Goal: Task Accomplishment & Management: Manage account settings

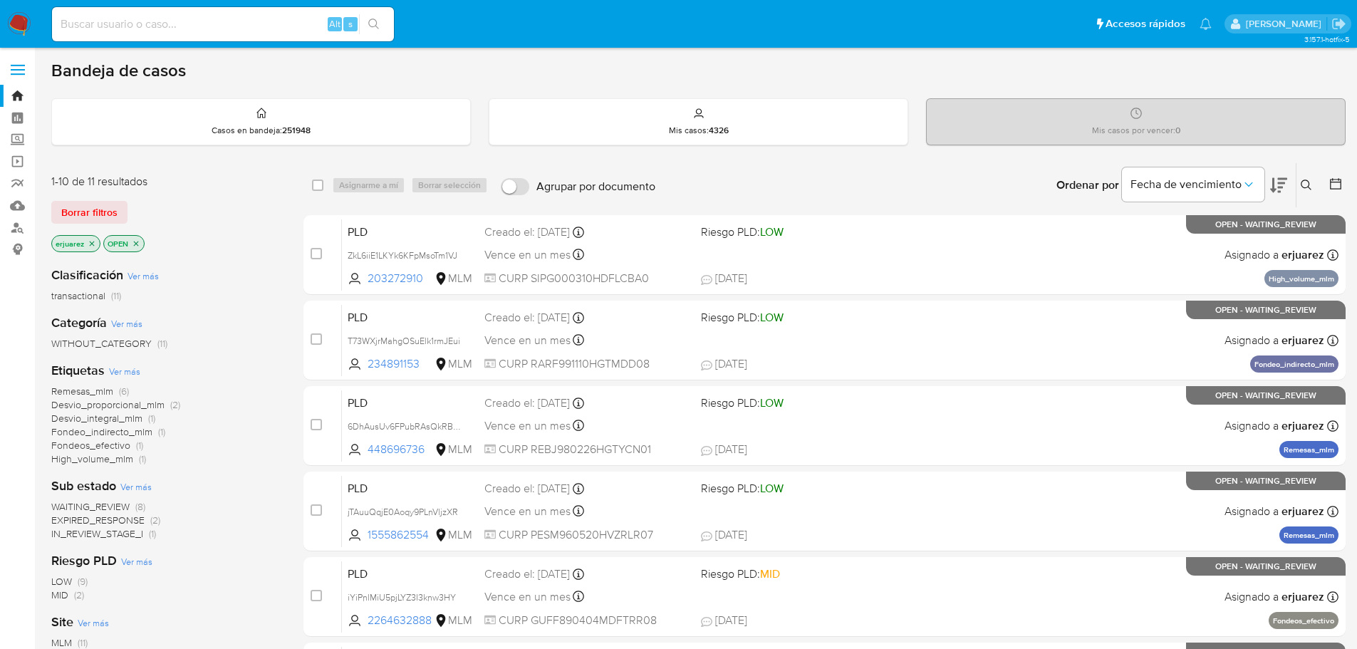
click at [217, 33] on input at bounding box center [223, 24] width 342 height 19
click at [25, 200] on link "Mulan" at bounding box center [85, 206] width 170 height 22
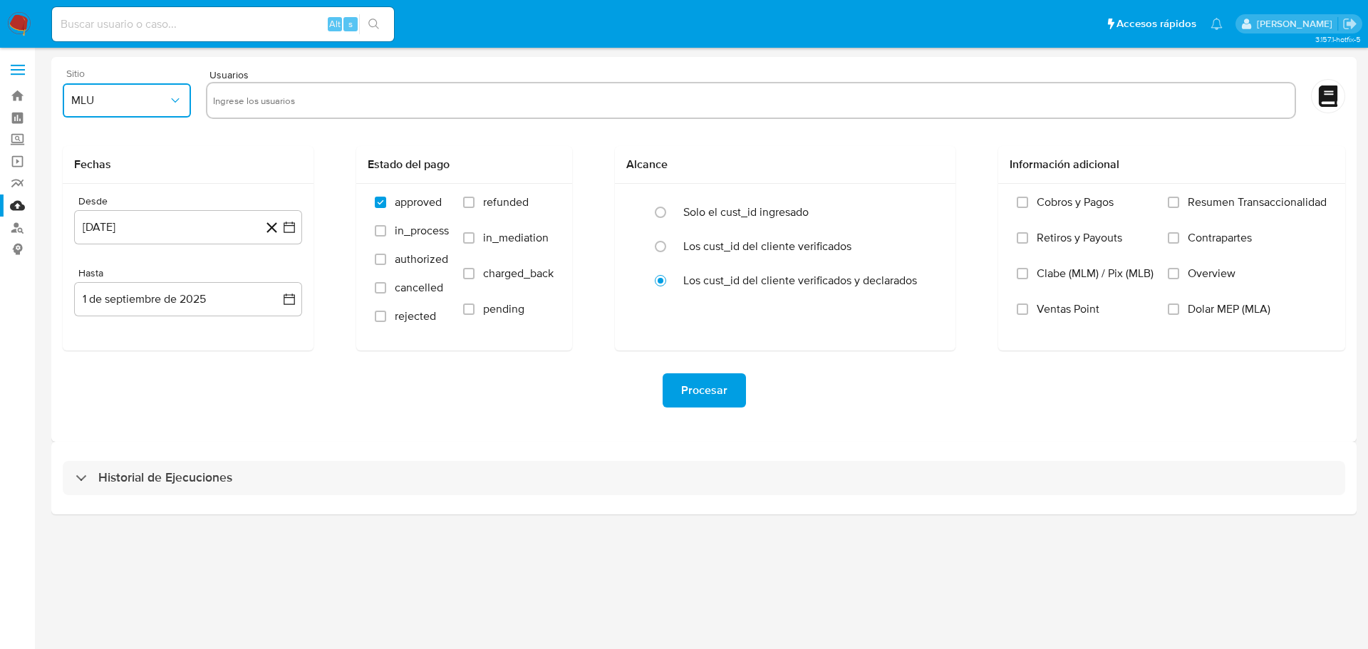
drag, startPoint x: 143, startPoint y: 90, endPoint x: 145, endPoint y: 112, distance: 22.2
click at [142, 93] on button "MLU" at bounding box center [127, 100] width 128 height 34
click at [120, 308] on div "MLM" at bounding box center [122, 310] width 103 height 34
click at [228, 99] on input "text" at bounding box center [751, 100] width 1076 height 23
click at [345, 94] on input "text" at bounding box center [751, 100] width 1076 height 23
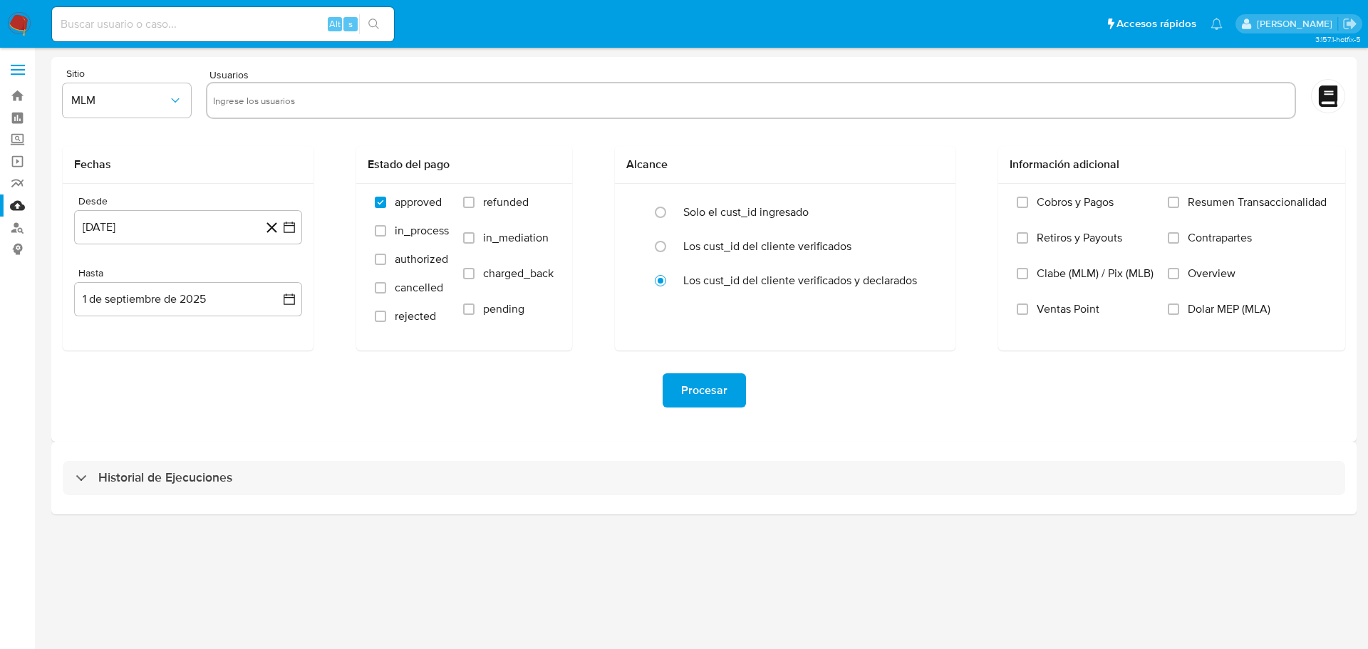
paste input "text"
click at [338, 109] on input "text" at bounding box center [751, 100] width 1076 height 23
click at [366, 95] on input "text" at bounding box center [751, 100] width 1076 height 23
paste input "550388910"
type input "550388910"
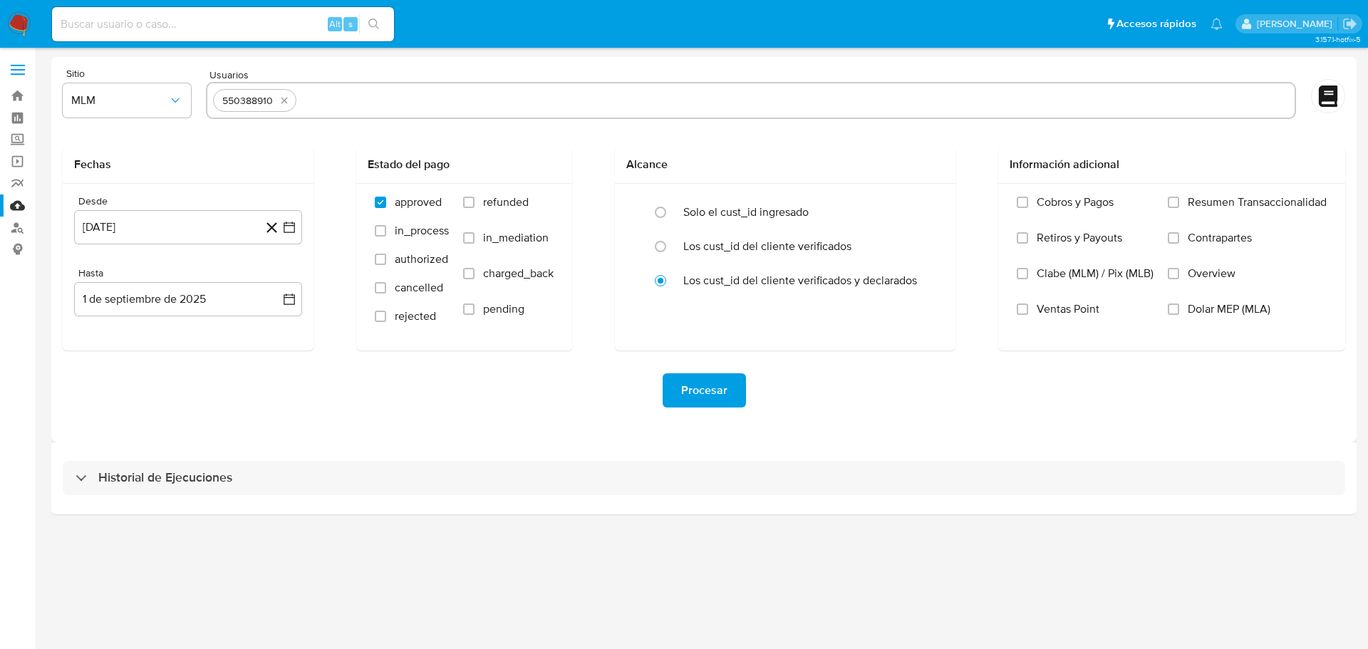
drag, startPoint x: 380, startPoint y: 117, endPoint x: 380, endPoint y: 99, distance: 17.8
click at [380, 117] on div "550388910" at bounding box center [751, 100] width 1090 height 37
click at [380, 95] on input "text" at bounding box center [795, 100] width 987 height 23
paste input "564864584"
type input "564864584"
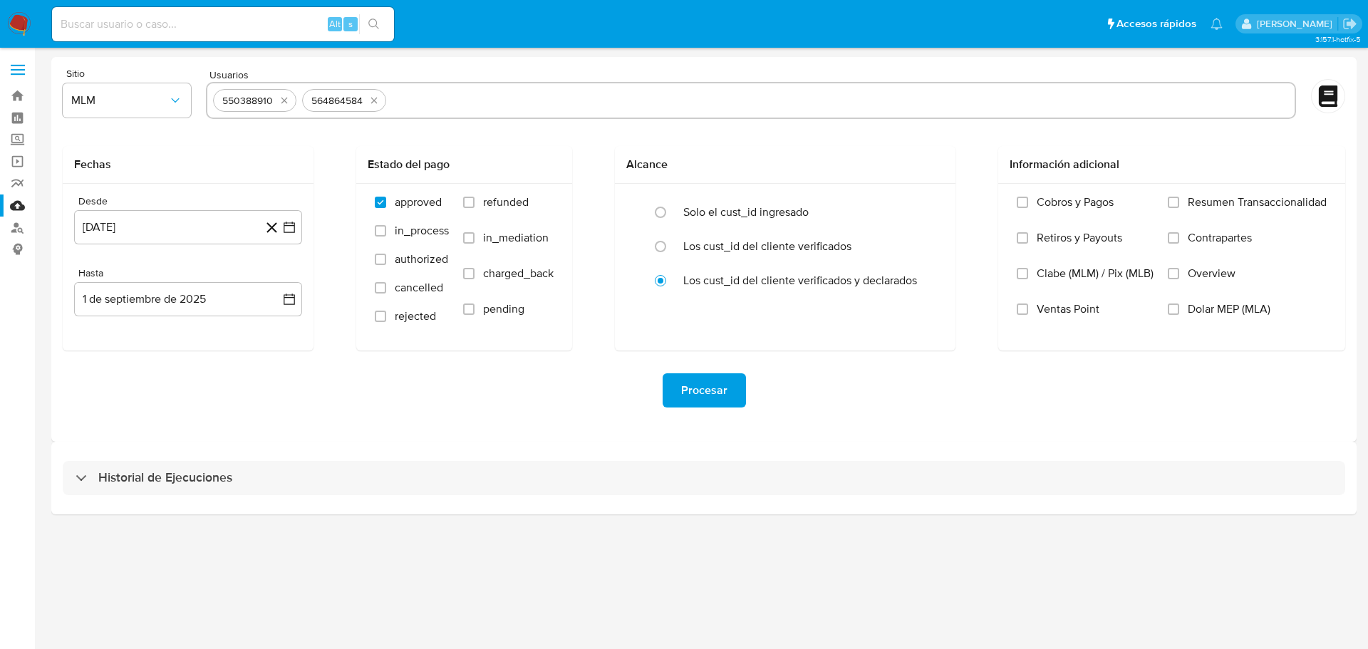
click at [475, 108] on input "text" at bounding box center [840, 100] width 897 height 23
paste input "642090569"
type input "642090569"
click at [506, 99] on input "text" at bounding box center [886, 100] width 806 height 23
paste input "19071013"
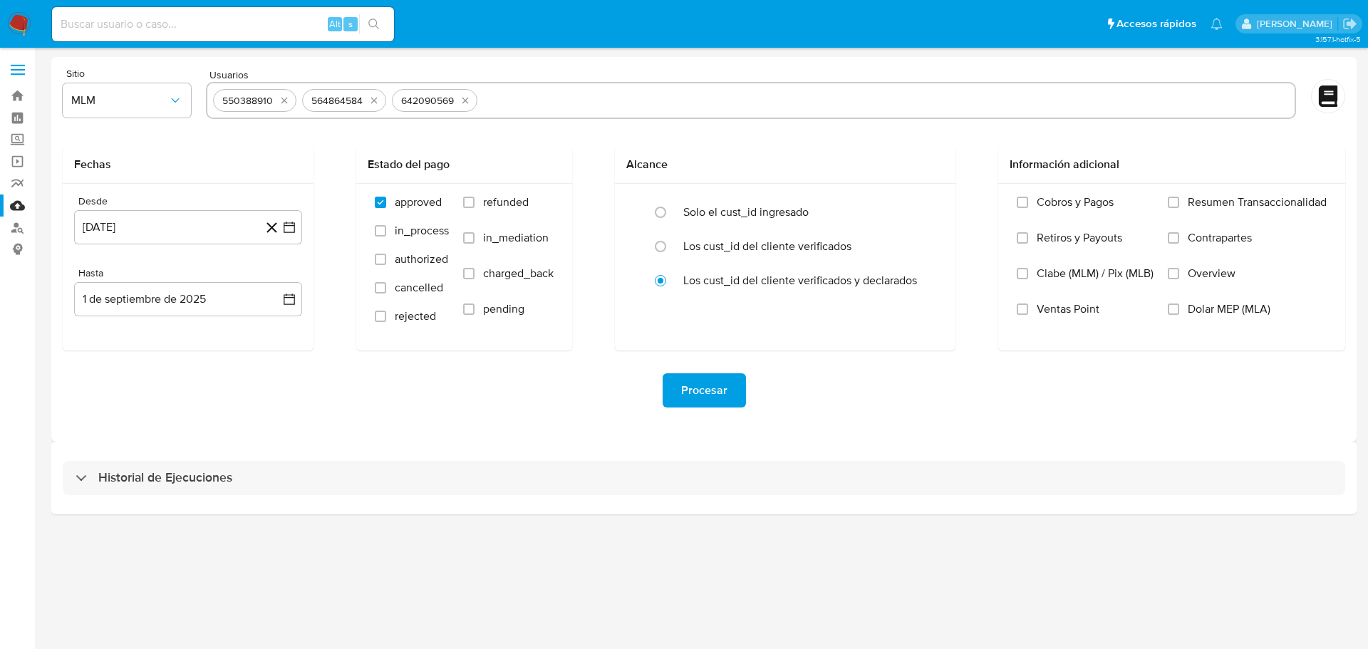
type input "19071013"
click at [569, 100] on input "text" at bounding box center [926, 100] width 728 height 23
paste input "38161735"
type input "38161735"
click at [688, 100] on input "text" at bounding box center [965, 100] width 648 height 23
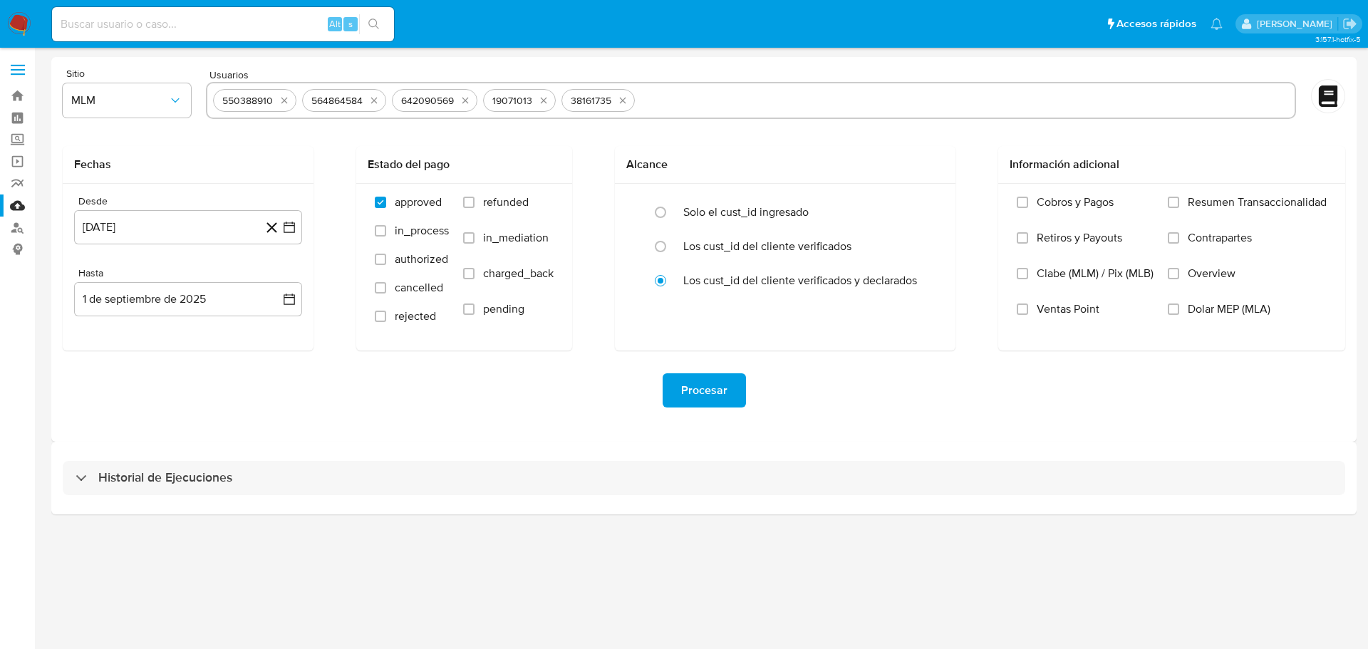
paste input "93577367"
type input "93577367"
drag, startPoint x: 294, startPoint y: 227, endPoint x: 287, endPoint y: 242, distance: 16.3
click at [293, 227] on icon "button" at bounding box center [289, 227] width 14 height 14
click at [276, 280] on icon "Mes siguiente" at bounding box center [276, 278] width 17 height 17
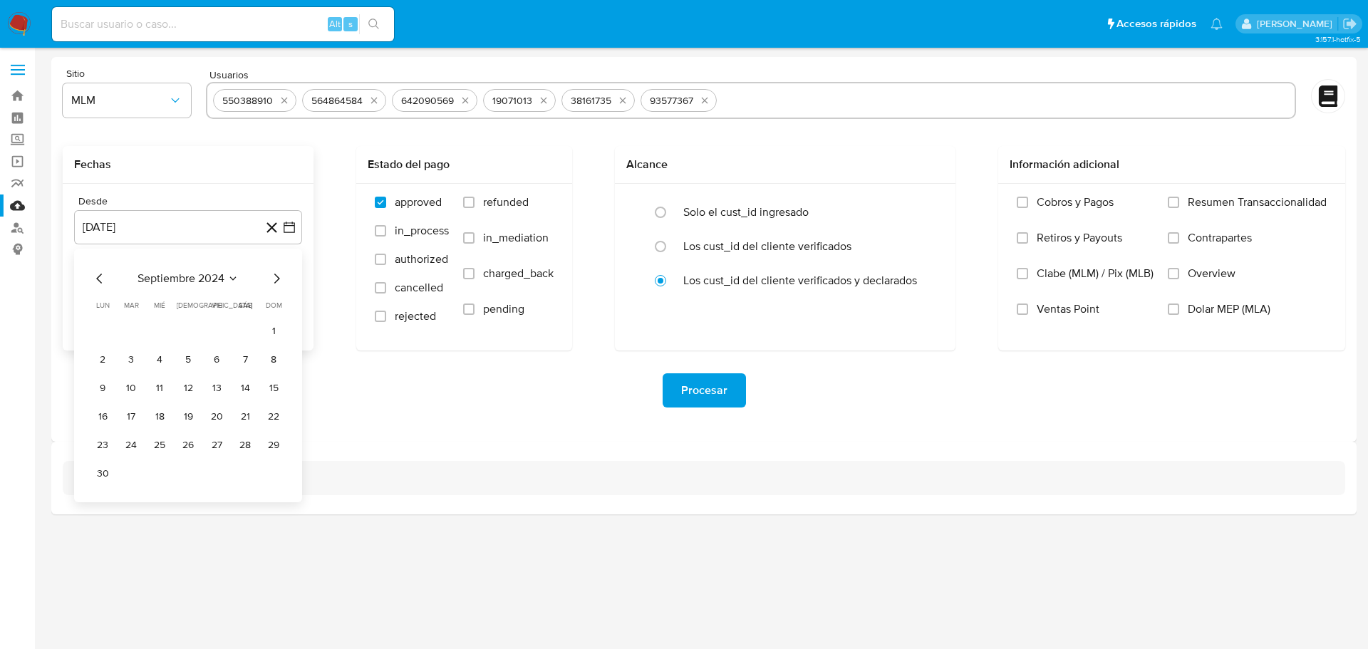
click at [276, 280] on icon "Mes siguiente" at bounding box center [276, 278] width 17 height 17
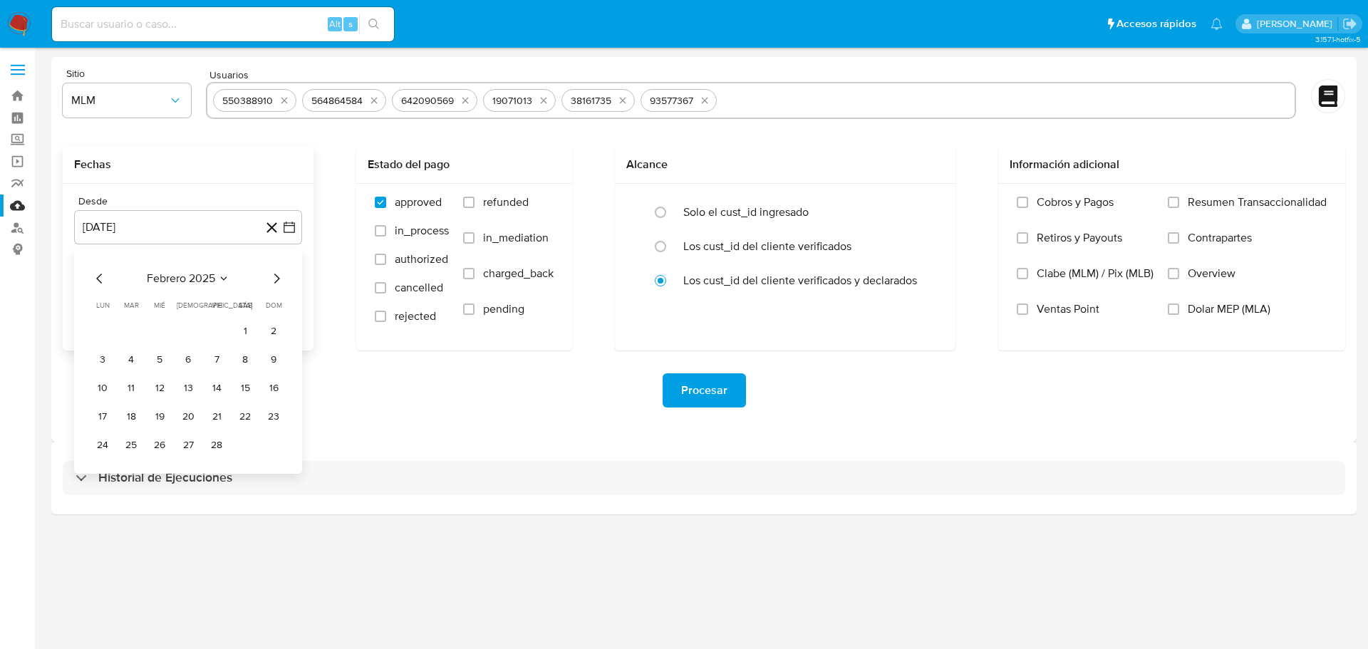
click at [275, 281] on icon "Mes siguiente" at bounding box center [276, 278] width 17 height 17
click at [96, 281] on icon "Mes anterior" at bounding box center [99, 278] width 17 height 17
click at [243, 332] on button "1" at bounding box center [245, 331] width 23 height 23
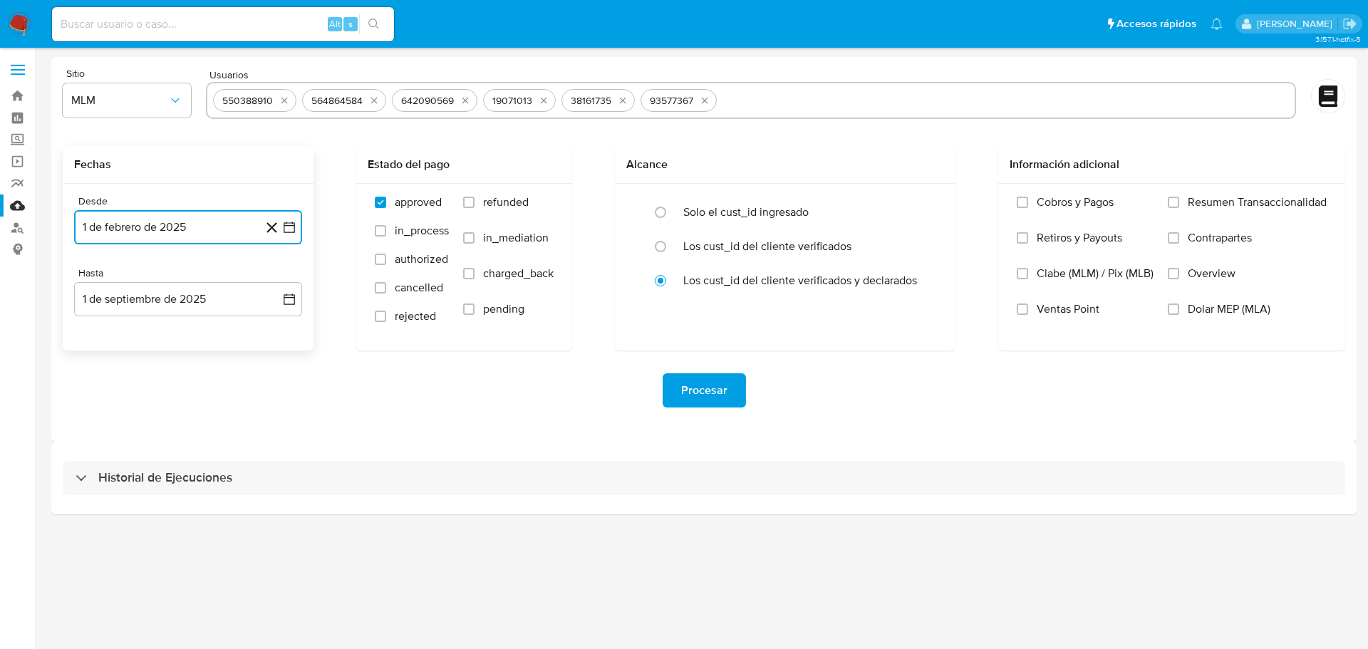
drag, startPoint x: 293, startPoint y: 304, endPoint x: 196, endPoint y: 318, distance: 98.0
click at [293, 303] on icon "button" at bounding box center [289, 299] width 14 height 14
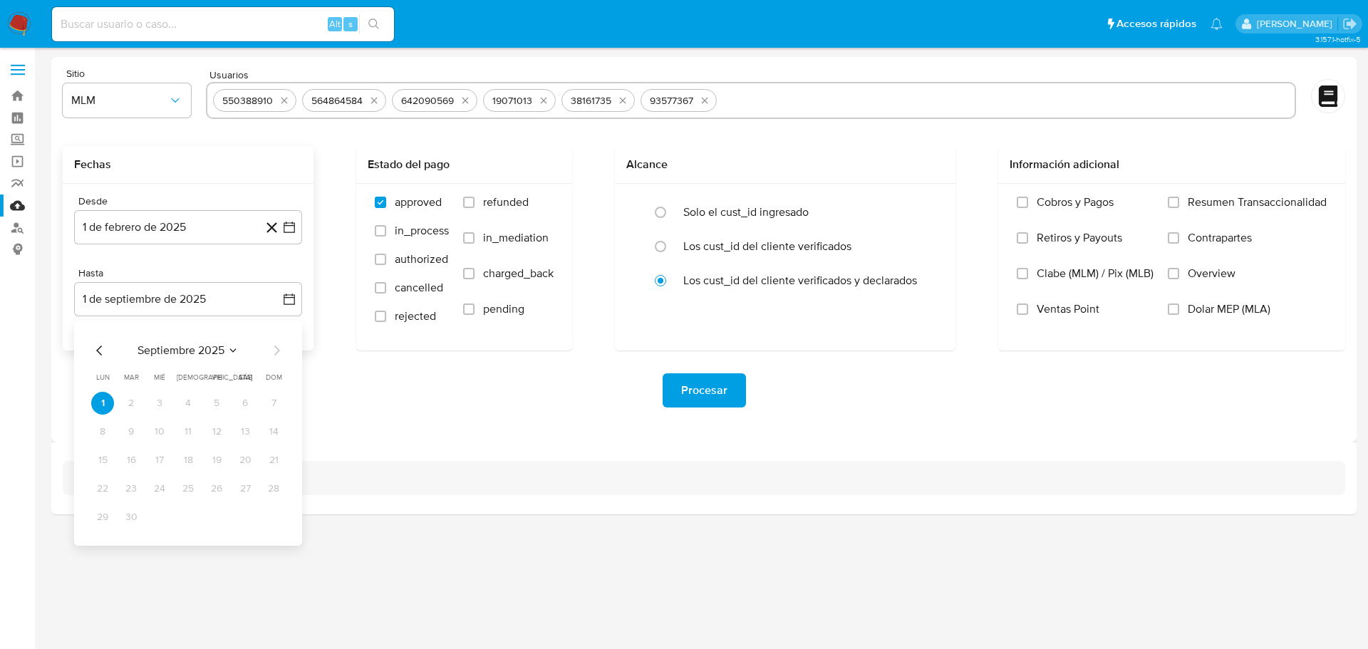
click at [89, 348] on div "septiembre 2025 septiembre 2025 lun lunes mar martes mié miércoles jue jueves v…" at bounding box center [188, 433] width 228 height 225
click at [96, 349] on icon "Mes anterior" at bounding box center [99, 350] width 17 height 17
click at [100, 348] on icon "Mes anterior" at bounding box center [99, 351] width 6 height 10
click at [191, 513] on button "31" at bounding box center [188, 517] width 23 height 23
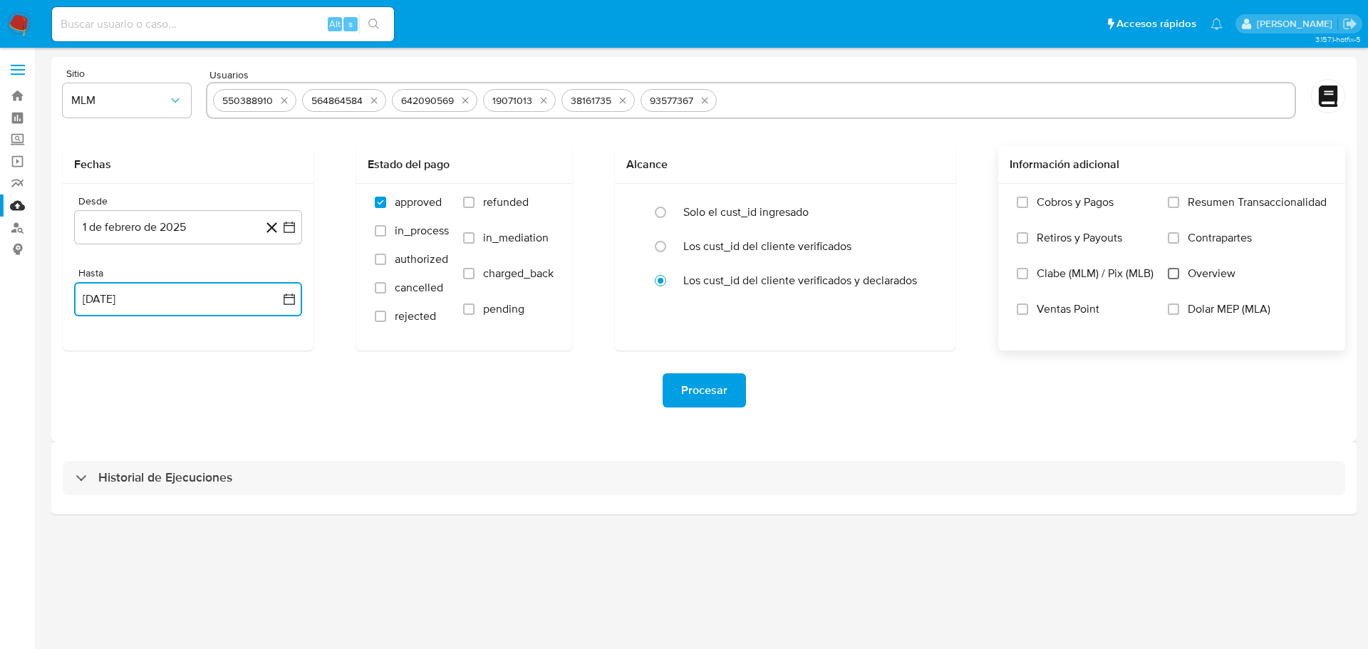
click at [1172, 274] on input "Overview" at bounding box center [1173, 273] width 11 height 11
click at [718, 375] on span "Procesar" at bounding box center [704, 390] width 46 height 31
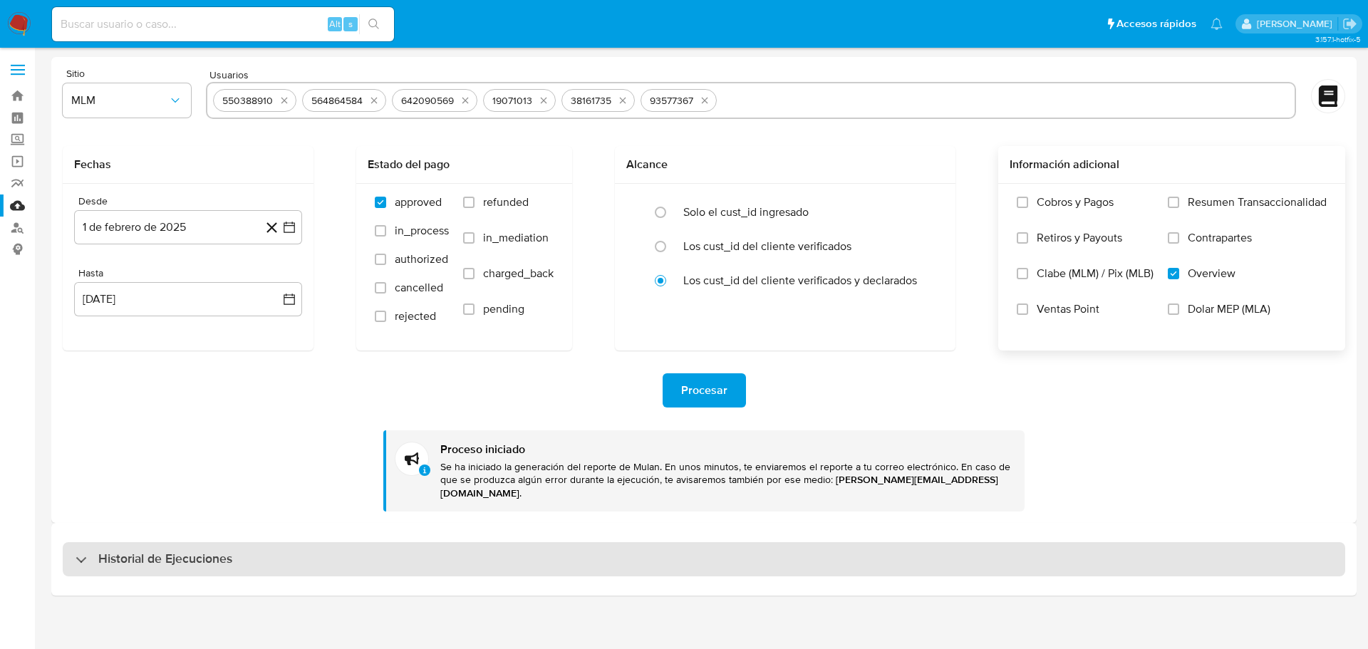
drag, startPoint x: 216, startPoint y: 544, endPoint x: 238, endPoint y: 532, distance: 25.2
click at [216, 551] on h3 "Historial de Ejecuciones" at bounding box center [165, 559] width 134 height 17
select select "10"
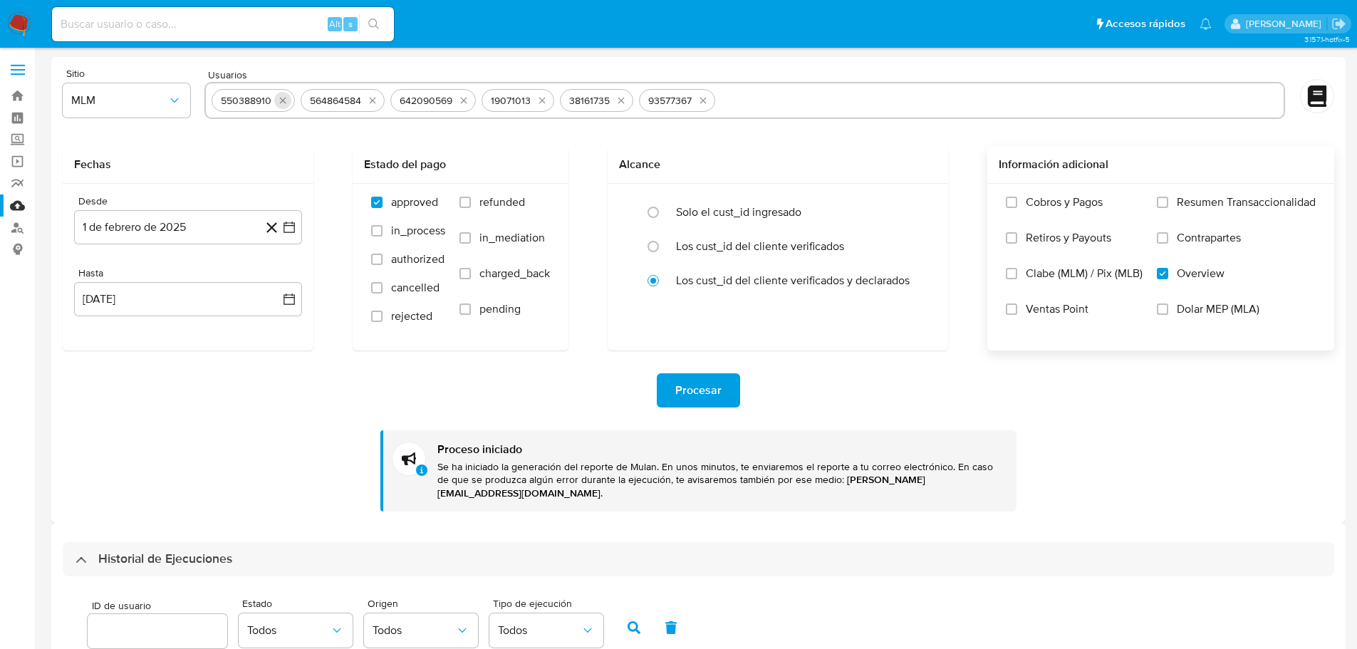
click at [284, 104] on icon "quitar 550388910" at bounding box center [282, 100] width 11 height 11
click at [284, 104] on icon "quitar 564864584" at bounding box center [283, 100] width 11 height 11
click at [284, 104] on icon "quitar 642090569" at bounding box center [284, 100] width 11 height 11
click at [284, 104] on div "19071013 38161735 93577367" at bounding box center [745, 100] width 1081 height 37
click at [271, 103] on icon "quitar 19071013" at bounding box center [272, 100] width 11 height 11
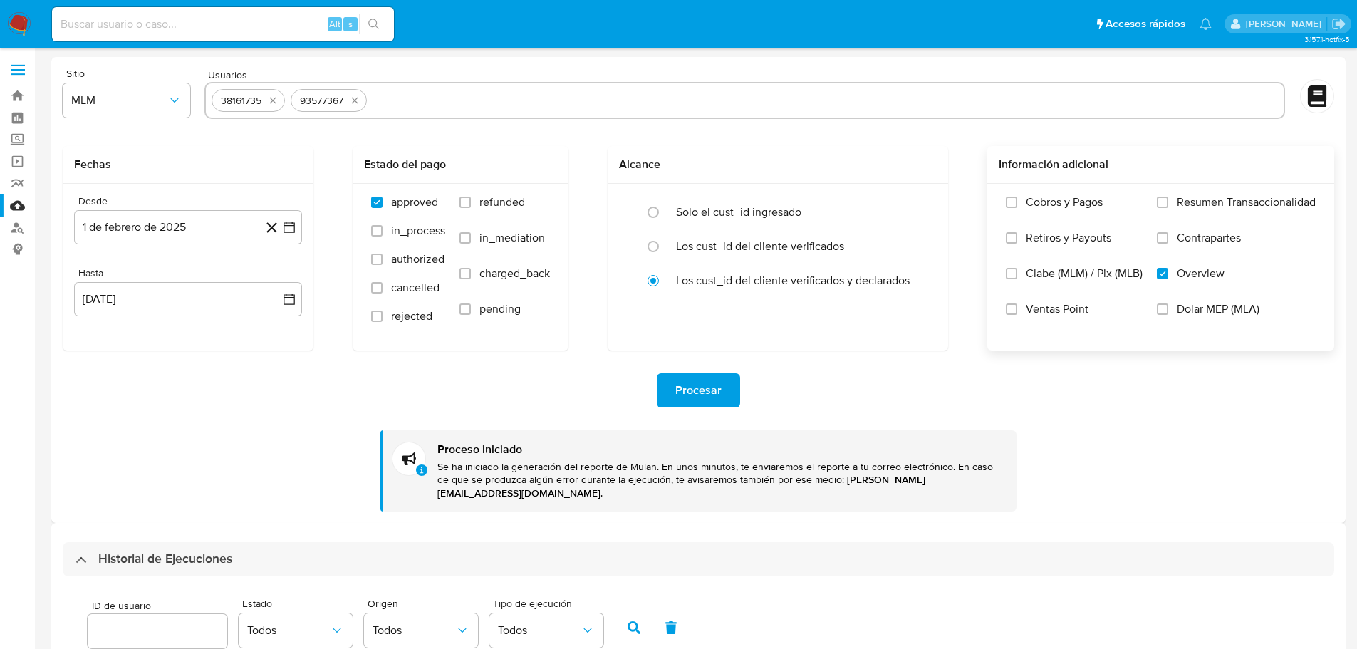
click at [271, 103] on icon "quitar 38161735" at bounding box center [273, 101] width 6 height 6
click at [271, 103] on icon "quitar 93577367" at bounding box center [275, 100] width 11 height 11
click at [290, 104] on input "text" at bounding box center [745, 100] width 1067 height 23
paste input "550388910"
type input "550388910"
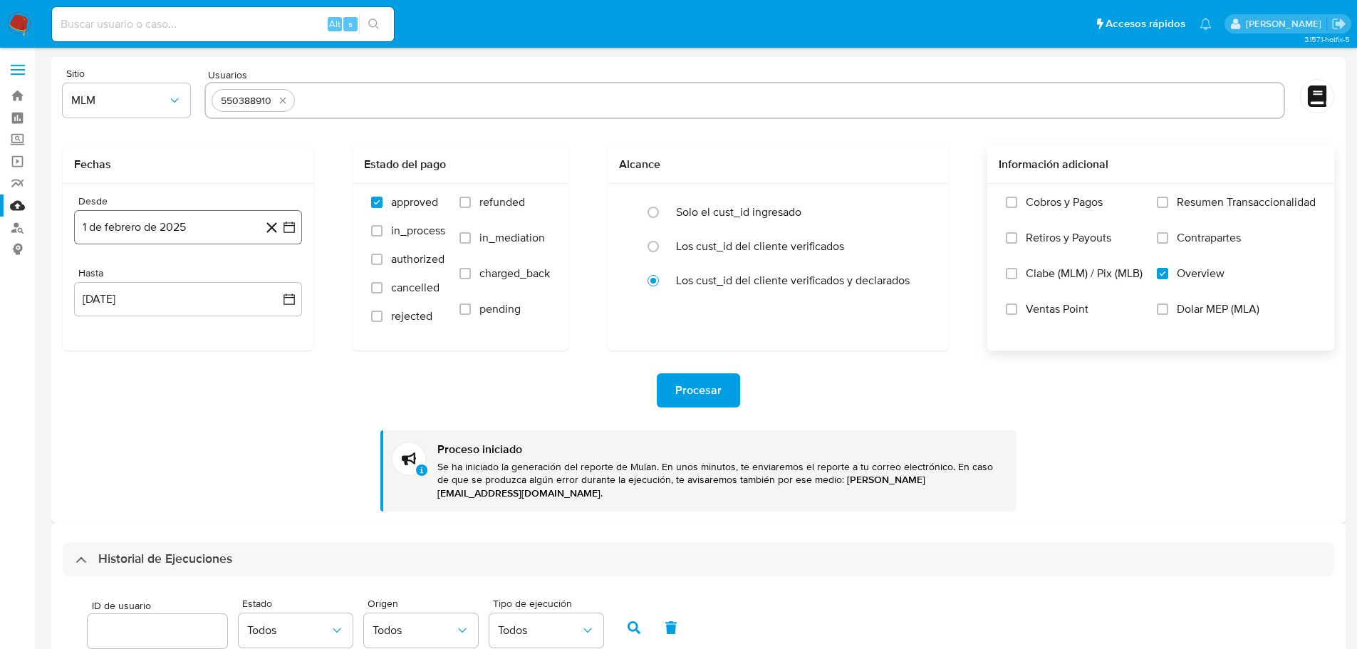
click at [286, 220] on icon "button" at bounding box center [289, 227] width 14 height 14
click at [279, 283] on icon "Mes siguiente" at bounding box center [276, 278] width 17 height 17
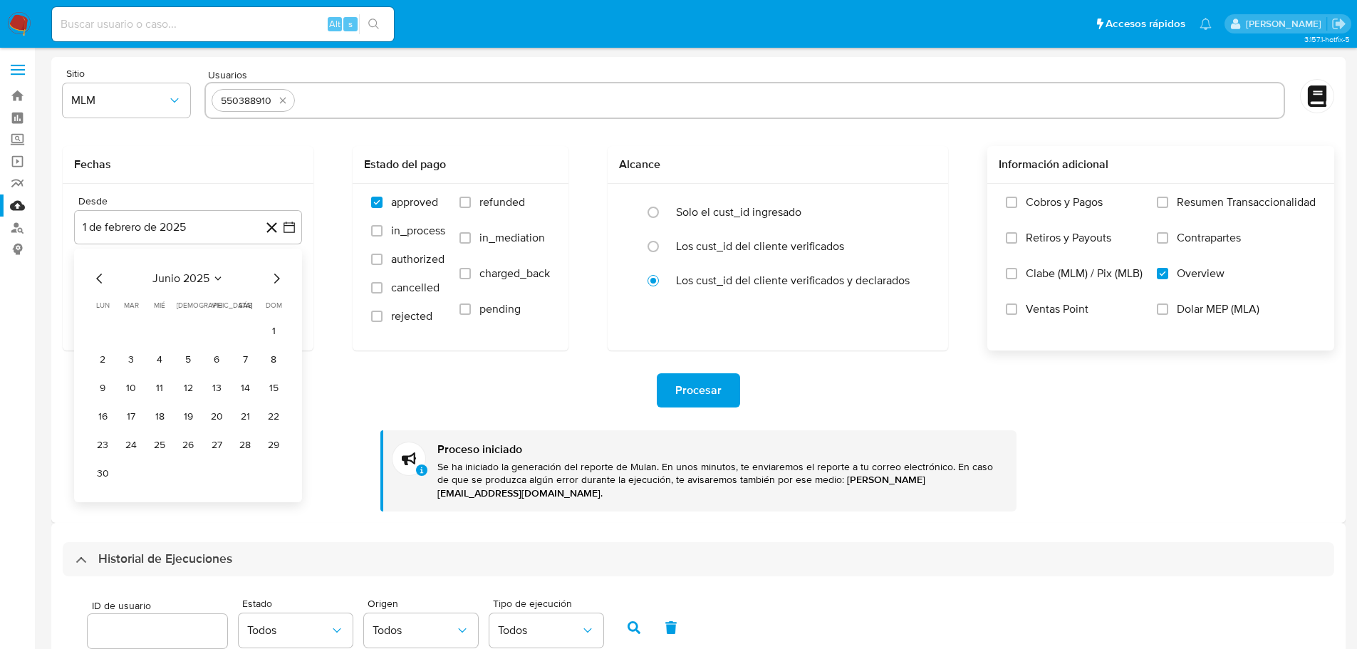
click at [279, 283] on icon "Mes siguiente" at bounding box center [276, 278] width 17 height 17
click at [99, 276] on icon "Mes anterior" at bounding box center [99, 278] width 17 height 17
click at [221, 328] on button "1" at bounding box center [216, 331] width 23 height 23
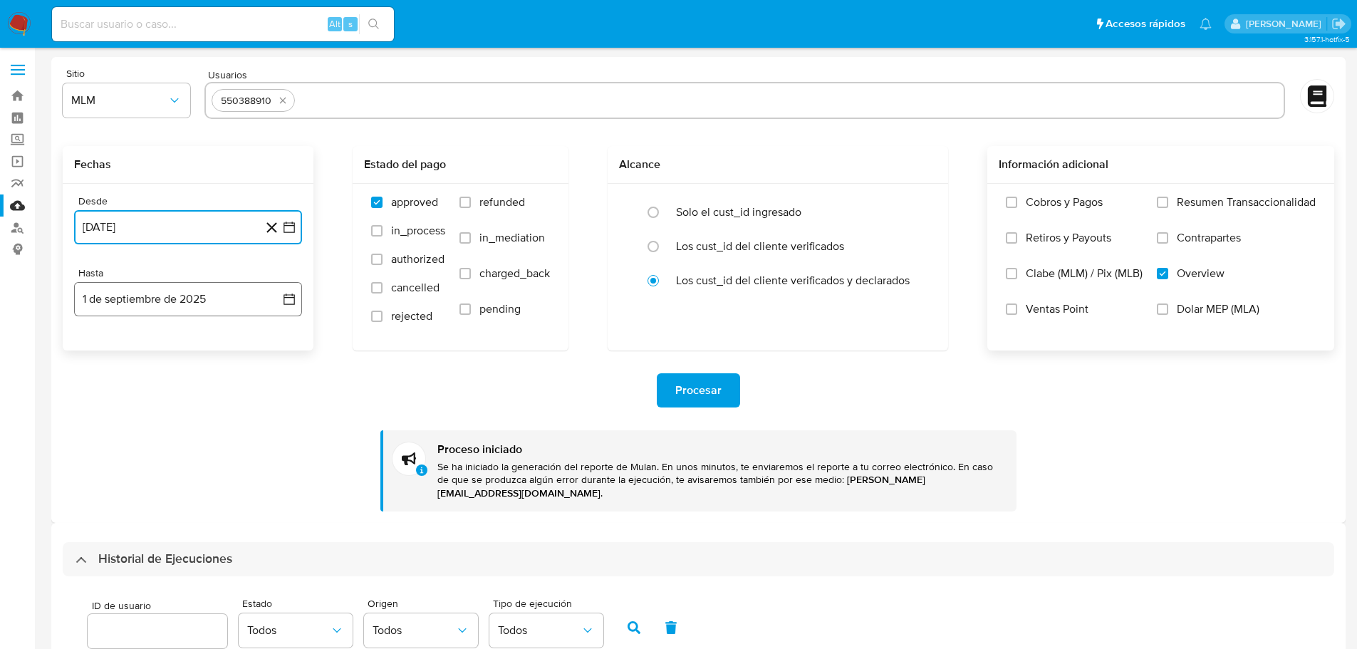
click at [294, 306] on button "1 de septiembre de 2025" at bounding box center [188, 299] width 228 height 34
click at [95, 344] on icon "Mes anterior" at bounding box center [99, 350] width 17 height 17
click at [276, 514] on button "31" at bounding box center [273, 517] width 23 height 23
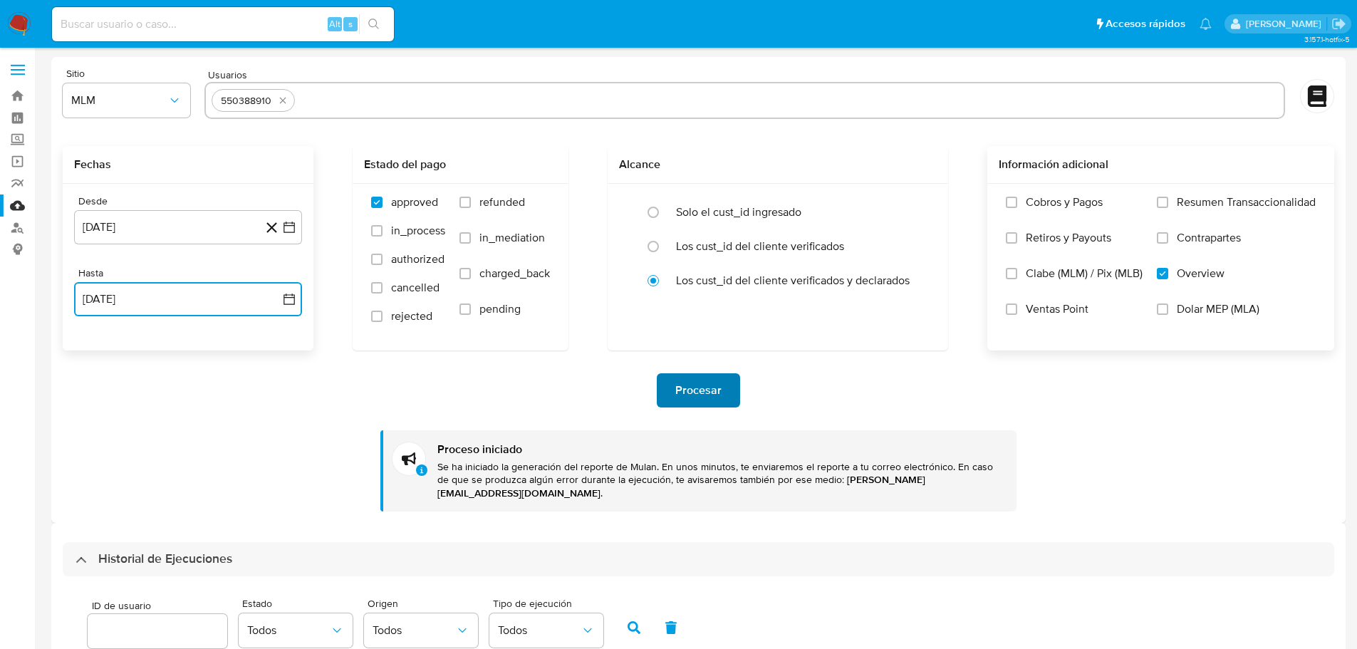
click at [731, 381] on button "Procesar" at bounding box center [698, 390] width 83 height 34
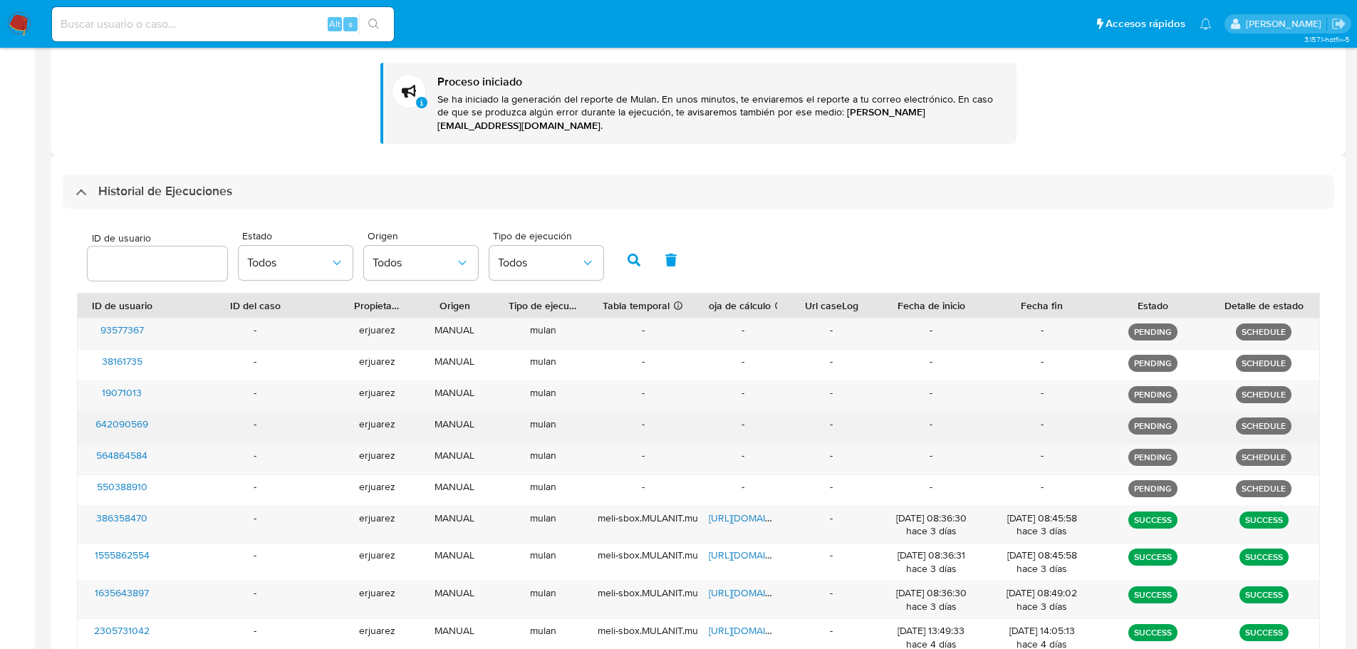
scroll to position [428, 0]
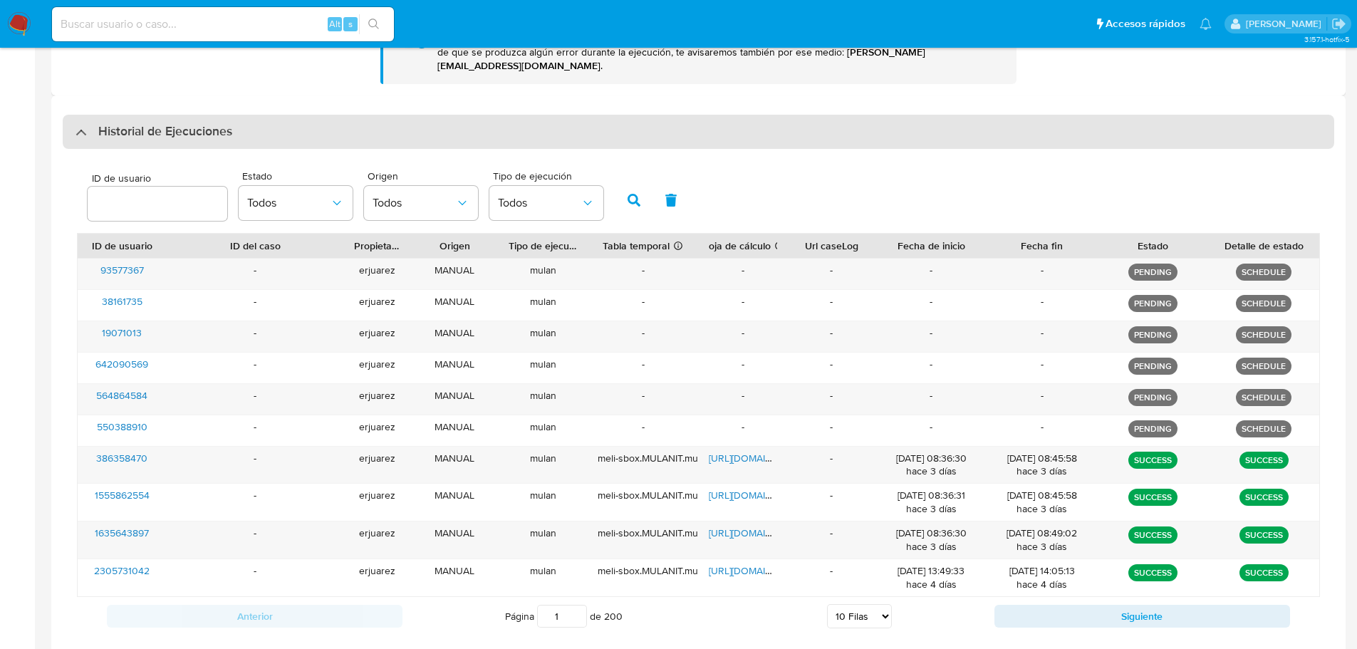
click at [81, 127] on div "Historial de Ejecuciones" at bounding box center [154, 131] width 157 height 17
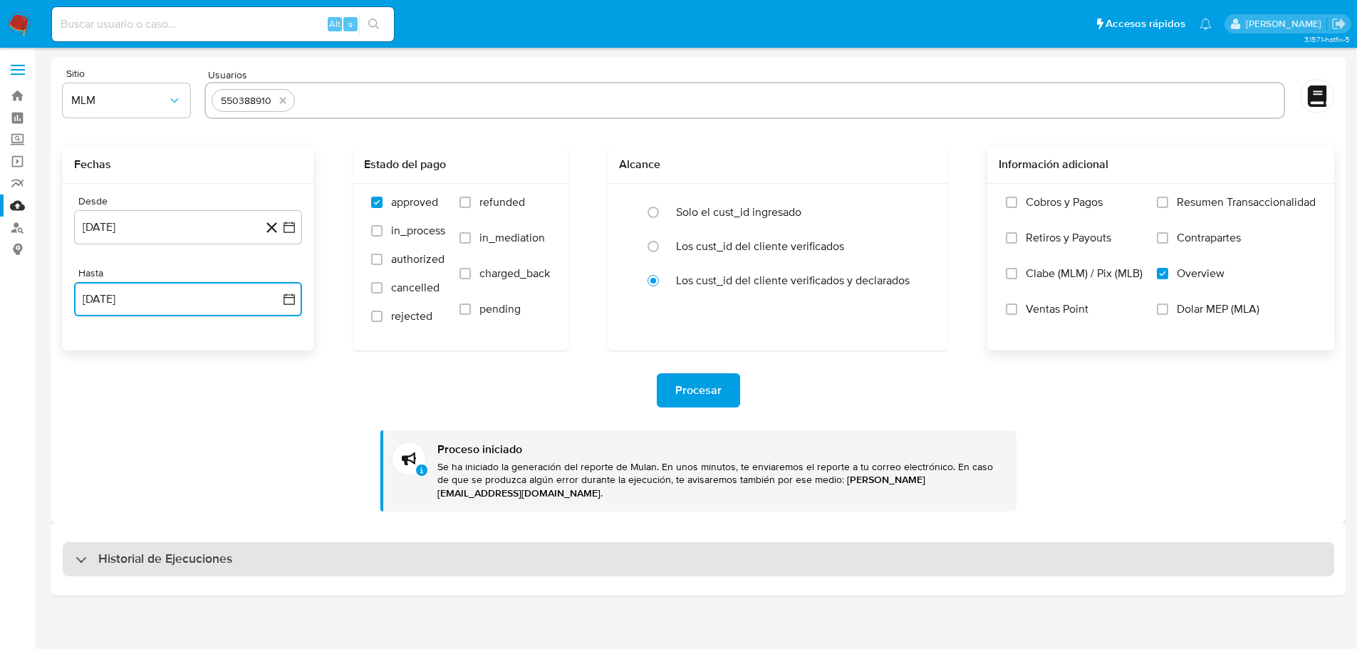
scroll to position [0, 0]
click at [88, 542] on div "Historial de Ejecuciones" at bounding box center [704, 559] width 1283 height 34
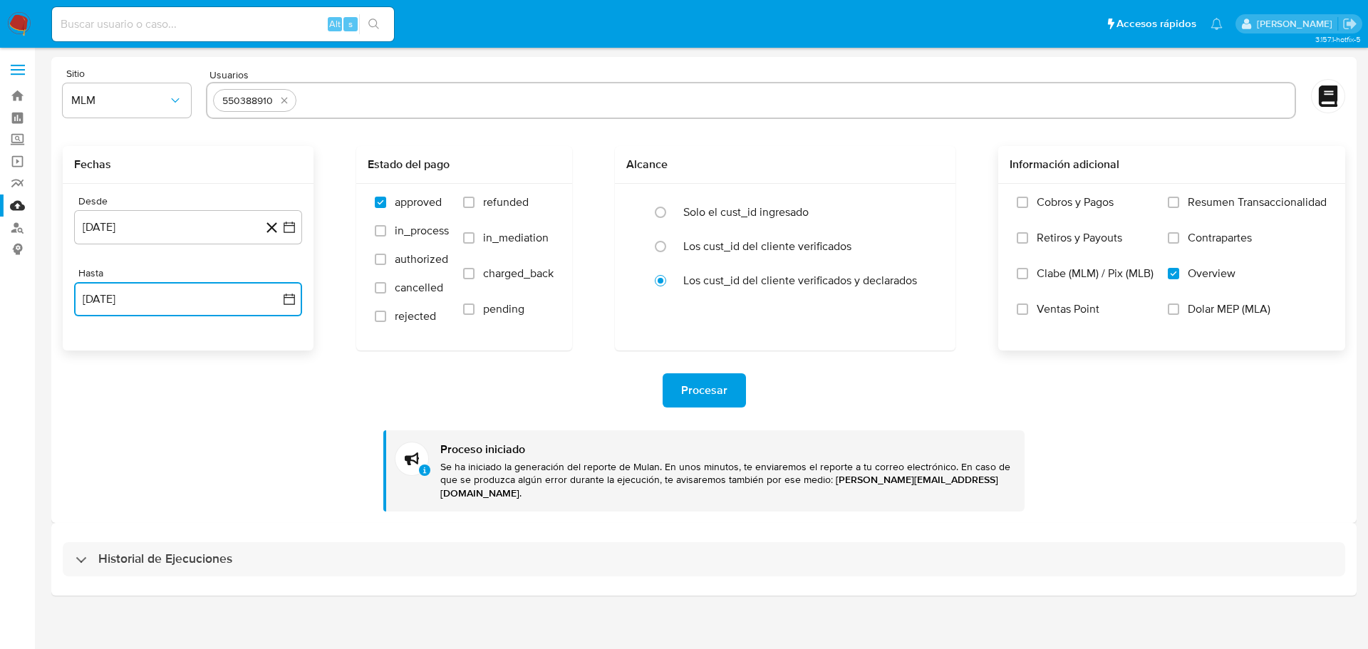
select select "10"
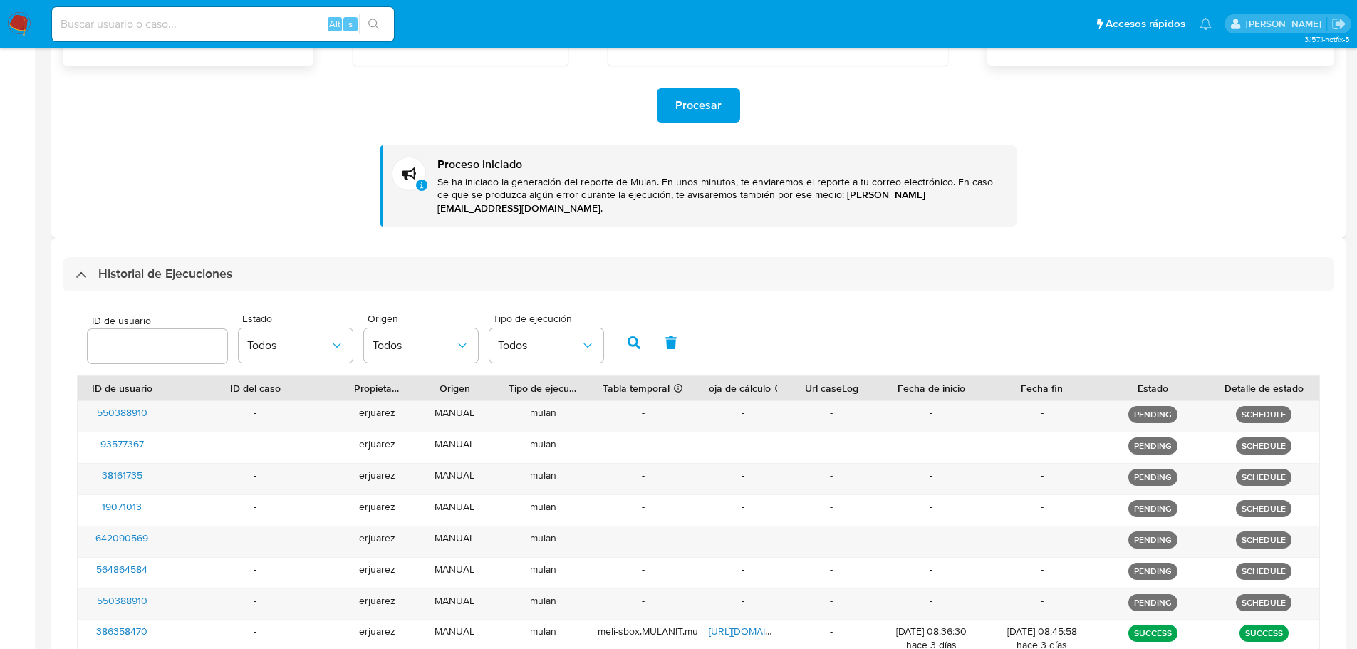
scroll to position [356, 0]
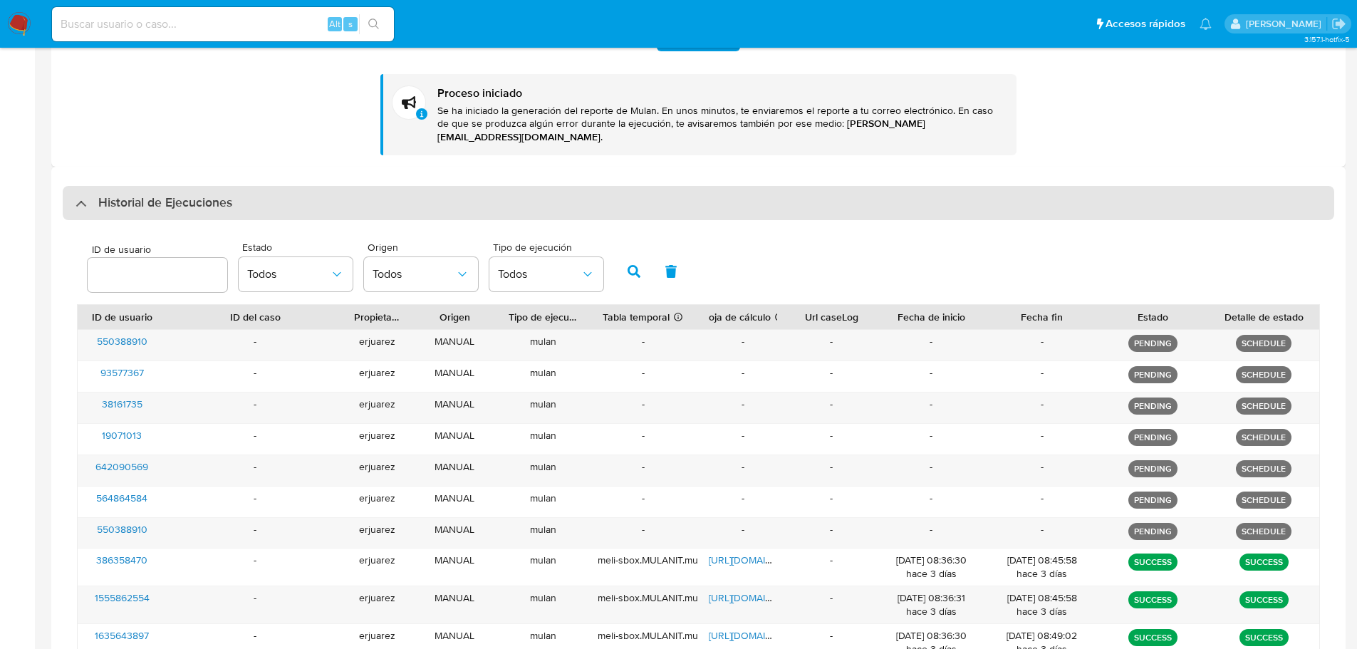
click at [80, 206] on div "Historial de Ejecuciones" at bounding box center [699, 203] width 1272 height 34
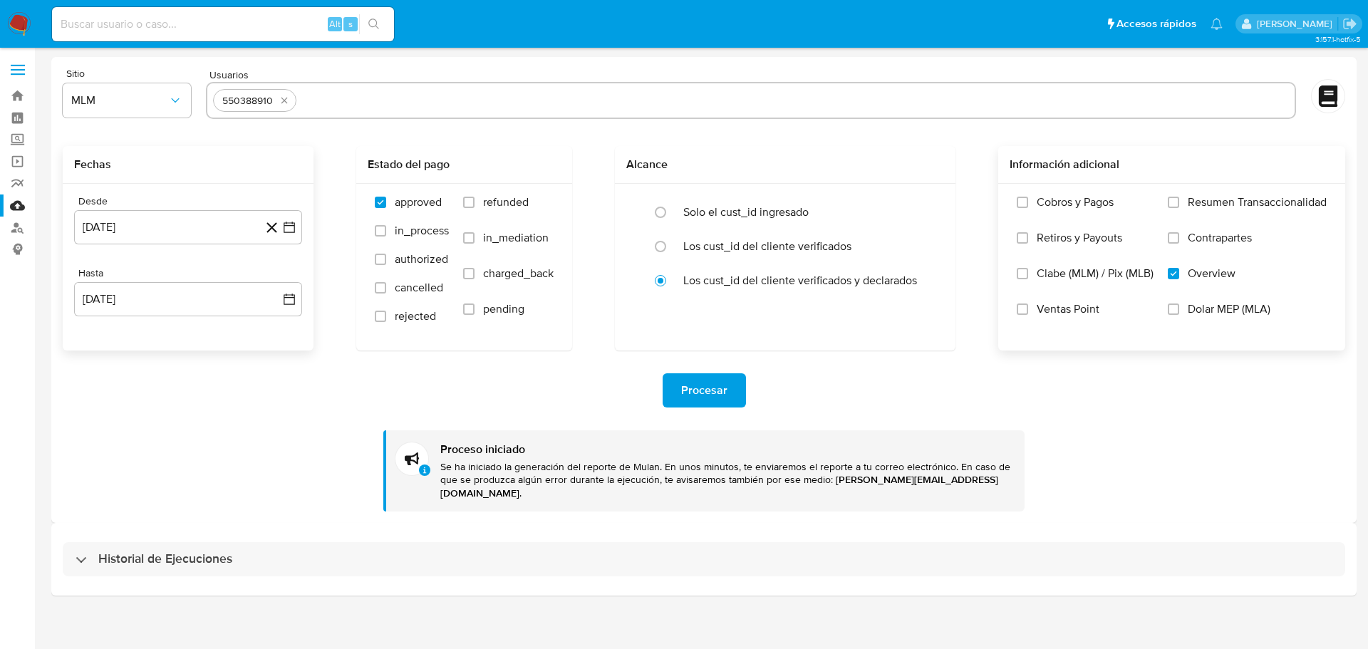
drag, startPoint x: 79, startPoint y: 545, endPoint x: 162, endPoint y: 501, distance: 94.4
click at [79, 544] on div "Historial de Ejecuciones" at bounding box center [704, 559] width 1283 height 34
select select "10"
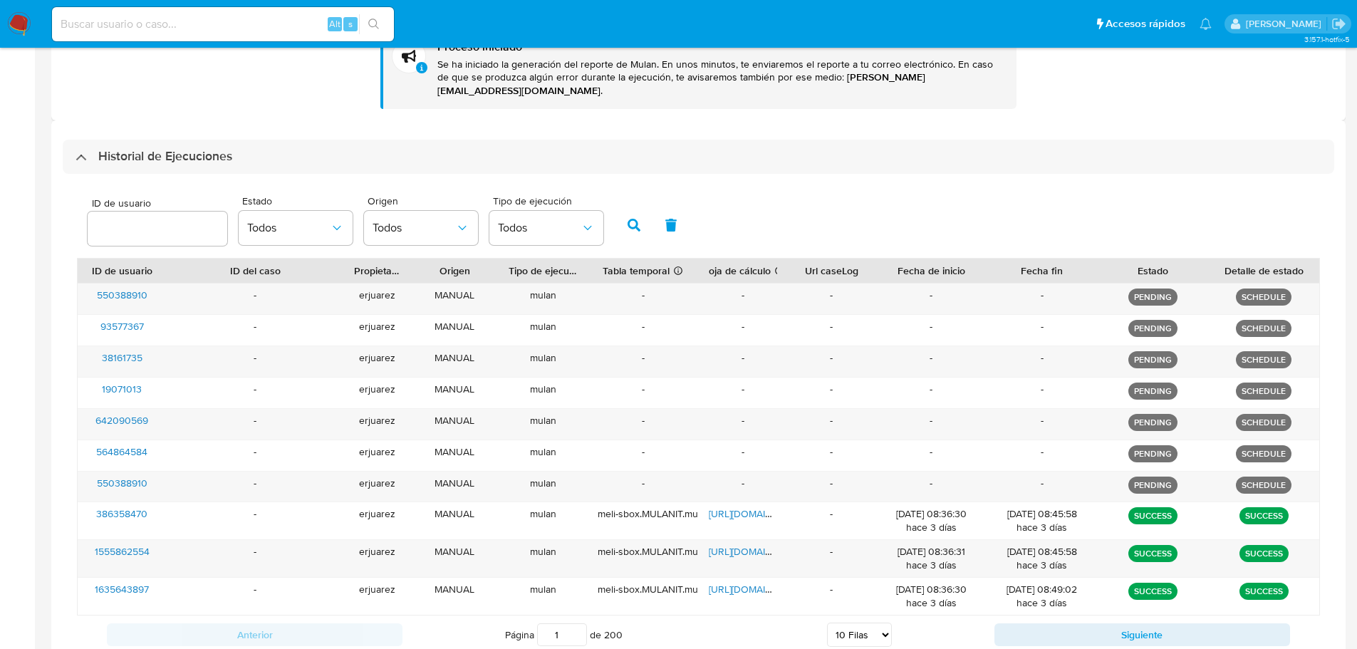
scroll to position [428, 0]
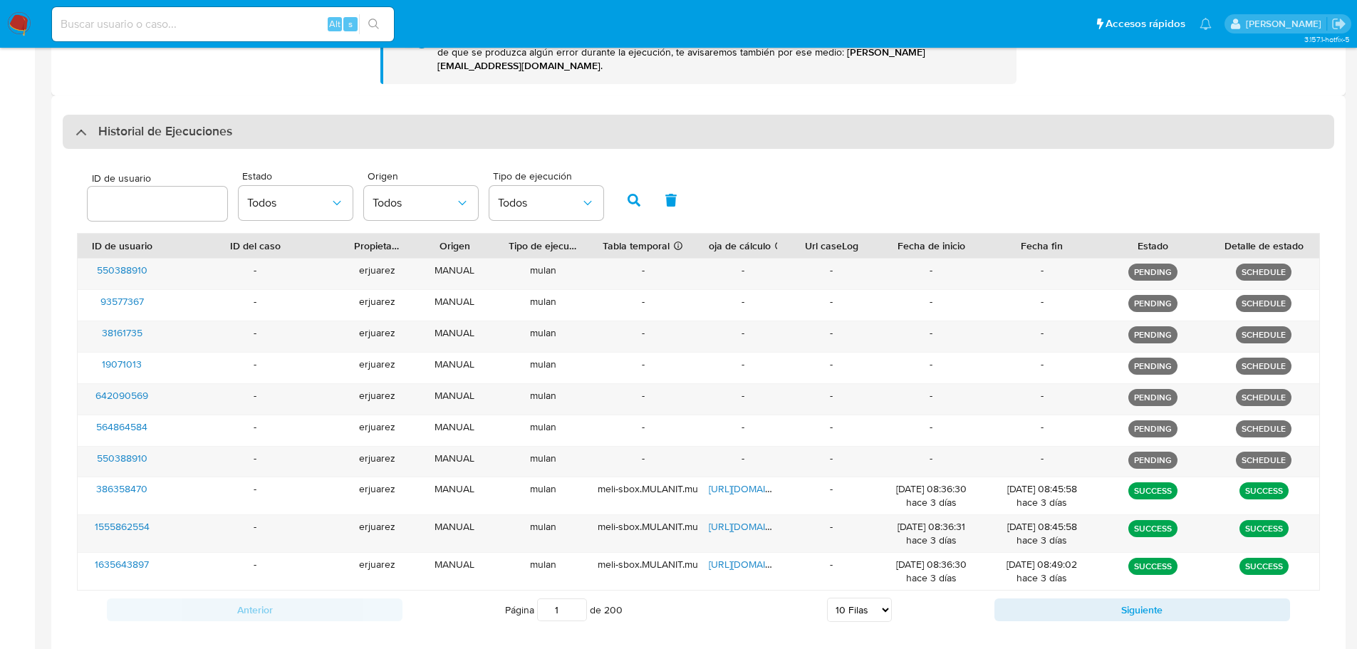
click at [79, 123] on div "Historial de Ejecuciones" at bounding box center [154, 131] width 157 height 17
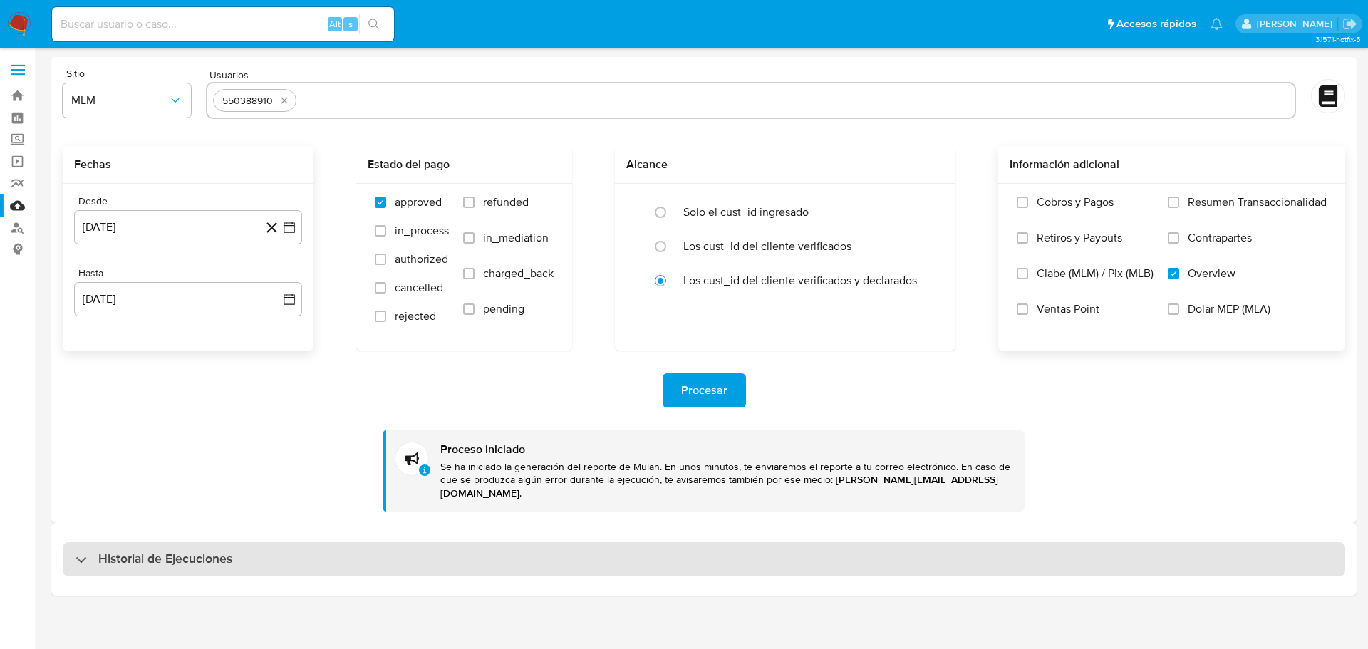
drag, startPoint x: 76, startPoint y: 549, endPoint x: 95, endPoint y: 542, distance: 19.6
click at [79, 551] on div "Historial de Ejecuciones" at bounding box center [154, 559] width 157 height 17
select select "10"
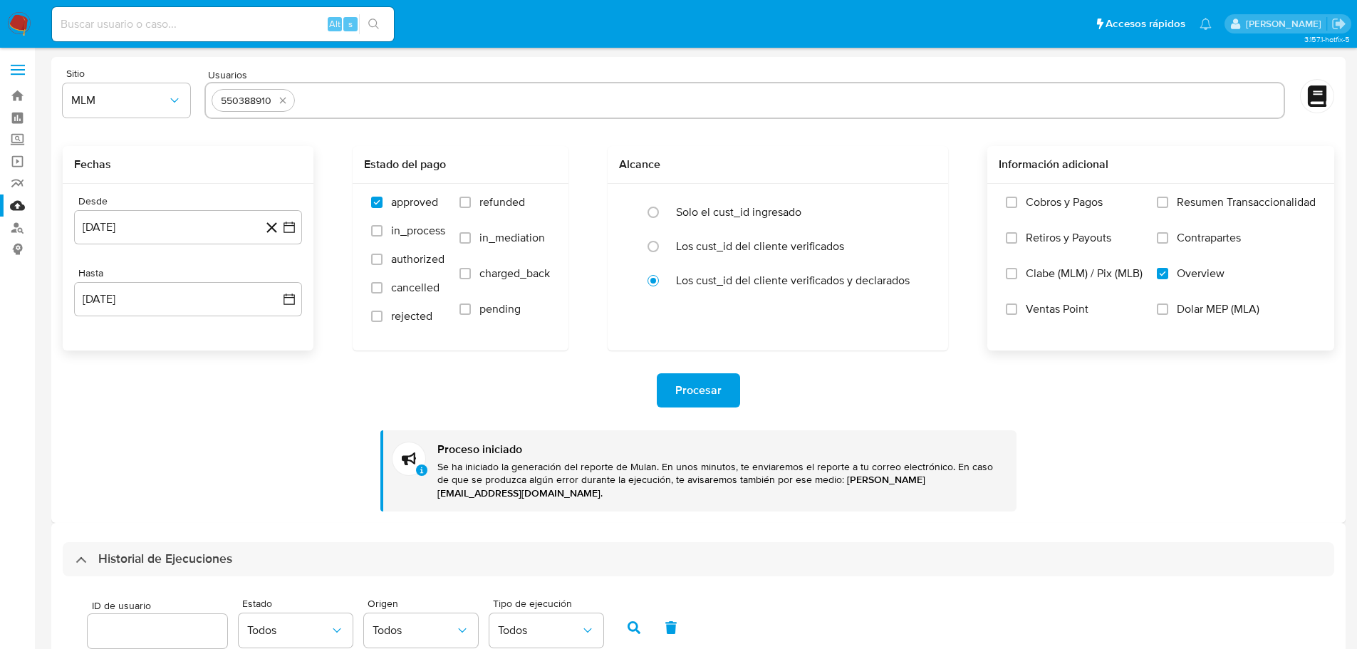
scroll to position [346, 0]
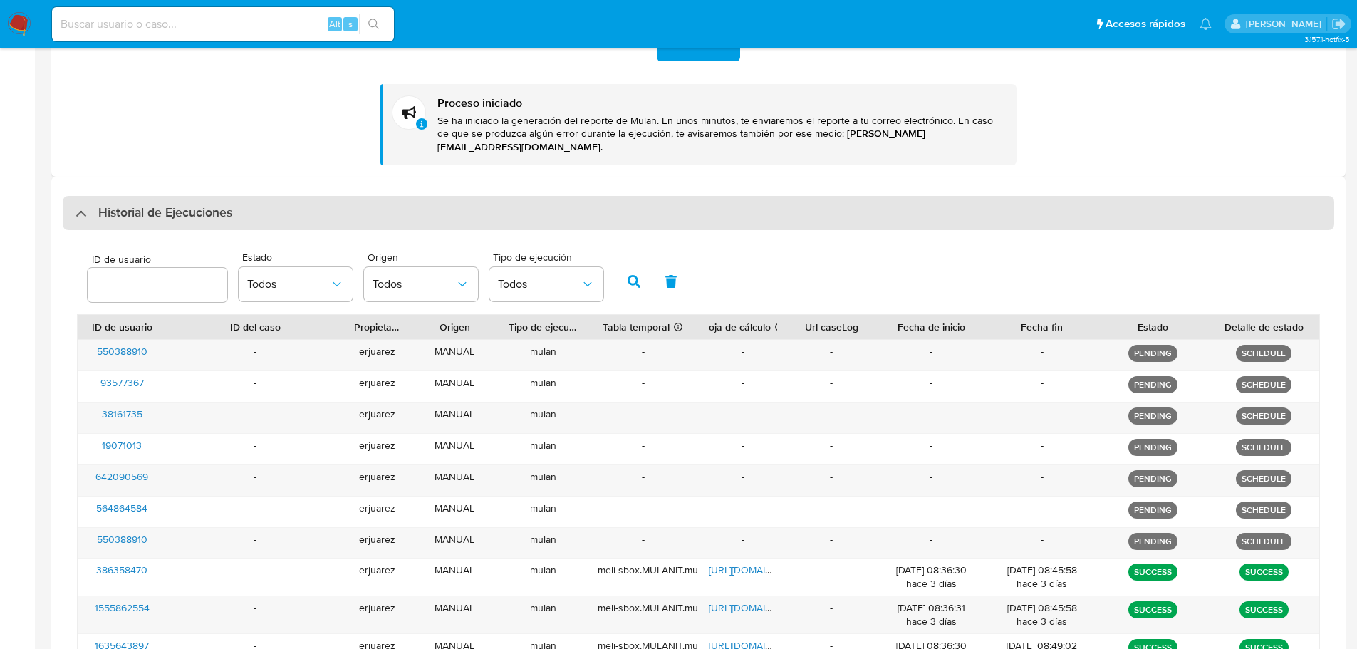
click at [76, 206] on div "Historial de Ejecuciones" at bounding box center [154, 213] width 157 height 17
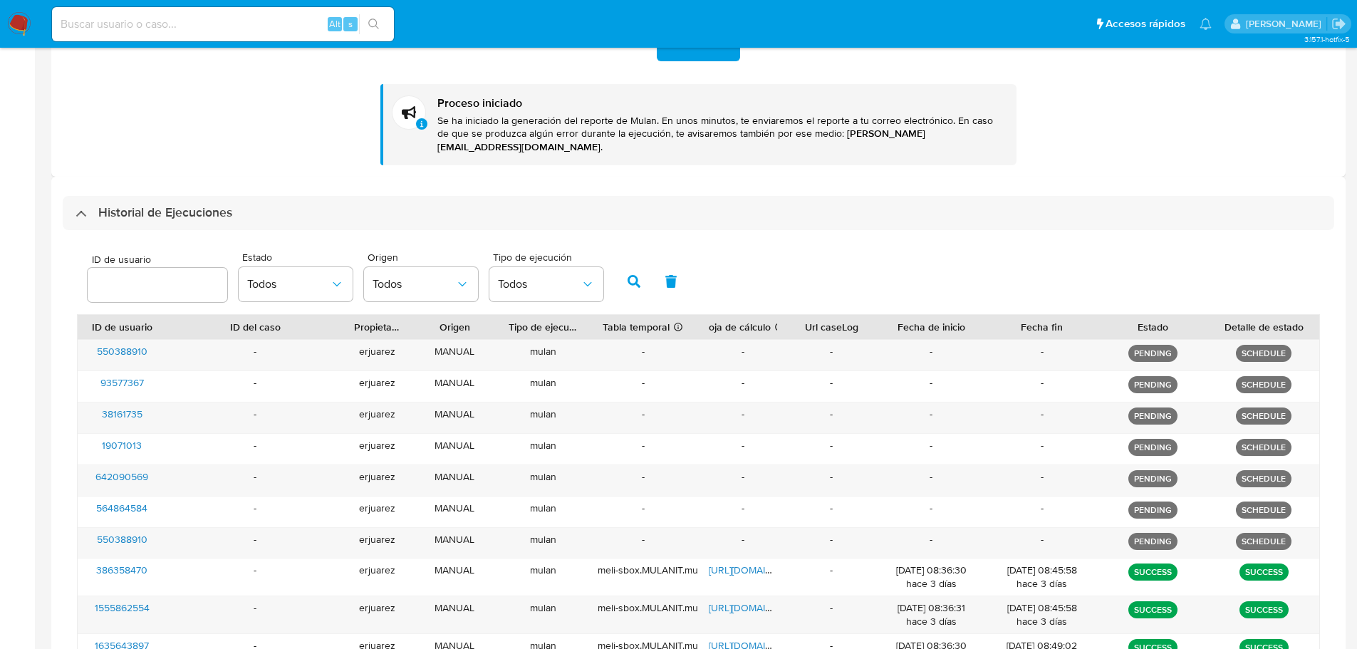
scroll to position [0, 0]
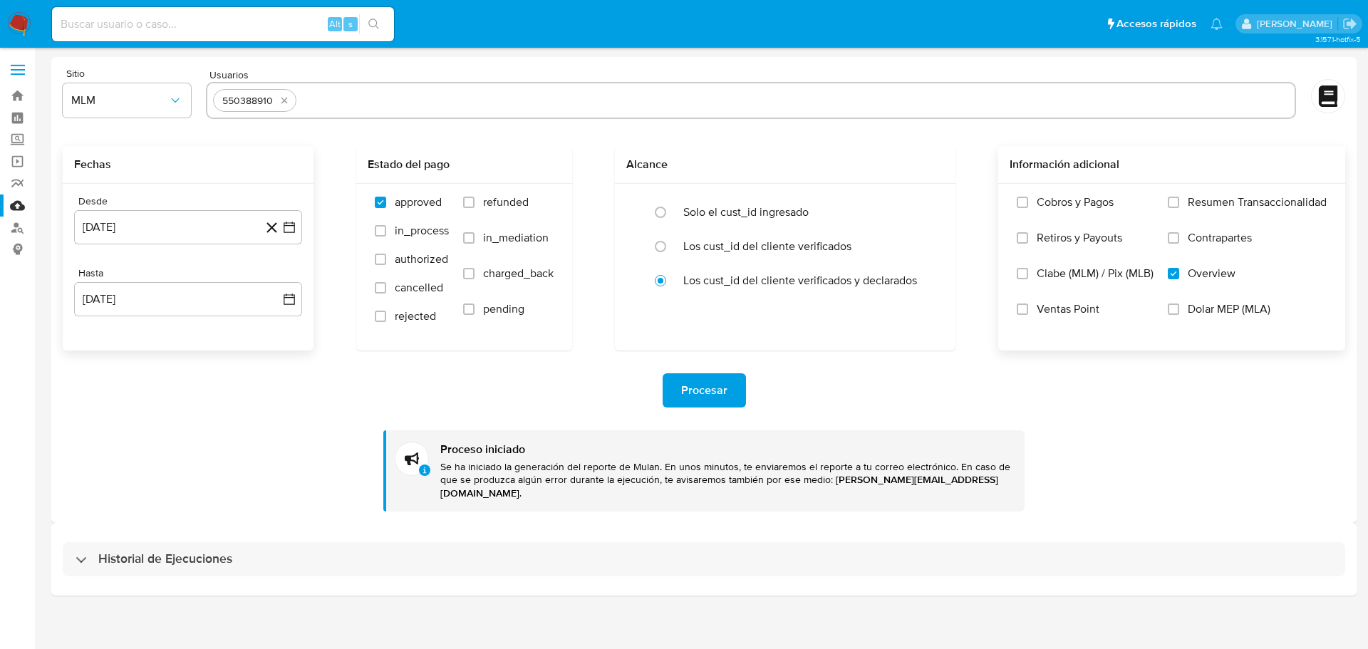
drag, startPoint x: 70, startPoint y: 537, endPoint x: 172, endPoint y: 473, distance: 121.0
click at [69, 542] on div "Historial de Ejecuciones" at bounding box center [704, 559] width 1283 height 34
select select "10"
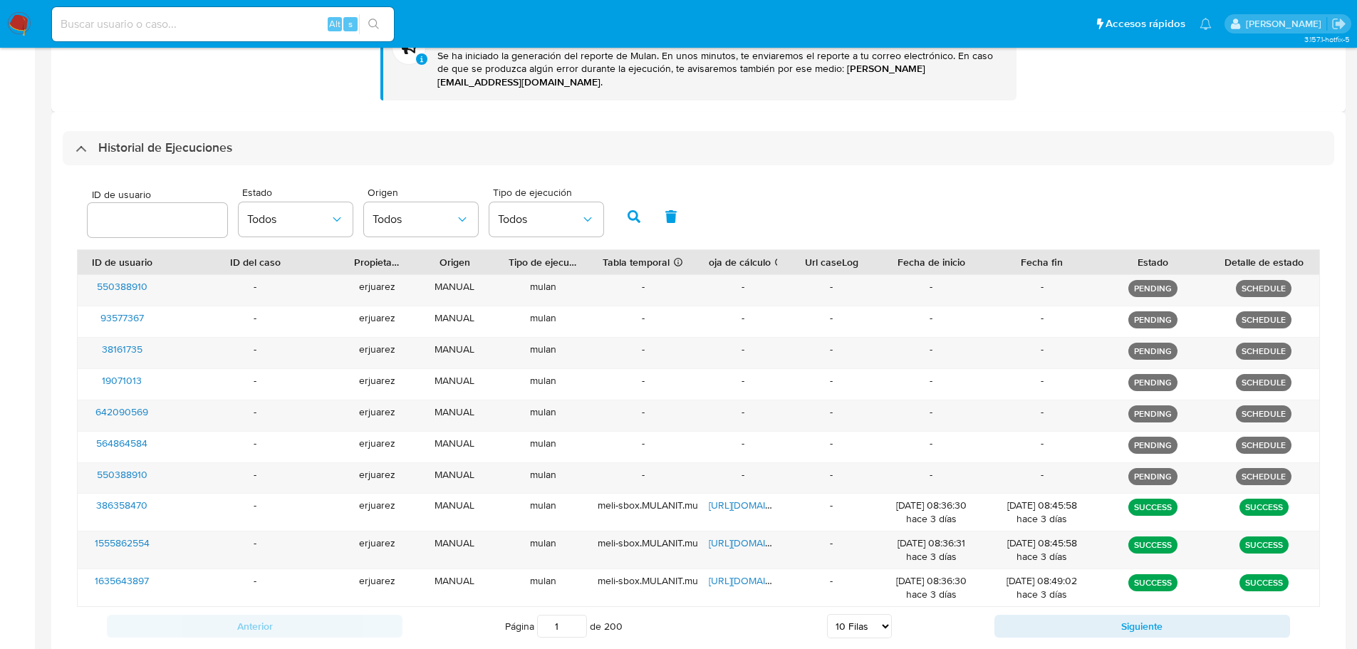
scroll to position [428, 0]
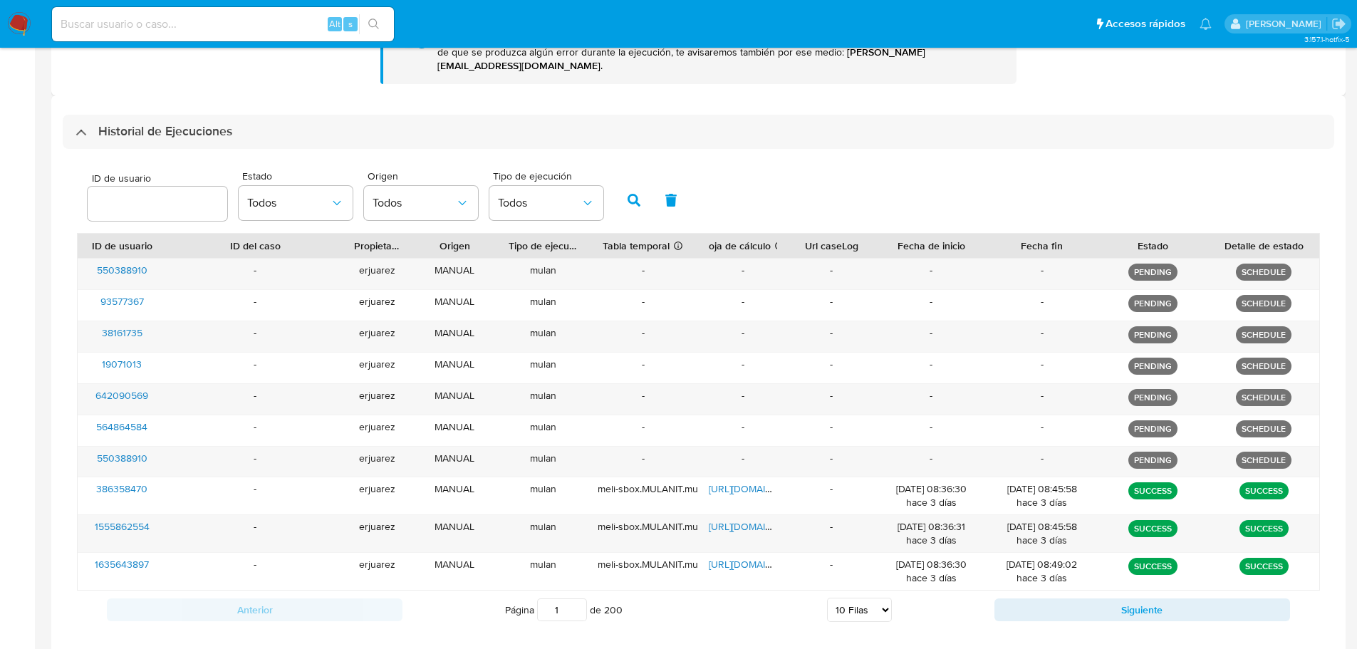
drag, startPoint x: 85, startPoint y: 127, endPoint x: 83, endPoint y: 140, distance: 13.7
click at [83, 127] on div "Historial de Ejecuciones" at bounding box center [154, 131] width 157 height 17
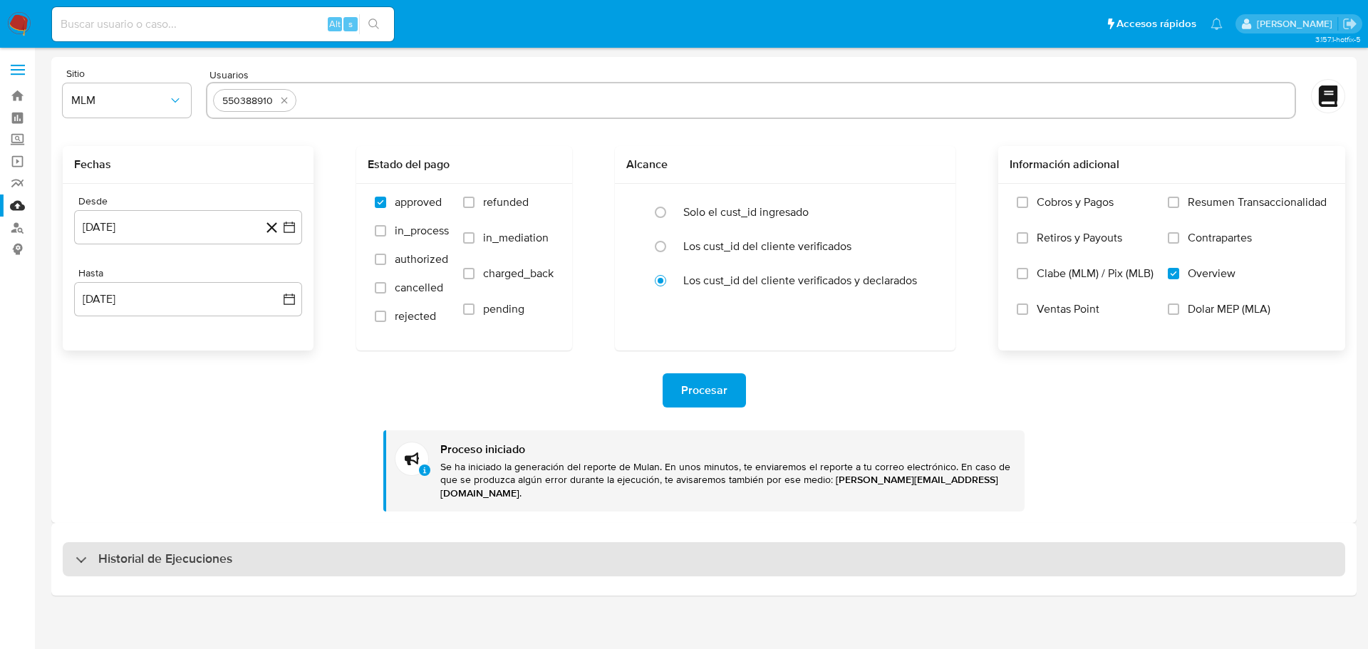
click at [83, 551] on div "Historial de Ejecuciones" at bounding box center [154, 559] width 157 height 17
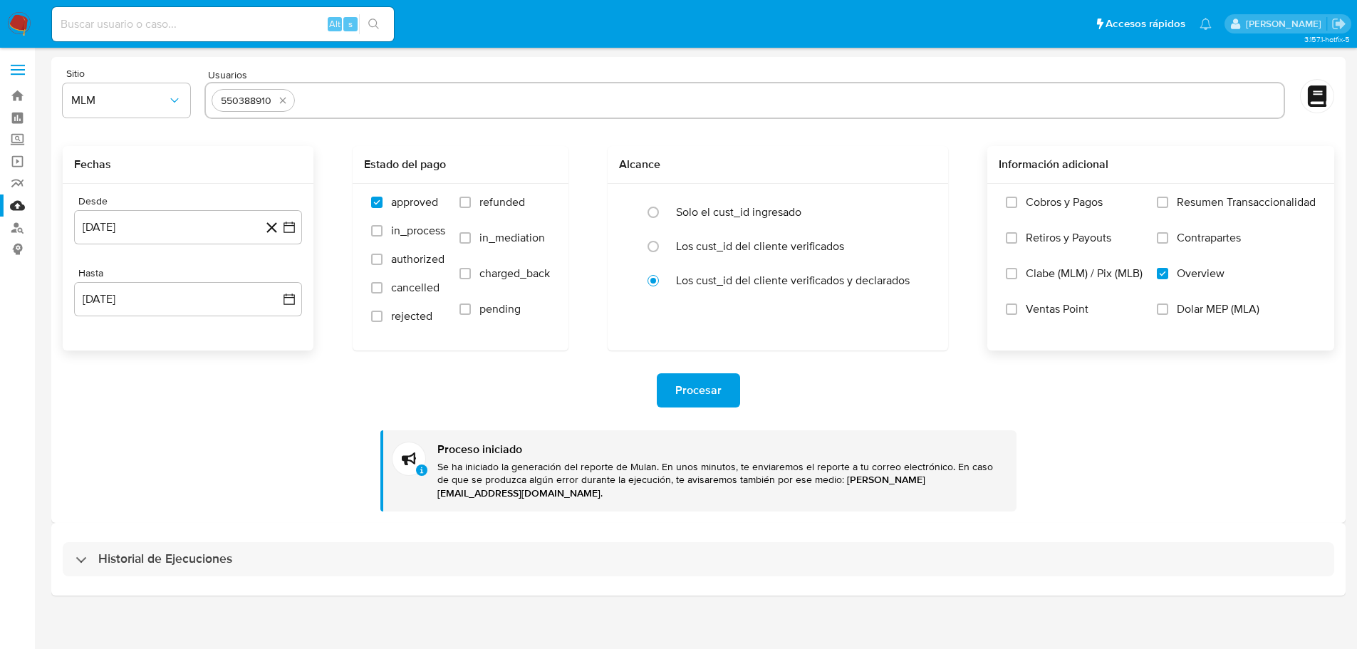
select select "10"
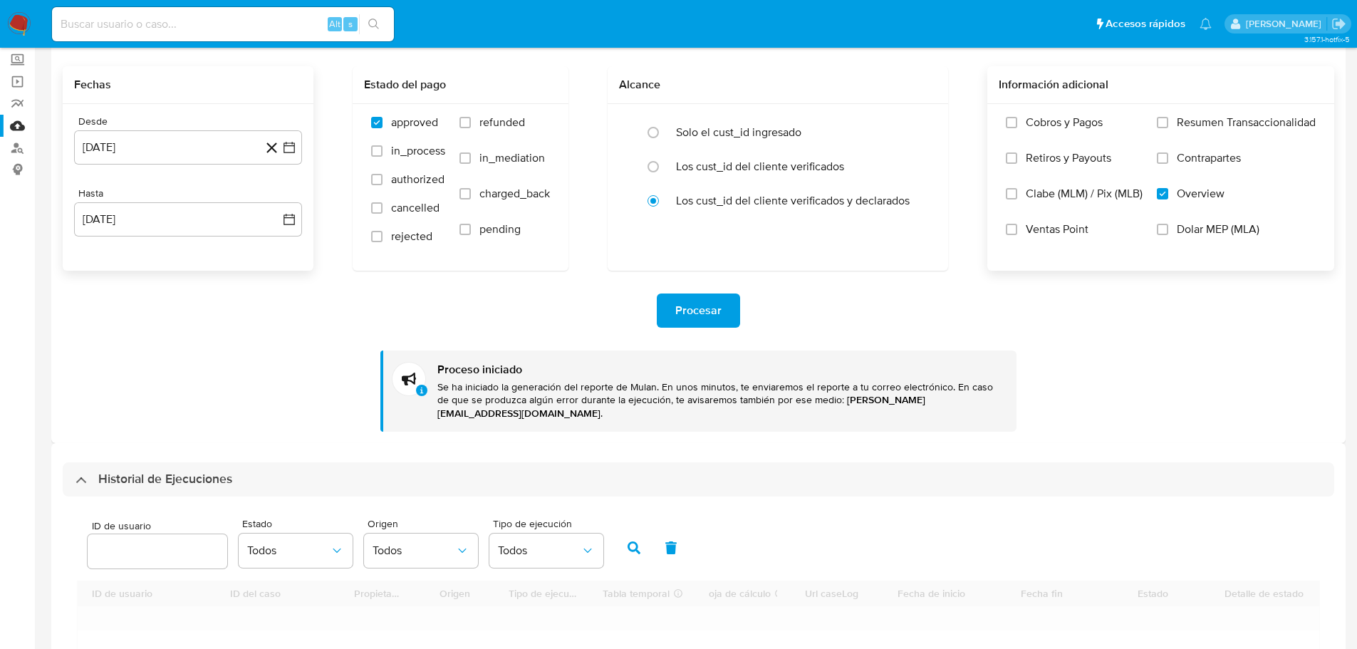
scroll to position [346, 0]
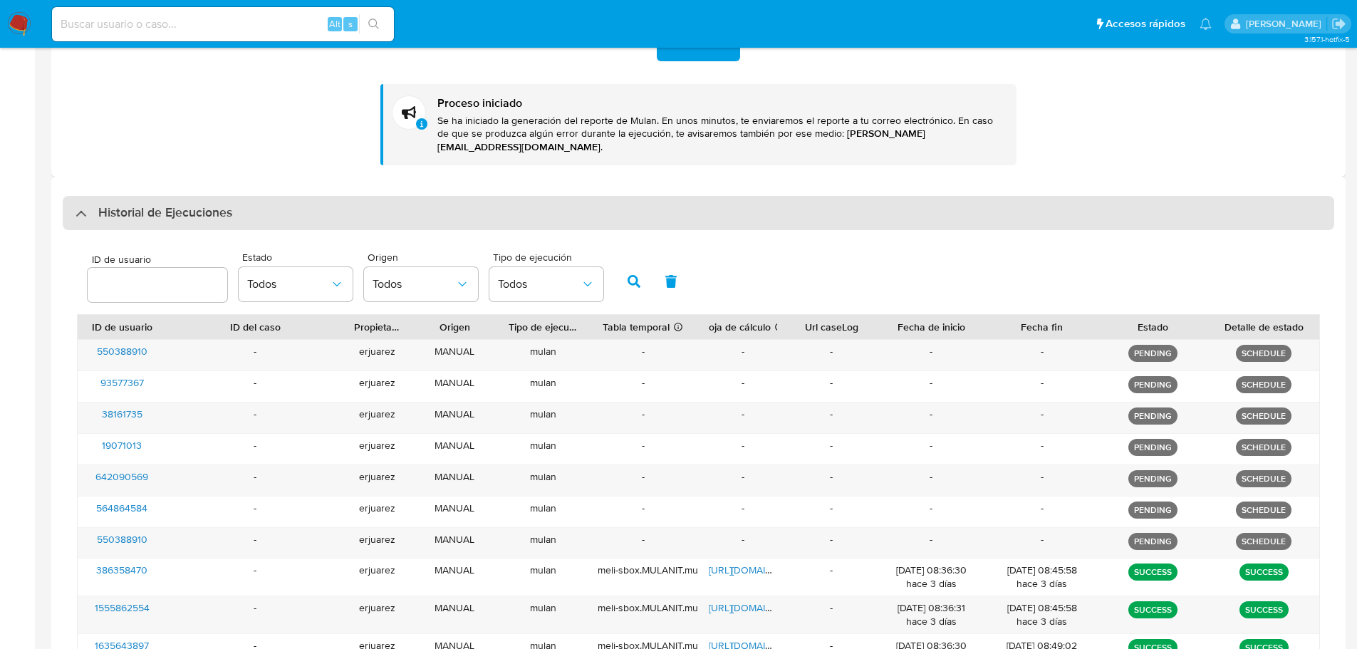
click at [85, 205] on div "Historial de Ejecuciones" at bounding box center [154, 213] width 157 height 17
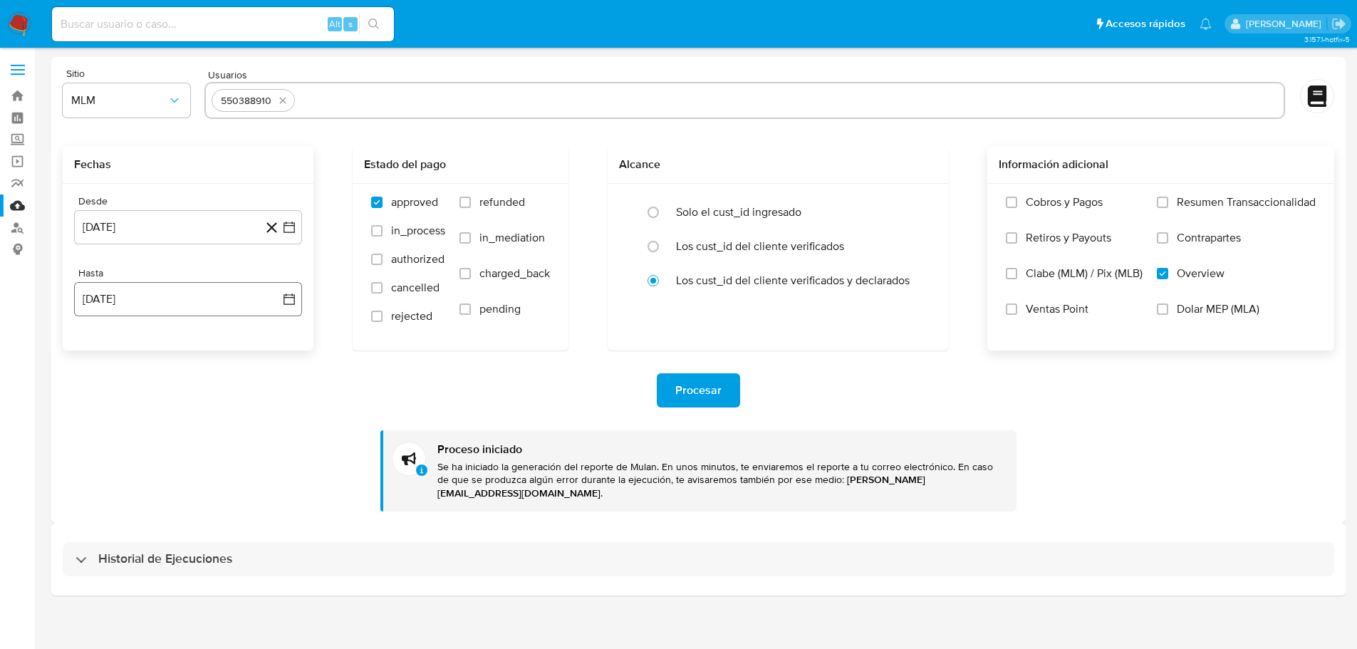
scroll to position [0, 0]
drag, startPoint x: 66, startPoint y: 545, endPoint x: 198, endPoint y: 495, distance: 141.0
click at [71, 545] on div "Historial de Ejecuciones" at bounding box center [704, 559] width 1283 height 34
select select "10"
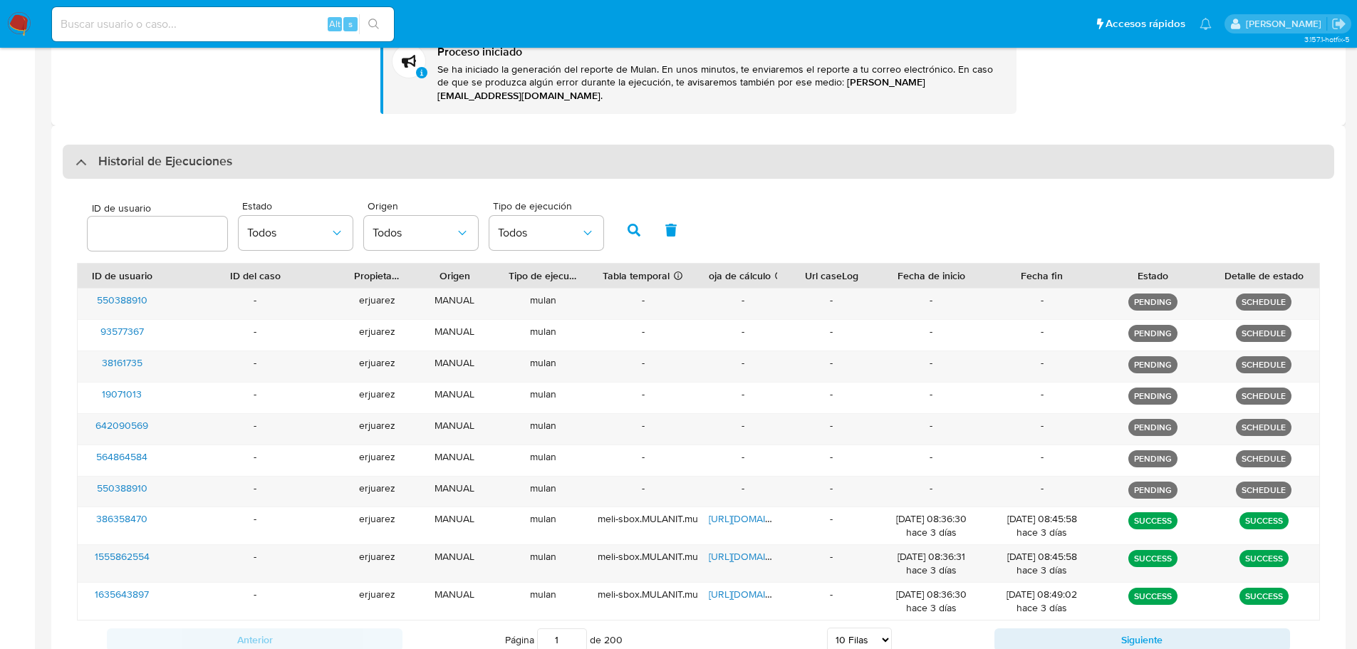
scroll to position [437, 0]
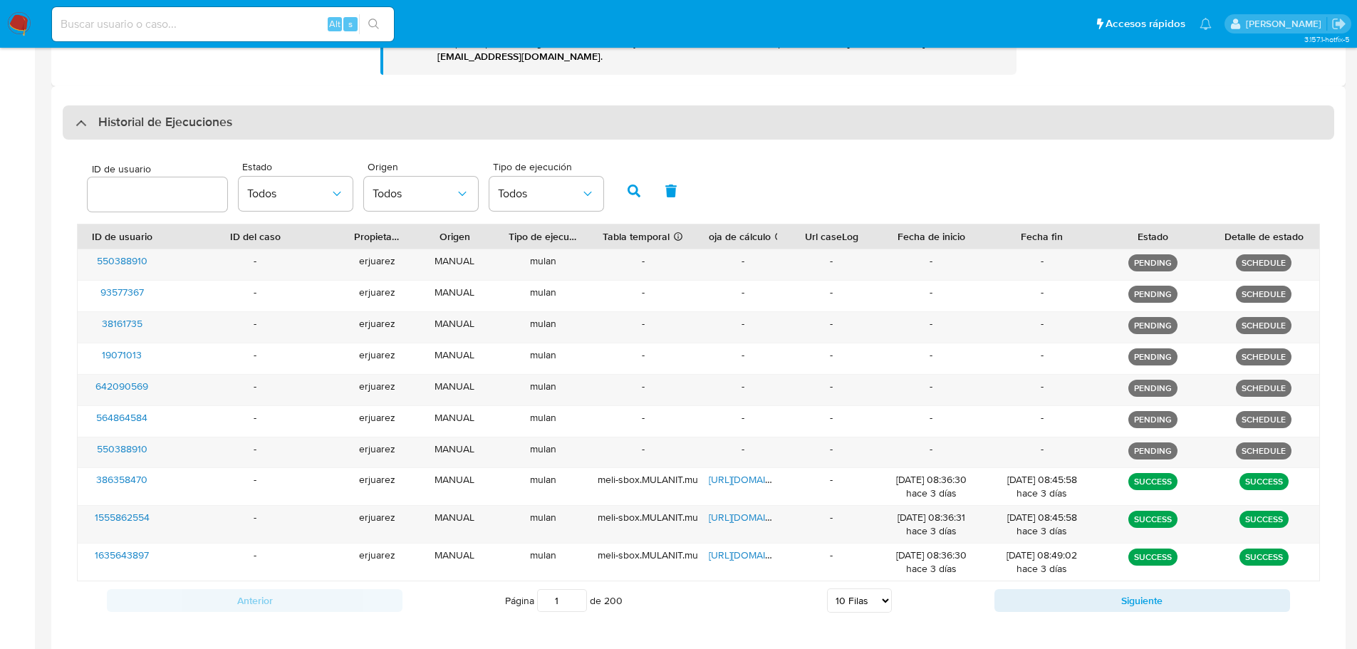
click at [88, 114] on div "Historial de Ejecuciones" at bounding box center [154, 122] width 157 height 17
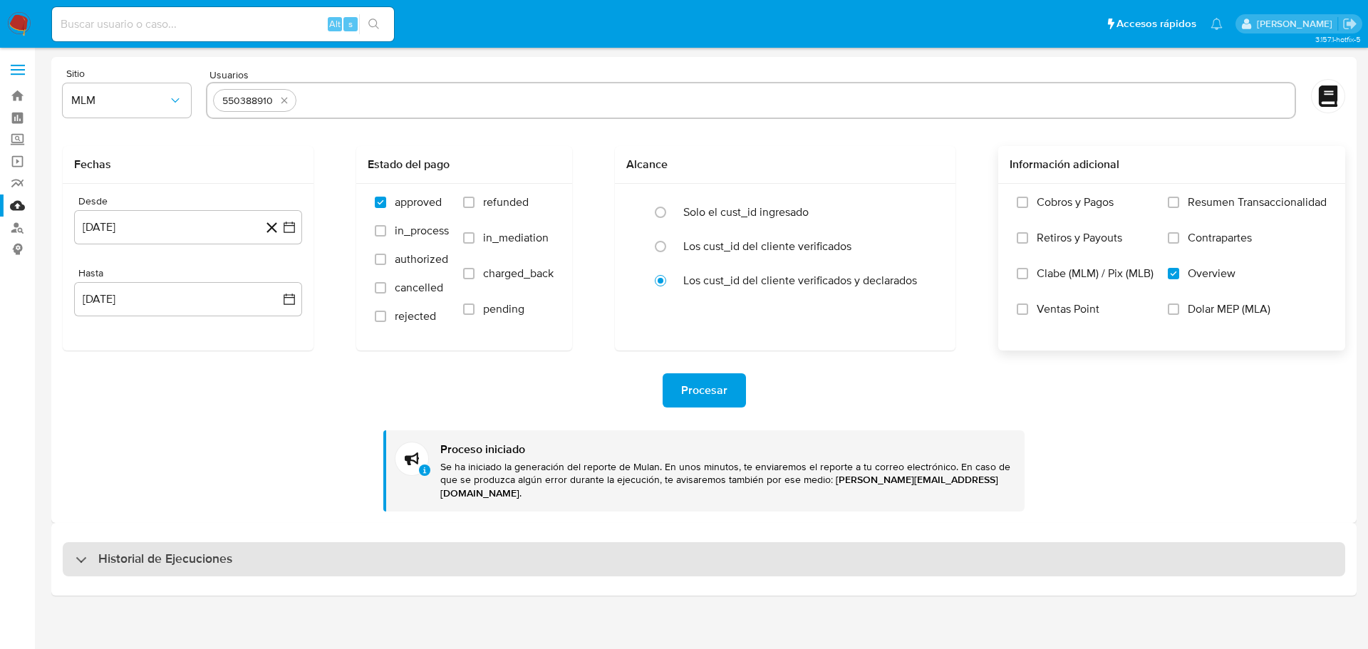
click at [83, 551] on div "Historial de Ejecuciones" at bounding box center [154, 559] width 157 height 17
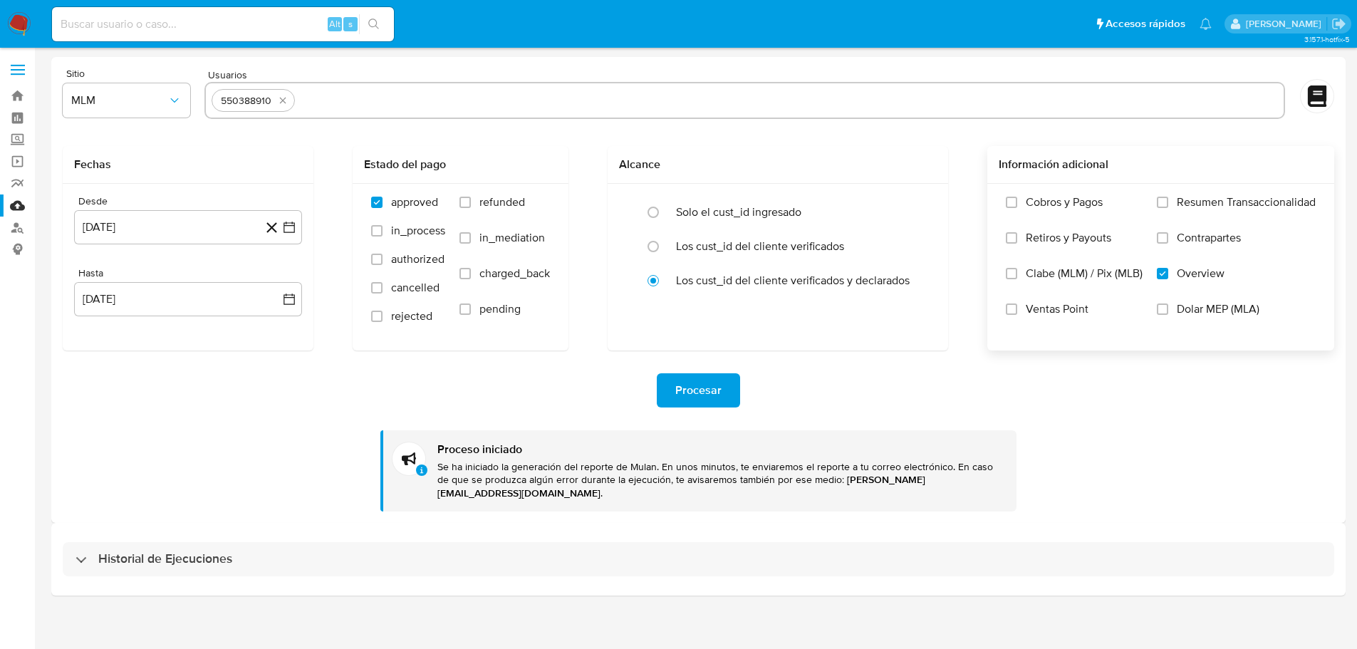
select select "10"
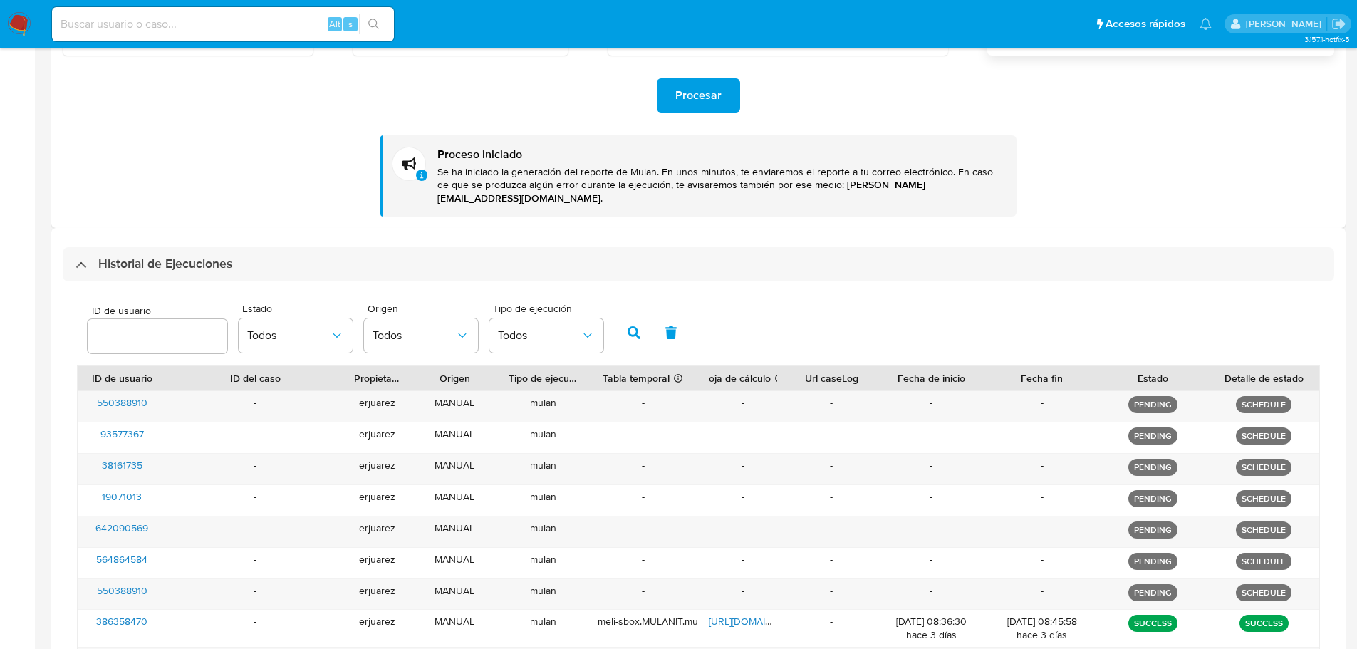
scroll to position [294, 0]
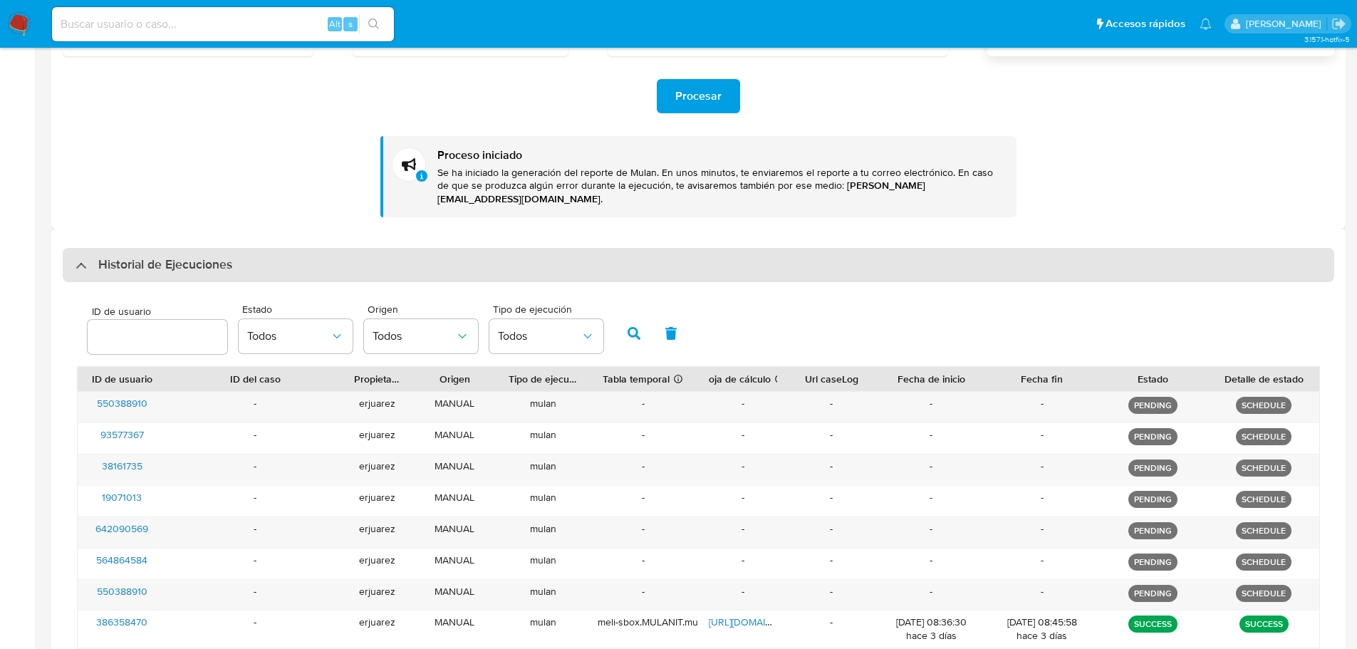
click at [90, 258] on div "Historial de Ejecuciones" at bounding box center [154, 265] width 157 height 17
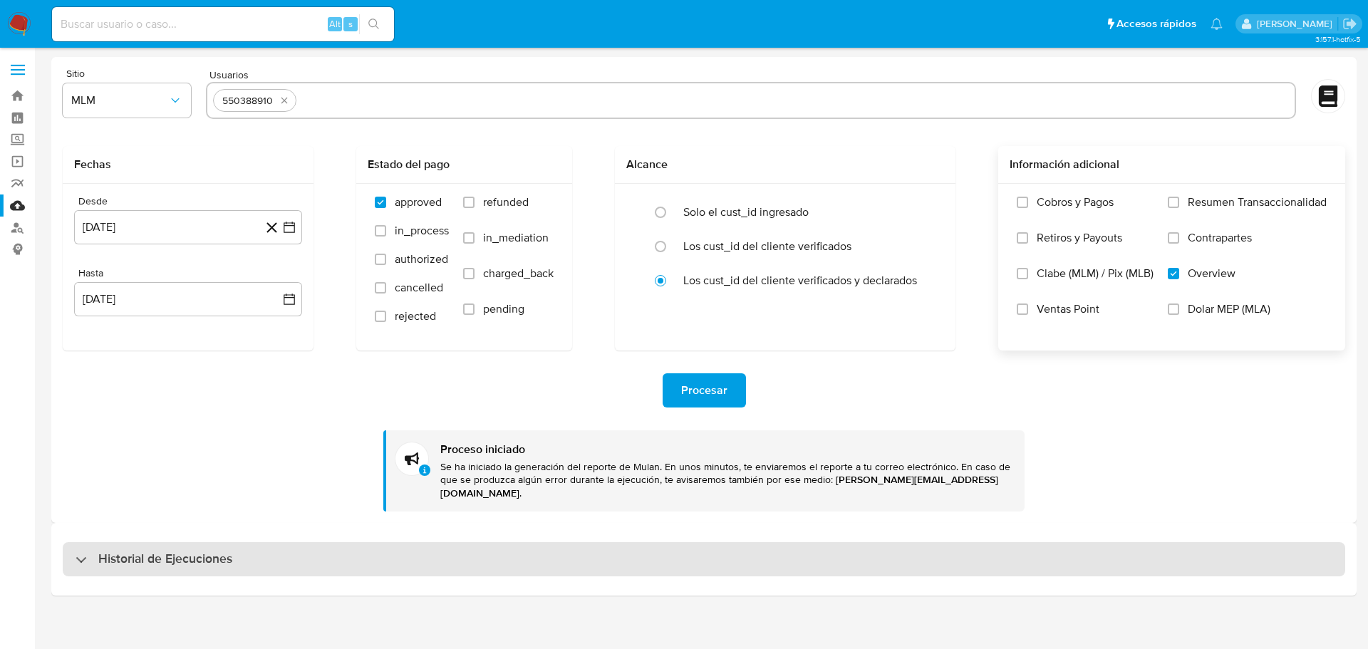
click at [81, 551] on div "Historial de Ejecuciones" at bounding box center [154, 559] width 157 height 17
select select "10"
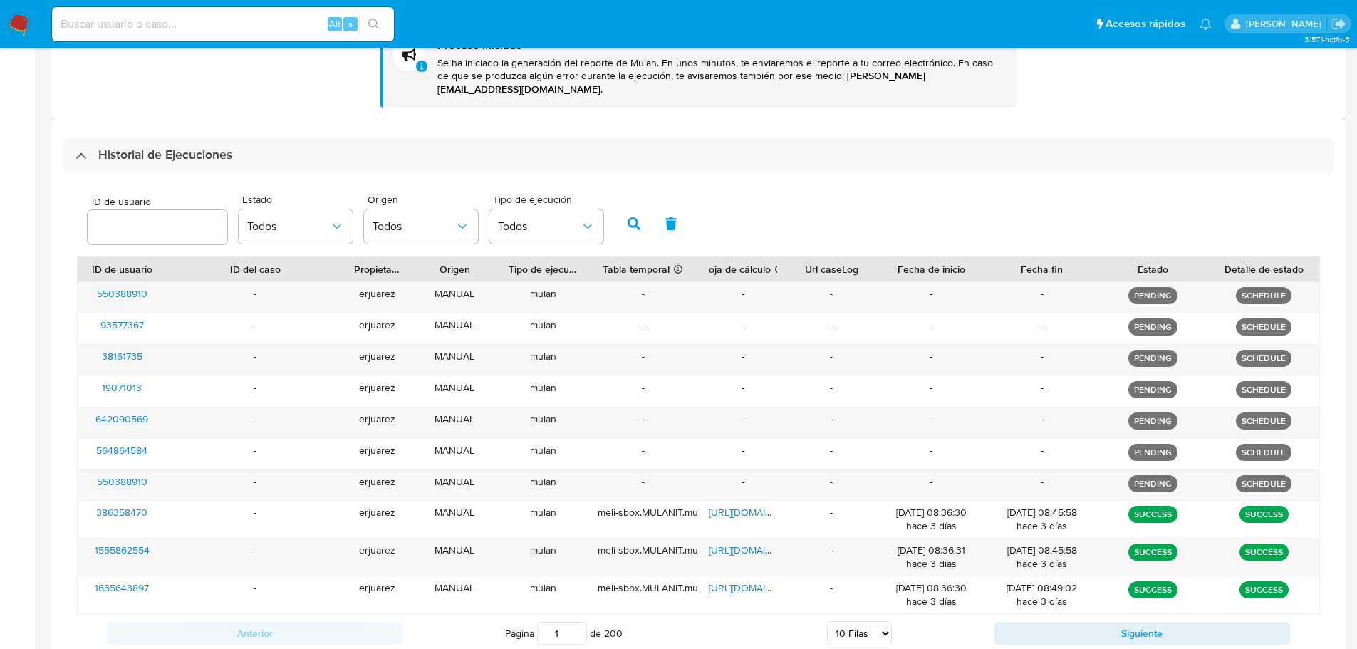
scroll to position [428, 0]
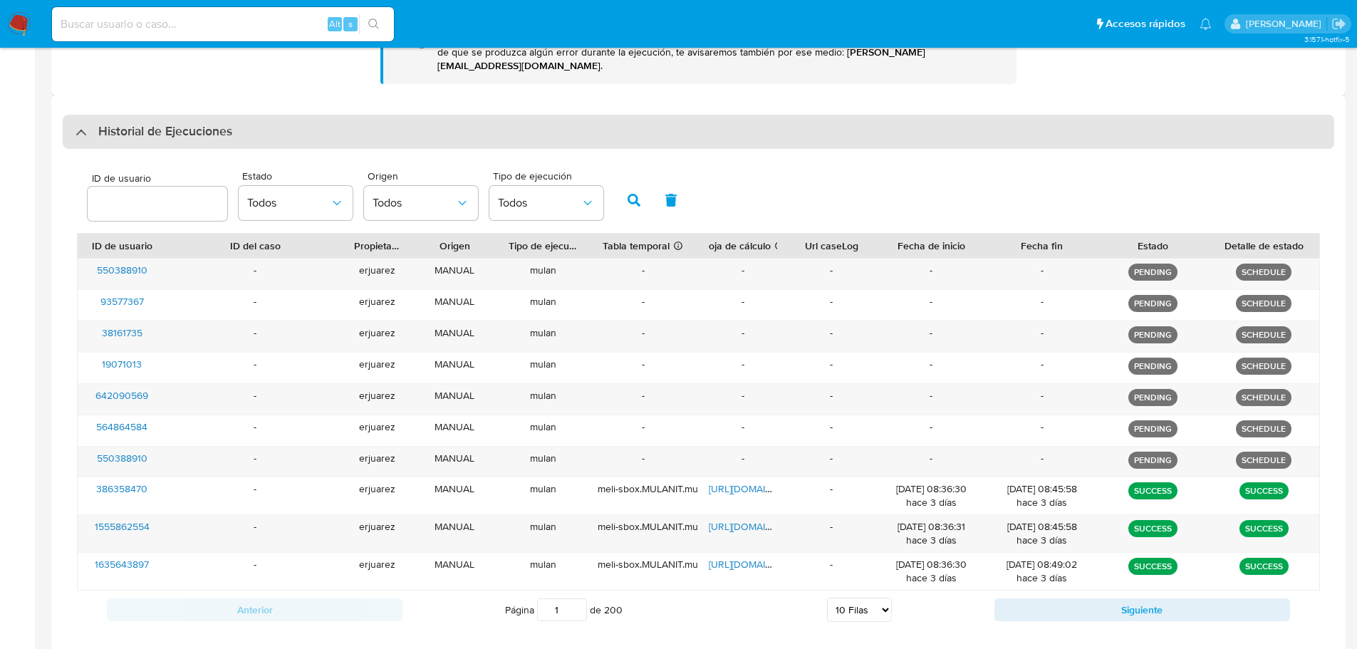
click at [70, 133] on div "Historial de Ejecuciones" at bounding box center [699, 132] width 1272 height 34
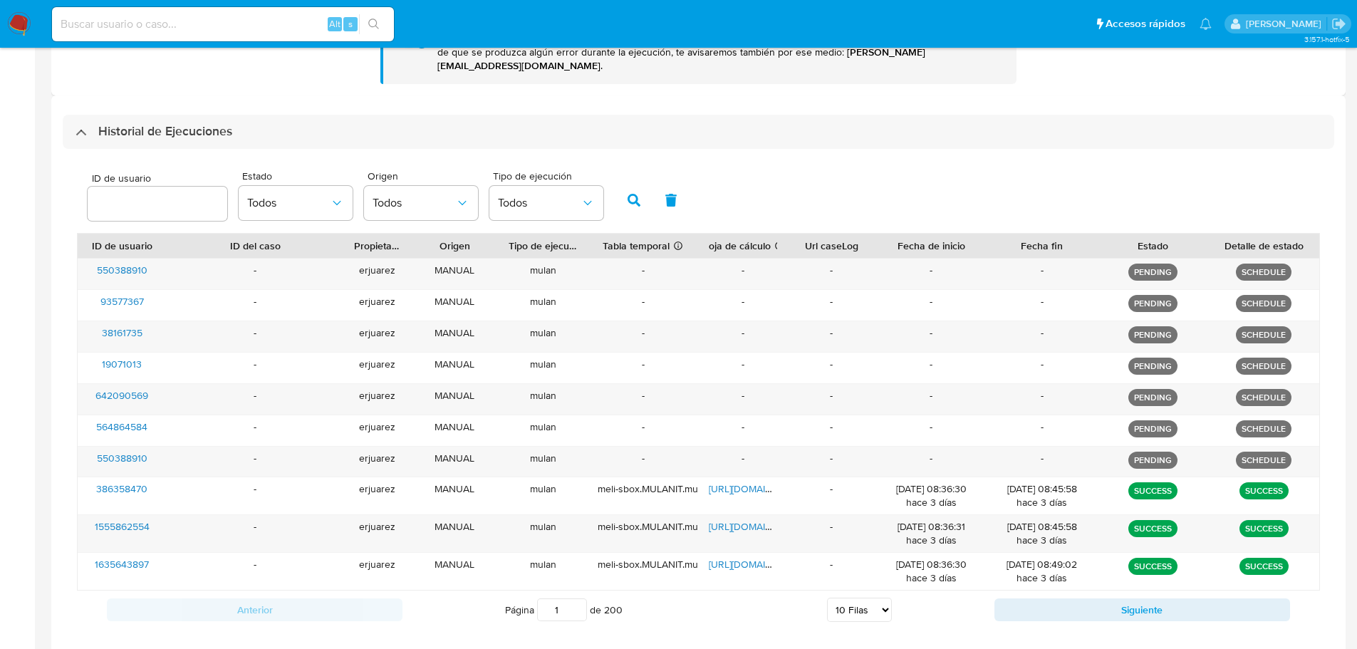
scroll to position [0, 0]
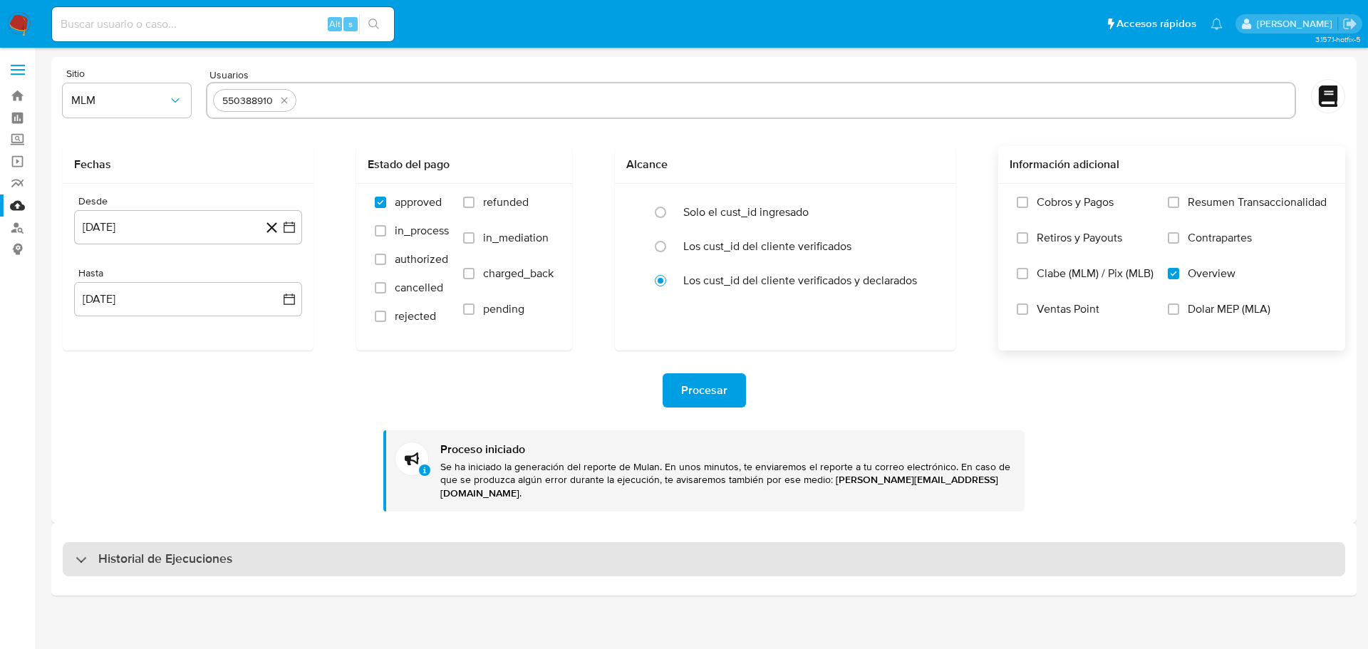
drag, startPoint x: 70, startPoint y: 546, endPoint x: 76, endPoint y: 534, distance: 12.7
click at [70, 545] on div "Historial de Ejecuciones" at bounding box center [704, 559] width 1283 height 34
select select "10"
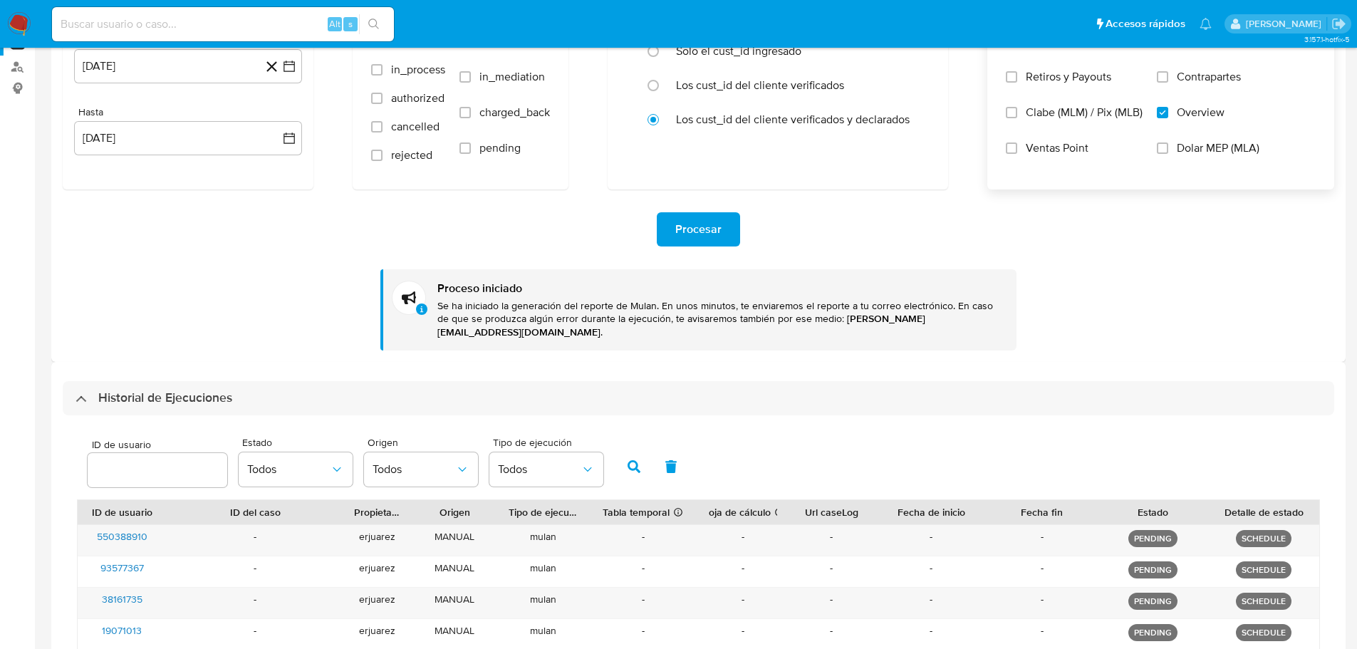
scroll to position [285, 0]
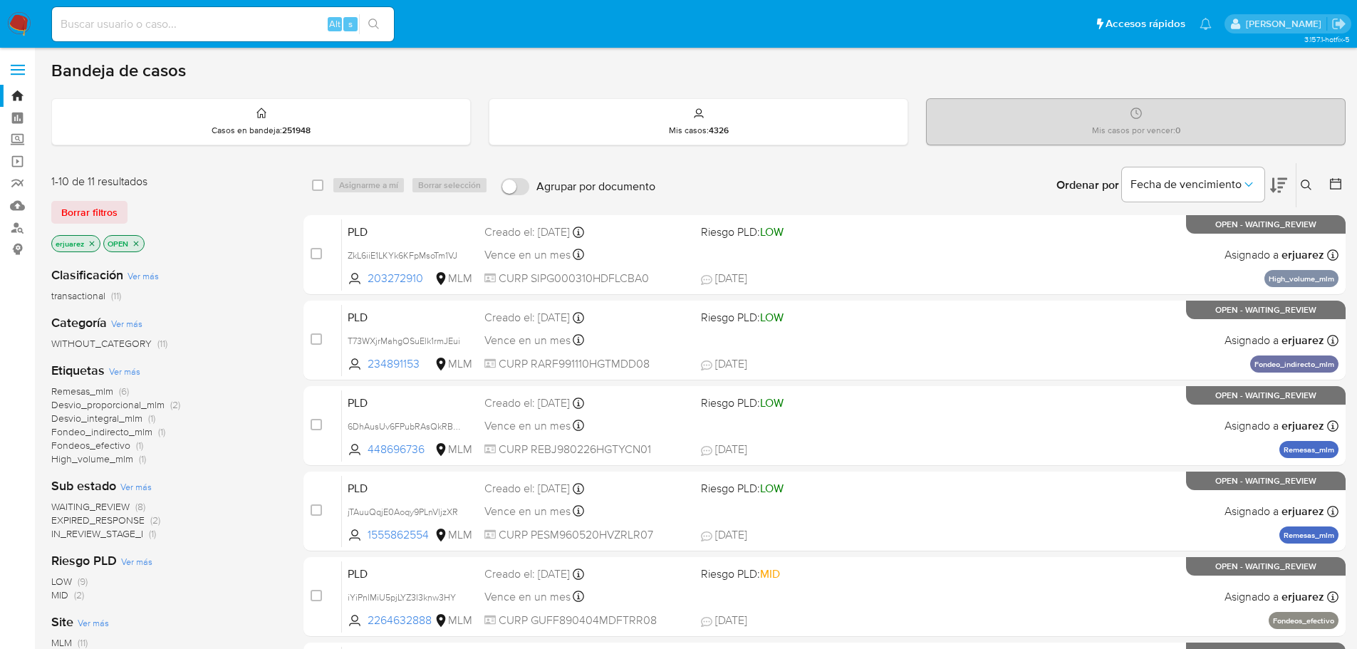
drag, startPoint x: 224, startPoint y: 10, endPoint x: 232, endPoint y: 24, distance: 15.6
click at [224, 11] on div "Alt s" at bounding box center [223, 24] width 342 height 34
click at [236, 26] on input at bounding box center [223, 24] width 342 height 19
paste input "550388910"
type input "550388910"
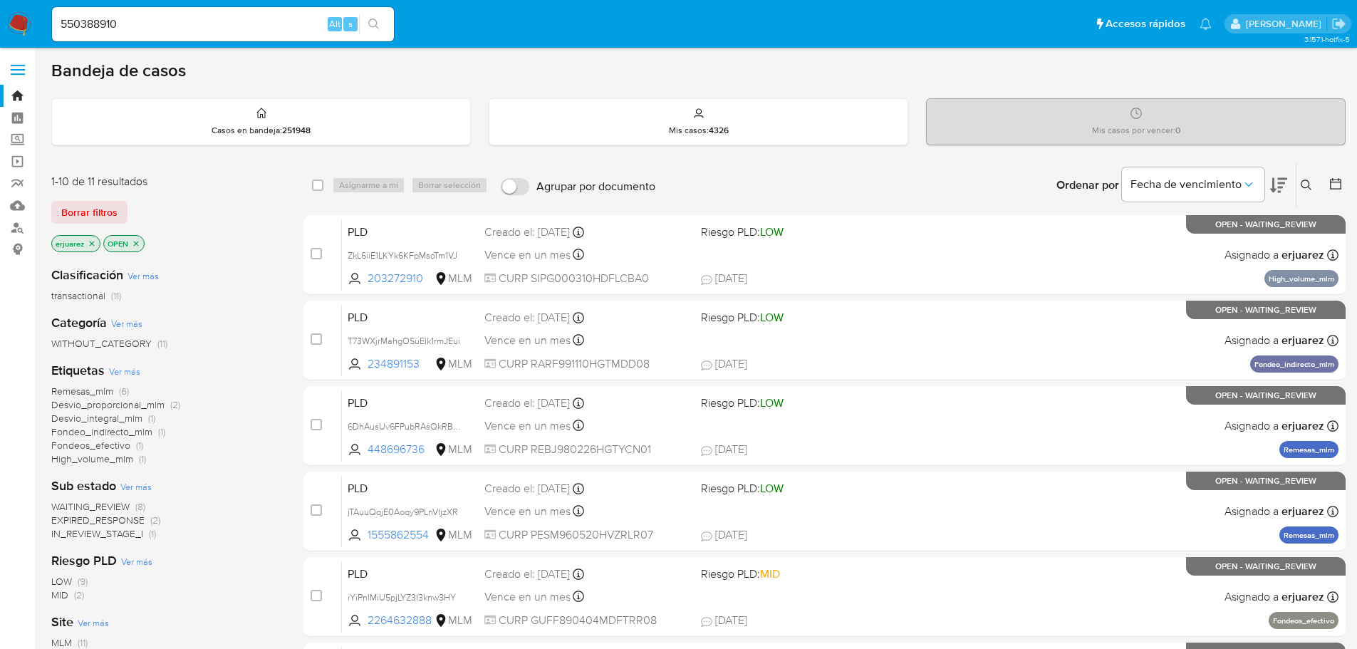
click at [370, 26] on icon "search-icon" at bounding box center [373, 24] width 11 height 11
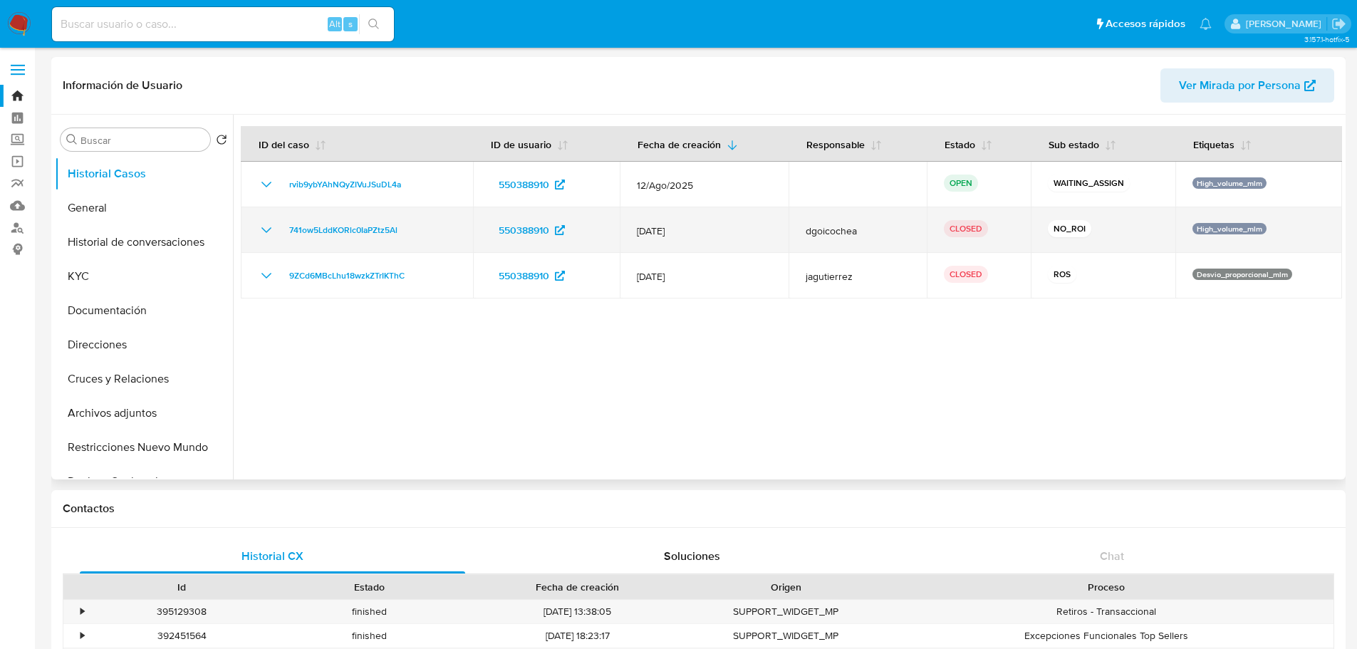
select select "10"
click at [271, 223] on icon "Mostrar/Ocultar" at bounding box center [266, 230] width 17 height 17
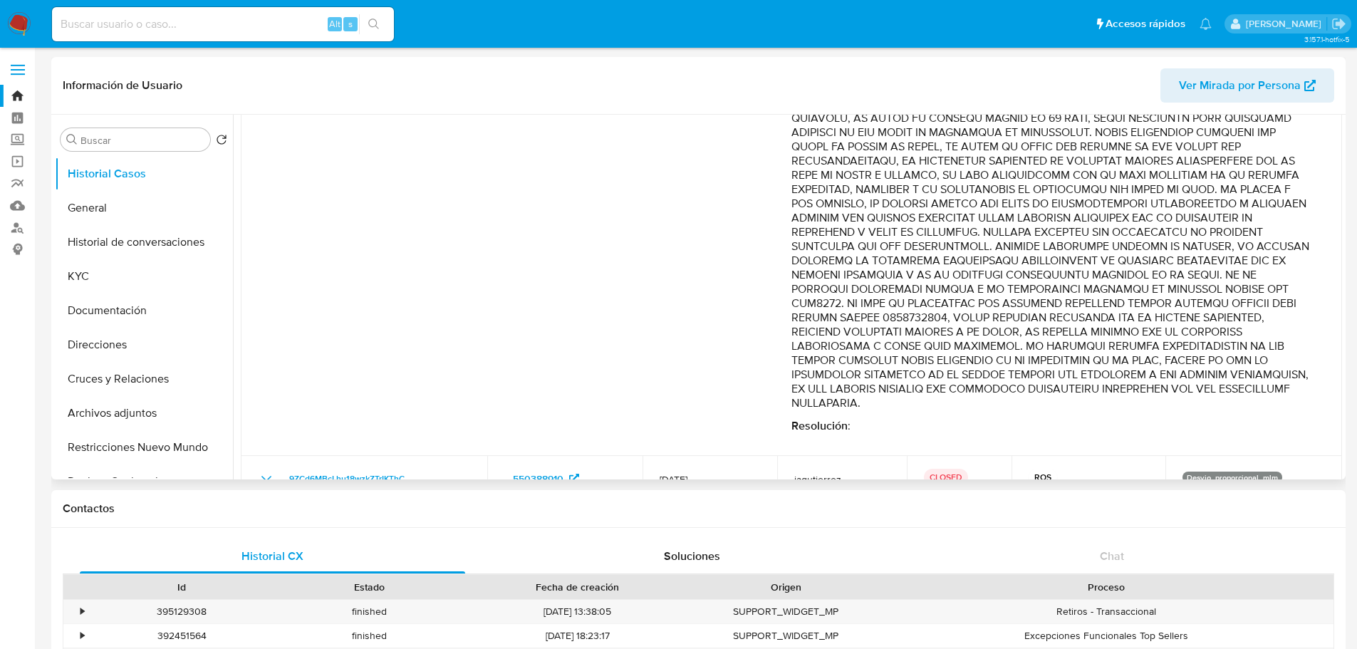
scroll to position [784, 0]
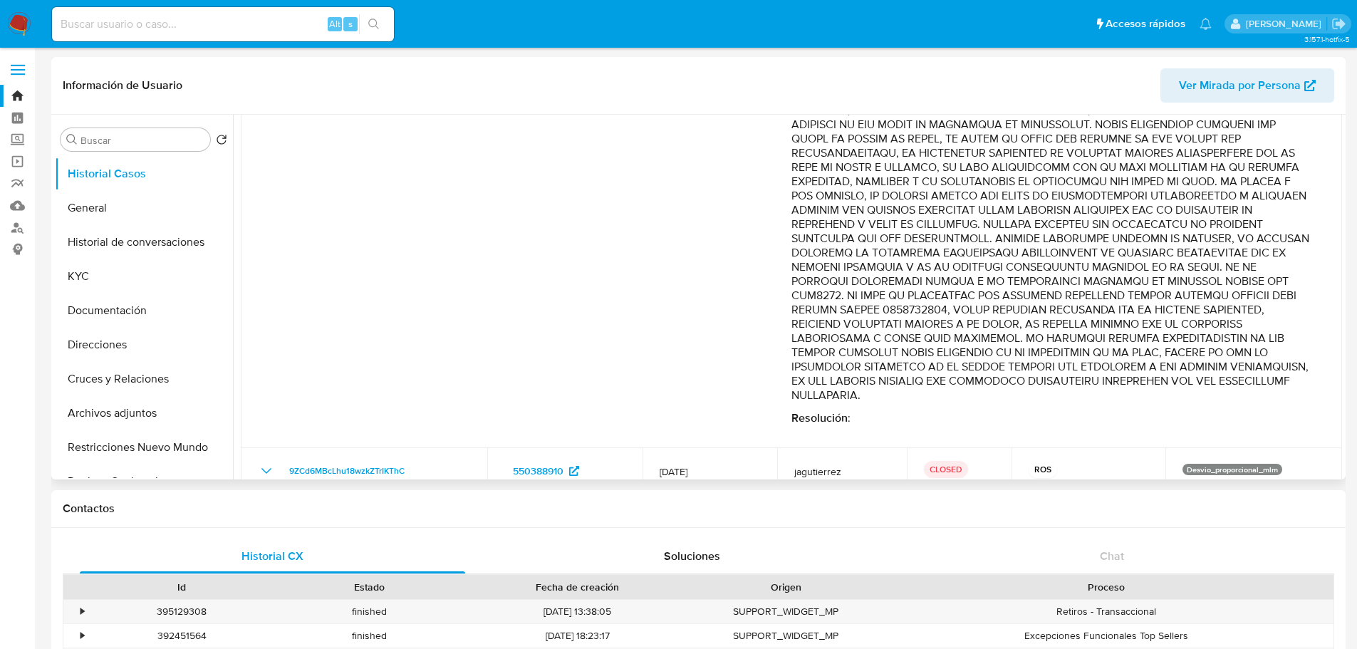
drag, startPoint x: 885, startPoint y: 337, endPoint x: 1144, endPoint y: 427, distance: 274.5
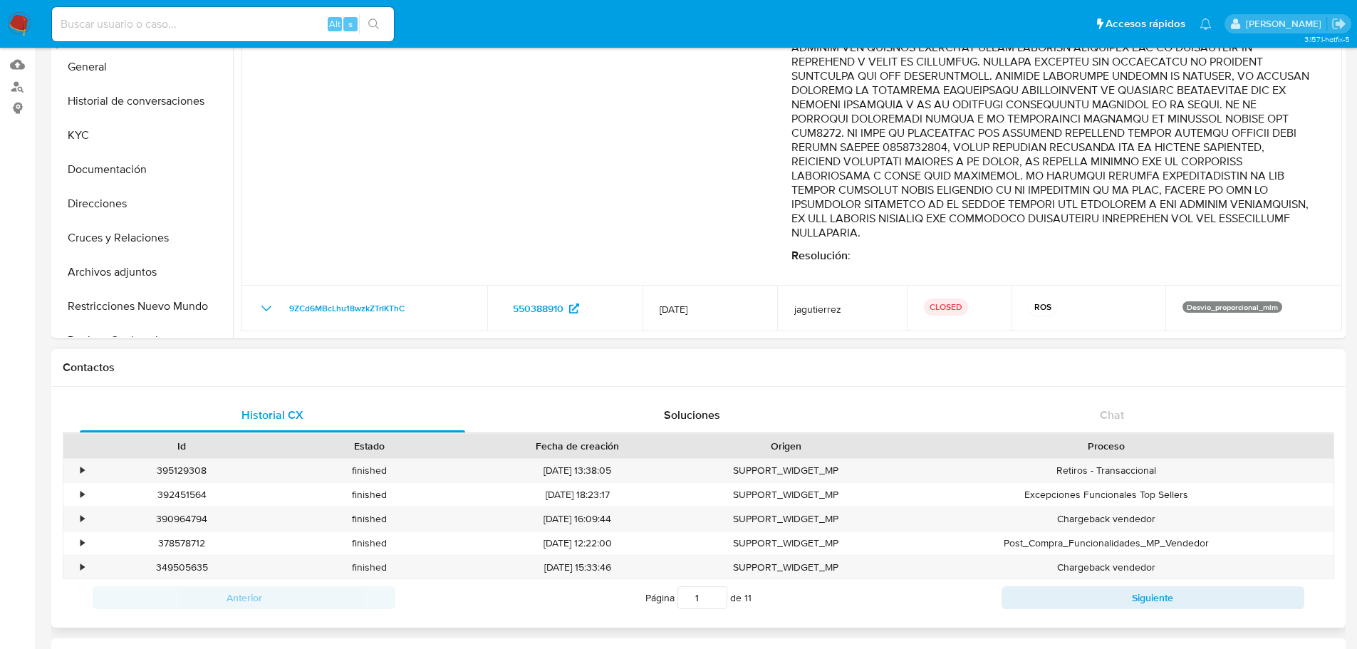
scroll to position [143, 0]
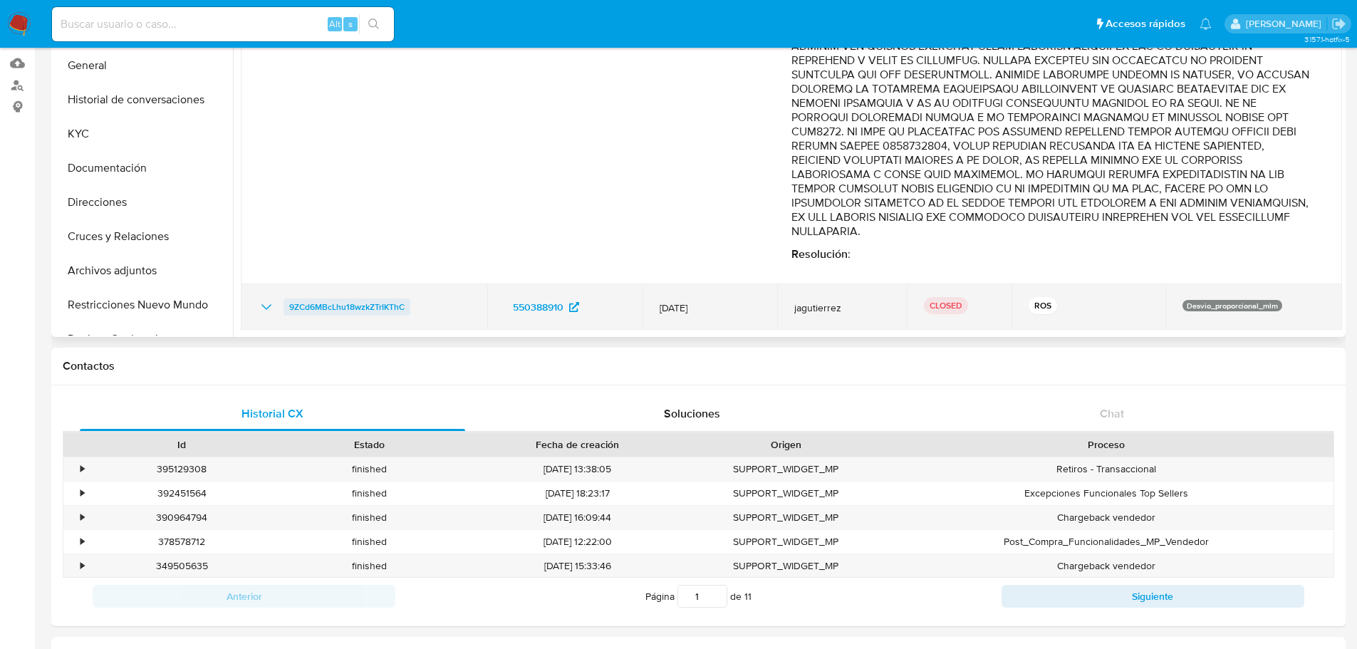
click at [351, 306] on span "9ZCd6MBcLhu18wzkZTrIKThC" at bounding box center [346, 307] width 115 height 17
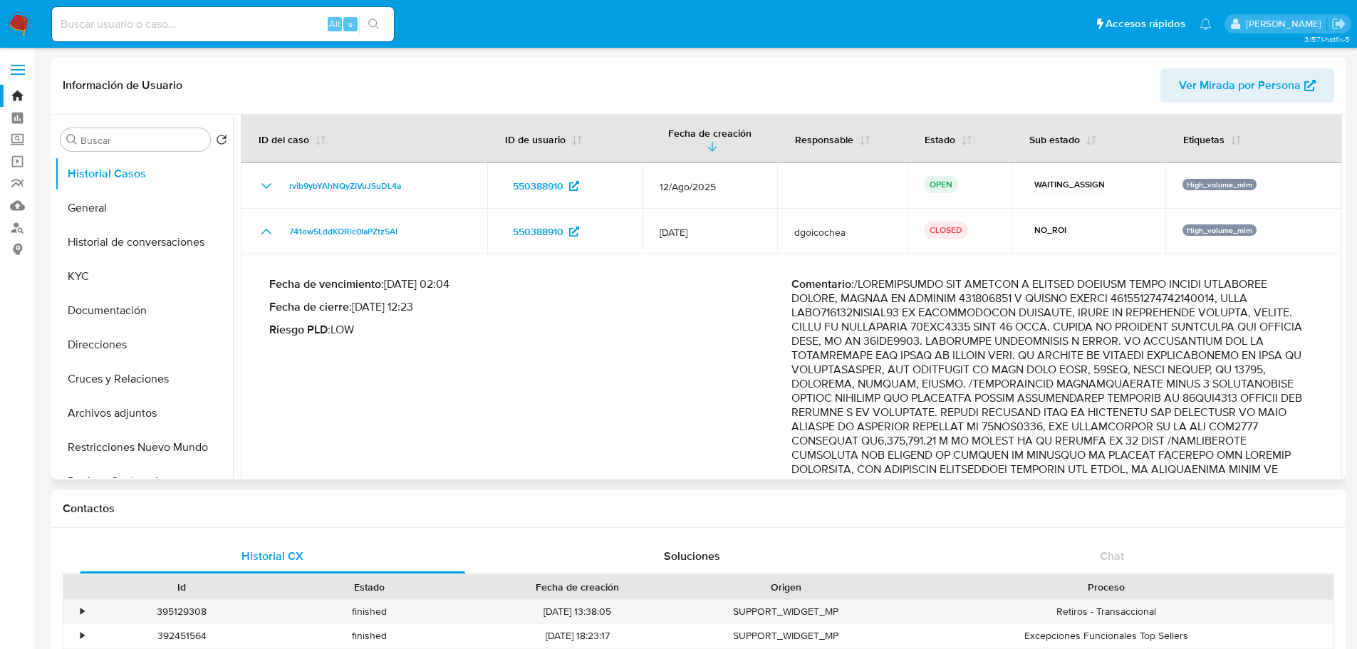
scroll to position [0, 0]
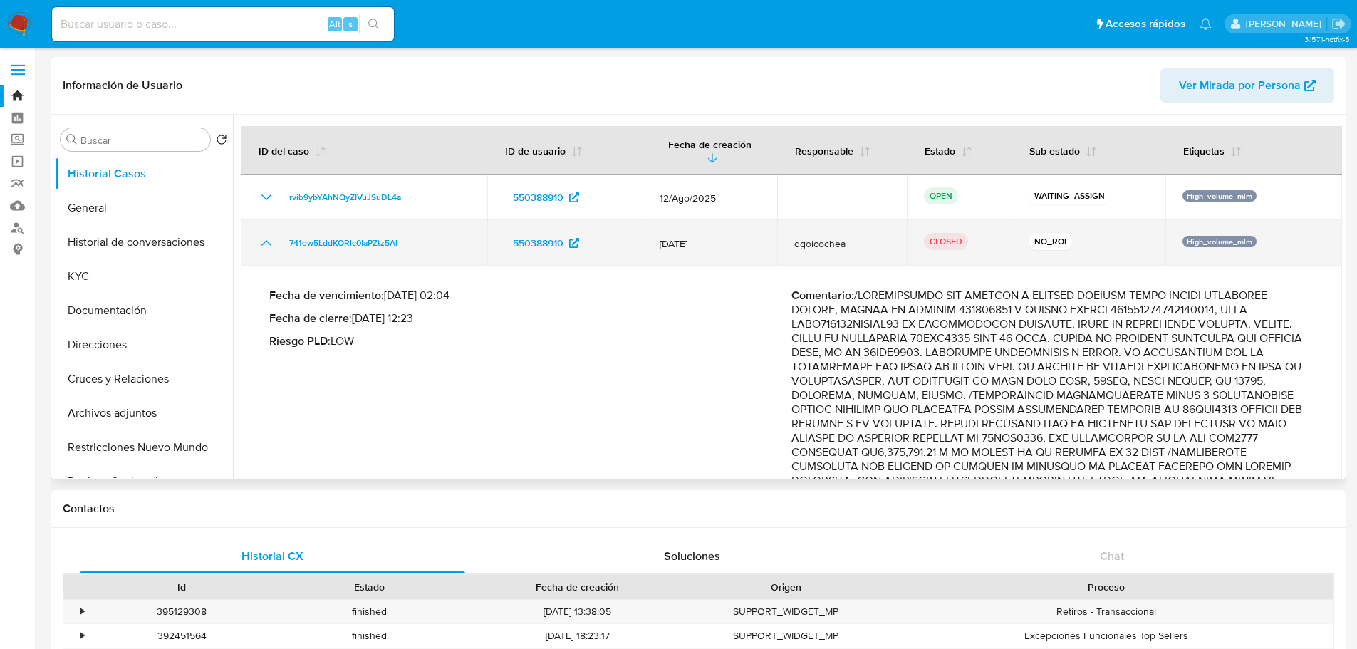
click at [265, 245] on icon "Mostrar/Ocultar" at bounding box center [266, 242] width 17 height 17
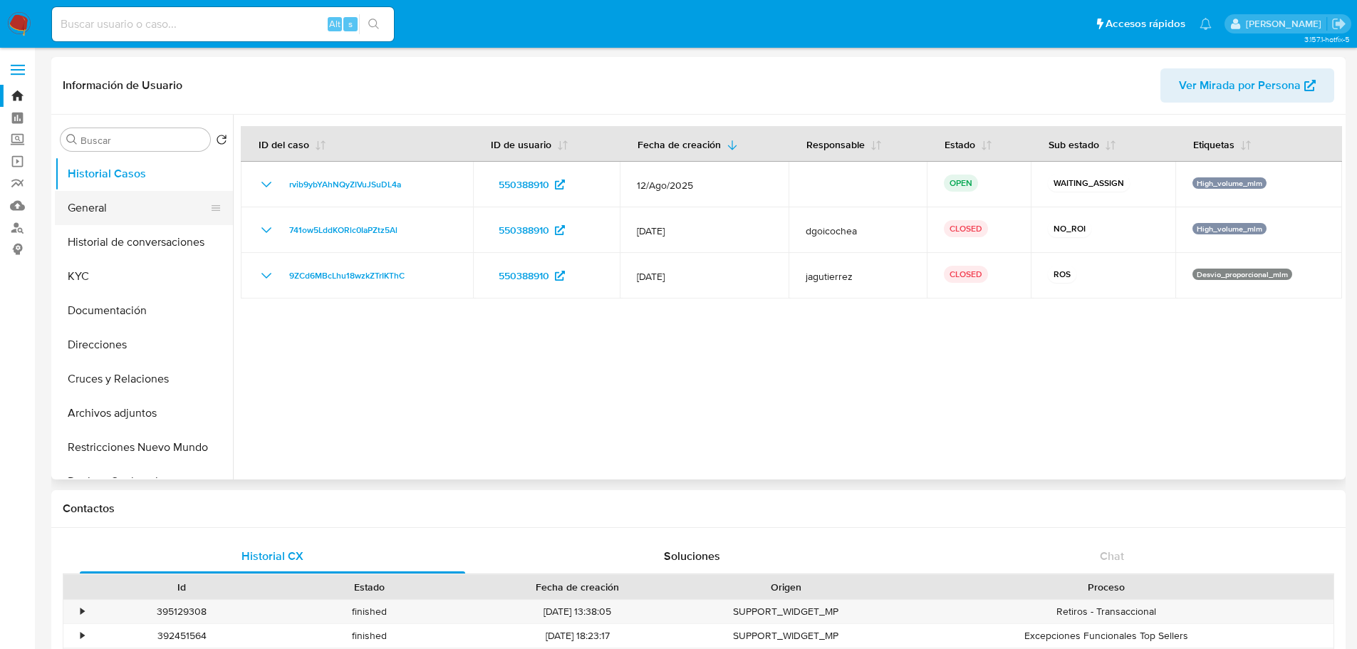
click at [136, 211] on button "General" at bounding box center [138, 208] width 167 height 34
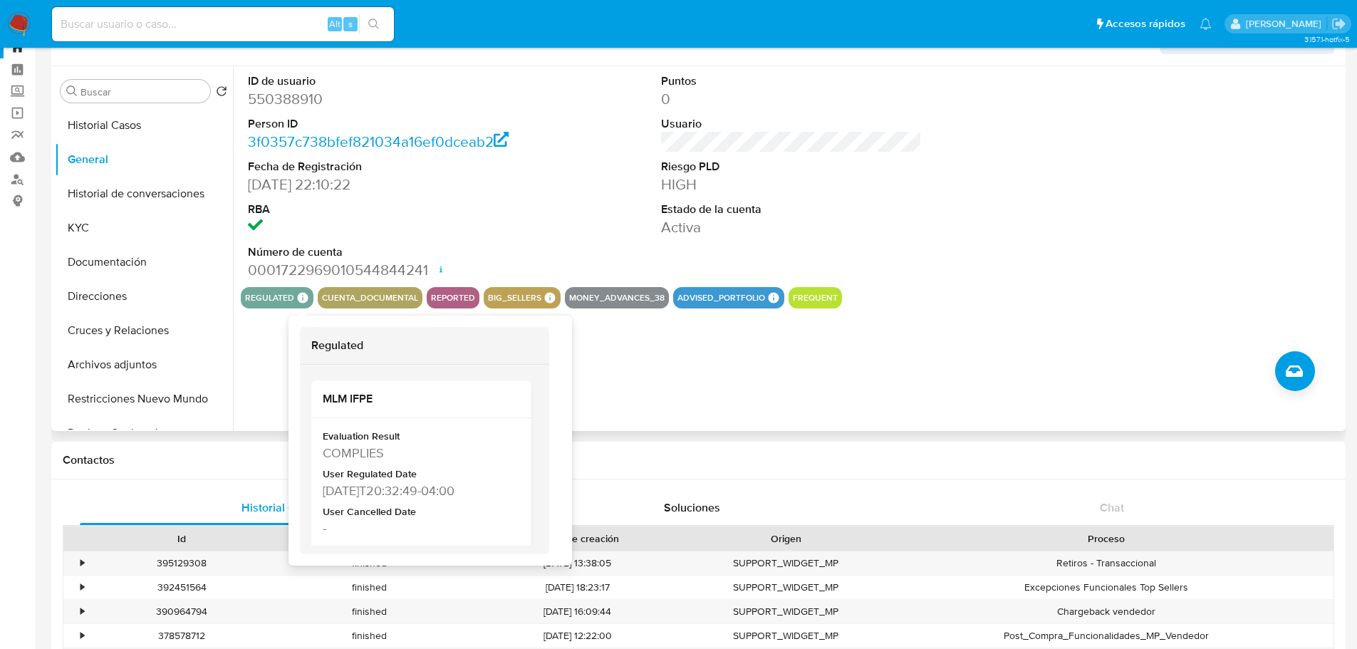
scroll to position [71, 0]
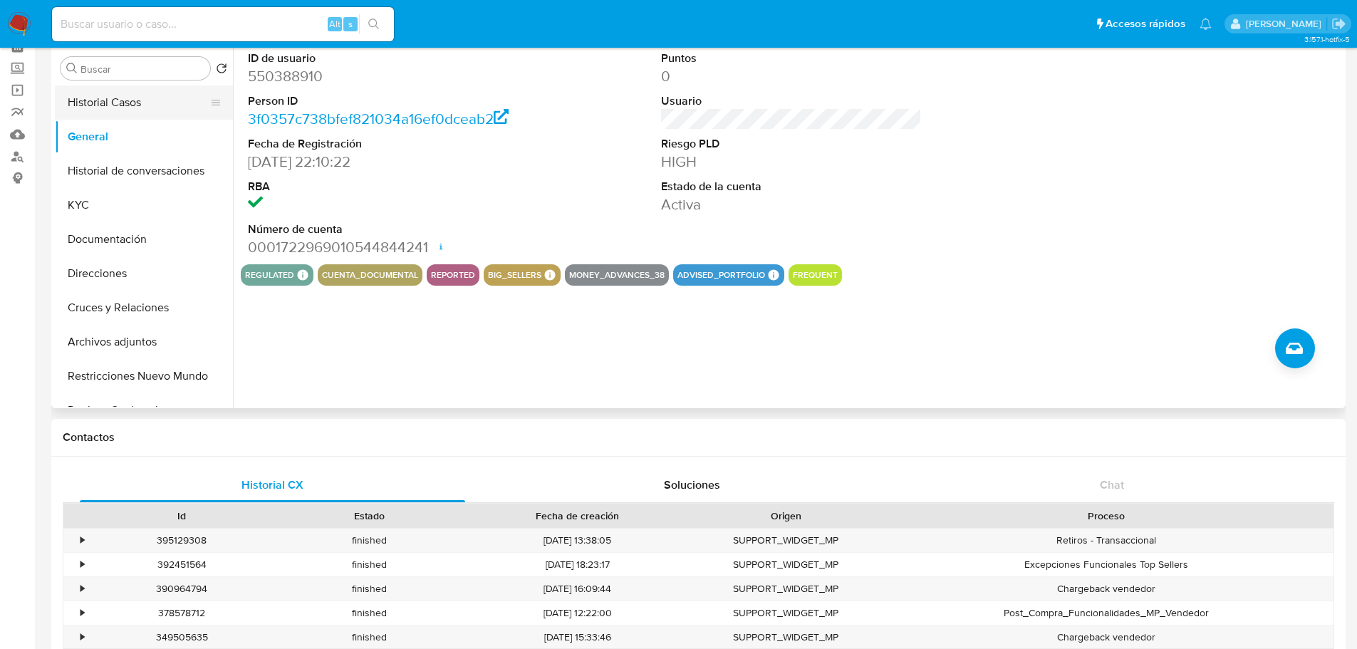
drag, startPoint x: 113, startPoint y: 100, endPoint x: 149, endPoint y: 102, distance: 36.4
click at [113, 100] on button "Historial Casos" at bounding box center [138, 103] width 167 height 34
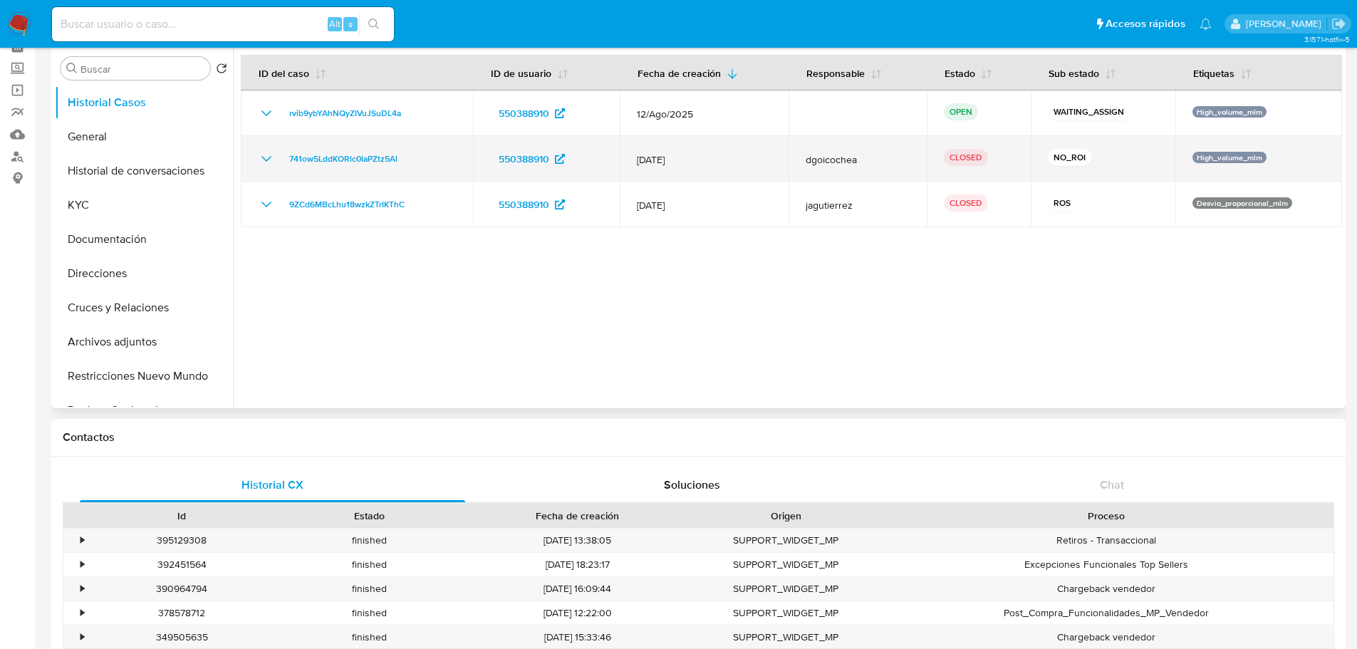
click at [271, 158] on icon "Mostrar/Ocultar" at bounding box center [266, 158] width 17 height 17
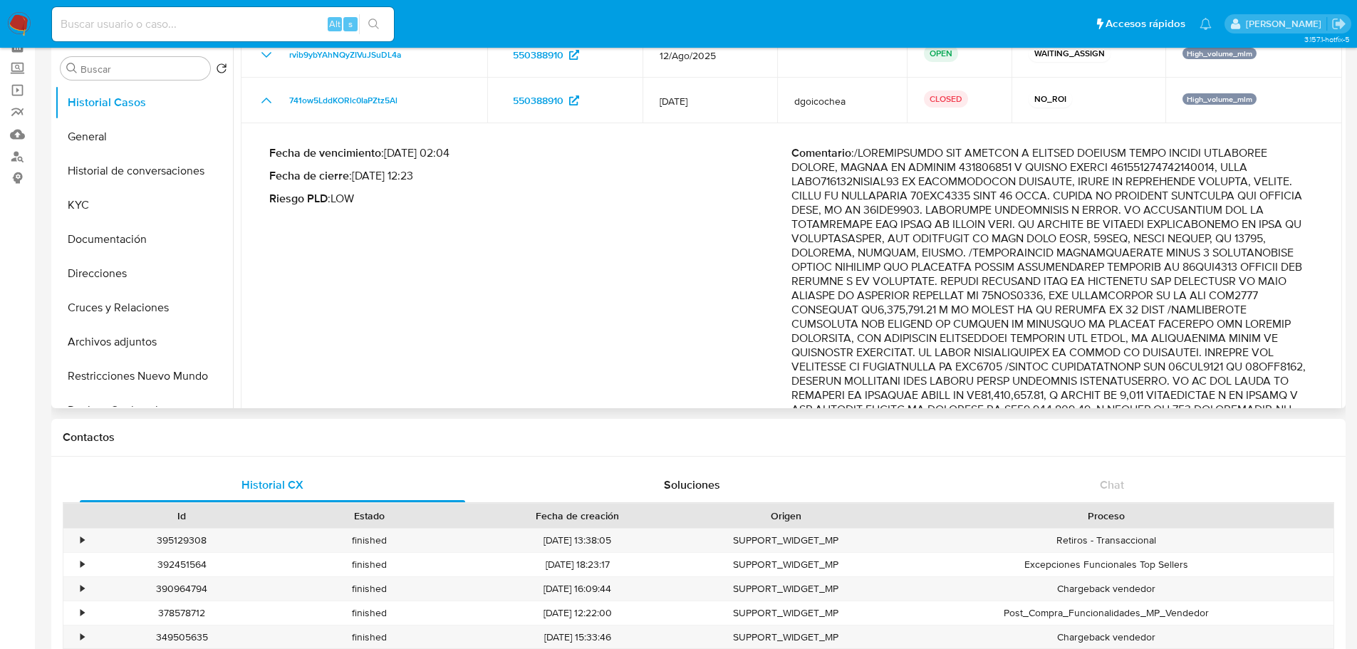
drag, startPoint x: 1026, startPoint y: 253, endPoint x: 1276, endPoint y: 301, distance: 254.8
click at [1276, 301] on p "Comentario :" at bounding box center [1053, 595] width 522 height 898
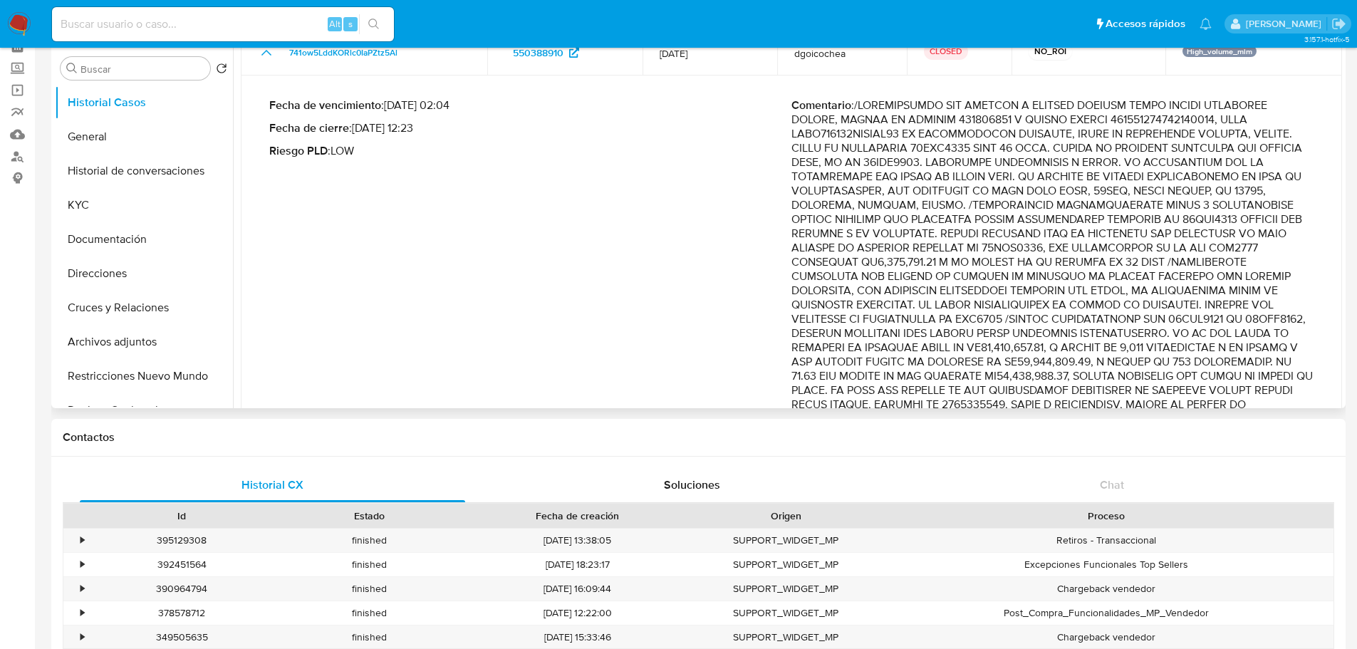
scroll to position [143, 0]
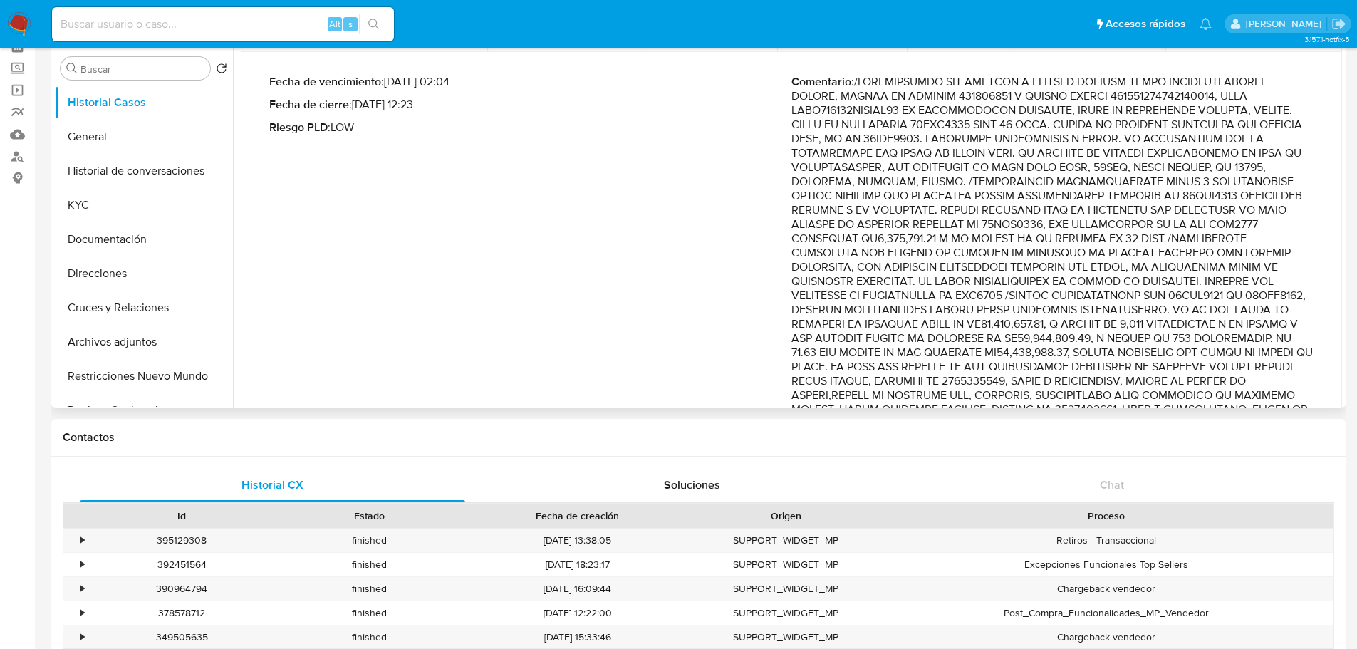
drag, startPoint x: 1181, startPoint y: 233, endPoint x: 1200, endPoint y: 283, distance: 53.2
click at [1200, 283] on p "Comentario :" at bounding box center [1053, 524] width 522 height 898
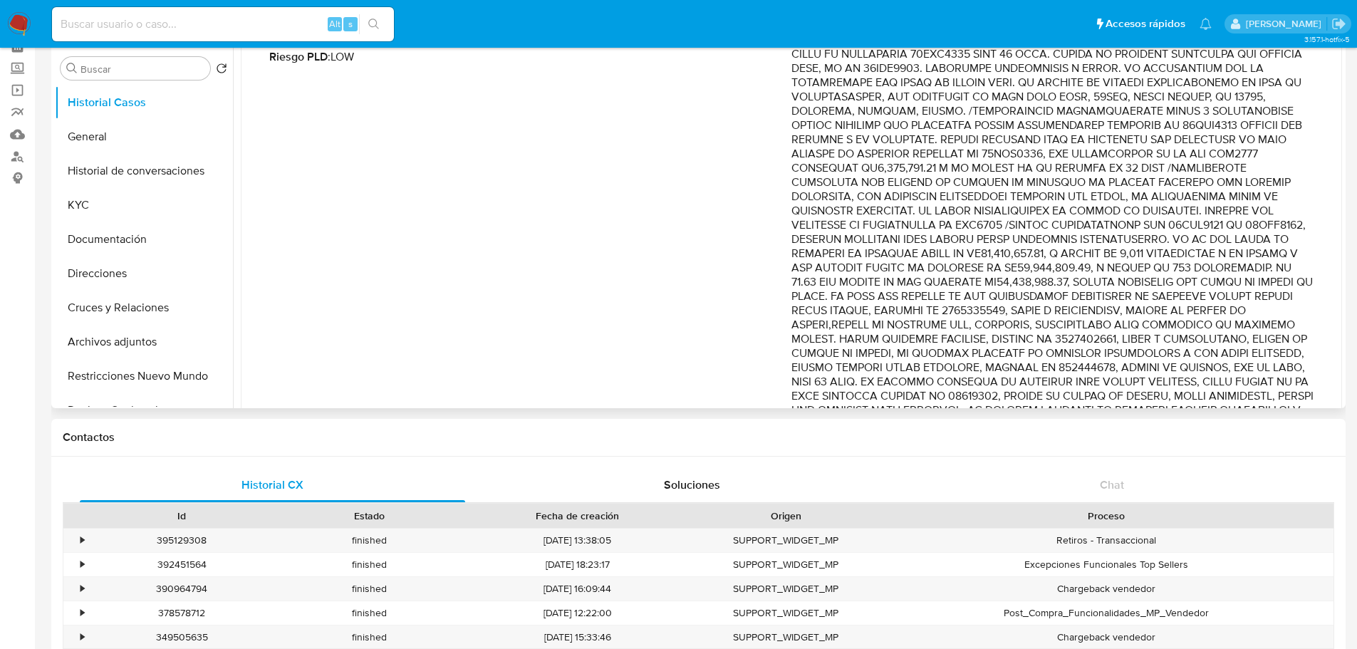
scroll to position [214, 0]
drag, startPoint x: 1015, startPoint y: 224, endPoint x: 1176, endPoint y: 240, distance: 161.8
click at [1176, 240] on p "Comentario :" at bounding box center [1053, 453] width 522 height 898
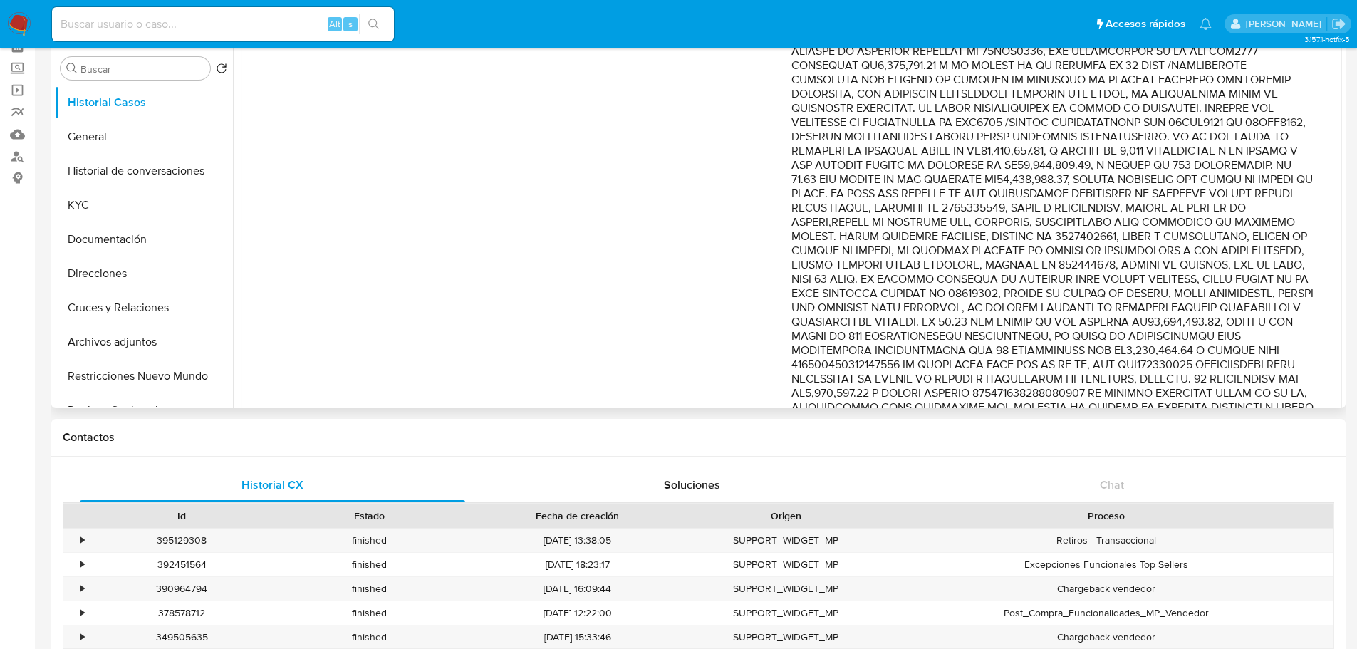
scroll to position [356, 0]
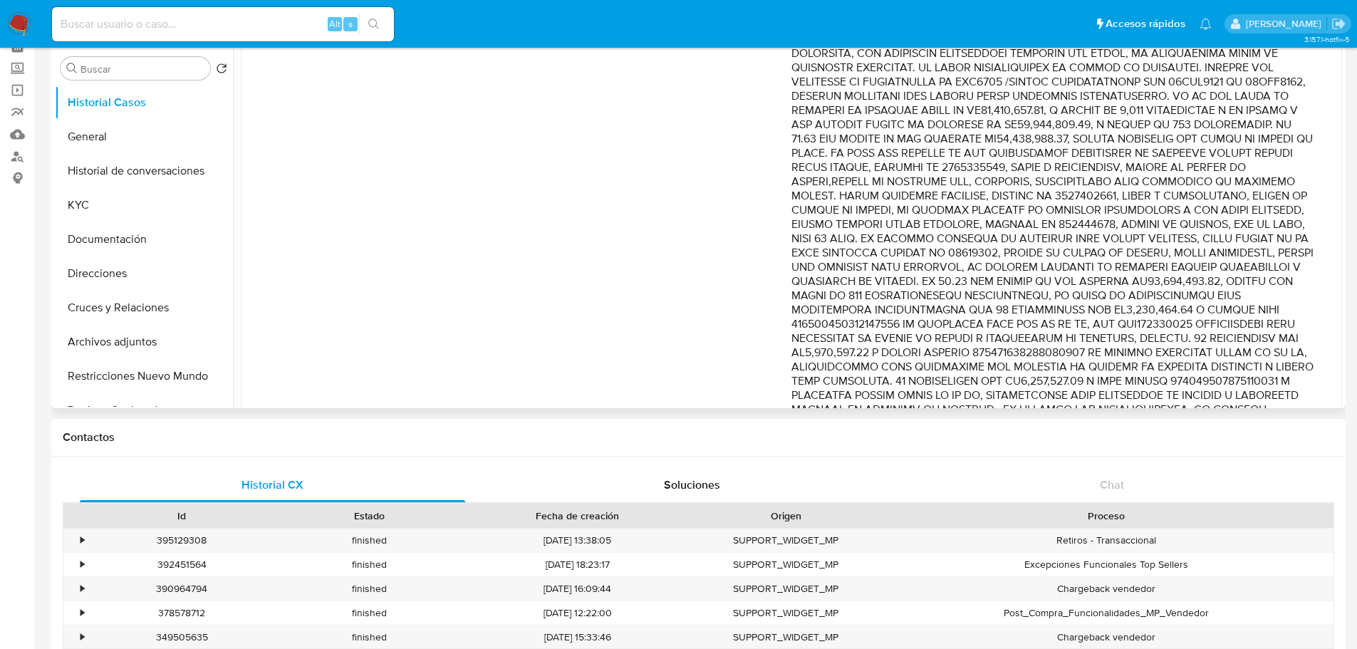
click at [932, 110] on p "Comentario :" at bounding box center [1053, 310] width 522 height 898
drag, startPoint x: 1047, startPoint y: 110, endPoint x: 1243, endPoint y: 189, distance: 211.1
click at [1243, 189] on p "Comentario :" at bounding box center [1053, 310] width 522 height 898
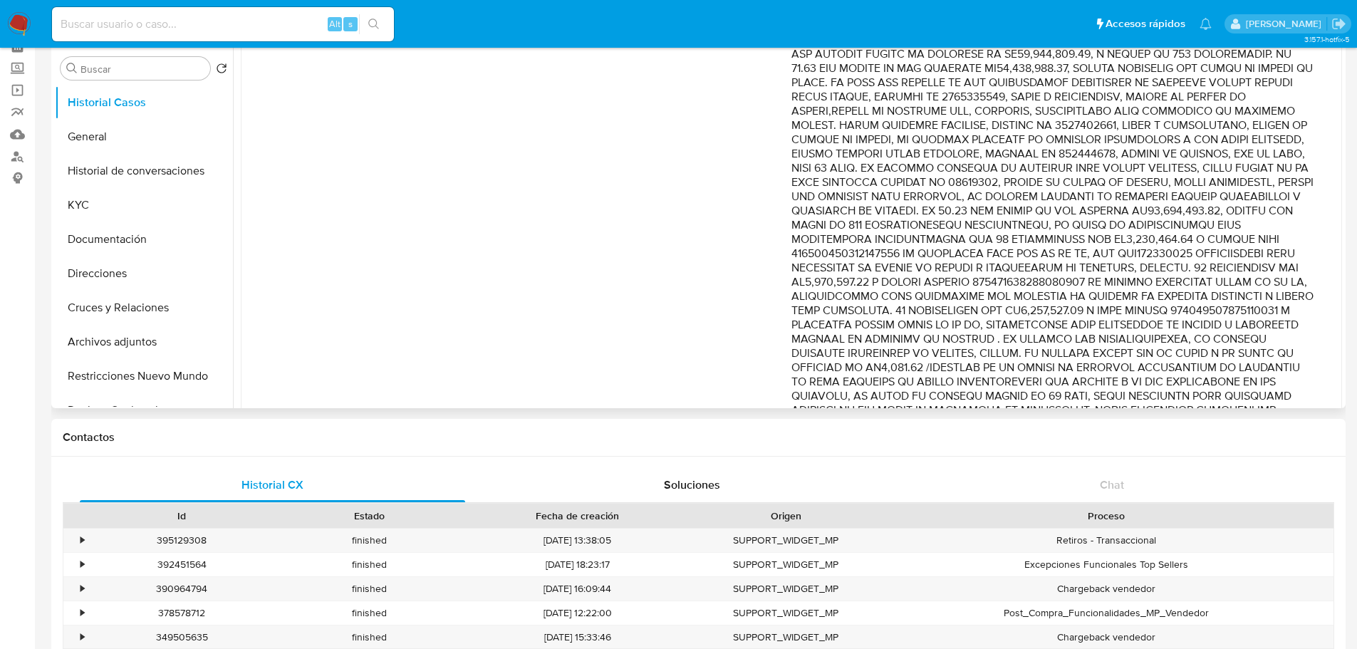
scroll to position [428, 0]
click at [877, 124] on p "Comentario :" at bounding box center [1053, 239] width 522 height 898
drag, startPoint x: 1037, startPoint y: 106, endPoint x: 1294, endPoint y: 134, distance: 258.7
click at [1294, 134] on p "Comentario :" at bounding box center [1053, 239] width 522 height 898
drag, startPoint x: 946, startPoint y: 156, endPoint x: 1352, endPoint y: 155, distance: 406.9
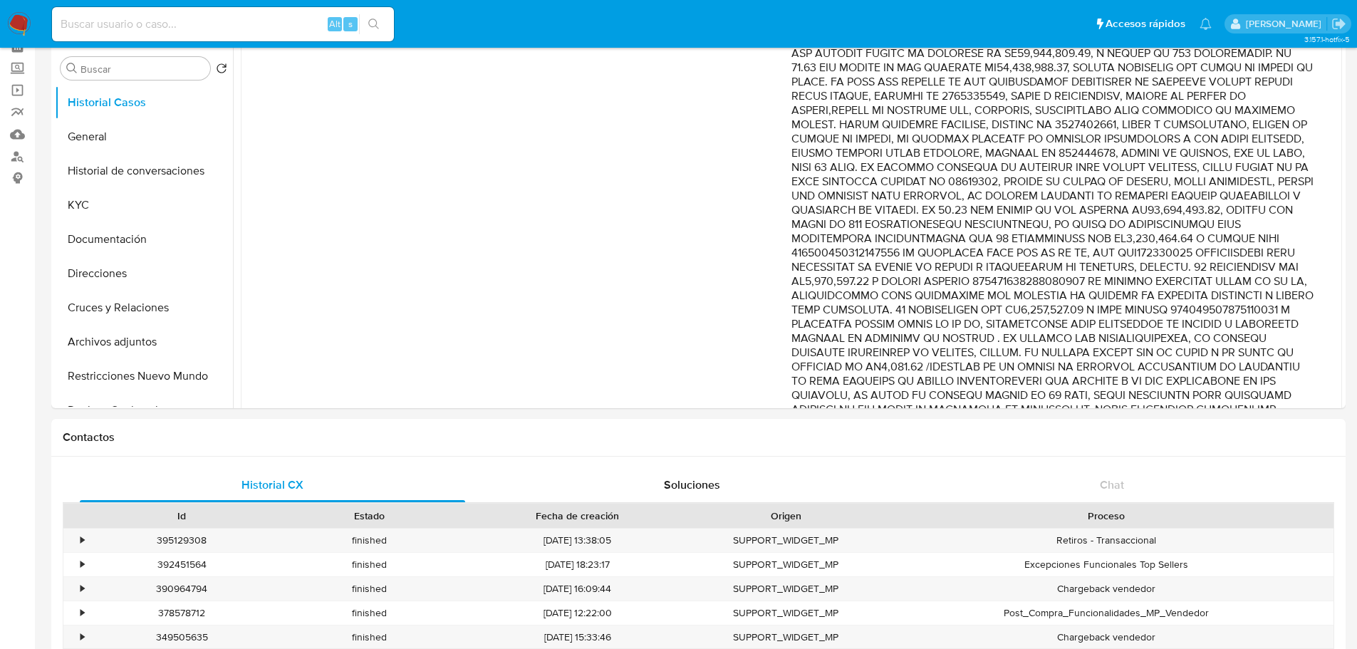
click at [1070, 211] on p "Comentario :" at bounding box center [1053, 239] width 522 height 898
drag, startPoint x: 1127, startPoint y: 175, endPoint x: 1253, endPoint y: 192, distance: 126.7
click at [1252, 192] on p "Comentario :" at bounding box center [1053, 239] width 522 height 898
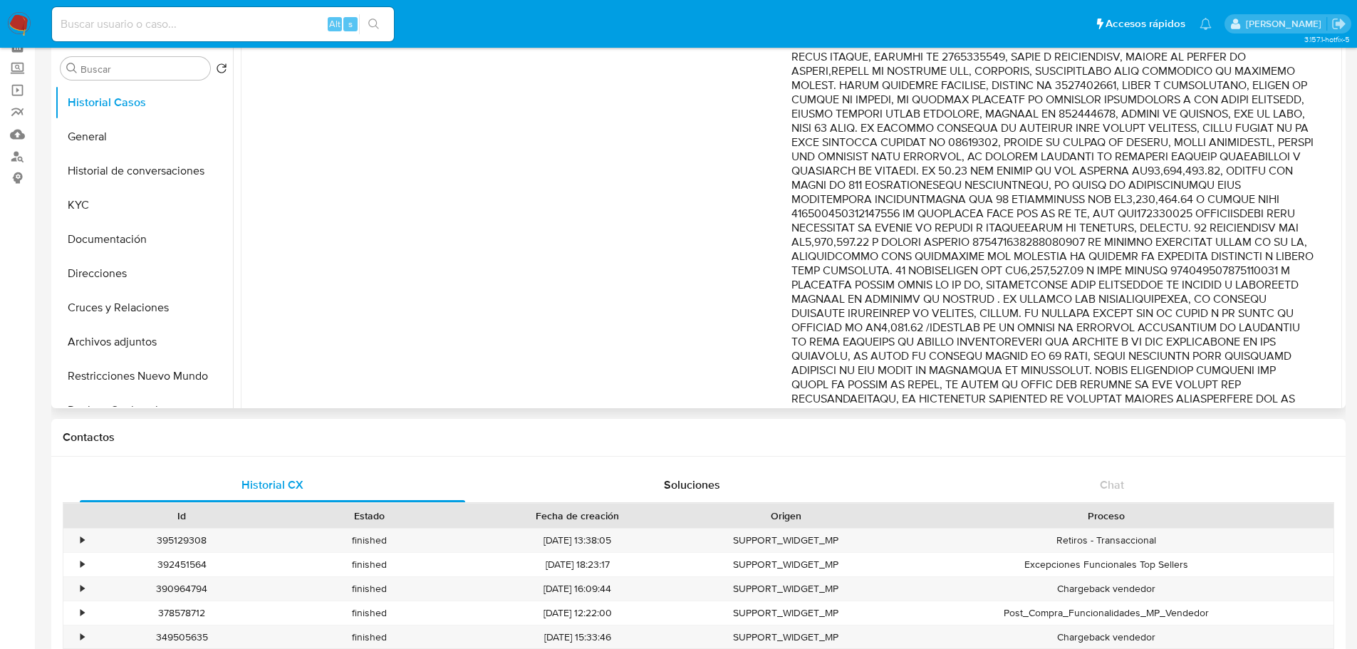
scroll to position [499, 0]
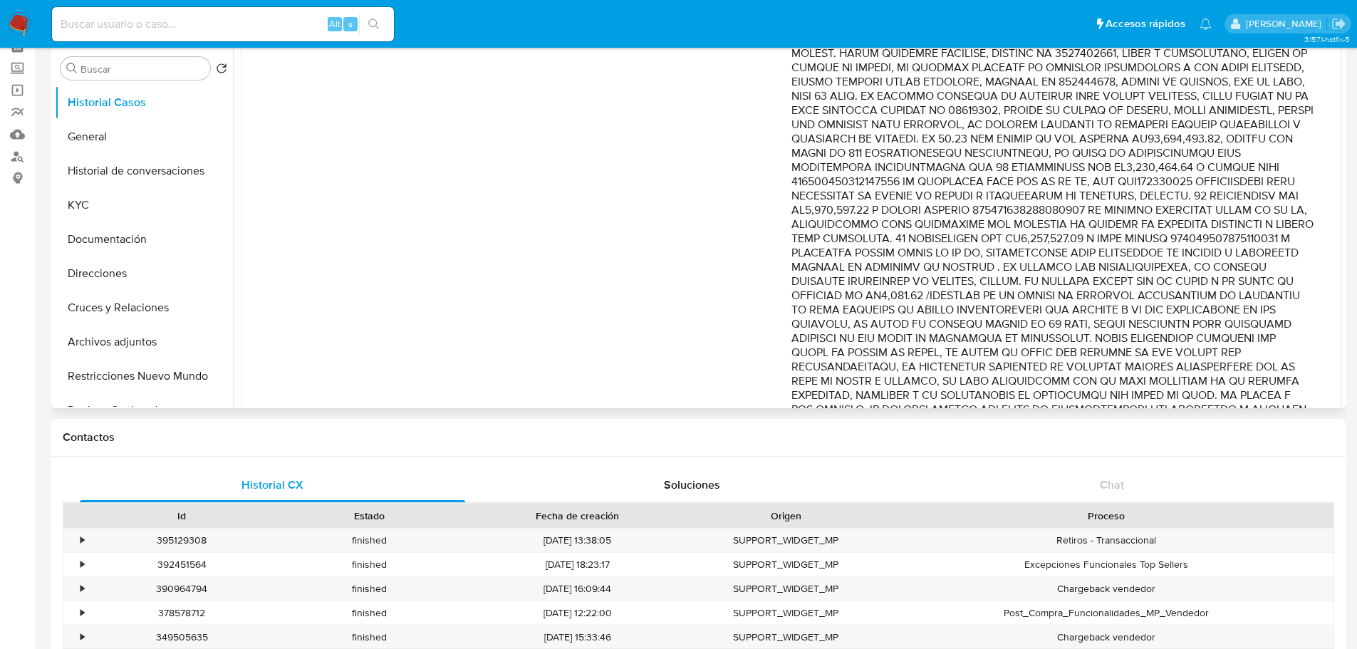
drag, startPoint x: 975, startPoint y: 165, endPoint x: 1293, endPoint y: 195, distance: 319.2
click at [1293, 195] on p "Comentario :" at bounding box center [1053, 168] width 522 height 898
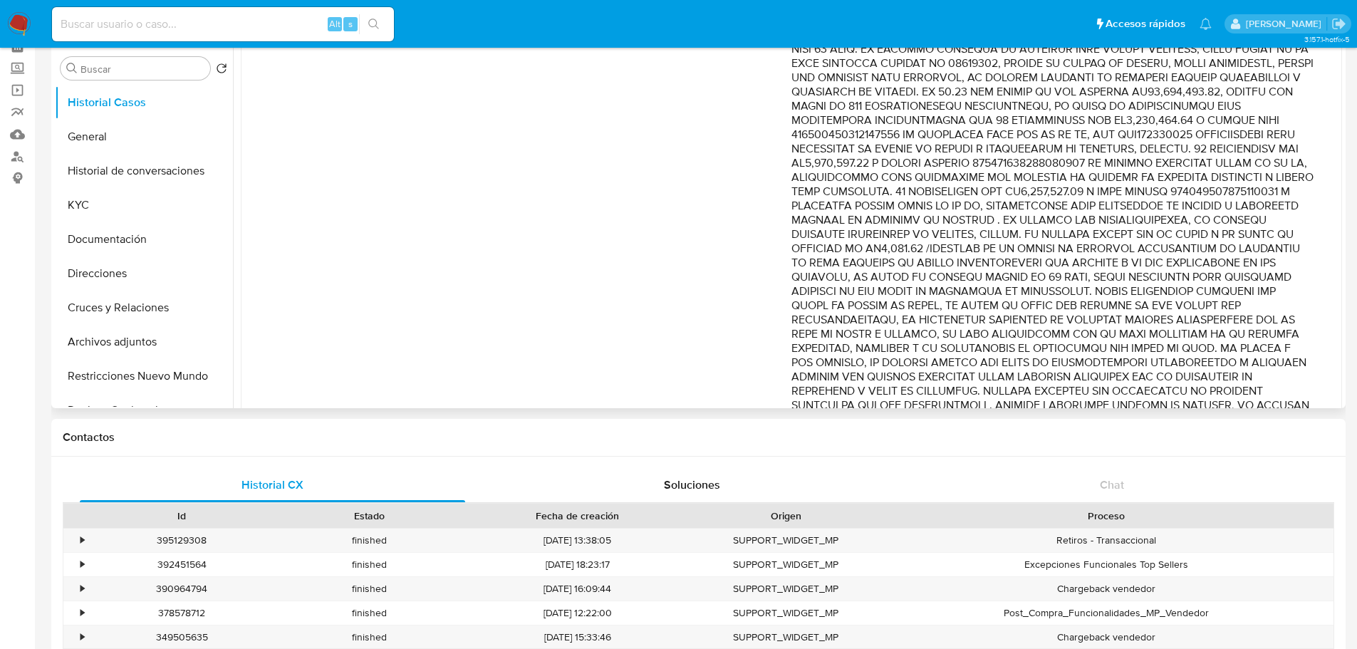
scroll to position [570, 0]
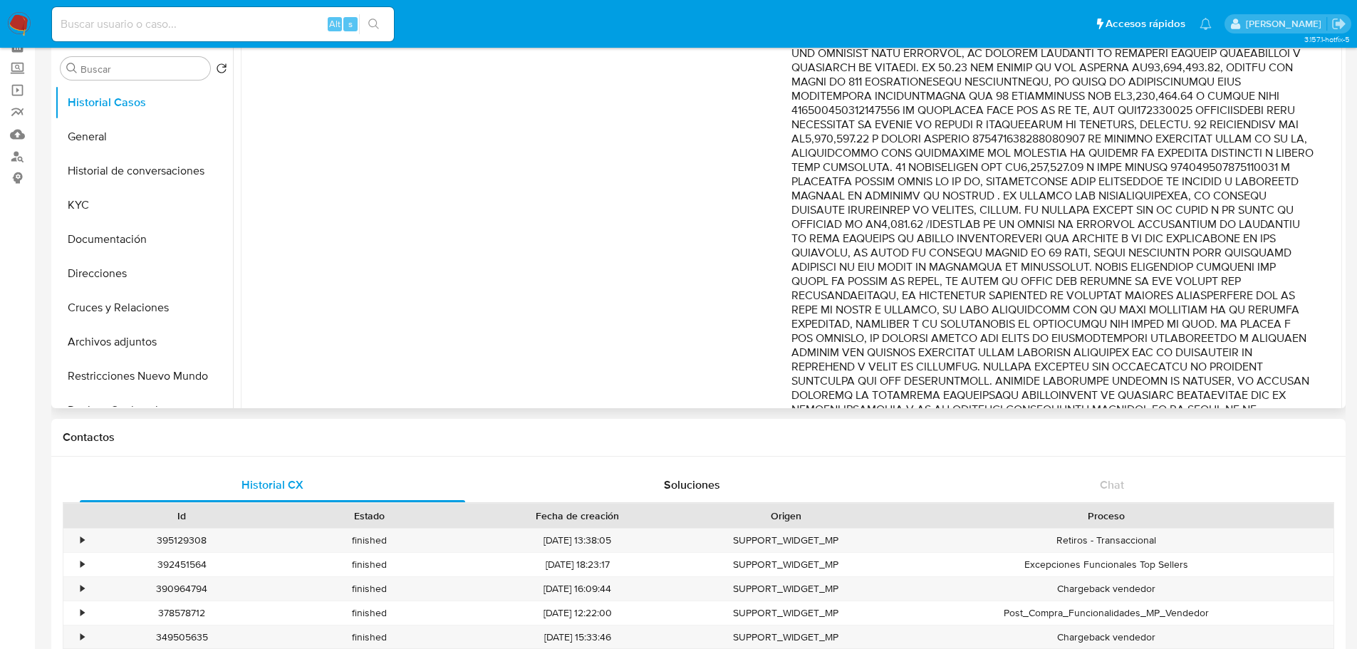
drag, startPoint x: 894, startPoint y: 135, endPoint x: 1209, endPoint y: 190, distance: 319.7
click at [1209, 190] on p "Comentario :" at bounding box center [1053, 96] width 522 height 898
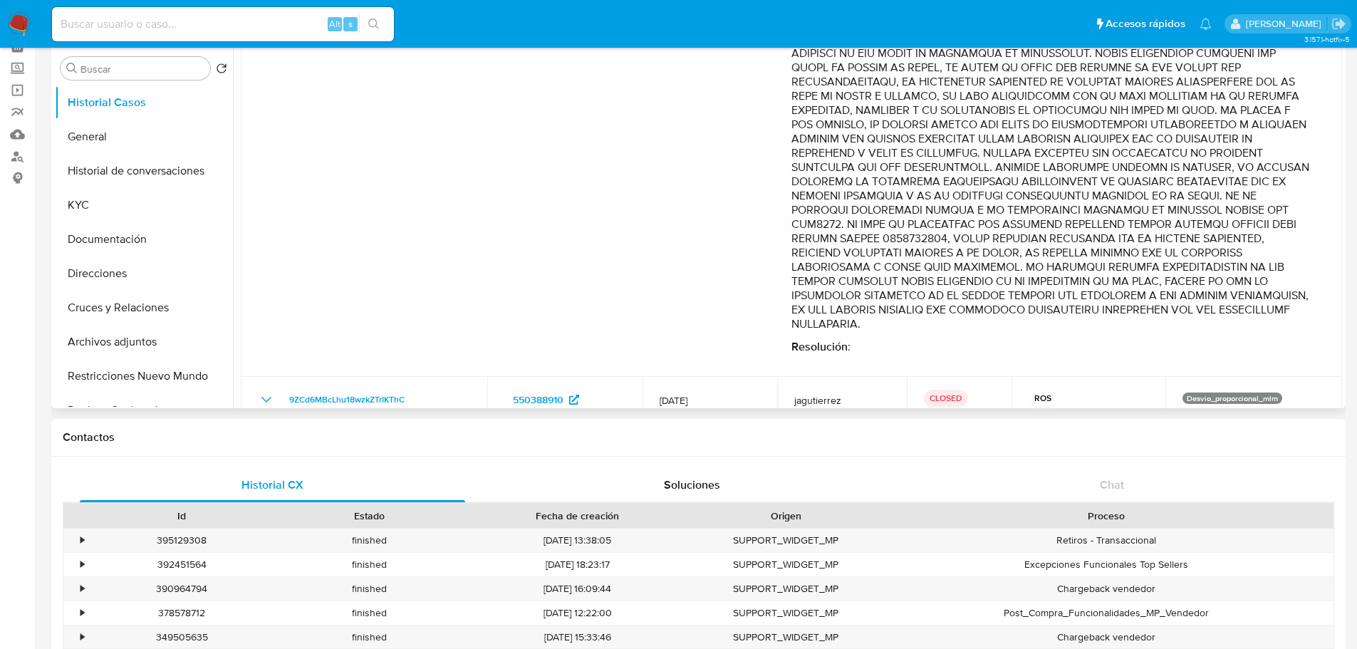
scroll to position [713, 0]
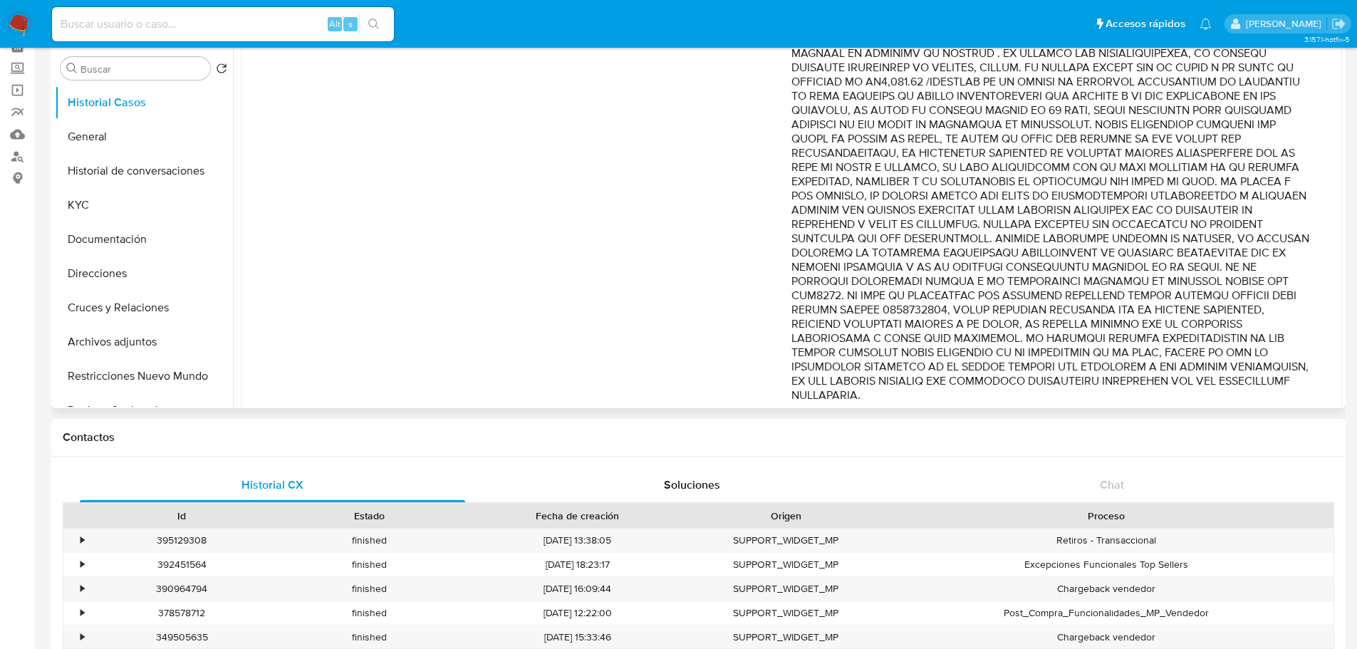
drag, startPoint x: 943, startPoint y: 153, endPoint x: 1229, endPoint y: 190, distance: 287.4
drag, startPoint x: 953, startPoint y: 200, endPoint x: 1165, endPoint y: 264, distance: 221.1
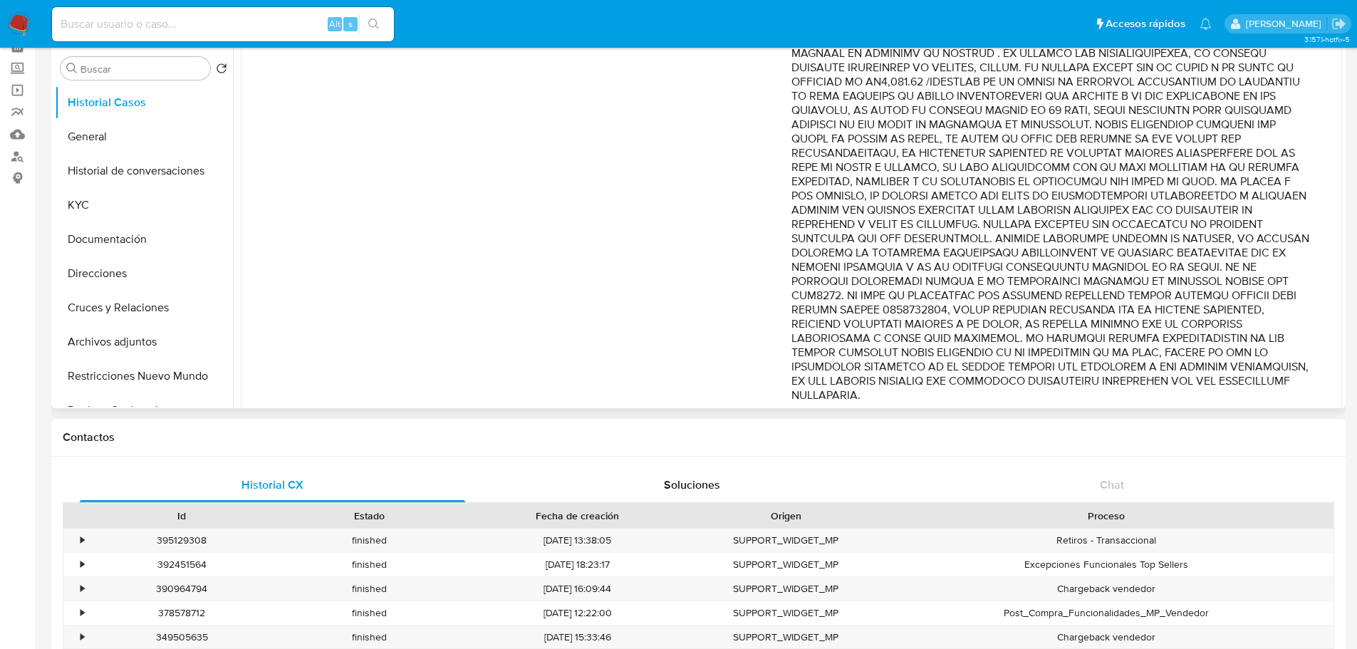
scroll to position [784, 0]
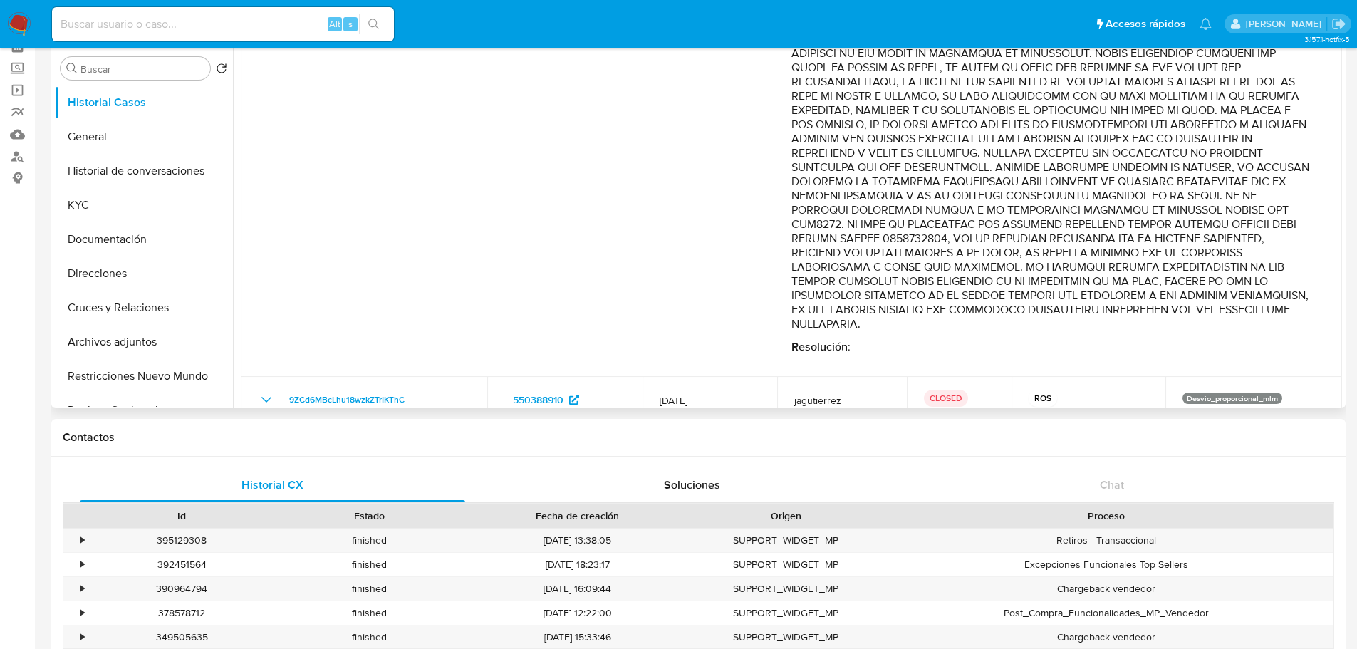
drag, startPoint x: 1226, startPoint y: 166, endPoint x: 1277, endPoint y: 370, distance: 210.2
drag, startPoint x: 1176, startPoint y: 239, endPoint x: 1300, endPoint y: 364, distance: 176.4
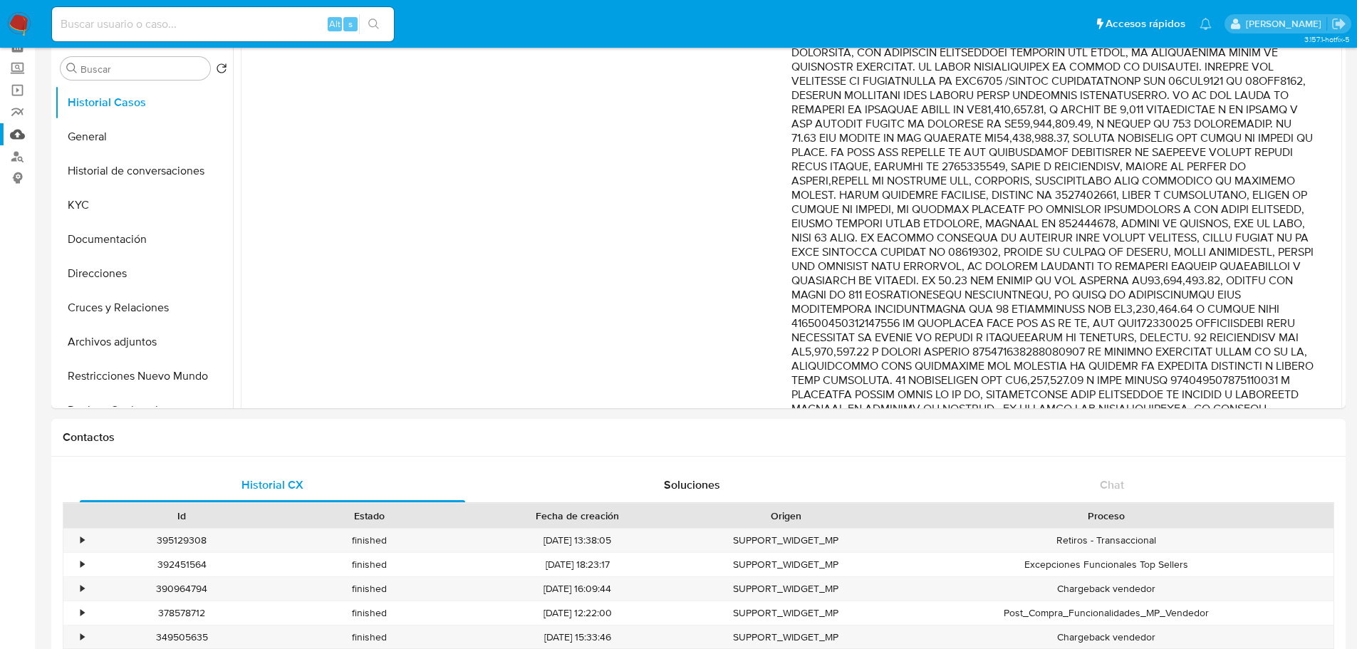
scroll to position [356, 0]
click at [217, 22] on input at bounding box center [223, 24] width 342 height 19
paste input "564864584"
type input "564864584"
click at [373, 31] on button "search-icon" at bounding box center [373, 24] width 29 height 20
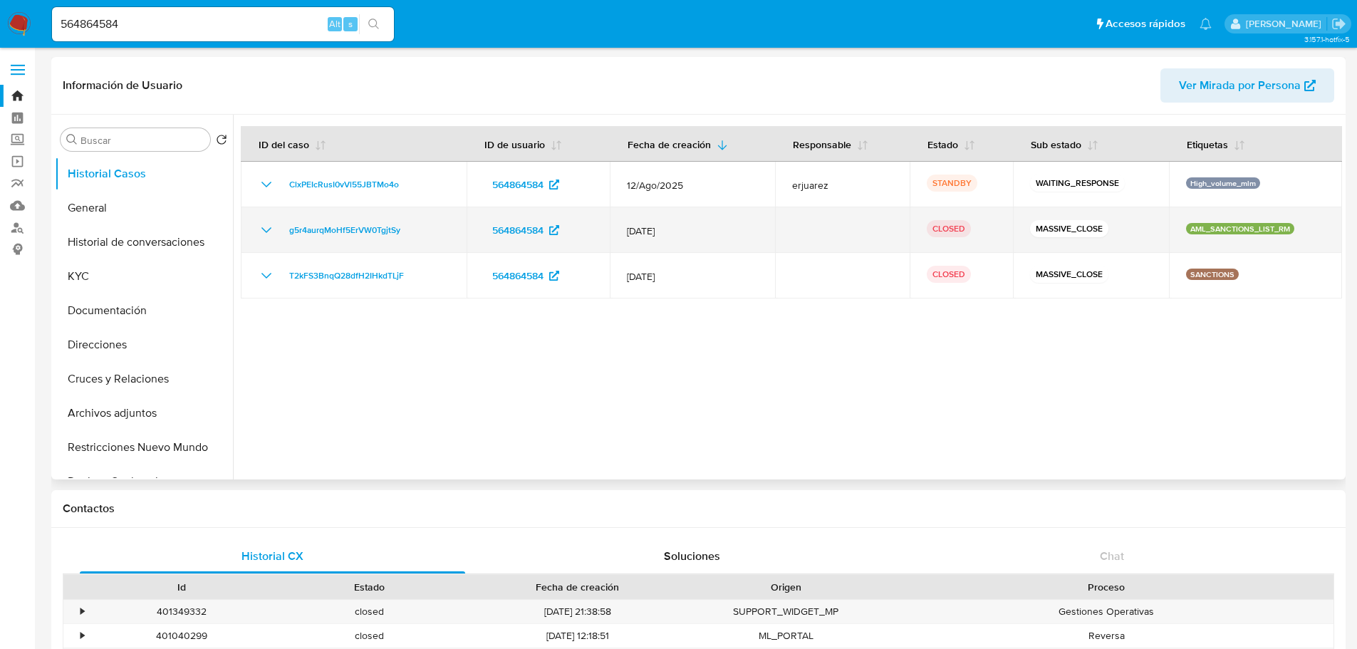
select select "10"
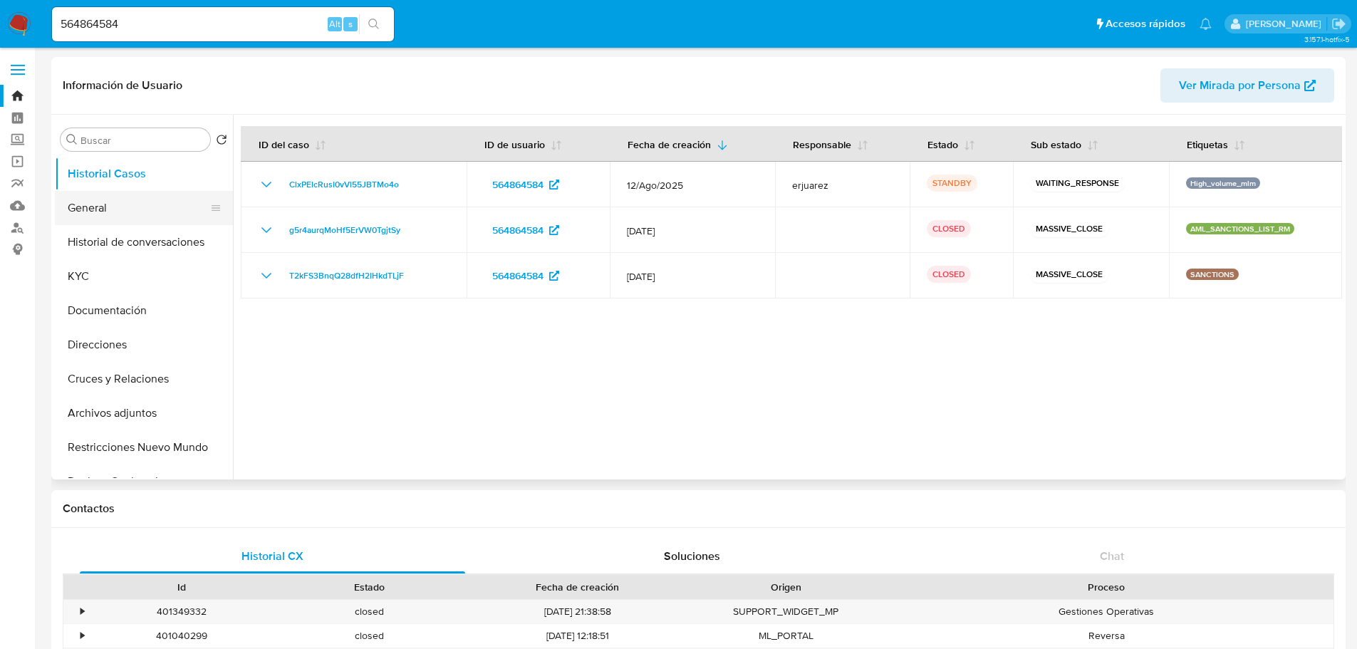
click at [102, 222] on button "General" at bounding box center [138, 208] width 167 height 34
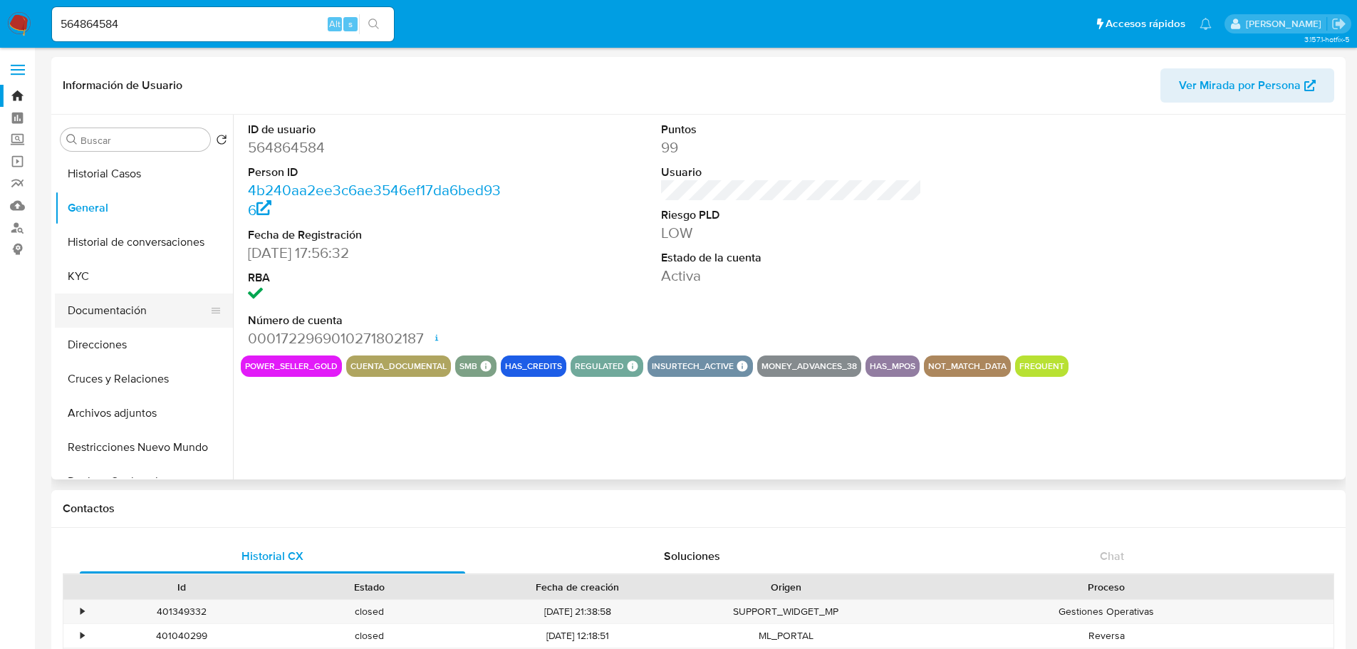
click at [101, 294] on button "Documentación" at bounding box center [138, 311] width 167 height 34
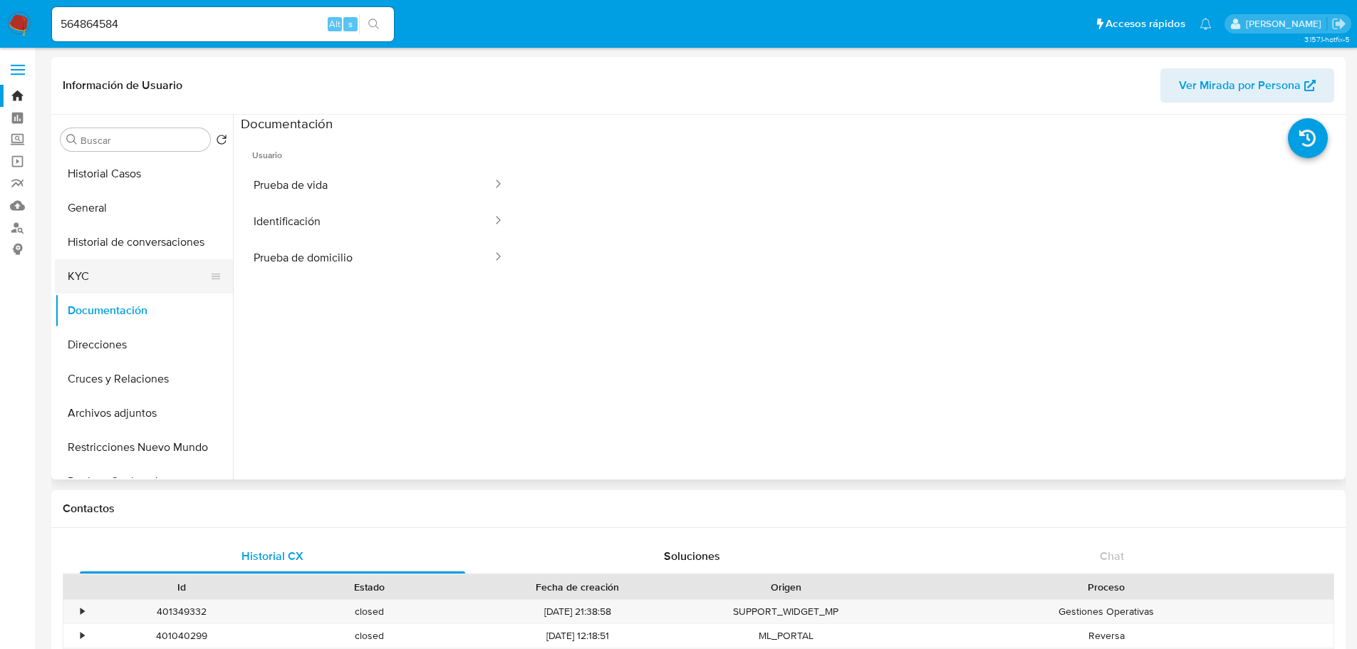
click at [104, 269] on button "KYC" at bounding box center [138, 276] width 167 height 34
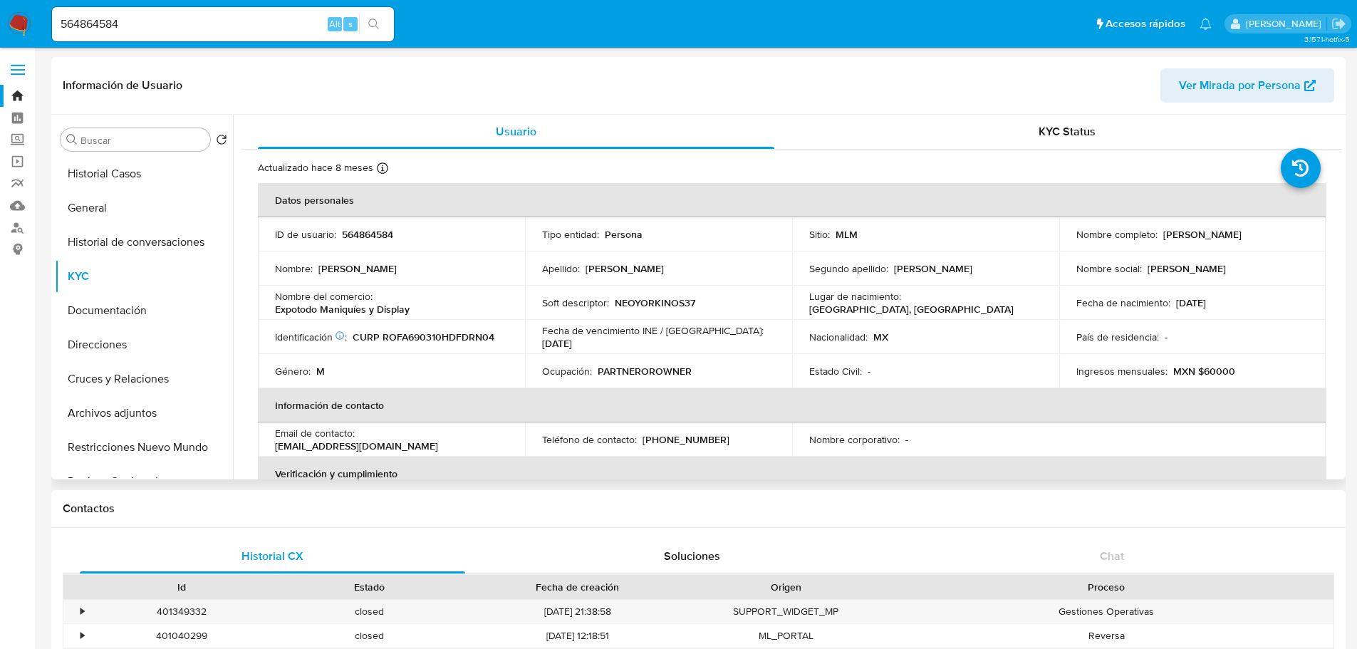
drag, startPoint x: 1156, startPoint y: 233, endPoint x: 1313, endPoint y: 239, distance: 156.9
click at [1313, 239] on td "Nombre completo : Antonio Rodriguez Fernandez" at bounding box center [1193, 234] width 267 height 34
copy div "Antonio Rodriguez Fernandez"
click at [96, 210] on button "General" at bounding box center [138, 208] width 167 height 34
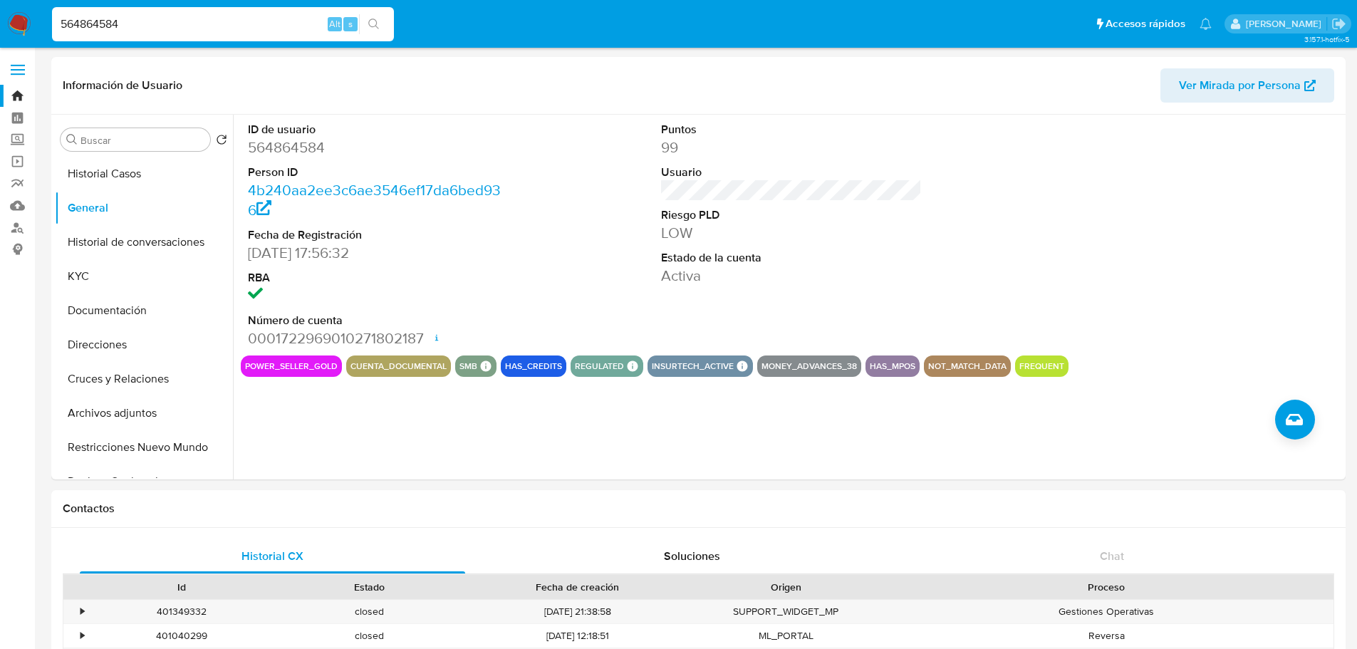
drag, startPoint x: 43, startPoint y: 9, endPoint x: -81, endPoint y: 9, distance: 124.0
paste input "642090569"
type input "642090569"
click at [372, 21] on button "search-icon" at bounding box center [373, 24] width 29 height 20
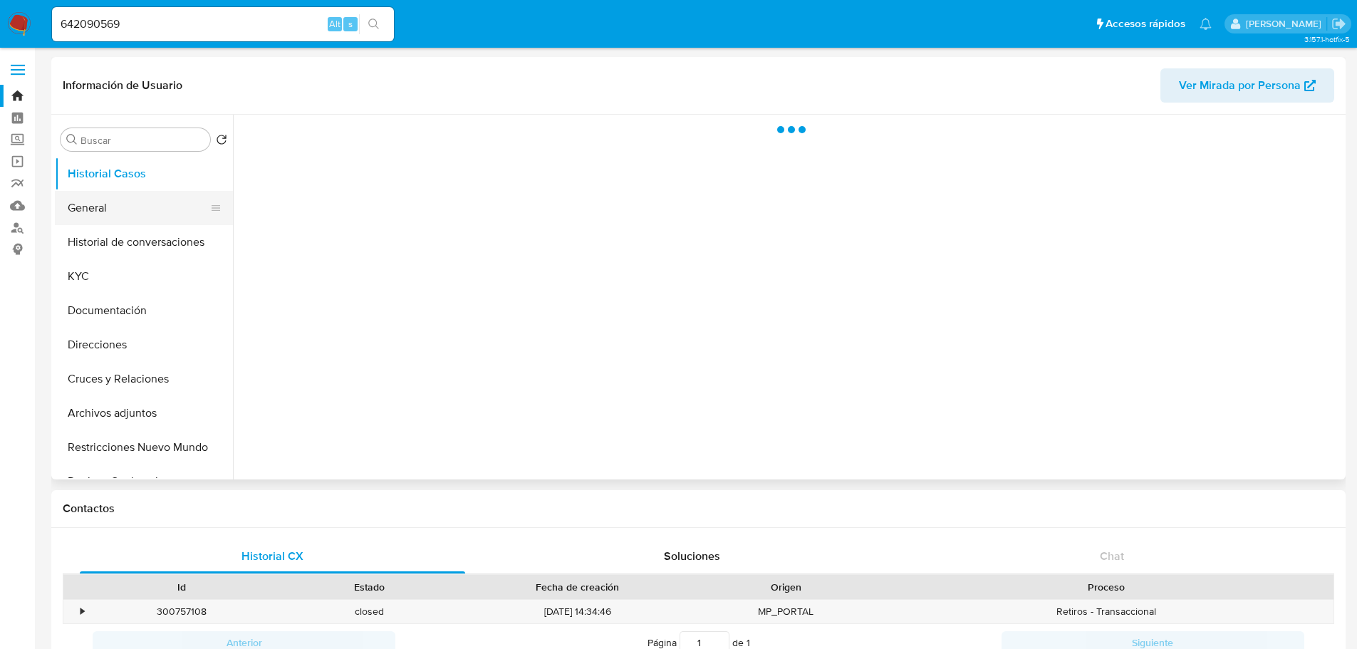
click at [76, 202] on button "General" at bounding box center [138, 208] width 167 height 34
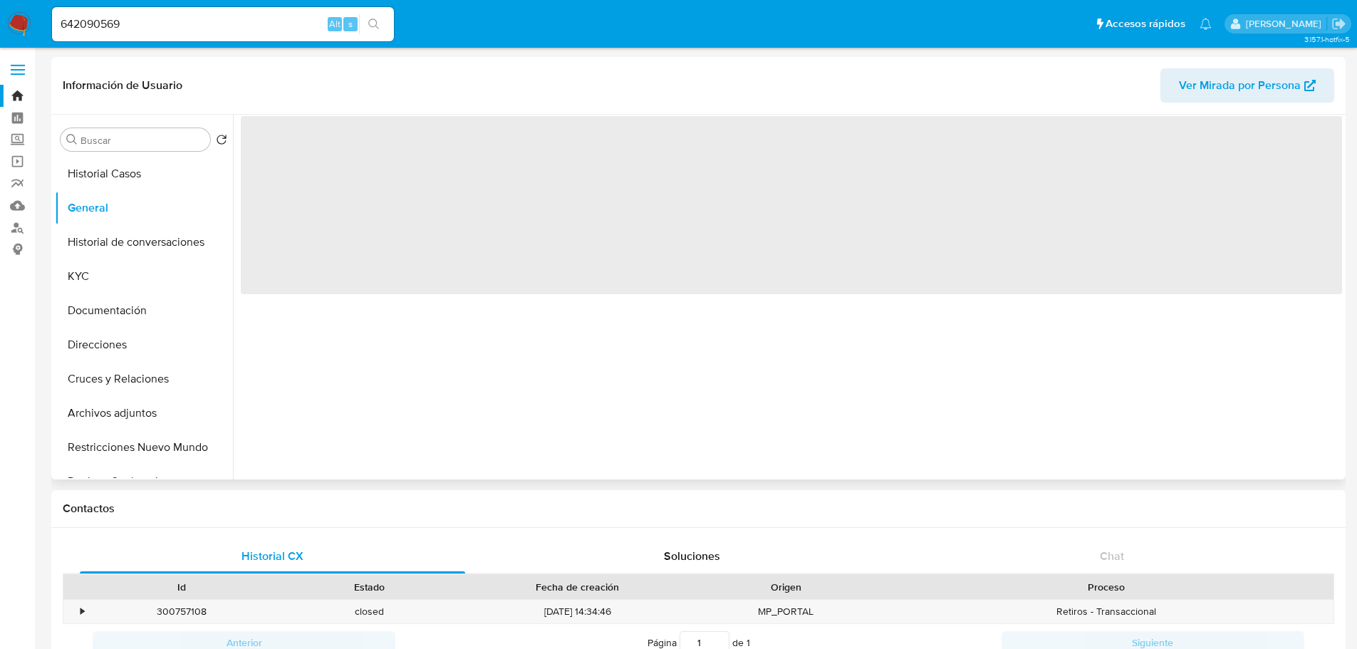
select select "10"
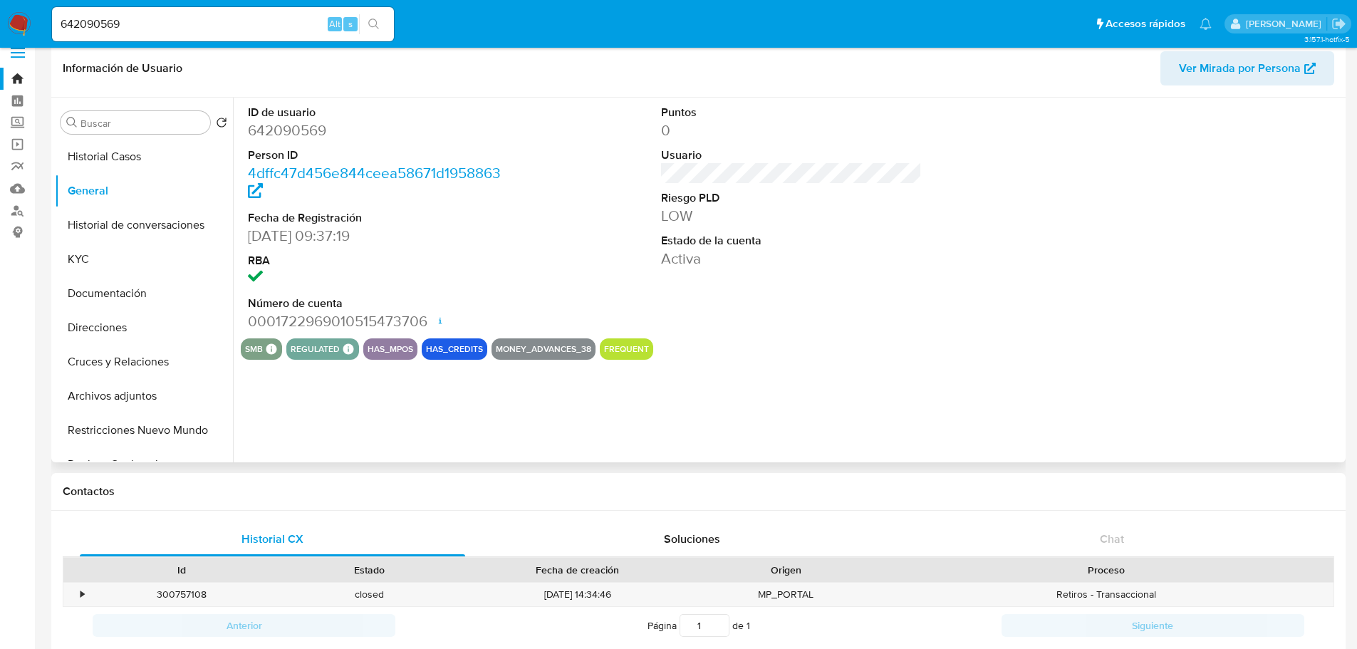
scroll to position [71, 0]
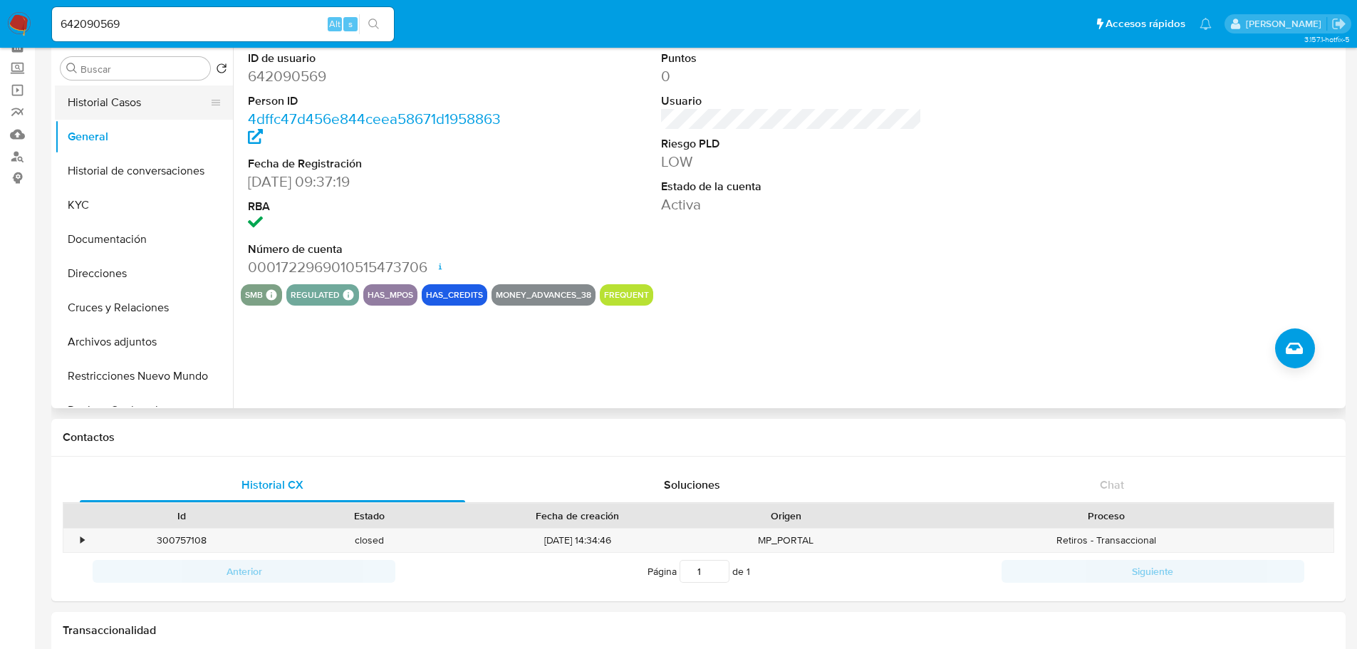
drag, startPoint x: 124, startPoint y: 108, endPoint x: 112, endPoint y: 110, distance: 12.3
click at [121, 108] on button "Historial Casos" at bounding box center [138, 103] width 167 height 34
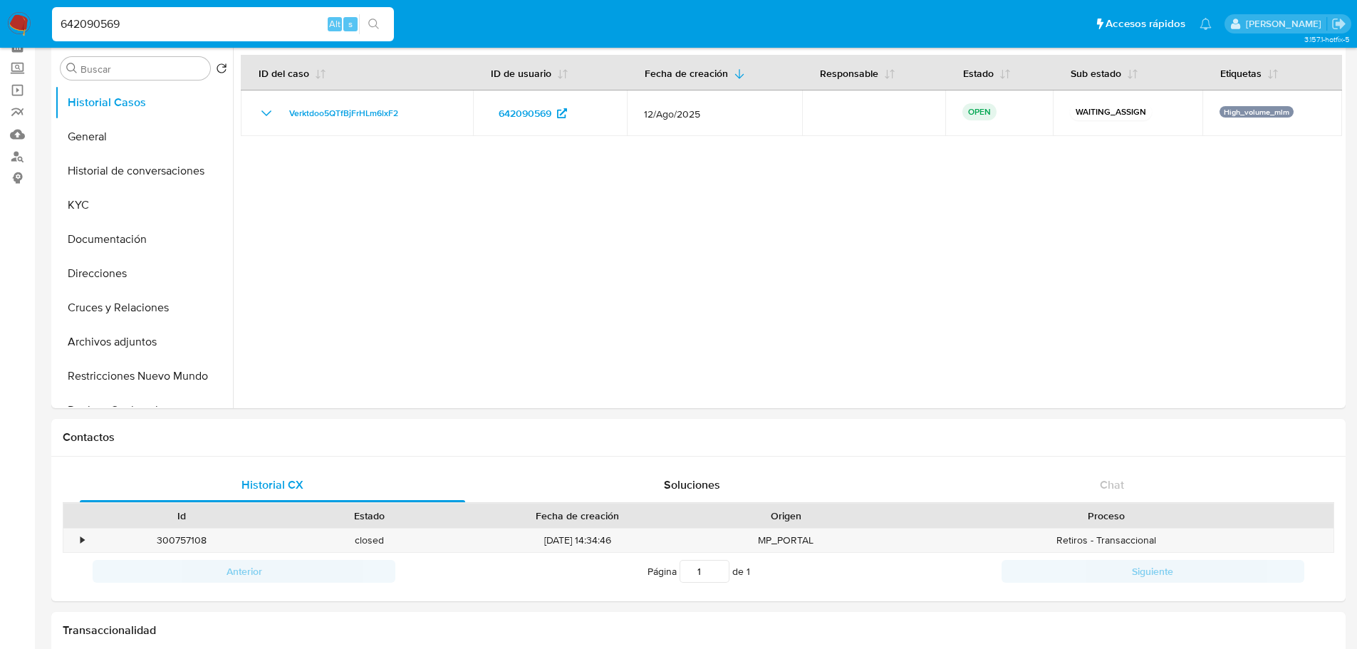
drag, startPoint x: 128, startPoint y: 26, endPoint x: -73, endPoint y: 11, distance: 200.8
paste input "19071013"
type input "19071013"
click at [371, 22] on icon "search-icon" at bounding box center [373, 24] width 11 height 11
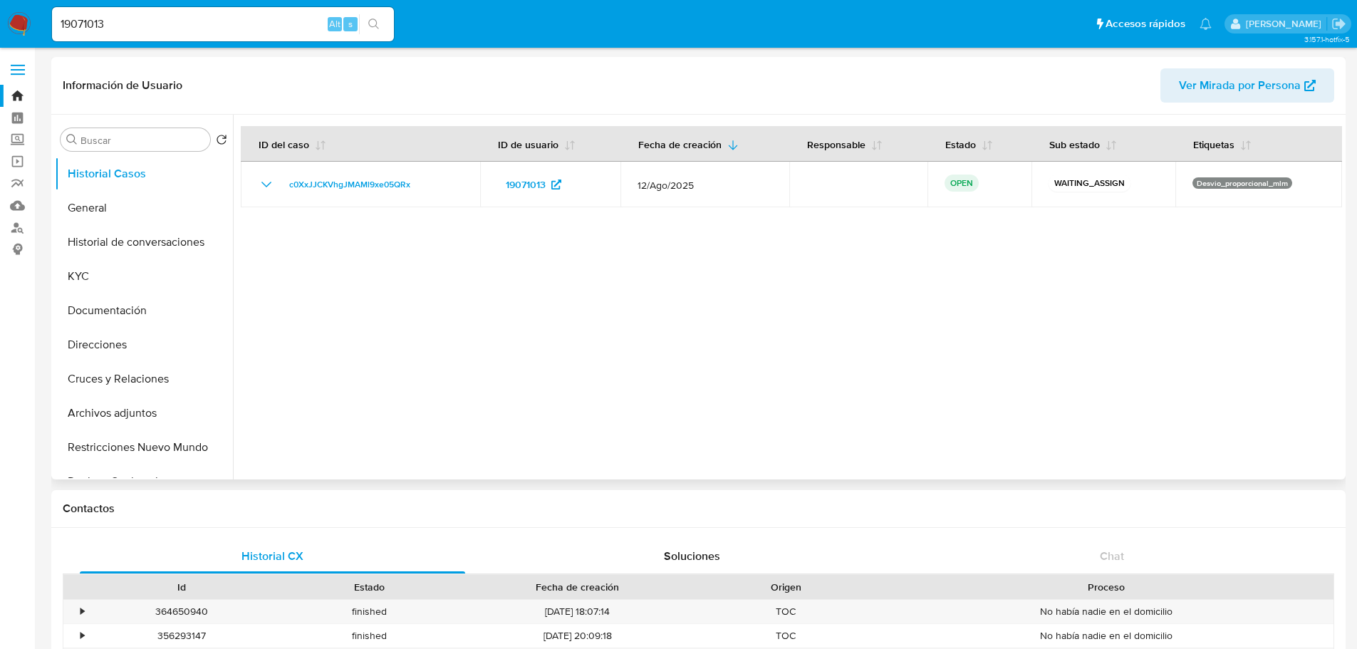
select select "10"
drag, startPoint x: 87, startPoint y: 206, endPoint x: 100, endPoint y: 206, distance: 13.5
click at [87, 206] on button "General" at bounding box center [138, 208] width 167 height 34
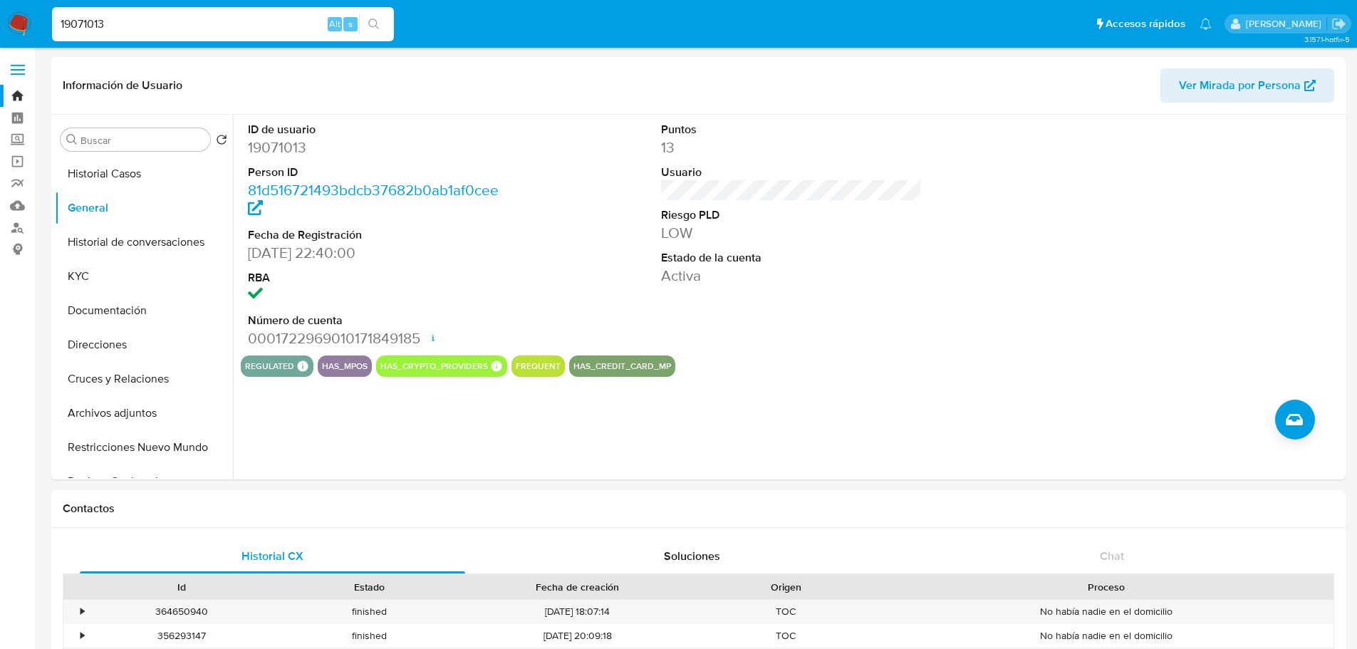
drag, startPoint x: 128, startPoint y: 26, endPoint x: -50, endPoint y: 24, distance: 177.4
paste input "38161735"
type input "38161735"
click at [378, 22] on icon "search-icon" at bounding box center [373, 24] width 11 height 11
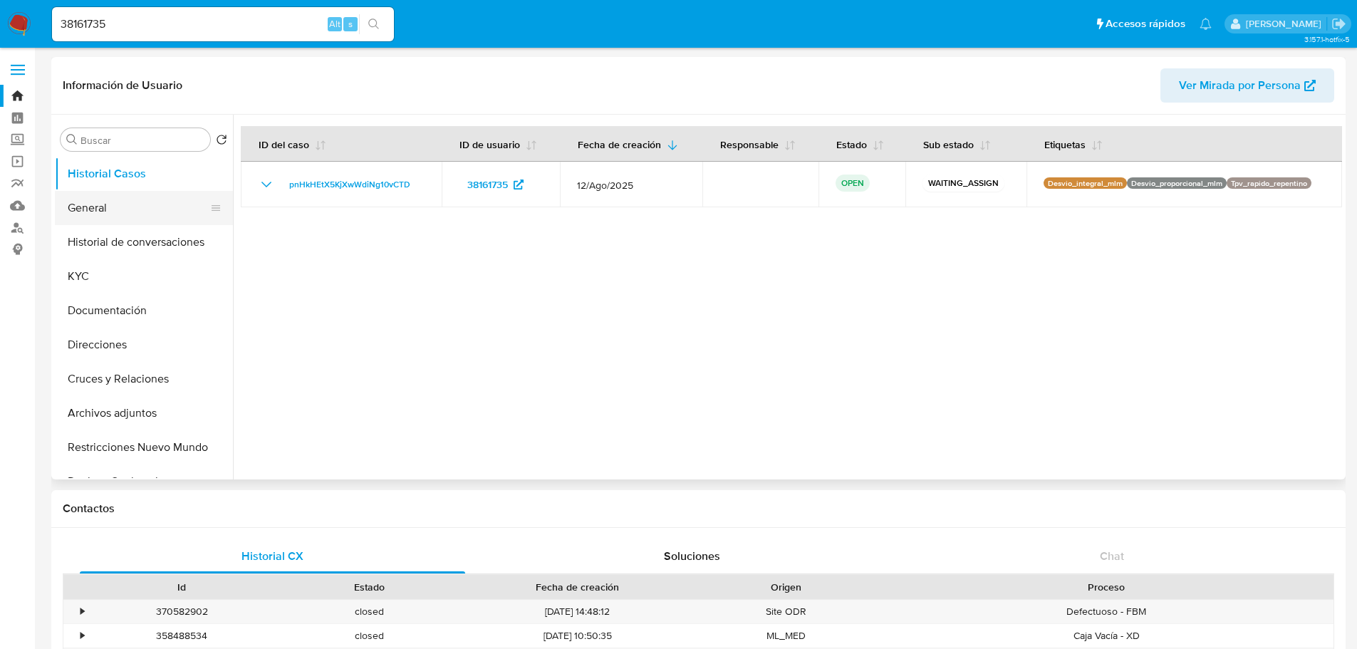
select select "10"
click at [73, 209] on button "General" at bounding box center [138, 208] width 167 height 34
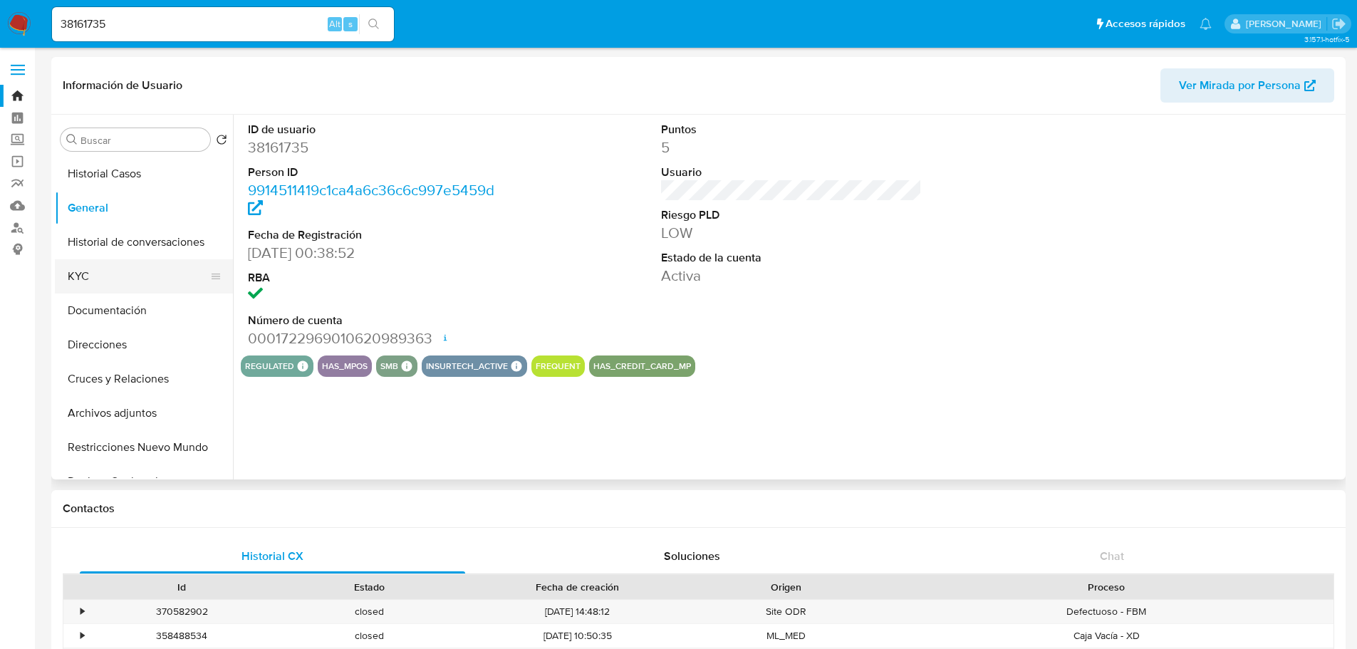
click at [95, 291] on button "KYC" at bounding box center [138, 276] width 167 height 34
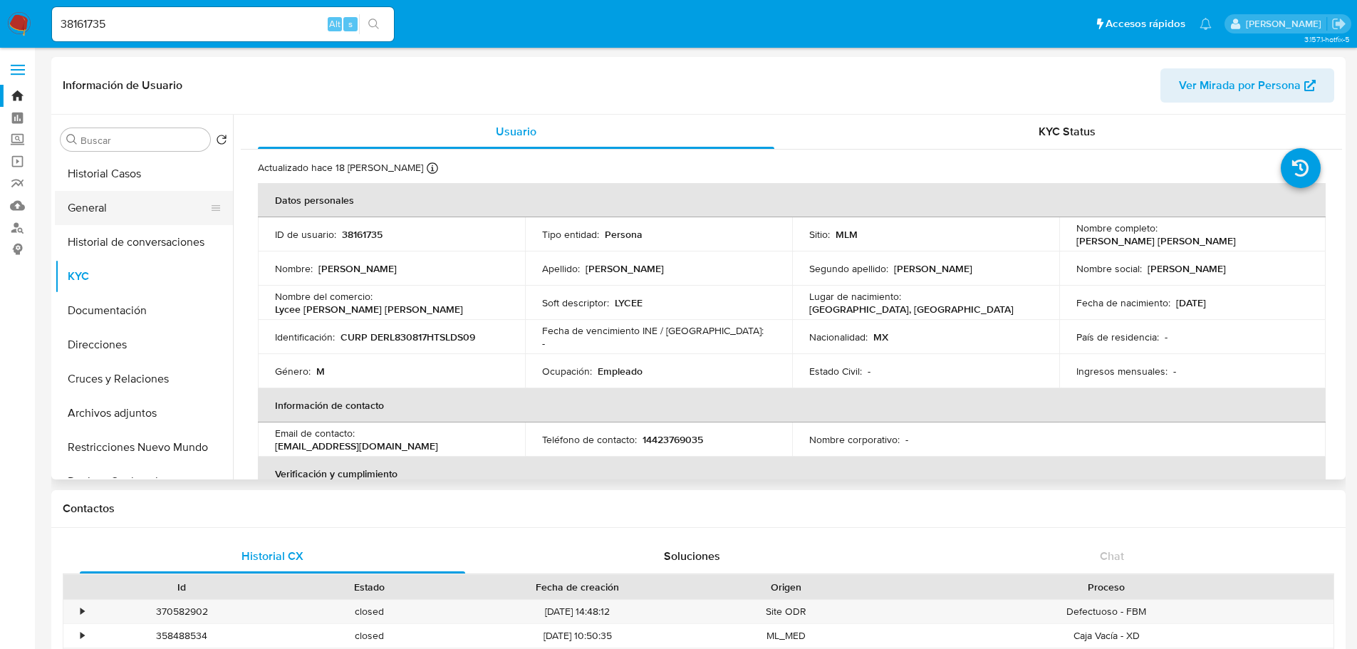
click at [111, 212] on button "General" at bounding box center [138, 208] width 167 height 34
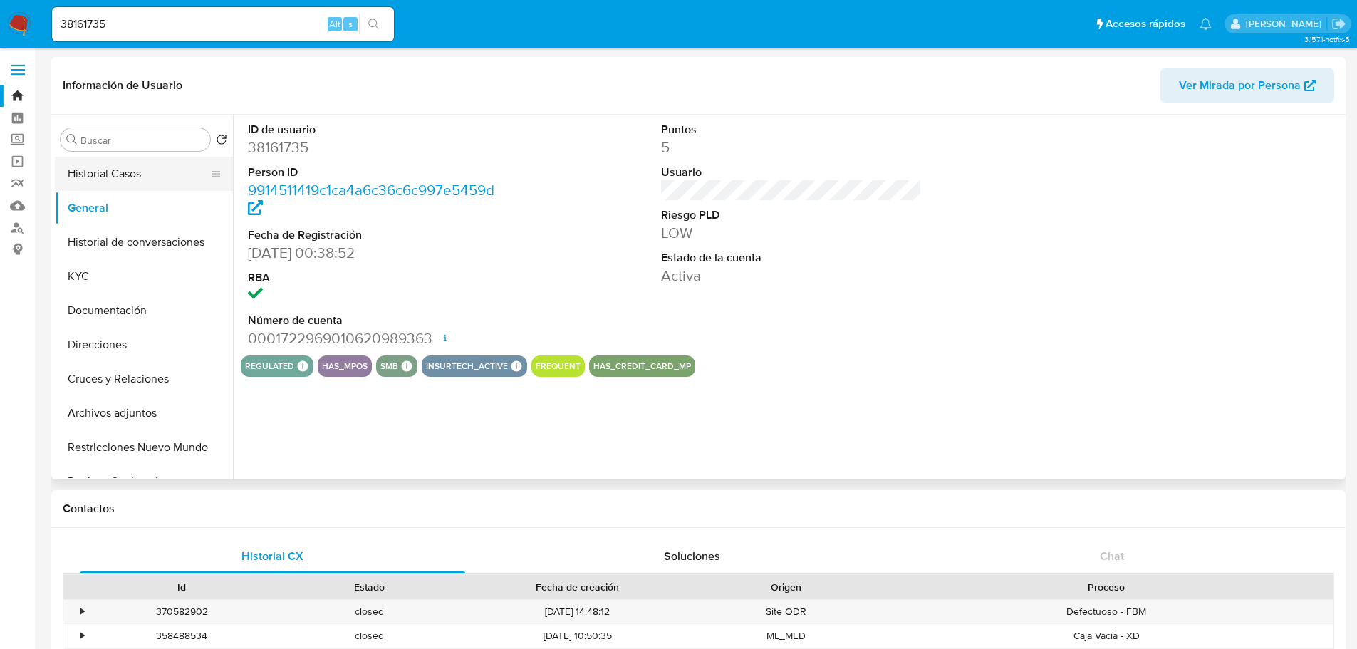
click at [172, 167] on button "Historial Casos" at bounding box center [138, 174] width 167 height 34
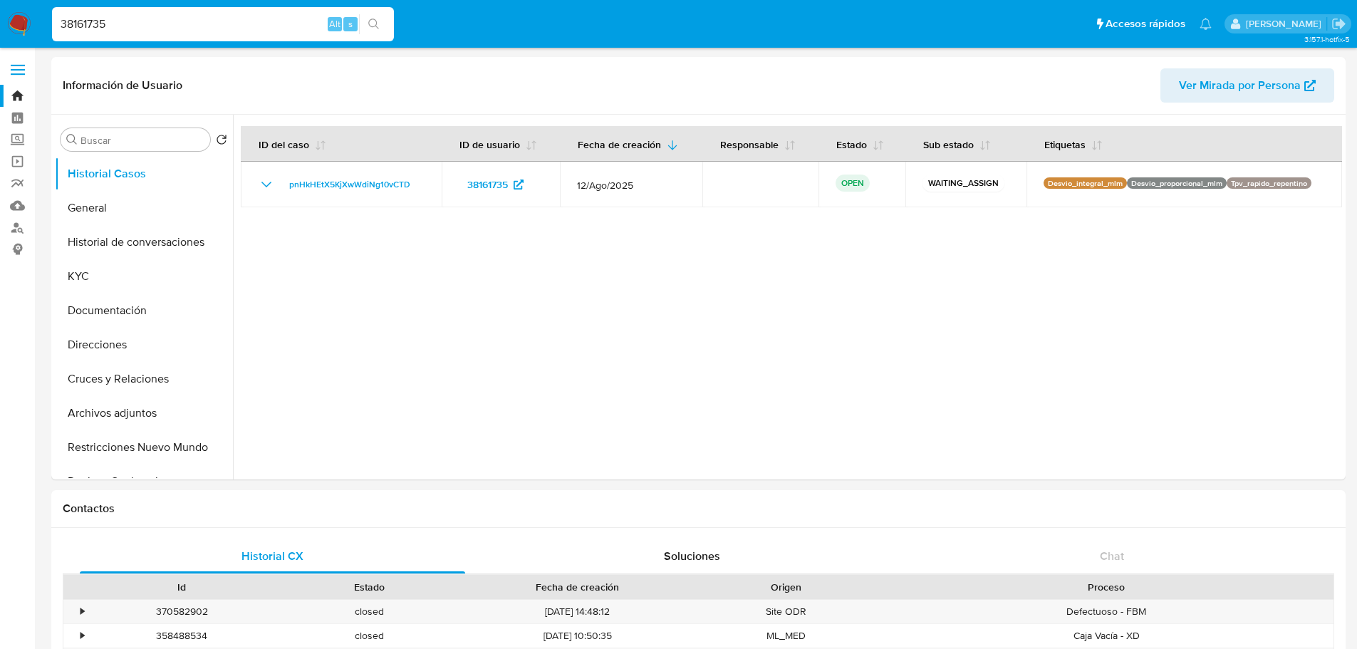
drag, startPoint x: 134, startPoint y: 30, endPoint x: -103, endPoint y: 30, distance: 236.6
paste input "93577367"
type input "93577367"
drag, startPoint x: 356, startPoint y: 28, endPoint x: 367, endPoint y: 25, distance: 11.1
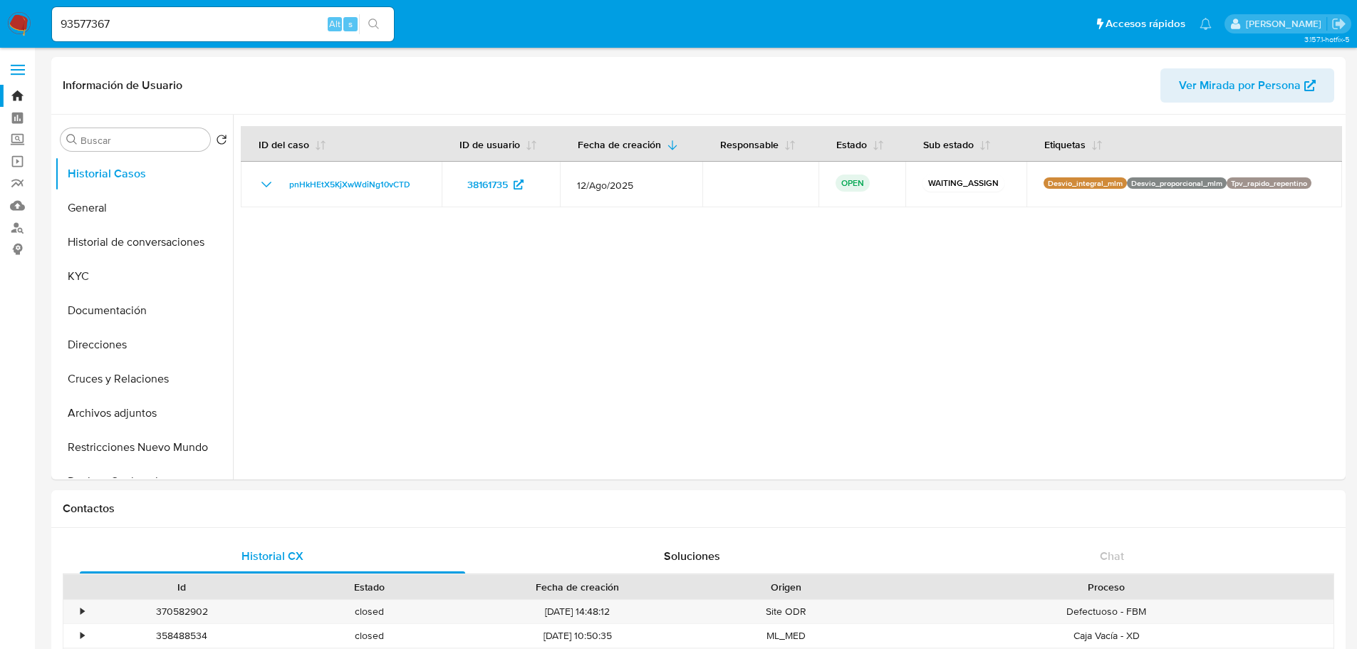
click at [367, 25] on div "93577367 Alt s" at bounding box center [223, 24] width 342 height 40
click at [367, 25] on button "search-icon" at bounding box center [373, 24] width 29 height 20
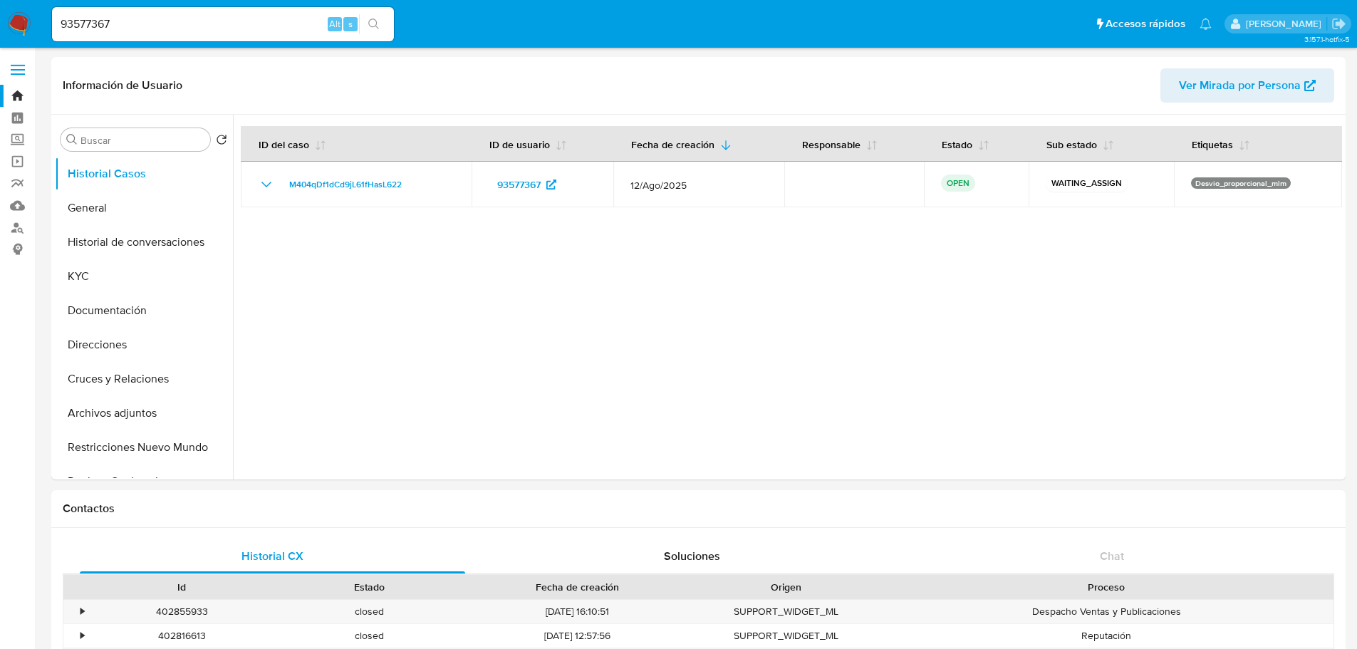
select select "10"
click at [86, 222] on button "General" at bounding box center [144, 208] width 178 height 34
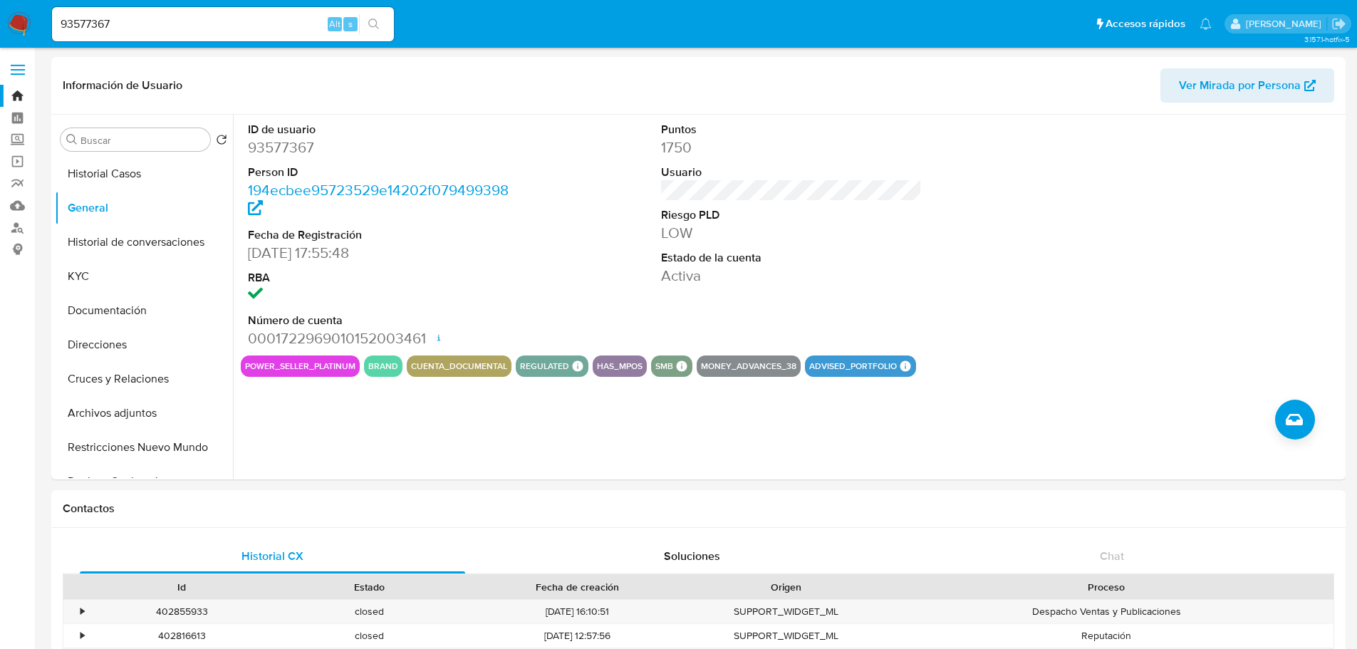
click at [11, 25] on img at bounding box center [19, 24] width 24 height 24
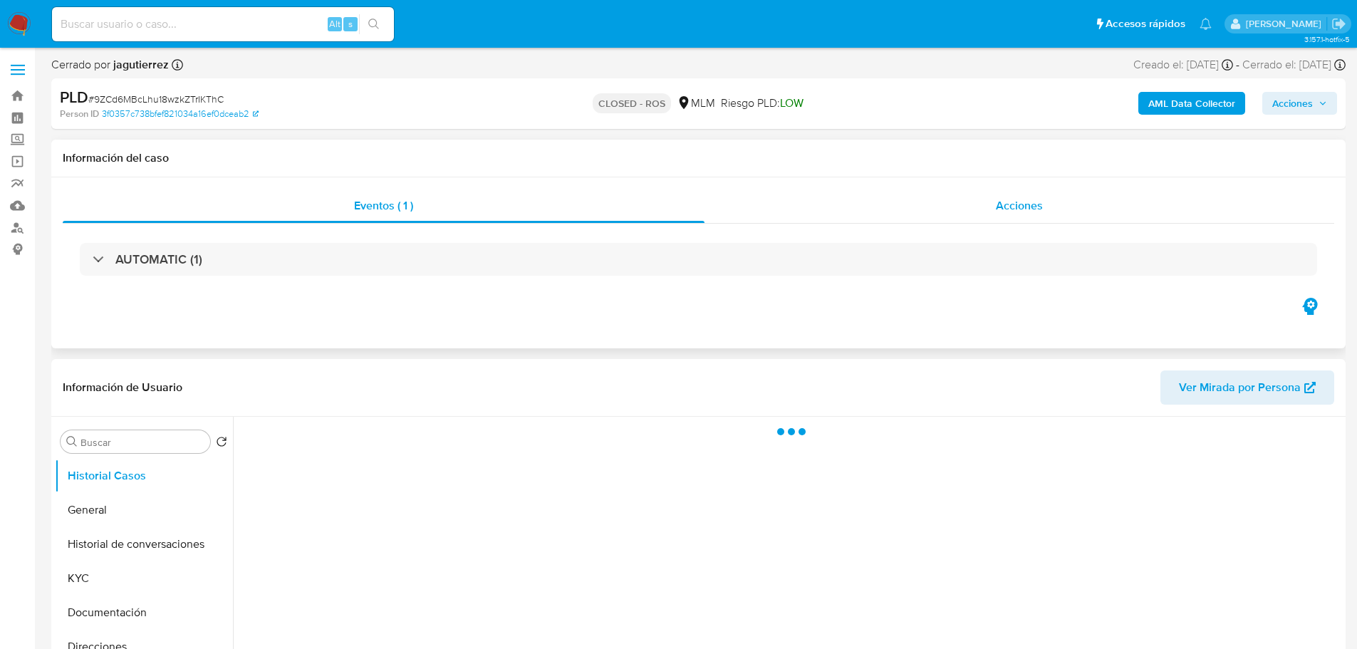
click at [1005, 216] on div "Acciones" at bounding box center [1020, 206] width 630 height 34
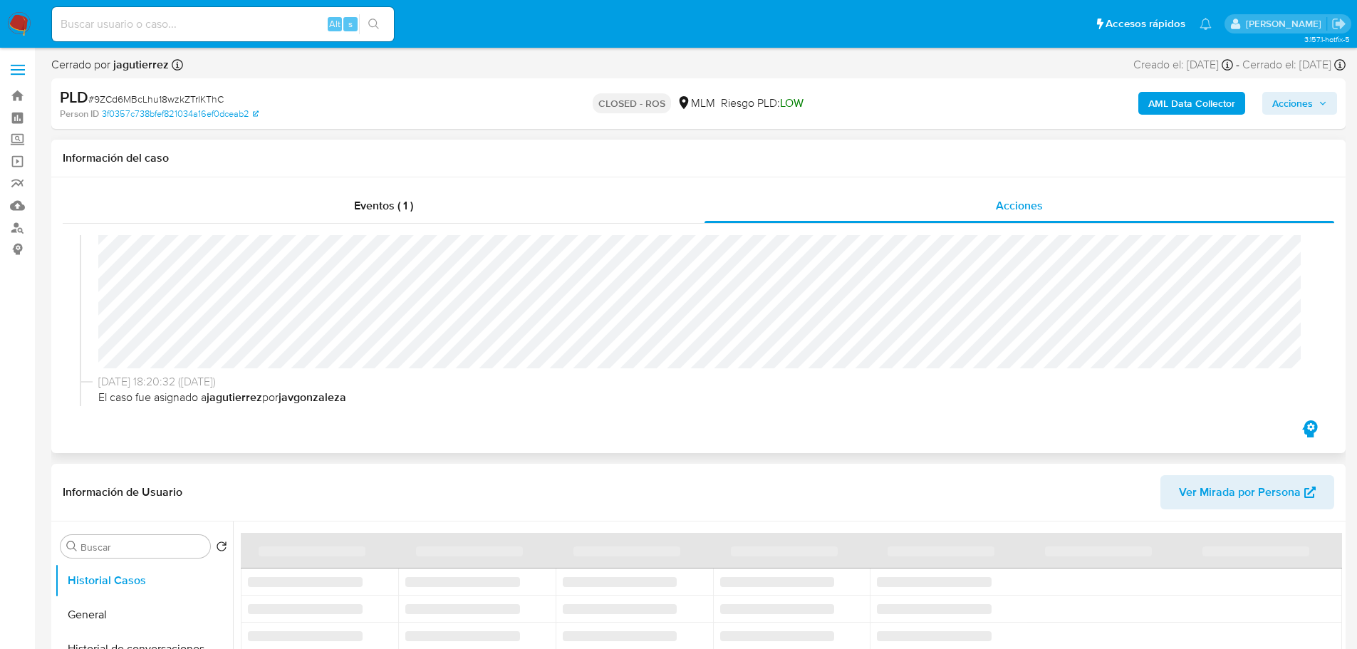
select select "10"
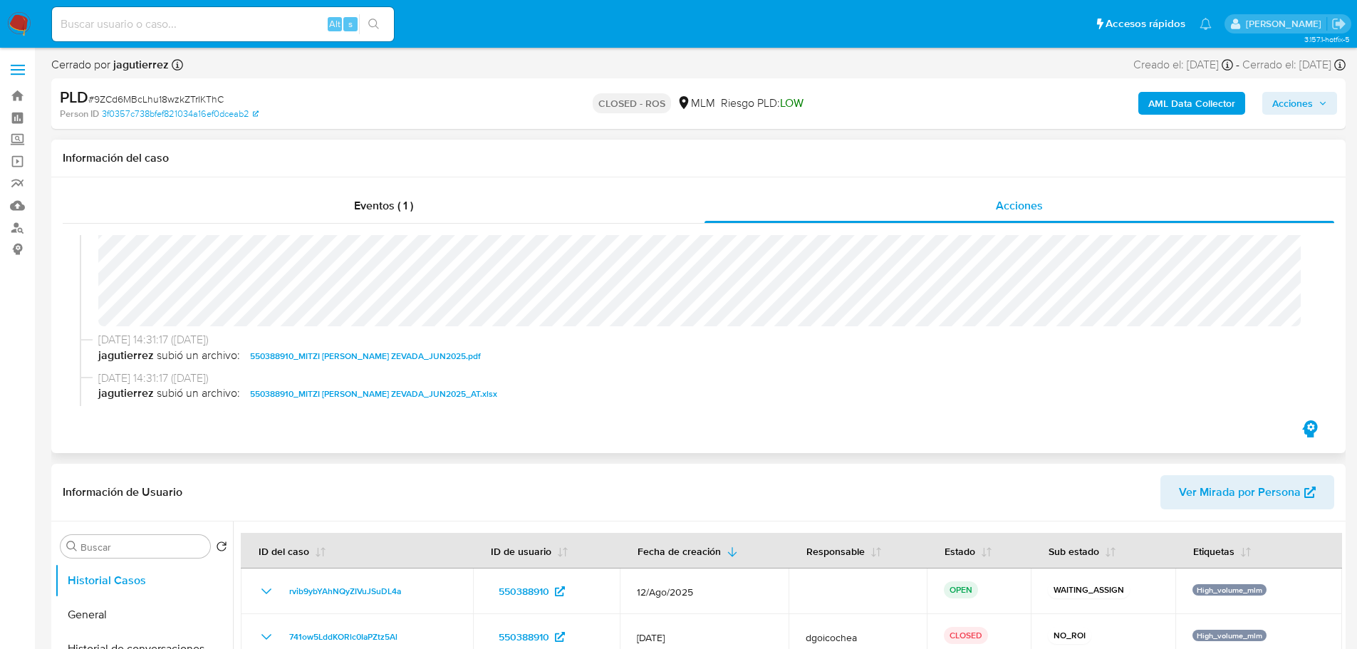
scroll to position [1069, 0]
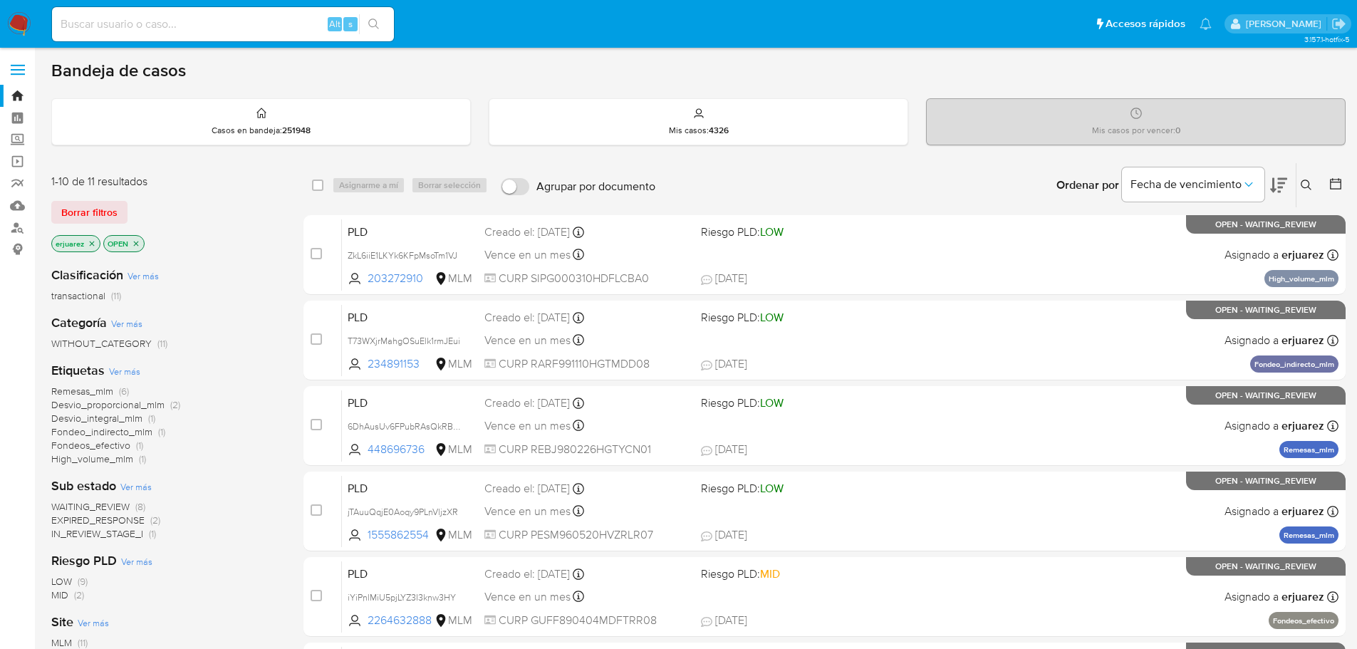
drag, startPoint x: 1305, startPoint y: 182, endPoint x: 1271, endPoint y: 204, distance: 39.7
click at [1305, 182] on icon at bounding box center [1306, 185] width 11 height 11
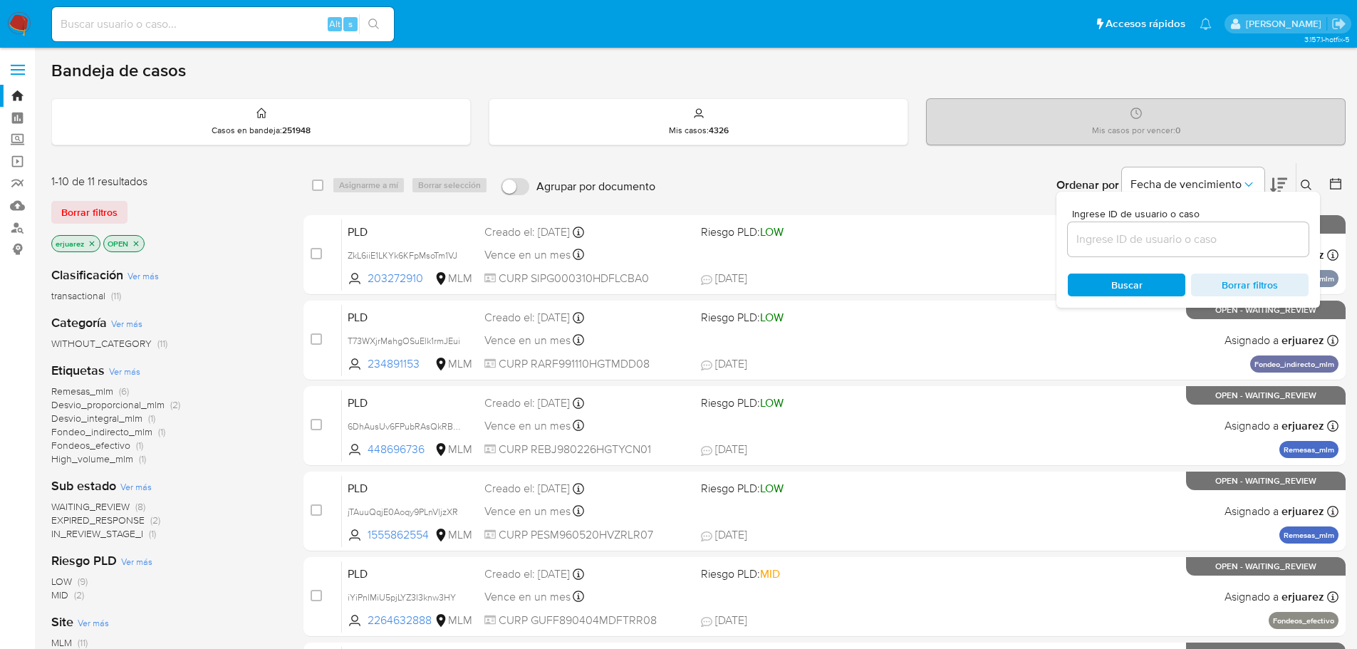
click at [1164, 241] on input at bounding box center [1188, 239] width 241 height 19
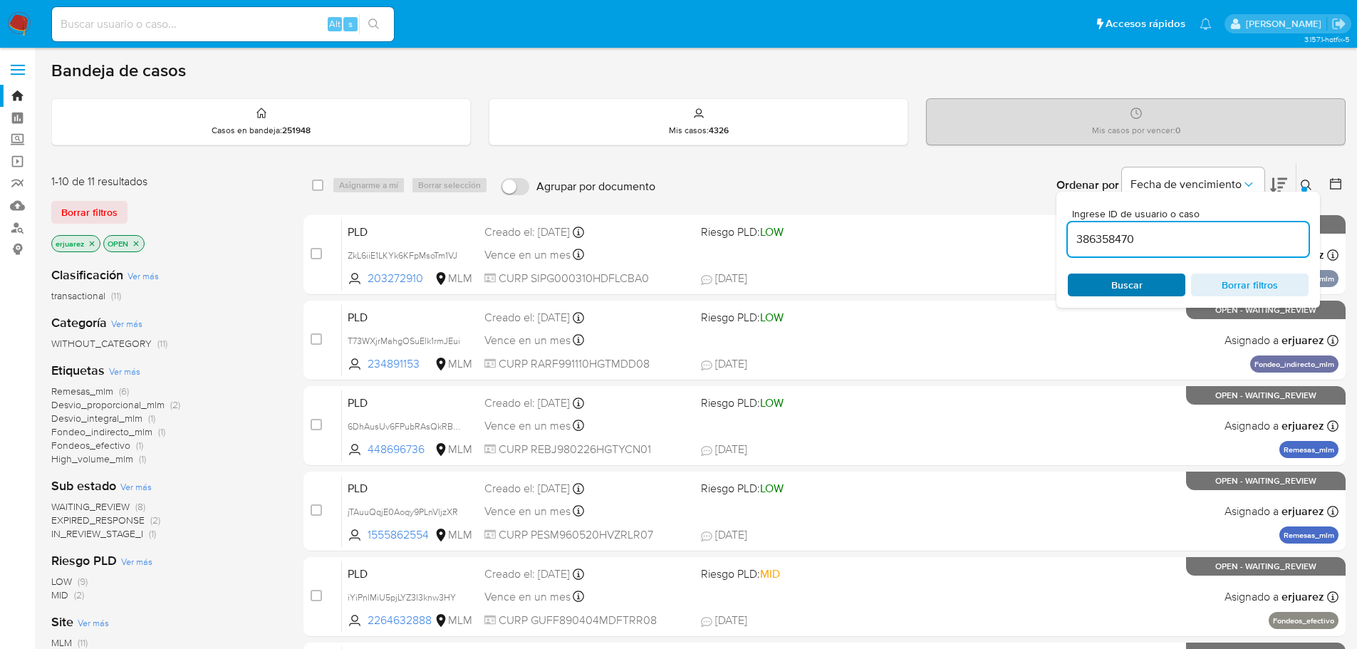
type input "386358470"
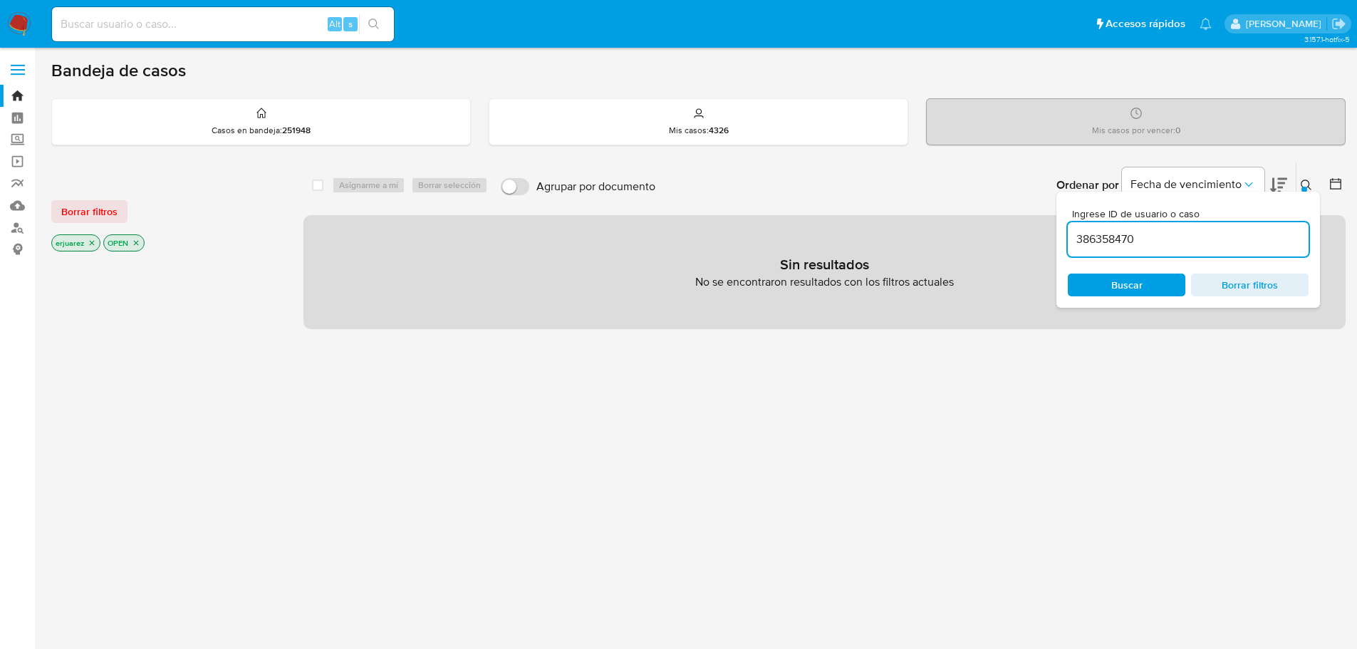
click at [90, 244] on icon "close-filter" at bounding box center [92, 243] width 9 height 9
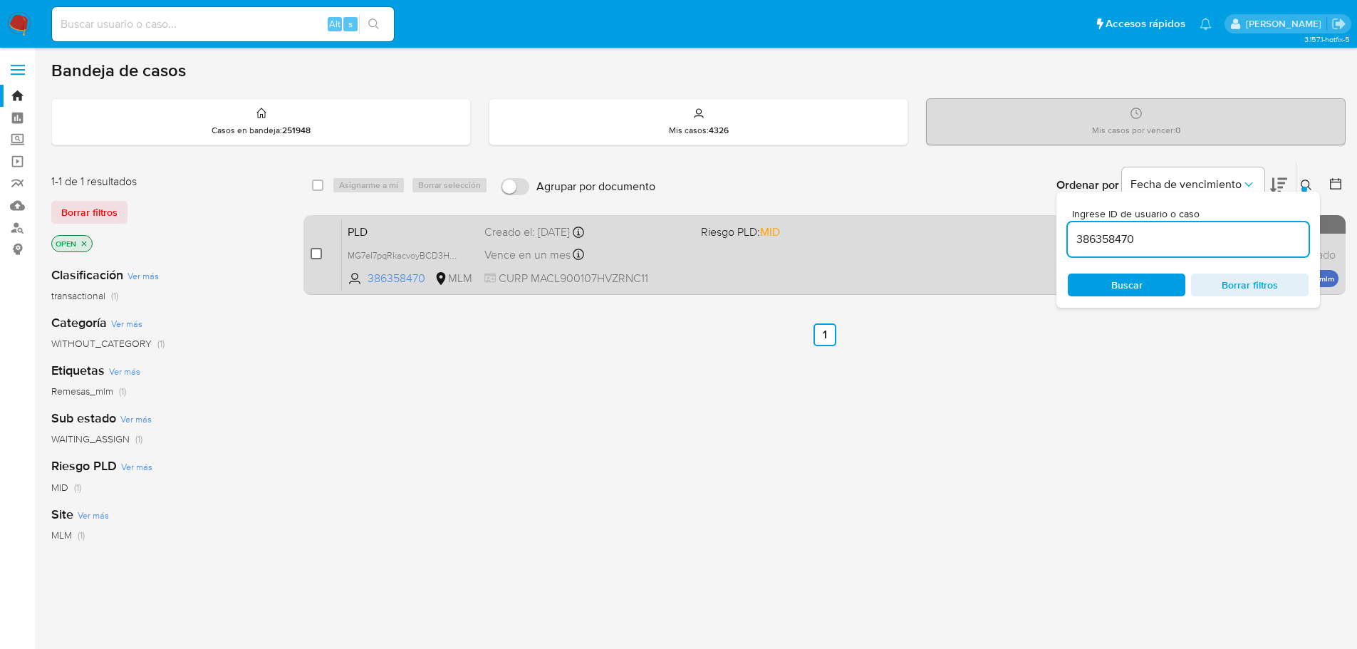
click at [318, 250] on input "checkbox" at bounding box center [316, 253] width 11 height 11
checkbox input "true"
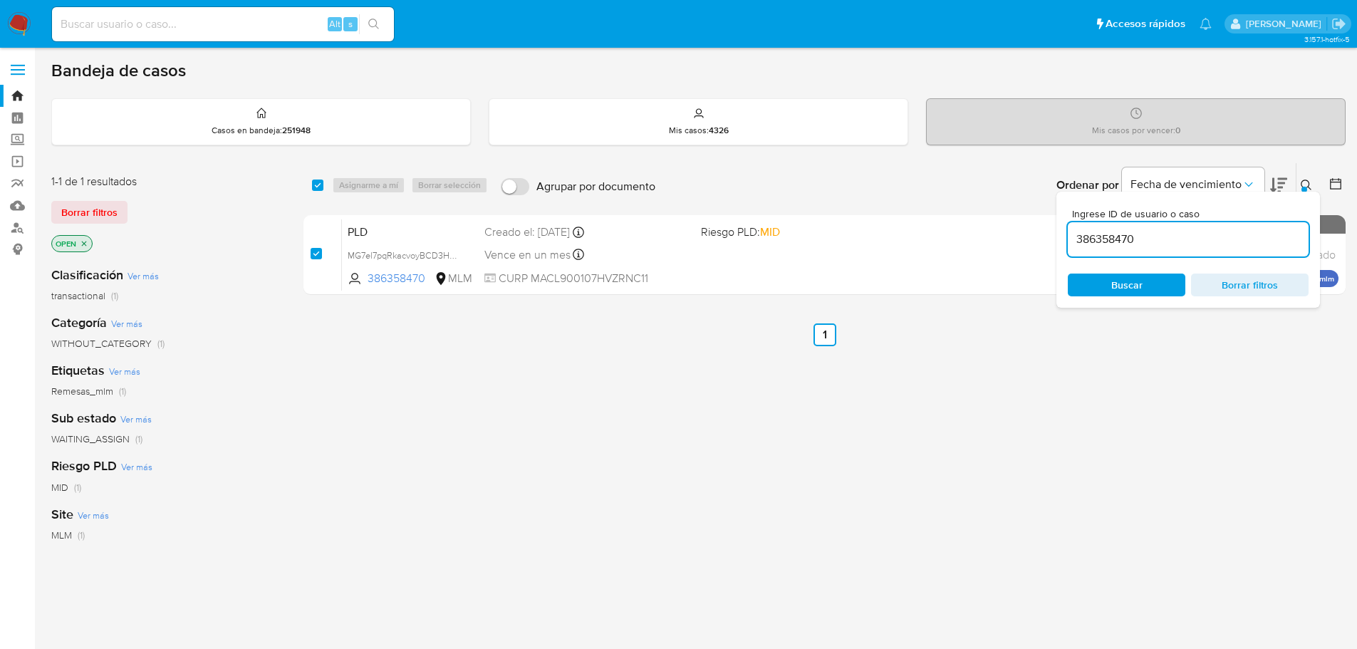
checkbox input "true"
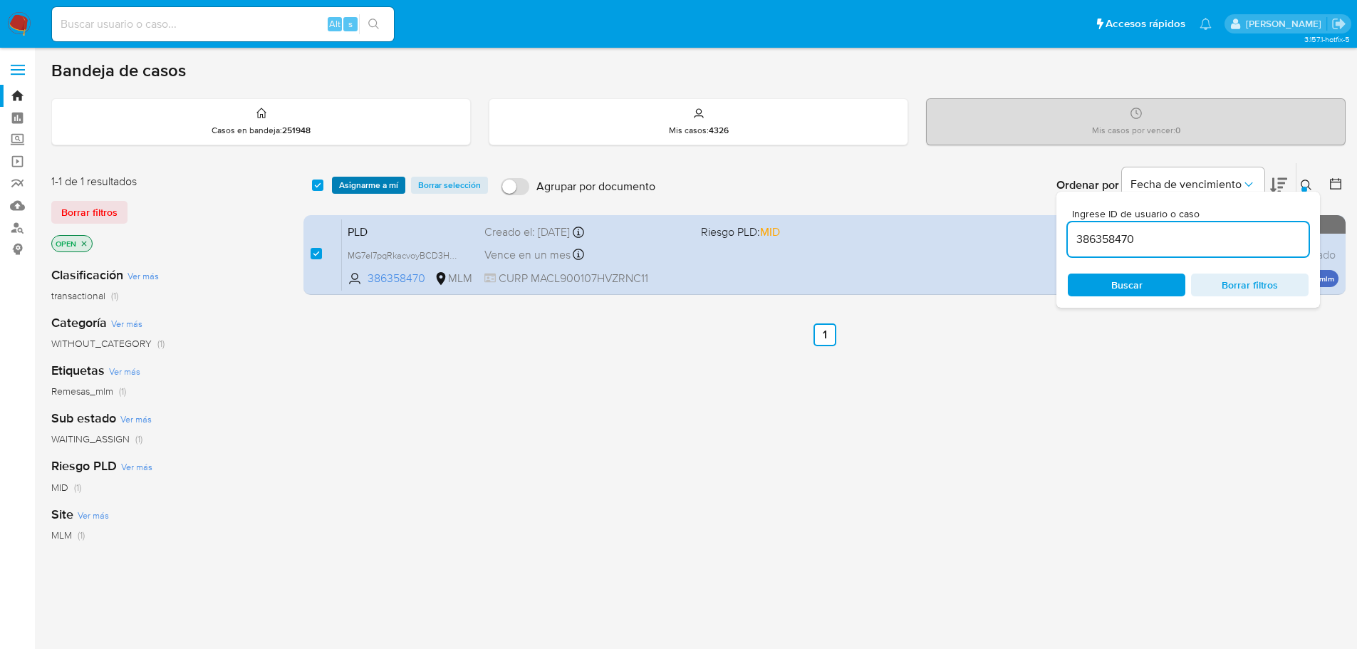
click at [352, 185] on span "Asignarme a mí" at bounding box center [368, 185] width 59 height 14
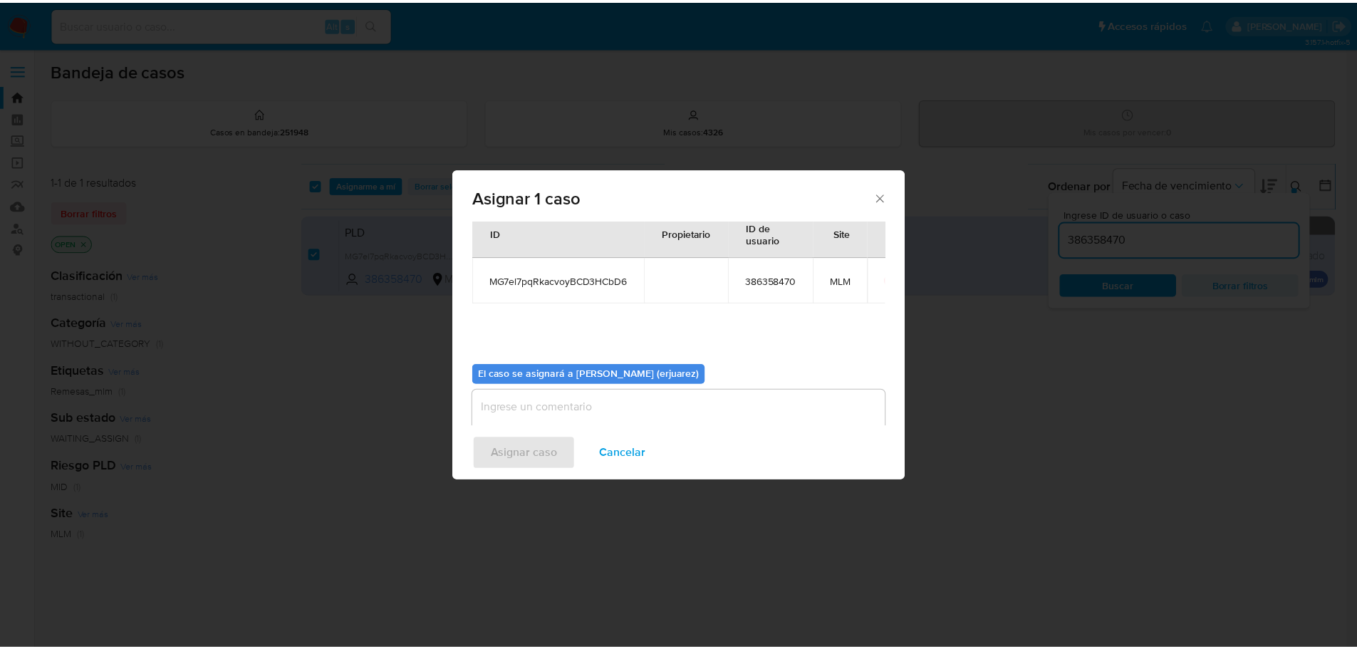
scroll to position [74, 0]
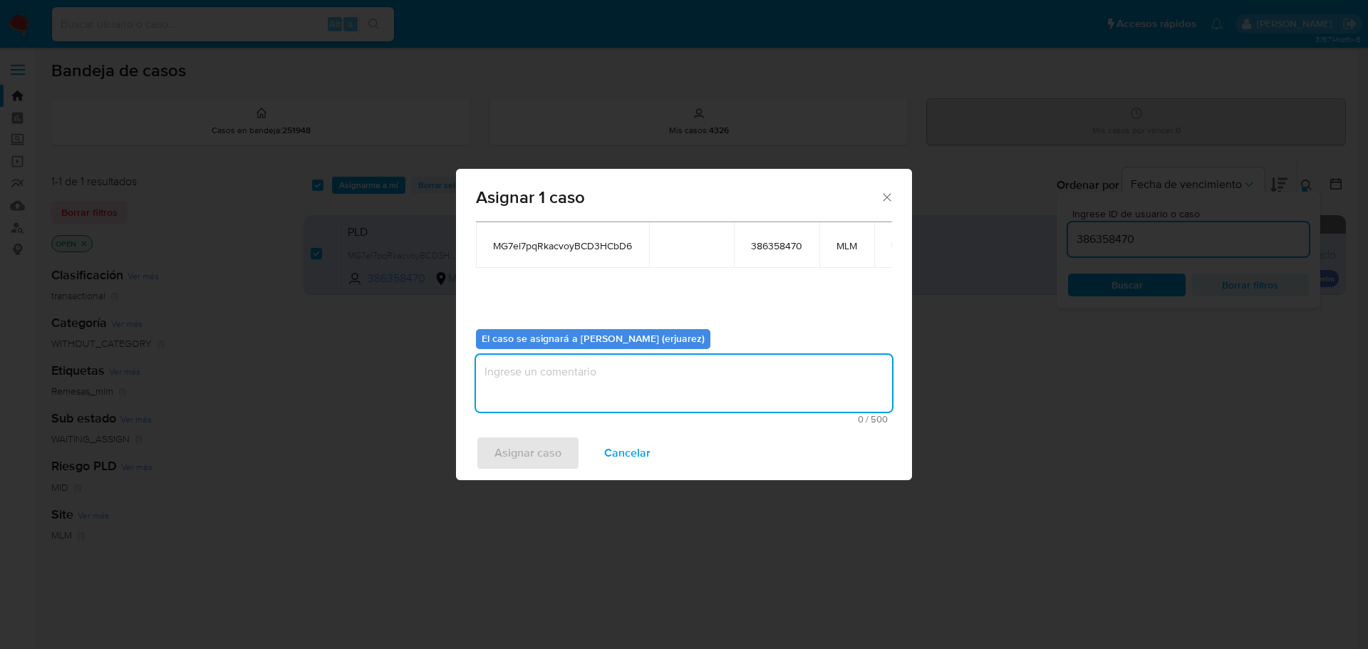
click at [599, 399] on textarea "assign-modal" at bounding box center [684, 383] width 416 height 57
type textarea "EPJU"
click at [524, 450] on span "Asignar caso" at bounding box center [528, 453] width 67 height 31
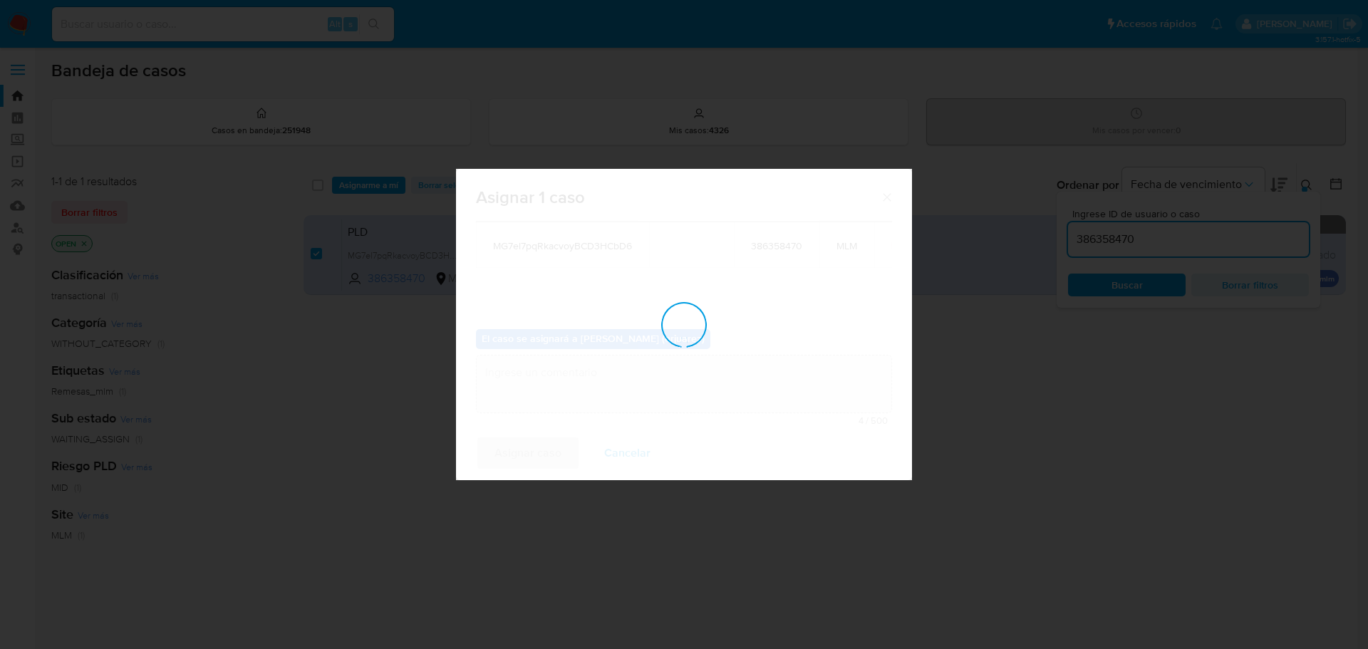
checkbox input "false"
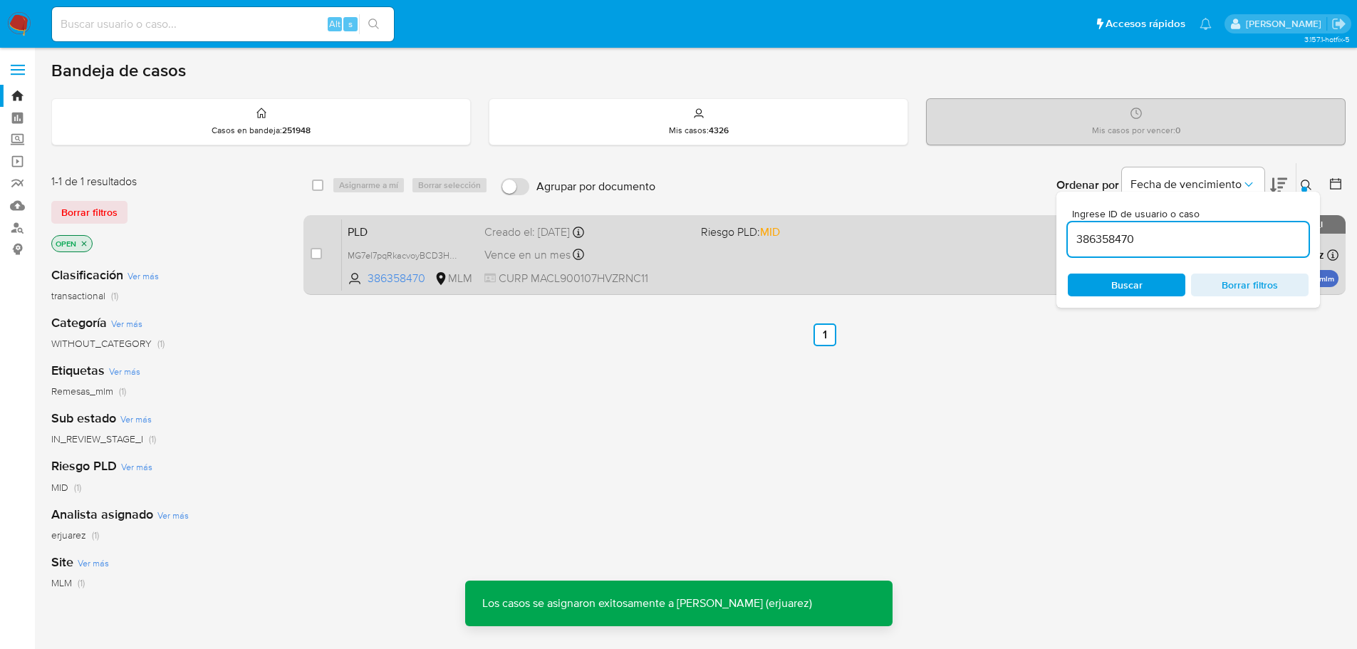
click at [989, 238] on div "PLD MG7el7pqRkacvoyBCD3HCbD6 386358470 MLM Riesgo PLD: MID Creado el: 12/08/202…" at bounding box center [840, 255] width 997 height 72
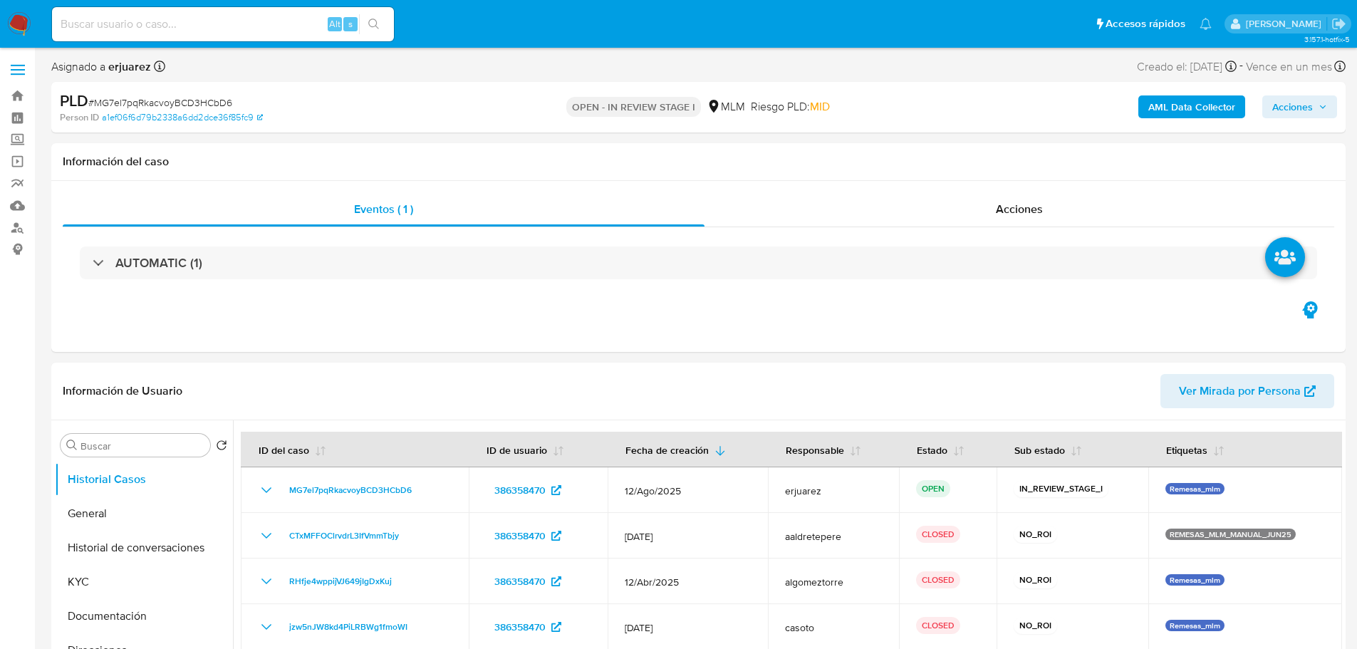
select select "10"
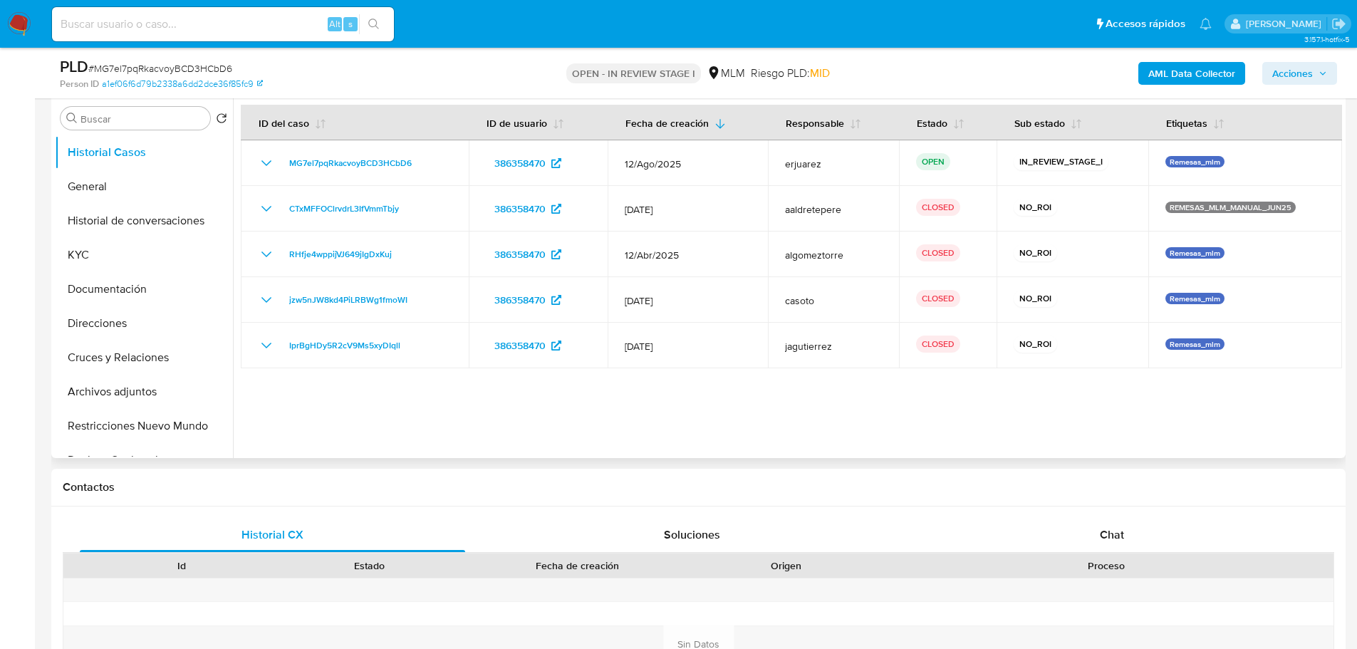
scroll to position [428, 0]
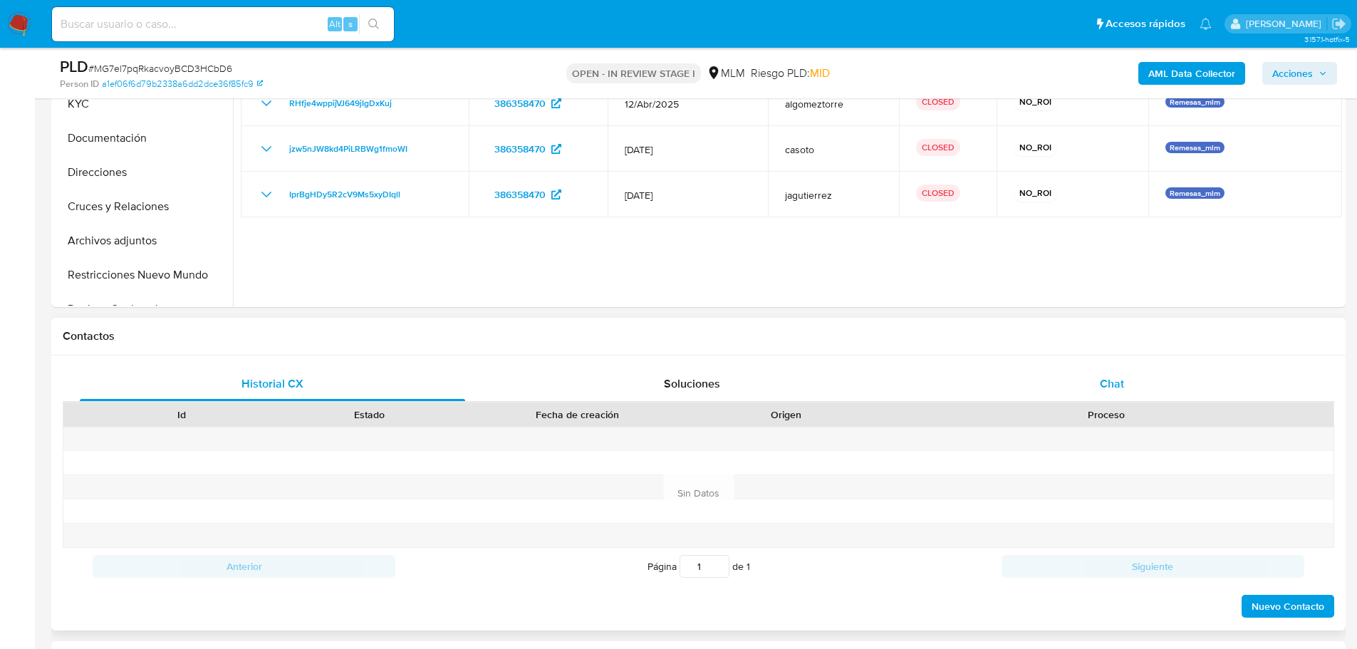
click at [1125, 378] on div "Chat" at bounding box center [1112, 384] width 386 height 34
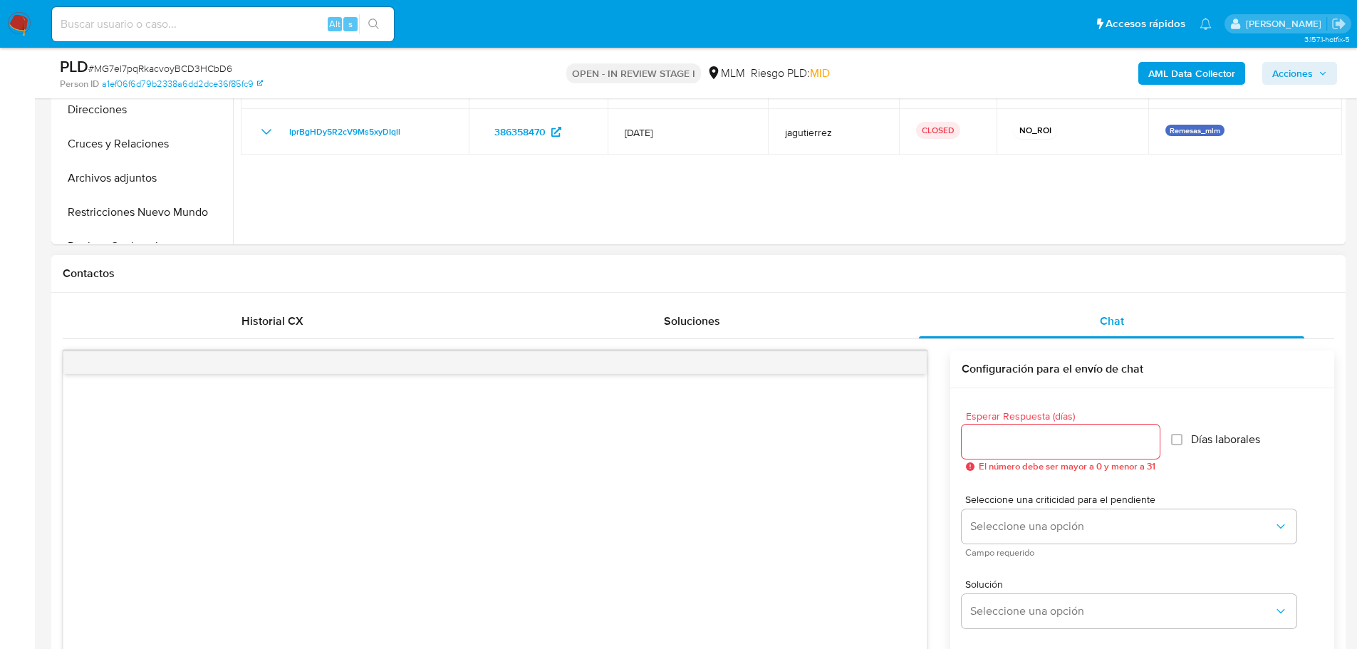
scroll to position [570, 0]
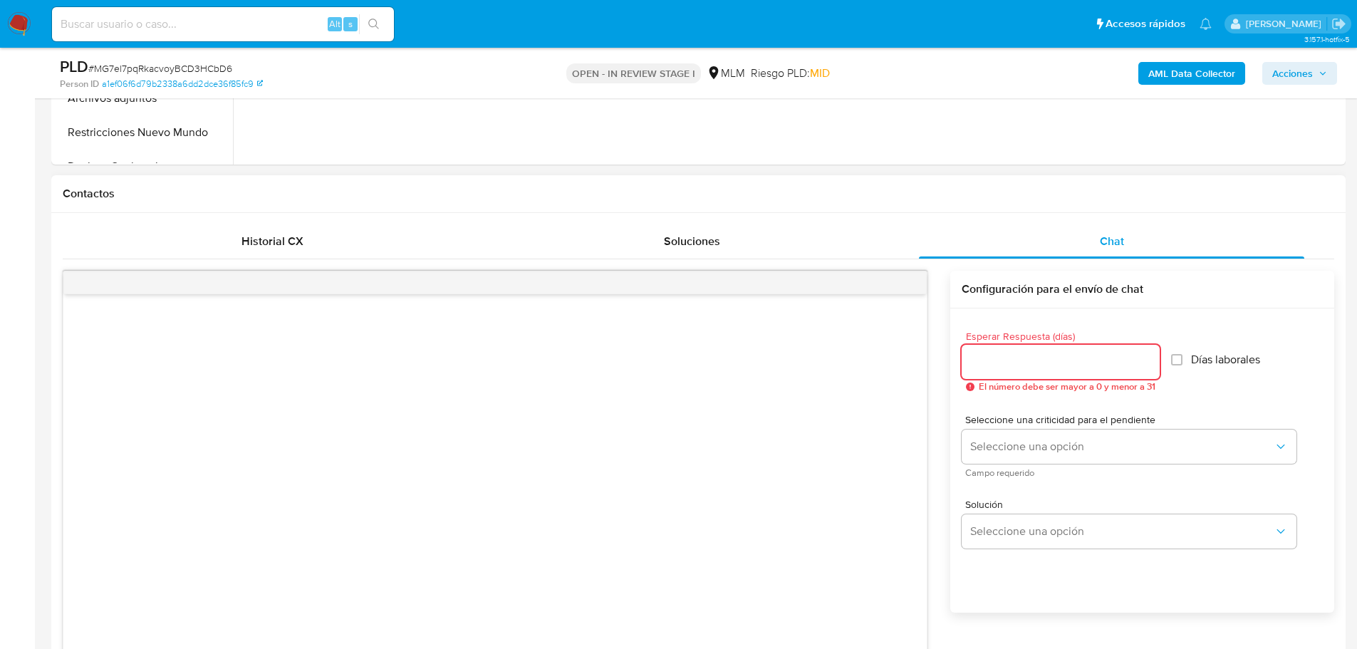
click at [1009, 364] on input "Esperar Respuesta (días)" at bounding box center [1061, 362] width 198 height 19
type input "5"
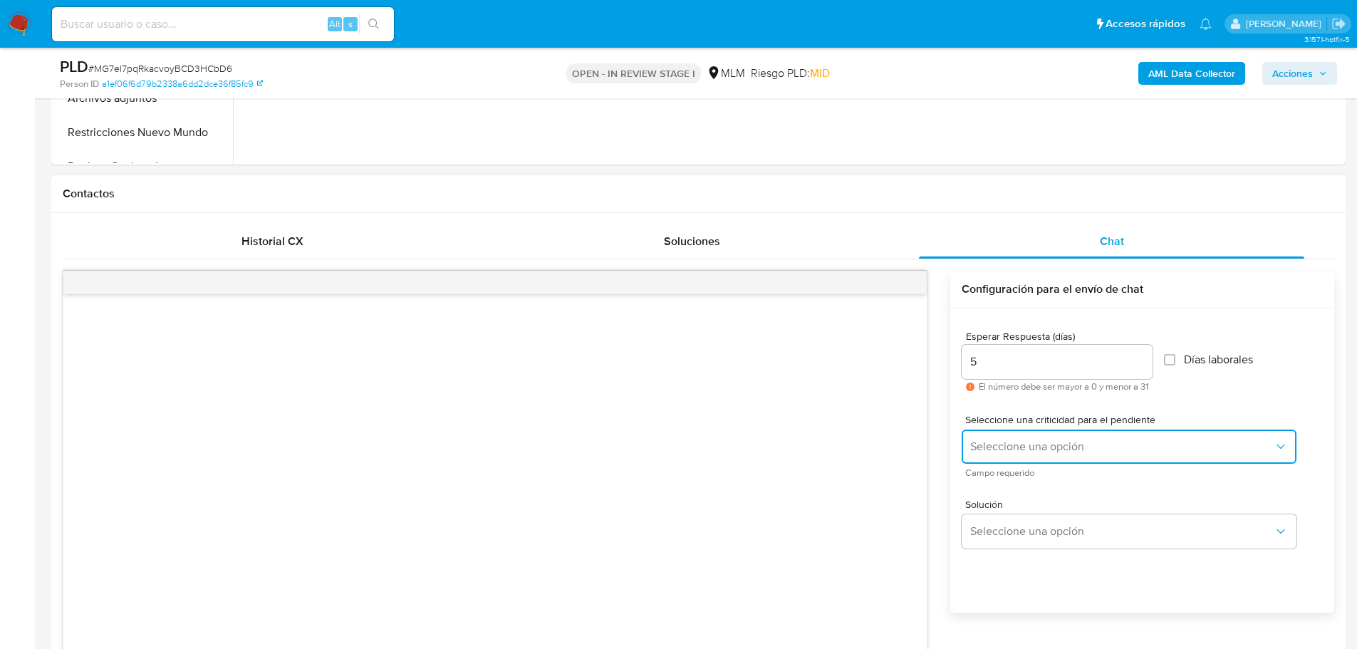
click at [1010, 445] on span "Seleccione una opción" at bounding box center [1123, 447] width 304 height 14
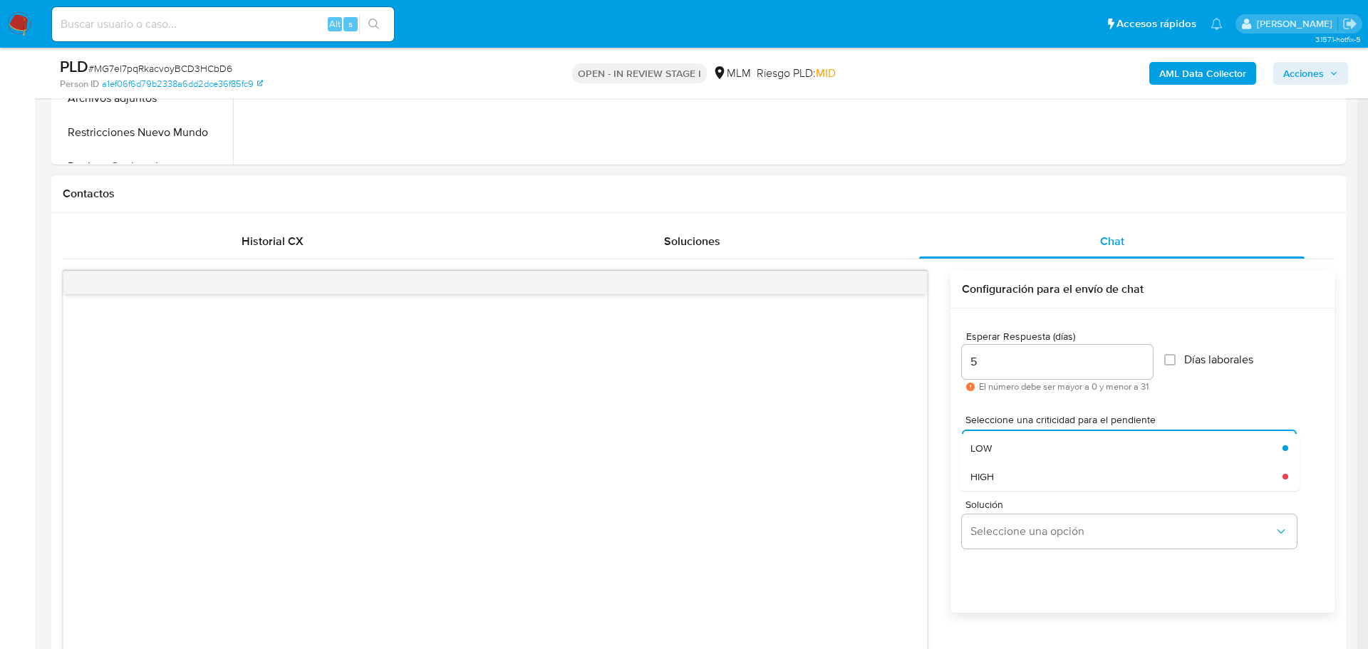
drag, startPoint x: 1021, startPoint y: 481, endPoint x: 1028, endPoint y: 487, distance: 8.6
click at [1021, 482] on div "HIGH" at bounding box center [1123, 476] width 304 height 29
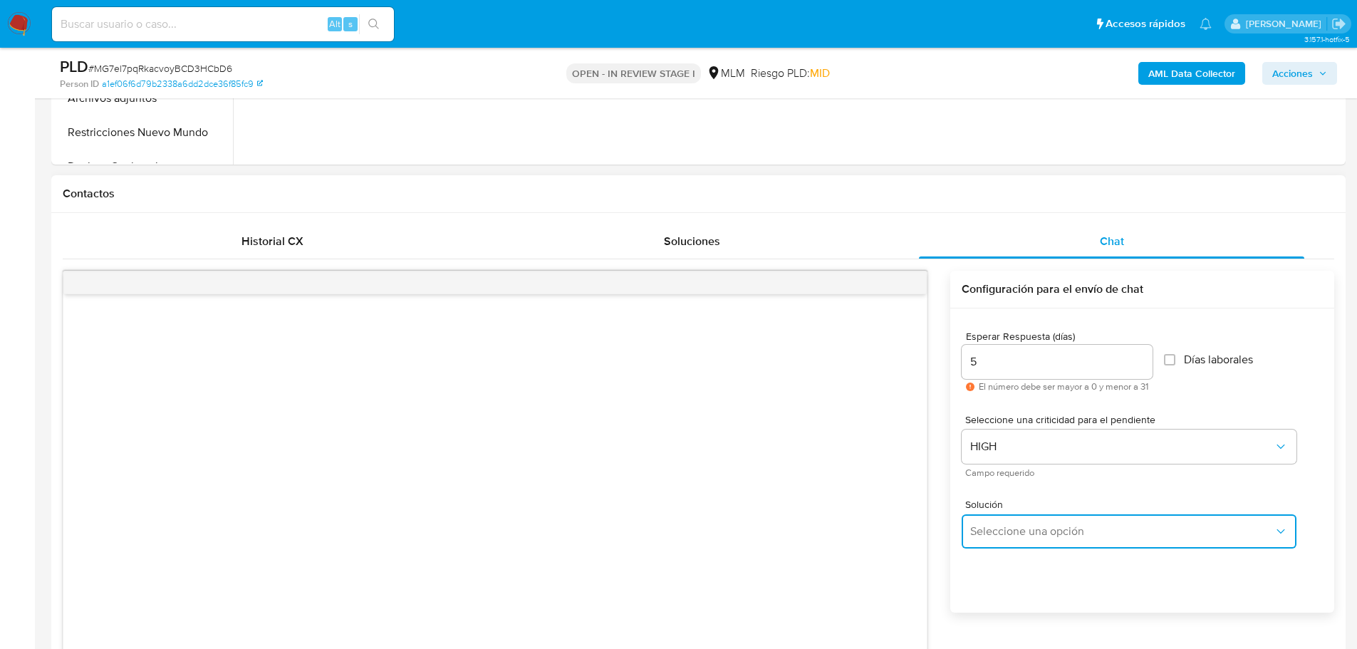
click at [1048, 524] on button "Seleccione una opción" at bounding box center [1129, 531] width 335 height 34
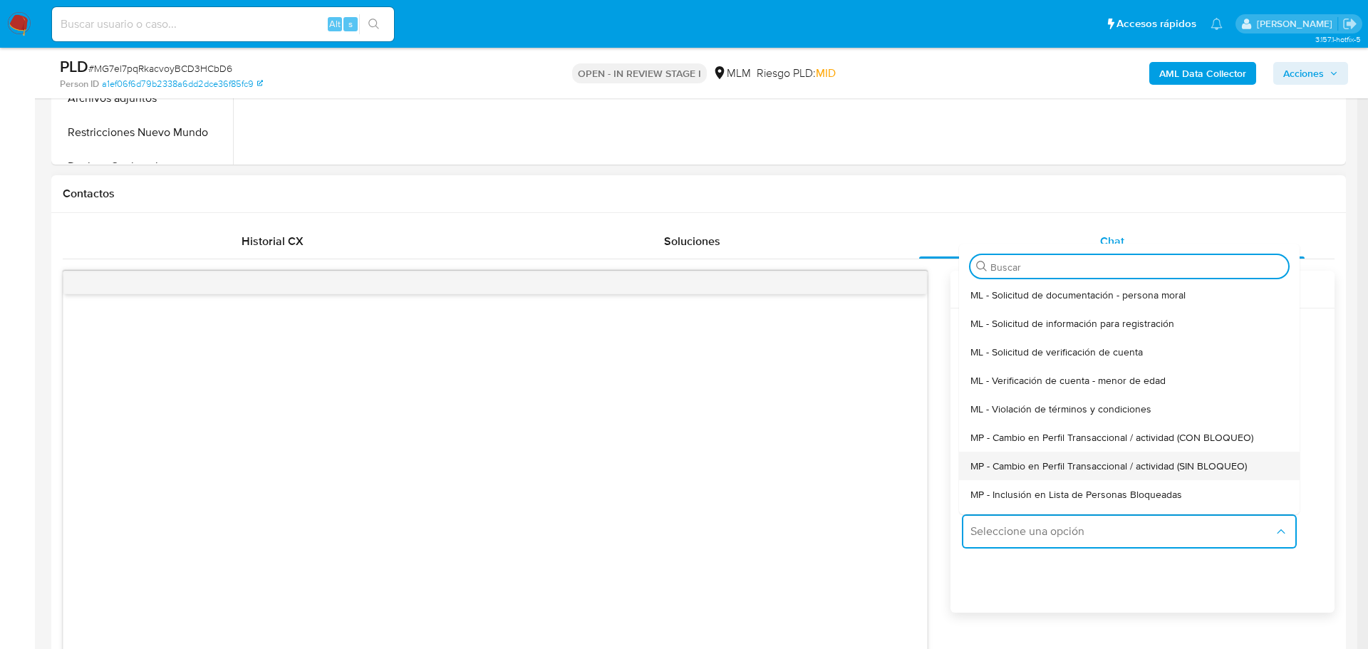
click at [1114, 467] on span "MP - Cambio en Perfil Transaccional / actividad (SIN BLOQUEO)" at bounding box center [1109, 466] width 276 height 13
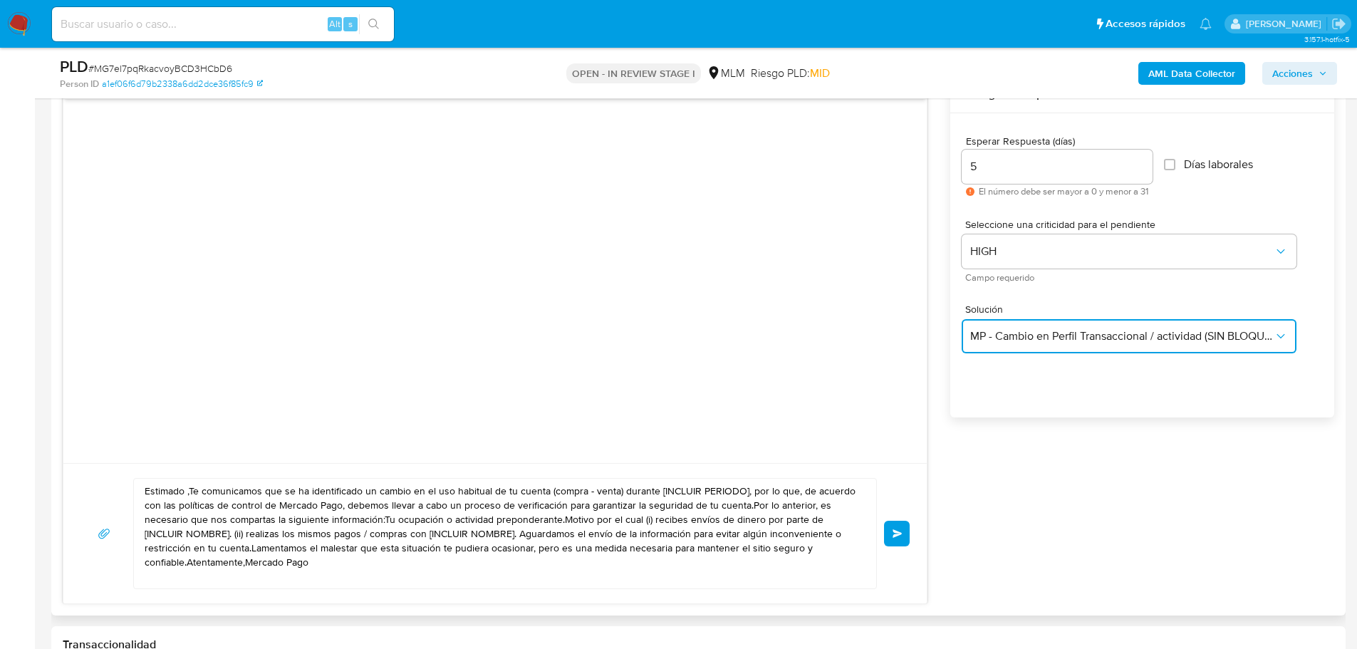
scroll to position [784, 0]
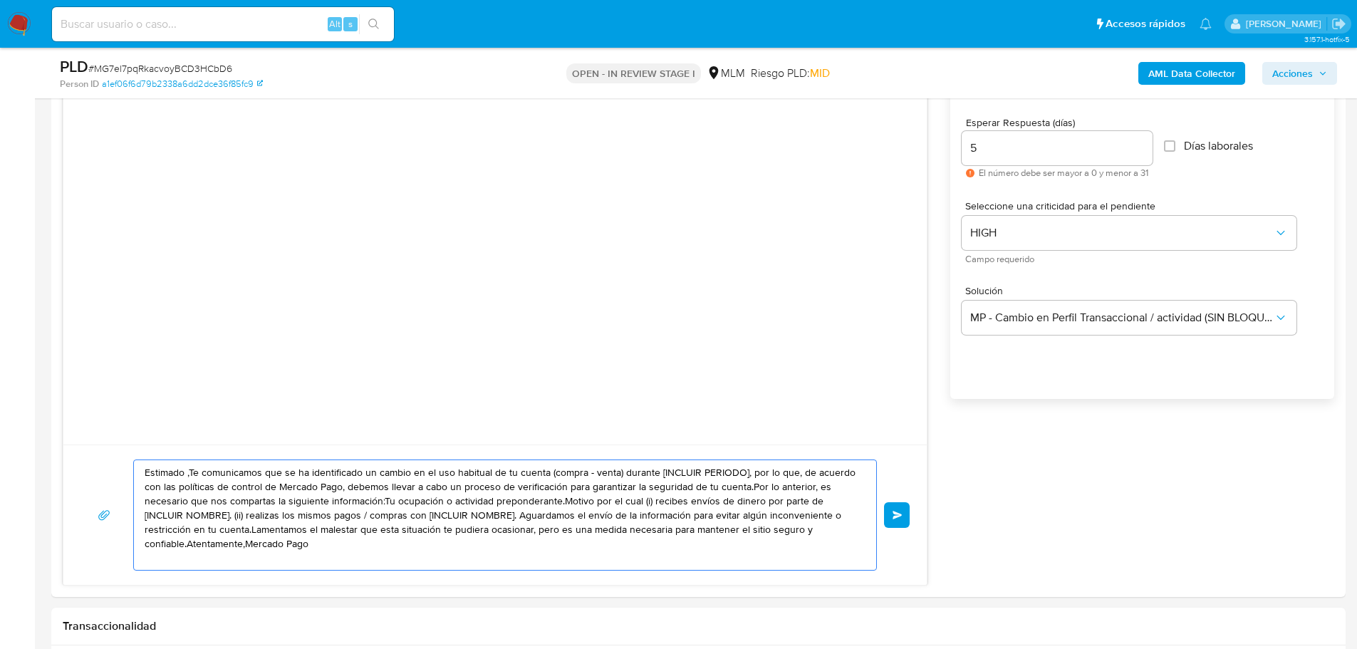
drag, startPoint x: 354, startPoint y: 547, endPoint x: 44, endPoint y: 432, distance: 330.5
click at [323, 552] on textarea "Estimado ,Te comunicamos que se ha identificado un cambio en el uso habitual de…" at bounding box center [502, 515] width 714 height 110
drag, startPoint x: 329, startPoint y: 548, endPoint x: 93, endPoint y: 412, distance: 272.3
click at [93, 412] on div "Estimado ,Te comunicamos que se ha identificado un cambio en el uso habitual de…" at bounding box center [495, 321] width 865 height 529
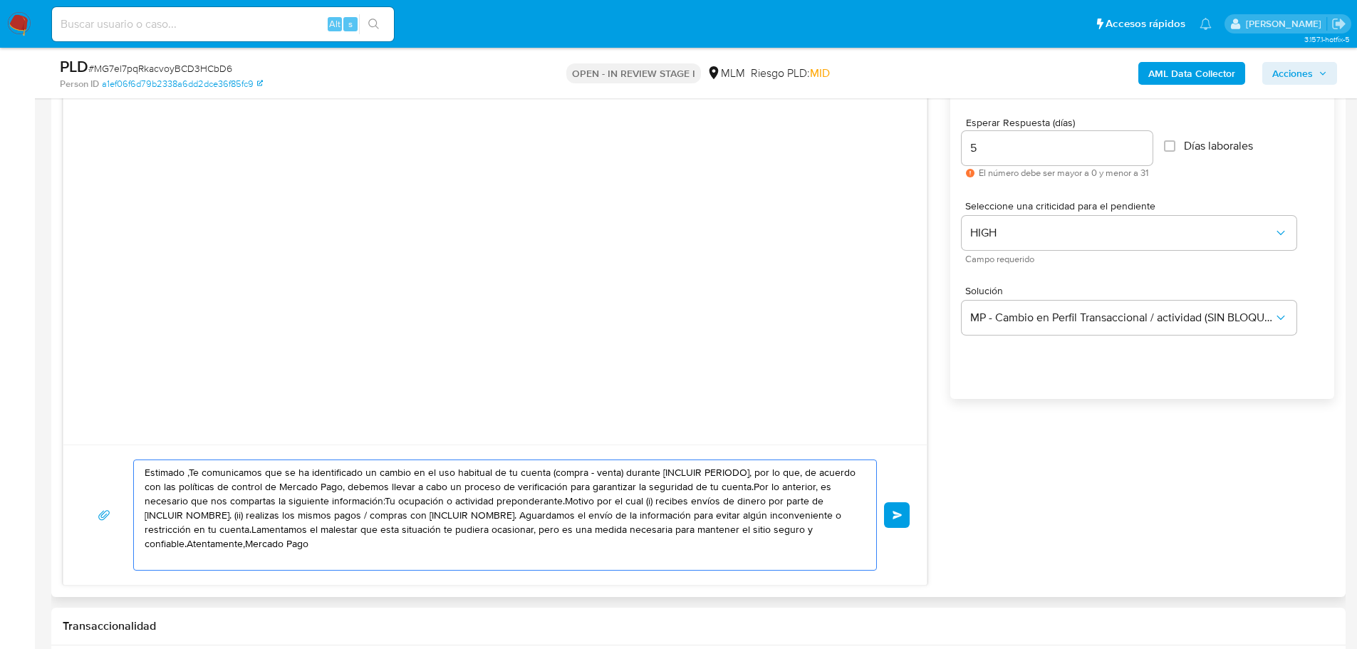
paste textarea "Luciano se ha identificado un cambio en el uso habitual de tu cuenta para garan…"
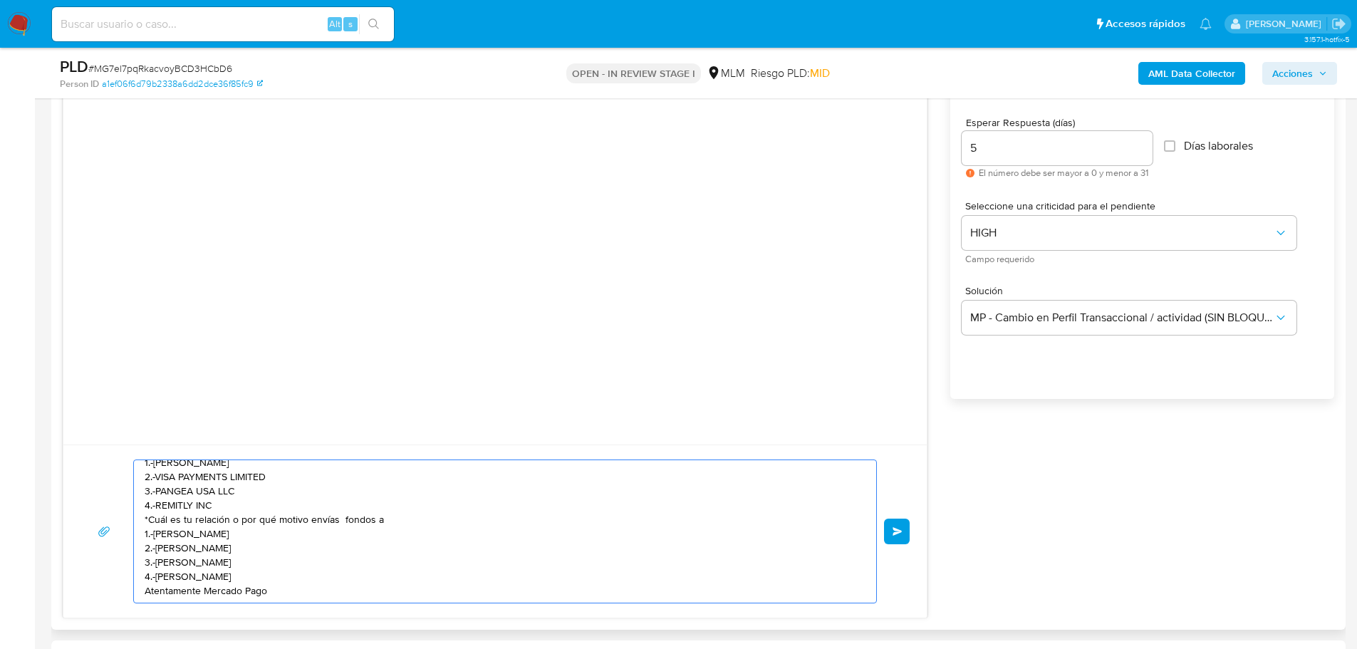
scroll to position [0, 0]
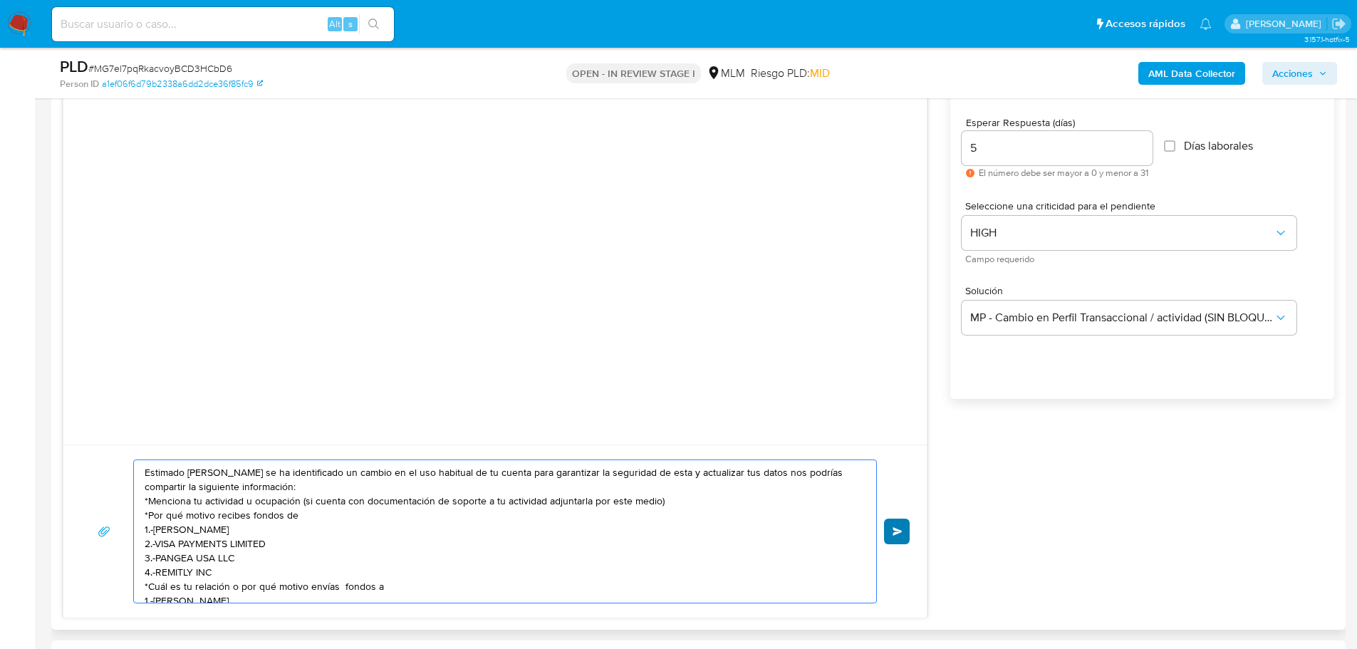
type textarea "Estimado [PERSON_NAME] se ha identificado un cambio en el uso habitual de tu cu…"
click at [902, 539] on button "Enviar" at bounding box center [897, 532] width 26 height 26
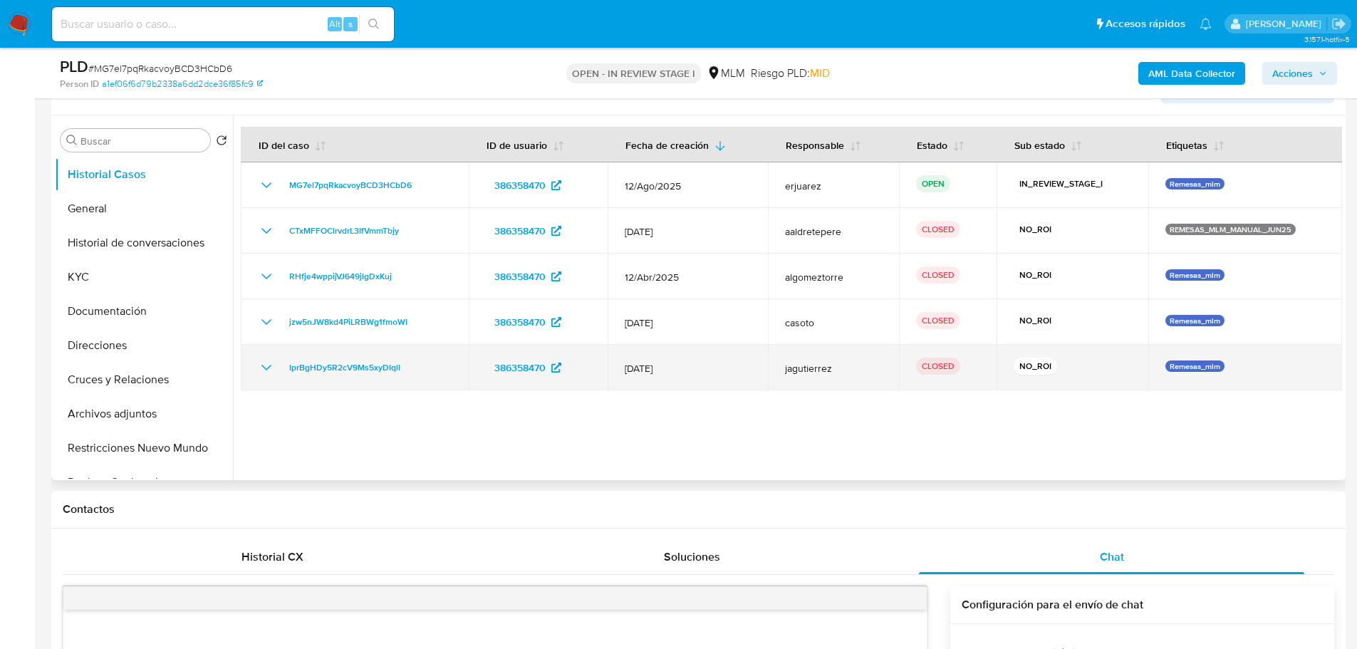
scroll to position [214, 0]
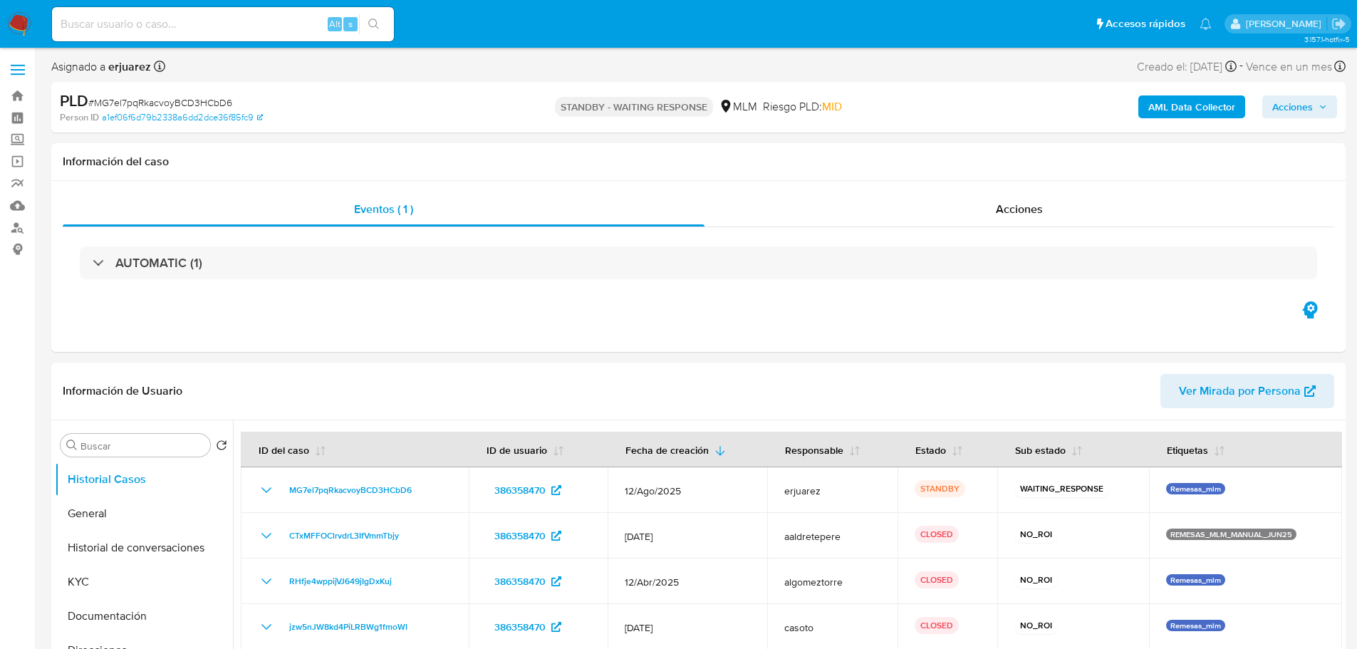
select select "10"
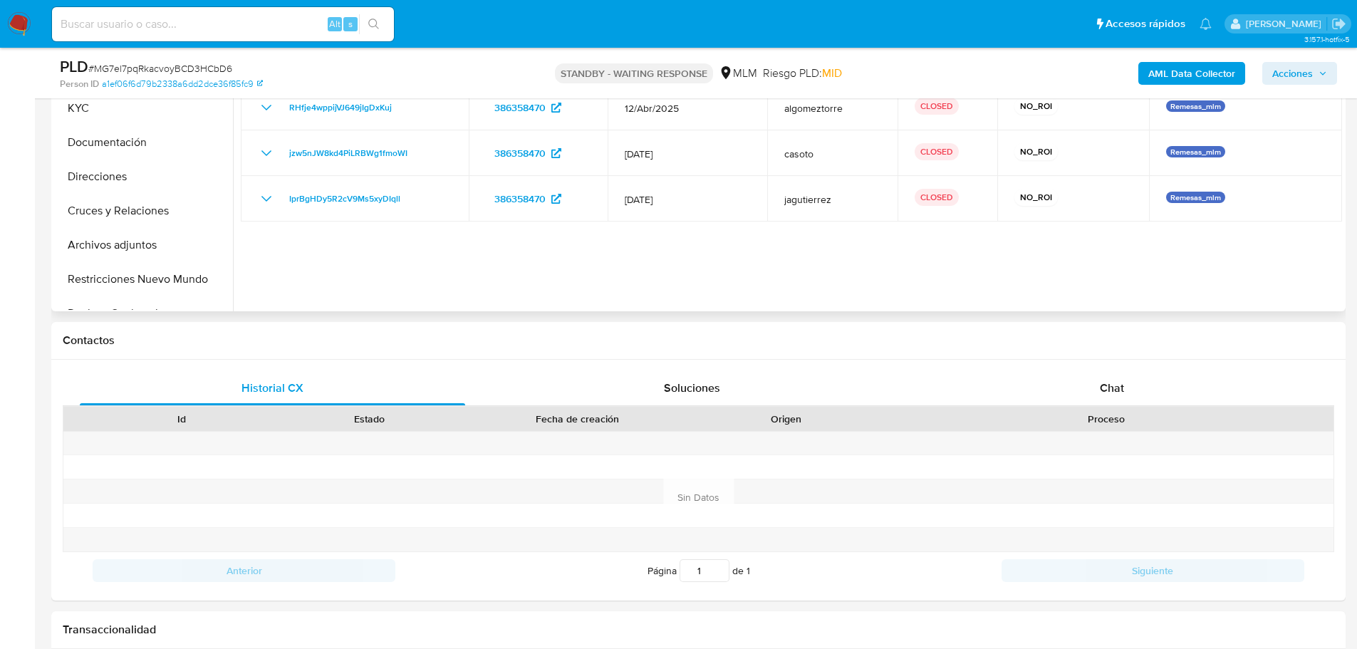
scroll to position [285, 0]
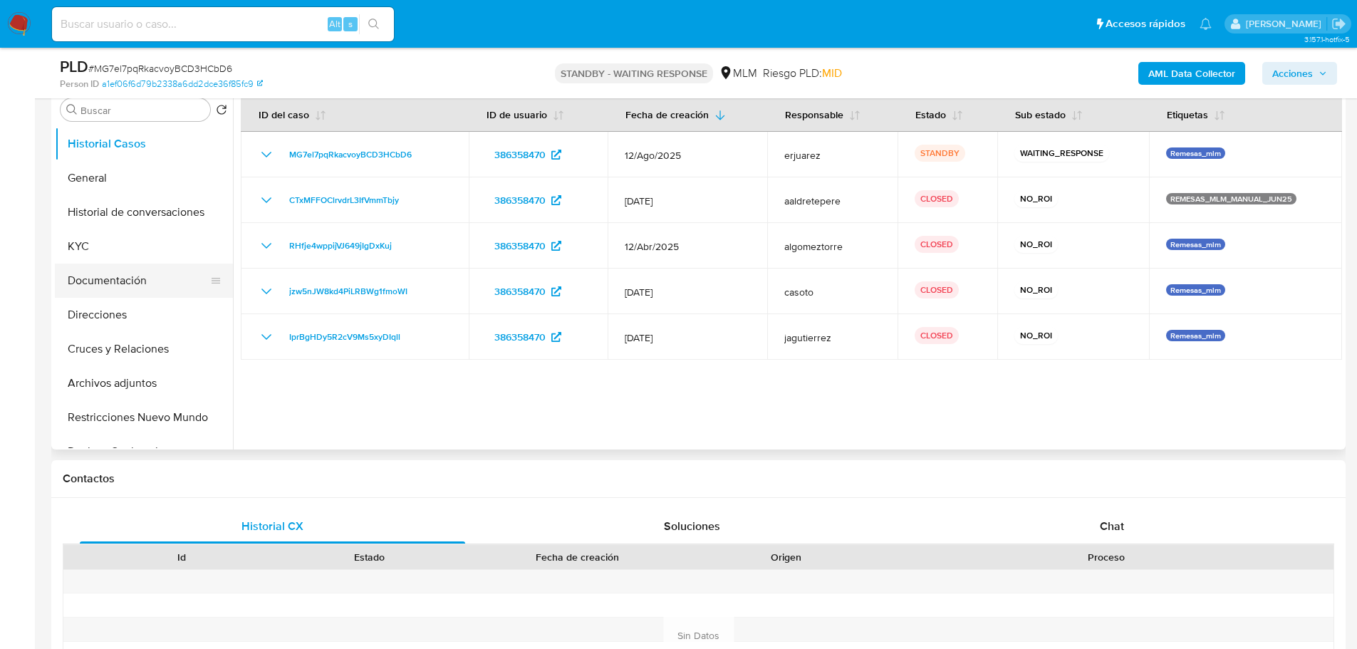
drag, startPoint x: 110, startPoint y: 284, endPoint x: 208, endPoint y: 268, distance: 98.9
click at [110, 284] on button "Documentación" at bounding box center [138, 281] width 167 height 34
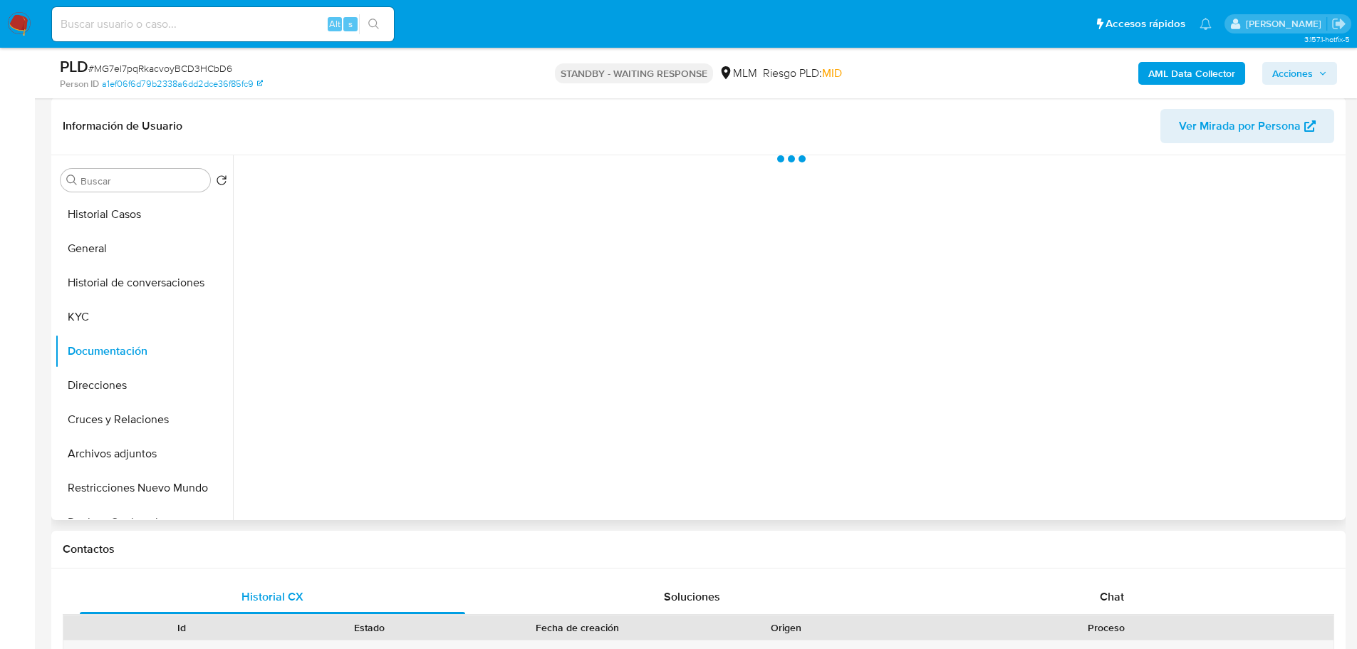
scroll to position [214, 0]
click at [1112, 591] on span "Chat" at bounding box center [1112, 597] width 24 height 16
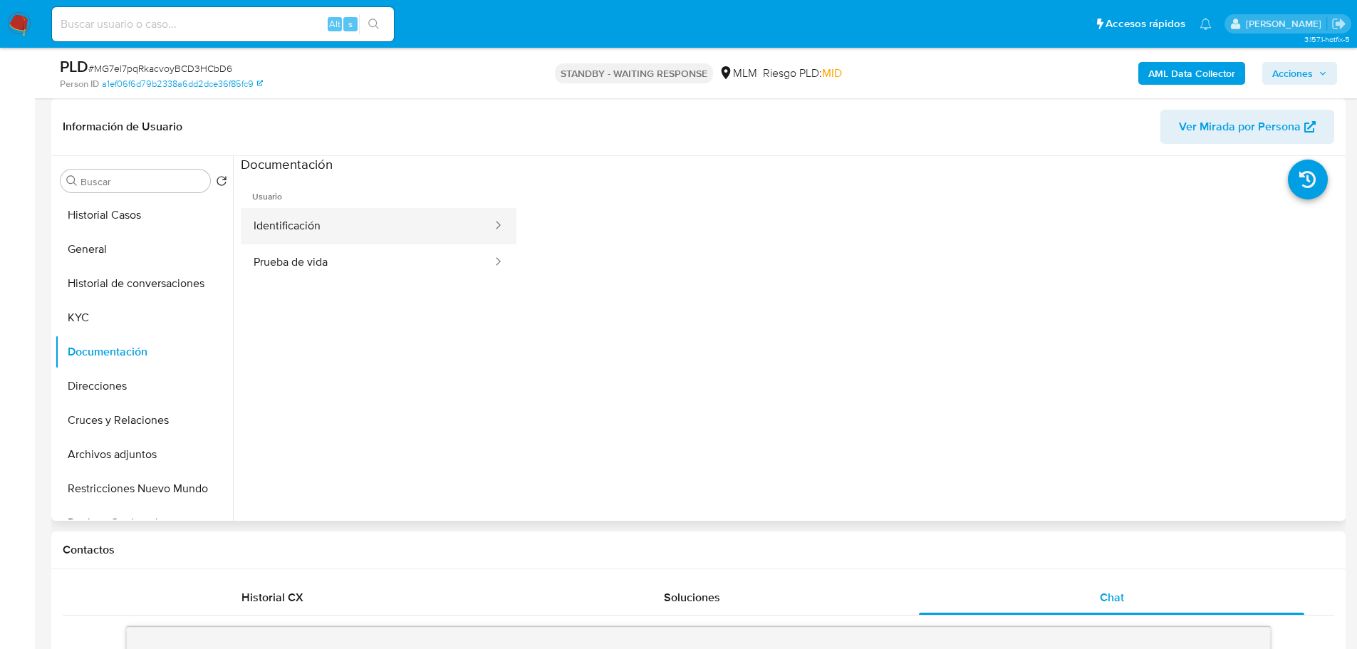
click at [318, 239] on button "Identificación" at bounding box center [367, 226] width 253 height 36
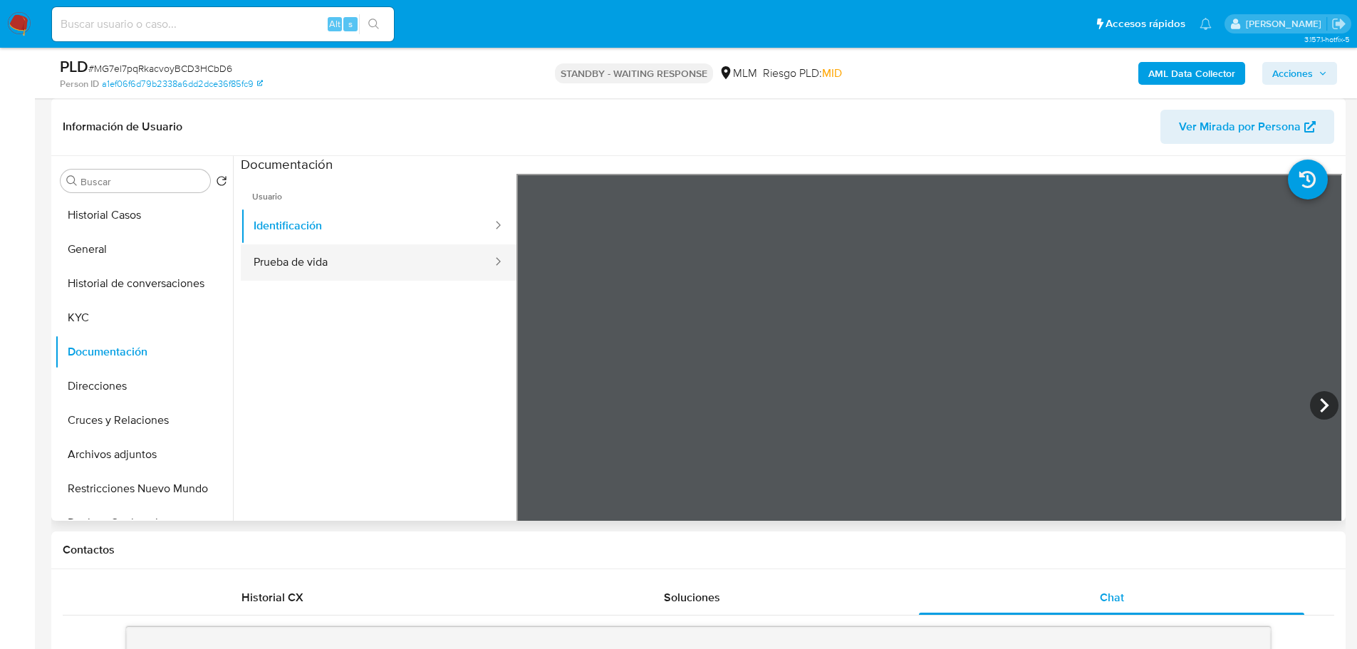
click at [358, 259] on button "Prueba de vida" at bounding box center [367, 262] width 253 height 36
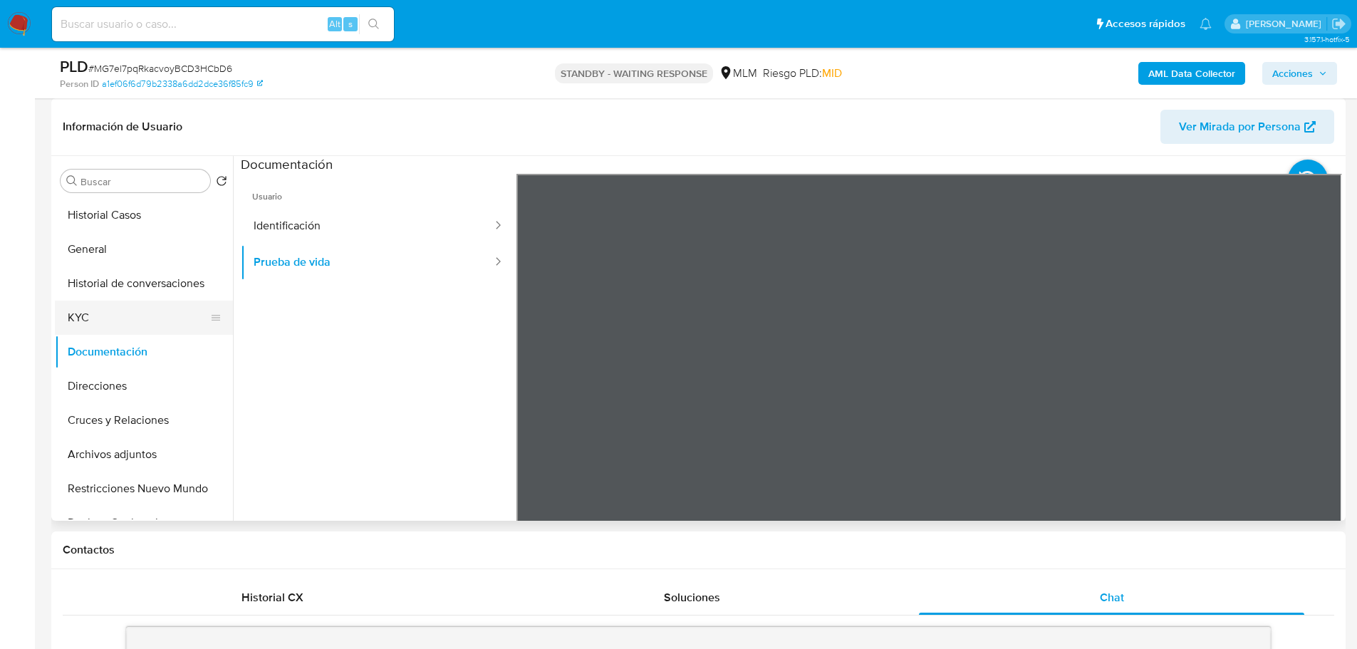
click at [93, 316] on button "KYC" at bounding box center [138, 318] width 167 height 34
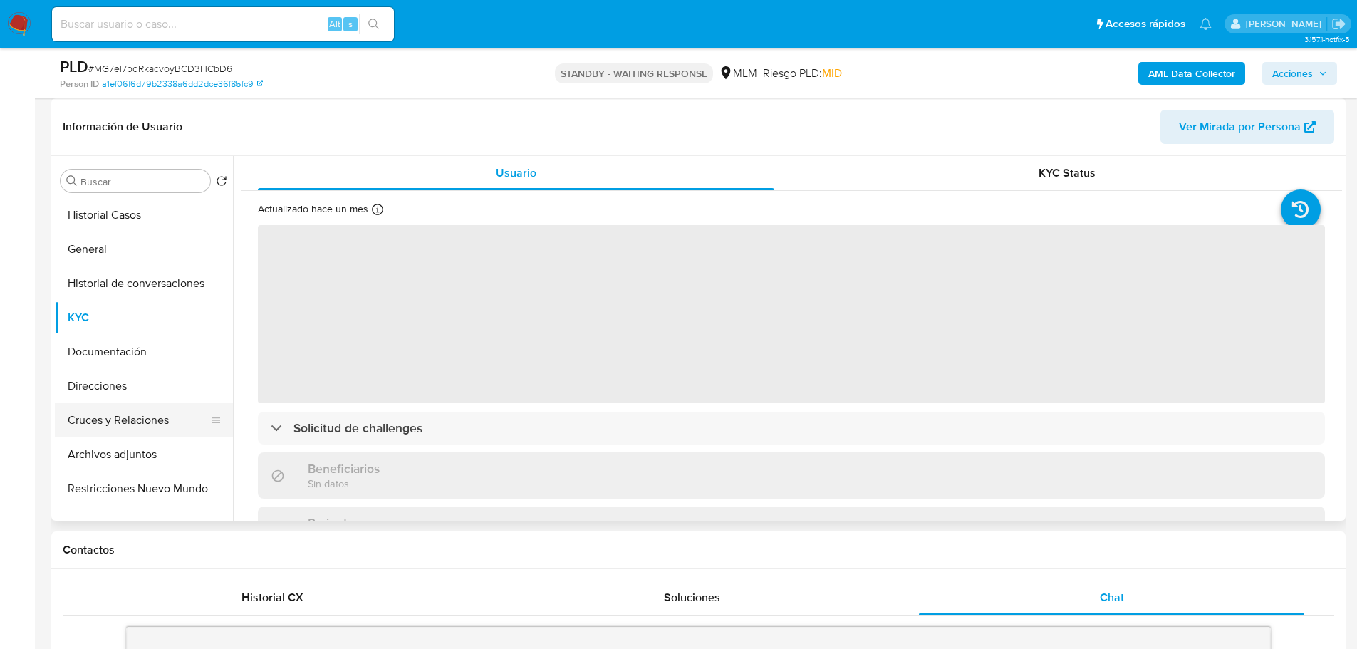
scroll to position [71, 0]
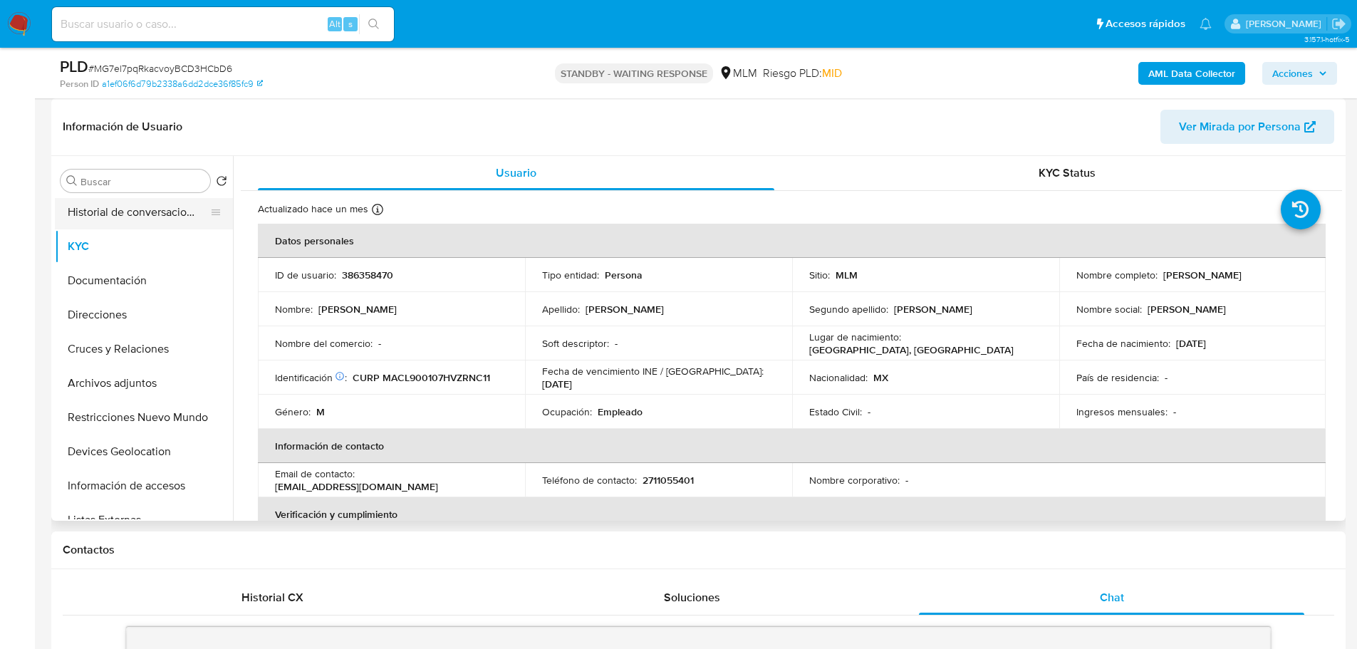
click at [210, 219] on div at bounding box center [215, 212] width 11 height 31
drag, startPoint x: 120, startPoint y: 220, endPoint x: 15, endPoint y: 199, distance: 106.9
click at [120, 219] on button "Historial de conversaciones" at bounding box center [144, 212] width 178 height 34
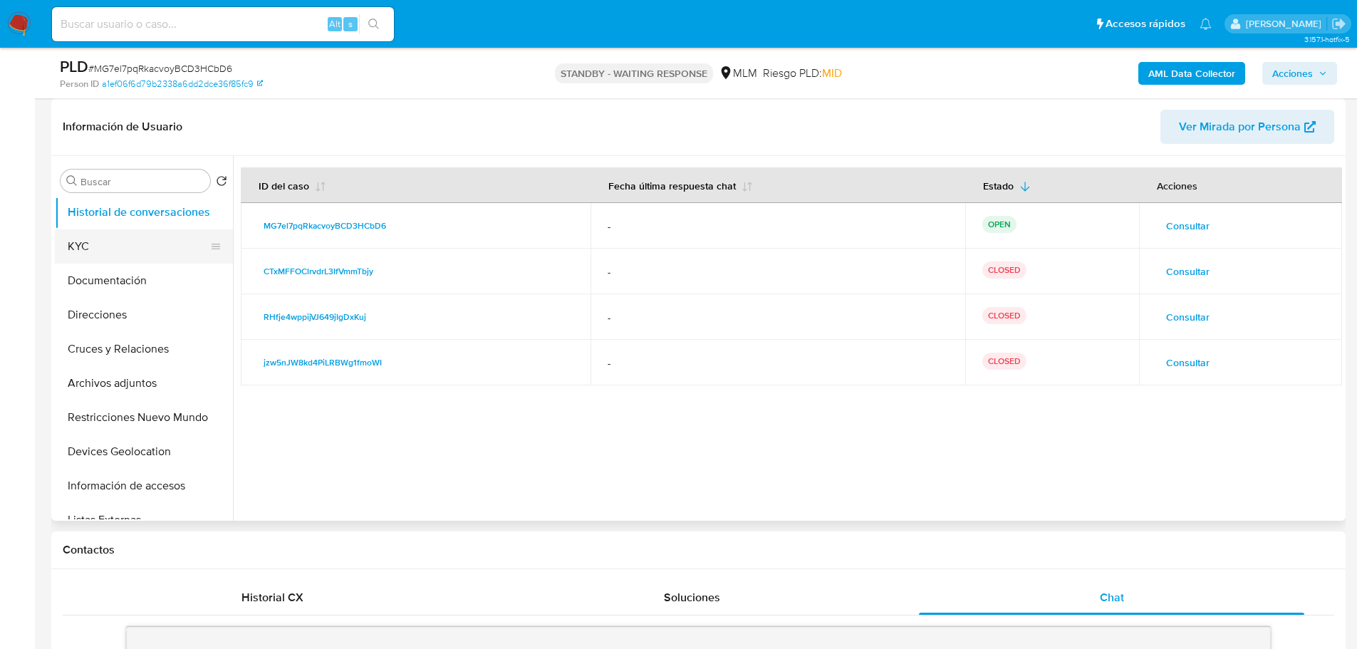
click at [93, 262] on button "KYC" at bounding box center [138, 246] width 167 height 34
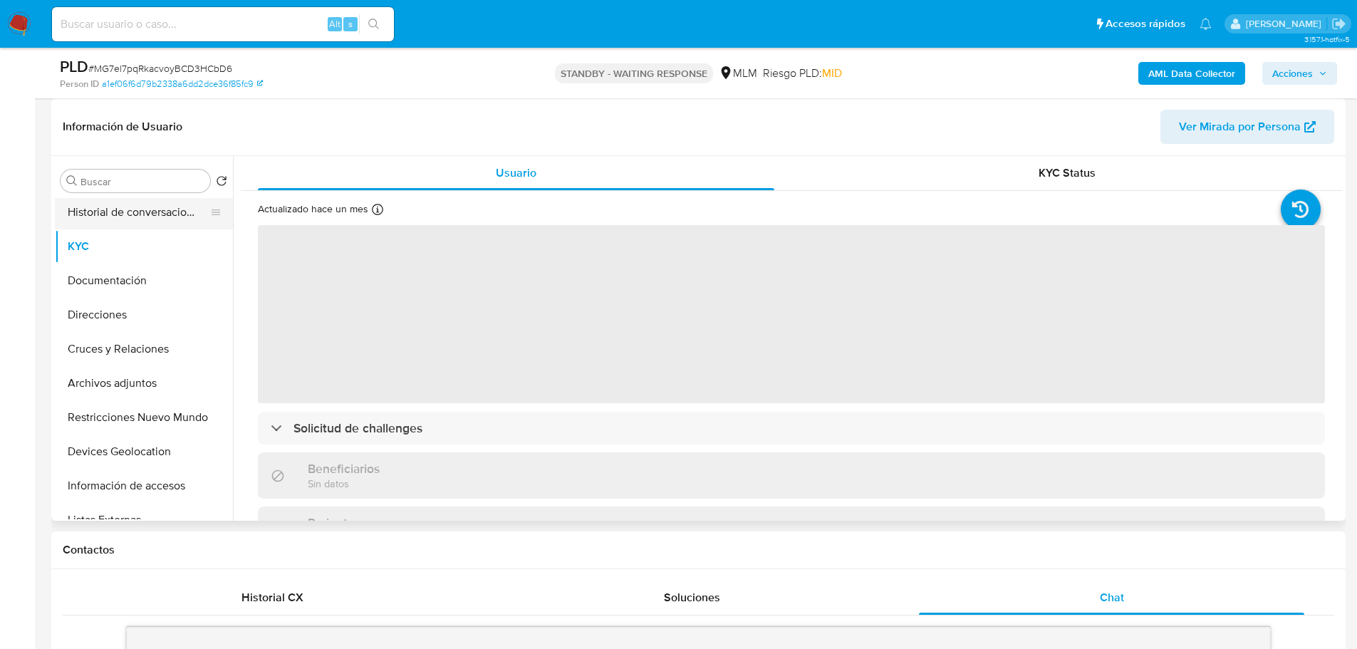
click at [116, 202] on button "Historial de conversaciones" at bounding box center [138, 212] width 167 height 34
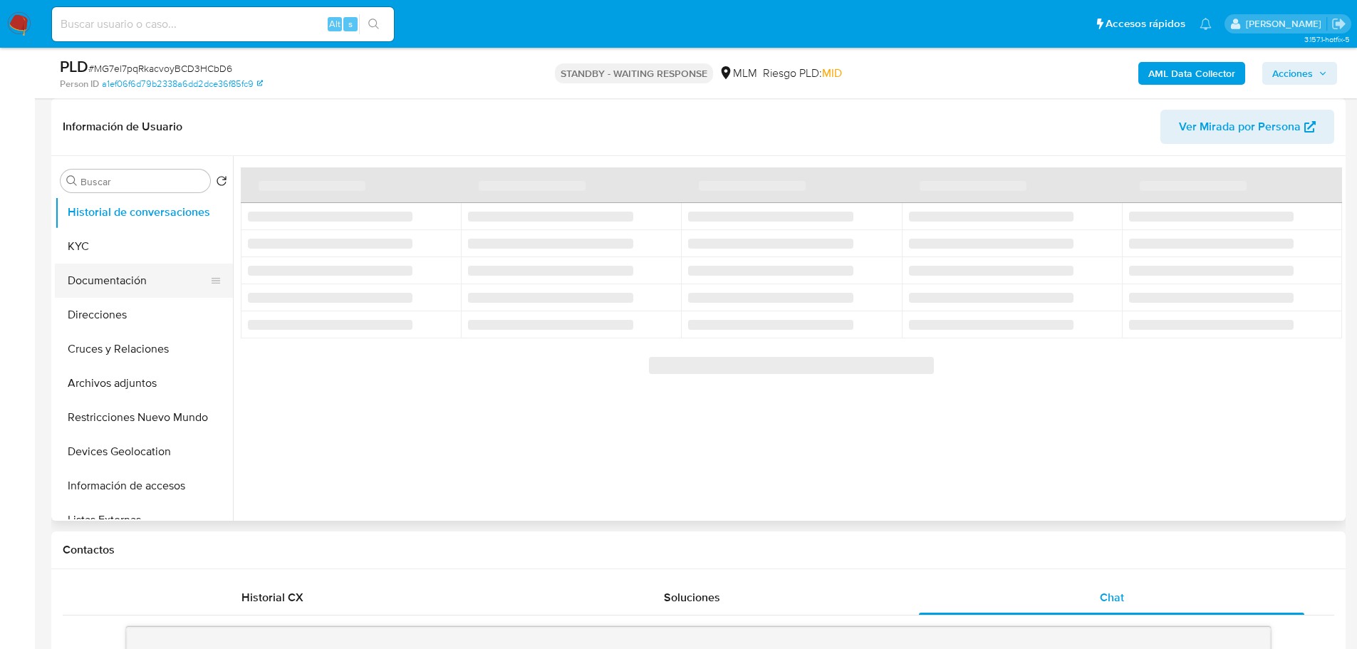
scroll to position [0, 0]
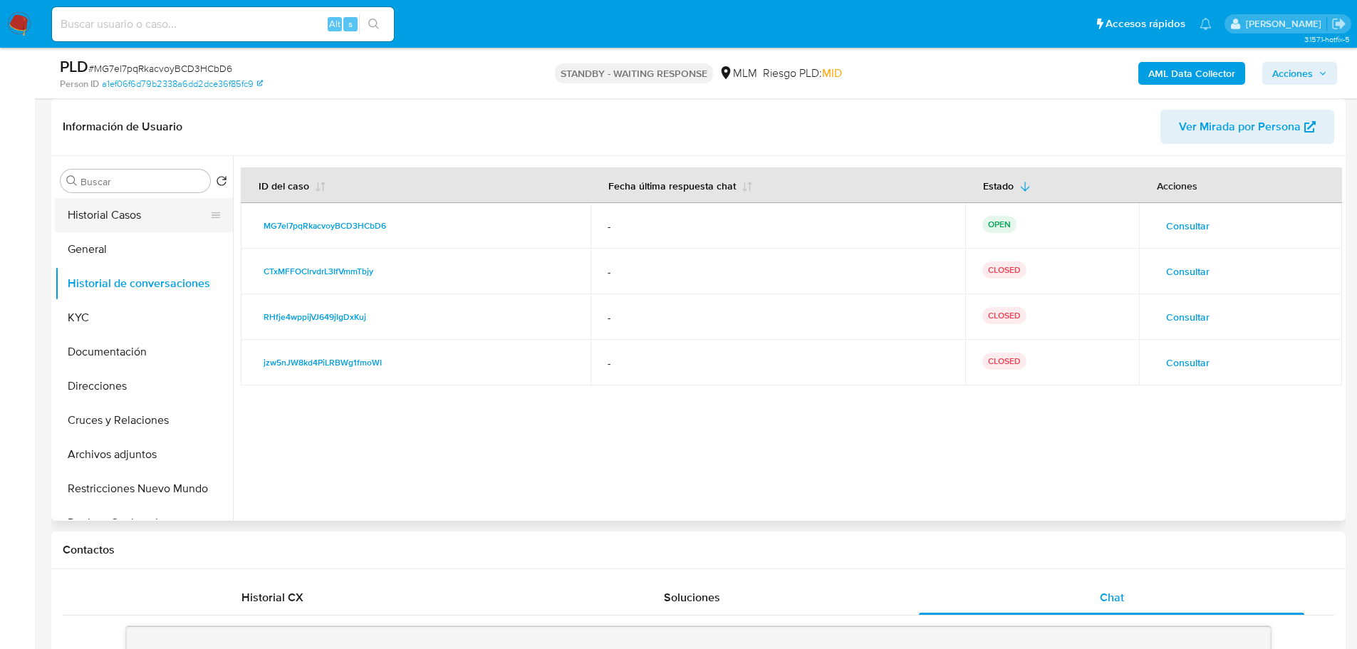
click at [147, 218] on button "Historial Casos" at bounding box center [138, 215] width 167 height 34
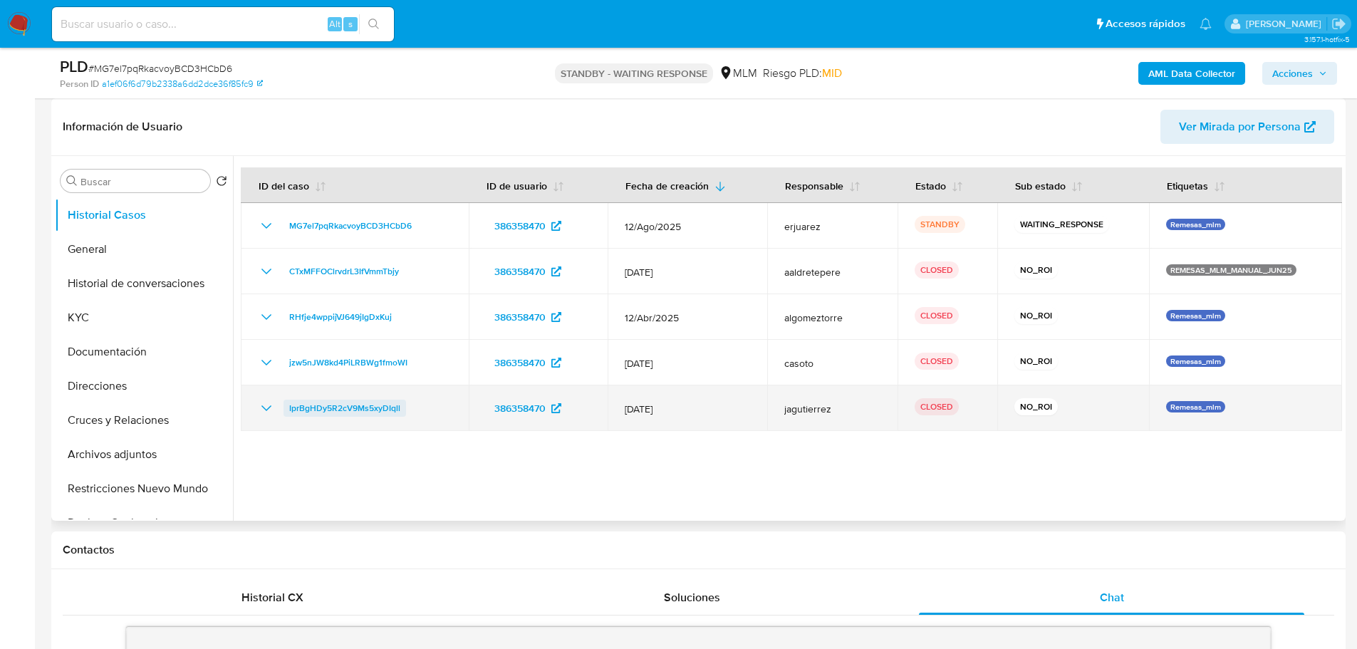
drag, startPoint x: 271, startPoint y: 400, endPoint x: 307, endPoint y: 399, distance: 35.7
click at [279, 400] on div "IprBgHDy5R2cV9Ms5xyDIqll" at bounding box center [355, 408] width 194 height 17
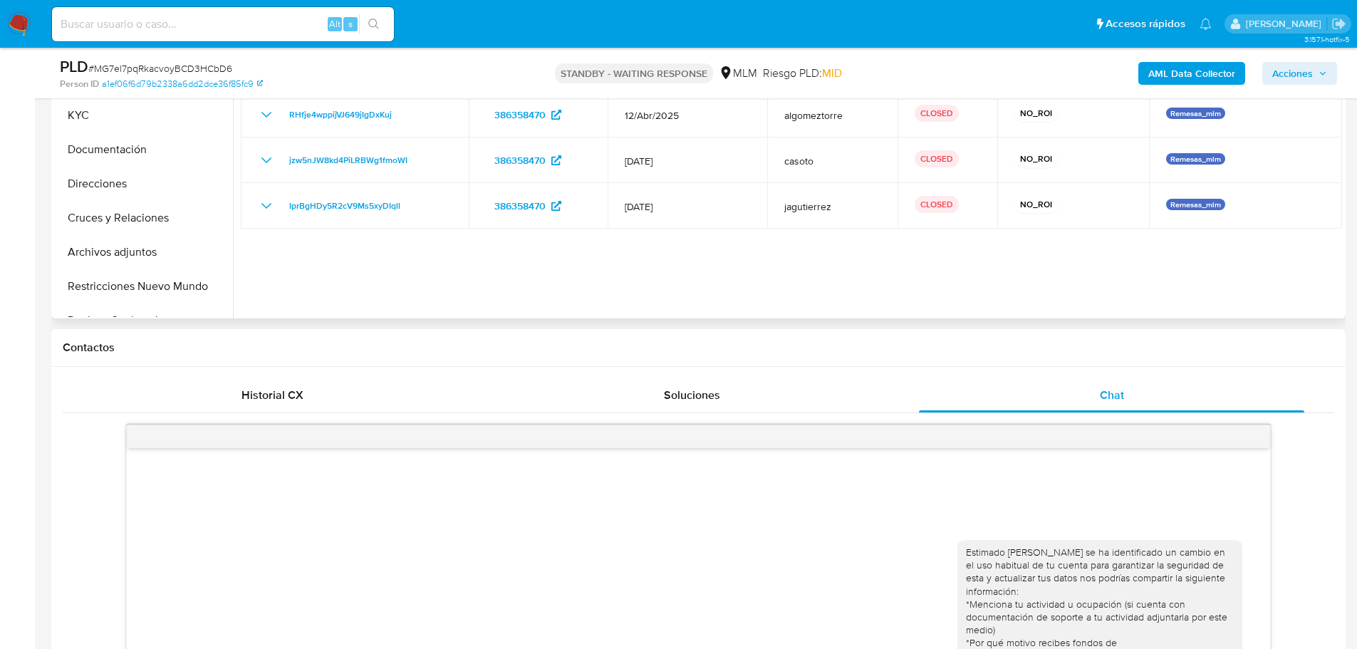
scroll to position [428, 0]
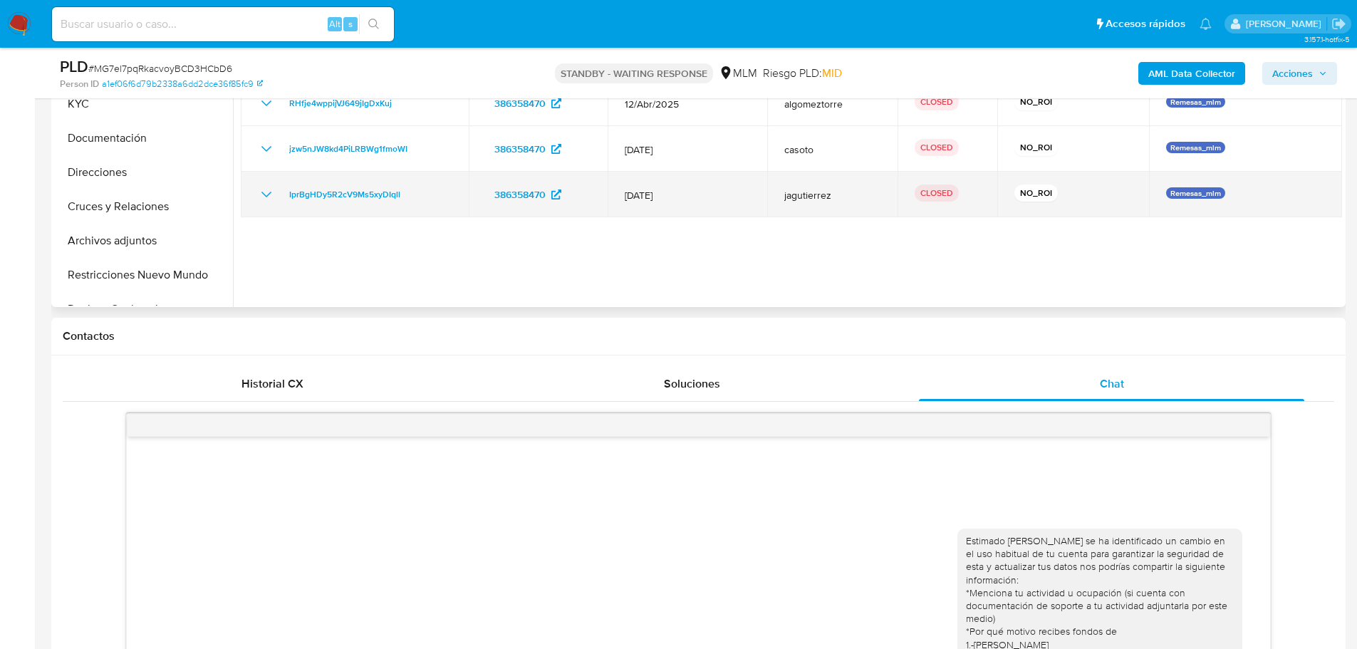
click at [264, 199] on icon "Mostrar/Ocultar" at bounding box center [266, 194] width 17 height 17
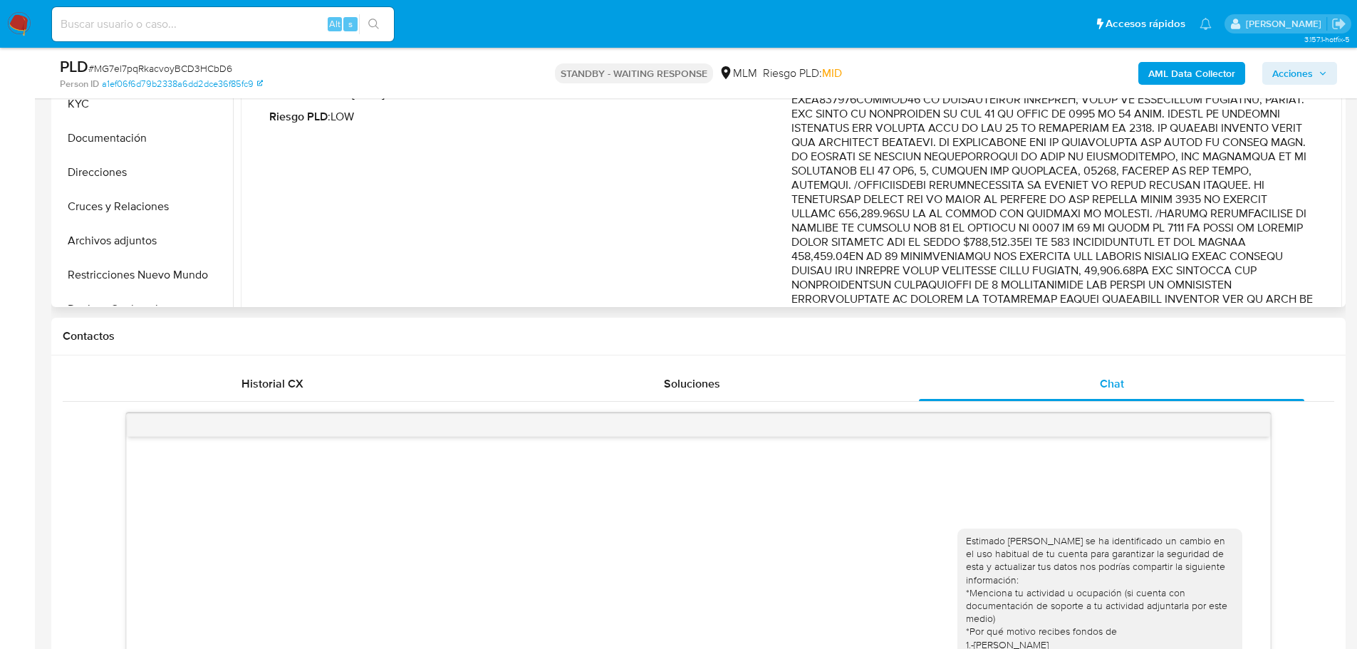
scroll to position [214, 0]
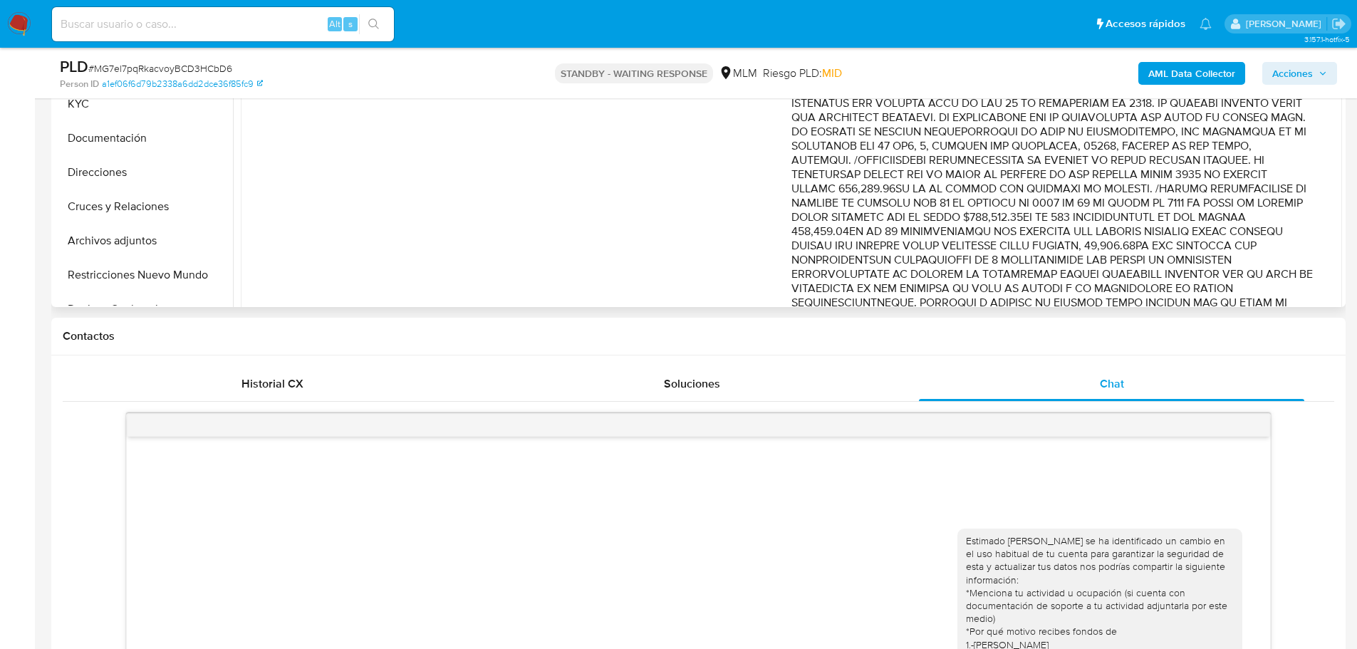
drag, startPoint x: 1159, startPoint y: 192, endPoint x: 1316, endPoint y: 237, distance: 163.1
click at [1316, 237] on div "Fecha de vencimiento : 13/04/2025 18:30 Fecha de cierre : 20/02/2025 10:46 Ries…" at bounding box center [791, 336] width 1067 height 616
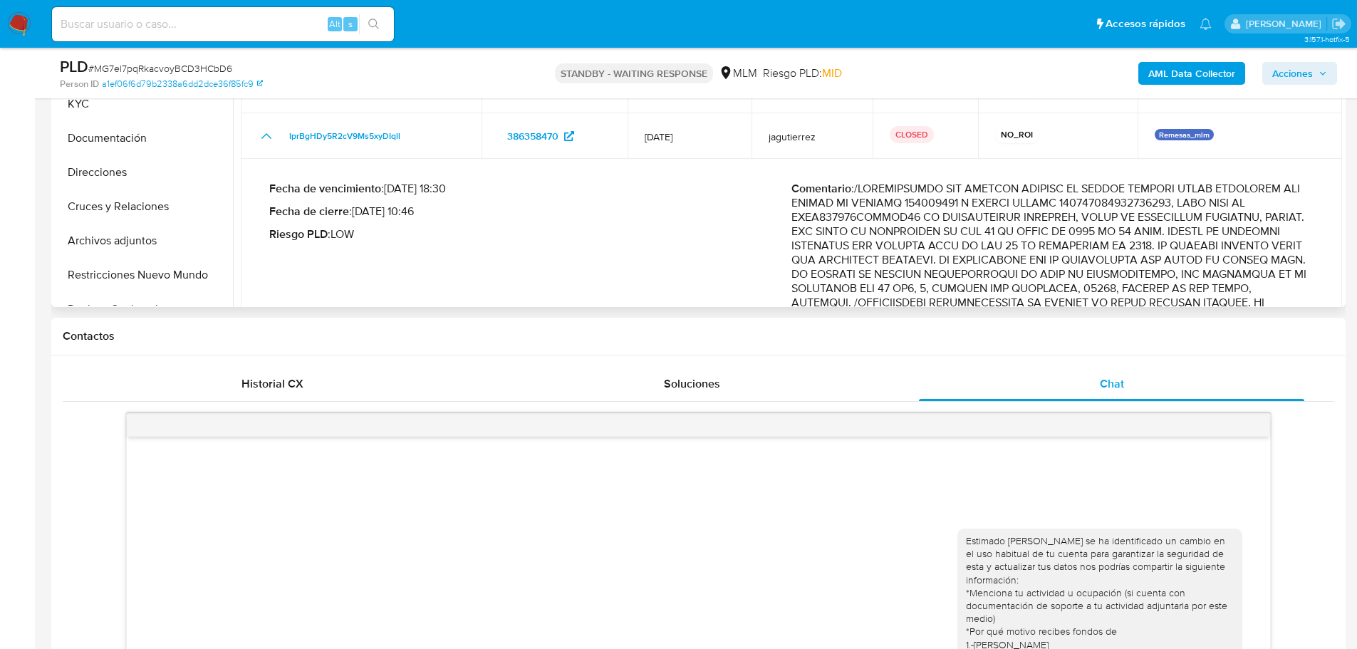
scroll to position [0, 0]
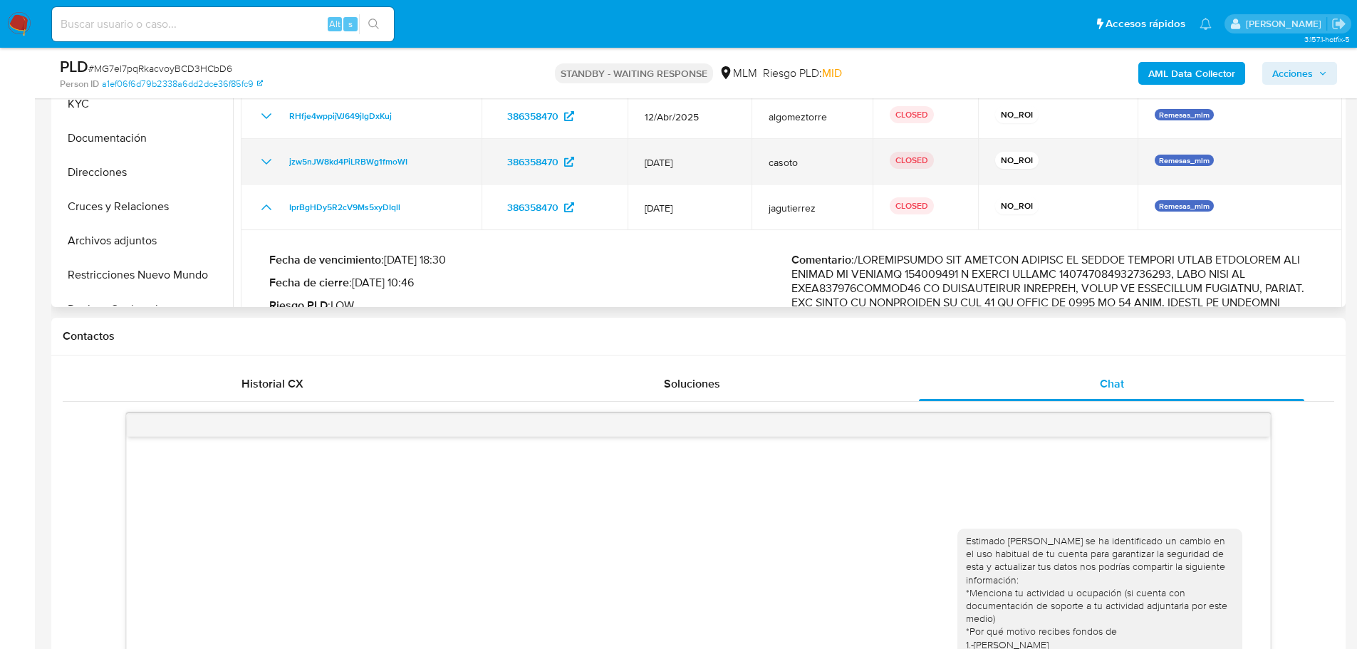
click at [260, 161] on icon "Mostrar/Ocultar" at bounding box center [266, 161] width 17 height 17
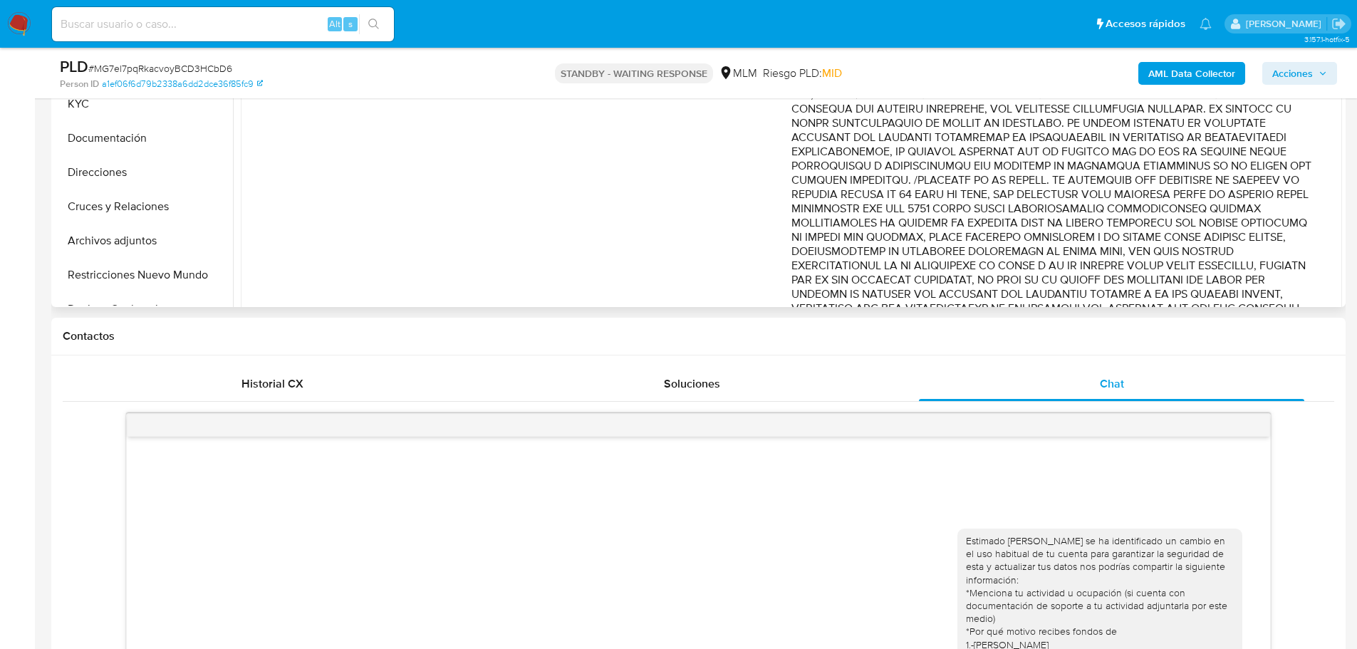
scroll to position [499, 0]
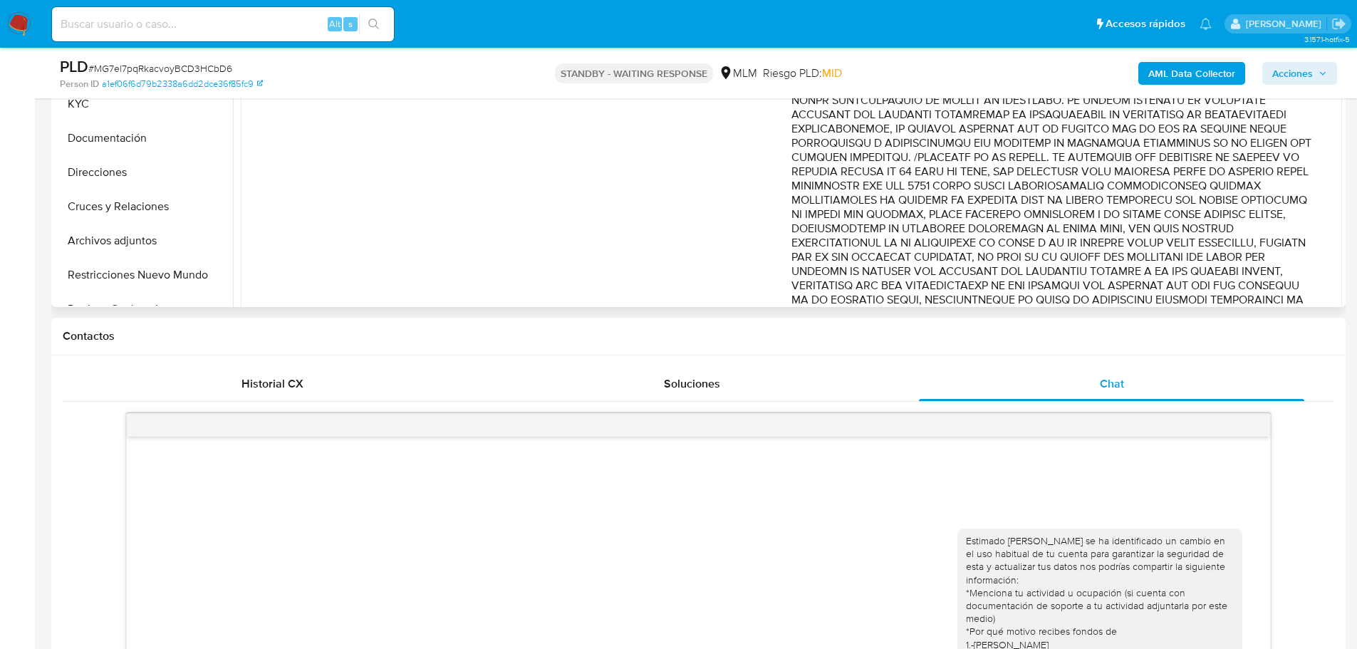
drag, startPoint x: 1029, startPoint y: 178, endPoint x: 1298, endPoint y: 250, distance: 278.1
click at [1298, 250] on p "Comentario :" at bounding box center [1053, 37] width 522 height 656
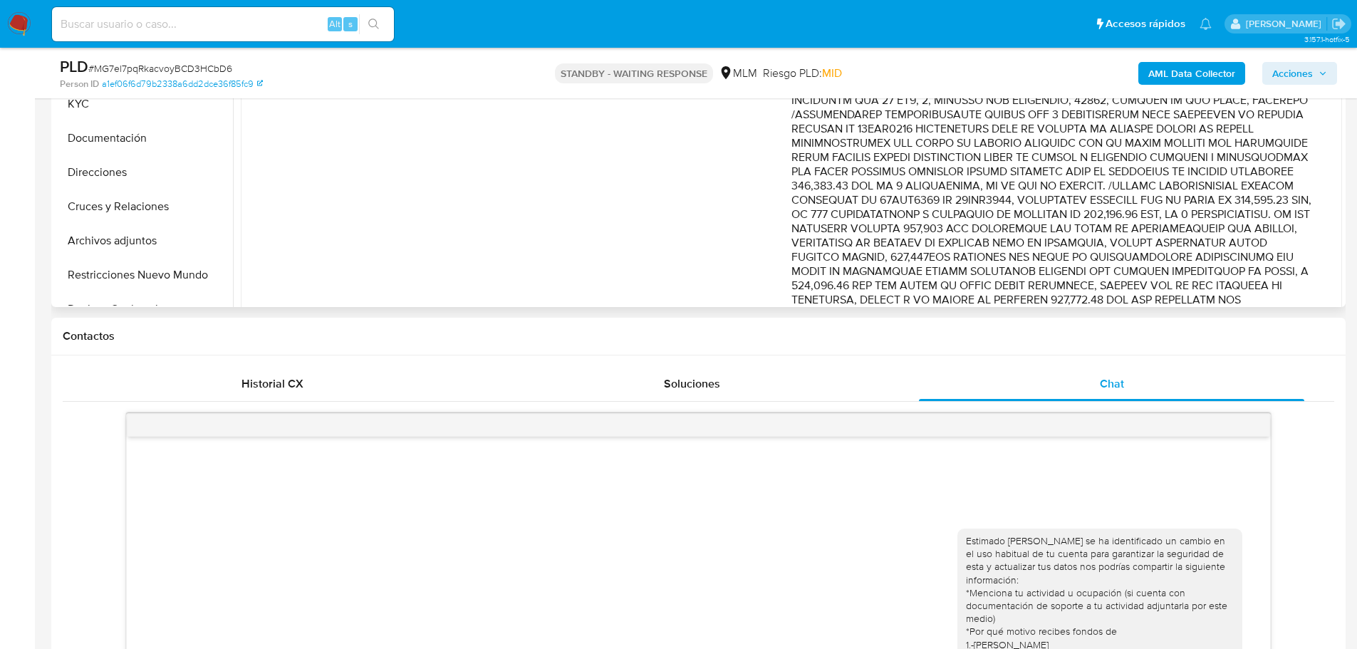
scroll to position [285, 0]
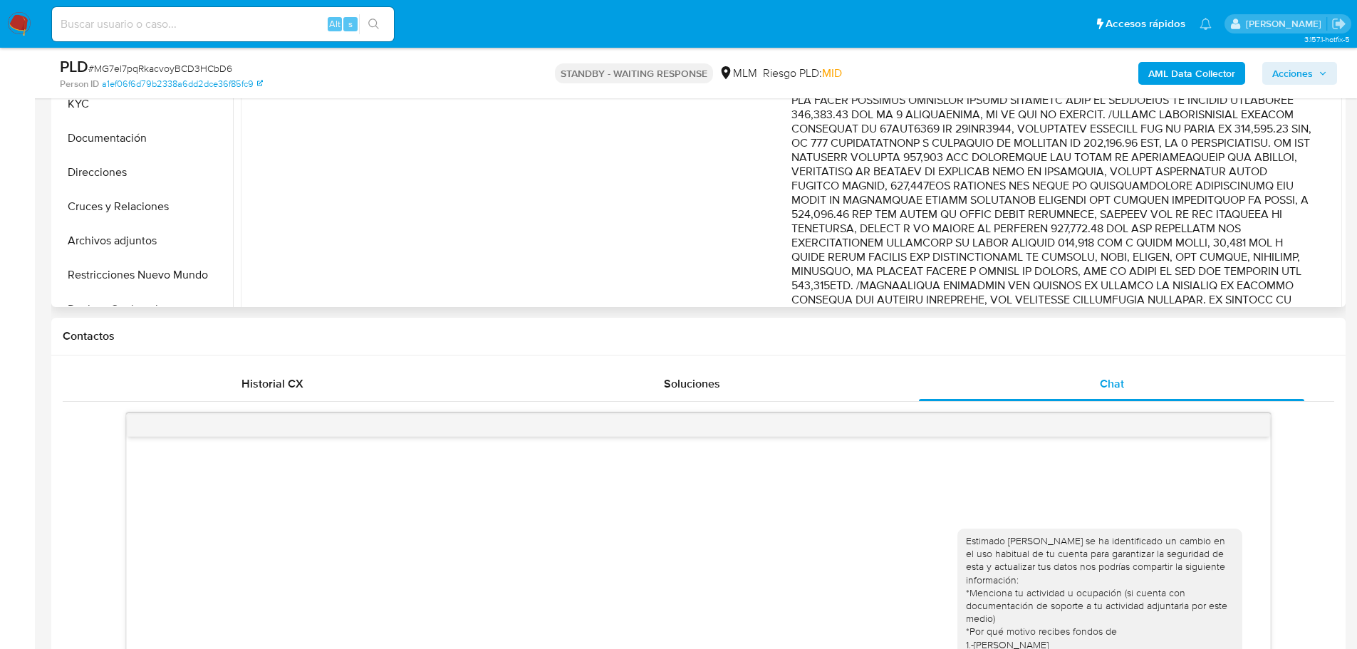
drag, startPoint x: 1050, startPoint y: 239, endPoint x: 1193, endPoint y: 263, distance: 144.6
click at [1193, 263] on p "Comentario :" at bounding box center [1053, 250] width 522 height 656
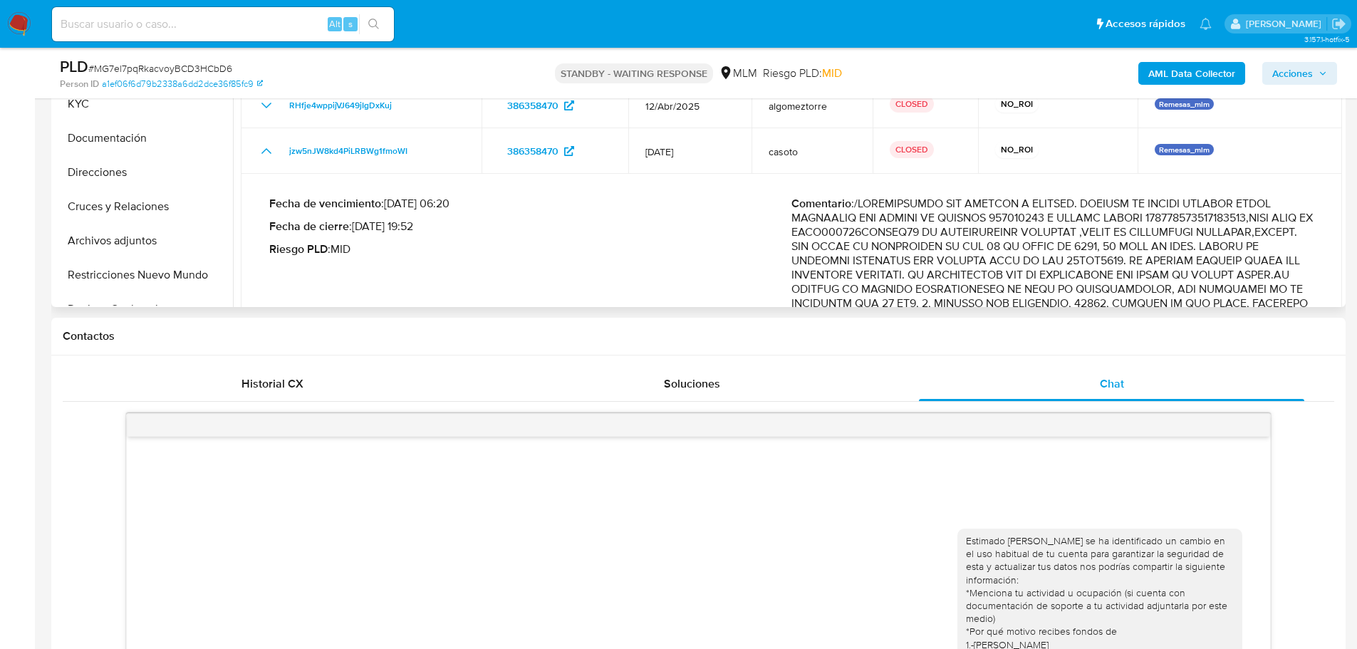
scroll to position [0, 0]
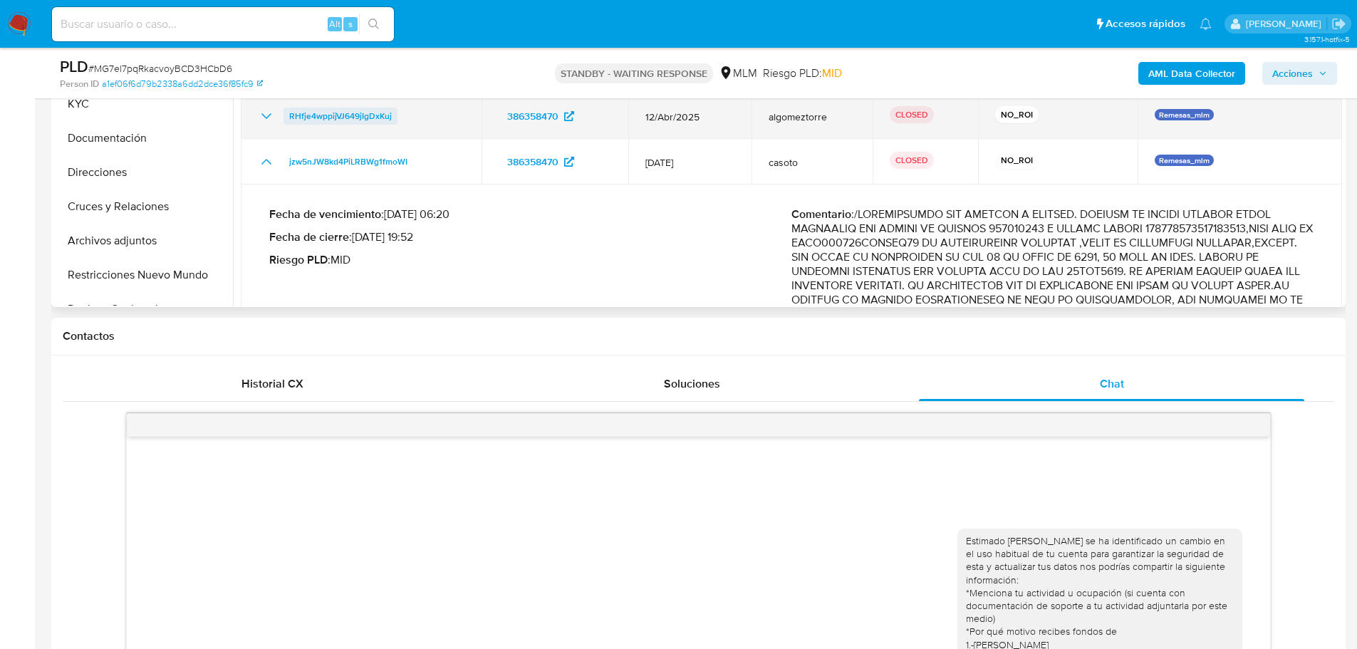
click at [265, 115] on icon "Mostrar/Ocultar" at bounding box center [266, 116] width 17 height 17
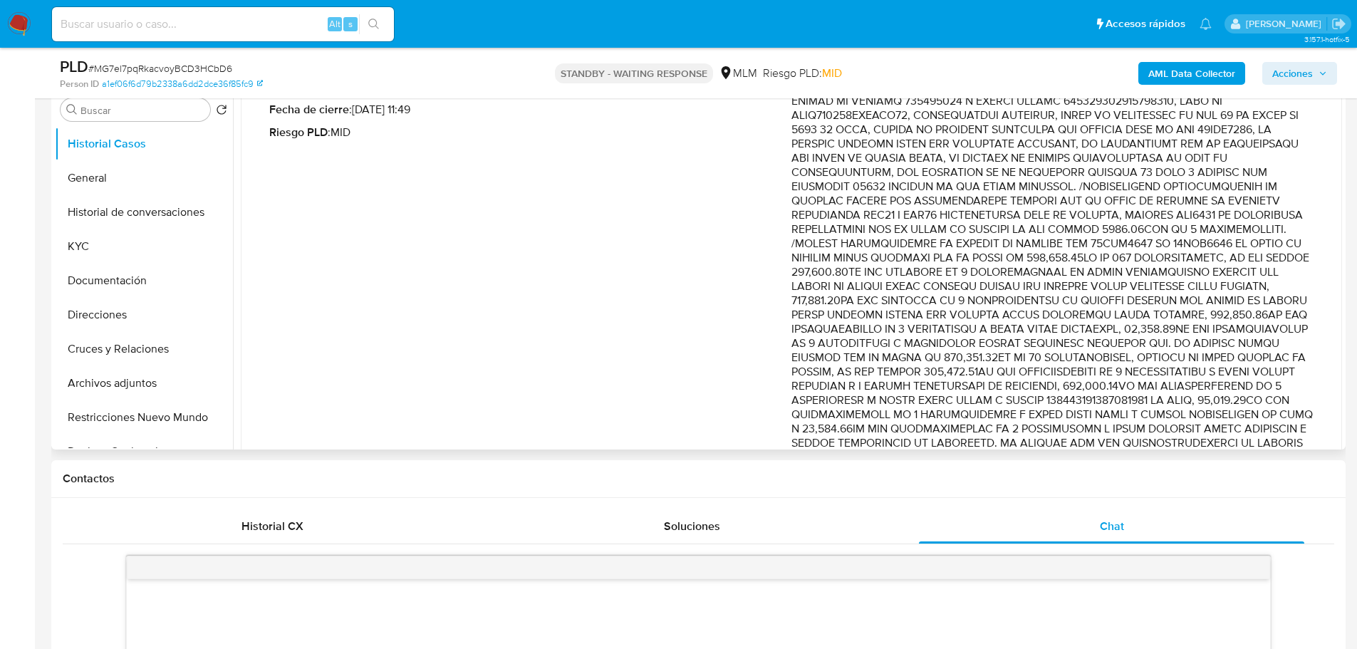
scroll to position [285, 0]
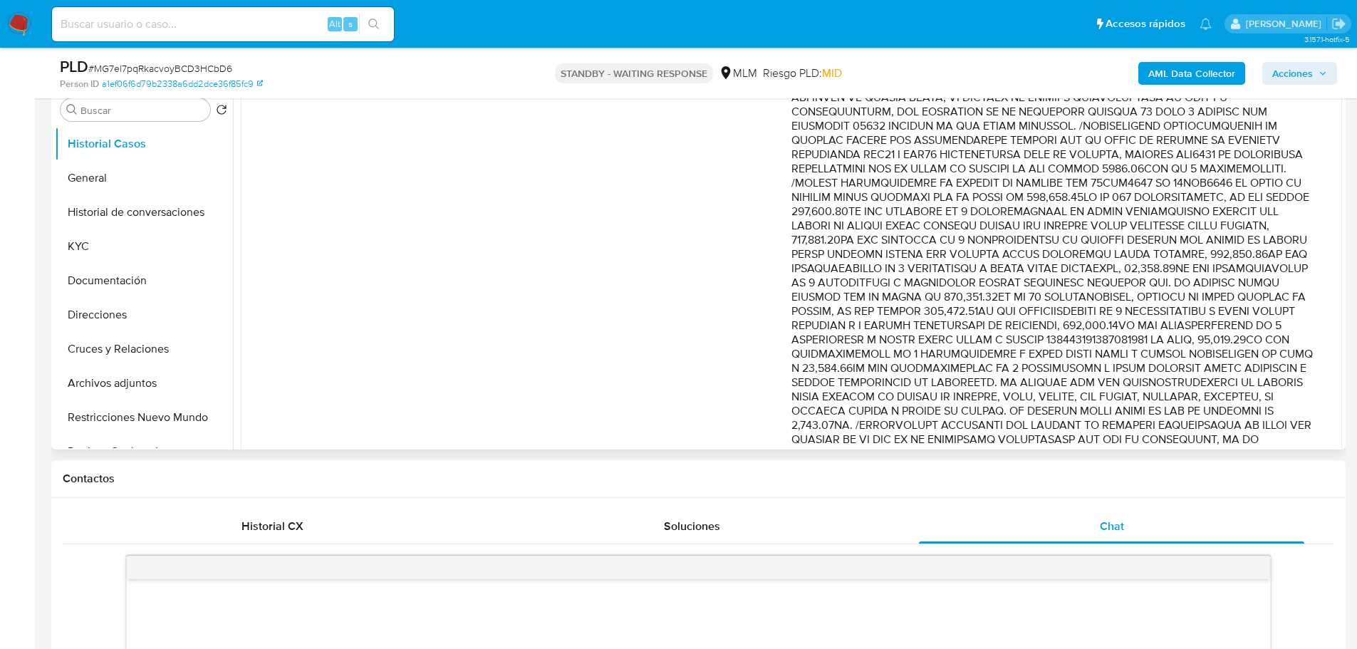
drag, startPoint x: 1191, startPoint y: 170, endPoint x: 1271, endPoint y: 194, distance: 84.1
click at [1271, 194] on p "Comentario :" at bounding box center [1053, 354] width 522 height 670
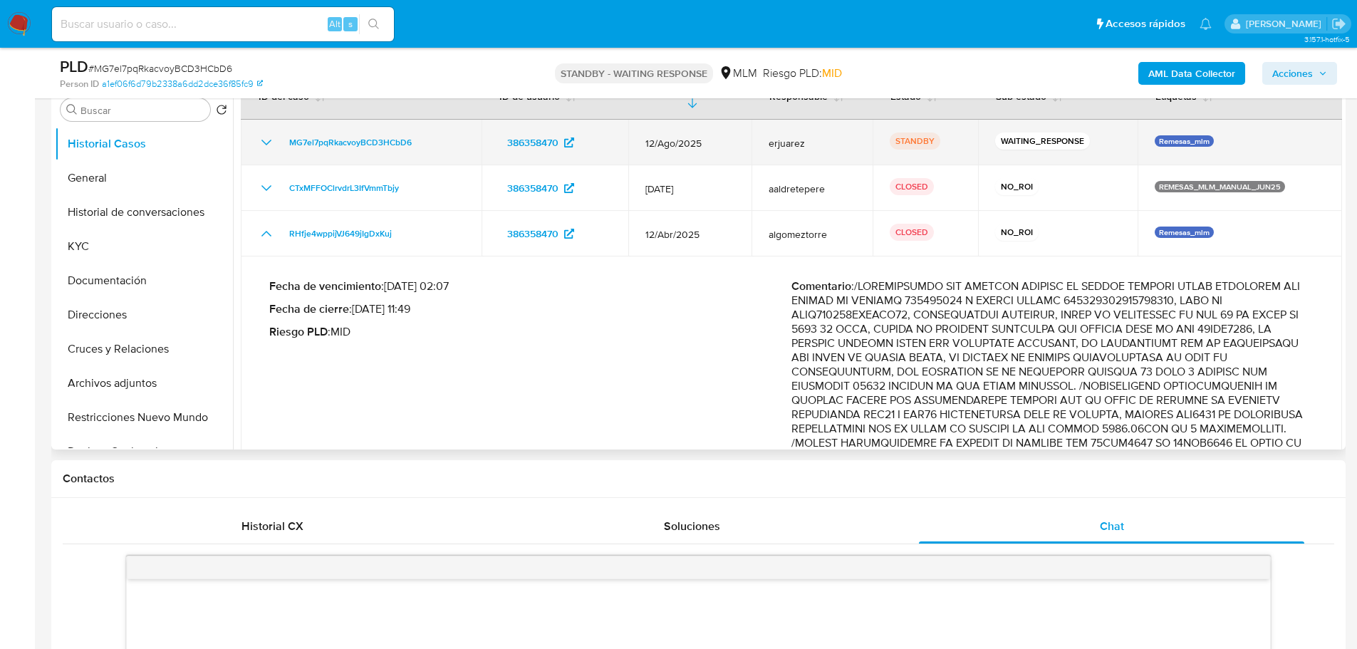
scroll to position [0, 0]
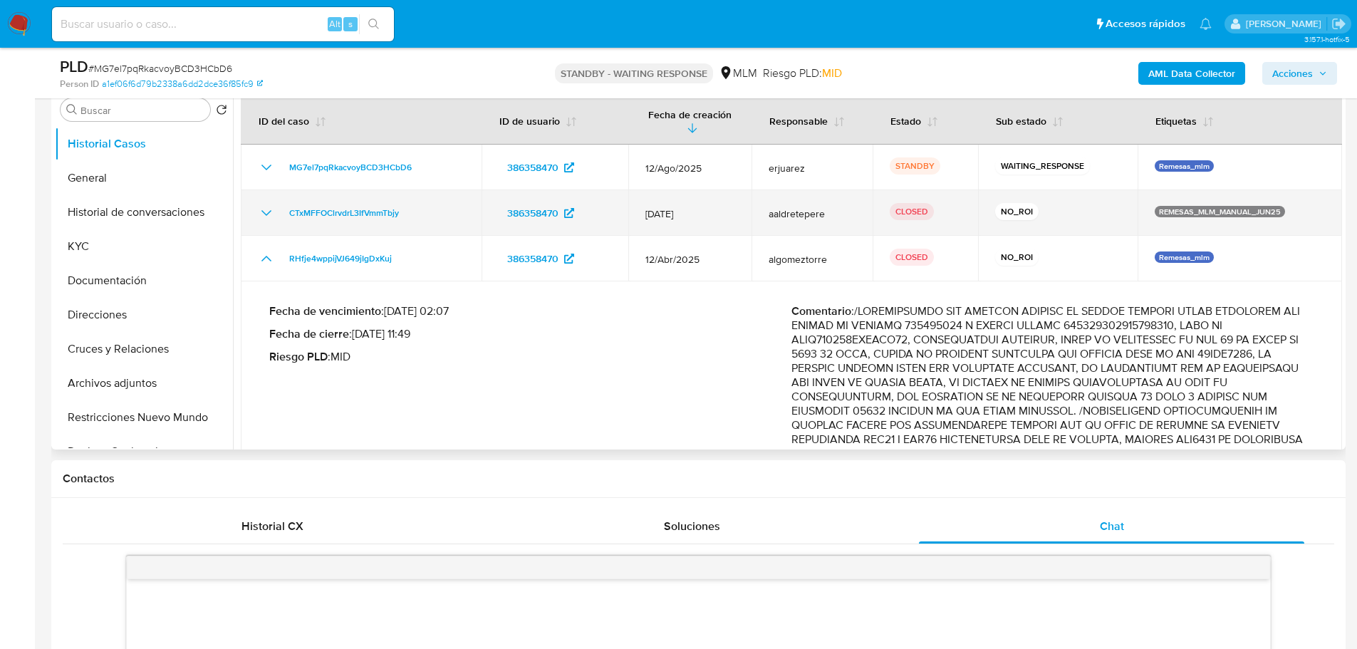
drag, startPoint x: 269, startPoint y: 210, endPoint x: 637, endPoint y: 208, distance: 367.7
click at [270, 210] on icon "Mostrar/Ocultar" at bounding box center [266, 213] width 17 height 17
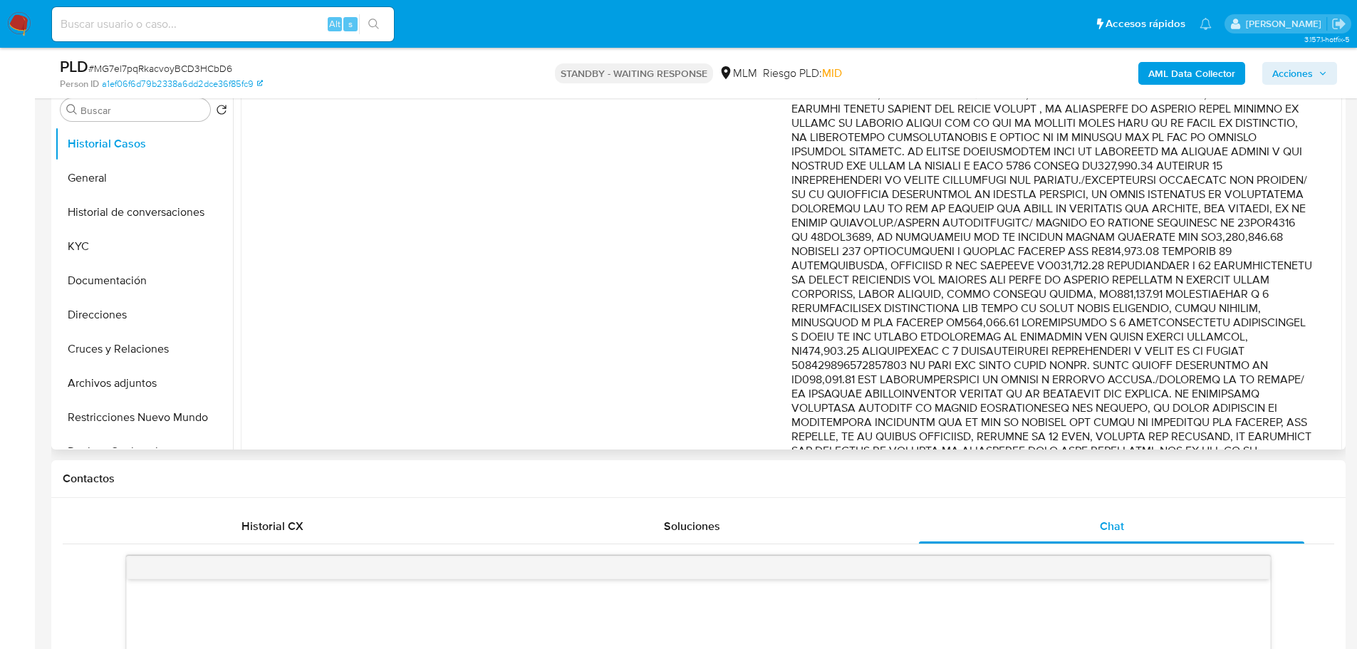
scroll to position [356, 0]
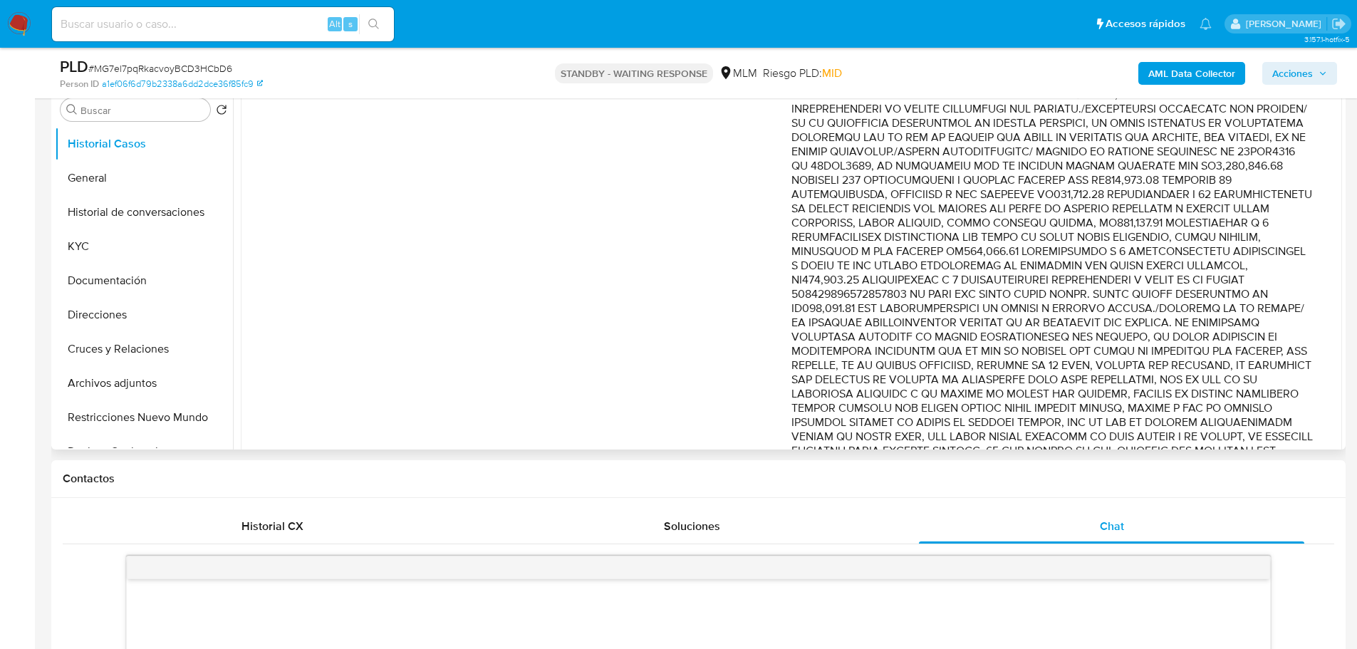
drag, startPoint x: 974, startPoint y: 335, endPoint x: 1186, endPoint y: 423, distance: 229.7
click at [1186, 423] on p "Comentario :" at bounding box center [1053, 215] width 522 height 627
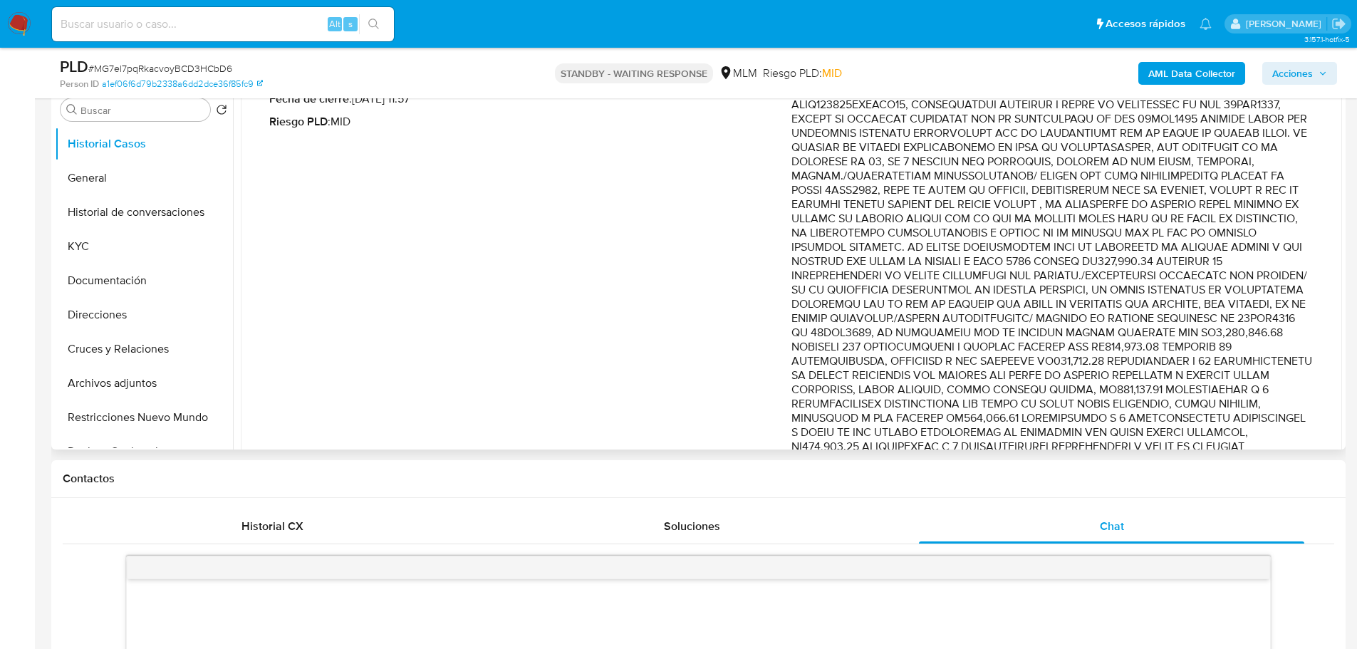
scroll to position [214, 0]
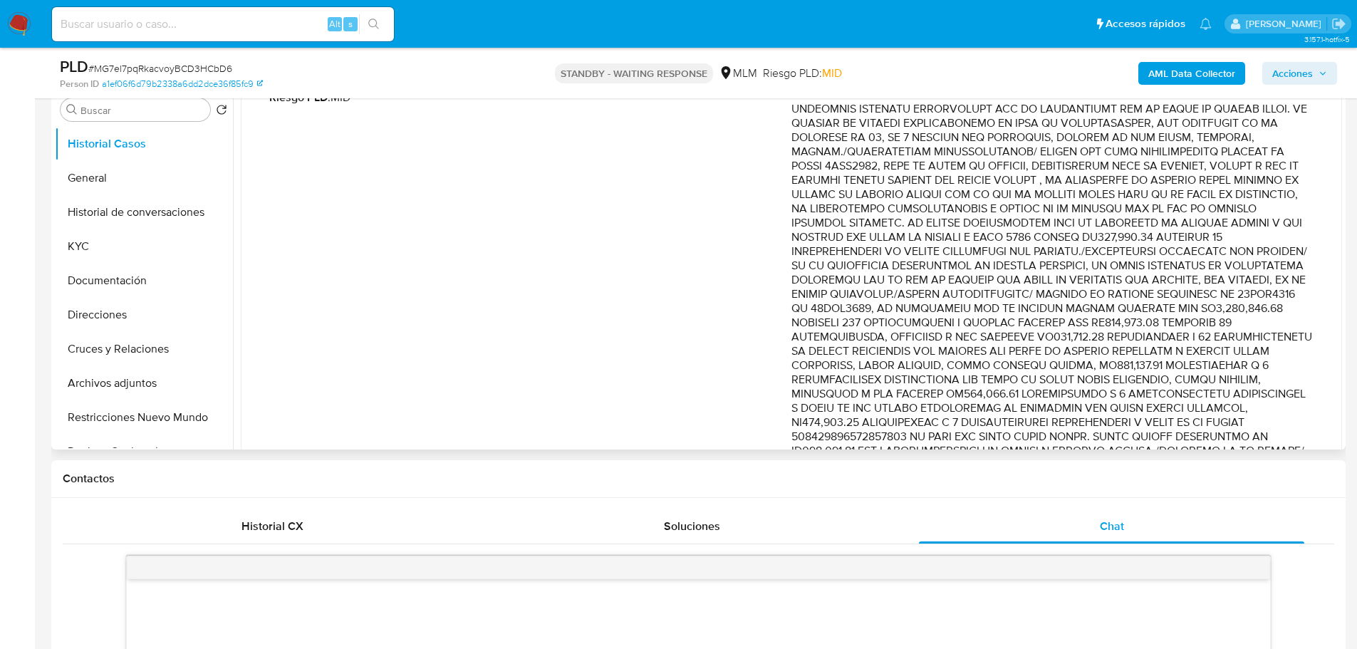
drag, startPoint x: 987, startPoint y: 309, endPoint x: 1156, endPoint y: 353, distance: 174.6
click at [1156, 353] on p "Comentario :" at bounding box center [1053, 358] width 522 height 627
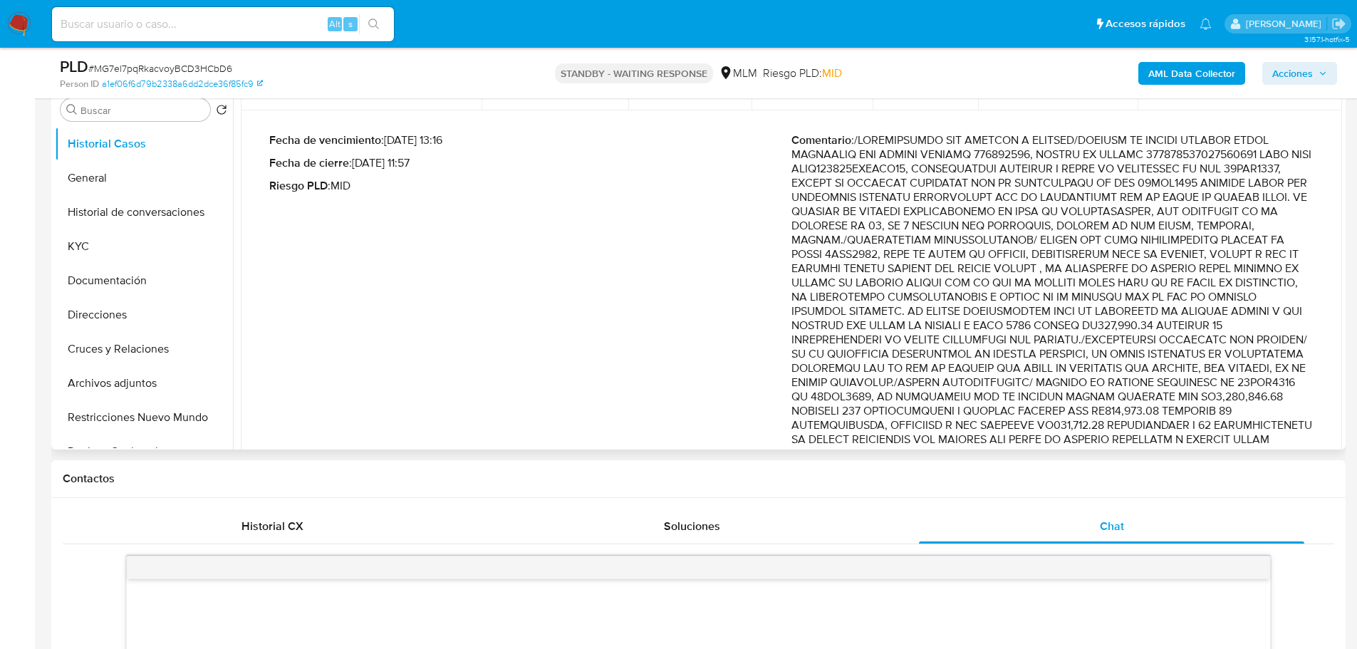
scroll to position [0, 0]
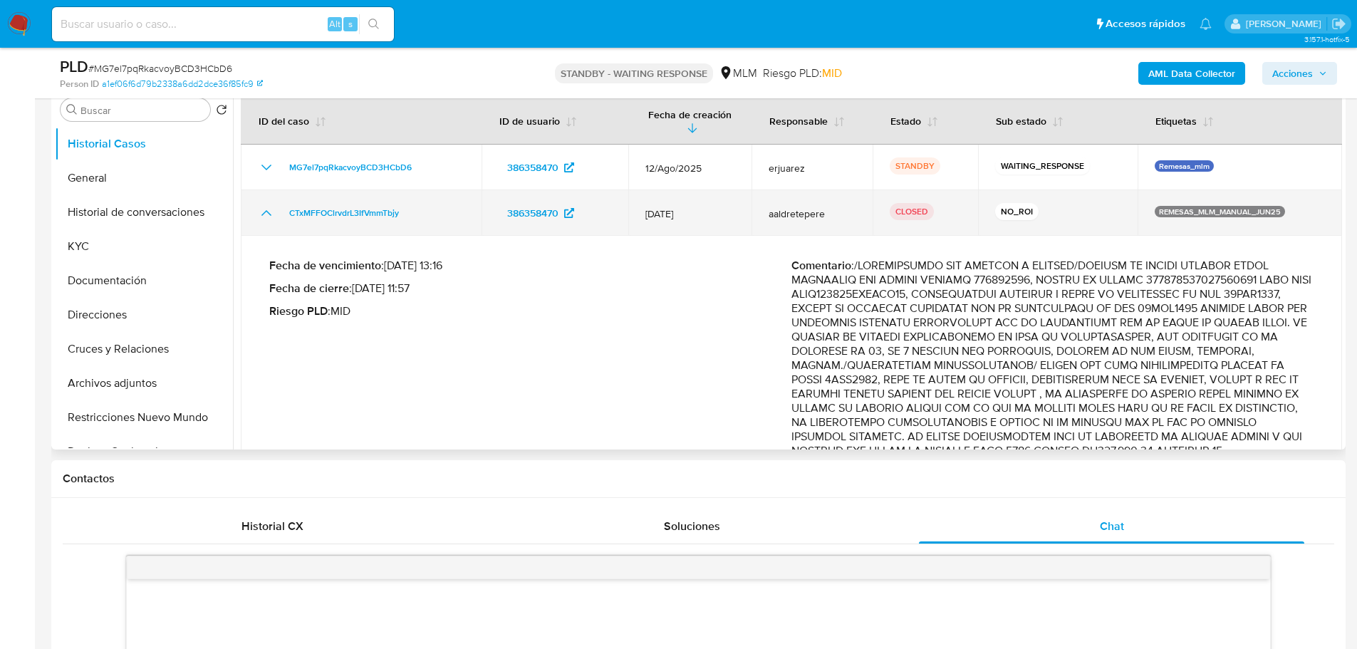
click at [263, 210] on icon "Mostrar/Ocultar" at bounding box center [266, 213] width 17 height 17
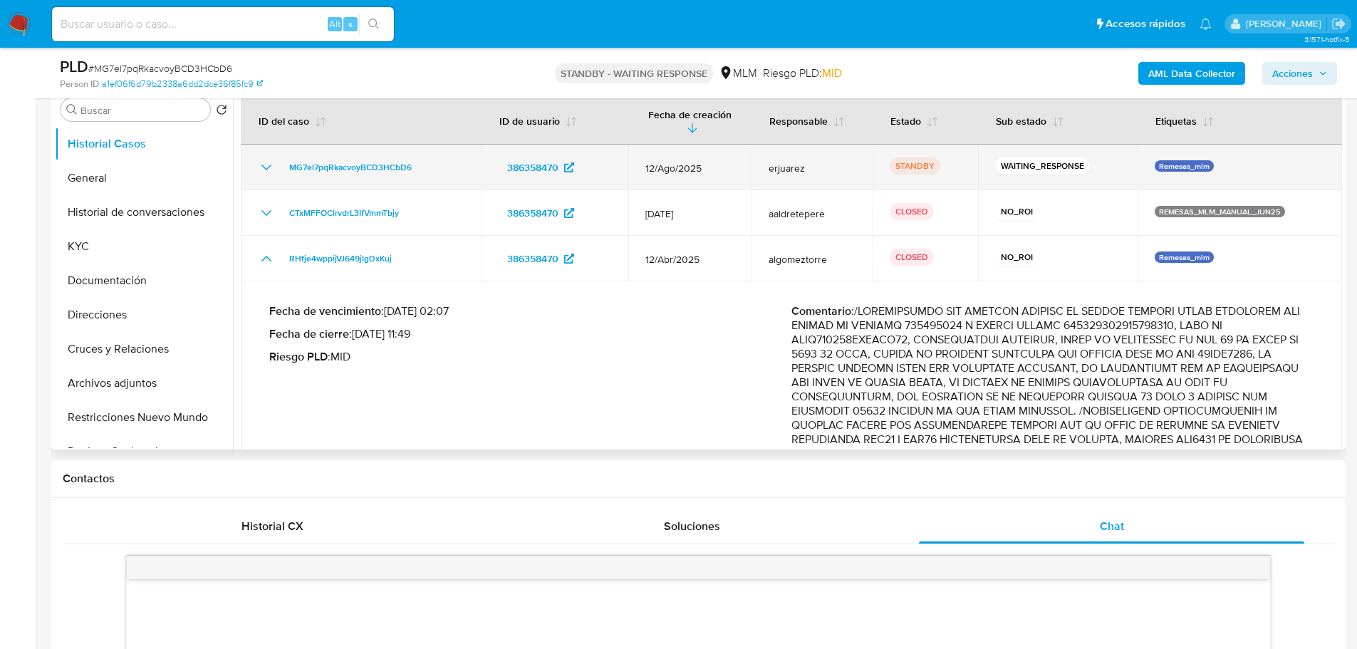
click at [269, 173] on icon "Mostrar/Ocultar" at bounding box center [266, 167] width 17 height 17
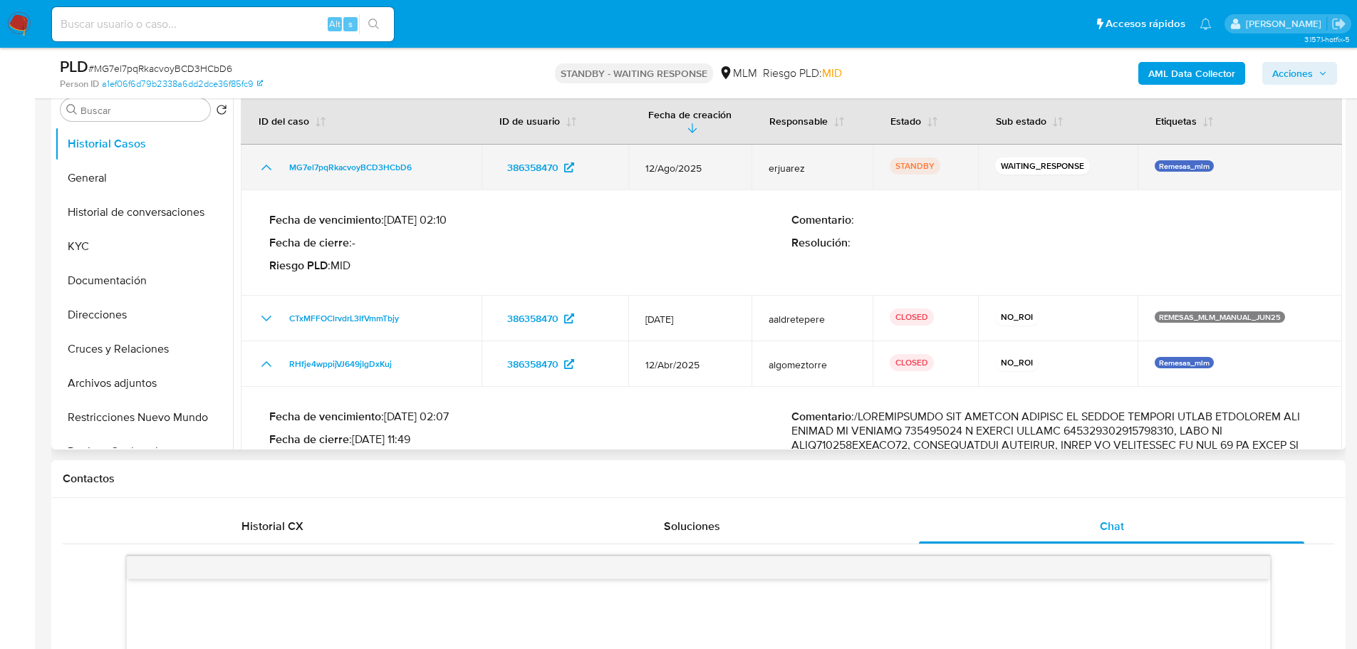
click at [269, 173] on icon "Mostrar/Ocultar" at bounding box center [266, 167] width 17 height 17
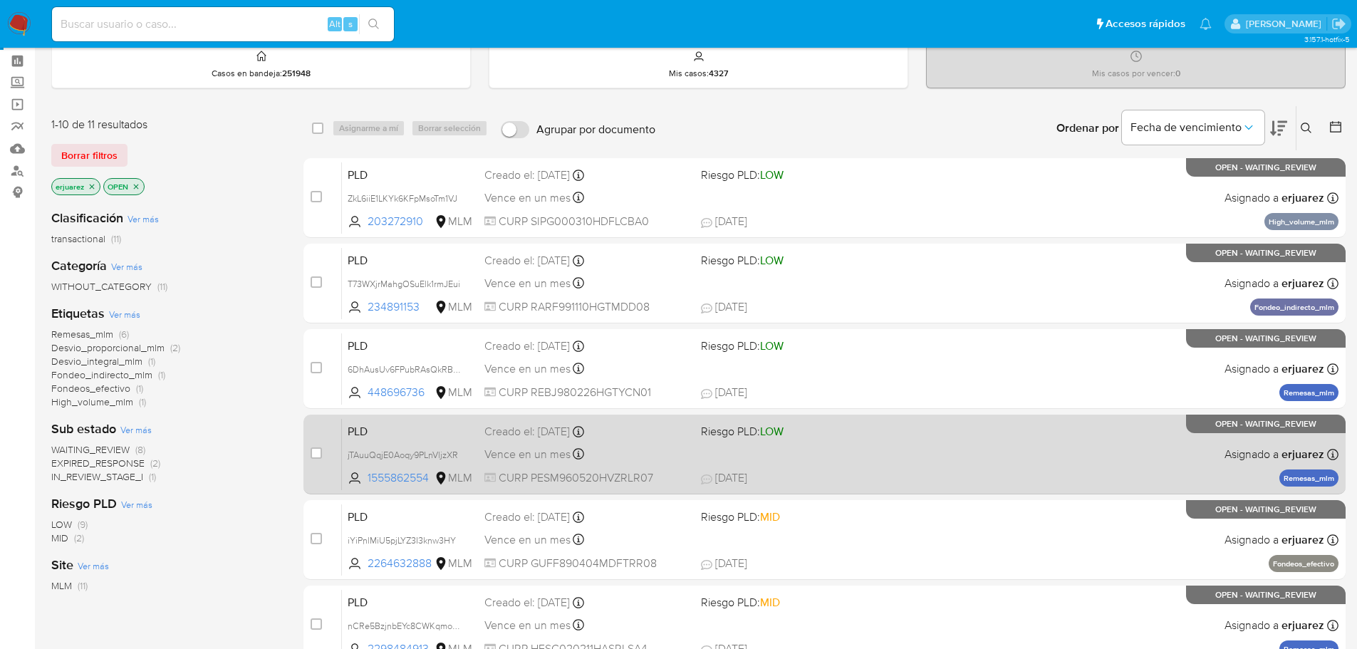
scroll to position [214, 0]
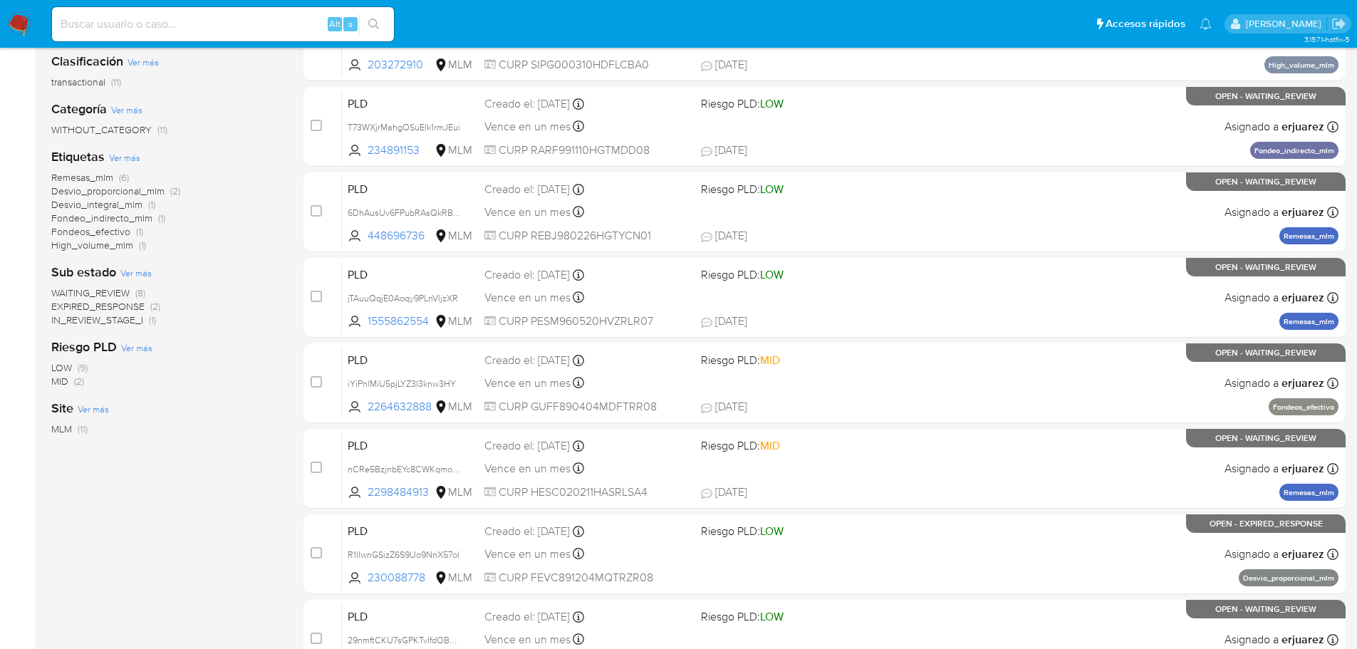
click at [98, 325] on span "IN_REVIEW_STAGE_I" at bounding box center [97, 320] width 92 height 14
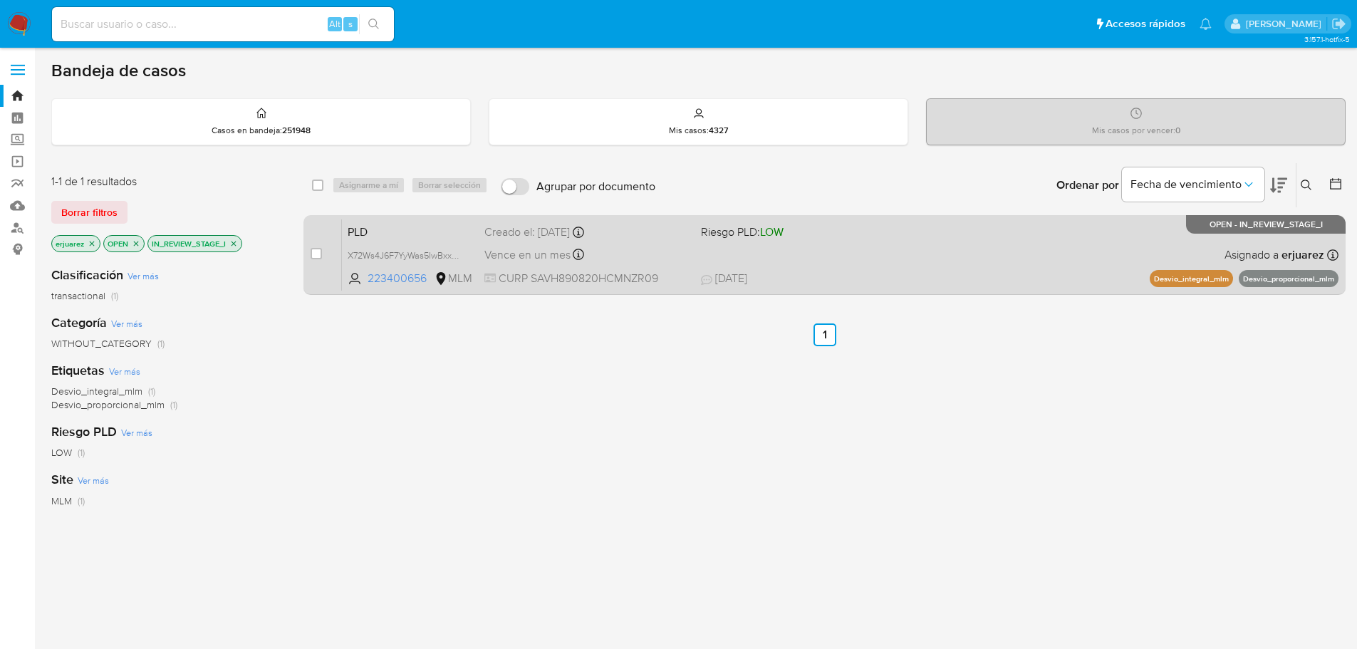
click at [847, 242] on div "PLD X72Ws4J6F7YyWas5IwBxxWFJ 223400656 MLM Riesgo PLD: LOW Creado el: [DATE] Cr…" at bounding box center [840, 255] width 997 height 72
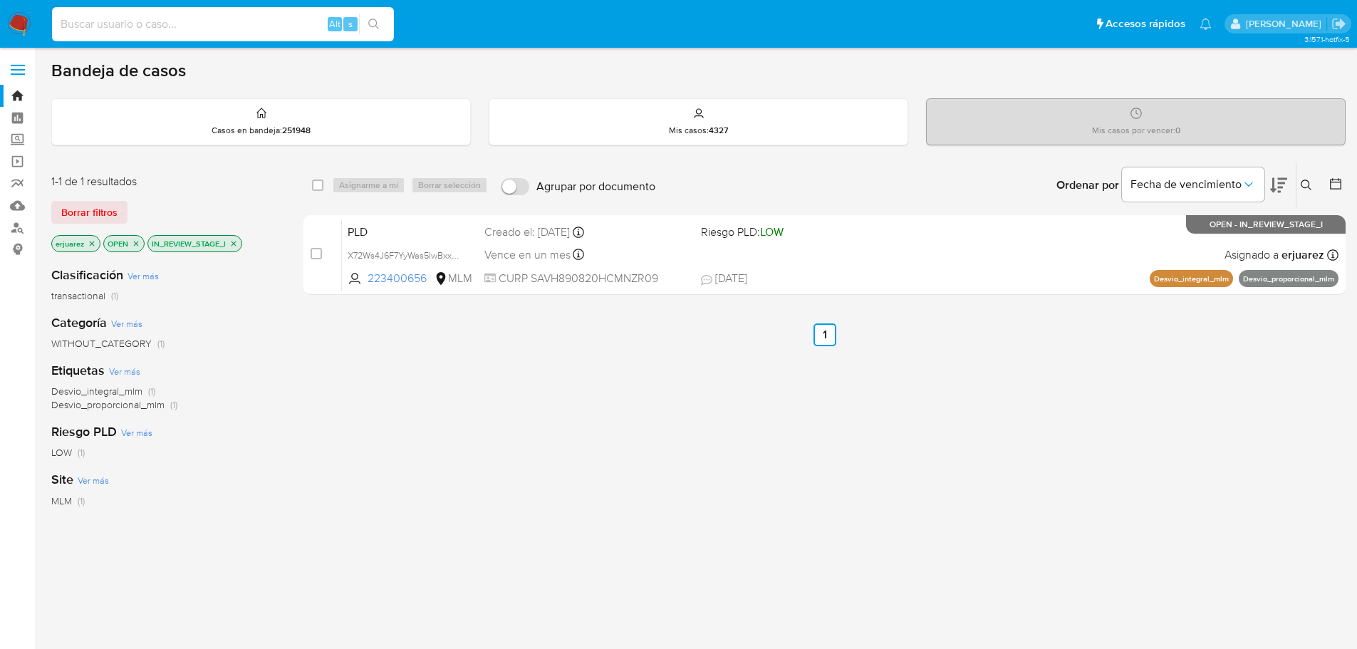
click at [184, 26] on input at bounding box center [223, 24] width 342 height 19
paste input "2264632888"
type input "2264632888"
click at [383, 23] on button "search-icon" at bounding box center [373, 24] width 29 height 20
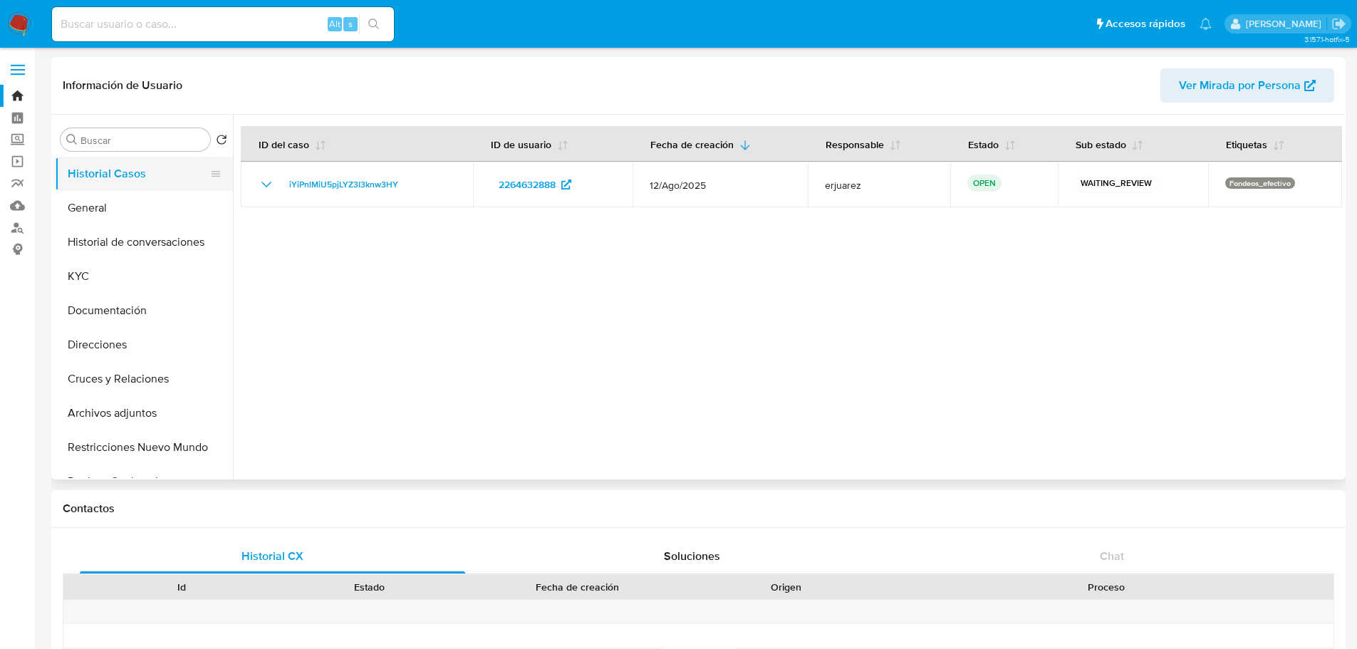
select select "10"
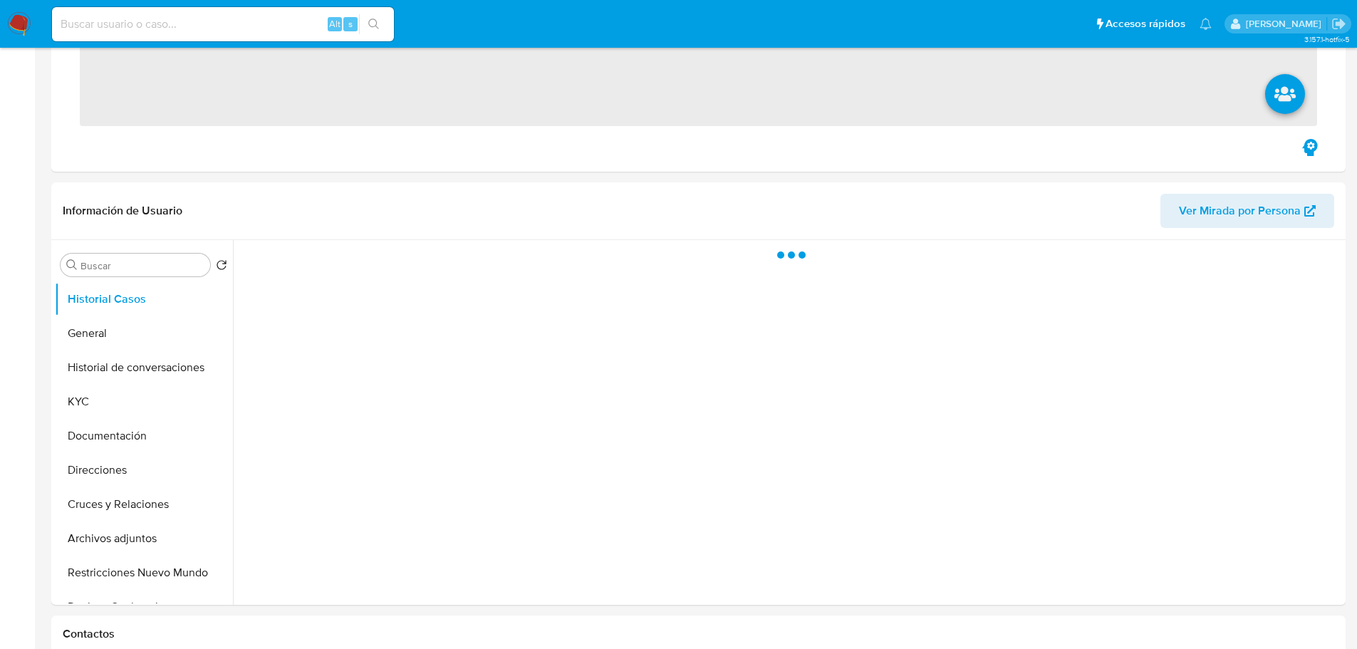
scroll to position [285, 0]
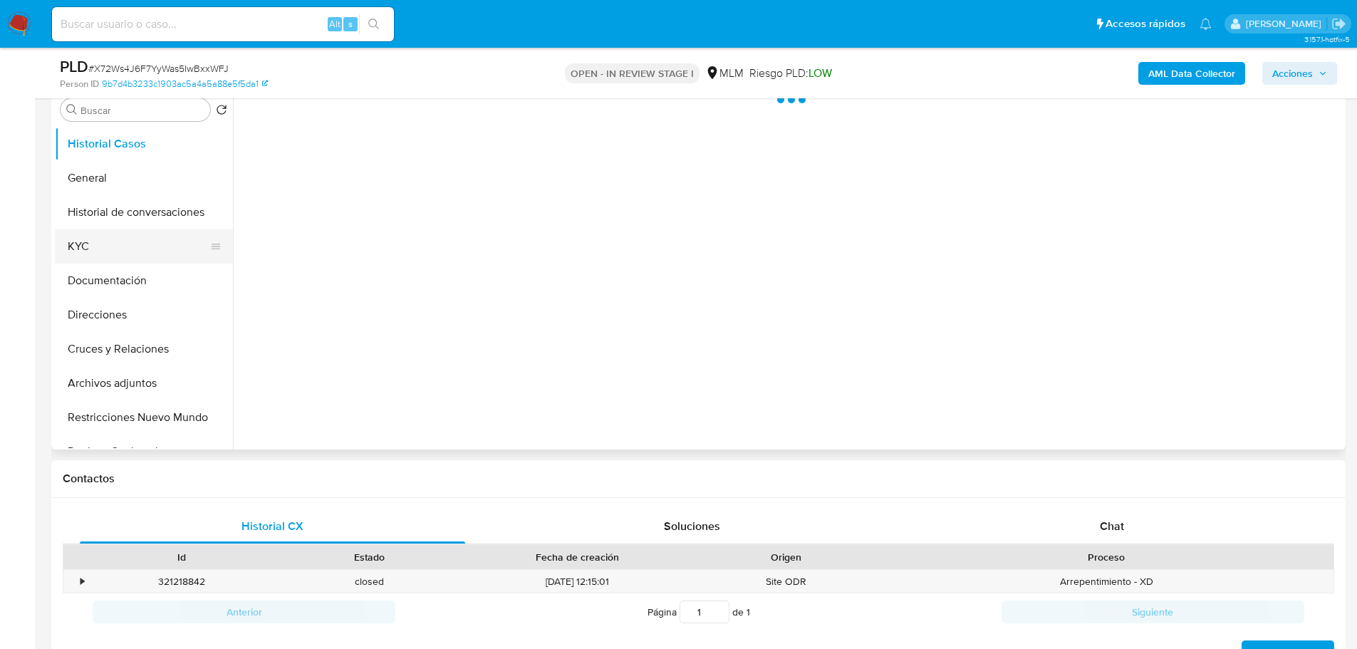
click at [114, 240] on button "KYC" at bounding box center [138, 246] width 167 height 34
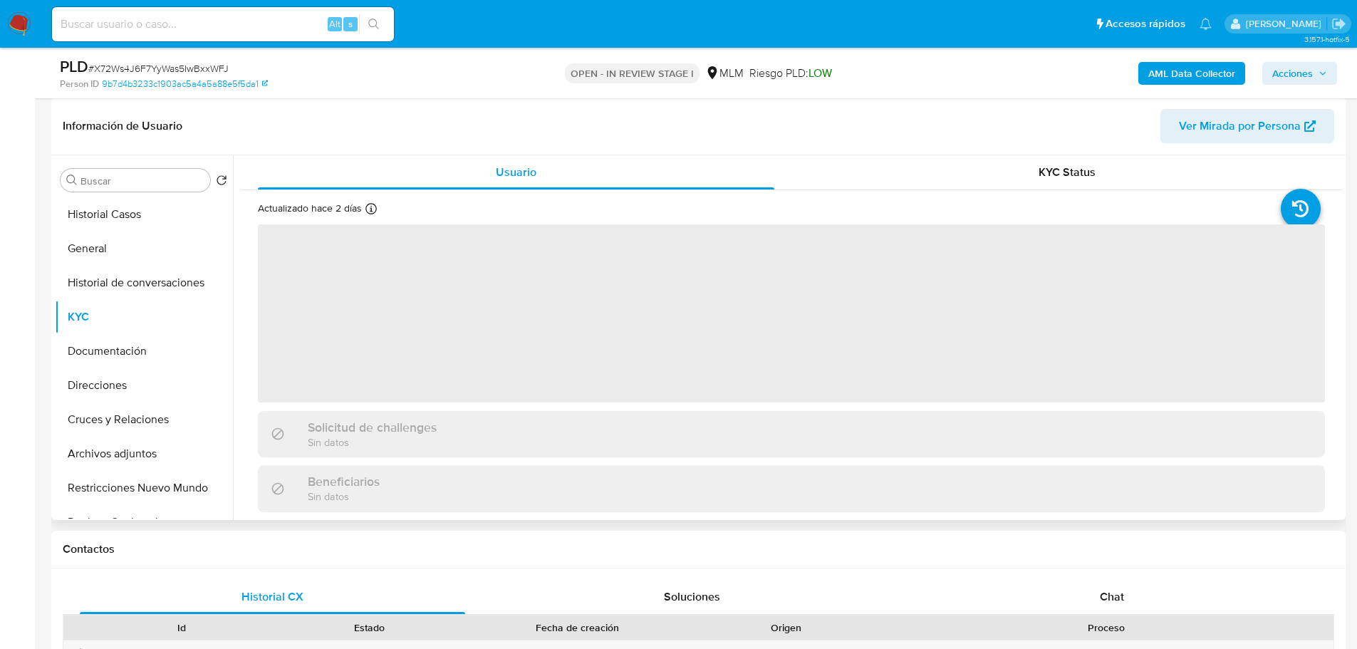
scroll to position [214, 0]
select select "10"
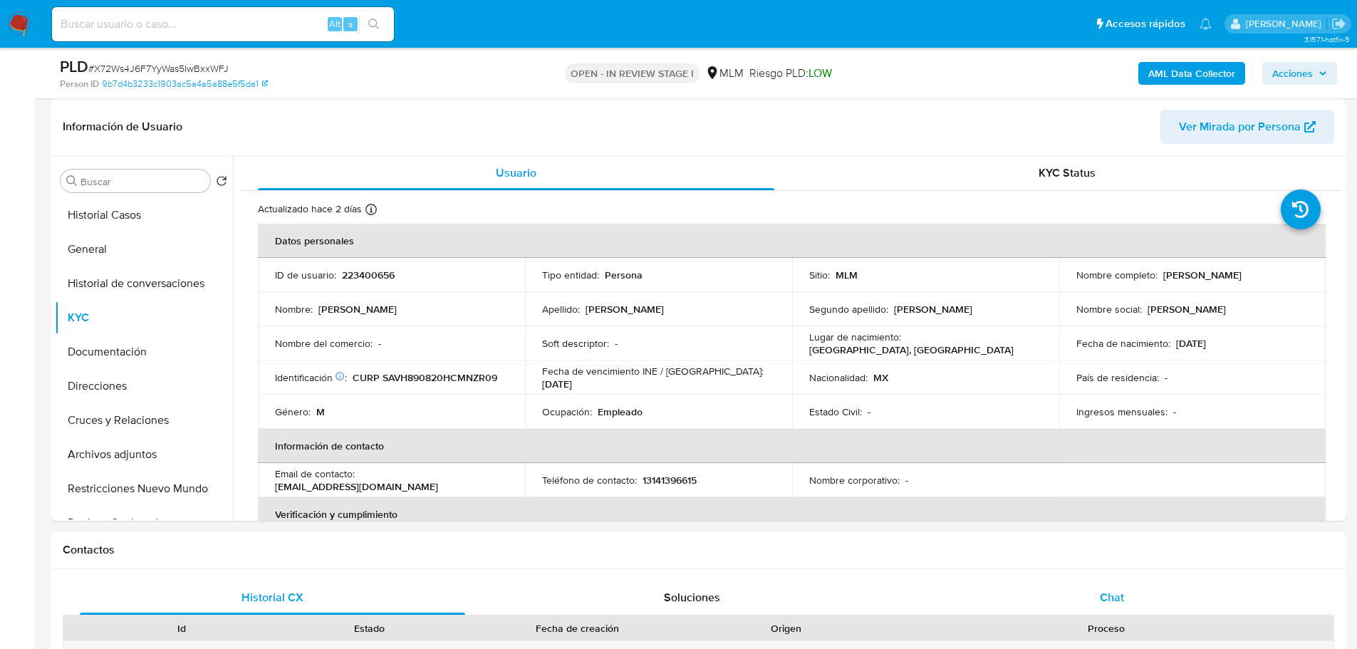
click at [1100, 605] on span "Chat" at bounding box center [1112, 597] width 24 height 16
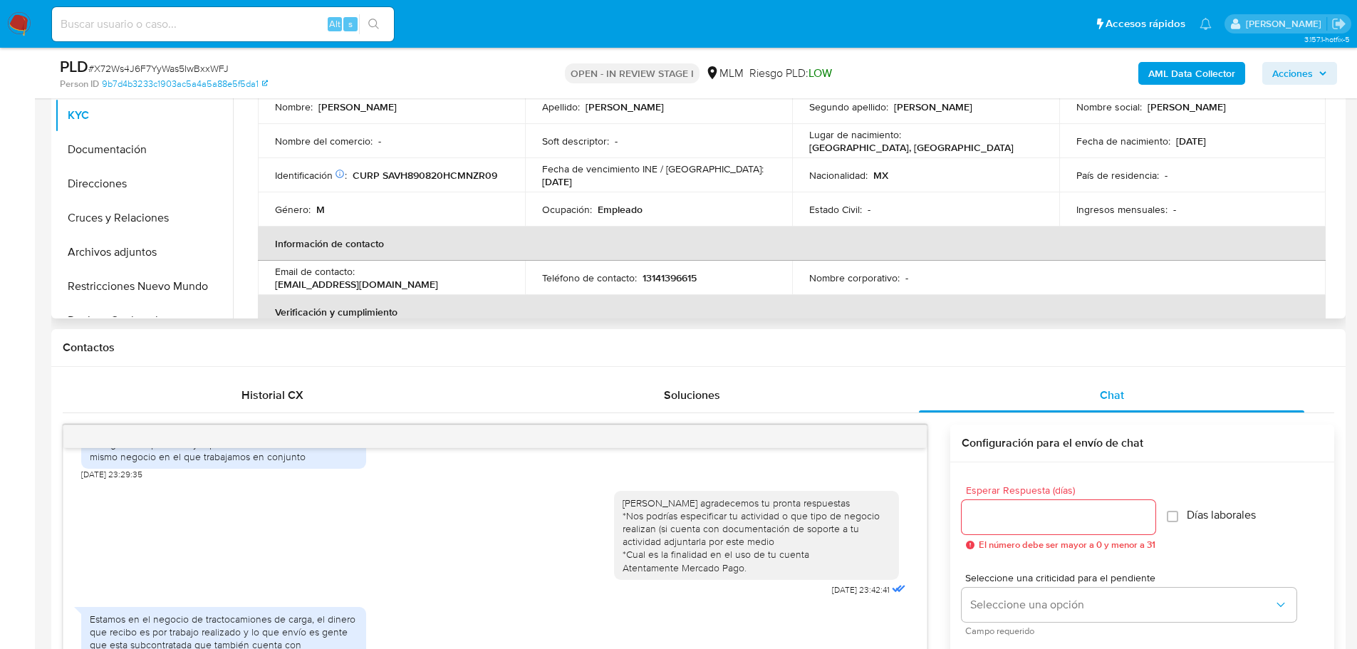
scroll to position [285, 0]
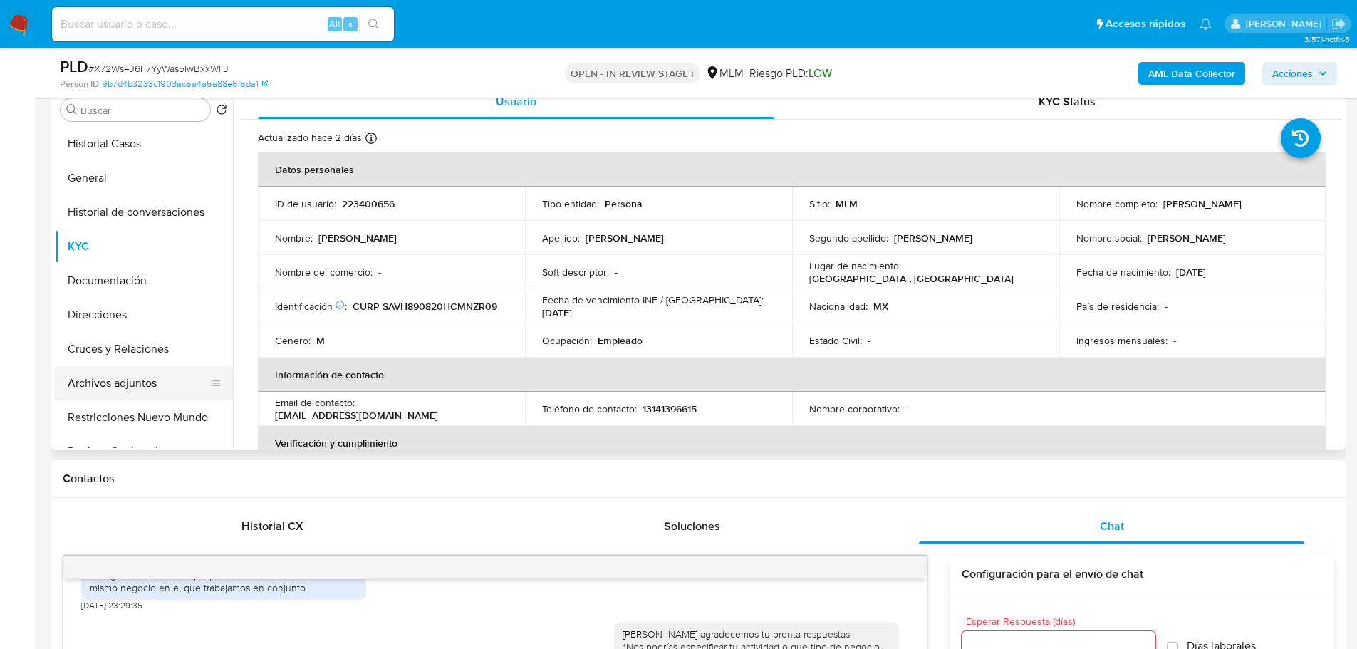
click at [130, 382] on button "Archivos adjuntos" at bounding box center [138, 383] width 167 height 34
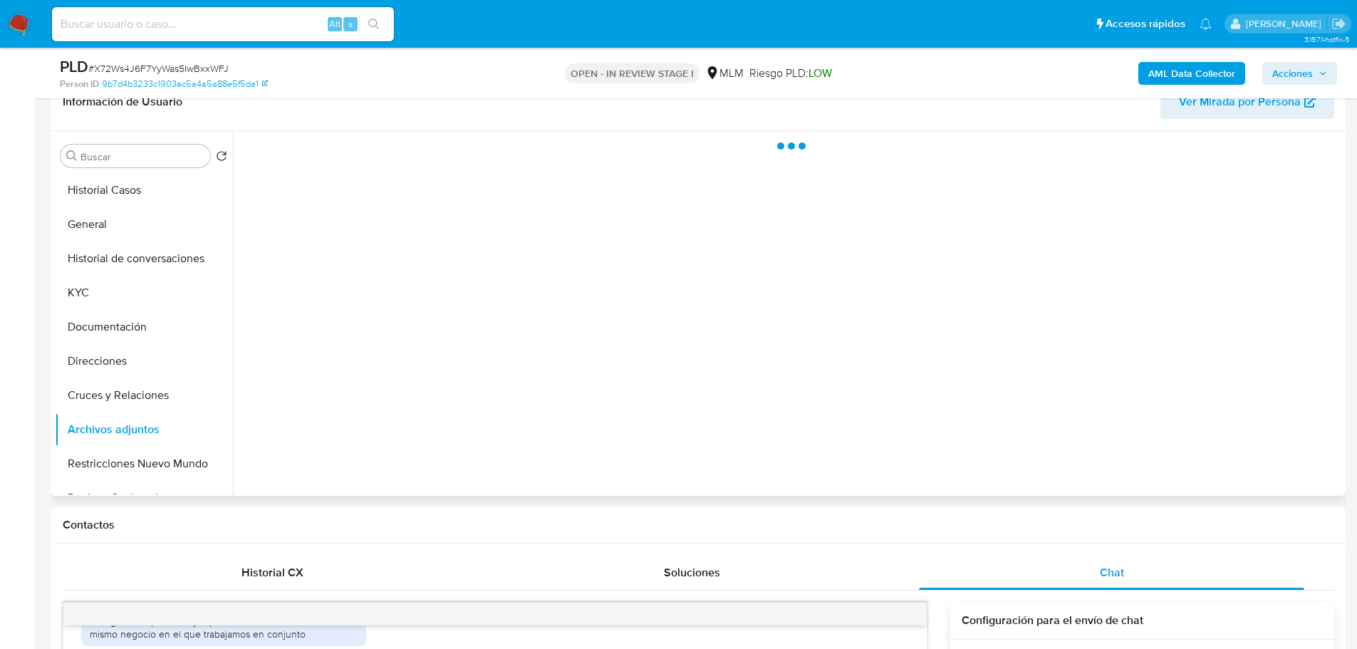
scroll to position [214, 0]
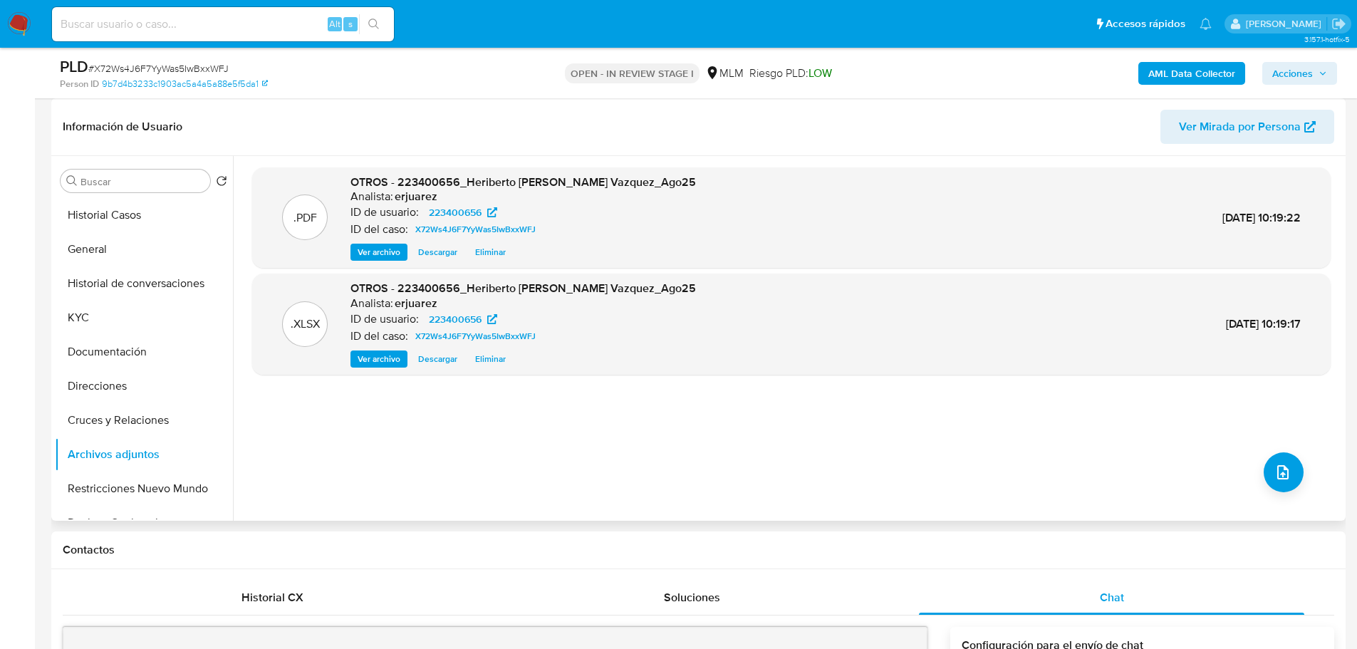
click at [381, 253] on span "Ver archivo" at bounding box center [379, 252] width 43 height 14
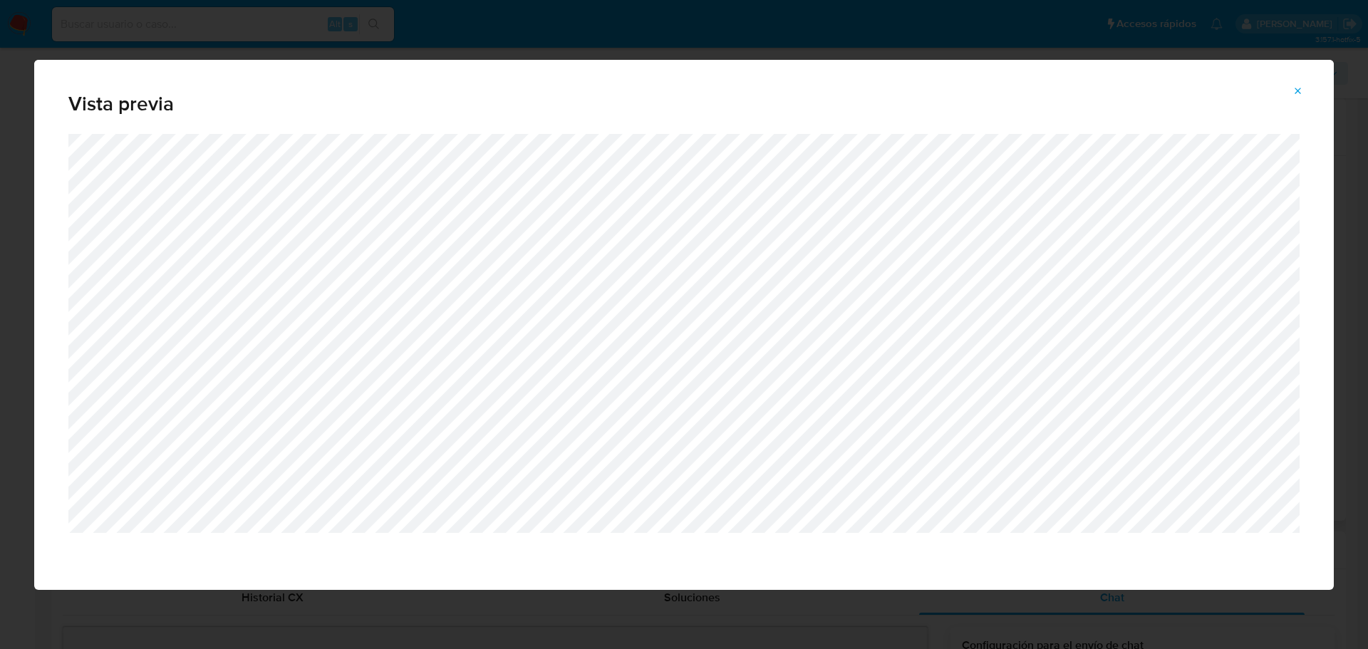
click at [1294, 88] on icon "Attachment preview" at bounding box center [1298, 91] width 11 height 11
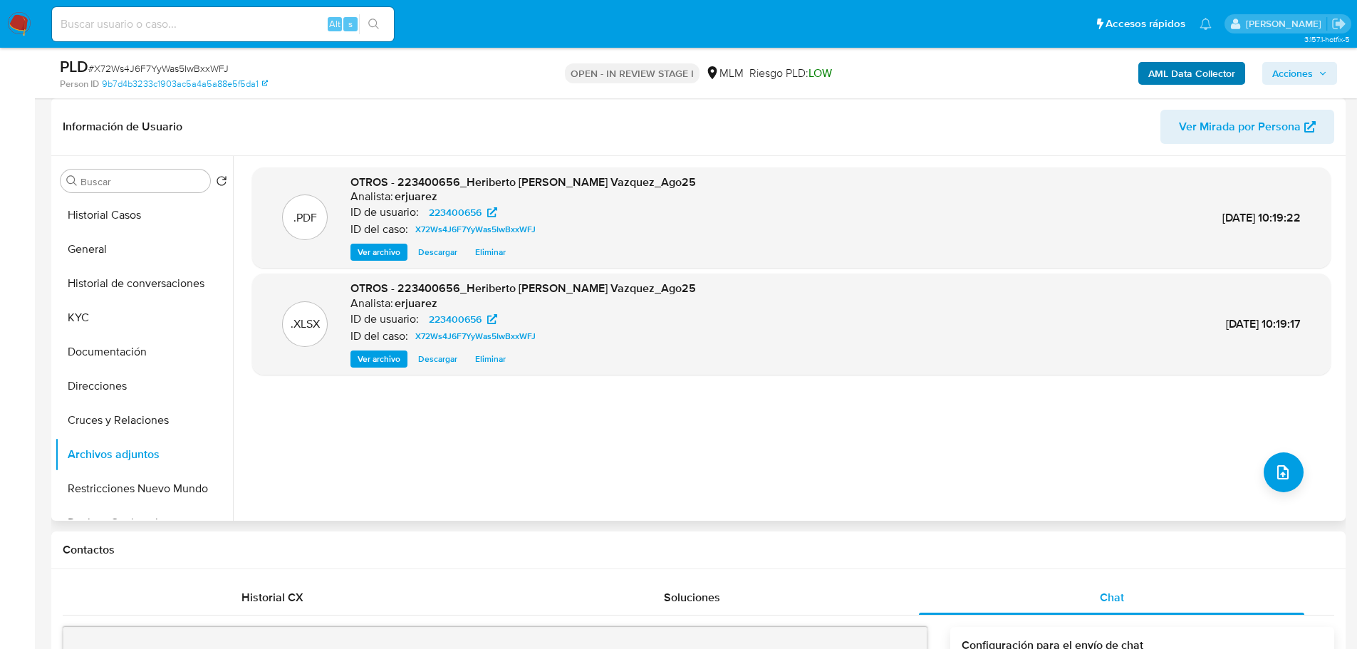
drag, startPoint x: 1293, startPoint y: 71, endPoint x: 1172, endPoint y: 78, distance: 121.3
click at [1292, 71] on span "Acciones" at bounding box center [1293, 73] width 41 height 23
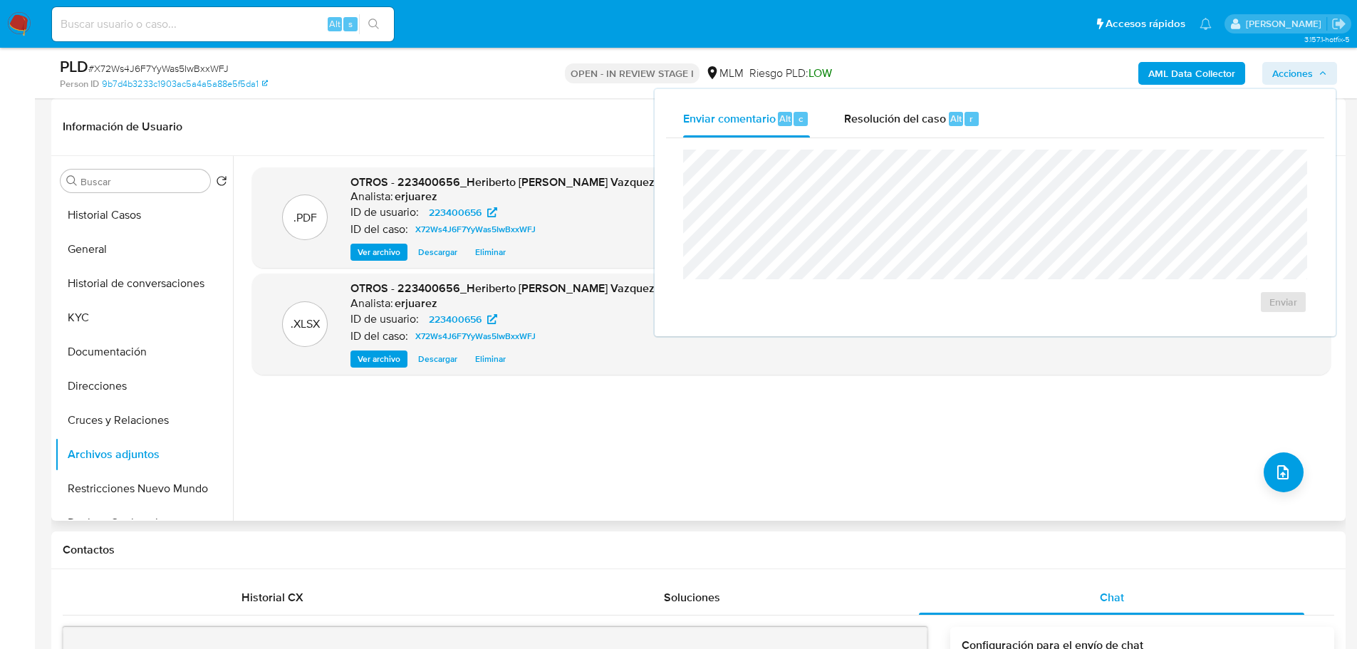
drag, startPoint x: 927, startPoint y: 126, endPoint x: 854, endPoint y: 147, distance: 75.6
click at [925, 128] on div "Resolución del caso Alt r" at bounding box center [912, 118] width 136 height 37
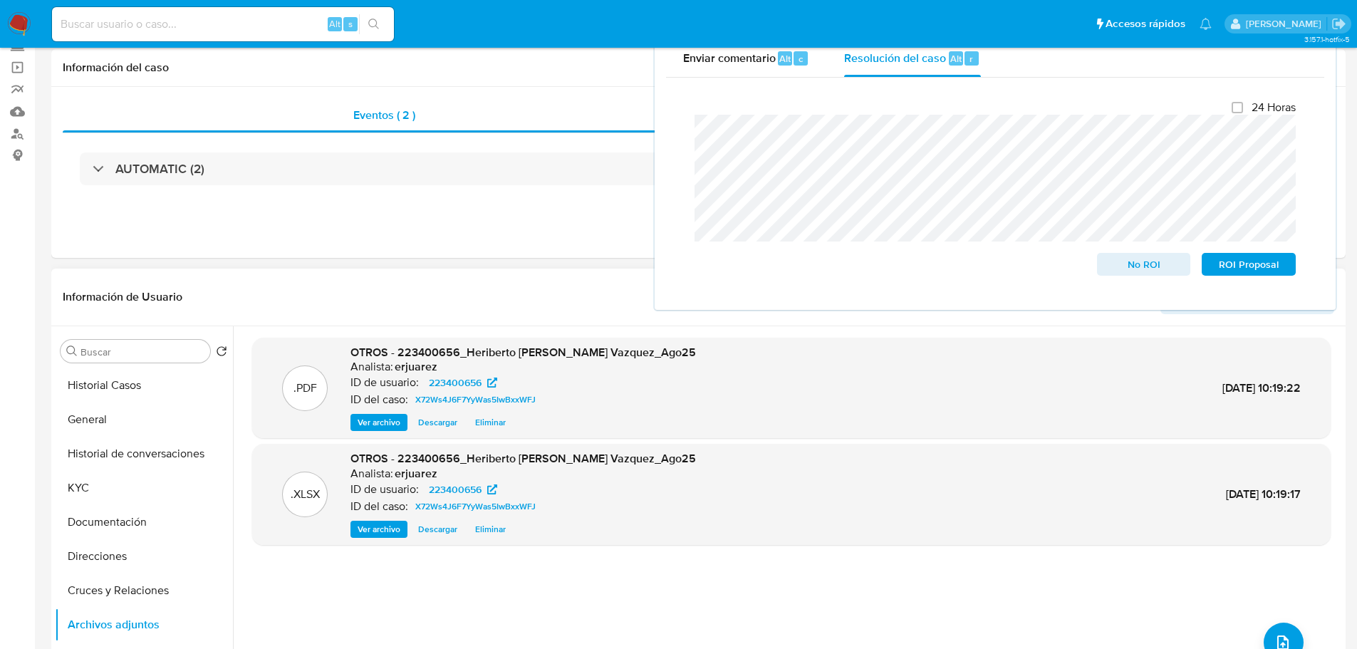
scroll to position [0, 0]
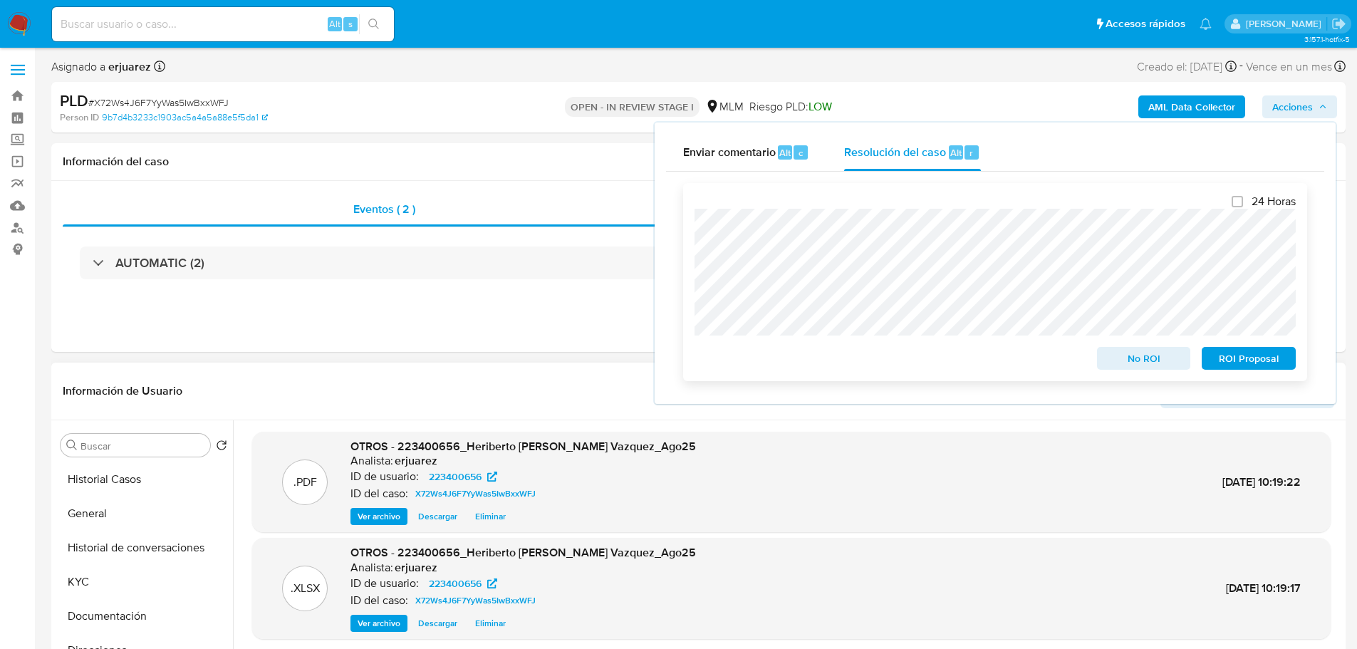
click at [693, 323] on div "24 Horas No ROI ROI Proposal" at bounding box center [995, 282] width 624 height 198
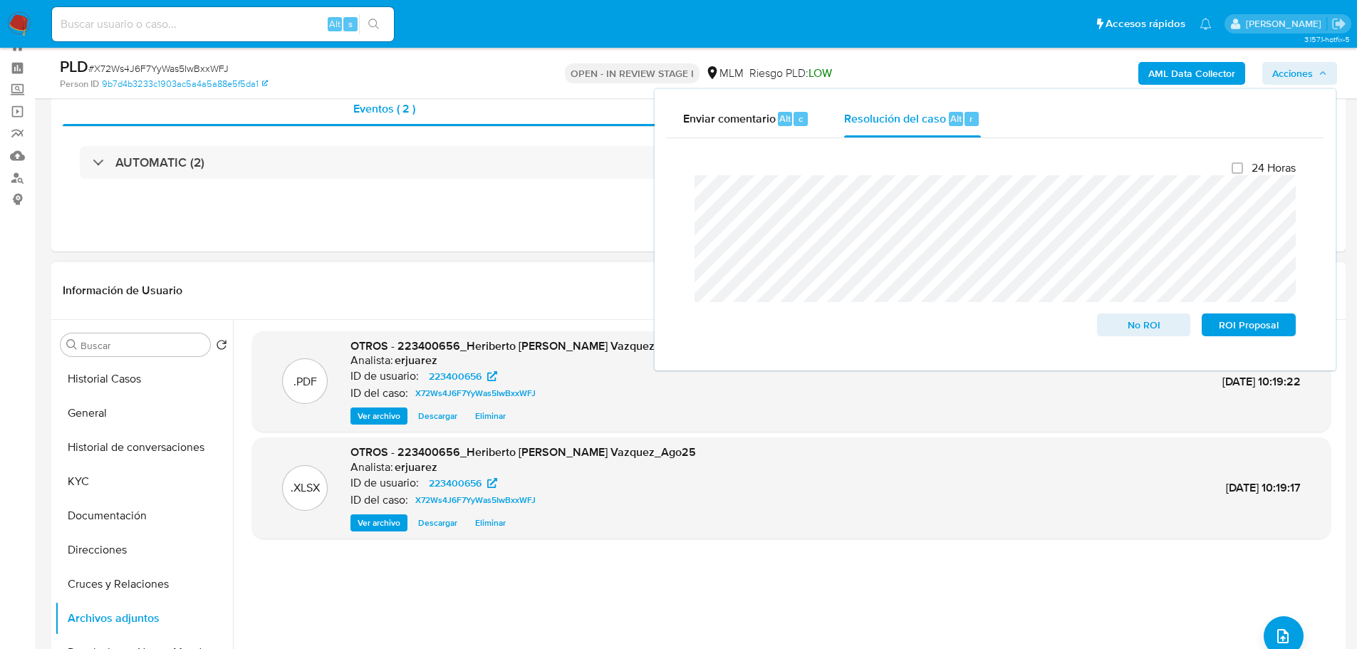
scroll to position [71, 0]
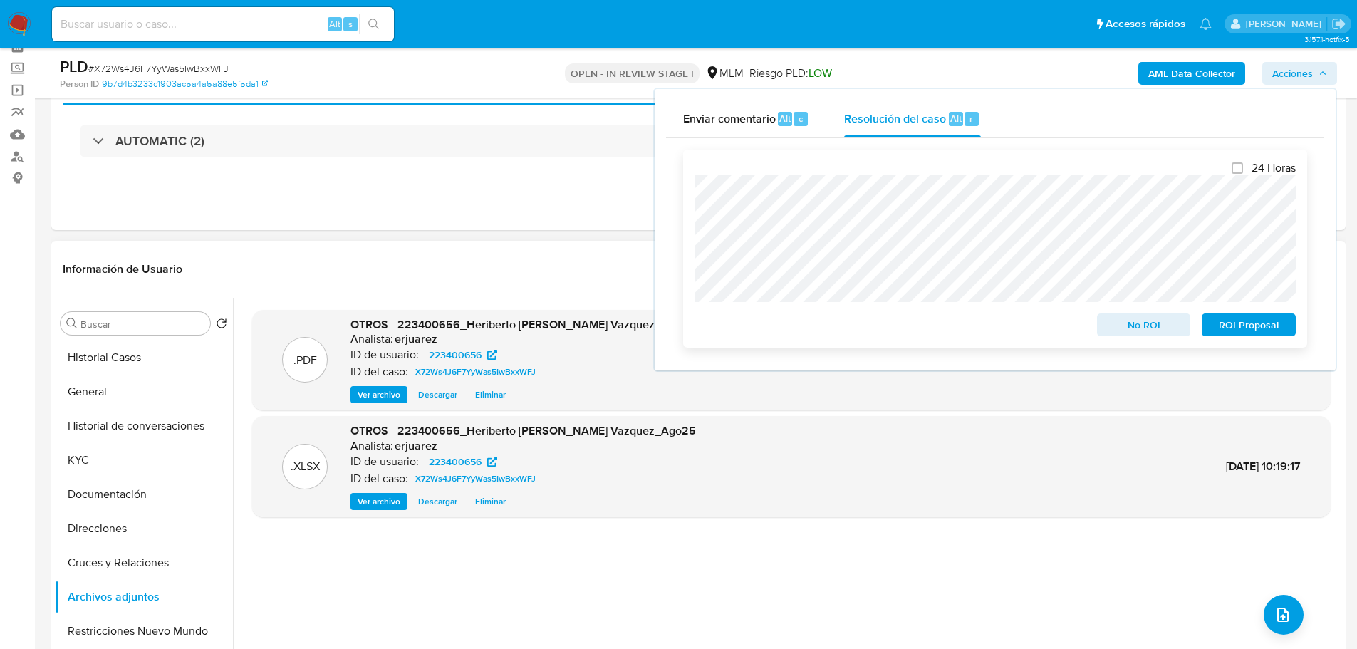
click at [1147, 333] on span "No ROI" at bounding box center [1144, 325] width 74 height 20
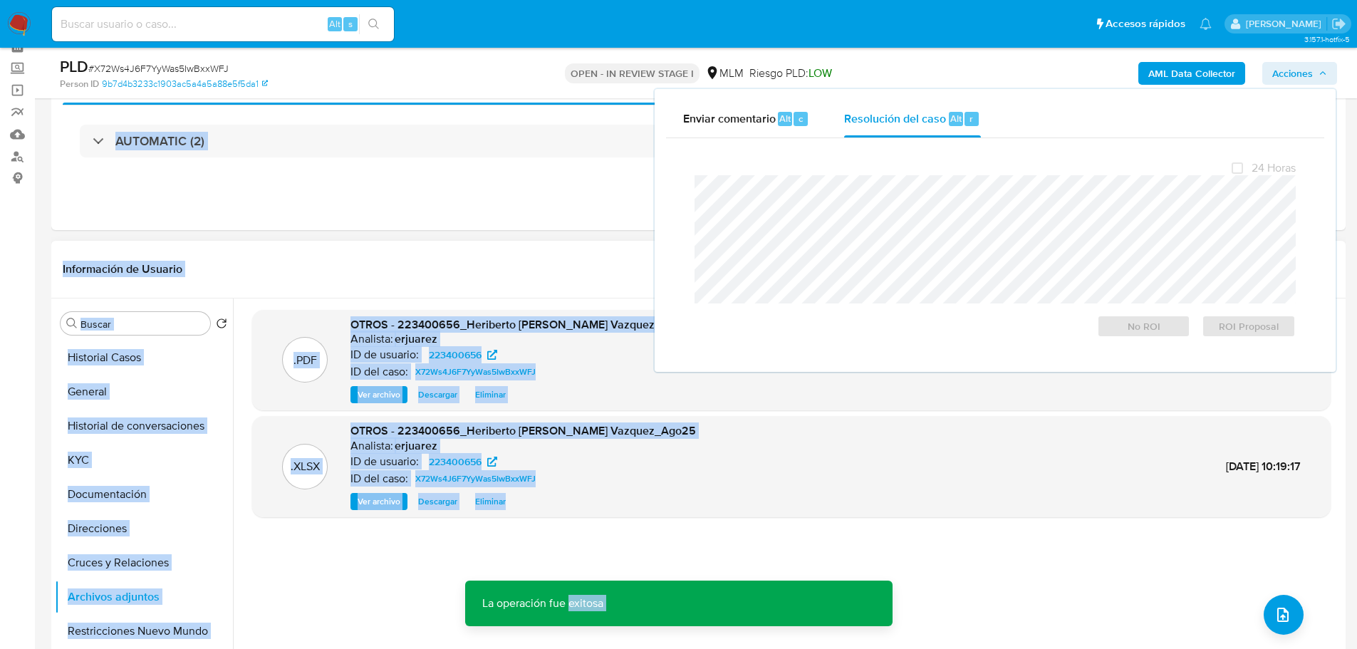
drag, startPoint x: 569, startPoint y: 595, endPoint x: 600, endPoint y: 542, distance: 61.3
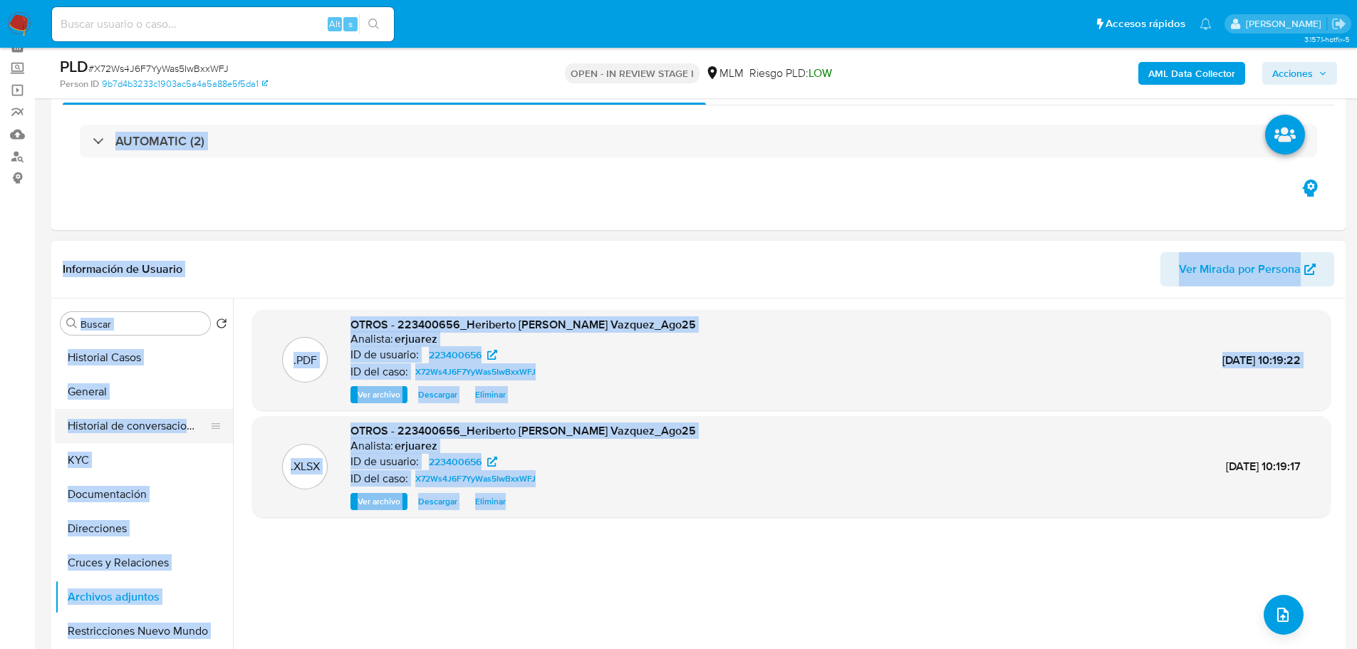
drag, startPoint x: 601, startPoint y: 542, endPoint x: 91, endPoint y: 439, distance: 519.7
click at [599, 542] on div ".PDF OTROS - 223400656_Heriberto [PERSON_NAME] Vazquez_Ago25 Analista: erjuarez…" at bounding box center [791, 481] width 1079 height 342
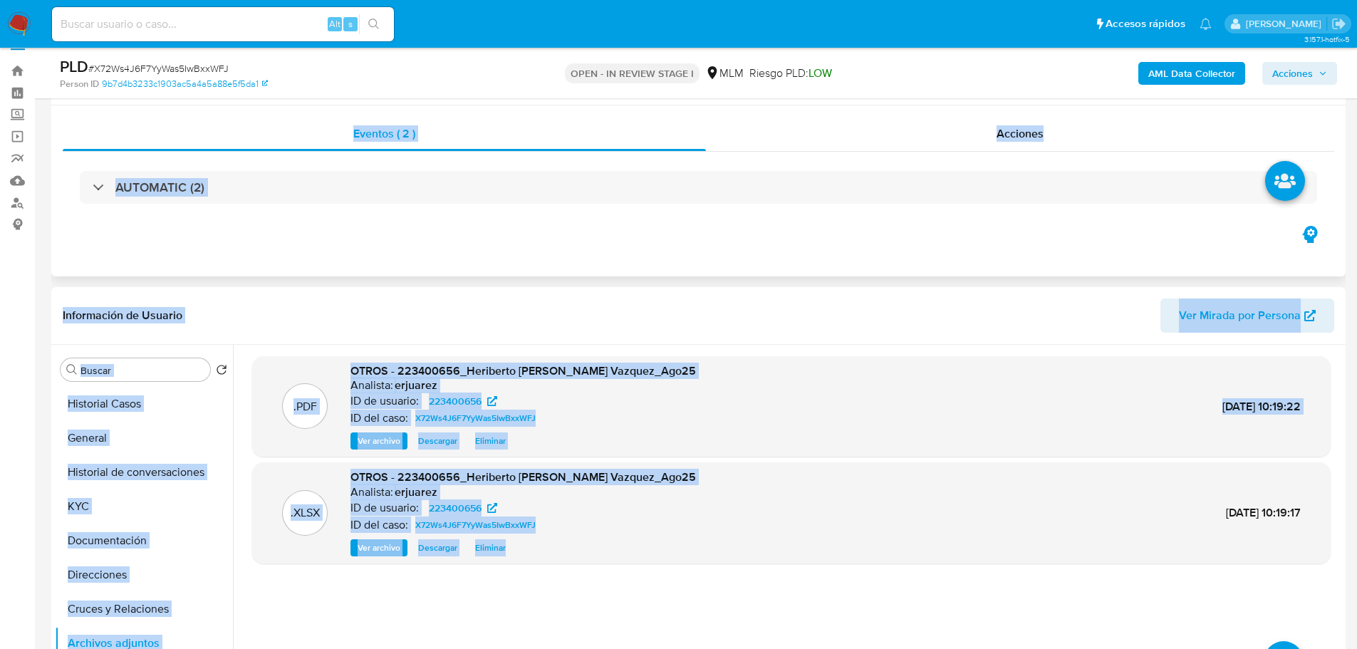
scroll to position [0, 0]
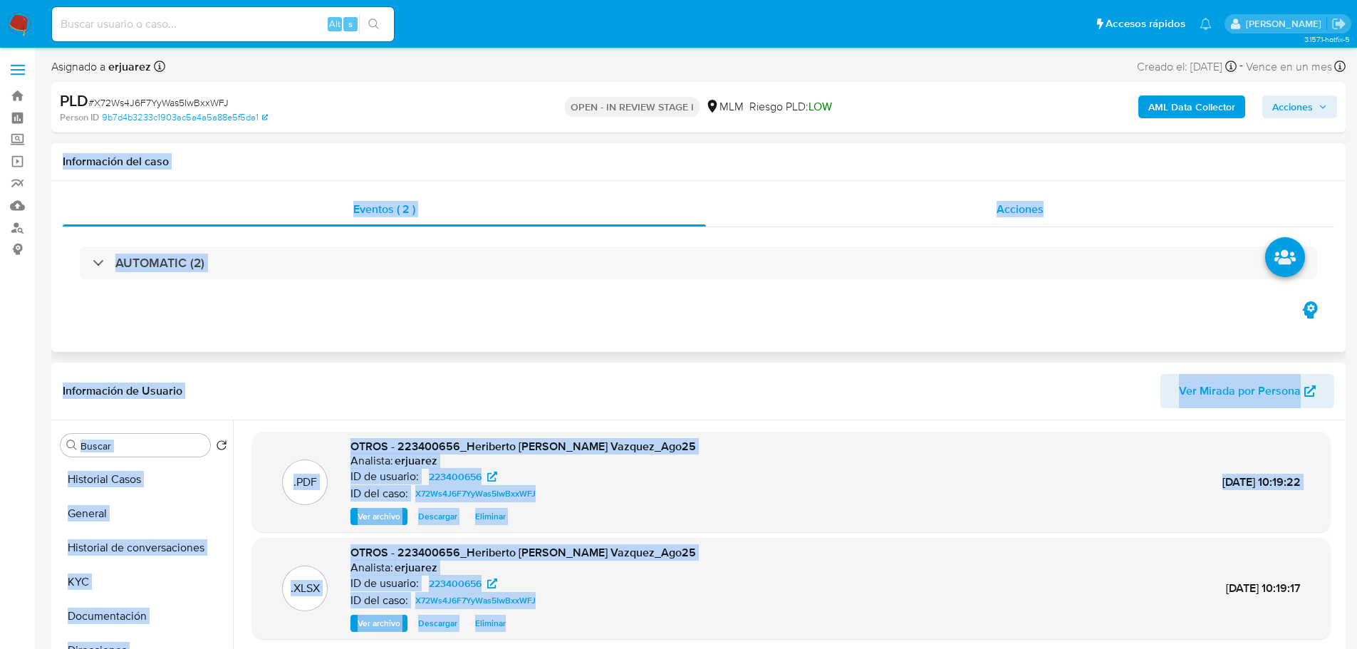
click at [862, 219] on div "Acciones" at bounding box center [1020, 209] width 629 height 34
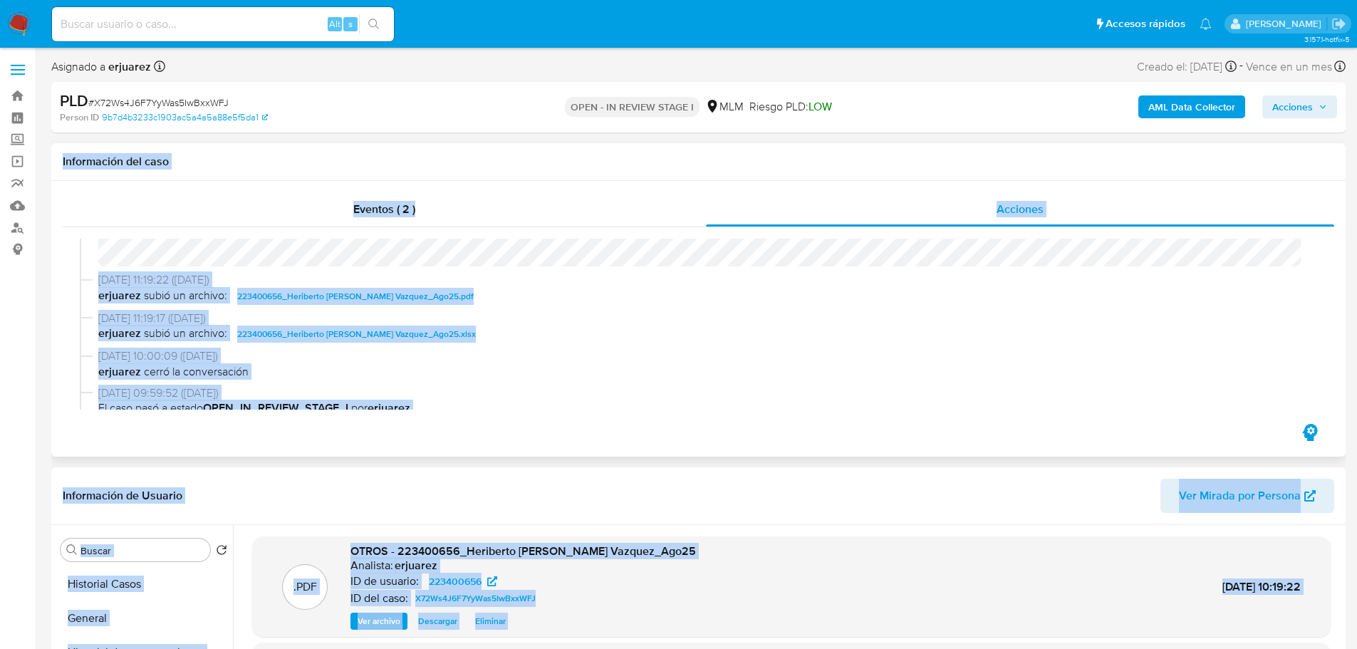
scroll to position [285, 0]
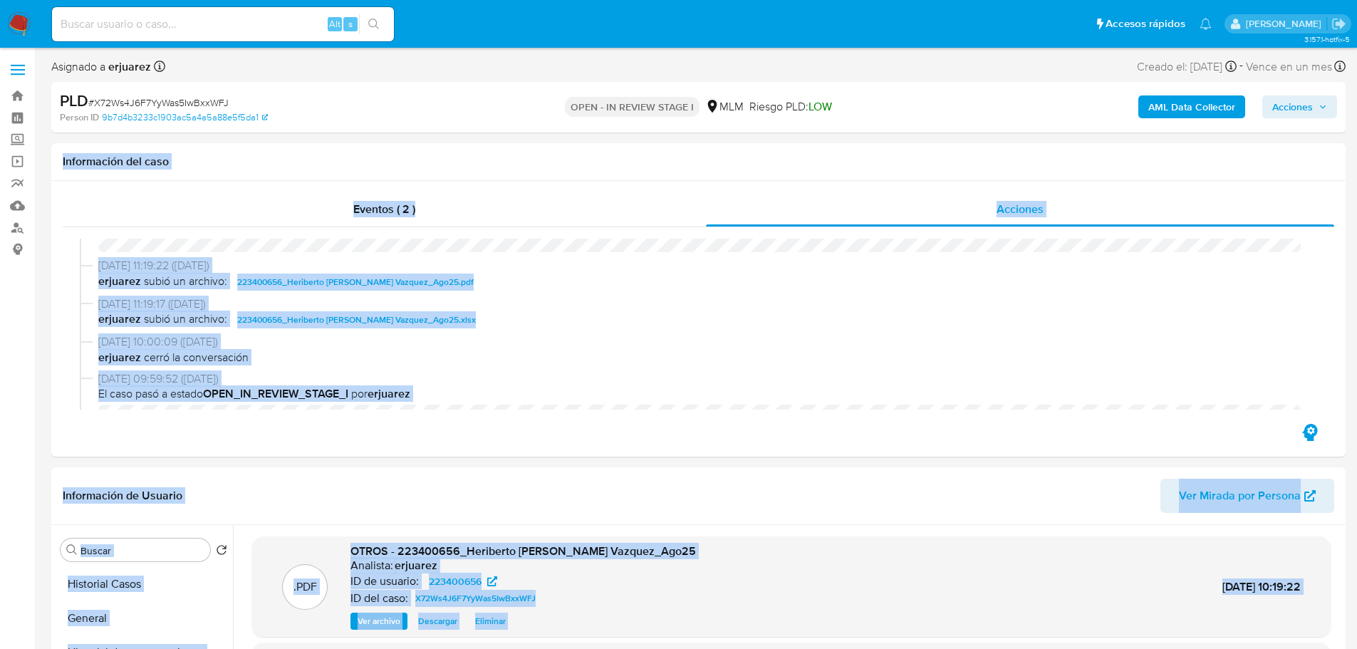
click at [29, 16] on img at bounding box center [19, 24] width 24 height 24
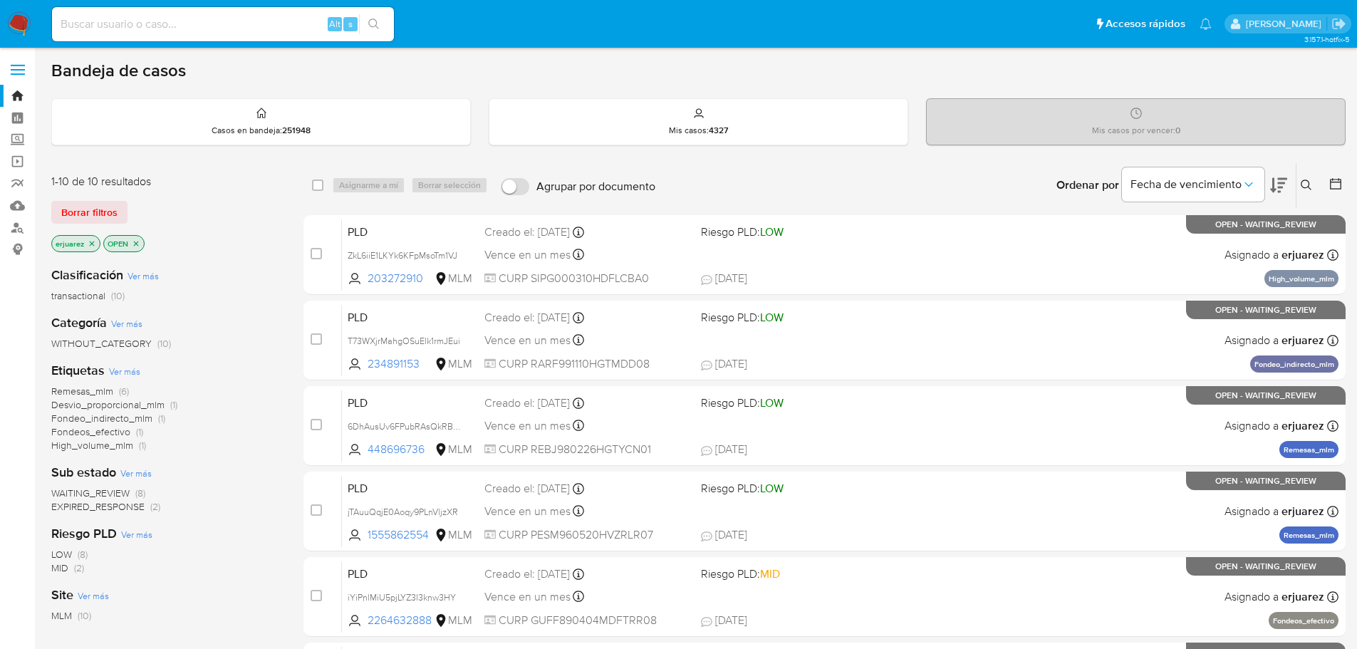
click at [121, 513] on span "EXPIRED_RESPONSE" at bounding box center [97, 507] width 93 height 14
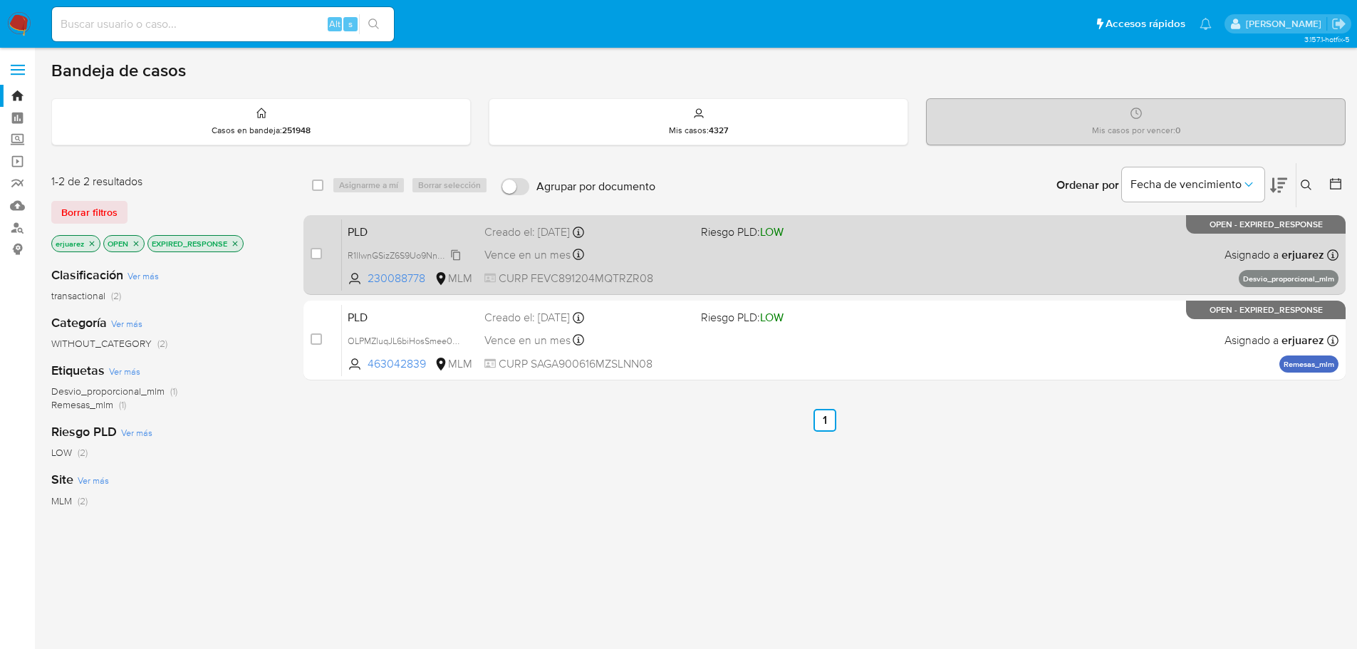
drag, startPoint x: 376, startPoint y: 254, endPoint x: 361, endPoint y: 256, distance: 14.3
click at [376, 254] on span "R1lIwnGSizZ6S9Uo9NnX57ol" at bounding box center [404, 255] width 112 height 16
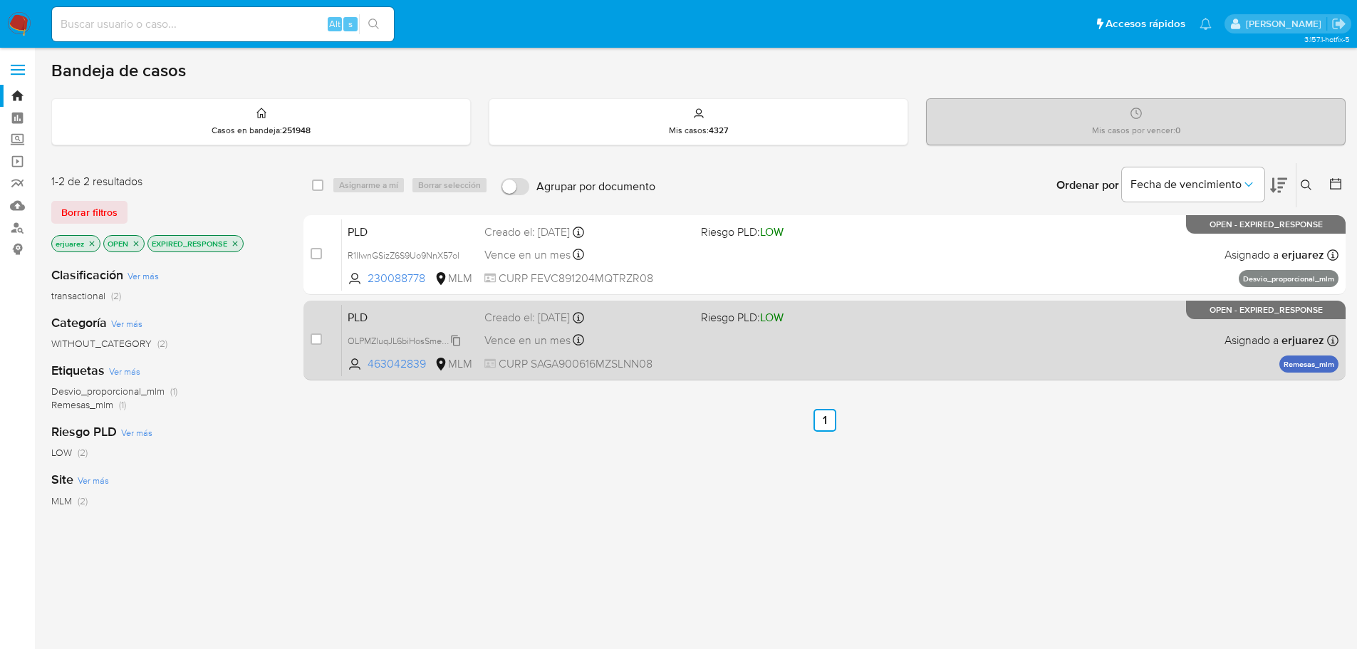
click at [386, 339] on span "OLPMZIuqJL6biHosSmee0CnZ" at bounding box center [408, 340] width 121 height 16
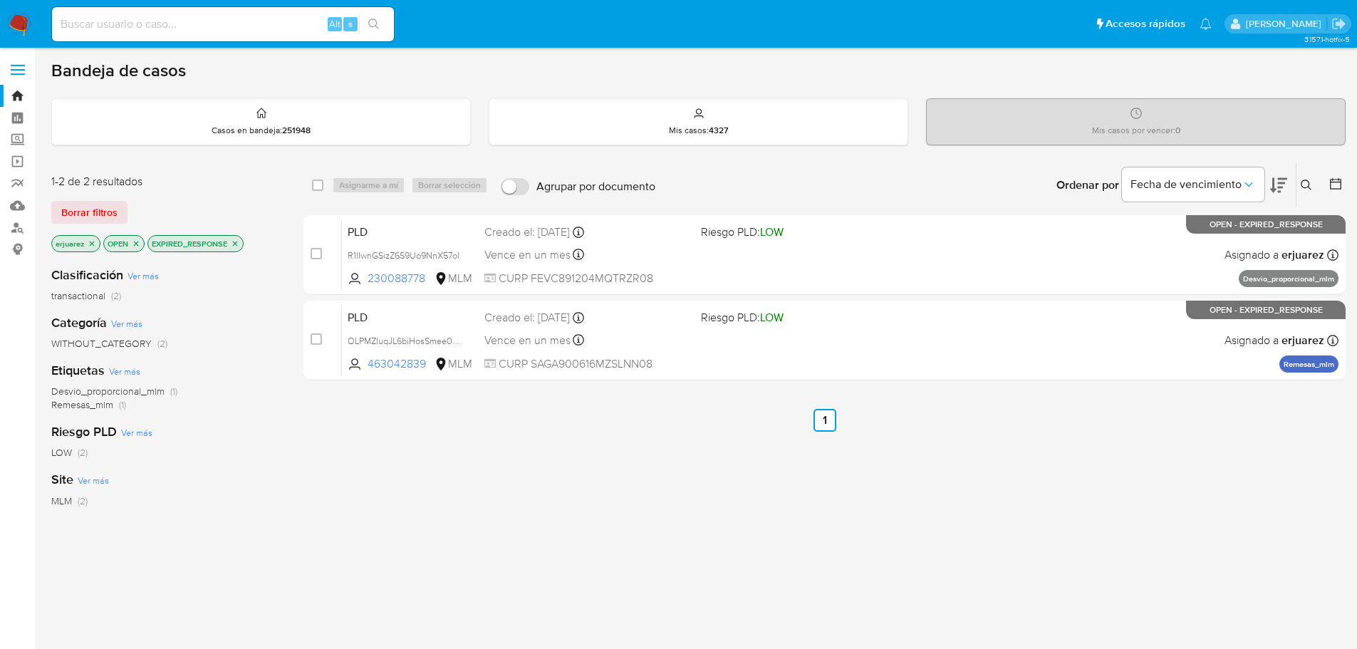
drag, startPoint x: 314, startPoint y: 257, endPoint x: 331, endPoint y: 299, distance: 45.1
click at [315, 257] on input "checkbox" at bounding box center [316, 253] width 11 height 11
checkbox input "true"
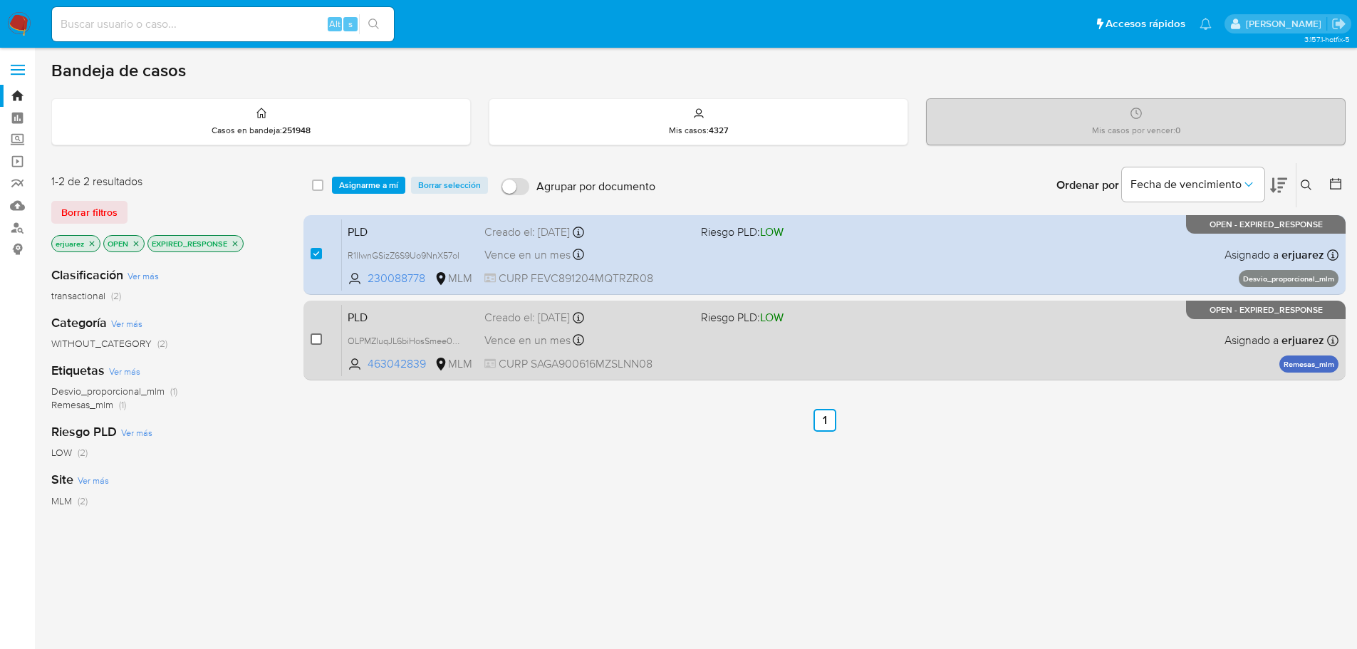
click at [312, 344] on input "checkbox" at bounding box center [316, 338] width 11 height 11
checkbox input "true"
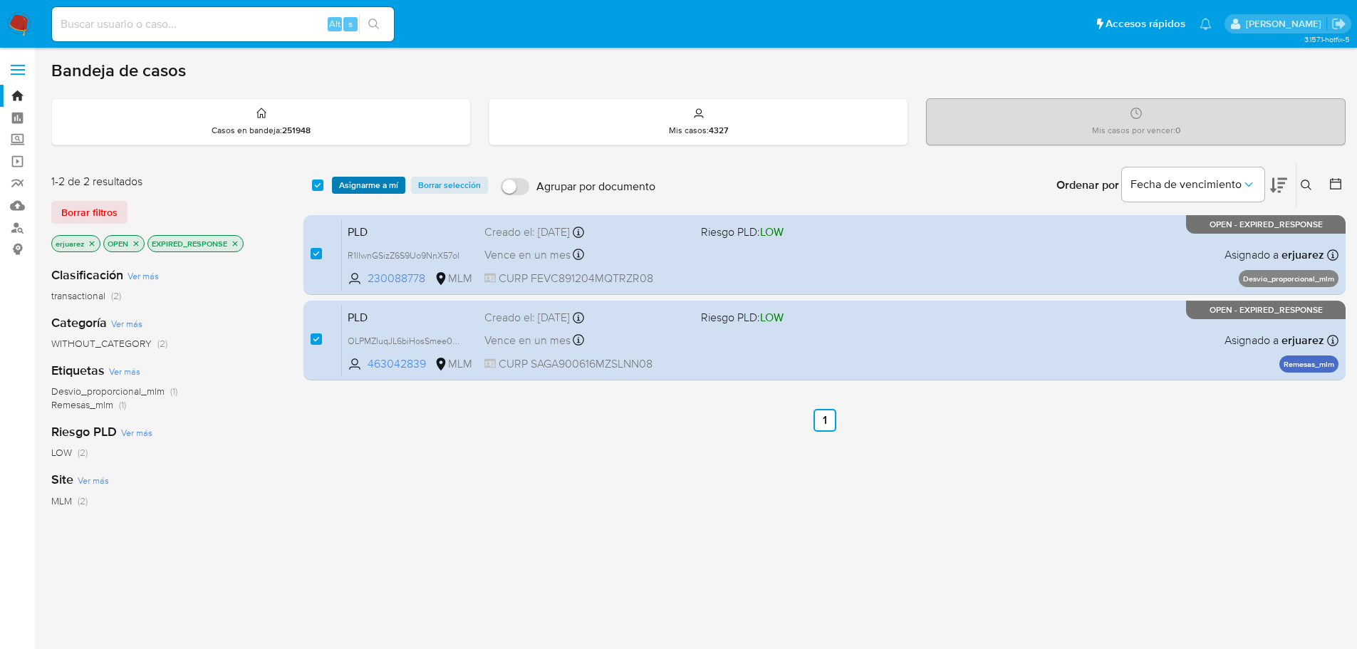
click at [371, 190] on span "Asignarme a mí" at bounding box center [368, 185] width 59 height 14
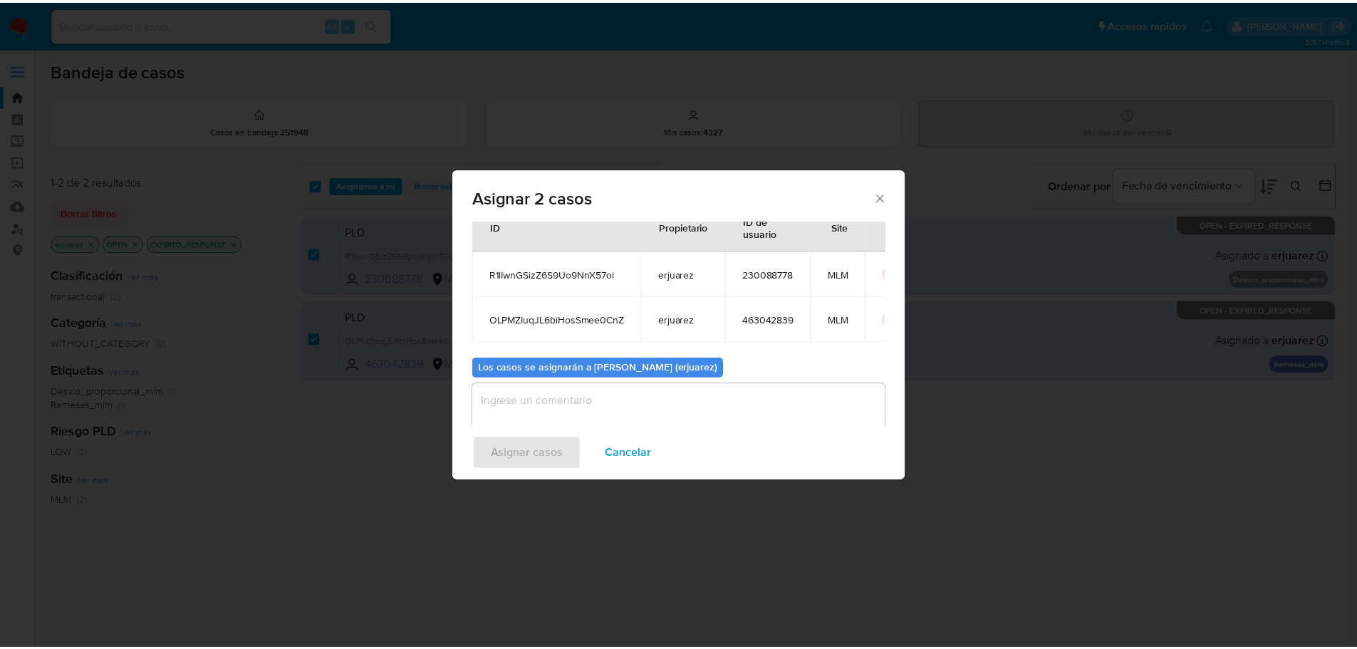
scroll to position [81, 0]
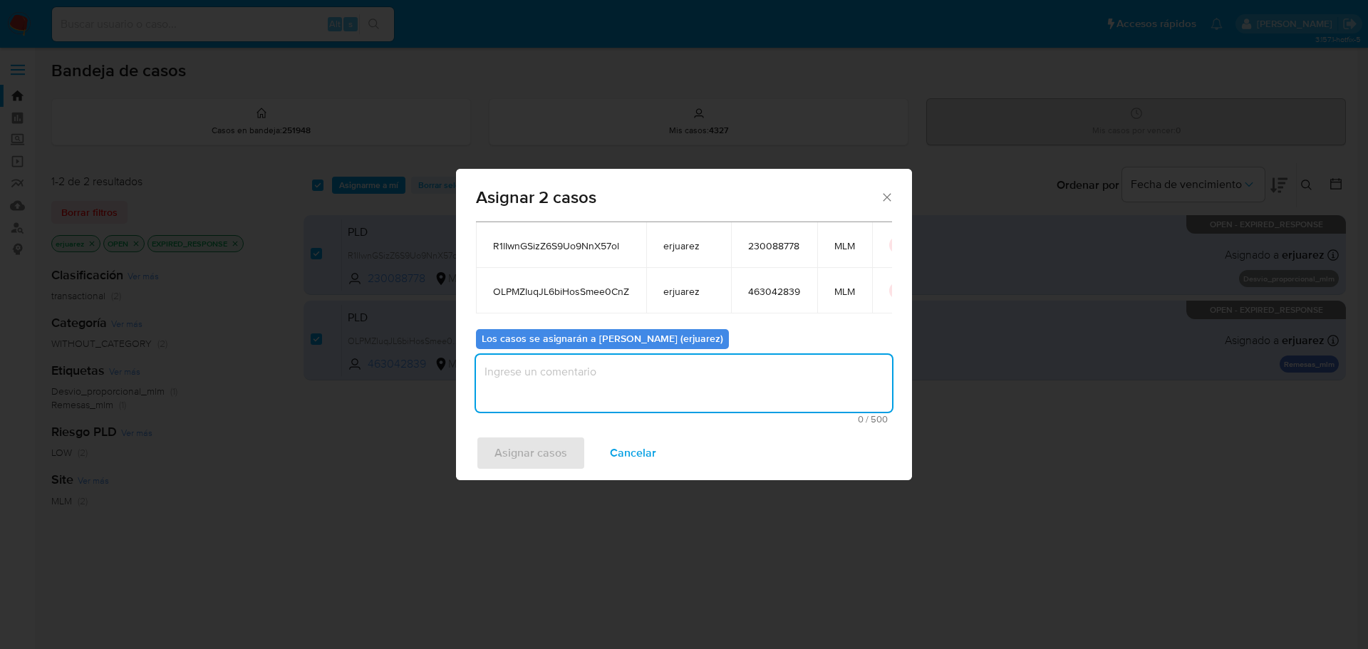
click at [582, 393] on textarea "assign-modal" at bounding box center [684, 383] width 416 height 57
type textarea "EPJU"
click at [551, 449] on span "Asignar casos" at bounding box center [531, 453] width 73 height 31
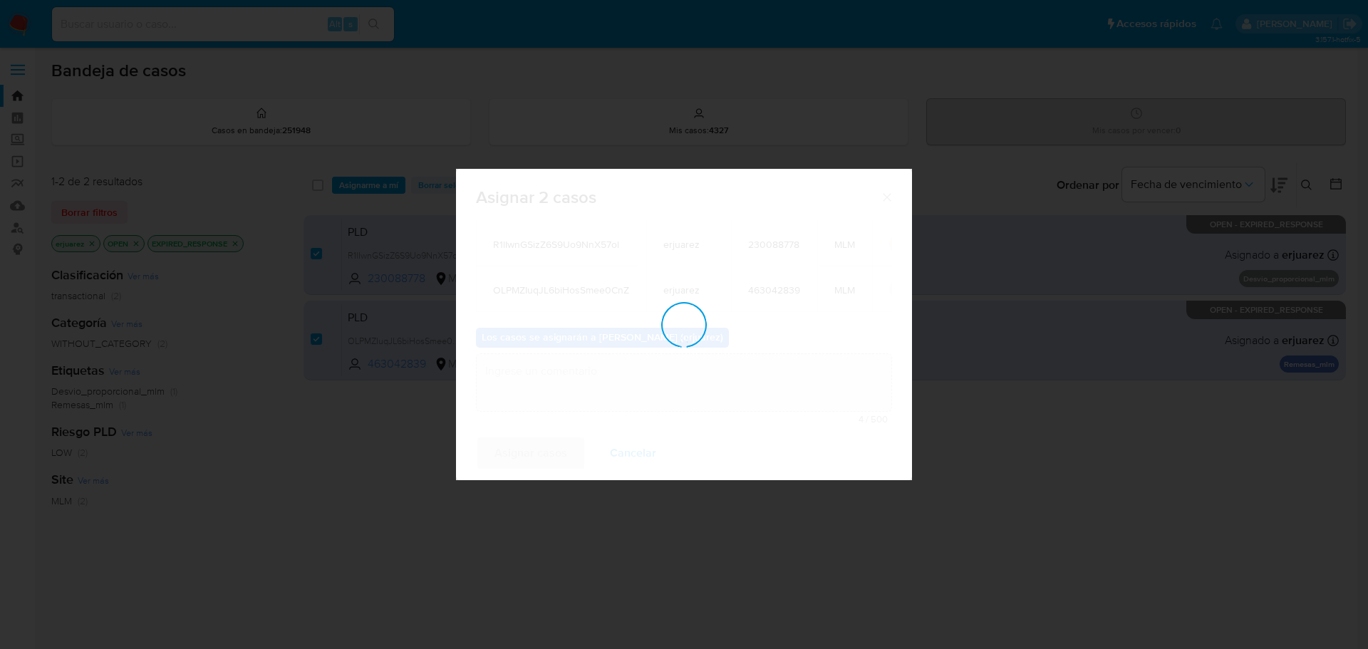
checkbox input "false"
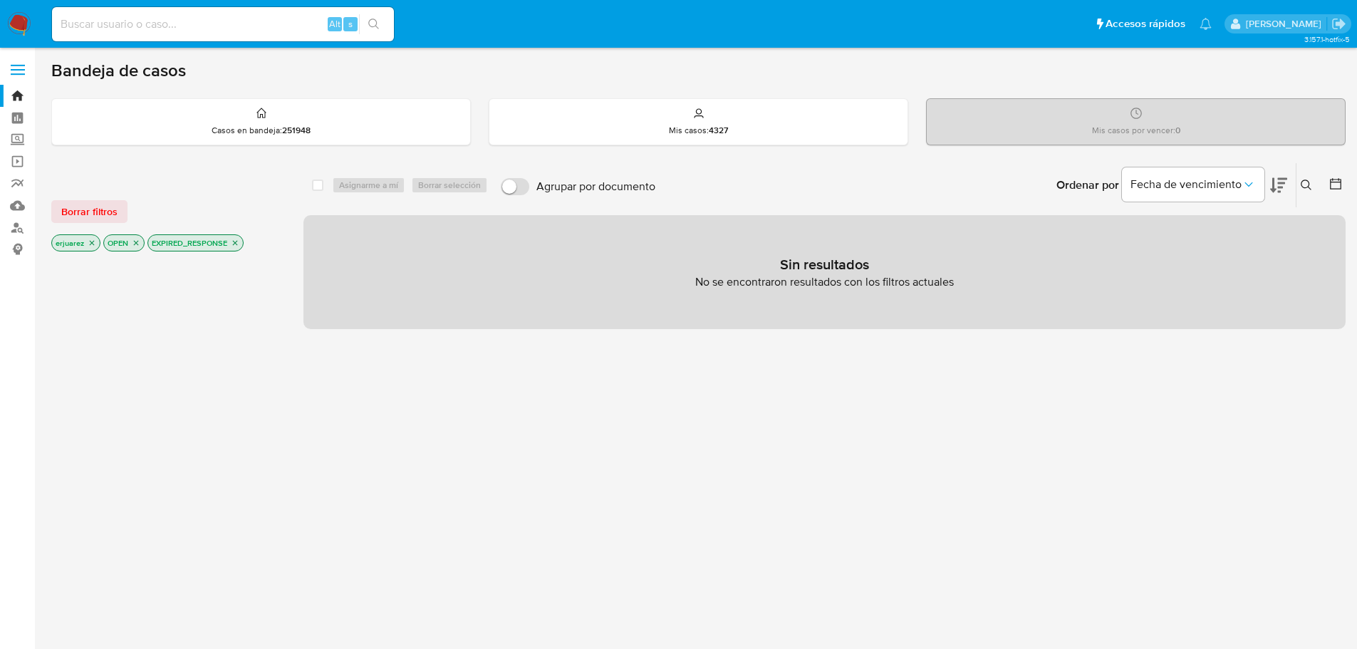
click at [17, 17] on img at bounding box center [19, 24] width 24 height 24
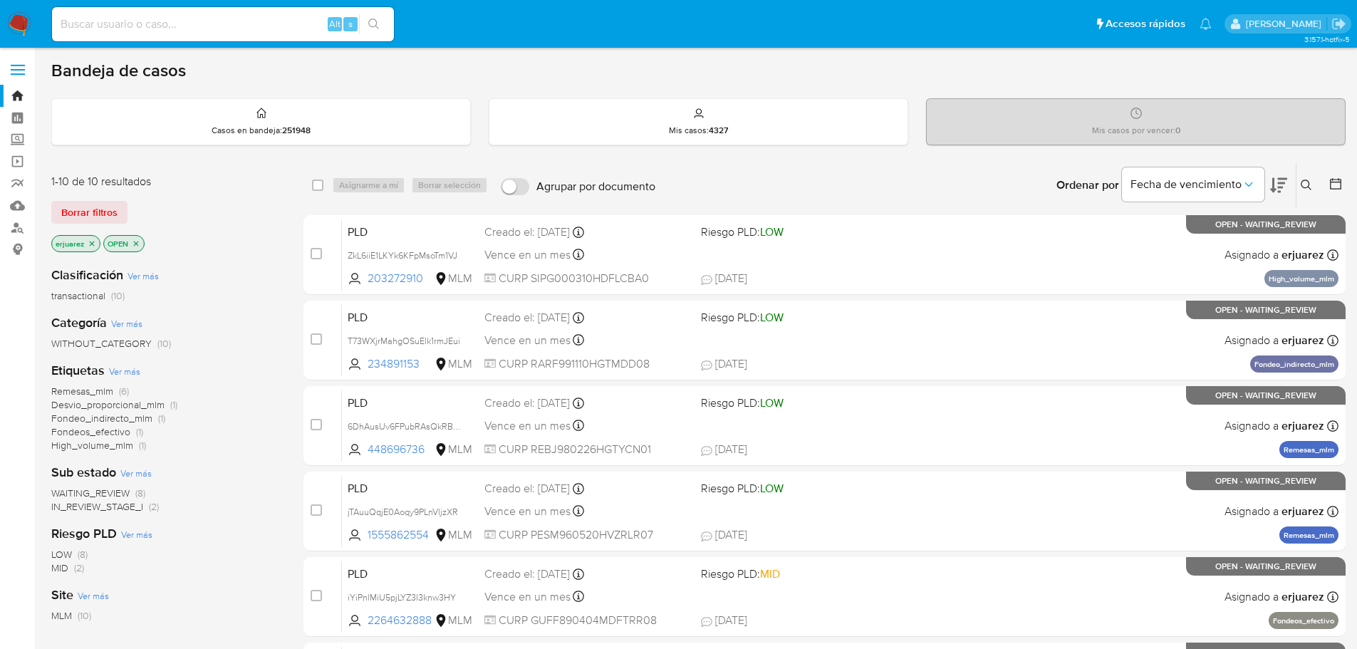
click at [90, 242] on icon "close-filter" at bounding box center [92, 243] width 5 height 5
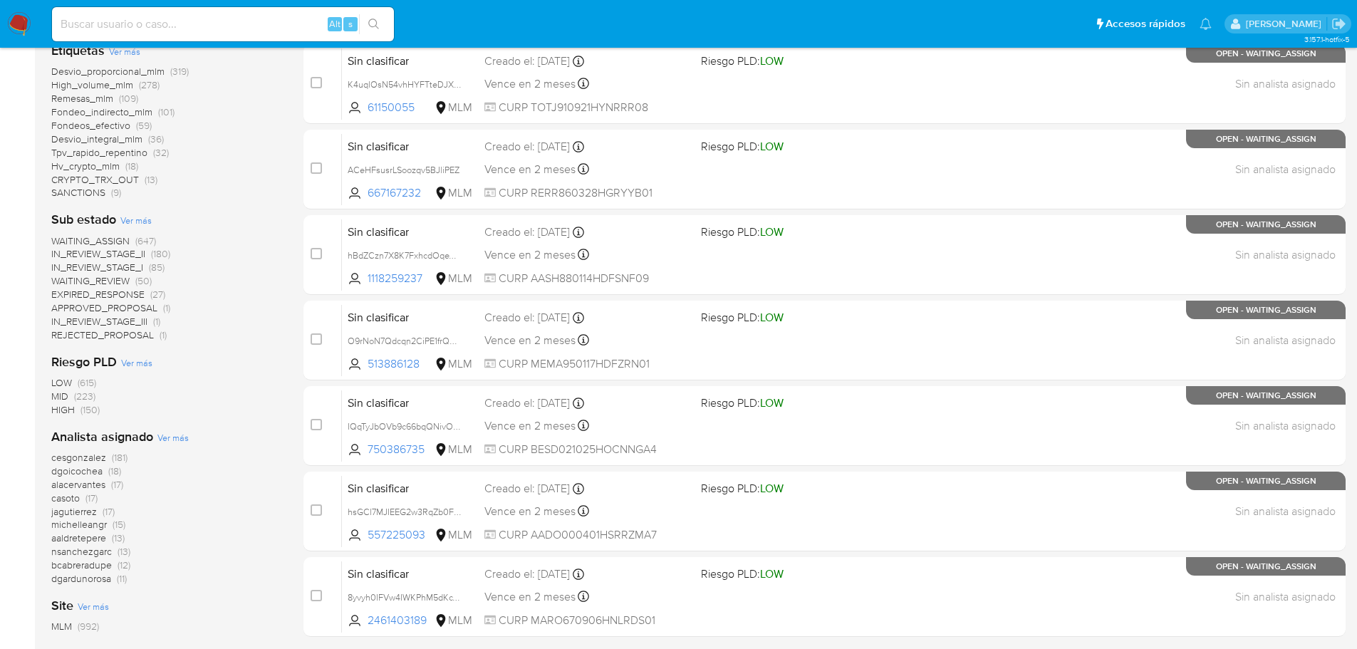
scroll to position [285, 0]
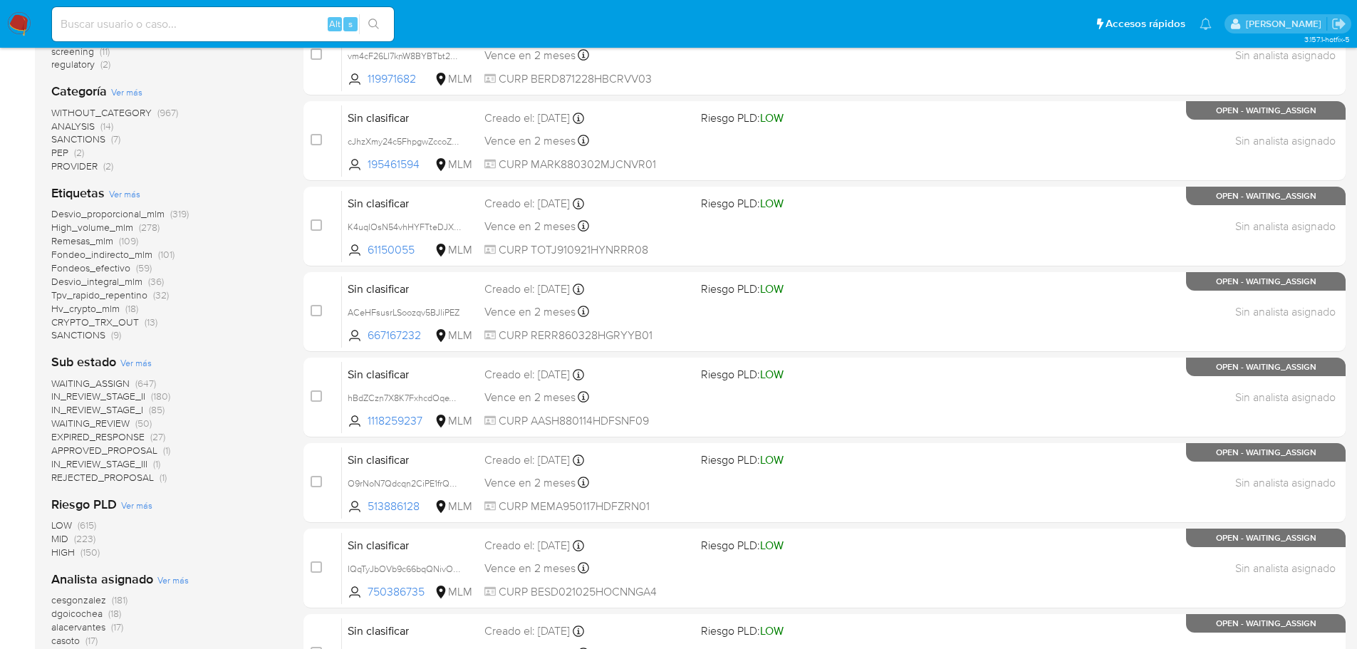
click at [118, 428] on span "WAITING_REVIEW" at bounding box center [90, 423] width 78 height 14
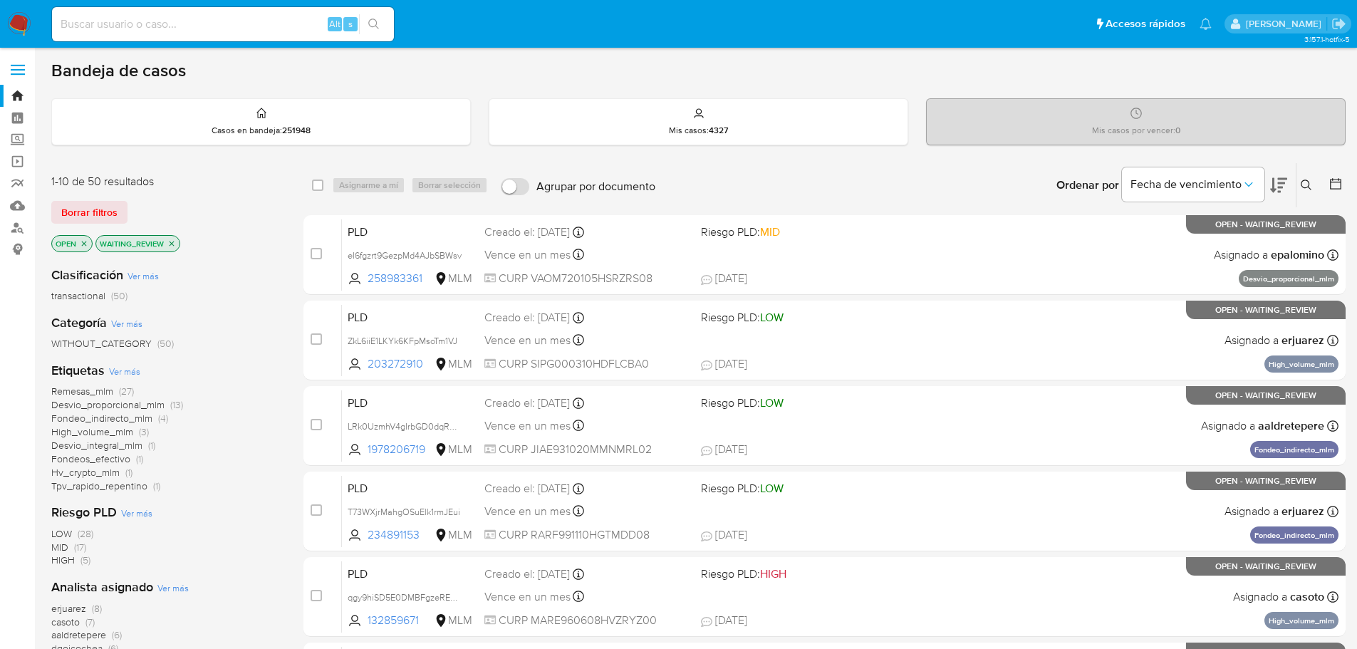
click at [170, 247] on icon "close-filter" at bounding box center [171, 243] width 9 height 9
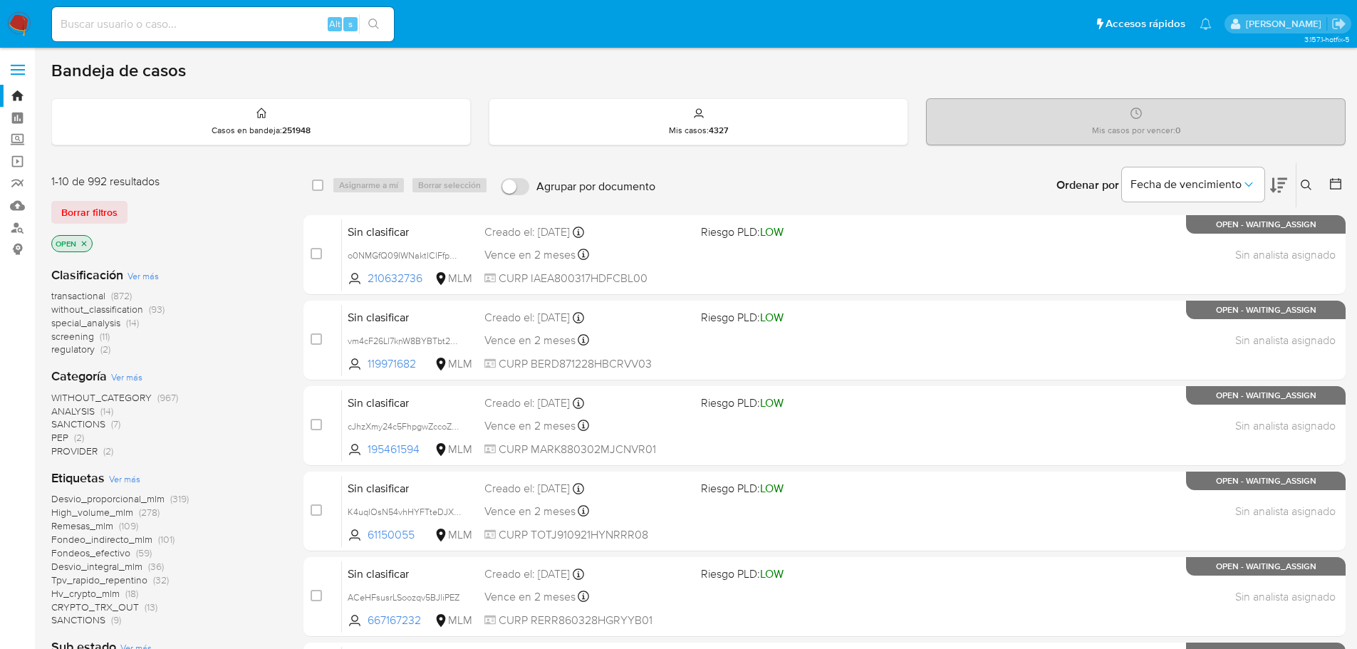
scroll to position [214, 0]
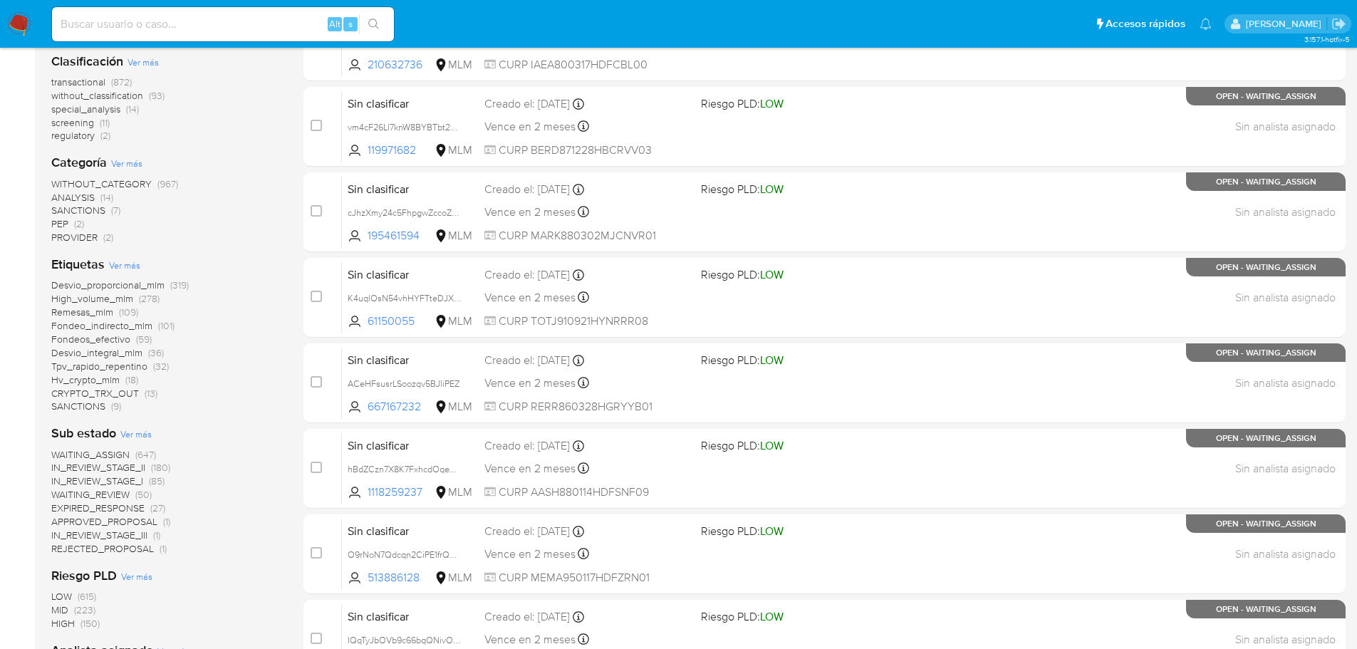
click at [117, 512] on span "EXPIRED_RESPONSE" at bounding box center [97, 508] width 93 height 14
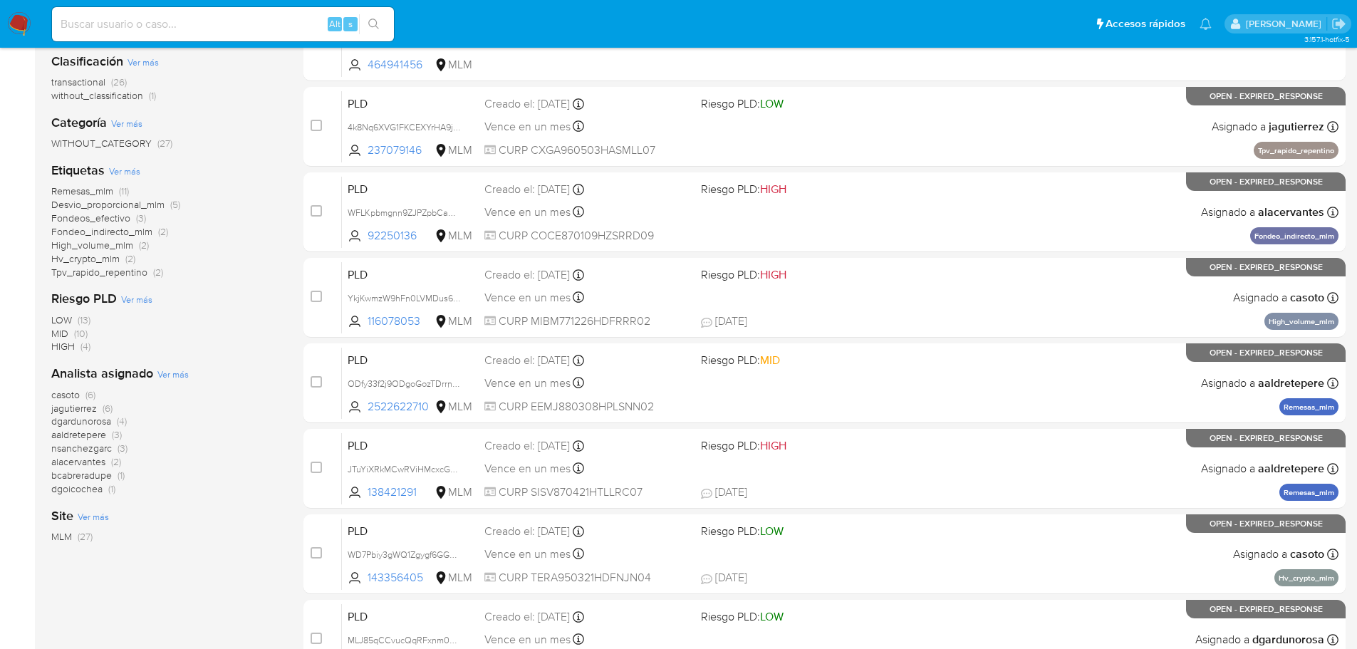
scroll to position [356, 0]
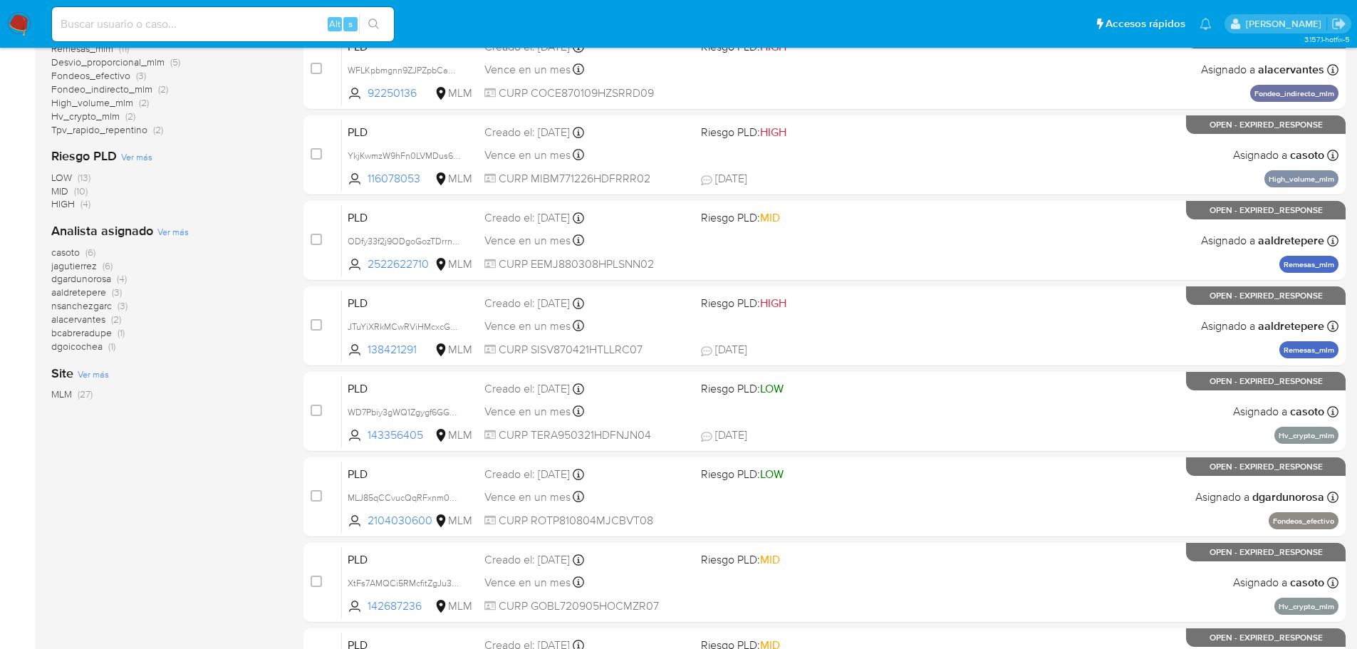
drag, startPoint x: 24, startPoint y: 20, endPoint x: 33, endPoint y: 1, distance: 20.4
click at [24, 20] on img at bounding box center [19, 24] width 24 height 24
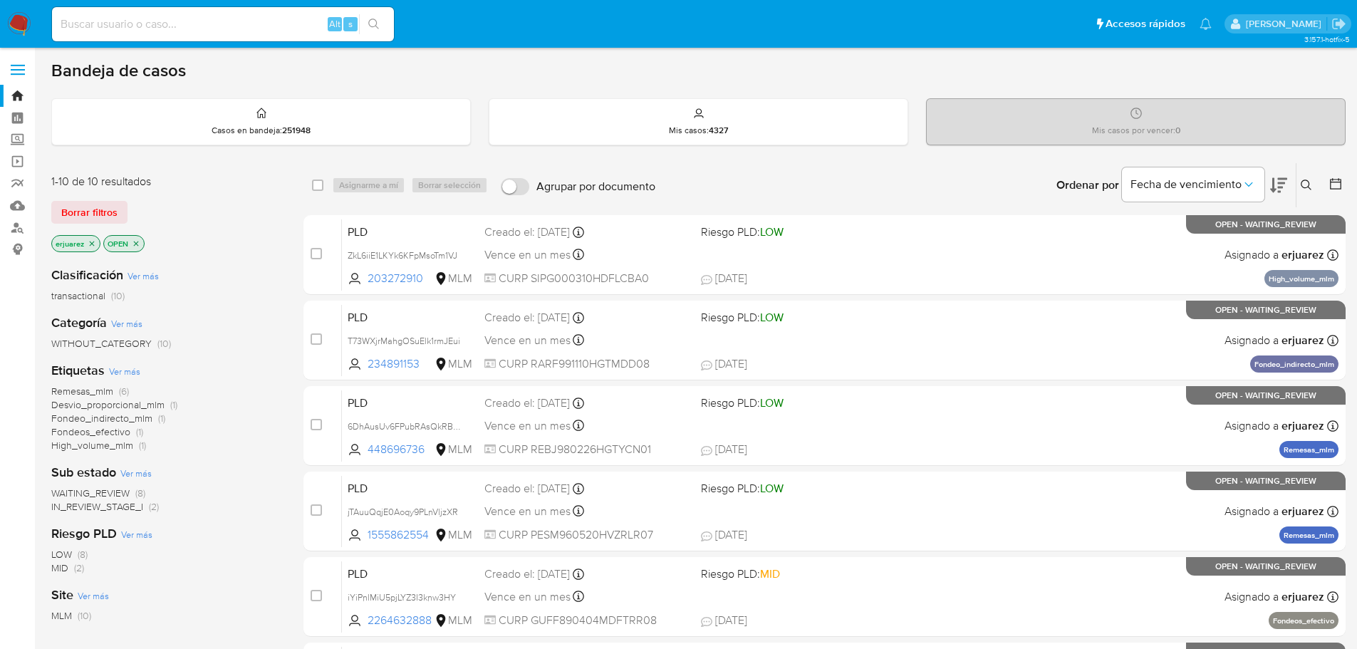
click at [1309, 177] on div "Ingrese ID de usuario o caso Buscar Borrar filtros" at bounding box center [1308, 185] width 24 height 44
drag, startPoint x: 1308, startPoint y: 180, endPoint x: 1226, endPoint y: 198, distance: 84.0
click at [1307, 181] on icon at bounding box center [1306, 185] width 11 height 11
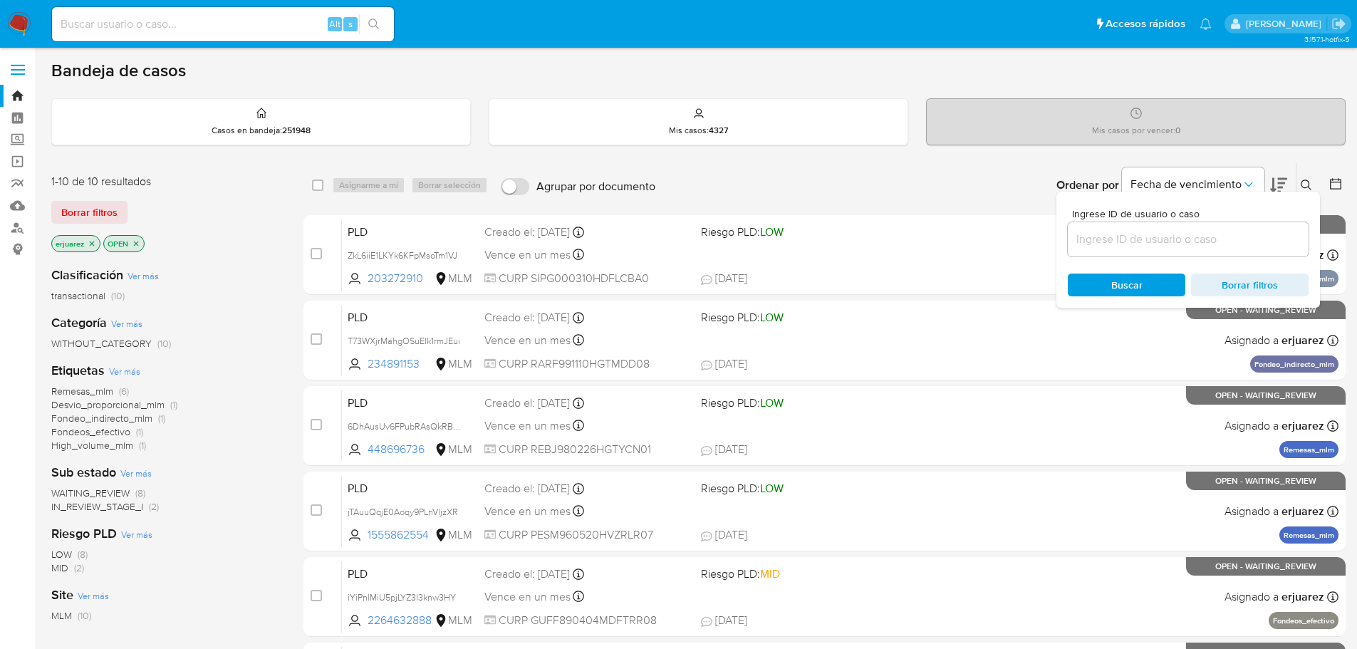
click at [1112, 236] on input at bounding box center [1188, 239] width 241 height 19
type input "R1lIwnGSizZ6S9Uo9NnX57ol"
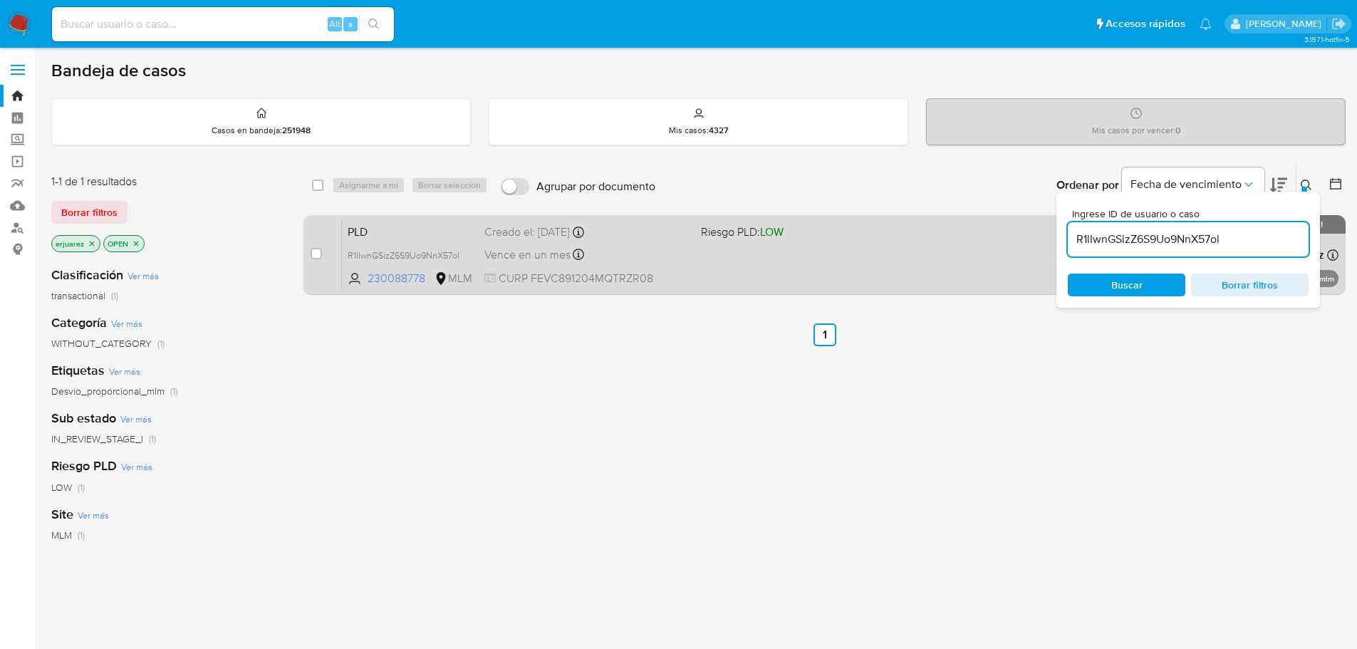
click at [883, 240] on div "PLD R1lIwnGSizZ6S9Uo9NnX57ol 230088778 MLM Riesgo PLD: LOW Creado el: 12/08/202…" at bounding box center [840, 255] width 997 height 72
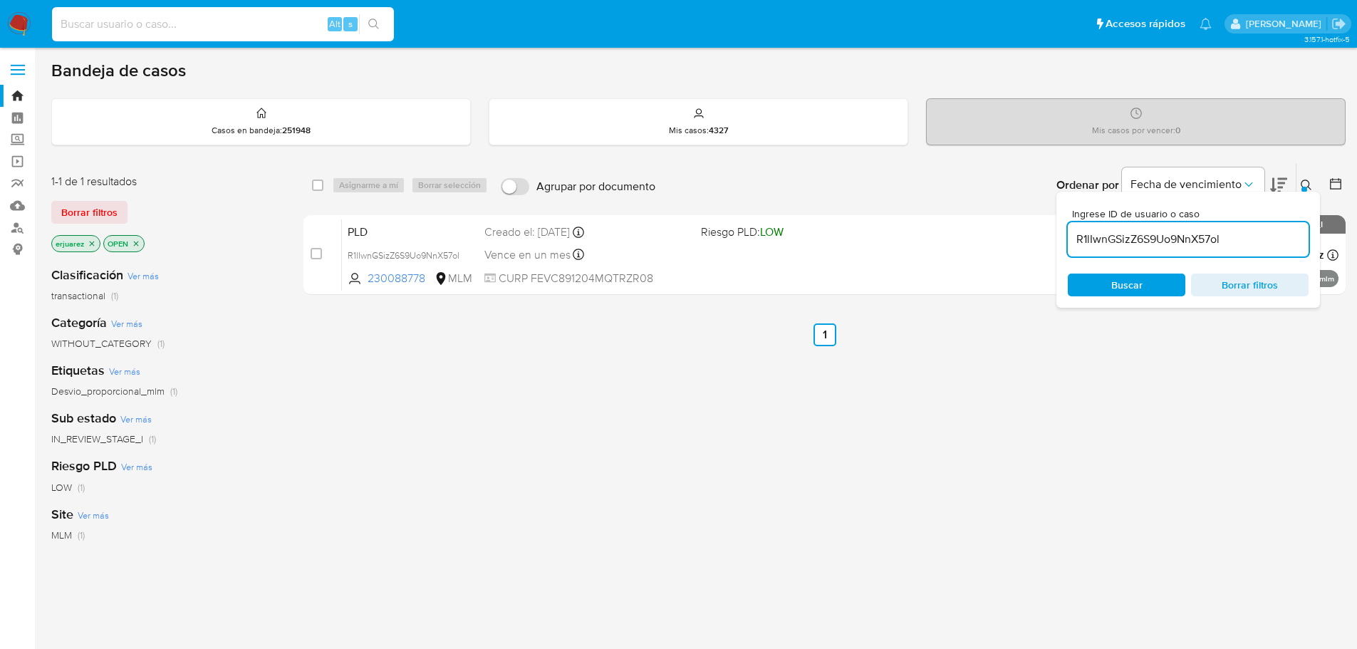
drag, startPoint x: 224, startPoint y: 32, endPoint x: 358, endPoint y: 33, distance: 133.3
click at [224, 32] on input at bounding box center [223, 24] width 342 height 19
paste input "465536781"
type input "465536781"
click at [380, 19] on icon "search-icon" at bounding box center [373, 24] width 11 height 11
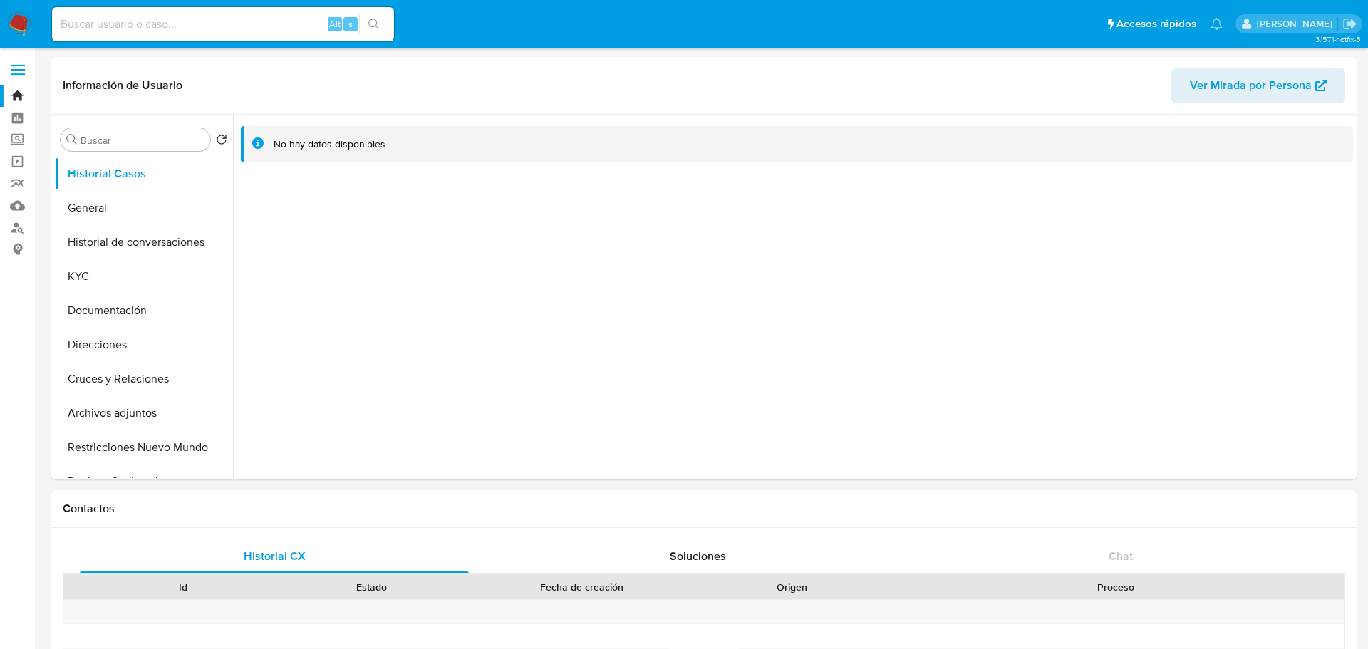
select select "10"
click at [162, 29] on input at bounding box center [223, 24] width 342 height 19
click at [117, 254] on button "Historial de conversaciones" at bounding box center [138, 242] width 167 height 34
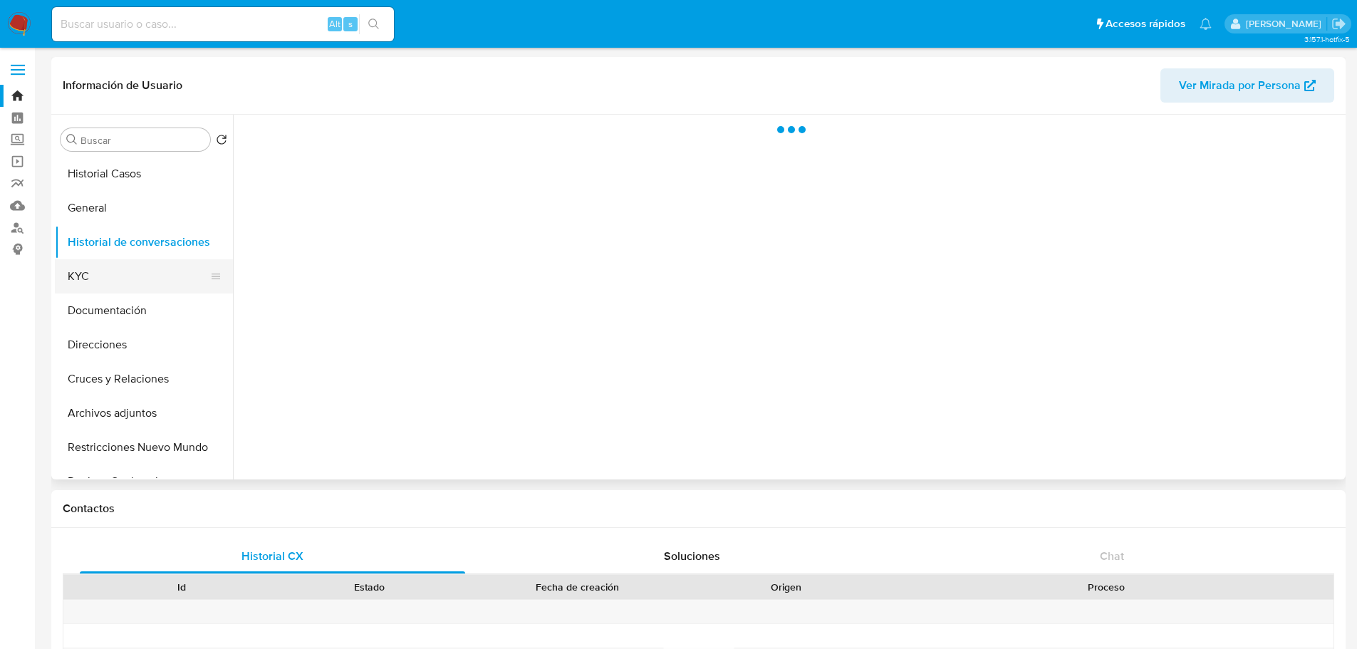
click at [117, 275] on button "KYC" at bounding box center [138, 276] width 167 height 34
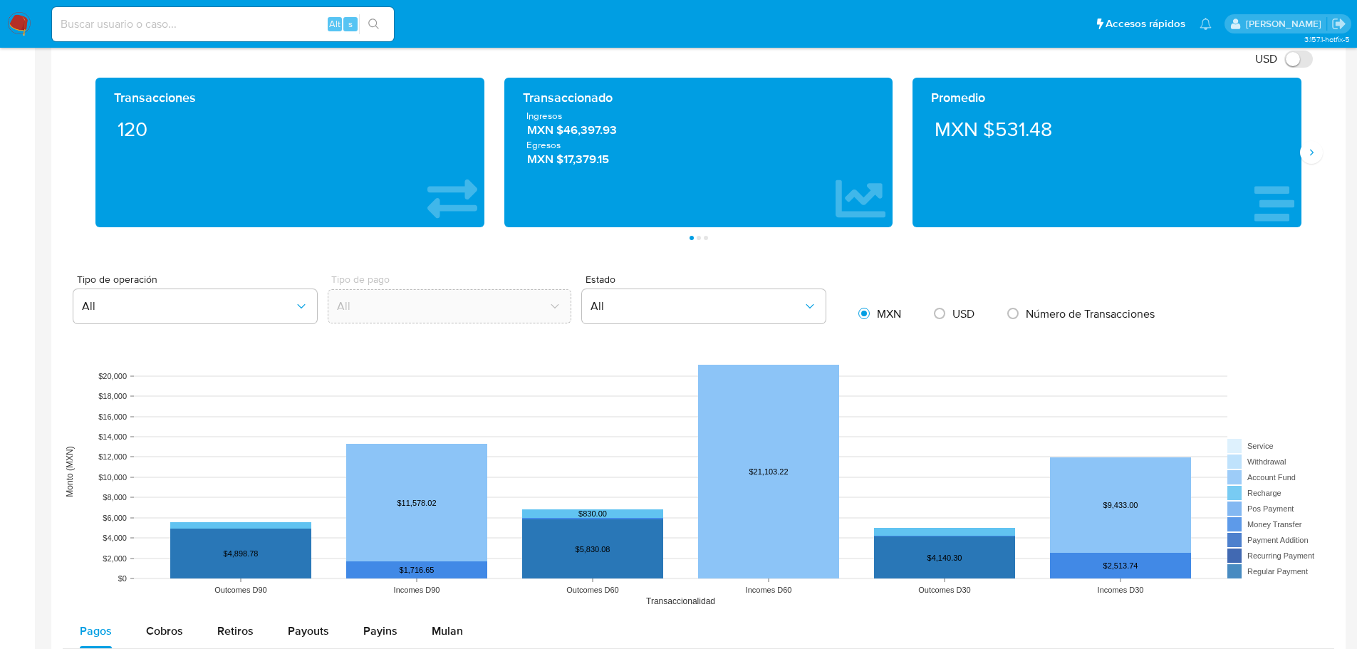
scroll to position [641, 0]
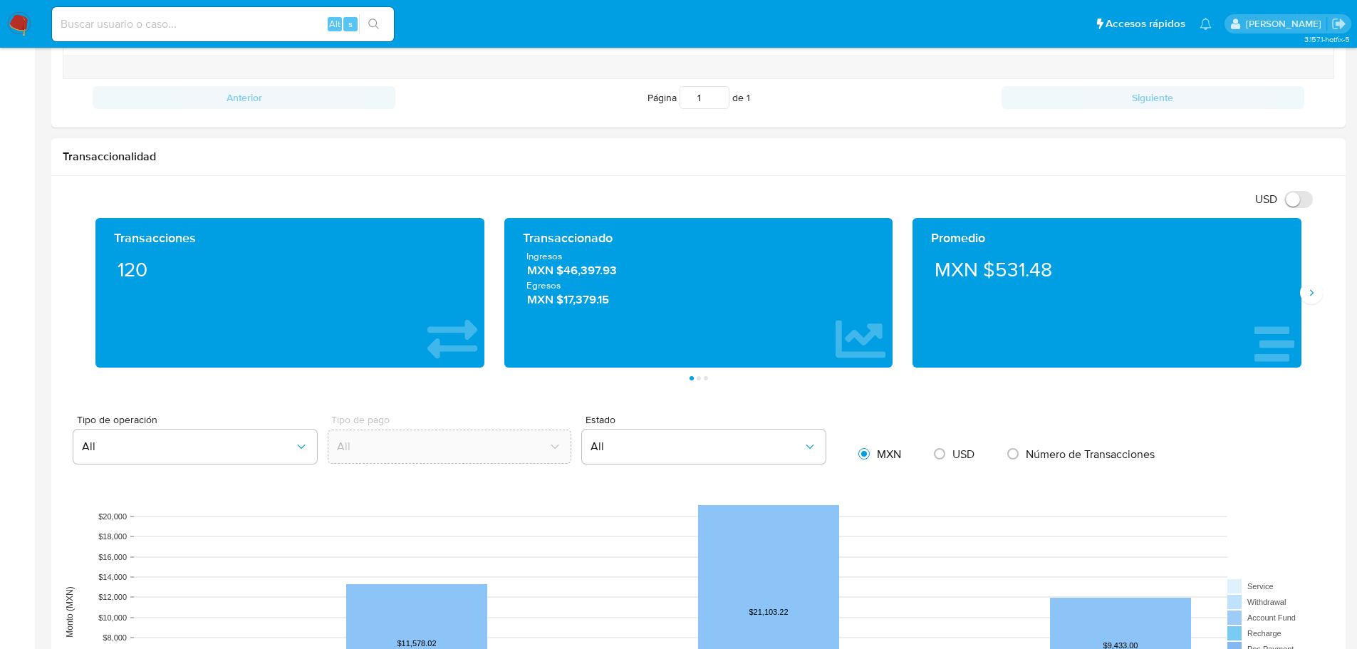
drag, startPoint x: 641, startPoint y: 280, endPoint x: 564, endPoint y: 269, distance: 78.4
click at [564, 269] on div "Ingresos MXN $46,397.93 Egresos MXN $17,379.15" at bounding box center [699, 278] width 366 height 58
click at [151, 19] on input at bounding box center [223, 24] width 342 height 19
paste input "478671737"
click at [375, 24] on icon "search-icon" at bounding box center [373, 24] width 11 height 11
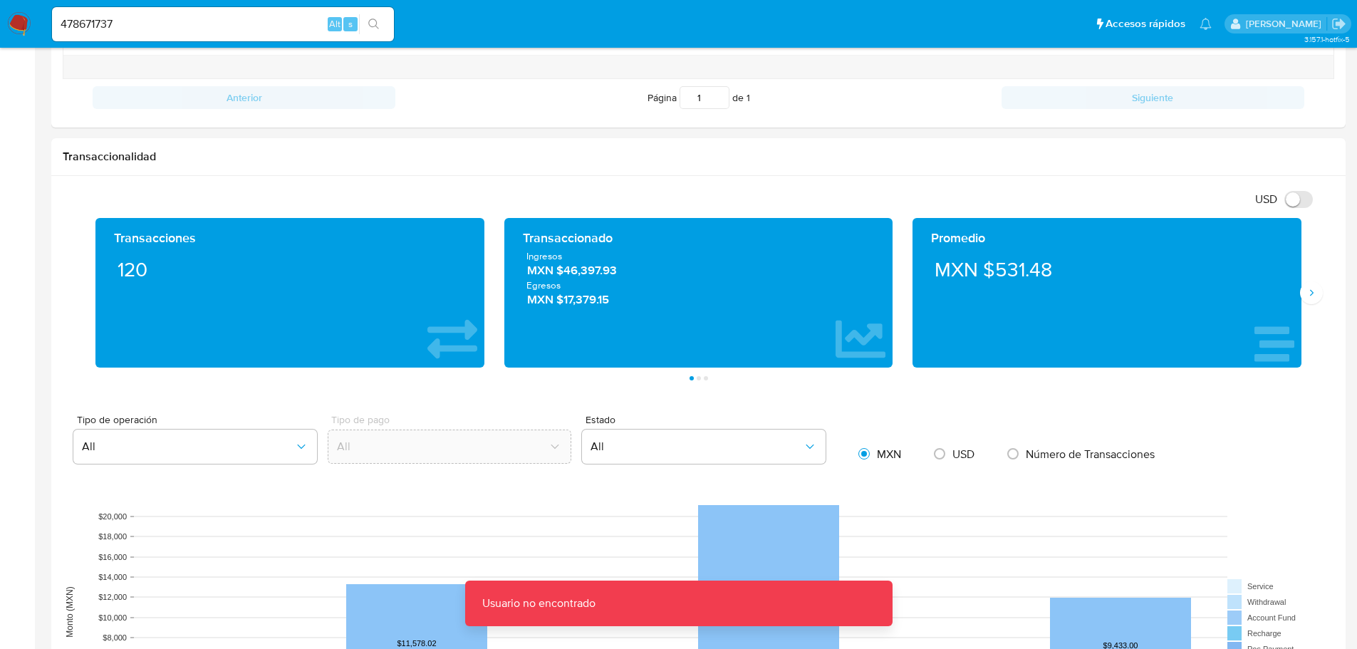
click at [239, 30] on input "478671737" at bounding box center [223, 24] width 342 height 19
click at [227, 26] on input "478671737" at bounding box center [223, 24] width 342 height 19
click at [63, 24] on input "478671737" at bounding box center [223, 24] width 342 height 19
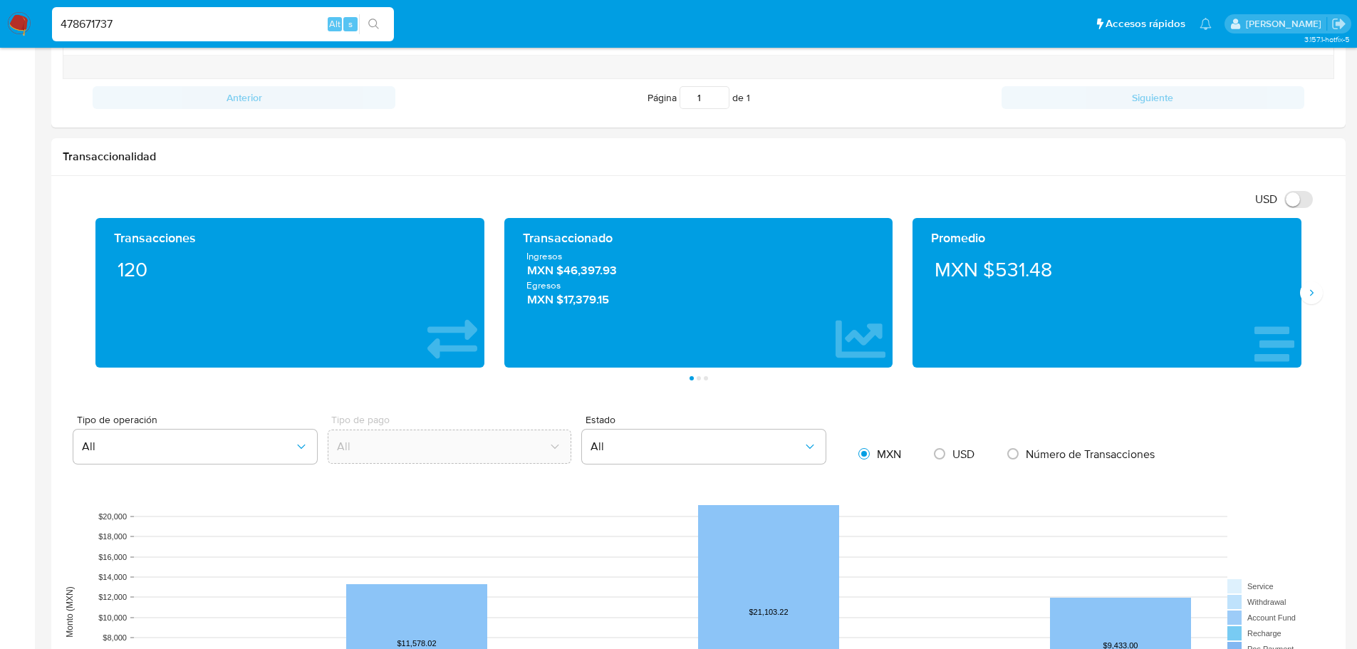
drag, startPoint x: 227, startPoint y: 30, endPoint x: 257, endPoint y: 31, distance: 29.2
click at [227, 31] on input "478671737" at bounding box center [223, 24] width 342 height 19
type input "478671737"
click at [383, 22] on button "search-icon" at bounding box center [373, 24] width 29 height 20
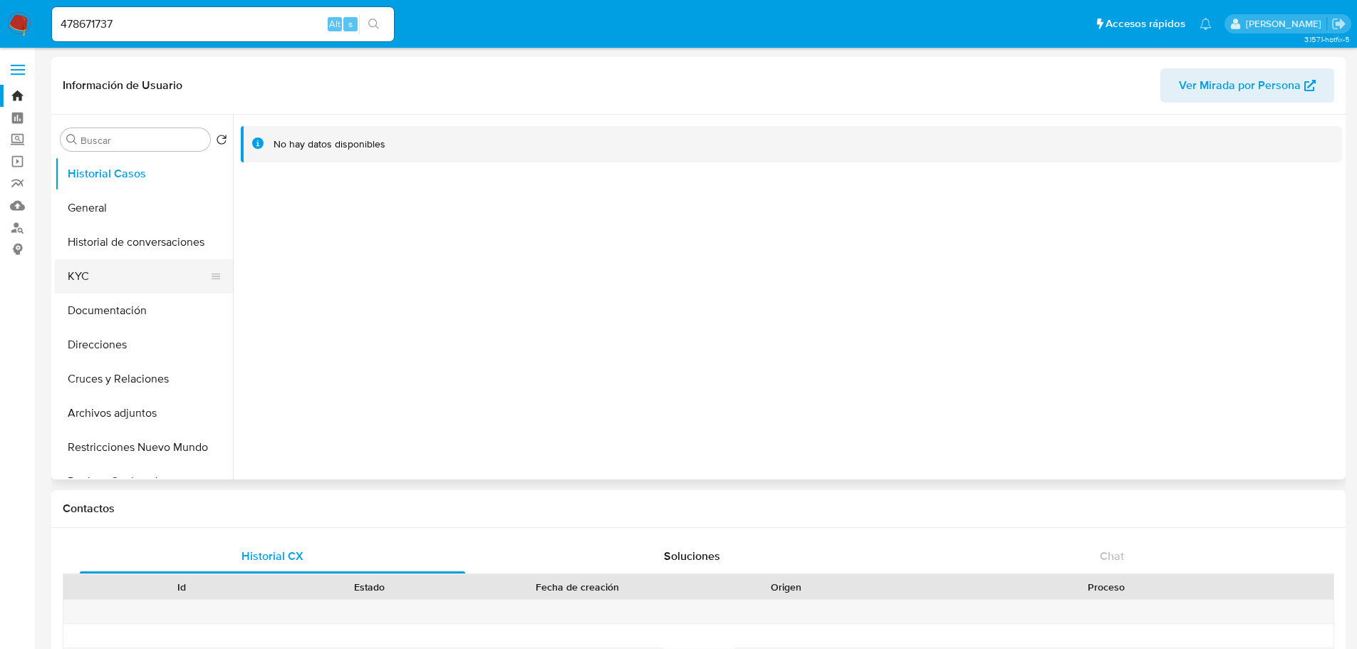
click at [87, 279] on button "KYC" at bounding box center [138, 276] width 167 height 34
select select "10"
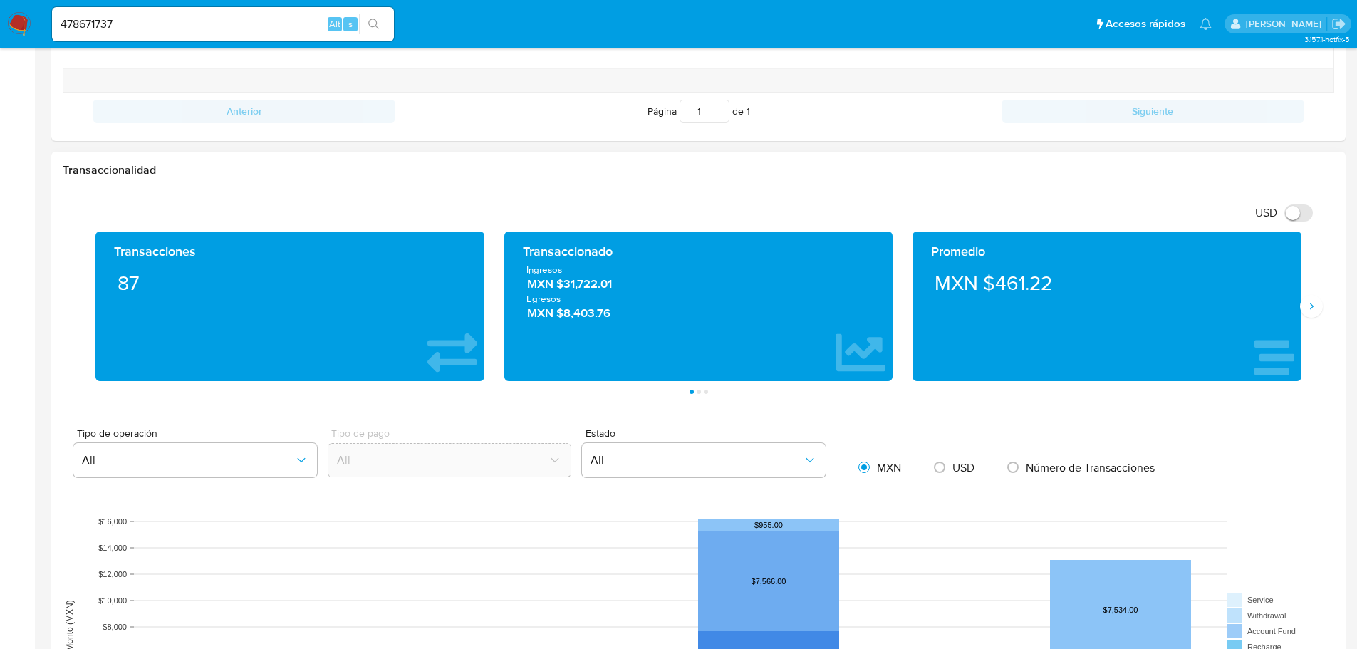
scroll to position [641, 0]
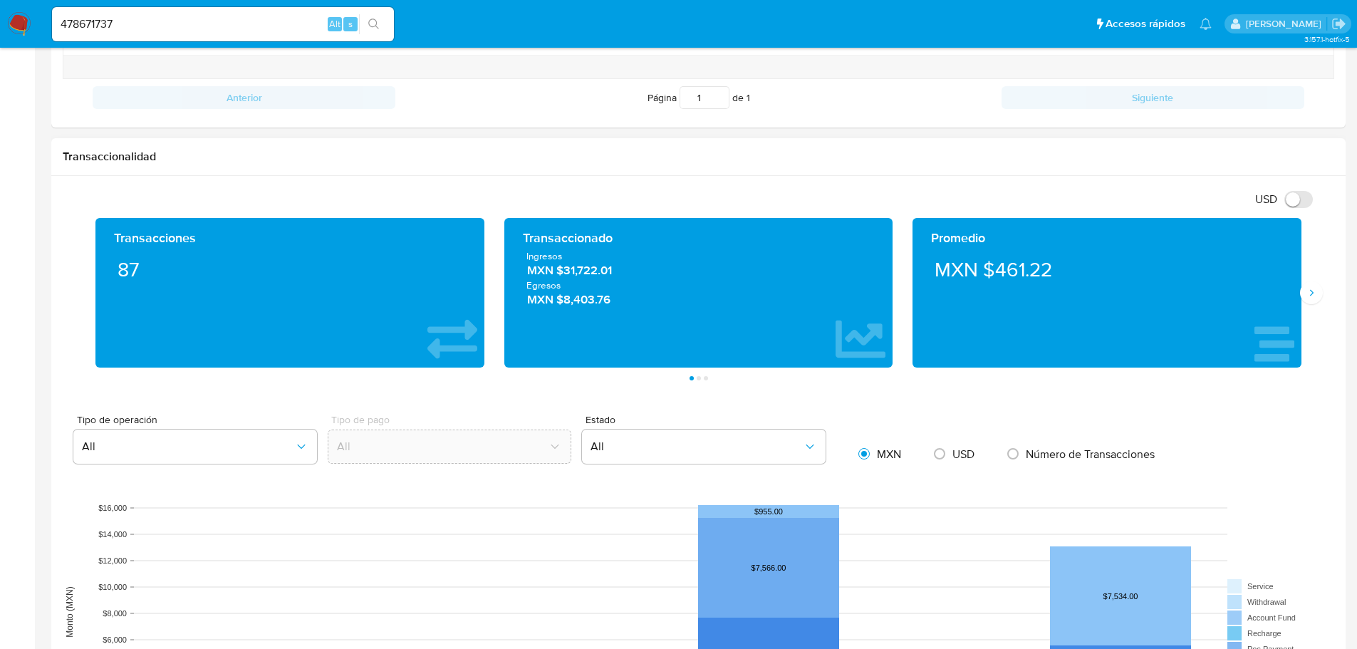
drag, startPoint x: 616, startPoint y: 271, endPoint x: 631, endPoint y: 271, distance: 15.0
click at [631, 271] on span "MXN $31,722.01" at bounding box center [698, 270] width 343 height 16
drag, startPoint x: 124, startPoint y: 25, endPoint x: 170, endPoint y: 16, distance: 47.2
click at [0, 21] on html "Pausado Ver notificaciones 478671737 Alt s Accesos rápidos Presiona las siguien…" at bounding box center [678, 476] width 1357 height 2234
paste input "2138528429"
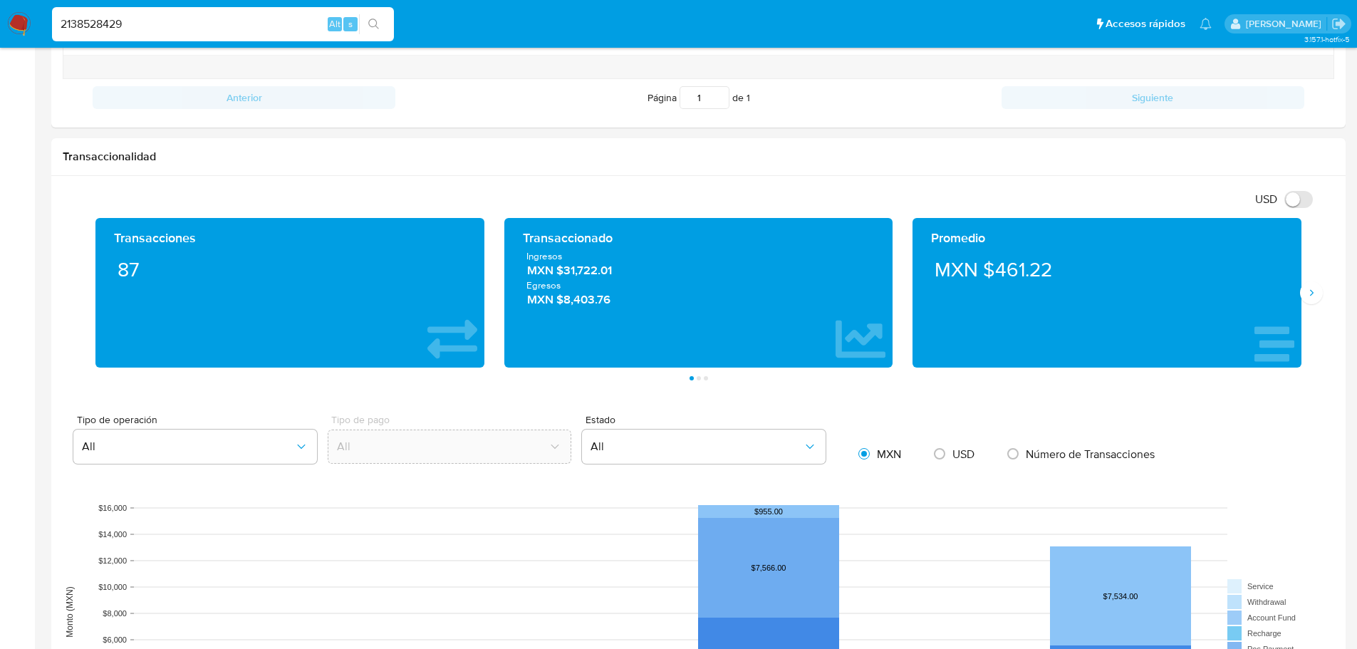
type input "2138528429"
click at [381, 24] on button "search-icon" at bounding box center [373, 24] width 29 height 20
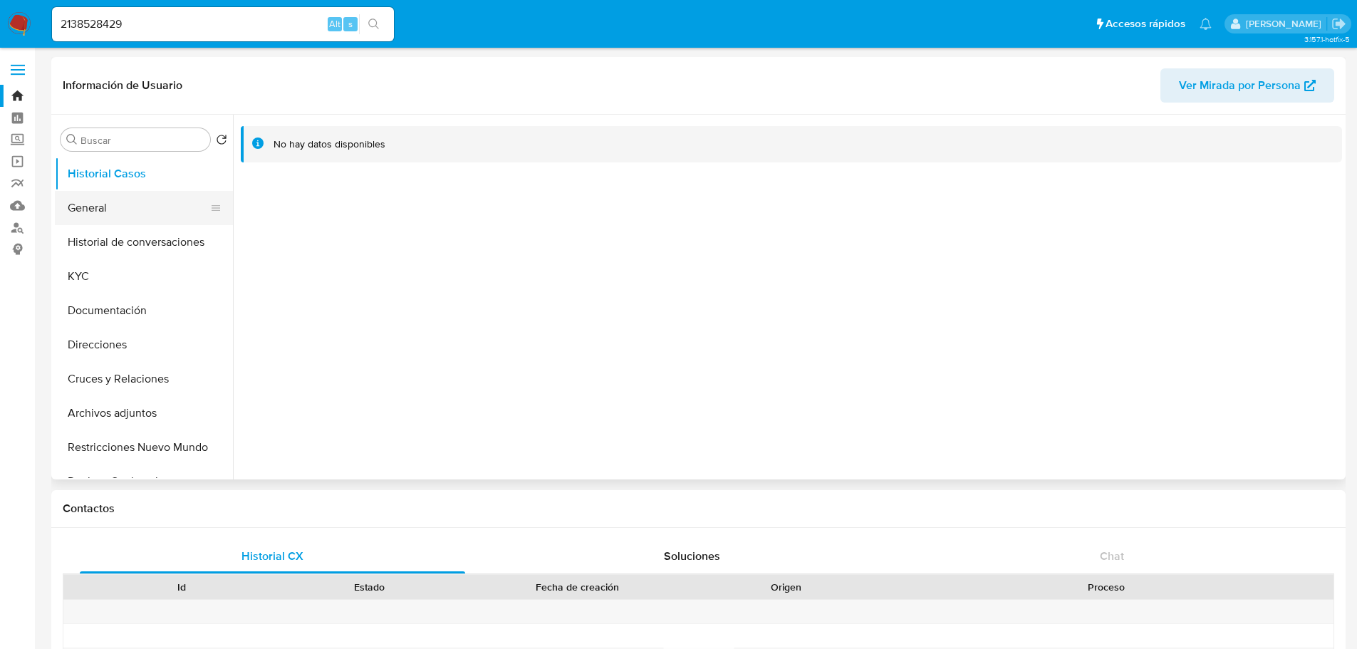
click at [112, 217] on button "General" at bounding box center [138, 208] width 167 height 34
select select "10"
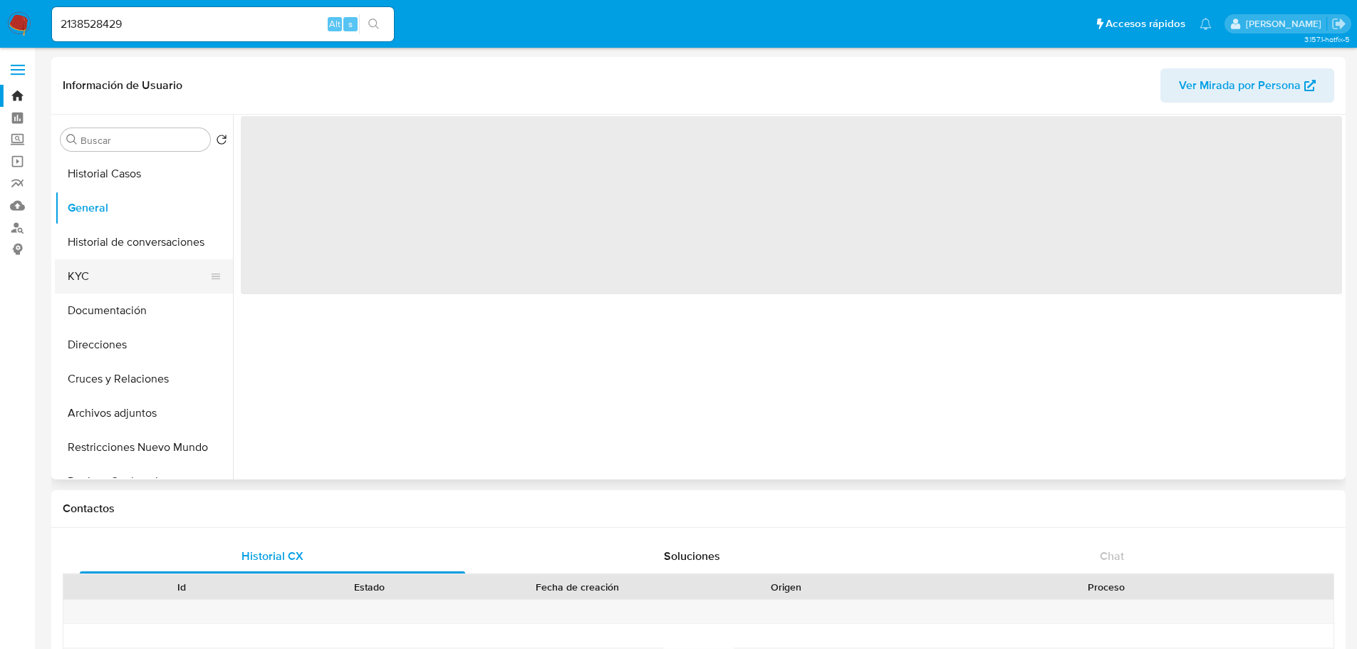
click at [94, 280] on button "KYC" at bounding box center [138, 276] width 167 height 34
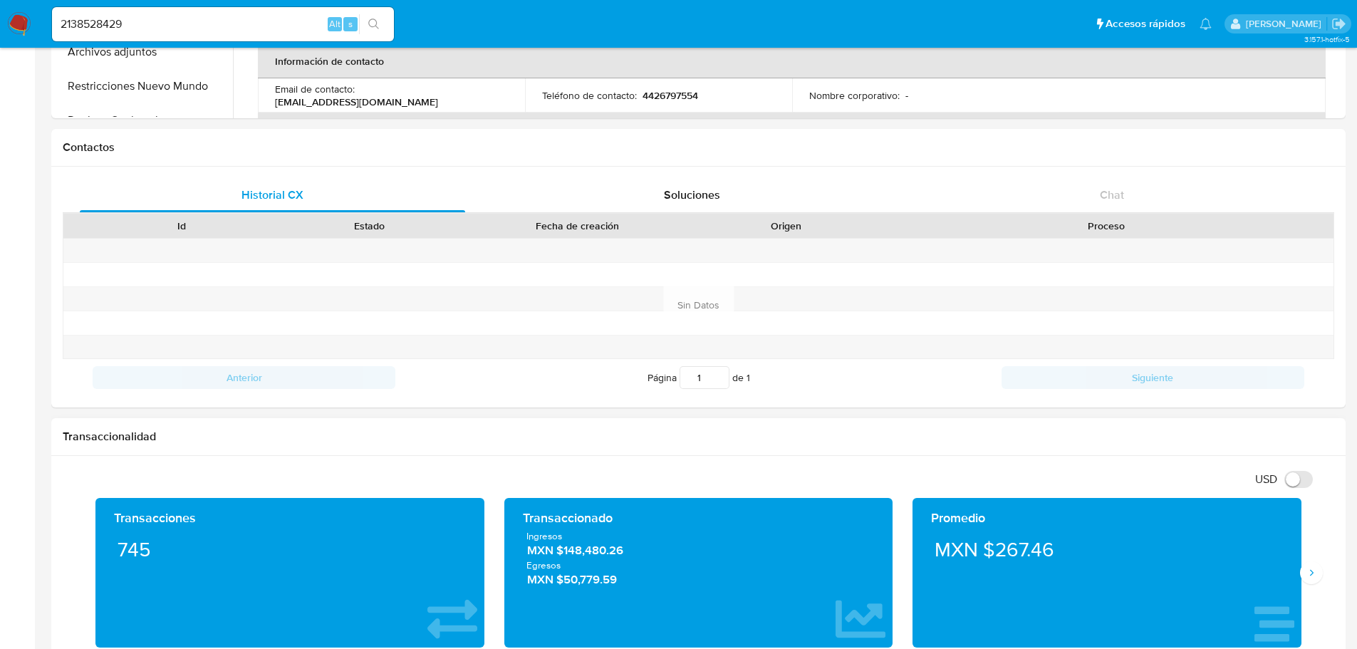
scroll to position [499, 0]
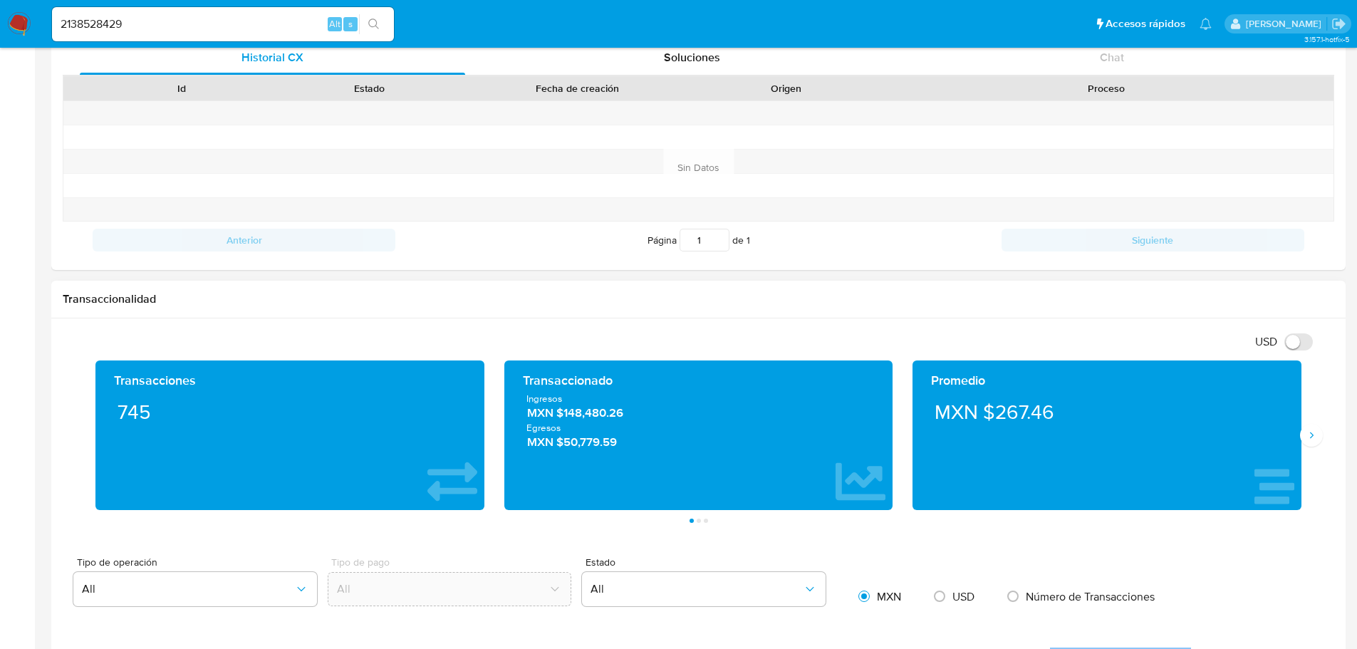
drag, startPoint x: 564, startPoint y: 420, endPoint x: 638, endPoint y: 409, distance: 74.2
click at [638, 409] on span "MXN $148,480.26" at bounding box center [698, 413] width 343 height 16
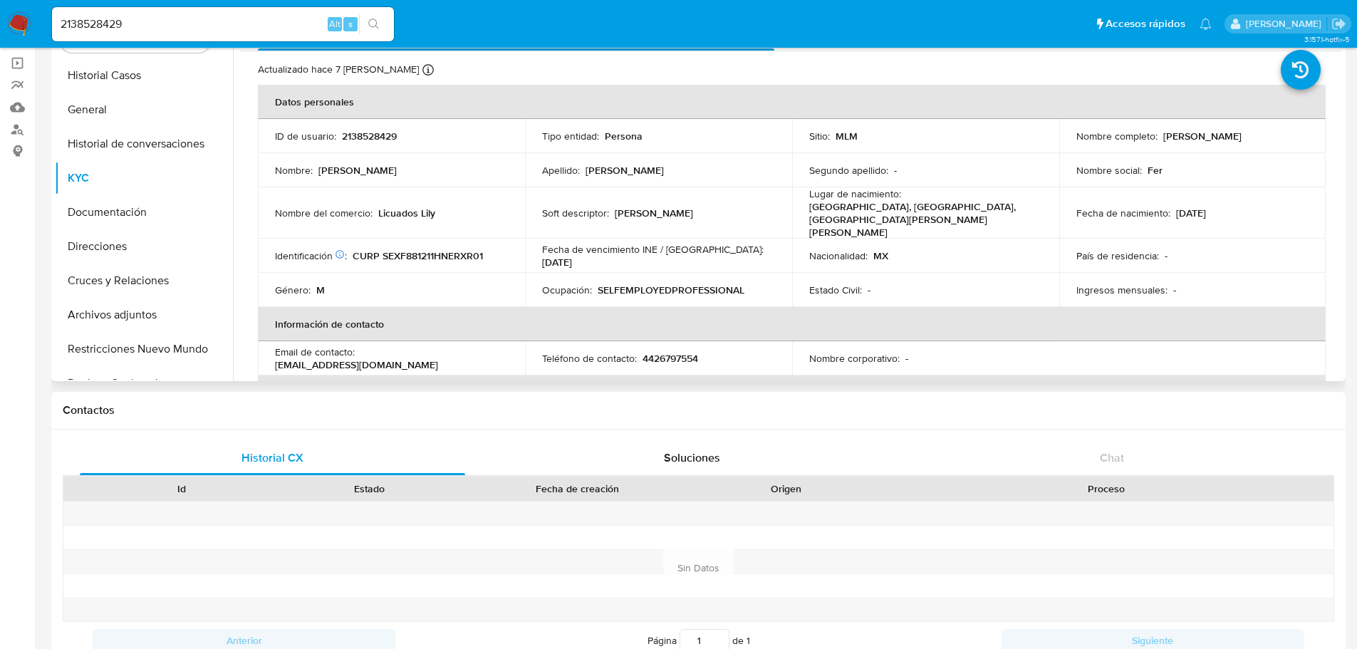
scroll to position [0, 0]
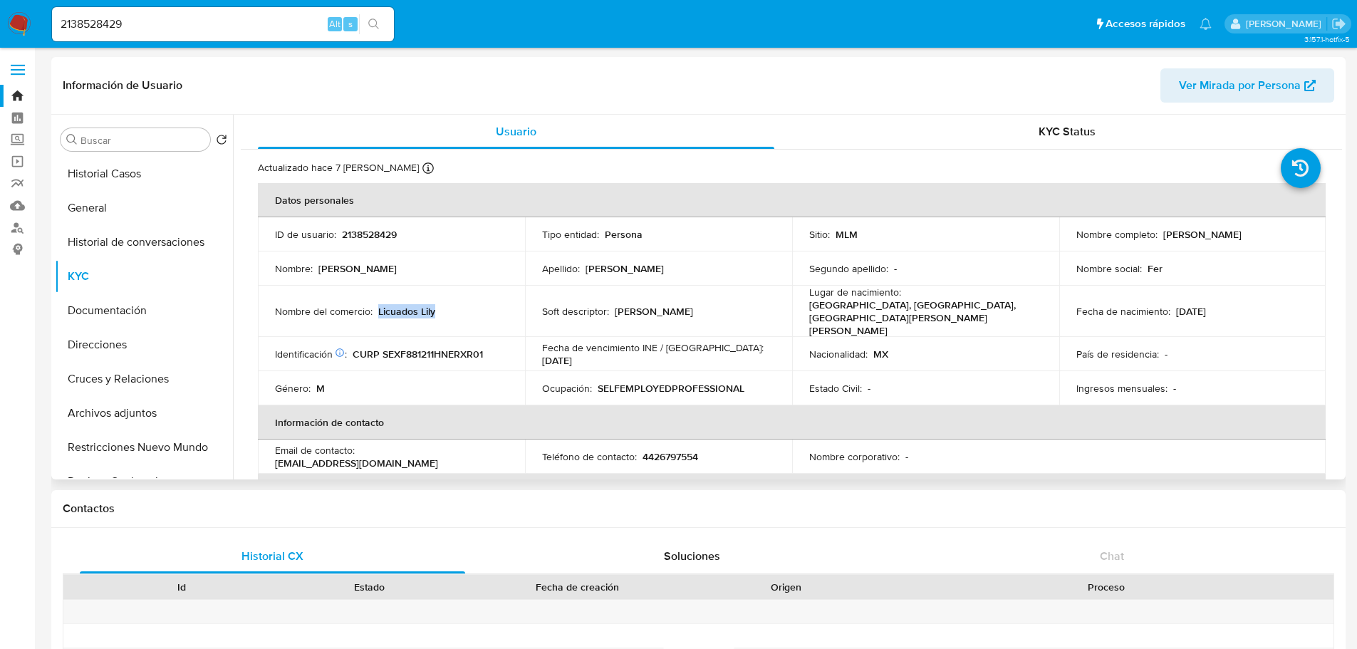
drag, startPoint x: 378, startPoint y: 304, endPoint x: 454, endPoint y: 296, distance: 76.6
click at [454, 296] on td "Nombre del comercio : Licuados Lily" at bounding box center [391, 311] width 267 height 51
copy p "Licuados Lily"
drag, startPoint x: 135, startPoint y: 16, endPoint x: -48, endPoint y: 3, distance: 183.6
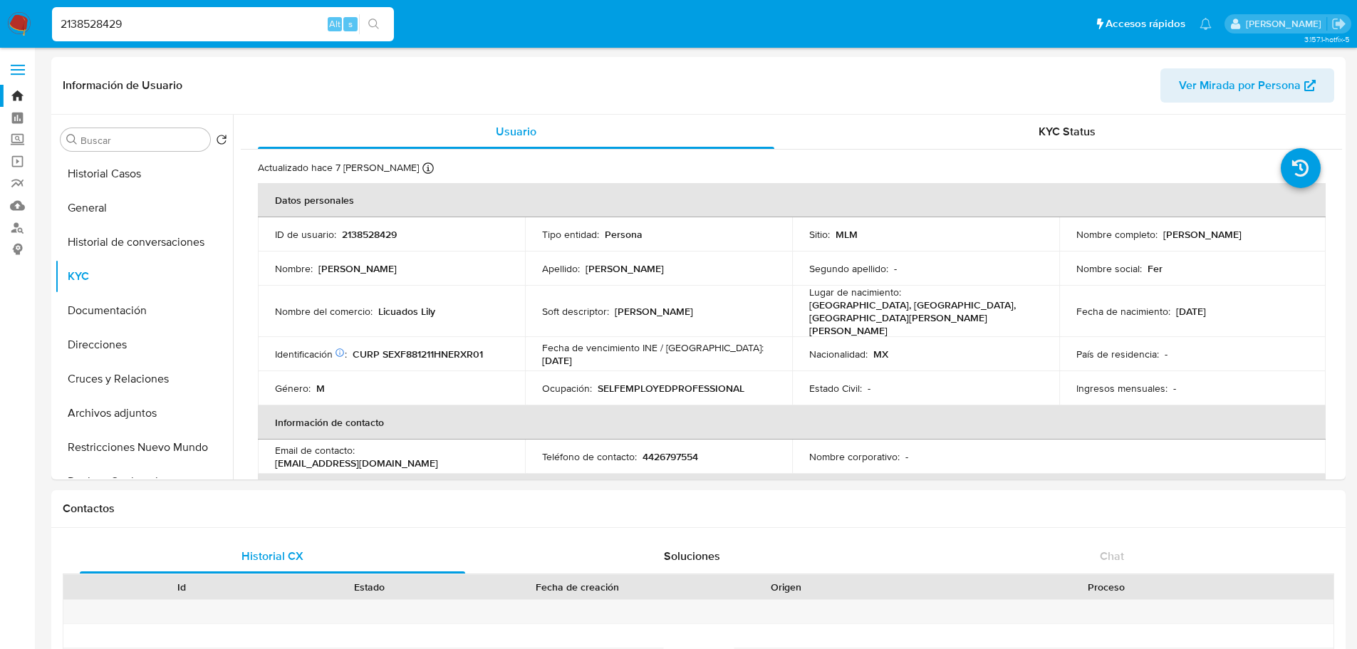
paste input "16277799"
type input "1627779929"
drag, startPoint x: 376, startPoint y: 19, endPoint x: 58, endPoint y: 88, distance: 325.1
click at [373, 21] on icon "search-icon" at bounding box center [373, 24] width 11 height 11
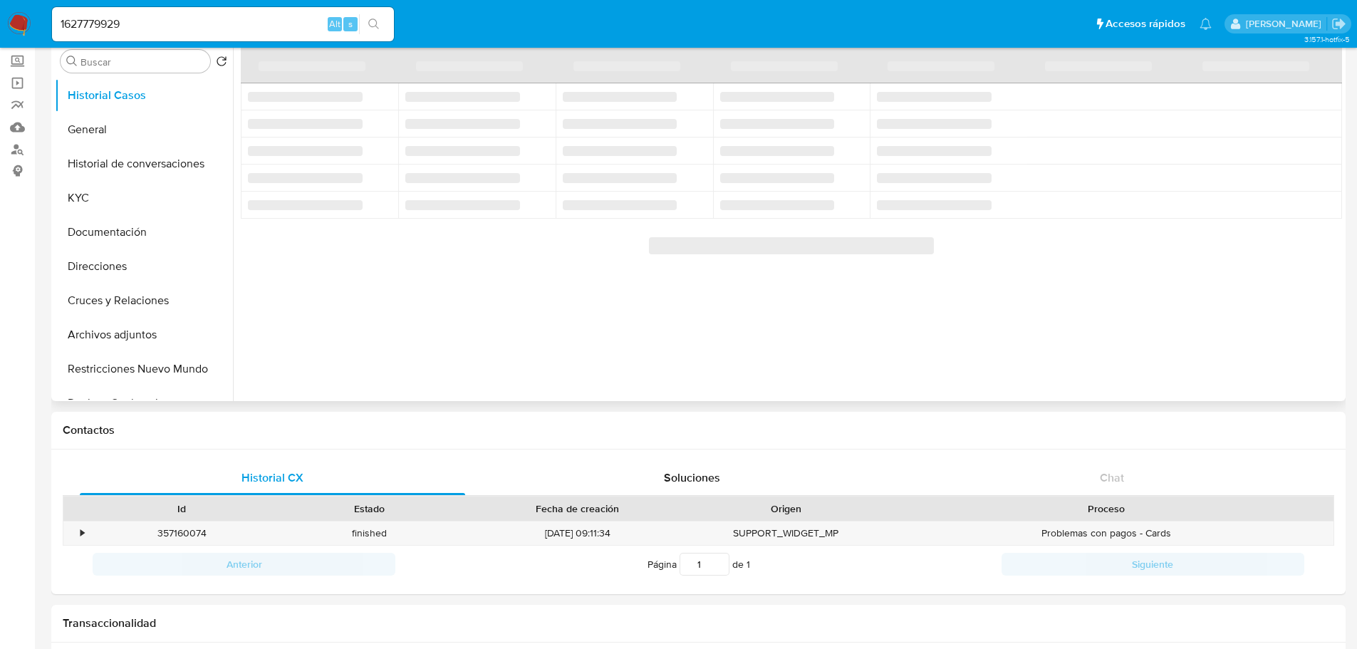
select select "10"
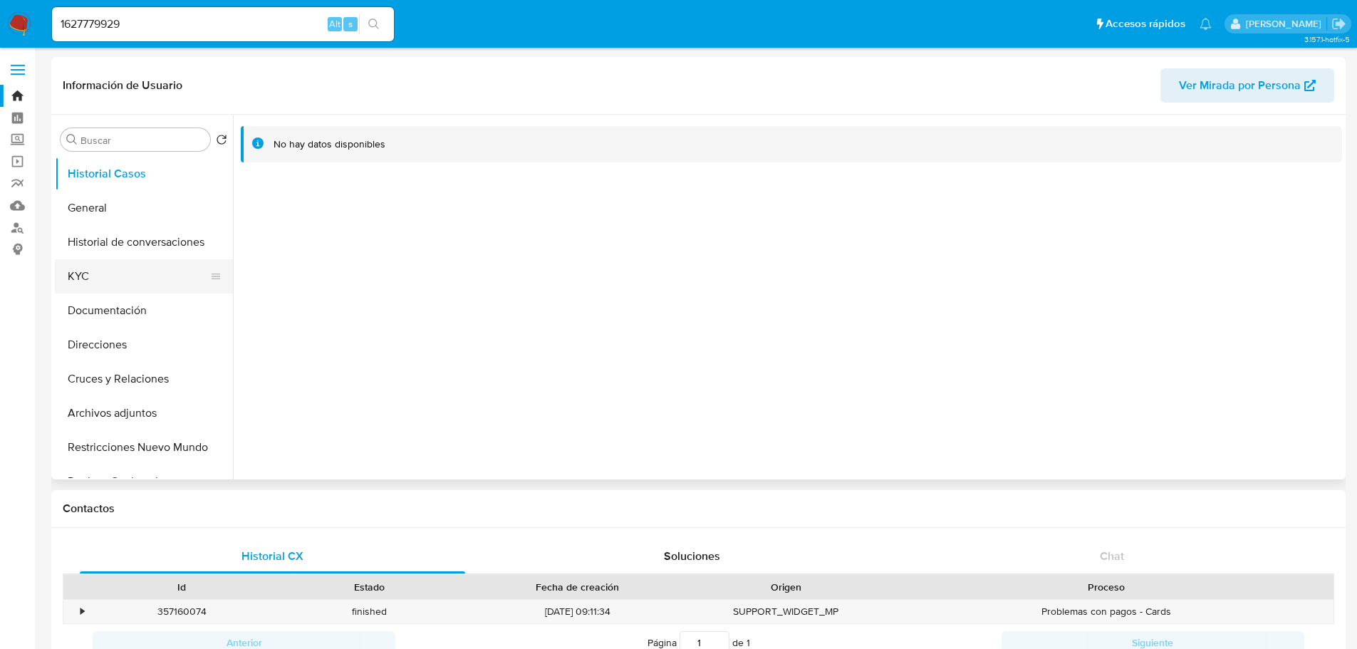
click at [136, 275] on button "KYC" at bounding box center [138, 276] width 167 height 34
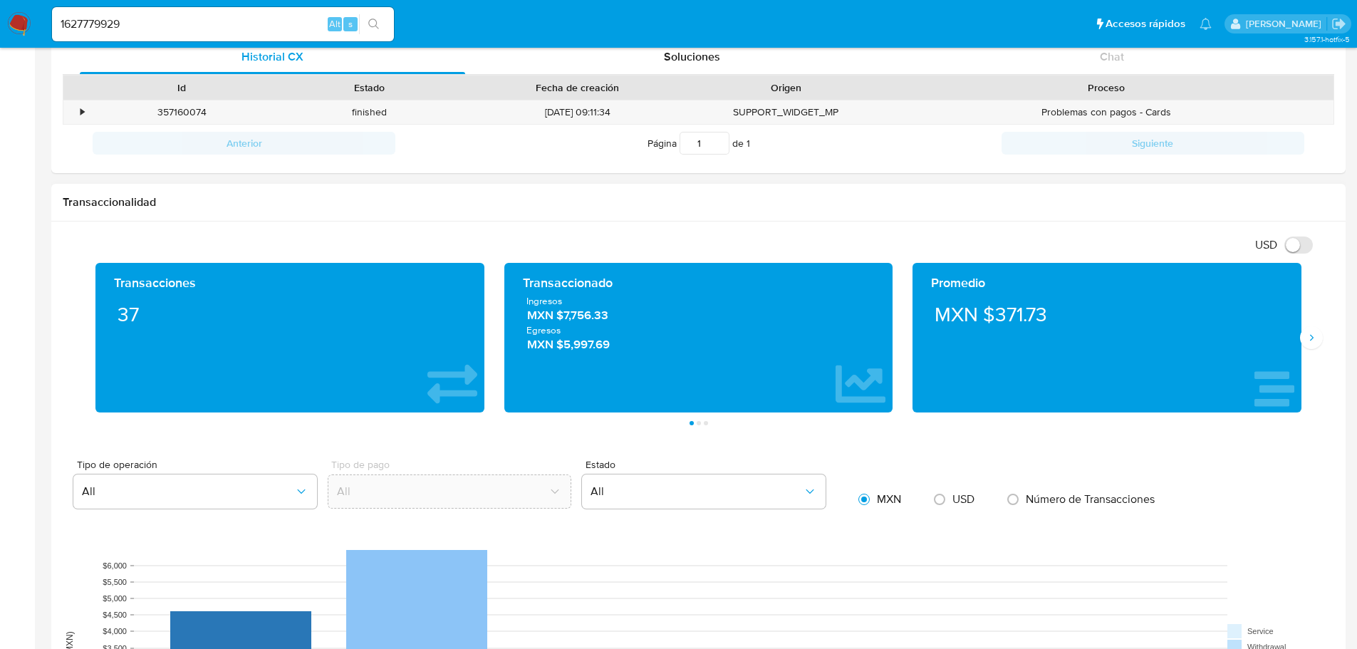
scroll to position [499, 0]
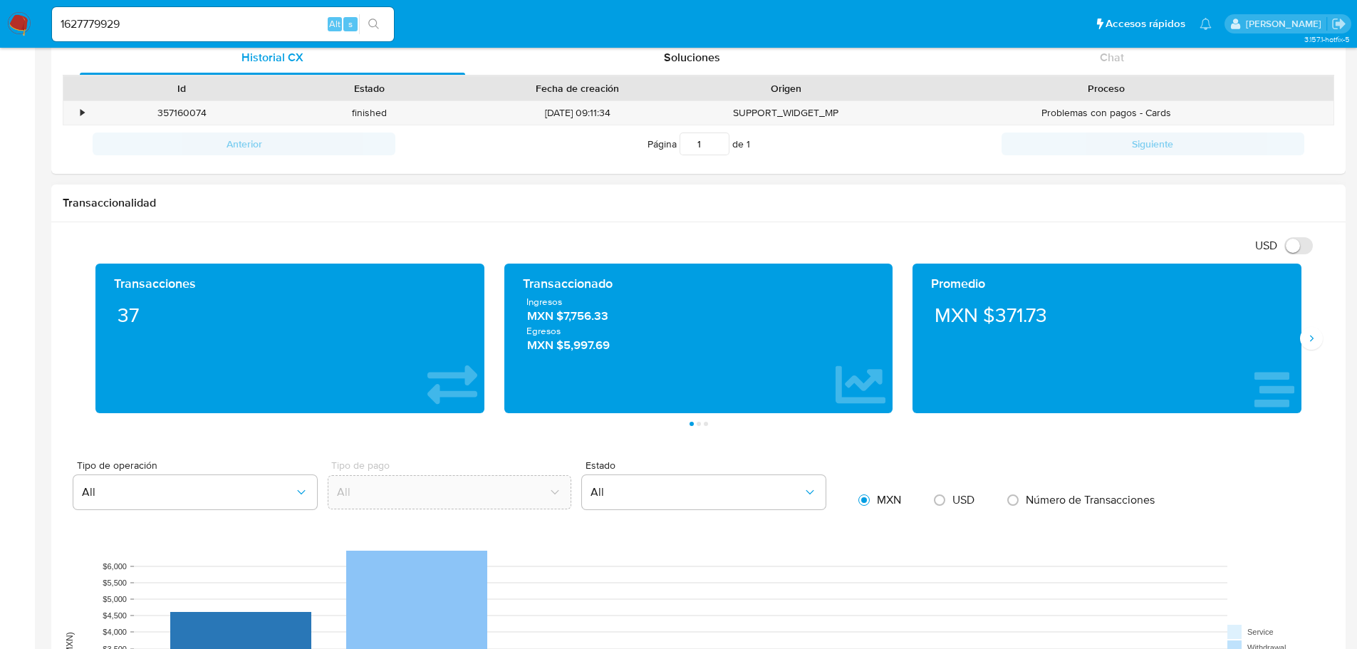
drag, startPoint x: 566, startPoint y: 319, endPoint x: 648, endPoint y: 319, distance: 81.9
click at [648, 319] on span "MXN $7,756.33" at bounding box center [698, 317] width 343 height 16
drag, startPoint x: 155, startPoint y: 27, endPoint x: 271, endPoint y: 27, distance: 116.9
click at [1, 6] on nav "Pausado Ver notificaciones 1627779929 Alt s Accesos rápidos Presiona las siguie…" at bounding box center [678, 24] width 1357 height 48
paste input "230088778"
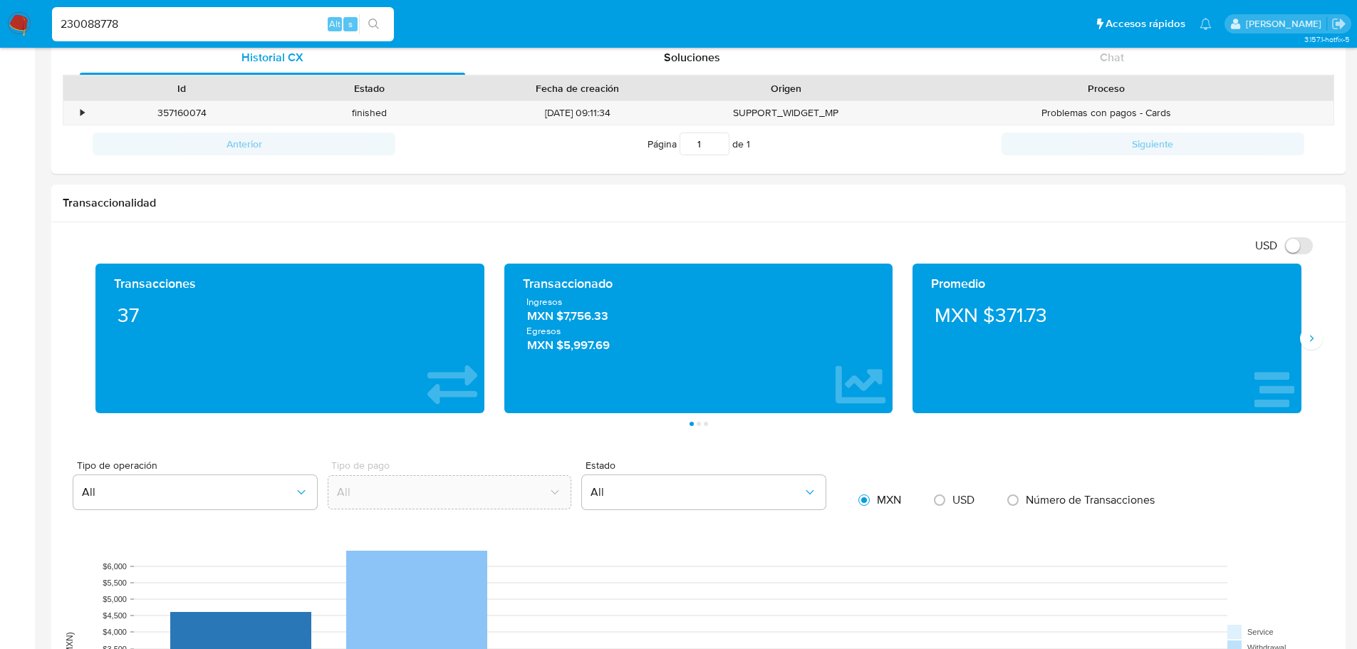
type input "230088778"
click at [369, 24] on icon "search-icon" at bounding box center [373, 24] width 11 height 11
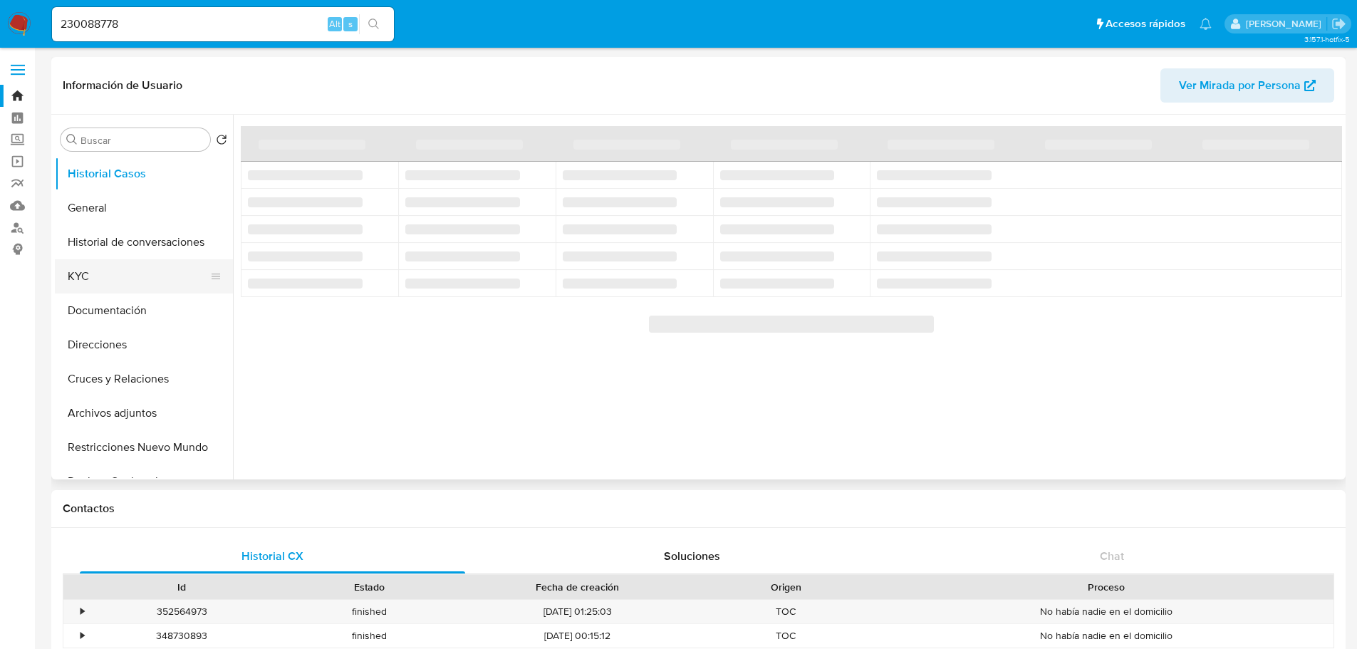
select select "10"
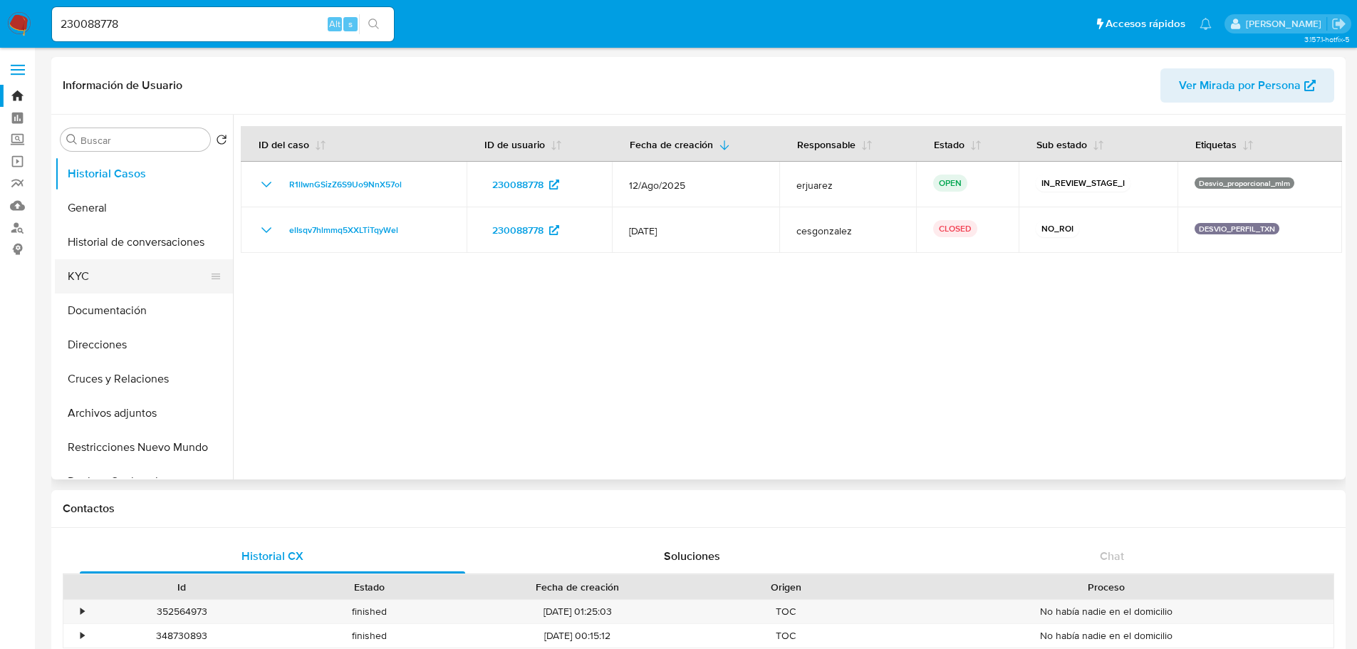
click at [134, 276] on button "KYC" at bounding box center [138, 276] width 167 height 34
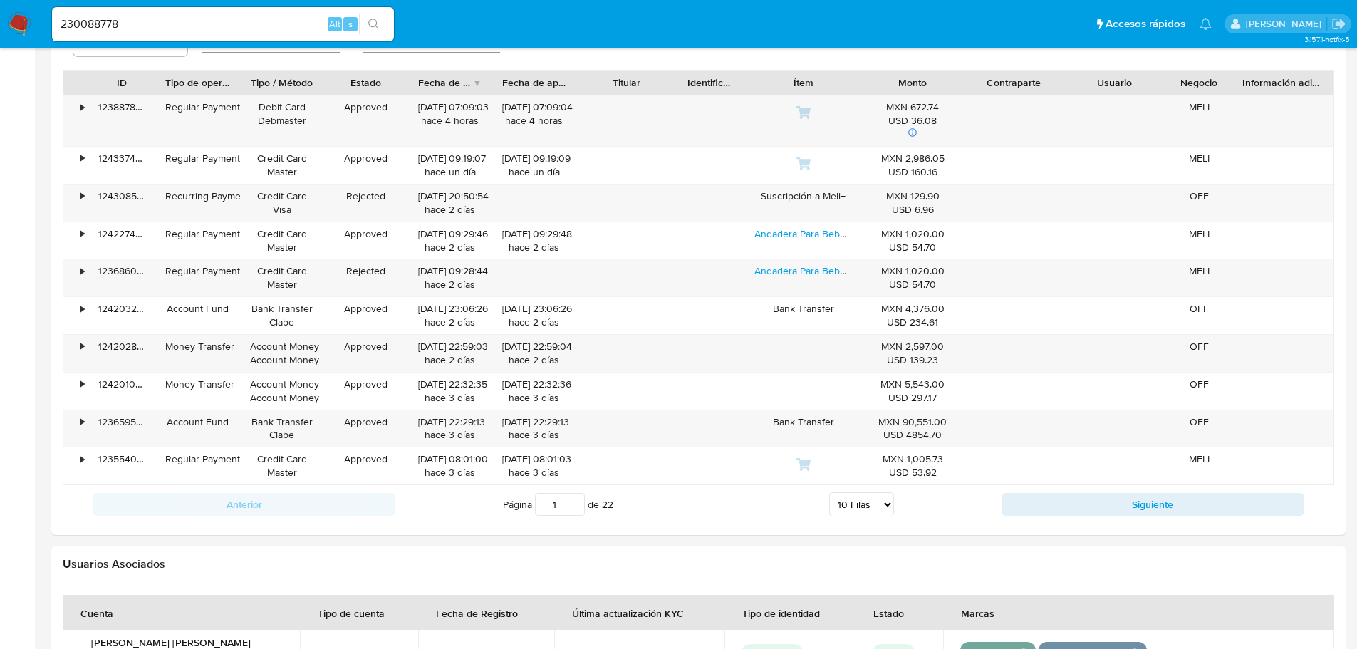
scroll to position [1163, 0]
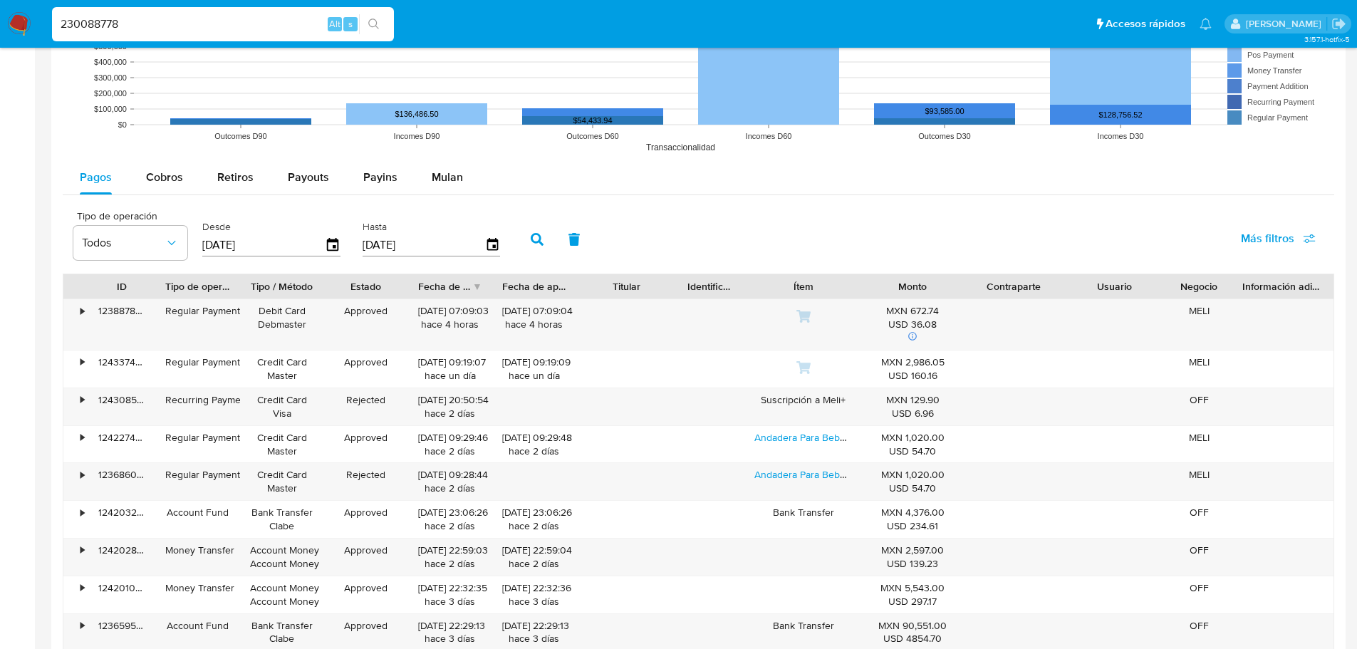
drag, startPoint x: 161, startPoint y: 16, endPoint x: -108, endPoint y: 16, distance: 268.6
paste input "192270636"
type input "192270636"
click at [383, 24] on button "search-icon" at bounding box center [373, 24] width 29 height 20
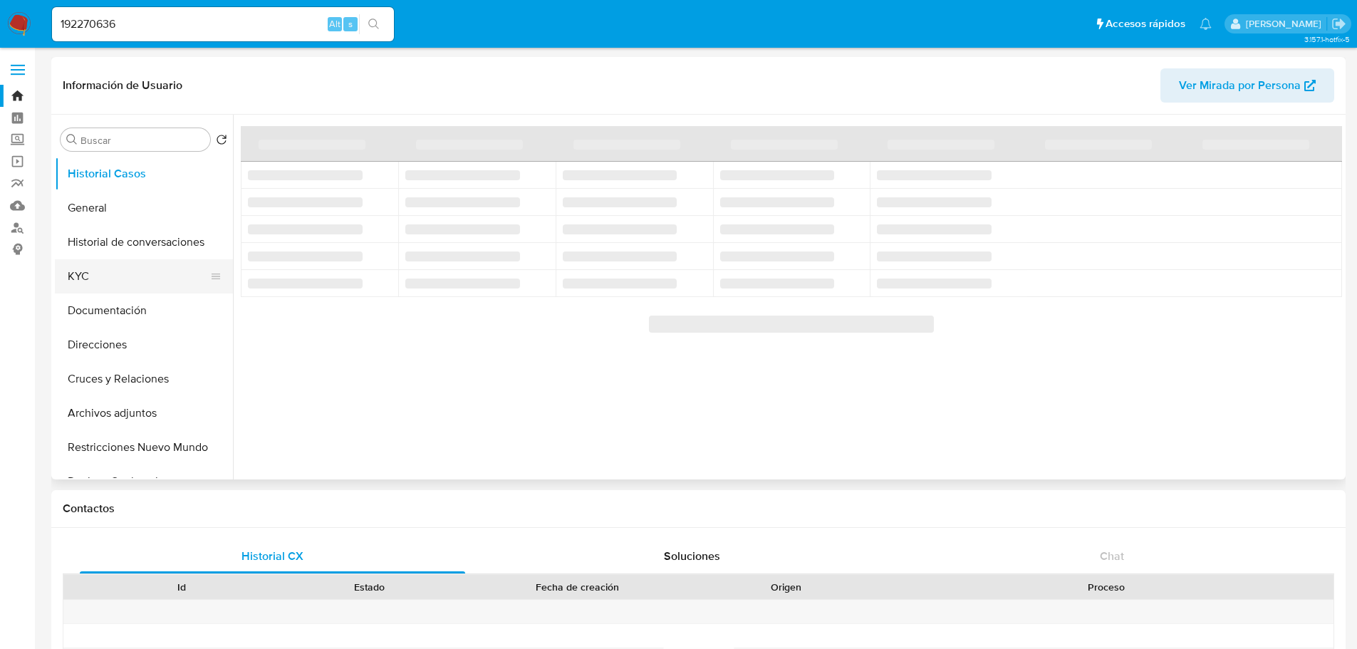
select select "10"
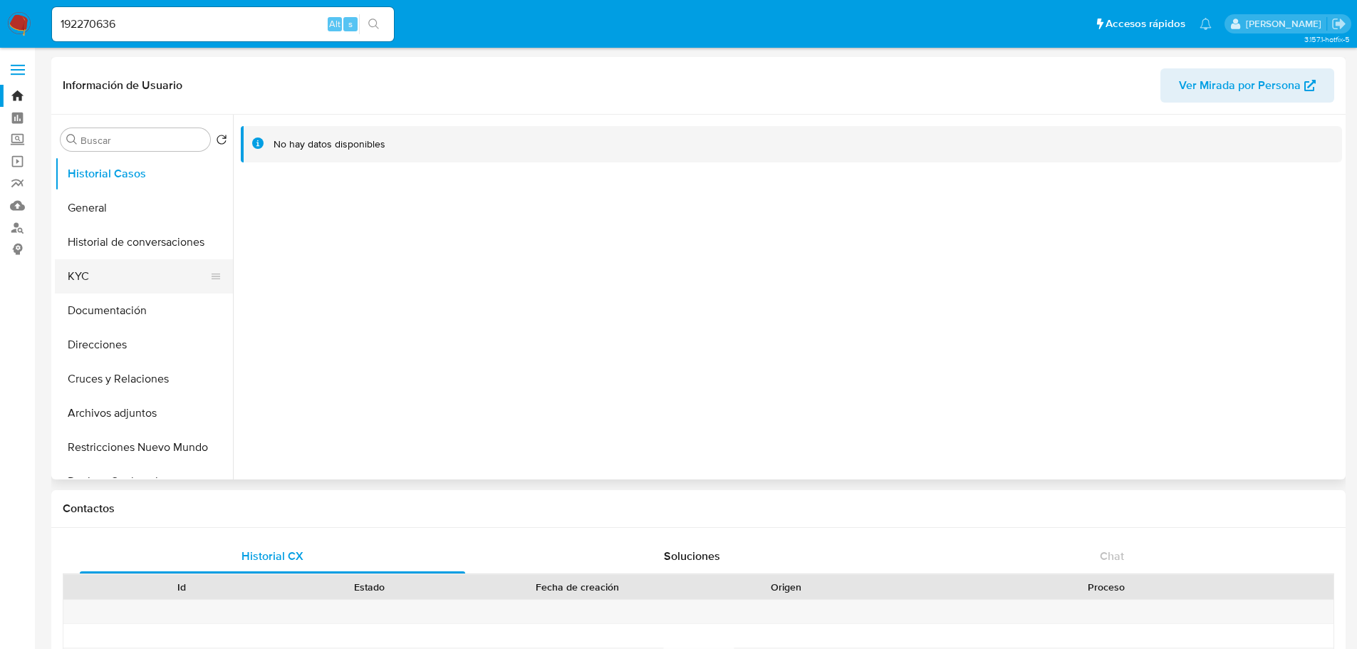
click at [76, 268] on button "KYC" at bounding box center [138, 276] width 167 height 34
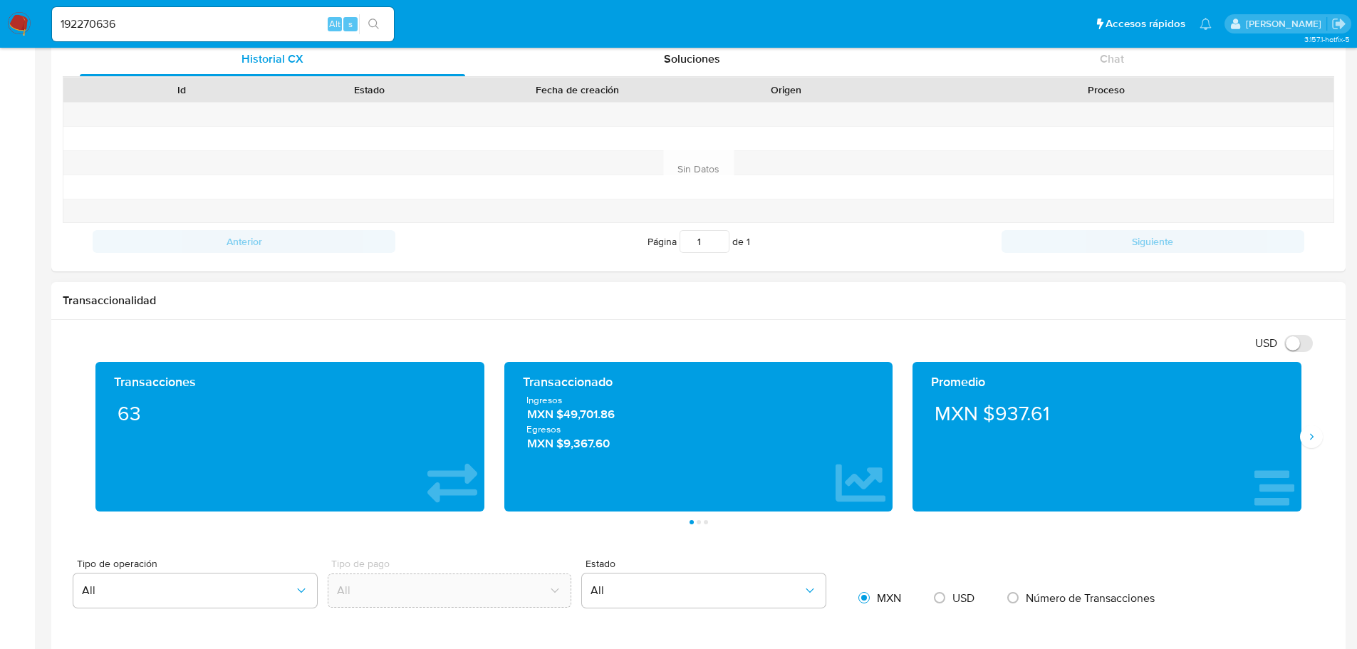
scroll to position [499, 0]
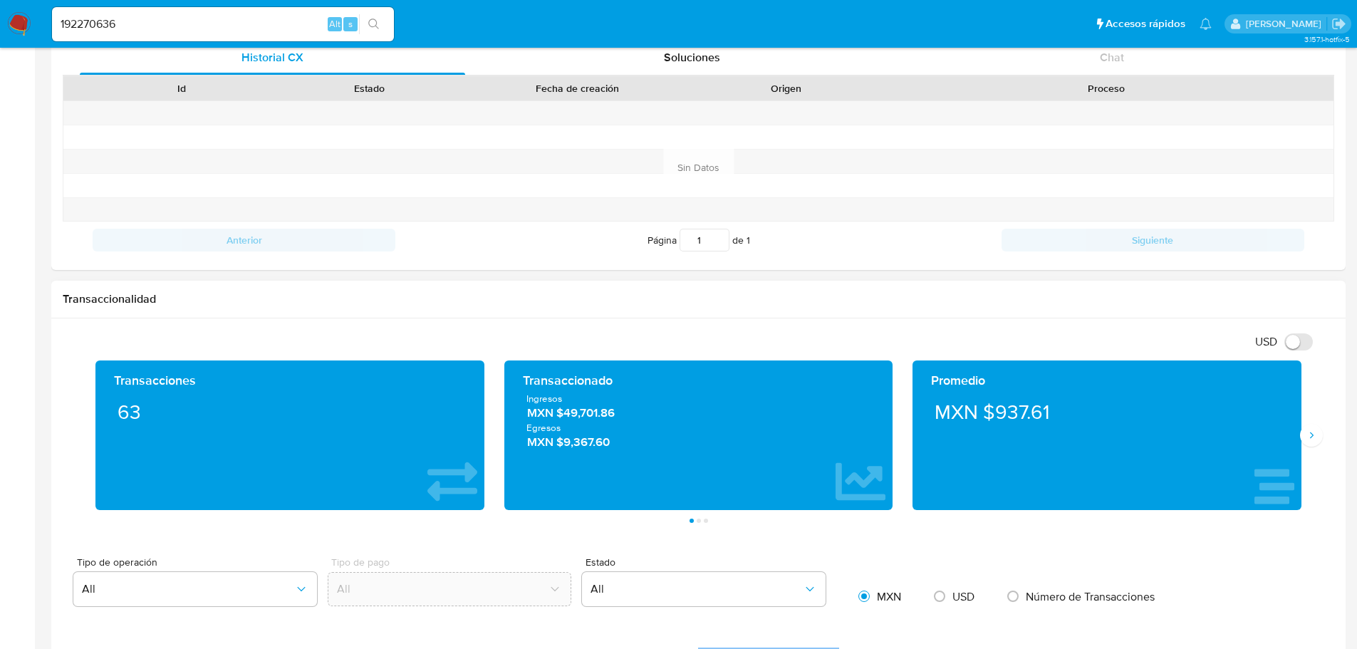
drag, startPoint x: 566, startPoint y: 414, endPoint x: 637, endPoint y: 414, distance: 71.3
click at [637, 414] on span "MXN $49,701.86" at bounding box center [698, 413] width 343 height 16
drag, startPoint x: 102, startPoint y: 18, endPoint x: 34, endPoint y: 21, distance: 67.8
click at [7, 9] on nav "Pausado Ver notificaciones 192270636 Alt s Accesos rápidos Presiona las siguien…" at bounding box center [678, 24] width 1357 height 48
paste input "63756223"
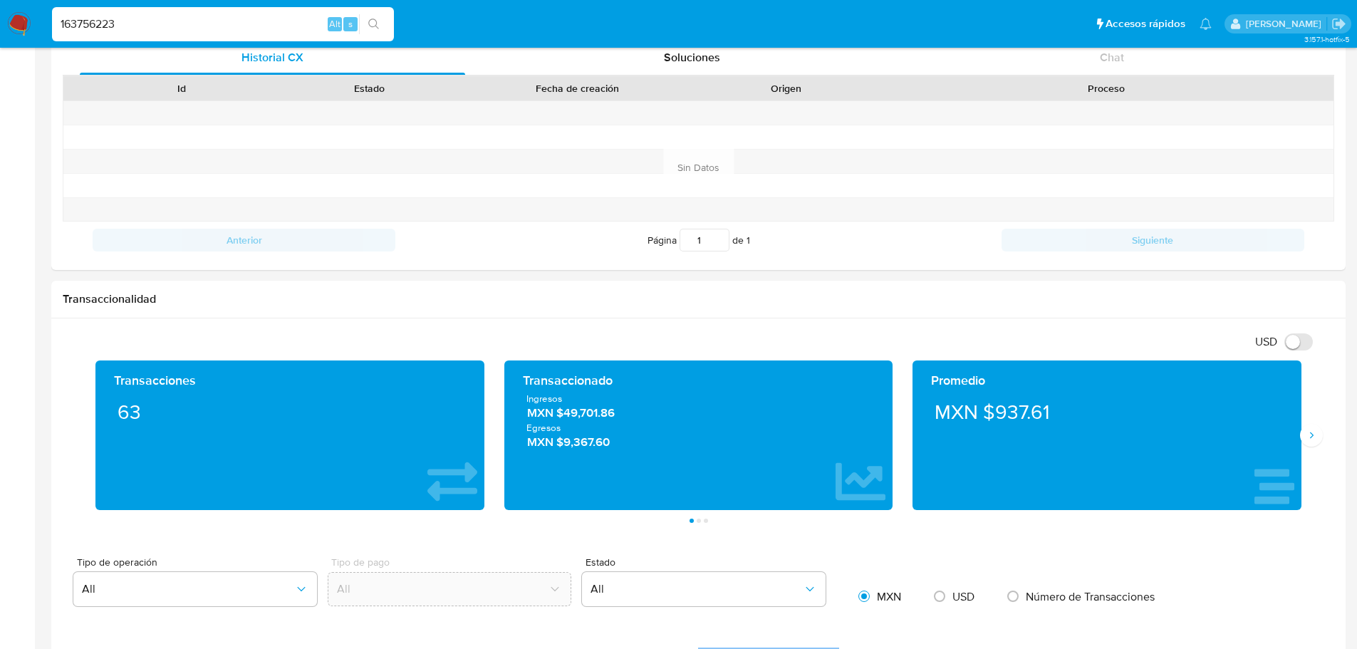
type input "163756223"
click at [371, 24] on icon "search-icon" at bounding box center [373, 24] width 11 height 11
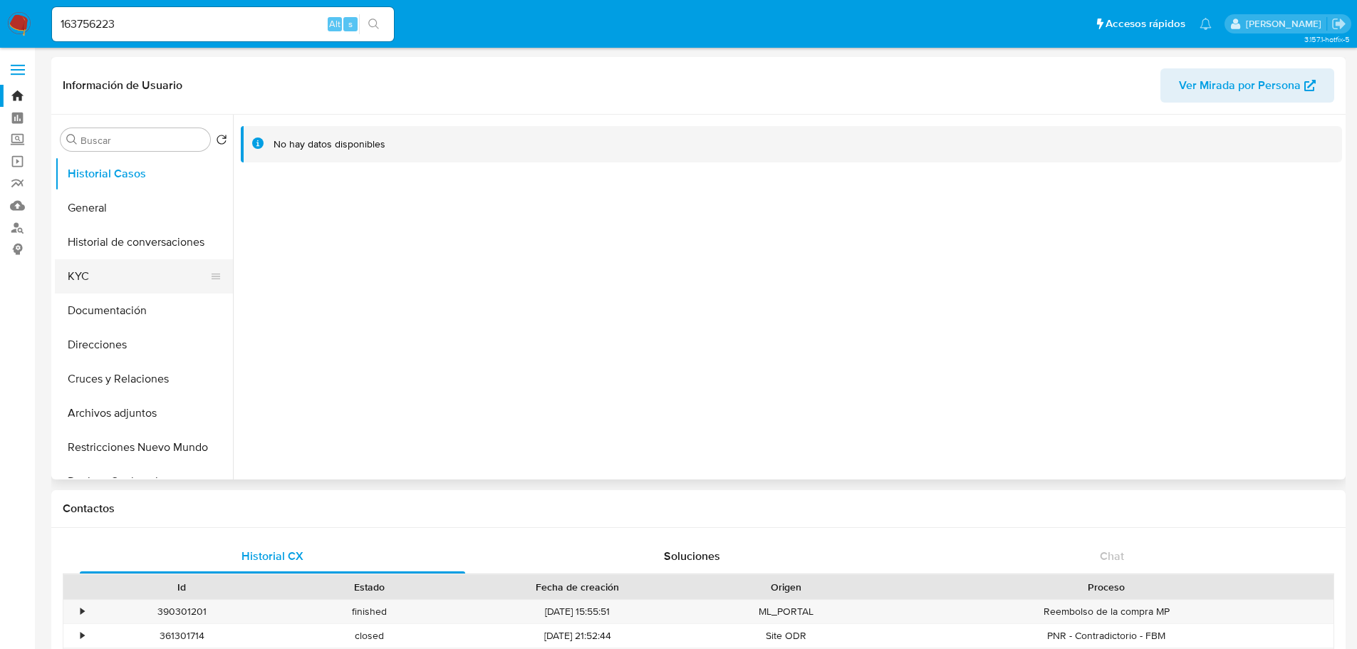
select select "10"
click at [108, 276] on button "KYC" at bounding box center [138, 276] width 167 height 34
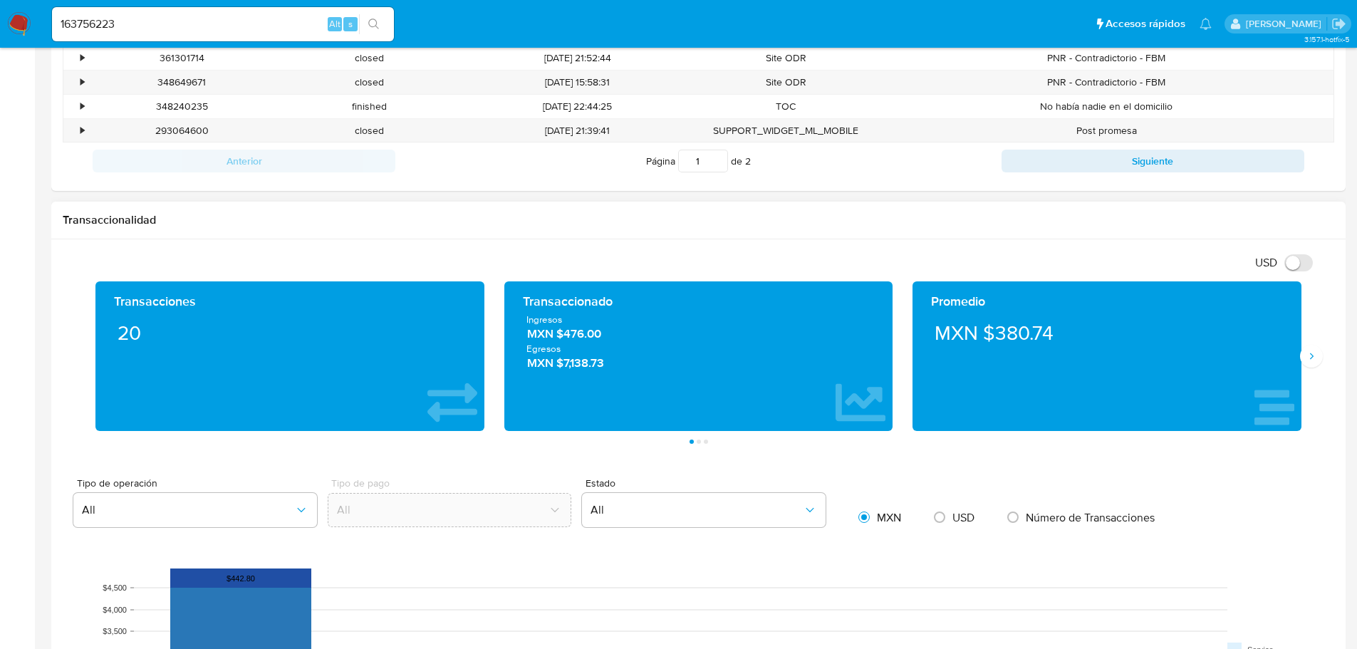
scroll to position [570, 0]
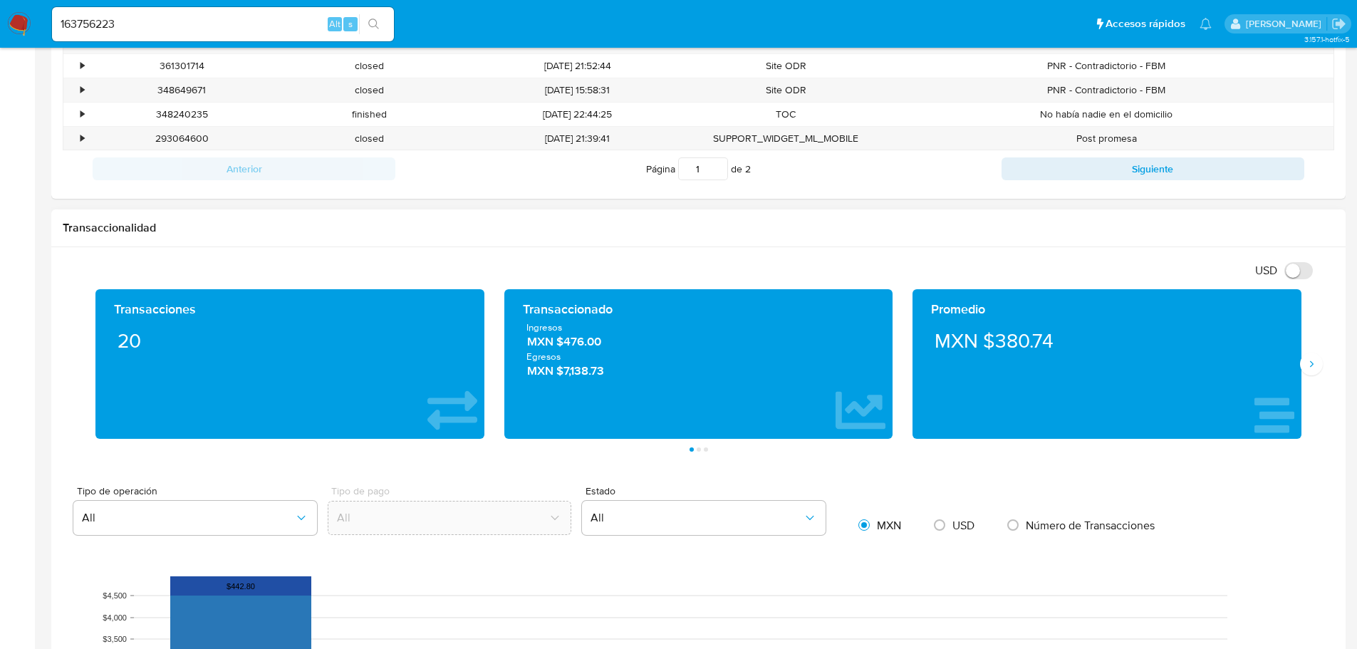
drag, startPoint x: 567, startPoint y: 343, endPoint x: 606, endPoint y: 343, distance: 39.9
click at [606, 343] on span "MXN $476.00" at bounding box center [698, 341] width 343 height 16
drag, startPoint x: 256, startPoint y: 17, endPoint x: 15, endPoint y: 15, distance: 240.9
click at [6, 14] on nav "Pausado Ver notificaciones 163756223 Alt s Accesos rápidos Presiona las siguien…" at bounding box center [678, 24] width 1357 height 48
paste input "79032531"
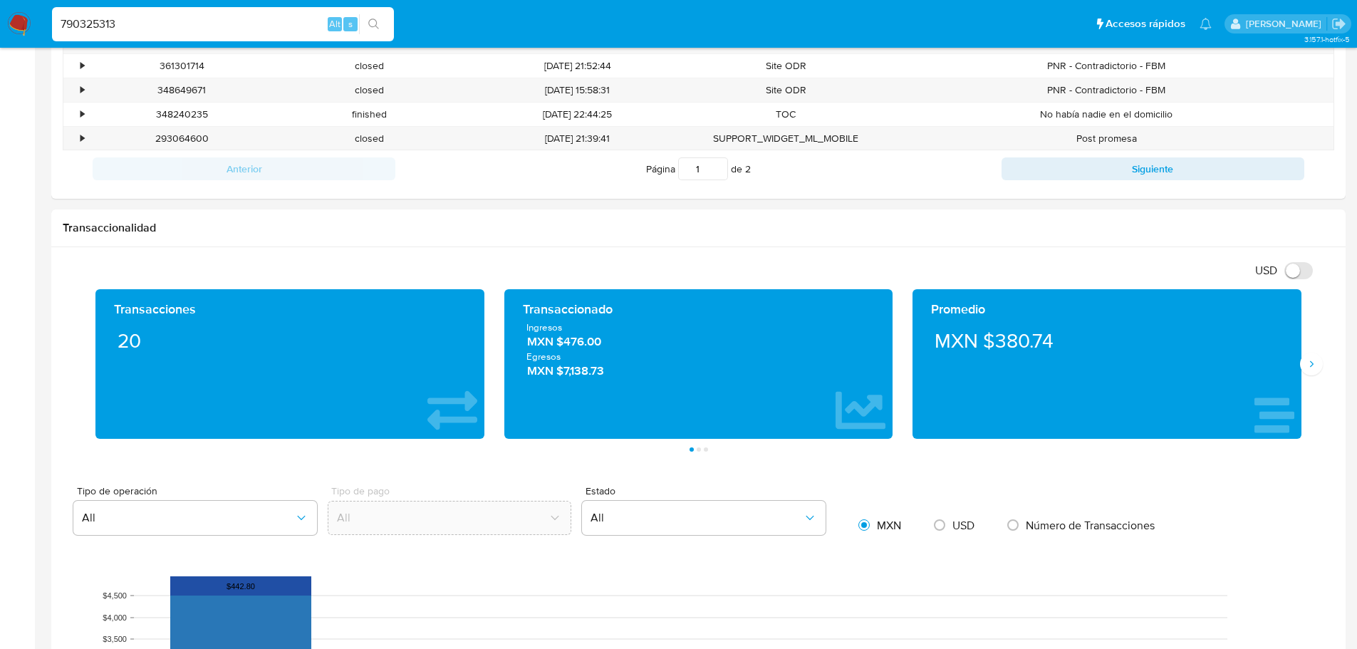
type input "790325313"
click at [376, 28] on icon "search-icon" at bounding box center [373, 24] width 11 height 11
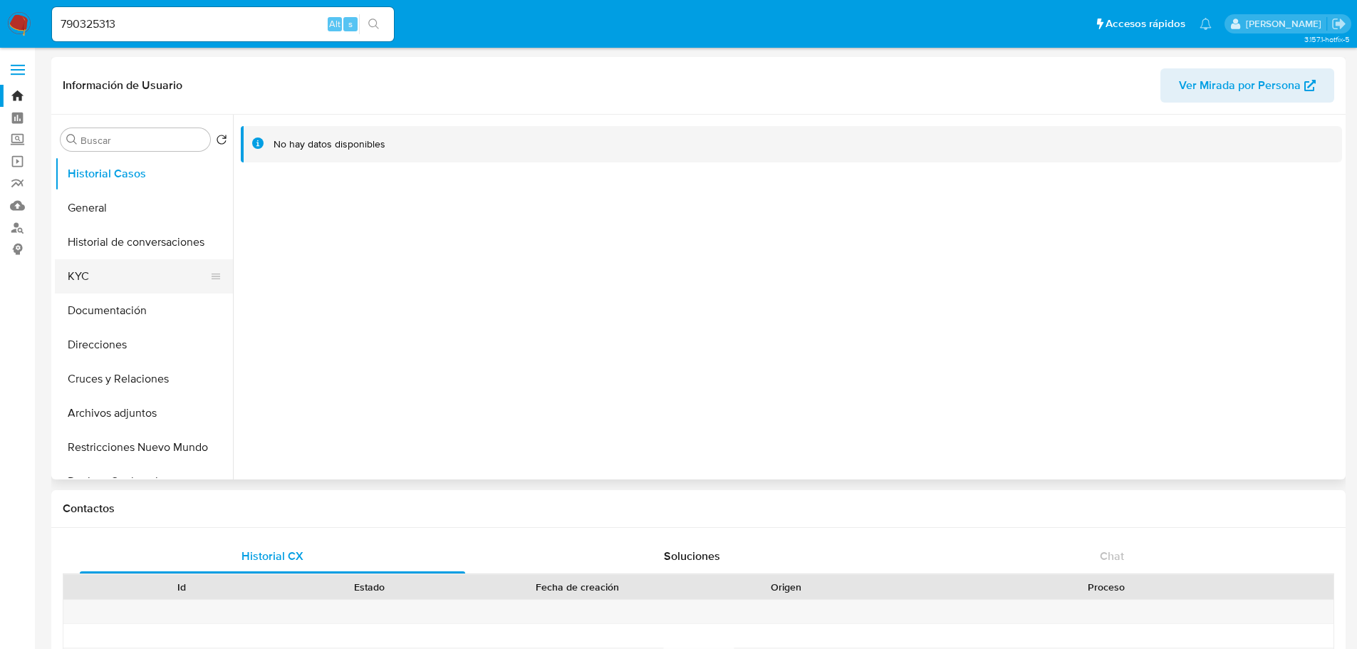
click at [95, 282] on button "KYC" at bounding box center [138, 276] width 167 height 34
select select "10"
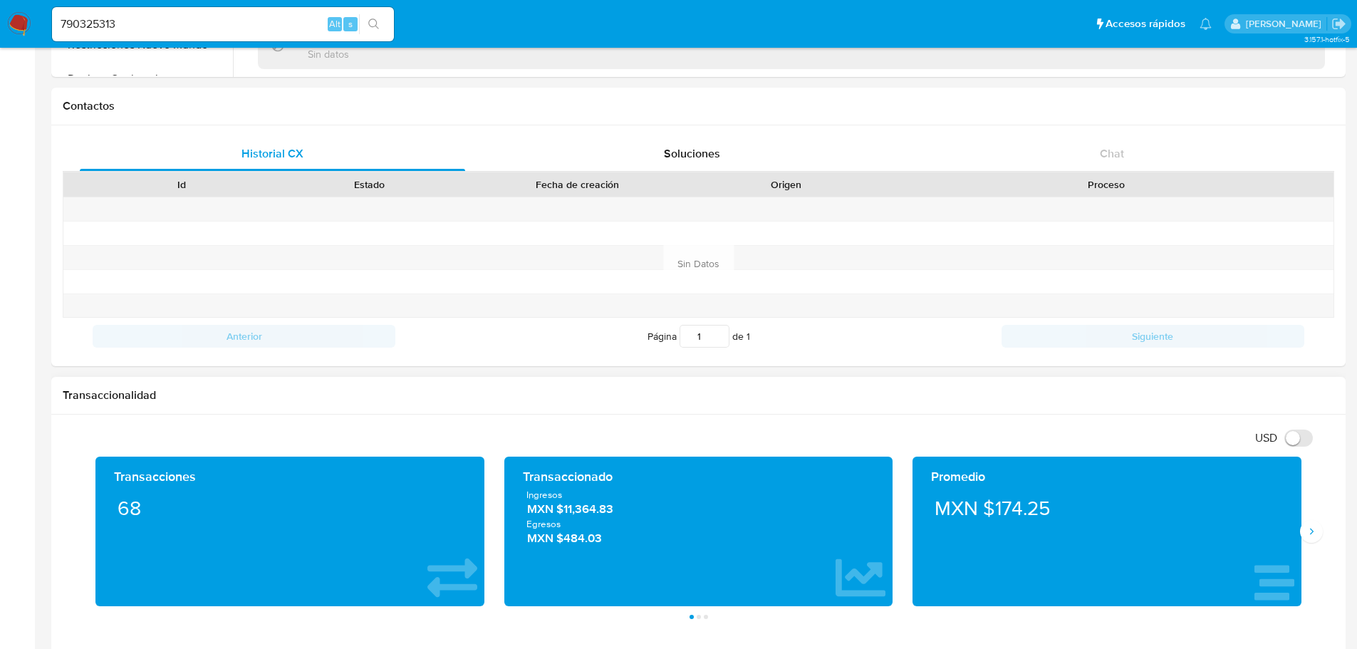
scroll to position [428, 0]
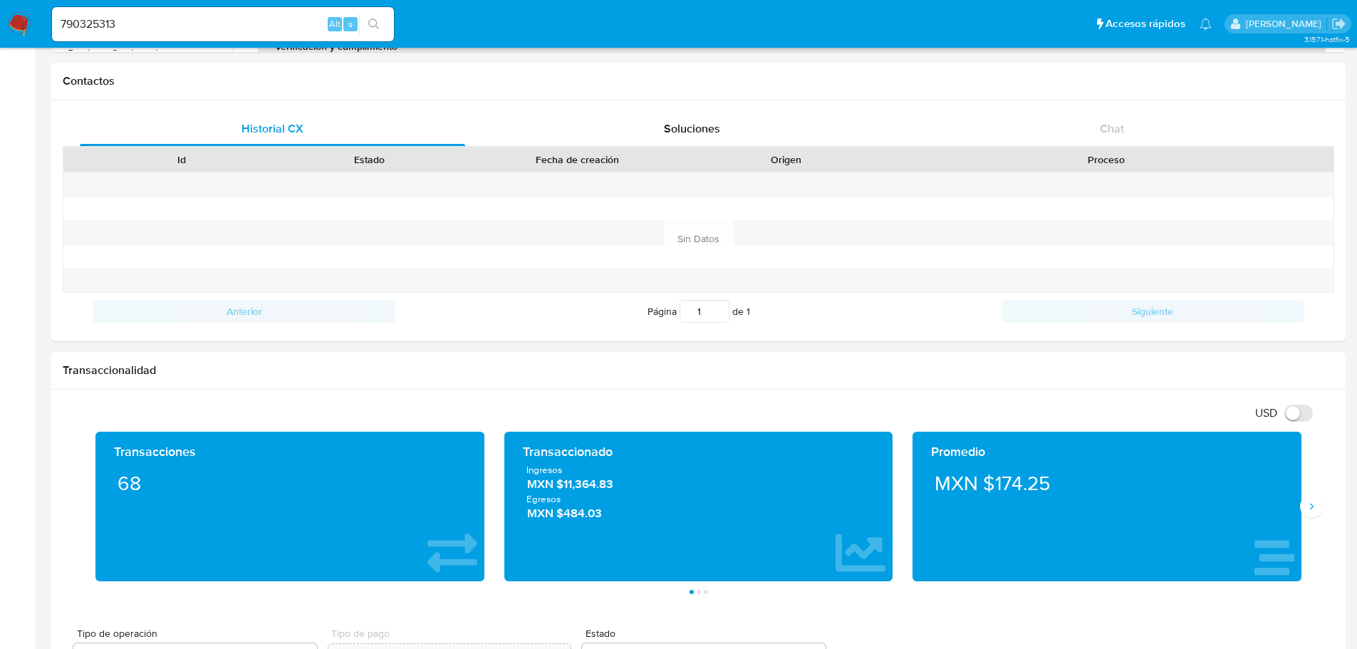
drag, startPoint x: 563, startPoint y: 483, endPoint x: 666, endPoint y: 483, distance: 102.6
click at [666, 483] on span "MXN $11,364.83" at bounding box center [698, 484] width 343 height 16
drag, startPoint x: 74, startPoint y: 21, endPoint x: -136, endPoint y: -4, distance: 211.7
click at [0, 0] on html "Pausado Ver notificaciones 790325313 Alt s Accesos rápidos Presiona las siguien…" at bounding box center [678, 568] width 1357 height 1992
paste input "741180261"
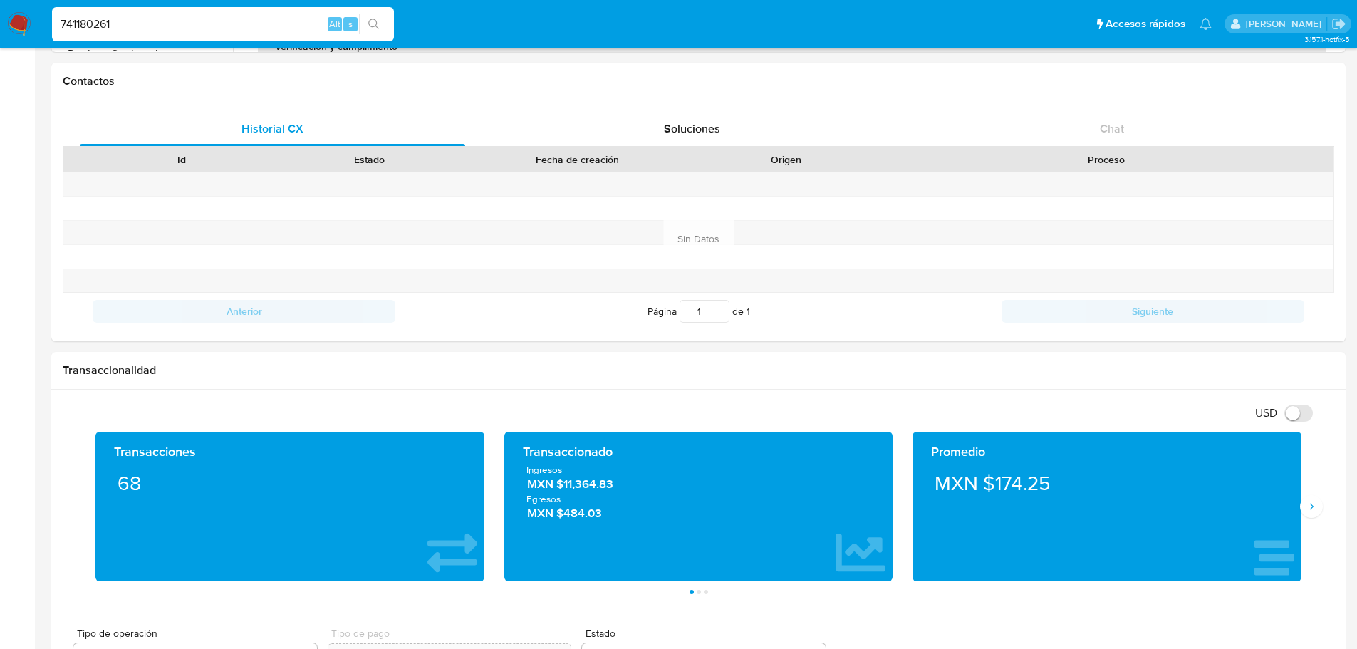
click at [372, 29] on icon "search-icon" at bounding box center [373, 24] width 11 height 11
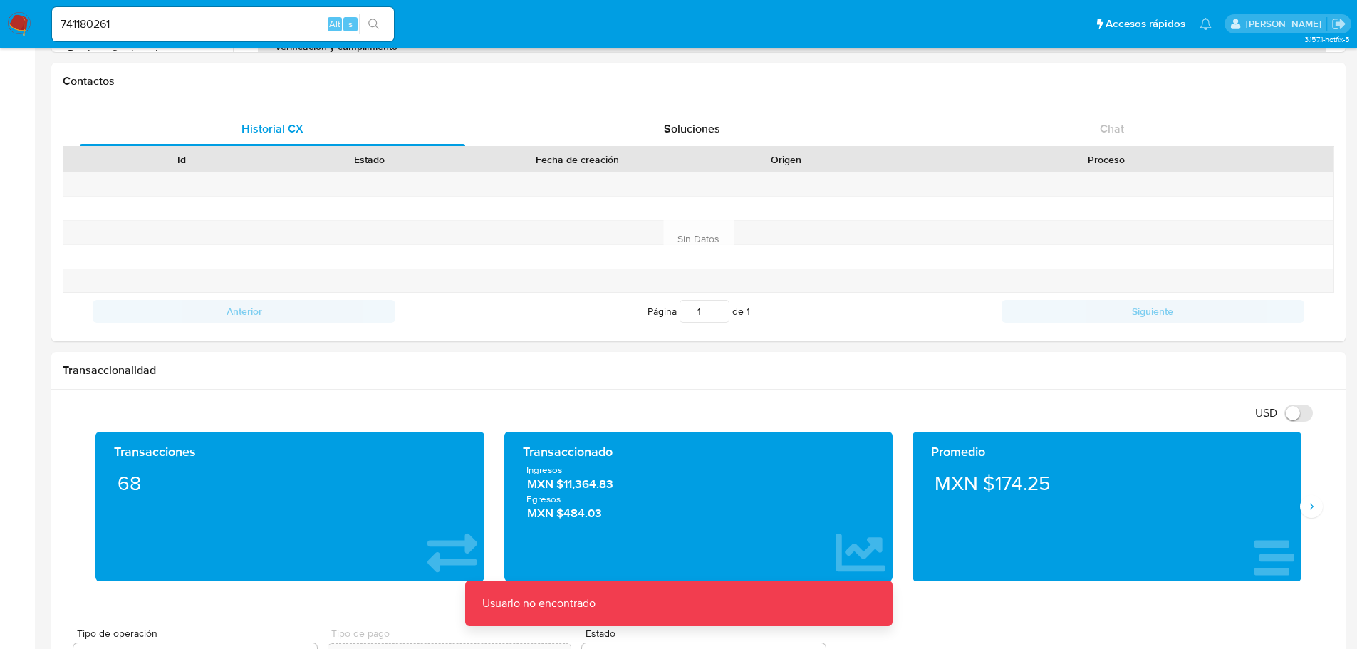
click at [66, 27] on input "741180261" at bounding box center [223, 24] width 342 height 19
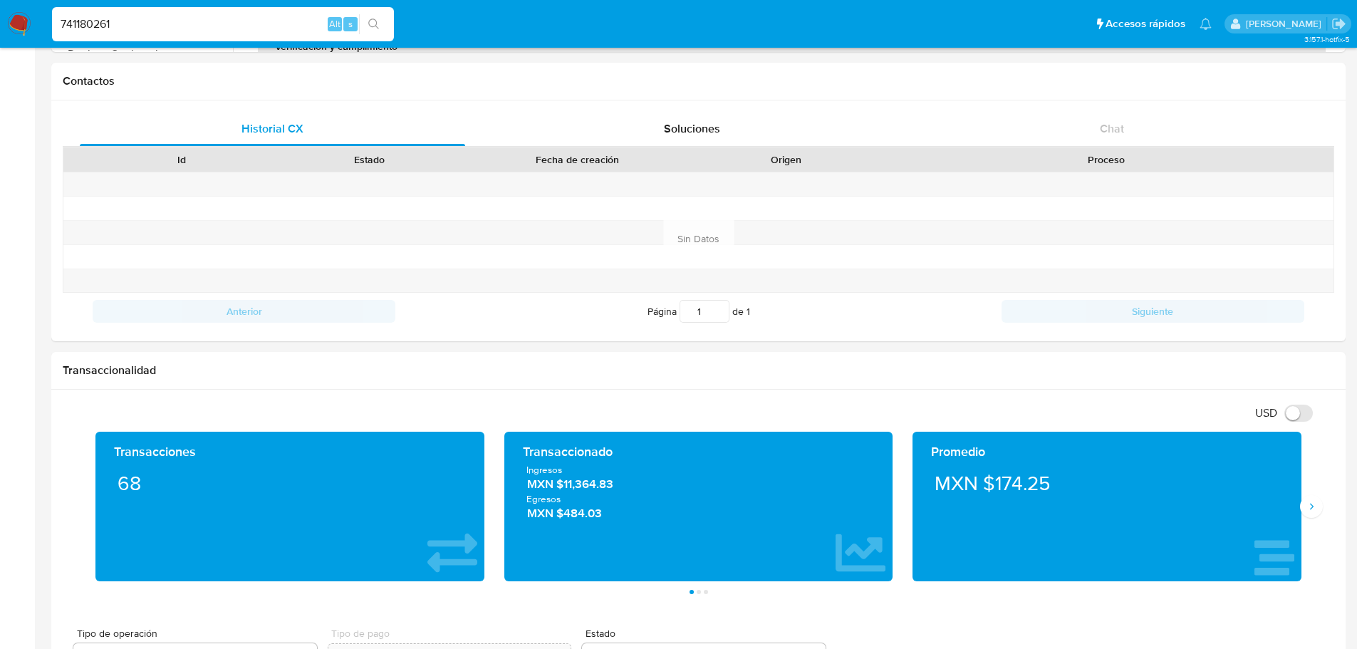
type input "741180261"
click at [380, 26] on button "search-icon" at bounding box center [373, 24] width 29 height 20
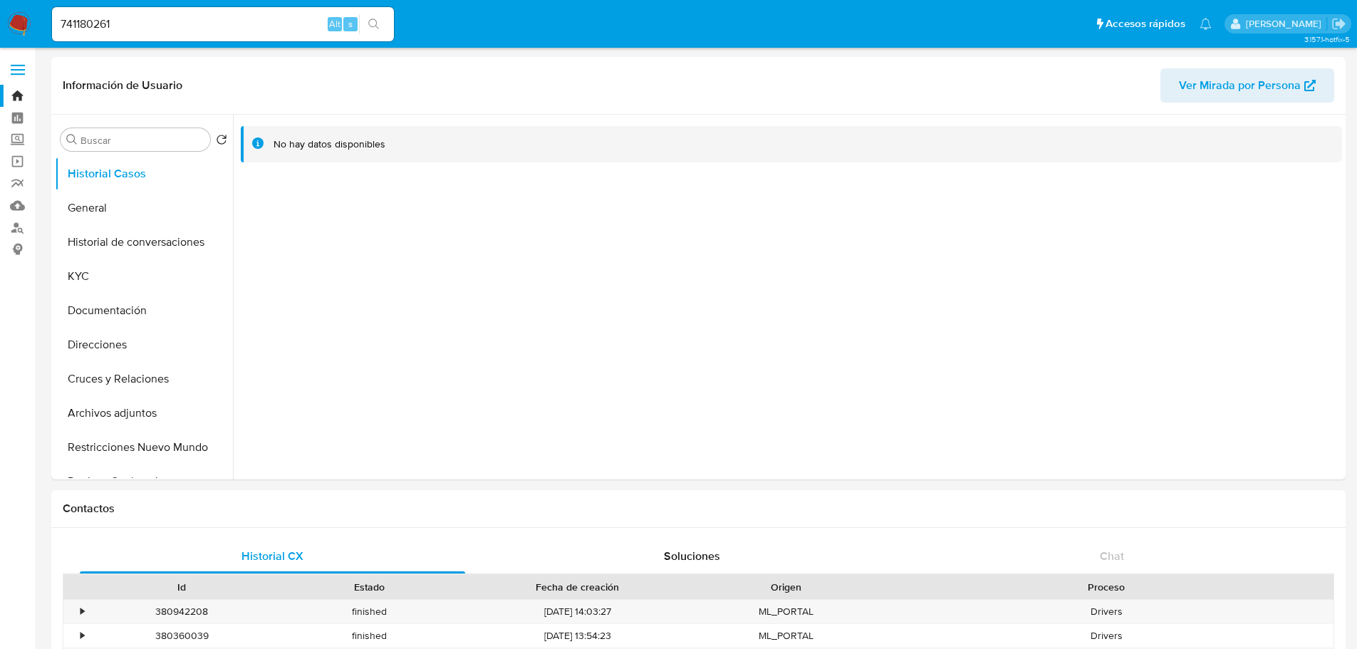
select select "10"
click at [118, 266] on button "KYC" at bounding box center [138, 276] width 167 height 34
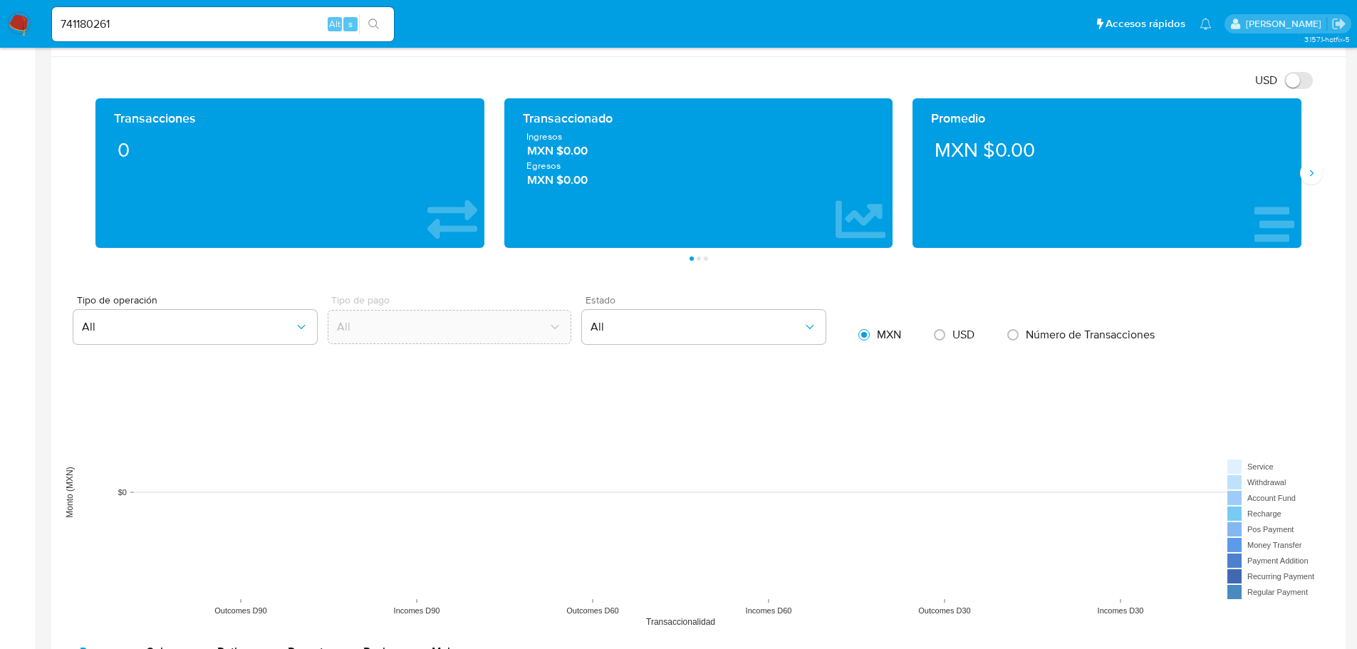
scroll to position [570, 0]
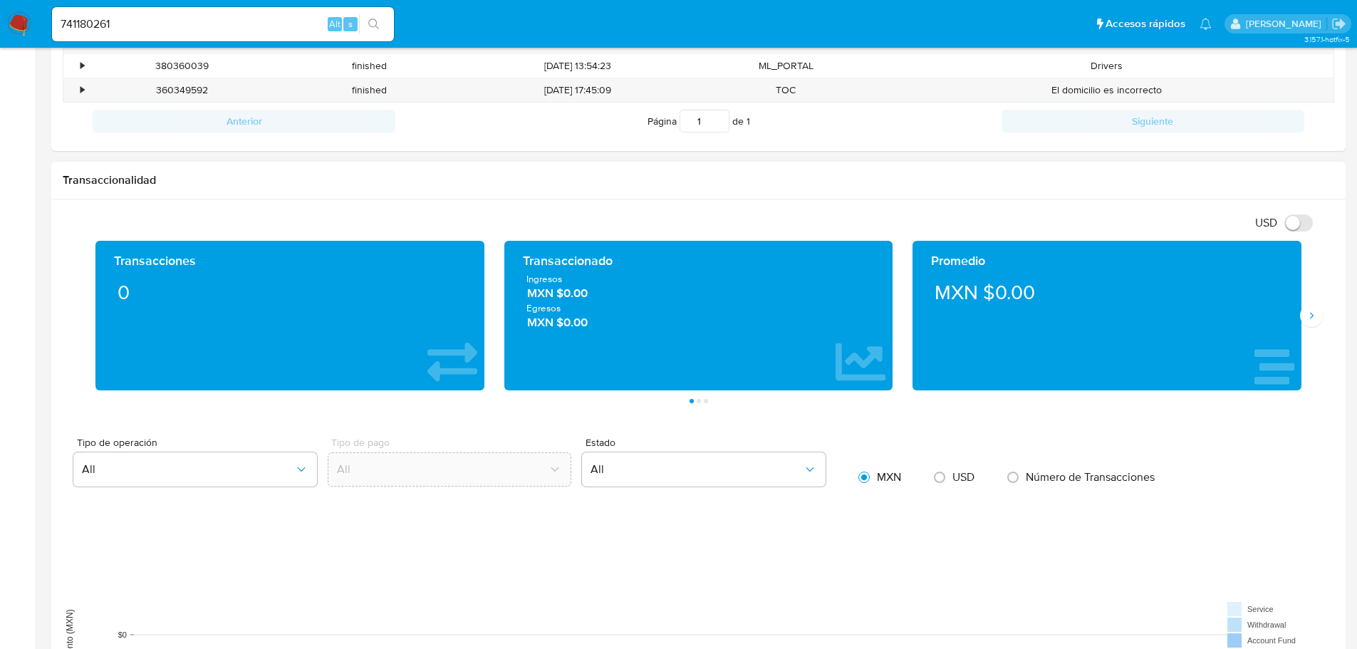
drag, startPoint x: 562, startPoint y: 299, endPoint x: 611, endPoint y: 296, distance: 48.6
click at [611, 296] on span "MXN $0.00" at bounding box center [698, 294] width 343 height 16
drag, startPoint x: 86, startPoint y: 19, endPoint x: -105, endPoint y: 17, distance: 191.7
click at [0, 17] on html "Pausado Ver notificaciones 741180261 Alt s Accesos rápidos Presiona las siguien…" at bounding box center [678, 498] width 1357 height 2137
paste input "45023662"
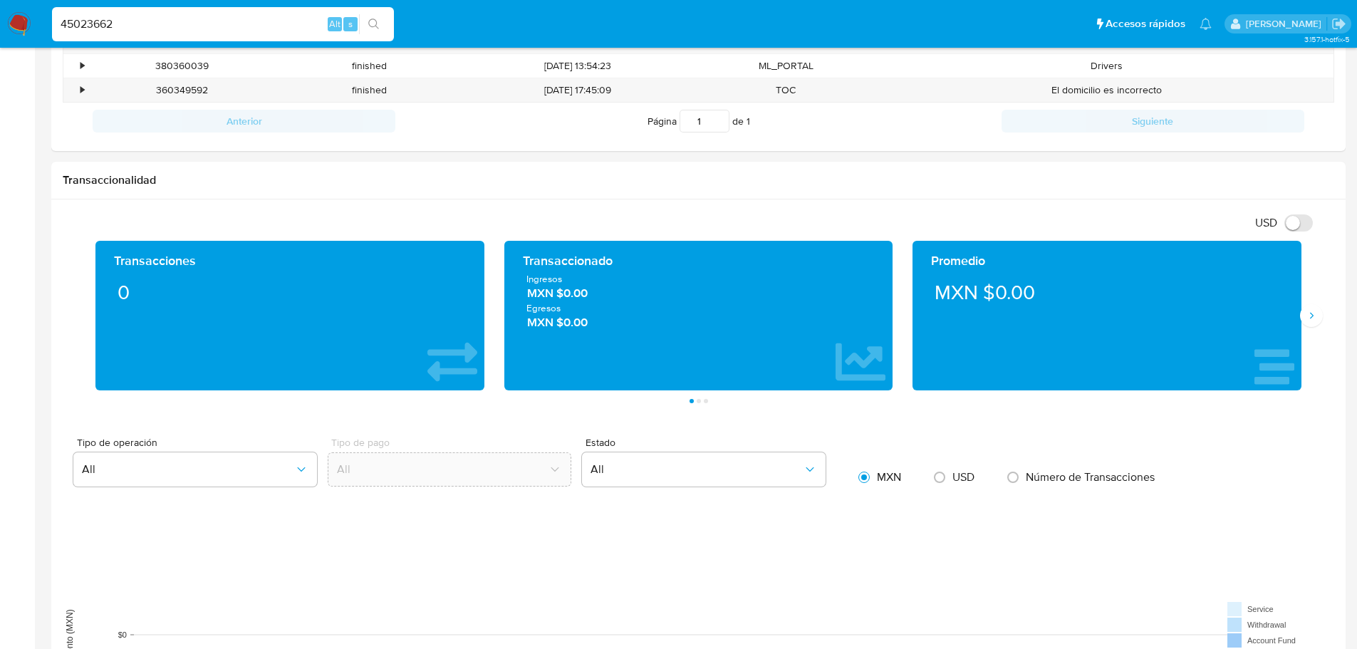
type input "45023662"
click at [383, 21] on button "search-icon" at bounding box center [373, 24] width 29 height 20
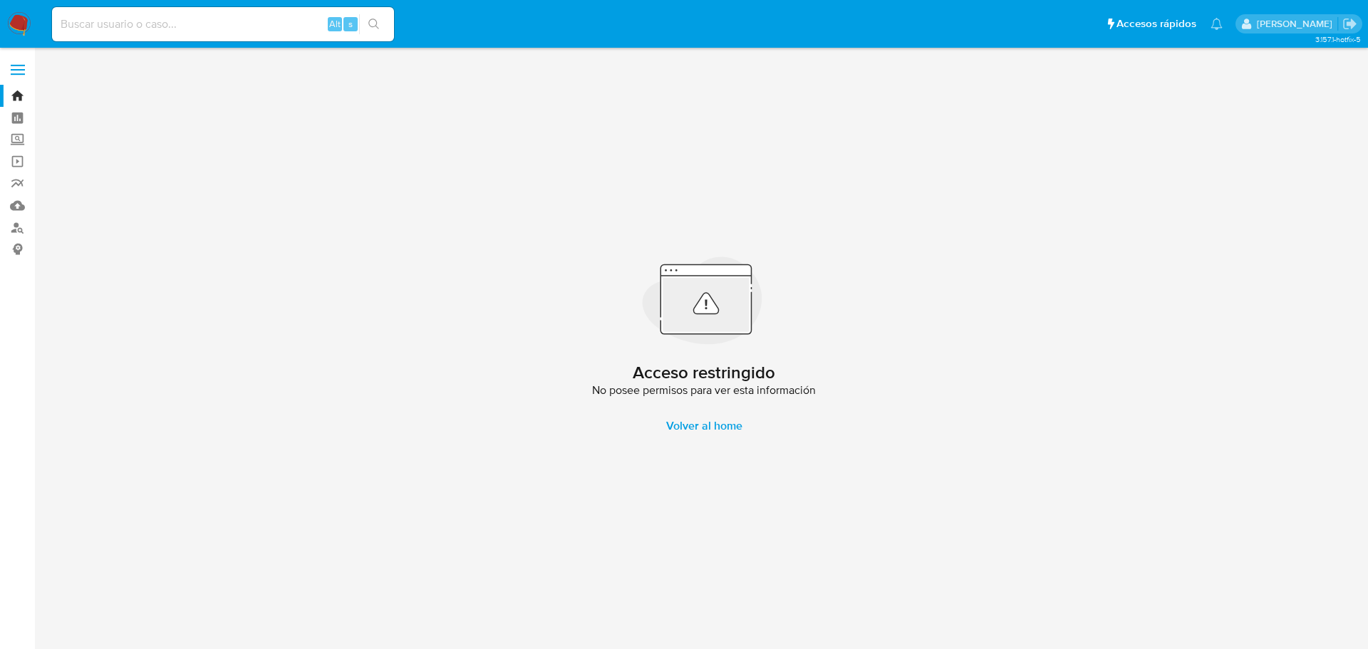
click at [188, 25] on input at bounding box center [223, 24] width 342 height 19
paste input "45023662"
drag, startPoint x: 63, startPoint y: 24, endPoint x: 140, endPoint y: 27, distance: 77.0
click at [62, 25] on input "45023662" at bounding box center [223, 24] width 342 height 19
drag, startPoint x: 170, startPoint y: 27, endPoint x: 286, endPoint y: 11, distance: 116.6
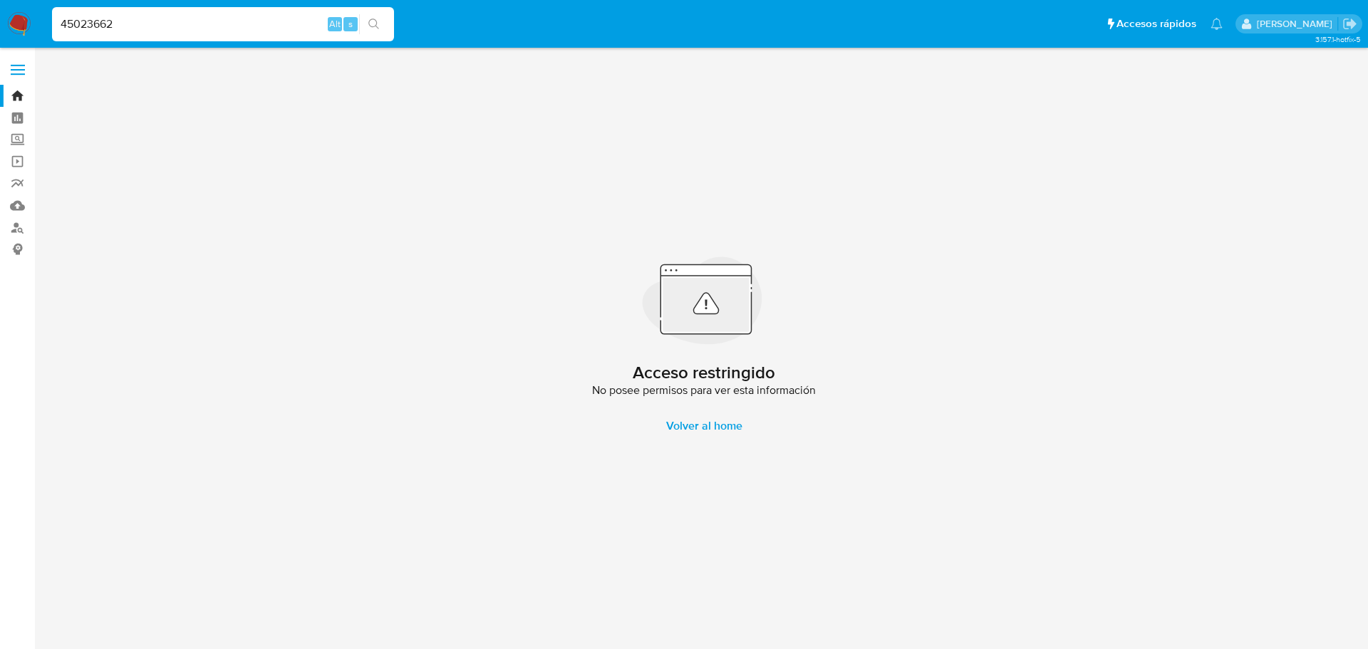
click at [171, 27] on input "45023662" at bounding box center [223, 24] width 342 height 19
type input "45023662"
click at [374, 29] on icon "search-icon" at bounding box center [373, 24] width 11 height 11
click at [379, 25] on icon "search-icon" at bounding box center [373, 24] width 11 height 11
drag, startPoint x: 194, startPoint y: 25, endPoint x: 183, endPoint y: 29, distance: 11.3
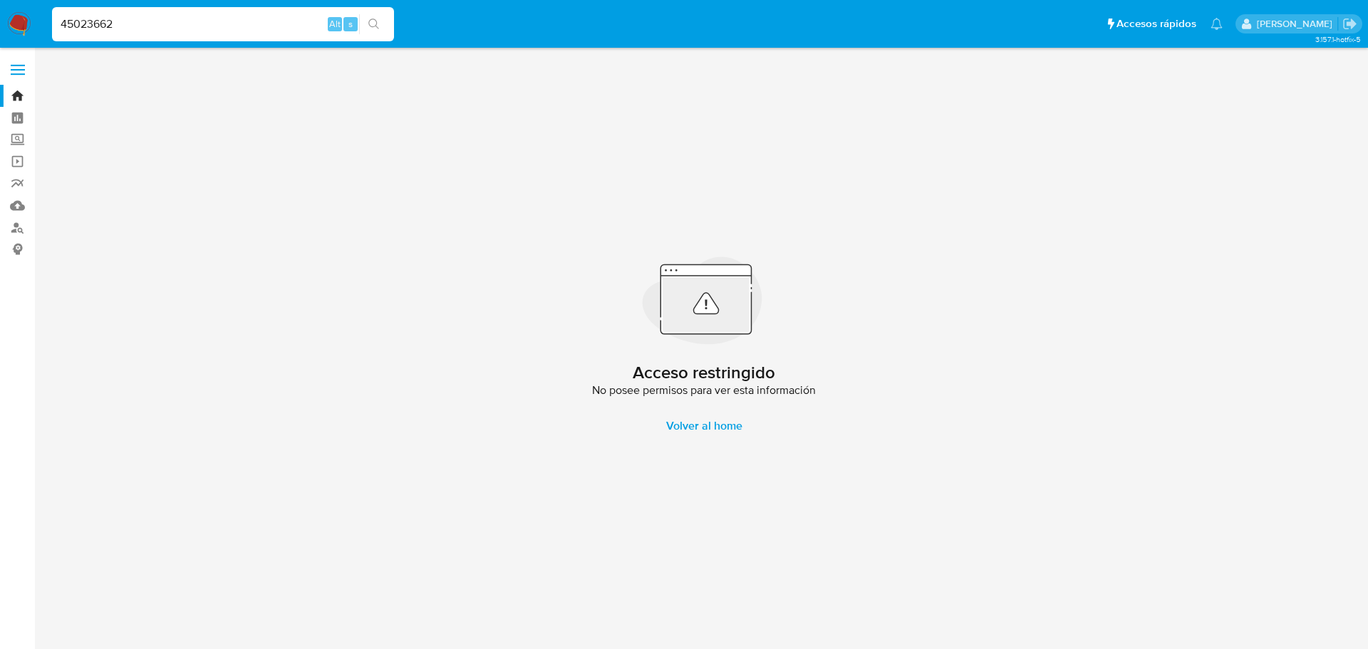
click at [190, 26] on input "45023662" at bounding box center [223, 24] width 342 height 19
drag, startPoint x: 138, startPoint y: 14, endPoint x: 133, endPoint y: 23, distance: 10.2
click at [134, 16] on div "45023662 Alt s" at bounding box center [223, 24] width 342 height 34
drag, startPoint x: 138, startPoint y: 23, endPoint x: -156, endPoint y: 5, distance: 294.1
click at [0, 5] on html "Pausado Ver notificaciones 45023662 Alt s Accesos rápidos Presiona las siguient…" at bounding box center [684, 324] width 1368 height 649
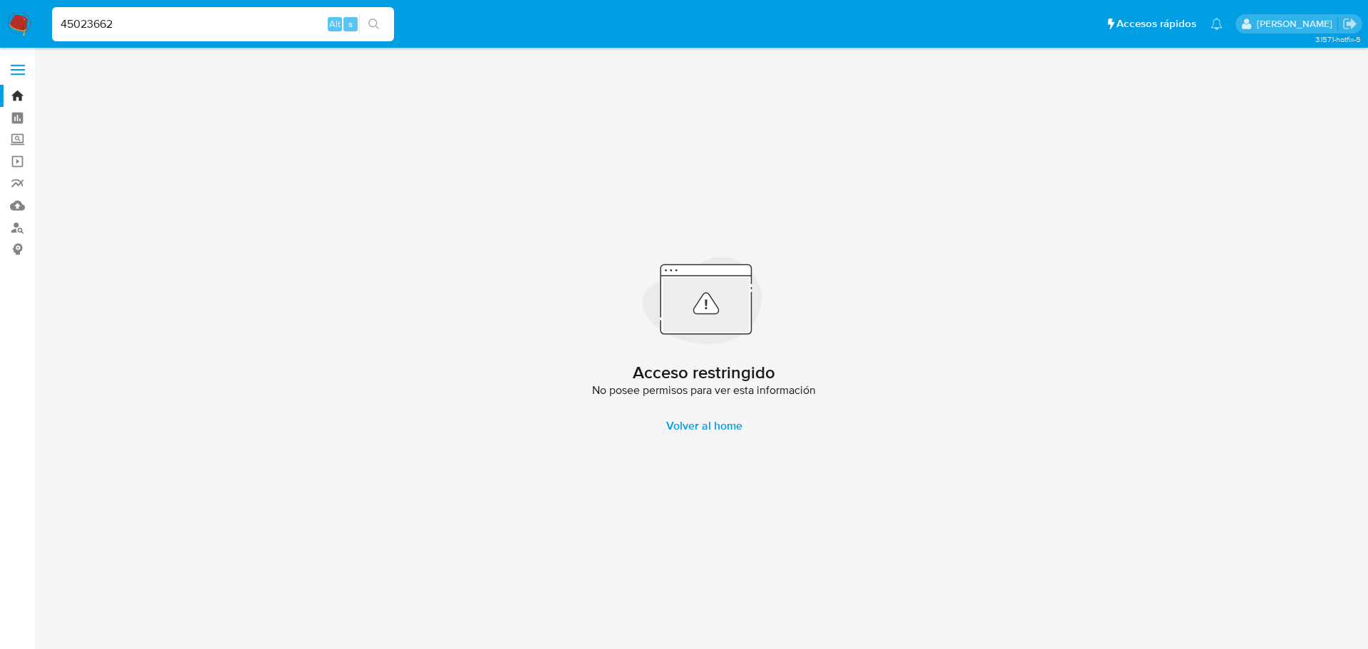
paste input
click at [115, 24] on input at bounding box center [223, 24] width 342 height 19
paste input "1241007306"
type input "1241007306"
click at [375, 19] on icon "search-icon" at bounding box center [373, 24] width 11 height 11
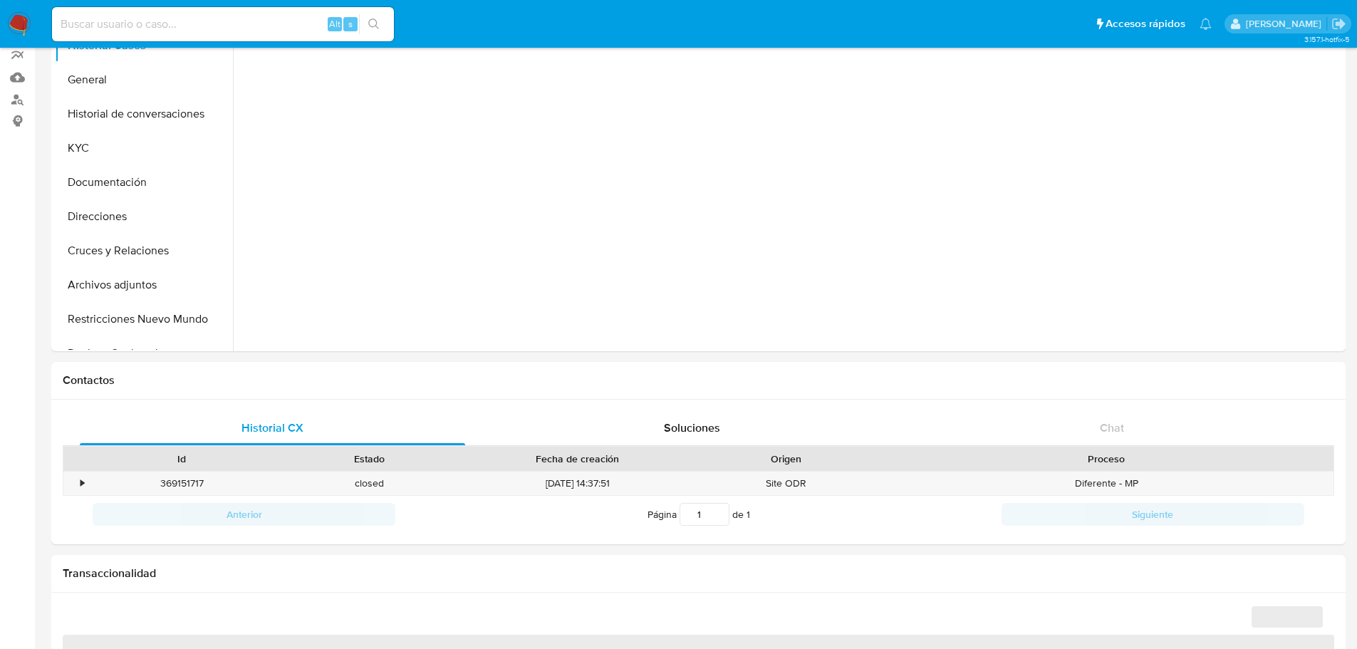
scroll to position [285, 0]
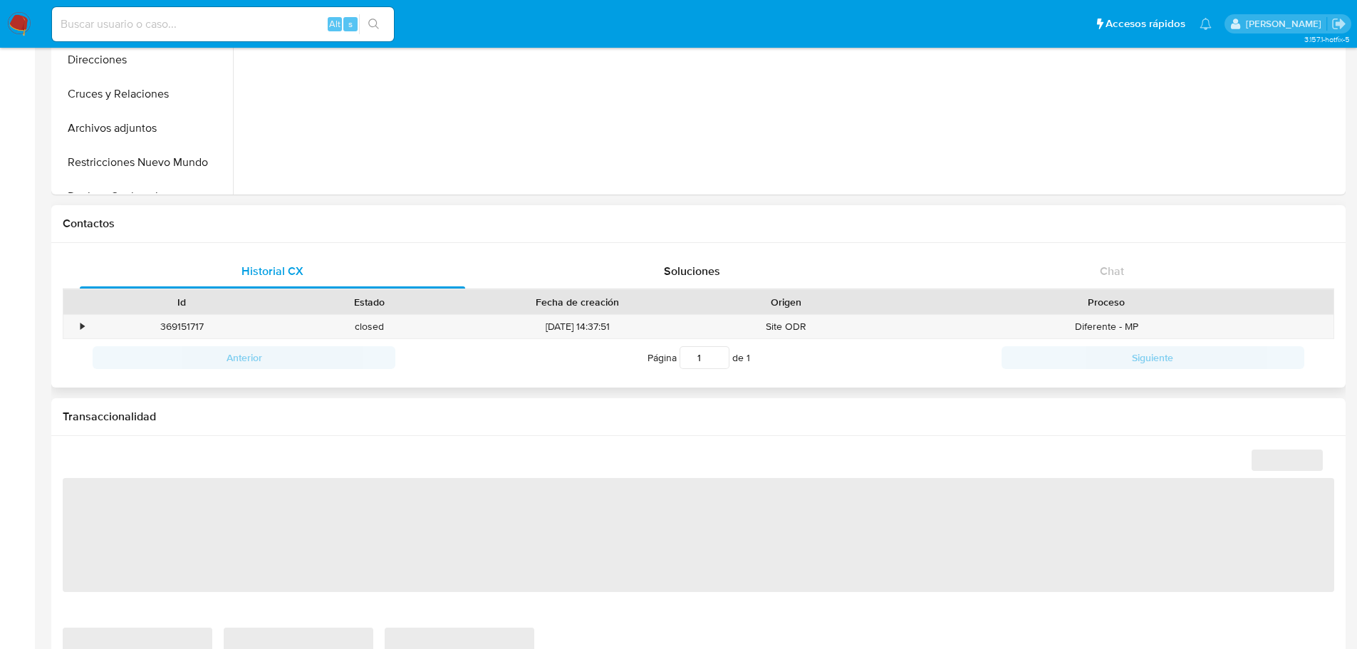
select select "10"
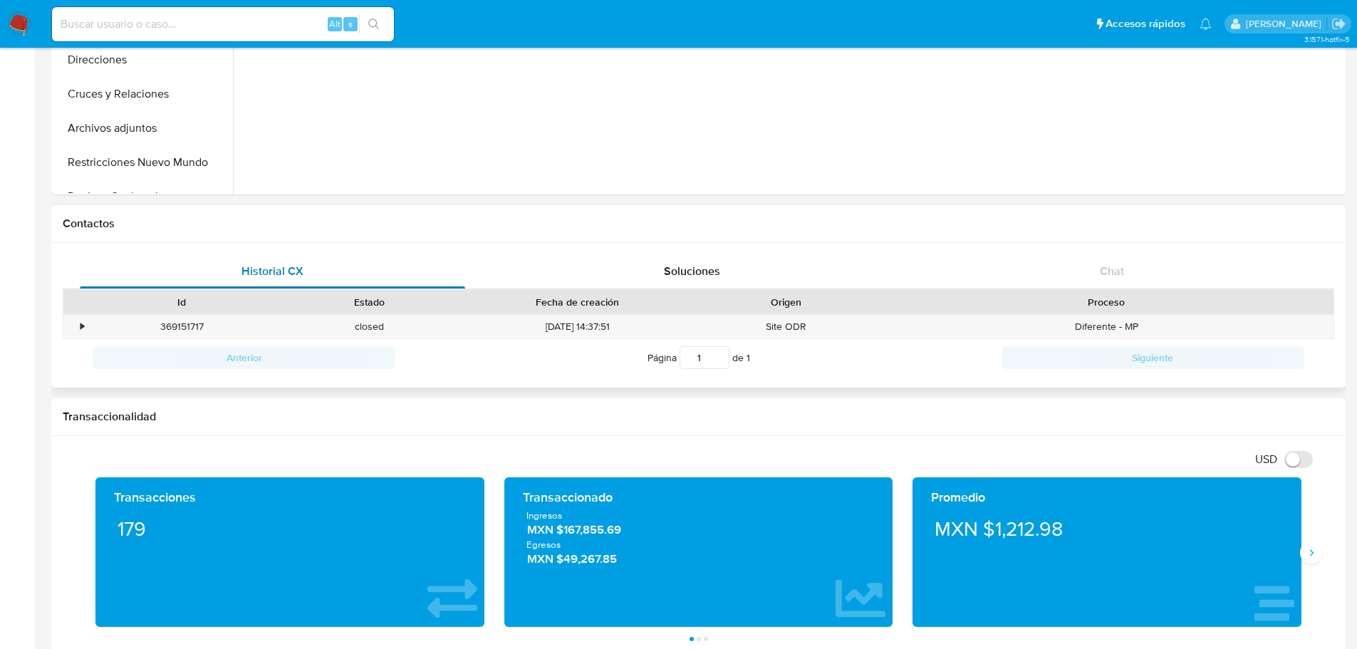
drag, startPoint x: 66, startPoint y: 363, endPoint x: 133, endPoint y: 274, distance: 111.6
click at [66, 363] on div "Anterior Página 1 de 1 Siguiente" at bounding box center [699, 357] width 1272 height 37
drag, startPoint x: 563, startPoint y: 534, endPoint x: 636, endPoint y: 526, distance: 73.1
click at [636, 526] on span "MXN $167,855.69" at bounding box center [698, 530] width 343 height 16
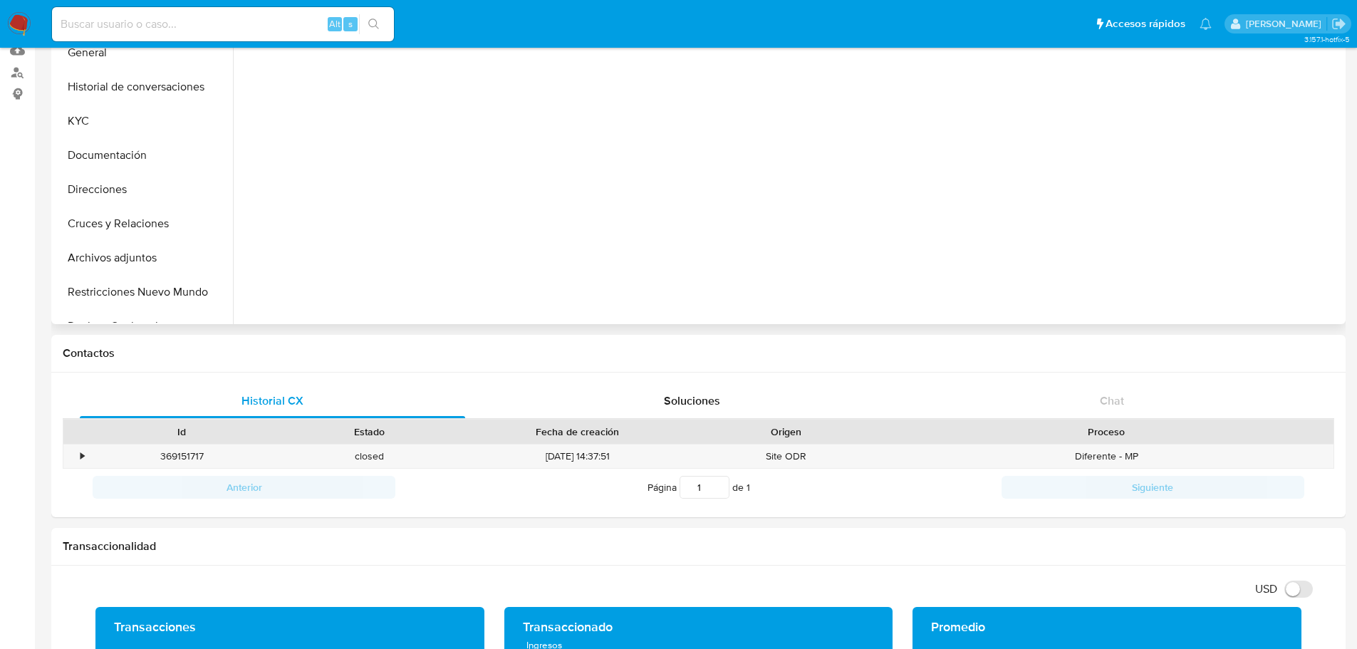
scroll to position [0, 0]
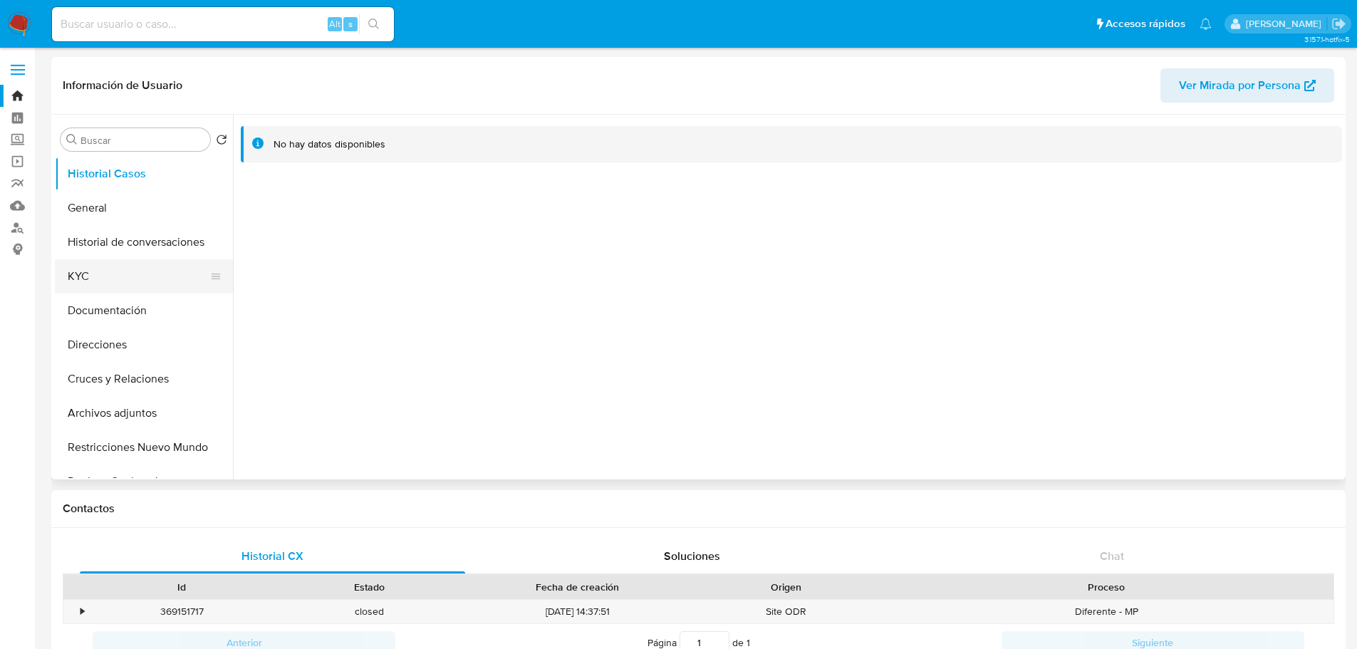
drag, startPoint x: 80, startPoint y: 285, endPoint x: 87, endPoint y: 284, distance: 7.2
click at [80, 285] on button "KYC" at bounding box center [138, 276] width 167 height 34
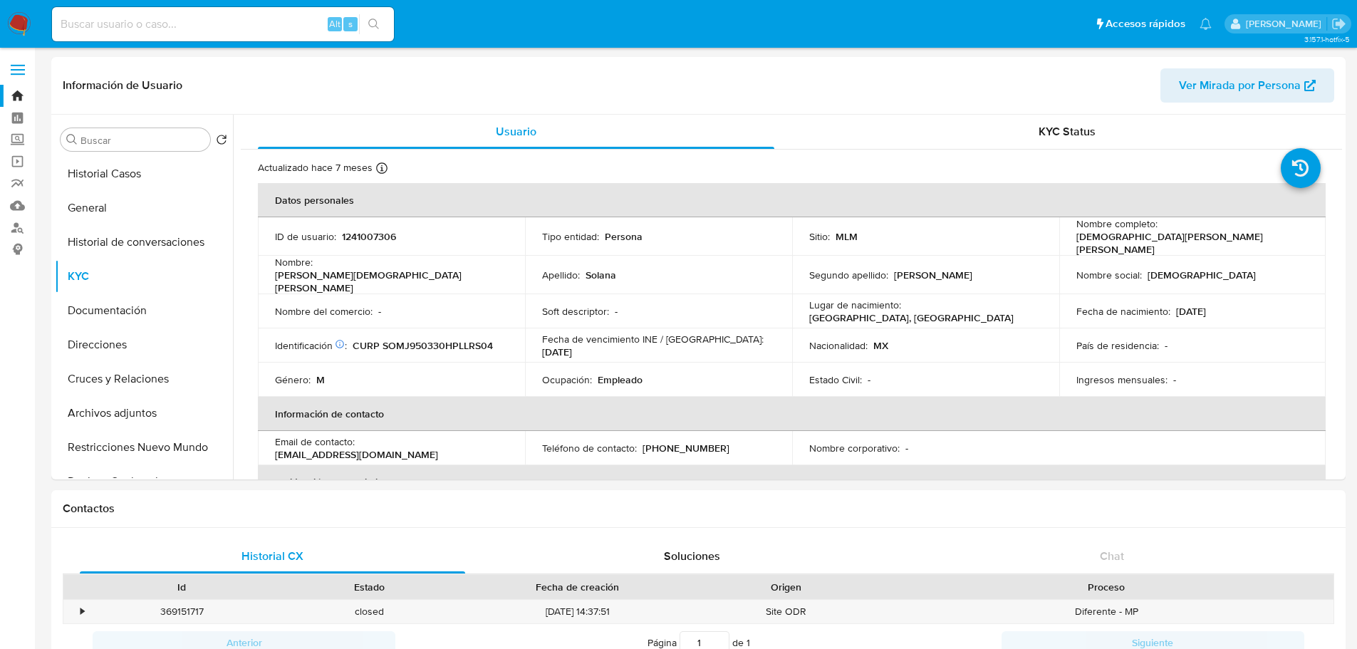
click at [234, 21] on input at bounding box center [223, 24] width 342 height 19
paste input "1156193831"
type input "1156193831"
click at [380, 23] on icon "search-icon" at bounding box center [373, 24] width 11 height 11
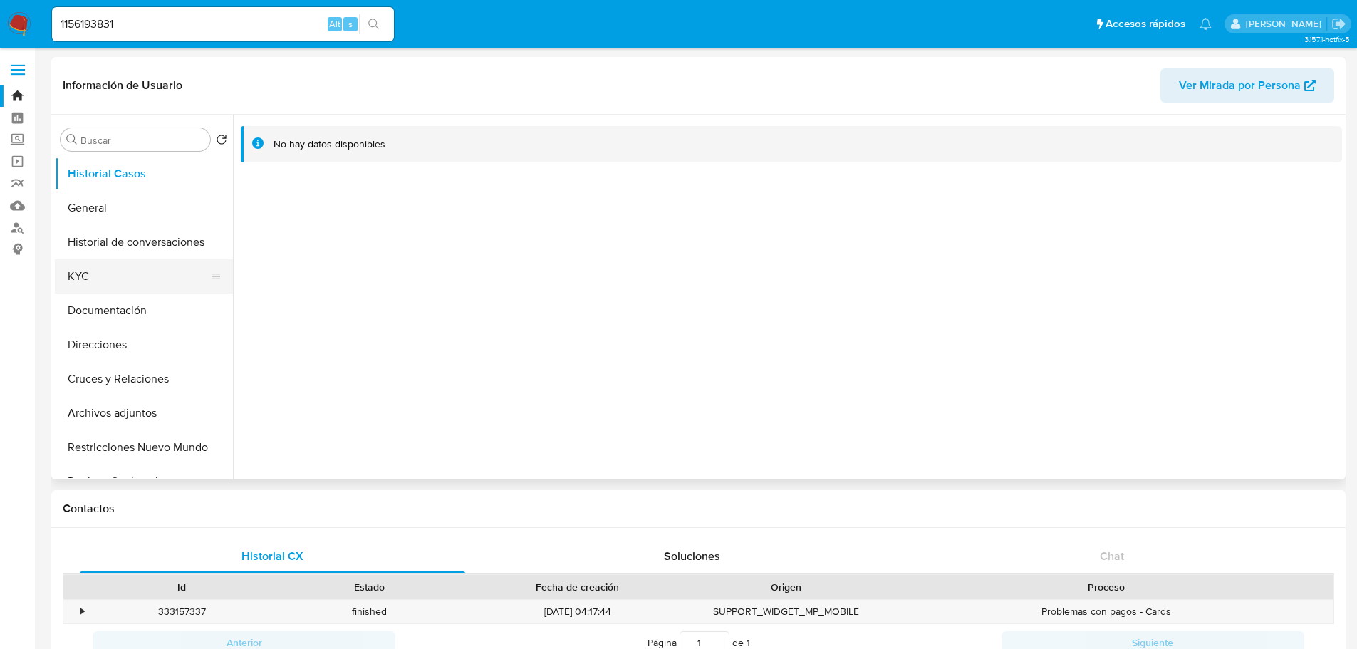
click at [84, 288] on button "KYC" at bounding box center [138, 276] width 167 height 34
select select "10"
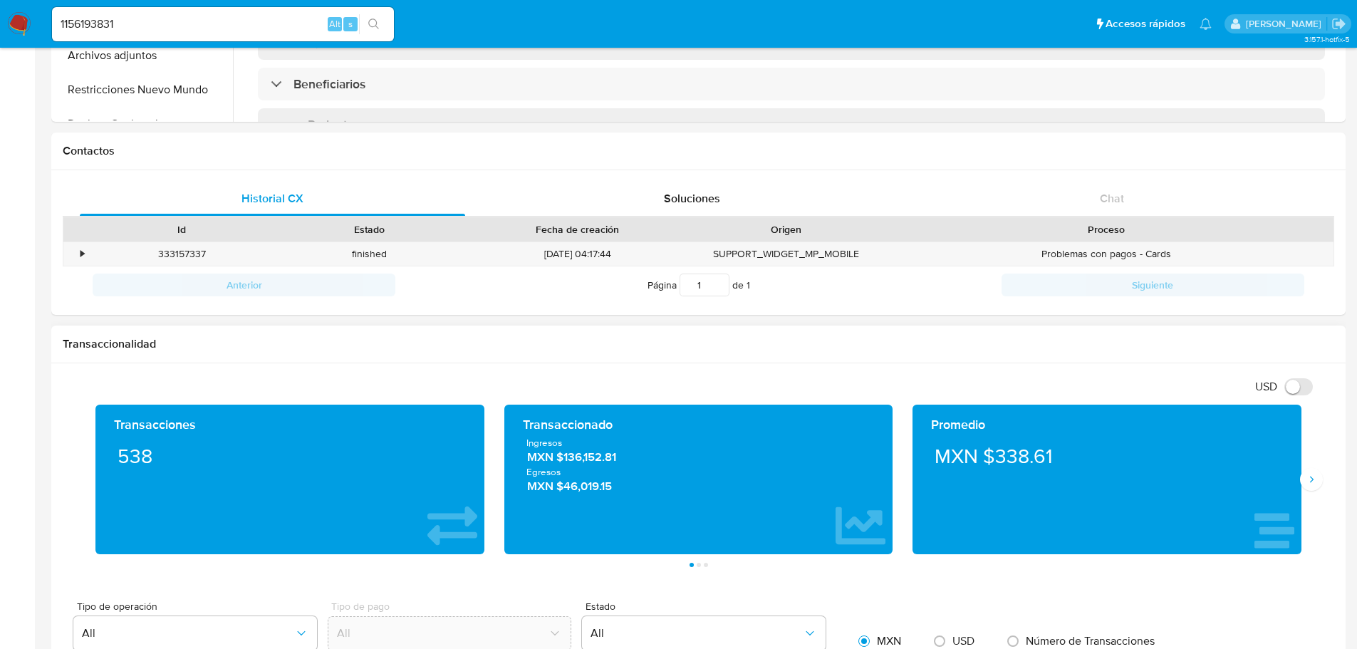
scroll to position [499, 0]
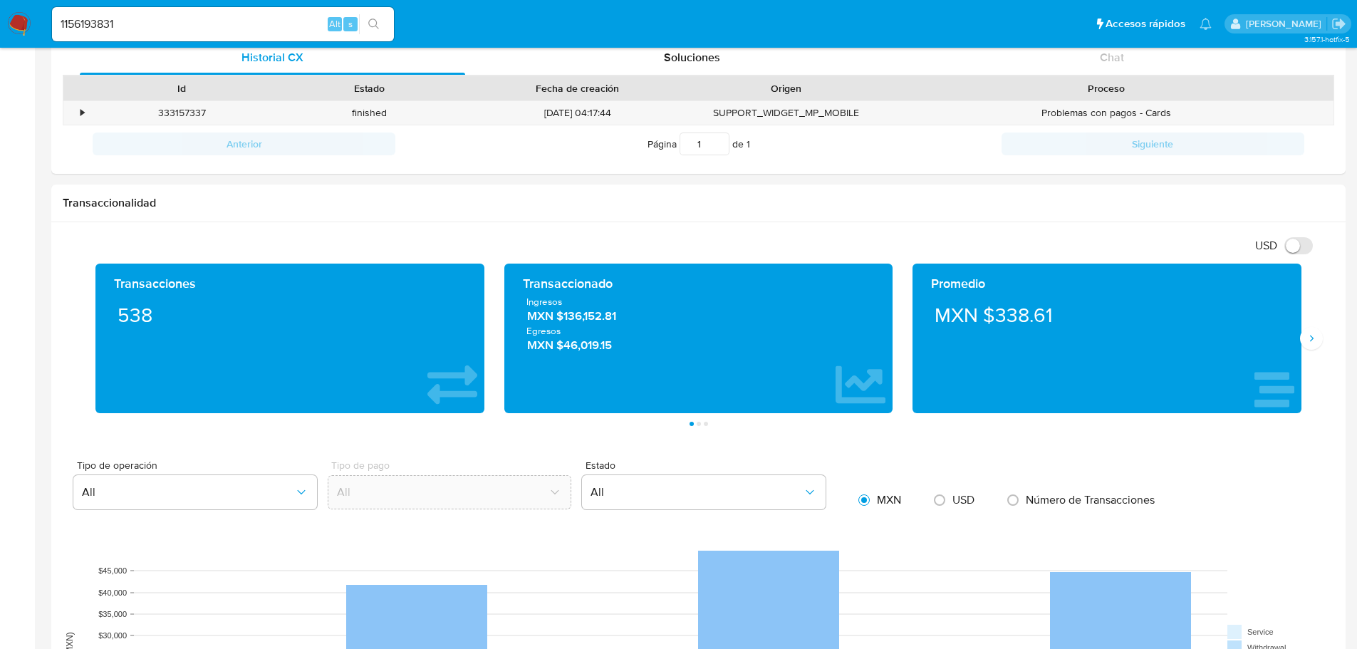
drag, startPoint x: 566, startPoint y: 317, endPoint x: 11, endPoint y: 321, distance: 555.1
click at [623, 317] on span "MXN $136,152.81" at bounding box center [698, 317] width 343 height 16
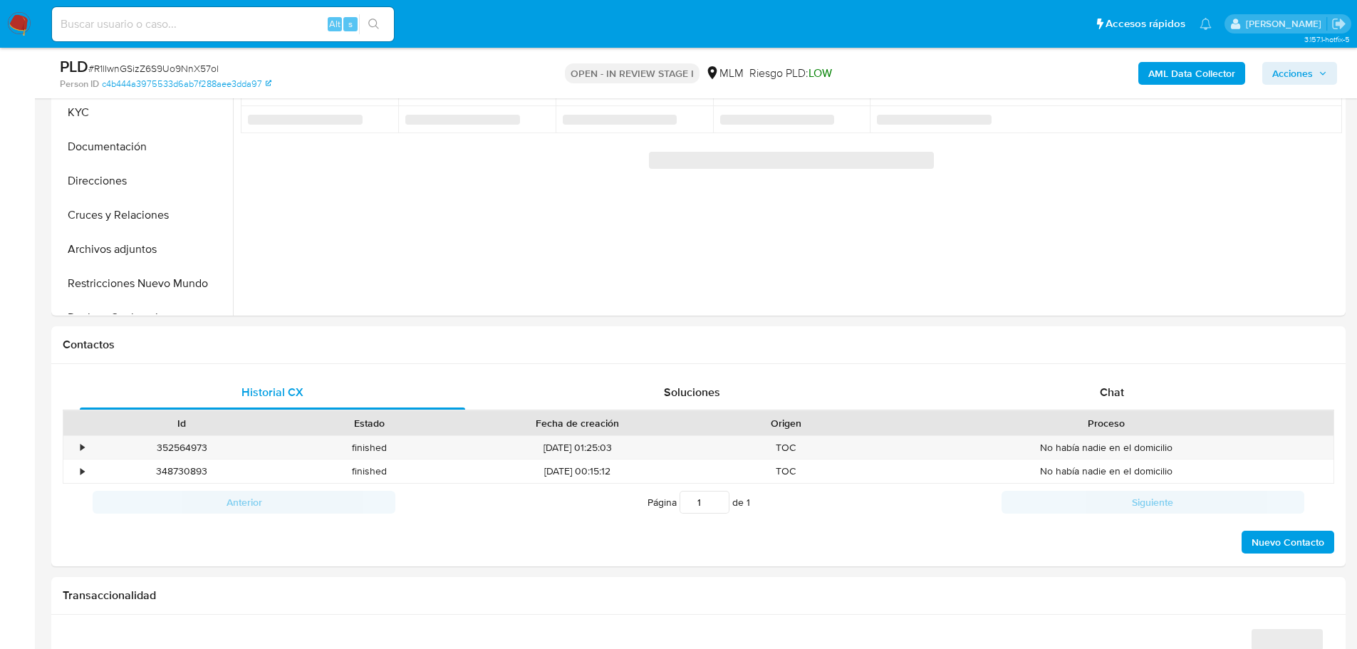
scroll to position [428, 0]
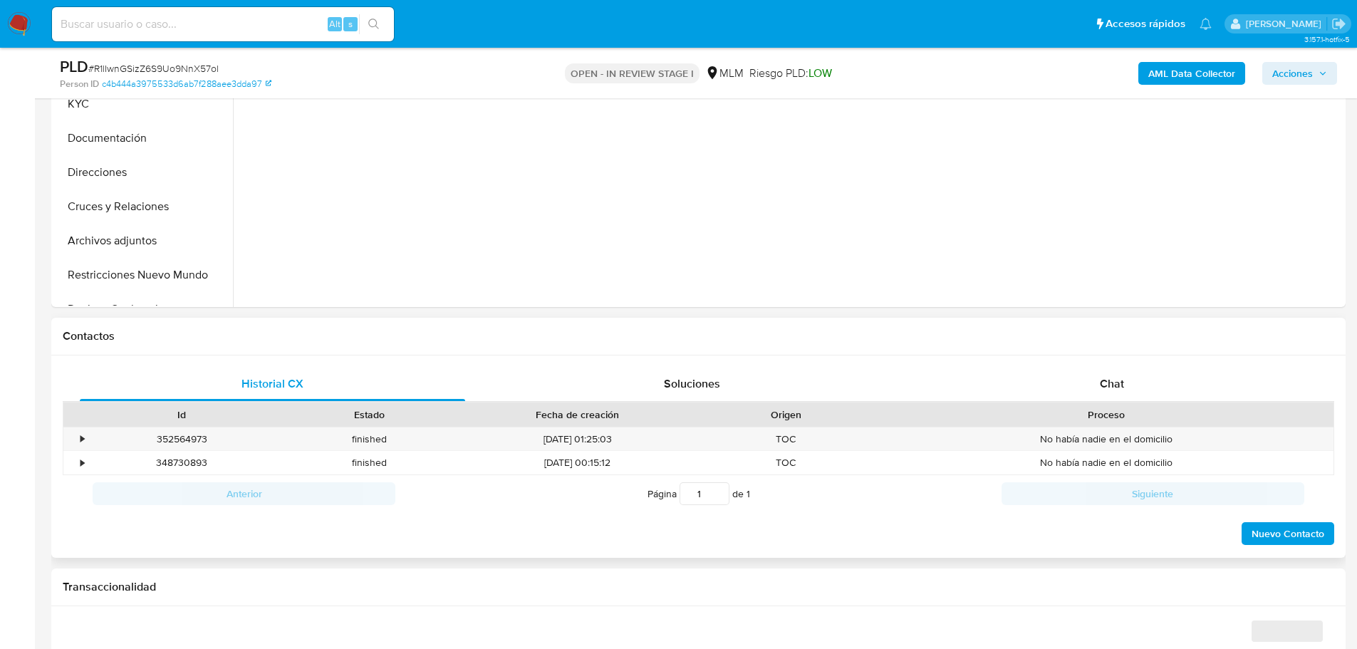
select select "10"
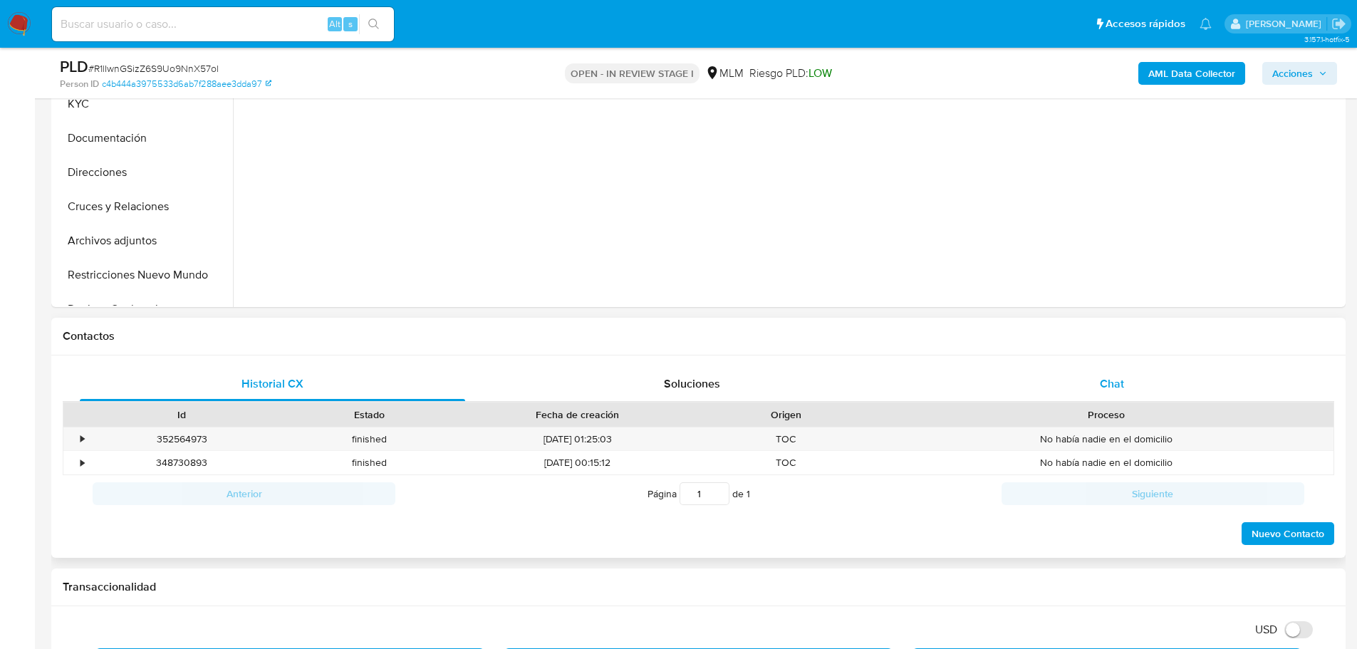
drag, startPoint x: 1092, startPoint y: 383, endPoint x: 1084, endPoint y: 376, distance: 10.6
click at [1091, 383] on div "Chat" at bounding box center [1112, 384] width 386 height 34
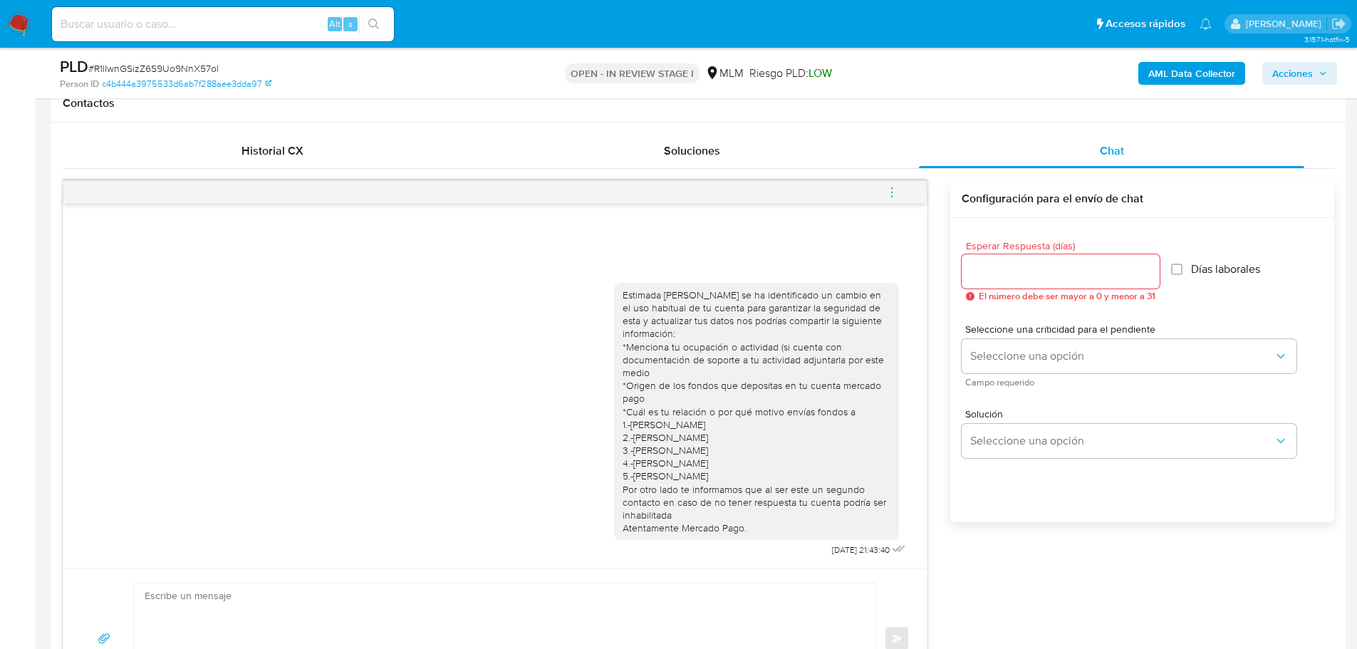
scroll to position [570, 0]
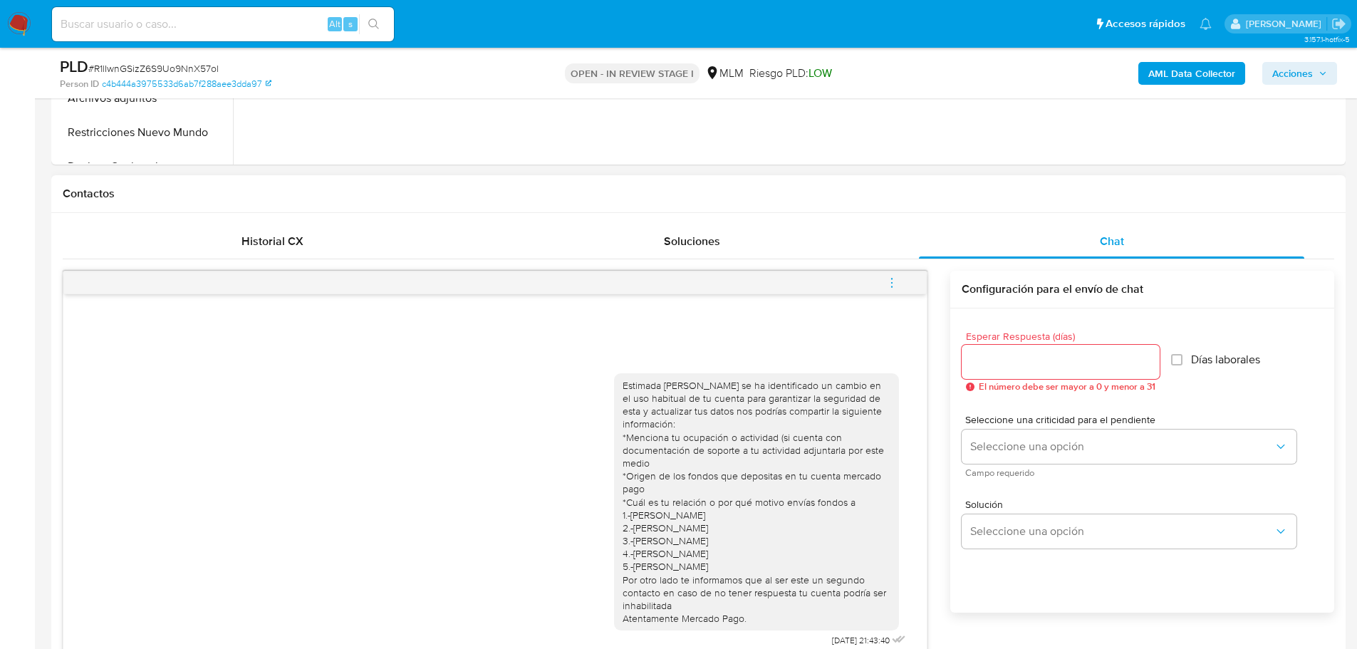
click at [896, 281] on icon "menu-action" at bounding box center [892, 282] width 13 height 13
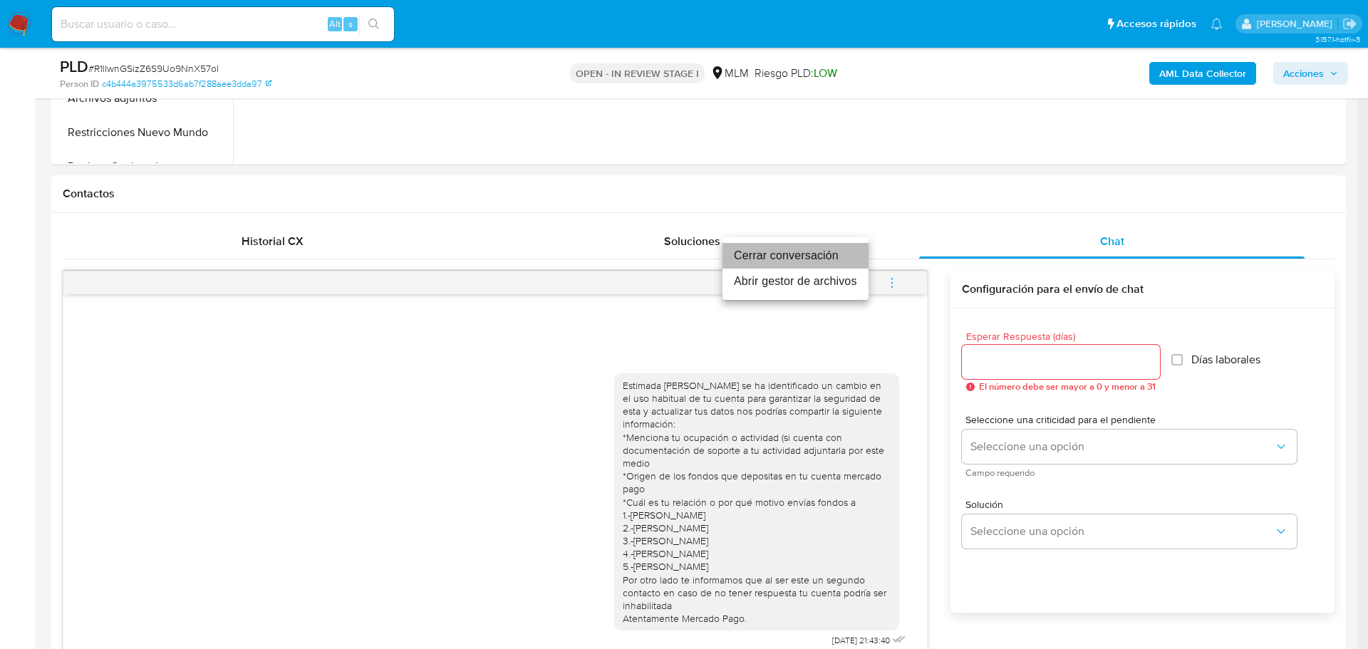
click at [760, 256] on li "Cerrar conversación" at bounding box center [796, 256] width 146 height 26
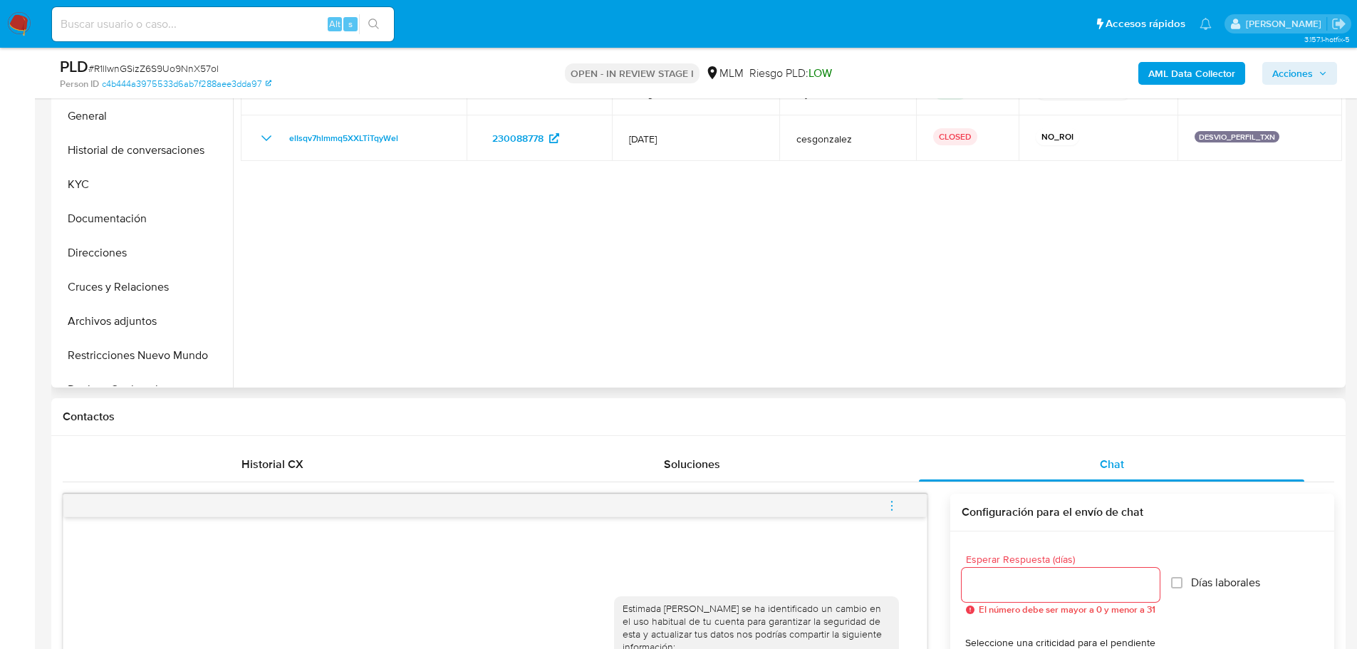
scroll to position [71, 0]
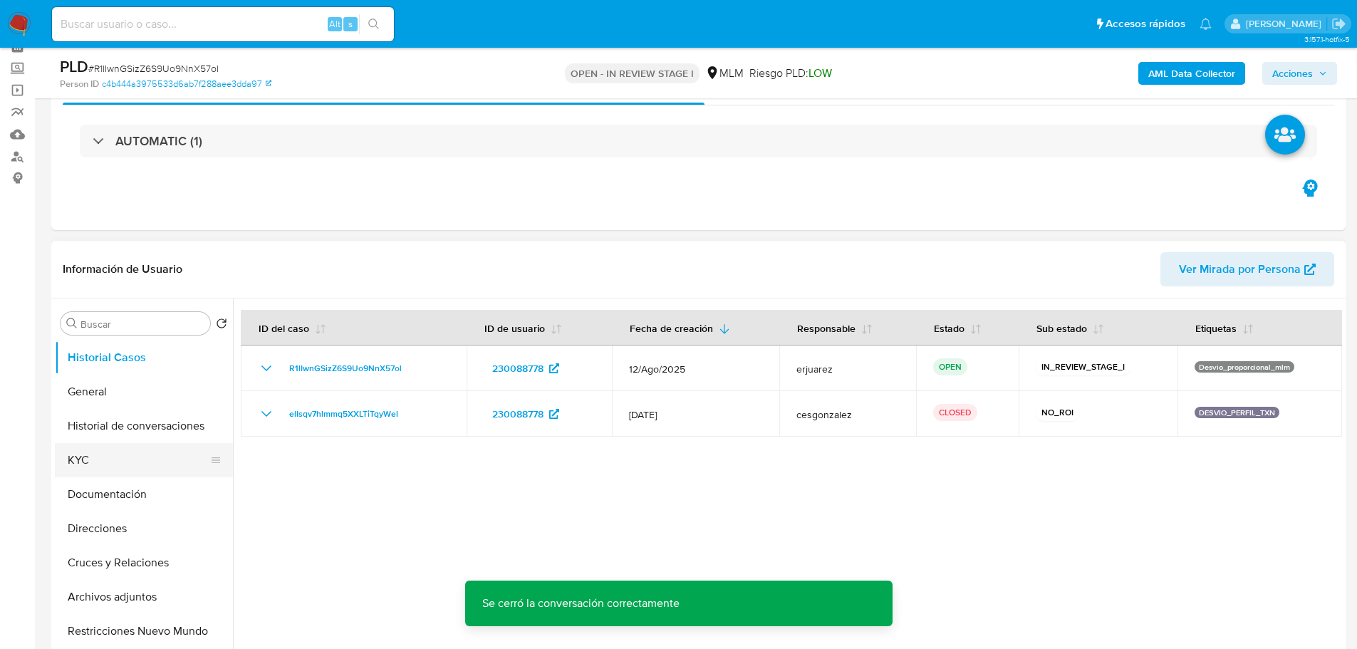
drag, startPoint x: 95, startPoint y: 462, endPoint x: 103, endPoint y: 464, distance: 8.1
click at [95, 462] on button "KYC" at bounding box center [138, 460] width 167 height 34
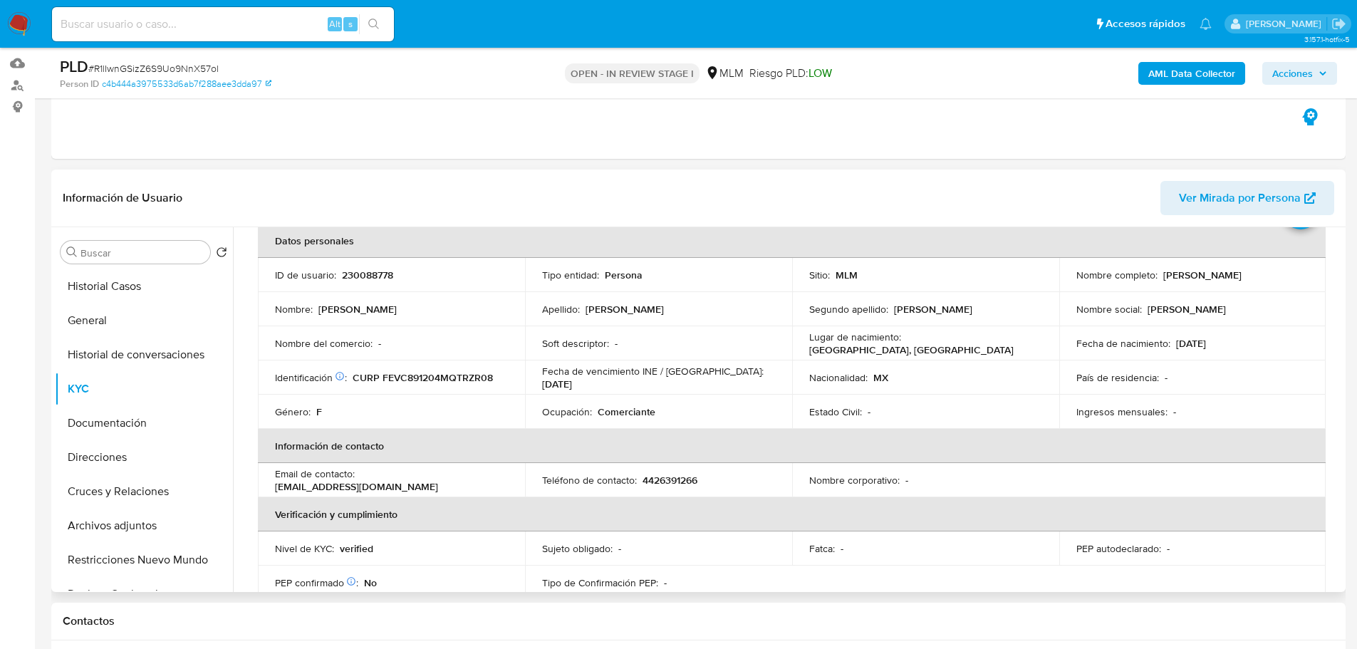
drag, startPoint x: 143, startPoint y: 276, endPoint x: 751, endPoint y: 325, distance: 610.5
click at [146, 279] on button "Historial Casos" at bounding box center [144, 286] width 178 height 34
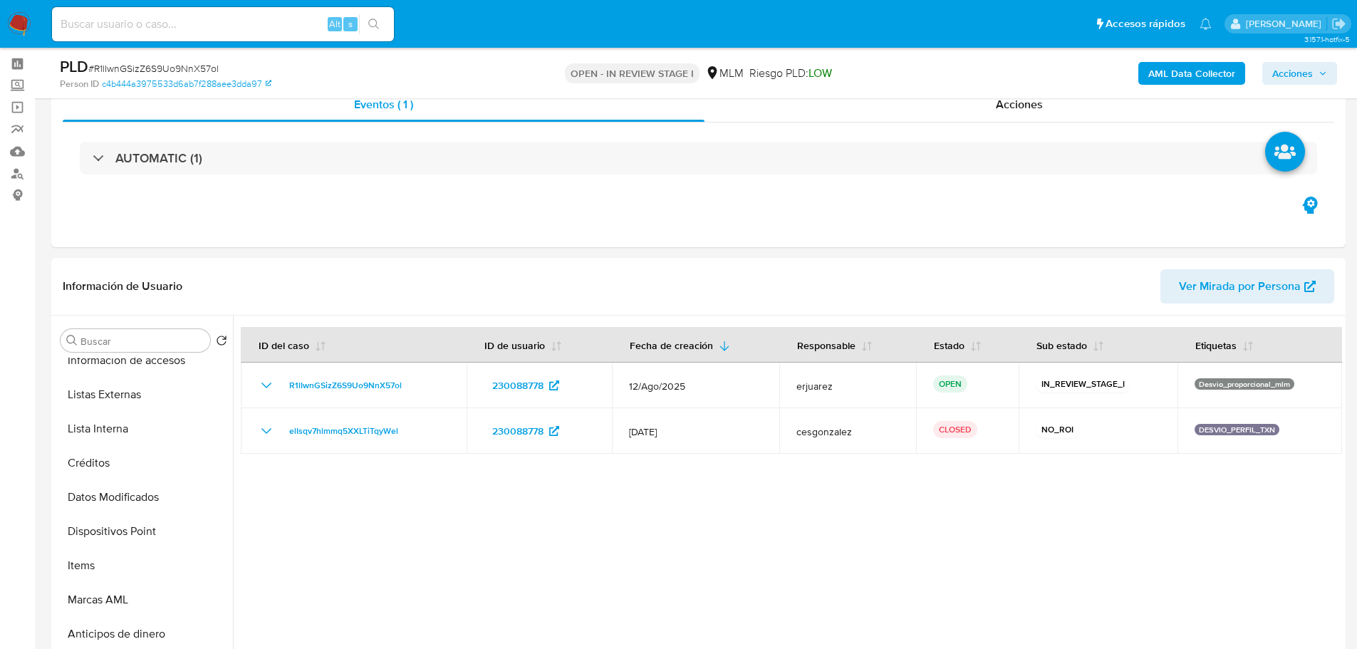
scroll to position [0, 0]
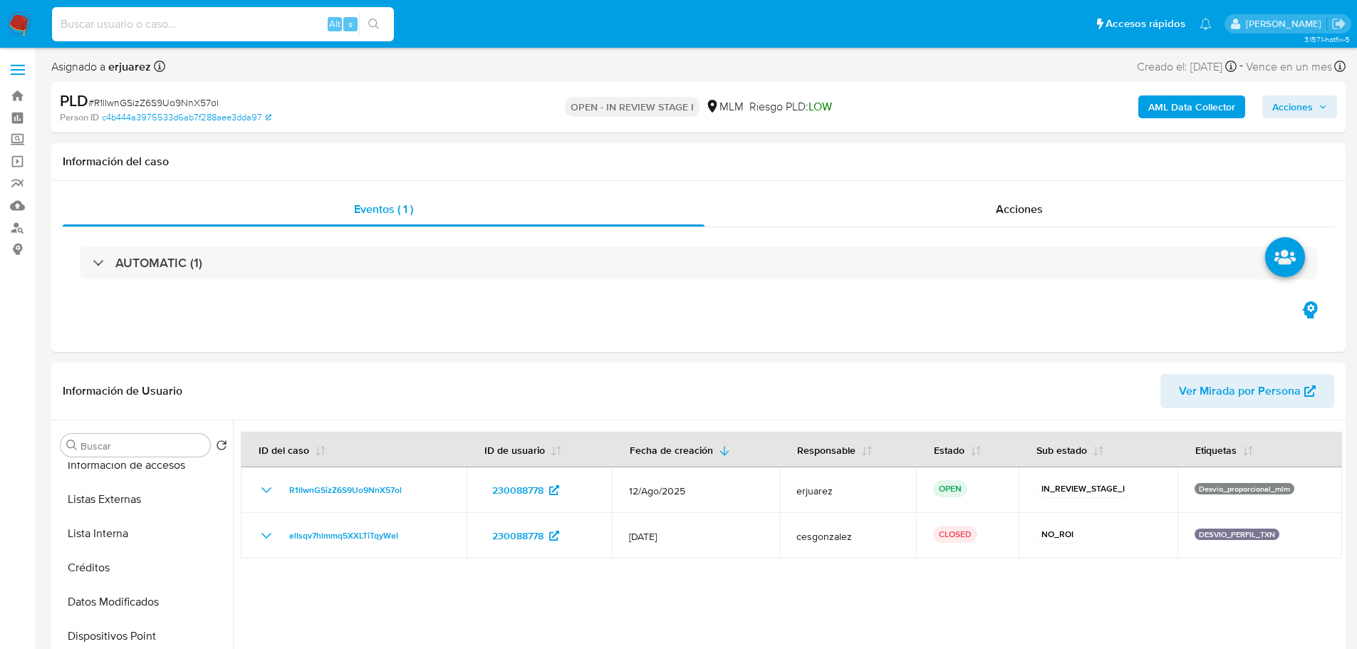
click at [221, 21] on input at bounding box center [223, 24] width 342 height 19
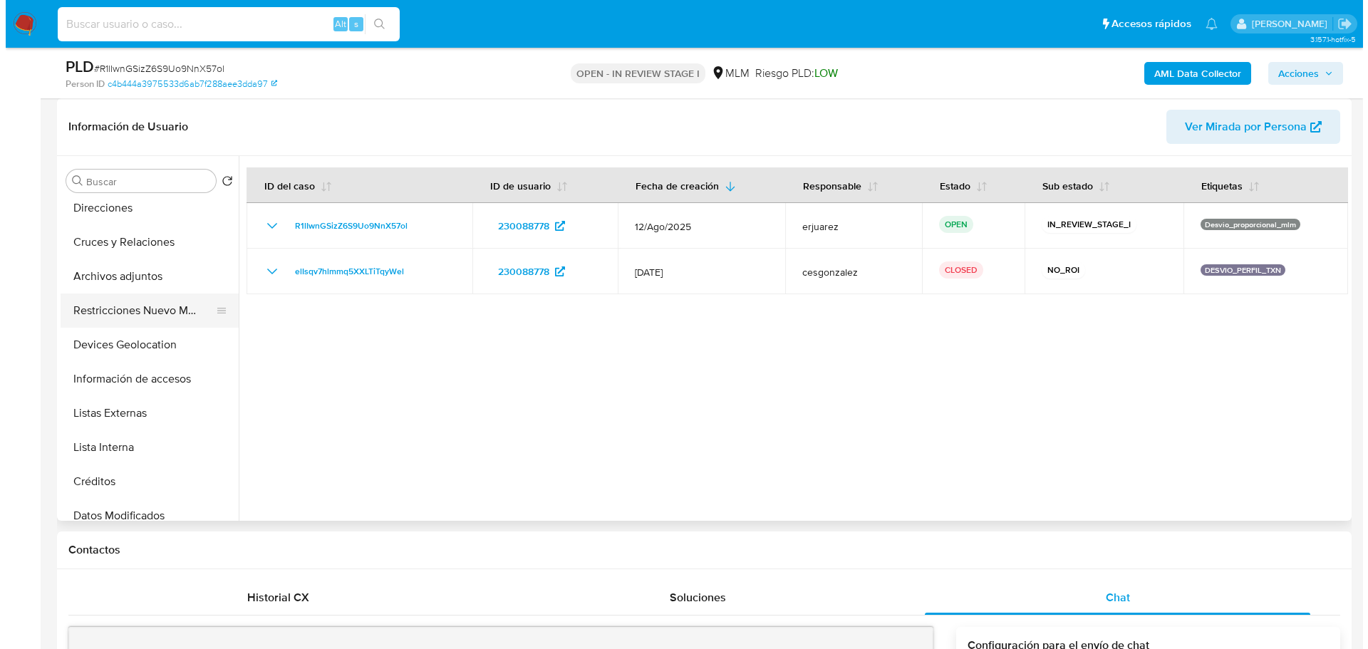
scroll to position [175, 0]
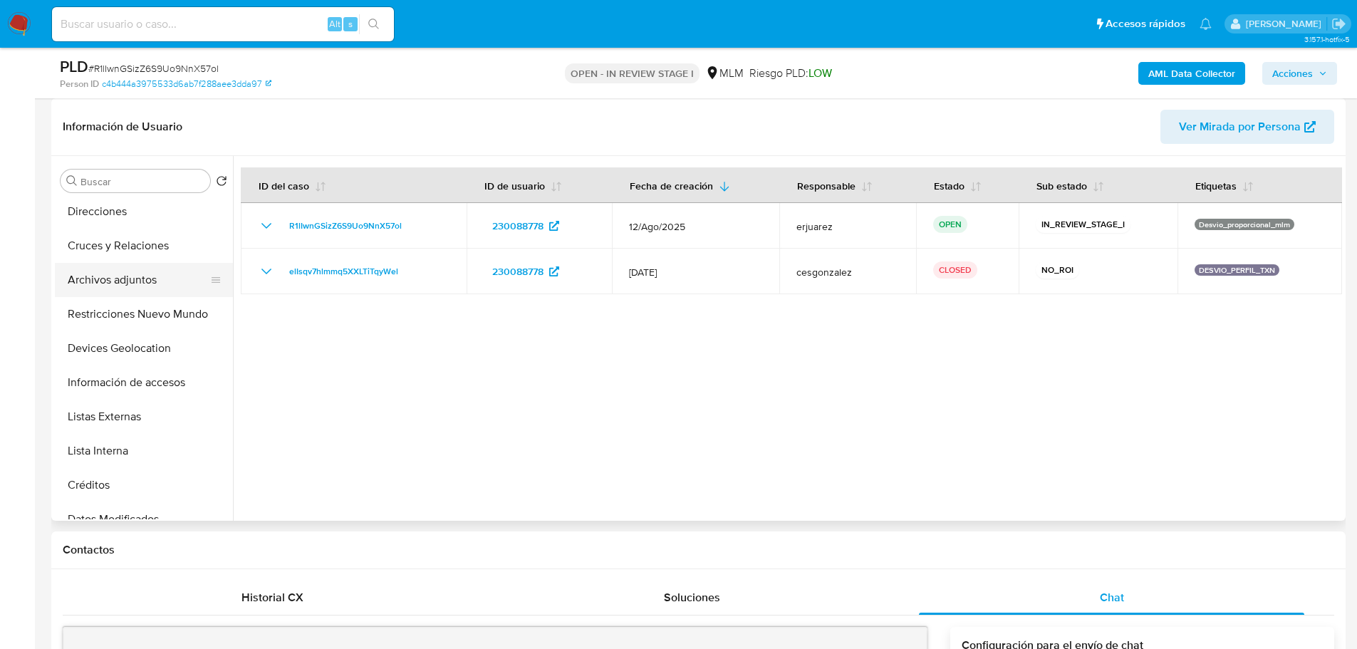
click at [136, 285] on button "Archivos adjuntos" at bounding box center [138, 280] width 167 height 34
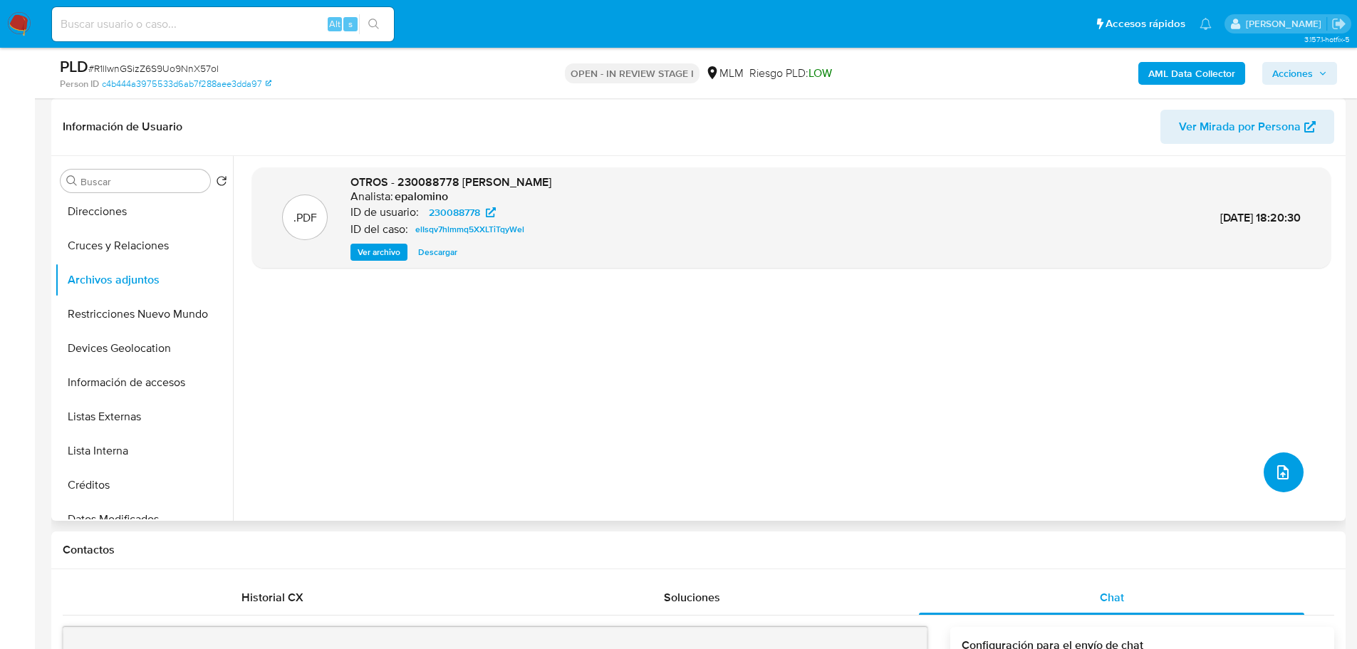
click at [1281, 470] on icon "upload-file" at bounding box center [1283, 472] width 17 height 17
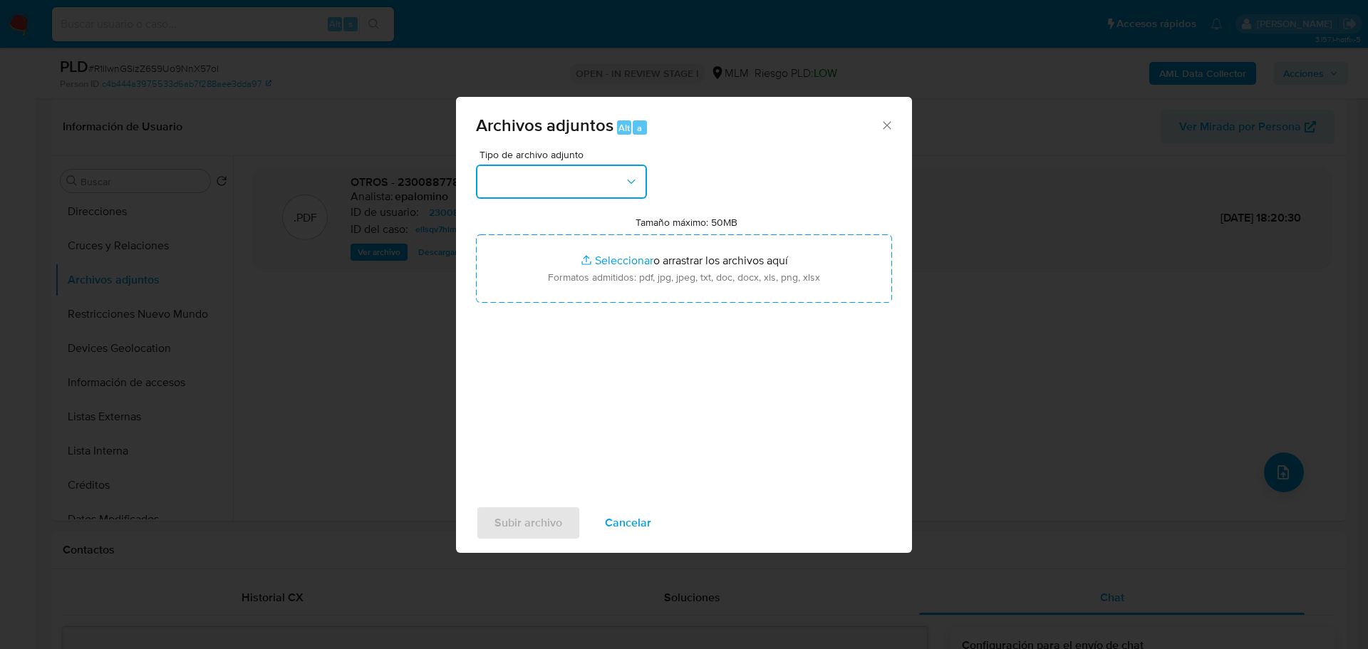
click at [562, 185] on button "button" at bounding box center [561, 182] width 171 height 34
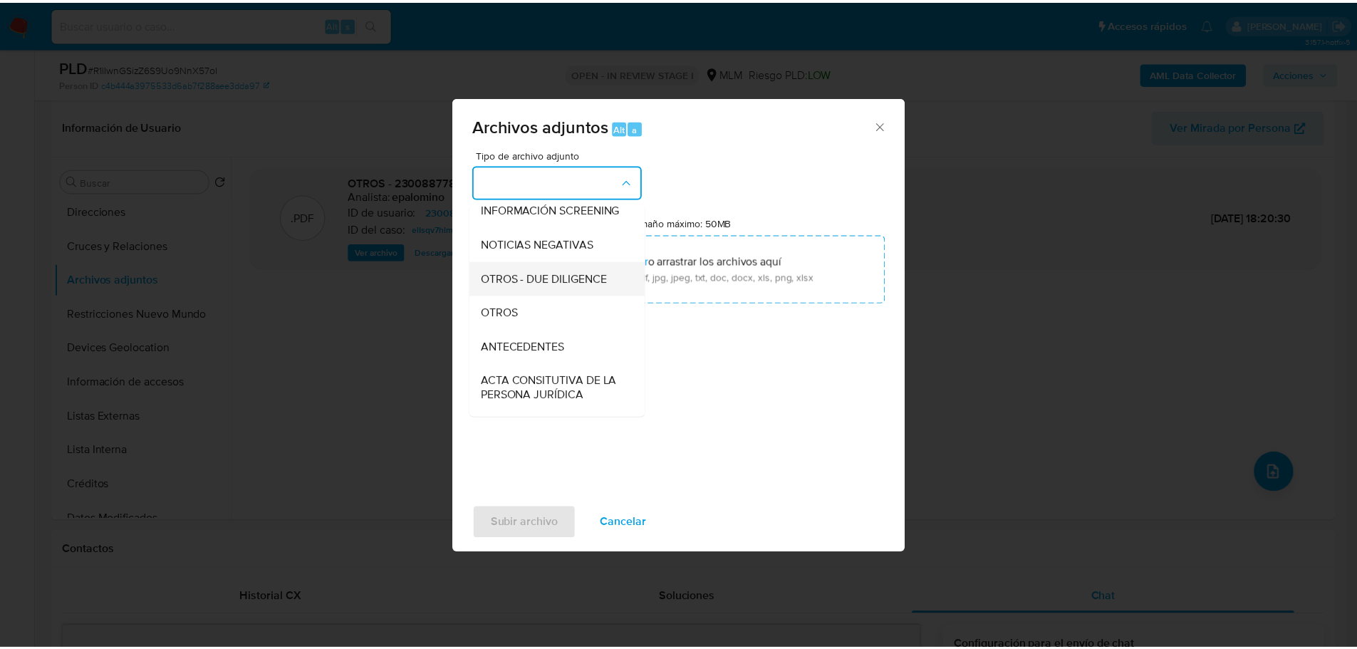
scroll to position [143, 0]
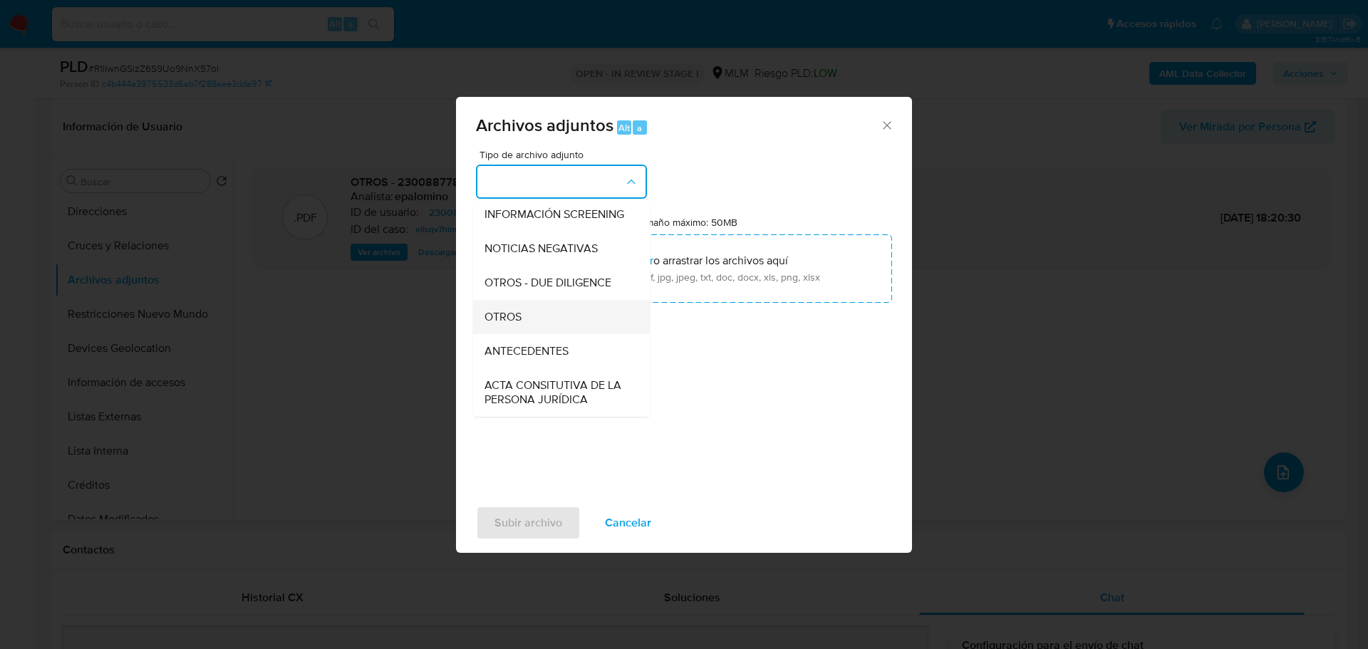
click at [498, 324] on span "OTROS" at bounding box center [503, 317] width 37 height 14
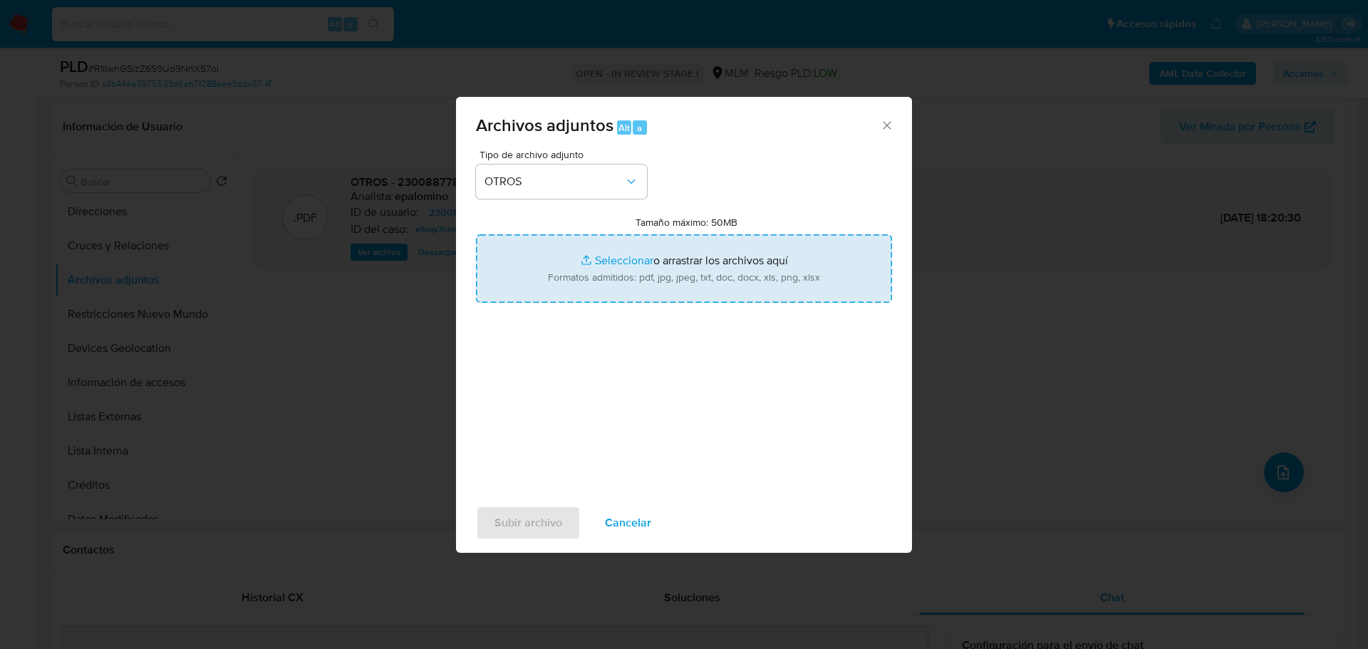
click at [601, 264] on input "Tamaño máximo: 50MB Seleccionar archivos" at bounding box center [684, 268] width 416 height 68
type input "C:\fakepath\230088778_Carol Sarahi Feregrino Vazquez_Ago25.pdf"
click at [614, 259] on input "Tamaño máximo: 50MB Seleccionar archivos" at bounding box center [684, 268] width 416 height 68
type input "C:\fakepath\230088778_Carol Sarahi Feregrino Vazquez_Ago25.xlsx"
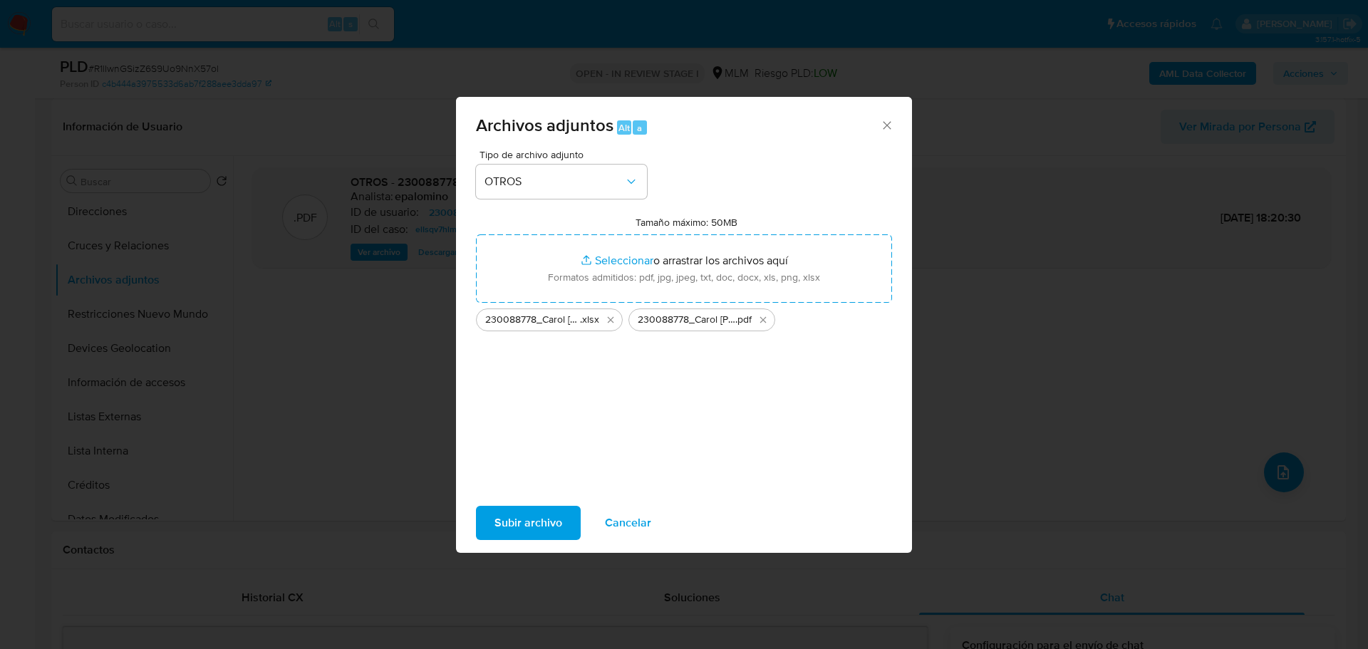
drag, startPoint x: 601, startPoint y: 264, endPoint x: 560, endPoint y: 524, distance: 262.7
click at [560, 524] on span "Subir archivo" at bounding box center [529, 522] width 68 height 31
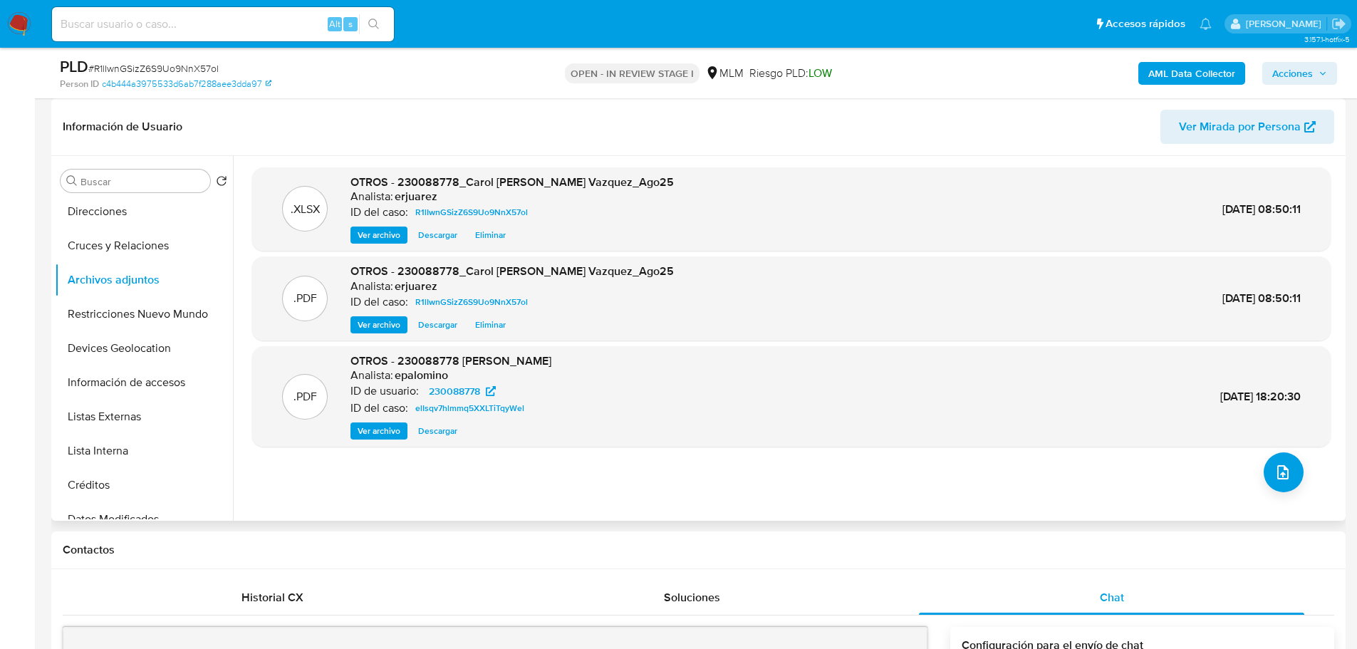
drag, startPoint x: 365, startPoint y: 324, endPoint x: 266, endPoint y: 318, distance: 99.3
click at [365, 324] on span "Ver archivo" at bounding box center [379, 325] width 43 height 14
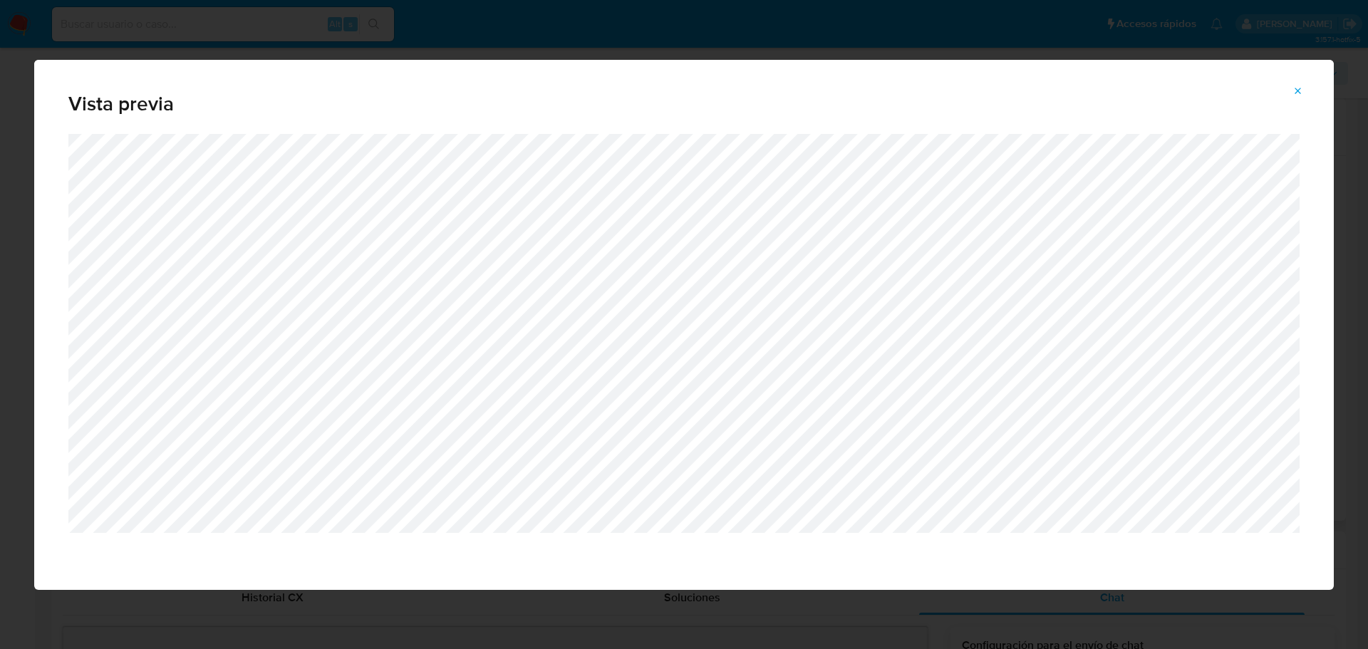
click at [1294, 92] on icon "Attachment preview" at bounding box center [1298, 91] width 11 height 11
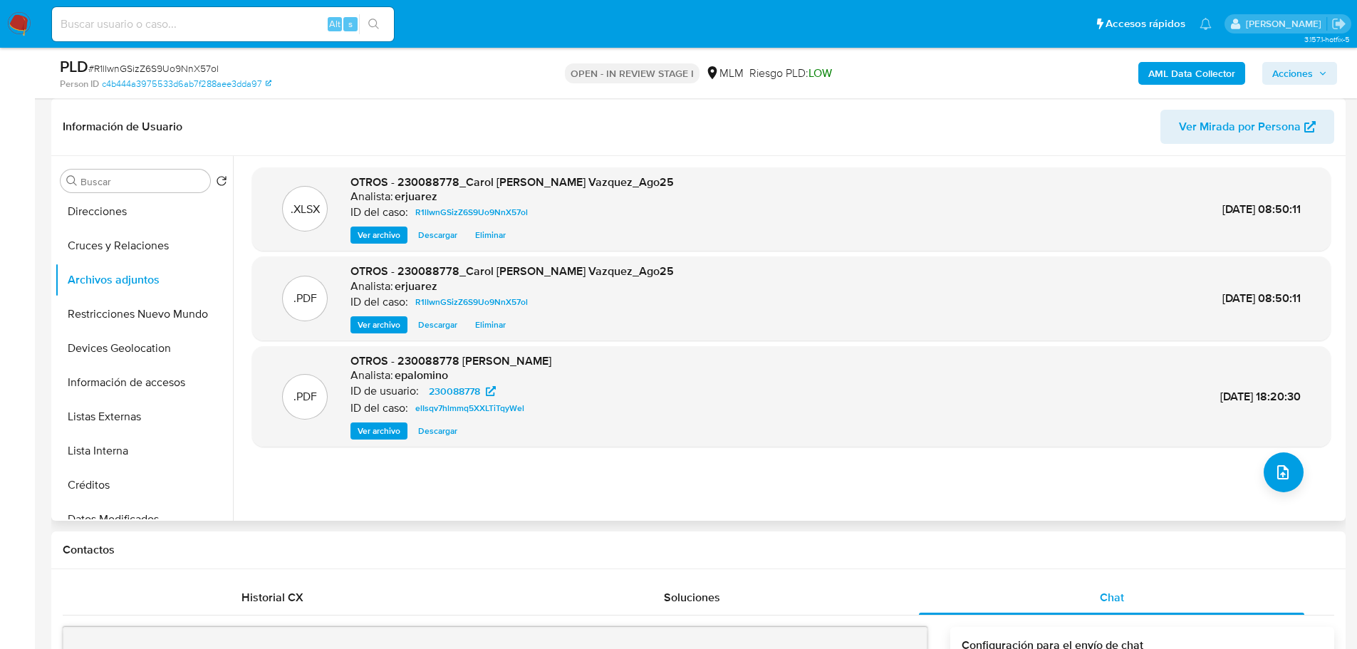
click at [1310, 75] on span "Acciones" at bounding box center [1293, 73] width 41 height 23
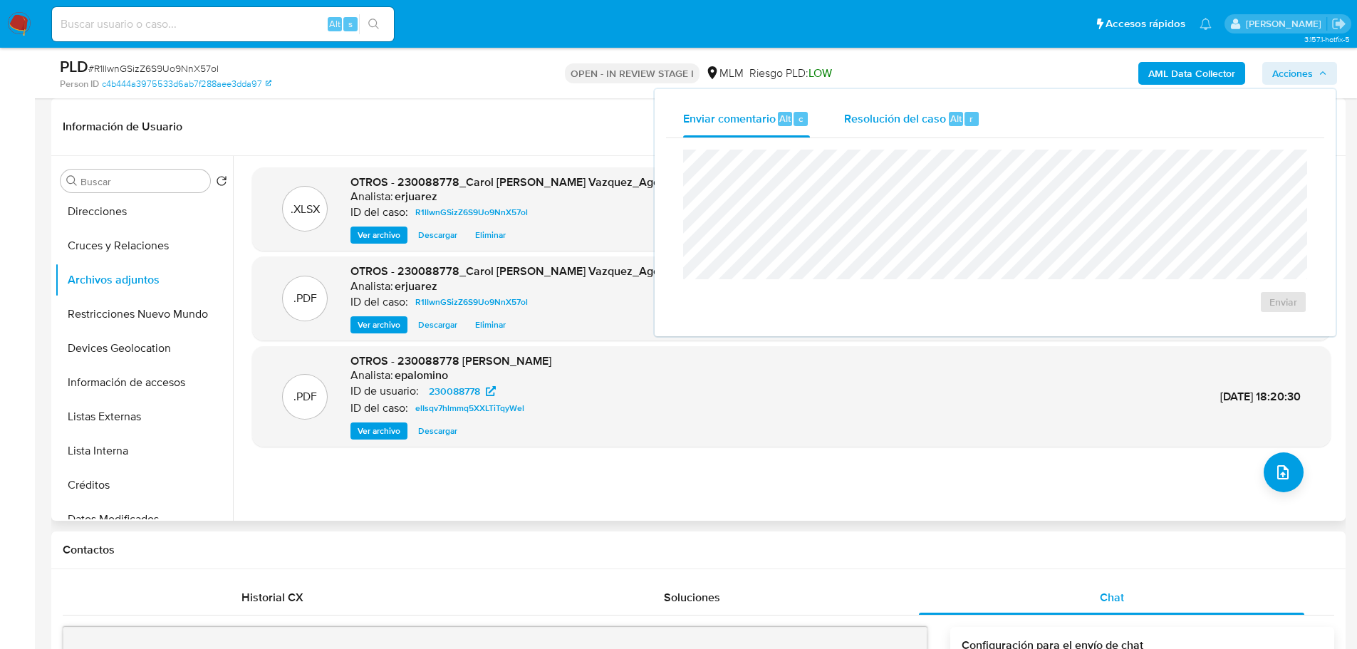
click at [903, 126] on span "Resolución del caso" at bounding box center [895, 118] width 102 height 16
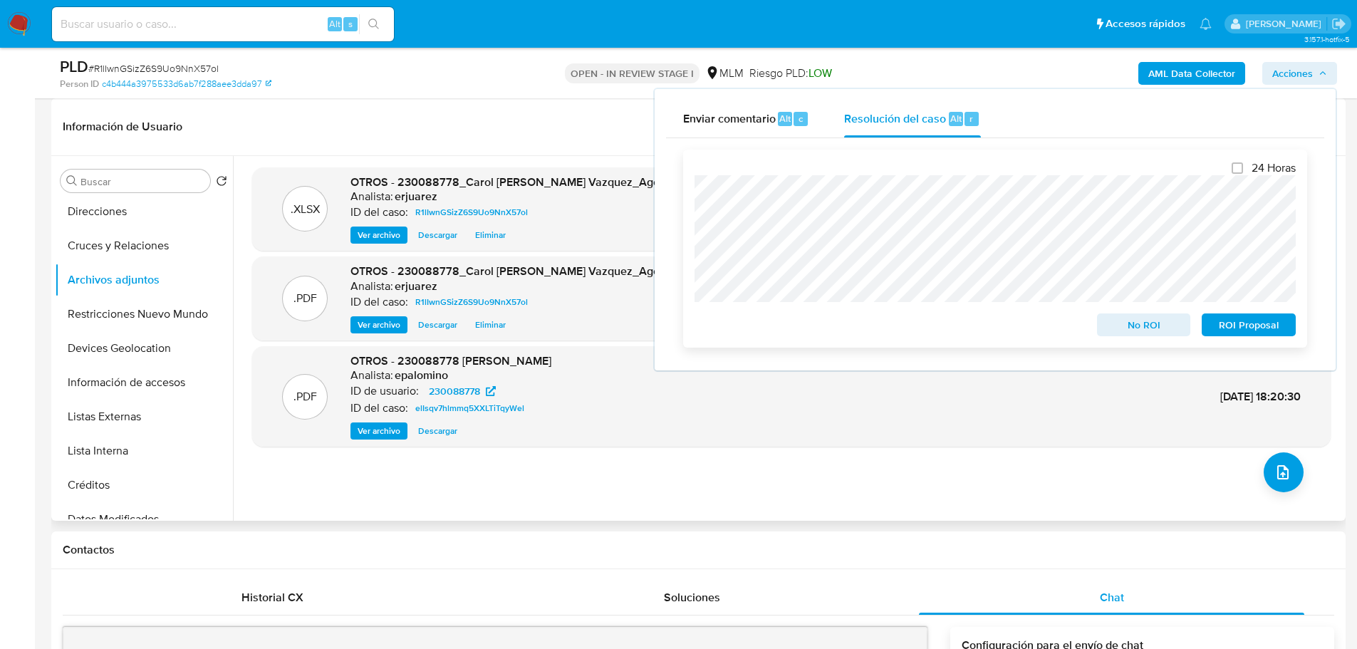
click at [1147, 329] on span "No ROI" at bounding box center [1144, 325] width 74 height 20
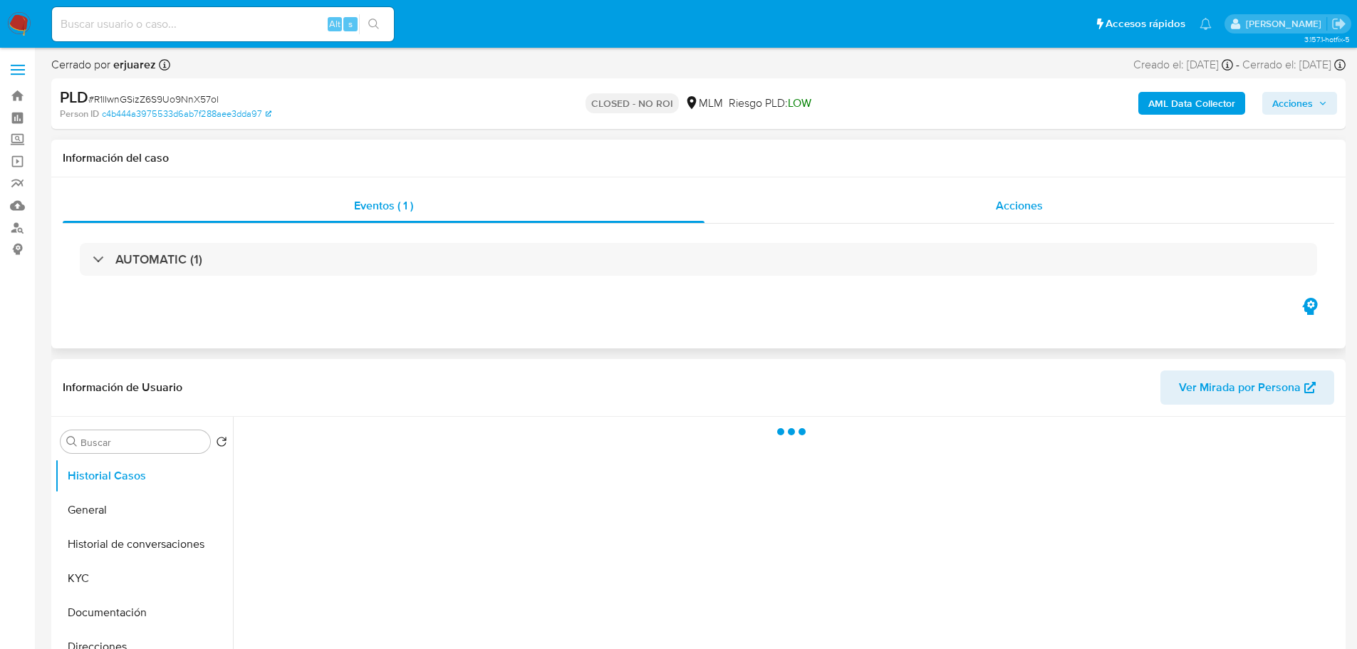
click at [995, 200] on div "Acciones" at bounding box center [1020, 206] width 630 height 34
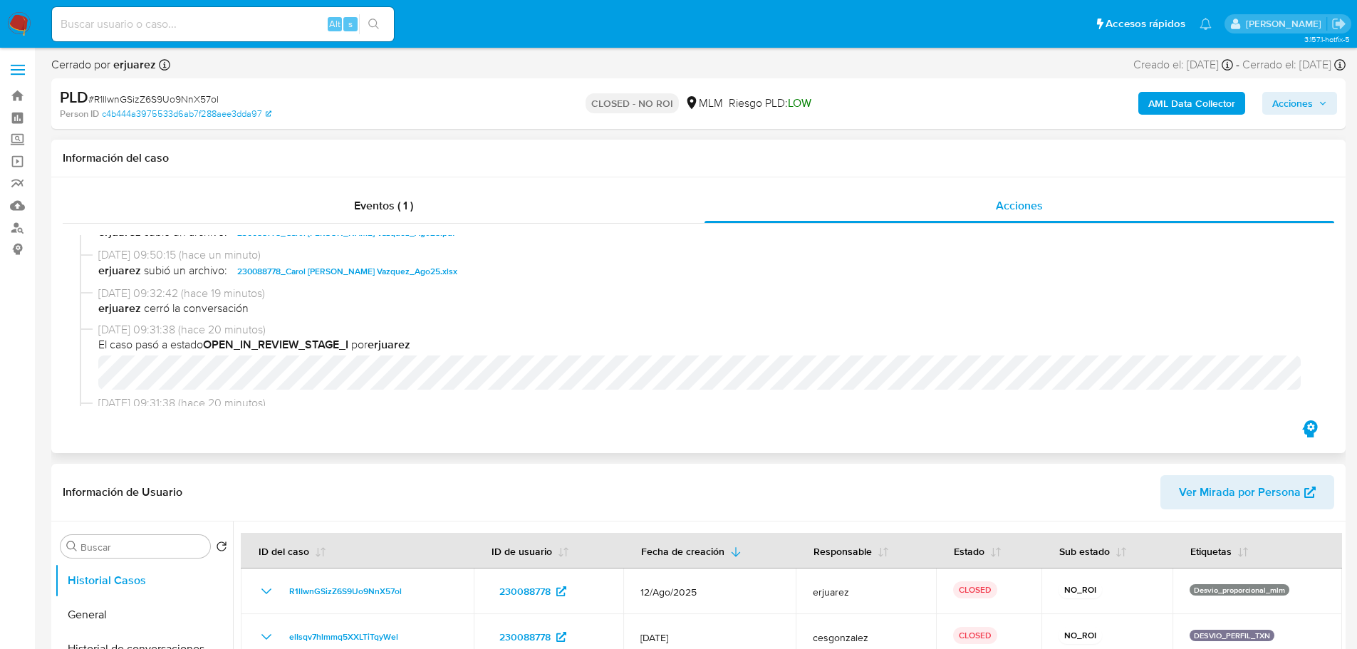
select select "10"
click at [16, 20] on img at bounding box center [19, 24] width 24 height 24
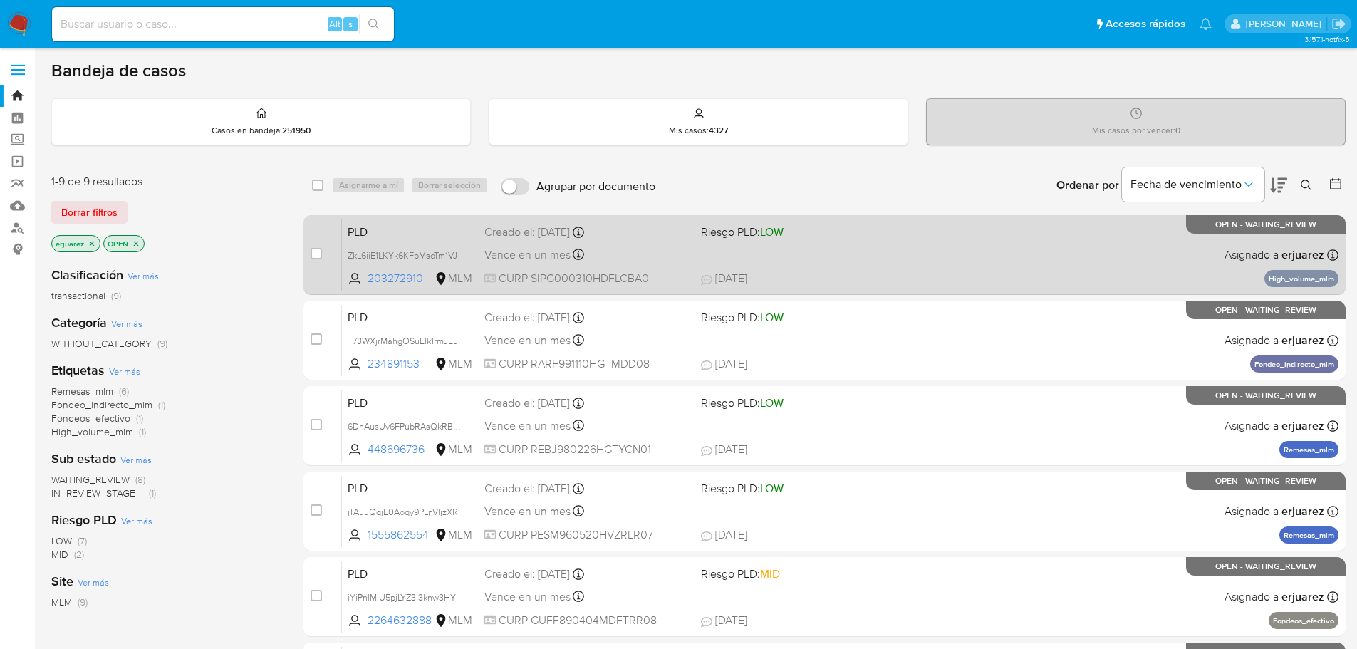
scroll to position [71, 0]
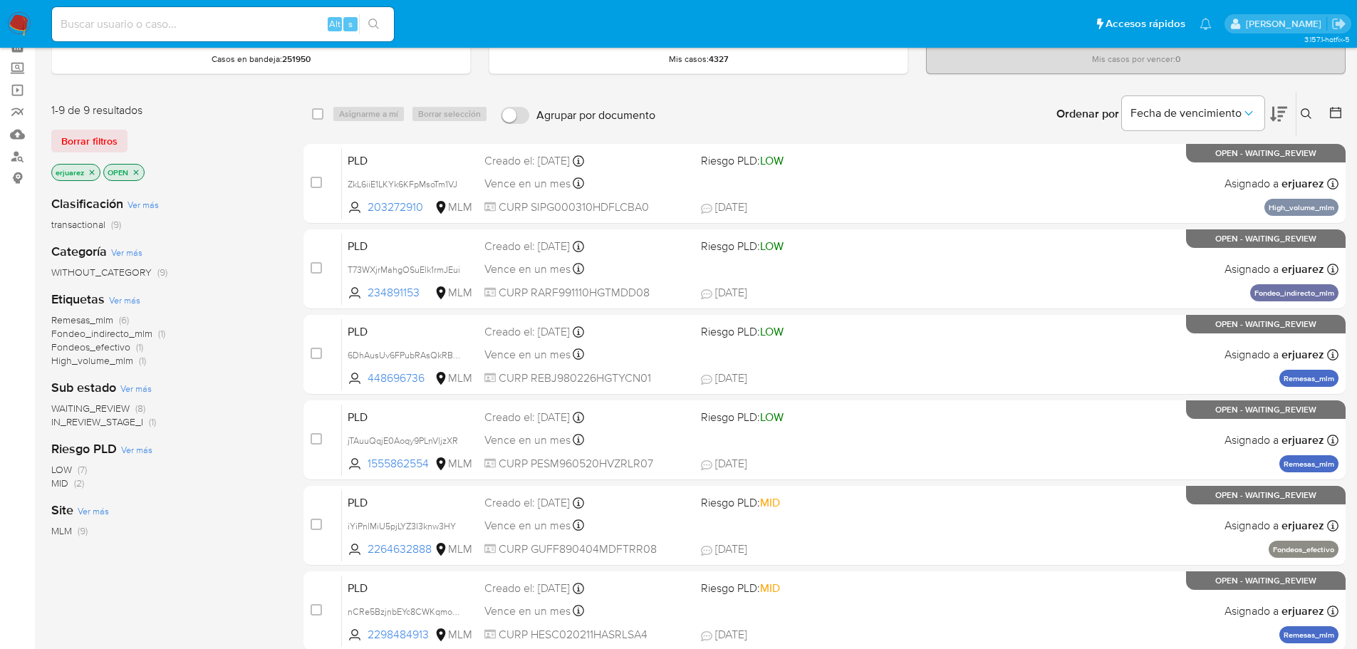
click at [124, 427] on span "IN_REVIEW_STAGE_I" at bounding box center [97, 422] width 92 height 14
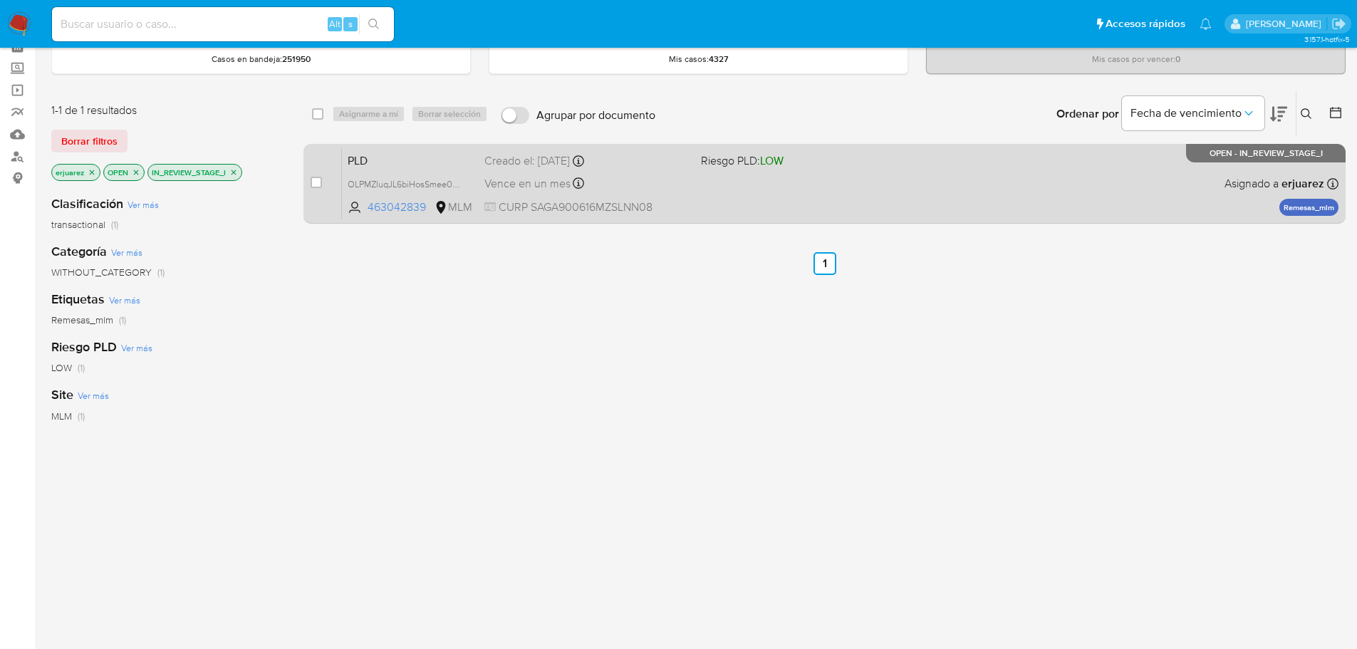
click at [886, 184] on div "PLD OLPMZIuqJL6biHosSmee0CnZ 463042839 MLM Riesgo PLD: LOW Creado el: [DATE] Cr…" at bounding box center [840, 184] width 997 height 72
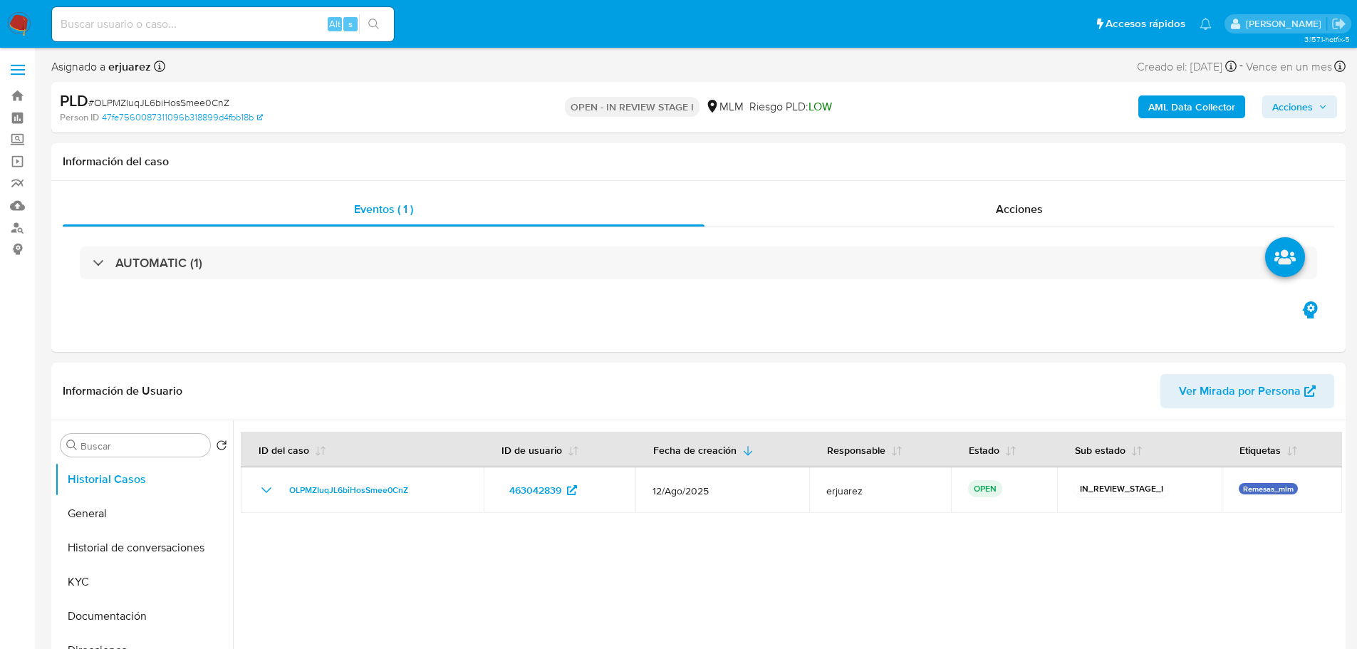
select select "10"
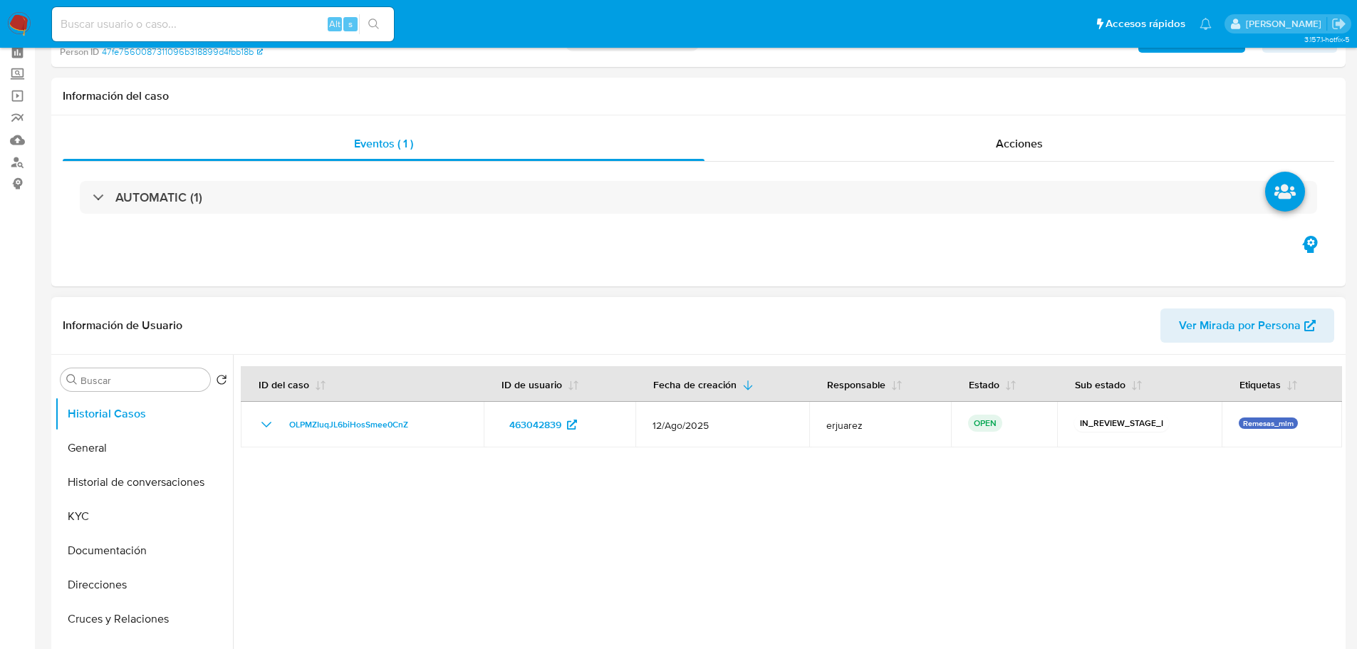
scroll to position [143, 0]
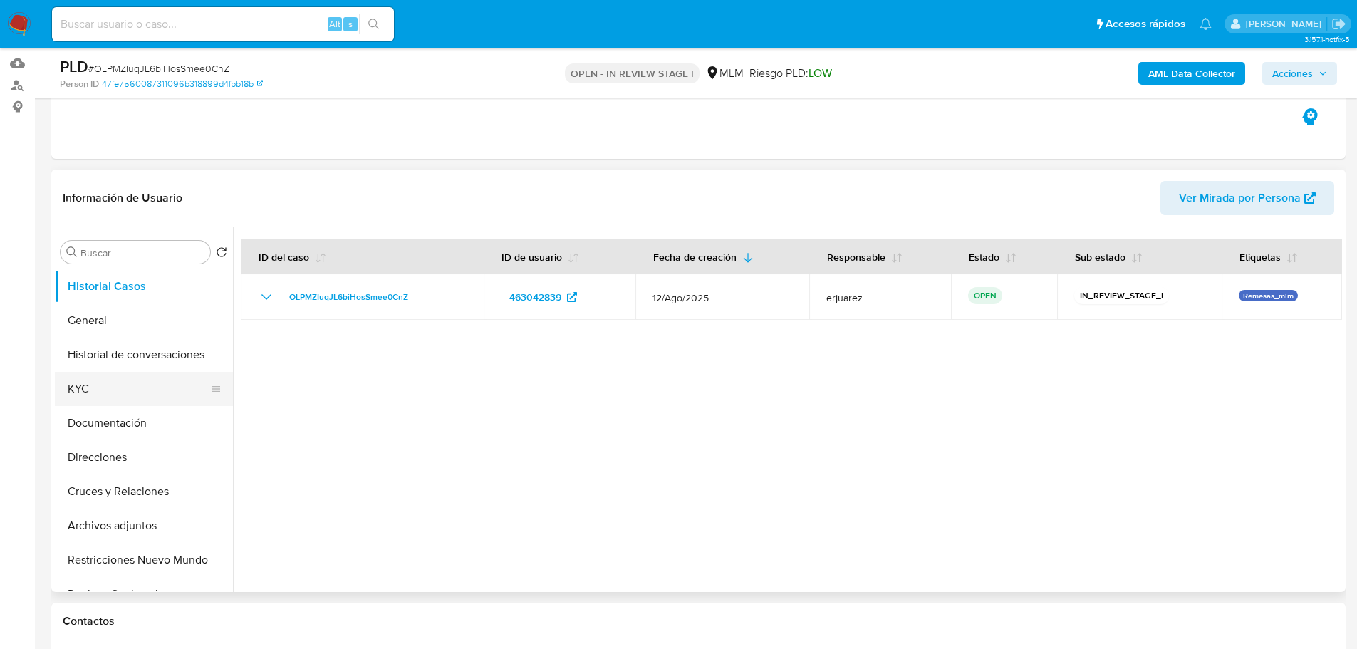
click at [89, 381] on button "KYC" at bounding box center [138, 389] width 167 height 34
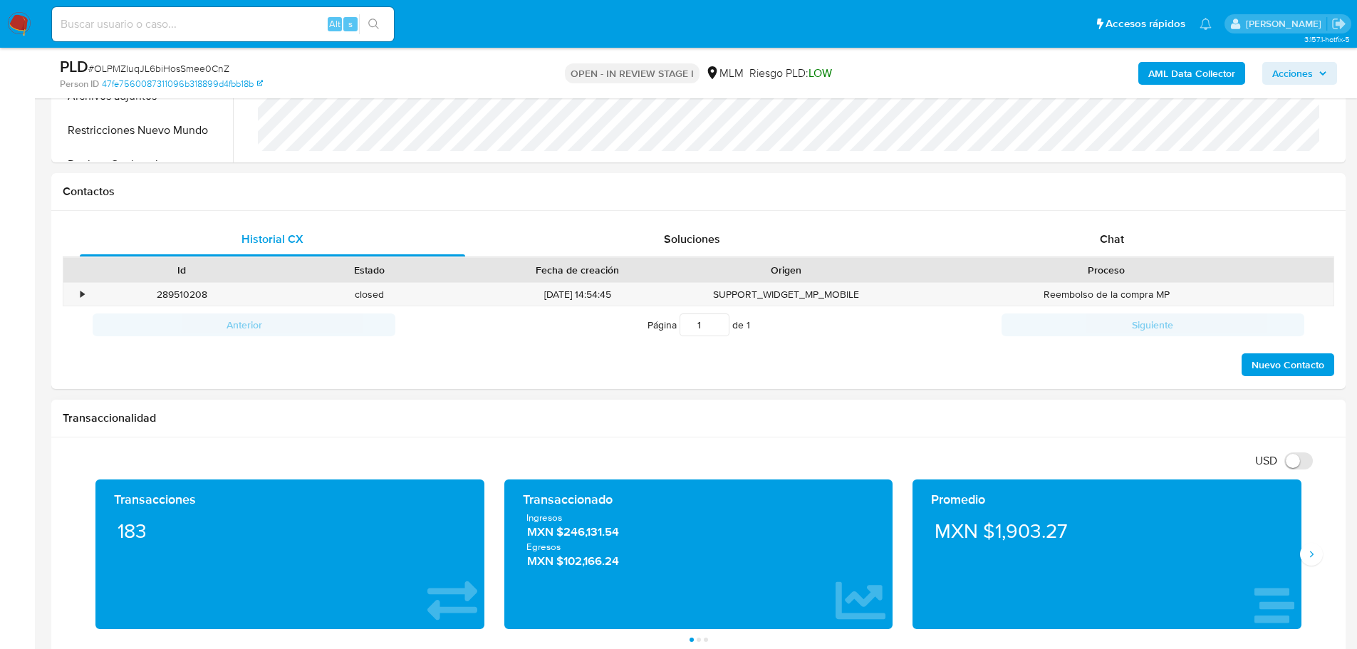
scroll to position [713, 0]
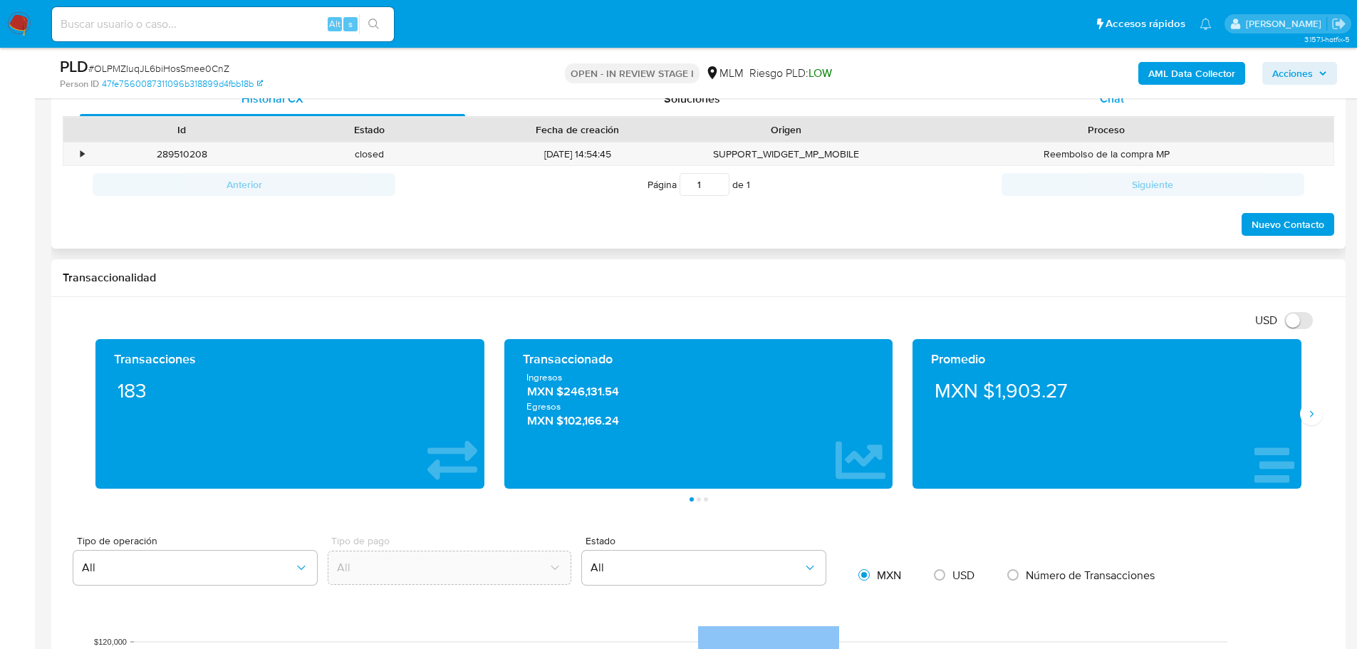
drag, startPoint x: 1109, startPoint y: 105, endPoint x: 1107, endPoint y: 115, distance: 10.2
click at [1109, 105] on span "Chat" at bounding box center [1112, 98] width 24 height 16
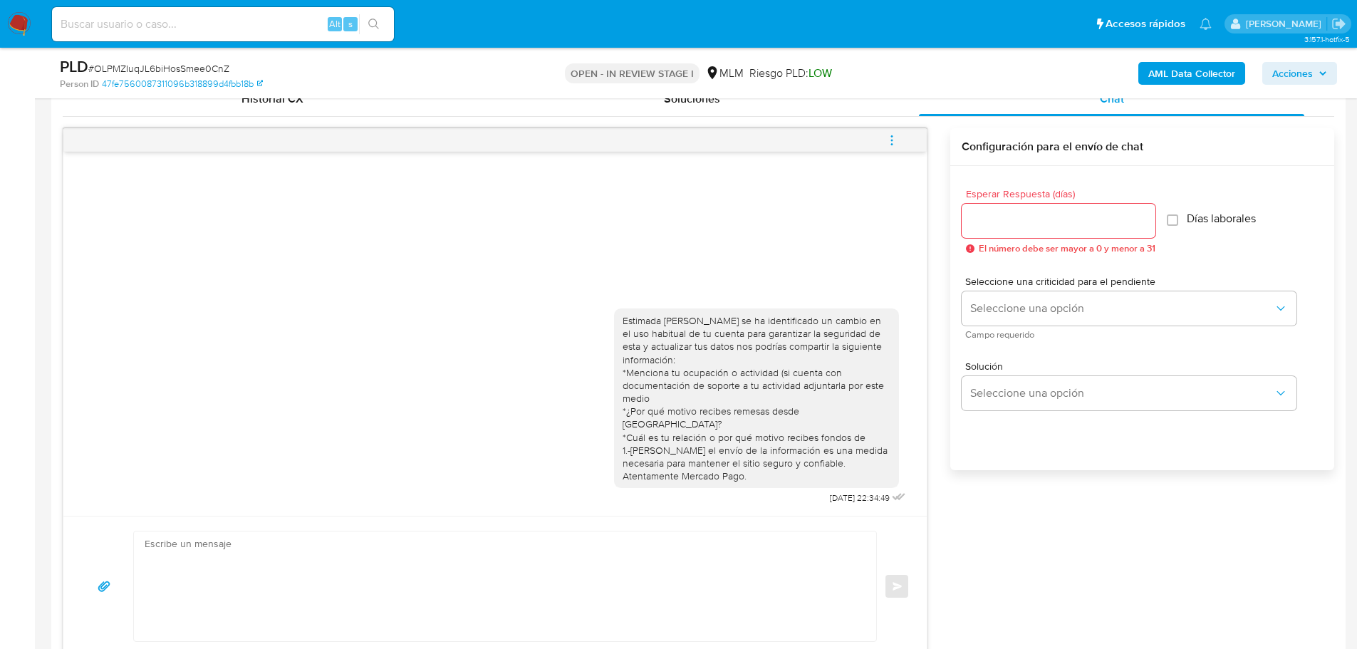
click at [887, 138] on icon "menu-action" at bounding box center [892, 140] width 13 height 13
click at [748, 108] on li "Cerrar conversación" at bounding box center [796, 113] width 146 height 26
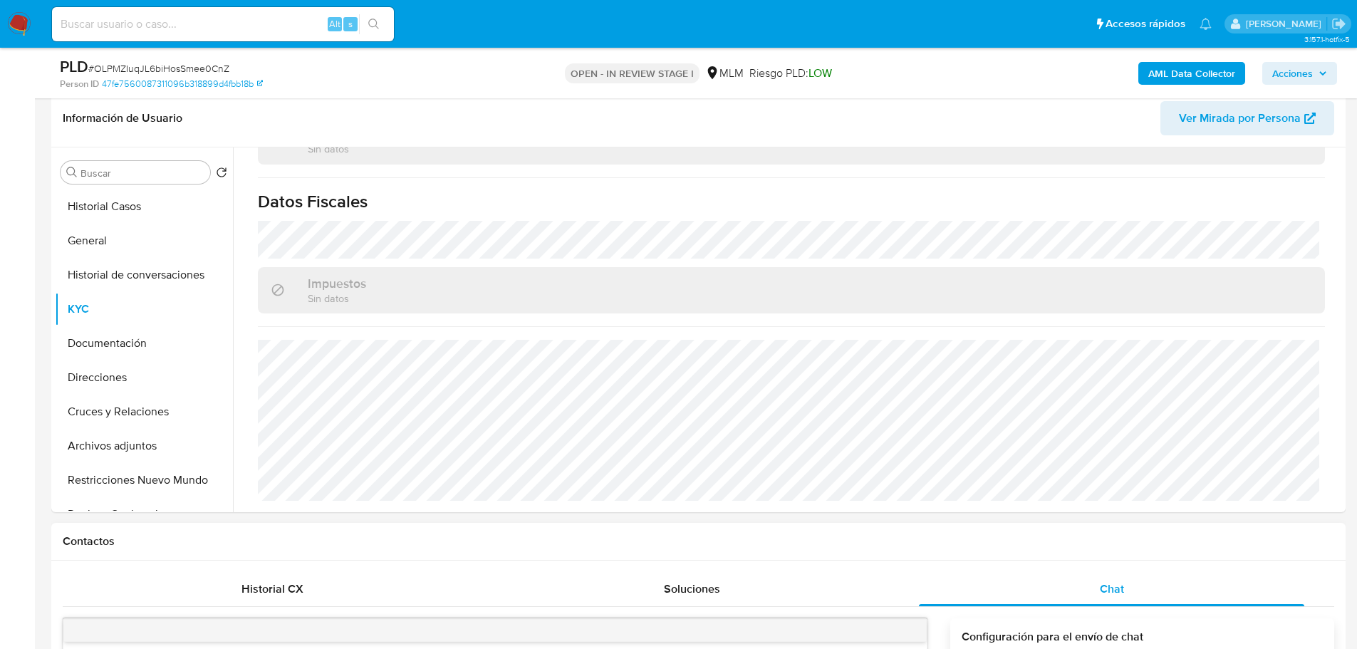
scroll to position [214, 0]
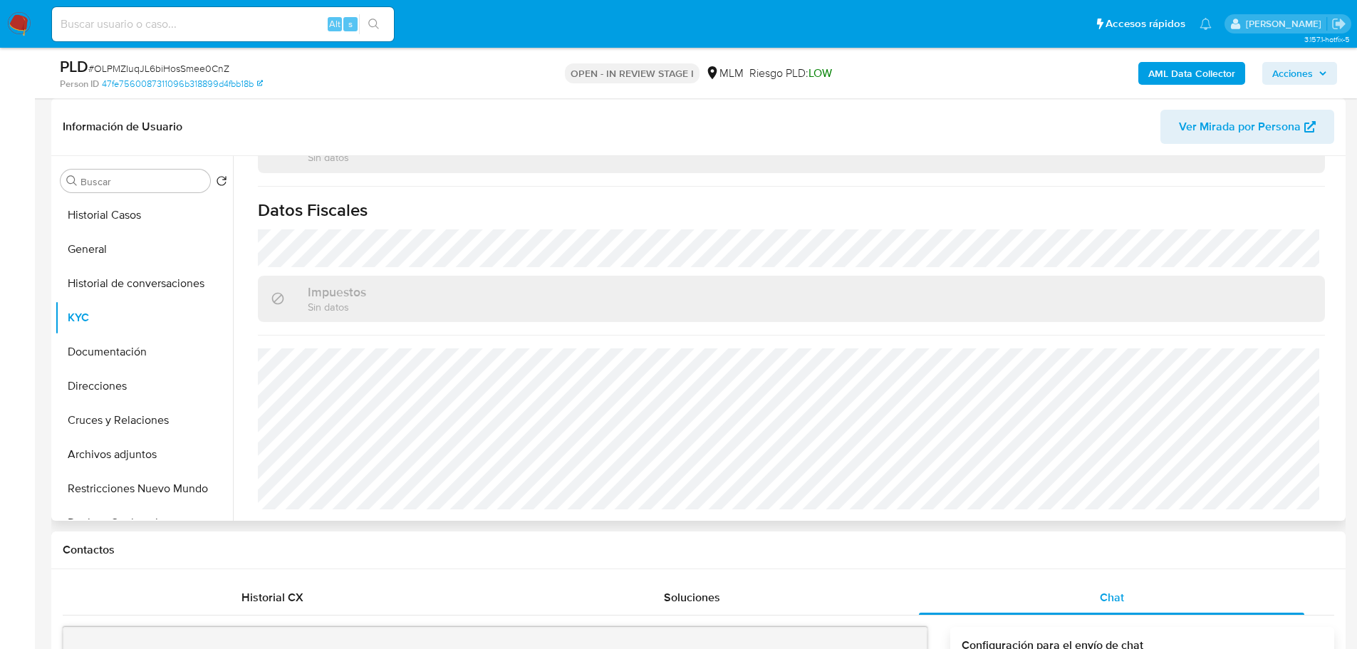
drag, startPoint x: 90, startPoint y: 454, endPoint x: 346, endPoint y: 440, distance: 255.5
click at [90, 454] on button "Archivos adjuntos" at bounding box center [144, 455] width 178 height 34
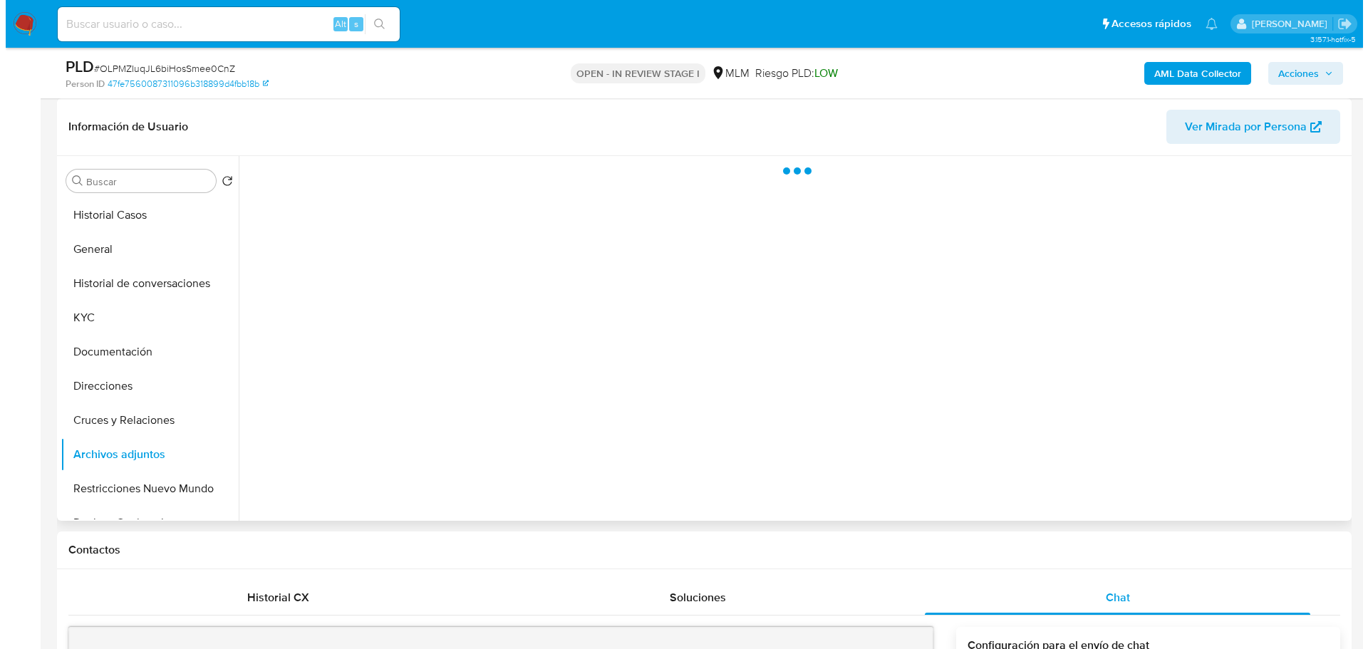
scroll to position [0, 0]
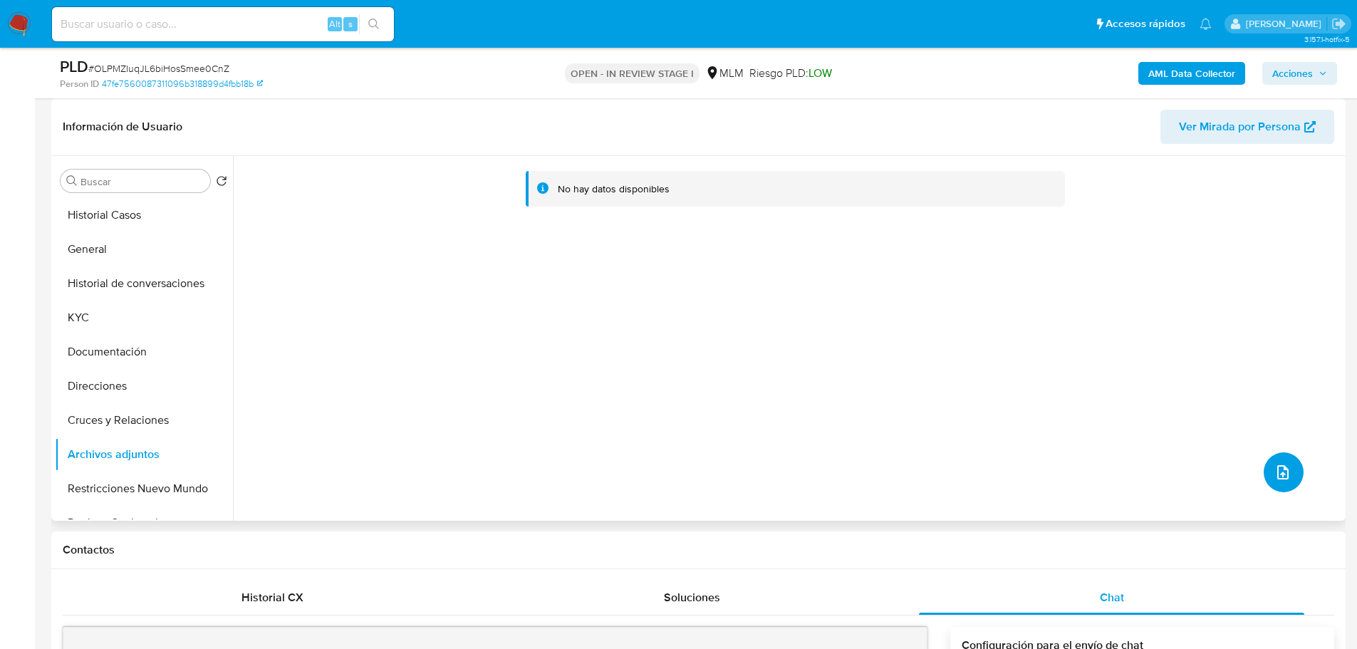
click at [1289, 462] on button "upload-file" at bounding box center [1284, 472] width 40 height 40
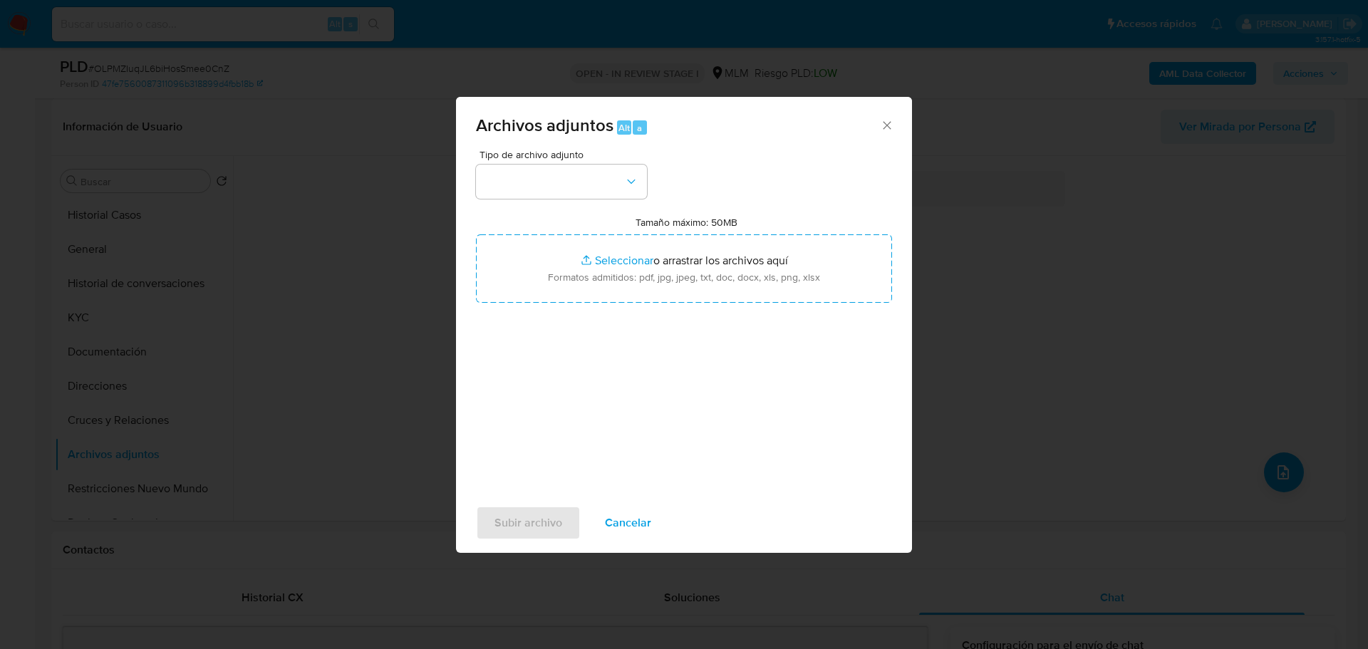
click at [586, 207] on div "Tipo de archivo adjunto Tamaño máximo: 50MB Seleccionar archivos Seleccionar o …" at bounding box center [684, 318] width 416 height 336
click at [582, 179] on button "button" at bounding box center [561, 182] width 171 height 34
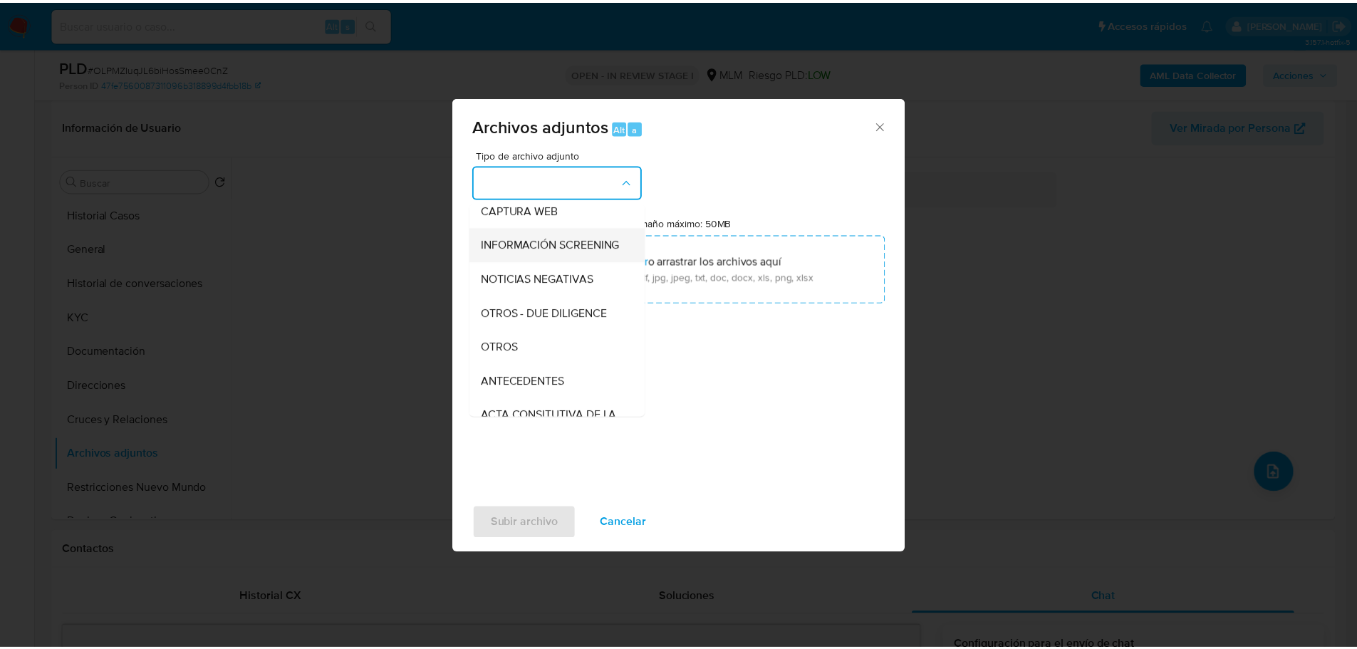
scroll to position [194, 0]
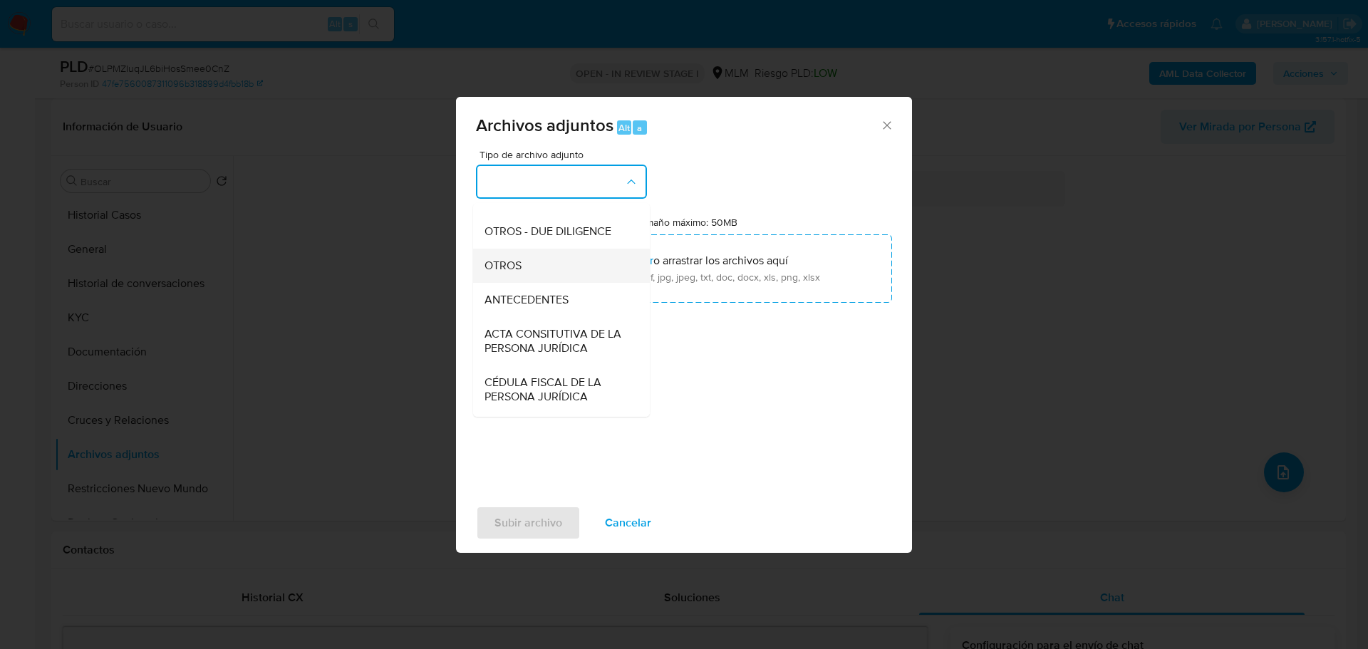
click at [514, 273] on span "OTROS" at bounding box center [503, 266] width 37 height 14
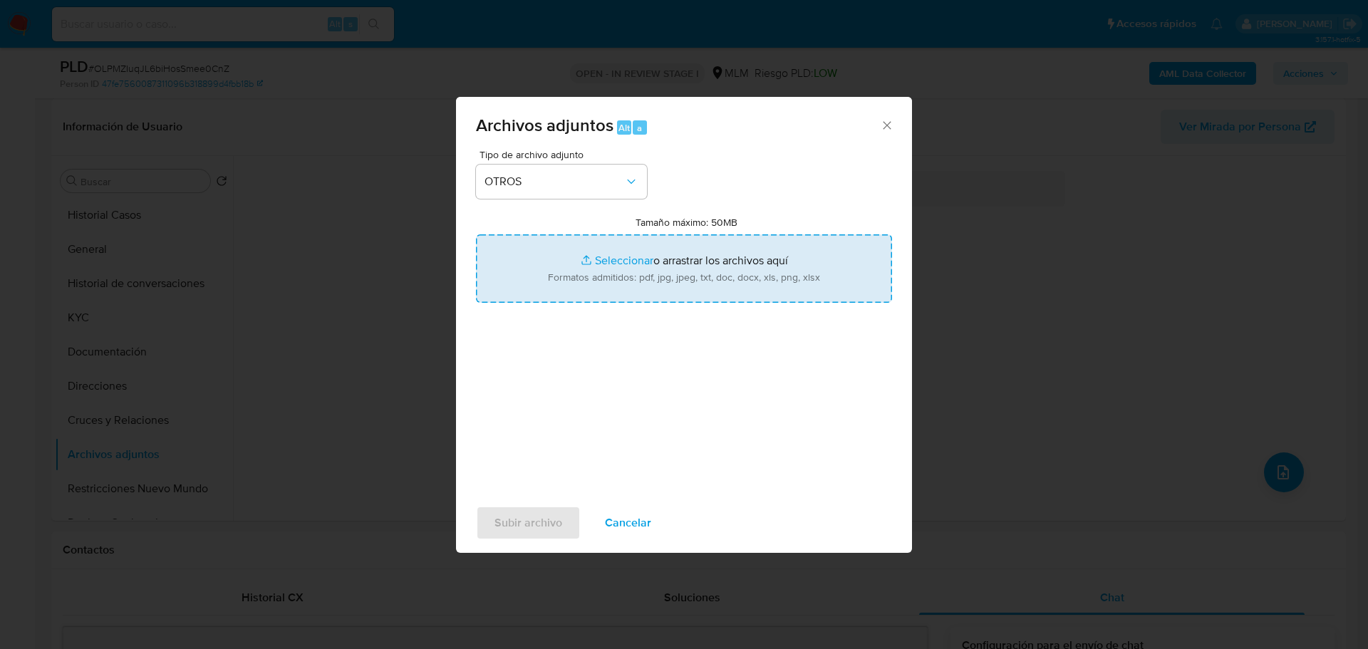
click at [608, 259] on input "Tamaño máximo: 50MB Seleccionar archivos" at bounding box center [684, 268] width 416 height 68
type input "C:\fakepath\463042839_Ana [PERSON_NAME] Gonzalez_Ago25.pdf"
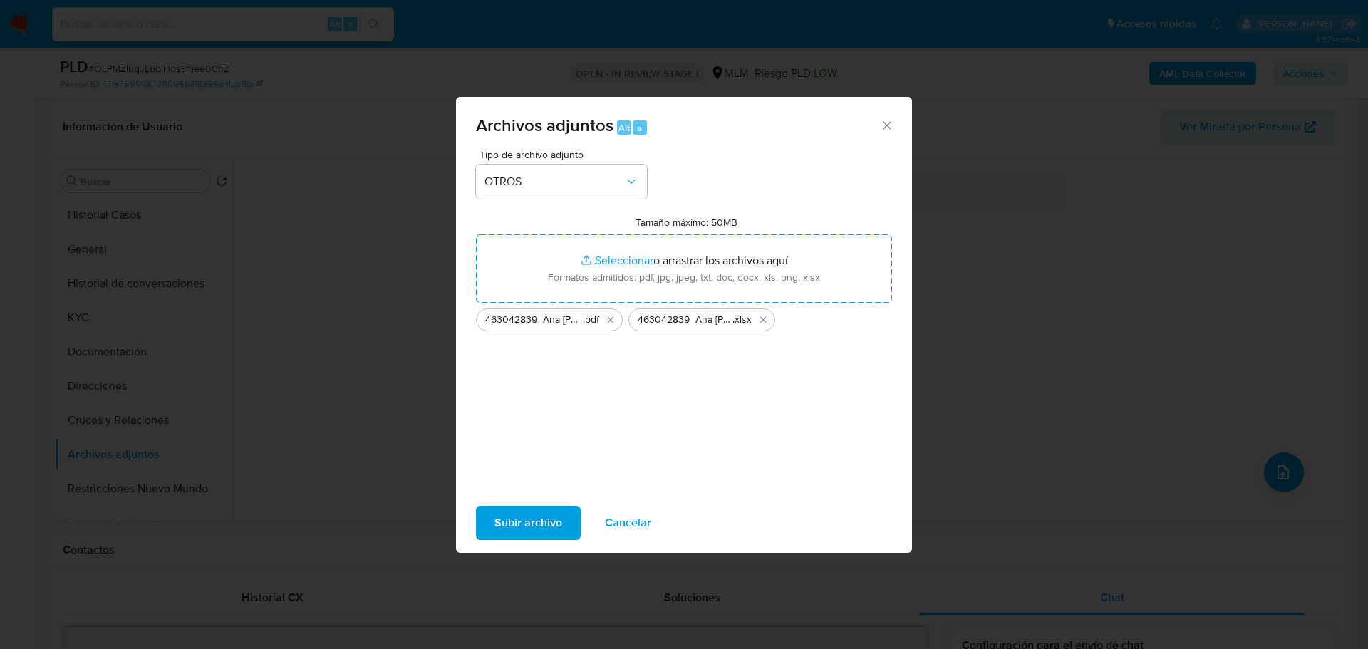
click at [541, 521] on span "Subir archivo" at bounding box center [529, 522] width 68 height 31
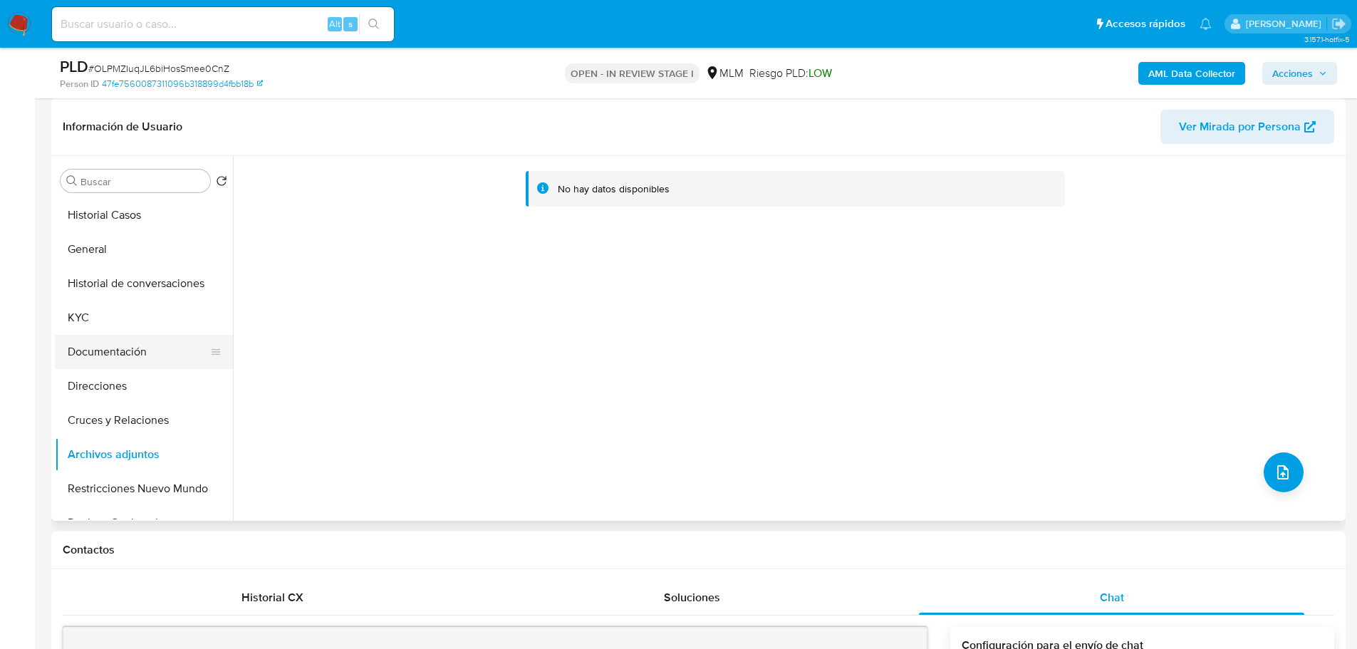
click at [108, 359] on button "Documentación" at bounding box center [138, 352] width 167 height 34
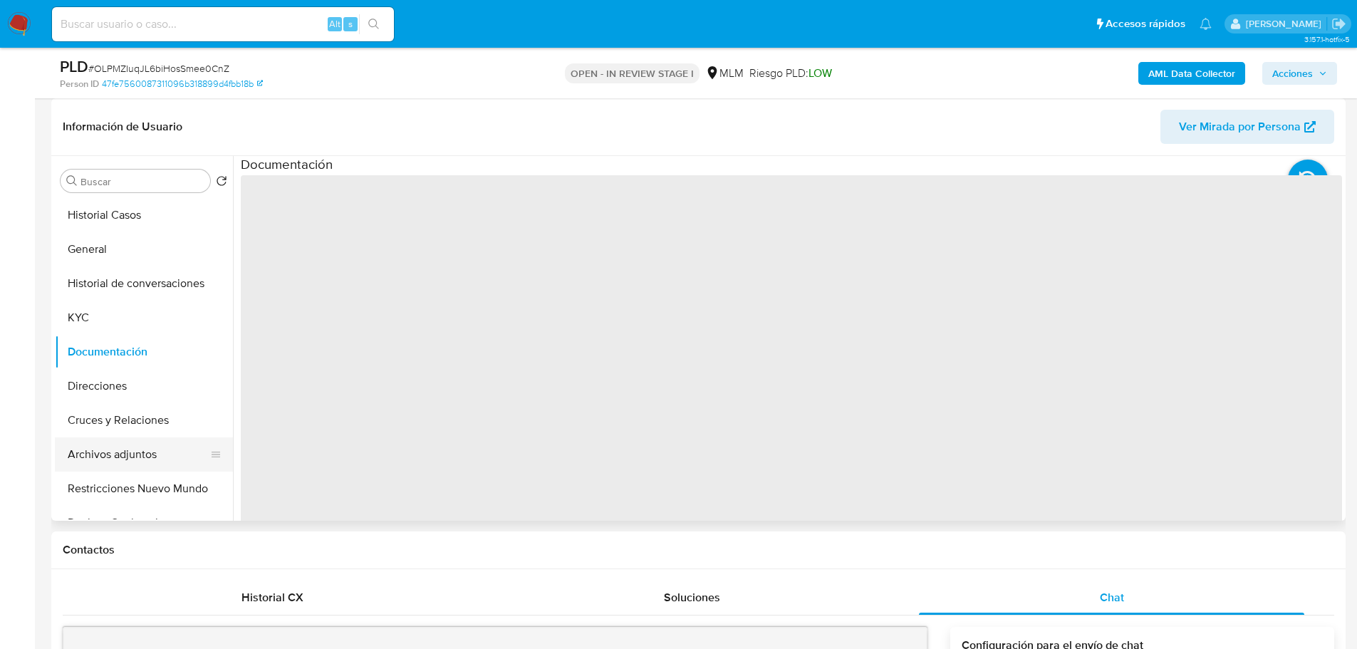
click at [108, 469] on button "Archivos adjuntos" at bounding box center [138, 455] width 167 height 34
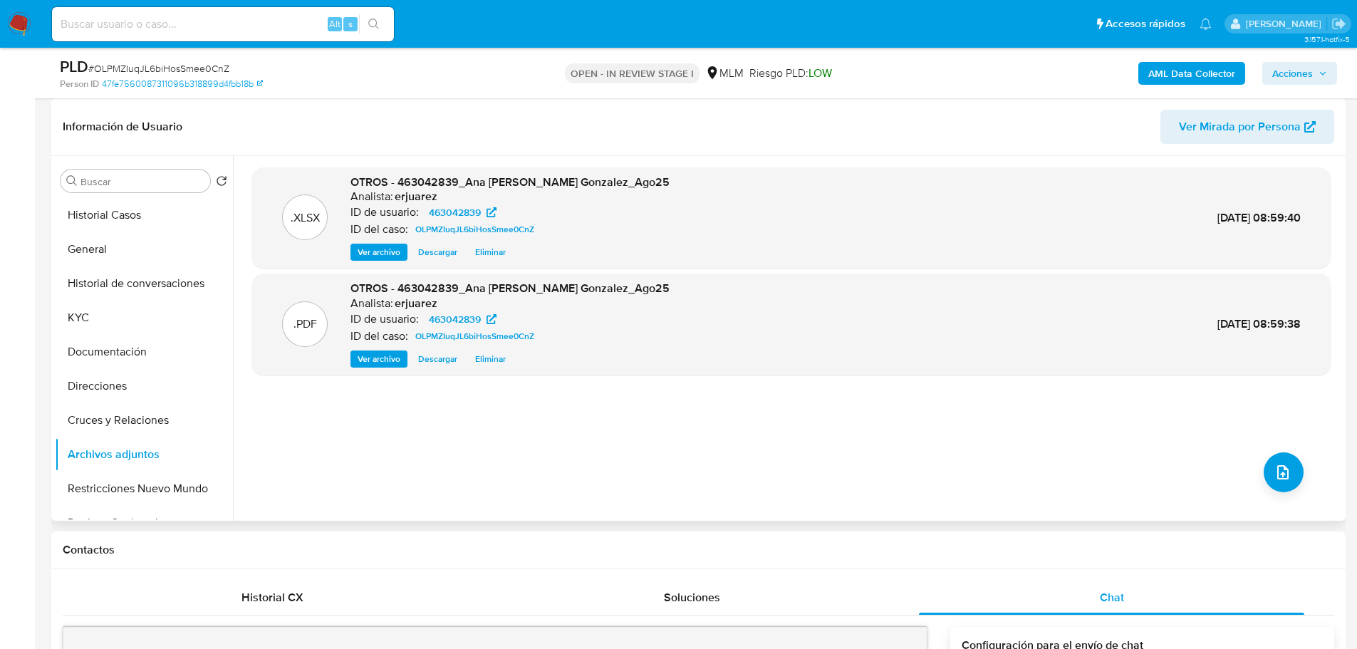
drag, startPoint x: 390, startPoint y: 366, endPoint x: 378, endPoint y: 360, distance: 13.4
click at [389, 366] on span "Ver archivo" at bounding box center [379, 359] width 43 height 14
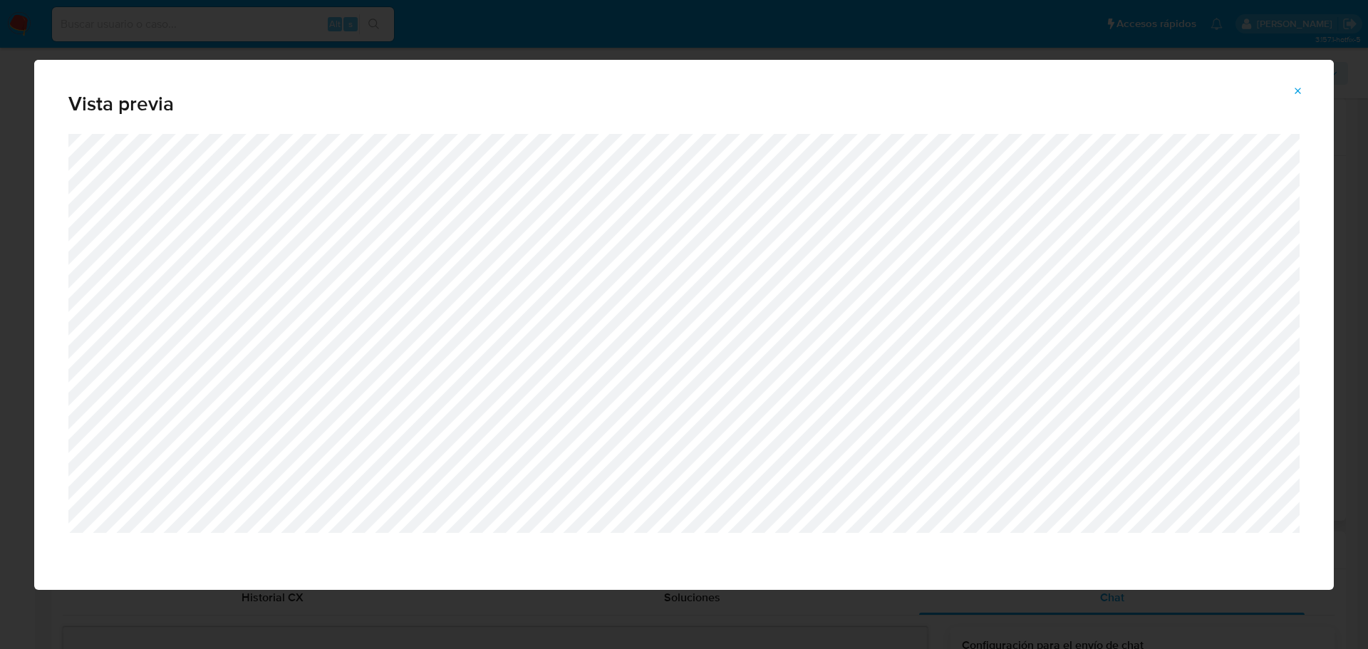
click at [1308, 94] on button "Attachment preview" at bounding box center [1298, 91] width 31 height 23
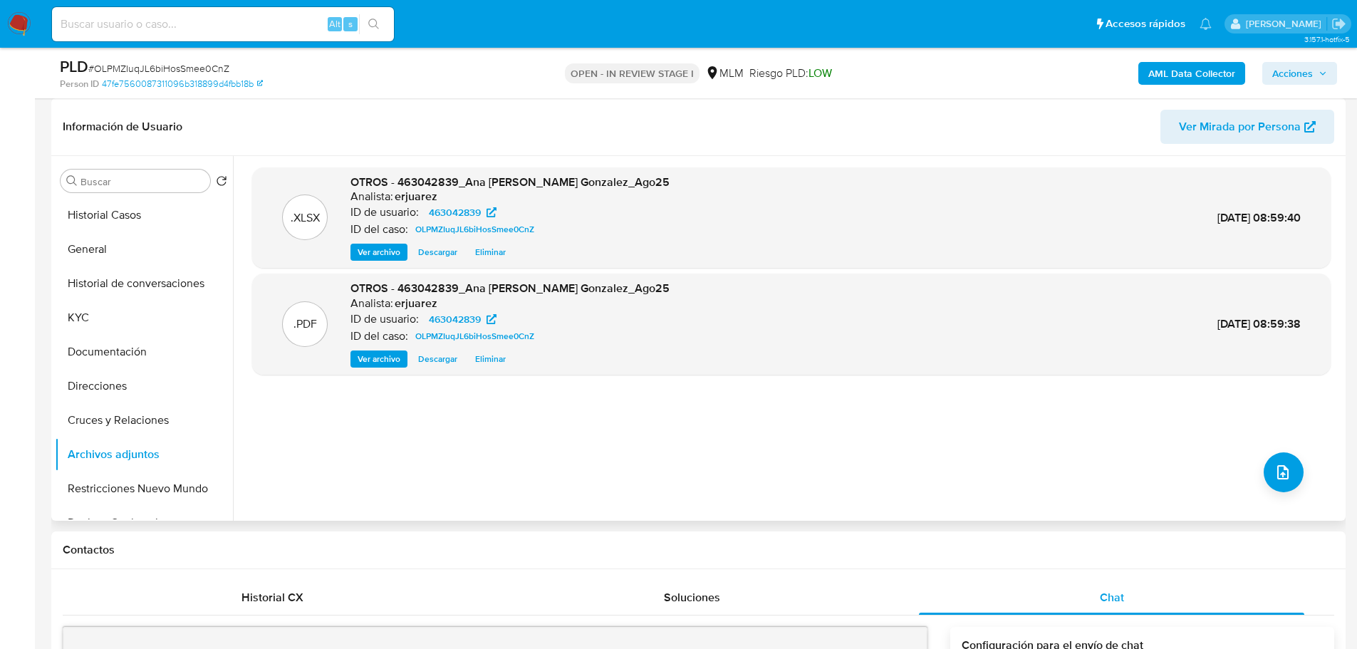
click at [1282, 78] on span "Acciones" at bounding box center [1293, 73] width 41 height 23
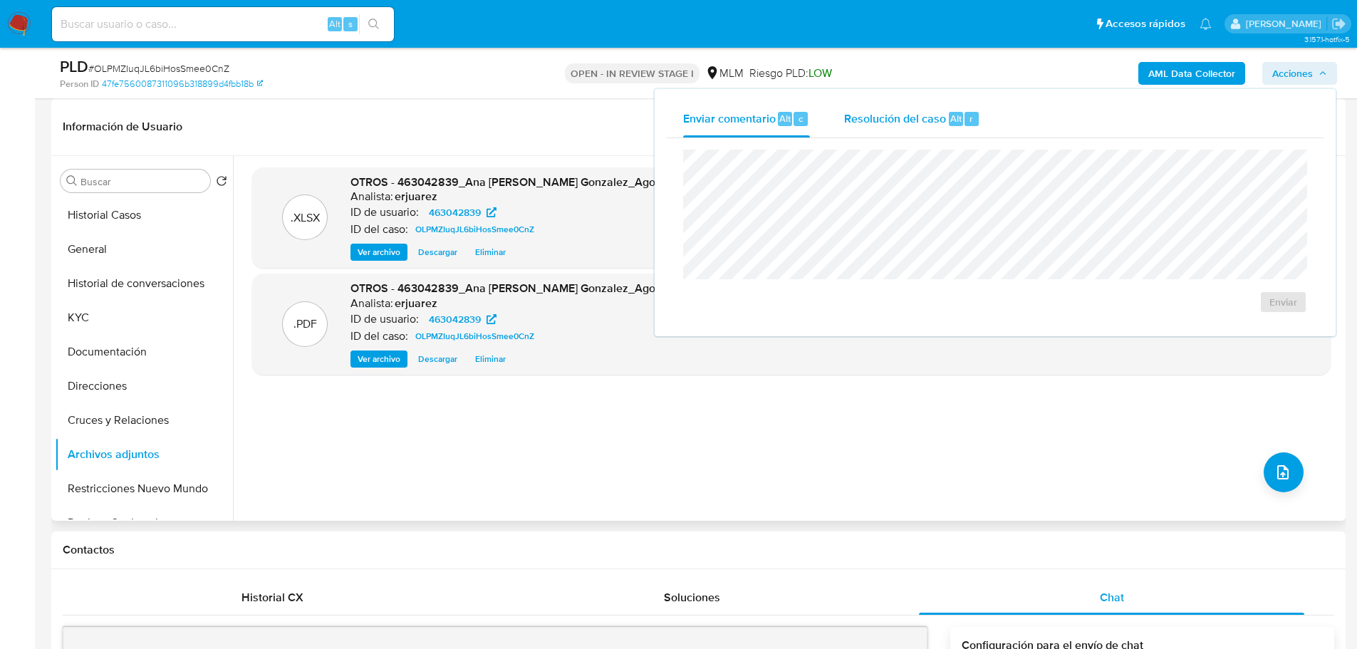
click at [902, 132] on div "Resolución del caso Alt r" at bounding box center [912, 118] width 136 height 37
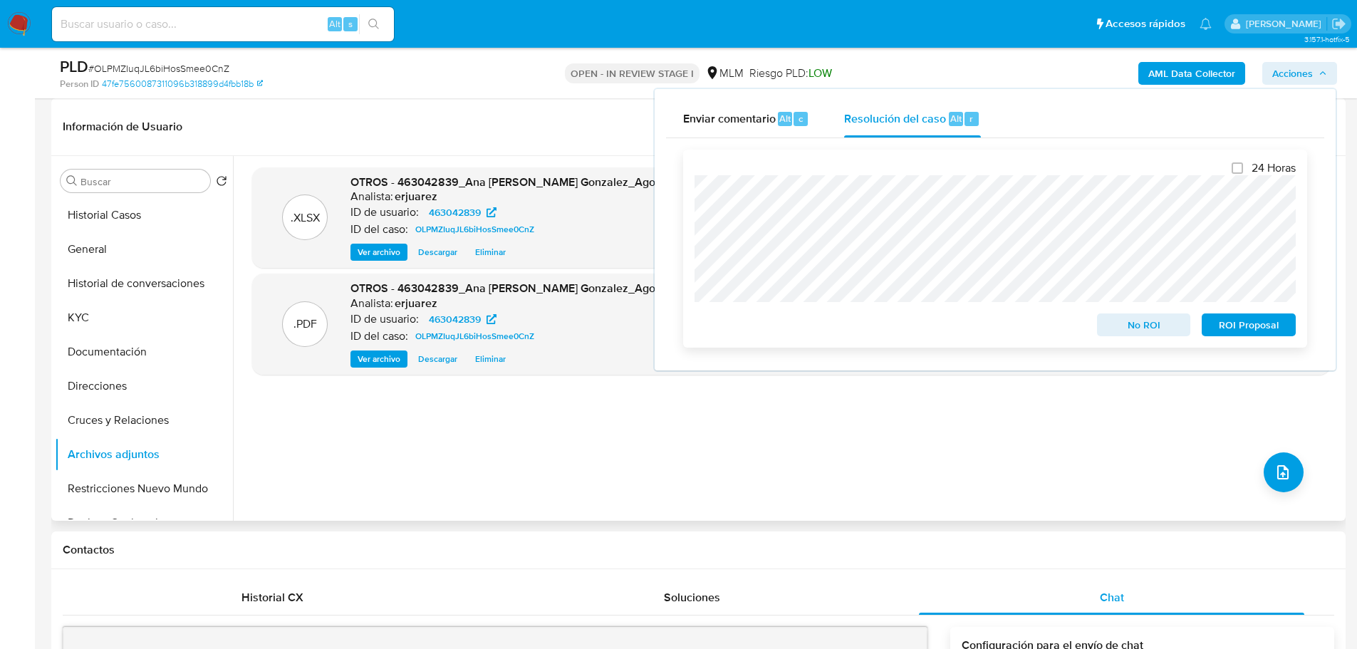
click at [691, 239] on div "24 Horas No ROI ROI Proposal" at bounding box center [995, 249] width 624 height 198
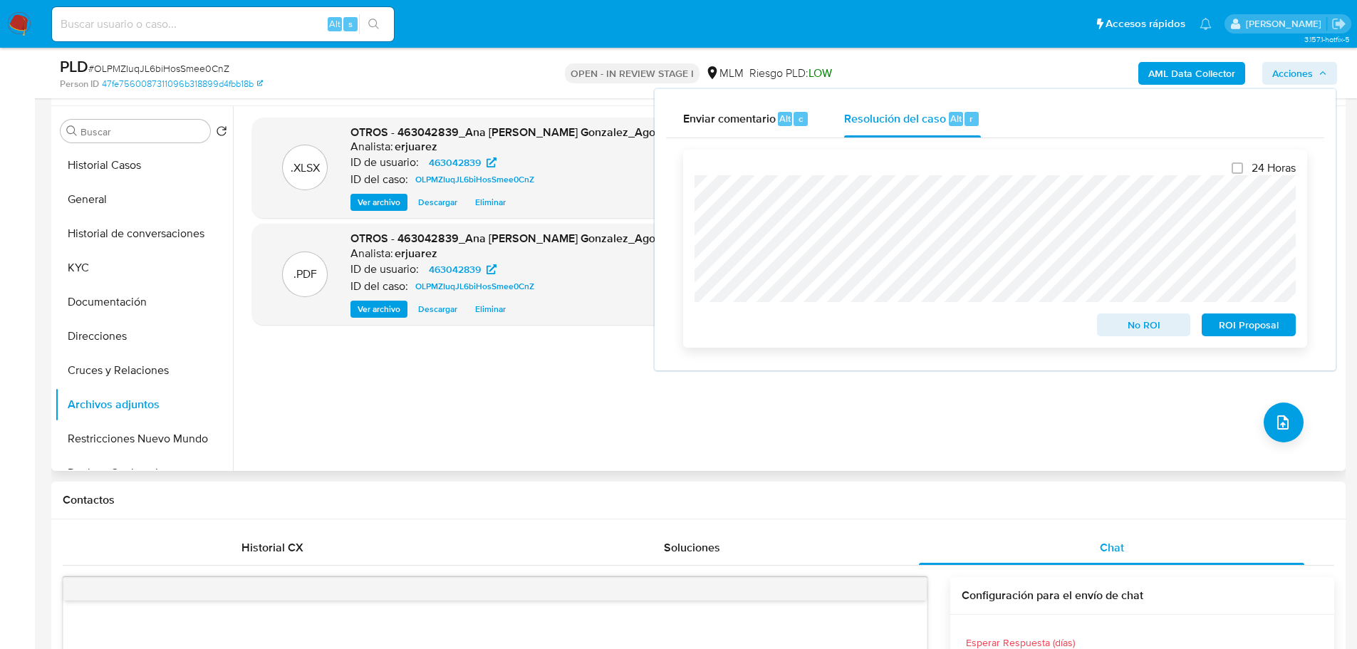
scroll to position [285, 0]
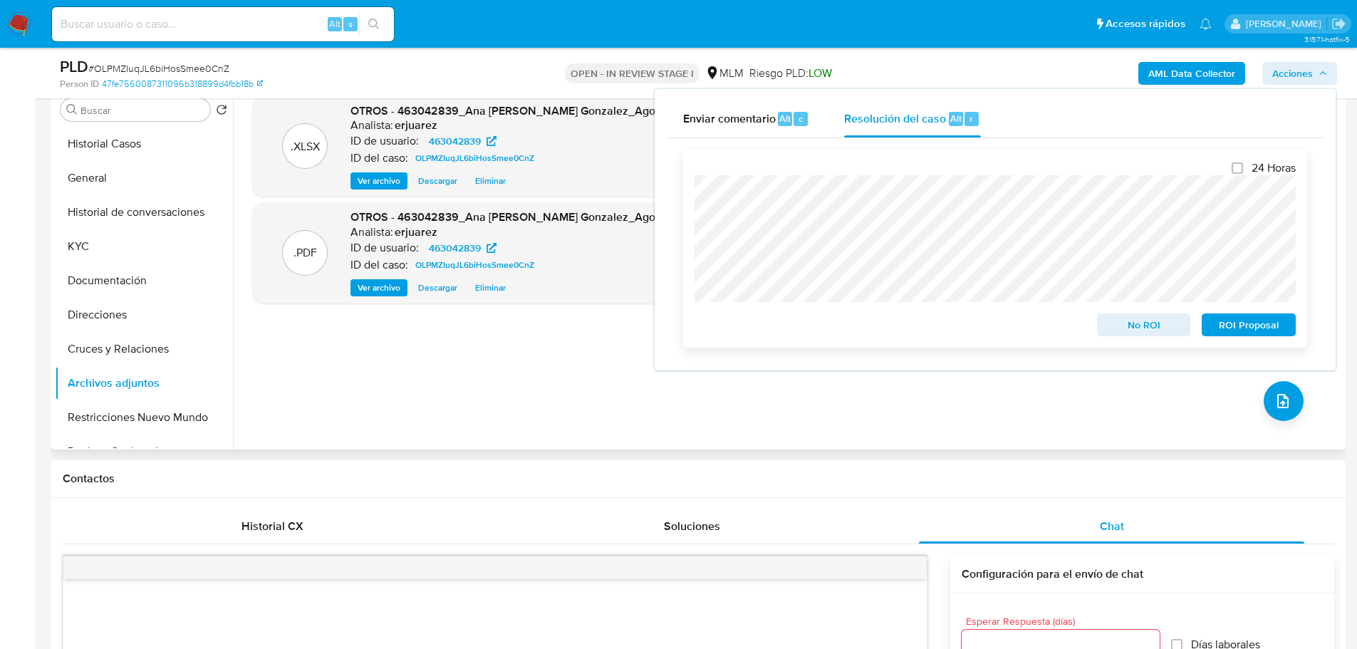
click at [1122, 329] on span "No ROI" at bounding box center [1144, 325] width 74 height 20
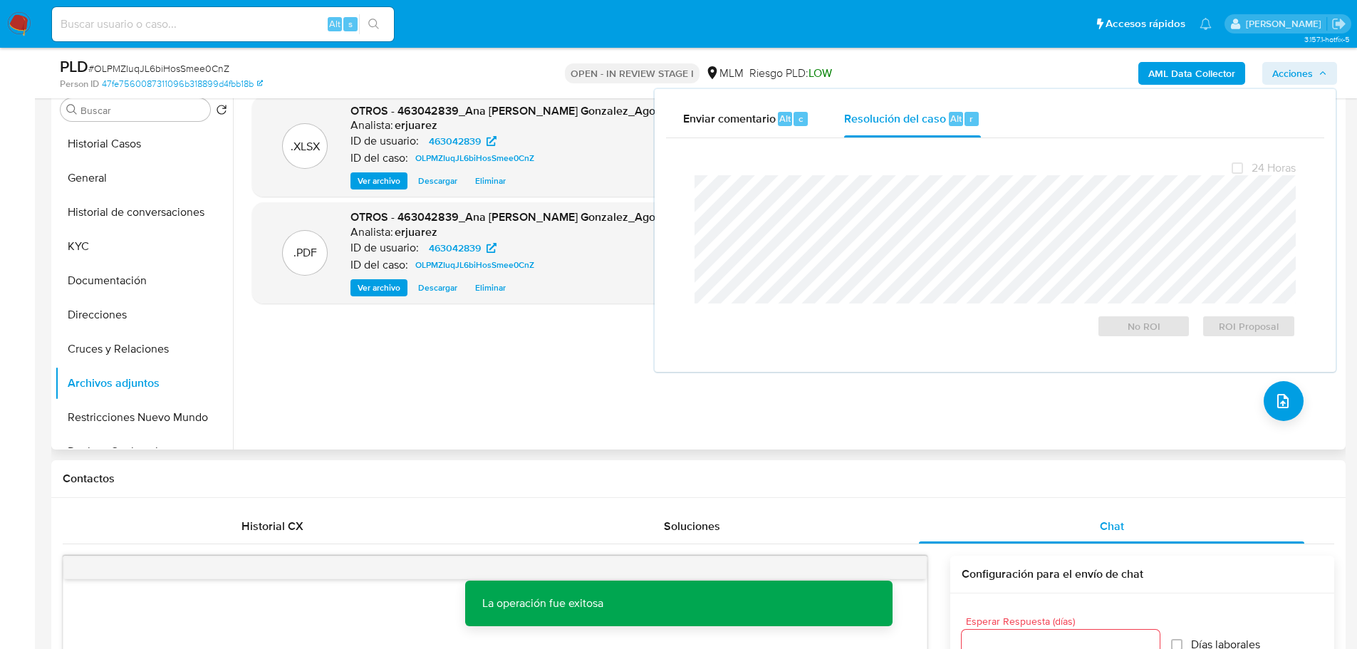
click at [401, 388] on div ".XLSX OTROS - 463042839_Ana Cristina Salaices Gonzalez_Ago25 Analista: erjuarez…" at bounding box center [791, 267] width 1079 height 342
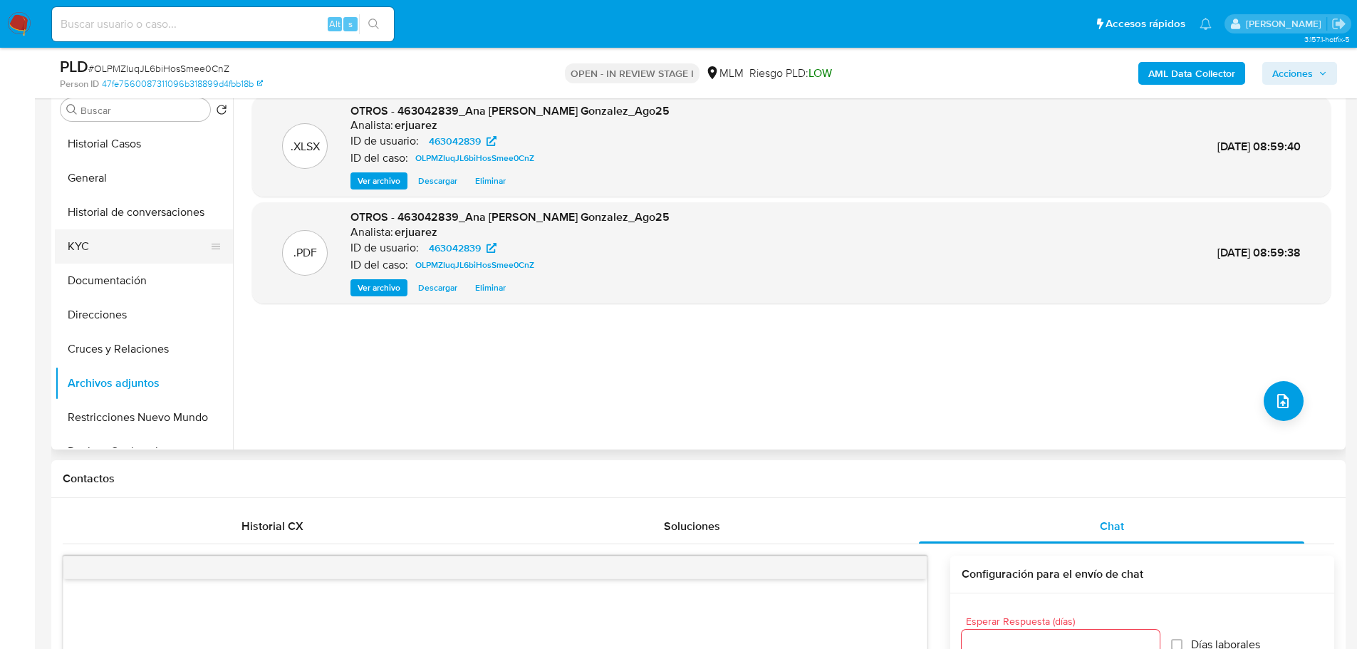
drag, startPoint x: 101, startPoint y: 242, endPoint x: 144, endPoint y: 246, distance: 43.0
click at [100, 245] on button "KYC" at bounding box center [138, 246] width 167 height 34
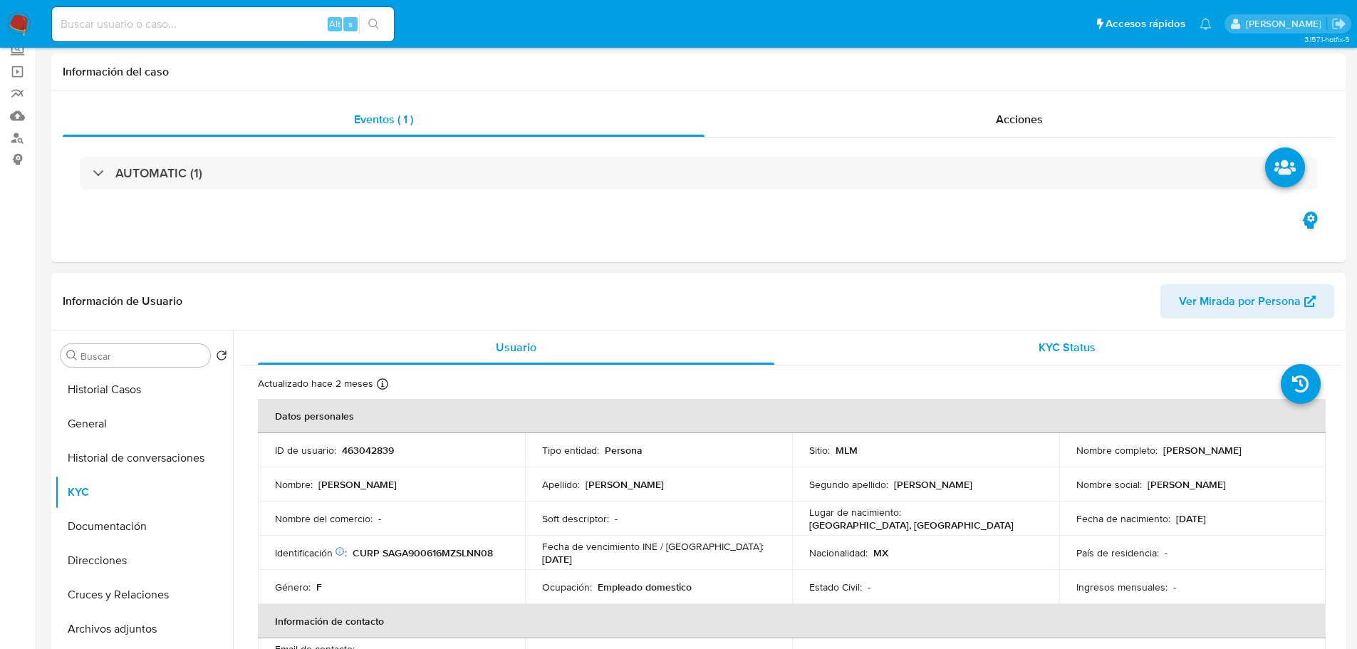
scroll to position [0, 0]
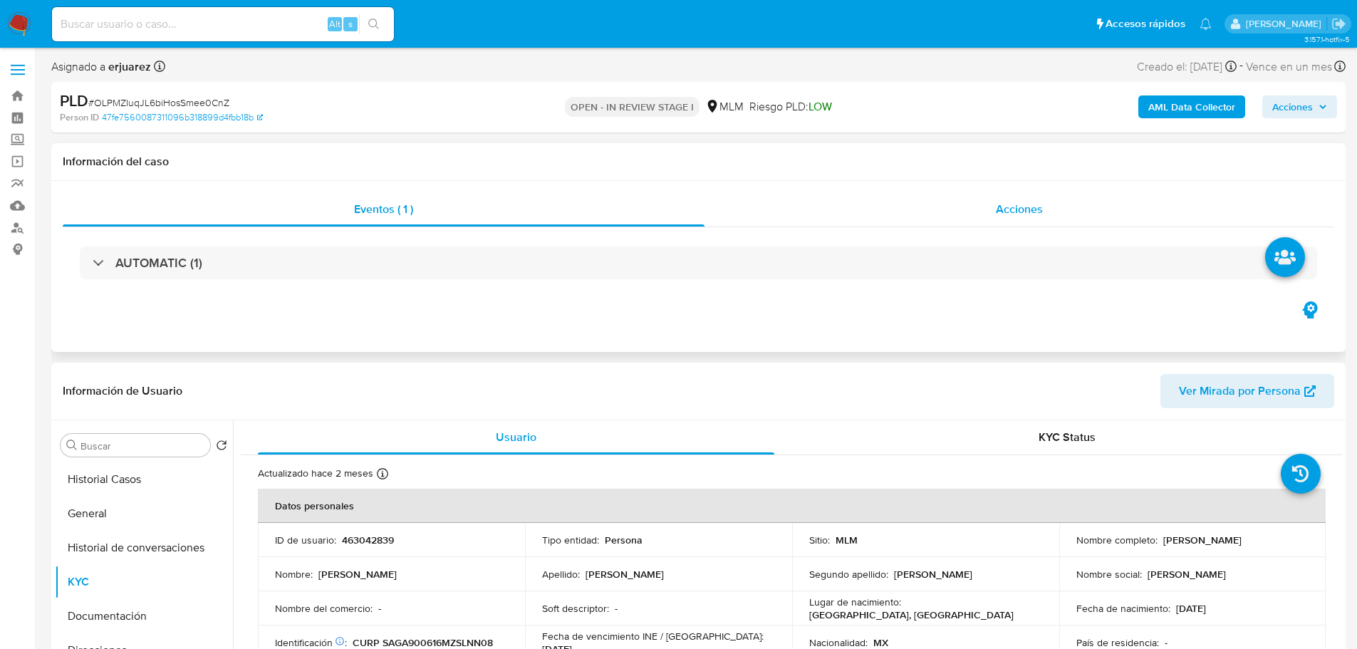
click at [924, 206] on div "Acciones" at bounding box center [1020, 209] width 630 height 34
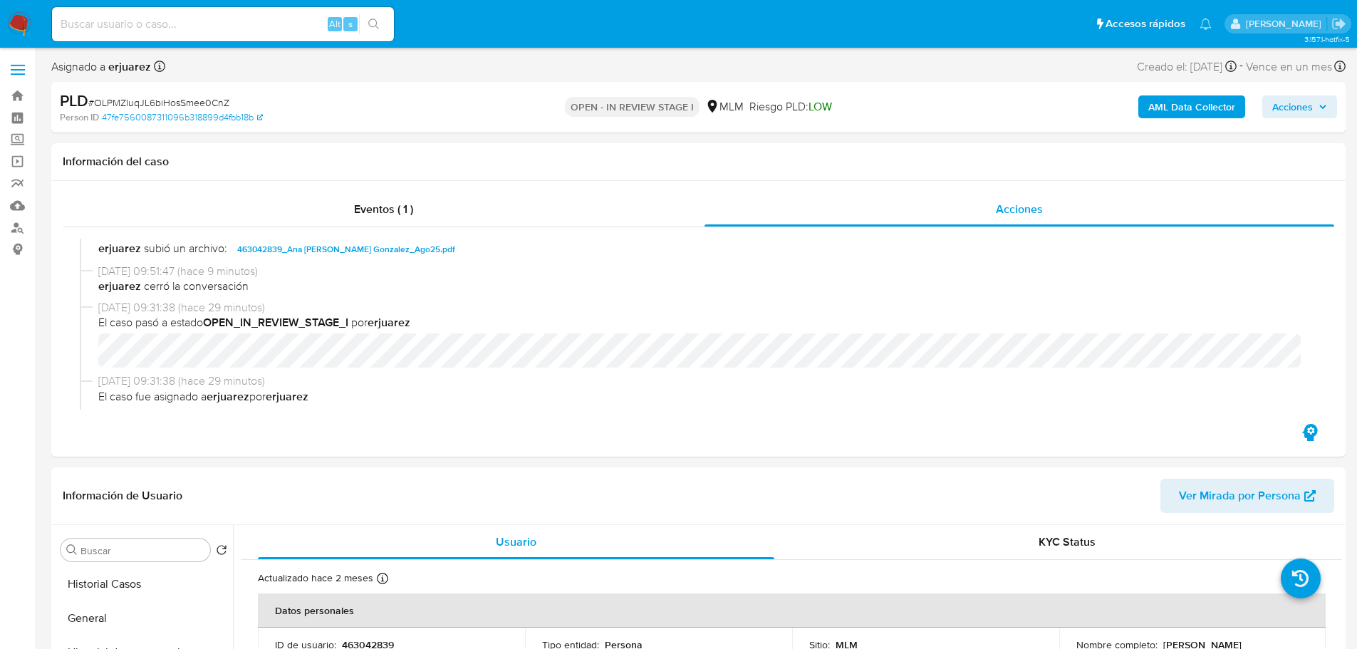
scroll to position [285, 0]
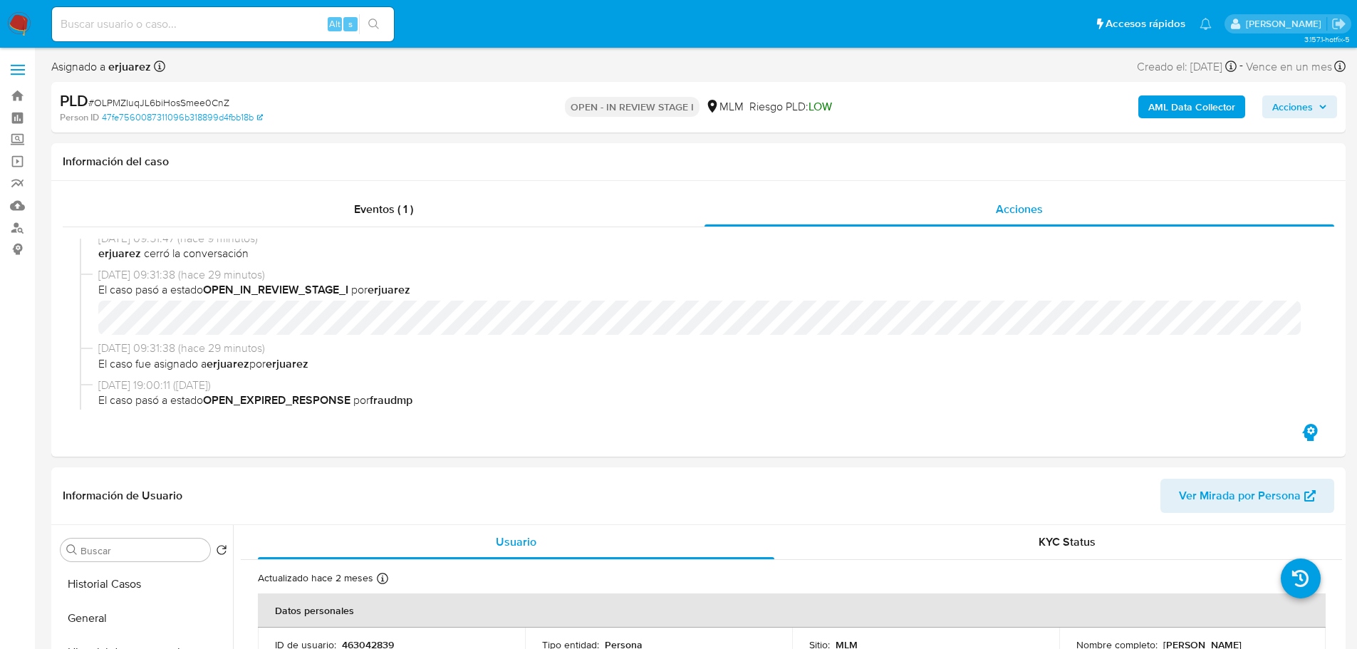
click at [22, 15] on img at bounding box center [19, 24] width 24 height 24
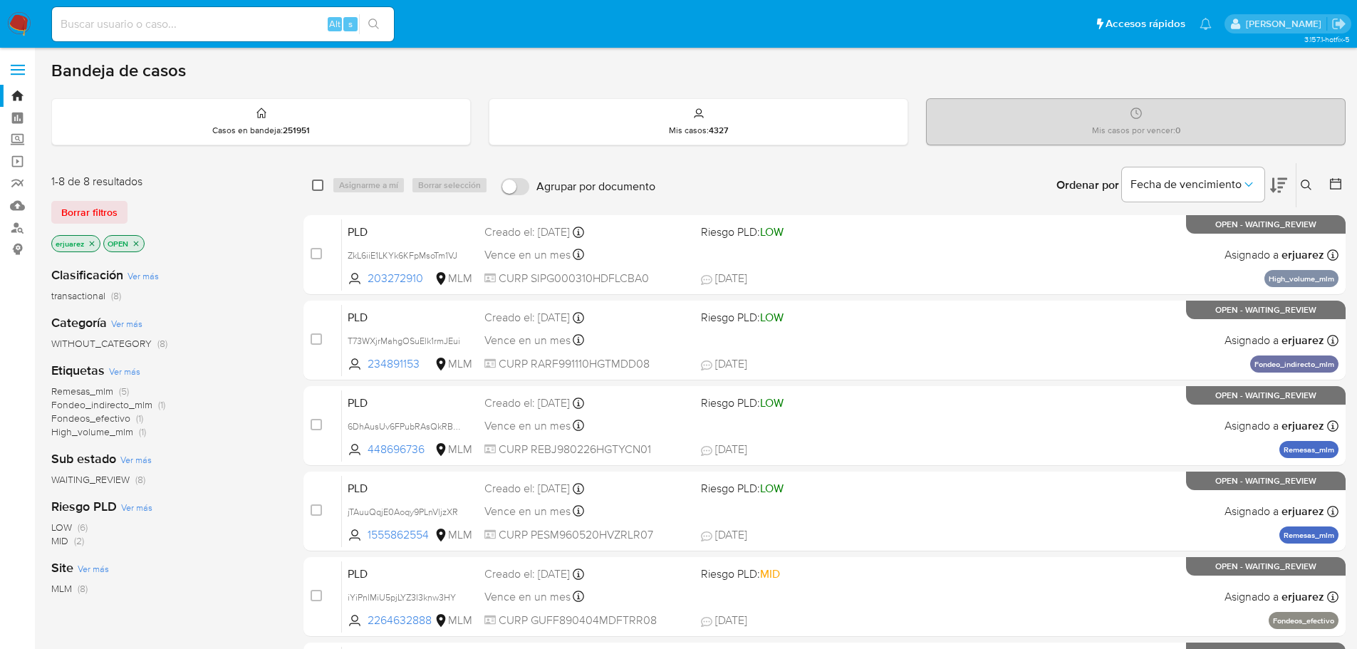
click at [318, 185] on input "checkbox" at bounding box center [317, 185] width 11 height 11
checkbox input "true"
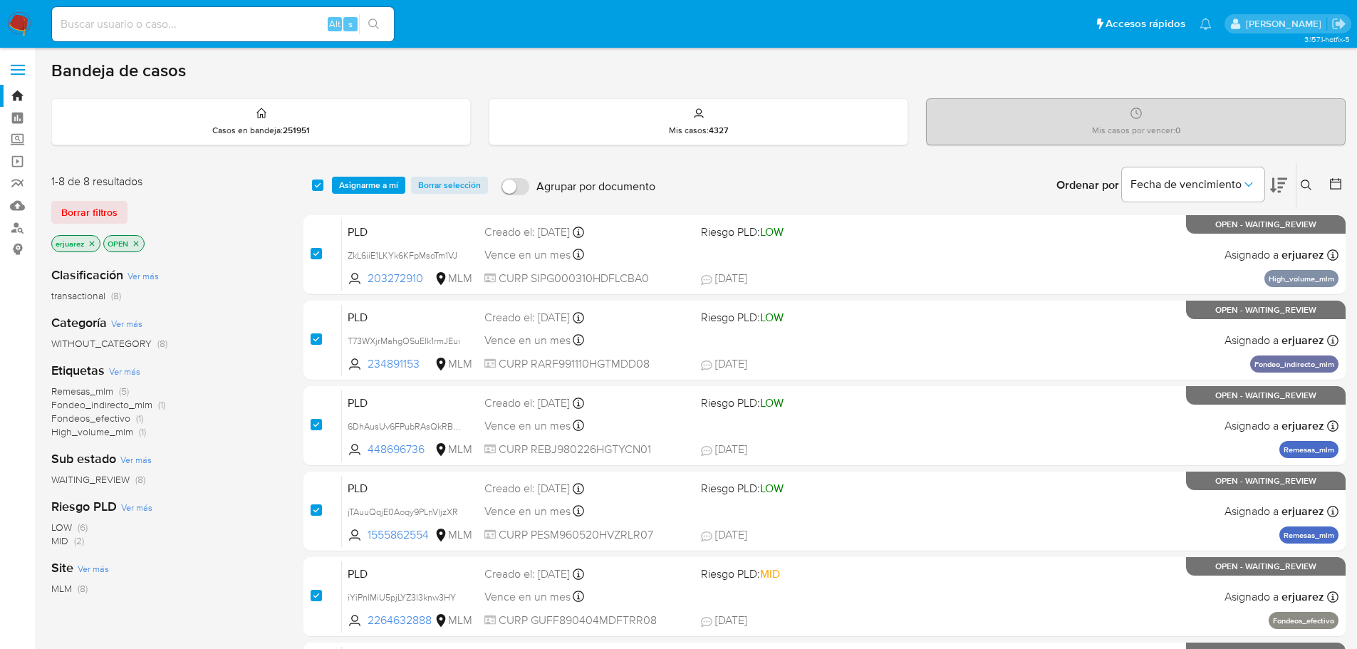
checkbox input "true"
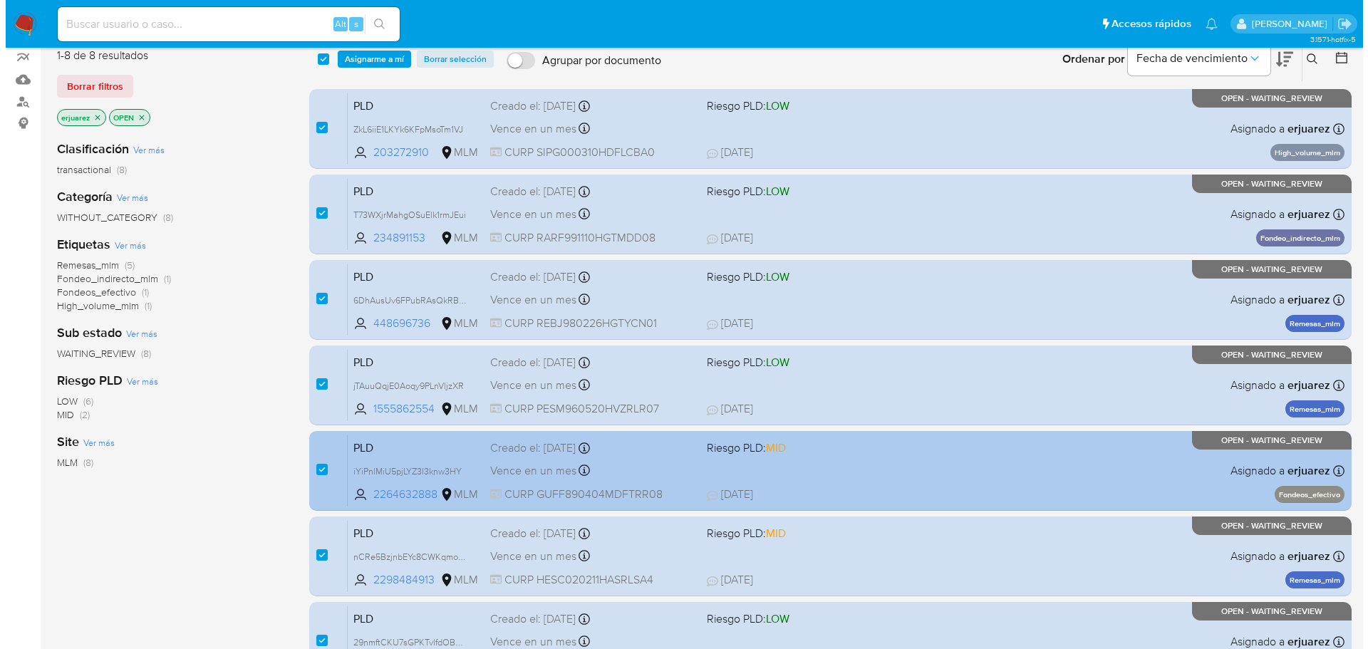
scroll to position [91, 0]
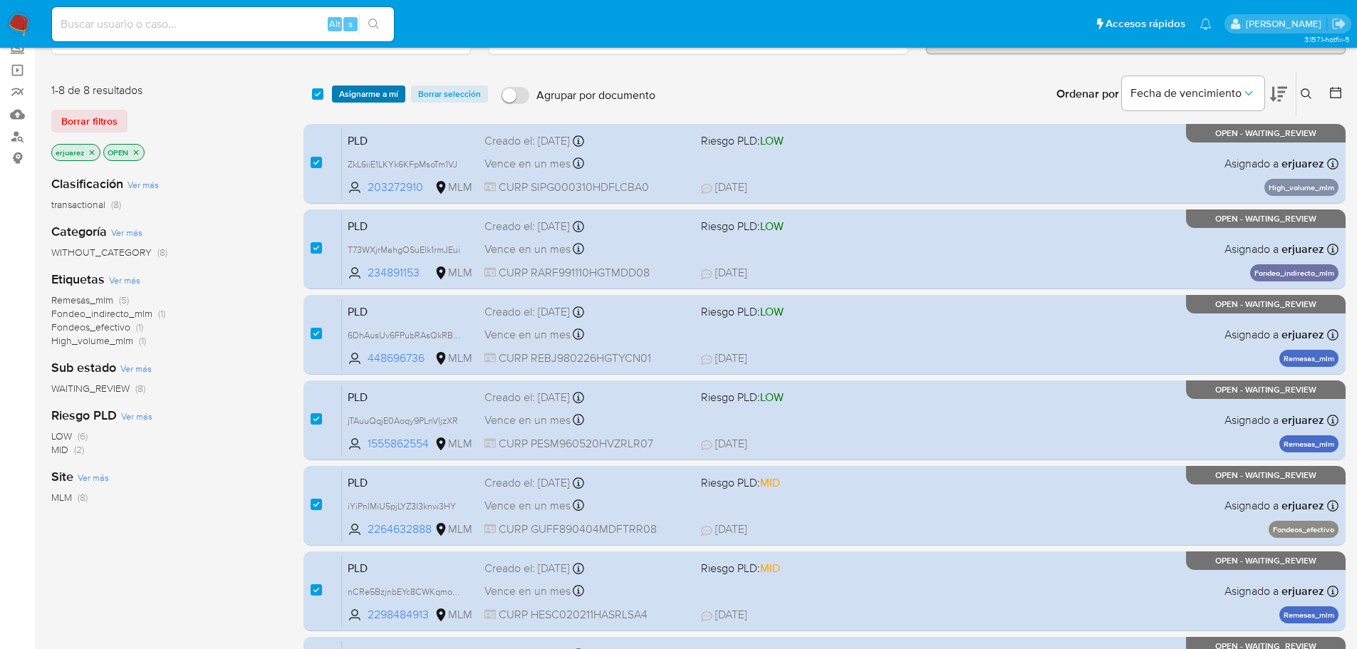
click at [364, 98] on span "Asignarme a mí" at bounding box center [368, 94] width 59 height 14
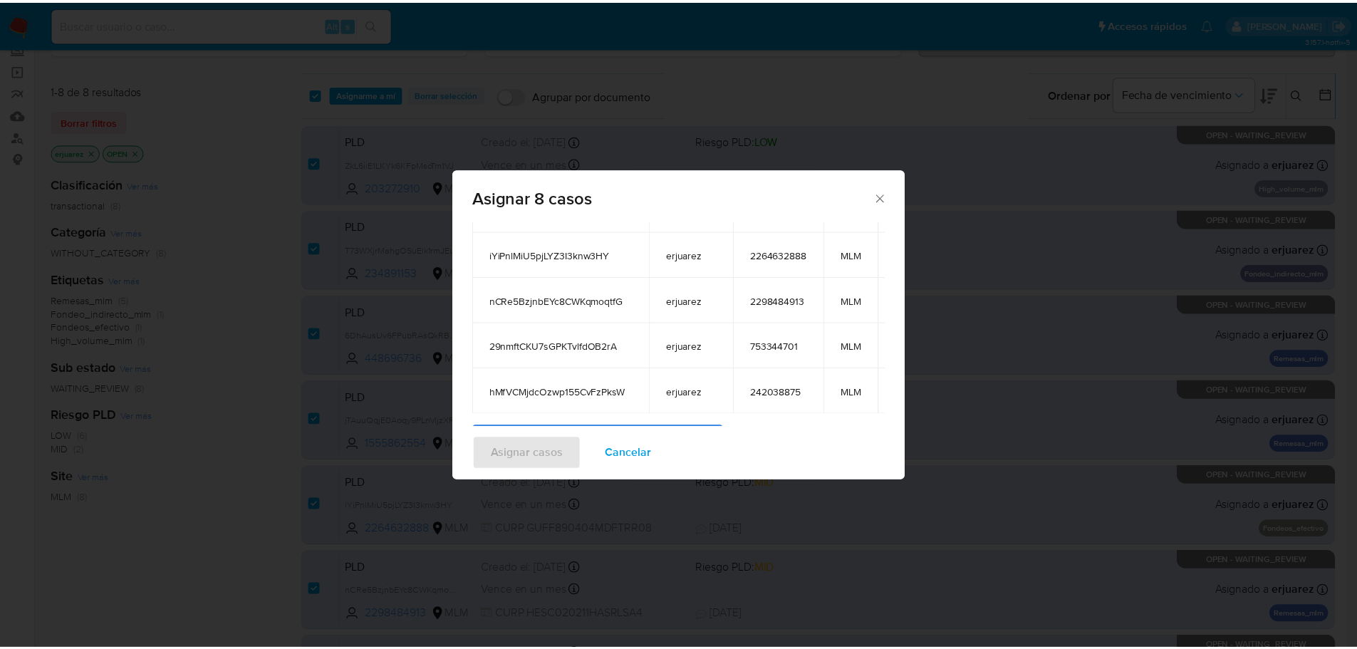
scroll to position [263, 0]
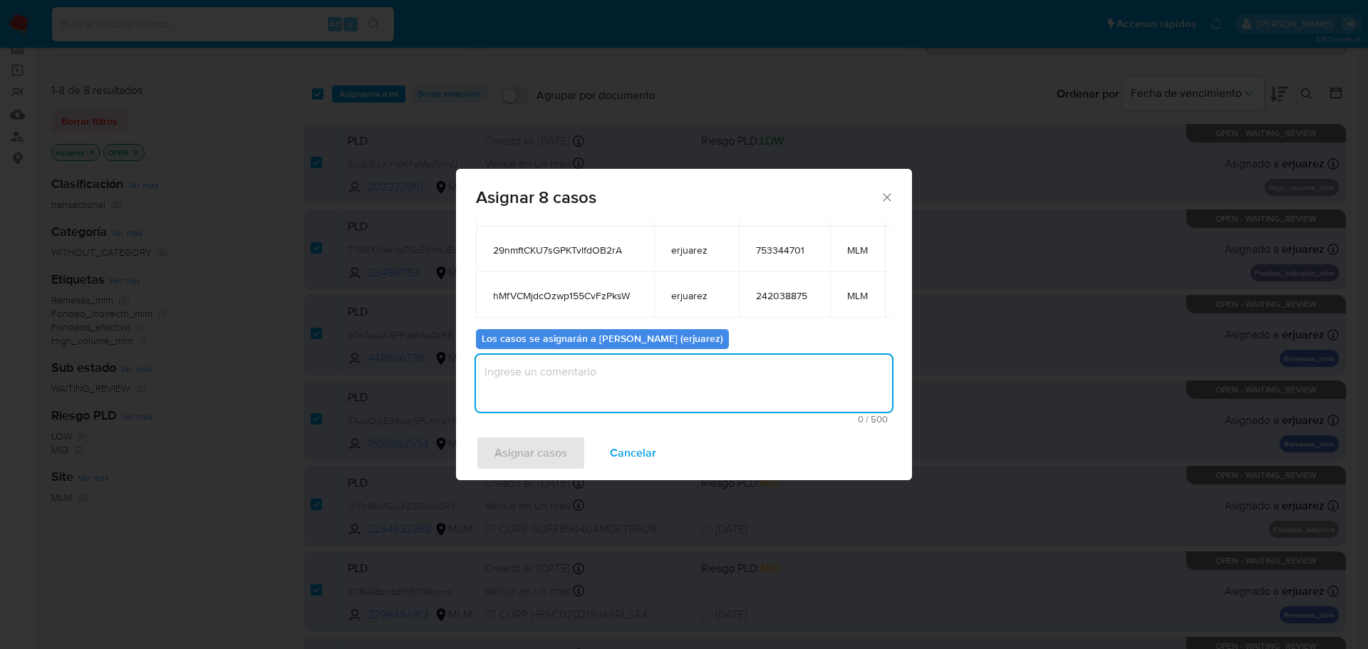
click at [559, 374] on textarea "assign-modal" at bounding box center [684, 383] width 416 height 57
type textarea "EPJU"
click at [537, 465] on span "Asignar casos" at bounding box center [531, 453] width 73 height 31
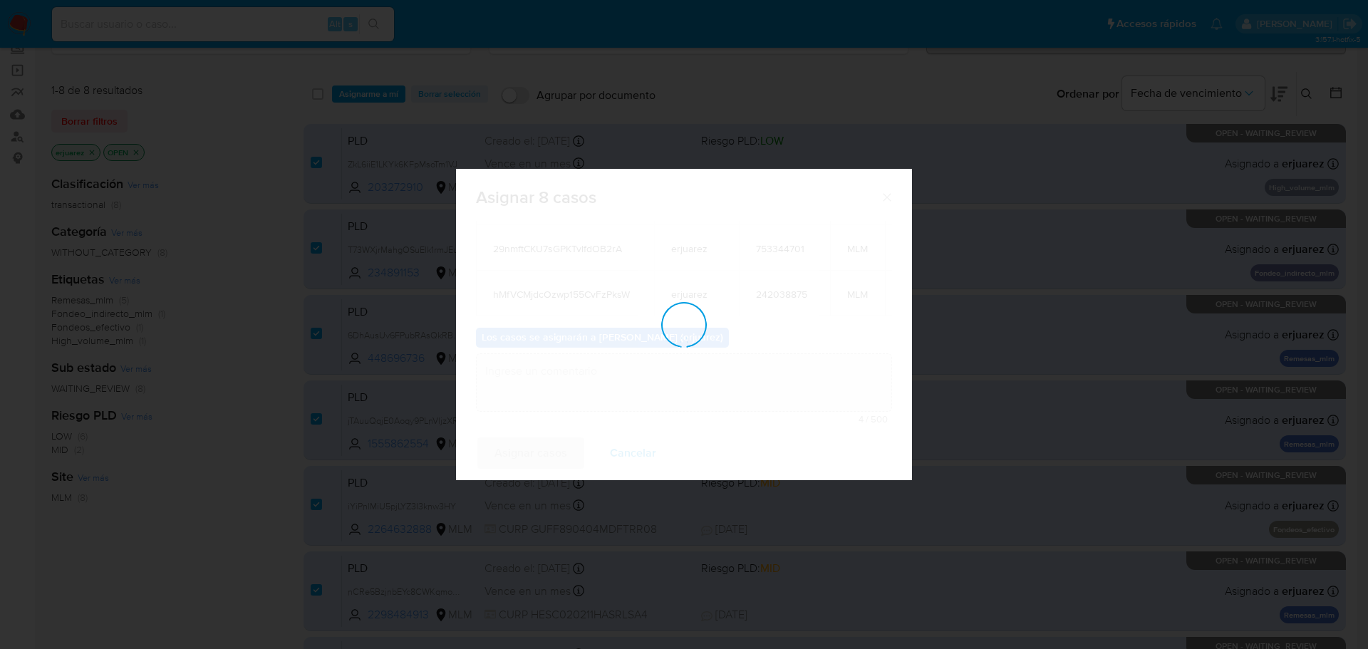
checkbox input "false"
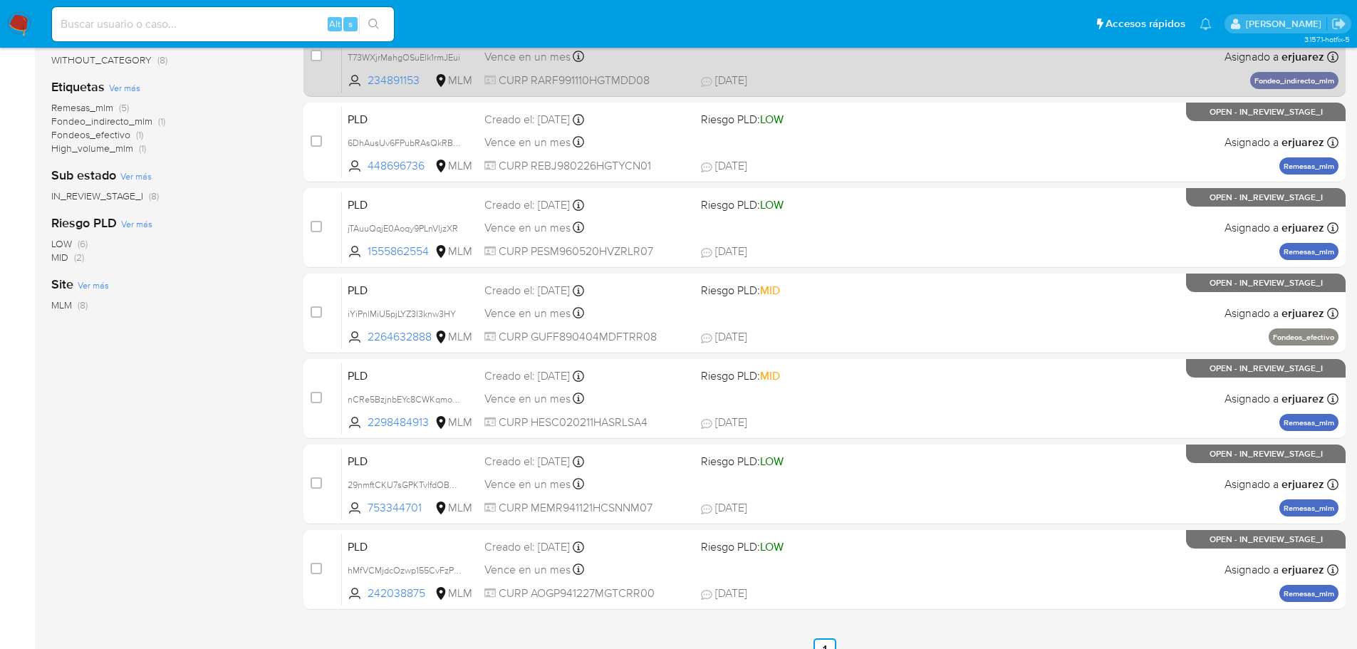
scroll to position [305, 0]
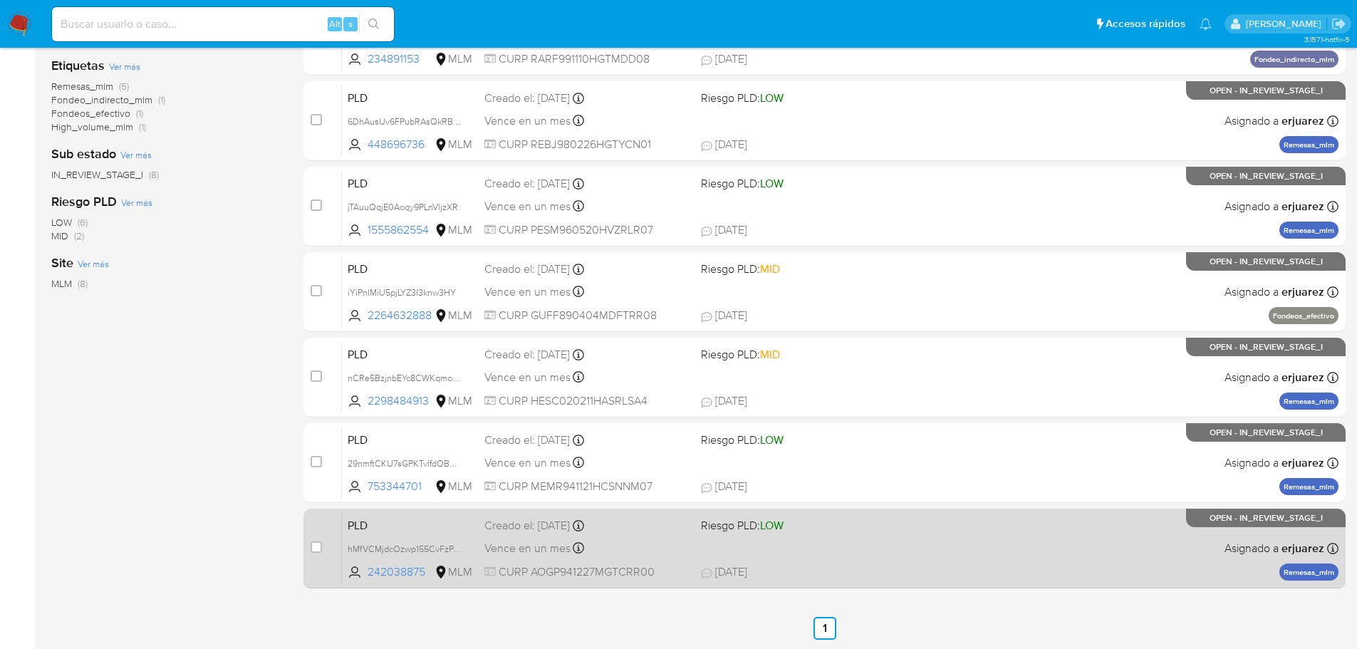
click at [814, 547] on div "PLD hMfVCMjdcOzwp155CvFzPksW 242038875 MLM Riesgo PLD: LOW Creado el: 12/08/202…" at bounding box center [840, 548] width 997 height 72
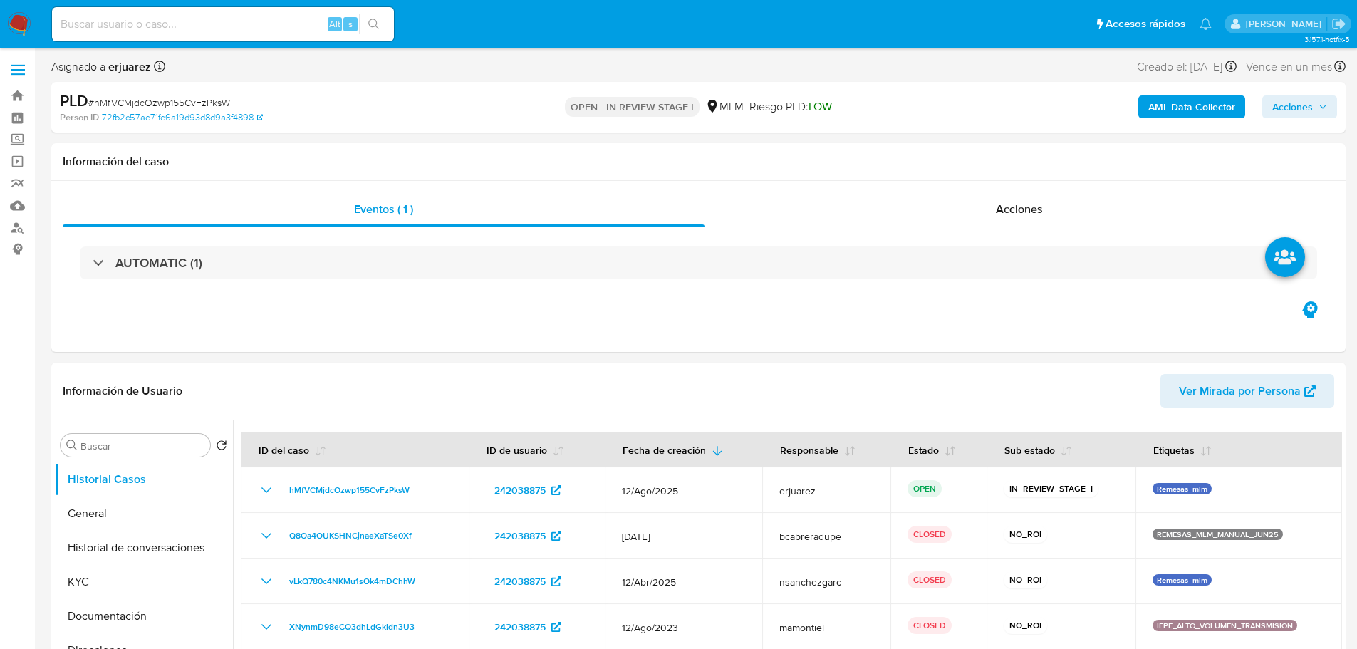
select select "10"
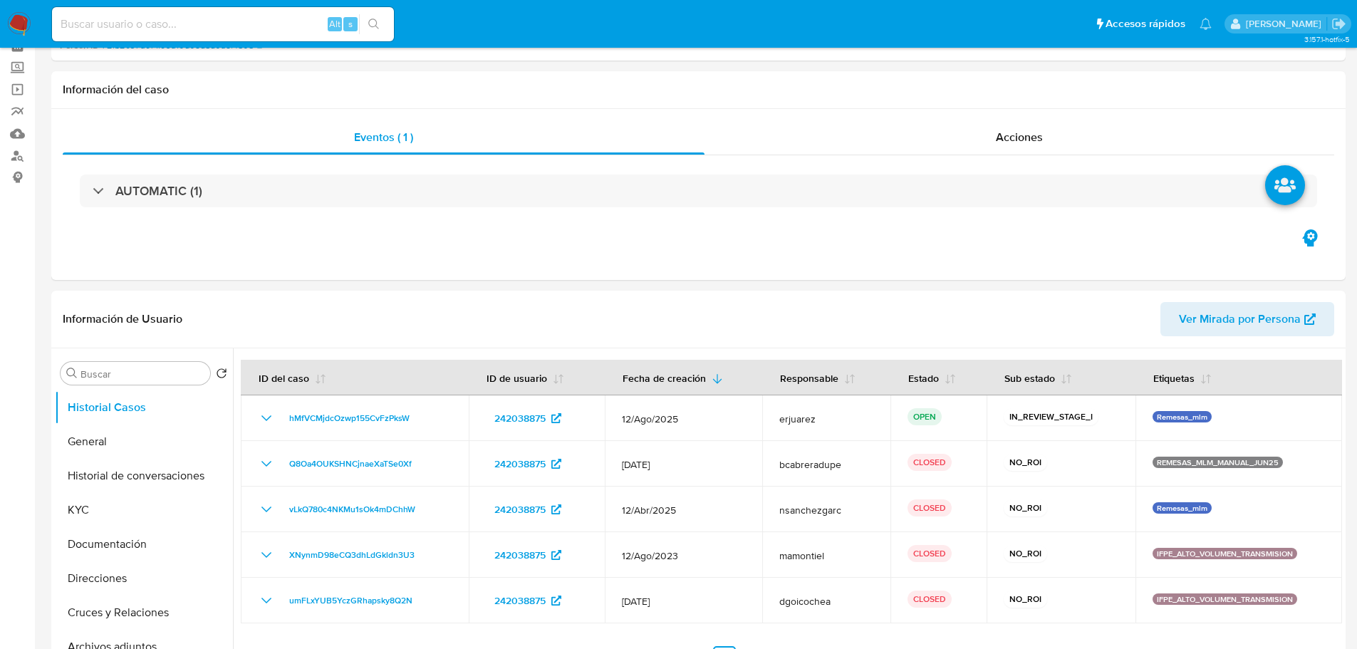
scroll to position [428, 0]
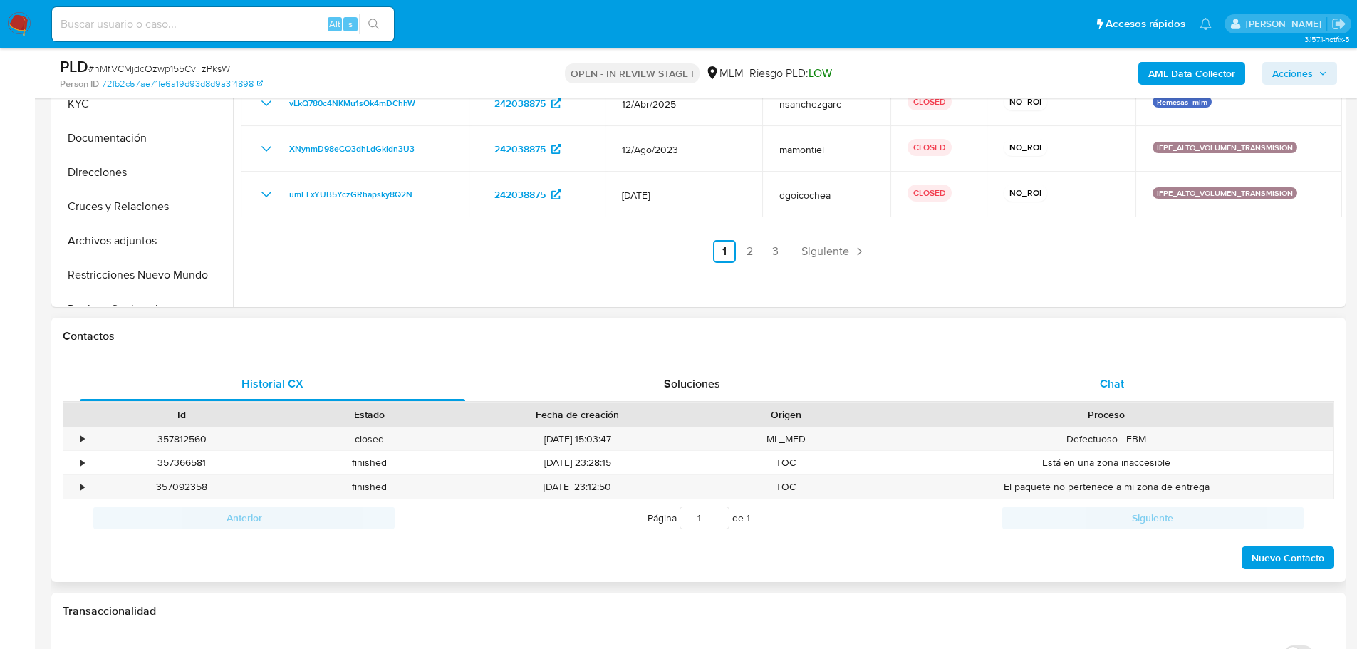
click at [1112, 380] on span "Chat" at bounding box center [1112, 384] width 24 height 16
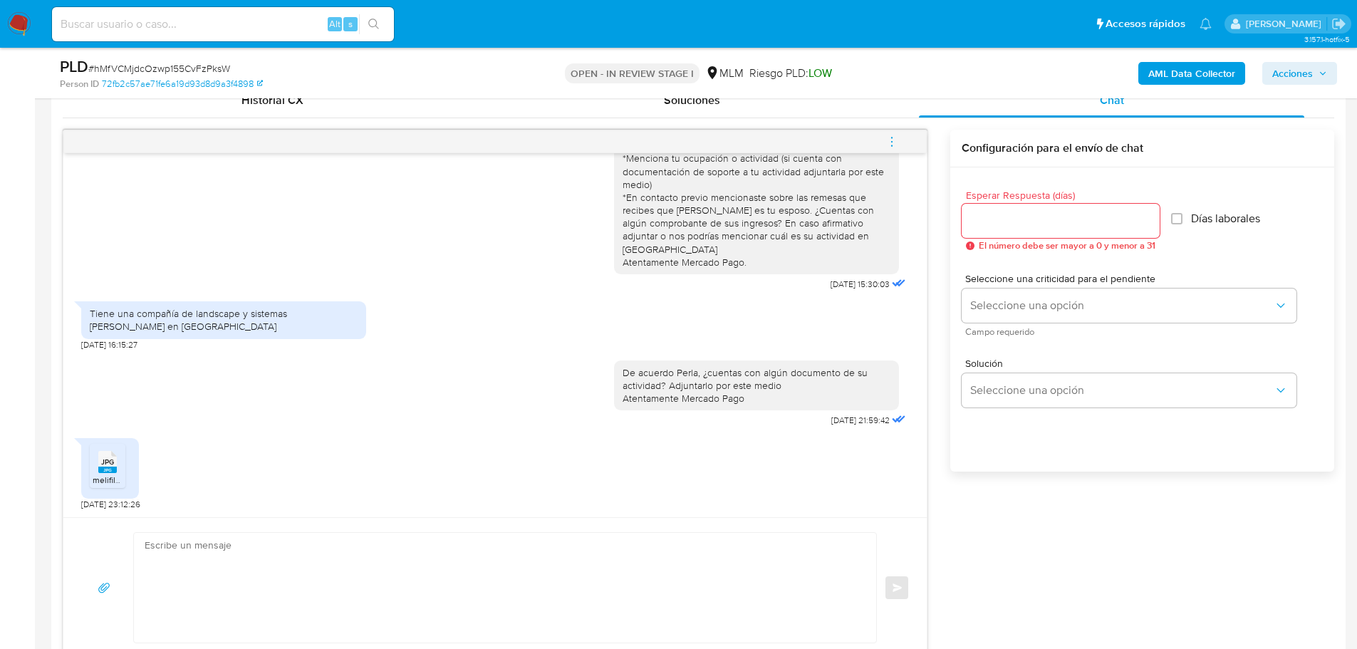
scroll to position [713, 0]
click at [85, 477] on div "JPG JPG melifile889539389798758109.jpg" at bounding box center [110, 467] width 58 height 61
click at [101, 467] on rect at bounding box center [107, 468] width 19 height 6
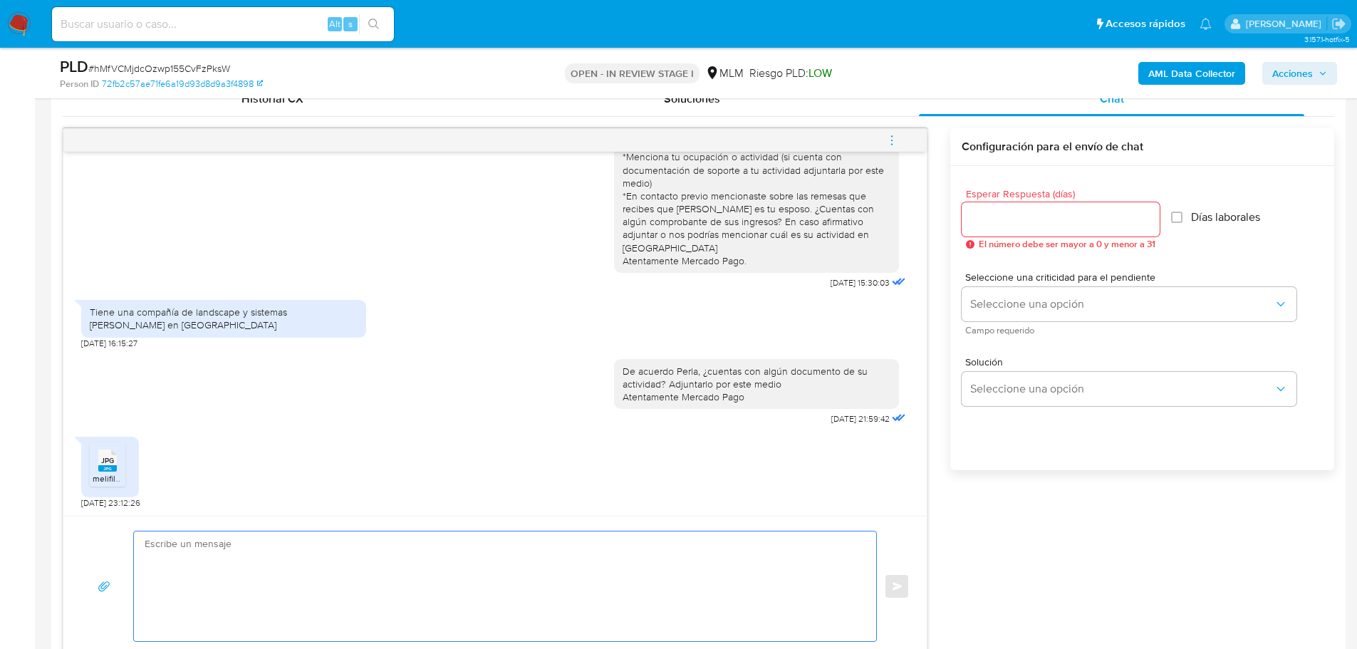
drag, startPoint x: 369, startPoint y: 543, endPoint x: 254, endPoint y: 537, distance: 114.9
click at [369, 543] on textarea at bounding box center [502, 587] width 714 height 110
click at [184, 556] on textarea at bounding box center [502, 587] width 714 height 110
paste textarea "Agradecemos tu tiempo y documentación proporcionada. Te recordamos que esto fue…"
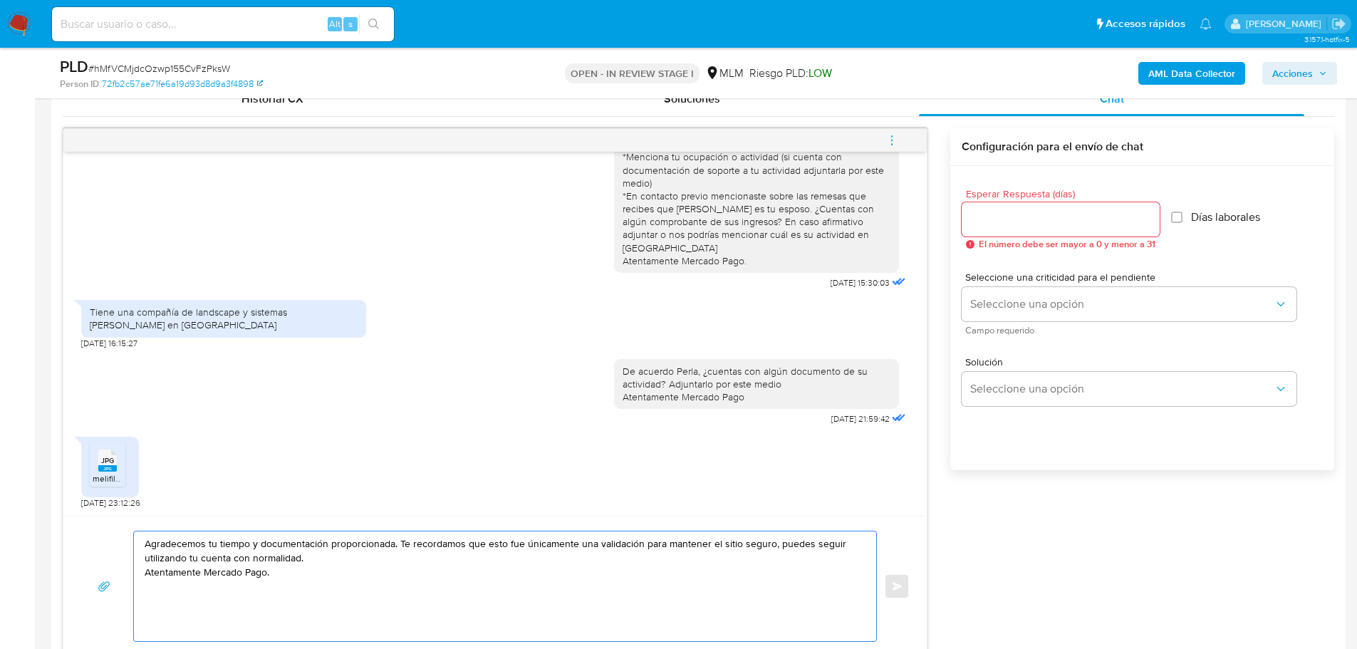
type textarea "Agradecemos tu tiempo y documentación proporcionada. Te recordamos que esto fue…"
click at [978, 210] on div at bounding box center [1061, 219] width 198 height 34
click at [988, 225] on input "Esperar Respuesta (días)" at bounding box center [1061, 219] width 198 height 19
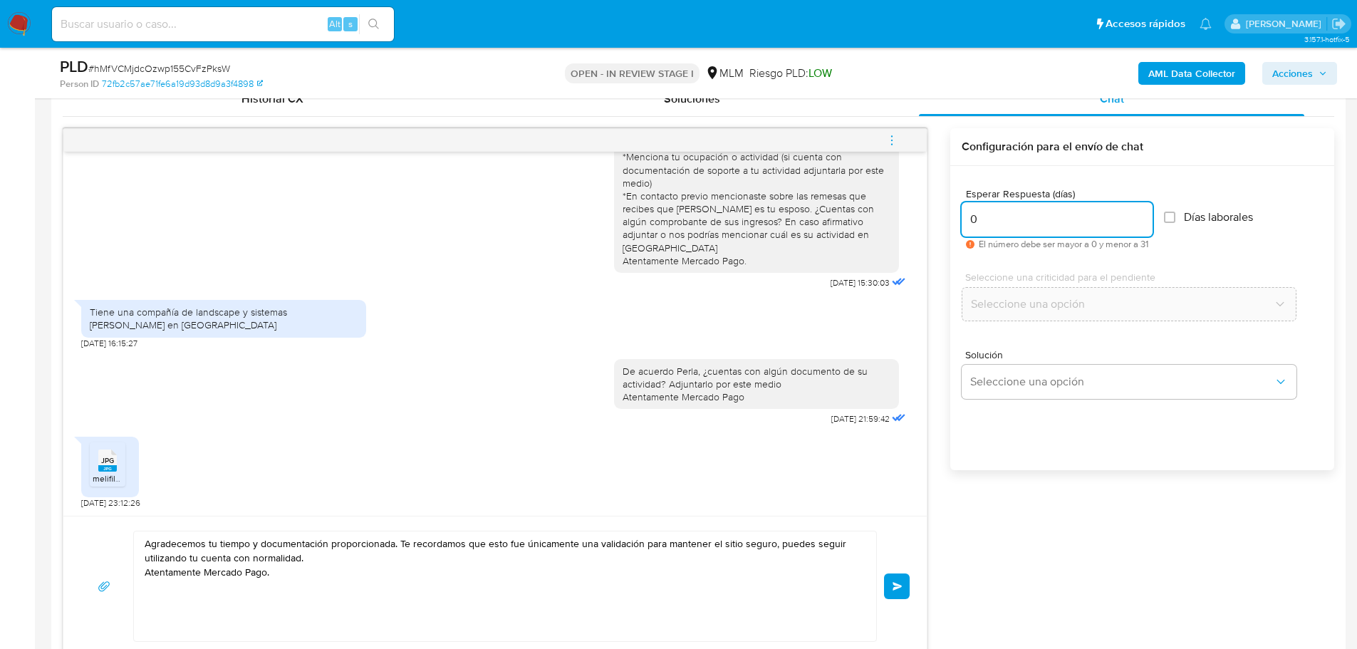
type input "0"
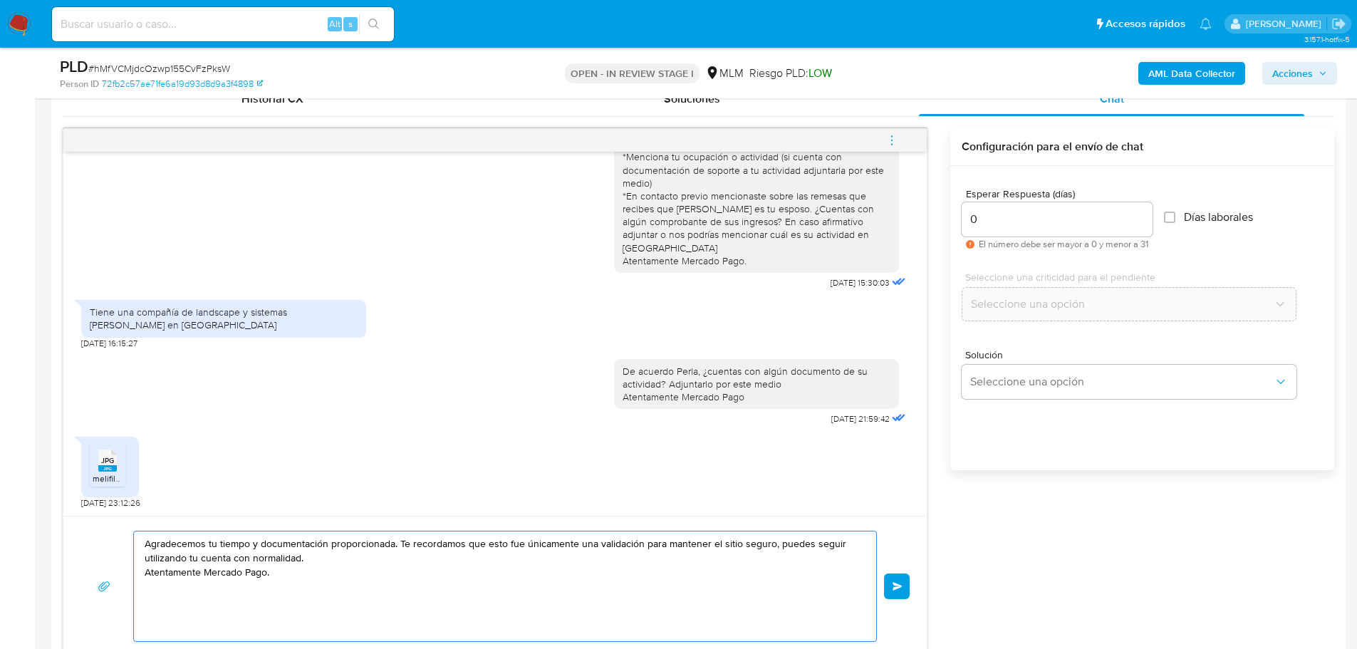
drag, startPoint x: 363, startPoint y: 564, endPoint x: 19, endPoint y: 492, distance: 350.9
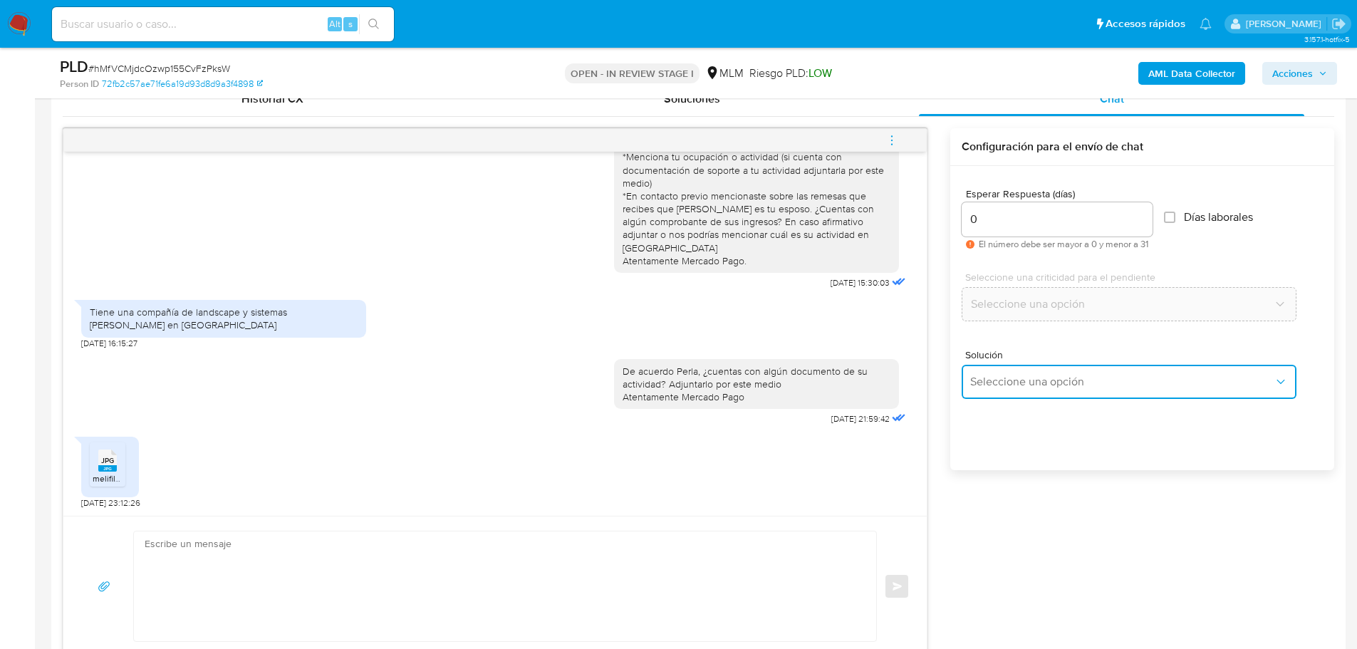
click at [1063, 378] on span "Seleccione una opción" at bounding box center [1123, 382] width 304 height 14
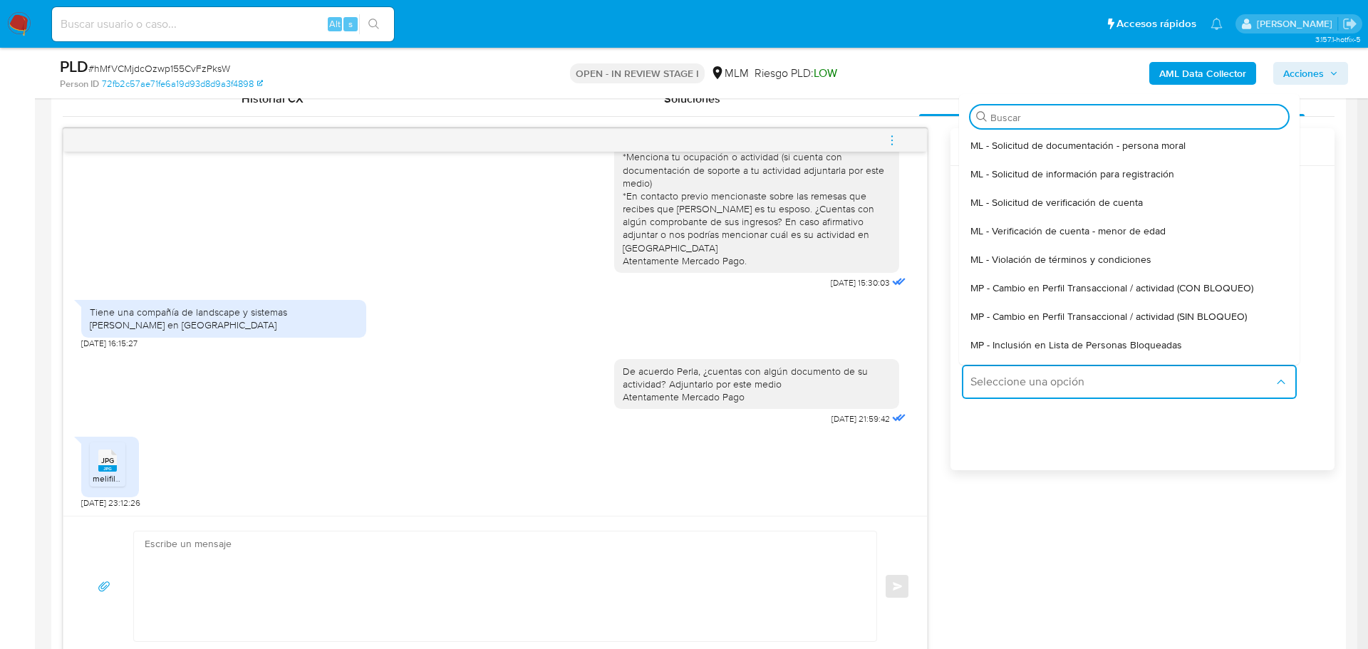
drag, startPoint x: 1164, startPoint y: 314, endPoint x: 911, endPoint y: 377, distance: 260.1
click at [1162, 316] on span "MP - Cambio en Perfil Transaccional / actividad (SIN BLOQUEO)" at bounding box center [1109, 316] width 276 height 13
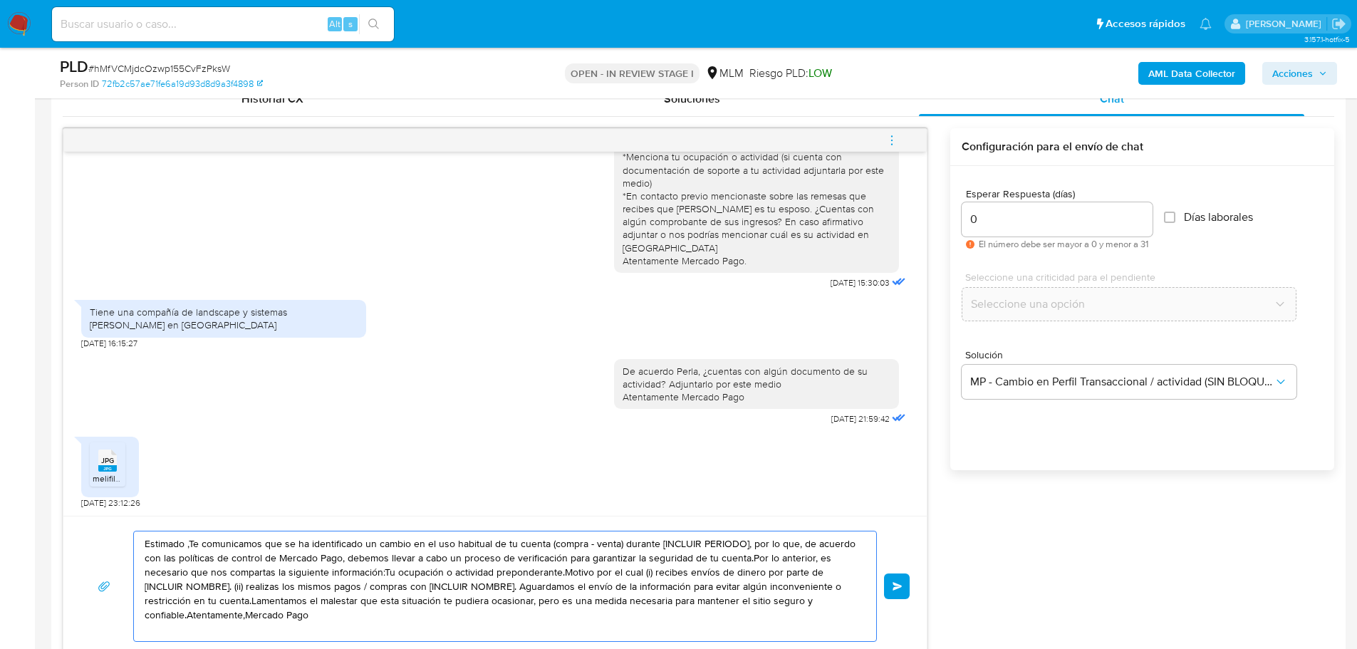
drag, startPoint x: 361, startPoint y: 609, endPoint x: -90, endPoint y: 465, distance: 473.5
paste textarea "Agradecemos tu tiempo y documentación proporcionada. Te recordamos que esto fue…"
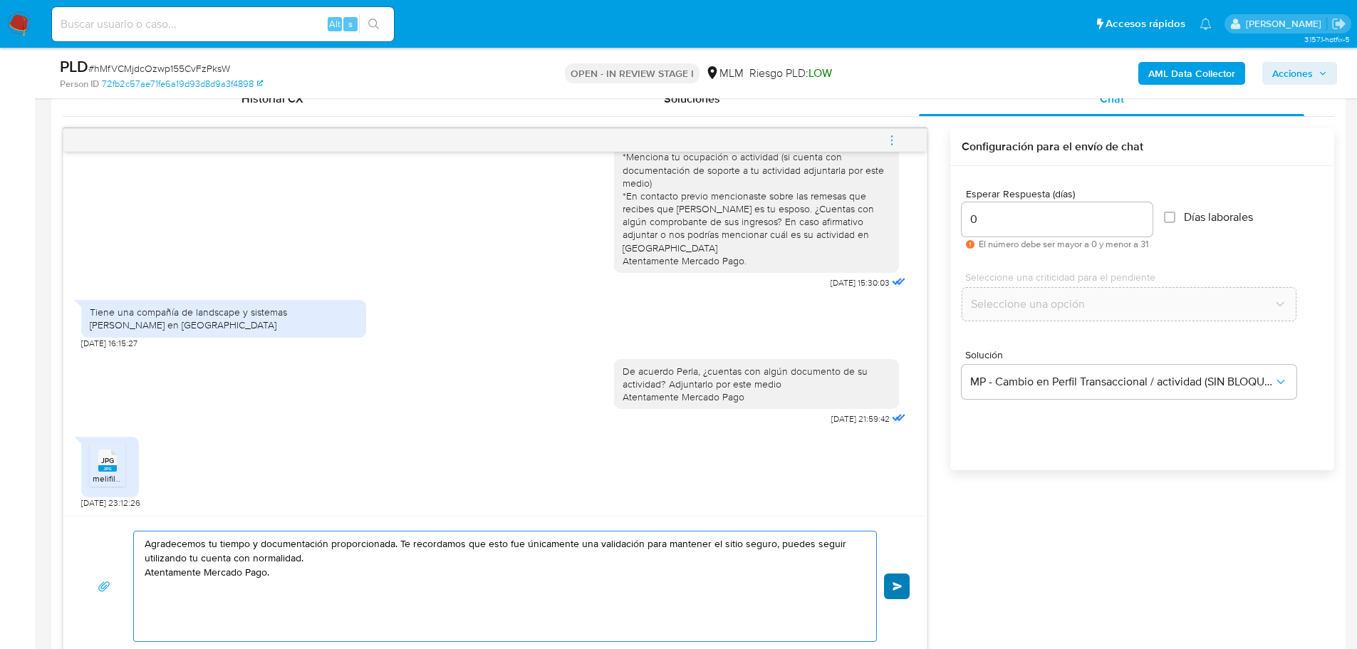
type textarea "Agradecemos tu tiempo y documentación proporcionada. Te recordamos que esto fue…"
click at [909, 581] on button "Enviar" at bounding box center [897, 587] width 26 height 26
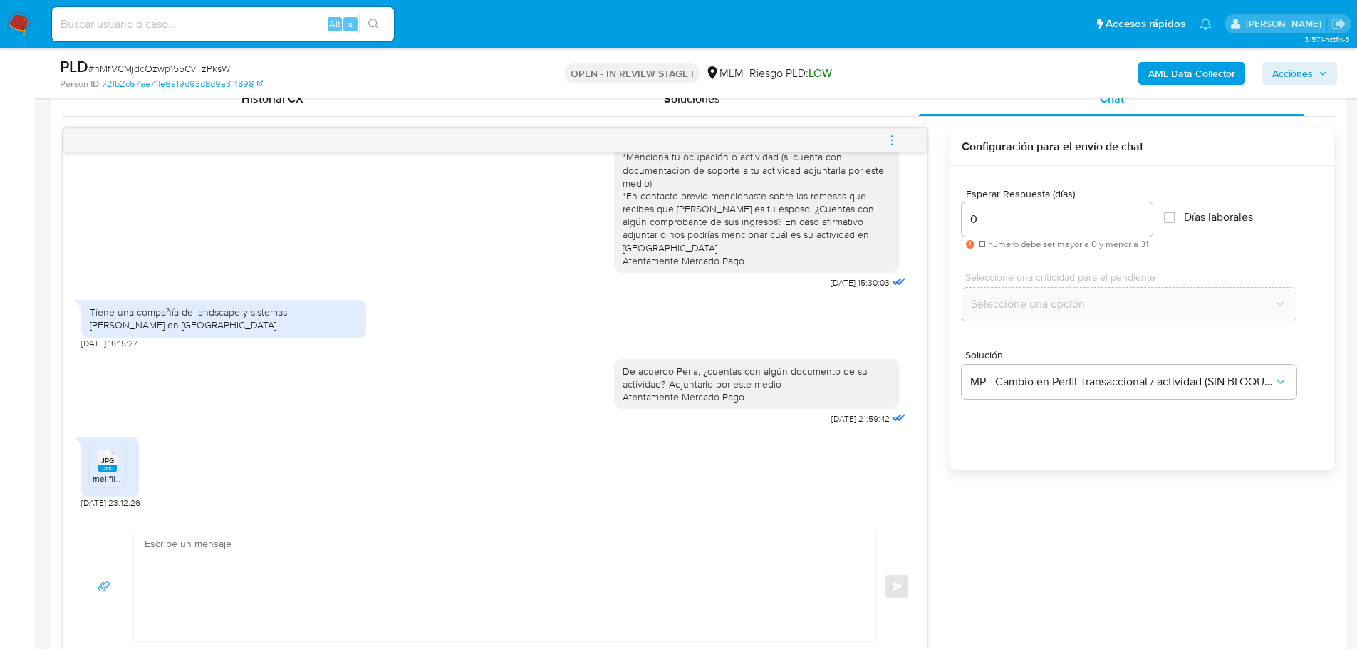
scroll to position [182, 0]
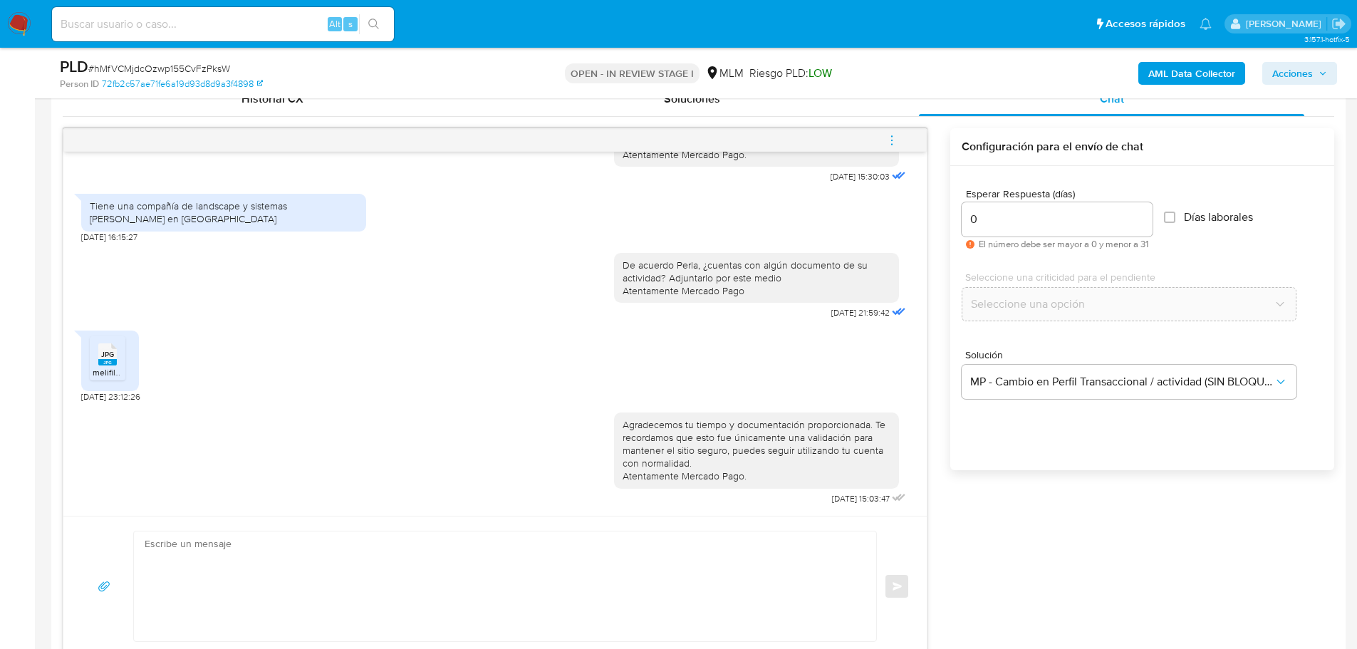
drag, startPoint x: 891, startPoint y: 134, endPoint x: 875, endPoint y: 134, distance: 15.7
click at [890, 134] on icon "menu-action" at bounding box center [892, 140] width 13 height 13
click at [789, 113] on li "Cerrar conversación" at bounding box center [796, 113] width 146 height 26
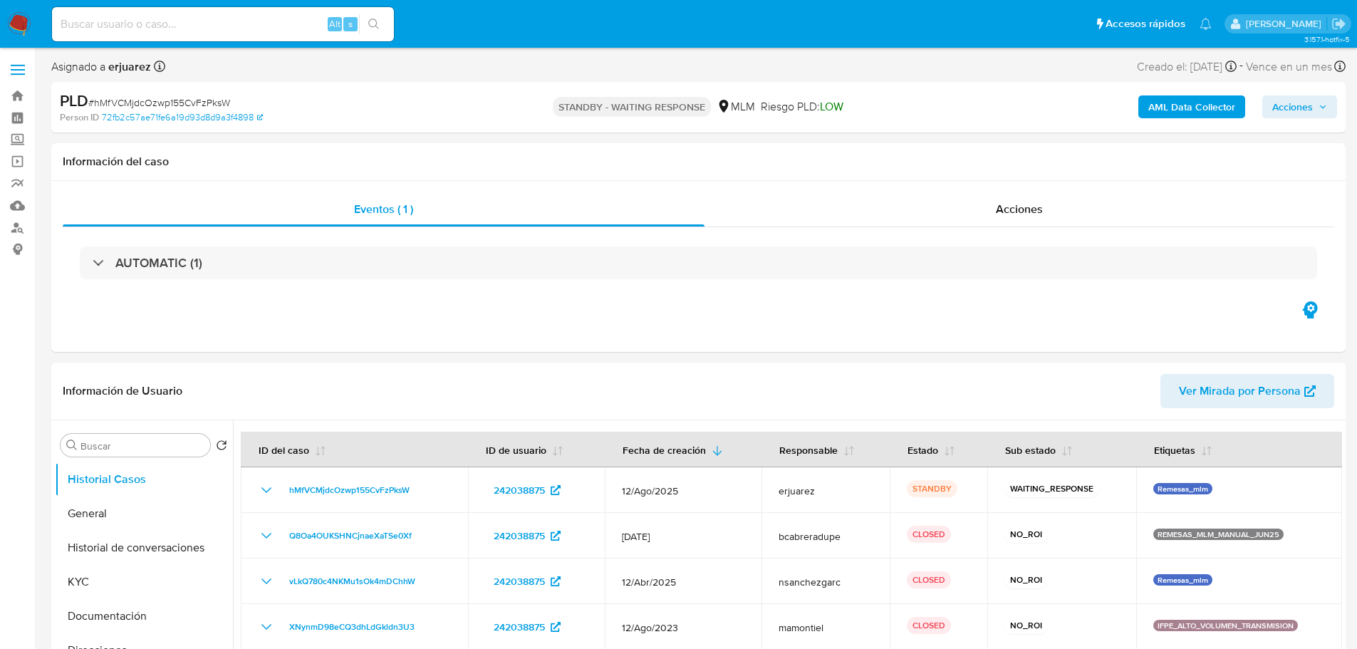
select select "10"
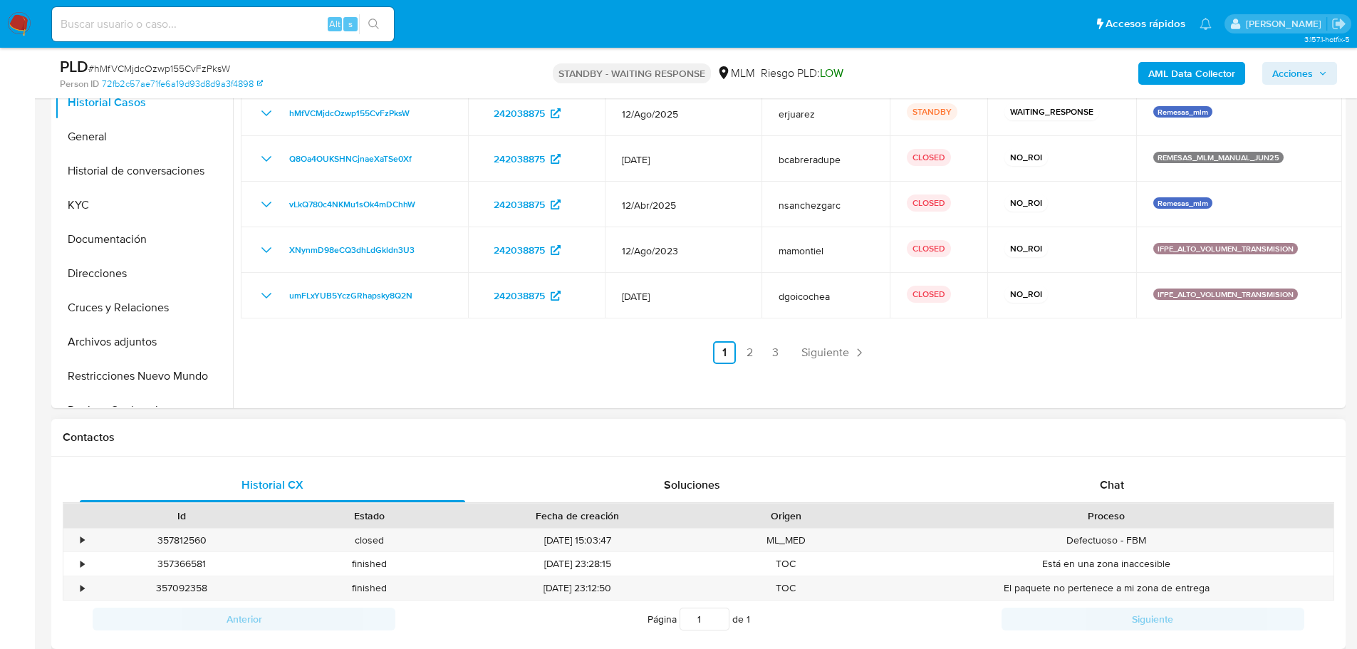
scroll to position [499, 0]
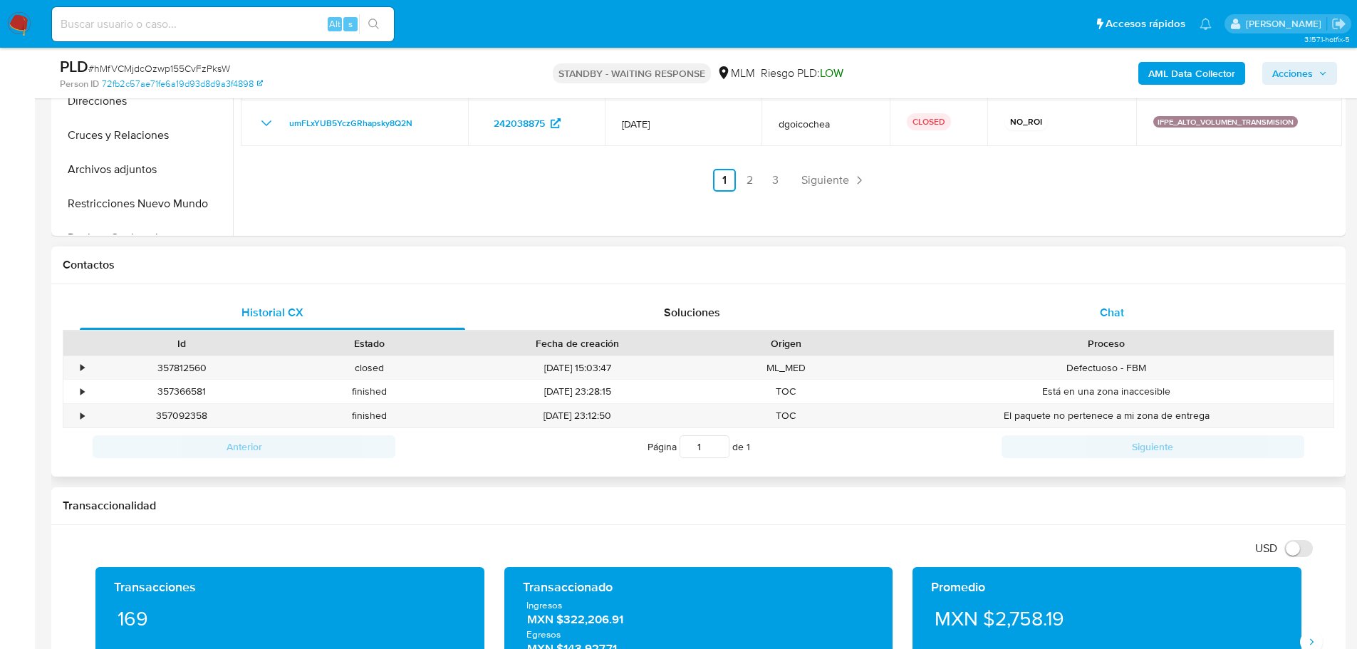
click at [1114, 311] on span "Chat" at bounding box center [1112, 312] width 24 height 16
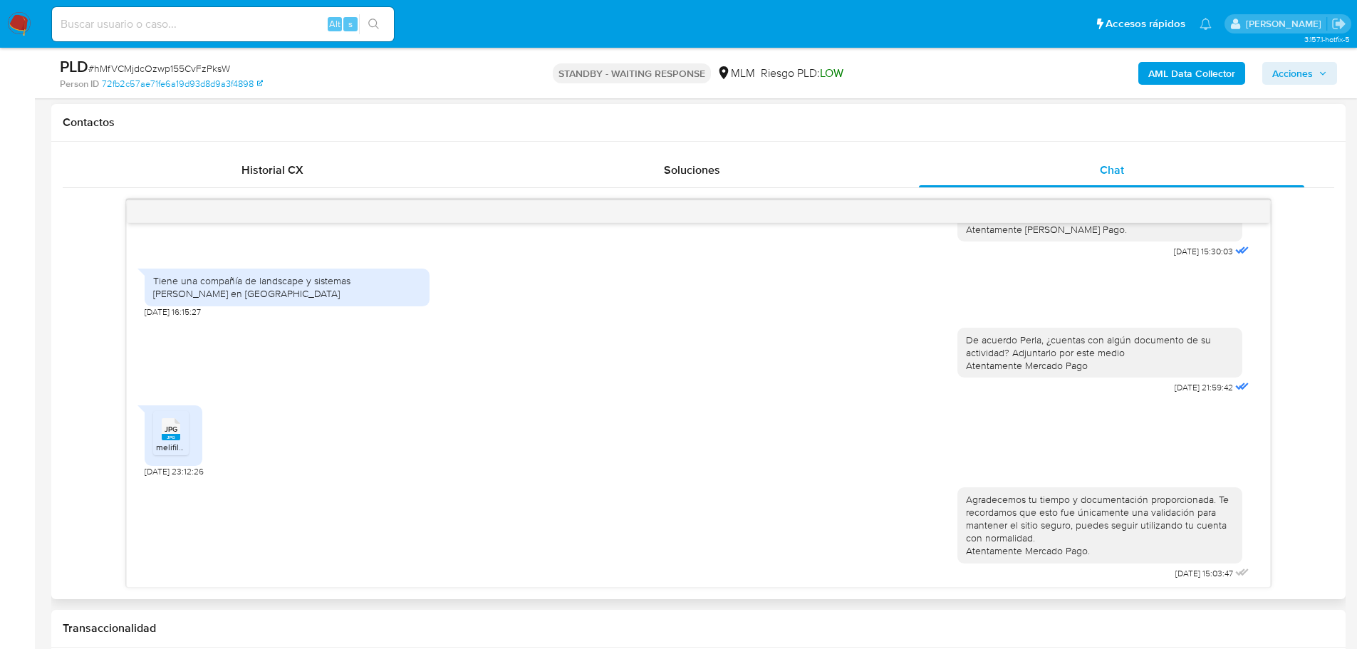
scroll to position [182, 0]
click at [182, 439] on span "melifile889539389798758109.jpg" at bounding box center [220, 444] width 128 height 12
click at [603, 421] on div "JPG JPG melifile889539389798758109.jpg [DATE] 23:12:26" at bounding box center [699, 434] width 1108 height 79
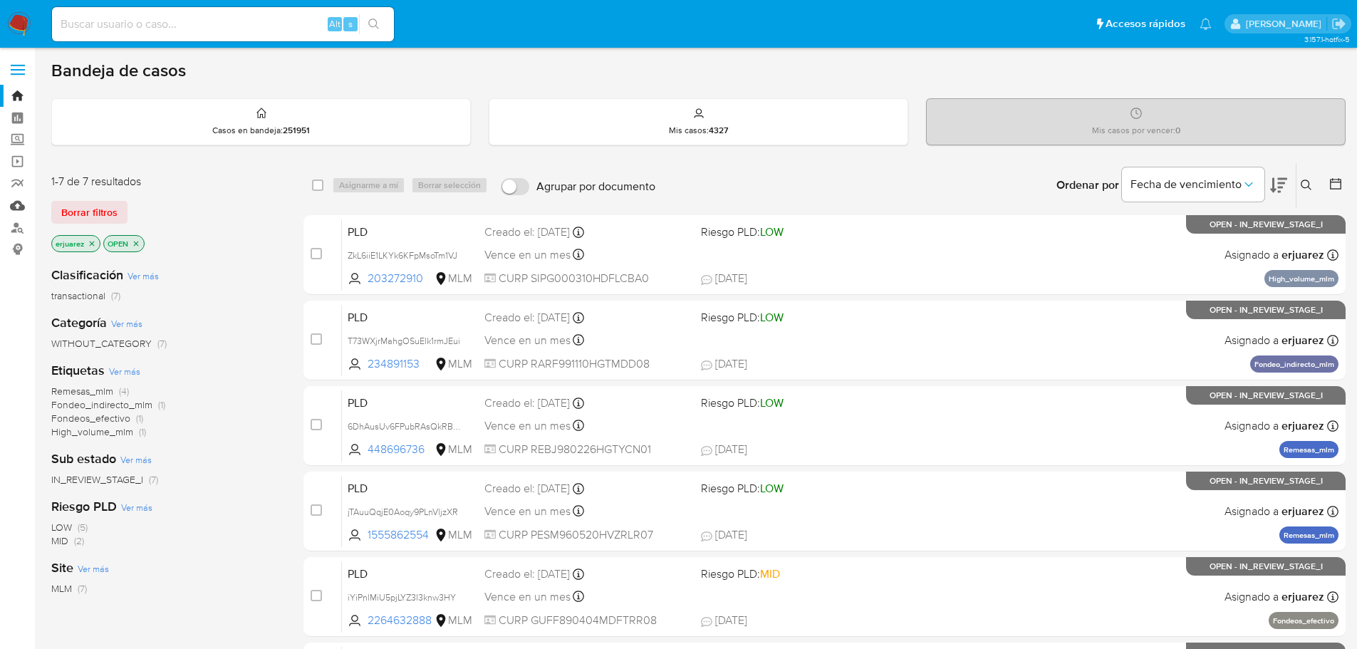
click at [19, 207] on link "Mulan" at bounding box center [85, 206] width 170 height 22
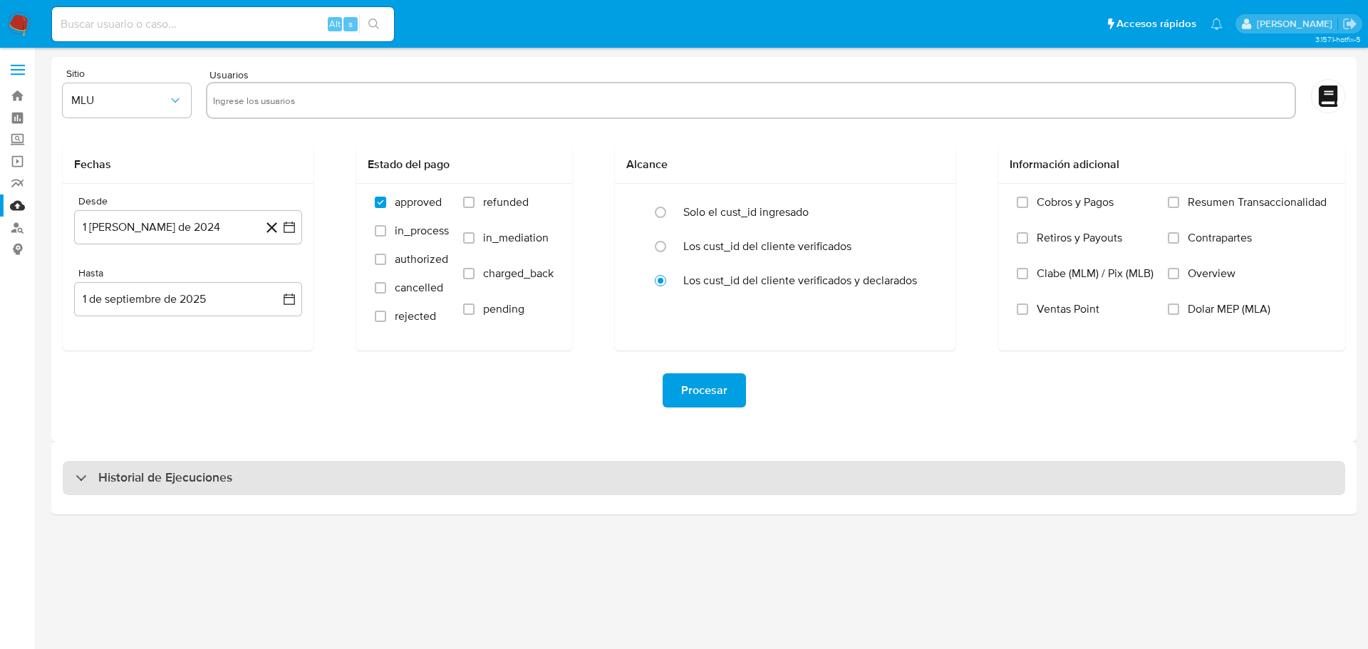
click at [149, 467] on div "Historial de Ejecuciones" at bounding box center [704, 478] width 1283 height 34
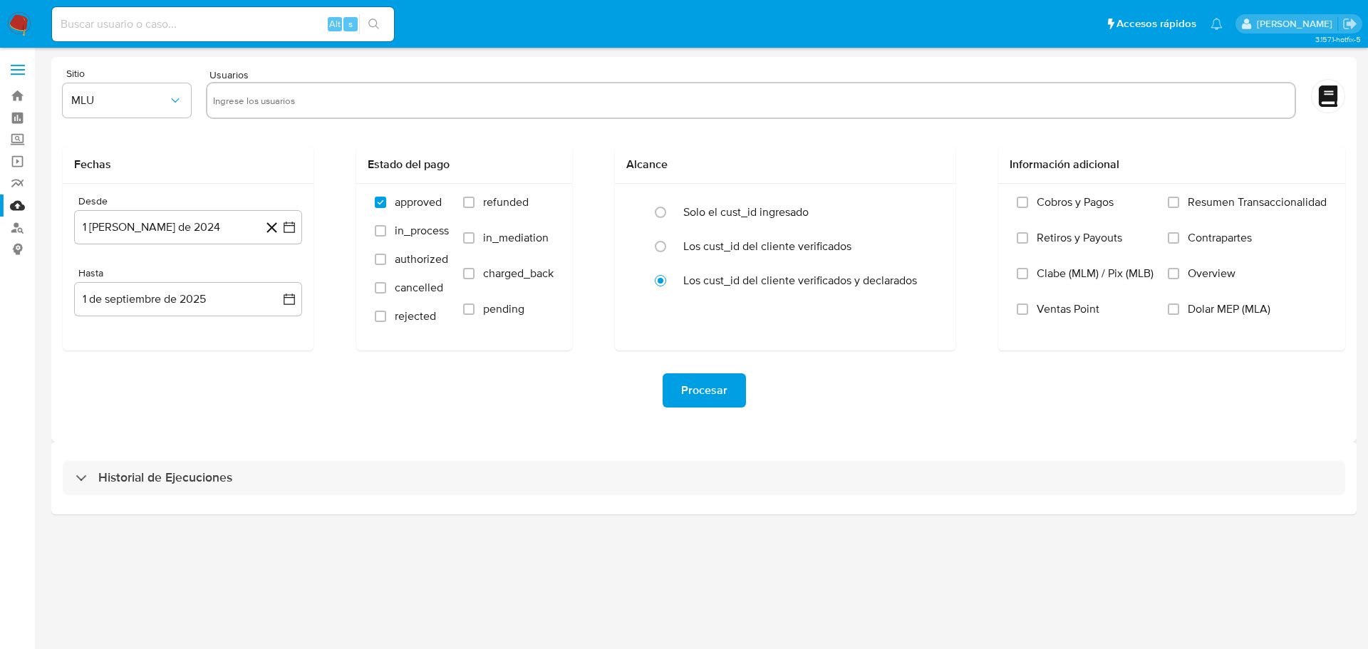
select select "10"
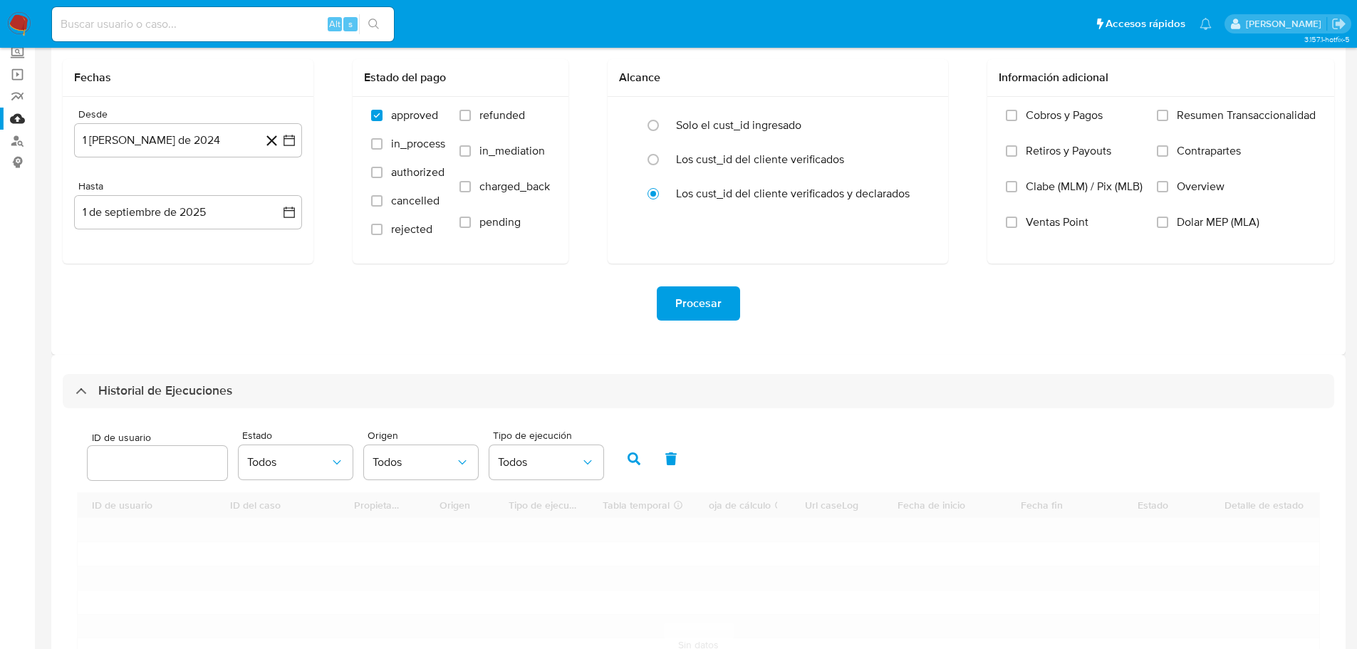
scroll to position [279, 0]
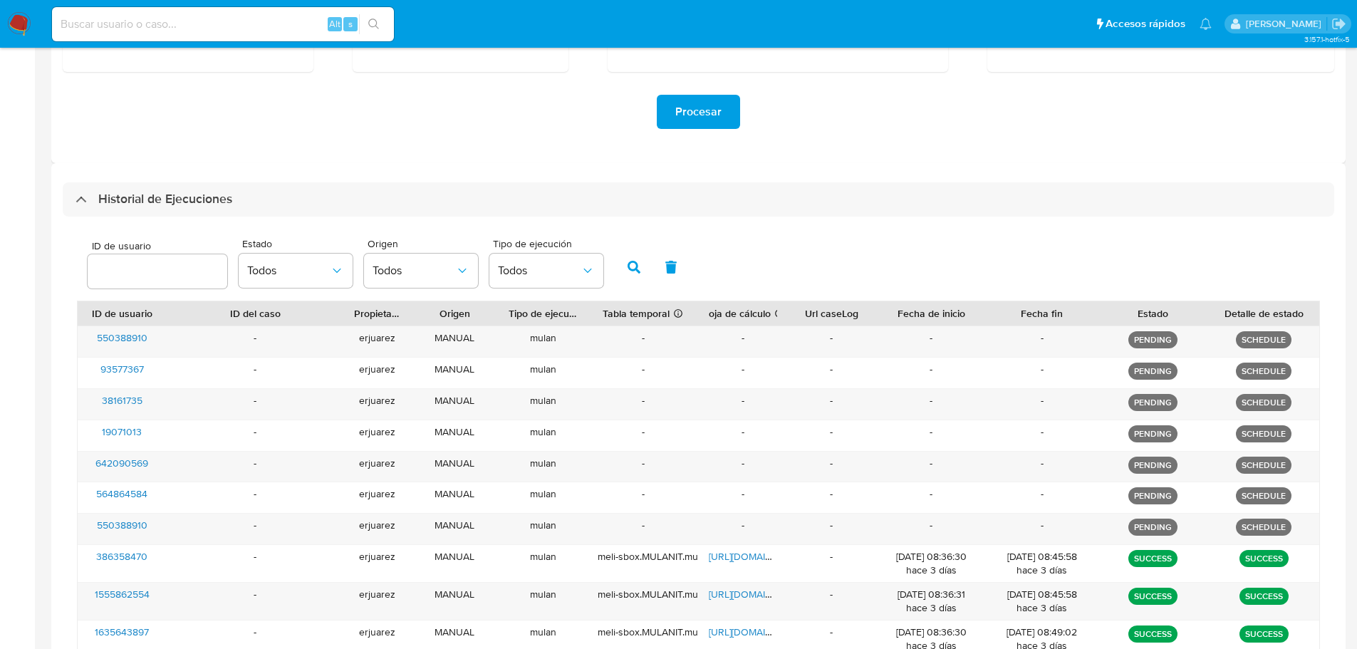
click at [12, 22] on img at bounding box center [19, 24] width 24 height 24
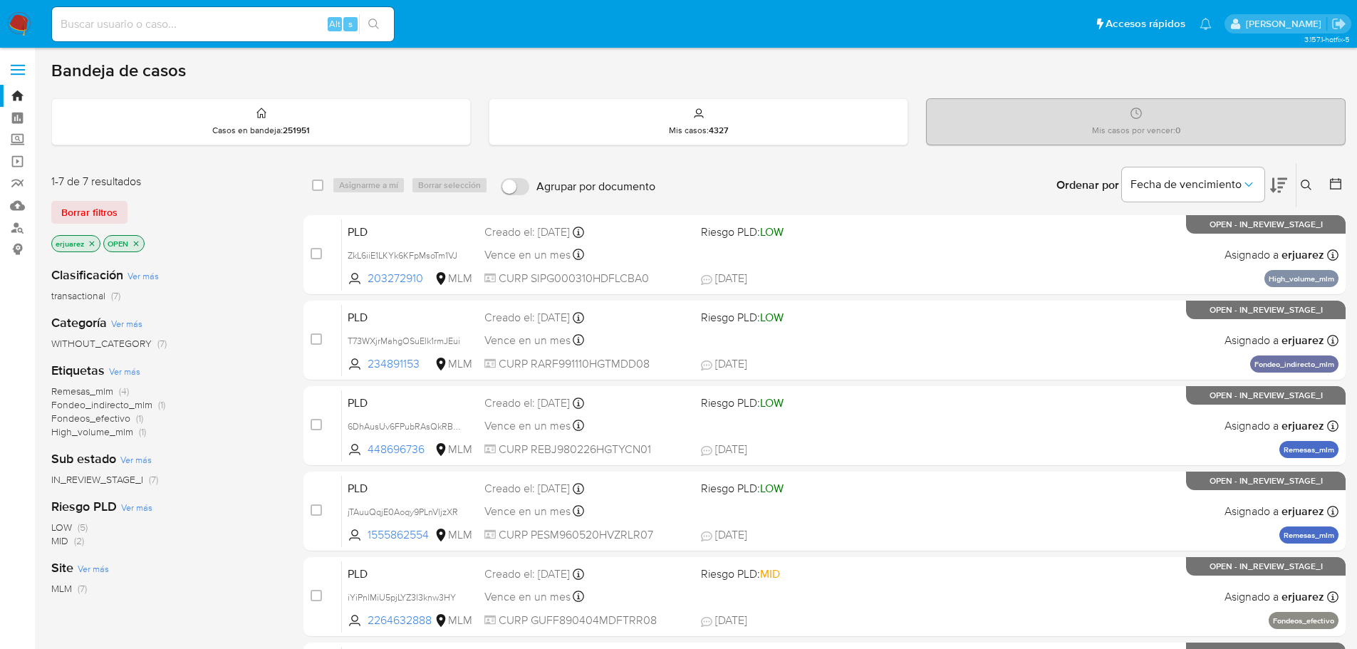
drag, startPoint x: 21, startPoint y: 24, endPoint x: 1, endPoint y: 24, distance: 20.0
click at [21, 24] on img at bounding box center [19, 24] width 24 height 24
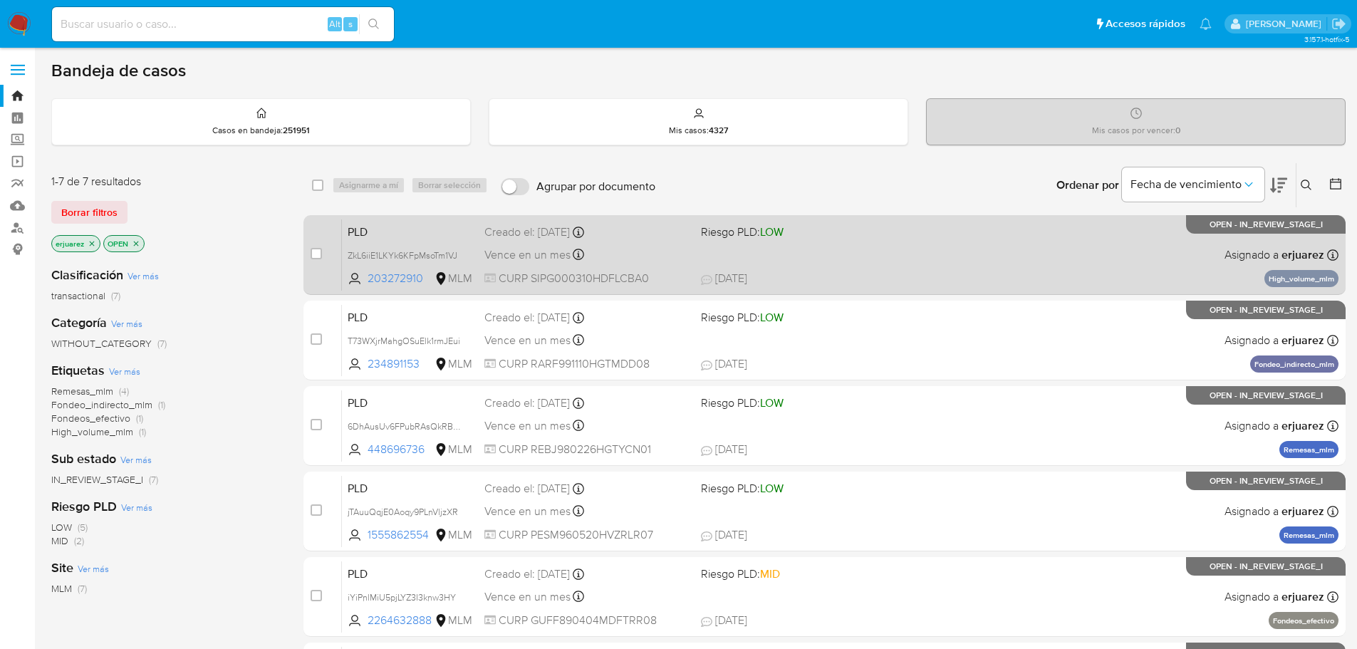
click at [757, 246] on div "PLD ZkL6iiE1LKYk6KFpMsoTm1VJ 203272910 MLM Riesgo PLD: LOW Creado el: [DATE] Cr…" at bounding box center [840, 255] width 997 height 72
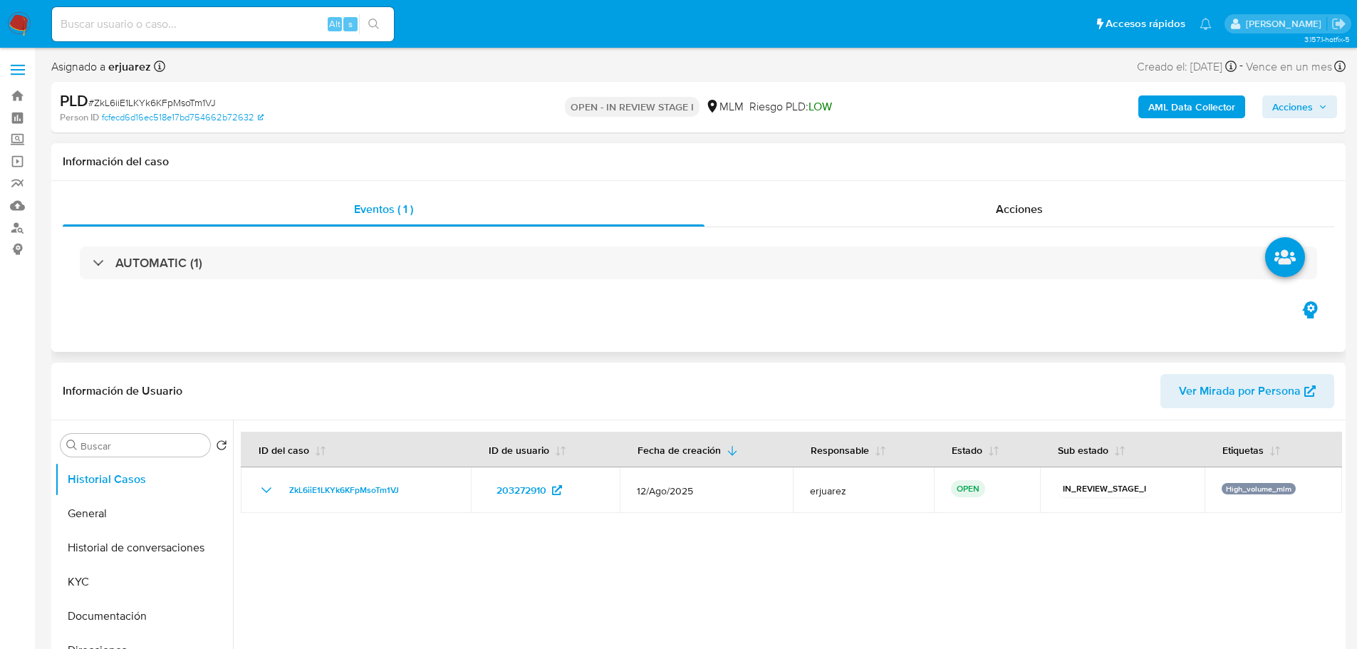
select select "10"
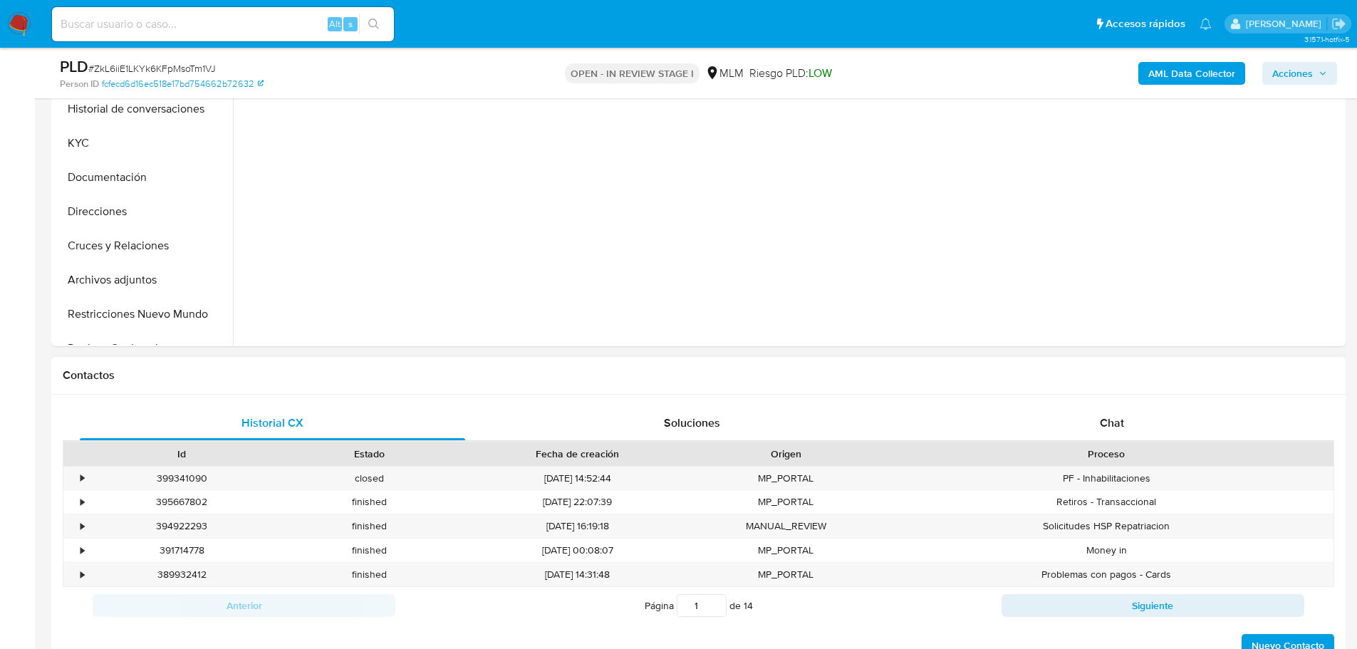
scroll to position [428, 0]
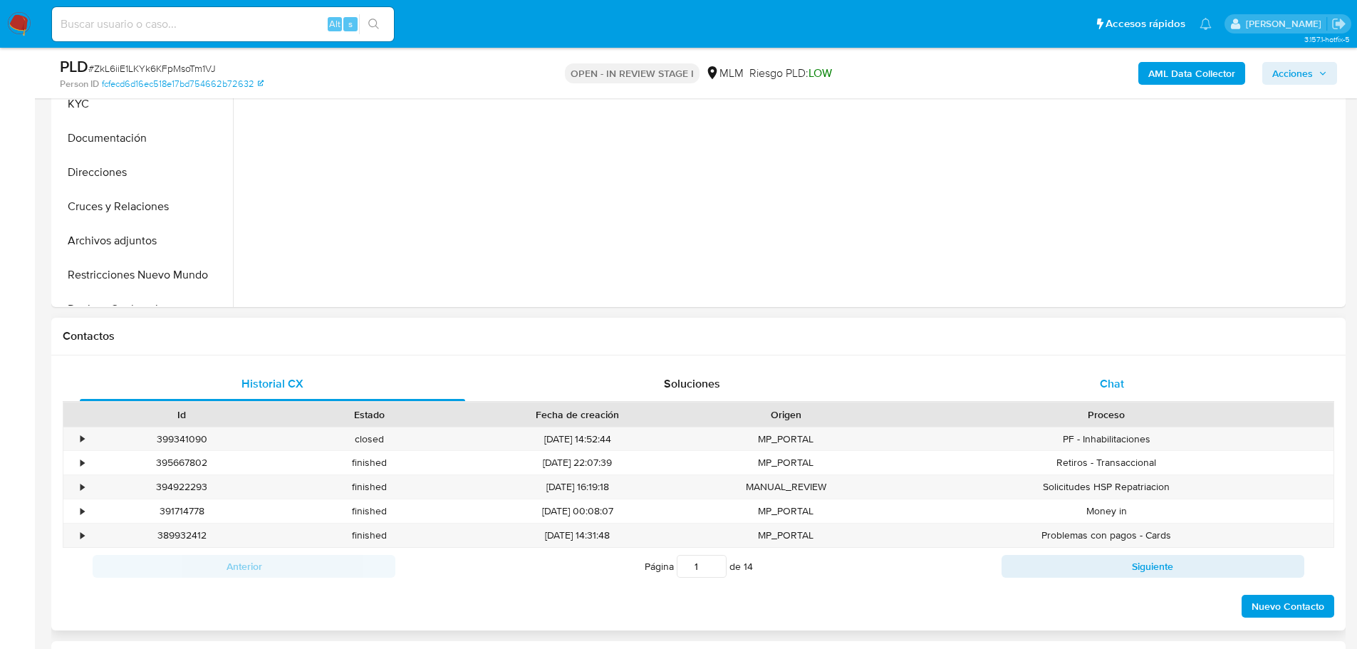
click at [1095, 379] on div "Chat" at bounding box center [1112, 384] width 386 height 34
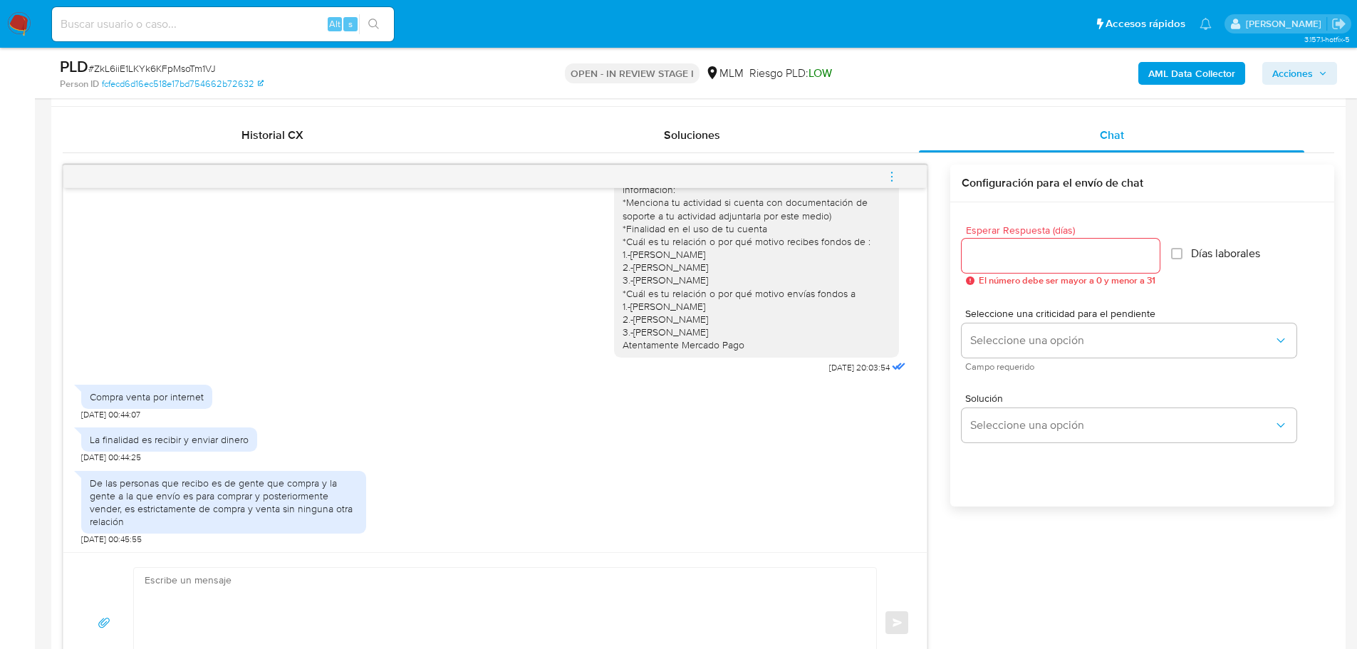
scroll to position [855, 0]
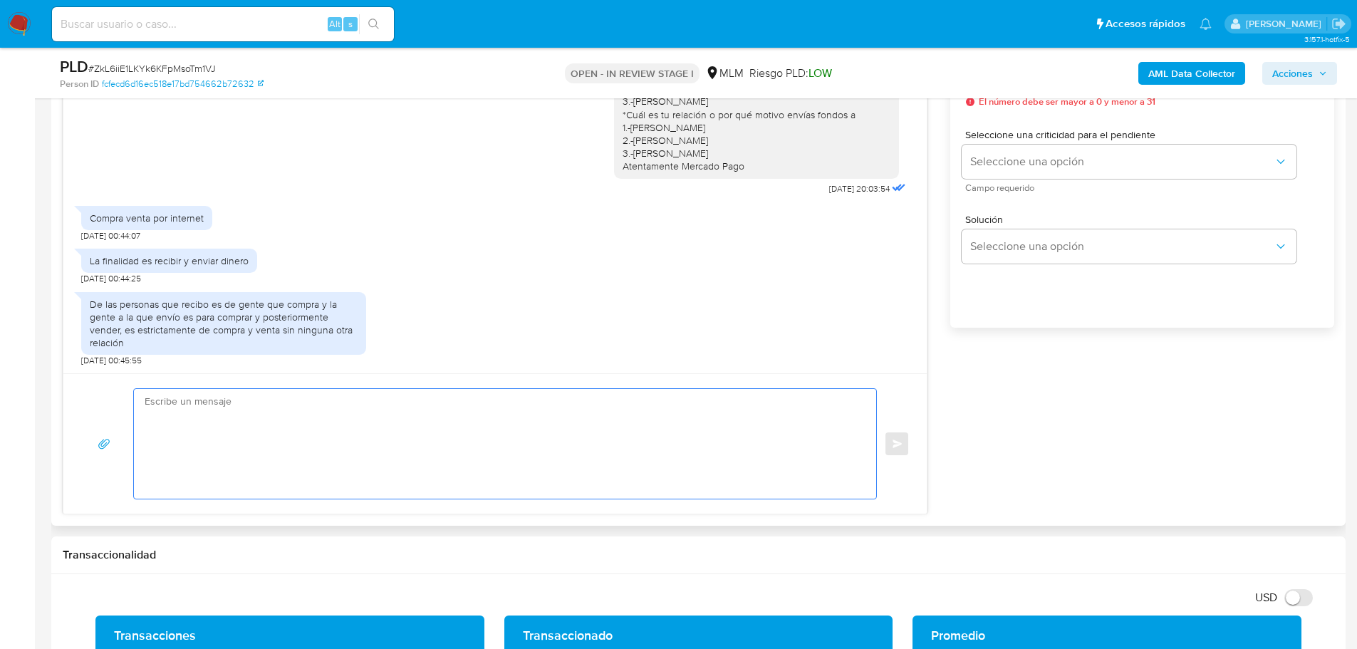
click at [312, 409] on textarea at bounding box center [502, 444] width 714 height 110
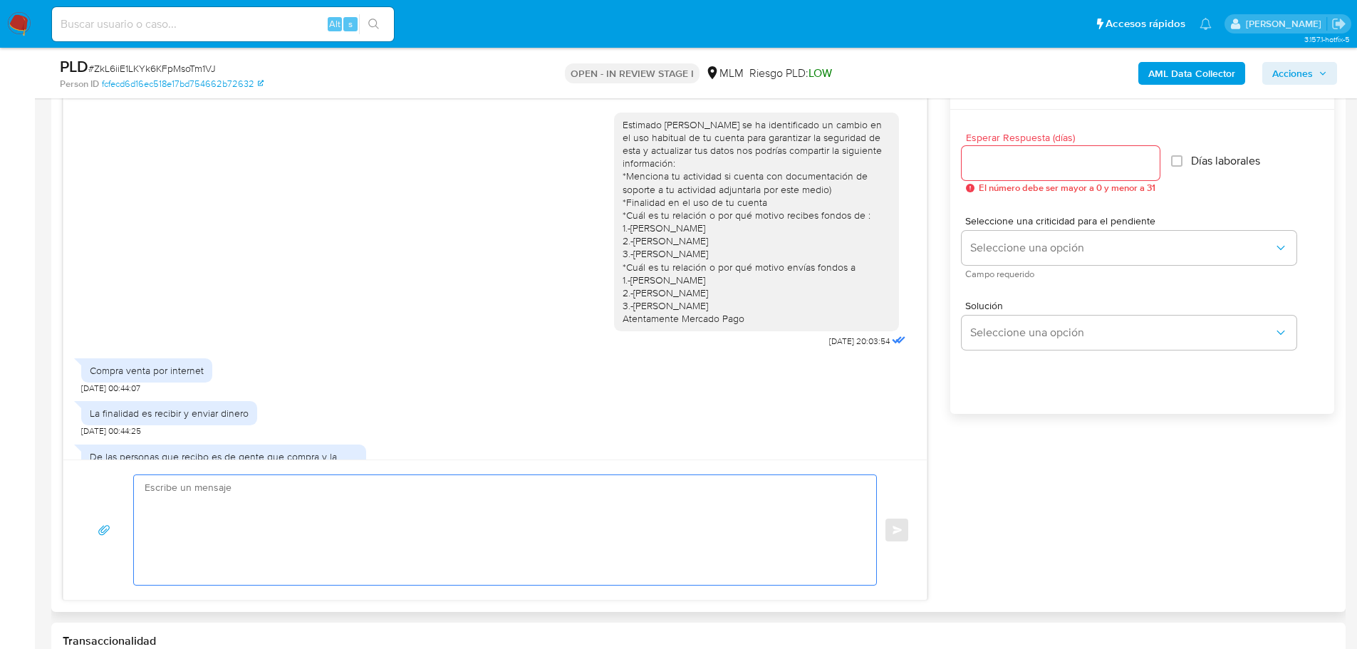
scroll to position [784, 0]
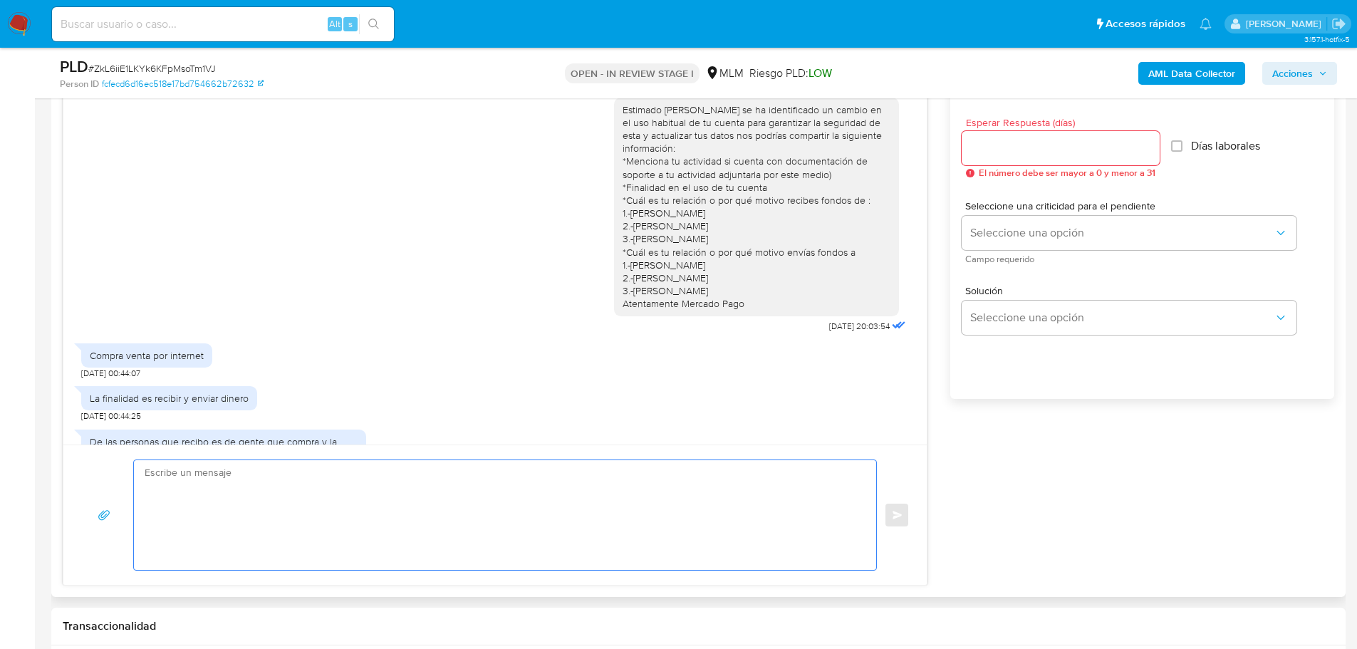
click at [298, 526] on textarea at bounding box center [502, 515] width 714 height 110
type textarea "h"
type textarea "Hola José Gabriel, agradecemos tu pronta respuesta, nos puedes especificar ¿Cuá…"
drag, startPoint x: 390, startPoint y: 523, endPoint x: 25, endPoint y: 449, distance: 373.0
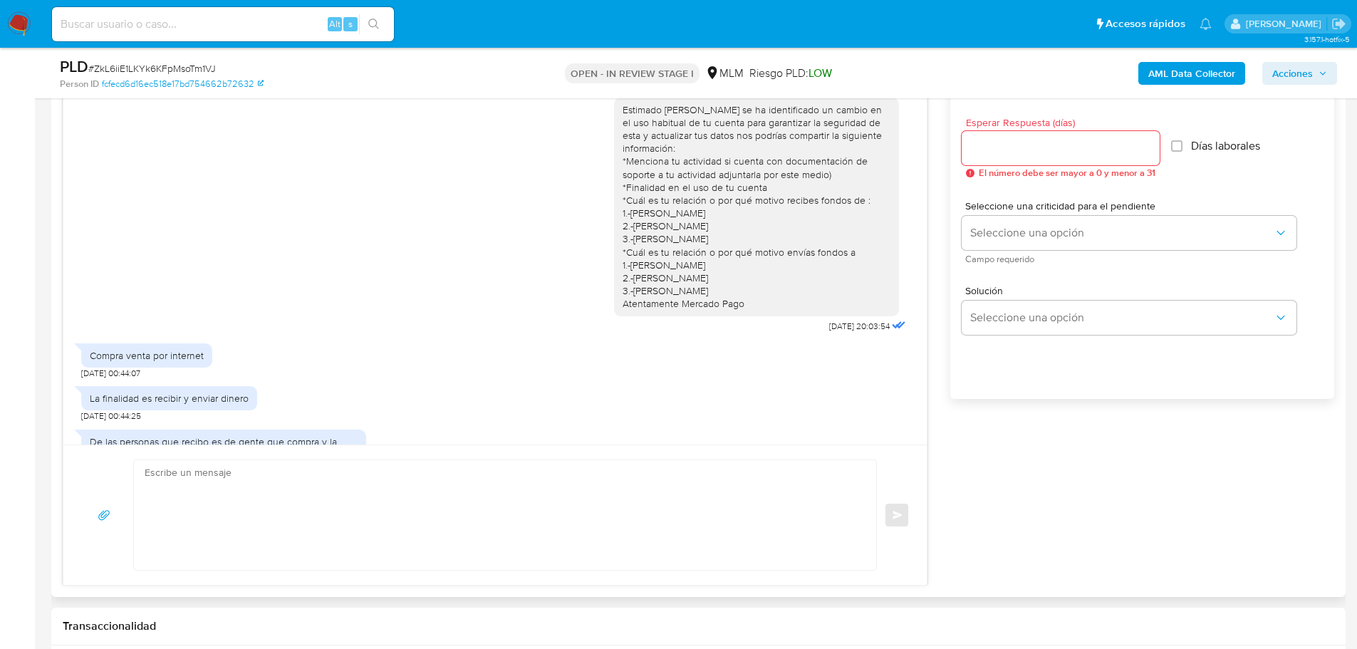
click at [980, 133] on div at bounding box center [1061, 148] width 198 height 34
click at [991, 161] on div at bounding box center [1061, 148] width 198 height 34
click at [995, 147] on input "Esperar Respuesta (días)" at bounding box center [1061, 148] width 198 height 19
type input "3"
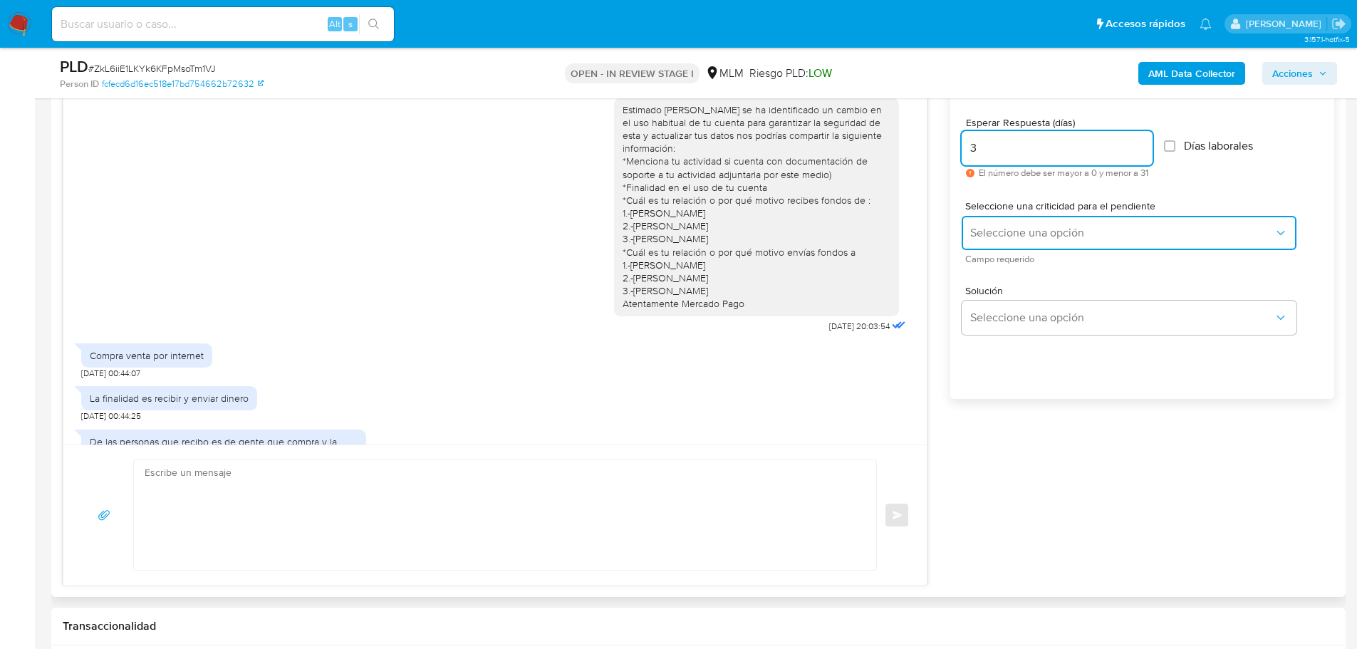
click at [1005, 239] on span "Seleccione una opción" at bounding box center [1123, 233] width 304 height 14
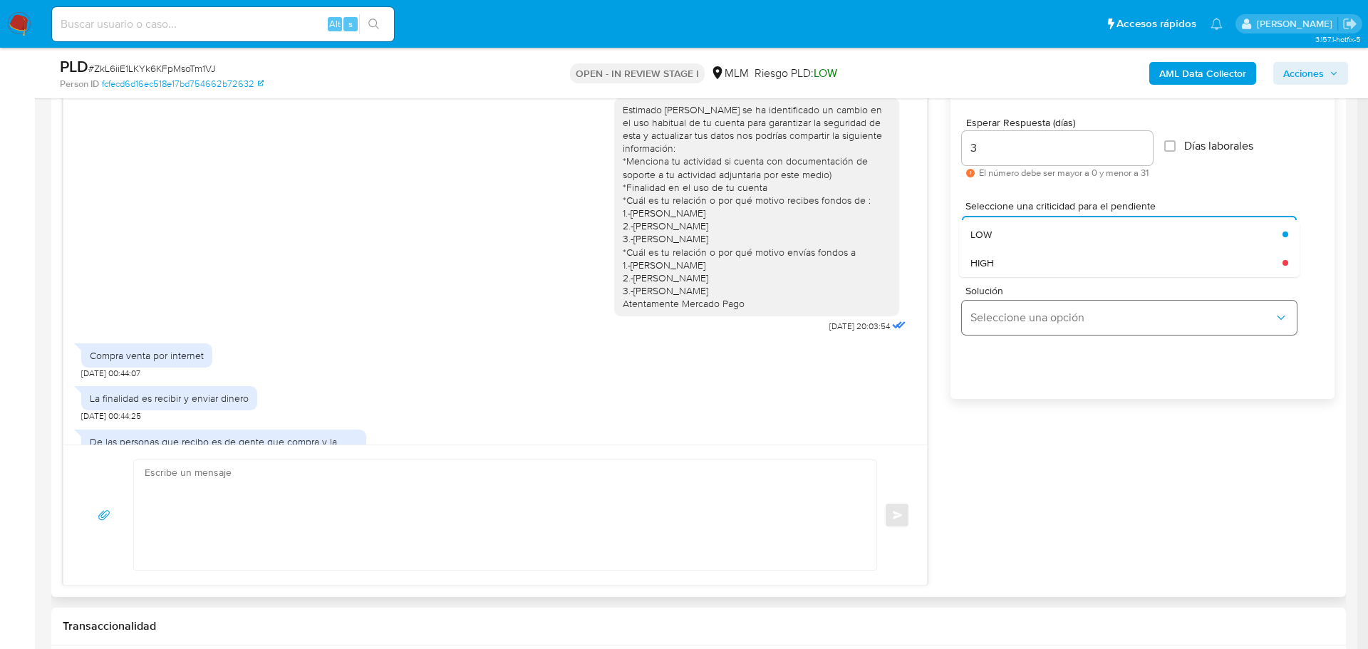
drag, startPoint x: 1008, startPoint y: 271, endPoint x: 1026, endPoint y: 300, distance: 34.6
click at [1008, 271] on div "HIGH" at bounding box center [1123, 263] width 304 height 29
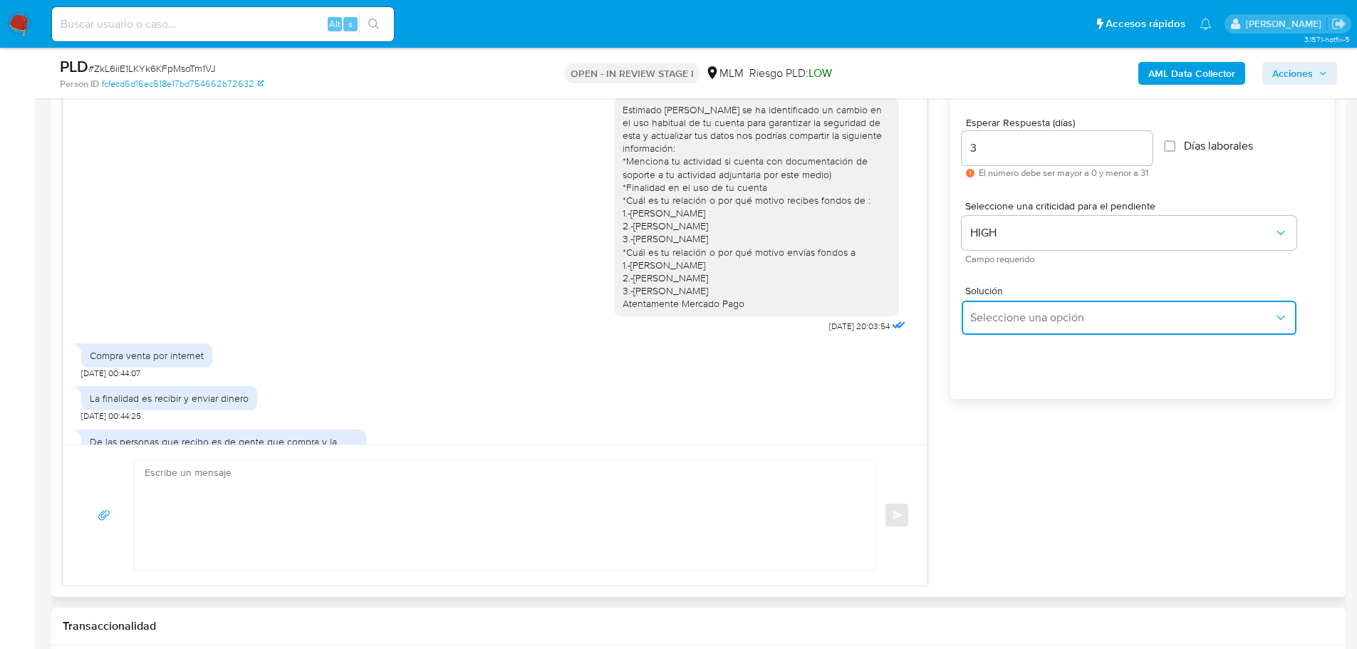
drag, startPoint x: 1038, startPoint y: 319, endPoint x: 1181, endPoint y: 322, distance: 143.3
click at [1048, 319] on span "Seleccione una opción" at bounding box center [1123, 318] width 304 height 14
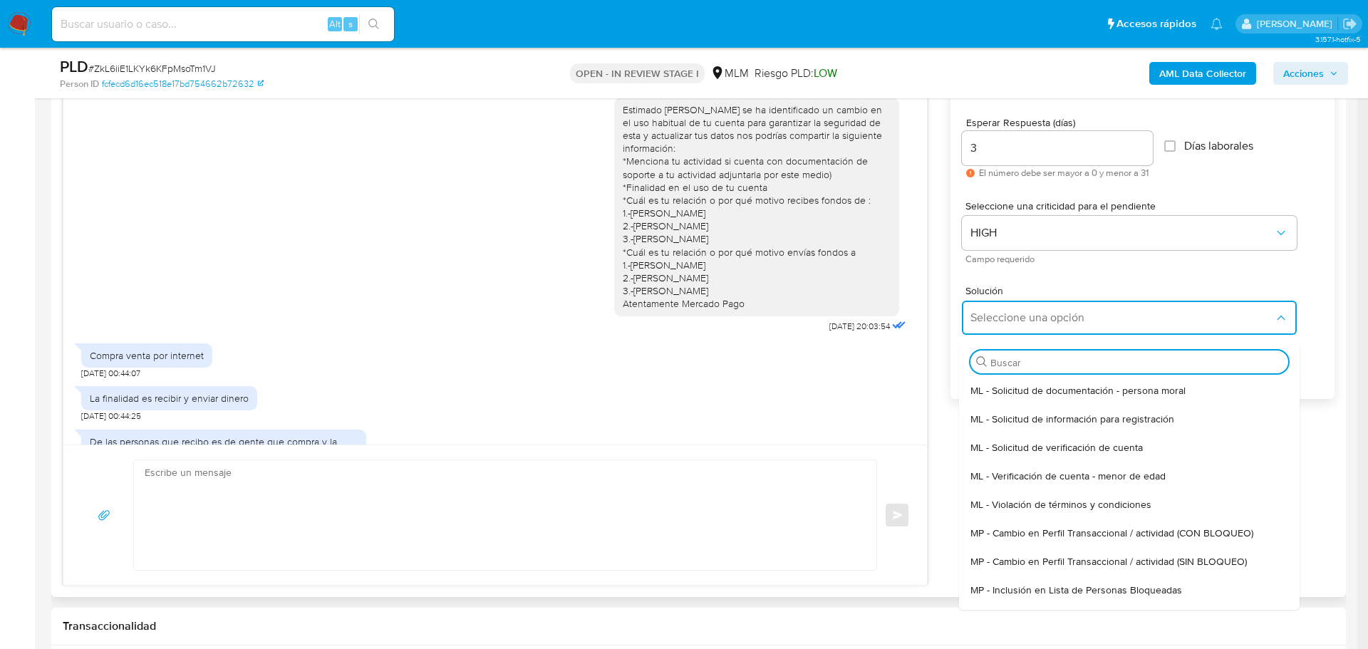
drag, startPoint x: 1222, startPoint y: 553, endPoint x: 1196, endPoint y: 544, distance: 27.3
click at [1221, 554] on div "MP - Cambio en Perfil Transaccional / actividad (SIN BLOQUEO)" at bounding box center [1125, 561] width 309 height 29
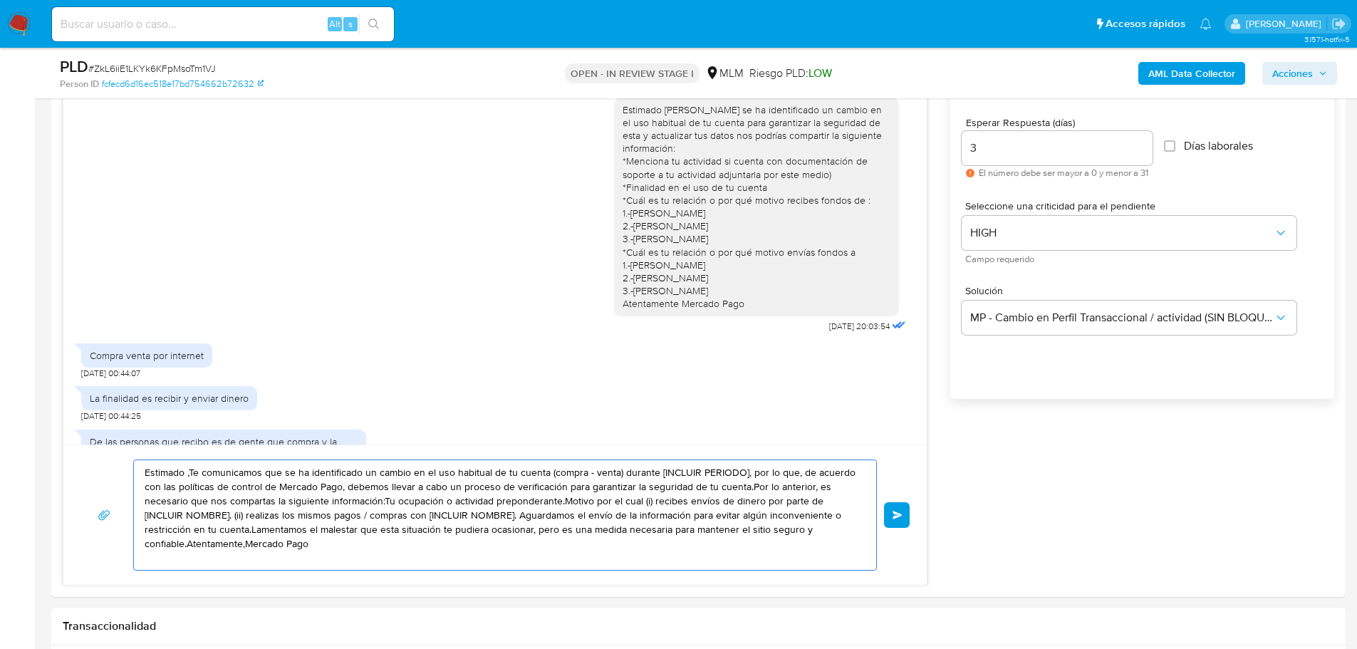
drag, startPoint x: 114, startPoint y: 465, endPoint x: 42, endPoint y: 440, distance: 76.2
paste textarea "Hola José Gabriel, agradecemos tu pronta respuesta, nos puedes especificar ¿Cuá…"
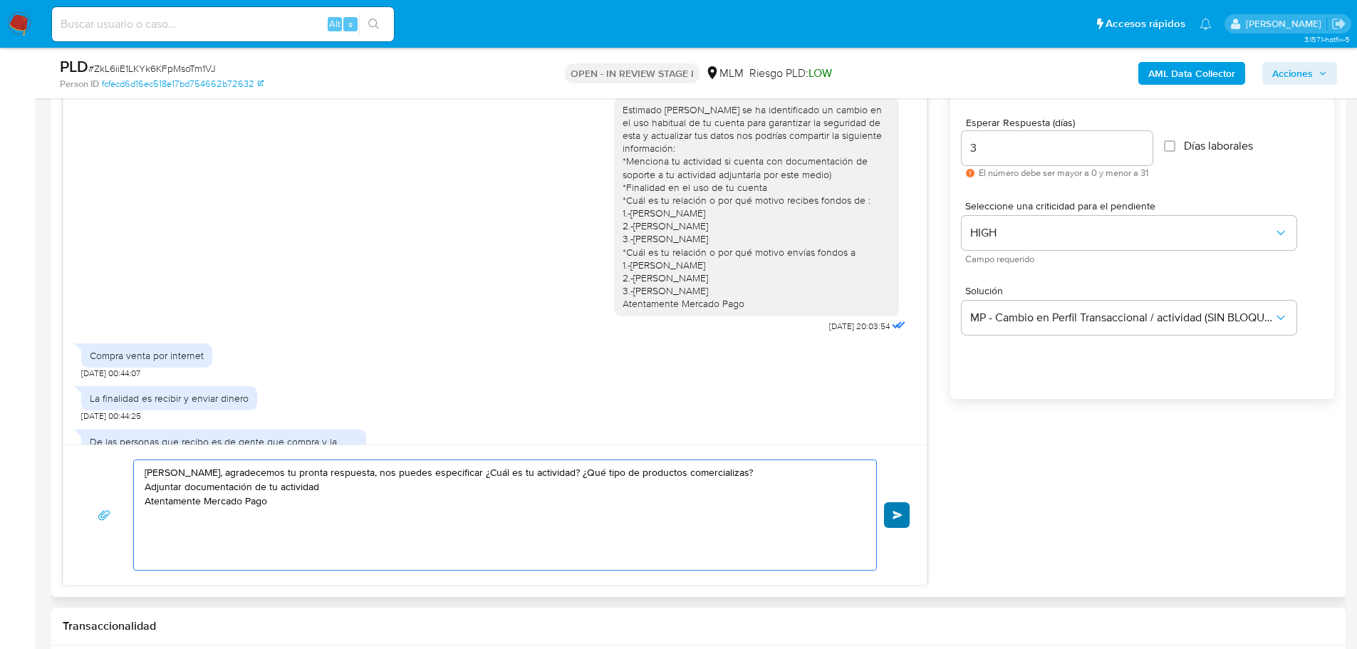
type textarea "Hola José Gabriel, agradecemos tu pronta respuesta, nos puedes especificar ¿Cuá…"
click at [898, 515] on span "Enviar" at bounding box center [898, 515] width 10 height 9
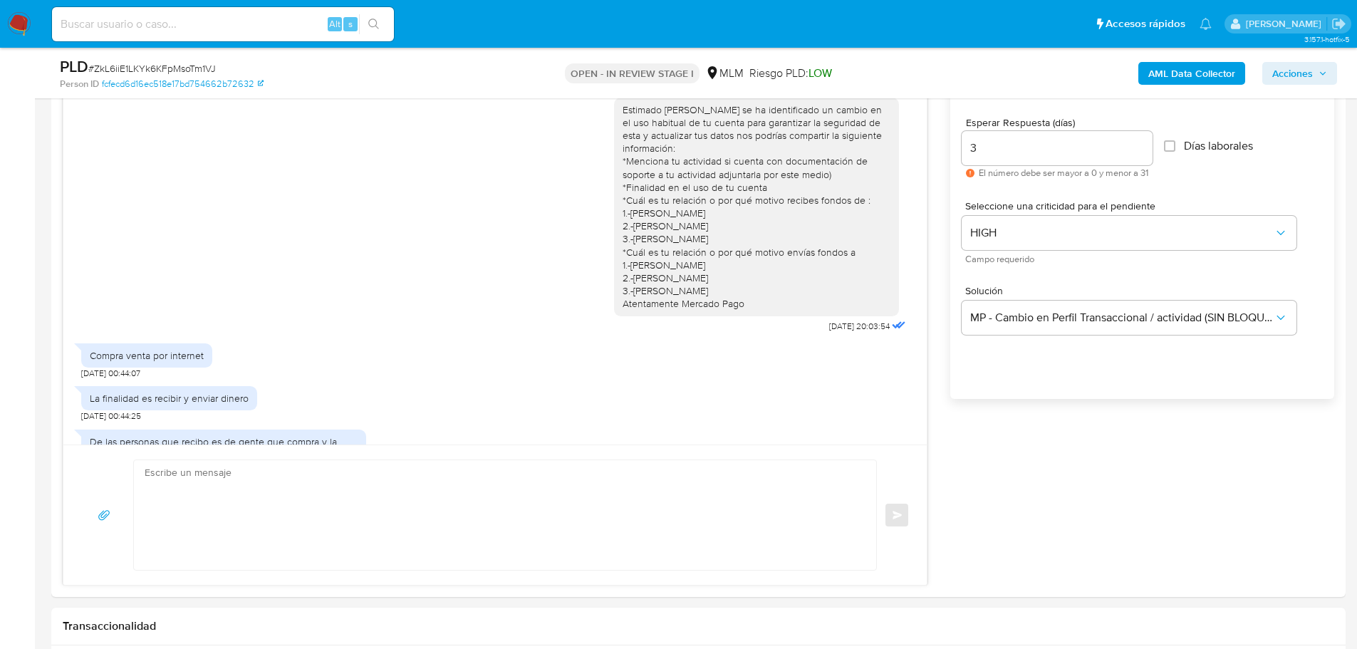
scroll to position [173, 0]
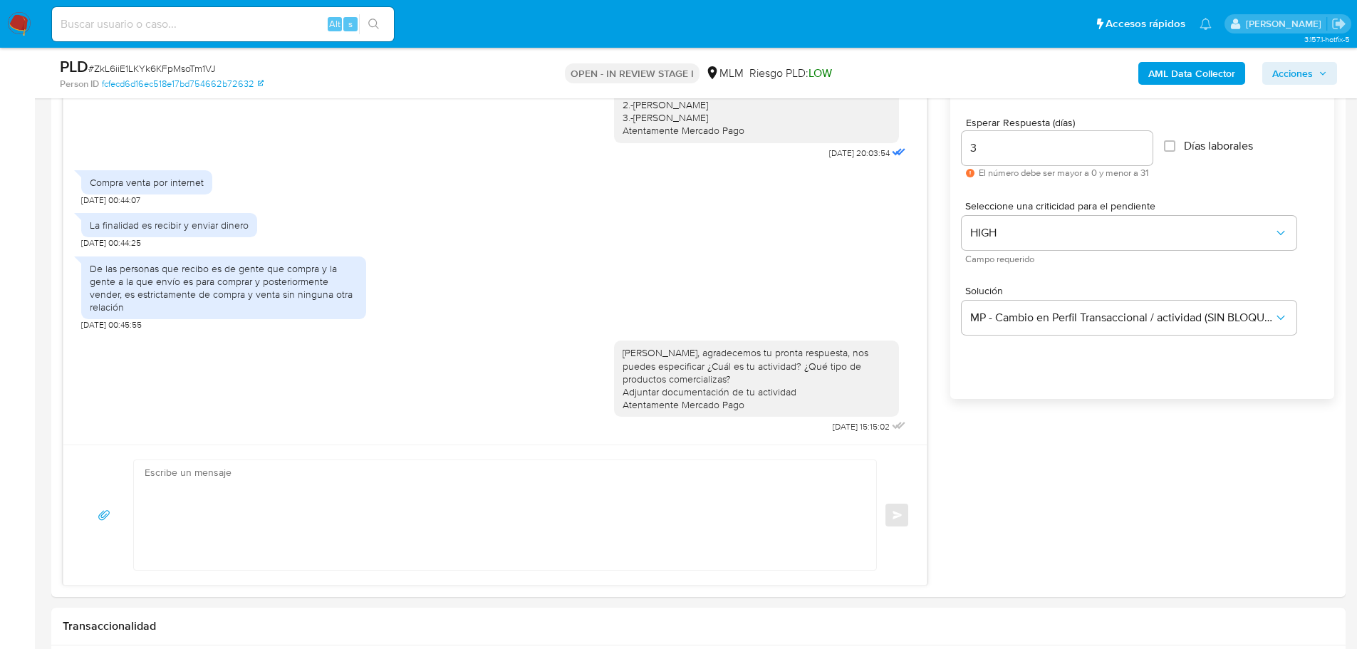
click at [21, 31] on img at bounding box center [19, 24] width 24 height 24
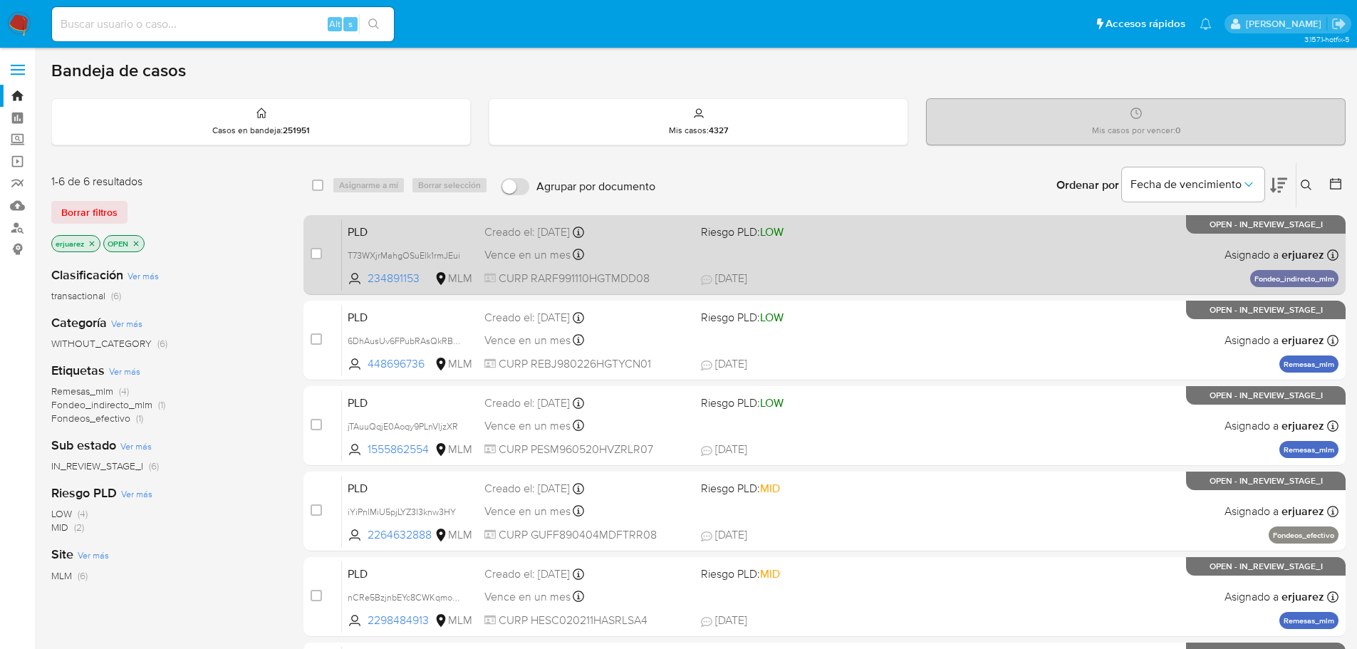
click at [781, 268] on div "PLD T73WXjrMahgOSuElk1rmJEui 234891153 MLM Riesgo PLD: LOW Creado el: [DATE] Cr…" at bounding box center [840, 255] width 997 height 72
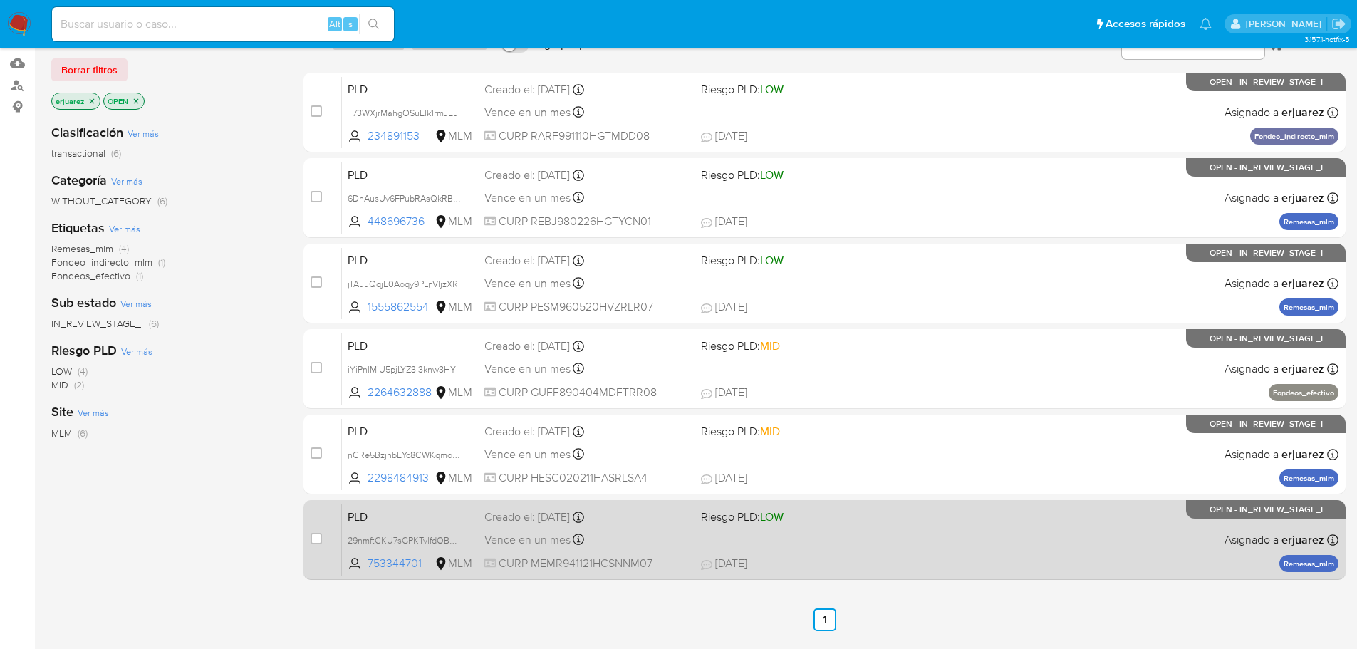
click at [1048, 547] on div "PLD 29nmftCKU7sGPKTvlfdOB2rA 753344701 MLM Riesgo PLD: LOW Creado el: [DATE] Cr…" at bounding box center [840, 540] width 997 height 72
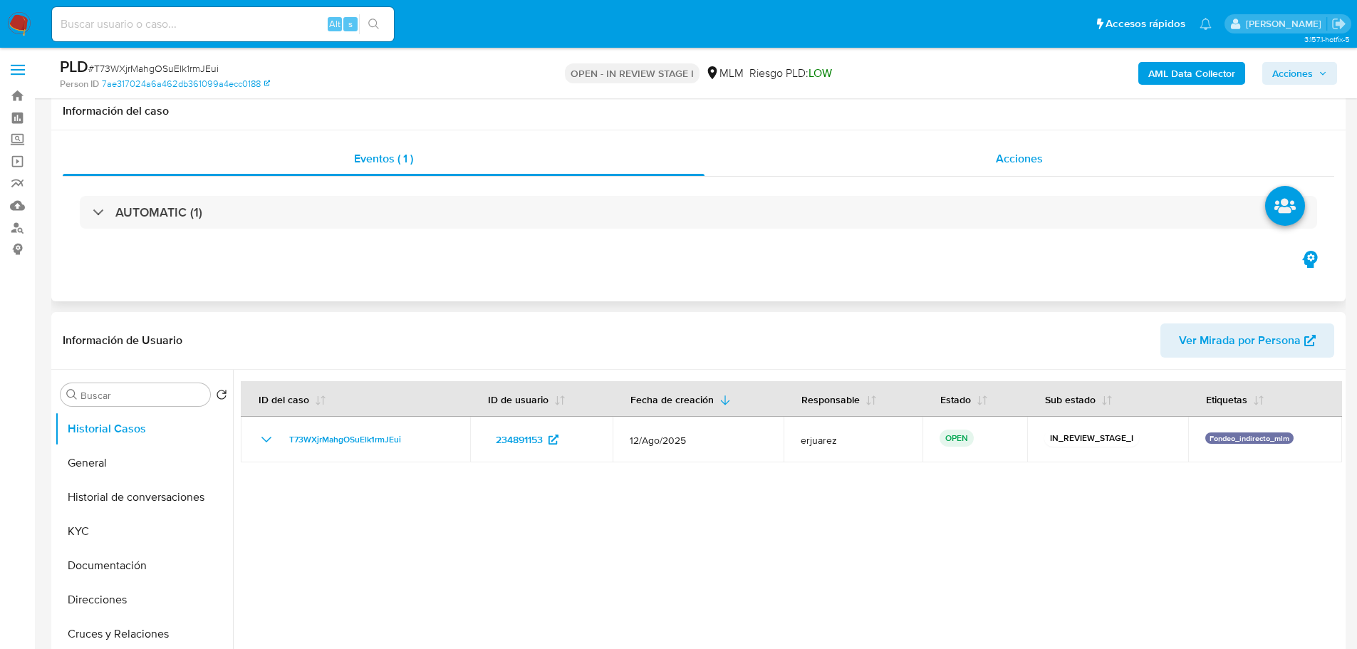
scroll to position [214, 0]
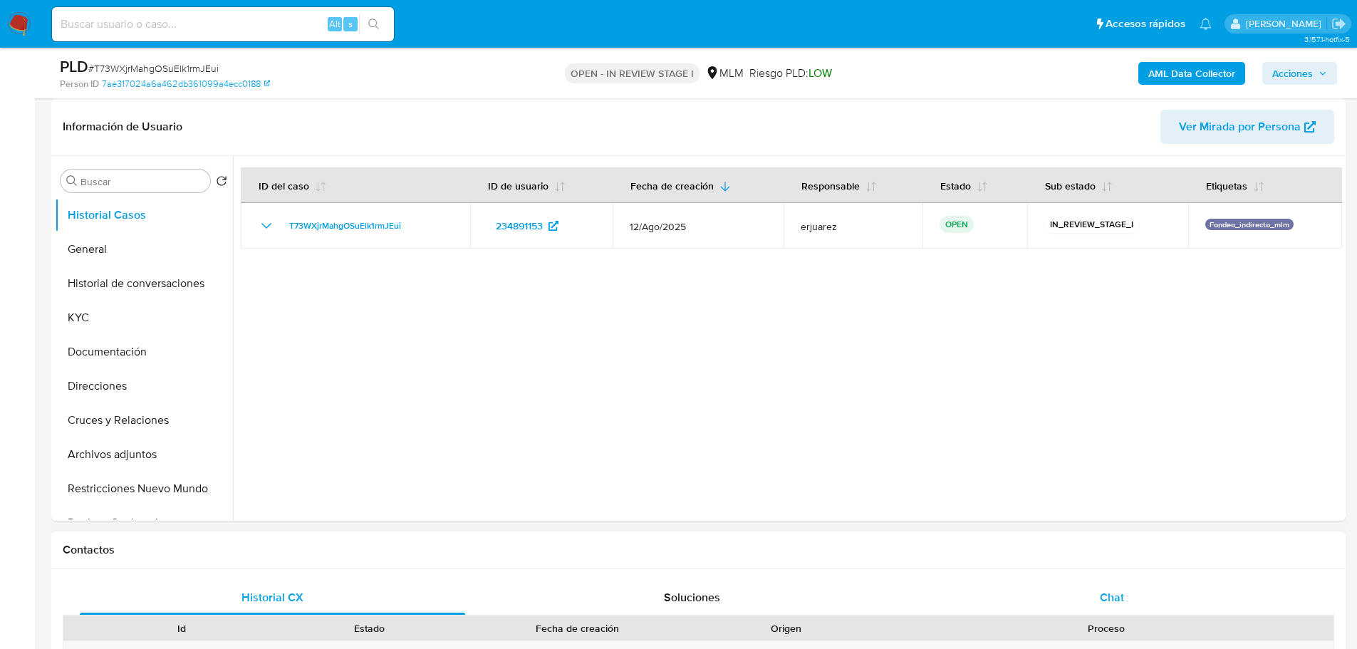
select select "10"
click at [1113, 591] on span "Chat" at bounding box center [1112, 597] width 24 height 16
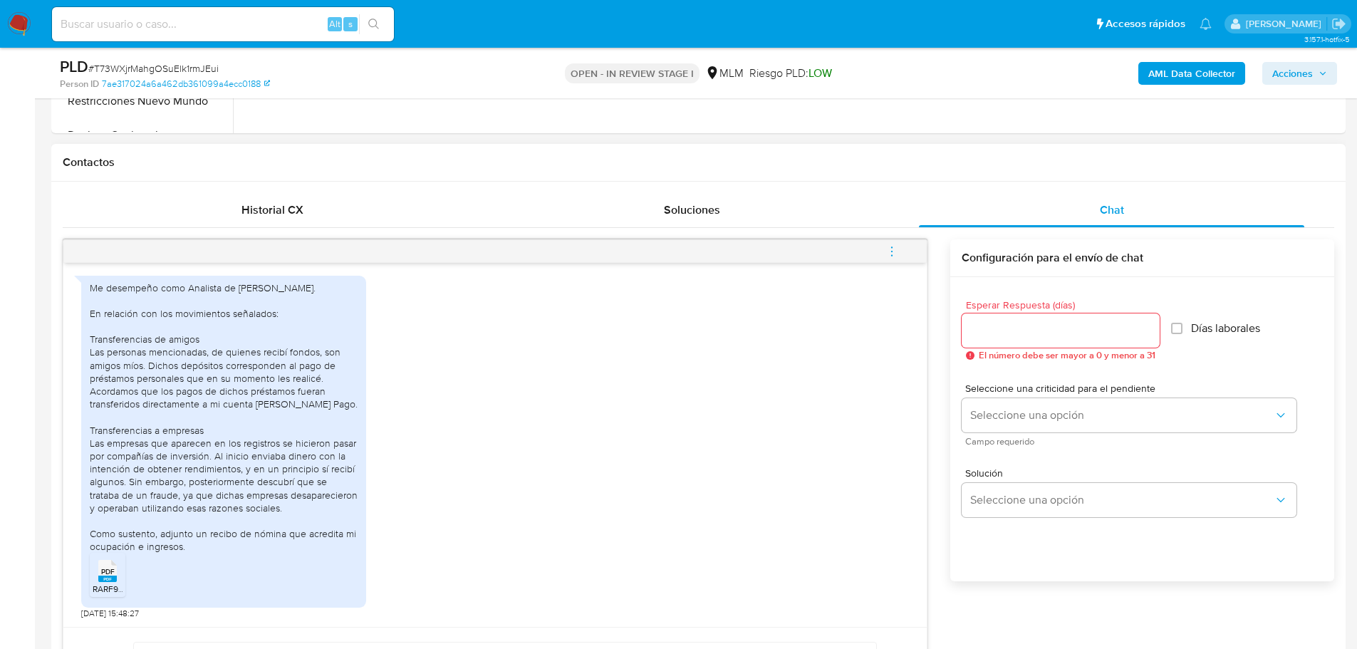
scroll to position [784, 0]
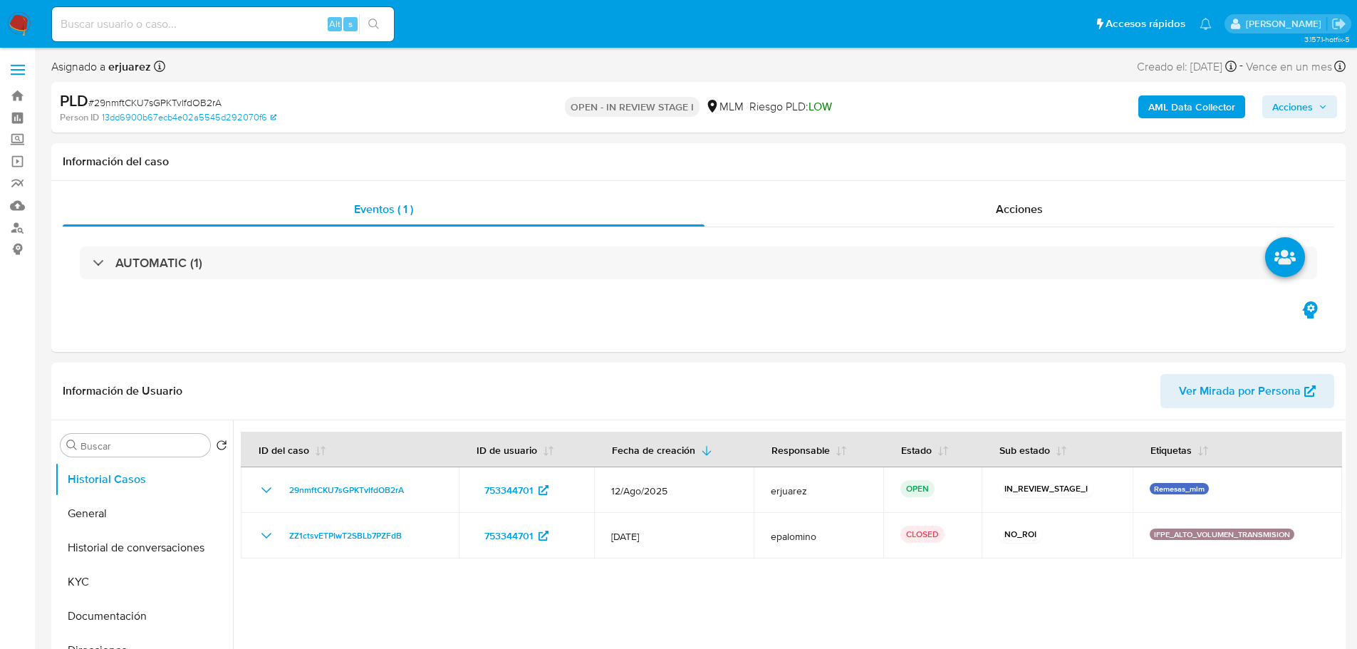
select select "10"
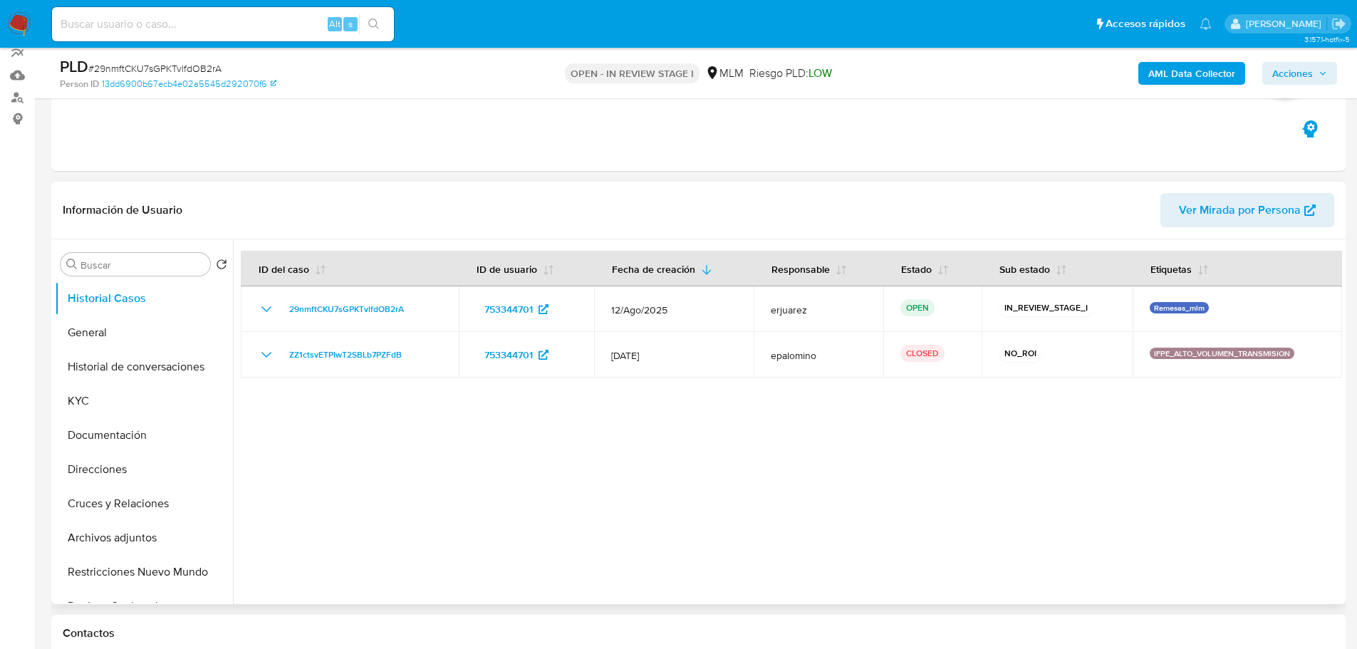
scroll to position [285, 0]
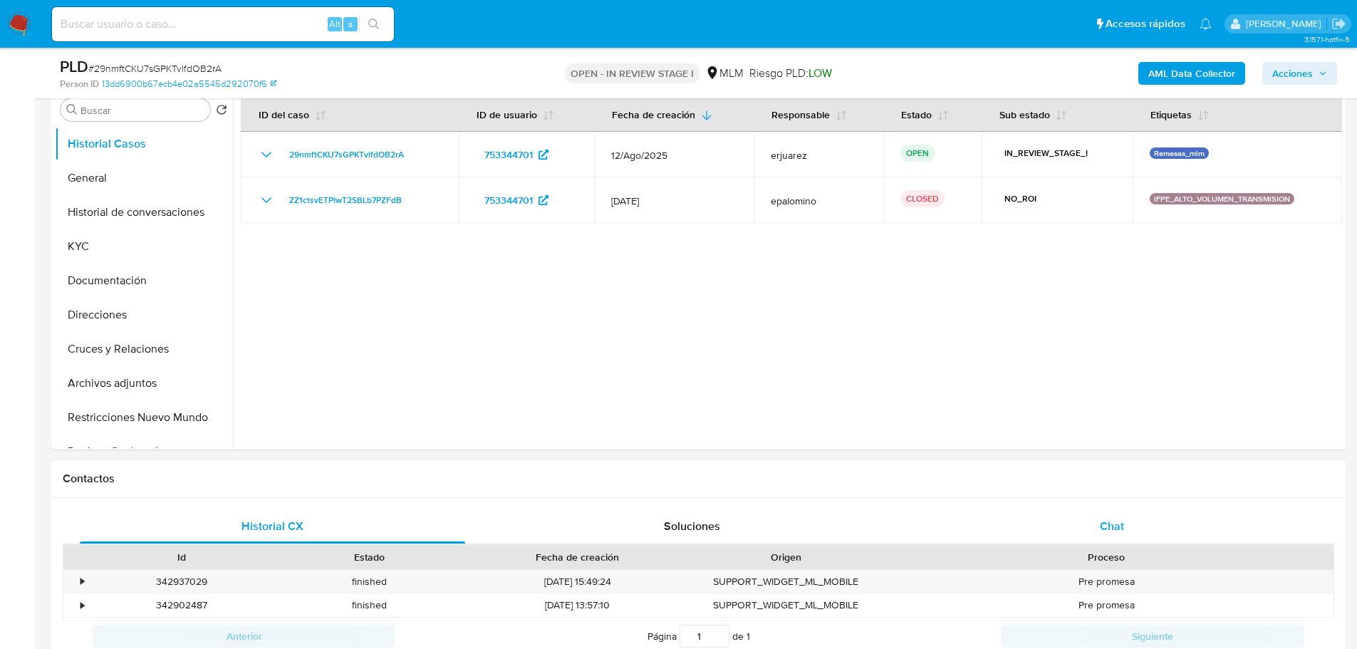
click at [1117, 522] on span "Chat" at bounding box center [1112, 526] width 24 height 16
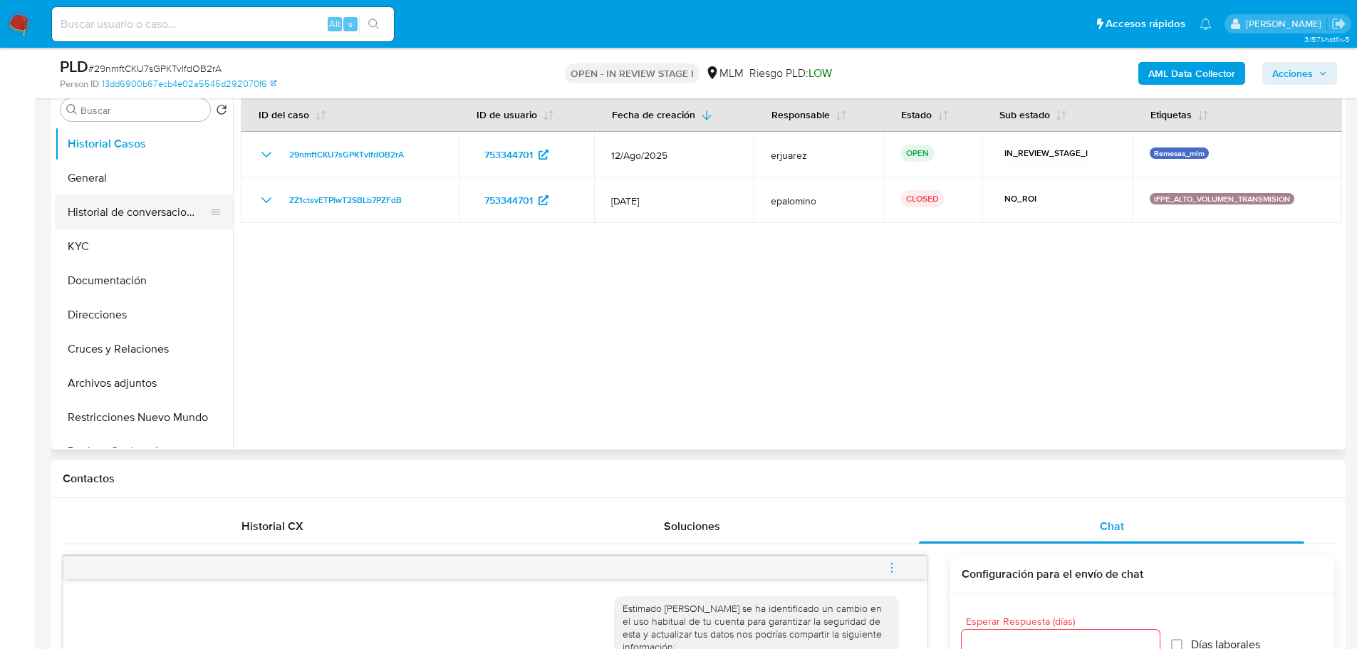
click at [119, 195] on button "Historial de conversaciones" at bounding box center [138, 212] width 167 height 34
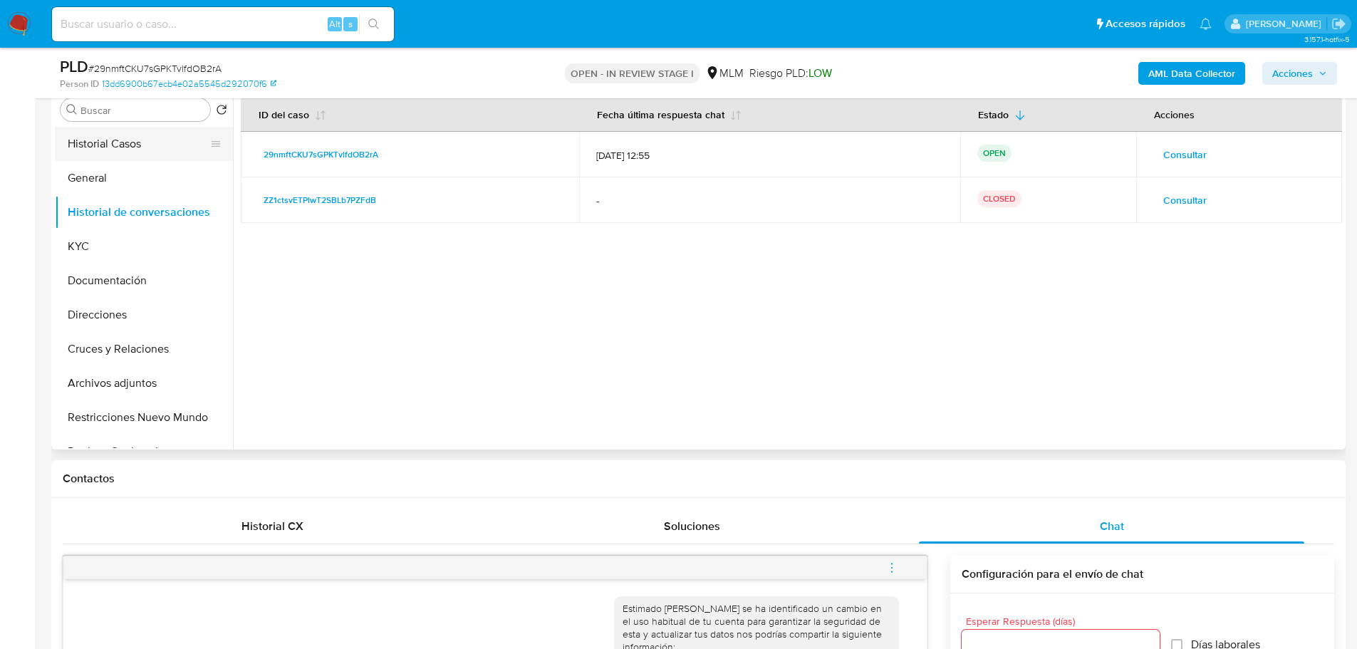
drag, startPoint x: 157, startPoint y: 138, endPoint x: 170, endPoint y: 136, distance: 13.7
click at [157, 138] on button "Historial Casos" at bounding box center [138, 144] width 167 height 34
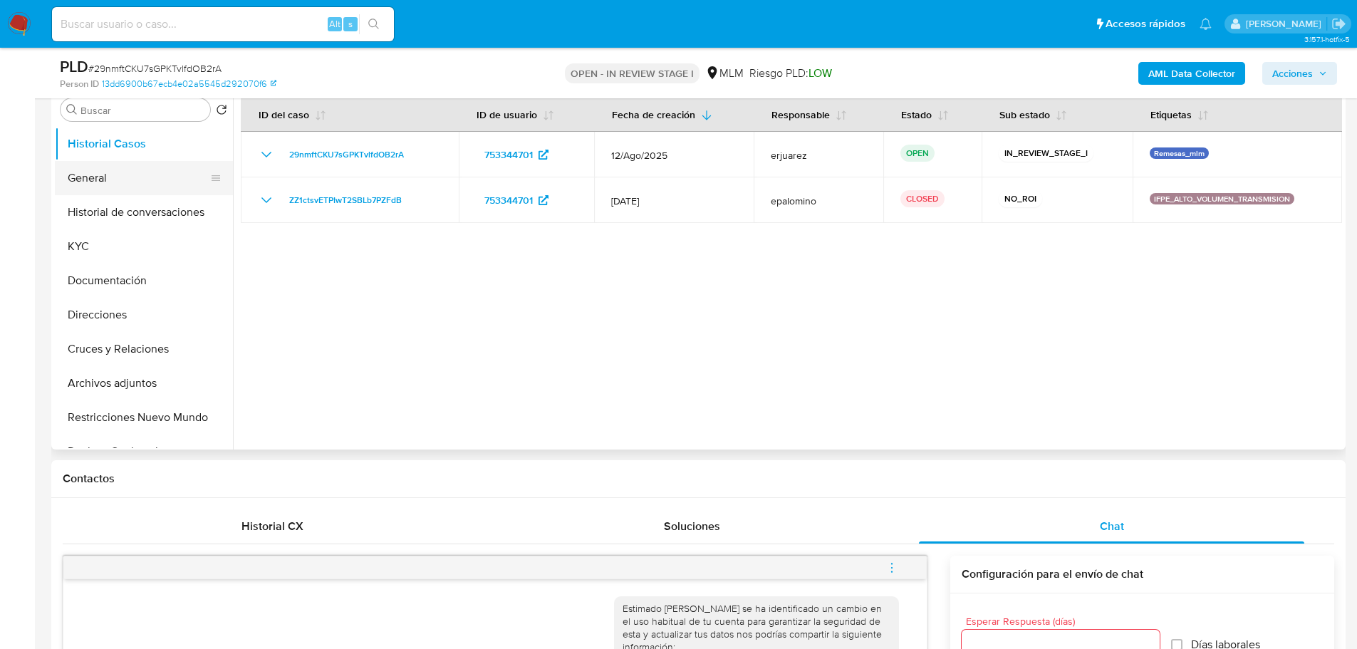
click at [113, 165] on button "General" at bounding box center [138, 178] width 167 height 34
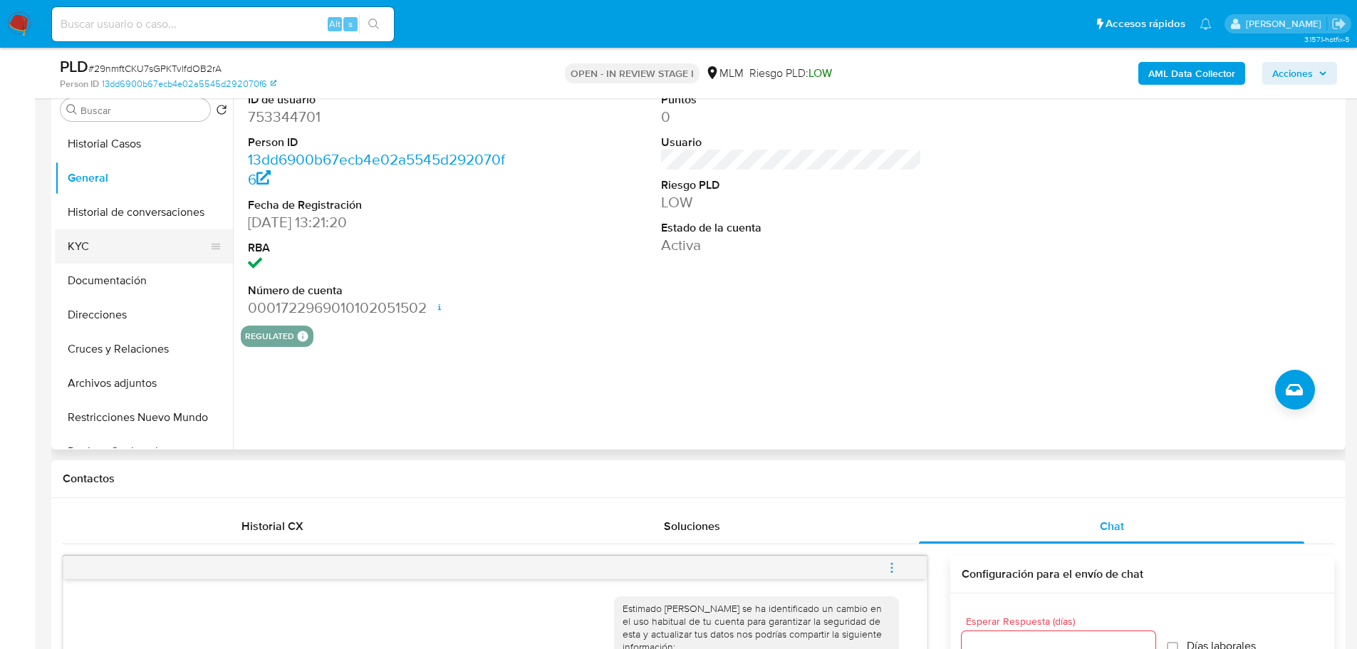
click at [130, 250] on button "KYC" at bounding box center [138, 246] width 167 height 34
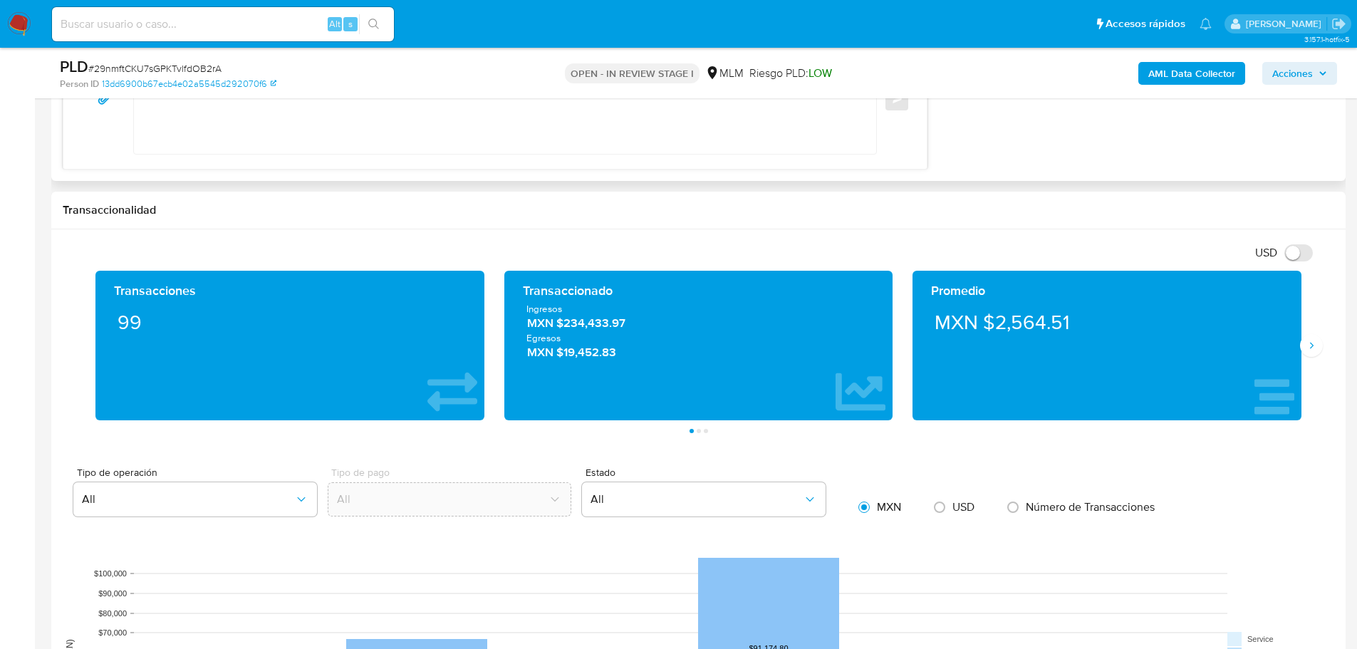
scroll to position [998, 0]
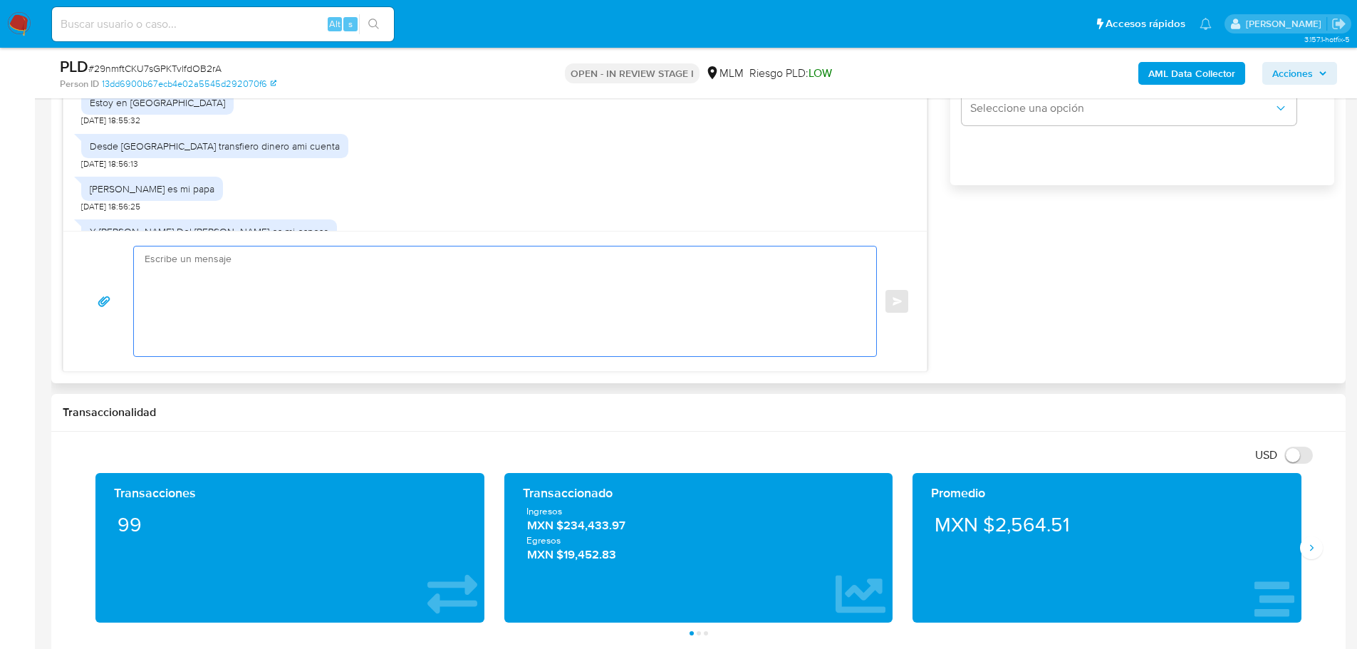
click at [413, 274] on textarea at bounding box center [502, 302] width 714 height 110
paste textarea "Agradecemos tu tiempo y documentación proporcionada. Te recordamos que esto fue…"
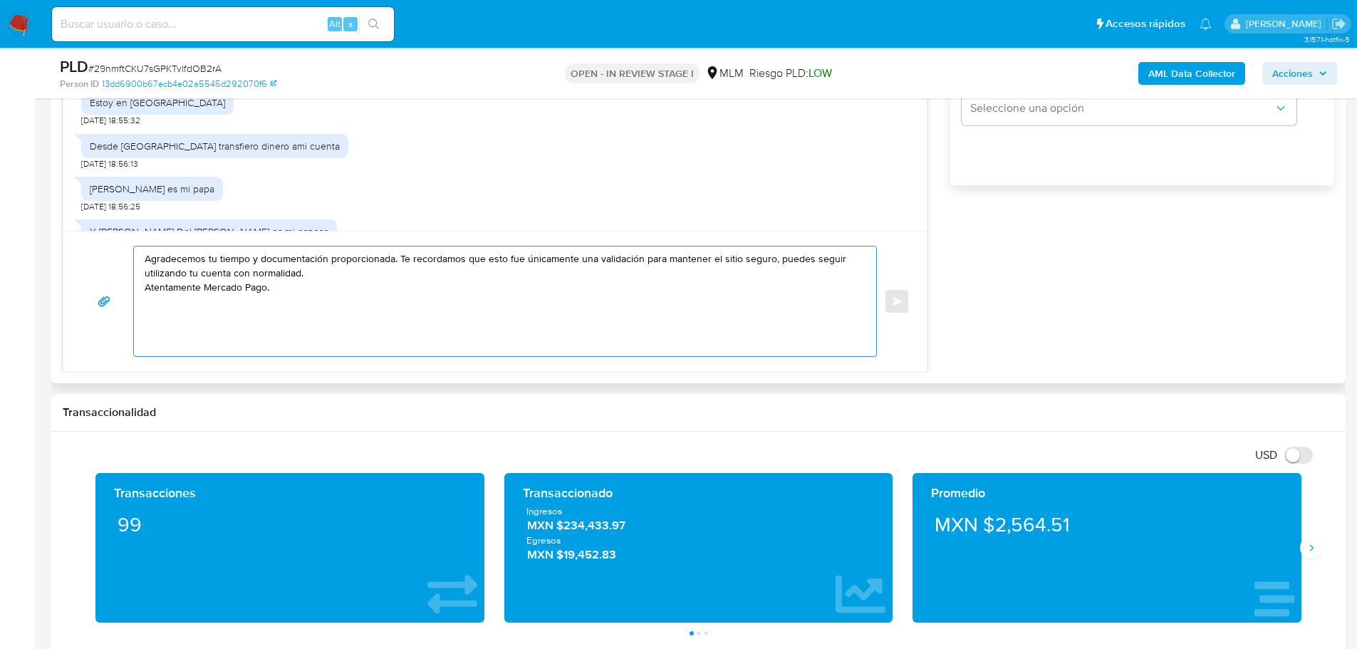
drag, startPoint x: 253, startPoint y: 260, endPoint x: 322, endPoint y: 262, distance: 69.1
click at [322, 262] on textarea "Agradecemos tu tiempo y documentación proporcionada. Te recordamos que esto fue…" at bounding box center [502, 302] width 714 height 110
type textarea "Agradecemos tu tiempo e información proporcionada. Te recordamos que esto fue ú…"
drag, startPoint x: 355, startPoint y: 285, endPoint x: 80, endPoint y: 244, distance: 278.0
click at [76, 249] on div "Agradecemos tu tiempo e información proporcionada. Te recordamos que esto fue ú…" at bounding box center [495, 301] width 864 height 140
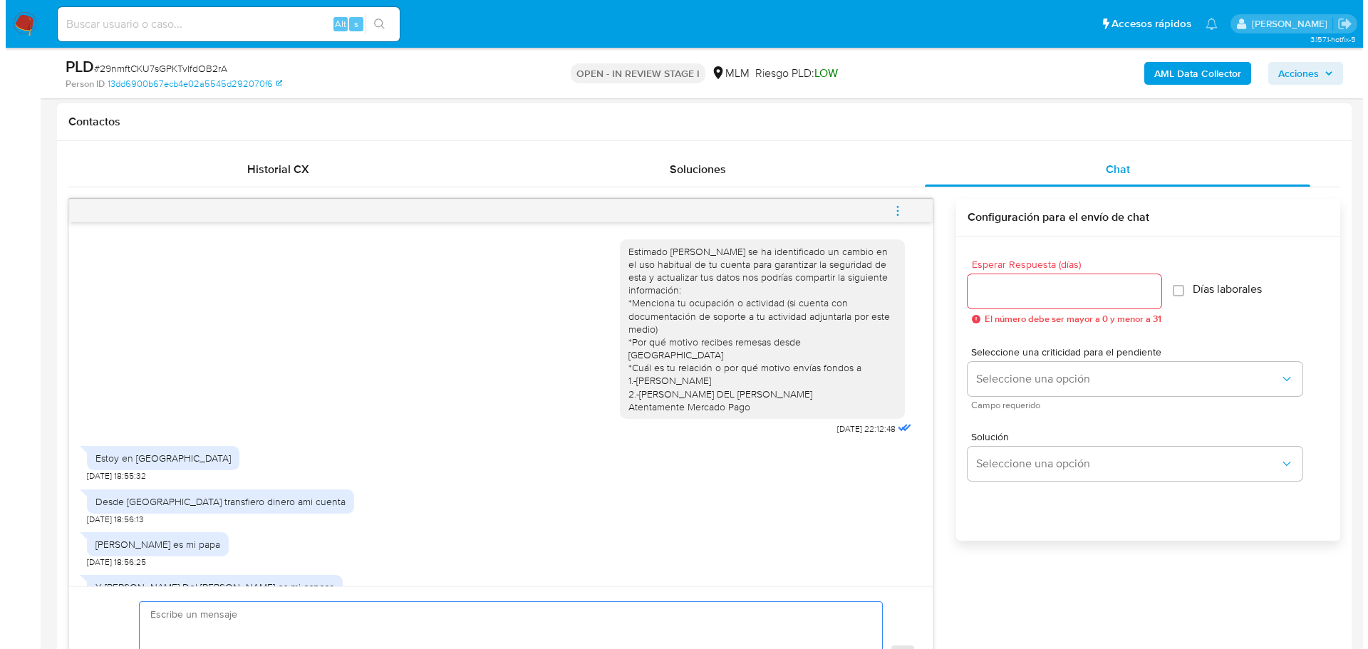
scroll to position [641, 0]
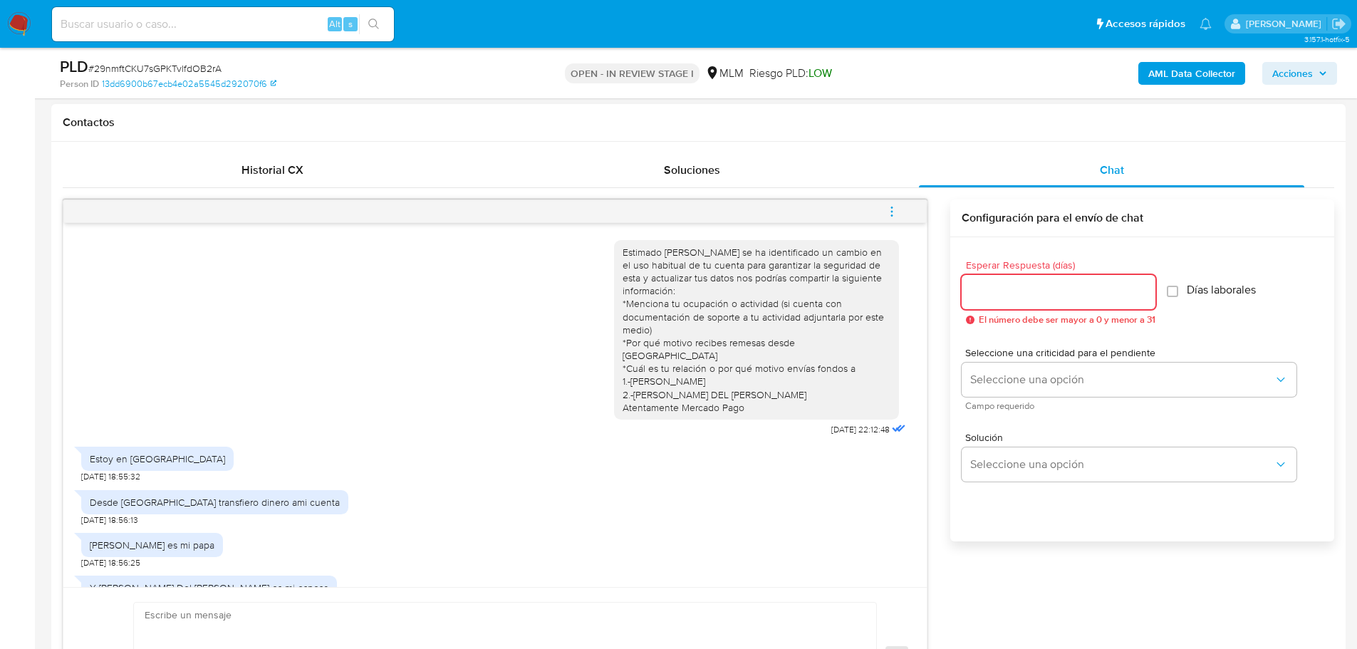
click at [1020, 291] on input "Esperar Respuesta (días)" at bounding box center [1059, 292] width 194 height 19
type input "0"
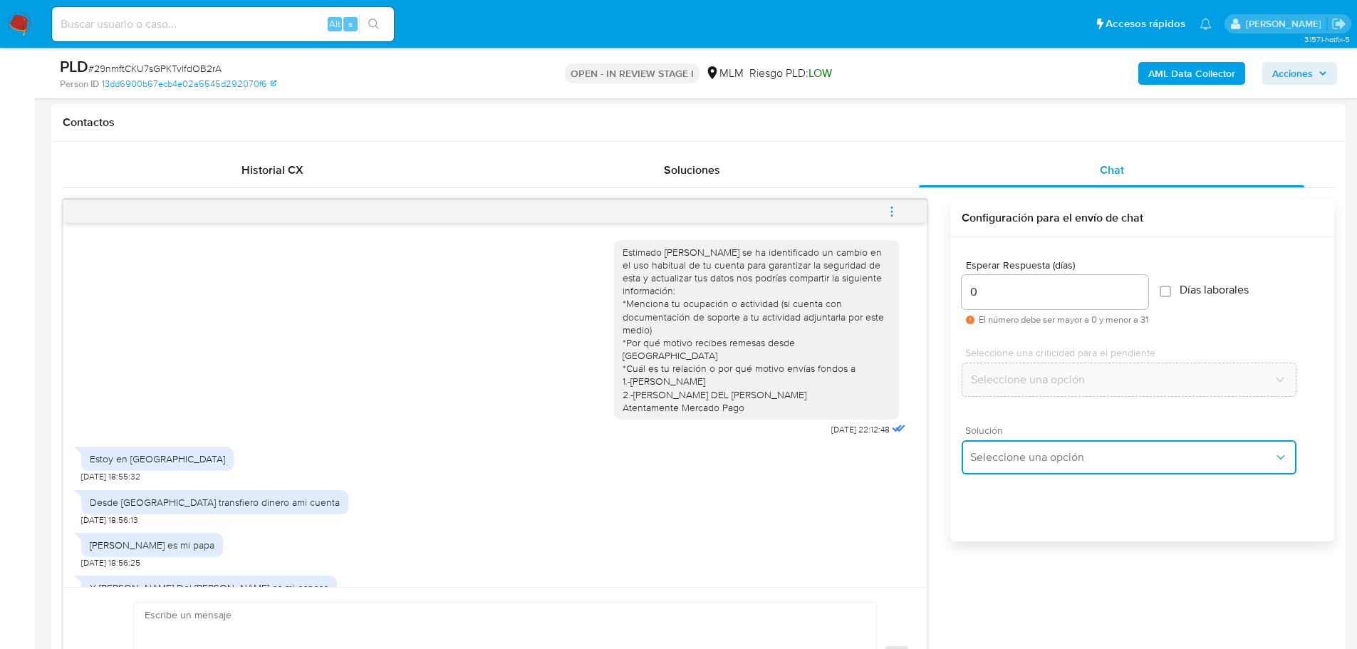
drag, startPoint x: 1052, startPoint y: 440, endPoint x: 1070, endPoint y: 441, distance: 17.8
click at [1070, 441] on button "Seleccione una opción" at bounding box center [1129, 457] width 335 height 34
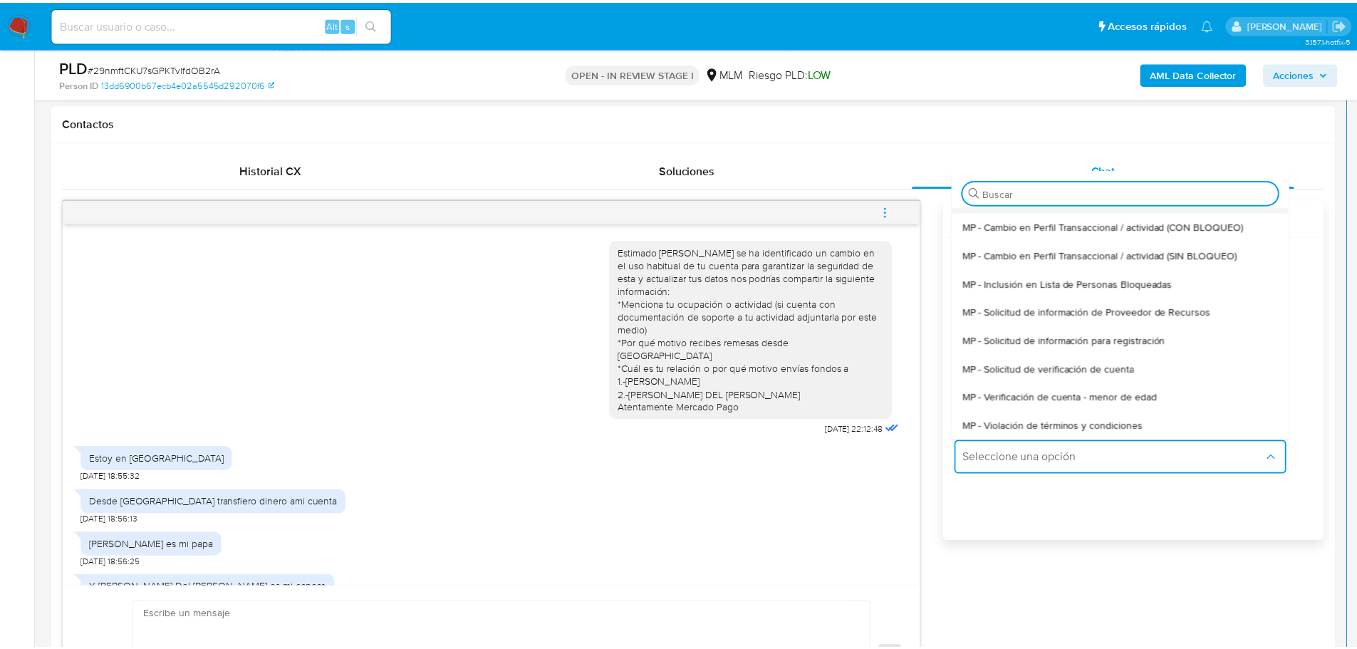
scroll to position [143, 0]
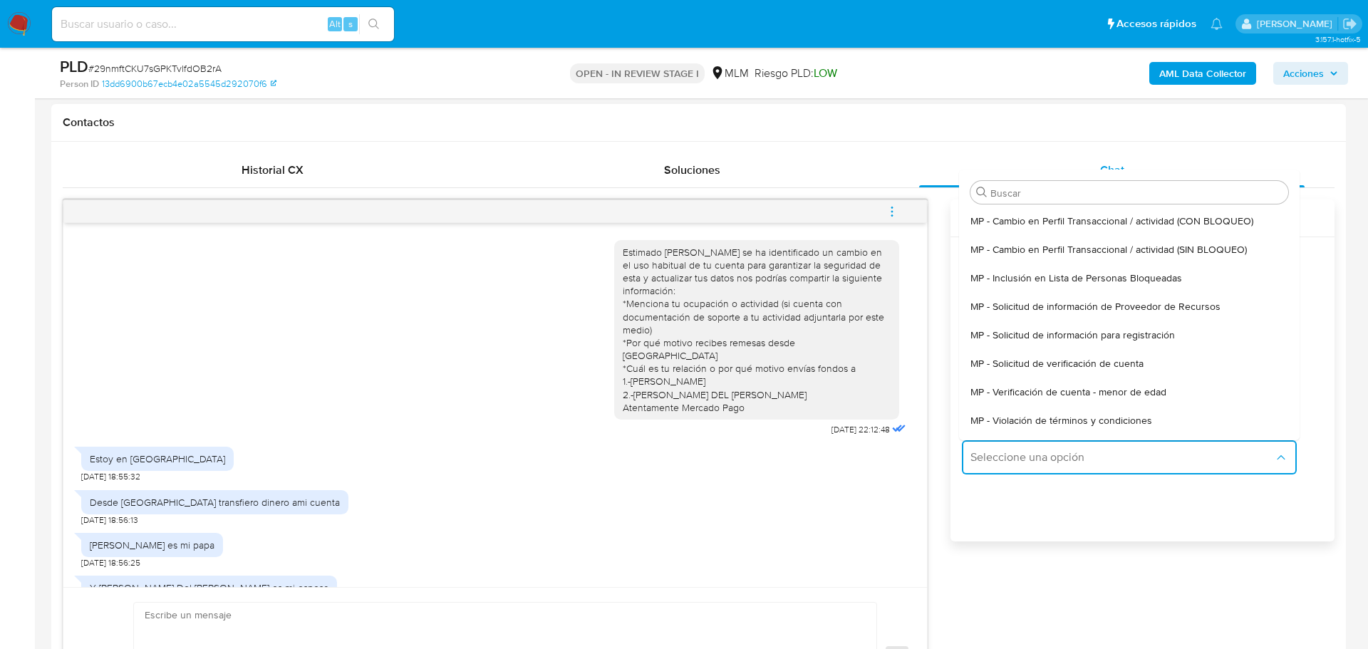
drag, startPoint x: 1201, startPoint y: 251, endPoint x: 567, endPoint y: 358, distance: 643.3
click at [1199, 250] on span "MP - Cambio en Perfil Transaccional / actividad (SIN BLOQUEO)" at bounding box center [1109, 249] width 276 height 13
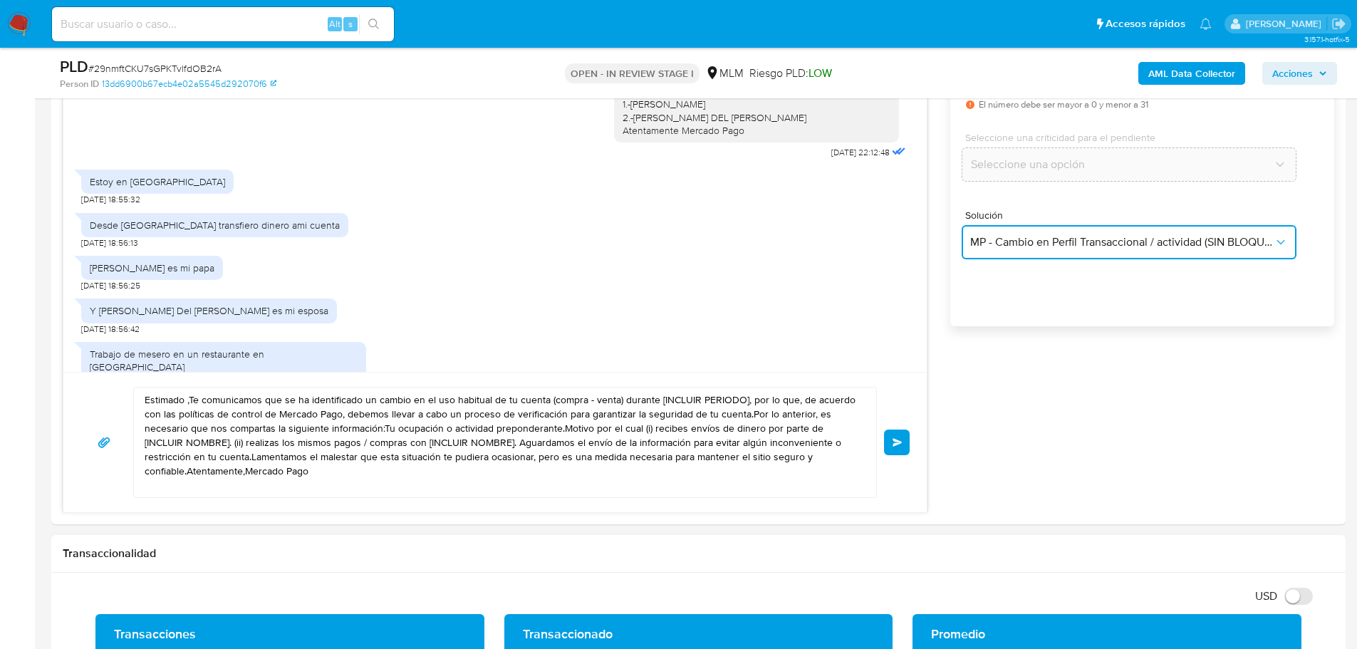
scroll to position [998, 0]
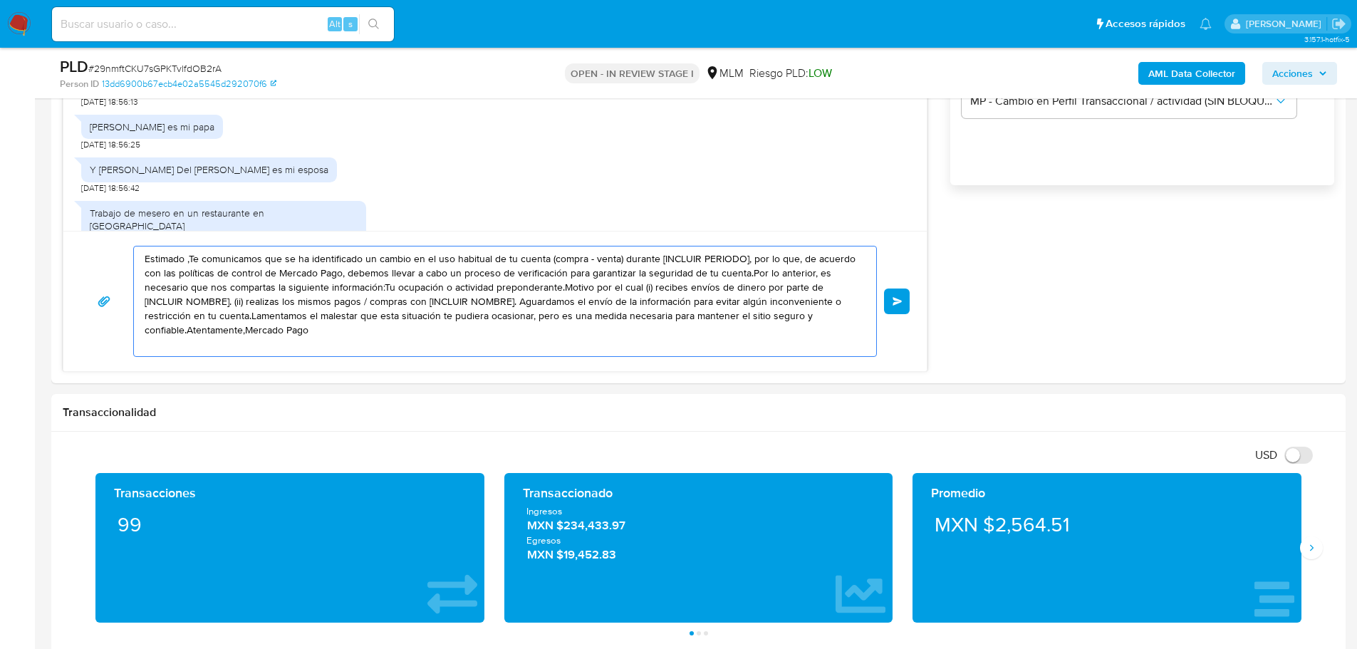
drag, startPoint x: 329, startPoint y: 332, endPoint x: -11, endPoint y: 205, distance: 363.7
click at [0, 205] on html "Pausado Ver notificaciones Alt s Accesos rápidos Presiona las siguientes teclas…" at bounding box center [678, 586] width 1357 height 3169
paste textarea "Agradecemos tu tiempo e información proporcionada. Te recordamos que esto fue ú…"
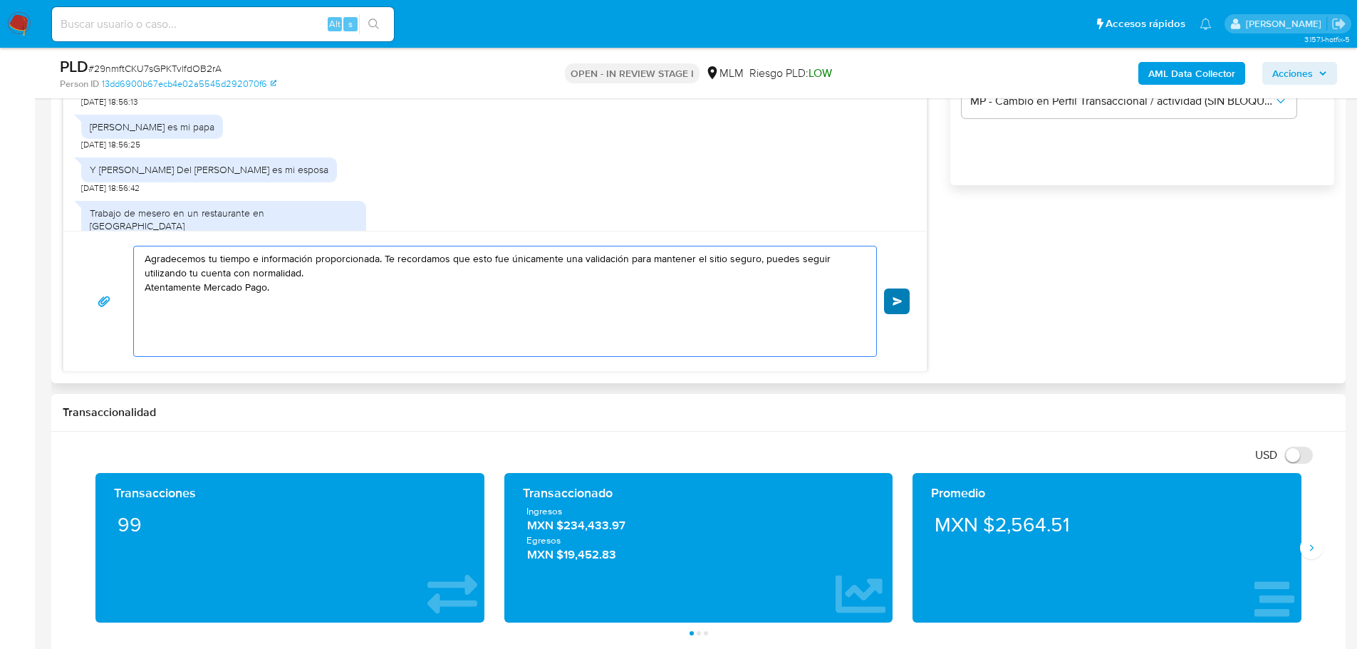
type textarea "Agradecemos tu tiempo e información proporcionada. Te recordamos que esto fue ú…"
click at [889, 305] on button "Enviar" at bounding box center [897, 302] width 26 height 26
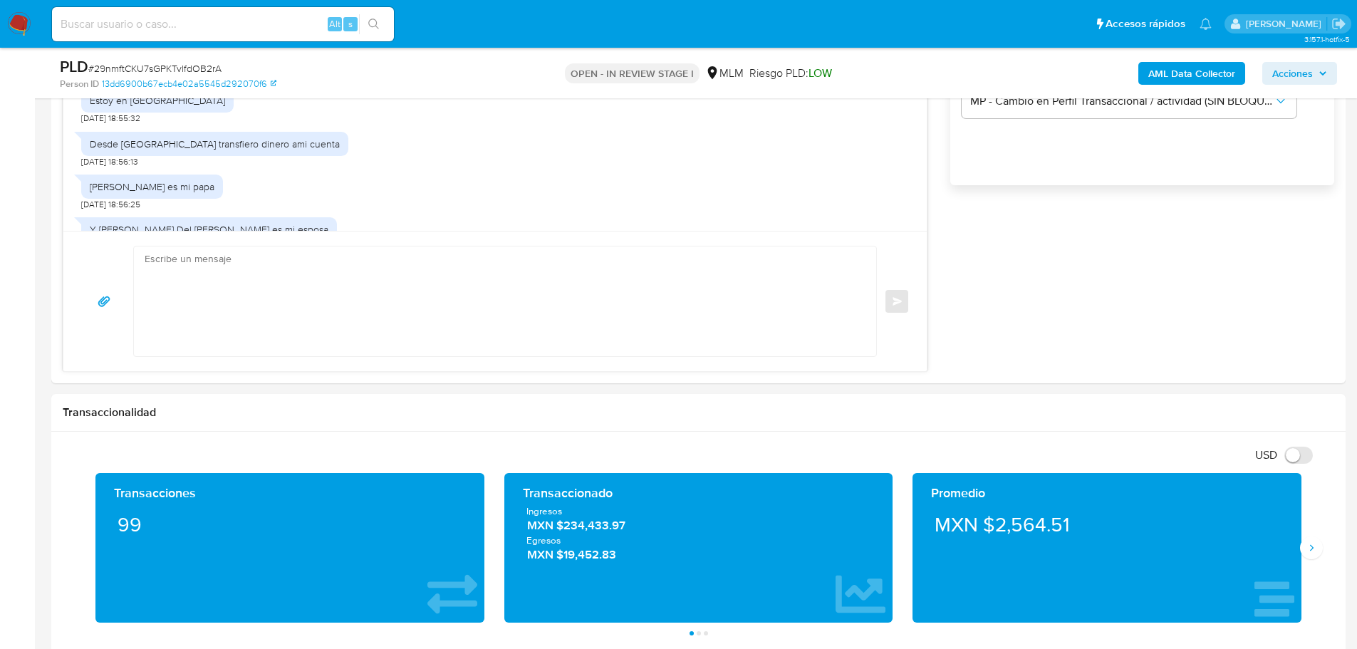
scroll to position [0, 0]
click at [18, 23] on img at bounding box center [19, 24] width 24 height 24
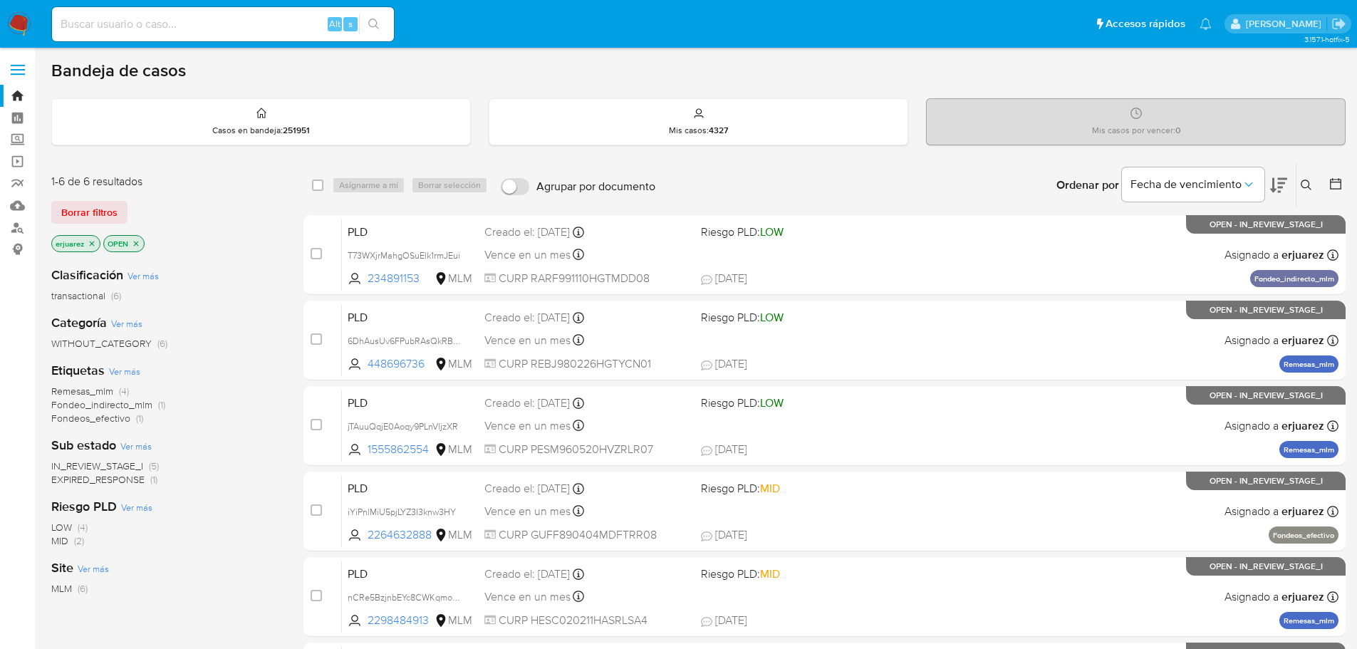
click at [116, 483] on span "EXPIRED_RESPONSE" at bounding box center [97, 479] width 93 height 14
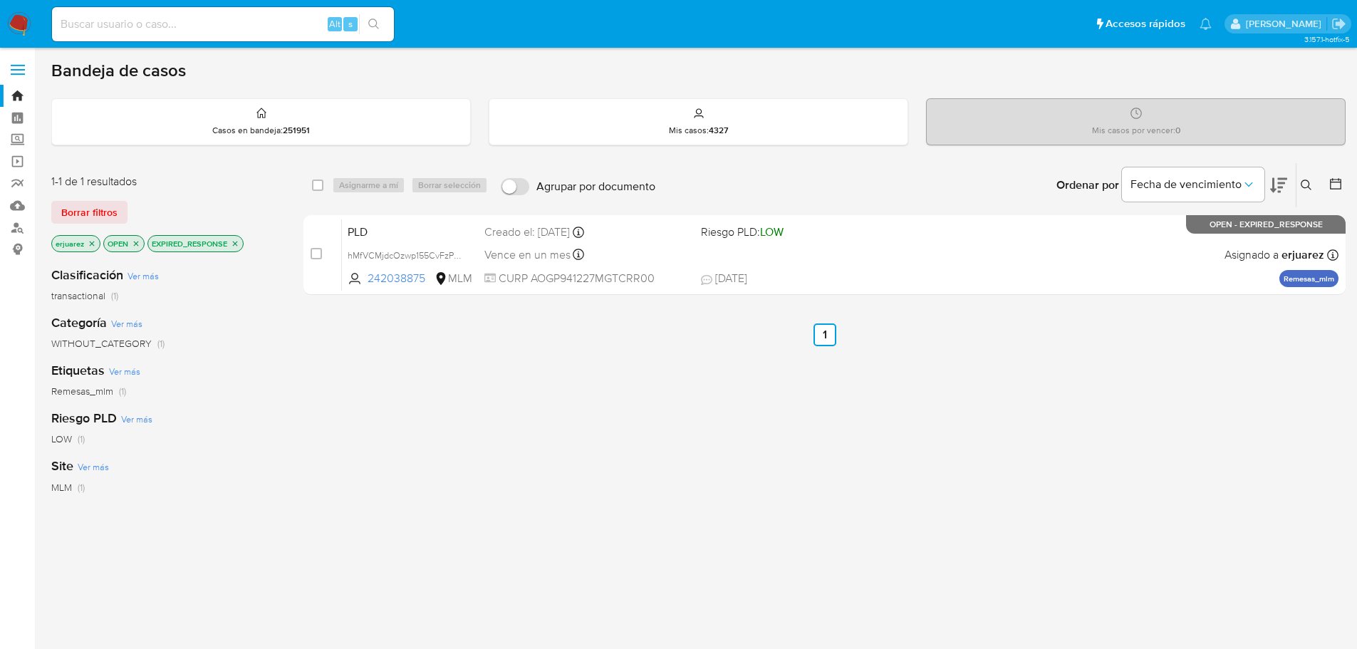
drag, startPoint x: 36, startPoint y: 25, endPoint x: 0, endPoint y: 9, distance: 38.9
click at [35, 25] on nav "Pausado Ver notificaciones Alt s Accesos rápidos Presiona las siguientes teclas…" at bounding box center [678, 24] width 1357 height 48
click at [0, 9] on nav "Pausado Ver notificaciones Alt s Accesos rápidos Presiona las siguientes teclas…" at bounding box center [678, 24] width 1357 height 48
click at [136, 21] on input at bounding box center [223, 24] width 342 height 19
paste input "753344701"
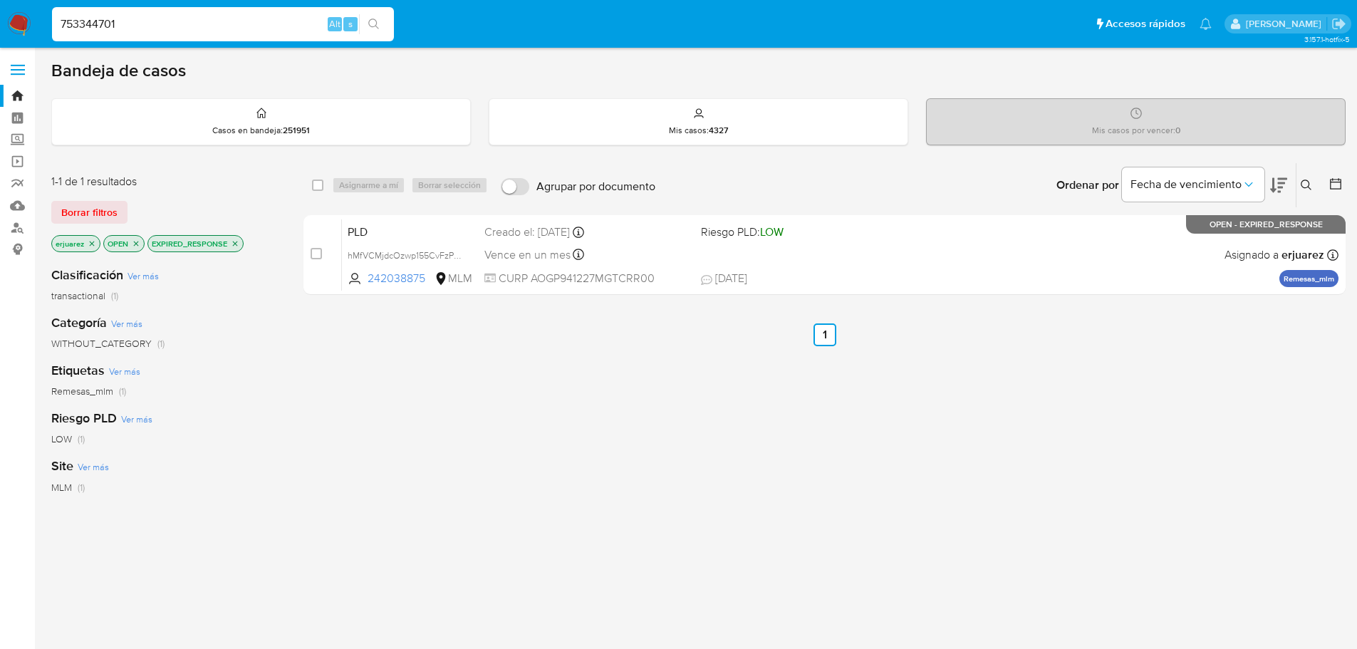
type input "753344701"
click at [375, 21] on icon "search-icon" at bounding box center [373, 24] width 11 height 11
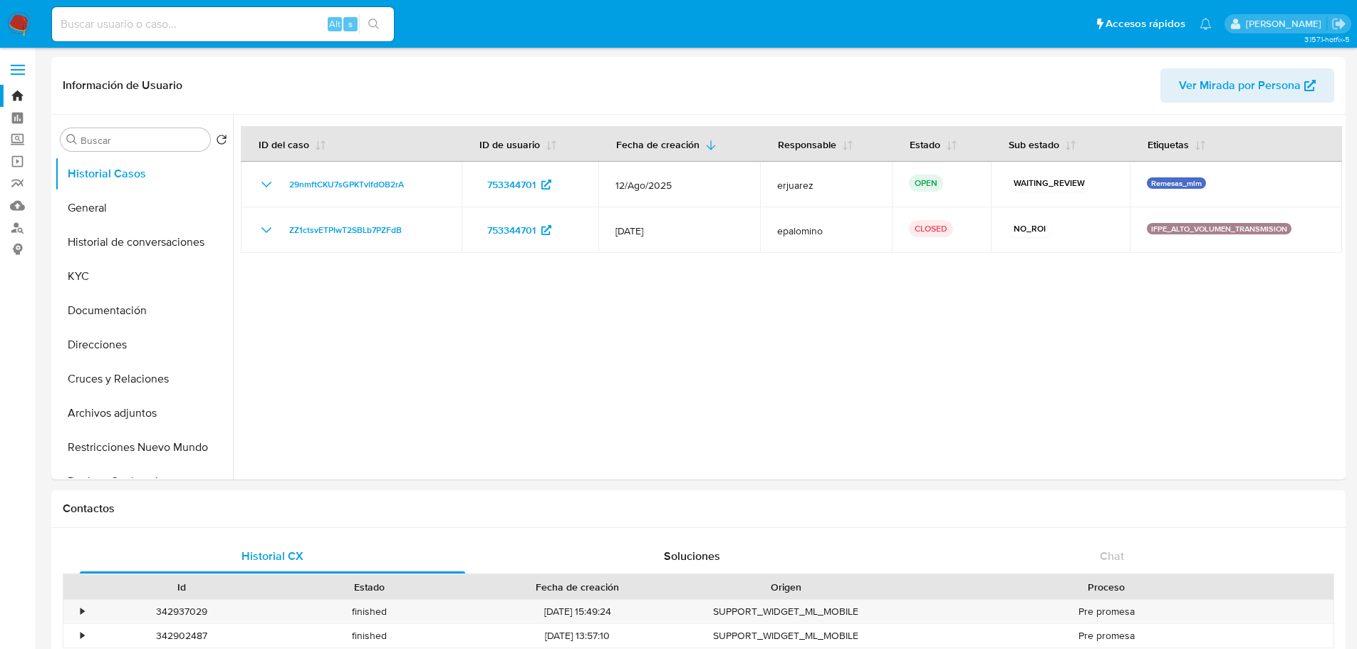
select select "10"
click at [183, 241] on button "Historial de conversaciones" at bounding box center [138, 242] width 167 height 34
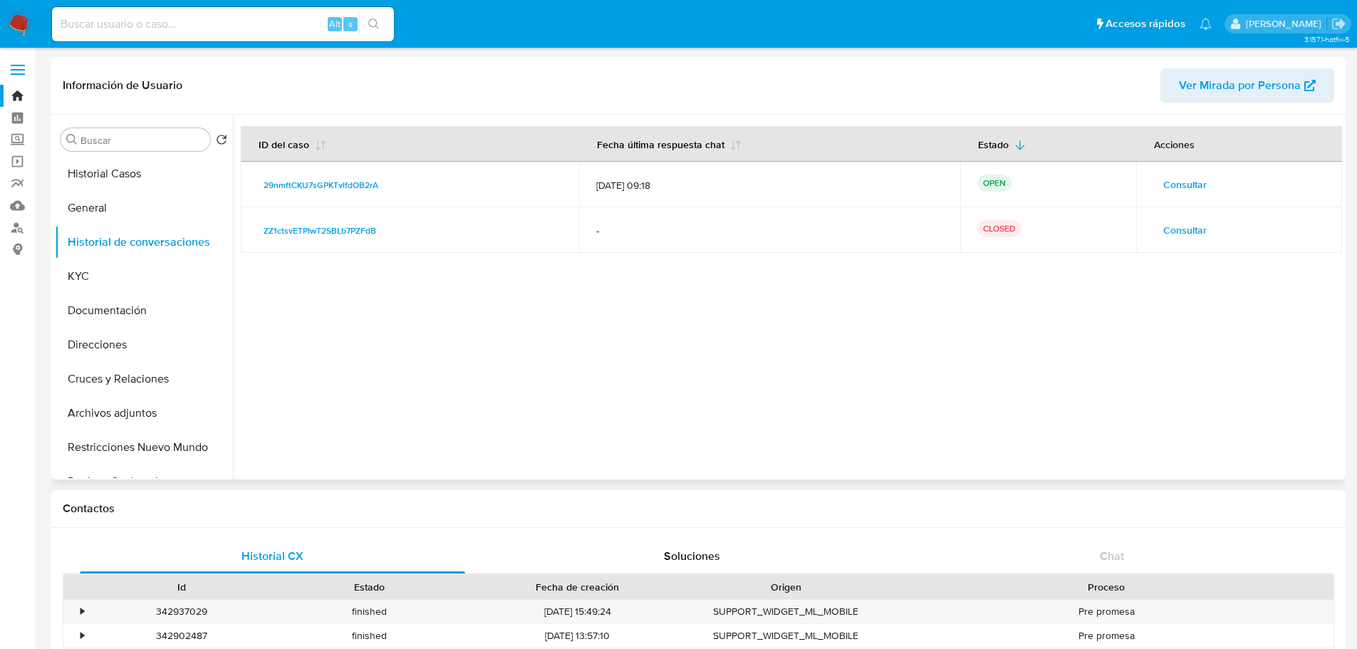
click at [1189, 187] on span "Consultar" at bounding box center [1185, 185] width 43 height 20
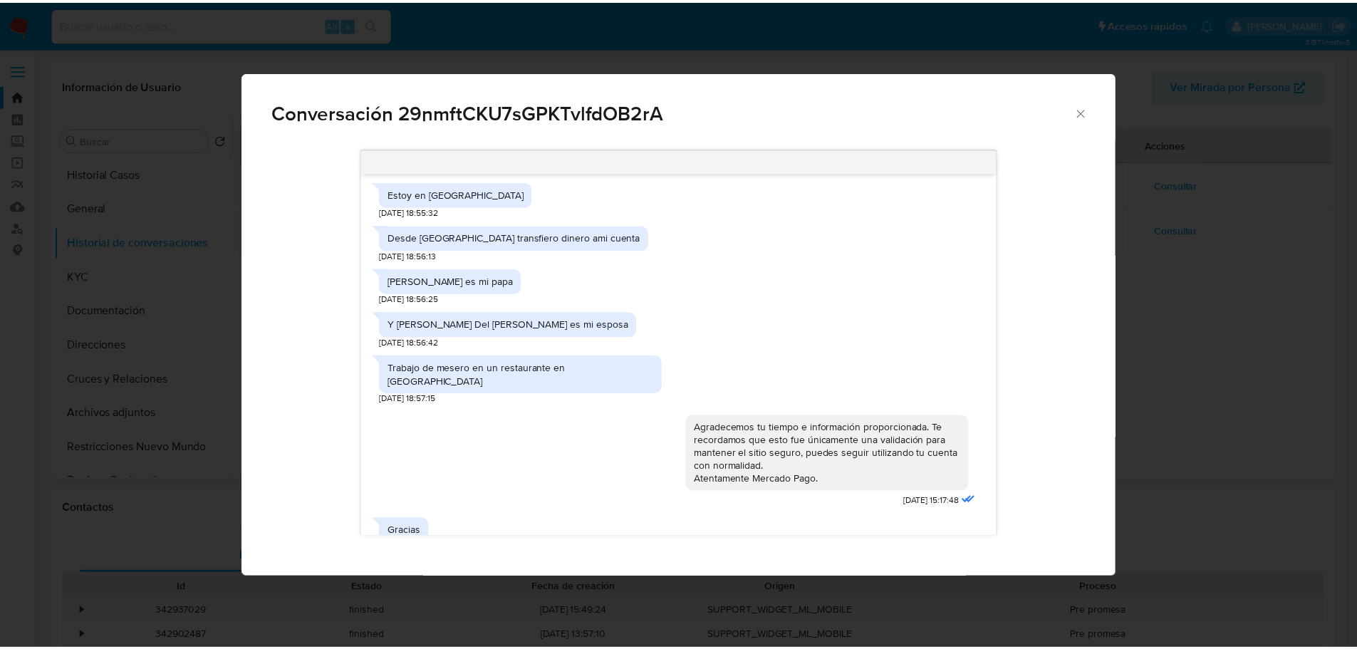
scroll to position [144, 0]
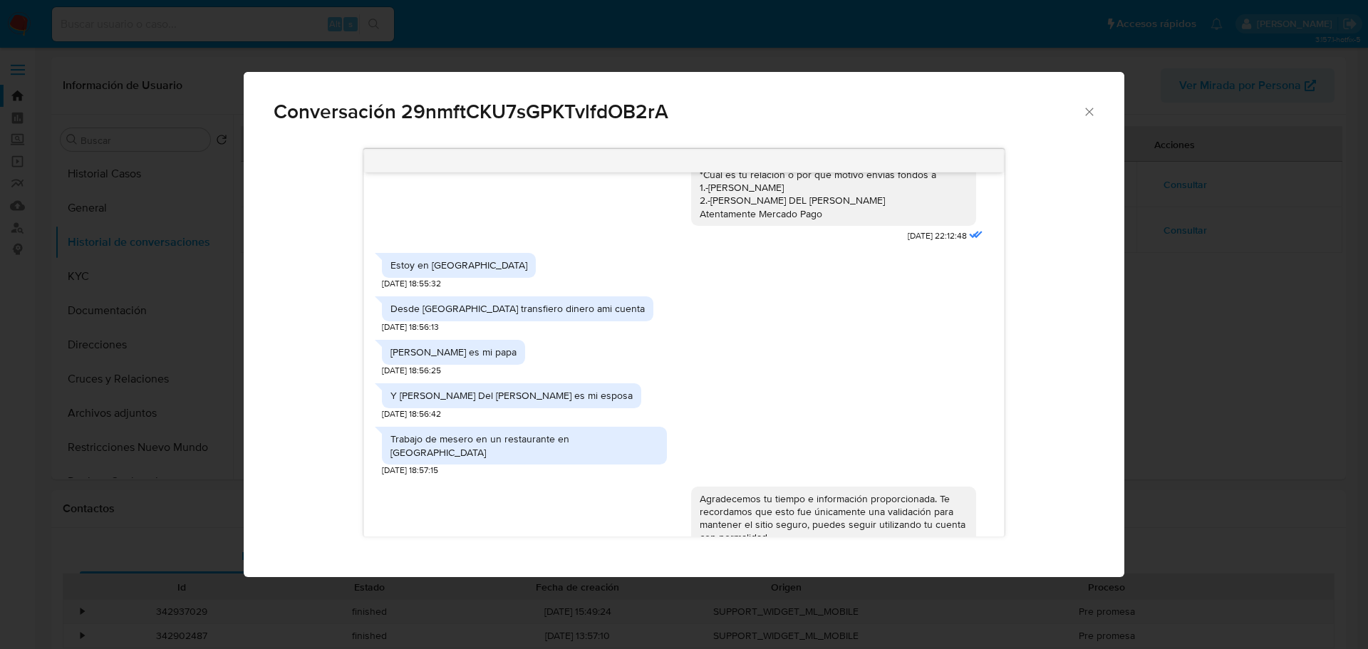
click at [1091, 109] on icon "Cerrar" at bounding box center [1089, 112] width 14 height 14
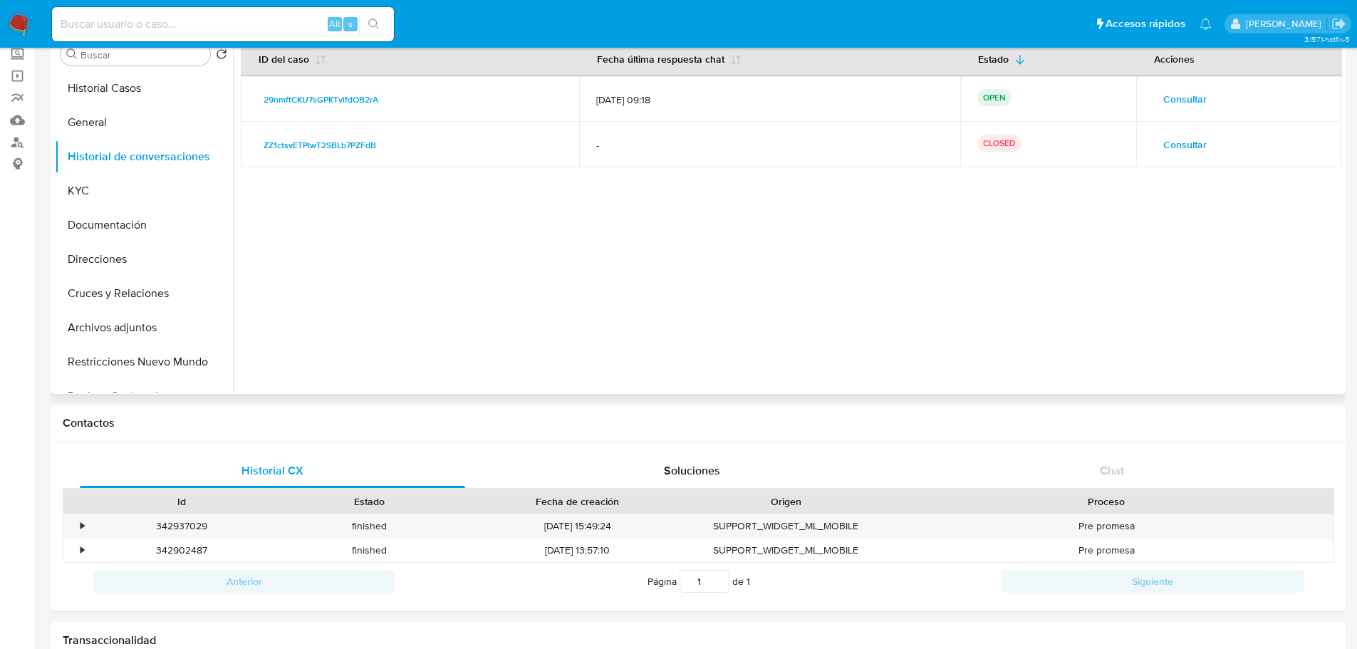
scroll to position [0, 0]
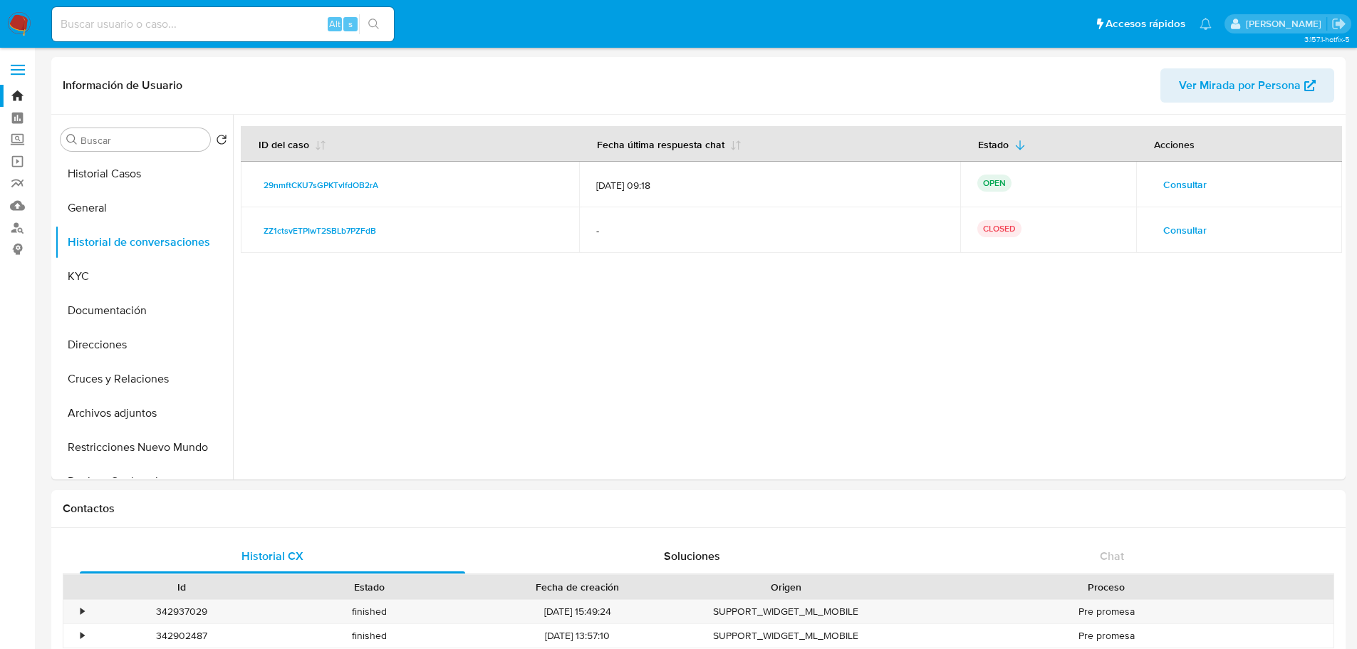
drag, startPoint x: 19, startPoint y: 24, endPoint x: 5, endPoint y: 24, distance: 13.5
click at [17, 24] on img at bounding box center [19, 24] width 24 height 24
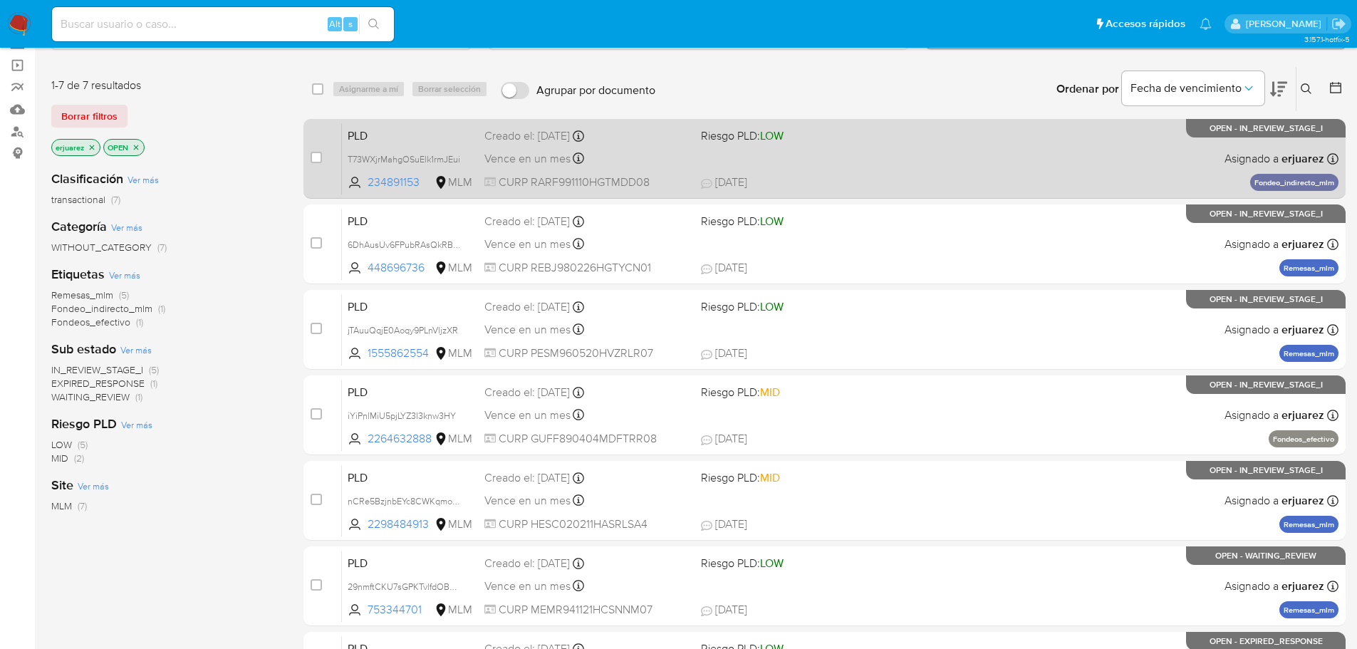
scroll to position [214, 0]
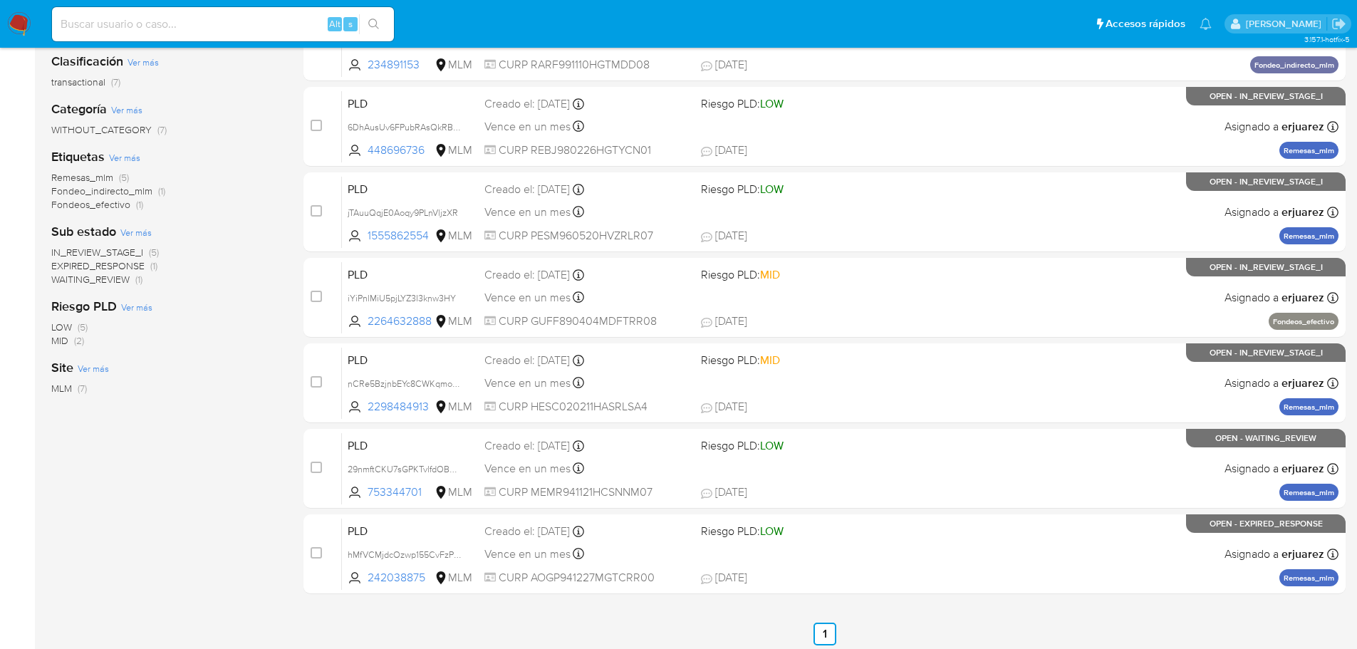
click at [115, 283] on span "WAITING_REVIEW" at bounding box center [90, 279] width 78 height 14
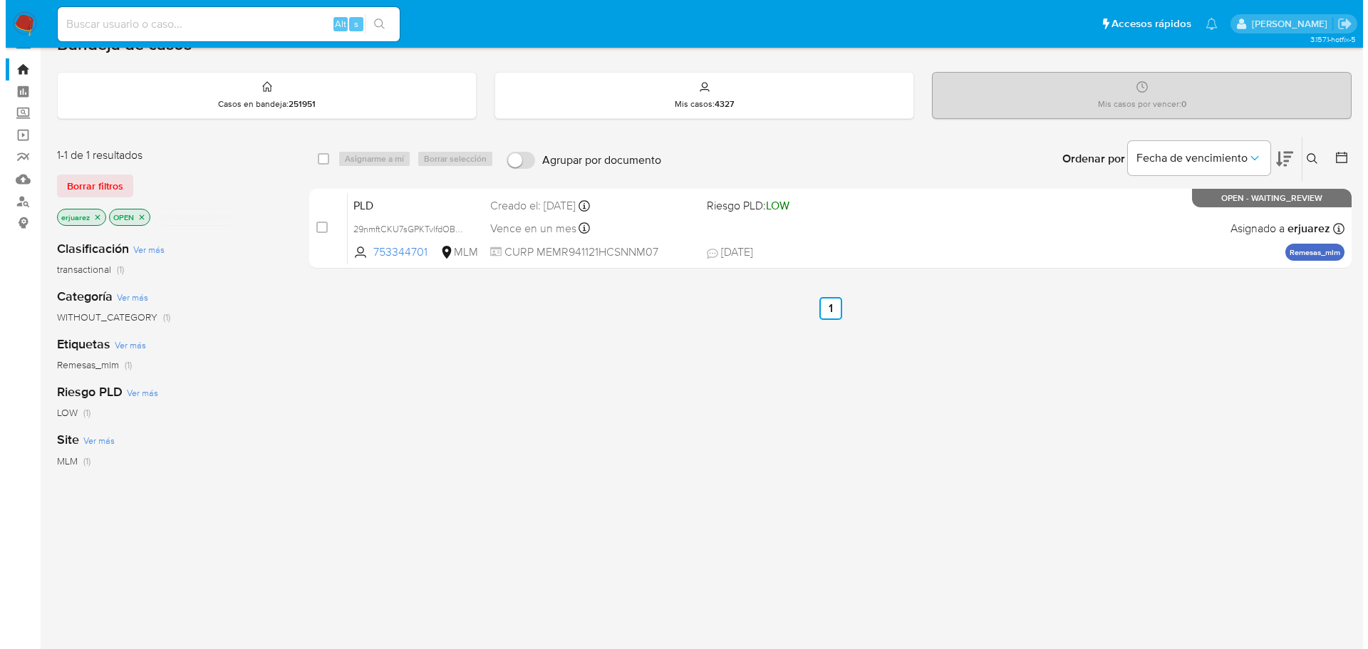
scroll to position [25, 0]
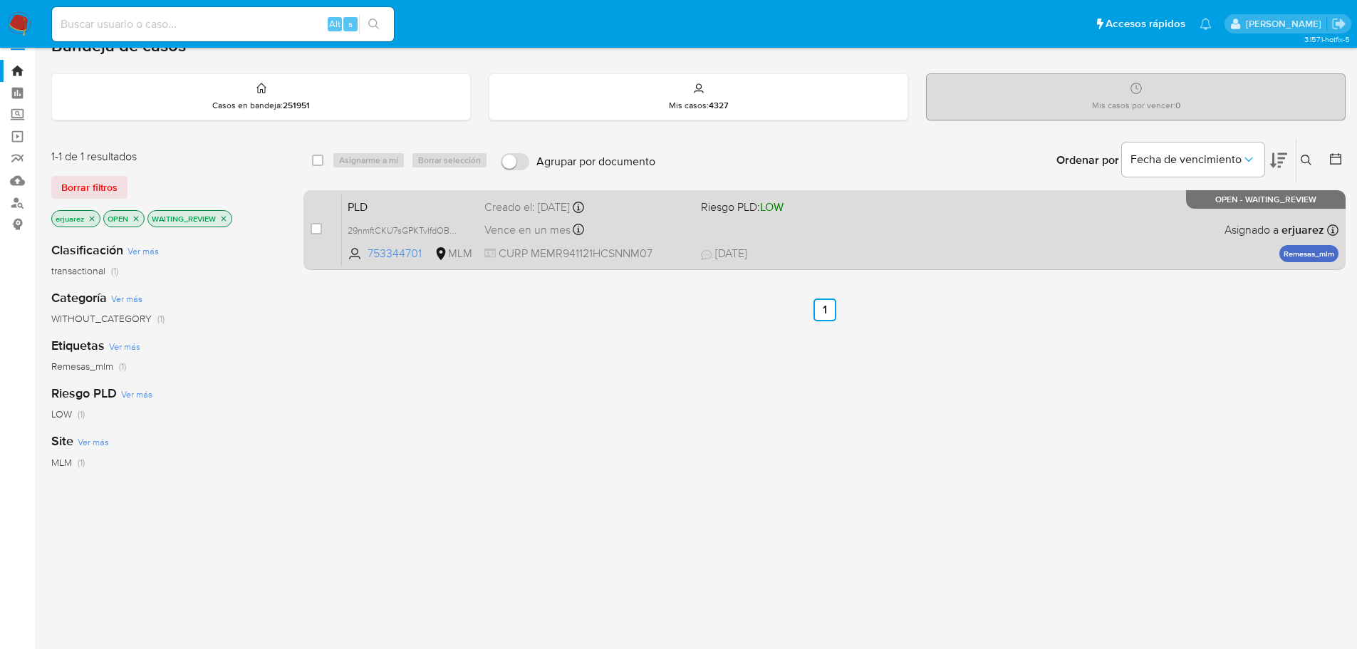
click at [896, 232] on div "PLD 29nmftCKU7sGPKTvlfdOB2rA 753344701 MLM Riesgo PLD: LOW Creado el: [DATE] Cr…" at bounding box center [840, 230] width 997 height 72
click at [318, 227] on input "checkbox" at bounding box center [316, 228] width 11 height 11
checkbox input "true"
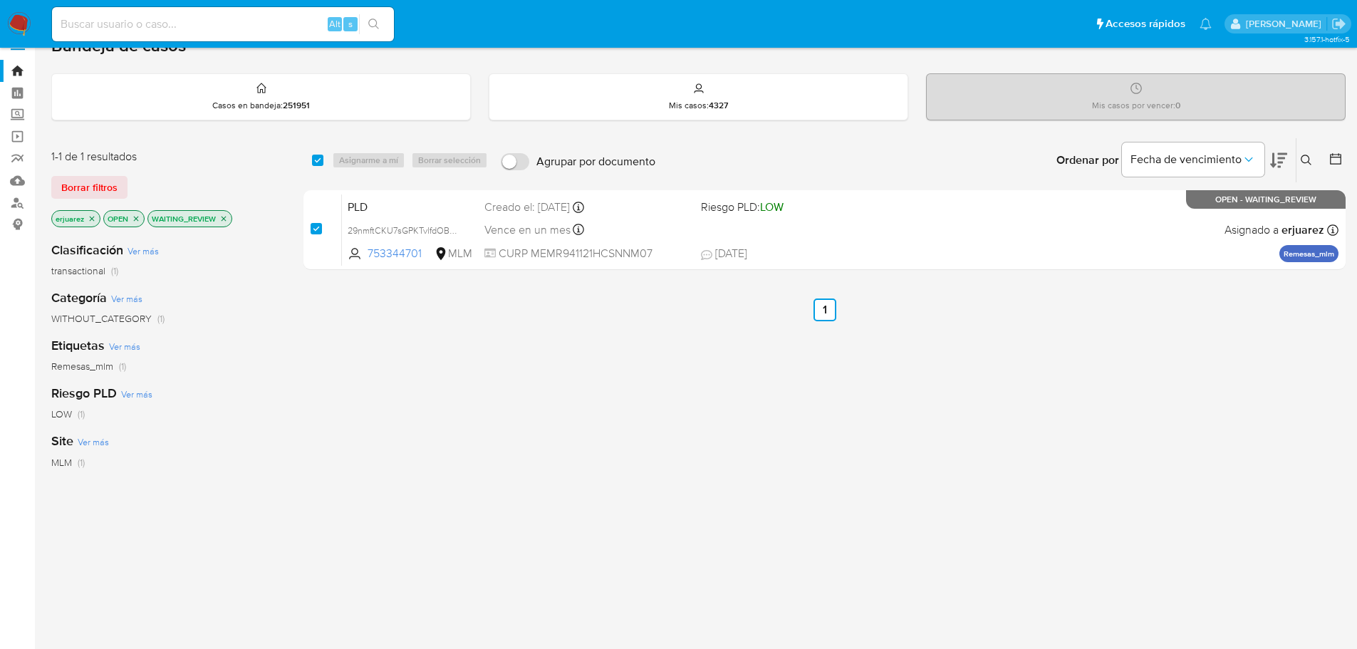
checkbox input "true"
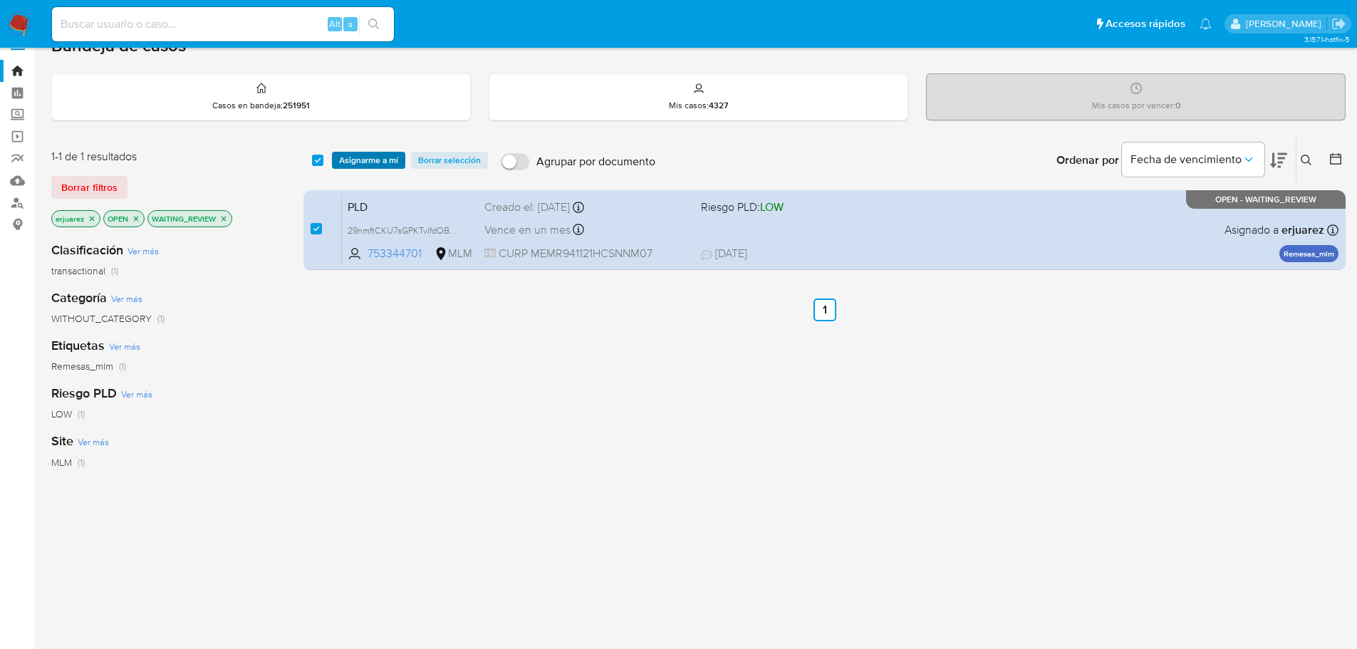
click at [357, 162] on span "Asignarme a mí" at bounding box center [368, 160] width 59 height 14
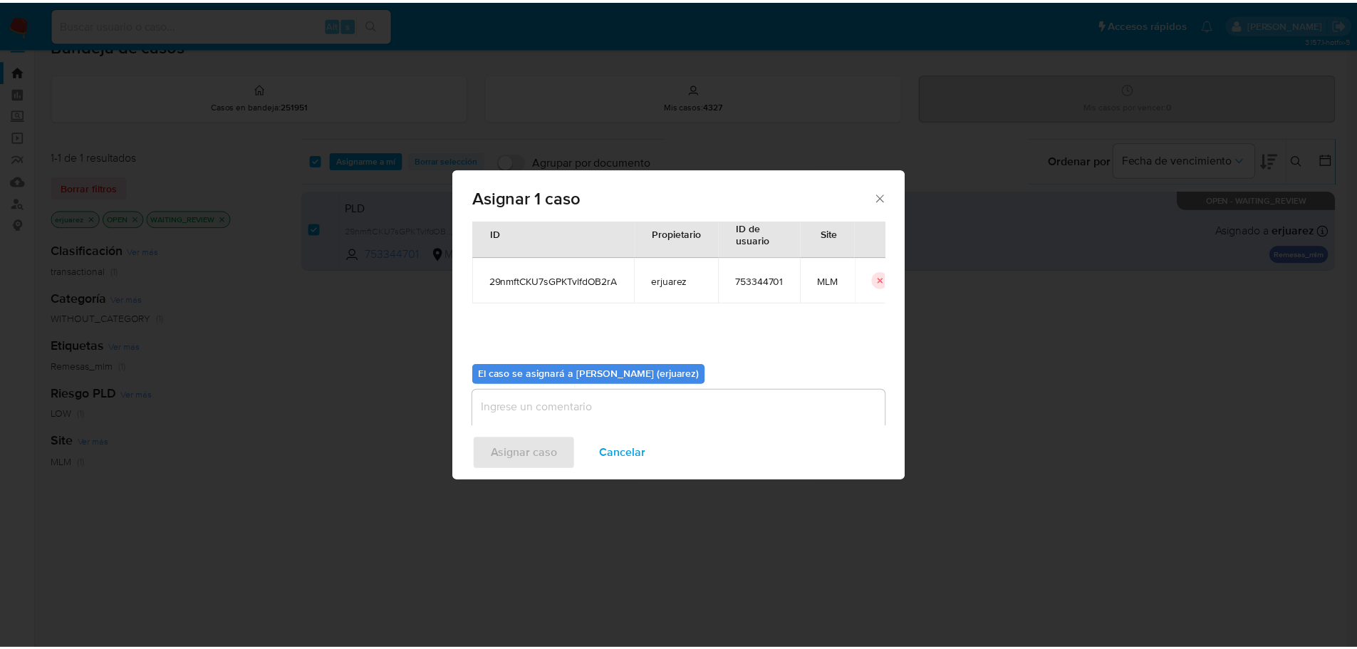
scroll to position [74, 0]
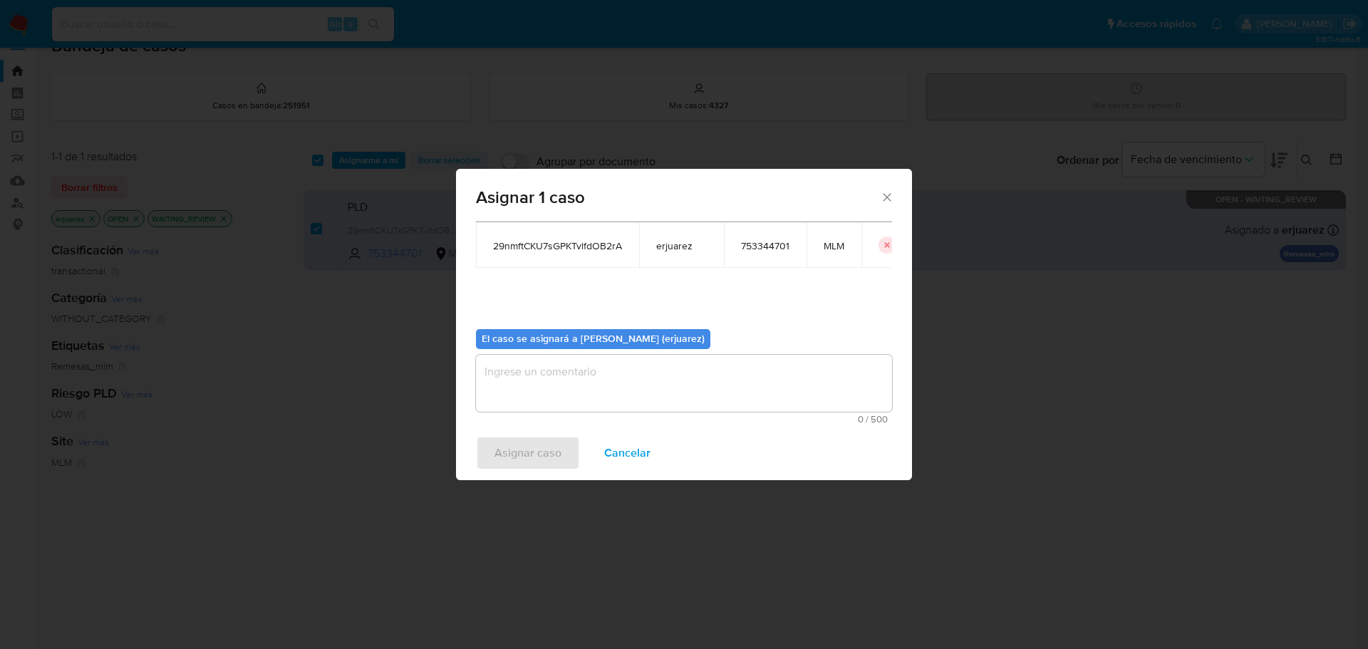
drag, startPoint x: 560, startPoint y: 383, endPoint x: 571, endPoint y: 387, distance: 12.2
click at [564, 383] on textarea "assign-modal" at bounding box center [684, 383] width 416 height 57
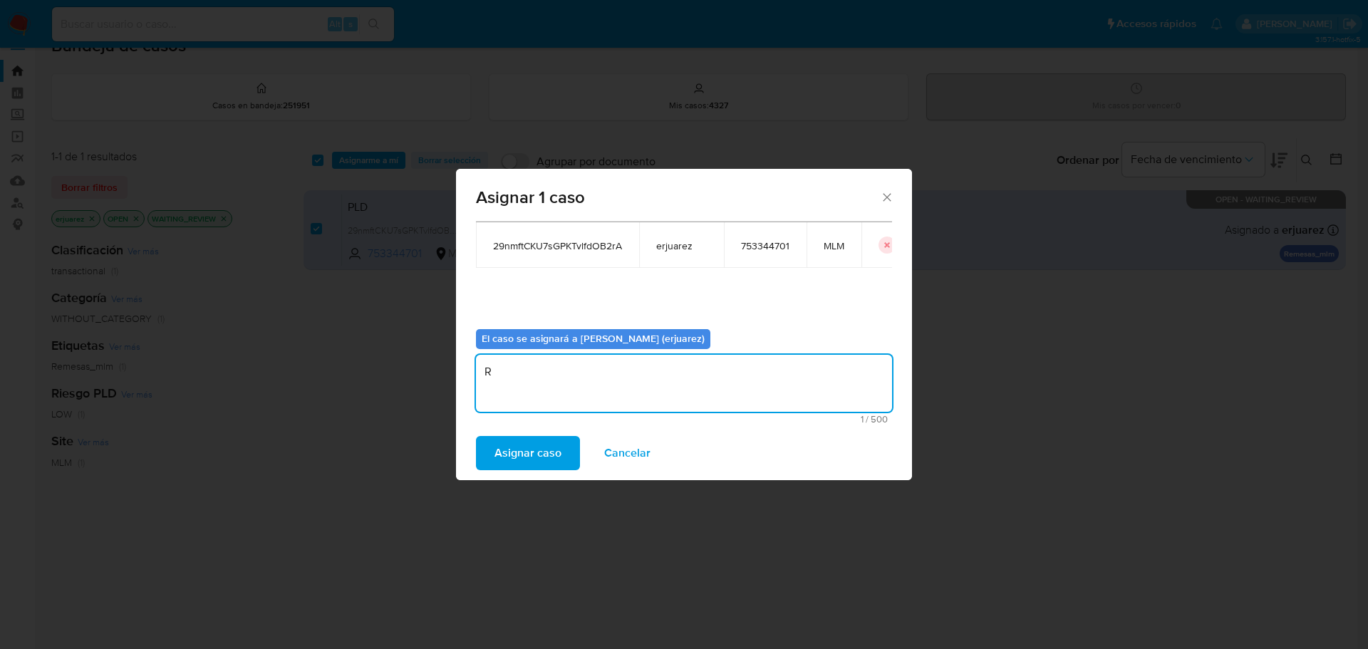
type textarea "R"
type textarea "EPJU"
click at [509, 451] on span "Asignar caso" at bounding box center [528, 453] width 67 height 31
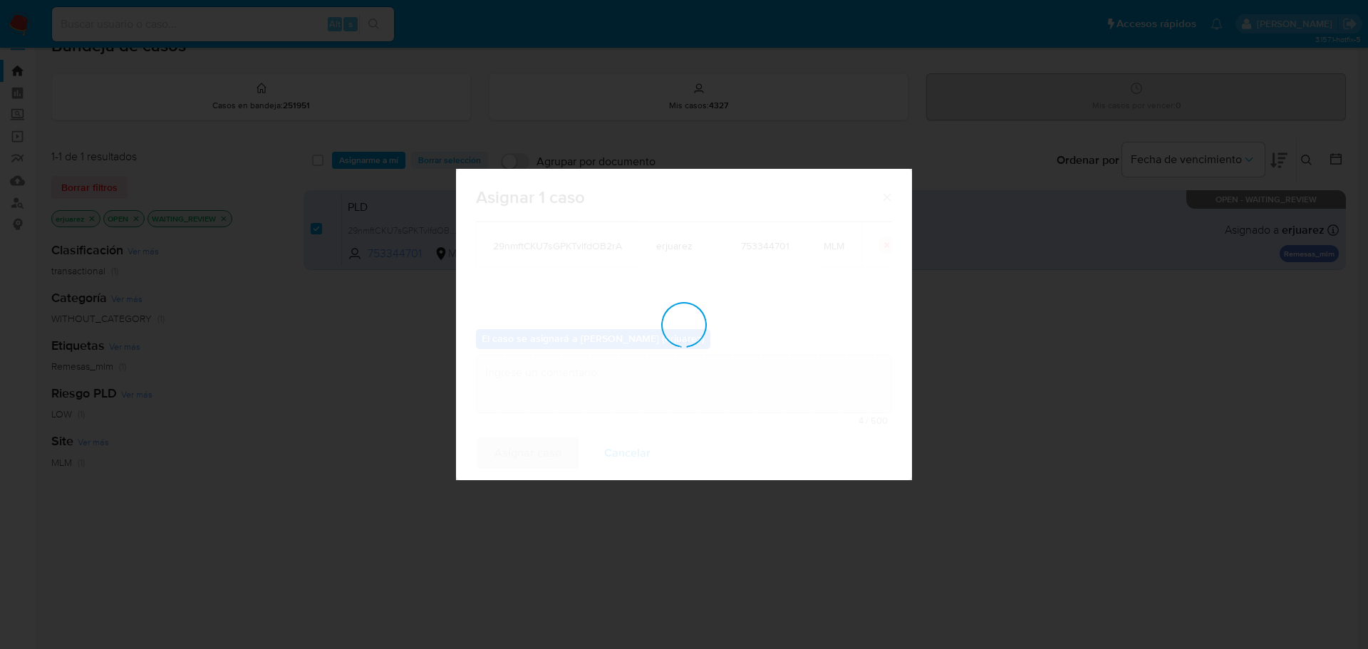
checkbox input "false"
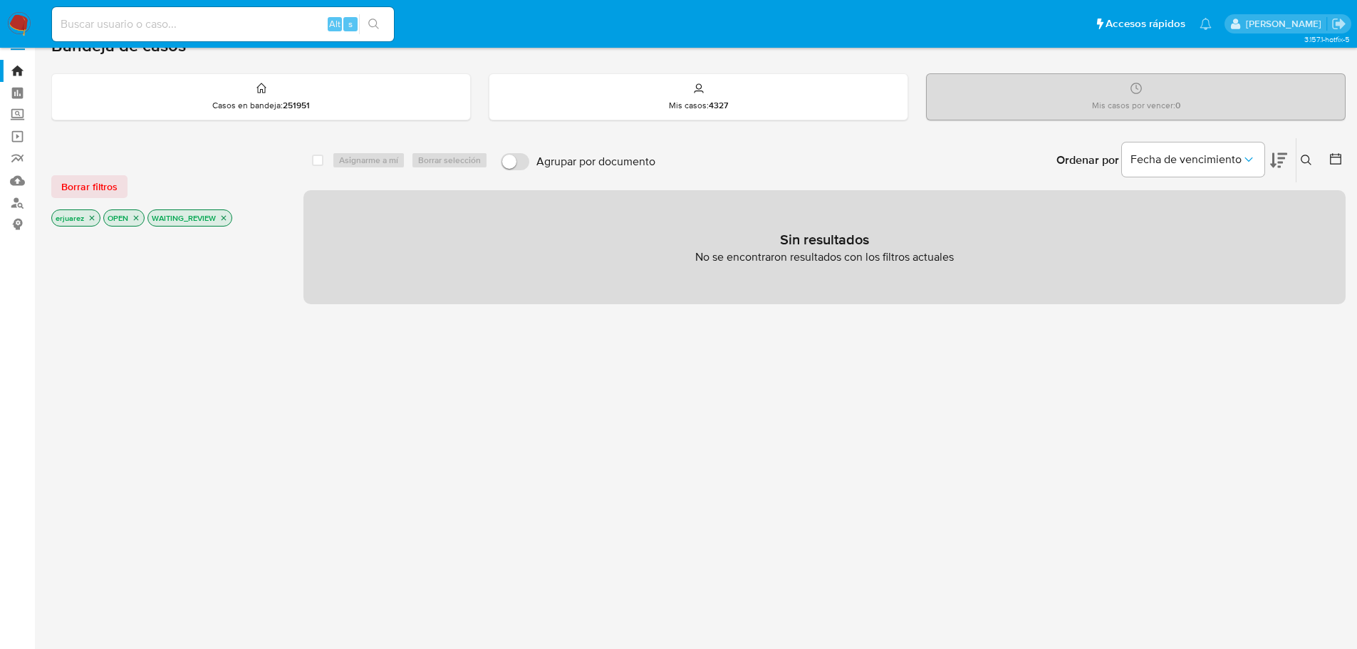
click at [25, 27] on img at bounding box center [19, 24] width 24 height 24
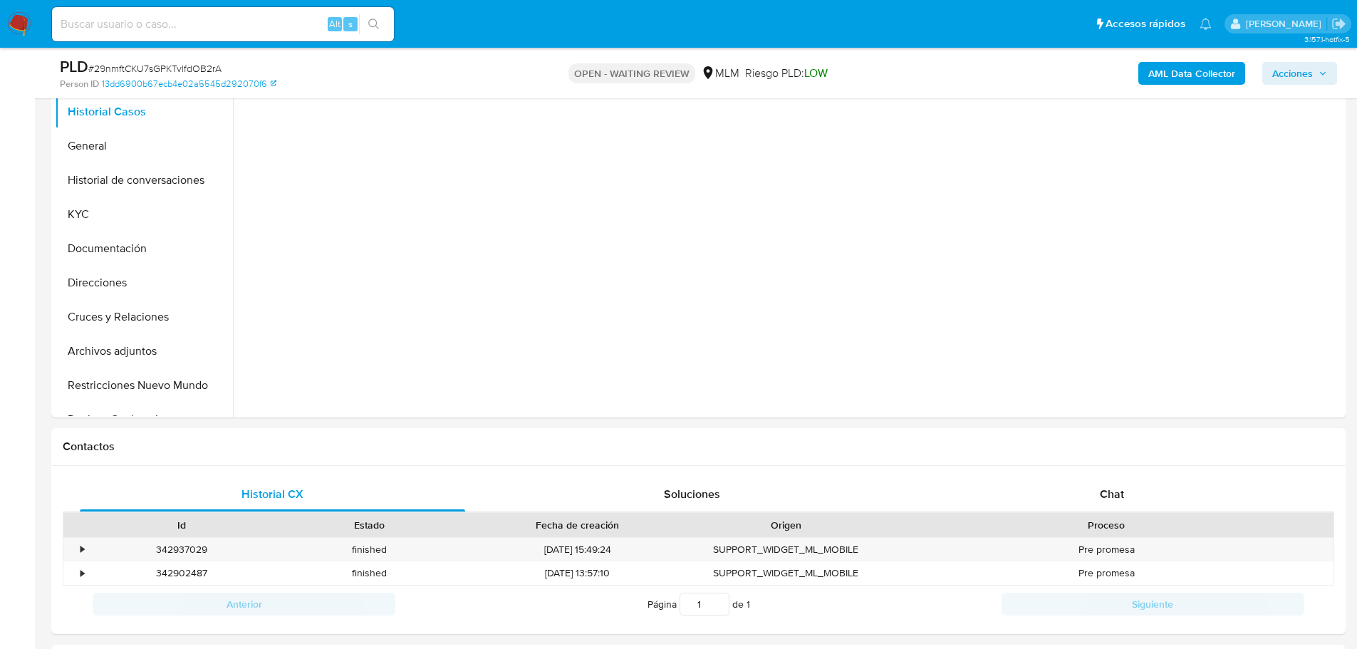
scroll to position [356, 0]
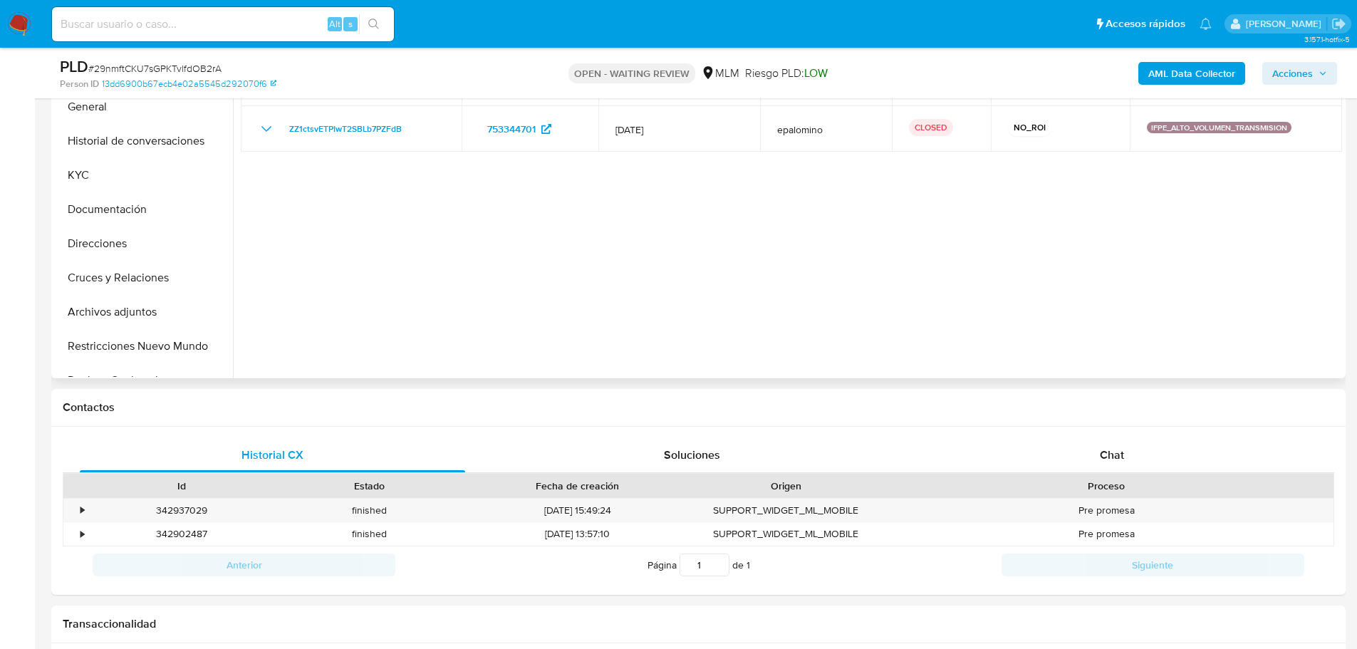
select select "10"
drag, startPoint x: 1097, startPoint y: 446, endPoint x: 881, endPoint y: 368, distance: 230.1
click at [1090, 440] on div "Chat" at bounding box center [1112, 455] width 386 height 34
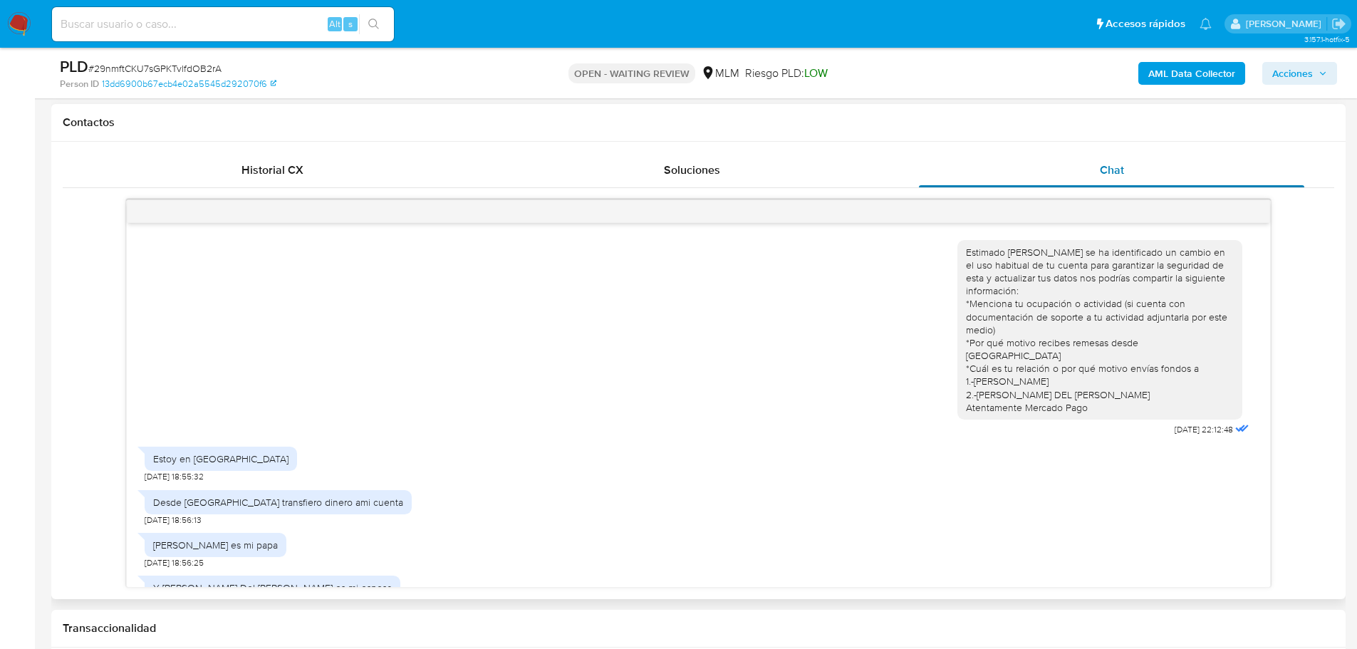
scroll to position [212, 0]
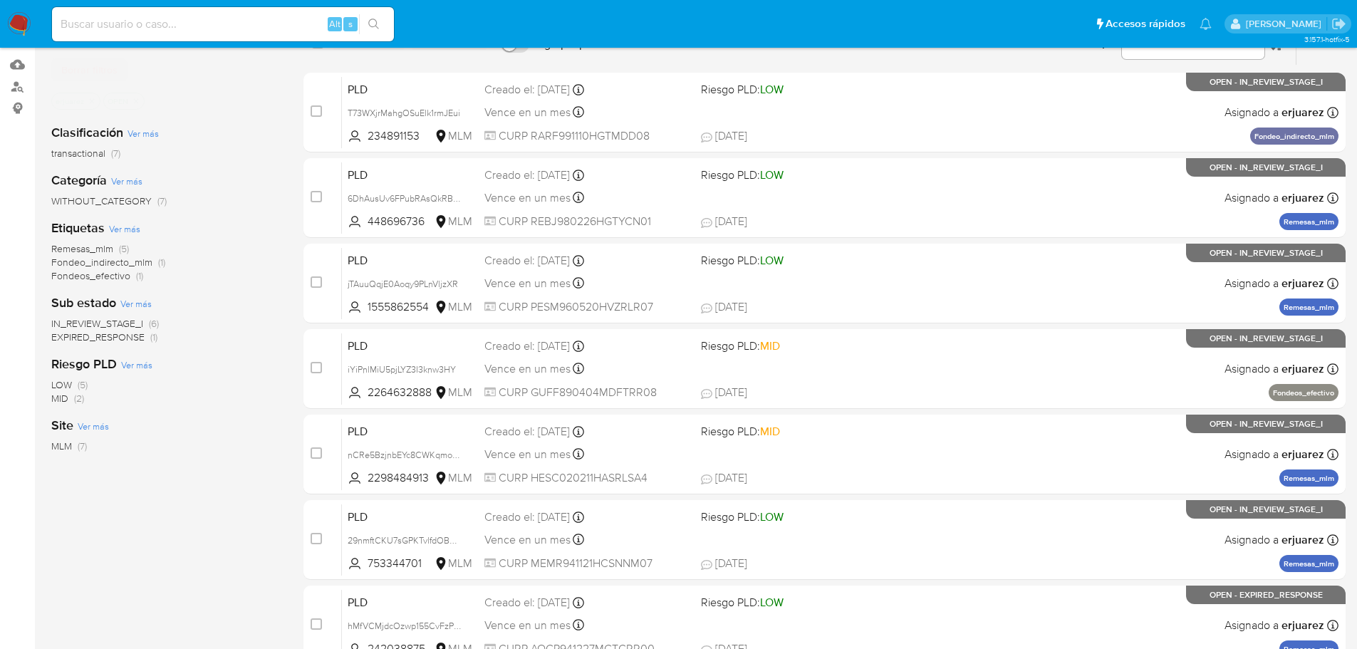
scroll to position [143, 0]
click at [122, 321] on span "IN_REVIEW_STAGE_I" at bounding box center [97, 323] width 92 height 14
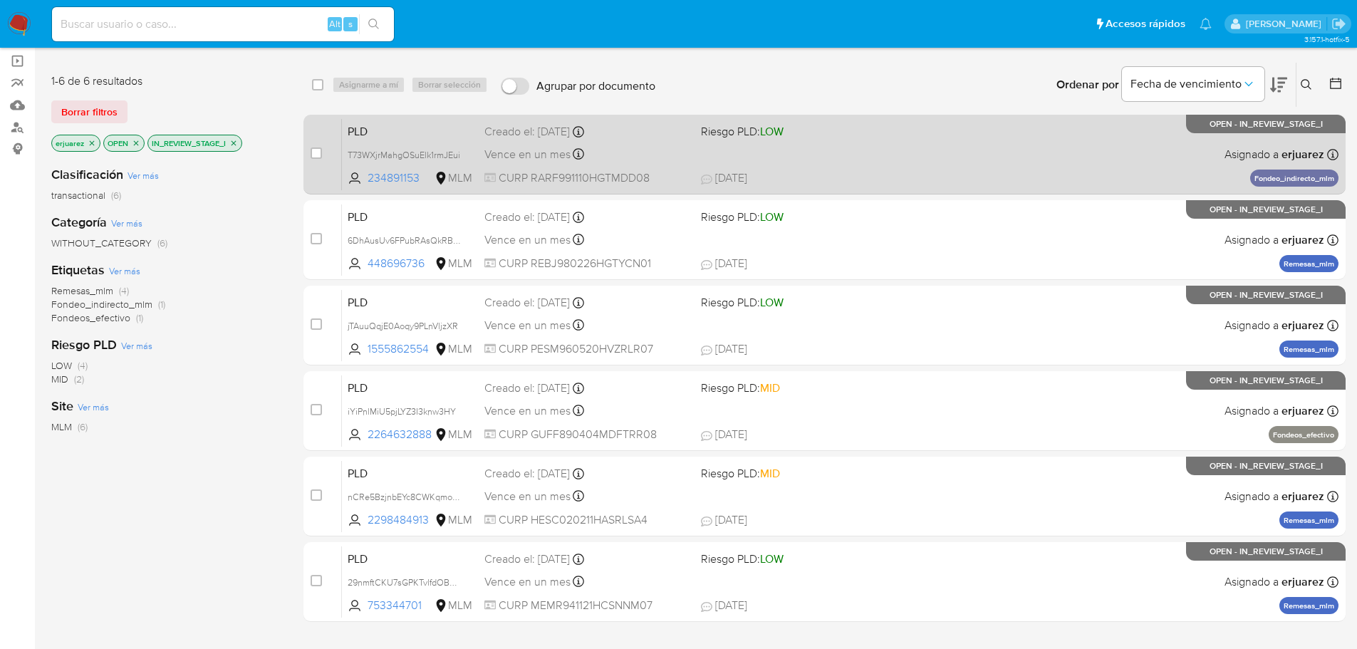
scroll to position [143, 0]
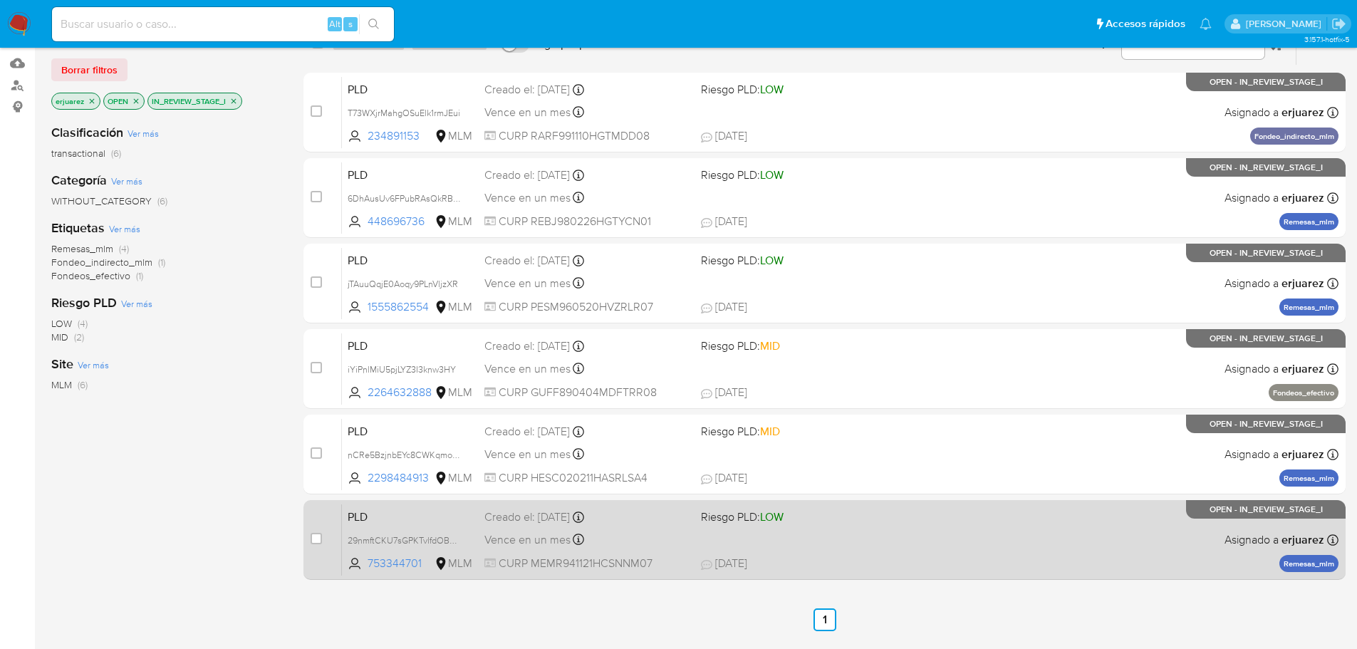
click at [816, 557] on span "[DATE] [DATE] 09:18" at bounding box center [911, 564] width 421 height 16
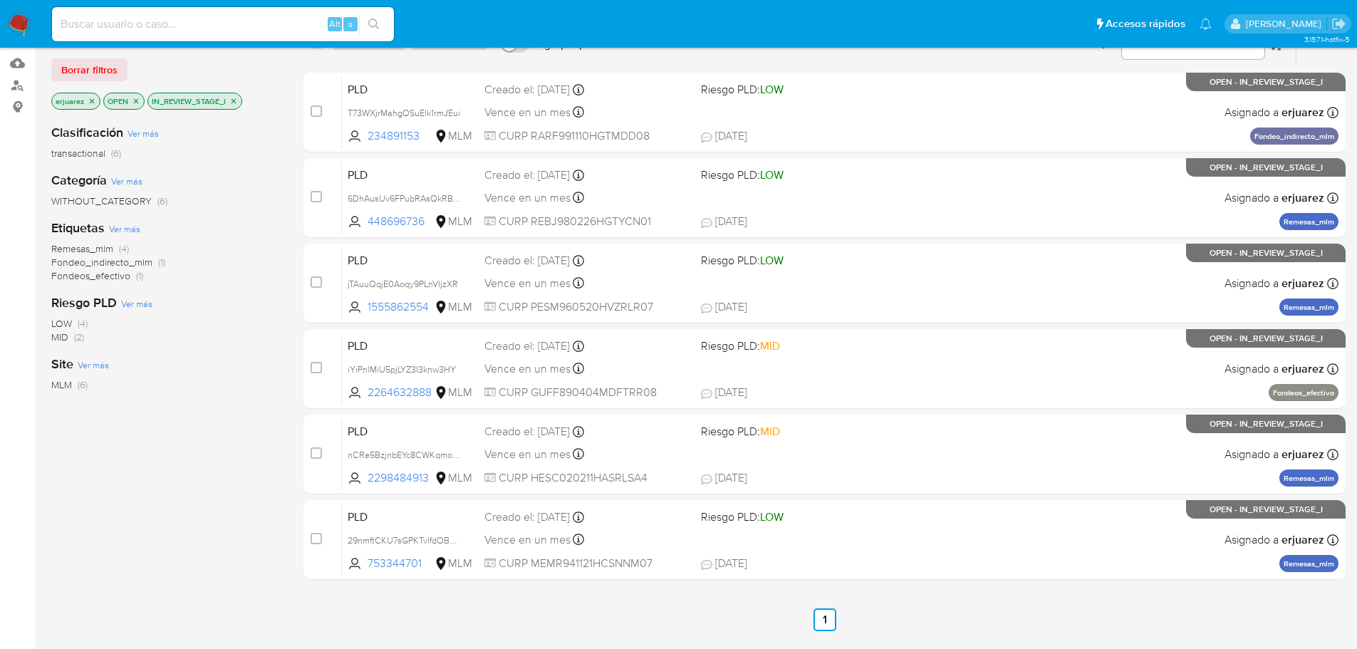
click at [234, 100] on icon "close-filter" at bounding box center [233, 101] width 9 height 9
click at [104, 343] on span "EXPIRED_RESPONSE" at bounding box center [97, 337] width 93 height 14
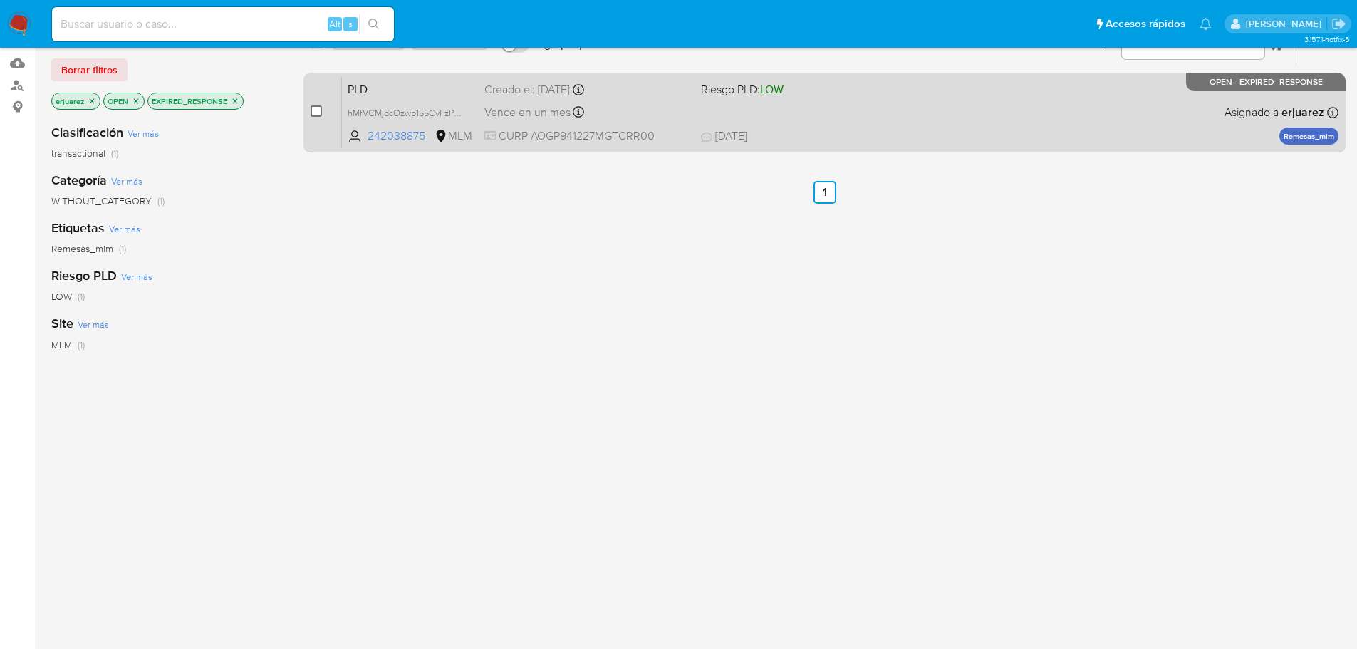
click at [315, 110] on input "checkbox" at bounding box center [316, 110] width 11 height 11
checkbox input "true"
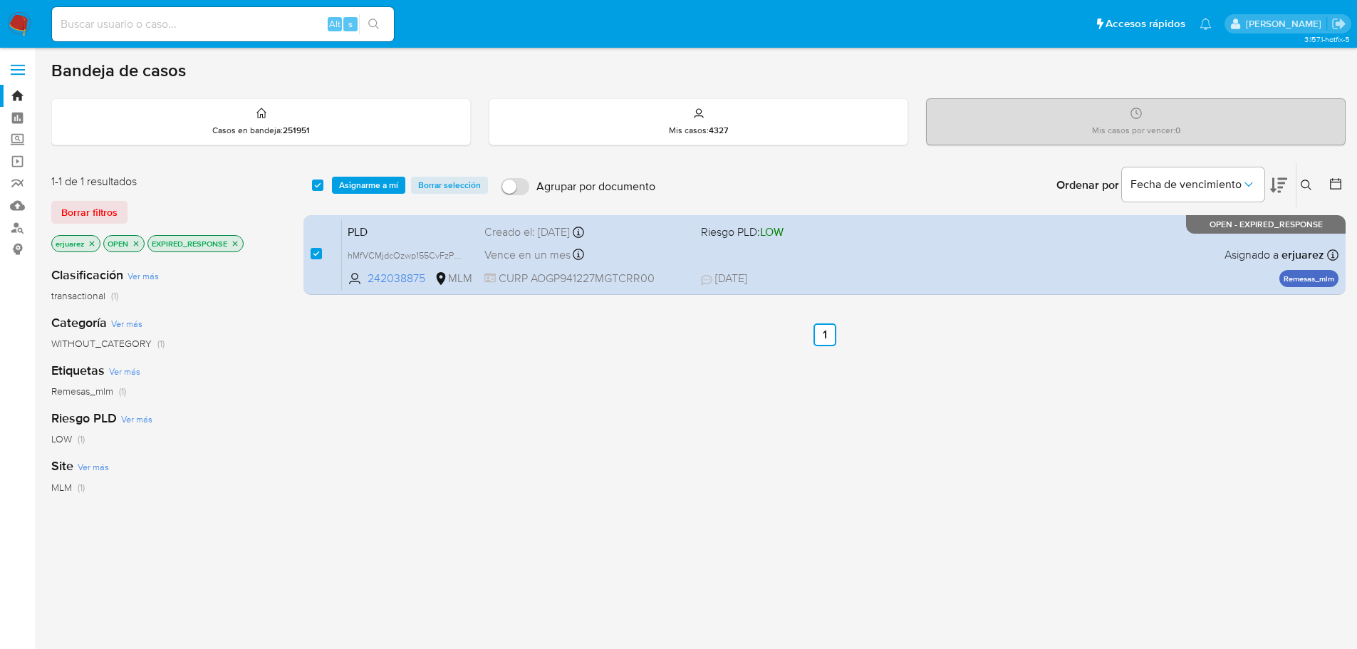
click at [369, 194] on div "select-all-cases-checkbox Asignarme a mí Borrar selección Agrupar por documento…" at bounding box center [825, 185] width 1043 height 44
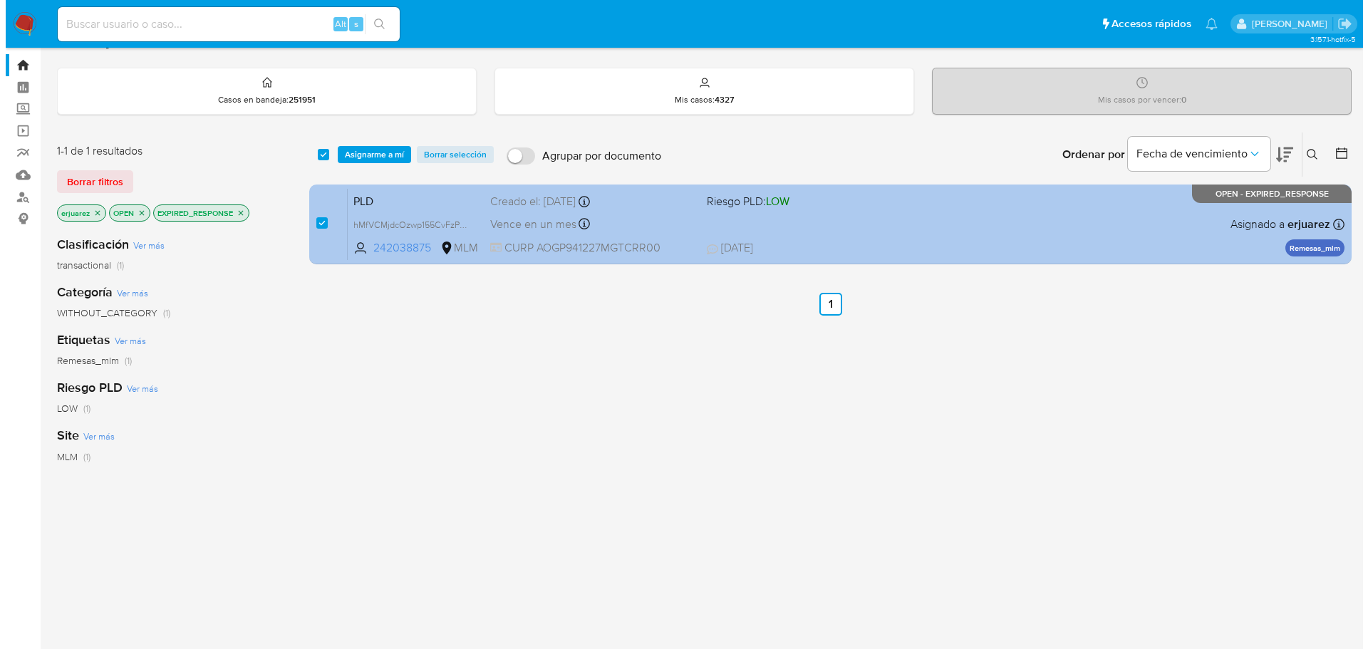
scroll to position [25, 0]
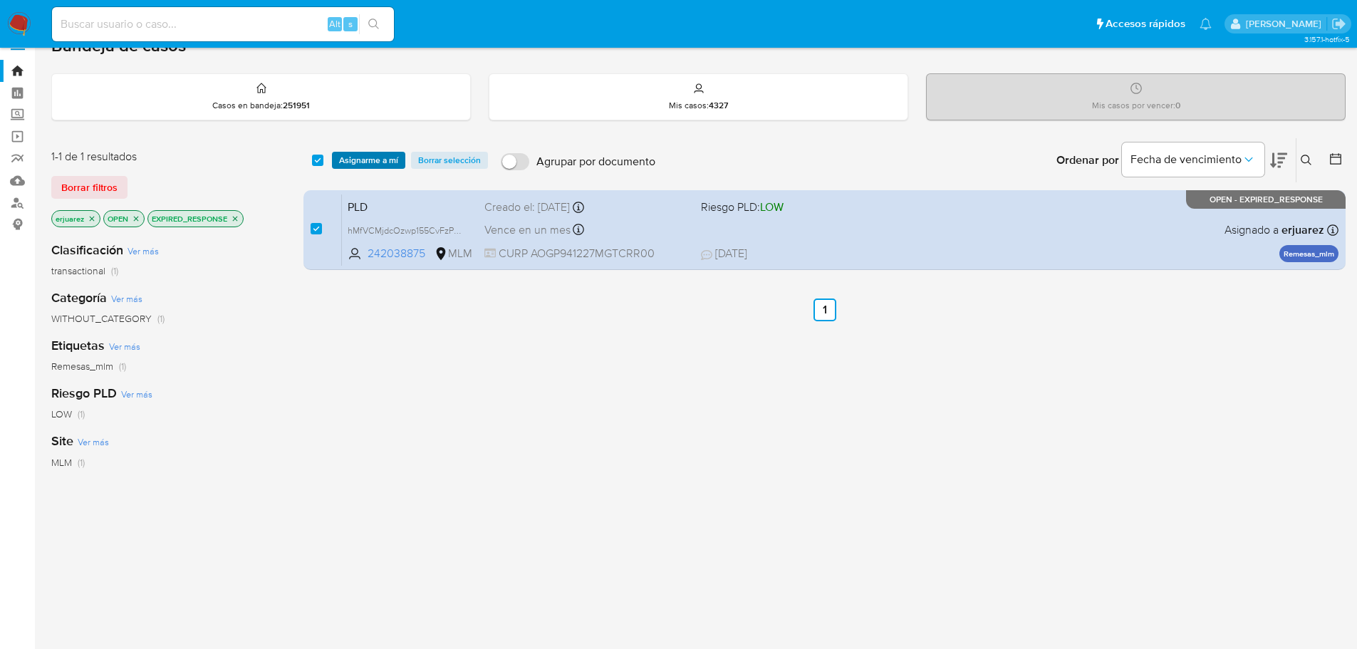
click at [371, 161] on span "Asignarme a mí" at bounding box center [368, 160] width 59 height 14
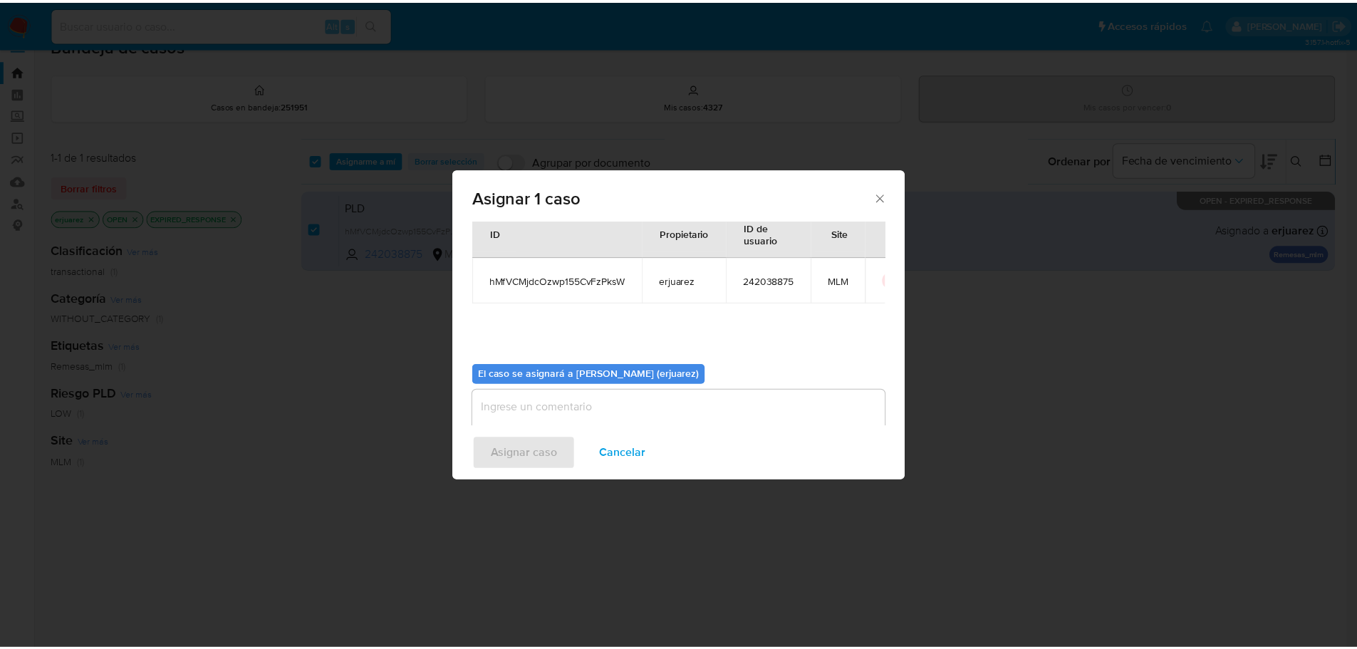
scroll to position [74, 0]
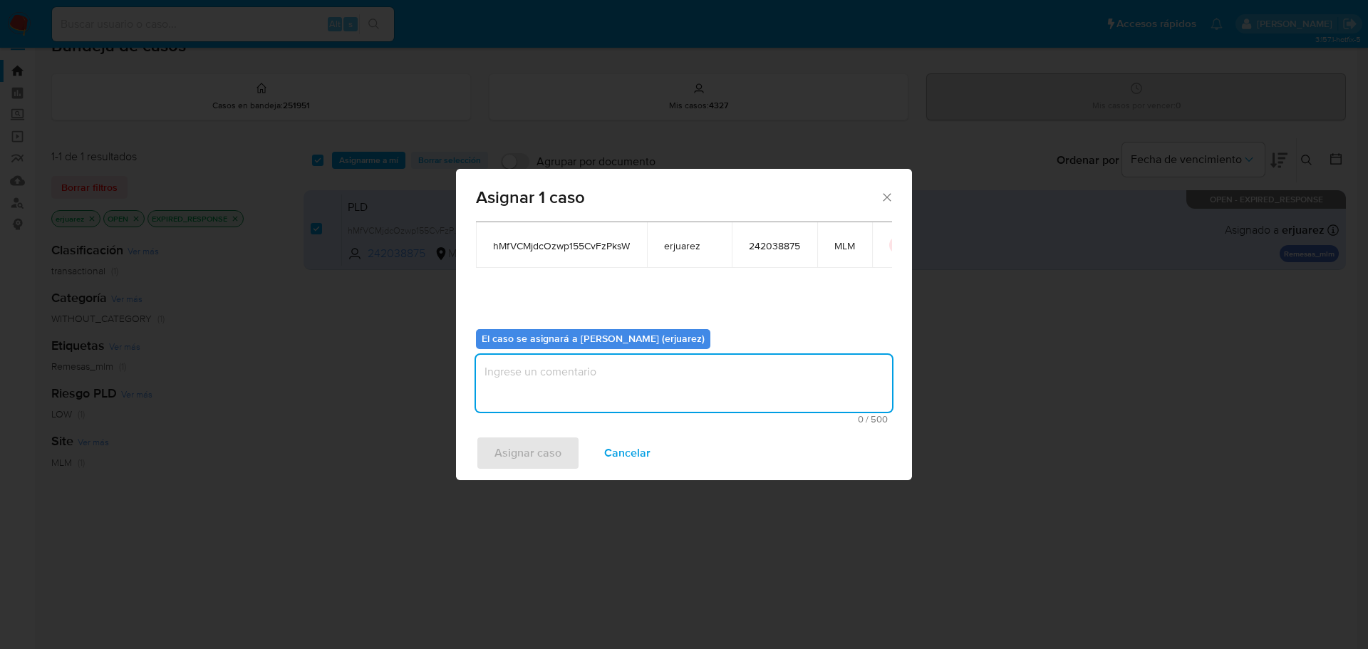
click at [516, 397] on textarea "assign-modal" at bounding box center [684, 383] width 416 height 57
type textarea "EPJU"
click at [523, 471] on div "Asignar caso Cancelar" at bounding box center [684, 453] width 456 height 54
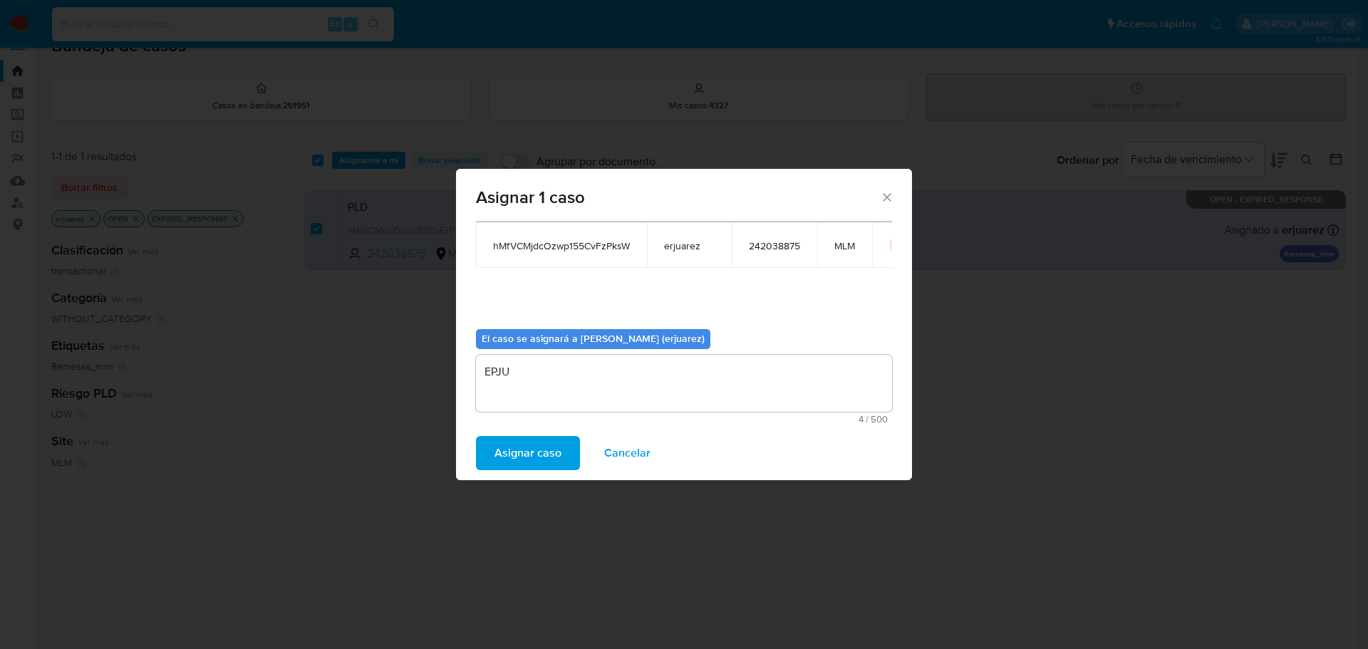
click at [524, 460] on span "Asignar caso" at bounding box center [528, 453] width 67 height 31
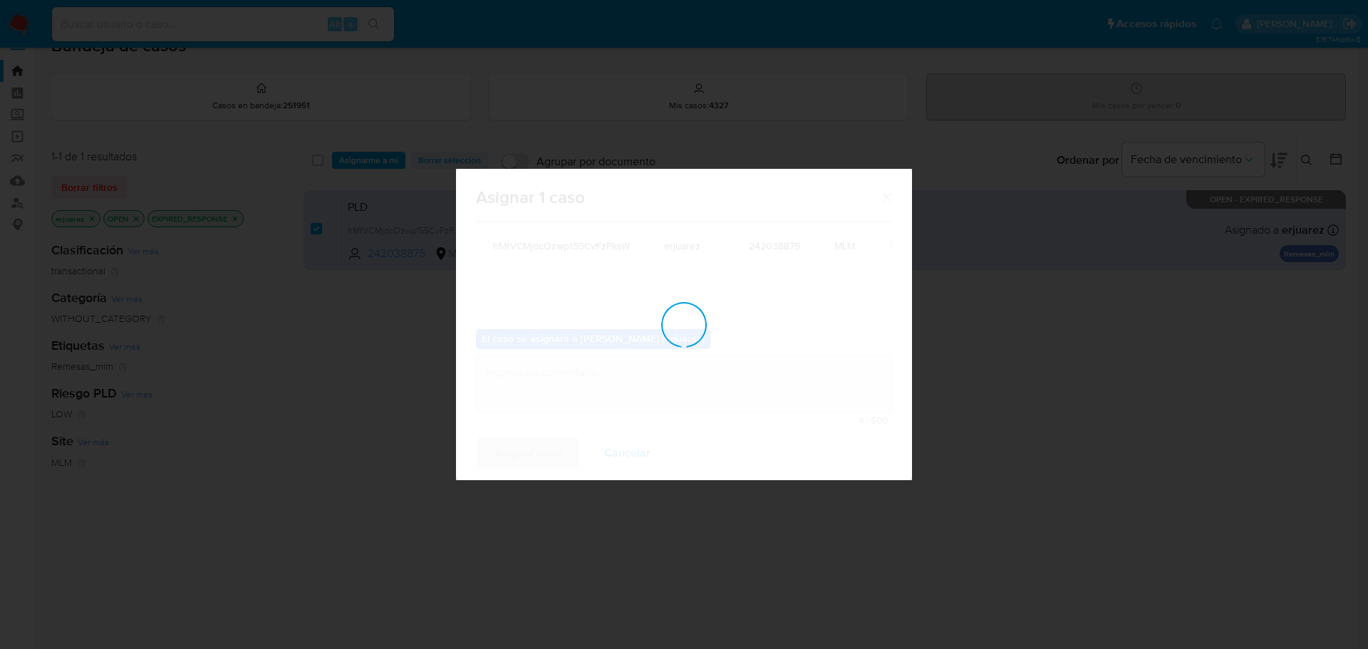
checkbox input "false"
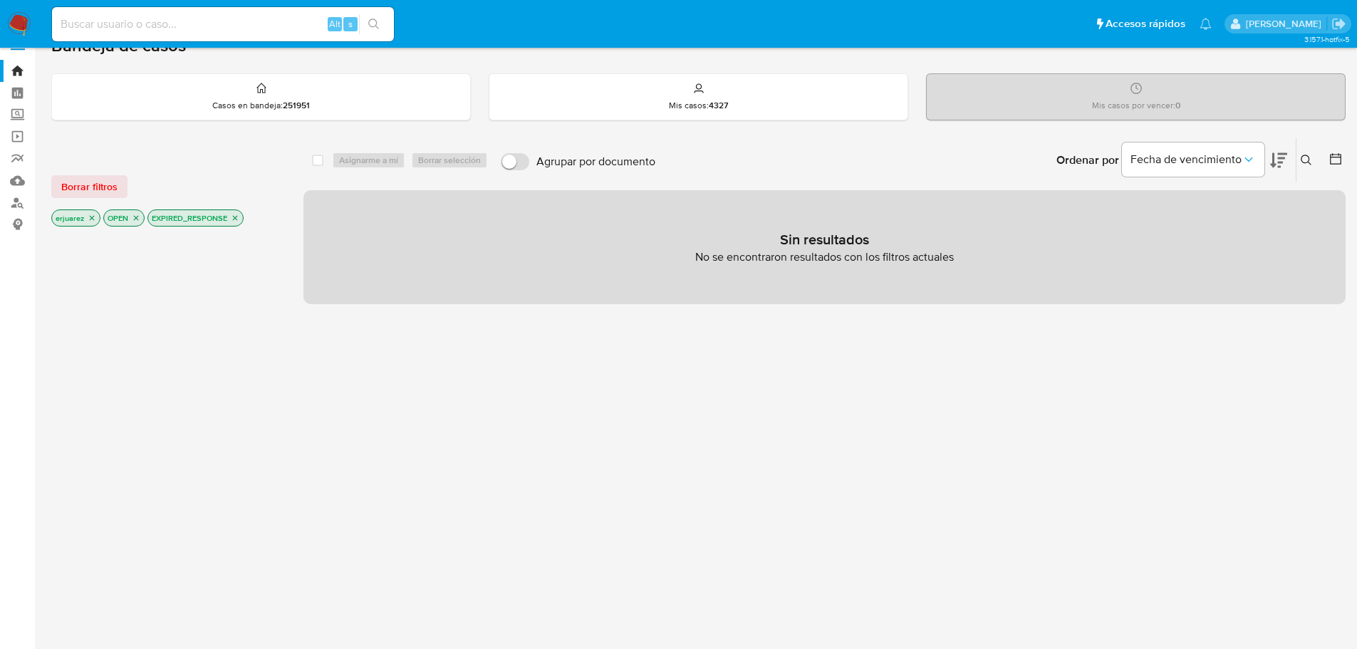
click at [233, 219] on icon "close-filter" at bounding box center [235, 218] width 9 height 9
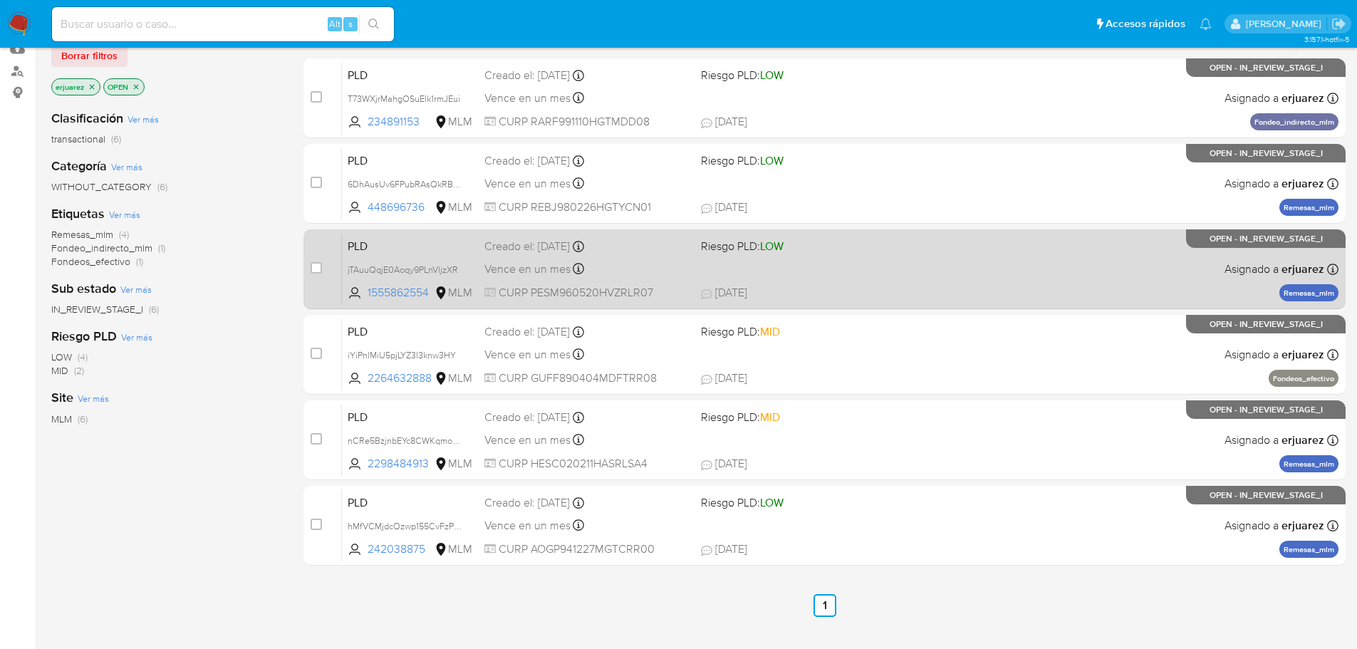
scroll to position [167, 0]
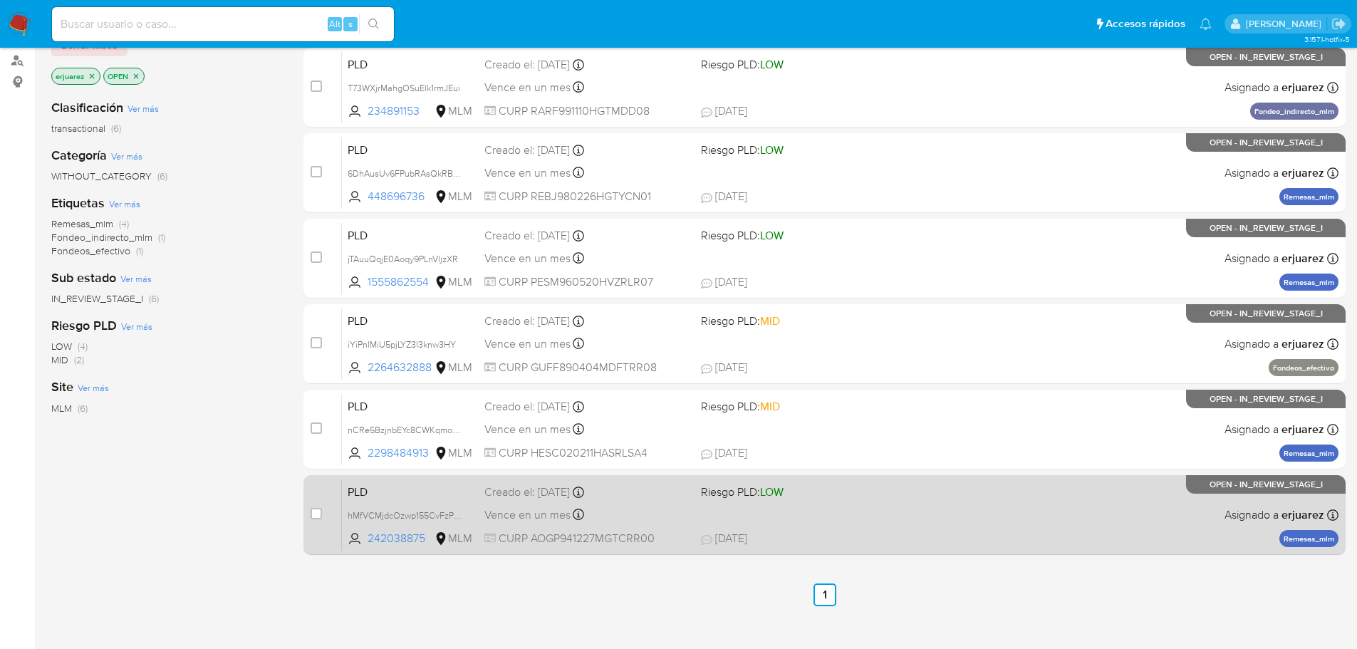
click at [814, 493] on span "Riesgo PLD: LOW" at bounding box center [803, 491] width 205 height 19
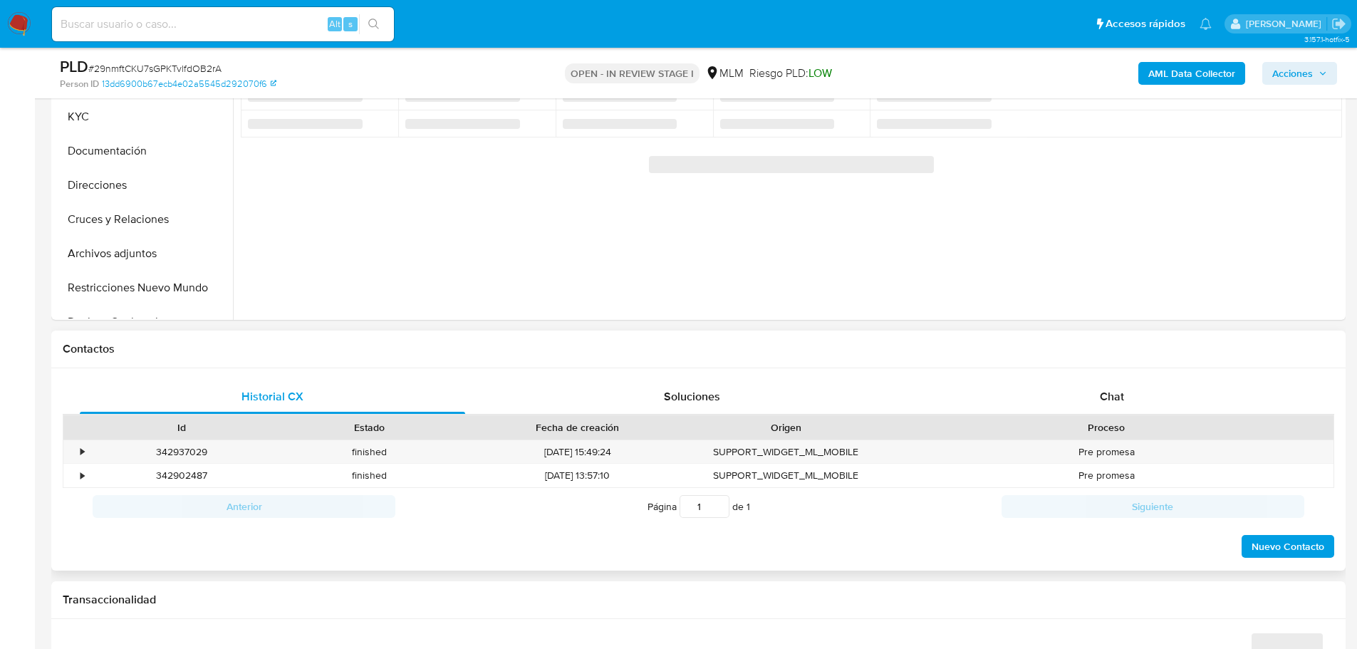
scroll to position [428, 0]
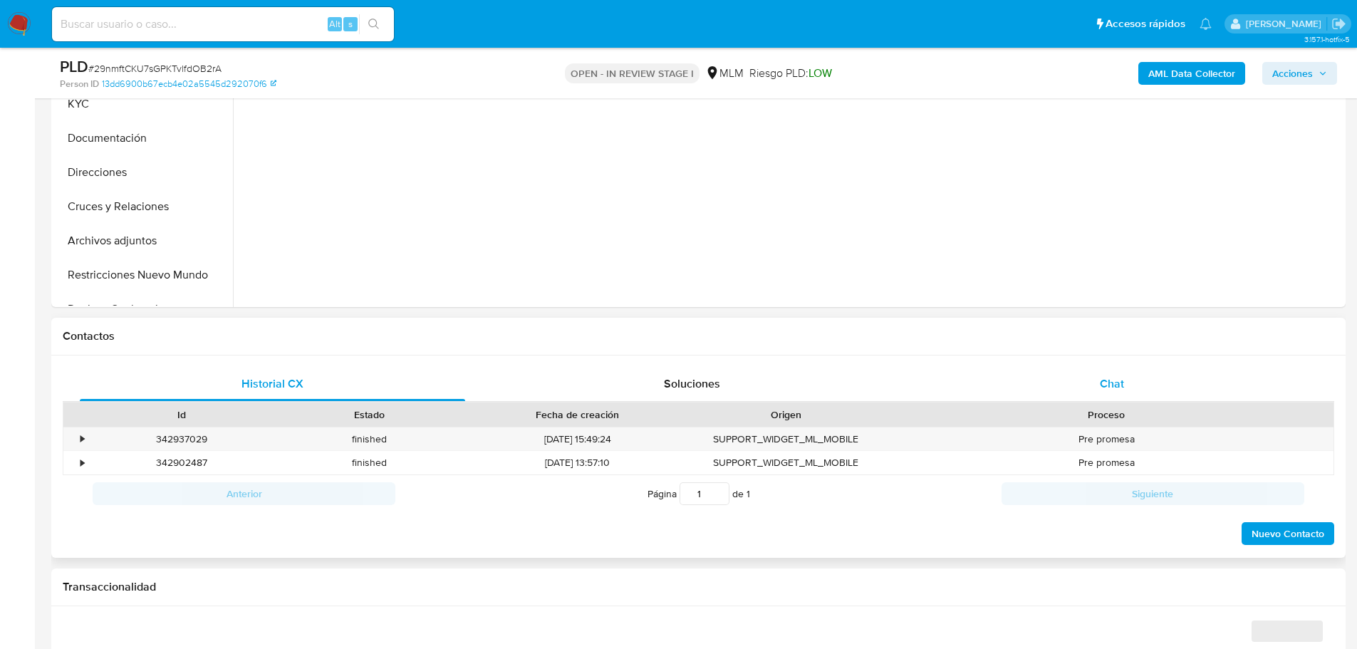
drag, startPoint x: 1112, startPoint y: 377, endPoint x: 1100, endPoint y: 373, distance: 12.2
click at [1112, 377] on span "Chat" at bounding box center [1112, 384] width 24 height 16
select select "10"
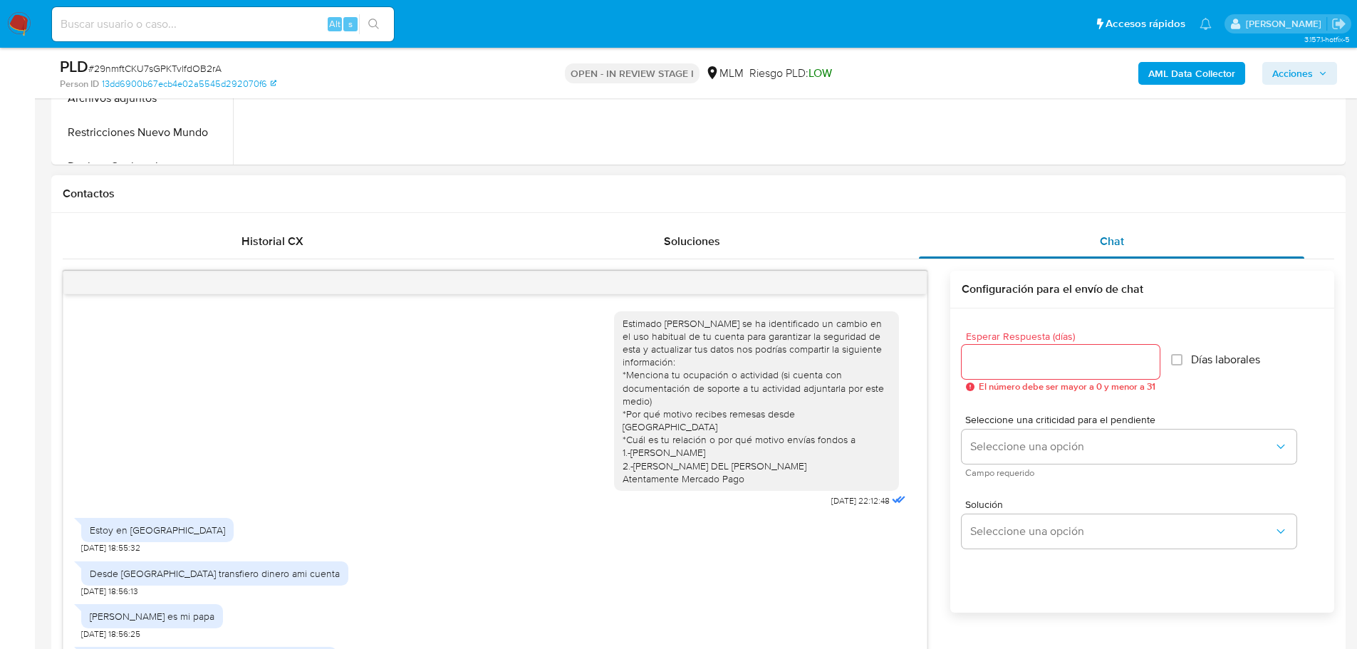
scroll to position [212, 0]
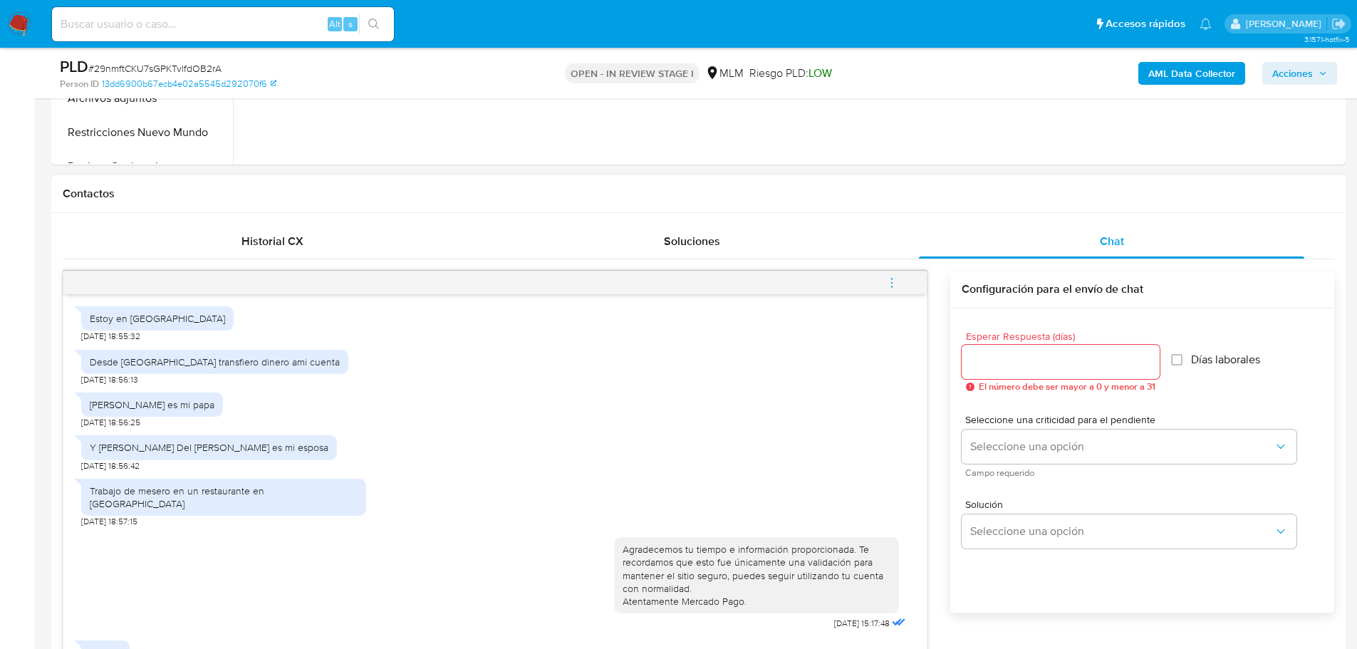
click at [889, 284] on icon "menu-action" at bounding box center [892, 282] width 13 height 13
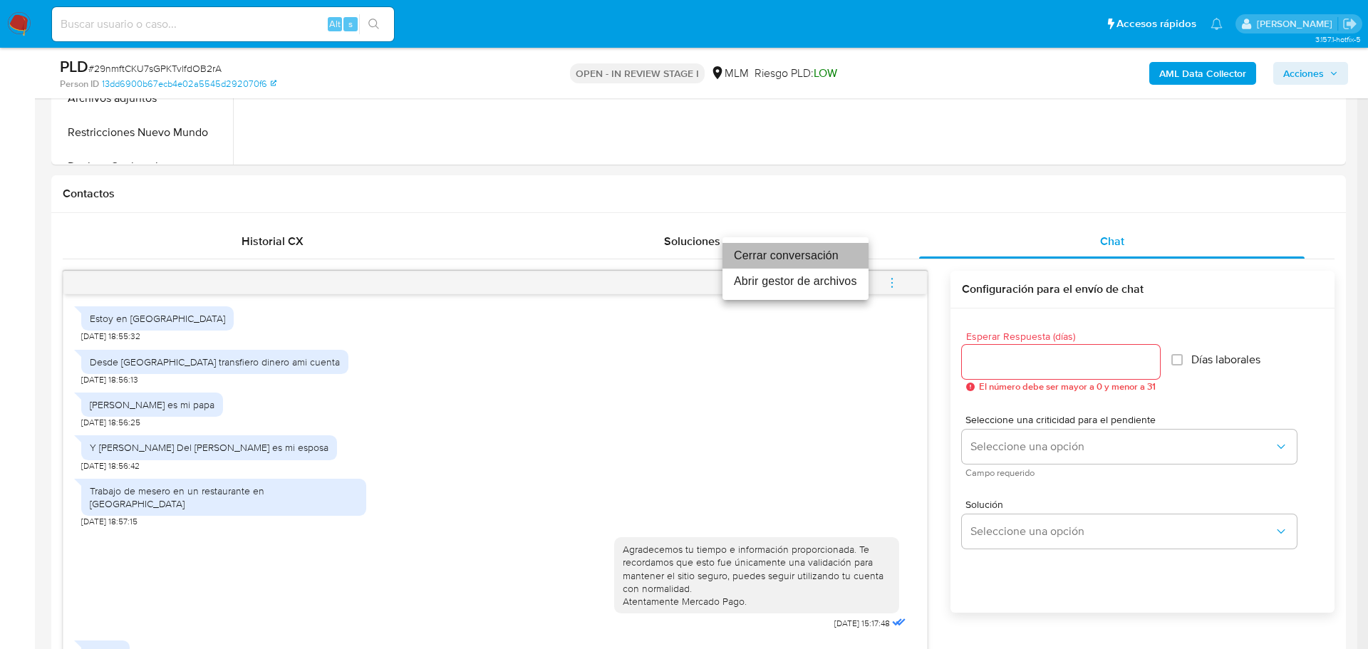
click at [772, 264] on li "Cerrar conversación" at bounding box center [796, 256] width 146 height 26
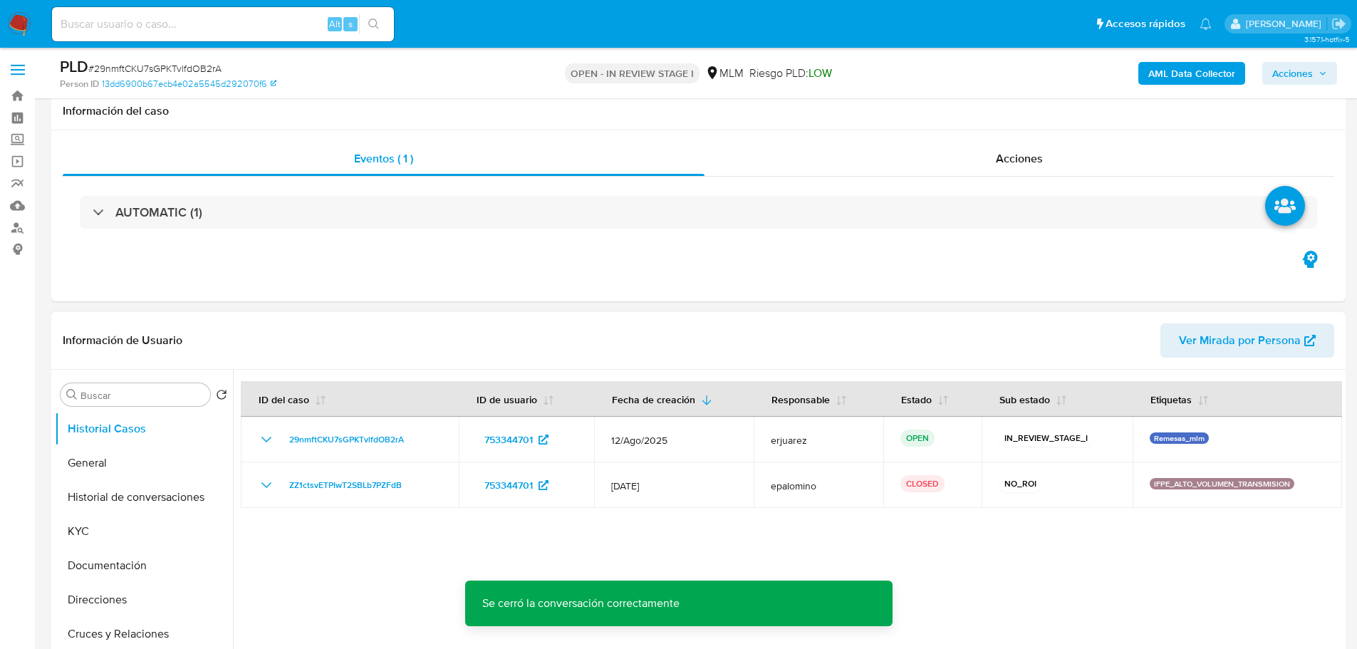
scroll to position [356, 0]
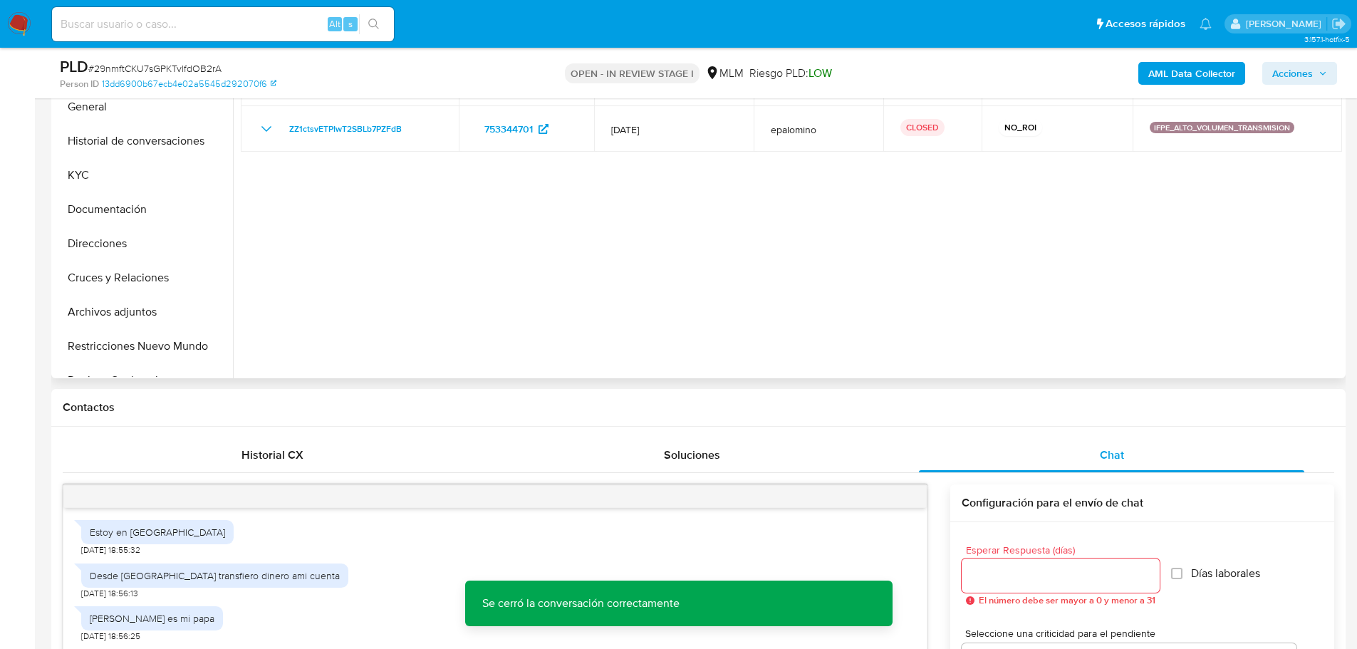
drag, startPoint x: 107, startPoint y: 313, endPoint x: 519, endPoint y: 312, distance: 411.9
click at [108, 313] on button "Archivos adjuntos" at bounding box center [144, 312] width 178 height 34
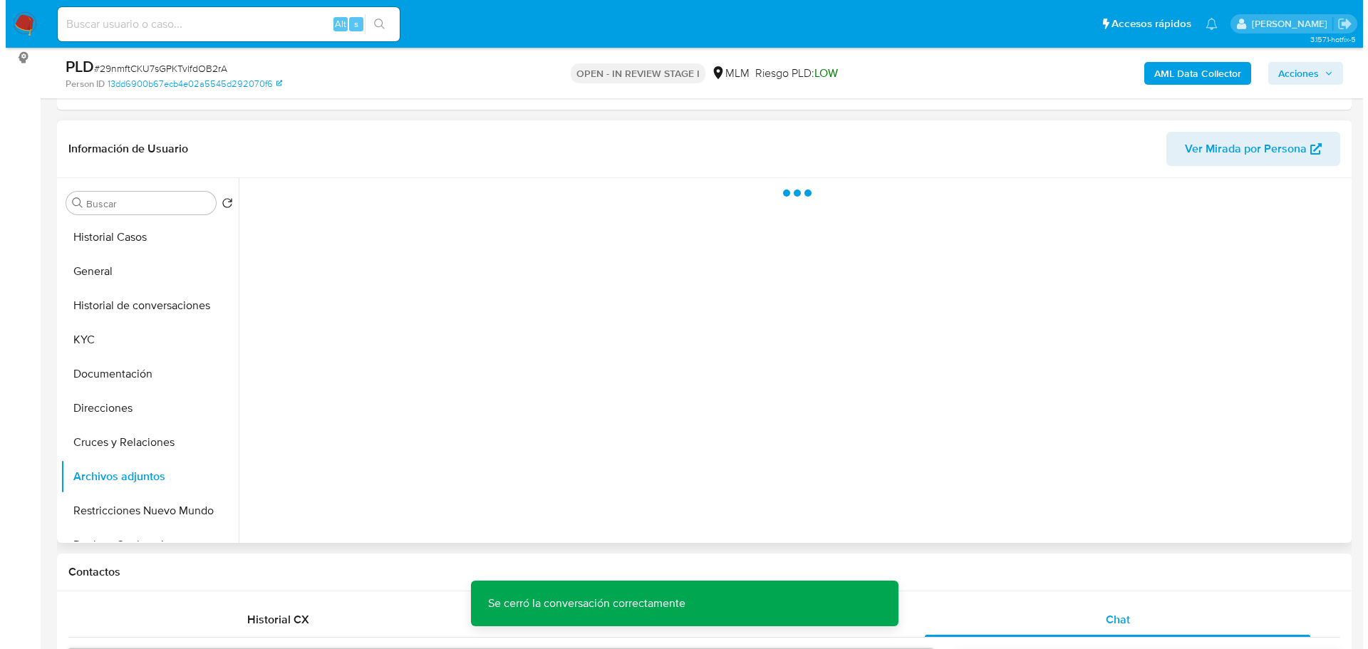
scroll to position [143, 0]
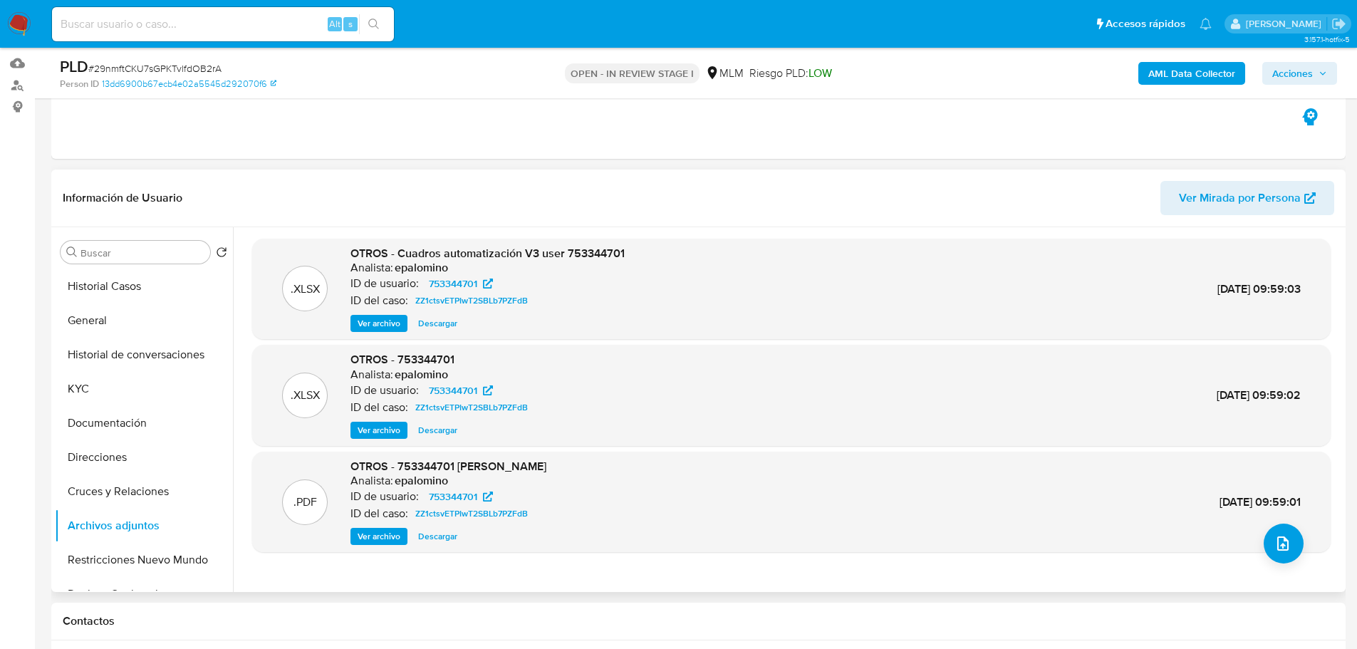
click at [1273, 568] on div ".XLSX OTROS - Cuadros automatización V3 user 753344701 Analista: epalomino ID d…" at bounding box center [791, 410] width 1079 height 342
click at [1286, 551] on span "upload-file" at bounding box center [1283, 543] width 17 height 17
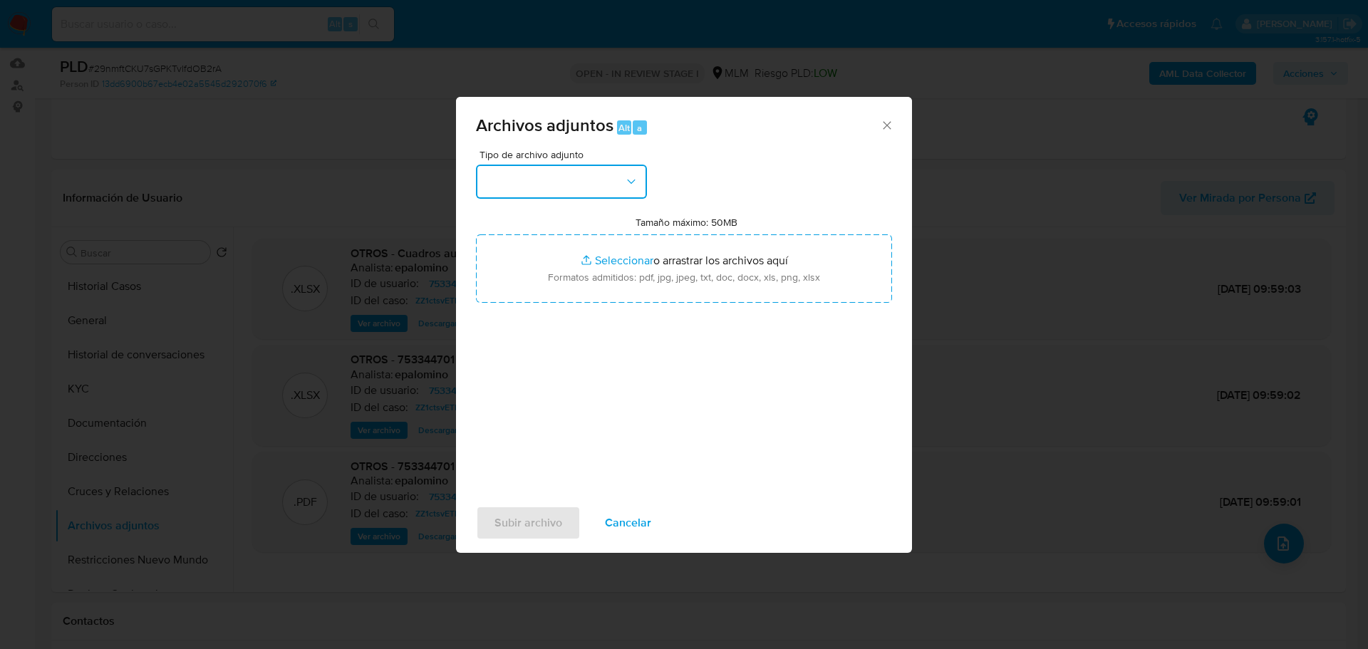
click at [573, 190] on button "button" at bounding box center [561, 182] width 171 height 34
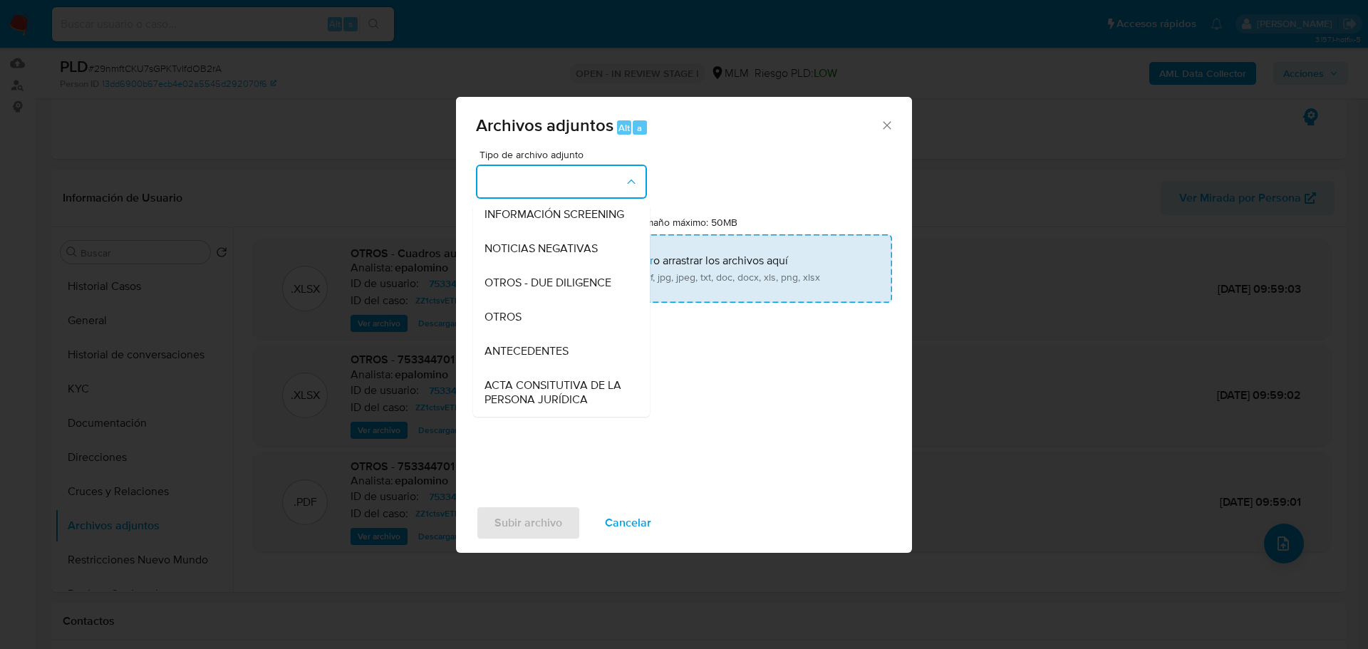
drag, startPoint x: 521, startPoint y: 322, endPoint x: 595, endPoint y: 274, distance: 88.2
click at [522, 322] on div "OTROS" at bounding box center [557, 317] width 145 height 34
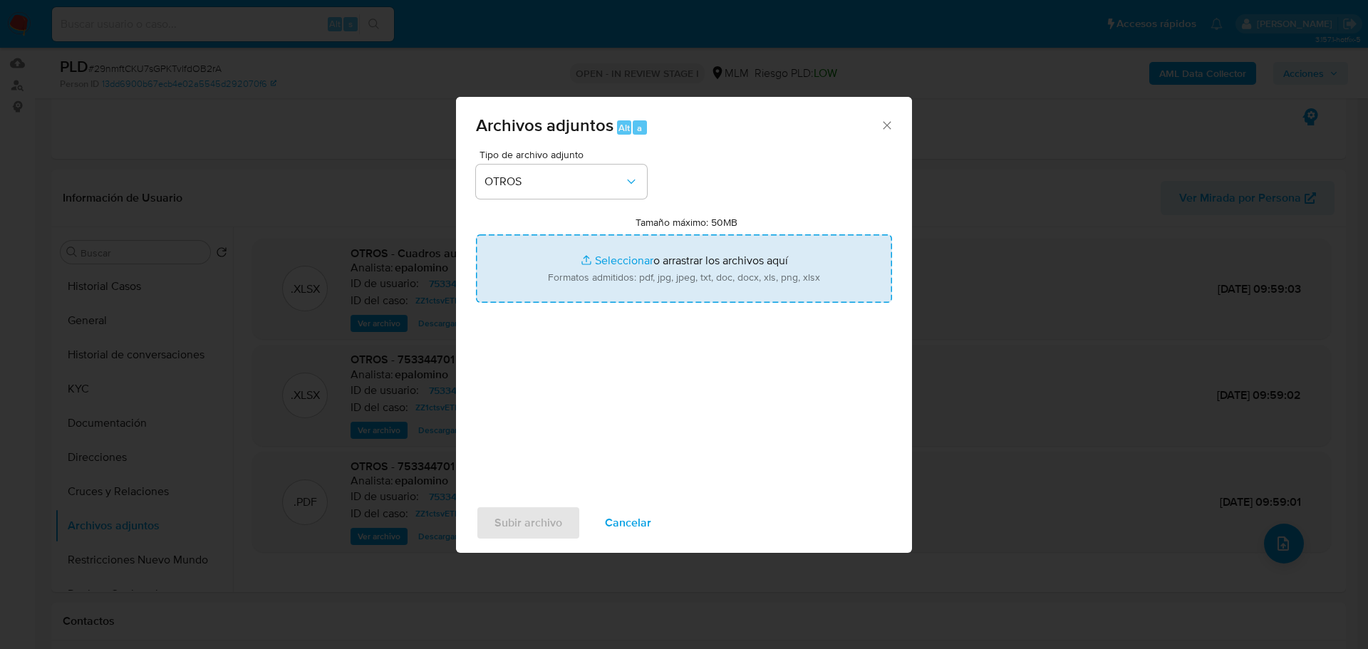
click at [641, 262] on input "Tamaño máximo: 50MB Seleccionar archivos" at bounding box center [684, 268] width 416 height 68
type input "C:\fakepath\753344701_Ramon Mendez Mendez_Ago25.pdf"
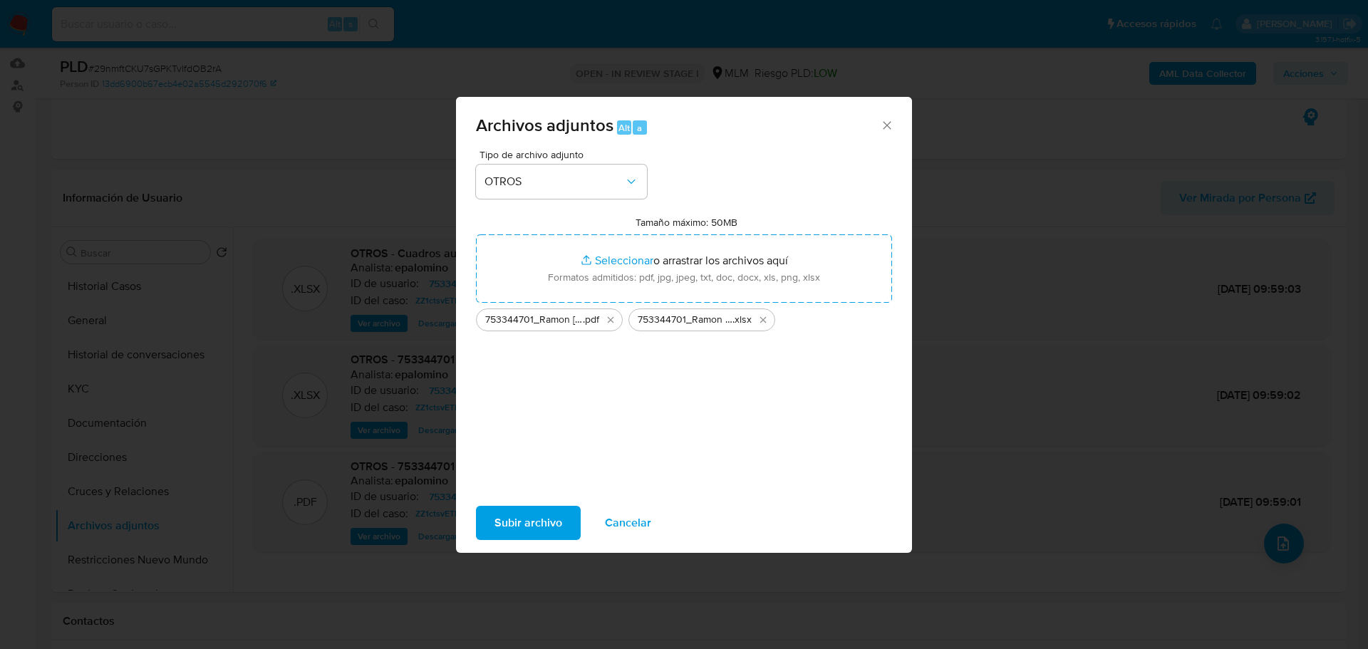
drag, startPoint x: 524, startPoint y: 524, endPoint x: 216, endPoint y: 456, distance: 315.2
click at [524, 523] on span "Subir archivo" at bounding box center [529, 522] width 68 height 31
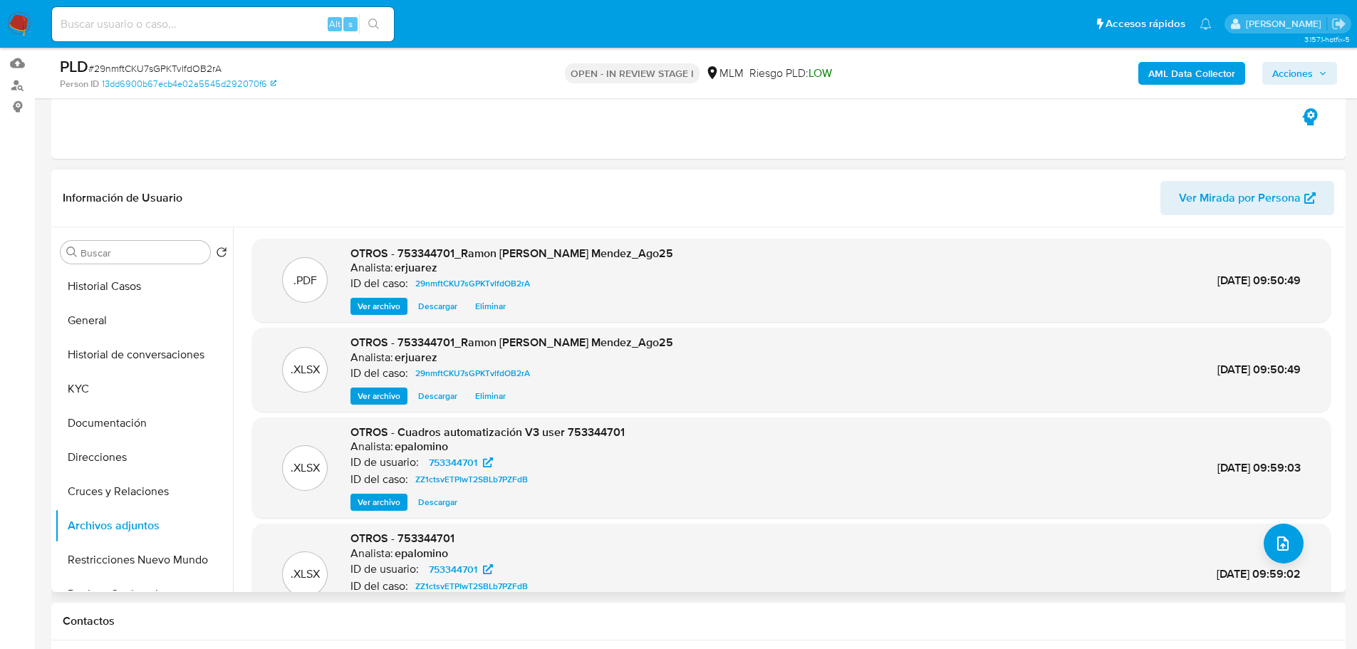
click at [383, 300] on span "Ver archivo" at bounding box center [379, 306] width 43 height 14
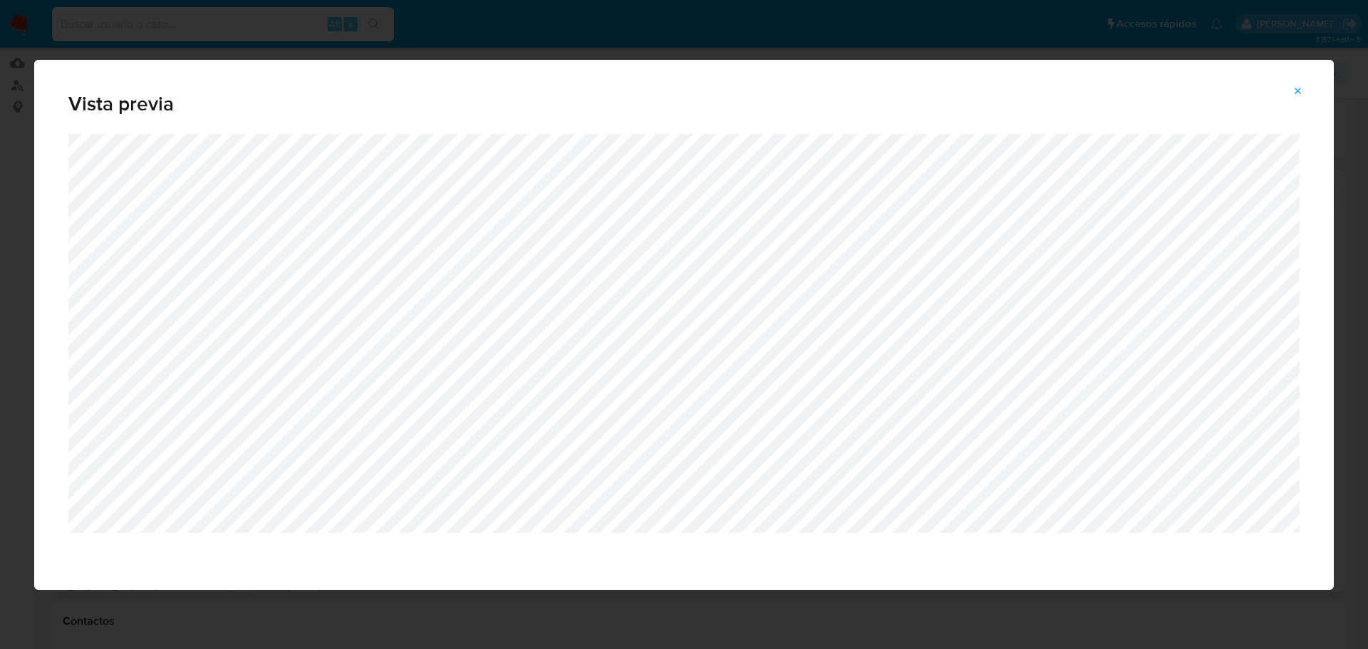
click at [1302, 87] on icon "Attachment preview" at bounding box center [1298, 91] width 11 height 11
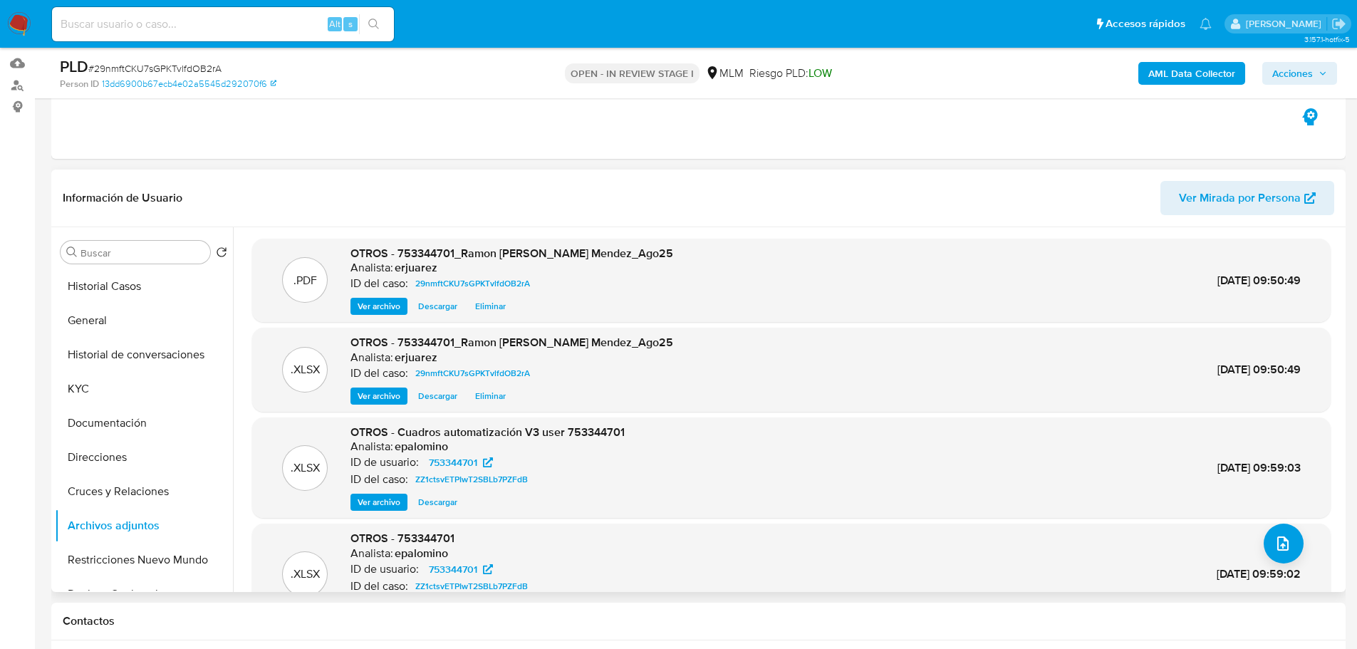
click at [1308, 70] on span "Acciones" at bounding box center [1293, 73] width 41 height 23
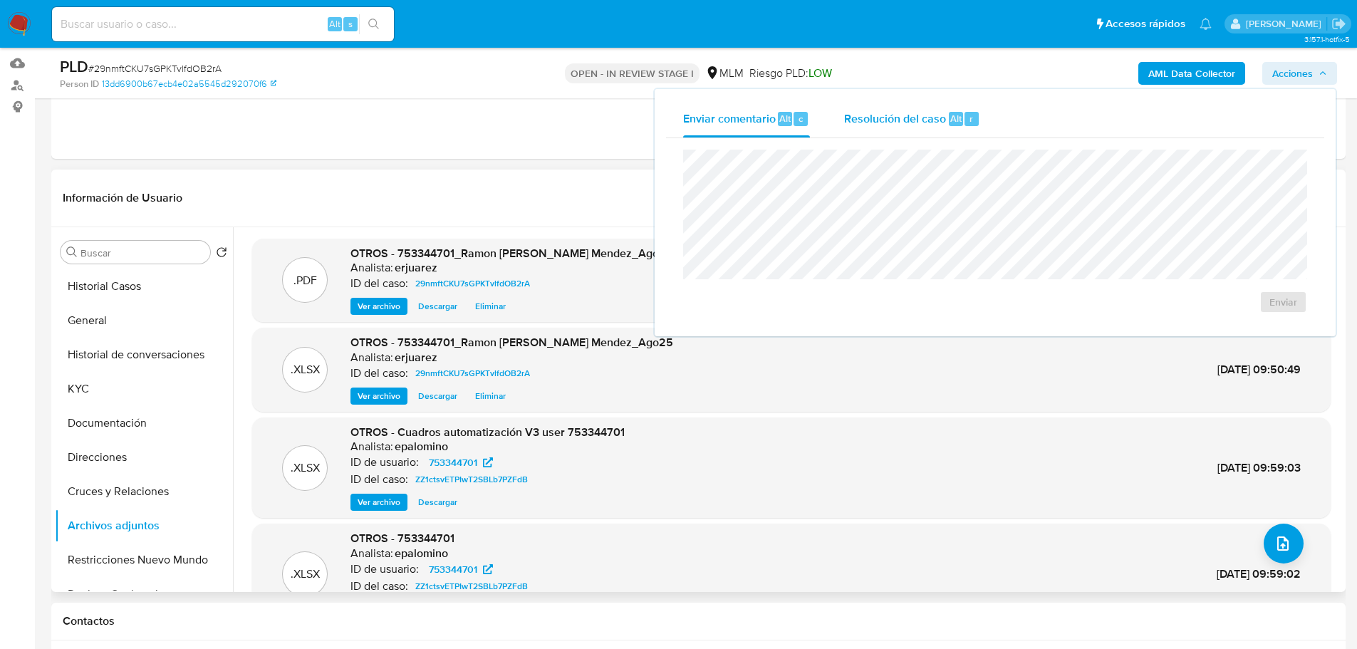
click at [889, 117] on span "Resolución del caso" at bounding box center [895, 118] width 102 height 16
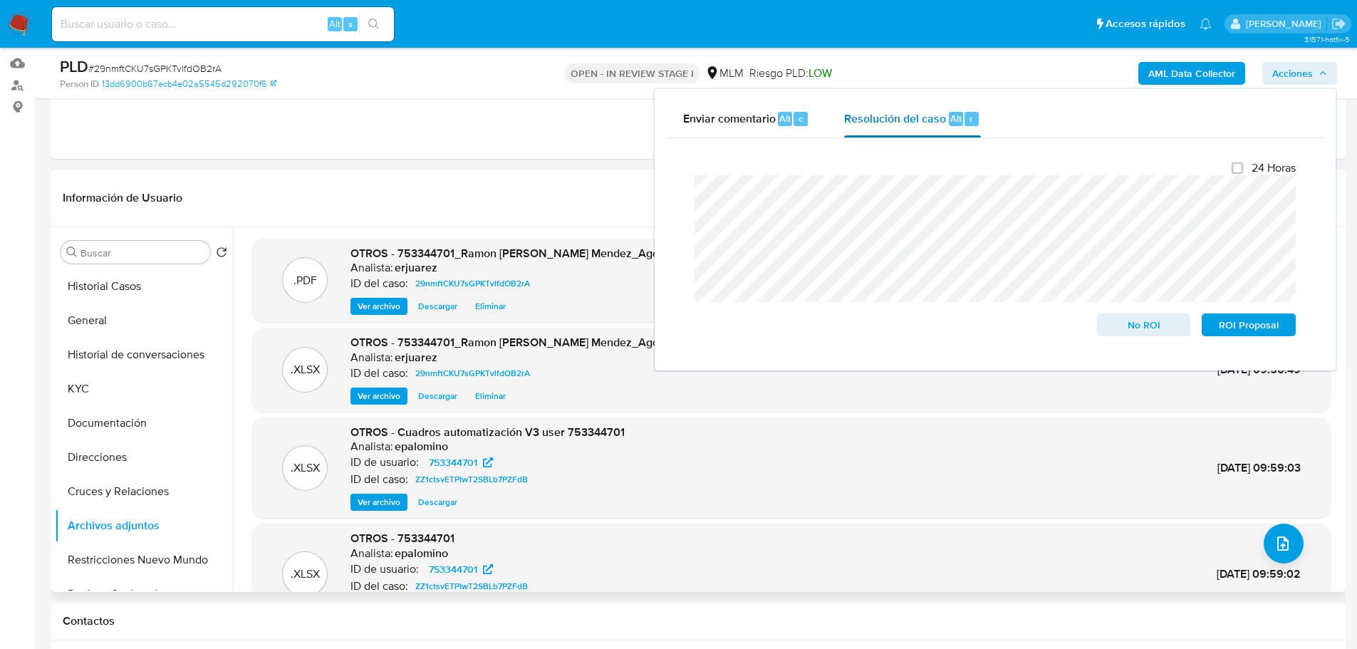
scroll to position [0, 0]
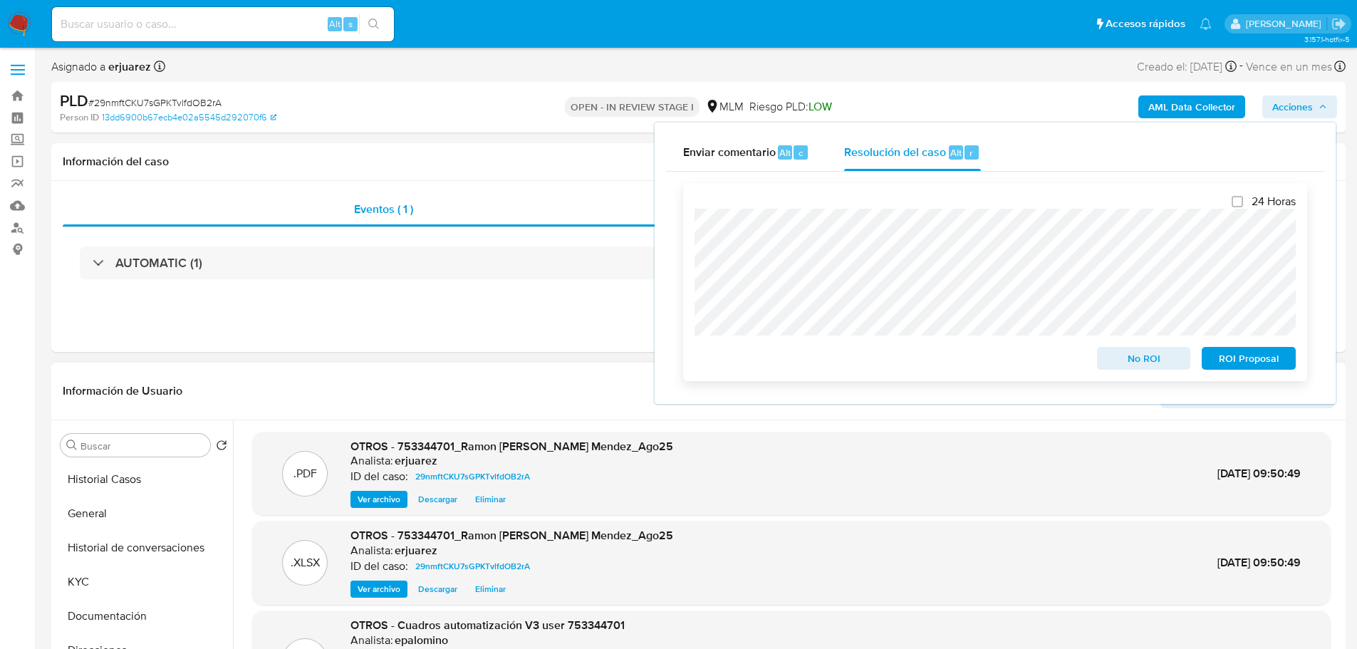
click at [1156, 362] on span "No ROI" at bounding box center [1144, 358] width 74 height 20
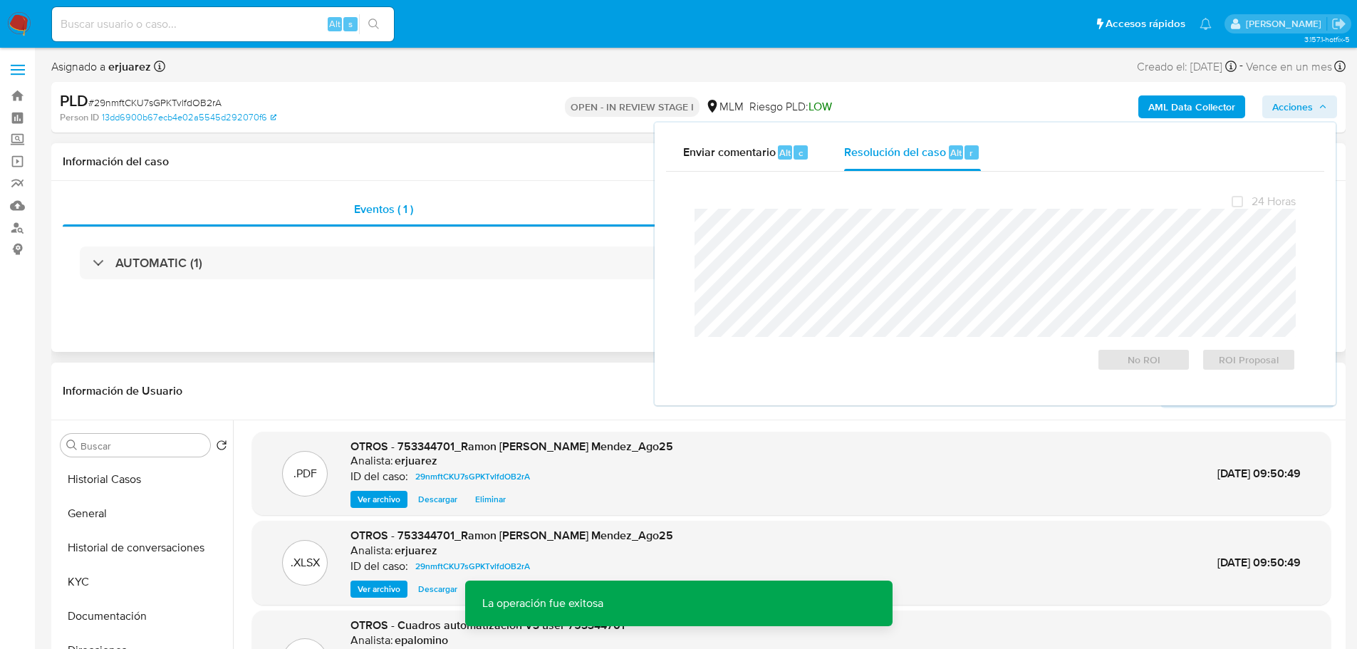
drag, startPoint x: 360, startPoint y: 309, endPoint x: 663, endPoint y: 227, distance: 313.7
click at [363, 307] on div "Eventos ( 1 ) Acciones AUTOMATIC (1)" at bounding box center [698, 266] width 1295 height 171
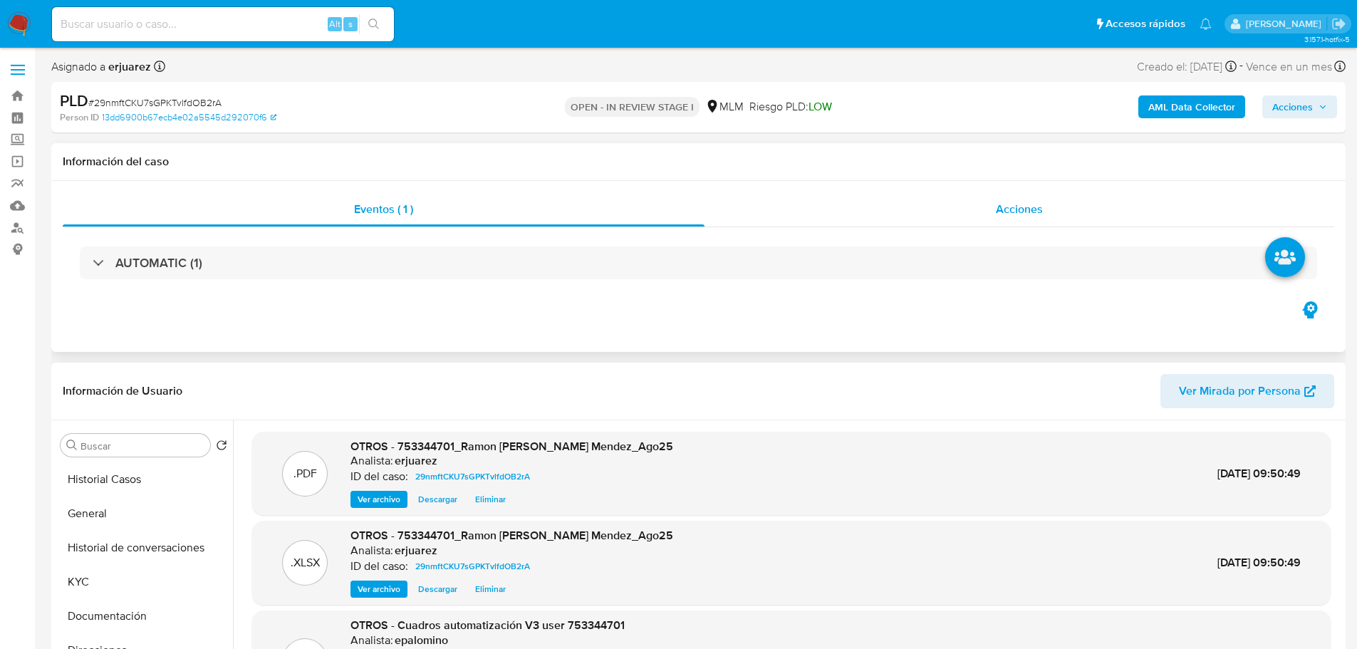
click at [760, 219] on div "Acciones" at bounding box center [1020, 209] width 630 height 34
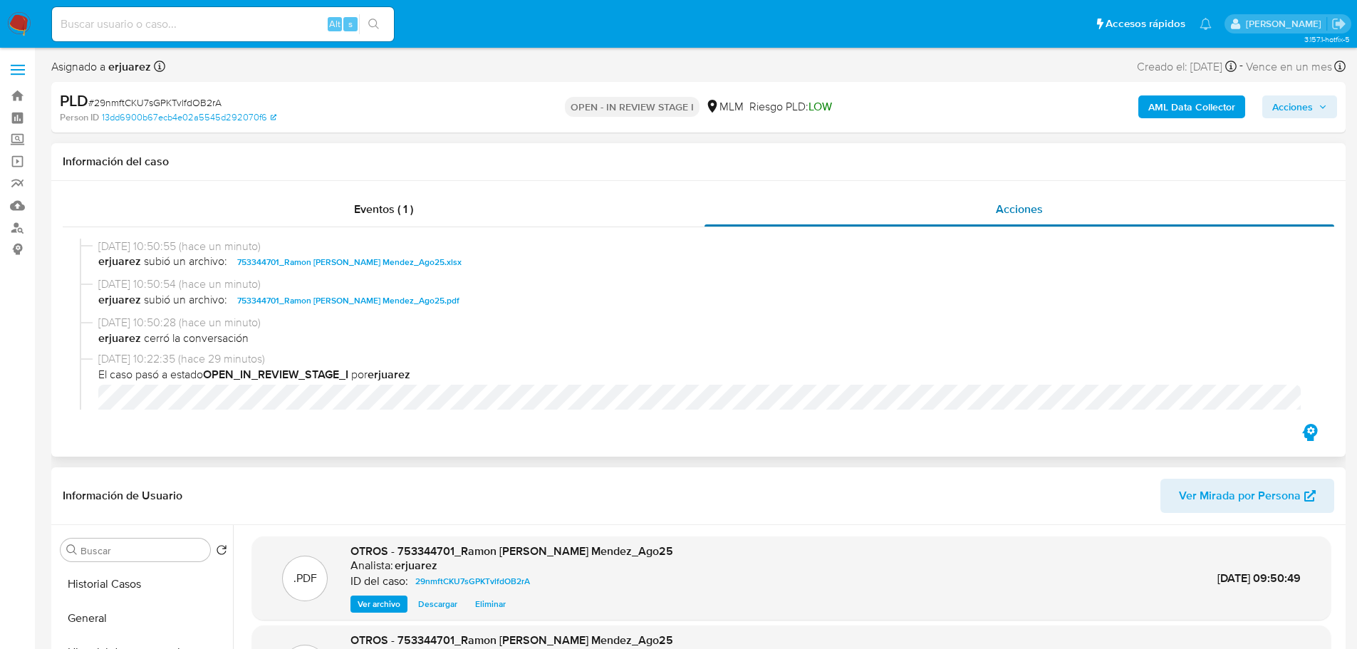
drag, startPoint x: 428, startPoint y: 218, endPoint x: 990, endPoint y: 218, distance: 562.2
click at [443, 218] on div "Eventos ( 1 )" at bounding box center [384, 209] width 642 height 34
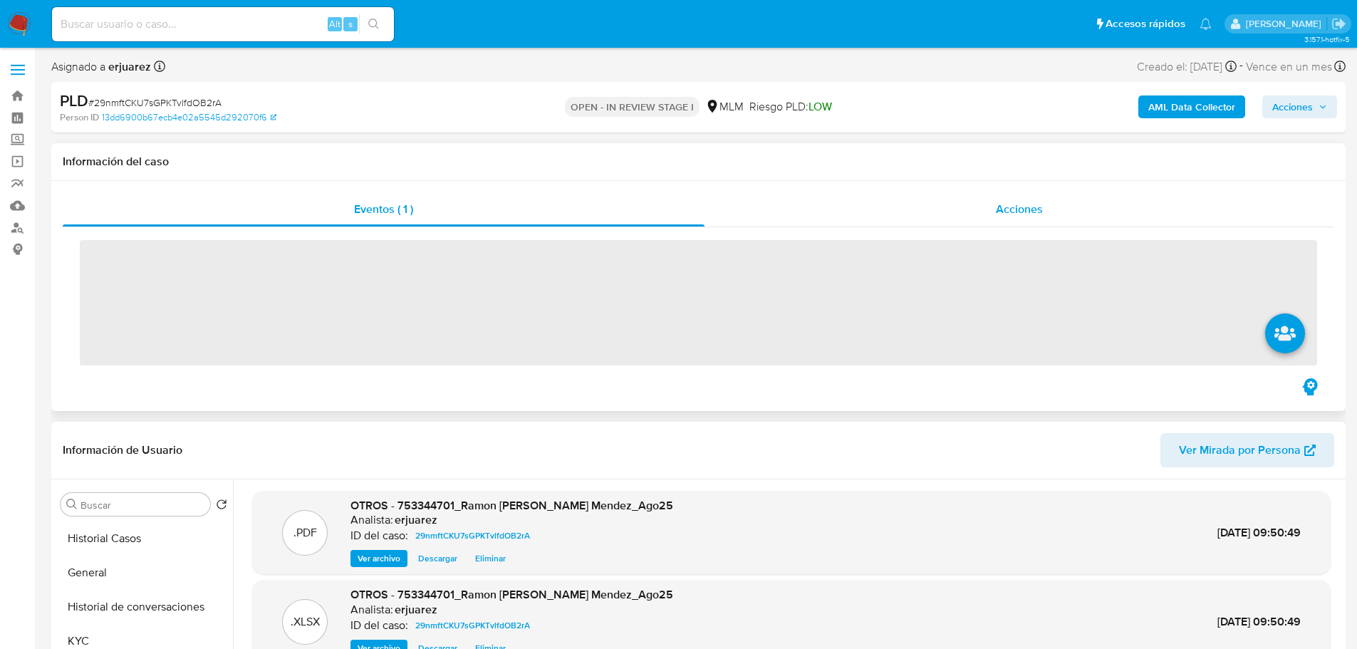
click at [956, 202] on div "Acciones" at bounding box center [1020, 209] width 630 height 34
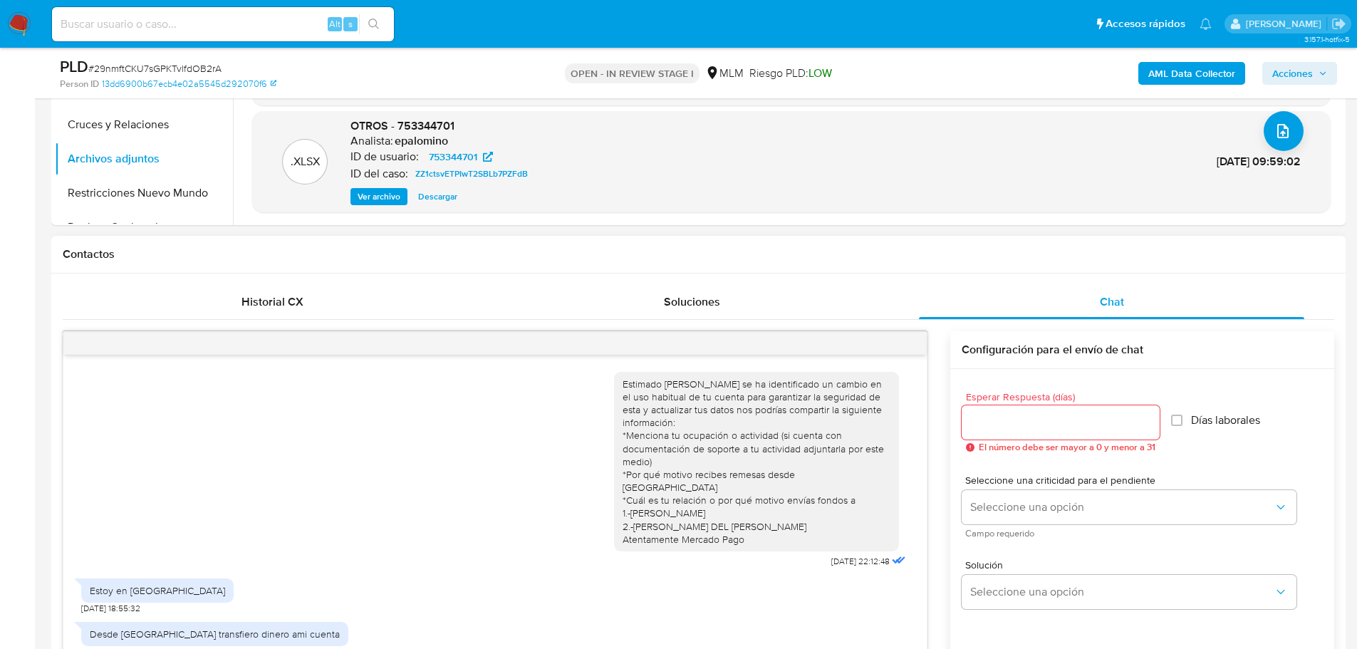
scroll to position [428, 0]
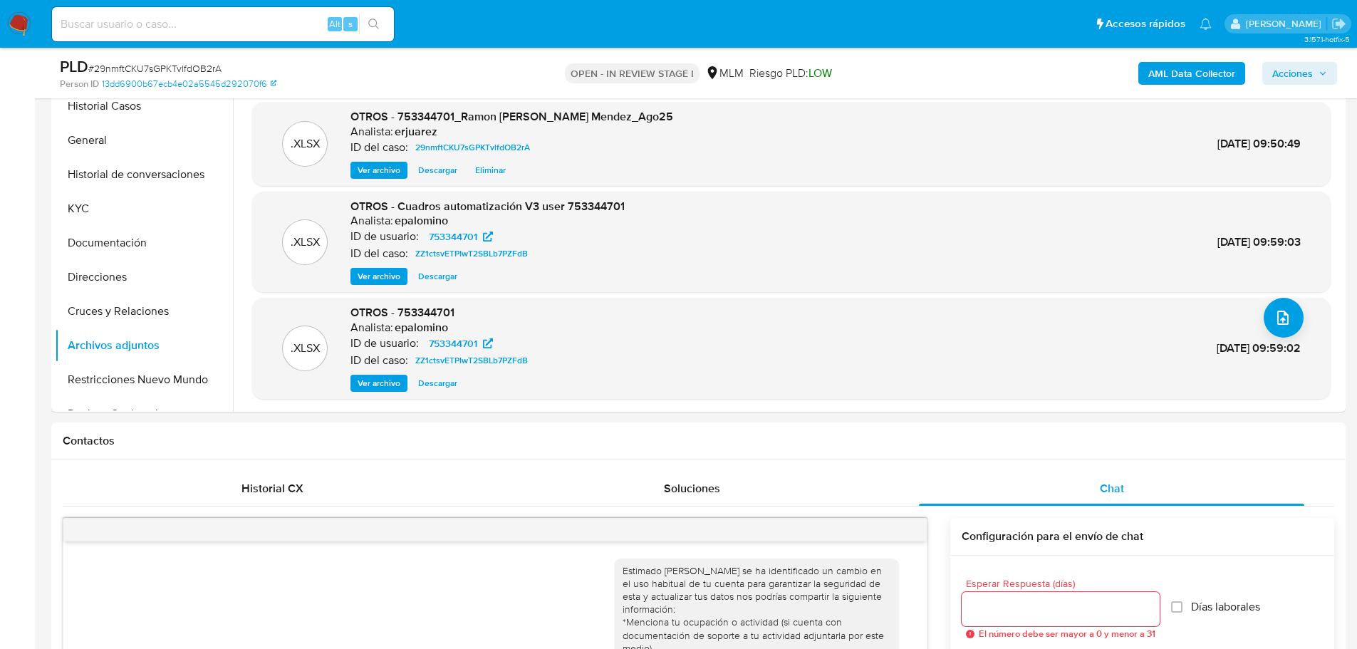
drag, startPoint x: 72, startPoint y: 212, endPoint x: 1357, endPoint y: 294, distance: 1288.1
click at [74, 210] on button "KYC" at bounding box center [144, 209] width 178 height 34
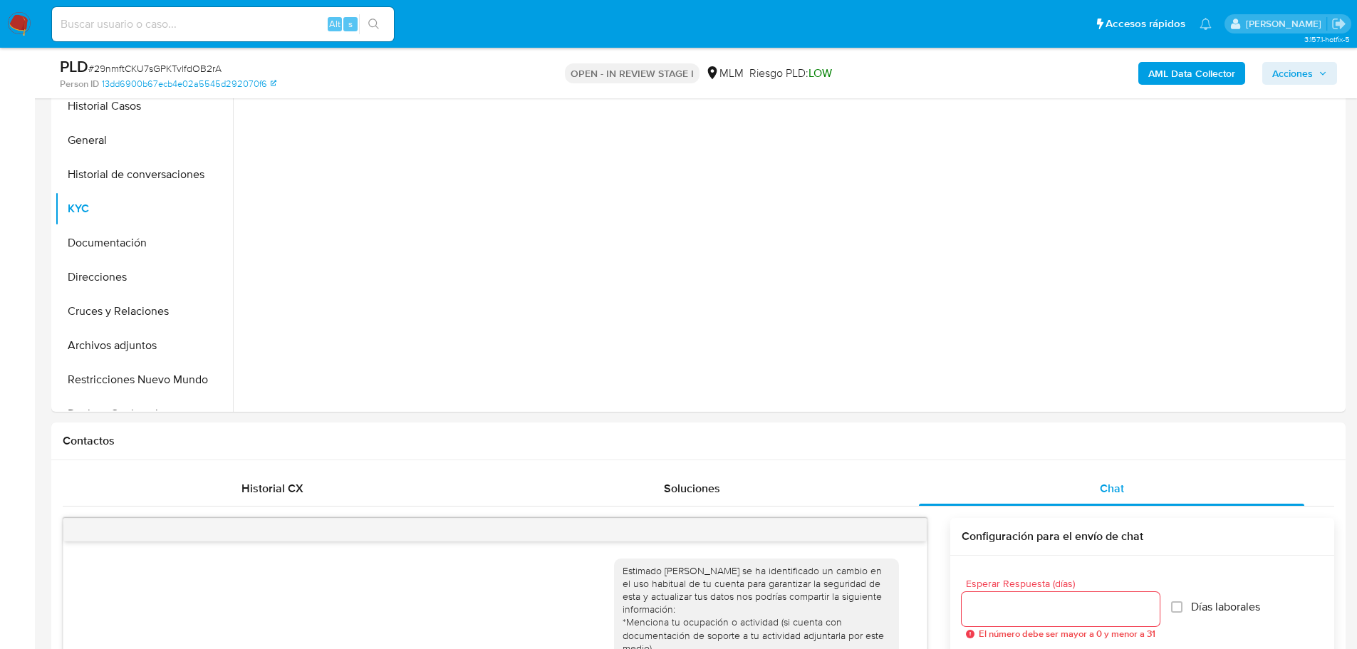
scroll to position [0, 0]
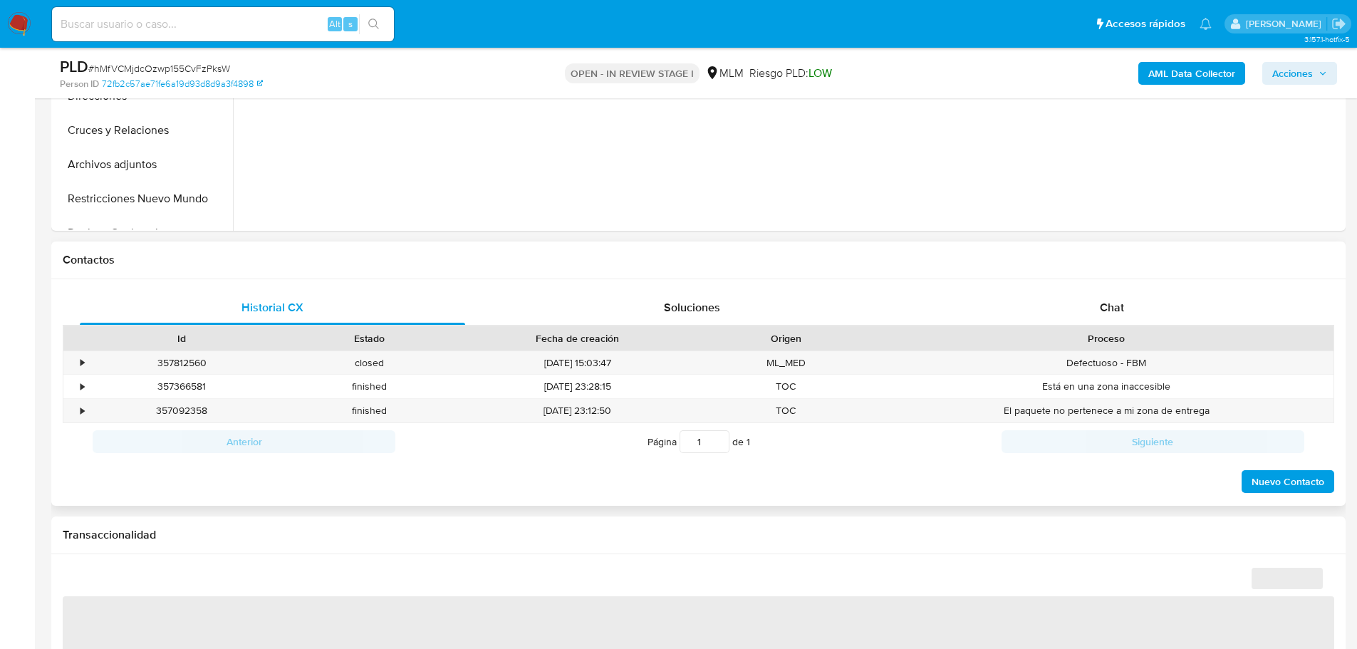
scroll to position [499, 0]
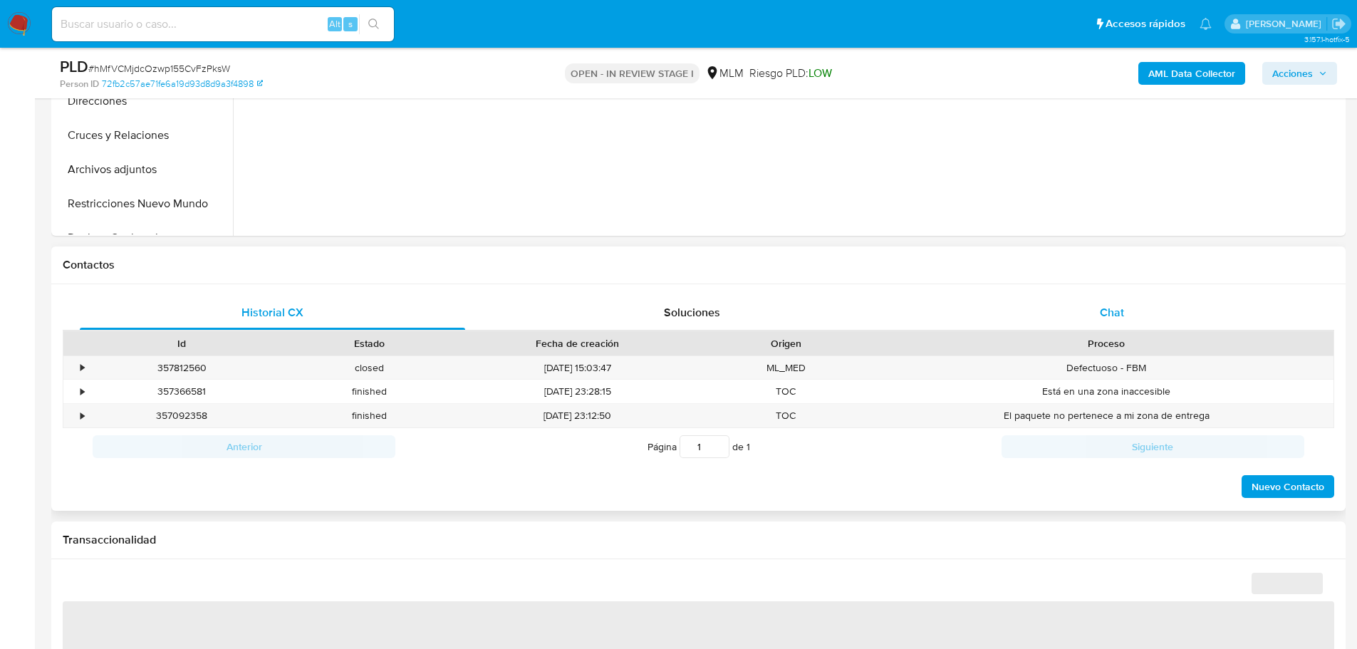
click at [1101, 308] on span "Chat" at bounding box center [1112, 312] width 24 height 16
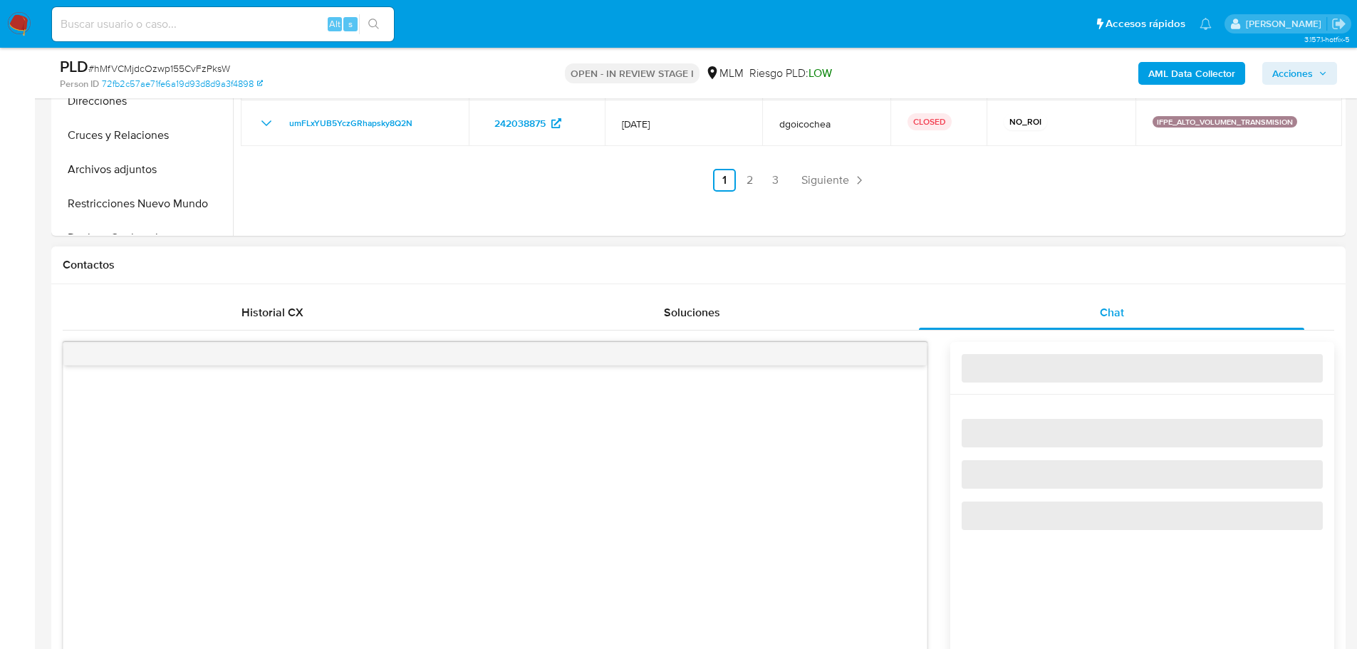
select select "10"
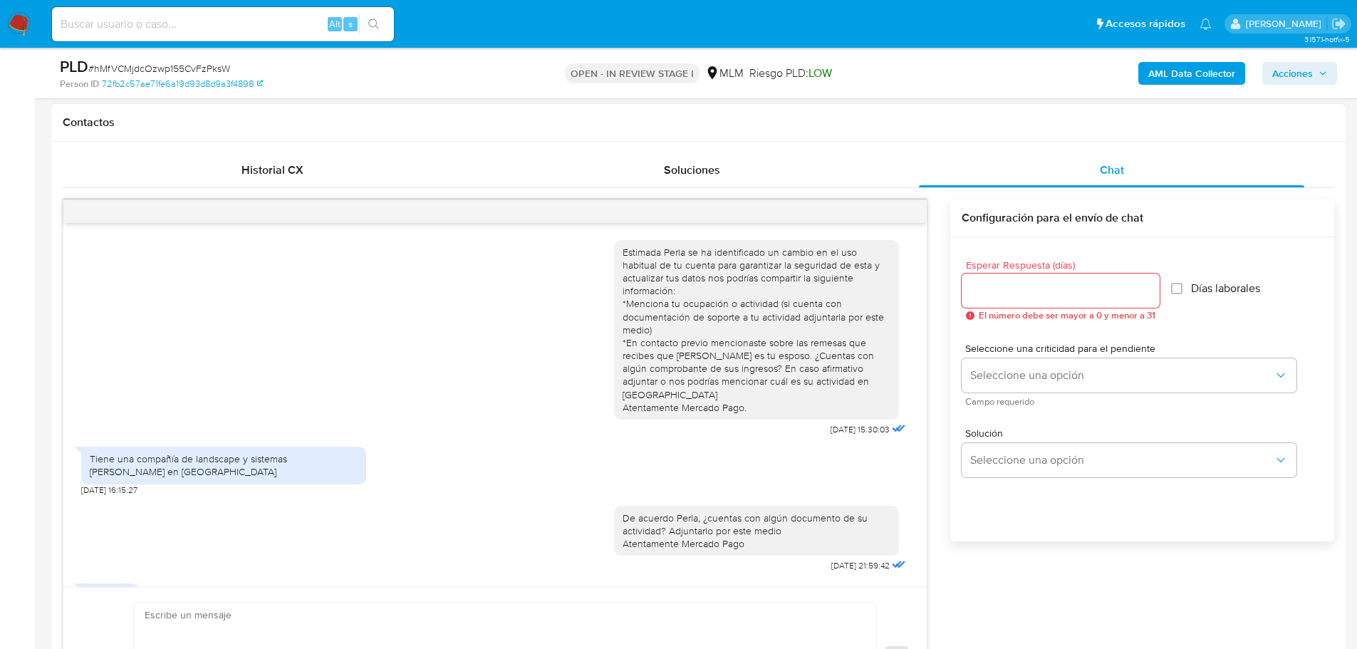
scroll to position [182, 0]
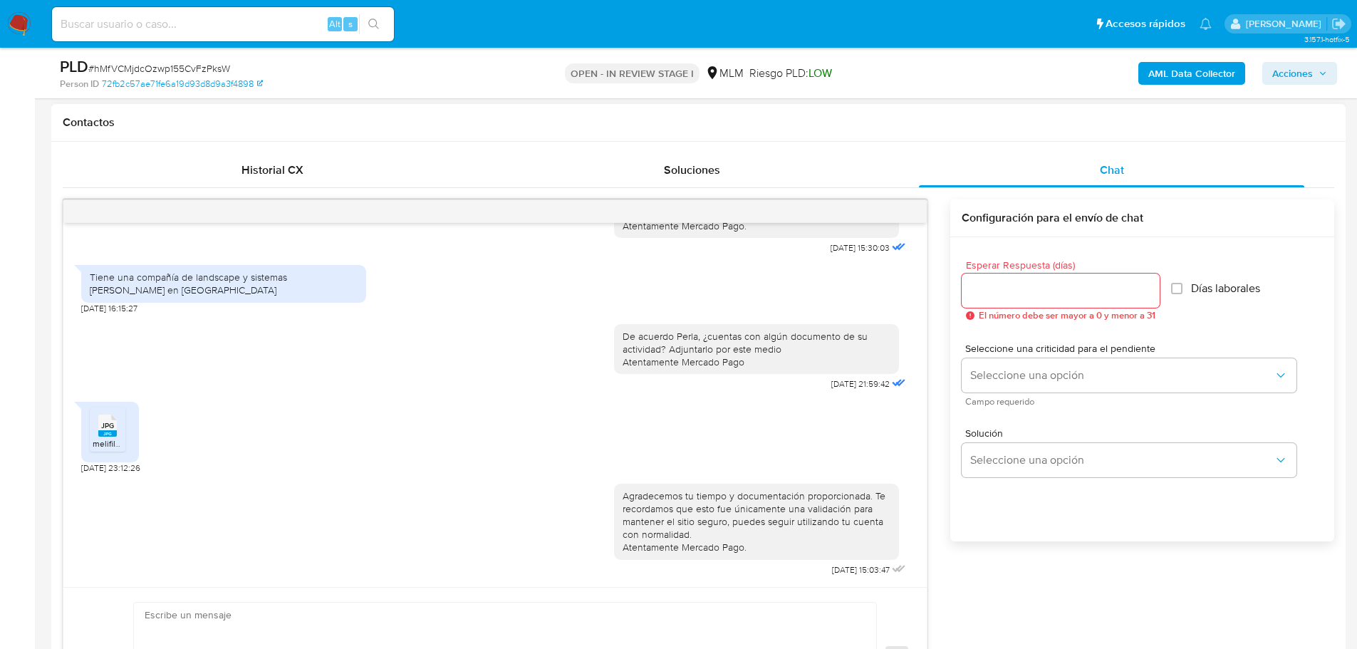
drag, startPoint x: 897, startPoint y: 212, endPoint x: 906, endPoint y: 212, distance: 9.3
click at [899, 212] on div at bounding box center [495, 211] width 864 height 23
click at [906, 212] on div at bounding box center [495, 211] width 864 height 23
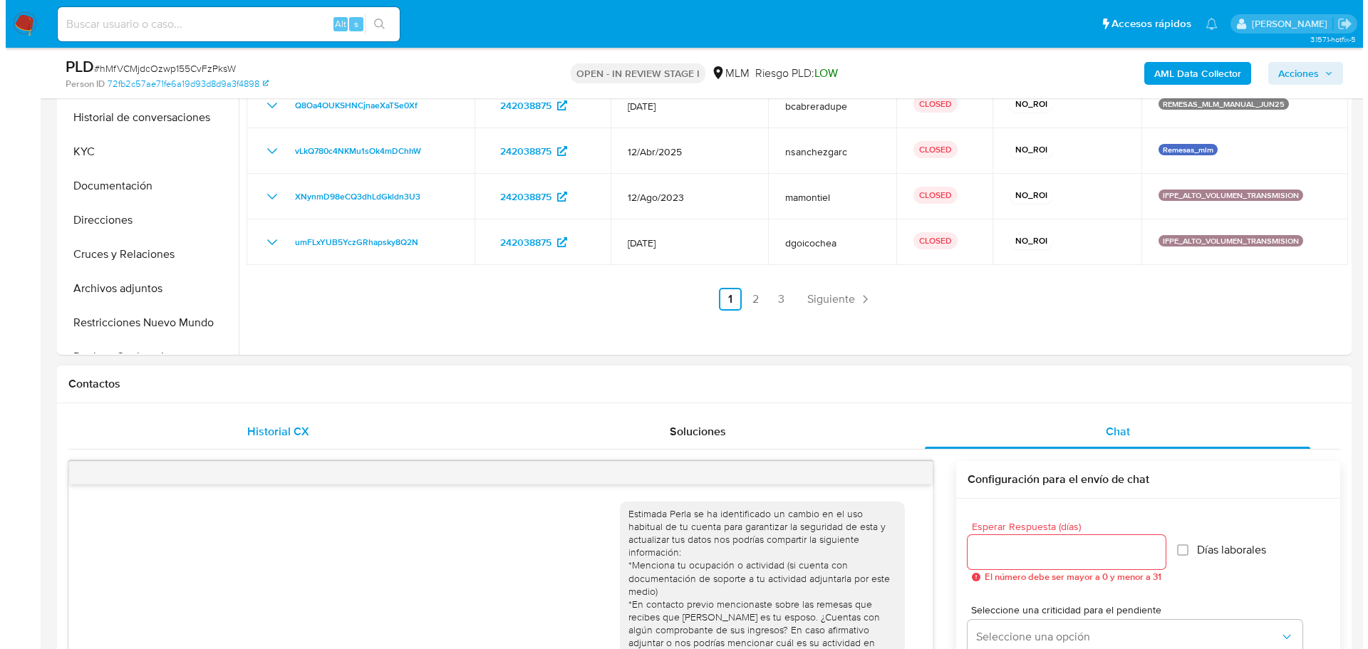
scroll to position [143, 0]
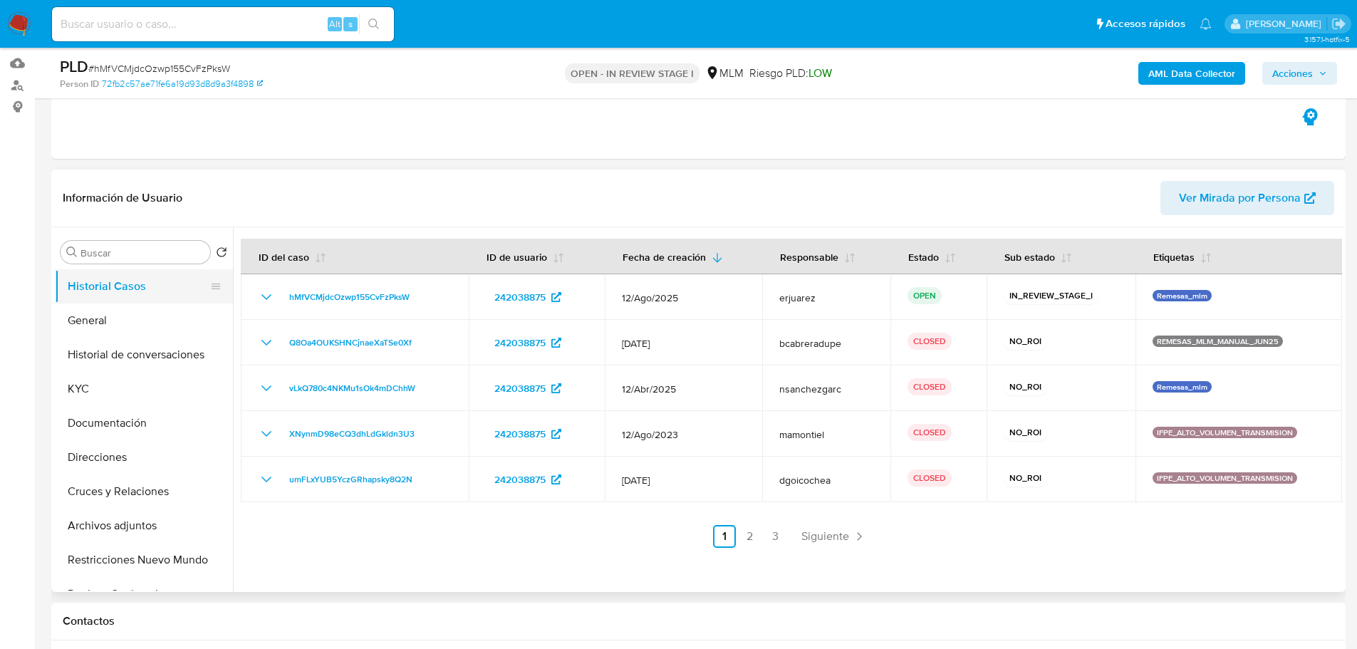
click at [146, 291] on button "Historial Casos" at bounding box center [138, 286] width 167 height 34
click at [161, 346] on button "Historial de conversaciones" at bounding box center [138, 355] width 167 height 34
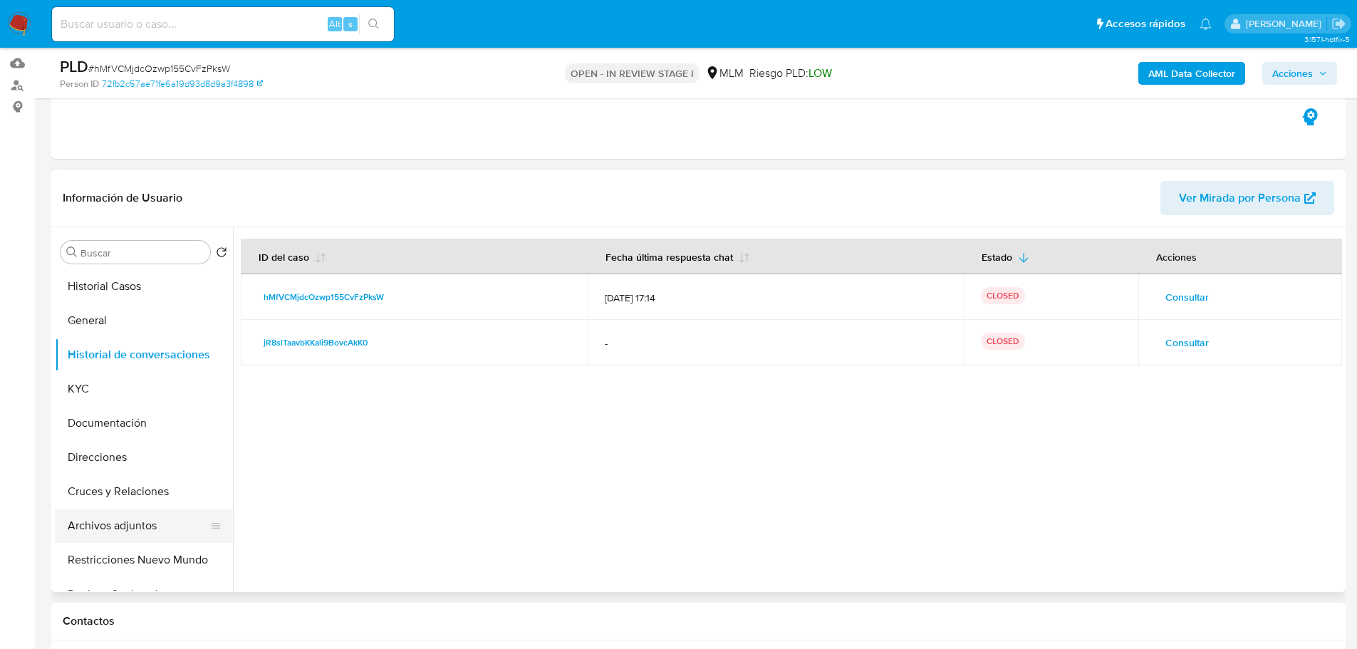
click at [128, 520] on button "Archivos adjuntos" at bounding box center [138, 526] width 167 height 34
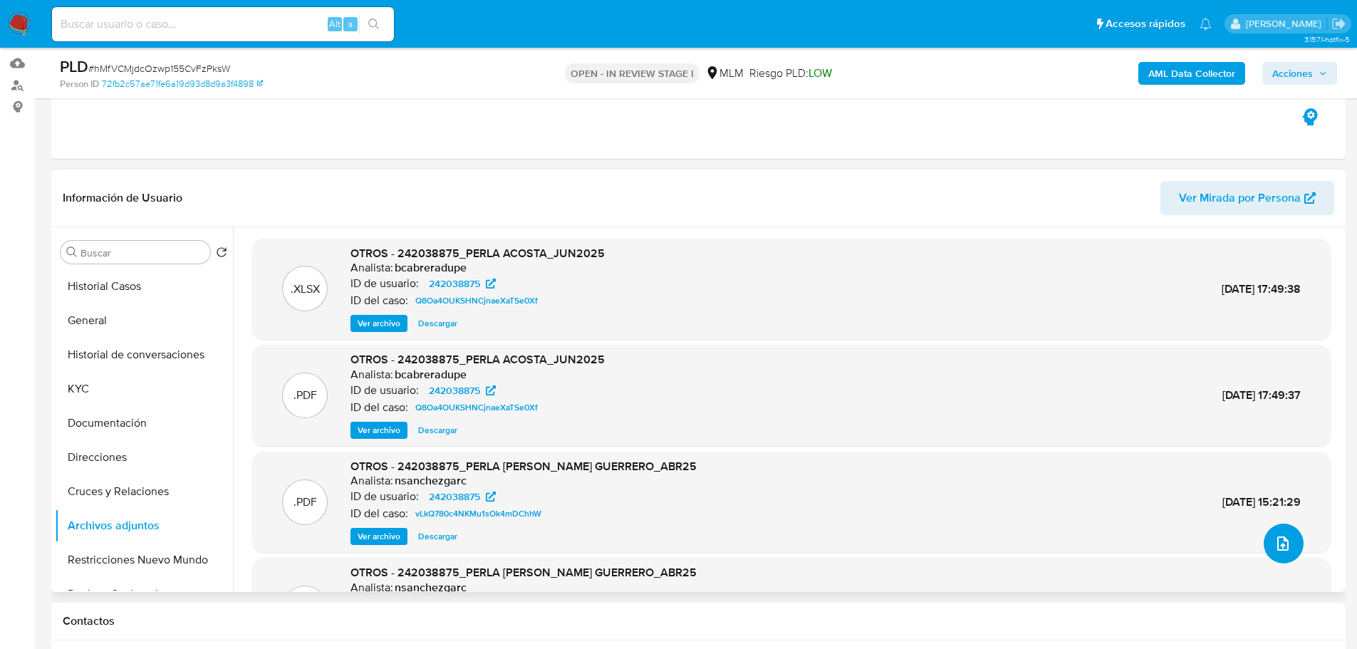
click at [1275, 537] on icon "upload-file" at bounding box center [1283, 543] width 17 height 17
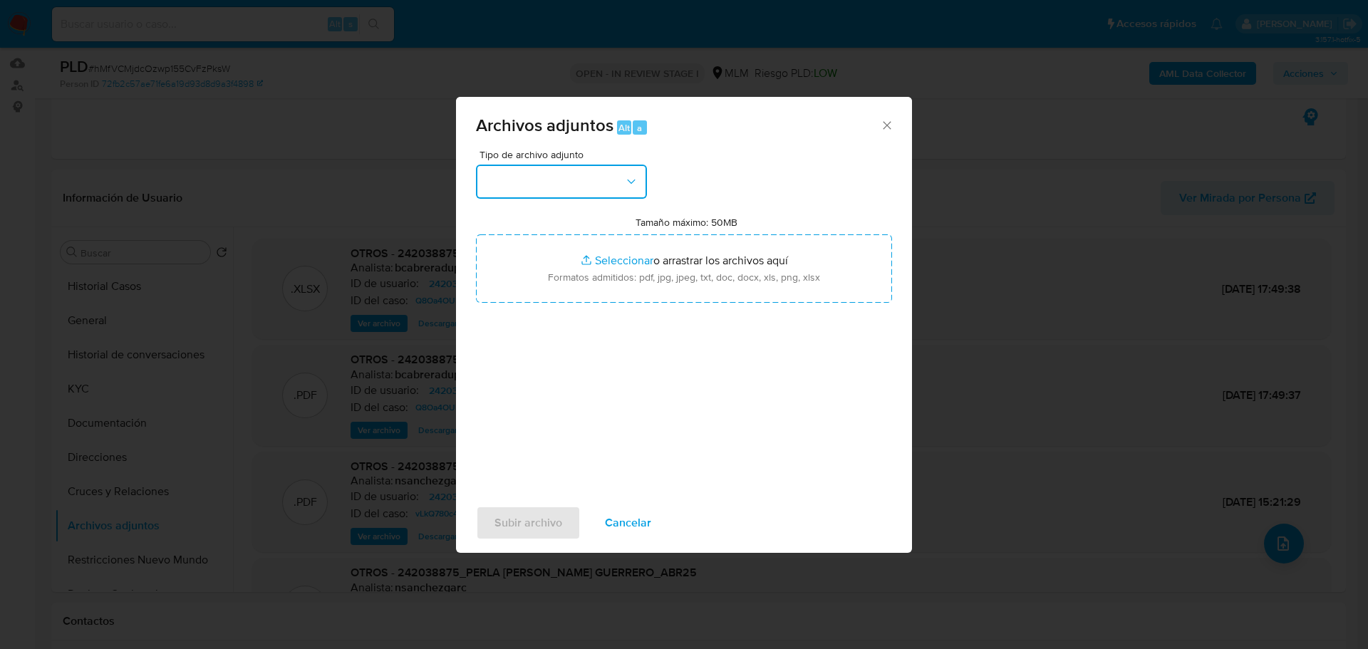
click at [552, 170] on button "button" at bounding box center [561, 182] width 171 height 34
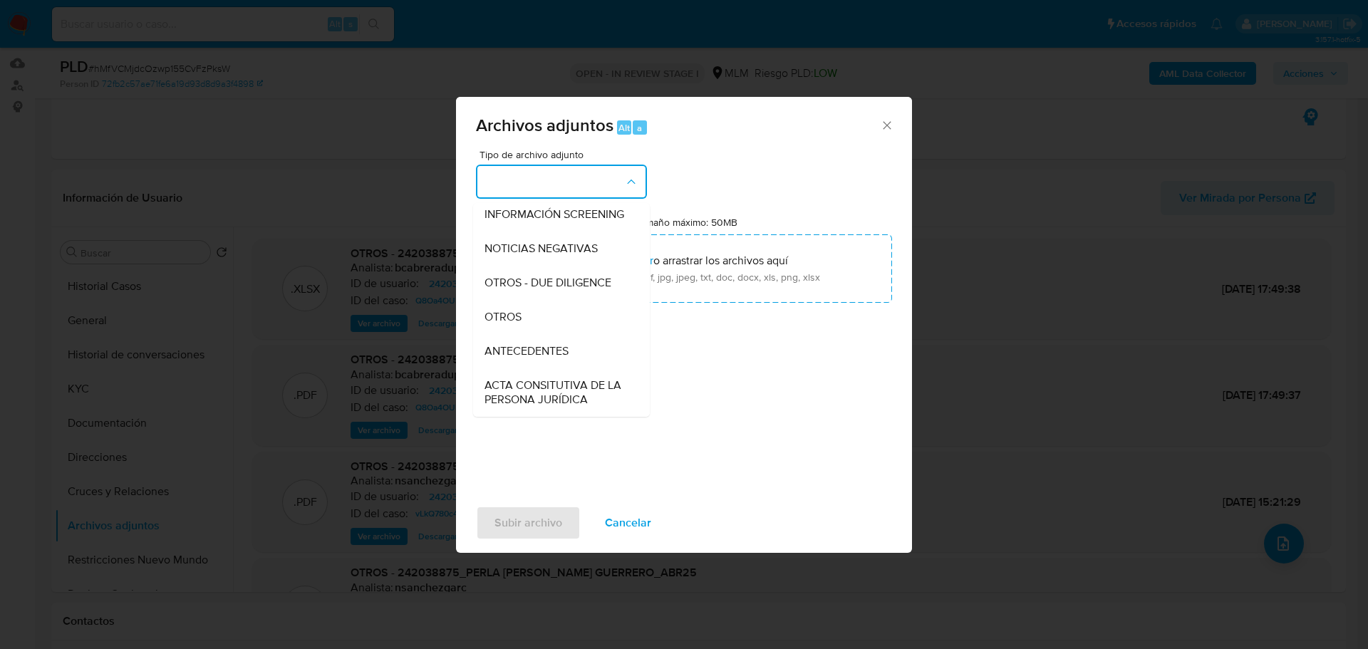
drag, startPoint x: 513, startPoint y: 332, endPoint x: 545, endPoint y: 314, distance: 37.0
click at [514, 324] on span "OTROS" at bounding box center [503, 317] width 37 height 14
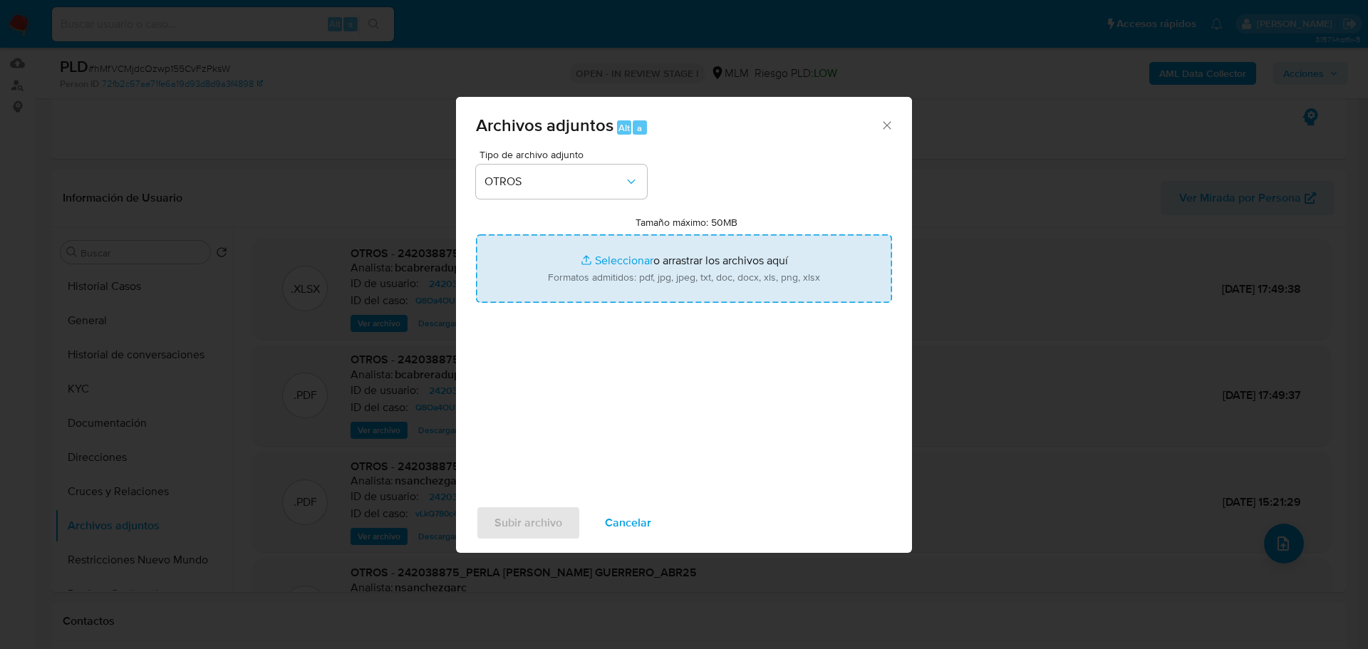
click at [605, 259] on input "Tamaño máximo: 50MB Seleccionar archivos" at bounding box center [684, 268] width 416 height 68
type input "C:\fakepath\753344701_Ramon Mendez Mendez_Ago25.pdf"
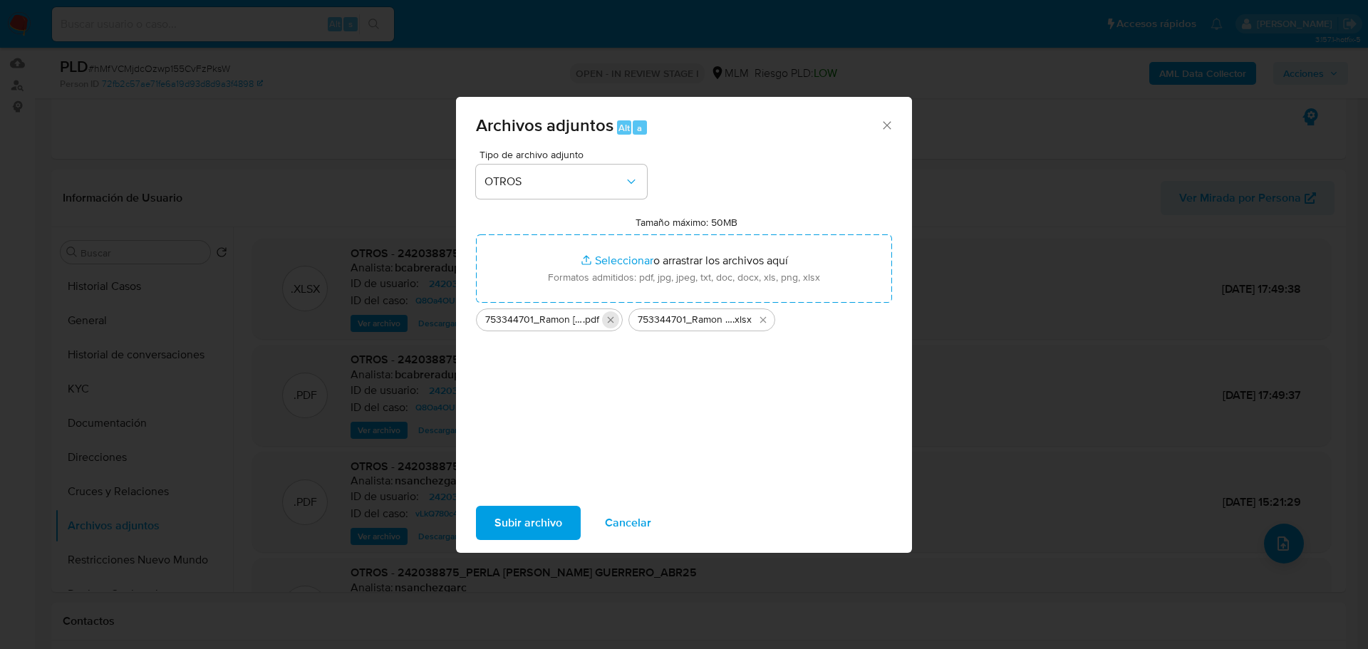
click at [609, 319] on icon "Eliminar 753344701_Ramon Mendez Mendez_Ago25.pdf" at bounding box center [610, 319] width 11 height 11
click at [609, 319] on icon "Eliminar 753344701_Ramon Mendez Mendez_Ago25.xlsx" at bounding box center [610, 319] width 11 height 11
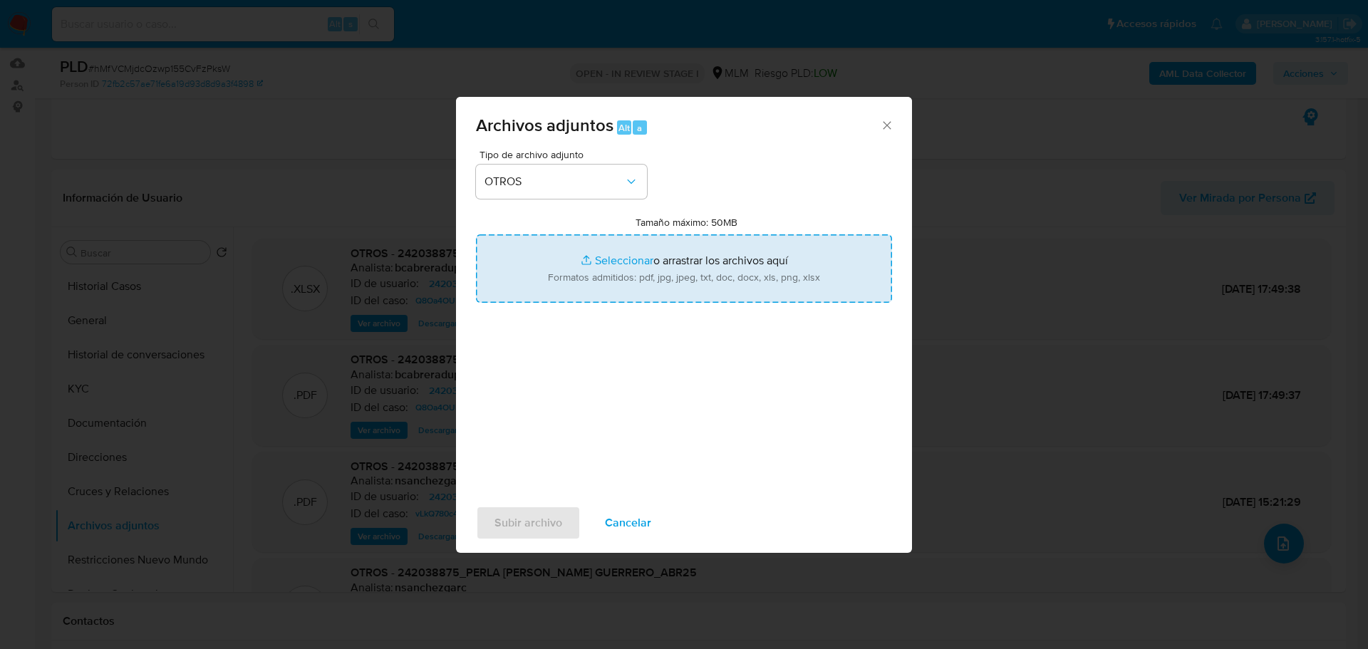
click at [615, 254] on input "Tamaño máximo: 50MB Seleccionar archivos" at bounding box center [684, 268] width 416 height 68
type input "C:\fakepath\242038875_Perla Iveth Acosta Guerrero_Ago25.pdf"
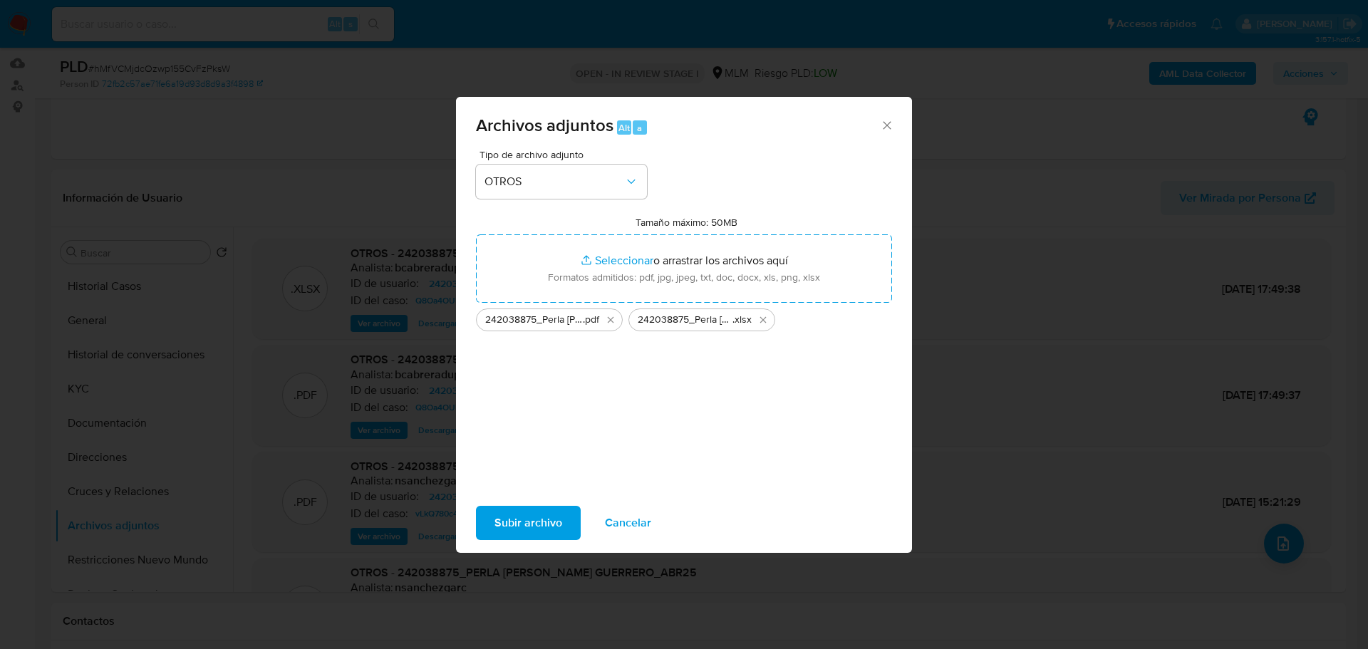
click at [519, 522] on span "Subir archivo" at bounding box center [529, 522] width 68 height 31
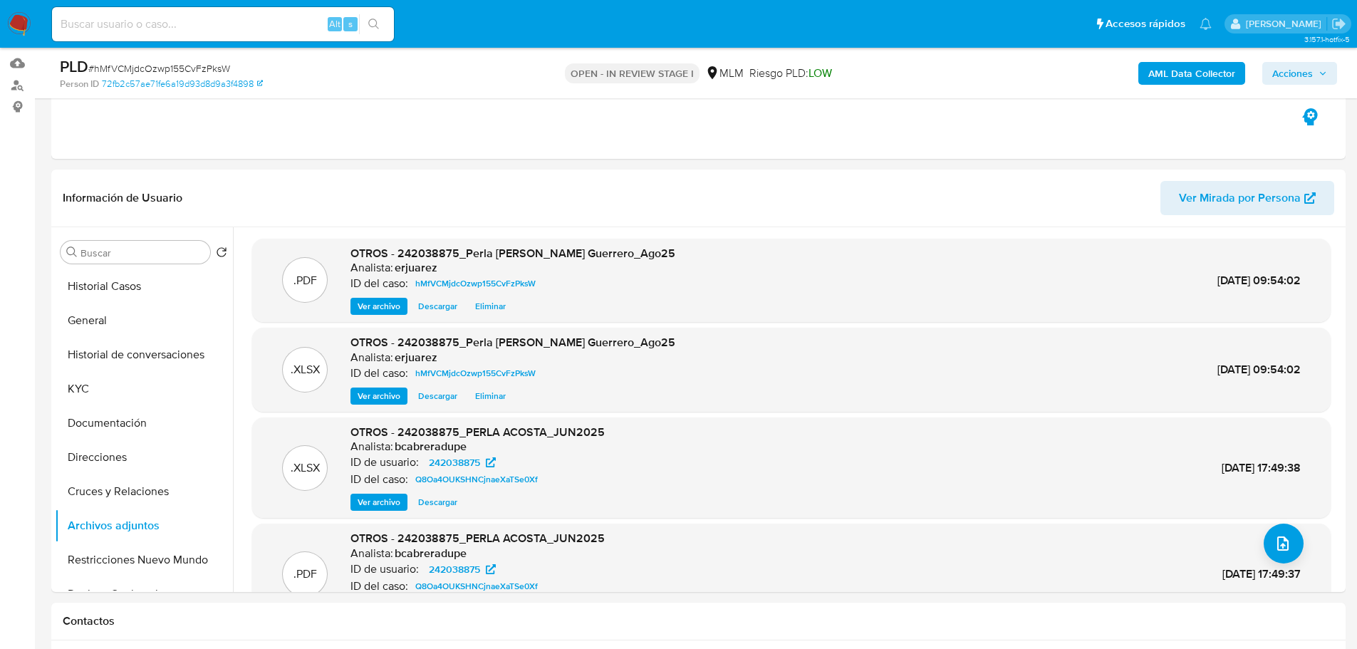
click at [1305, 77] on span "Acciones" at bounding box center [1293, 73] width 41 height 23
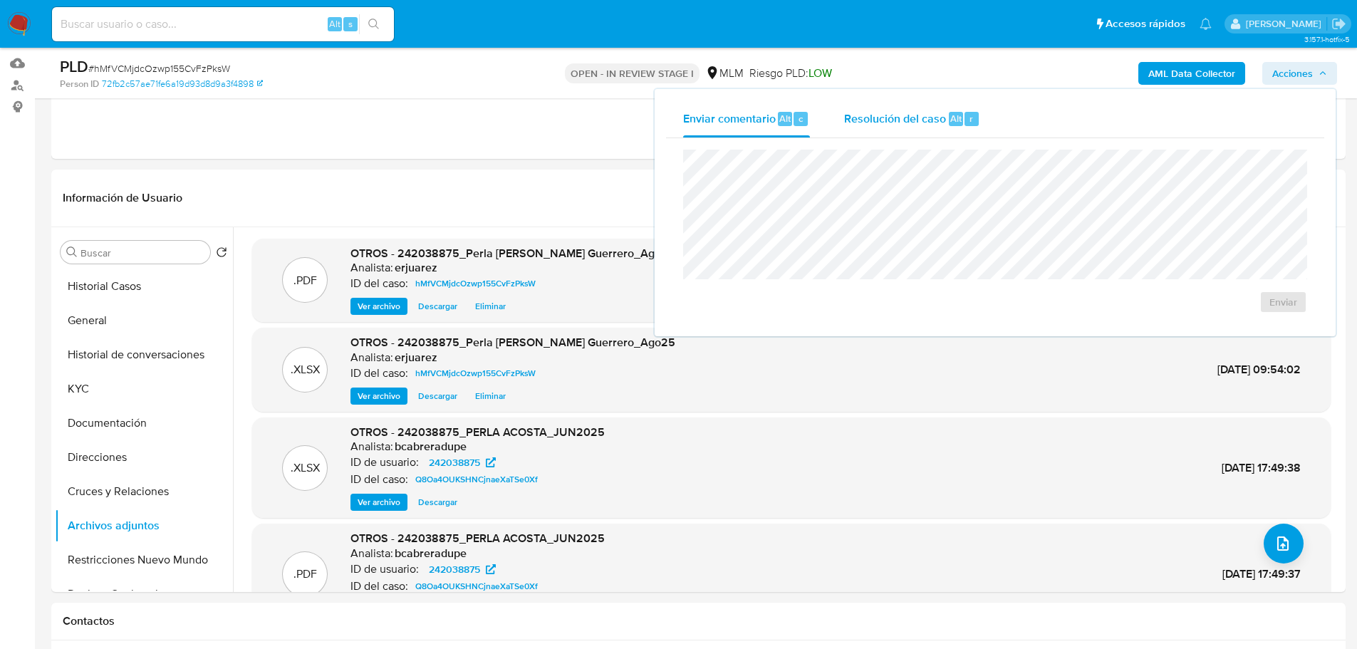
drag, startPoint x: 896, startPoint y: 115, endPoint x: 884, endPoint y: 125, distance: 15.8
click at [897, 115] on span "Resolución del caso" at bounding box center [895, 118] width 102 height 16
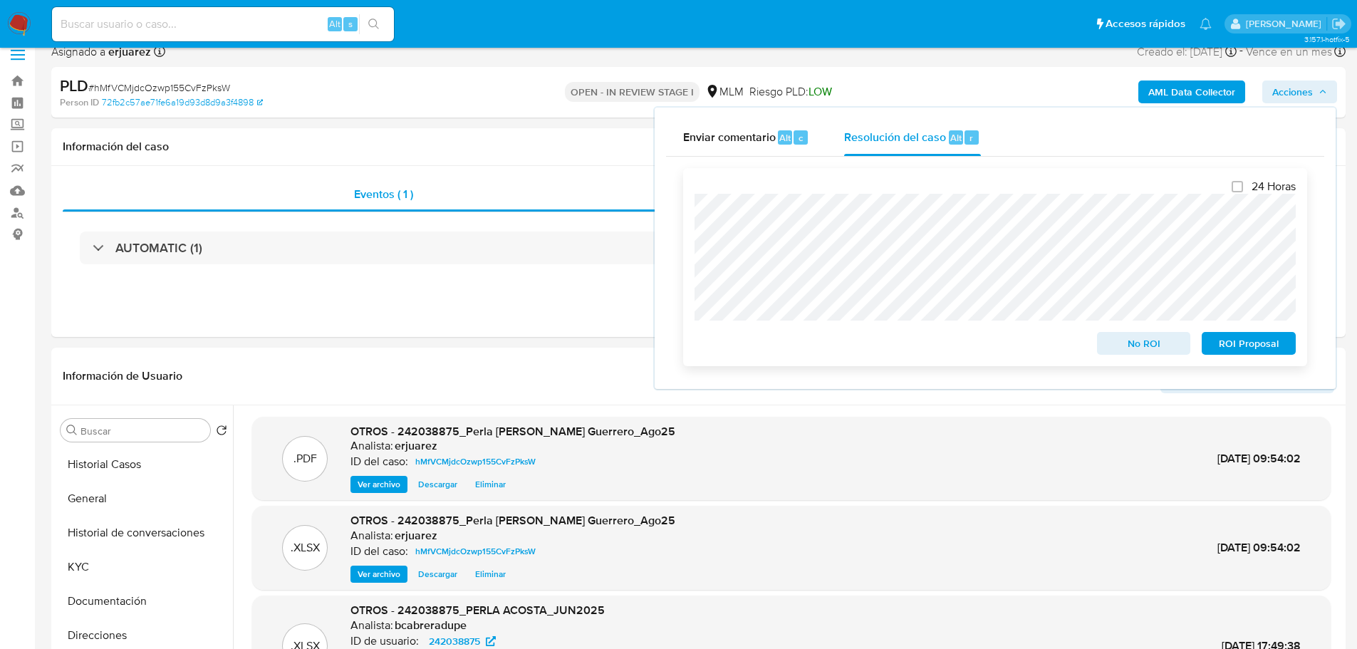
scroll to position [0, 0]
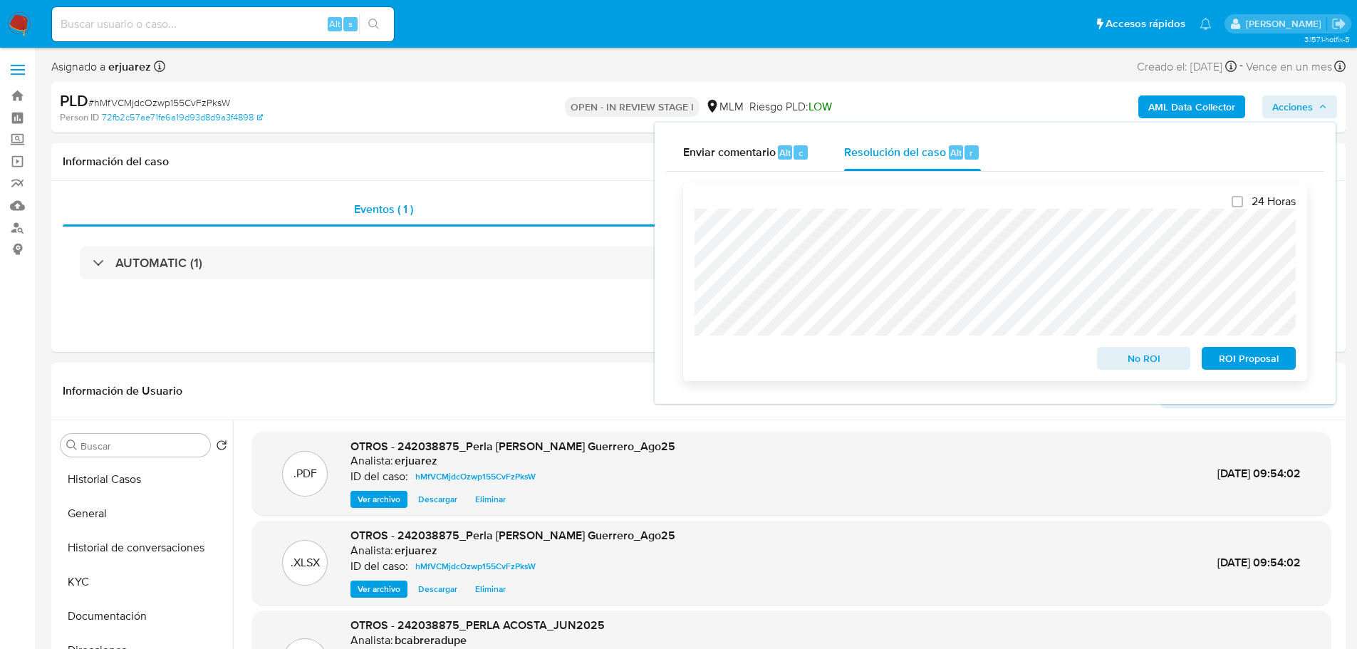
click at [692, 248] on div "24 Horas No ROI ROI Proposal" at bounding box center [995, 282] width 624 height 198
click at [1149, 362] on span "No ROI" at bounding box center [1144, 358] width 74 height 20
click at [542, 306] on div "Eventos ( 1 ) Acciones AUTOMATIC (1)" at bounding box center [698, 266] width 1295 height 171
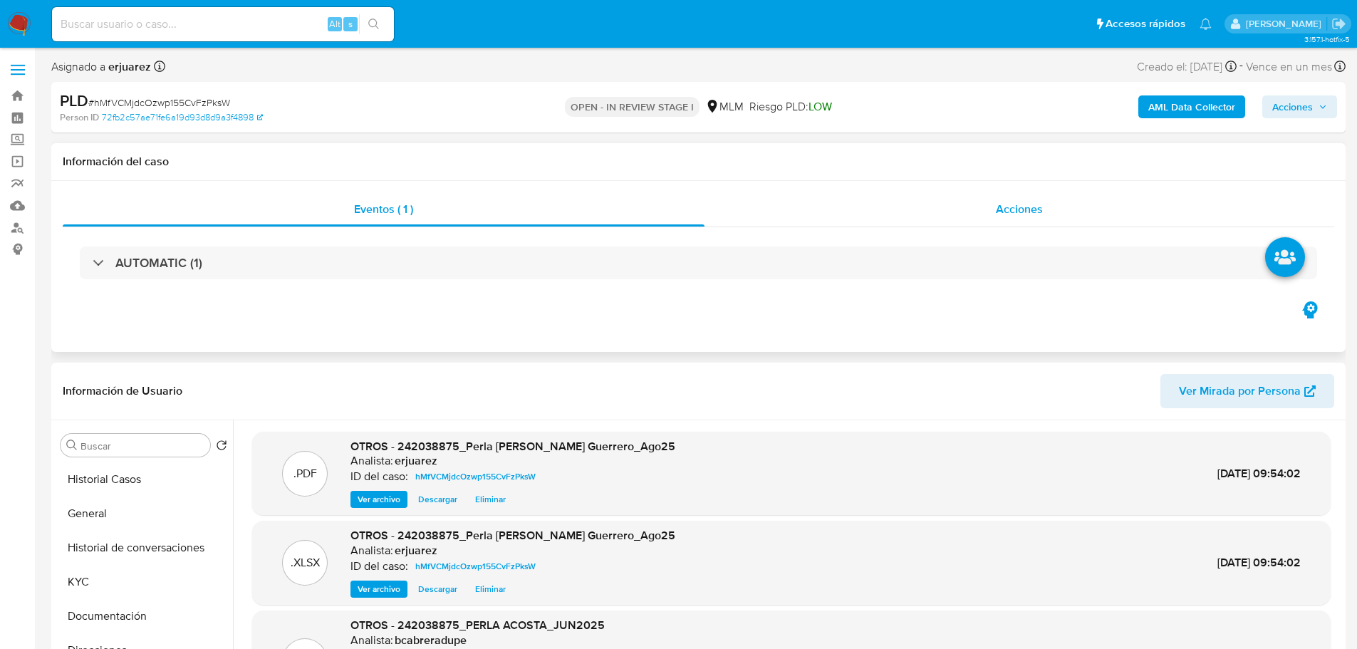
click at [956, 207] on div "Acciones" at bounding box center [1020, 209] width 630 height 34
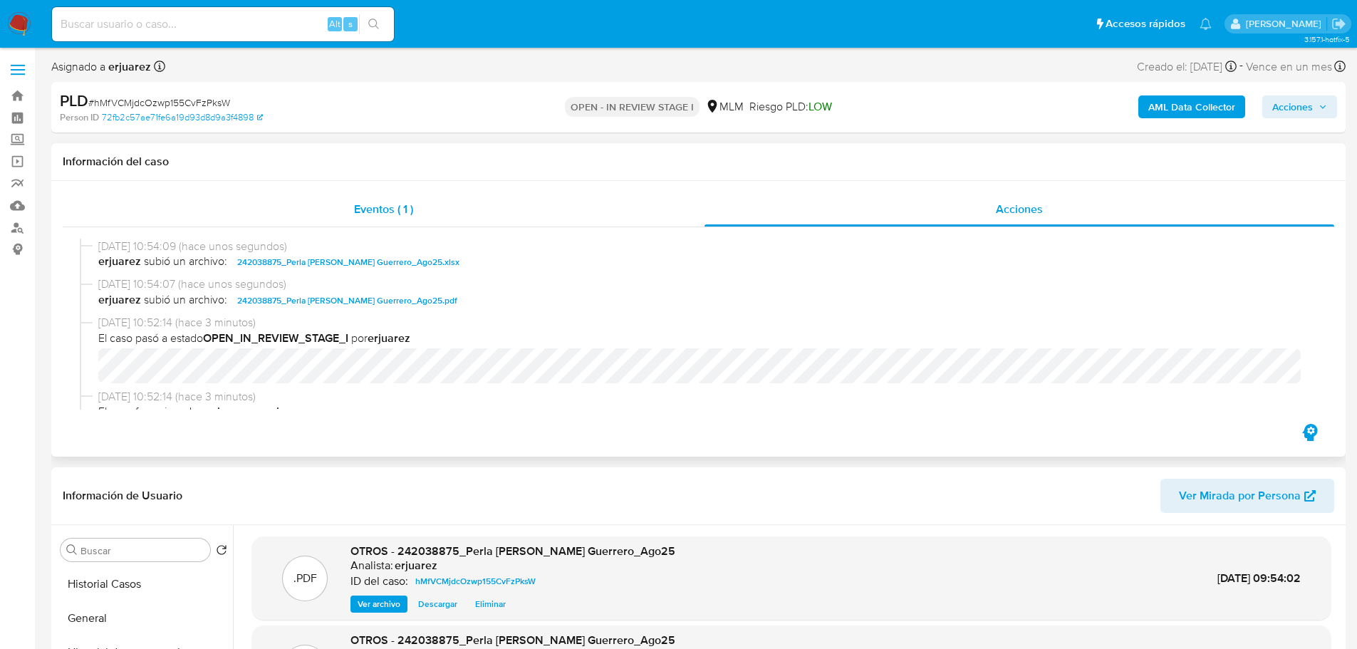
click at [445, 212] on div "Eventos ( 1 )" at bounding box center [384, 209] width 642 height 34
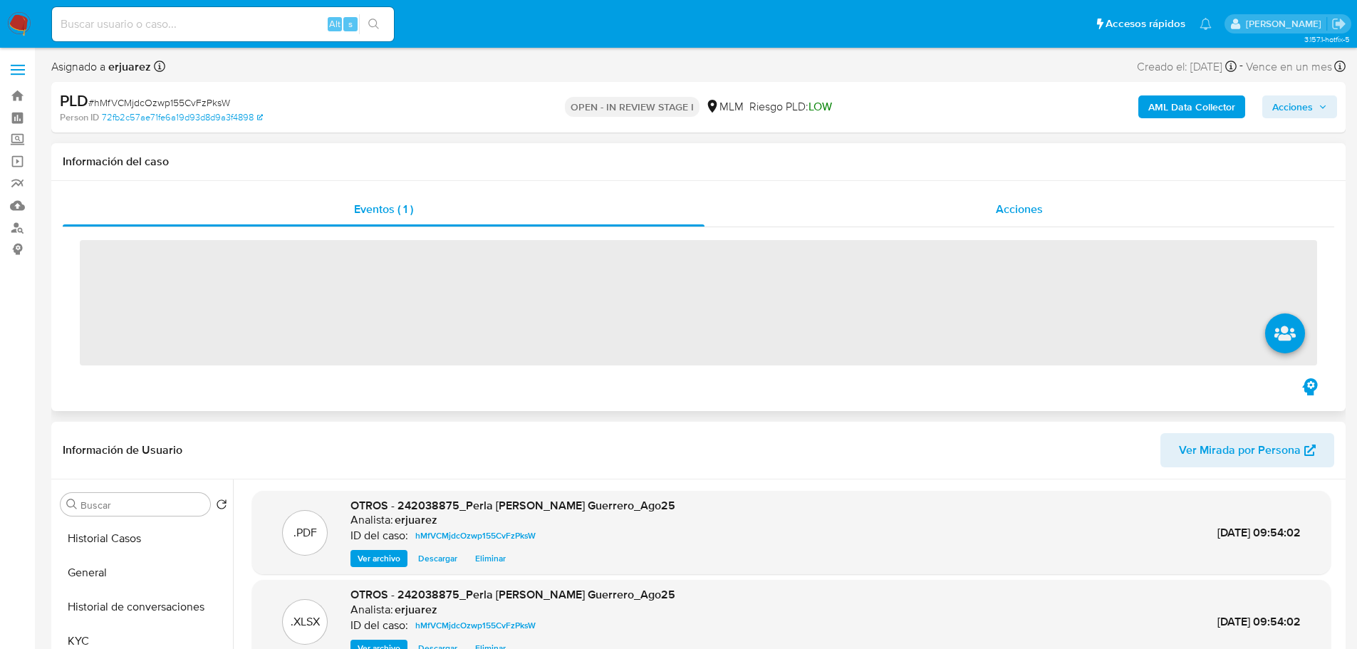
click at [951, 200] on div "Acciones" at bounding box center [1020, 209] width 630 height 34
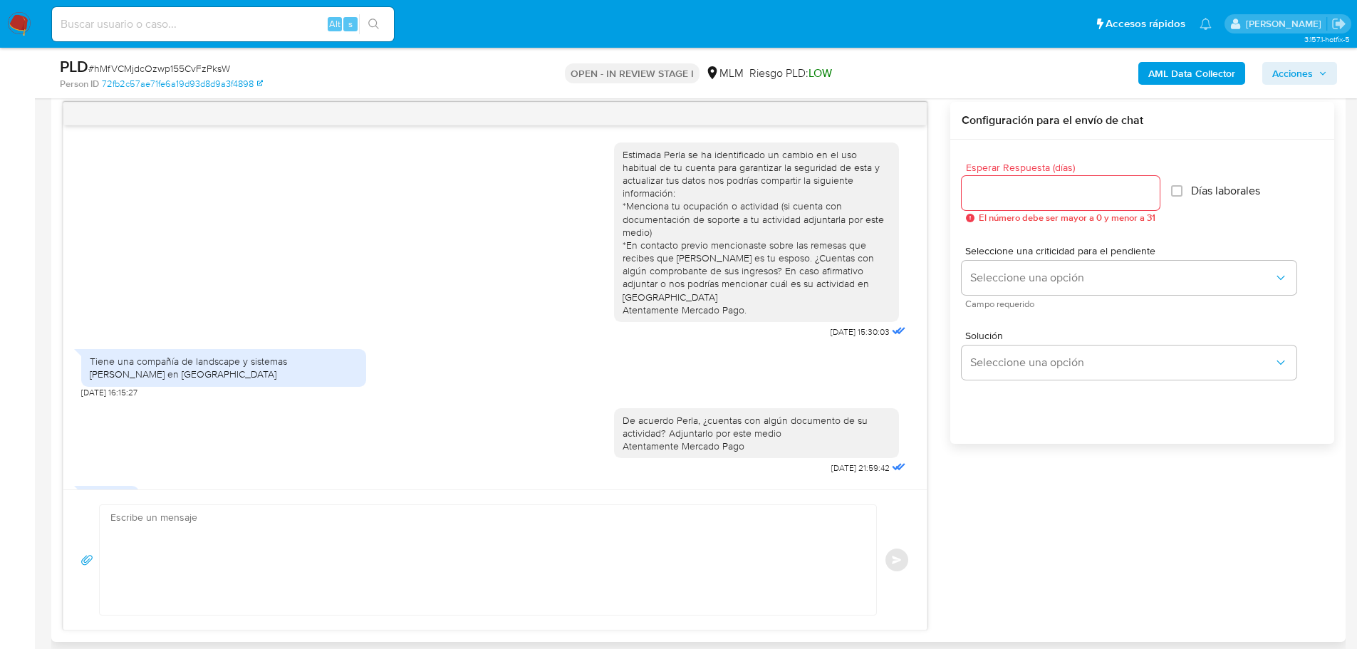
scroll to position [855, 0]
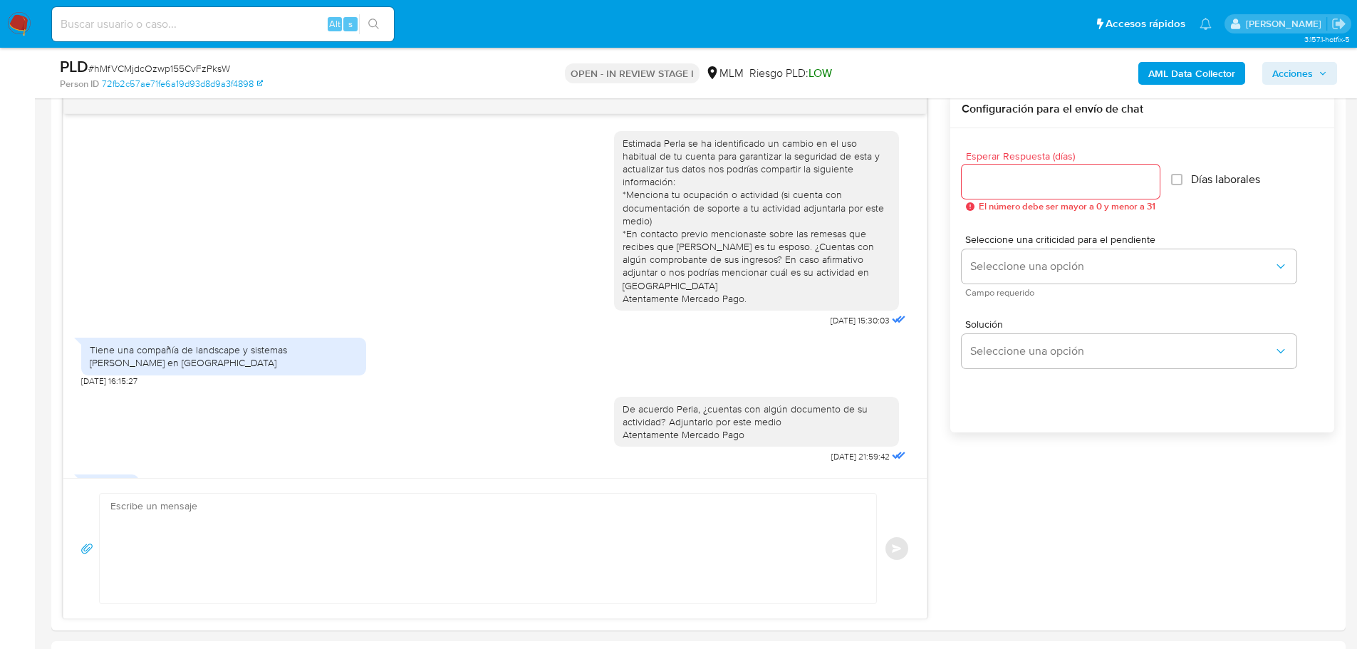
drag, startPoint x: 19, startPoint y: 19, endPoint x: 46, endPoint y: 3, distance: 31.7
click at [19, 19] on img at bounding box center [19, 24] width 24 height 24
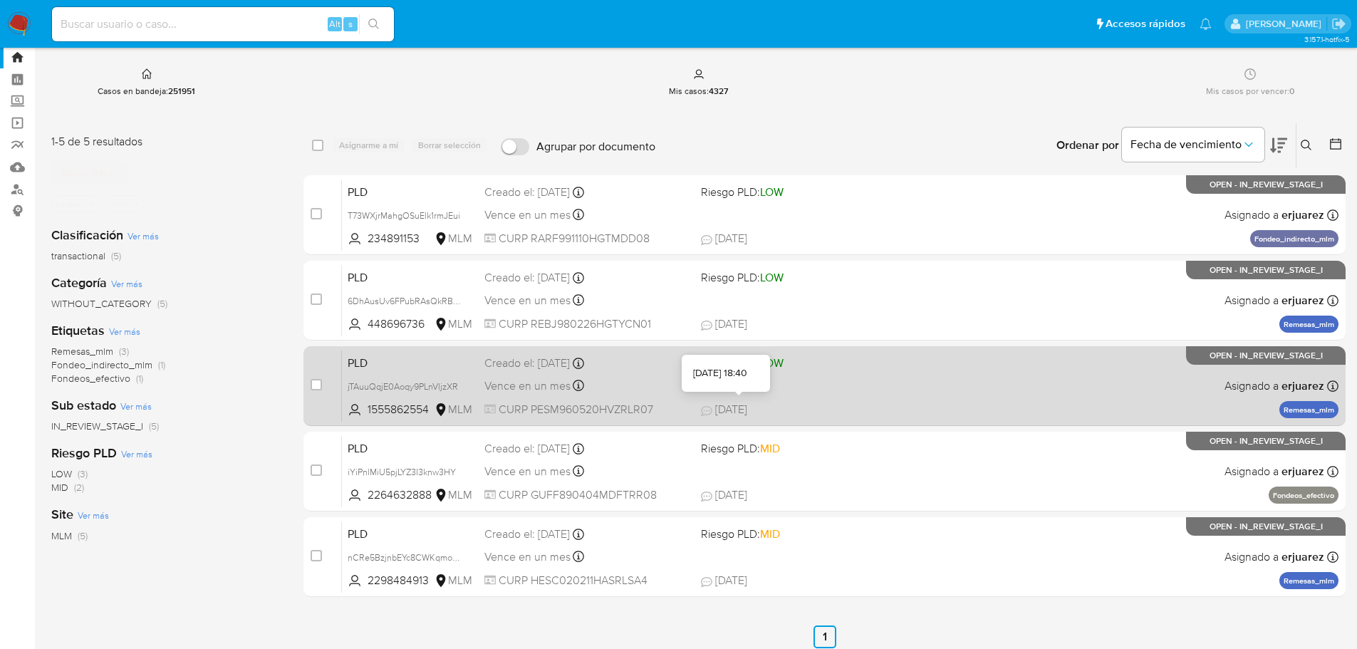
scroll to position [25, 0]
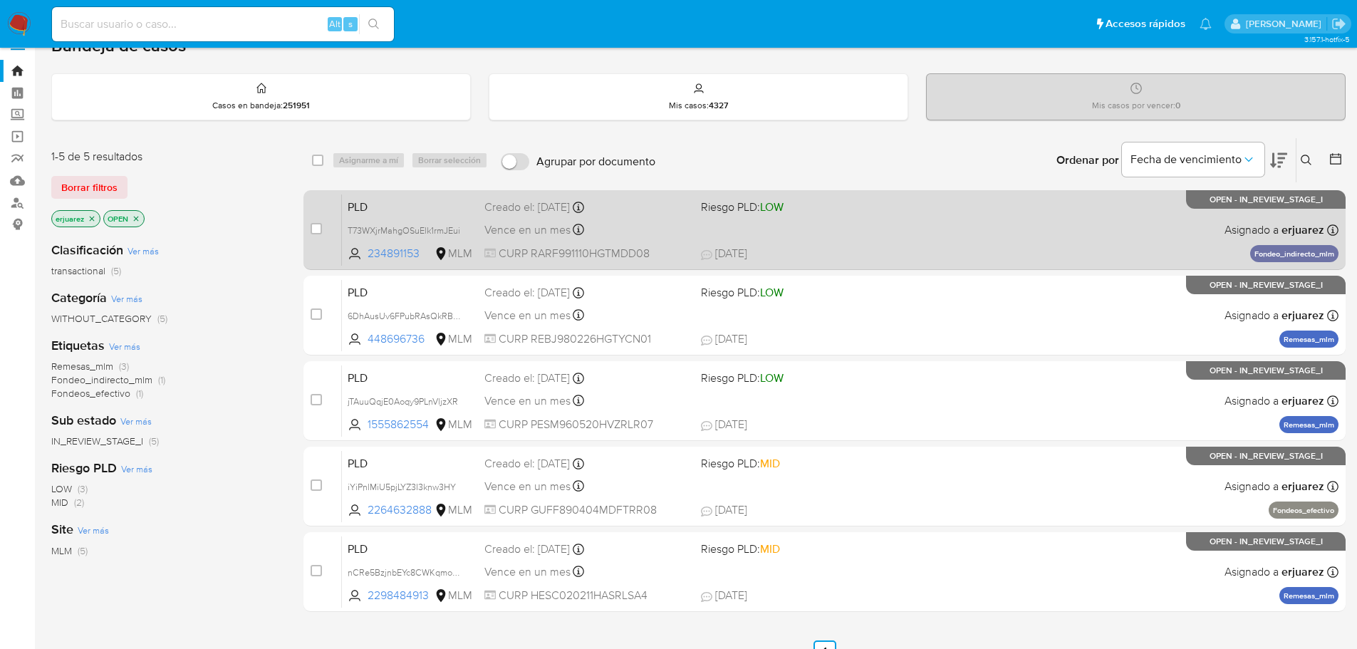
drag, startPoint x: 864, startPoint y: 205, endPoint x: 897, endPoint y: 199, distance: 34.0
click at [897, 199] on span "Riesgo PLD: LOW" at bounding box center [803, 206] width 205 height 19
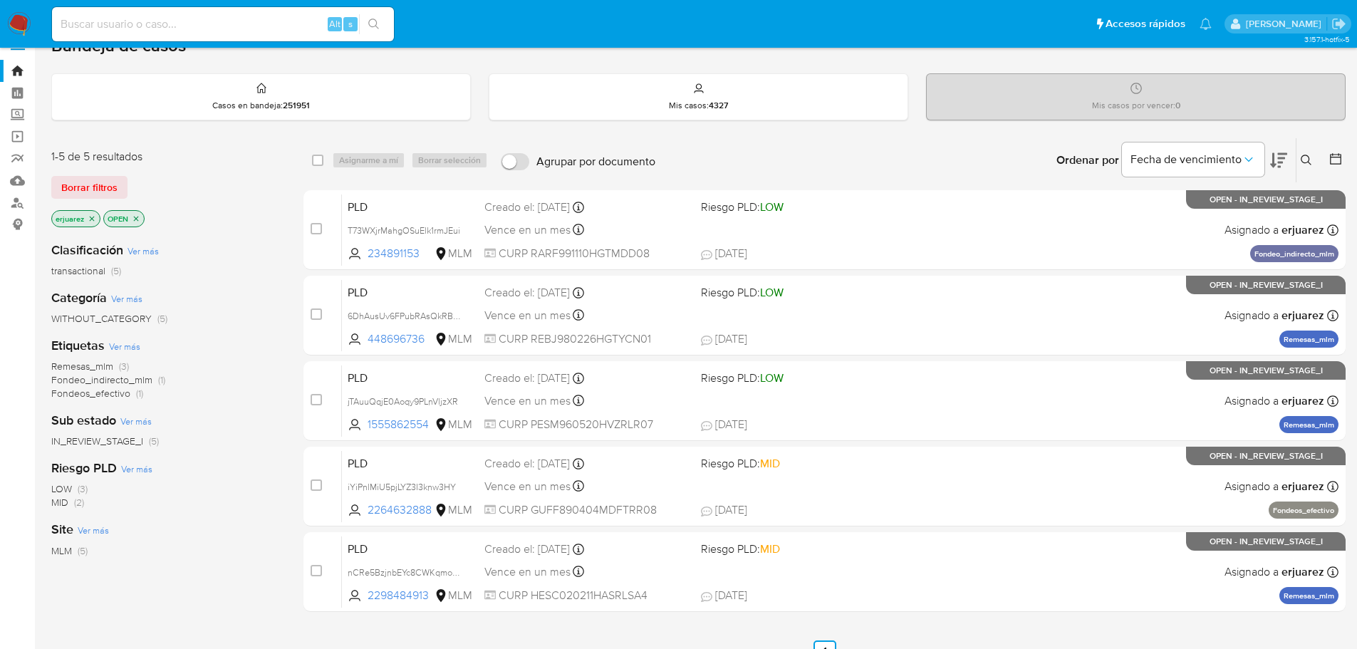
click at [1054, 531] on div "case-item-checkbox No es posible asignar el caso PLD T73WXjrMahgOSuElk1rmJEui 2…" at bounding box center [825, 401] width 1043 height 422
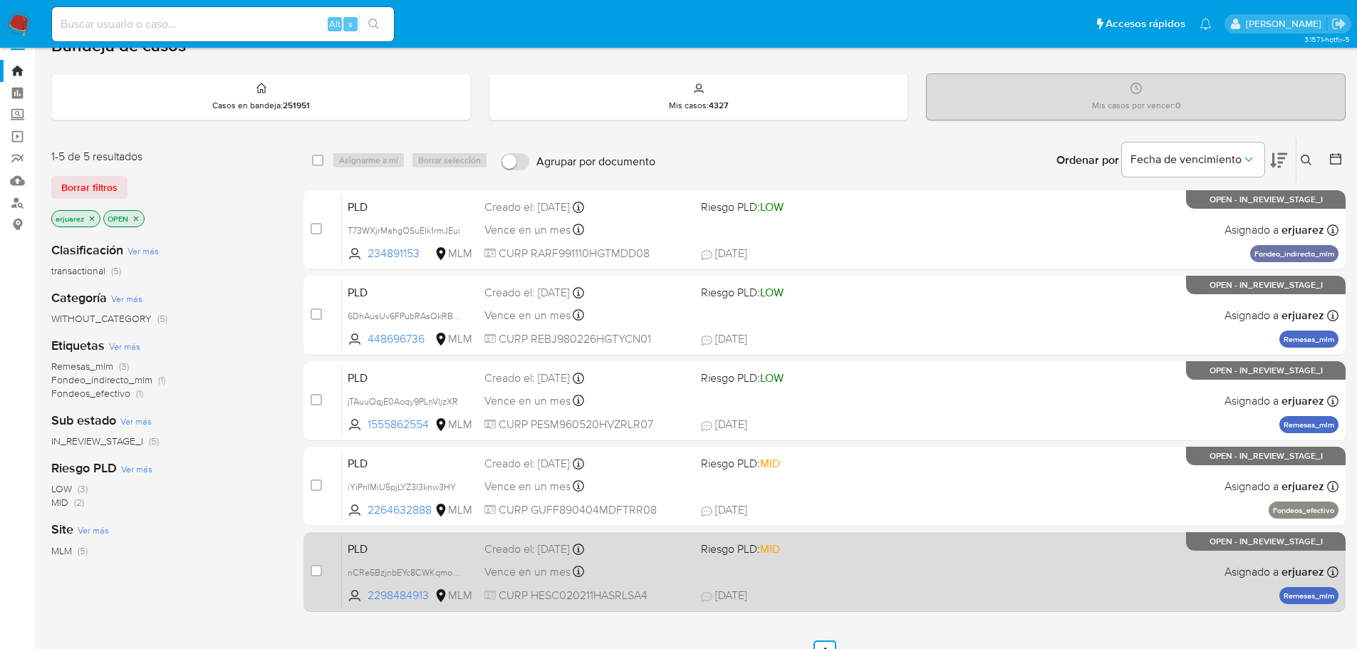
click at [1035, 575] on div "PLD nCRe5BzjnbEYc8CWKqmoqtfG 2298484913 MLM Riesgo PLD: MID Creado el: 12/08/20…" at bounding box center [840, 572] width 997 height 72
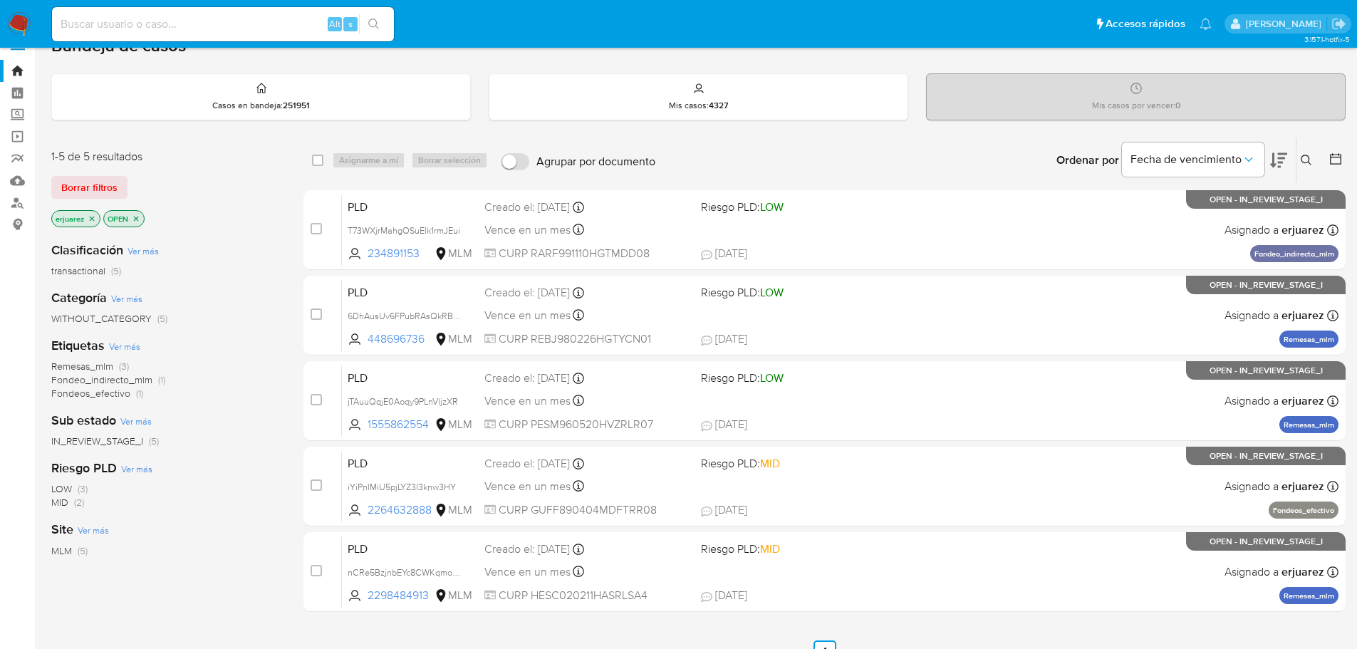
click at [25, 21] on img at bounding box center [19, 24] width 24 height 24
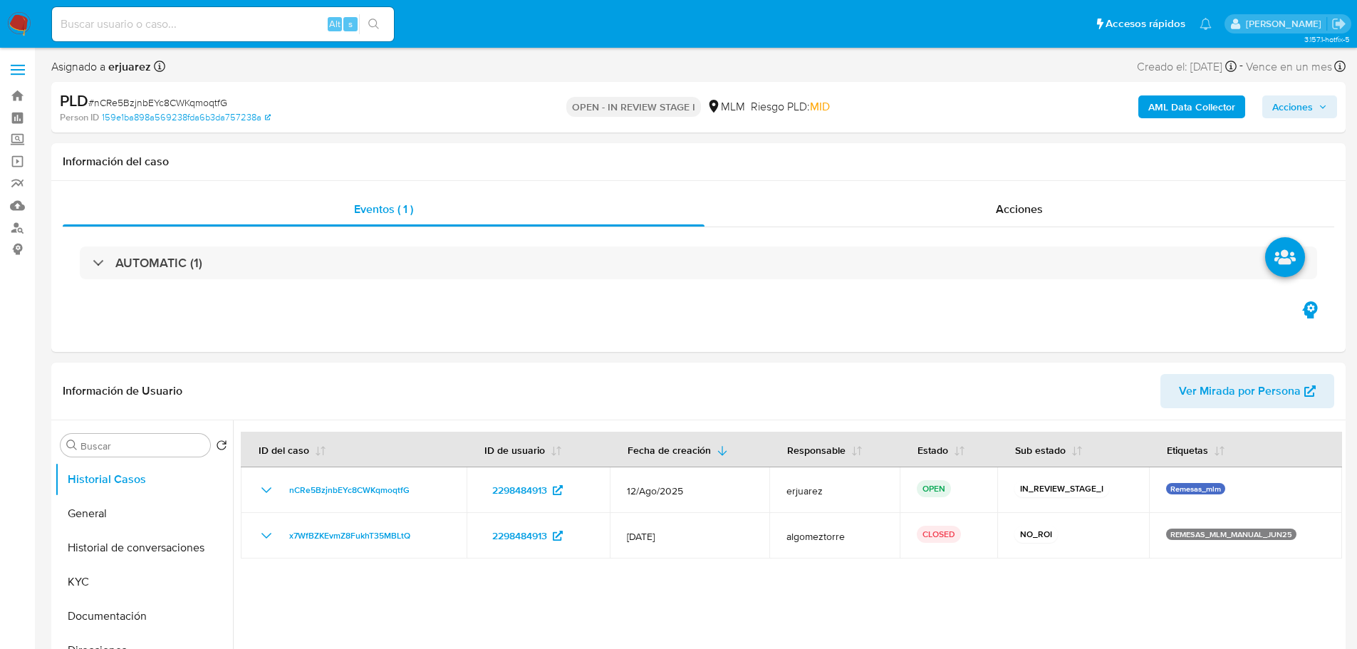
select select "10"
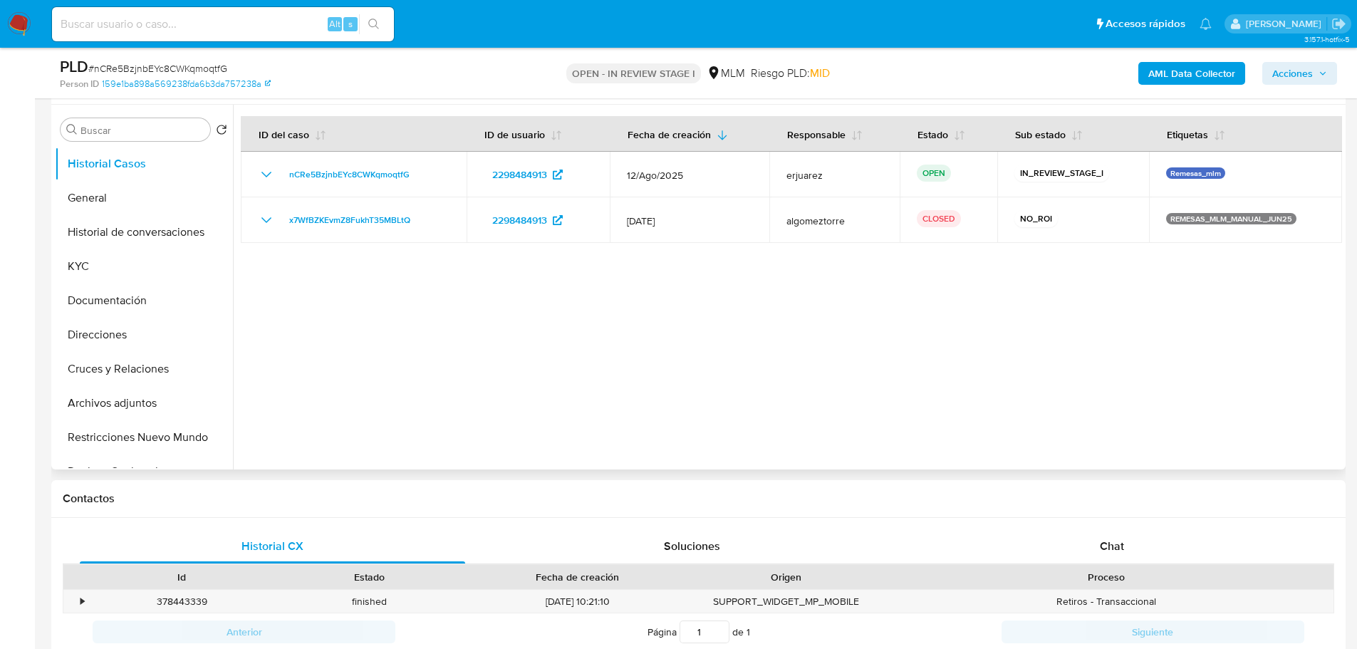
scroll to position [356, 0]
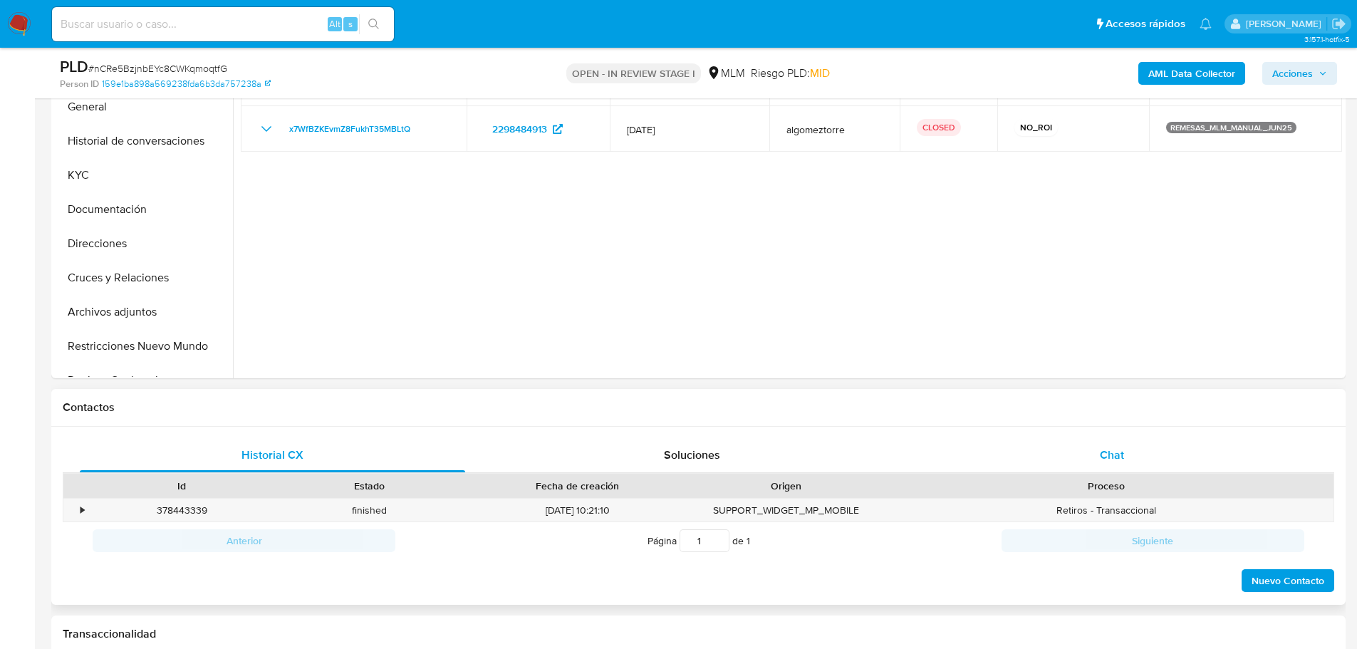
click at [1107, 447] on span "Chat" at bounding box center [1112, 455] width 24 height 16
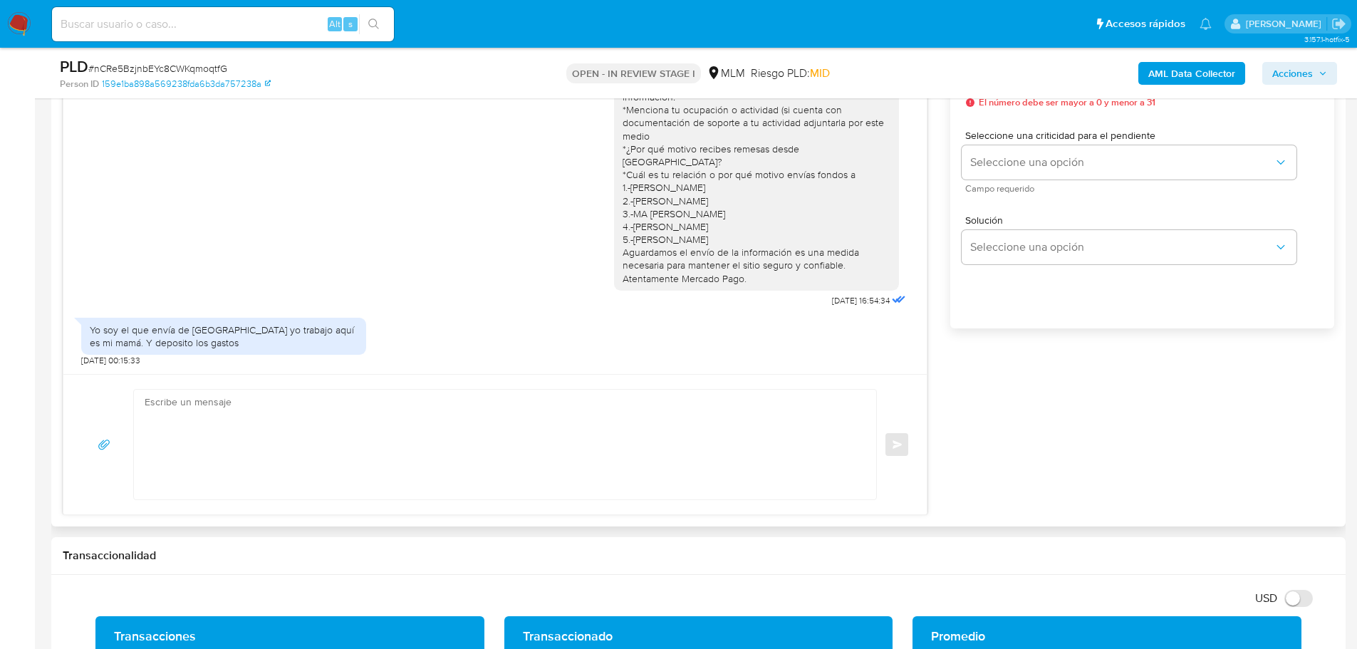
scroll to position [855, 0]
drag, startPoint x: 342, startPoint y: 407, endPoint x: 331, endPoint y: 411, distance: 11.5
click at [342, 407] on textarea at bounding box center [502, 444] width 714 height 110
click at [237, 416] on textarea at bounding box center [502, 444] width 714 height 110
paste textarea "Agradecemos tu tiempo y documentación proporcionada. Te recordamos que esto fue…"
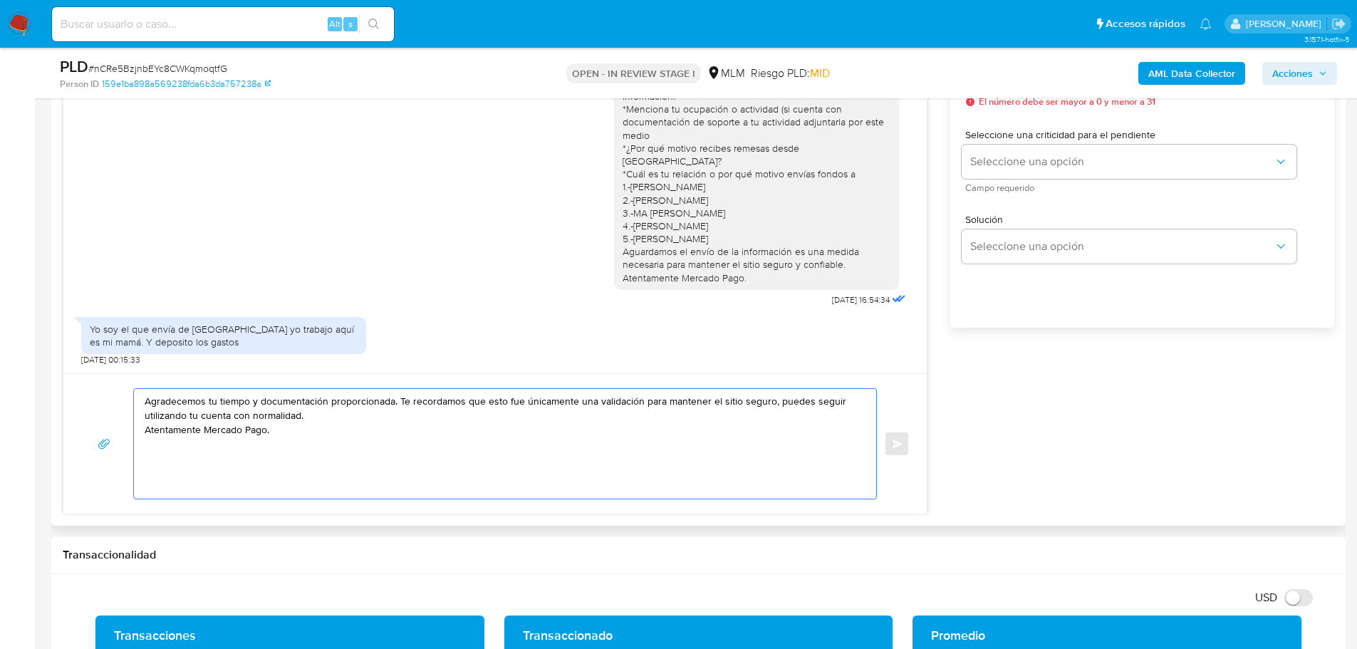
drag, startPoint x: 331, startPoint y: 405, endPoint x: 251, endPoint y: 406, distance: 79.8
click at [251, 406] on textarea "Agradecemos tu tiempo y documentación proporcionada. Te recordamos que esto fue…" at bounding box center [502, 444] width 714 height 110
type textarea "Agradecemos tu tiempo e información proporcionada. Te recordamos que esto fue ú…"
drag, startPoint x: 321, startPoint y: 429, endPoint x: 126, endPoint y: 392, distance: 198.7
click at [126, 392] on div "Agradecemos tu tiempo e información proporcionada. Te recordamos que esto fue ú…" at bounding box center [495, 443] width 829 height 111
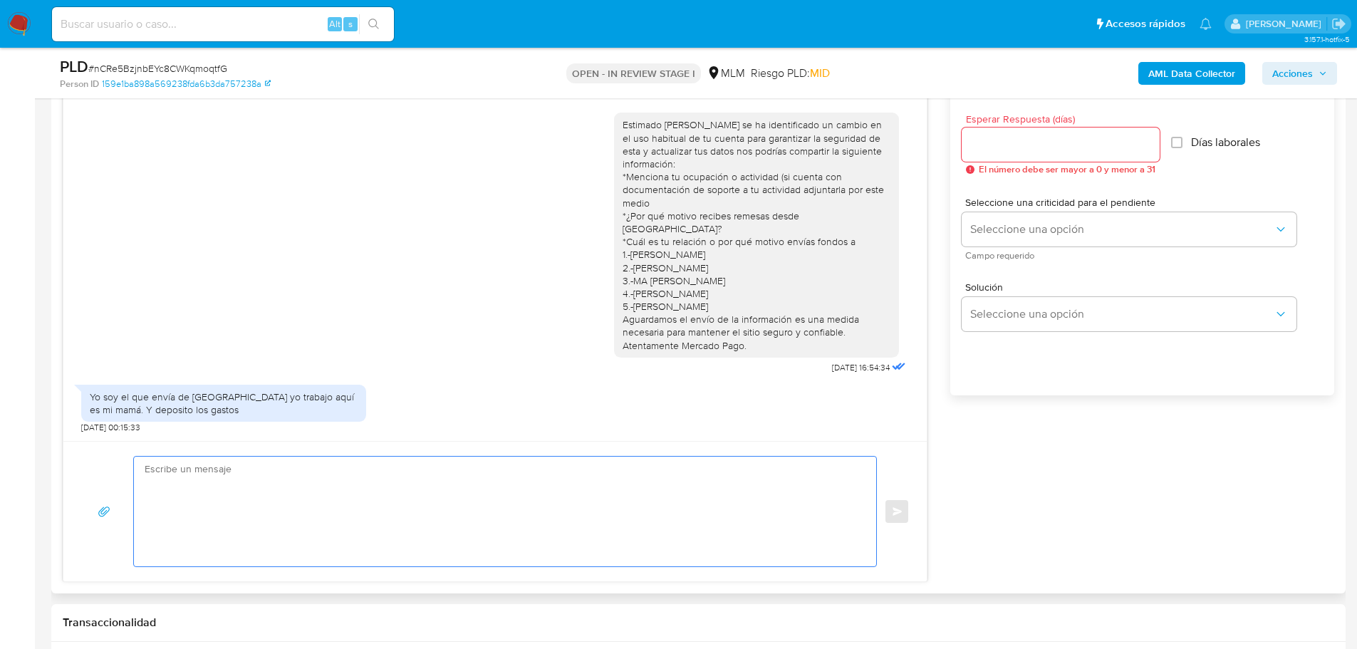
scroll to position [713, 0]
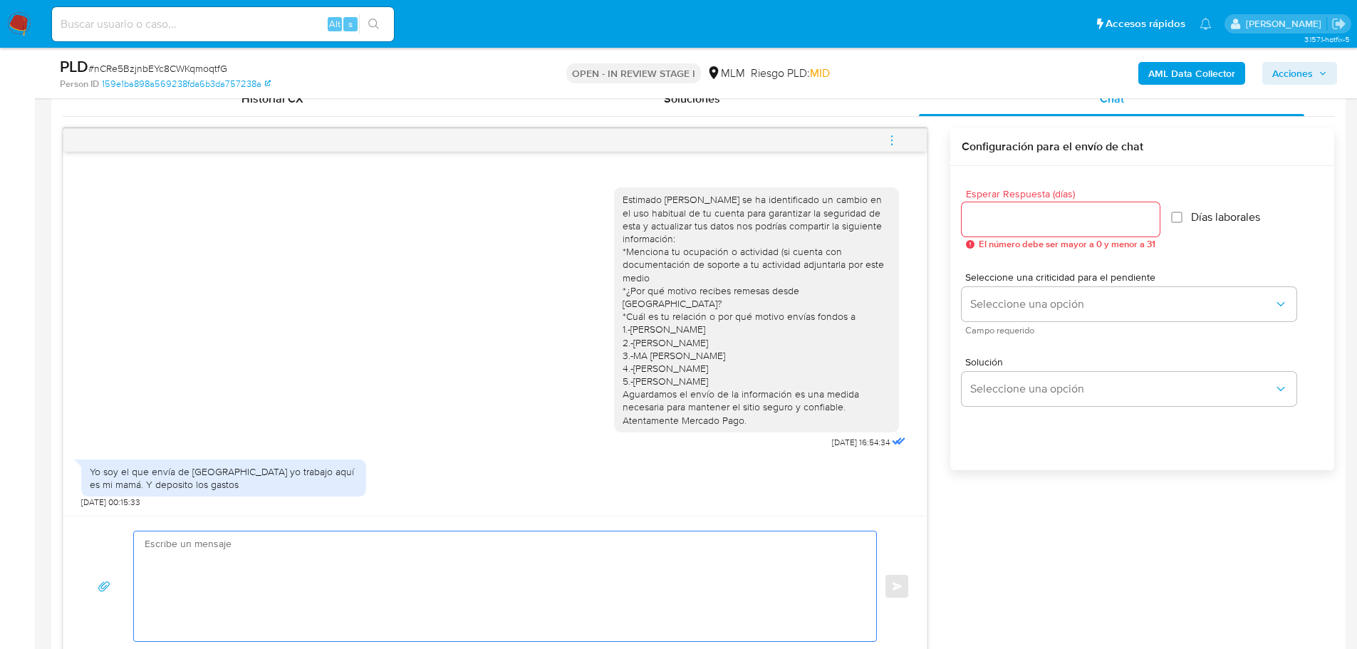
click at [1005, 202] on div at bounding box center [1061, 219] width 198 height 34
click at [1005, 215] on input "Esperar Respuesta (días)" at bounding box center [1061, 219] width 198 height 19
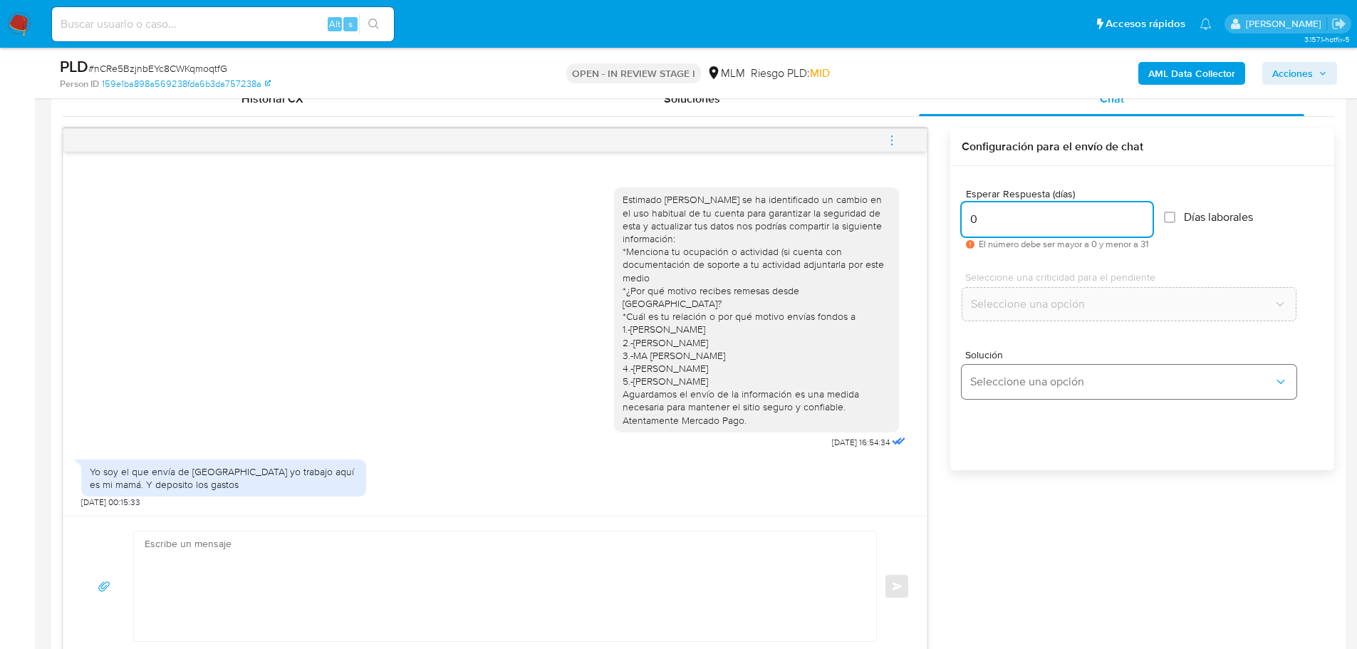
type input "0"
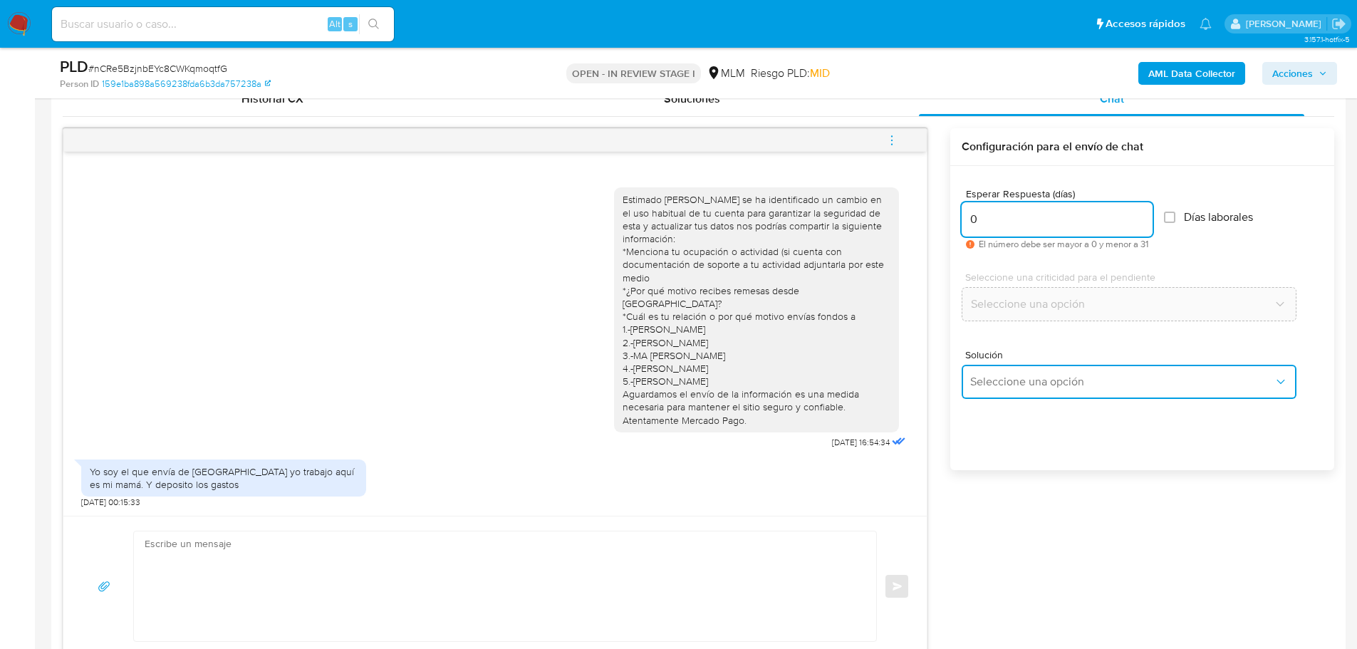
drag, startPoint x: 1045, startPoint y: 393, endPoint x: 1163, endPoint y: 366, distance: 121.2
click at [1048, 391] on button "Seleccione una opción" at bounding box center [1129, 382] width 335 height 34
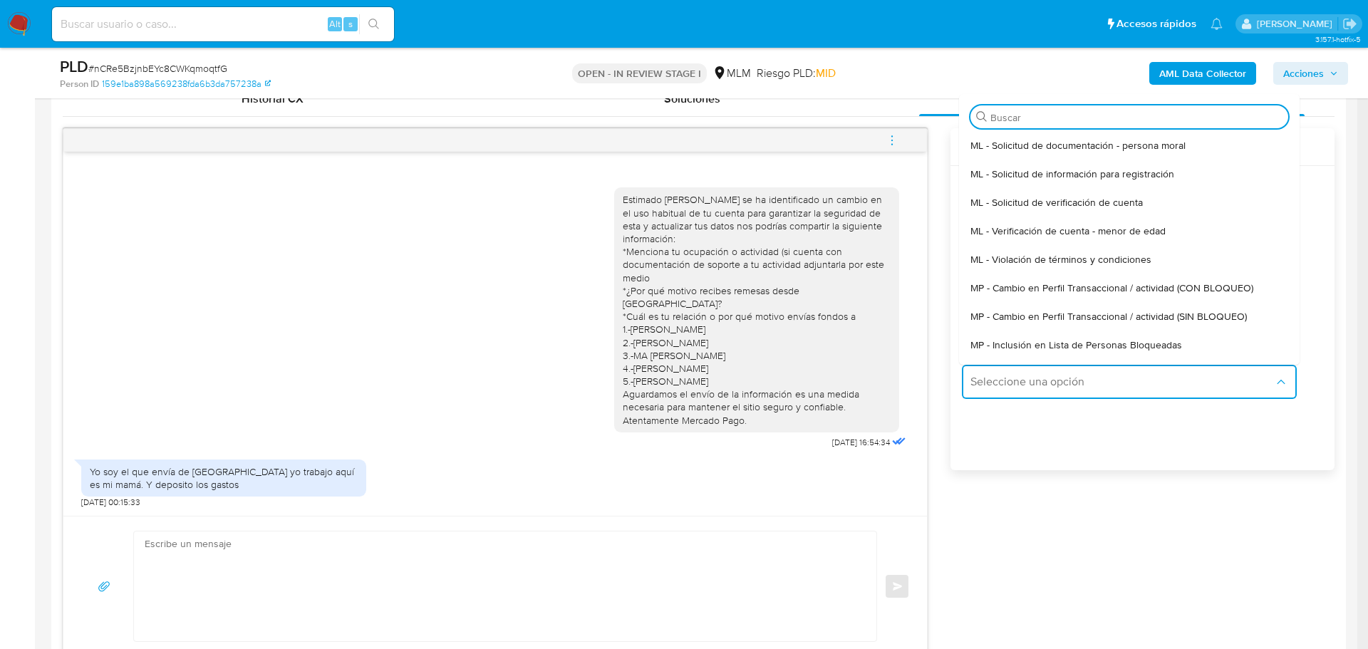
drag, startPoint x: 1177, startPoint y: 314, endPoint x: 936, endPoint y: 321, distance: 241.7
click at [1176, 314] on span "MP - Cambio en Perfil Transaccional / actividad (SIN BLOQUEO)" at bounding box center [1109, 316] width 276 height 13
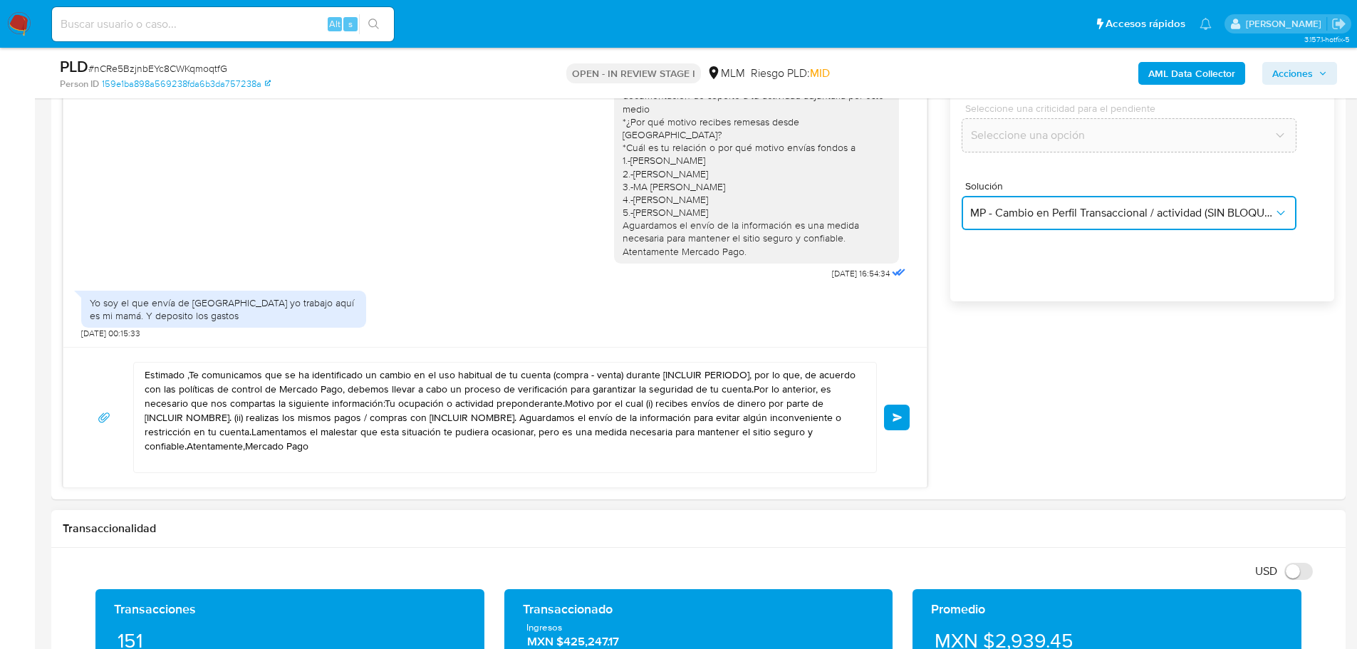
scroll to position [926, 0]
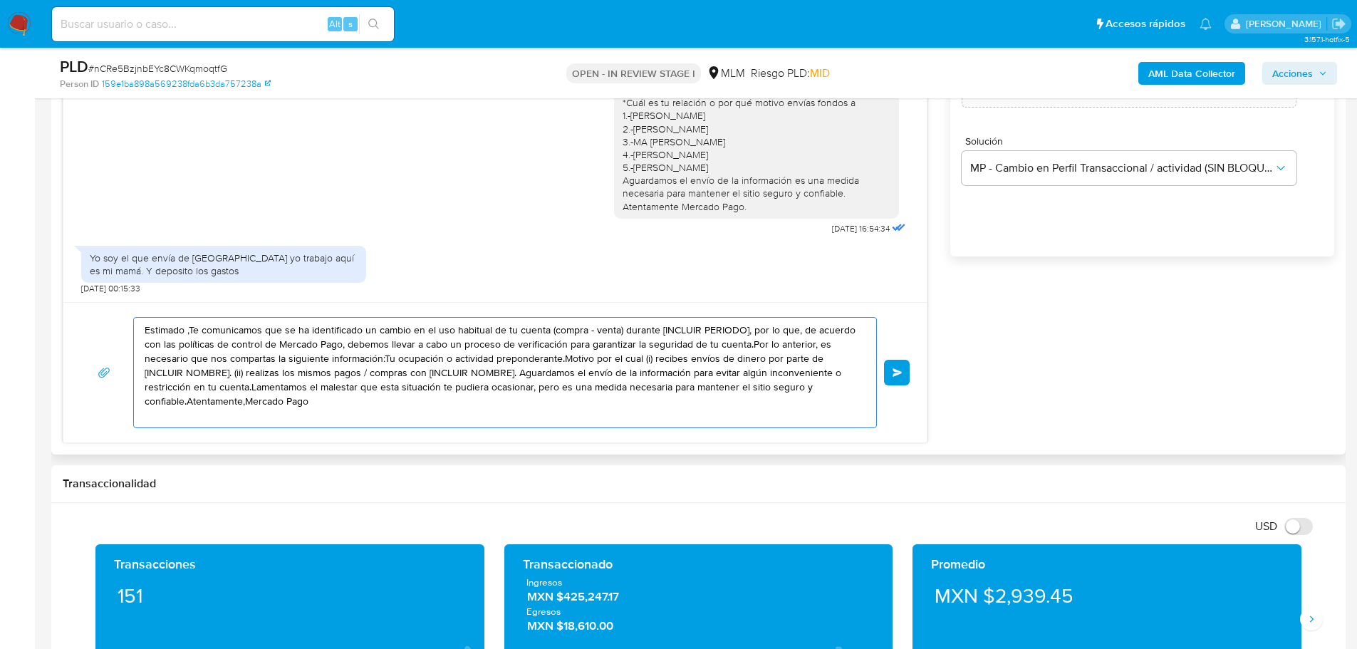
drag, startPoint x: 325, startPoint y: 403, endPoint x: 95, endPoint y: 331, distance: 240.5
paste textarea "Agradecemos tu tiempo e información proporcionada. Te recordamos que esto fue ú…"
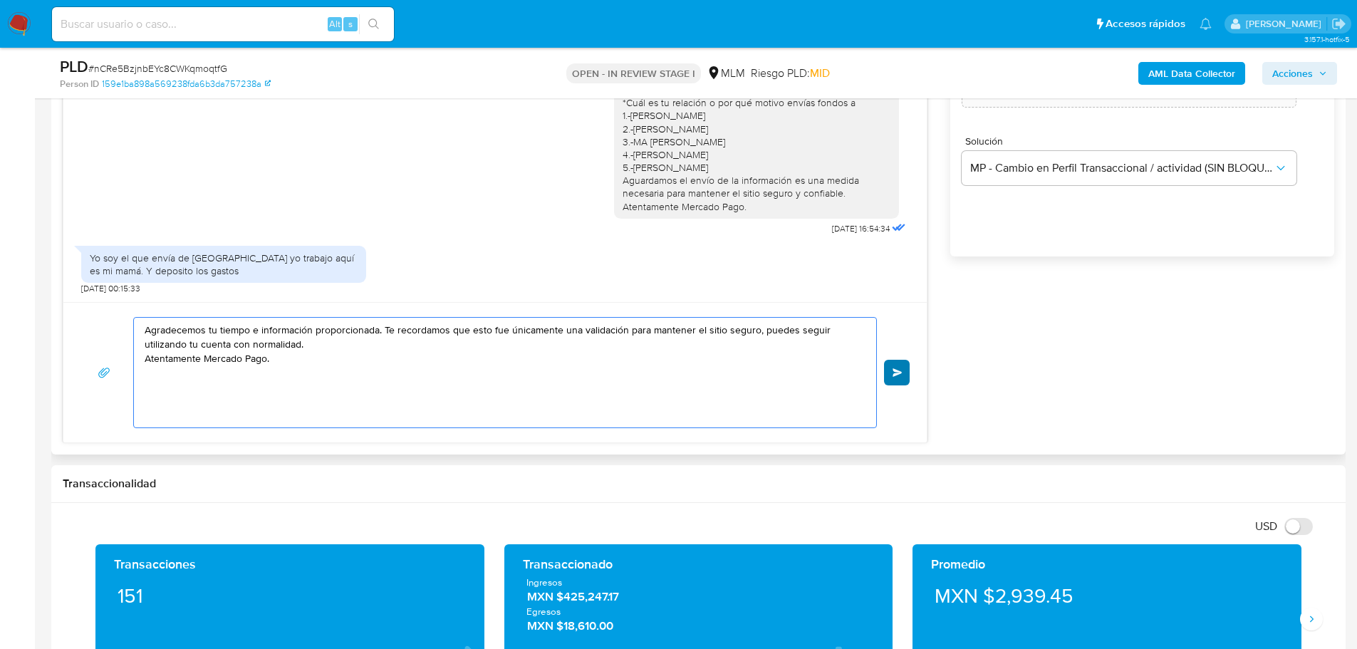
type textarea "Agradecemos tu tiempo e información proporcionada. Te recordamos que esto fue ú…"
click at [897, 373] on span "Enviar" at bounding box center [898, 372] width 10 height 9
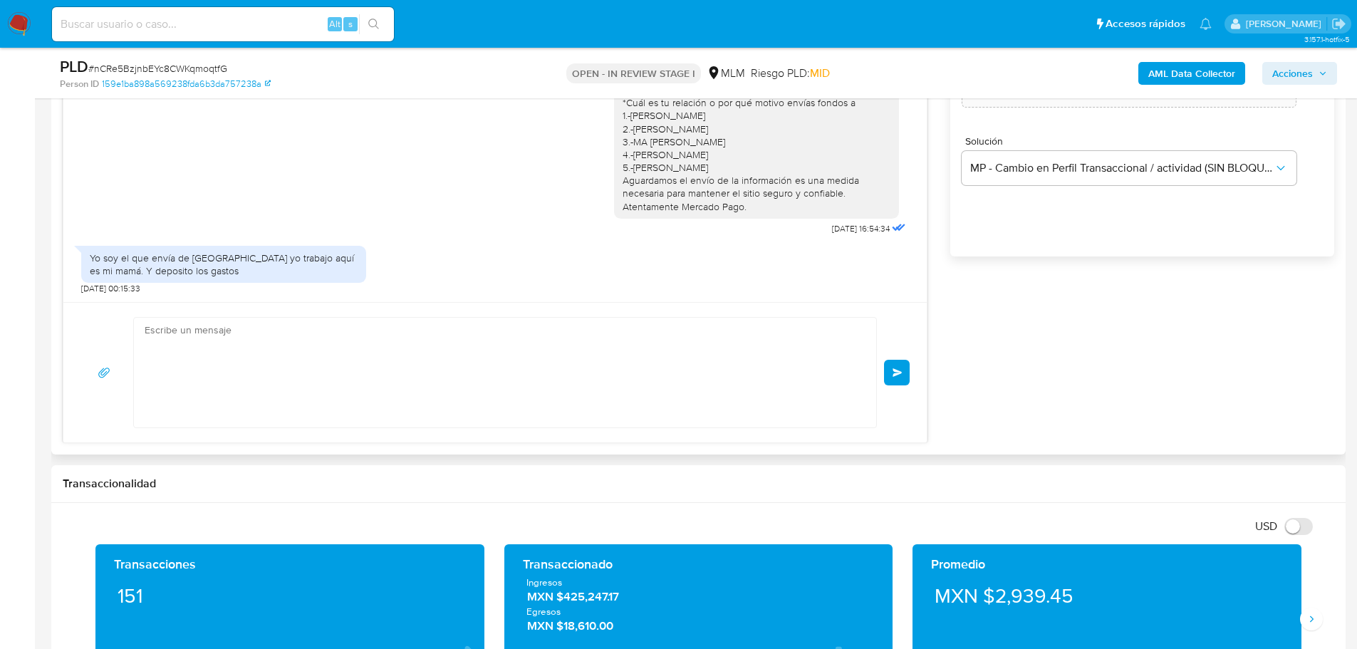
scroll to position [74, 0]
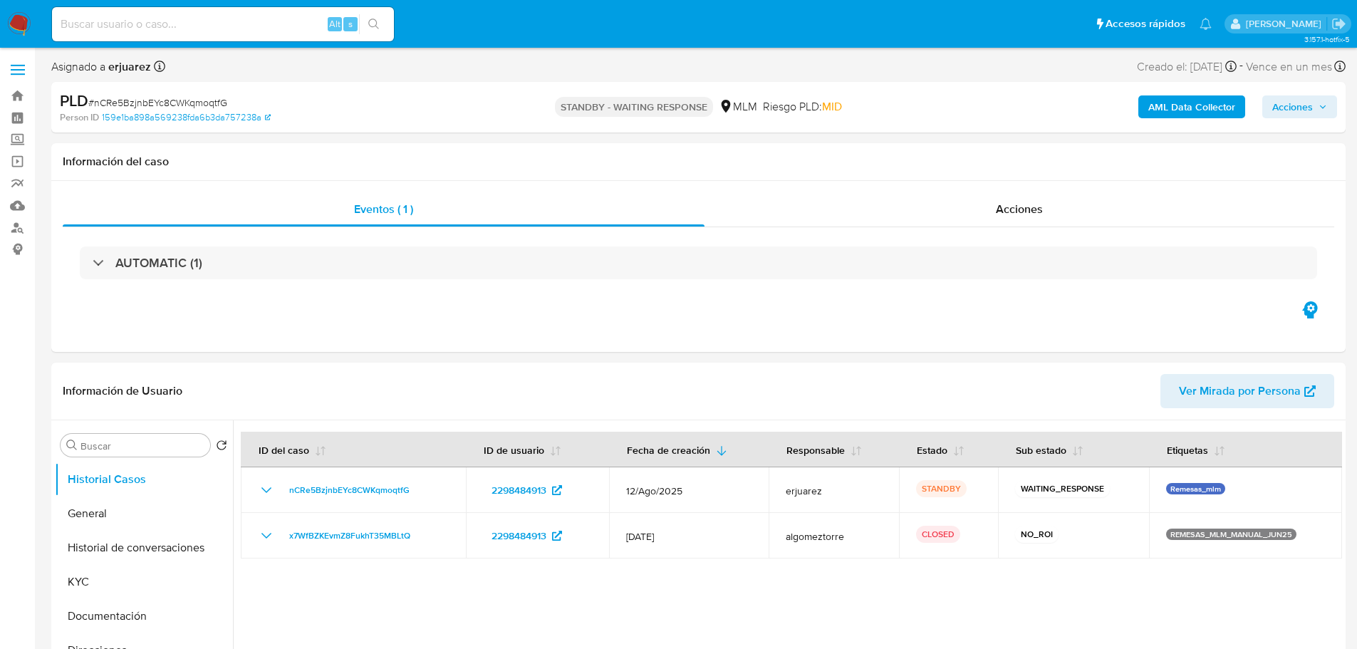
select select "10"
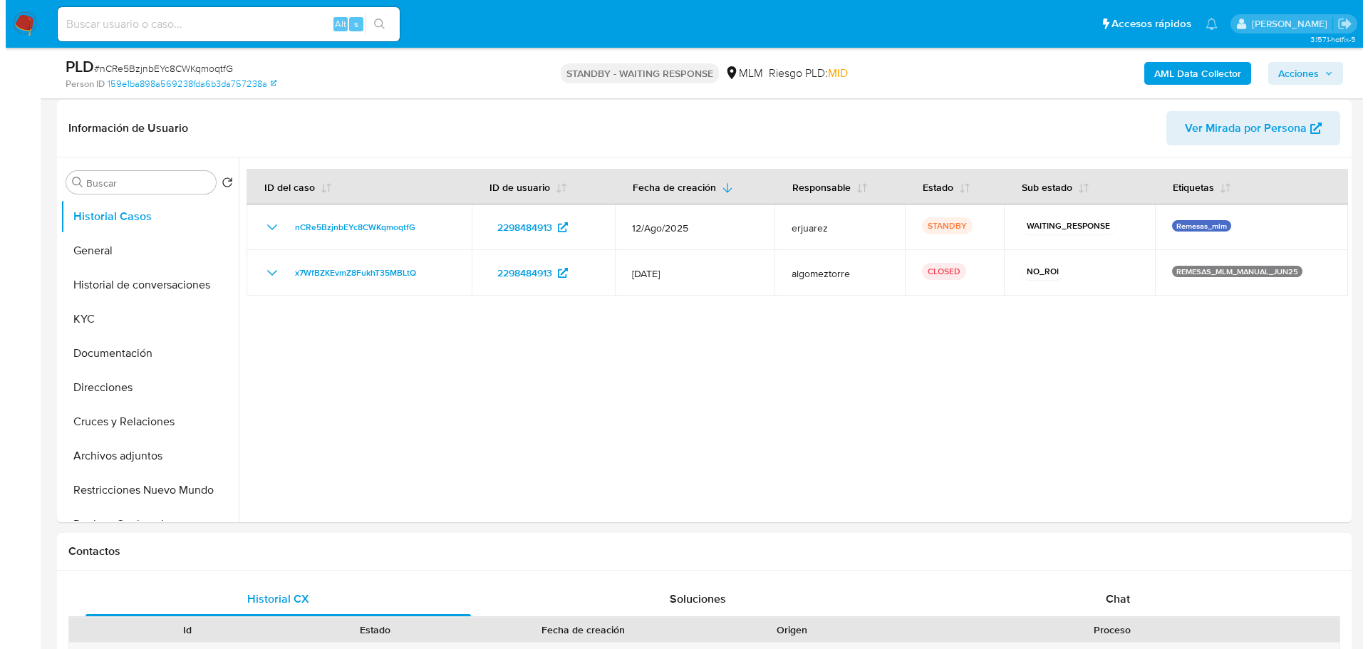
scroll to position [214, 0]
click at [151, 287] on button "Historial de conversaciones" at bounding box center [138, 284] width 167 height 34
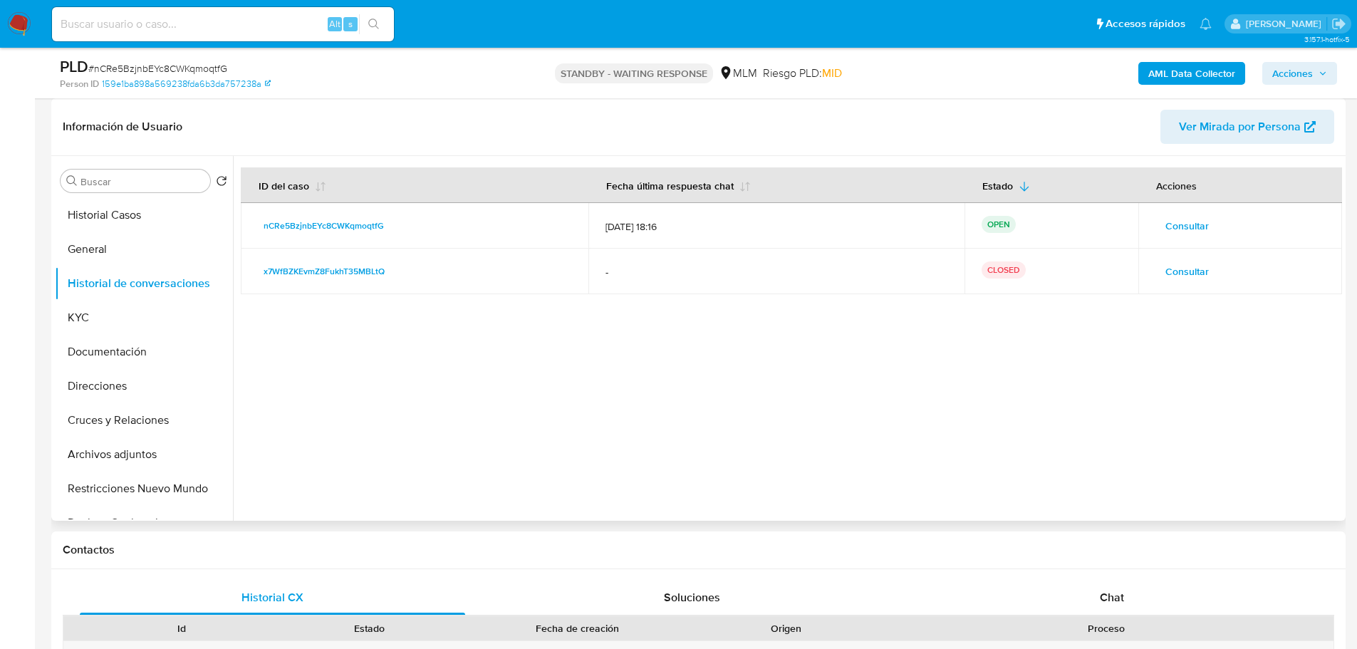
click at [1166, 230] on span "Consultar" at bounding box center [1187, 226] width 43 height 20
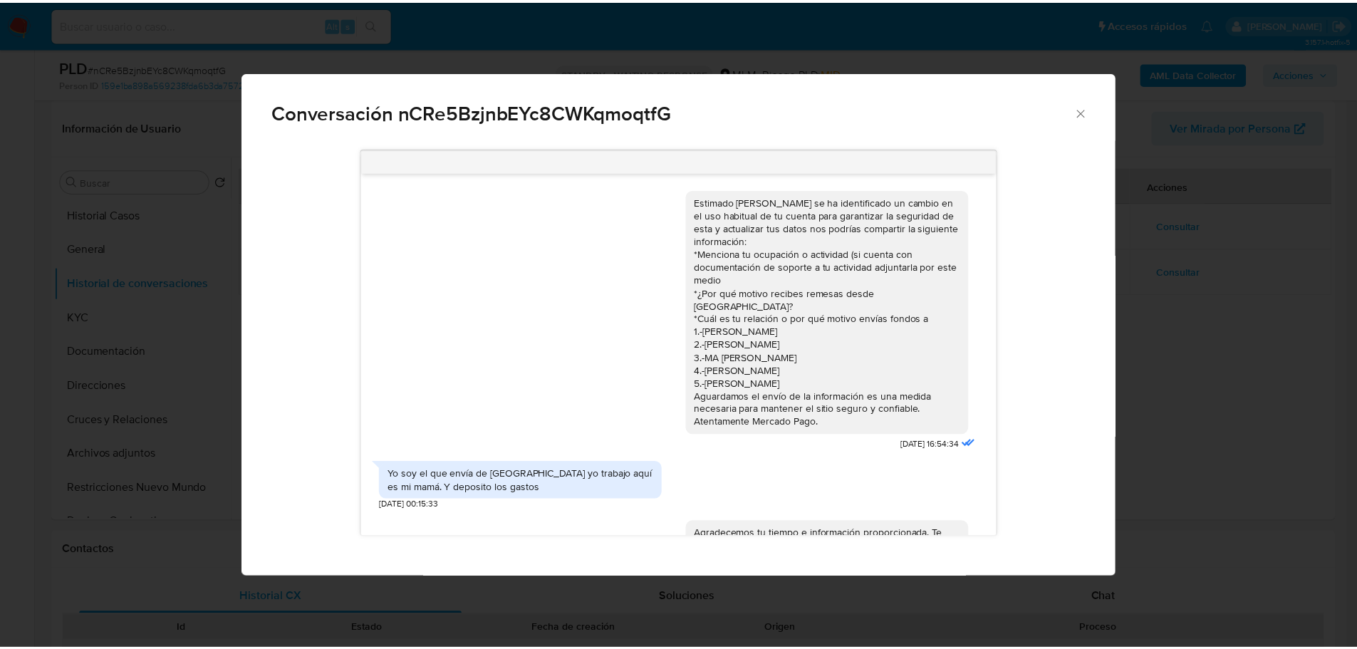
scroll to position [76, 0]
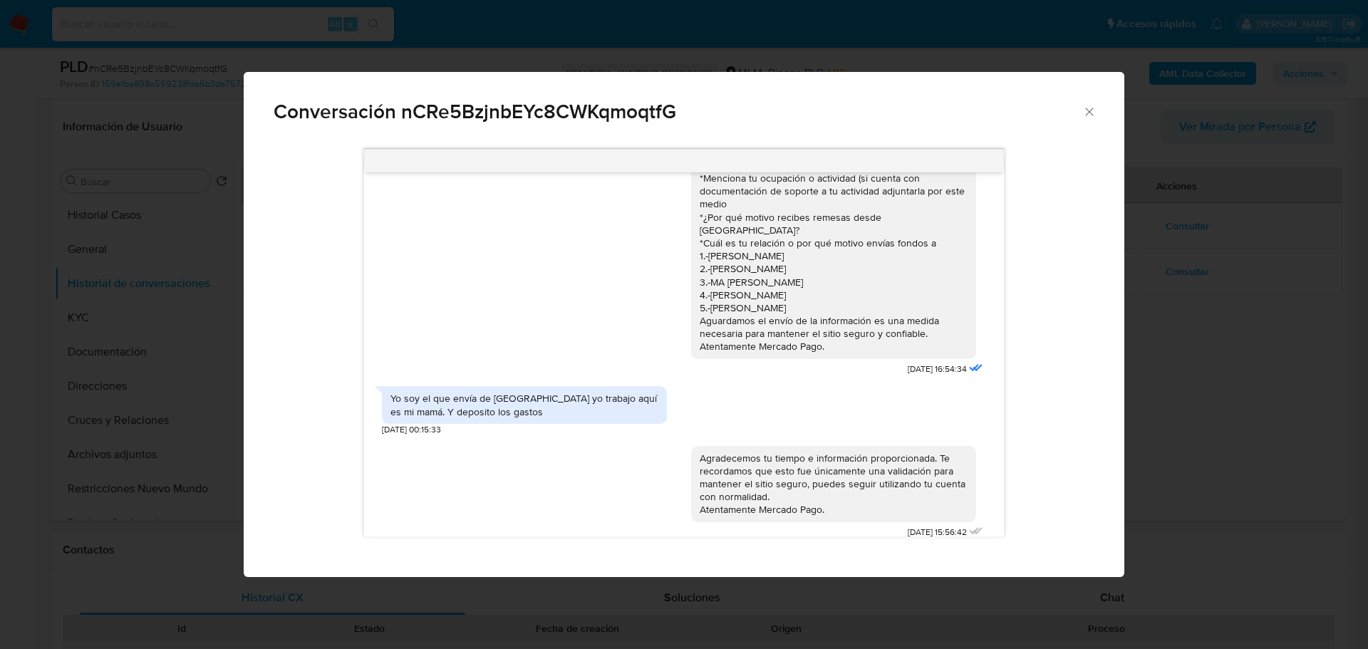
click at [1085, 115] on icon "Cerrar" at bounding box center [1089, 112] width 14 height 14
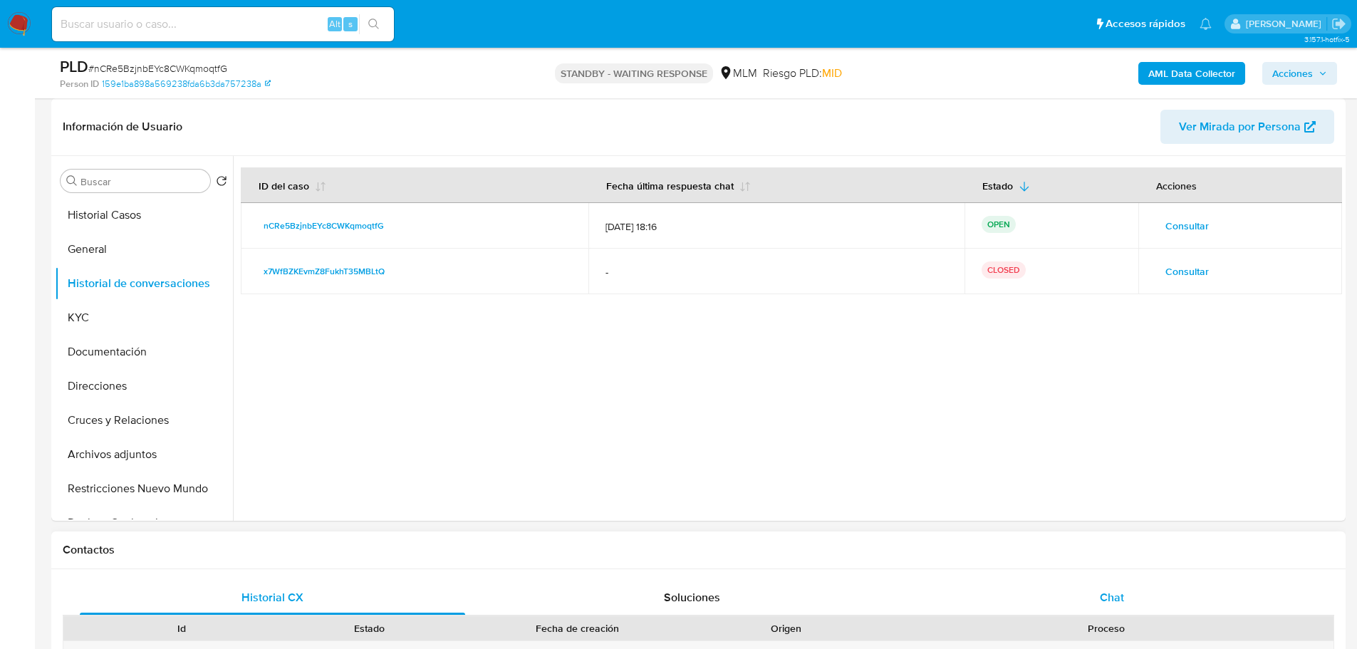
click at [1112, 593] on span "Chat" at bounding box center [1112, 597] width 24 height 16
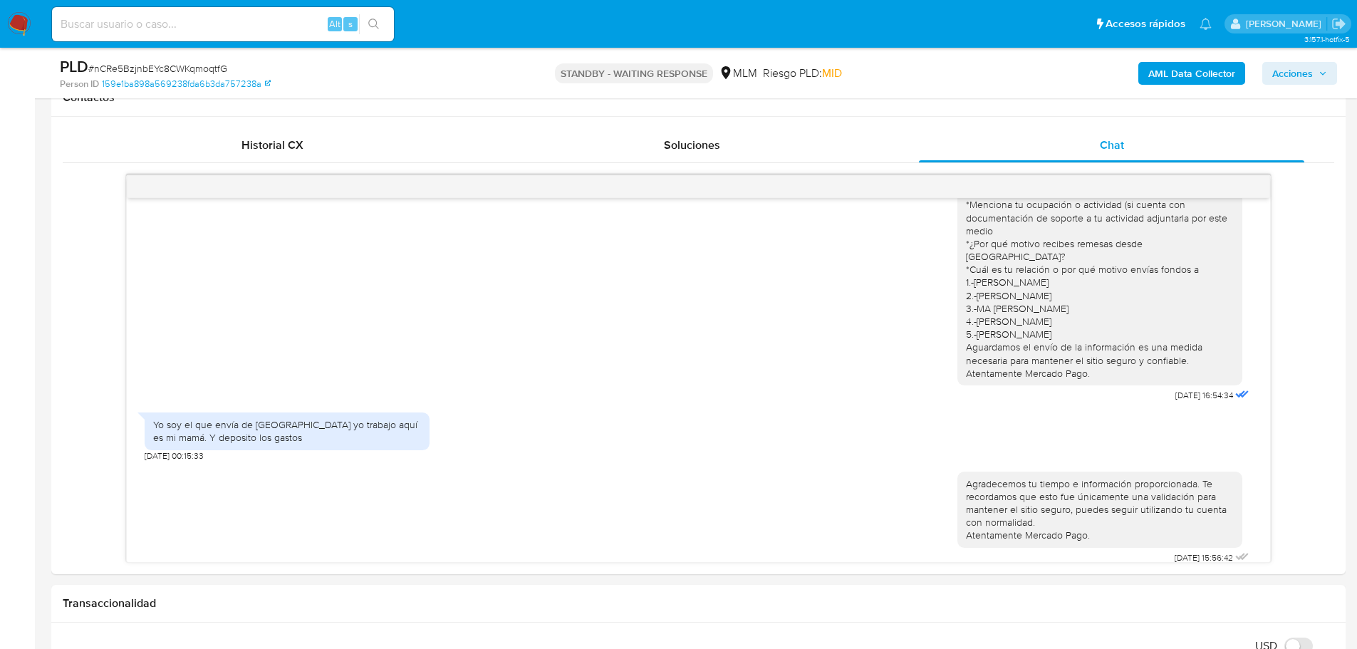
scroll to position [641, 0]
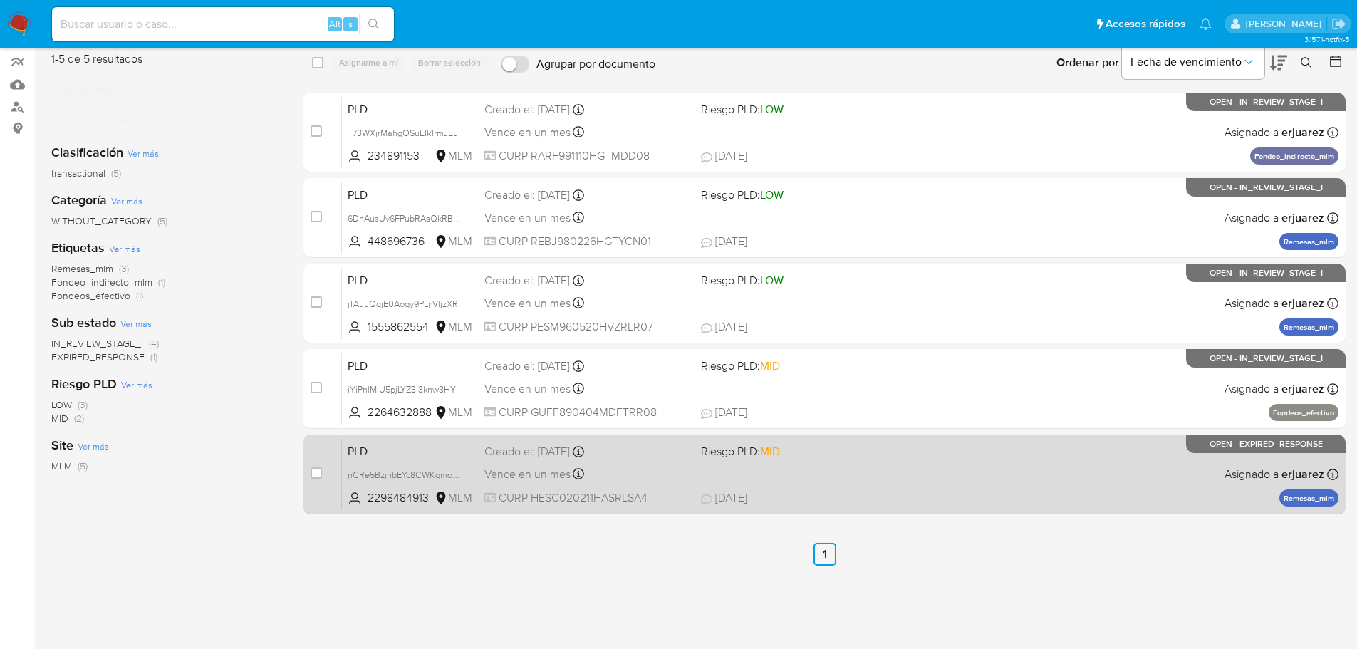
scroll to position [143, 0]
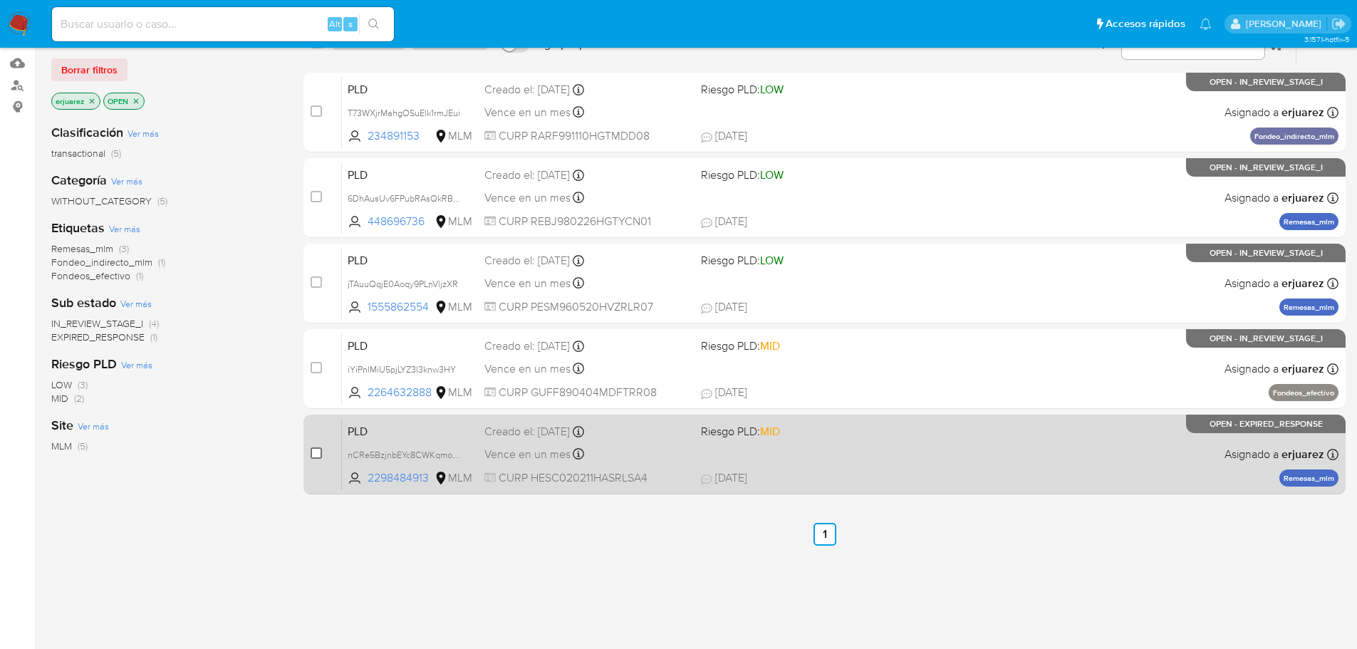
click at [311, 453] on input "checkbox" at bounding box center [316, 453] width 11 height 11
checkbox input "true"
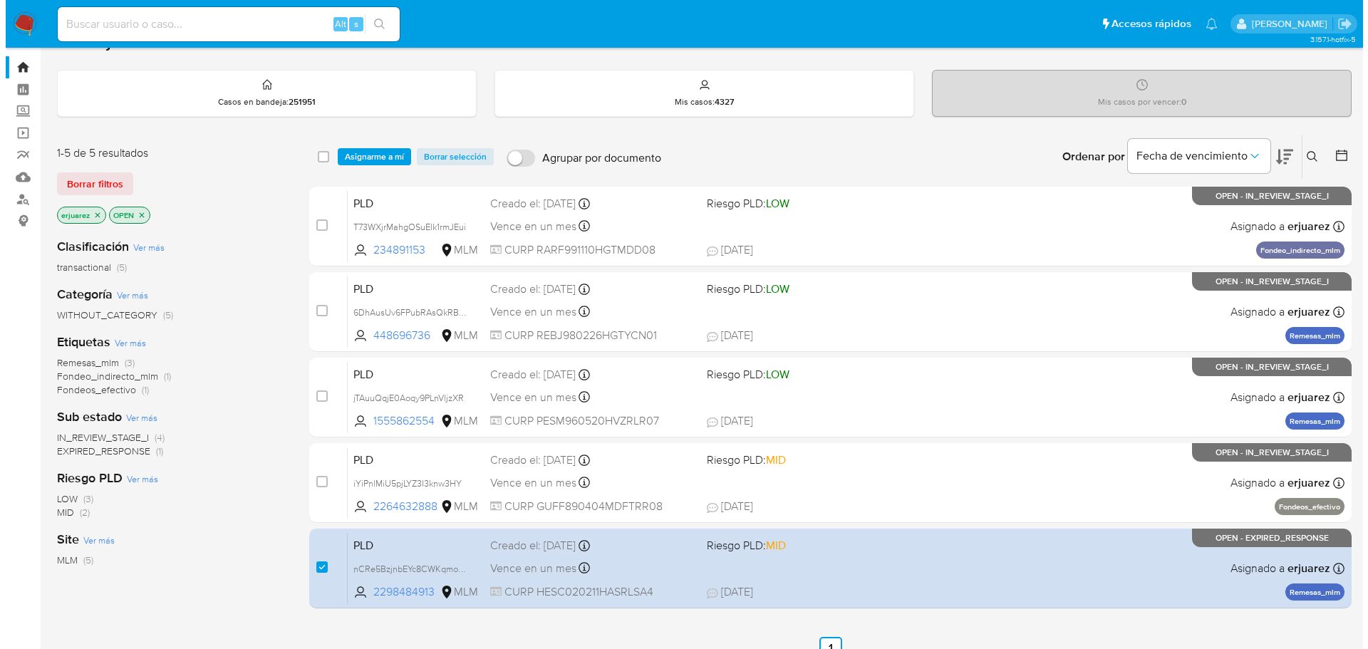
scroll to position [0, 0]
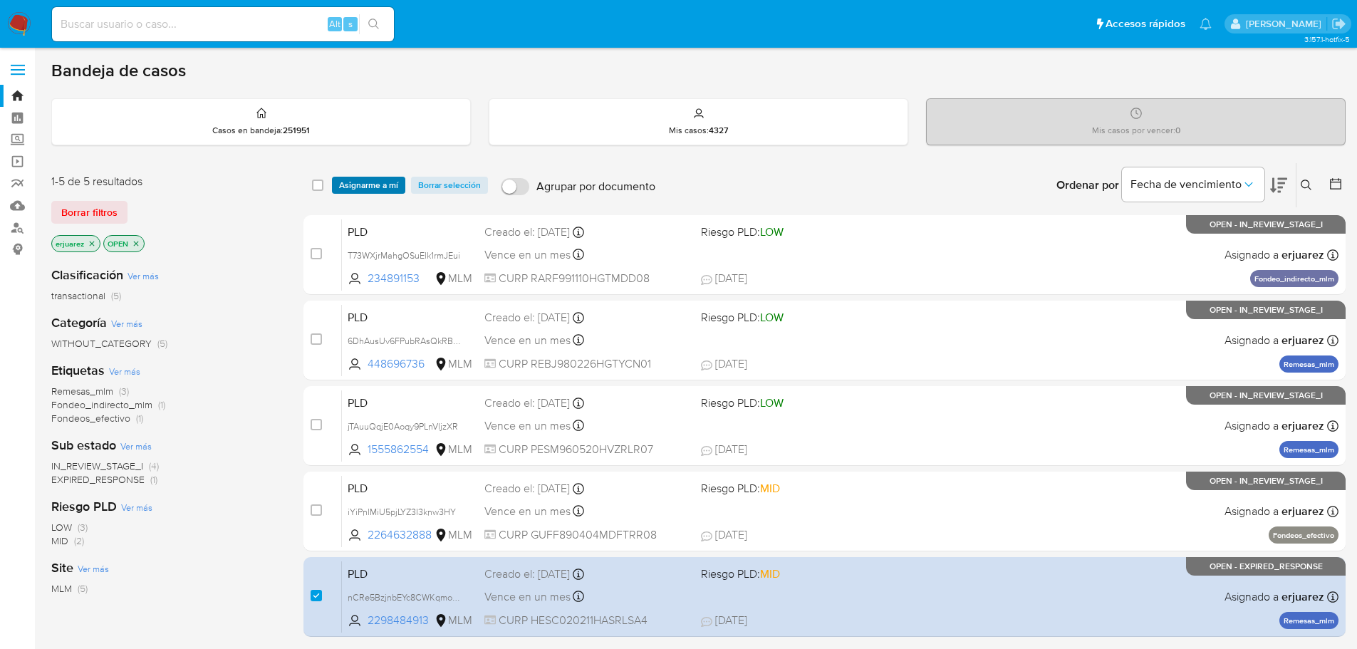
drag, startPoint x: 373, startPoint y: 174, endPoint x: 375, endPoint y: 184, distance: 10.1
click at [373, 175] on div "select-all-cases-checkbox Asignarme a mí Borrar selección Agrupar por documento…" at bounding box center [825, 185] width 1043 height 44
click at [375, 184] on span "Asignarme a mí" at bounding box center [368, 185] width 59 height 14
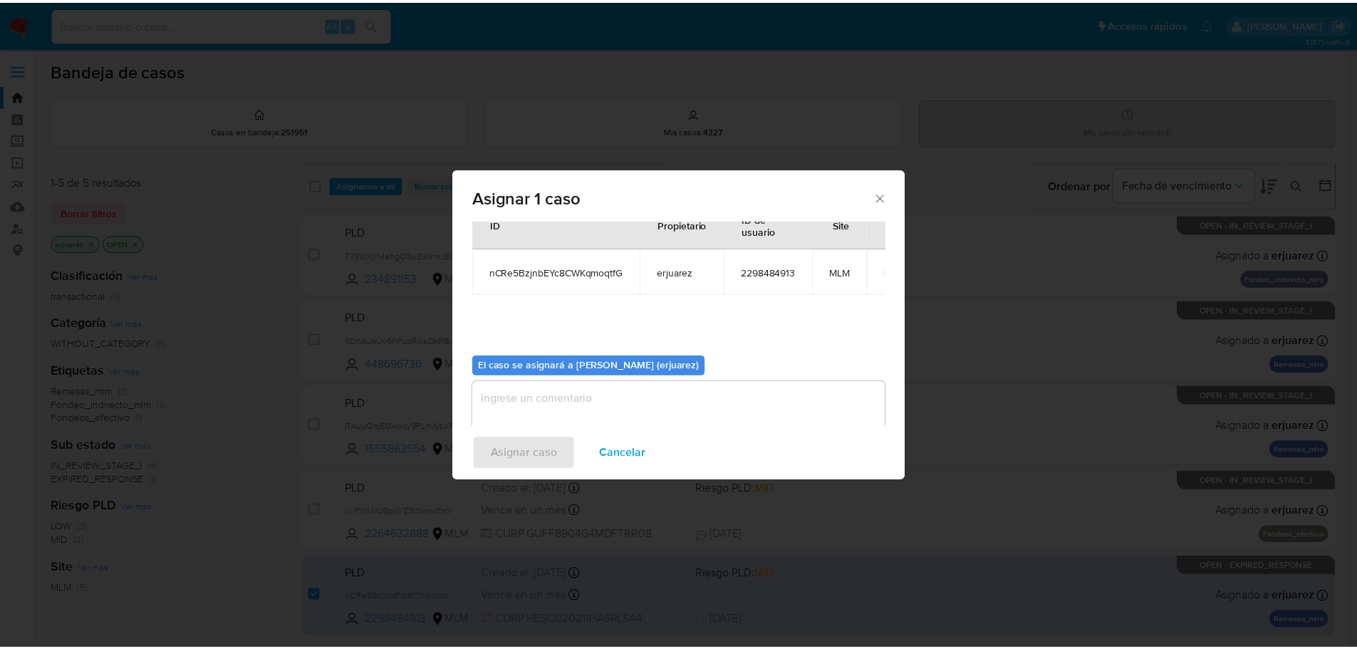
scroll to position [71, 0]
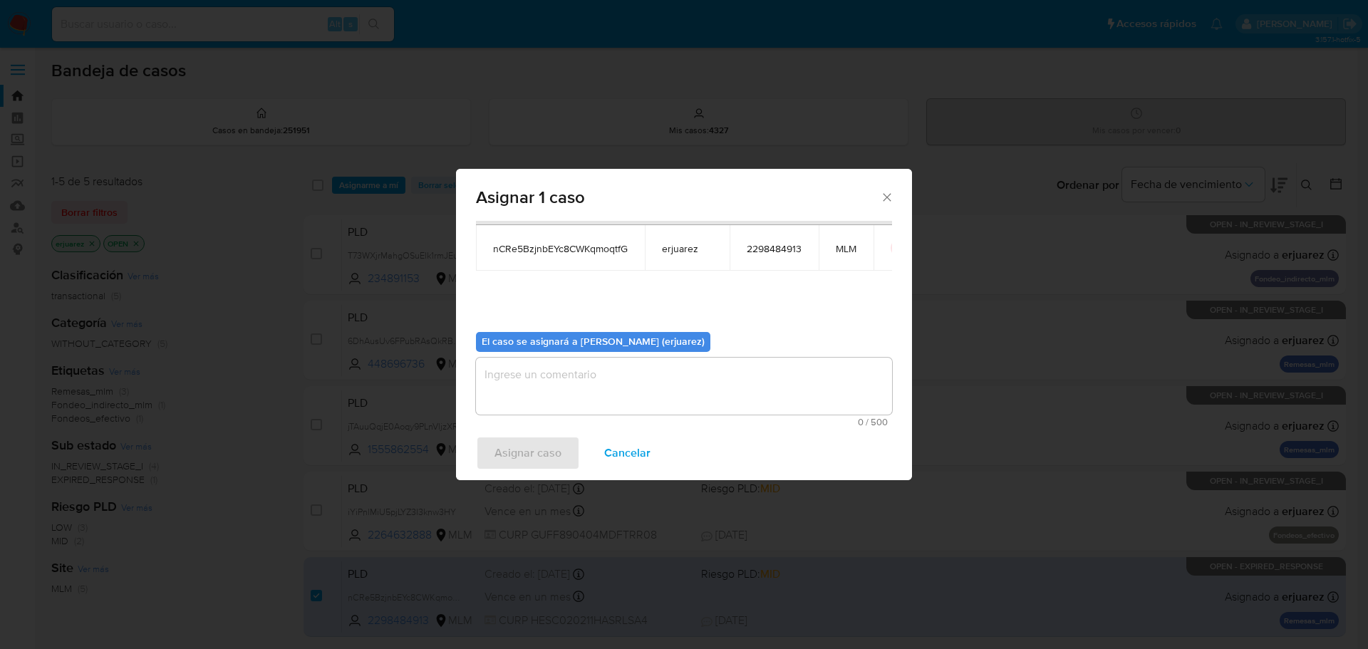
click at [535, 390] on textarea "assign-modal" at bounding box center [684, 386] width 416 height 57
type textarea "W"
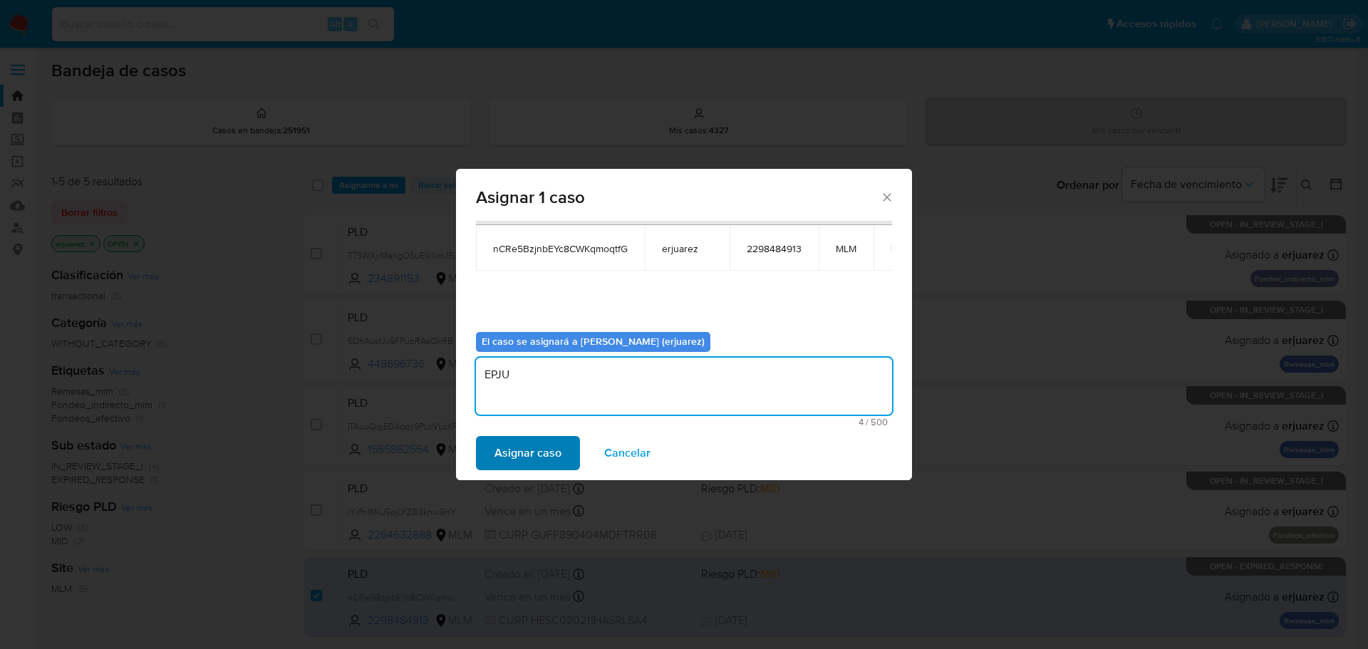
type textarea "EPJU"
click at [519, 446] on span "Asignar caso" at bounding box center [528, 453] width 67 height 31
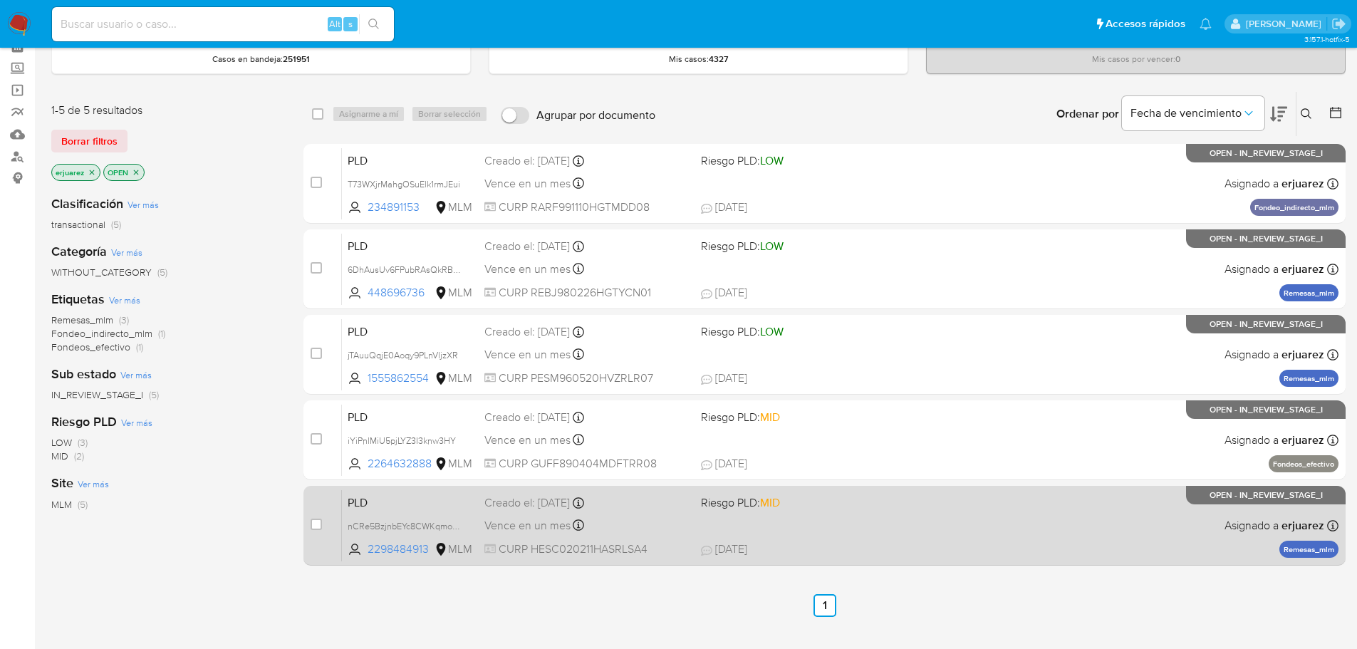
click at [840, 509] on span "Riesgo PLD: MID" at bounding box center [803, 501] width 205 height 19
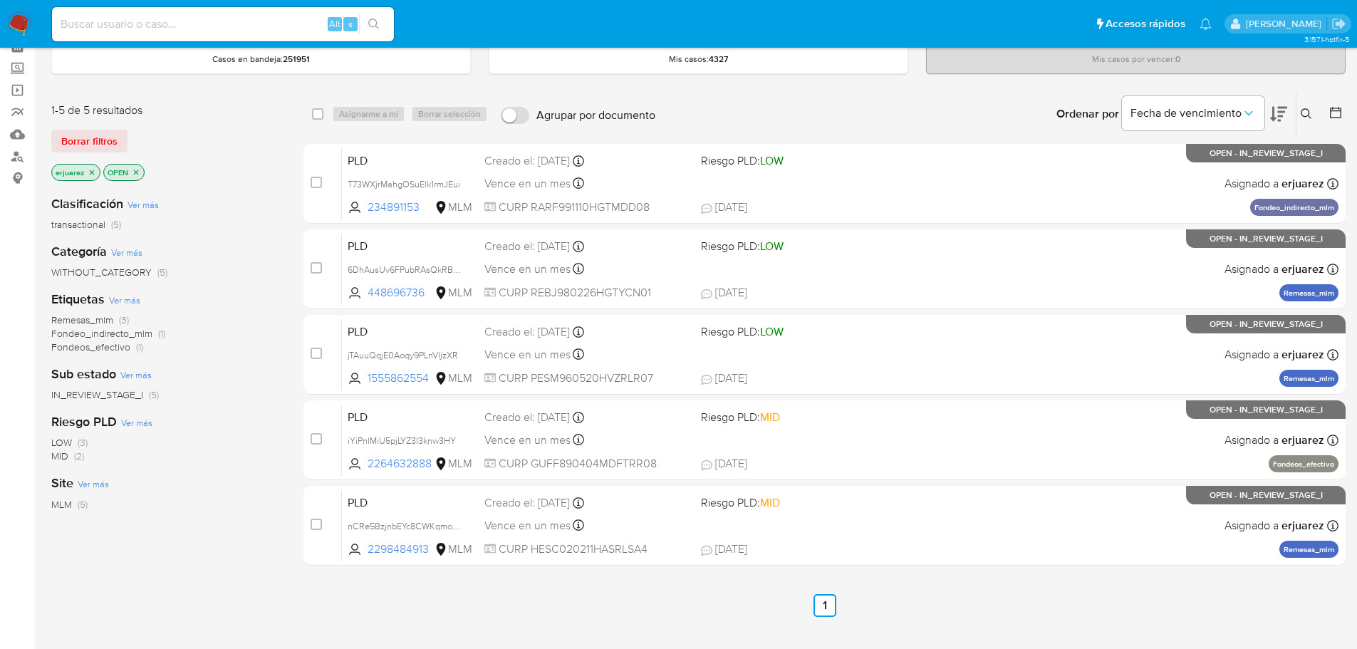
click at [17, 22] on img at bounding box center [19, 24] width 24 height 24
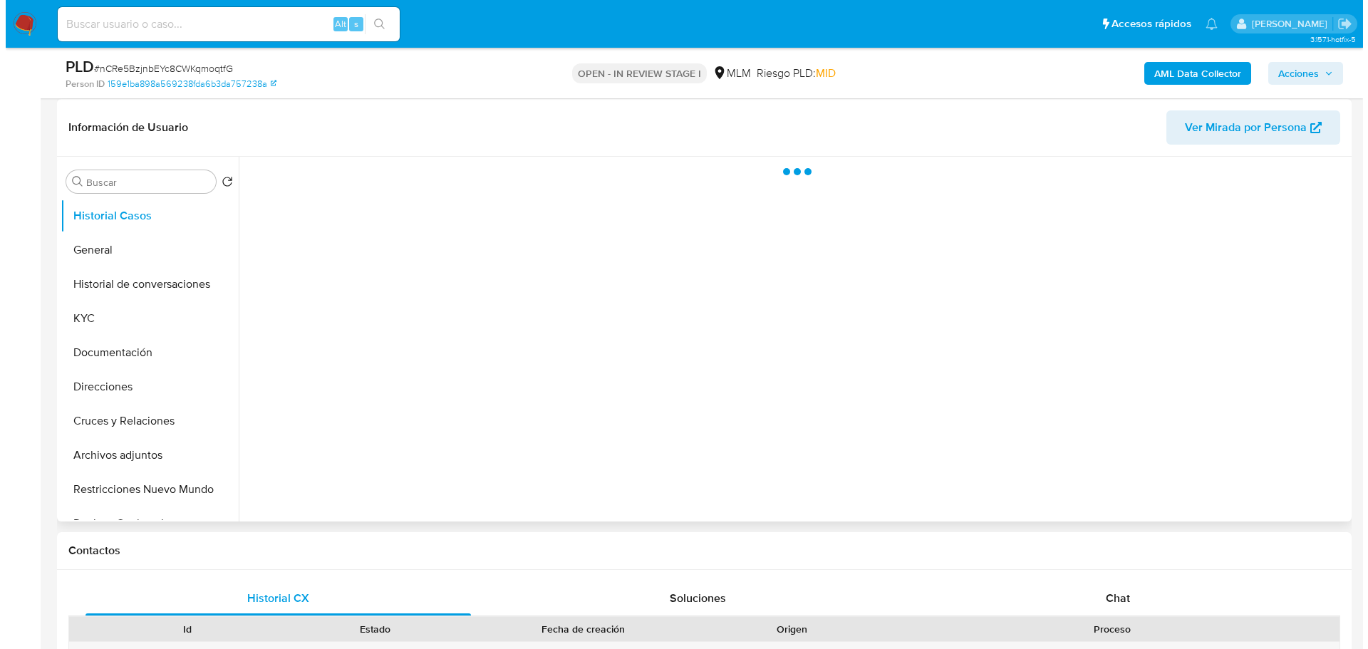
scroll to position [214, 0]
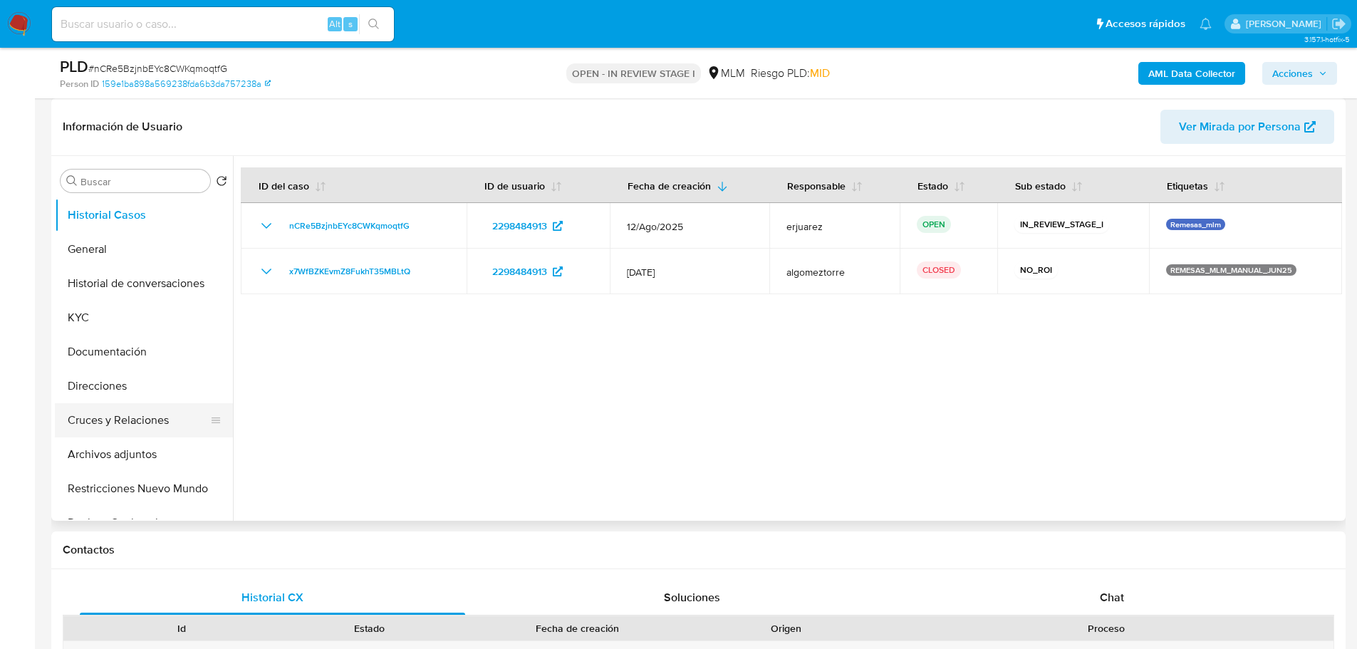
select select "10"
drag, startPoint x: 131, startPoint y: 455, endPoint x: 314, endPoint y: 455, distance: 183.1
click at [131, 455] on button "Archivos adjuntos" at bounding box center [144, 455] width 178 height 34
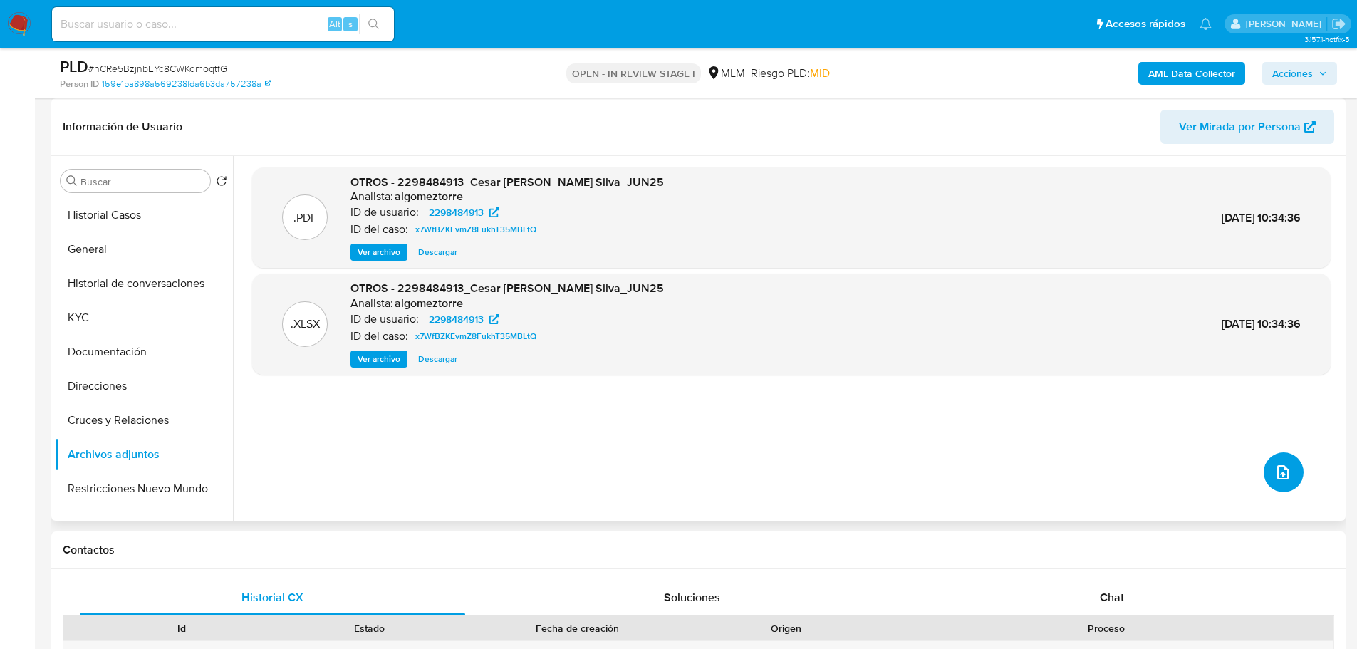
click at [1265, 465] on button "upload-file" at bounding box center [1284, 472] width 40 height 40
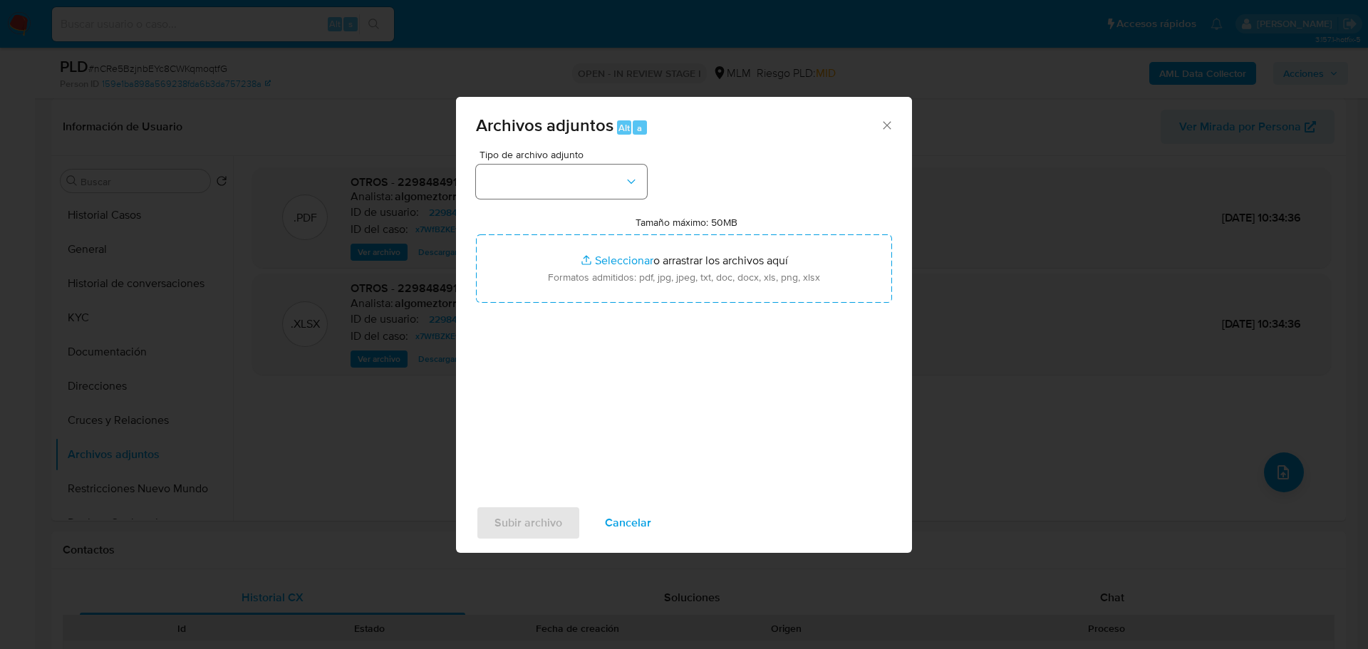
click at [532, 197] on div "Tipo de archivo adjunto Tamaño máximo: 50MB Seleccionar archivos Seleccionar o …" at bounding box center [684, 318] width 416 height 336
click at [531, 187] on button "button" at bounding box center [561, 182] width 171 height 34
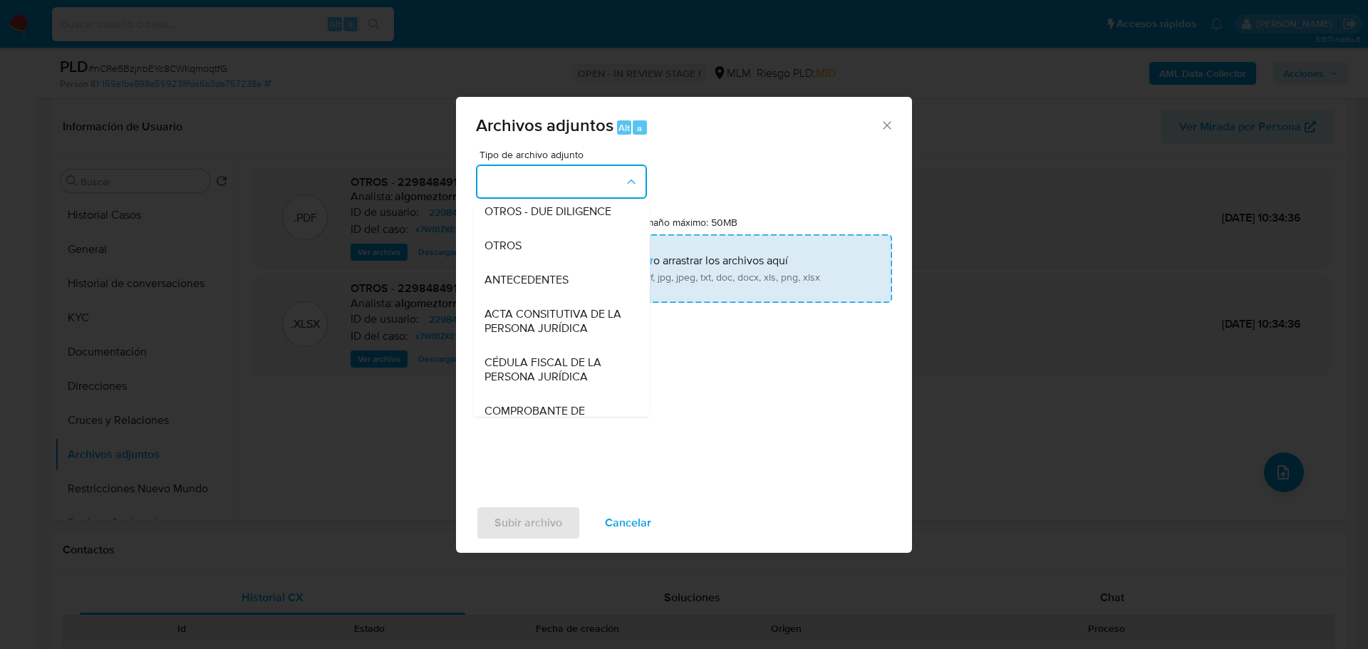
drag, startPoint x: 503, startPoint y: 265, endPoint x: 553, endPoint y: 264, distance: 49.9
click at [503, 253] on span "OTROS" at bounding box center [503, 246] width 37 height 14
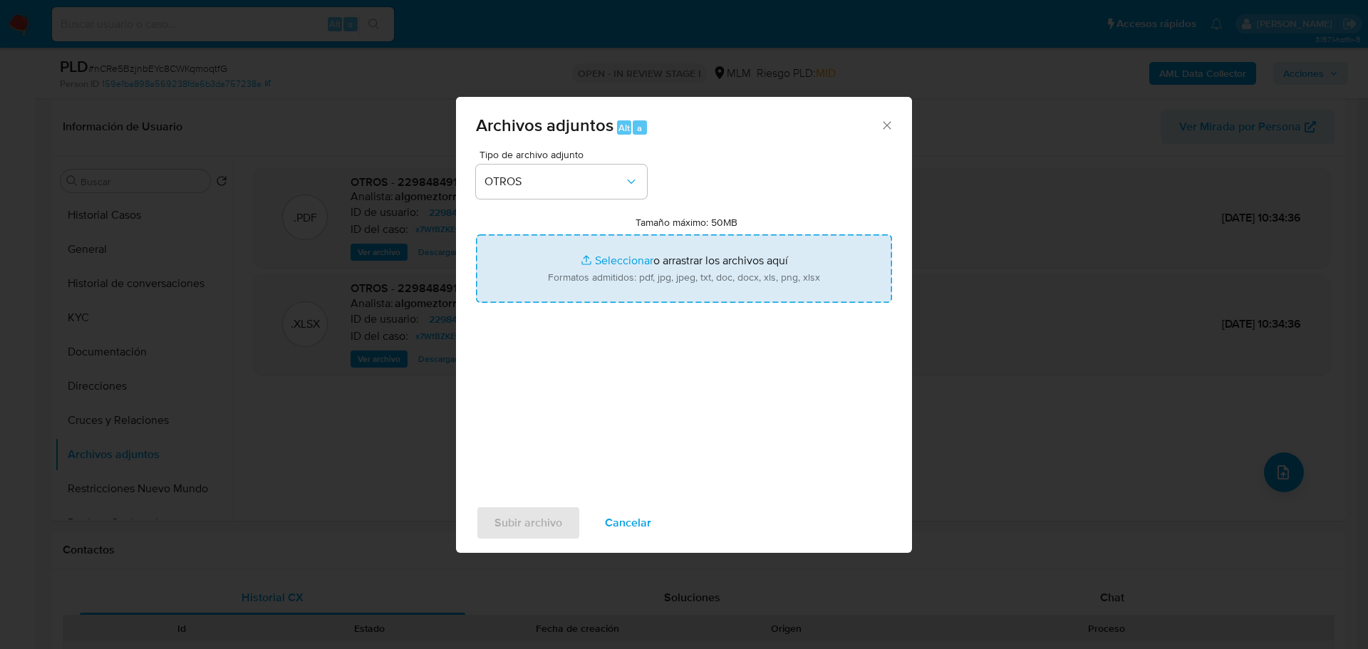
click at [617, 262] on input "Tamaño máximo: 50MB Seleccionar archivos" at bounding box center [684, 268] width 416 height 68
type input "C:\fakepath\2298484913_Cesar Adrian Hernandez Silva_Ago25.pdf"
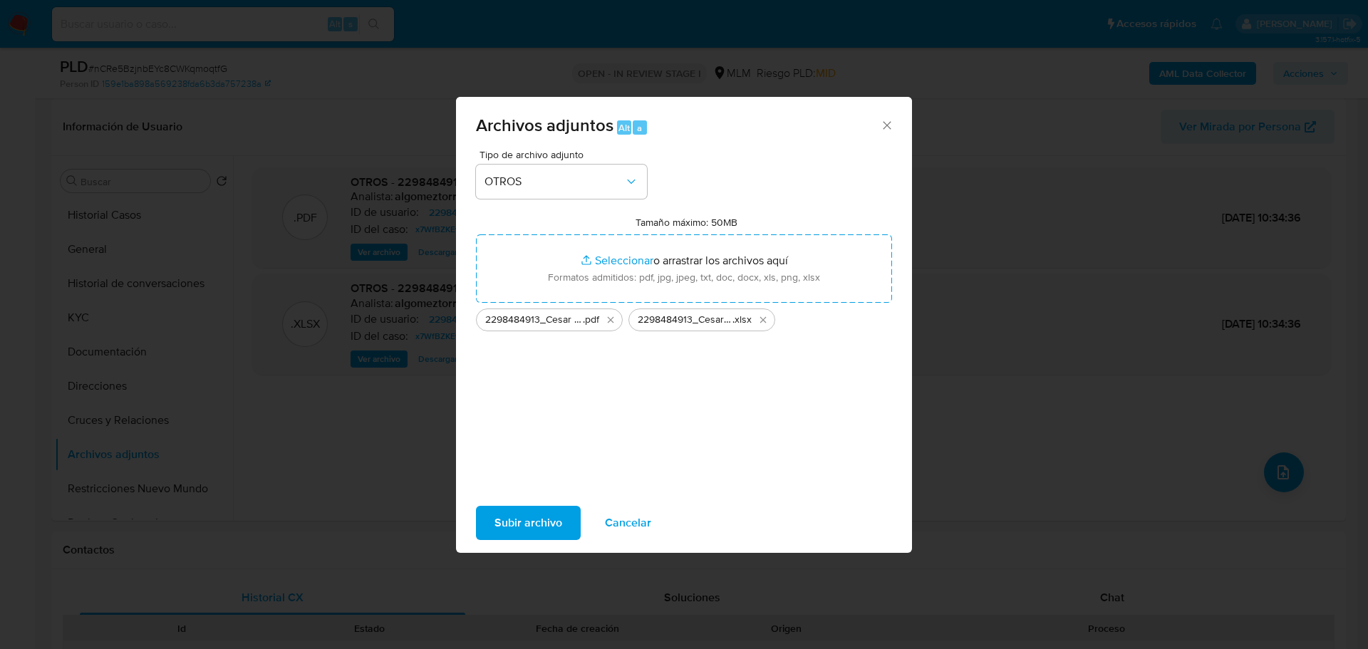
click at [546, 524] on span "Subir archivo" at bounding box center [529, 522] width 68 height 31
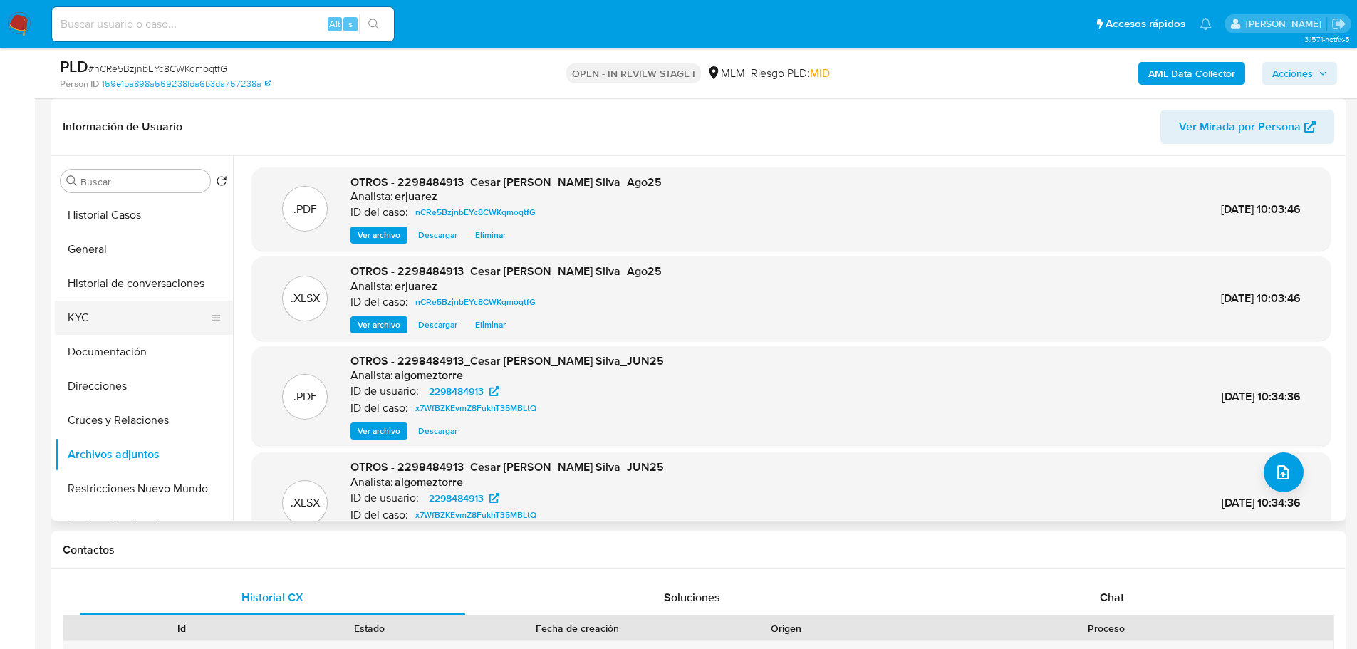
click at [71, 318] on button "KYC" at bounding box center [138, 318] width 167 height 34
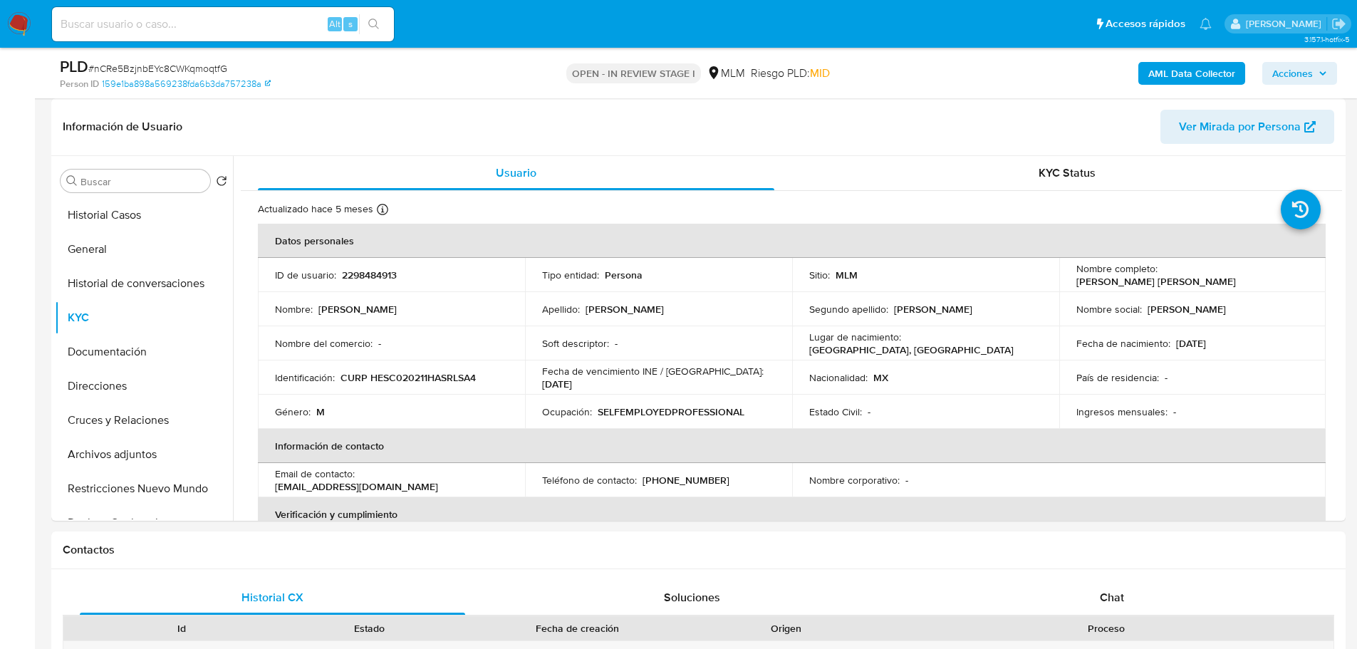
click at [1291, 82] on span "Acciones" at bounding box center [1293, 73] width 41 height 23
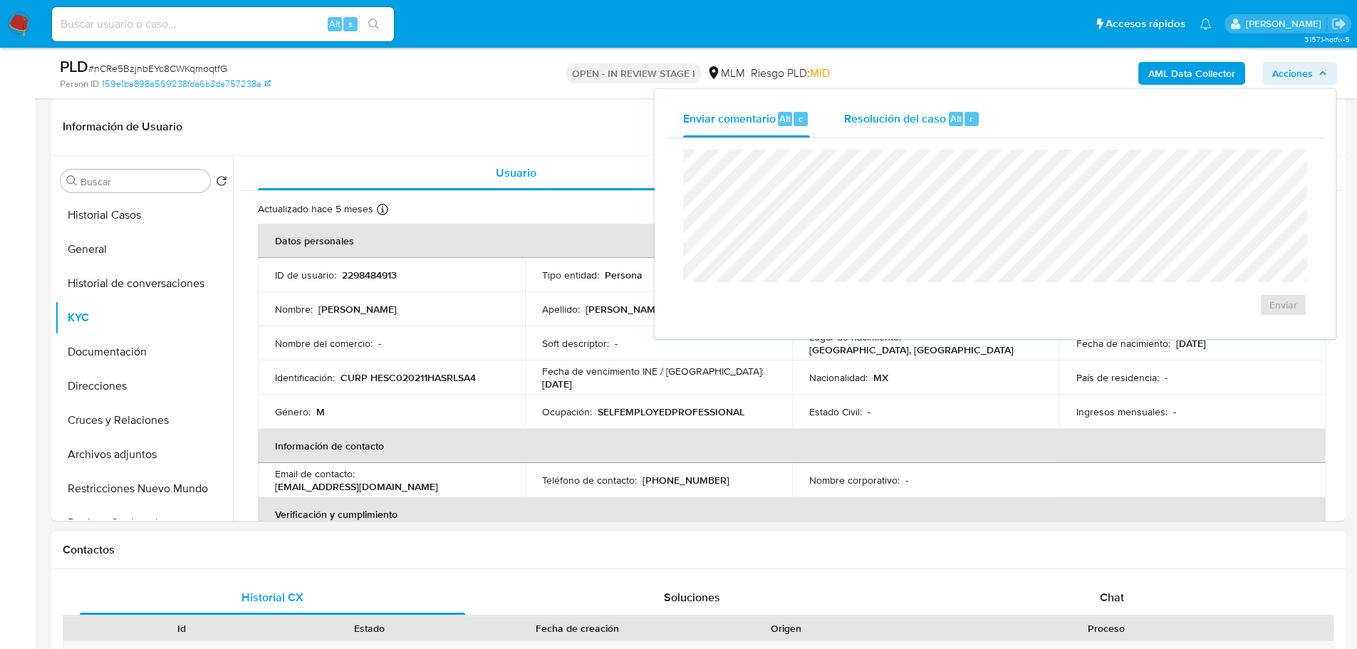
drag, startPoint x: 929, startPoint y: 110, endPoint x: 909, endPoint y: 125, distance: 24.5
click at [926, 111] on span "Resolución del caso" at bounding box center [895, 118] width 102 height 16
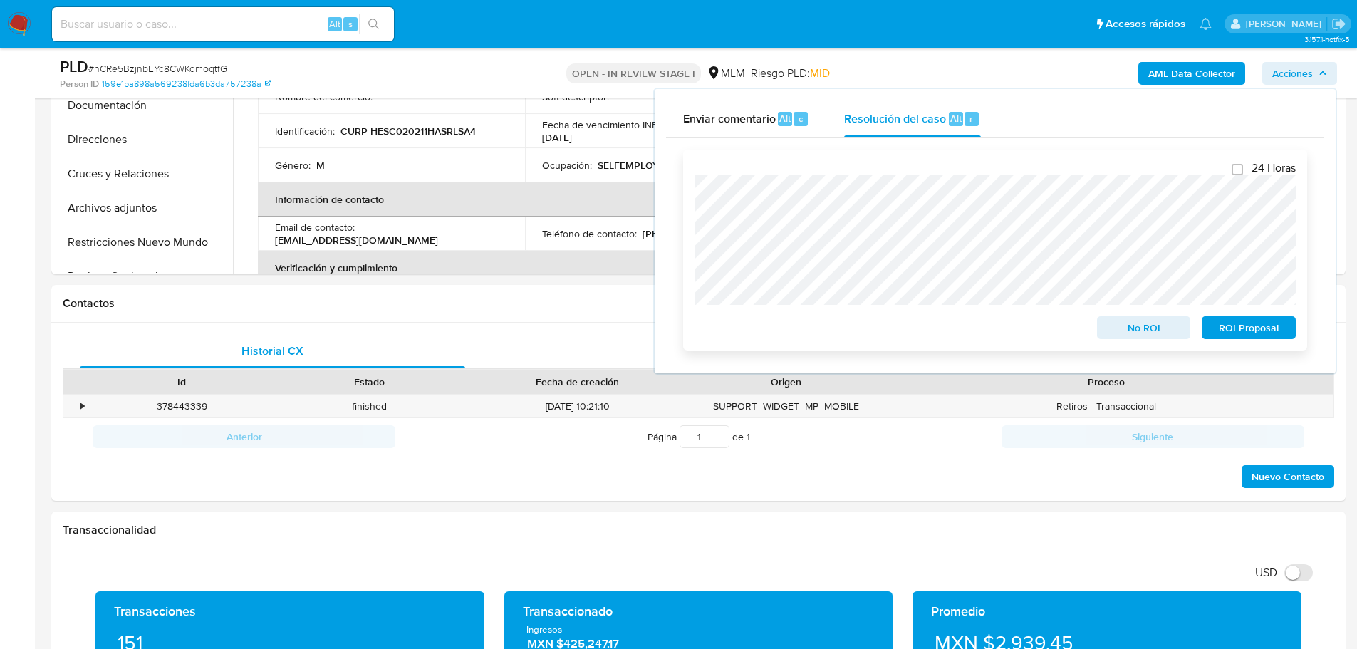
scroll to position [499, 0]
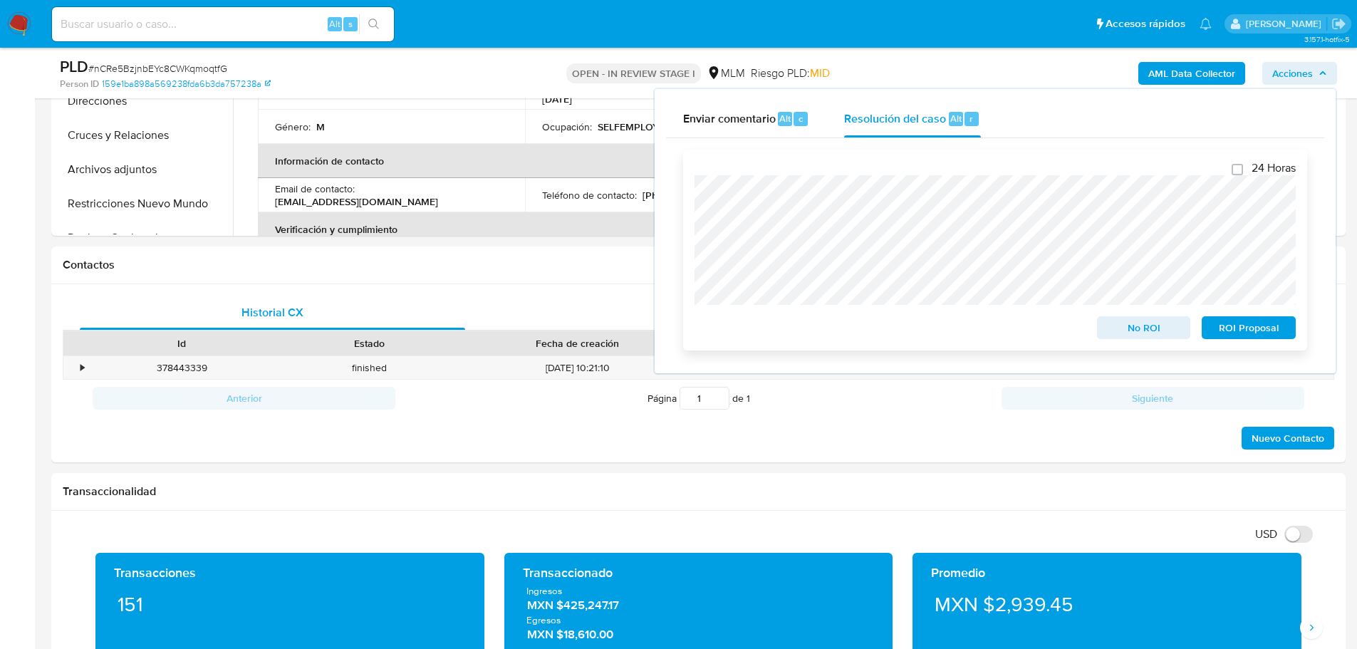
click at [1159, 327] on span "No ROI" at bounding box center [1144, 328] width 74 height 20
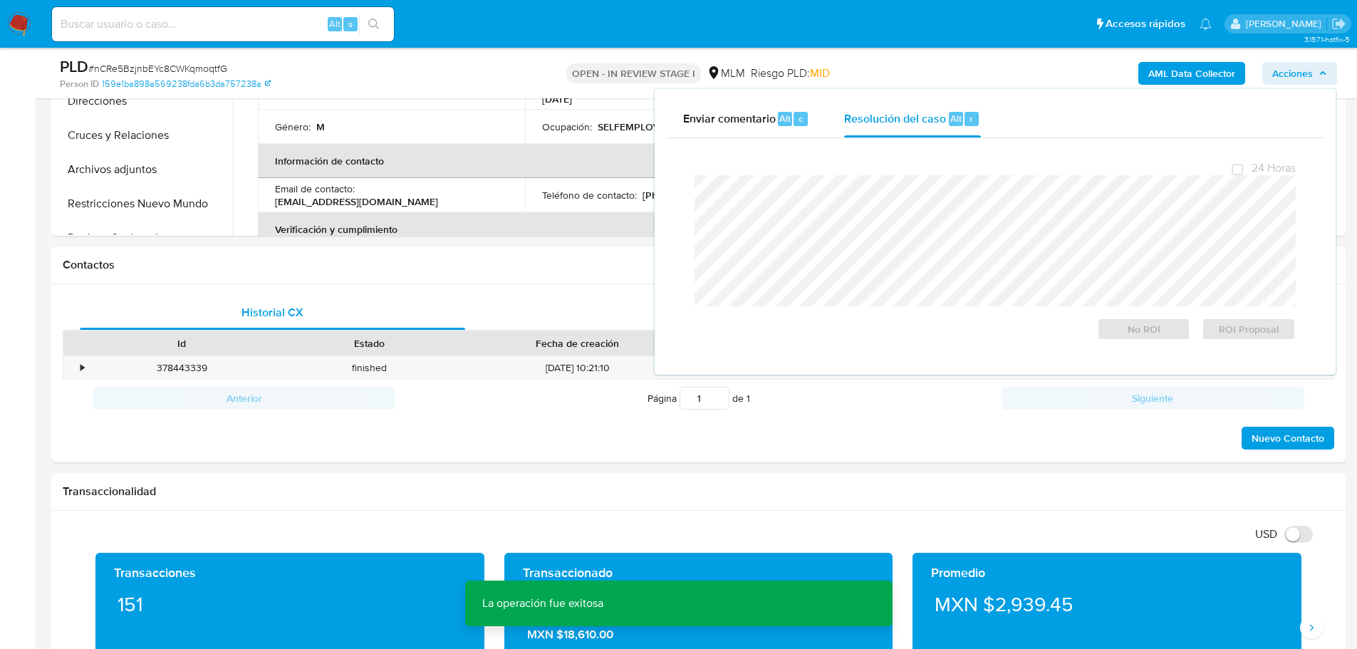
drag, startPoint x: 406, startPoint y: 253, endPoint x: 436, endPoint y: 242, distance: 31.8
click at [407, 253] on div "Contactos" at bounding box center [698, 266] width 1295 height 38
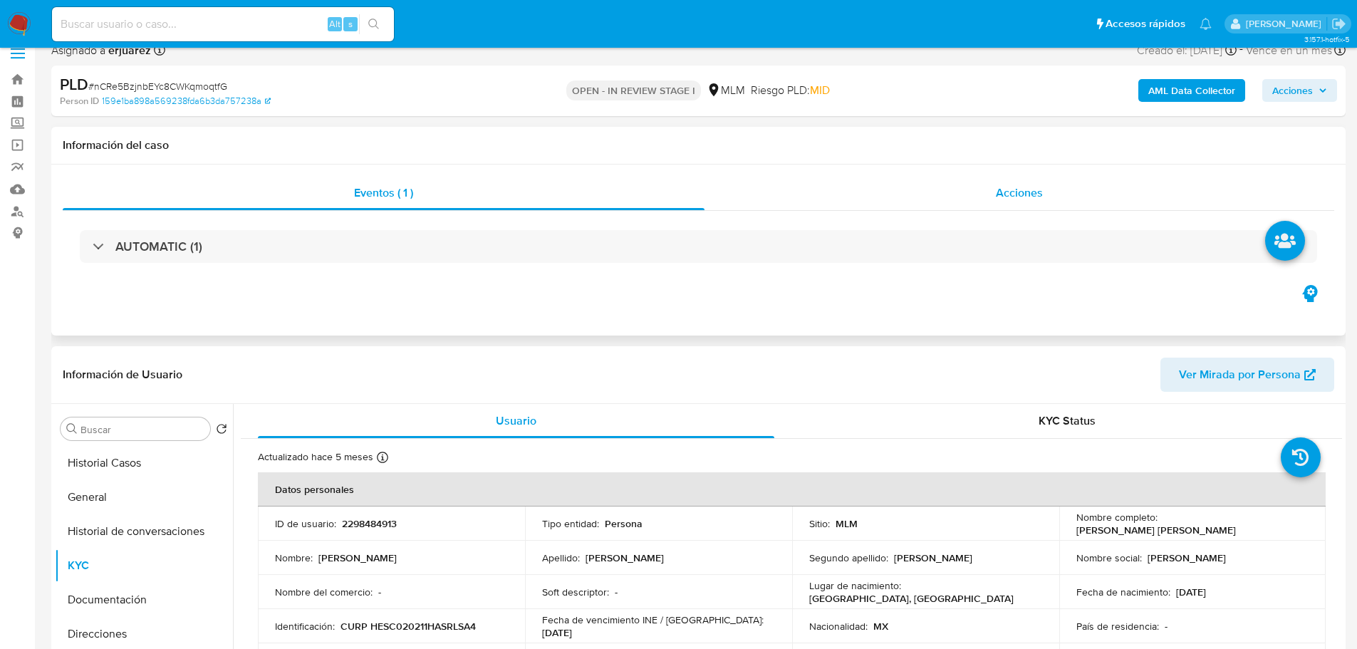
scroll to position [0, 0]
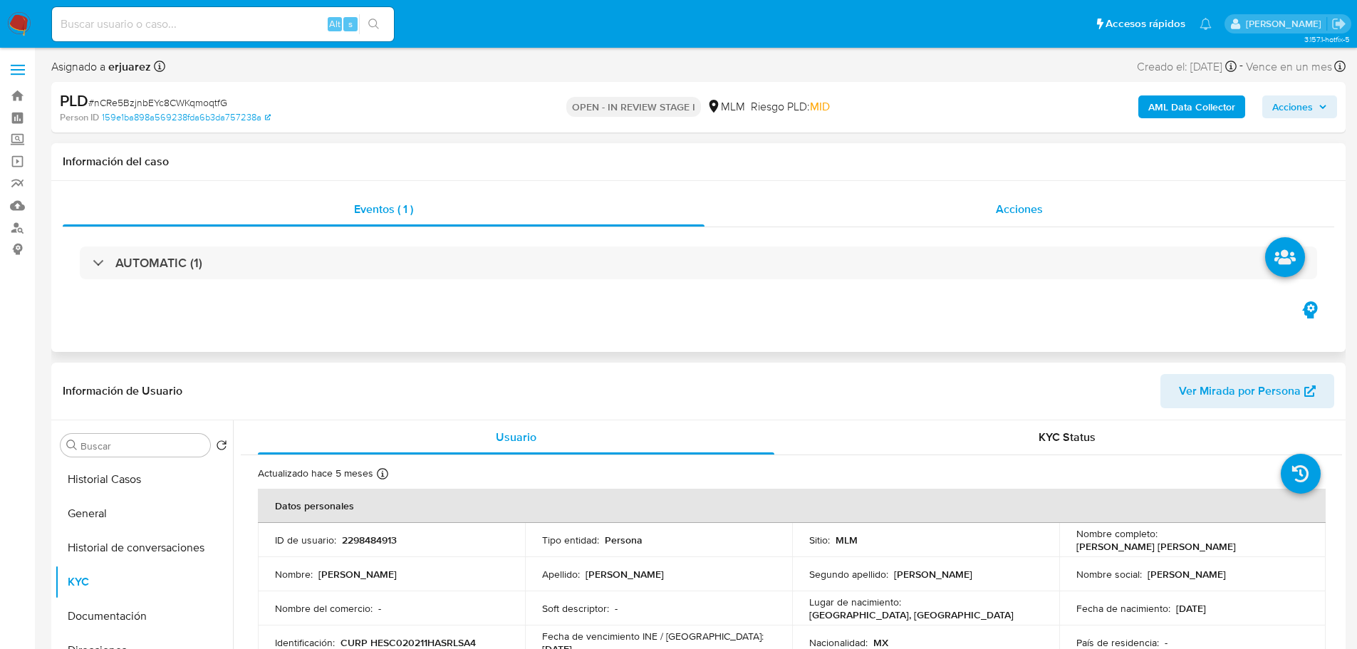
click at [989, 215] on div "Acciones" at bounding box center [1020, 209] width 630 height 34
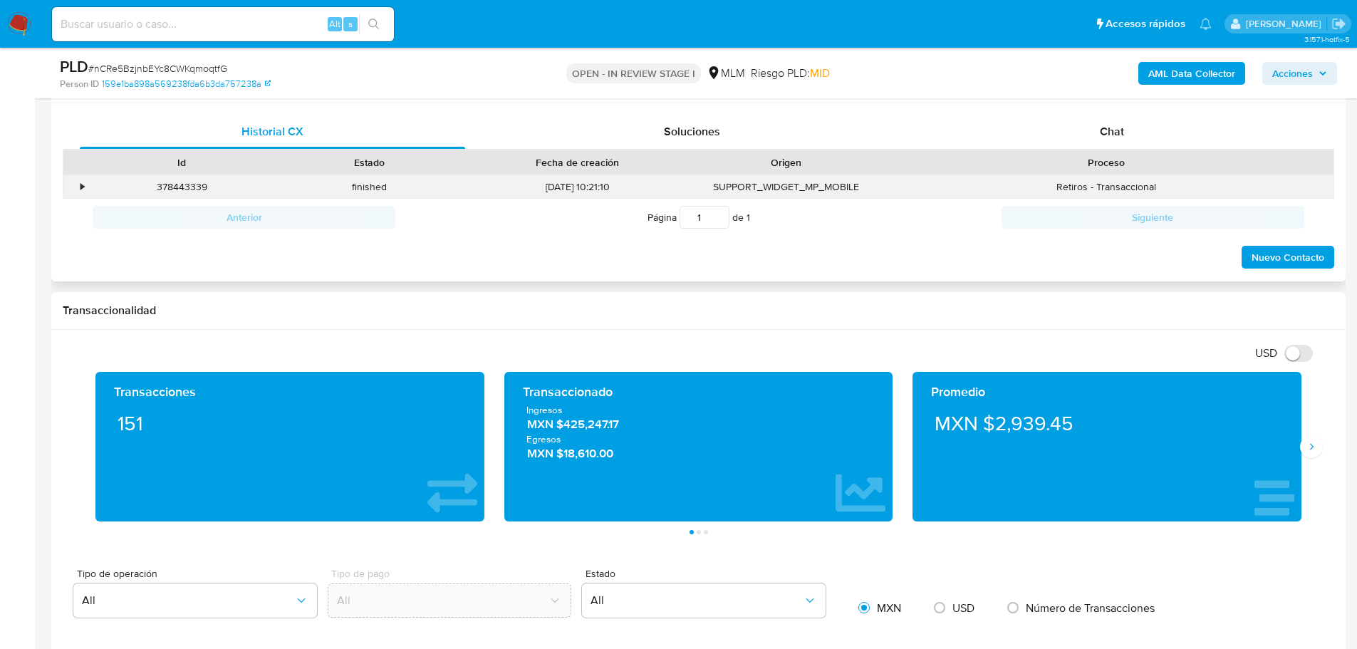
scroll to position [784, 0]
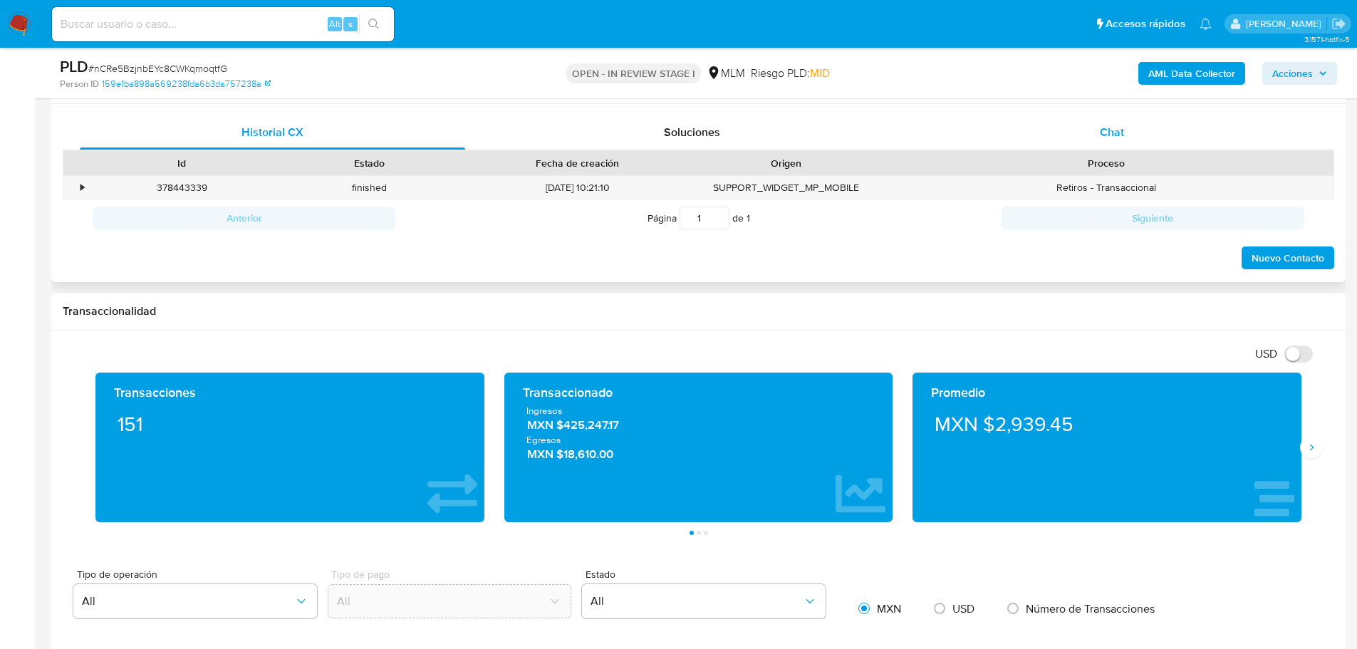
click at [1118, 134] on span "Chat" at bounding box center [1112, 132] width 24 height 16
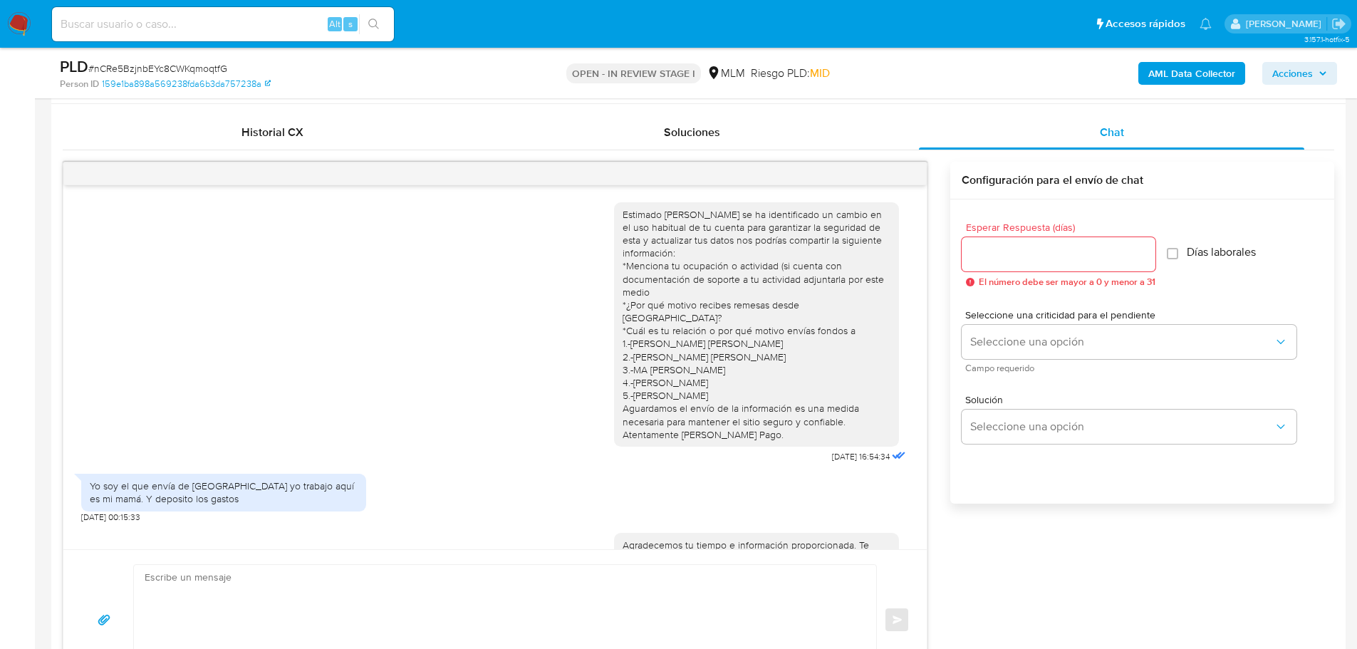
scroll to position [74, 0]
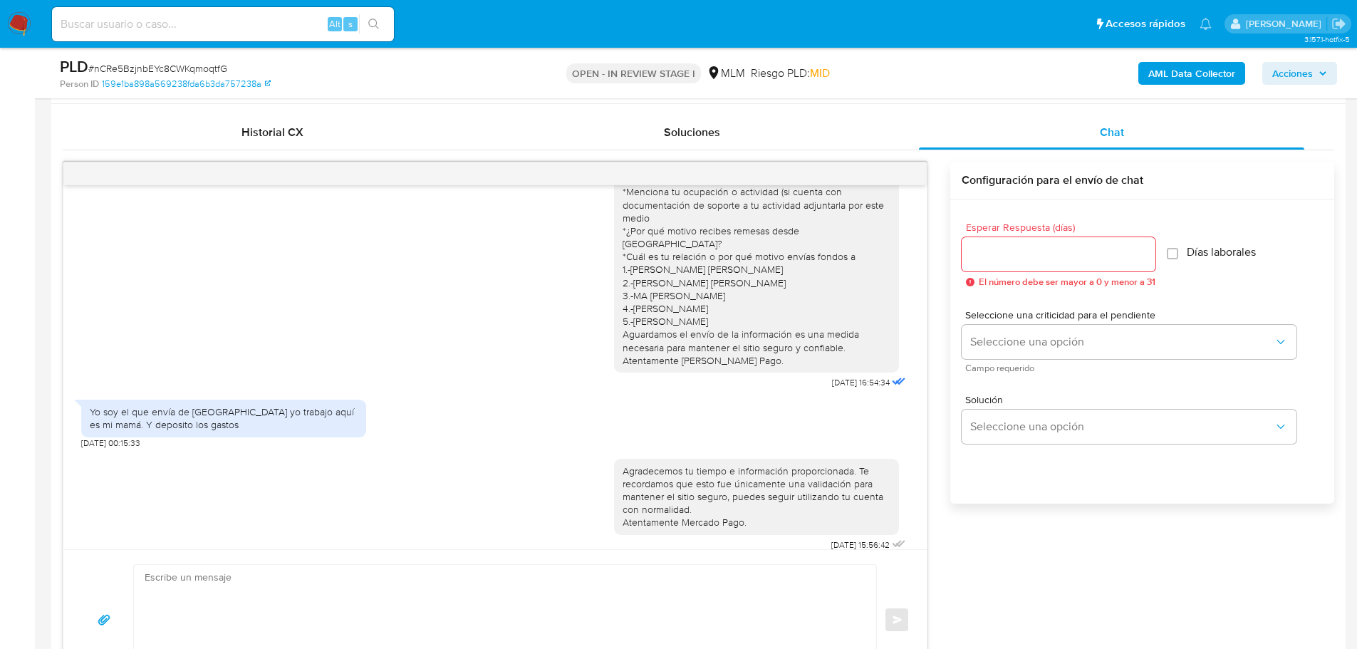
click at [901, 172] on div at bounding box center [495, 173] width 864 height 23
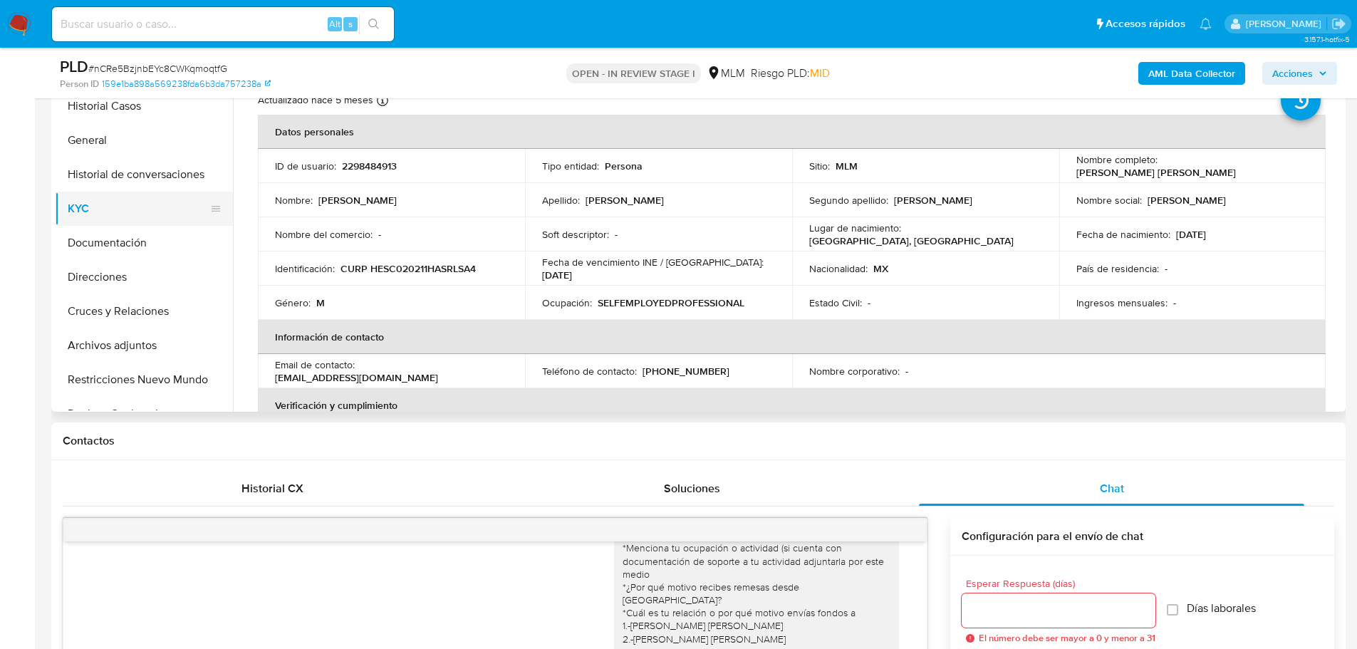
scroll to position [285, 0]
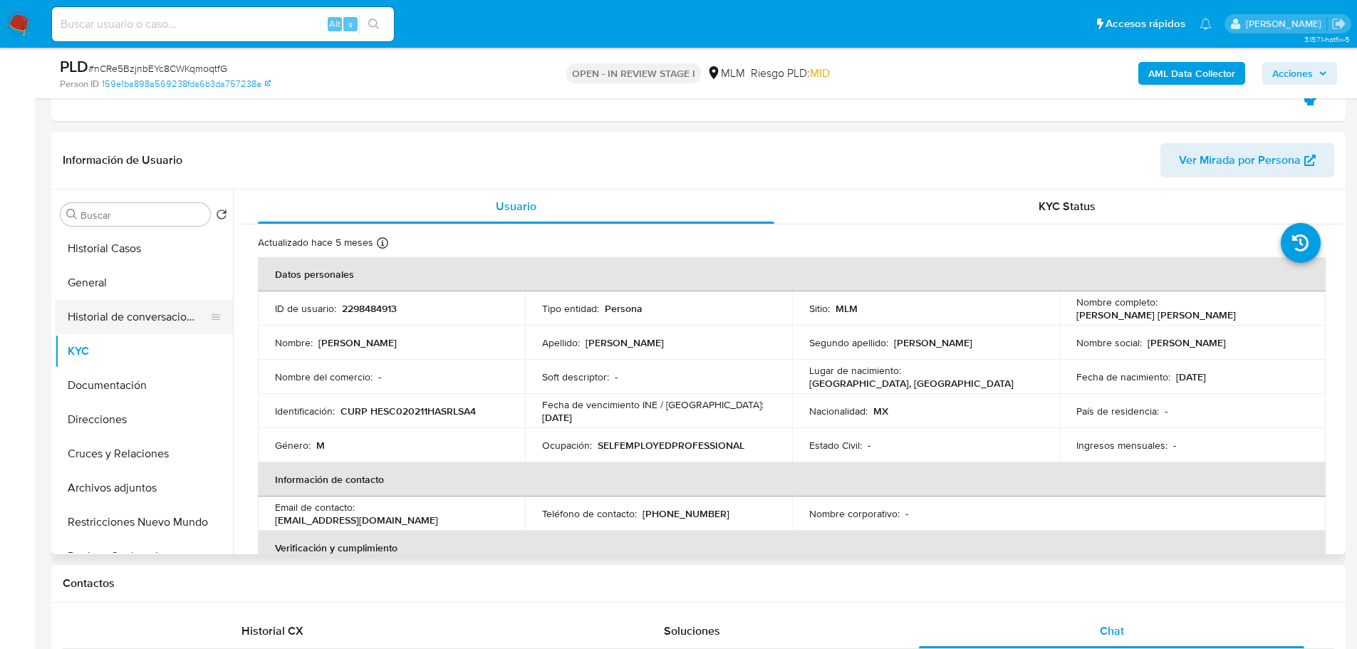
click at [145, 318] on button "Historial de conversaciones" at bounding box center [138, 317] width 167 height 34
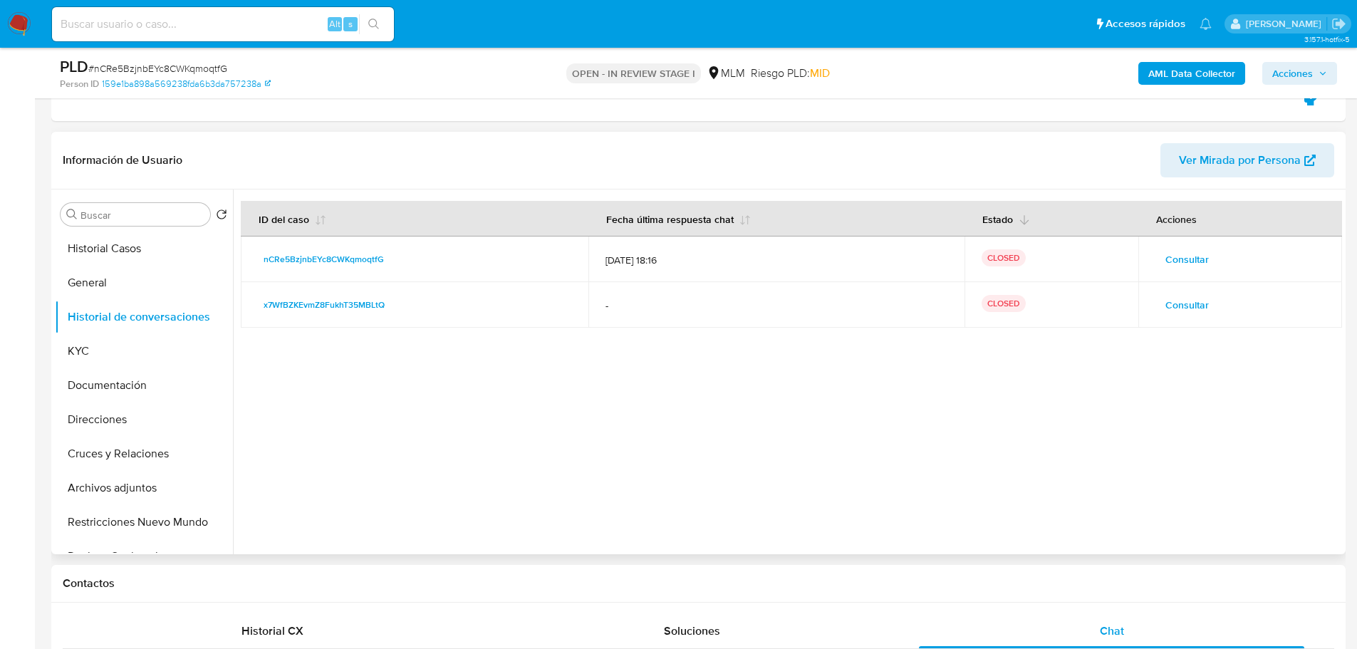
scroll to position [0, 0]
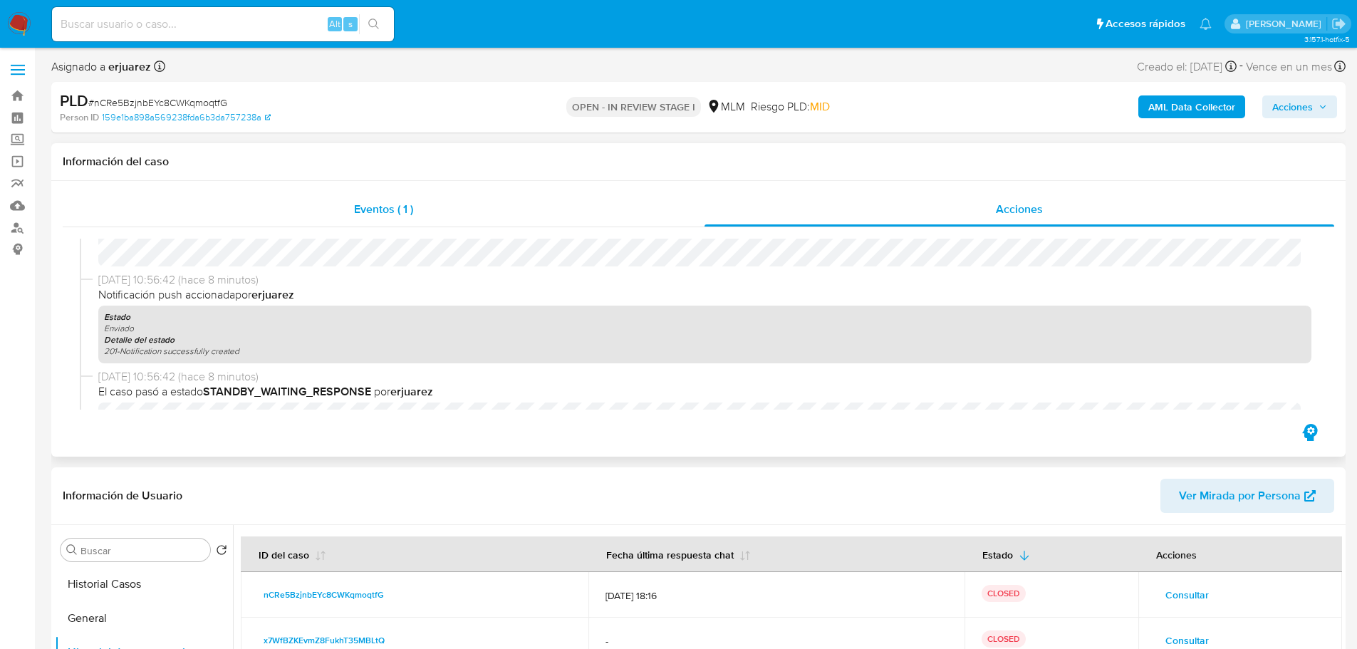
click at [361, 213] on span "Eventos ( 1 )" at bounding box center [383, 209] width 59 height 16
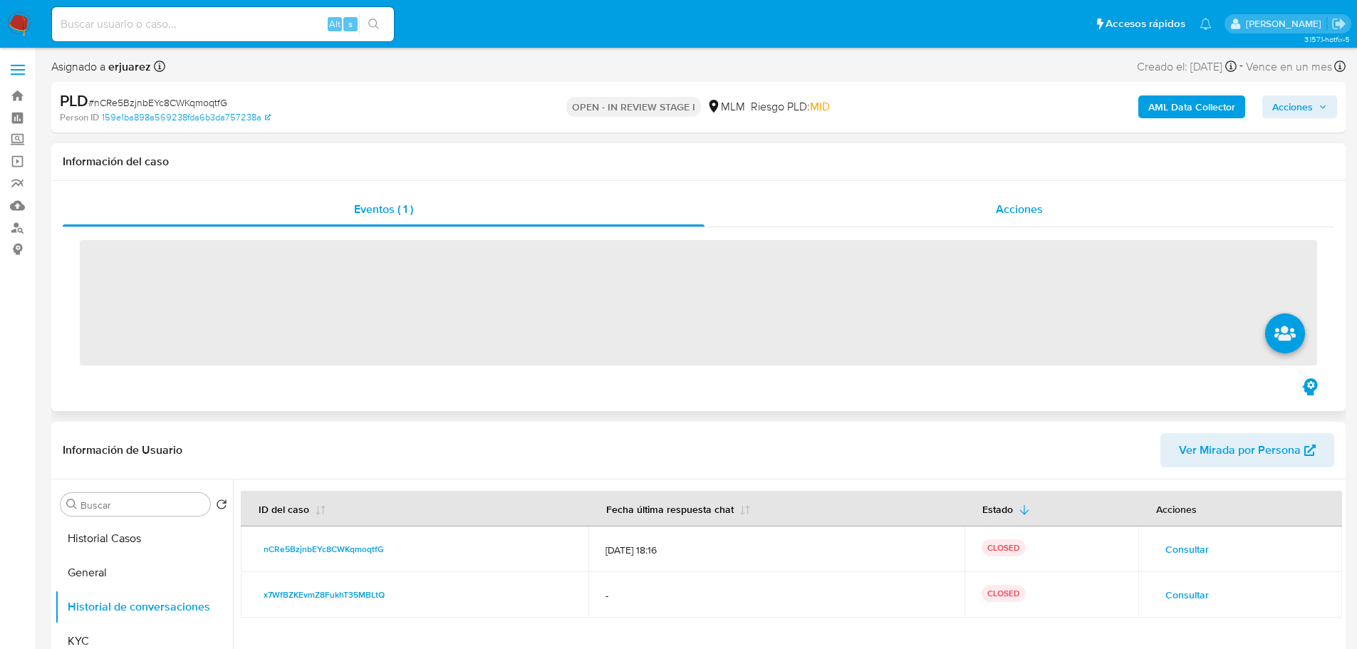
click at [1023, 198] on div "Acciones" at bounding box center [1020, 209] width 630 height 34
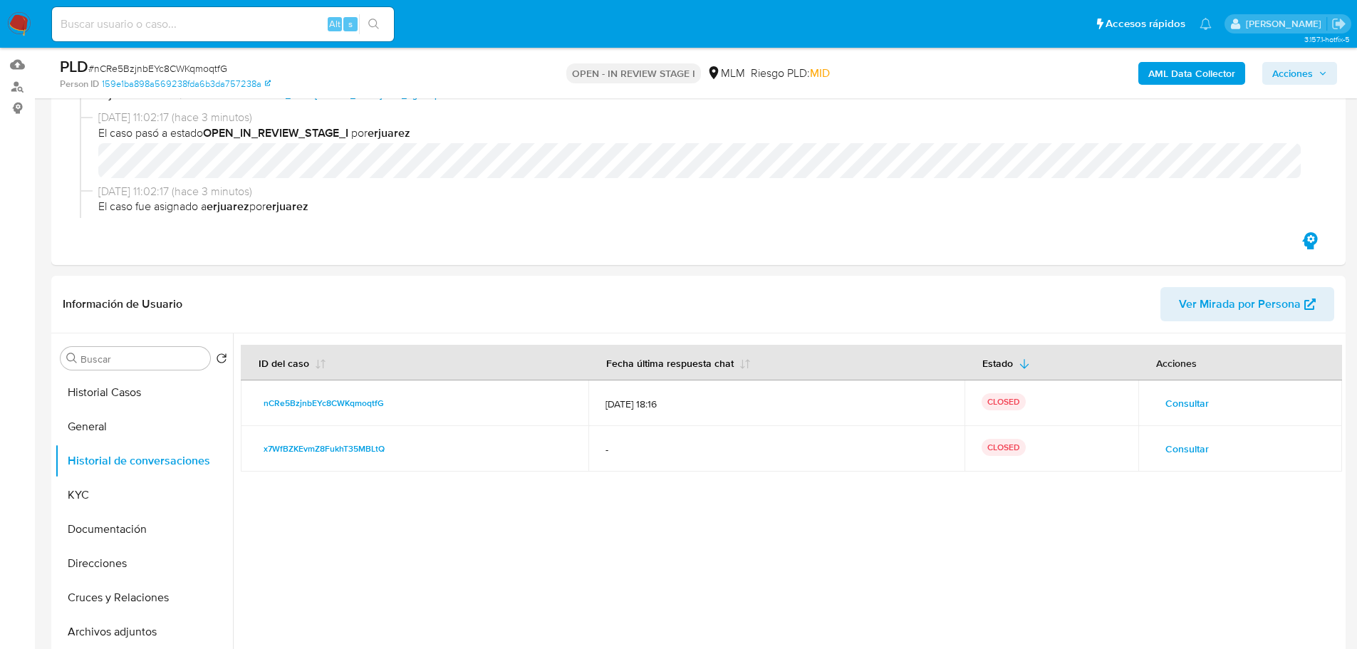
scroll to position [143, 0]
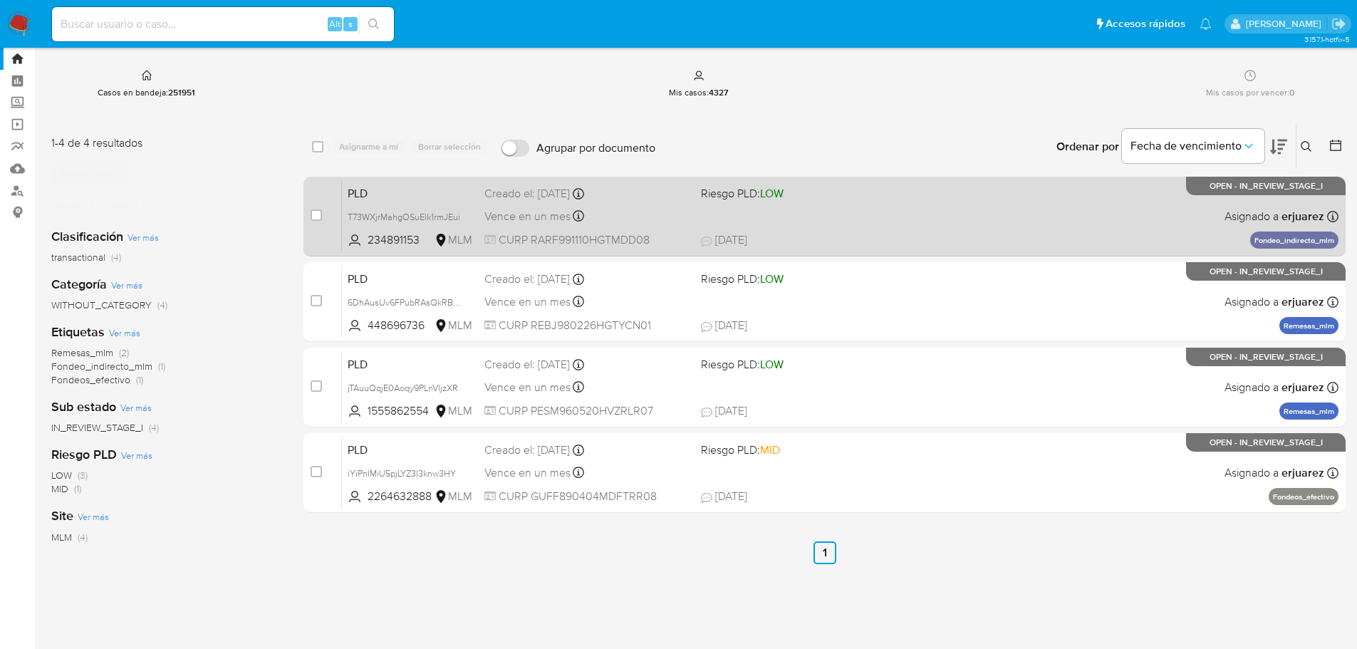
scroll to position [71, 0]
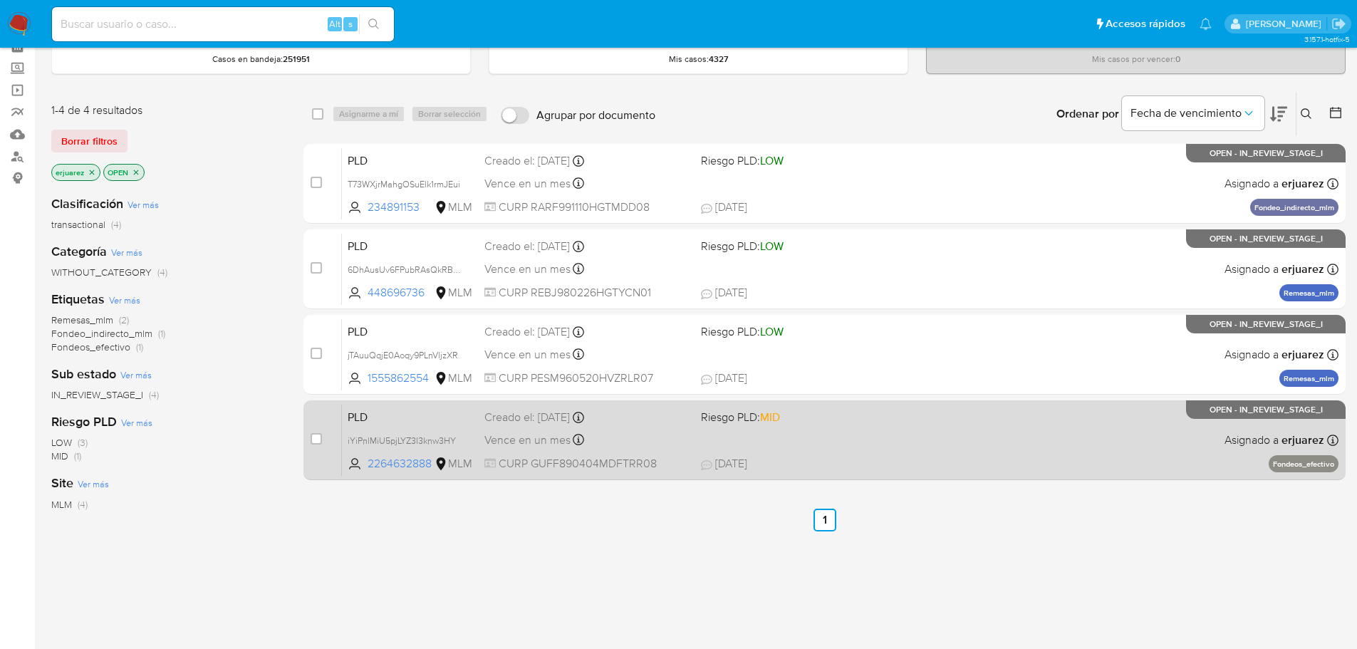
click at [1168, 435] on div "PLD iYiPnlMiU5pjLYZ3I3knw3HY 2264632888 MLM Riesgo PLD: MID Creado el: [DATE] C…" at bounding box center [840, 440] width 997 height 72
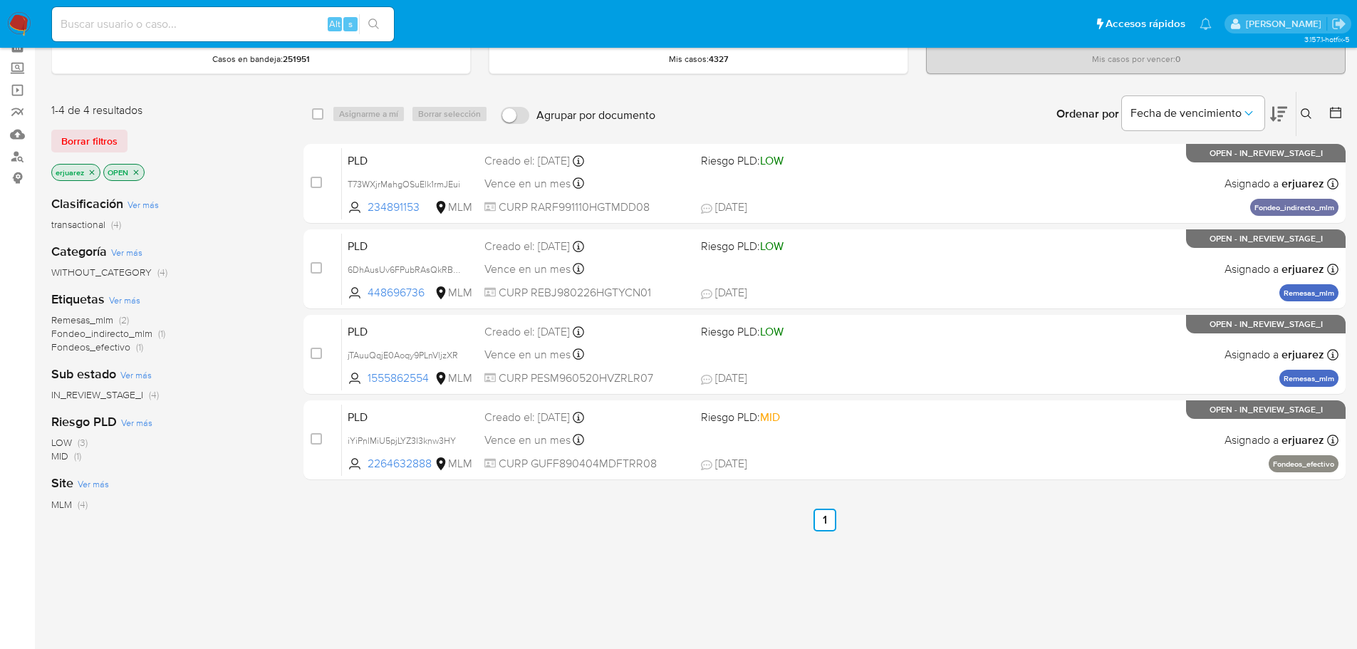
click at [20, 9] on nav "Pausado Ver notificaciones Alt s Accesos rápidos Presiona las siguientes teclas…" at bounding box center [678, 24] width 1357 height 48
click at [23, 25] on img at bounding box center [19, 24] width 24 height 24
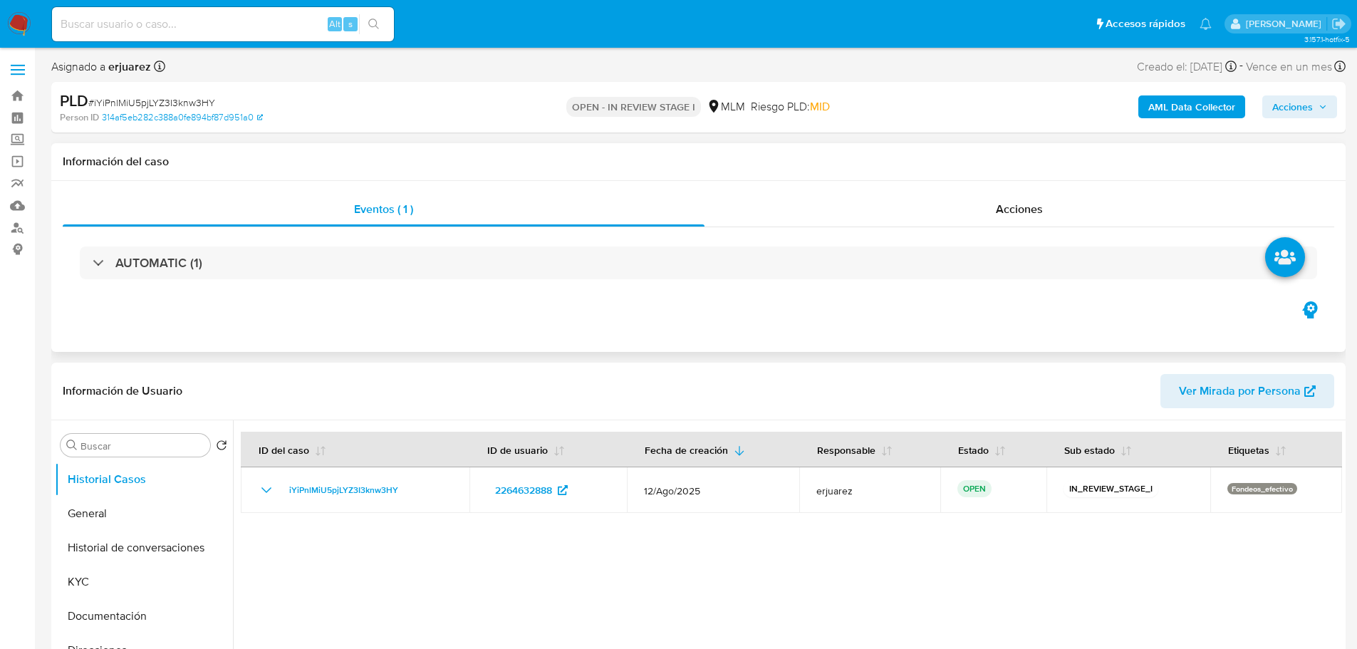
select select "10"
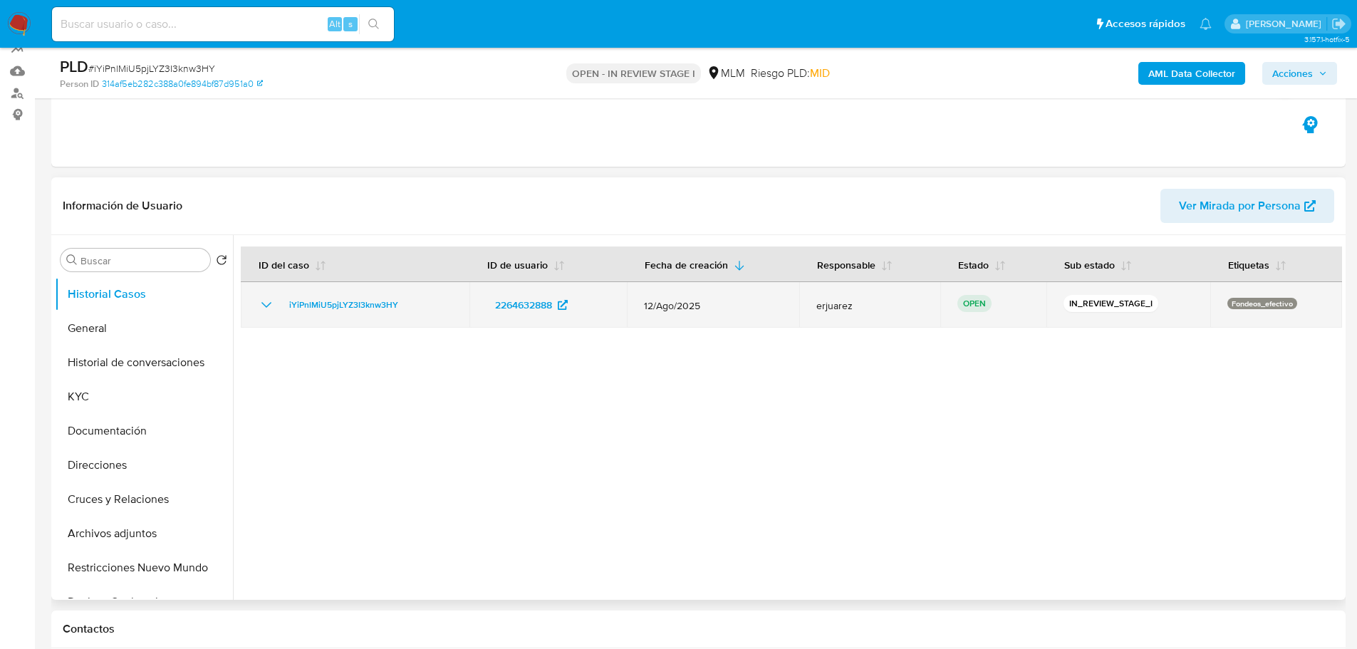
scroll to position [143, 0]
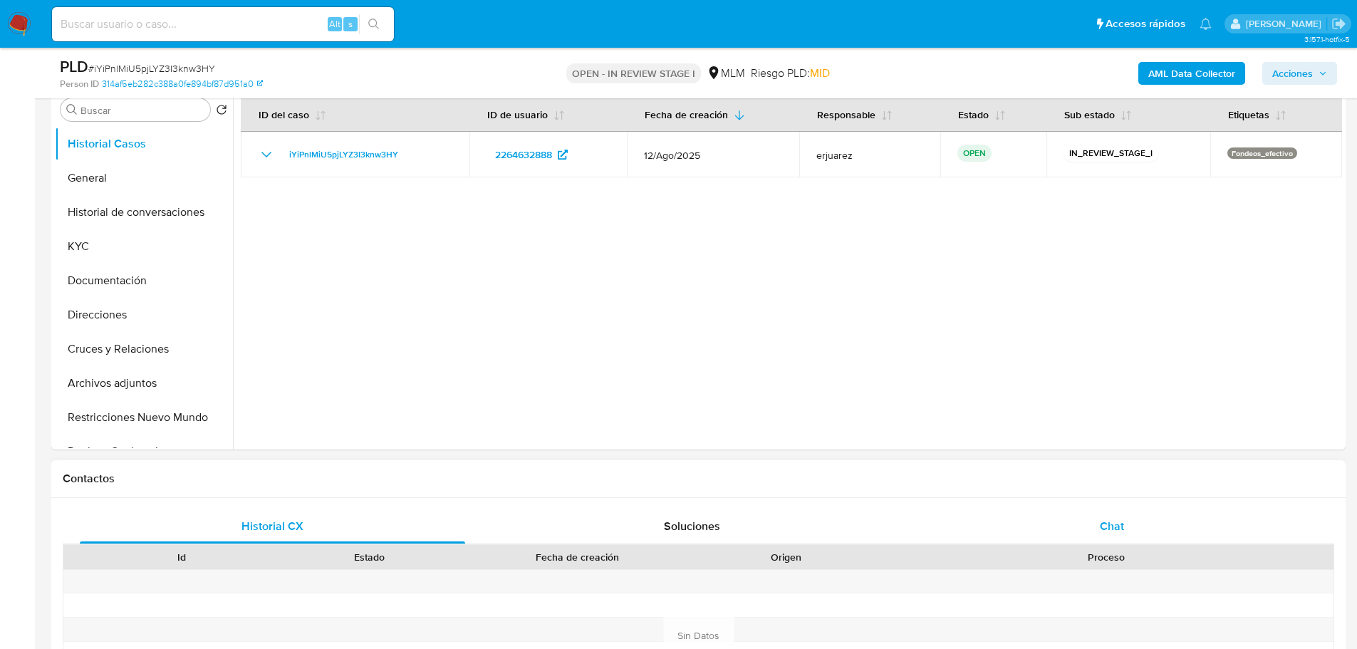
click at [1103, 513] on div "Chat" at bounding box center [1112, 526] width 386 height 34
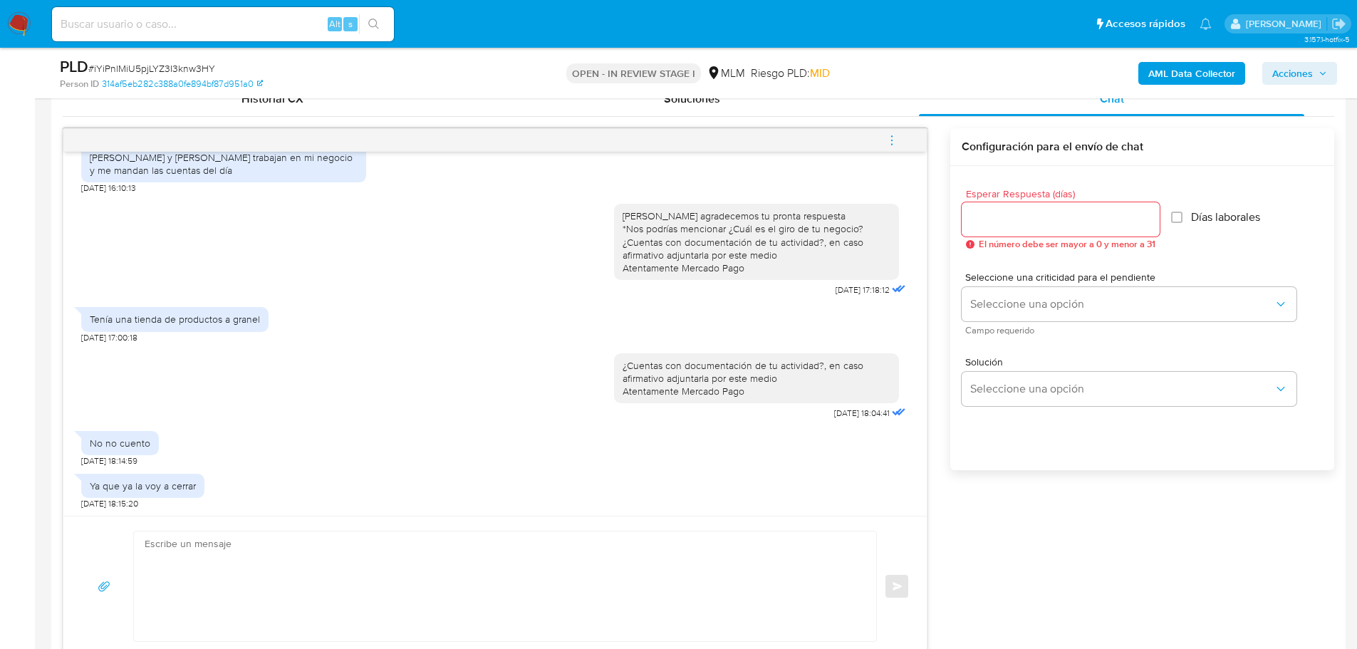
scroll to position [352, 0]
click at [311, 591] on textarea at bounding box center [502, 587] width 714 height 110
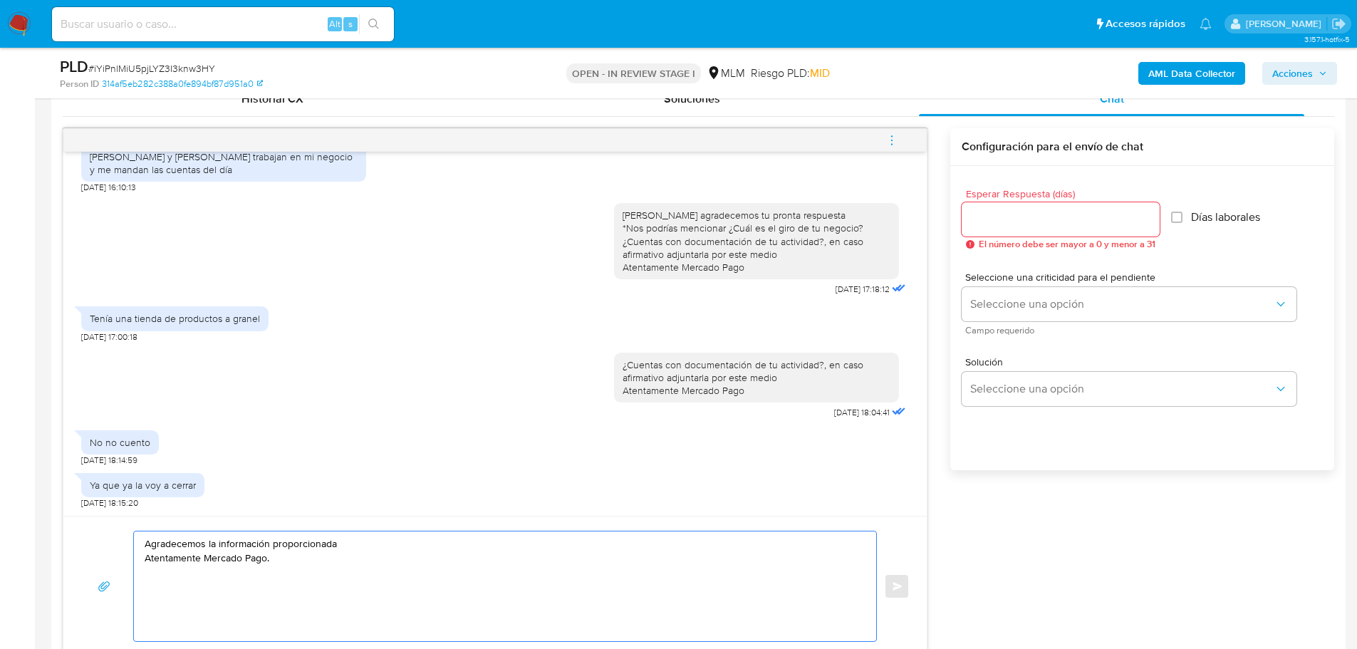
type textarea "Agradecemos la información proporcionada Atentamente Mercado Pago."
drag, startPoint x: 308, startPoint y: 555, endPoint x: 747, endPoint y: 522, distance: 440.2
click at [957, 207] on div "Estimada María Fernanda se ha identificado un cambio en el uso habitual de tu c…" at bounding box center [699, 392] width 1272 height 529
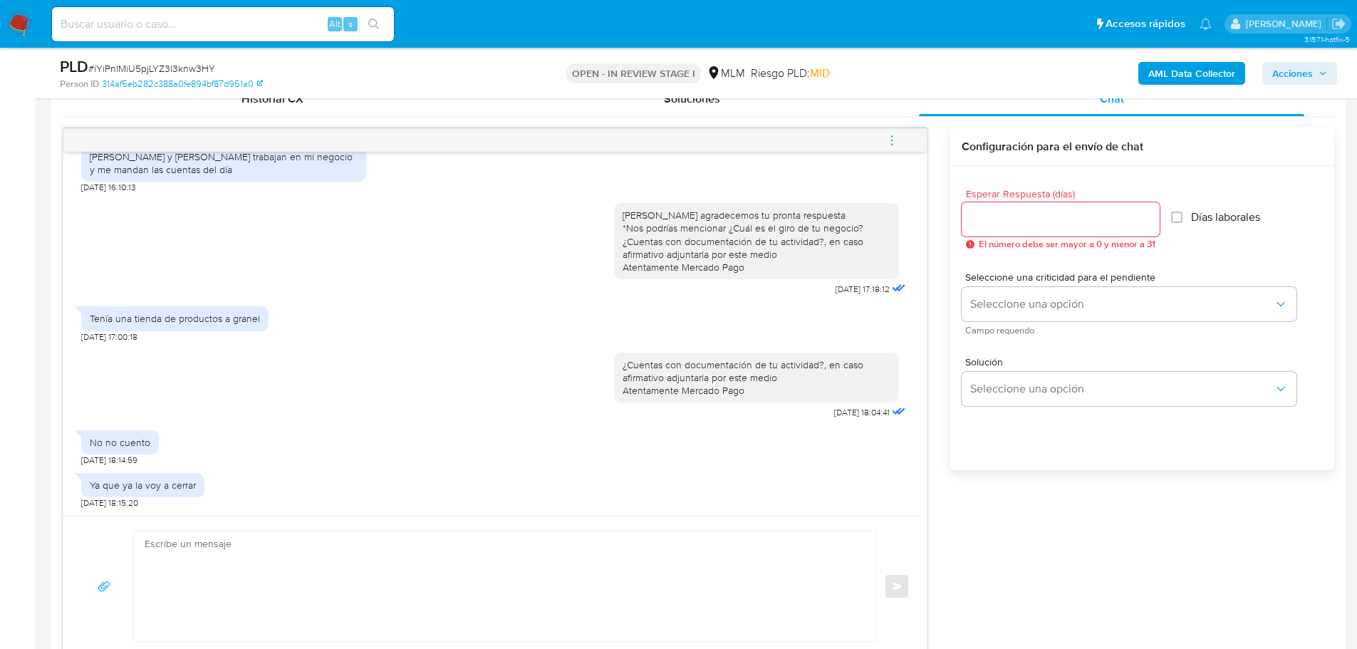
drag, startPoint x: 971, startPoint y: 204, endPoint x: 979, endPoint y: 211, distance: 11.1
click at [971, 205] on div at bounding box center [1061, 219] width 198 height 34
click at [984, 211] on input "Esperar Respuesta (días)" at bounding box center [1061, 219] width 198 height 19
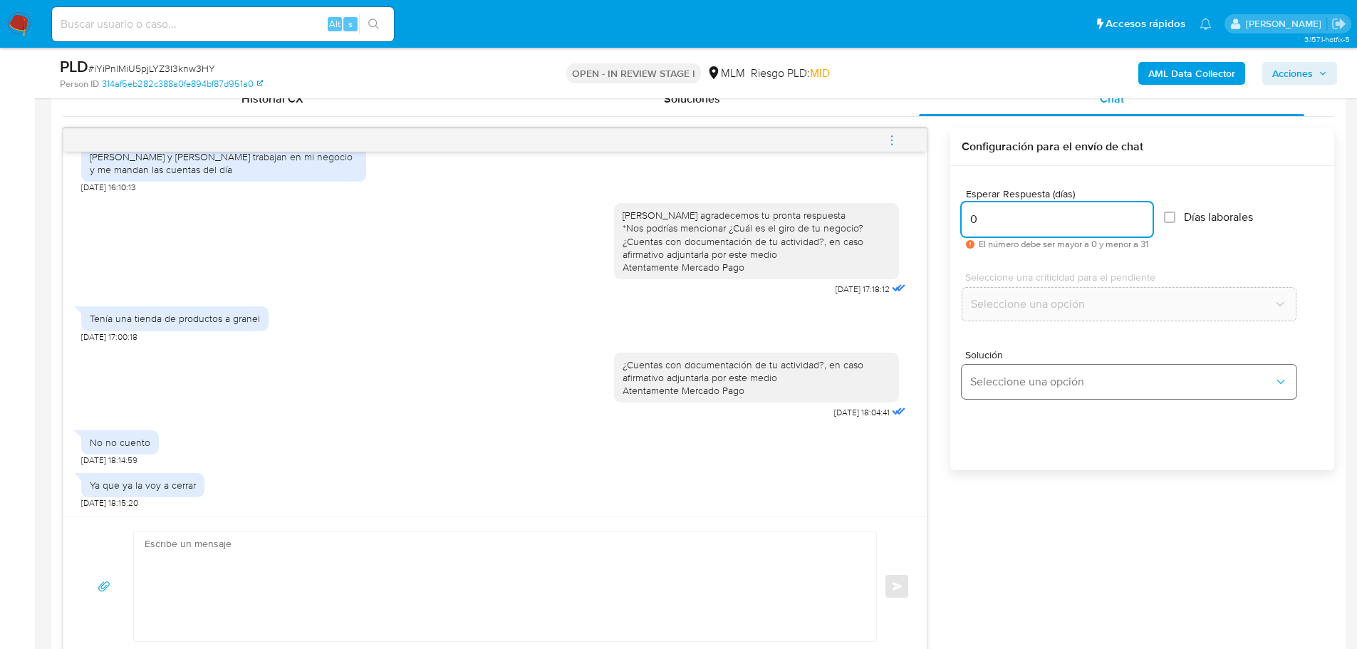
type input "0"
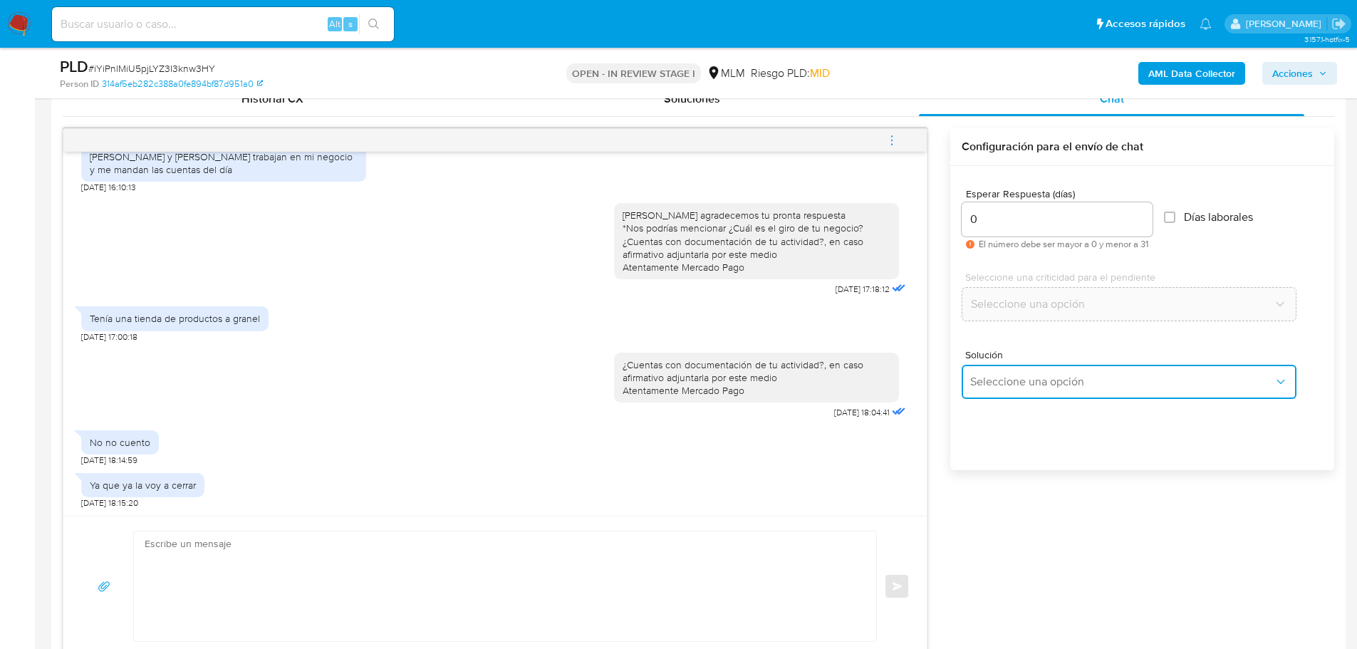
drag, startPoint x: 992, startPoint y: 378, endPoint x: 1113, endPoint y: 430, distance: 132.1
click at [998, 381] on span "Seleccione una opción" at bounding box center [1123, 382] width 304 height 14
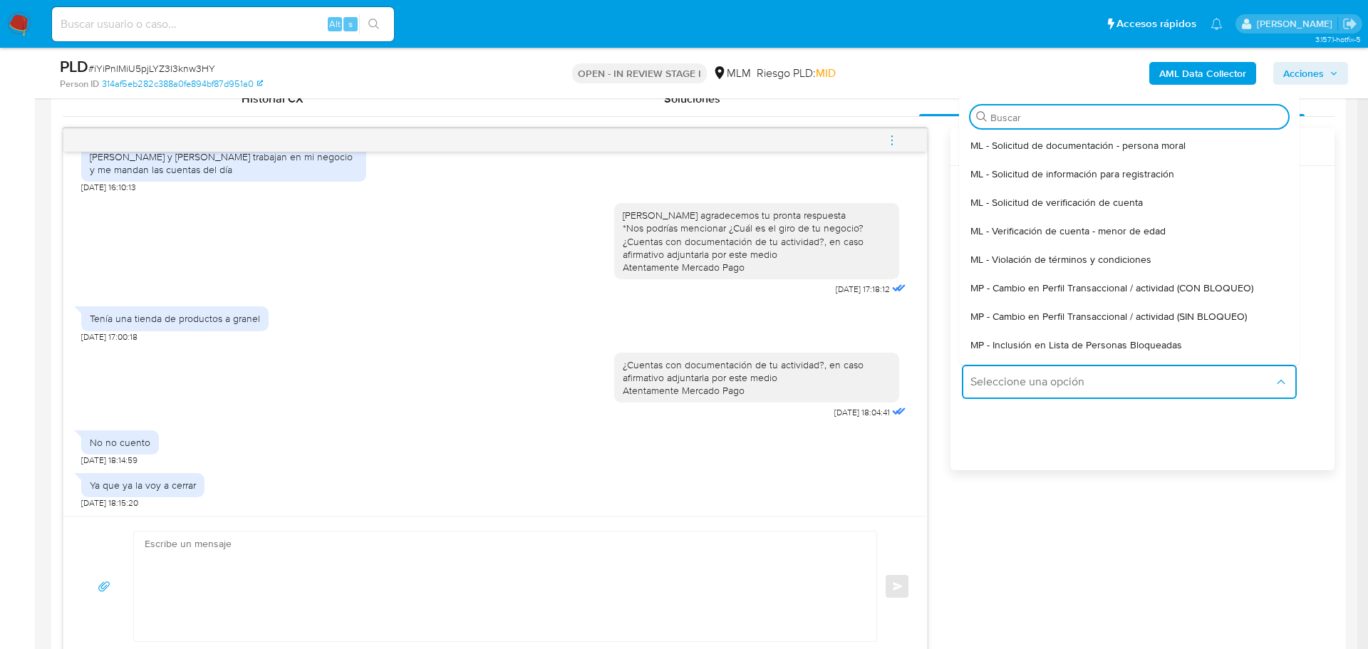
click at [1144, 311] on span "MP - Cambio en Perfil Transaccional / actividad (SIN BLOQUEO)" at bounding box center [1109, 316] width 276 height 13
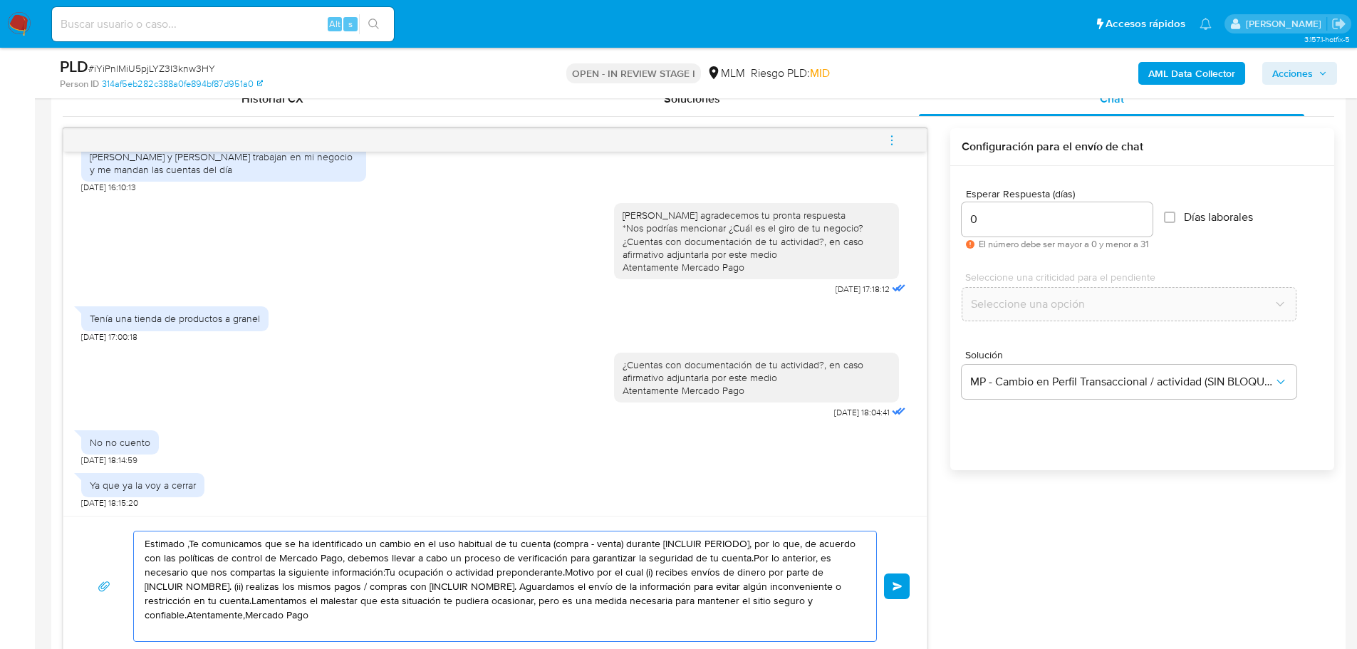
drag, startPoint x: 336, startPoint y: 624, endPoint x: 88, endPoint y: 492, distance: 280.2
click at [88, 492] on div "Estimada María Fernanda se ha identificado un cambio en el uso habitual de tu c…" at bounding box center [495, 392] width 865 height 529
paste textarea "Agradecemos la información proporcionada Atentamente Mercado Pago."
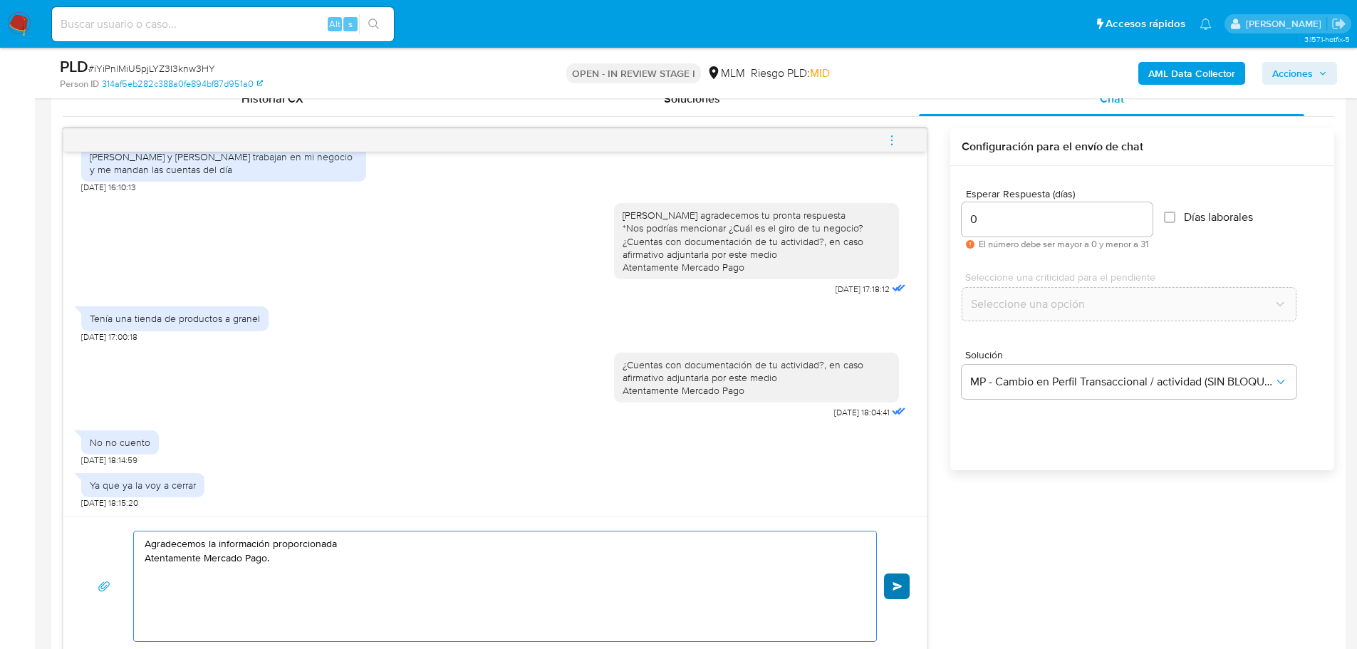
type textarea "Agradecemos la información proporcionada Atentamente Mercado Pago."
click at [901, 588] on span "Enviar" at bounding box center [898, 586] width 10 height 9
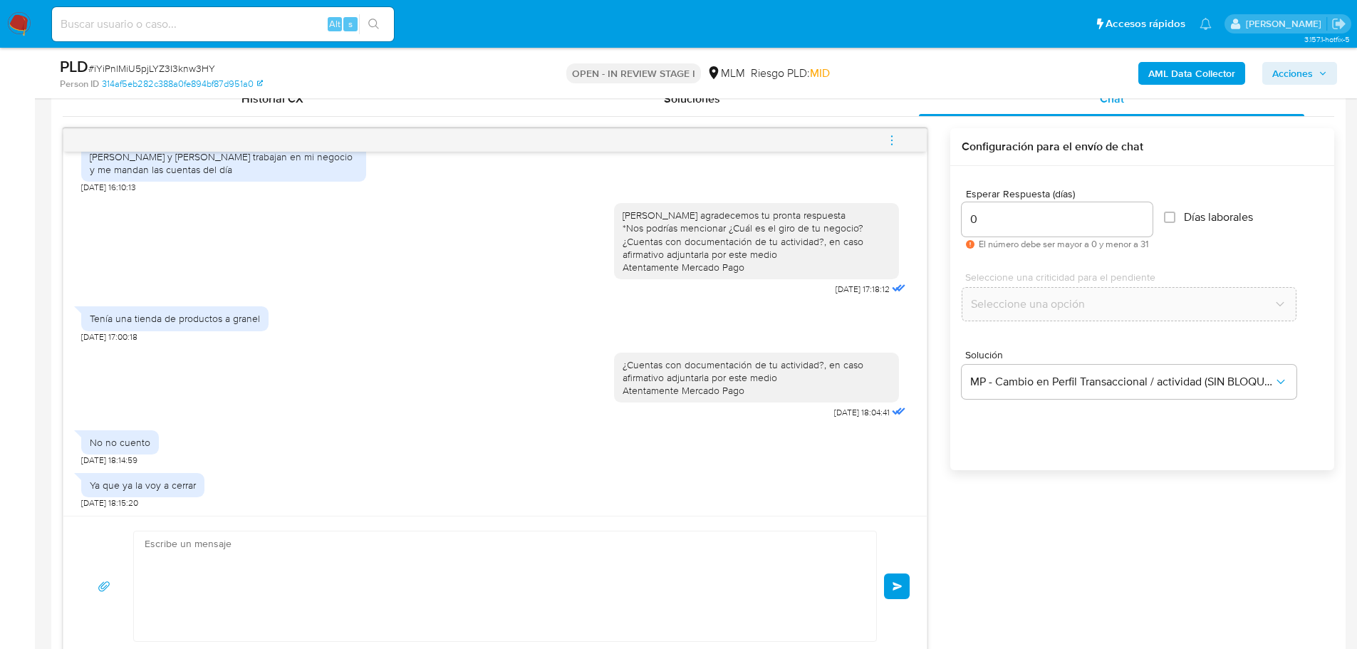
scroll to position [420, 0]
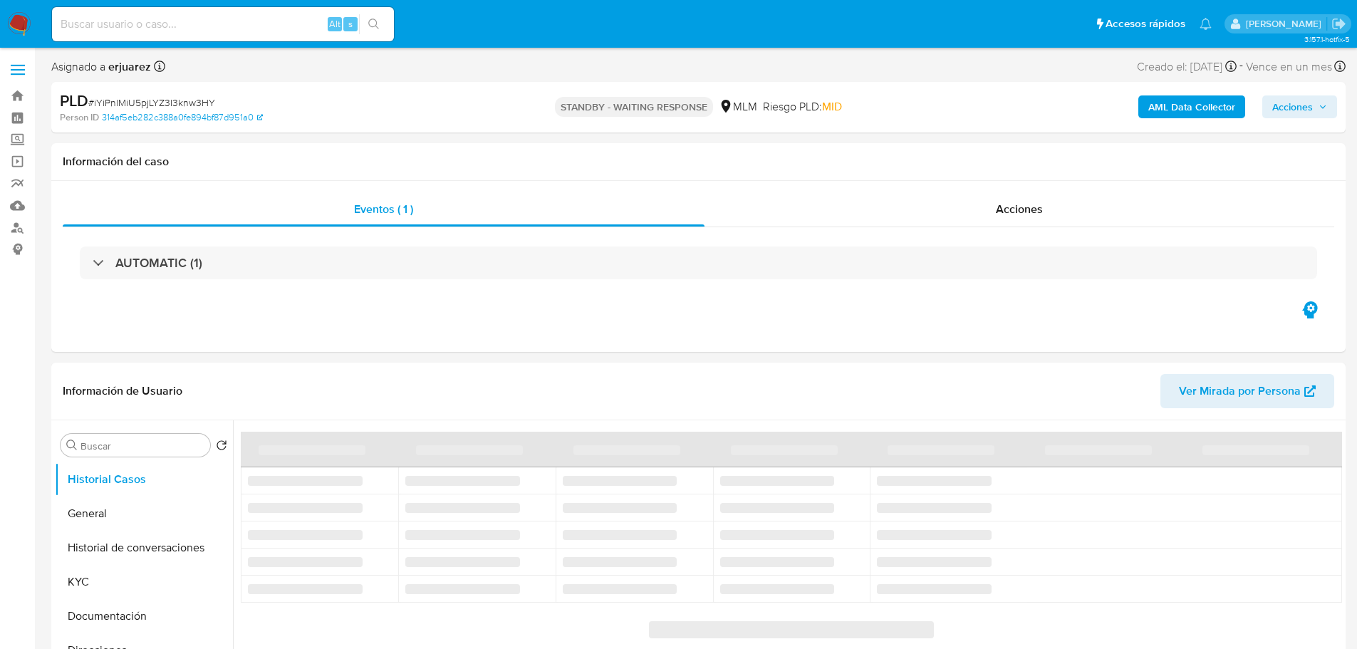
select select "10"
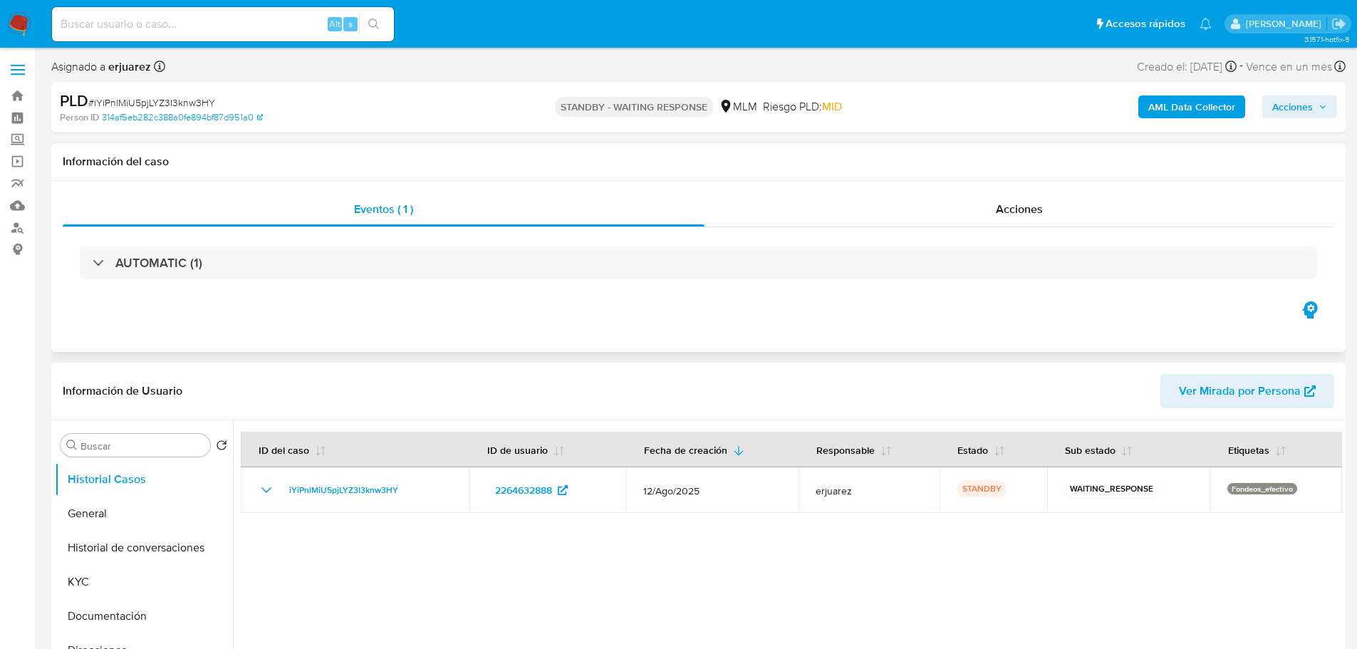
scroll to position [214, 0]
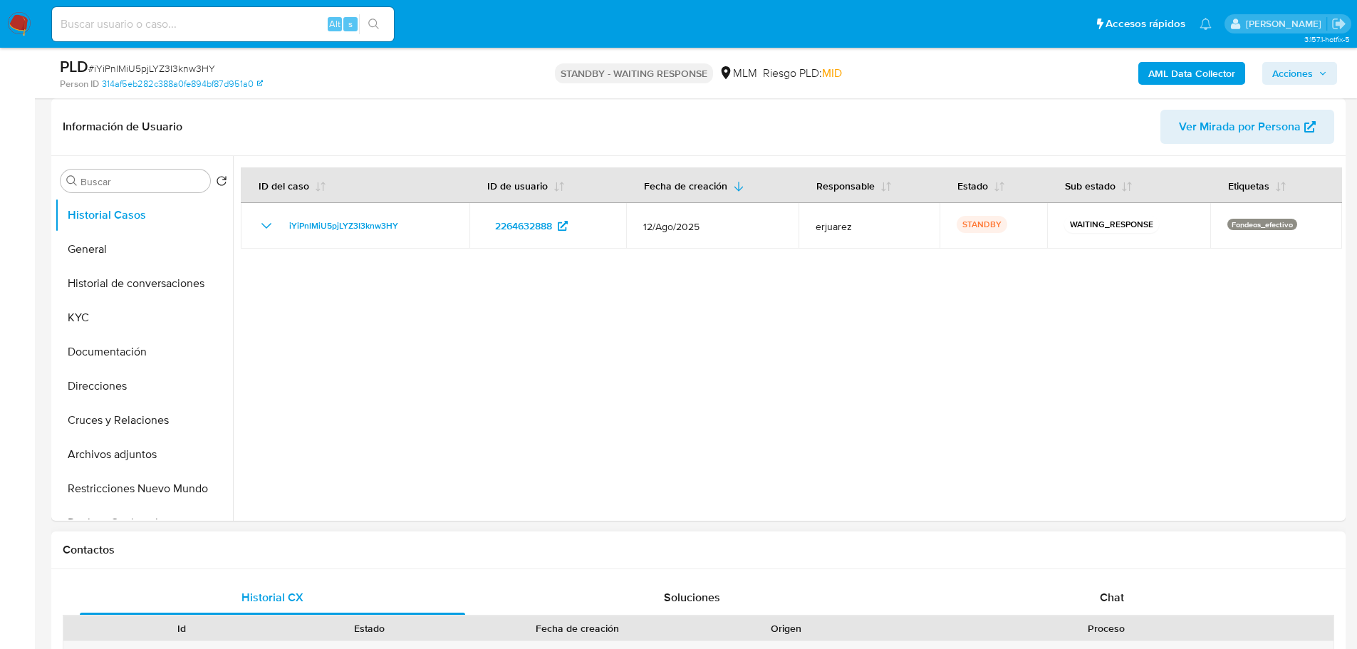
drag, startPoint x: 1094, startPoint y: 601, endPoint x: 1089, endPoint y: 571, distance: 30.3
click at [1094, 601] on div "Chat" at bounding box center [1112, 598] width 386 height 34
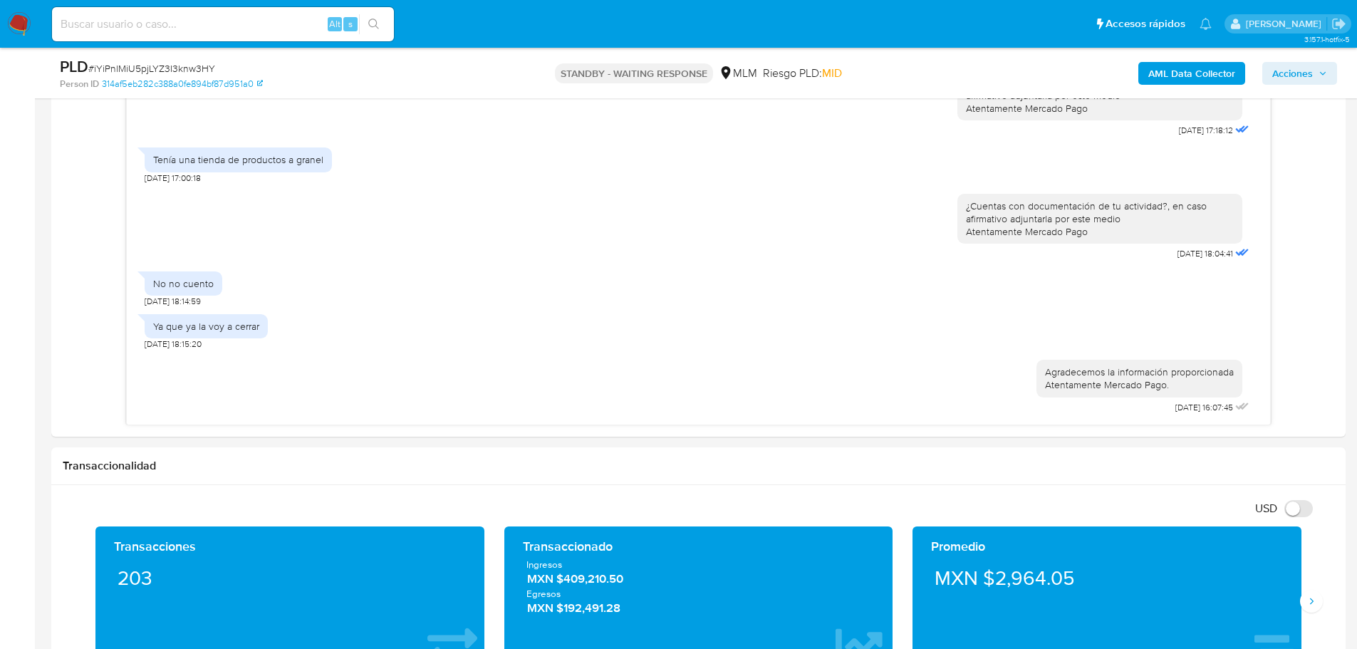
scroll to position [784, 0]
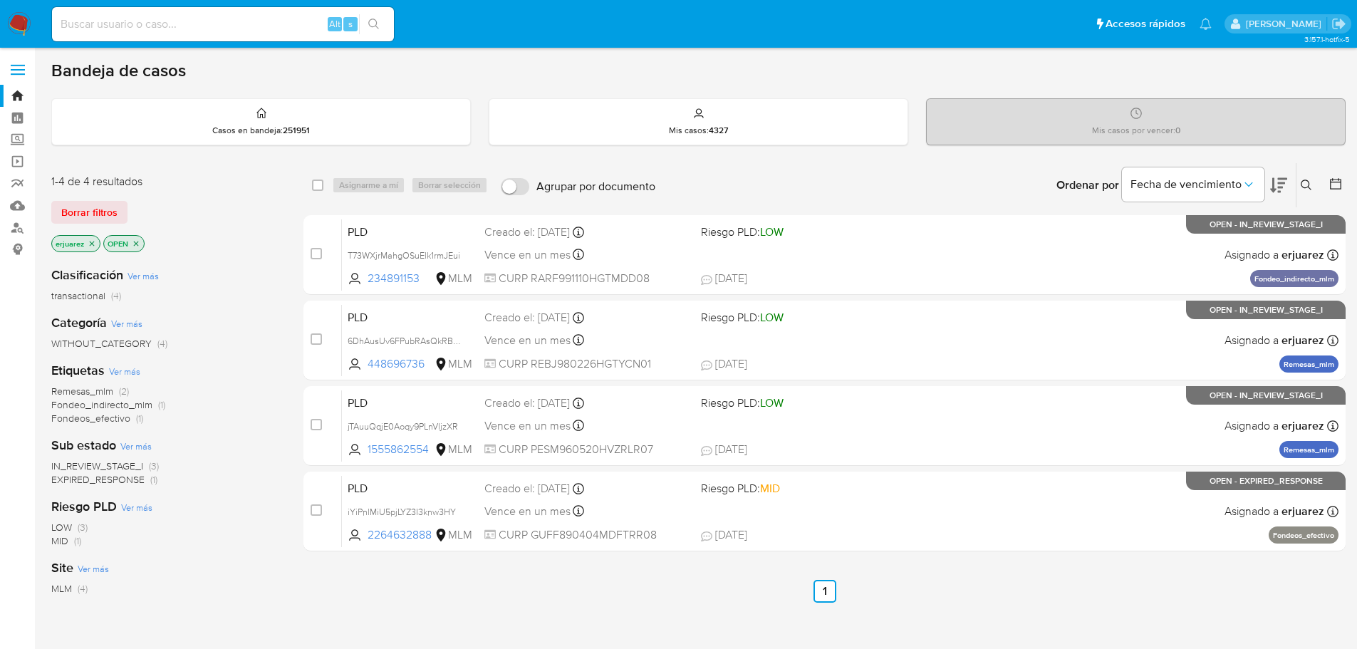
click at [145, 29] on input at bounding box center [223, 24] width 342 height 19
paste input "• 712337416"
click at [87, 25] on input "• 712337416" at bounding box center [223, 24] width 342 height 19
drag, startPoint x: 133, startPoint y: 22, endPoint x: 242, endPoint y: 22, distance: 108.3
click at [136, 22] on input "712337416" at bounding box center [223, 24] width 342 height 19
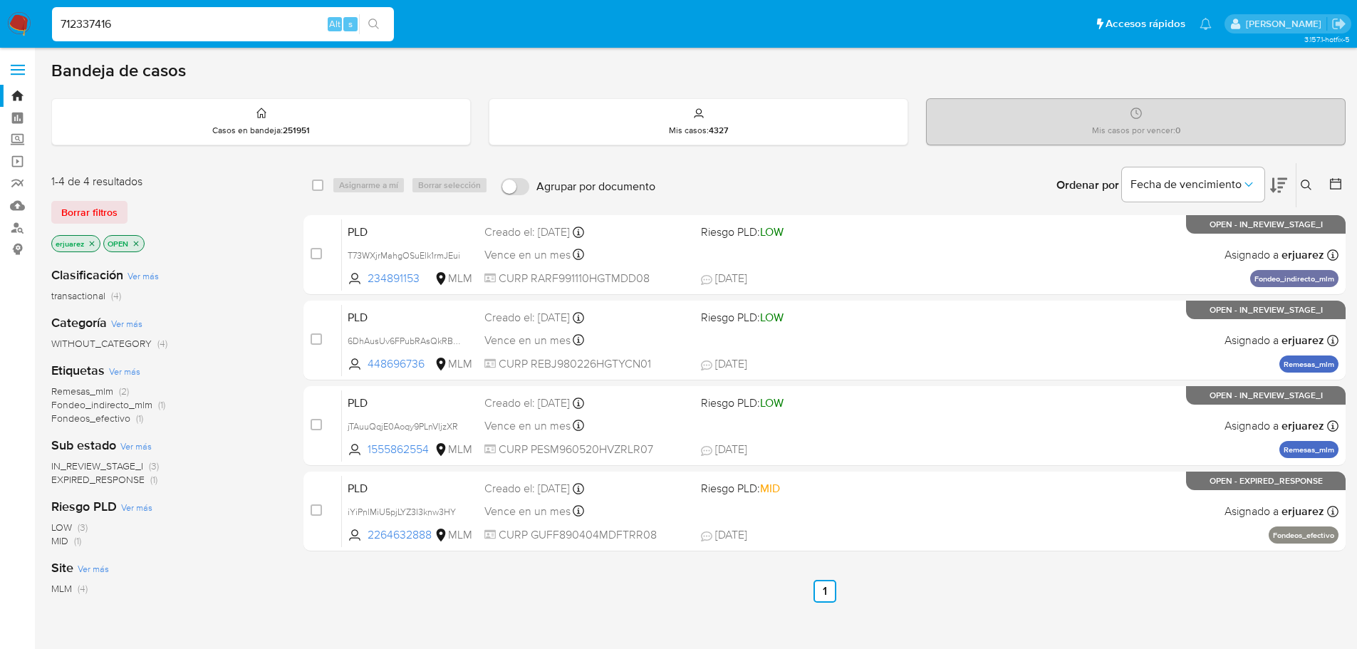
type input "712337416"
click at [371, 21] on icon "search-icon" at bounding box center [373, 24] width 11 height 11
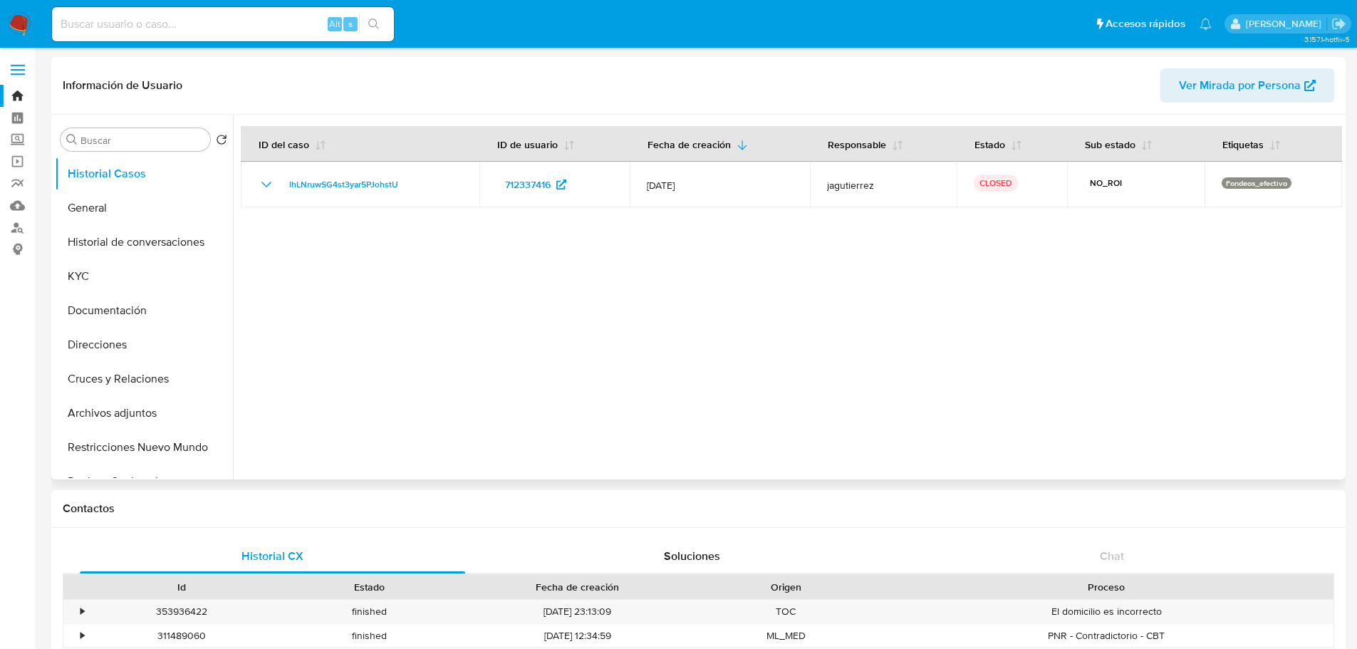
select select "10"
drag, startPoint x: 135, startPoint y: 316, endPoint x: 279, endPoint y: 224, distance: 170.4
click at [135, 316] on button "Documentación" at bounding box center [144, 311] width 178 height 34
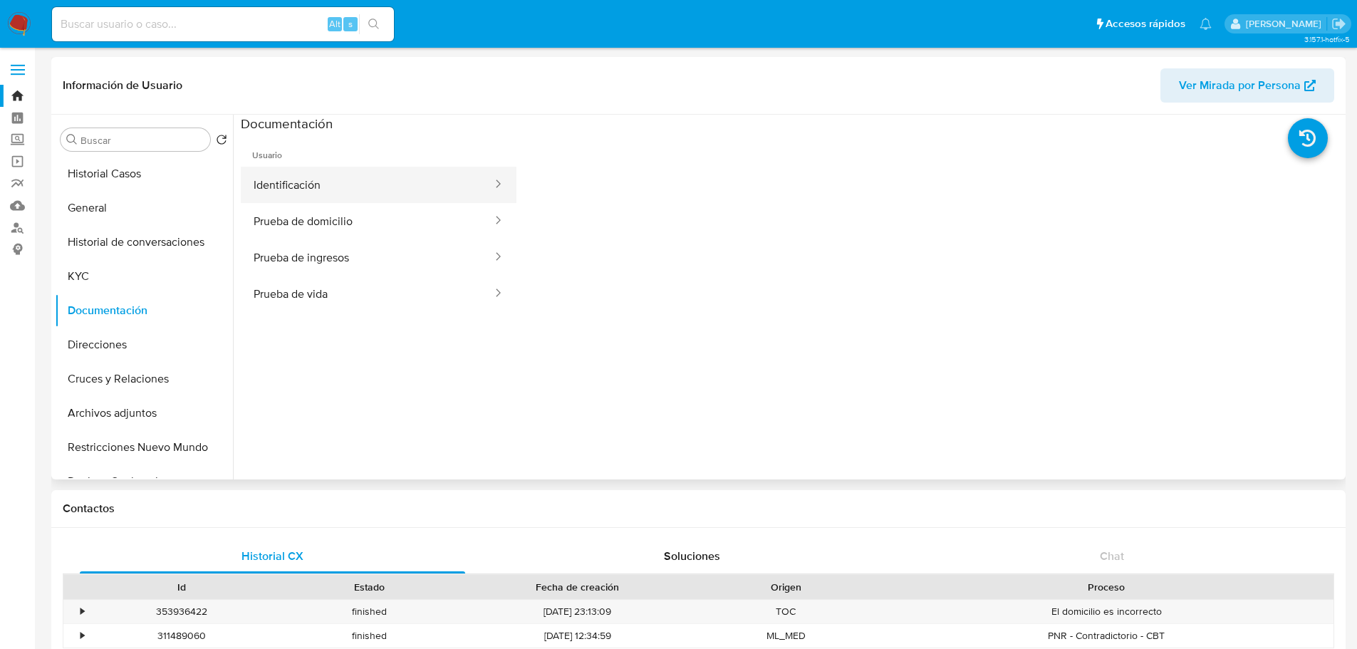
drag, startPoint x: 299, startPoint y: 198, endPoint x: 502, endPoint y: 197, distance: 203.1
click at [300, 198] on button "Identificación" at bounding box center [367, 185] width 253 height 36
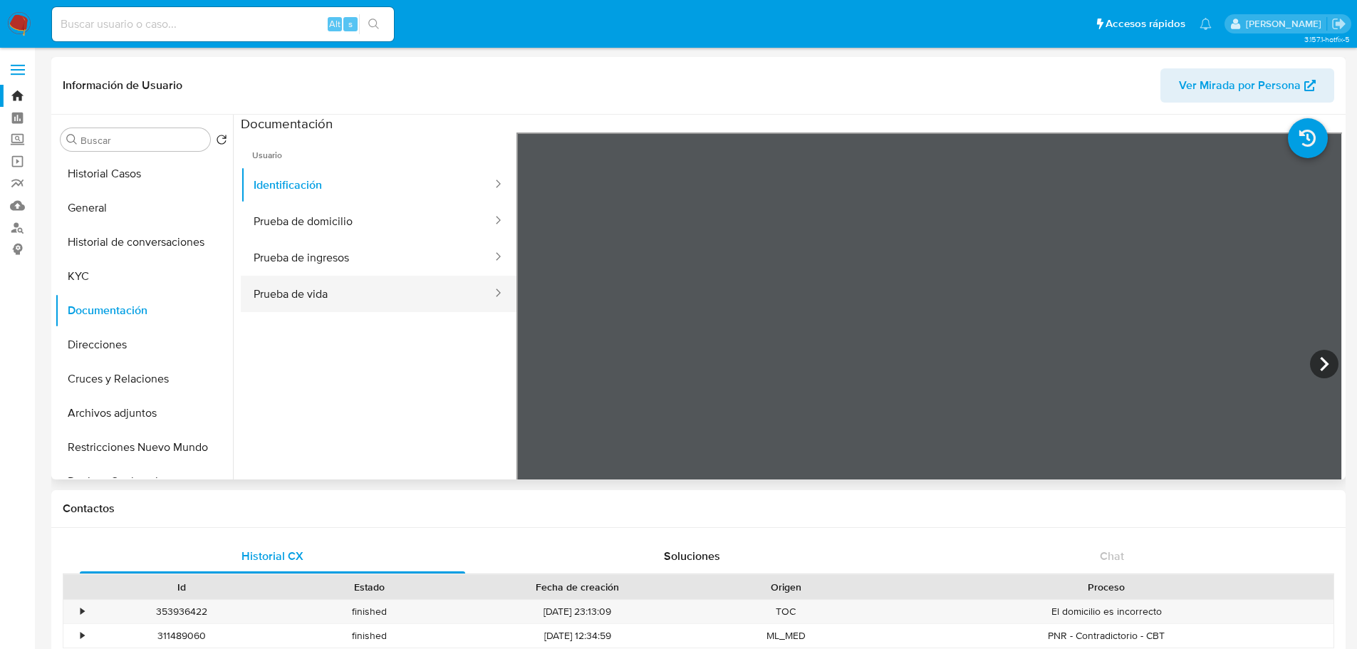
click at [291, 299] on button "Prueba de vida" at bounding box center [367, 294] width 253 height 36
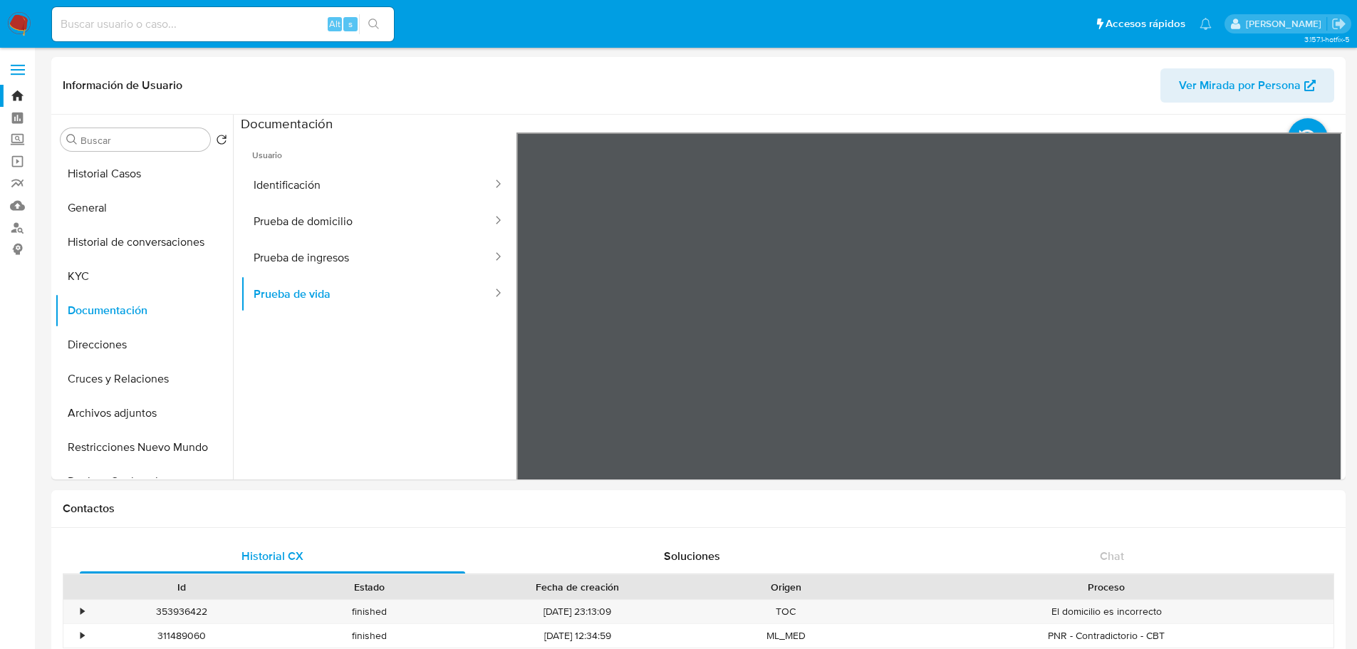
click at [25, 17] on img at bounding box center [19, 24] width 24 height 24
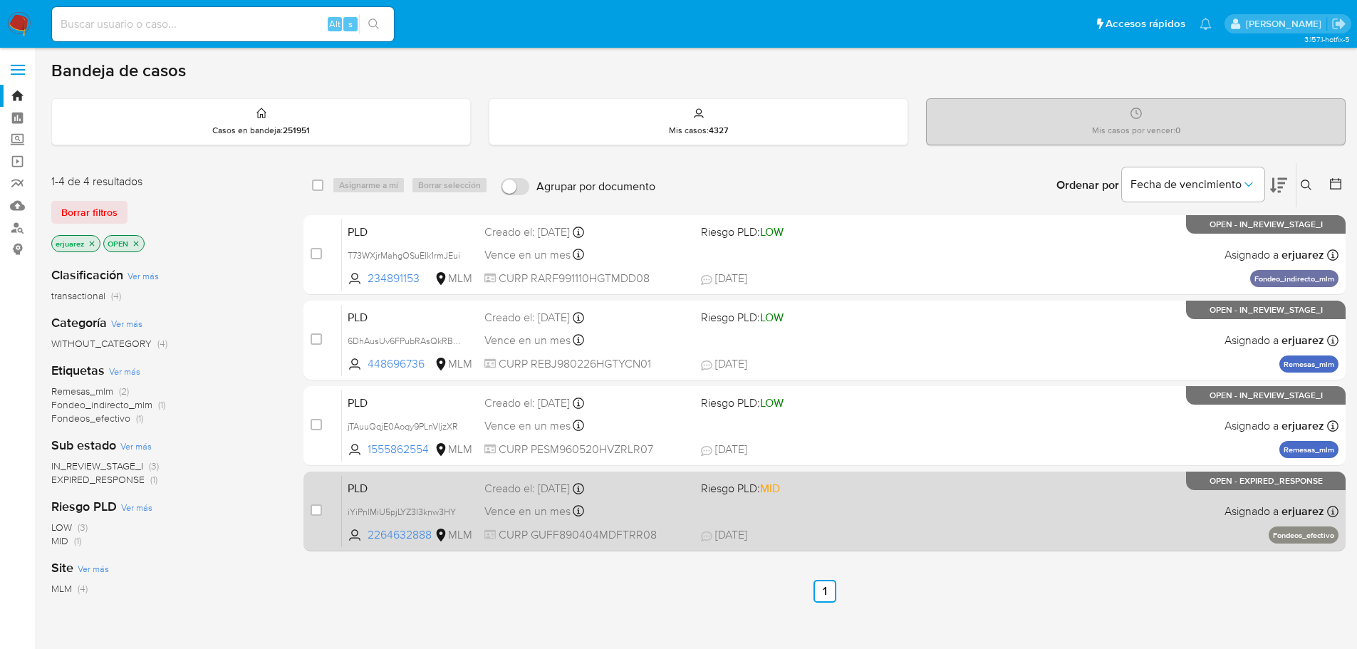
drag, startPoint x: 1045, startPoint y: 510, endPoint x: 338, endPoint y: 524, distance: 707.0
click at [340, 524] on div "case-item-checkbox No es posible asignar el caso PLD iYiPnlMiU5pjLYZ3I3knw3HY 2…" at bounding box center [825, 512] width 1043 height 80
click at [313, 507] on input "checkbox" at bounding box center [316, 510] width 11 height 11
checkbox input "true"
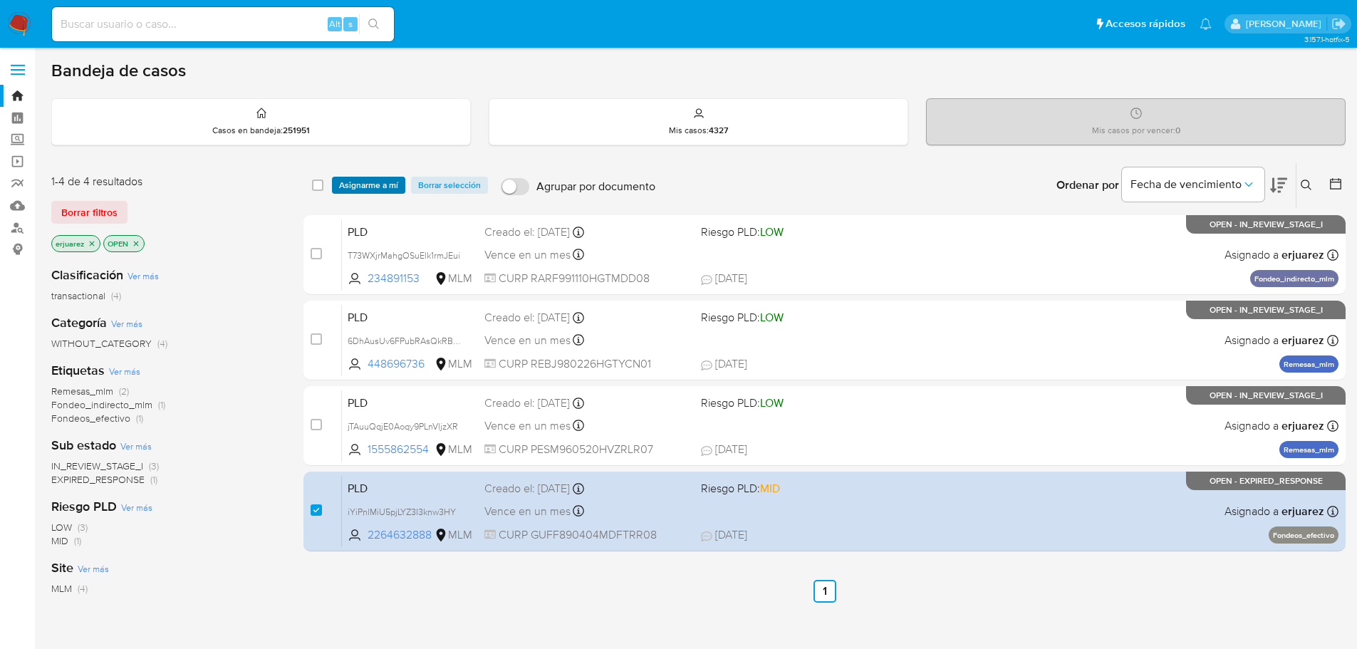
click at [377, 186] on span "Asignarme a mí" at bounding box center [368, 185] width 59 height 14
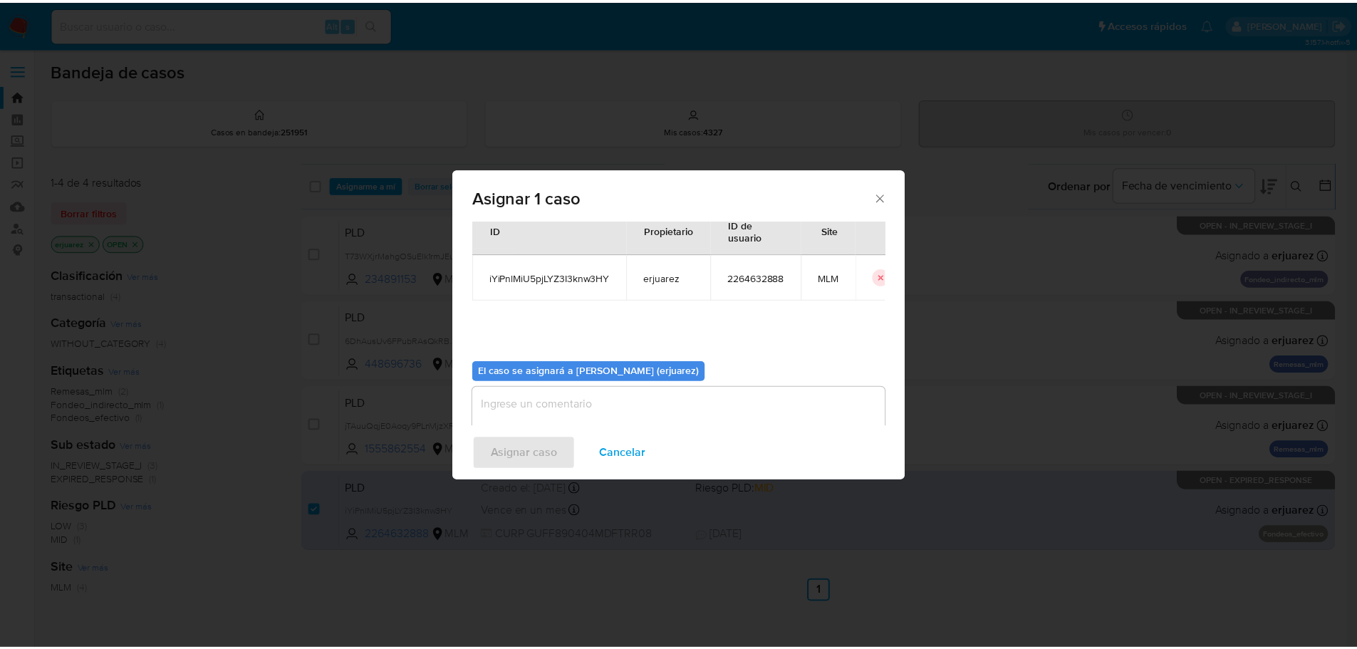
scroll to position [74, 0]
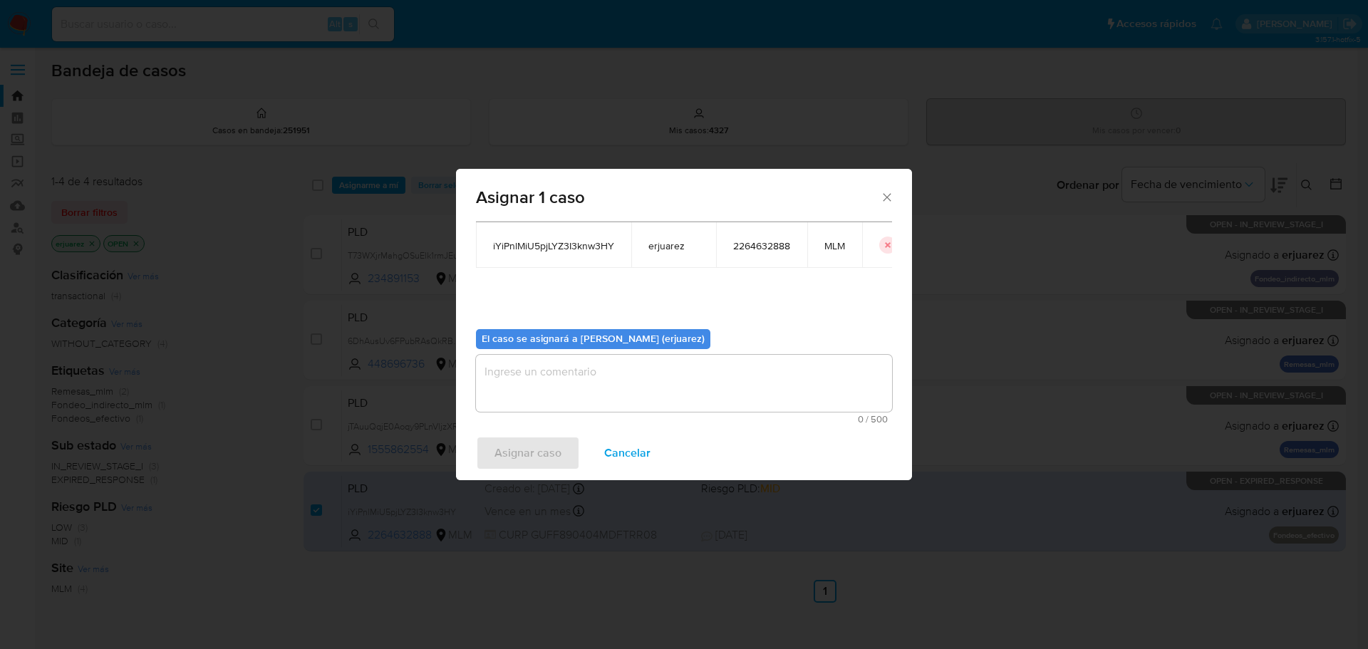
click at [502, 386] on textarea "assign-modal" at bounding box center [684, 383] width 416 height 57
type textarea "W"
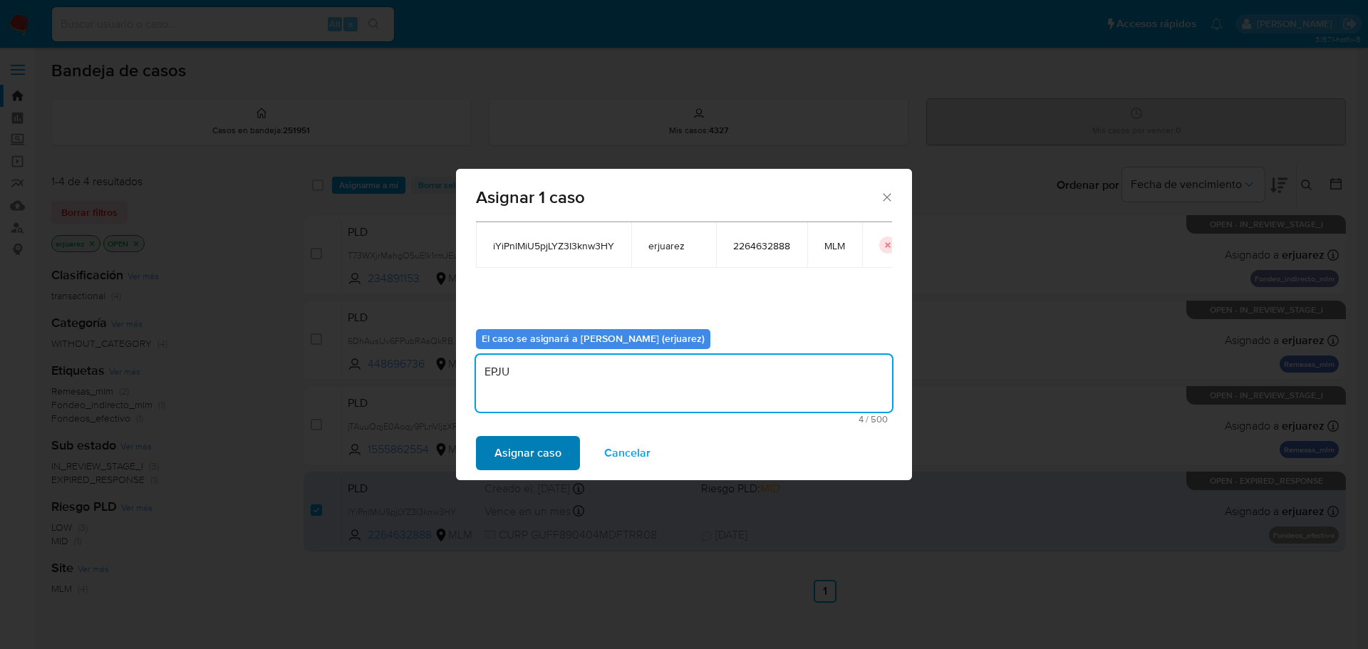
type textarea "EPJU"
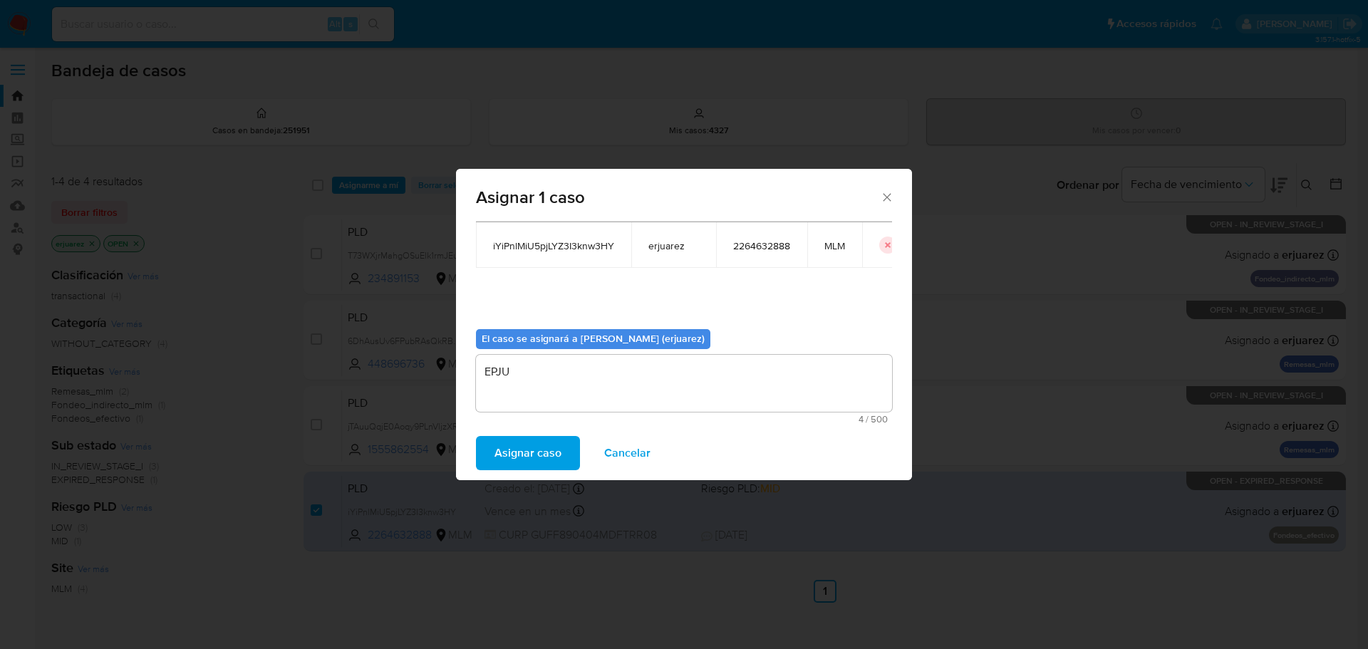
click at [535, 454] on span "Asignar caso" at bounding box center [528, 453] width 67 height 31
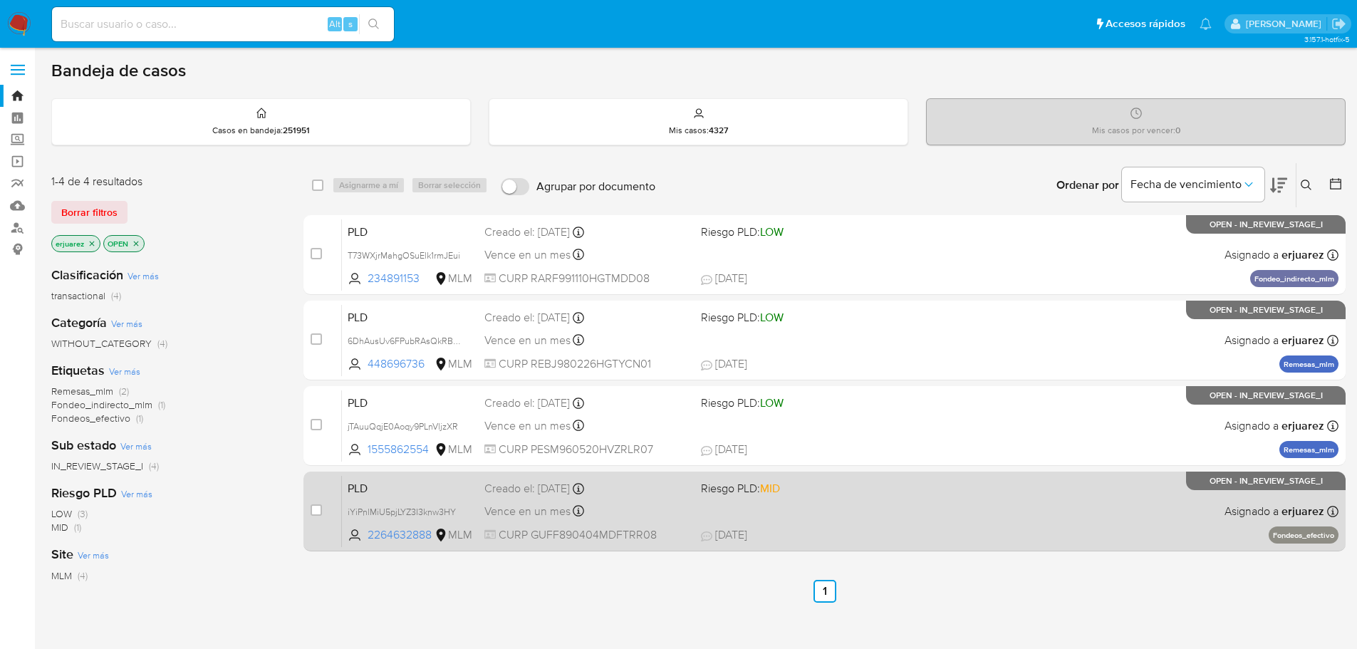
click at [856, 522] on div "PLD iYiPnlMiU5pjLYZ3I3knw3HY 2264632888 MLM Riesgo PLD: MID Creado el: 12/08/20…" at bounding box center [840, 511] width 997 height 72
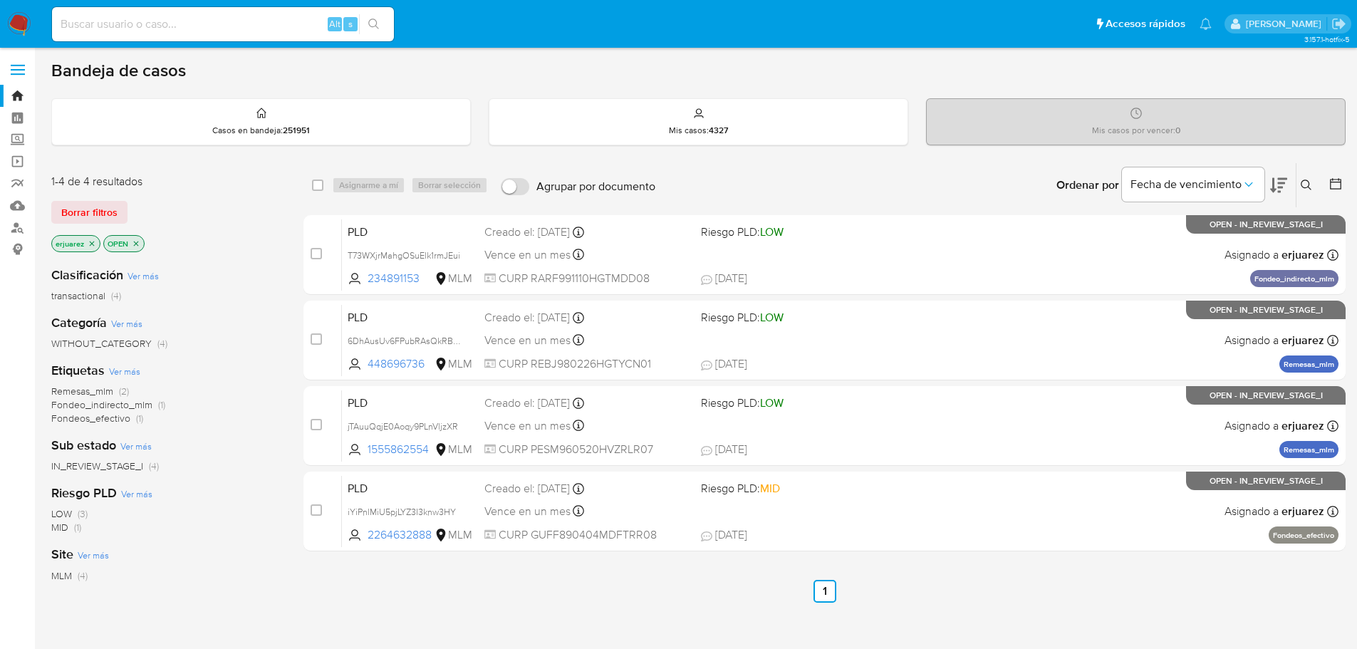
click at [10, 26] on img at bounding box center [19, 24] width 24 height 24
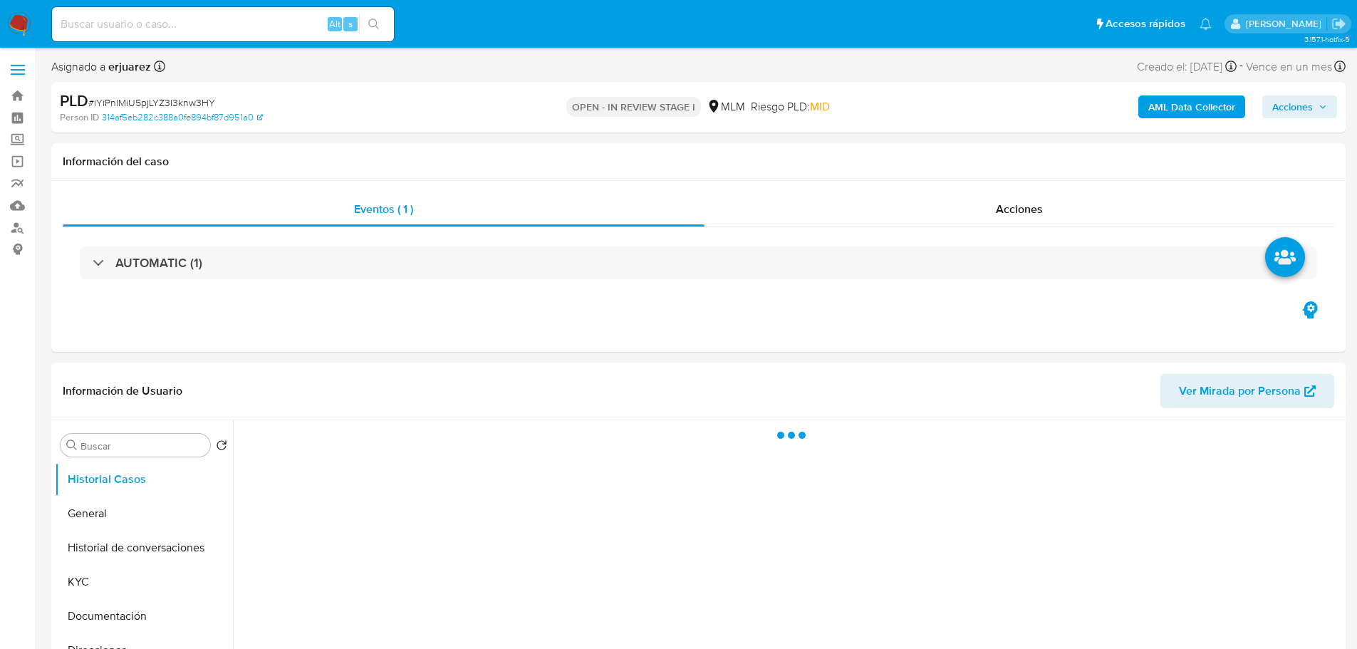
select select "10"
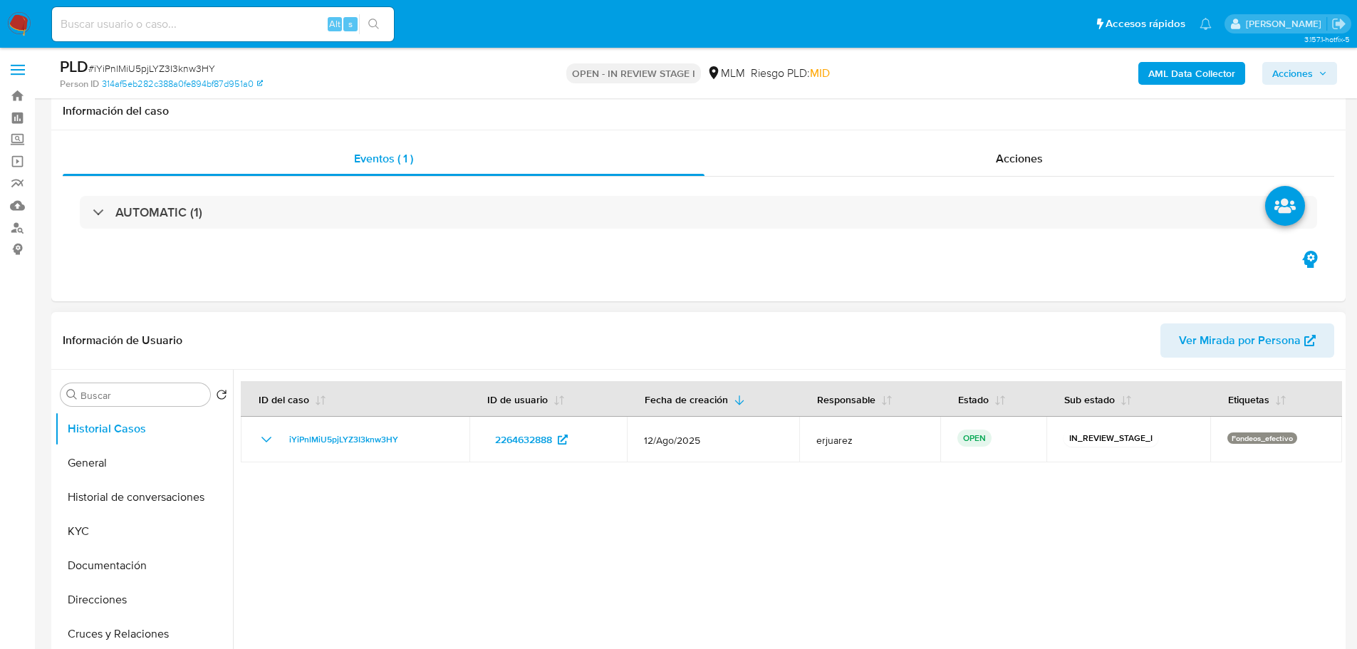
scroll to position [285, 0]
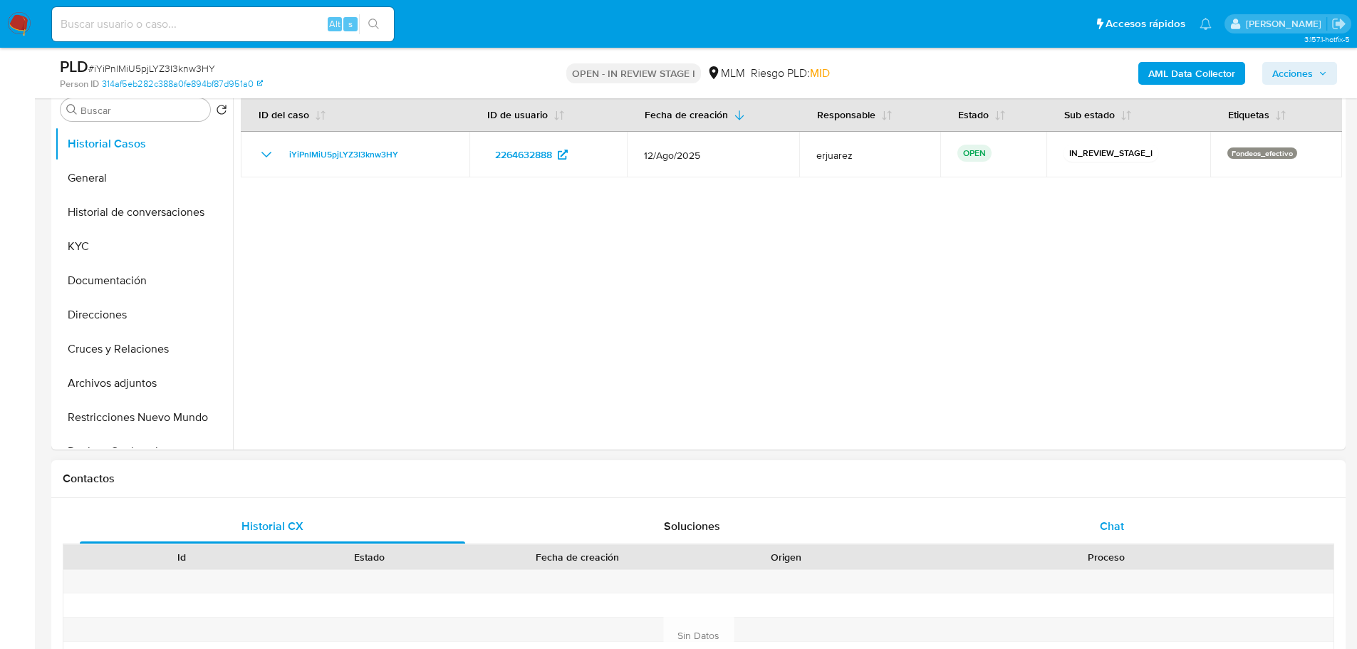
click at [1106, 516] on div "Chat" at bounding box center [1112, 526] width 386 height 34
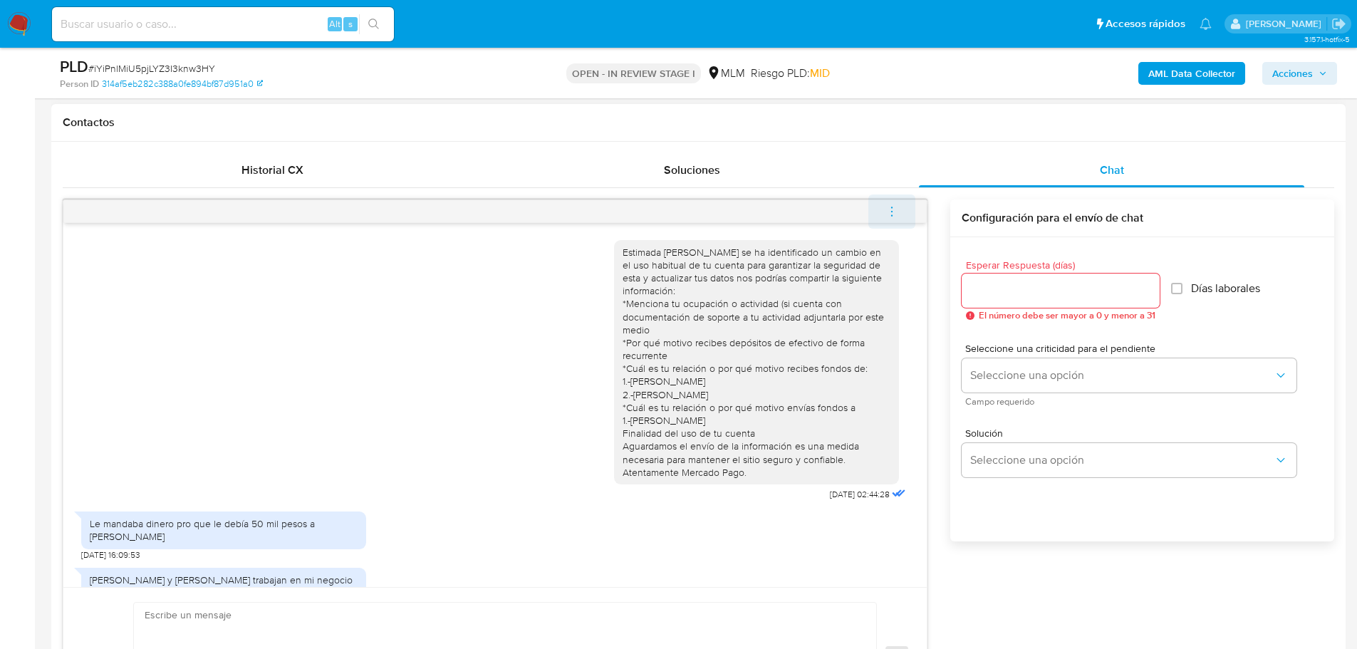
scroll to position [420, 0]
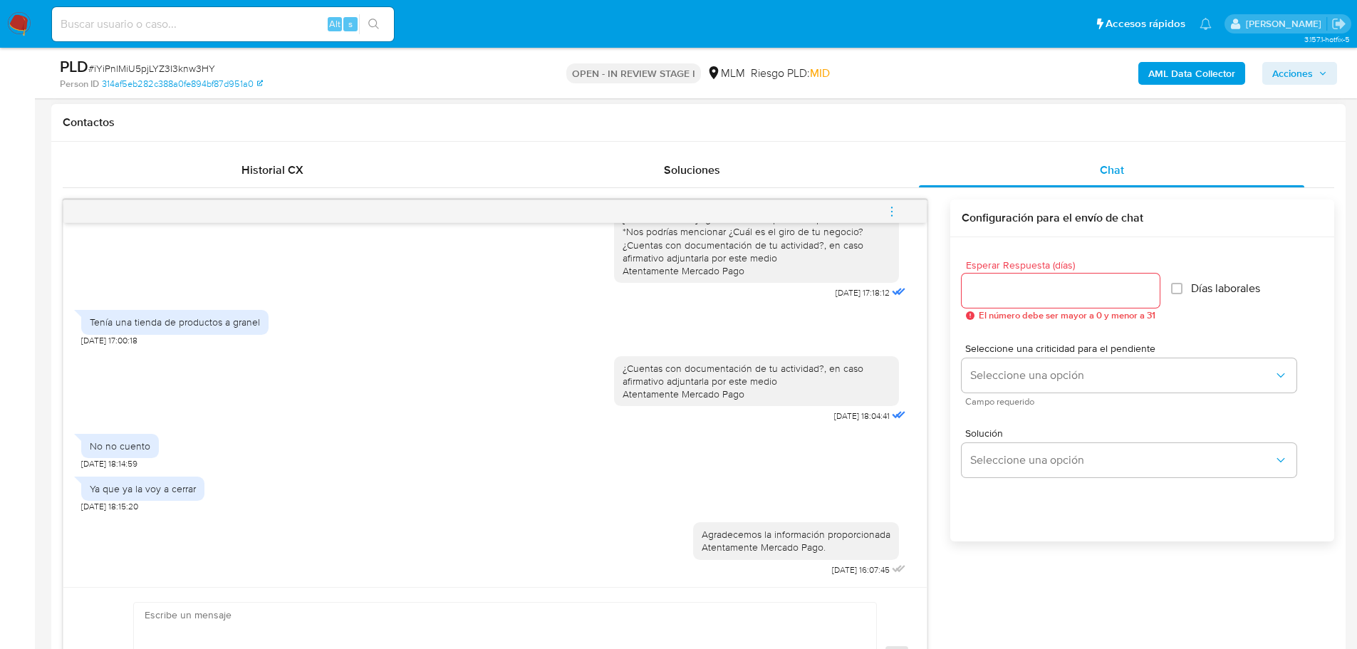
click at [890, 211] on icon "menu-action" at bounding box center [892, 211] width 13 height 13
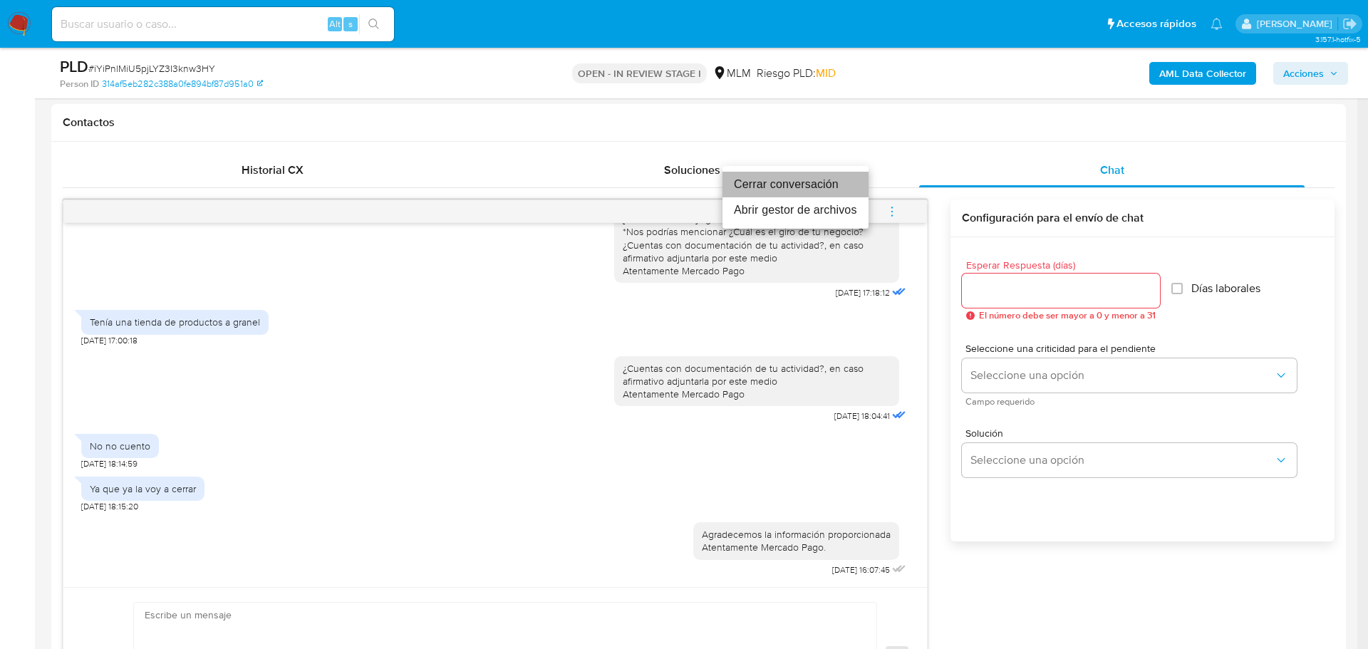
click at [769, 183] on li "Cerrar conversación" at bounding box center [796, 185] width 146 height 26
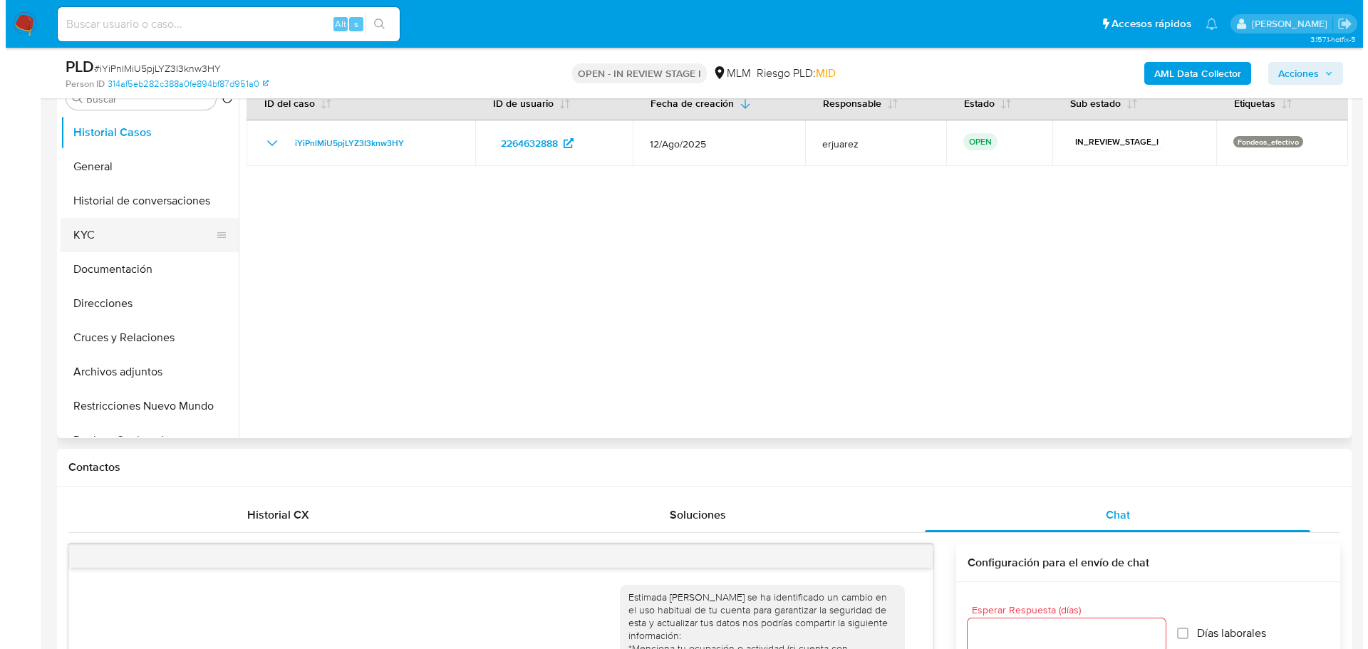
scroll to position [214, 0]
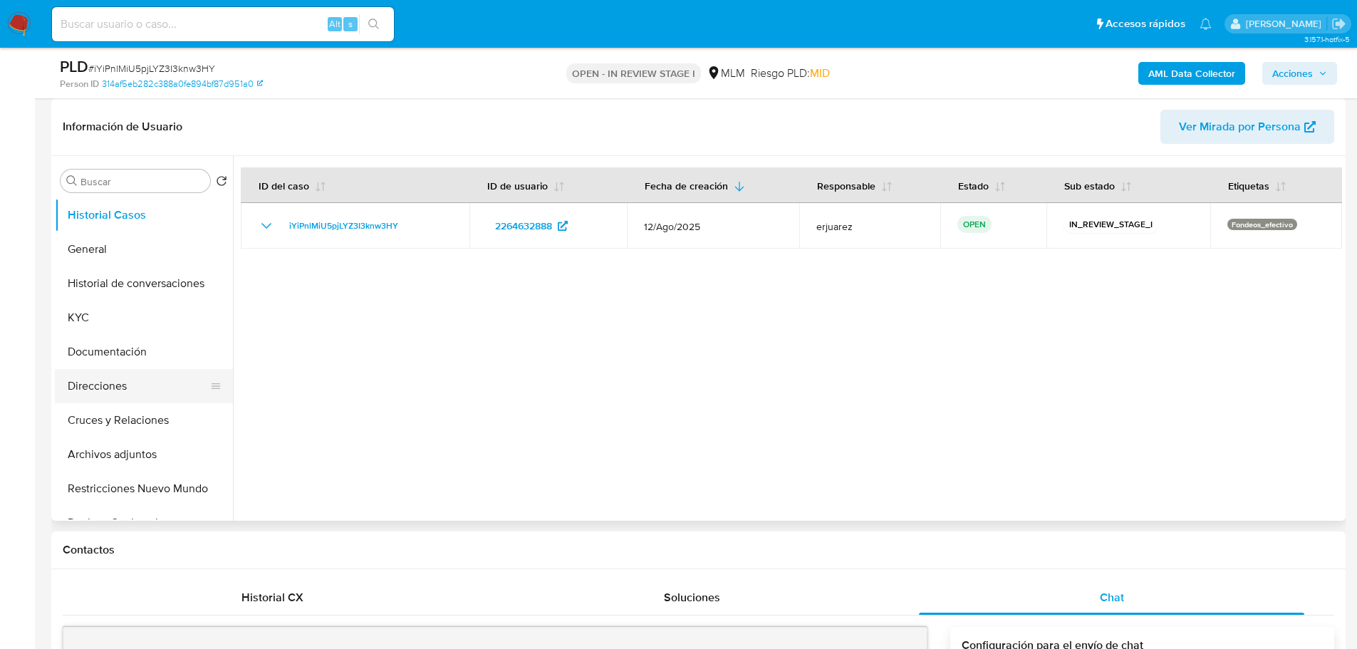
drag, startPoint x: 165, startPoint y: 391, endPoint x: 160, endPoint y: 400, distance: 10.9
click at [165, 392] on button "Direcciones" at bounding box center [138, 386] width 167 height 34
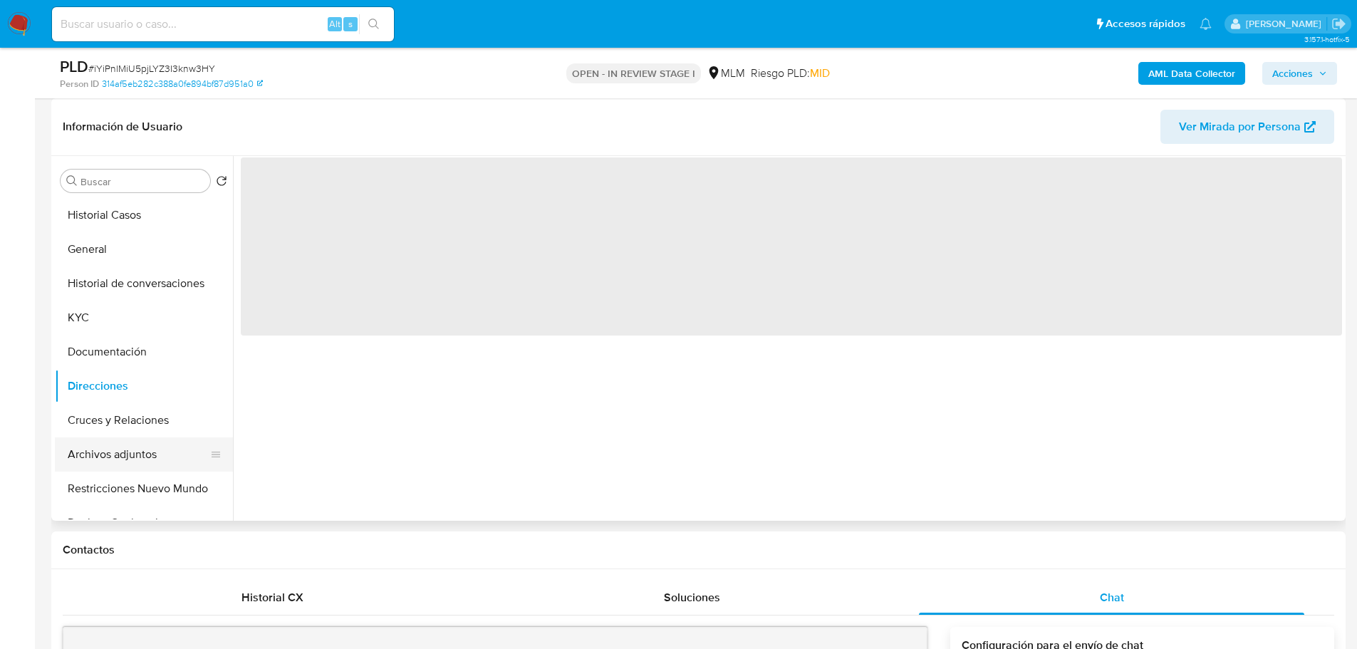
click at [142, 450] on button "Archivos adjuntos" at bounding box center [138, 455] width 167 height 34
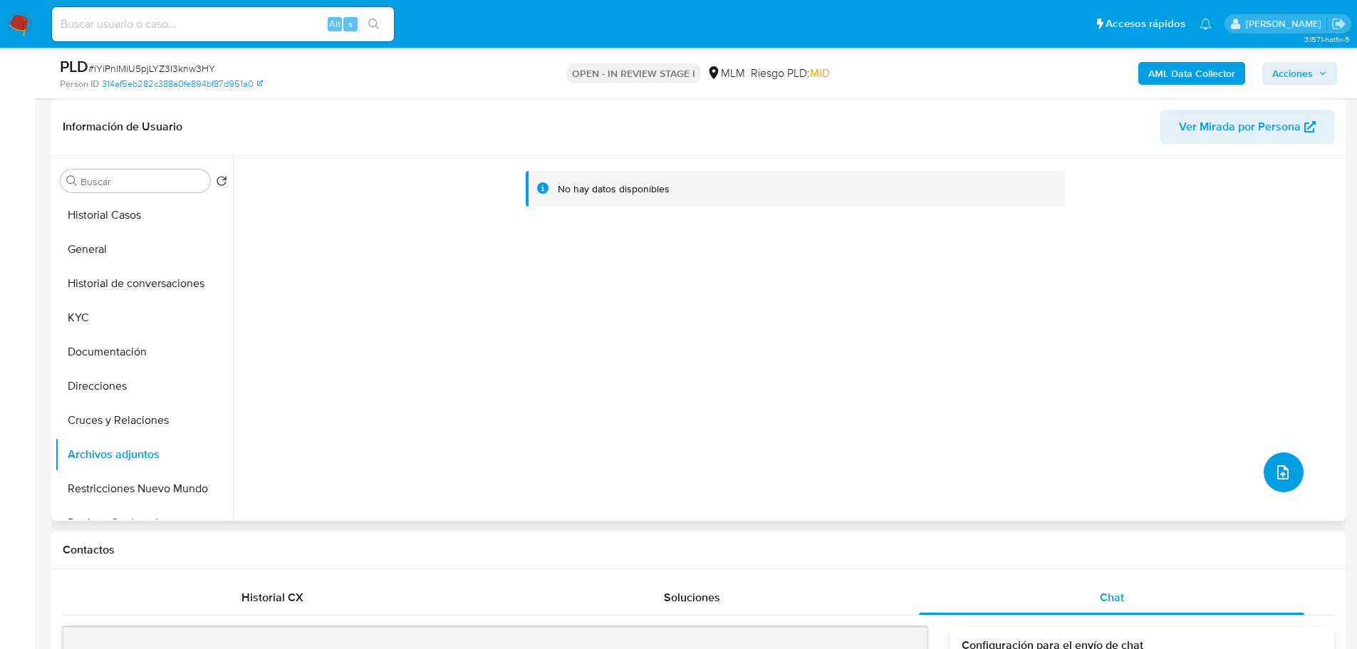
click at [1276, 468] on icon "upload-file" at bounding box center [1283, 472] width 17 height 17
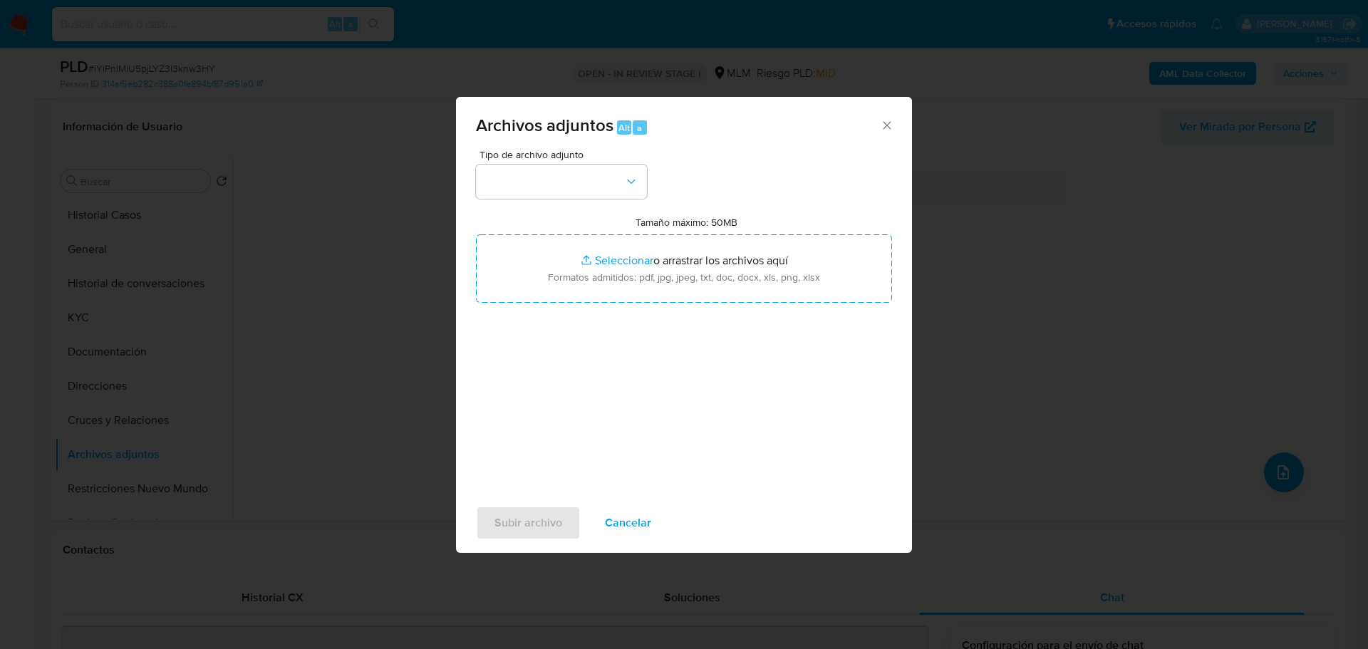
click at [540, 207] on div "Tipo de archivo adjunto Tamaño máximo: 50MB Seleccionar archivos Seleccionar o …" at bounding box center [684, 318] width 416 height 336
click at [544, 183] on button "button" at bounding box center [561, 182] width 171 height 34
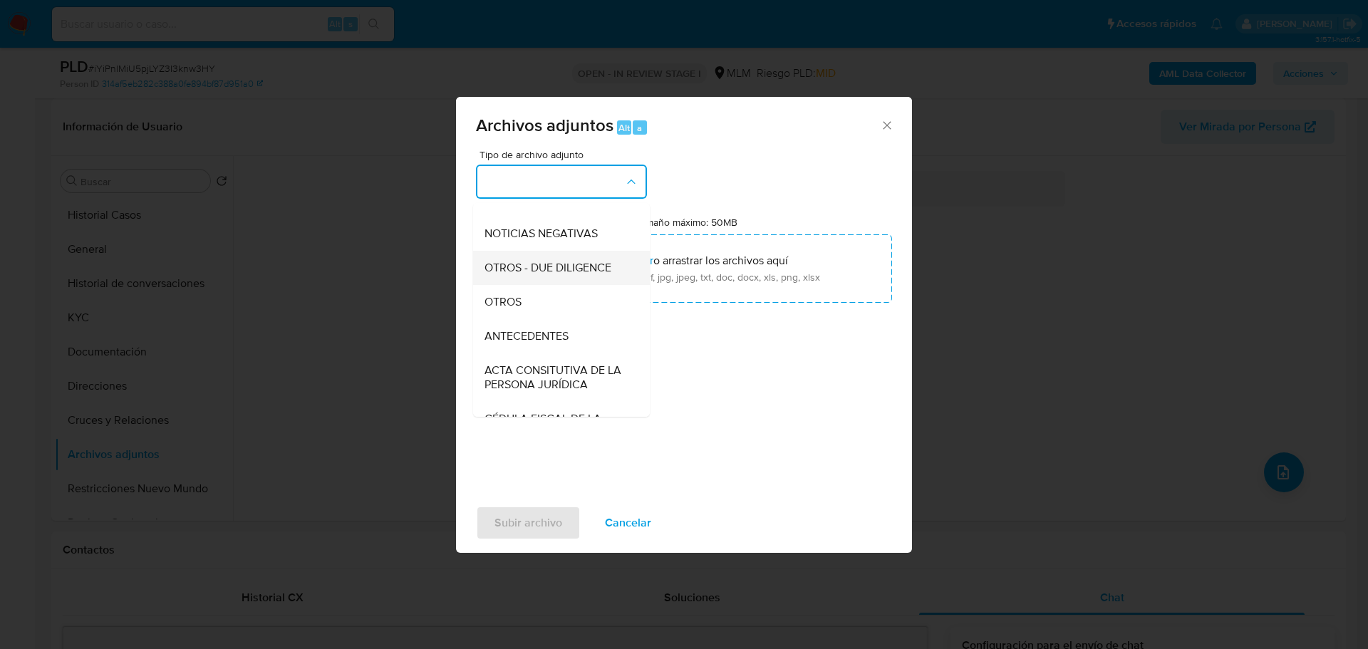
scroll to position [123, 0]
click at [501, 344] on span "OTROS" at bounding box center [503, 337] width 37 height 14
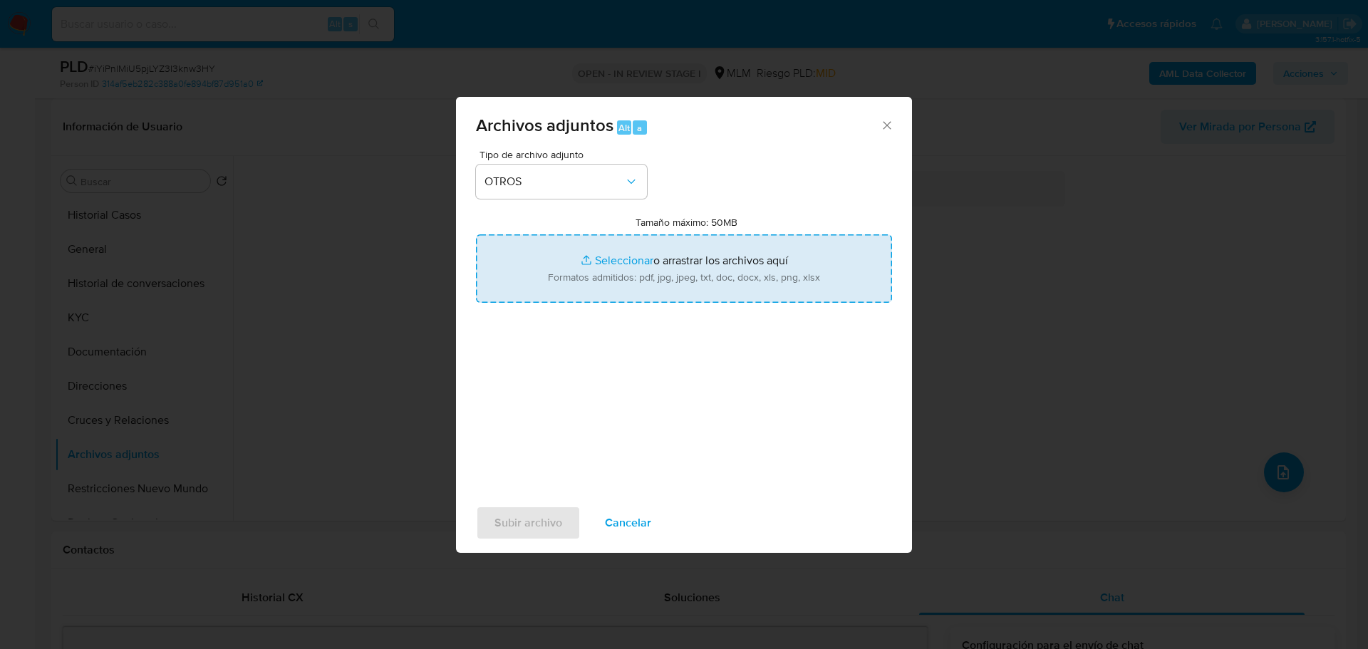
click at [609, 250] on input "Tamaño máximo: 50MB Seleccionar archivos" at bounding box center [684, 268] width 416 height 68
type input "C:\fakepath\2264632888_Maria Fernanda Gutierrez Fernandez_Ago25.xlsx"
click at [619, 263] on input "Tamaño máximo: 50MB Seleccionar archivos" at bounding box center [684, 268] width 416 height 68
type input "C:\fakepath\2264632888_Maria Fernanda Gutierrez Fernandez_Ago25.pdf"
click at [503, 528] on span "Subir archivo" at bounding box center [529, 522] width 68 height 31
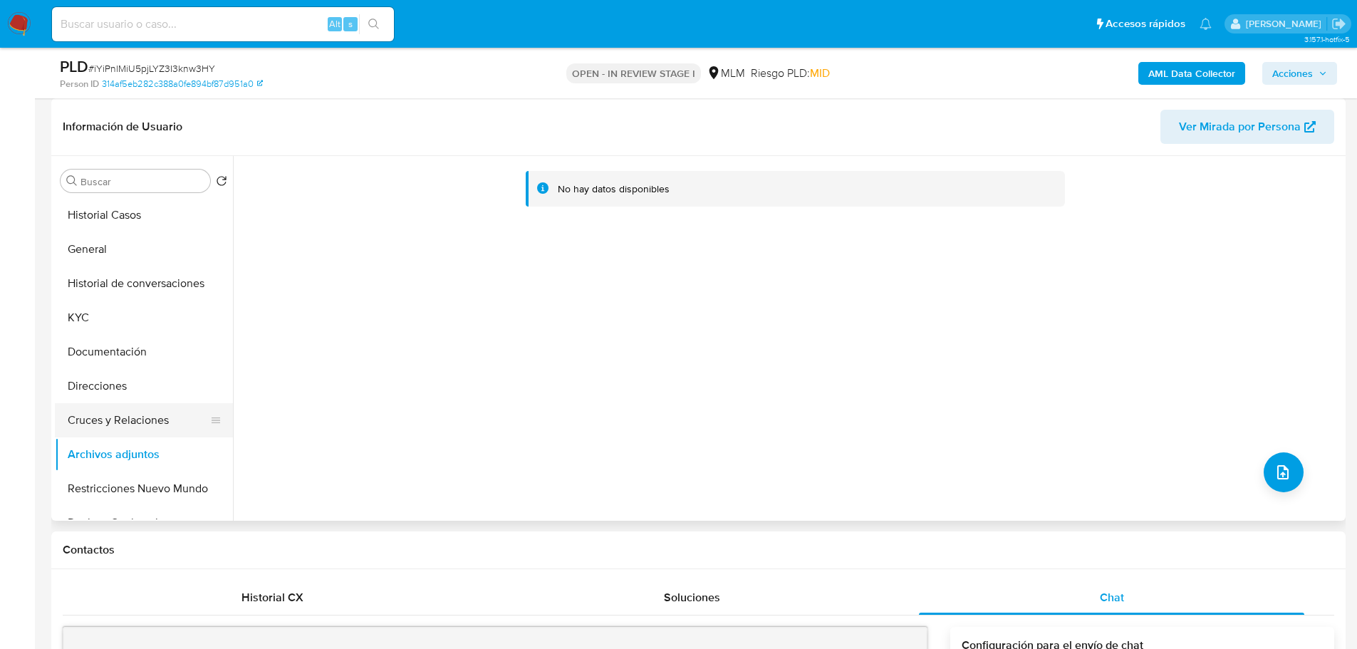
drag, startPoint x: 154, startPoint y: 312, endPoint x: 159, endPoint y: 435, distance: 122.7
click at [153, 314] on button "KYC" at bounding box center [144, 318] width 178 height 34
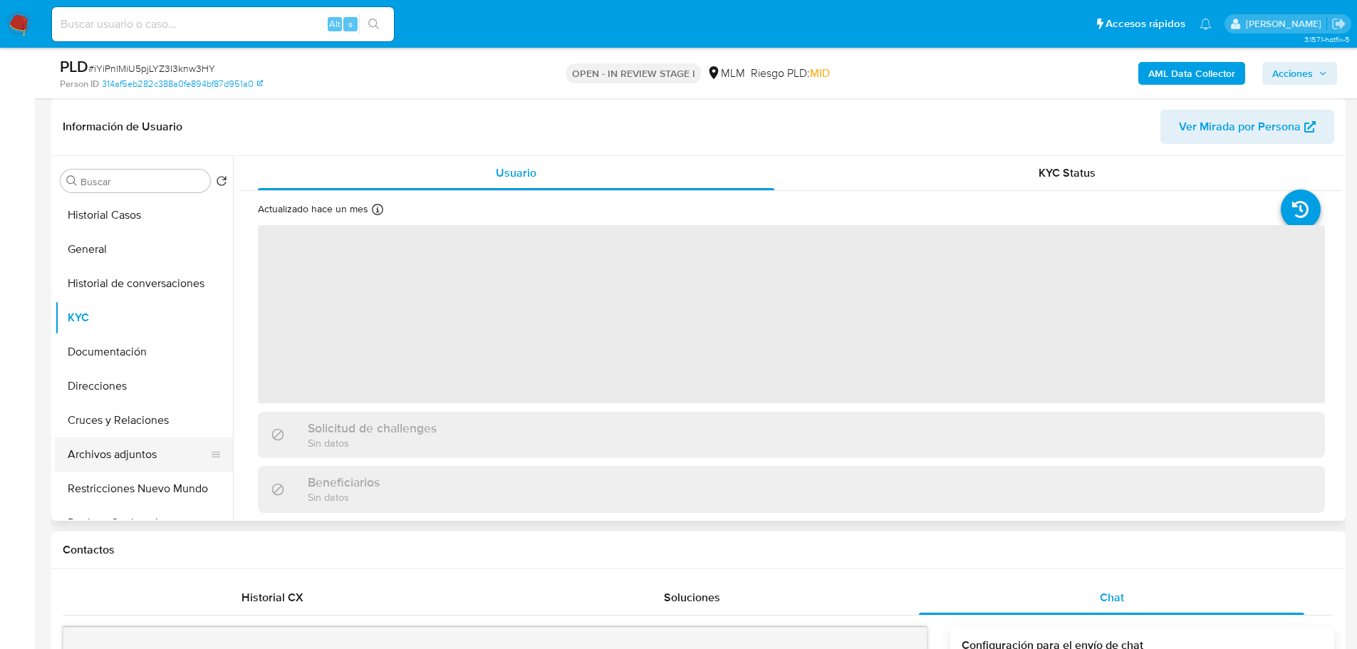
click at [132, 454] on button "Archivos adjuntos" at bounding box center [138, 455] width 167 height 34
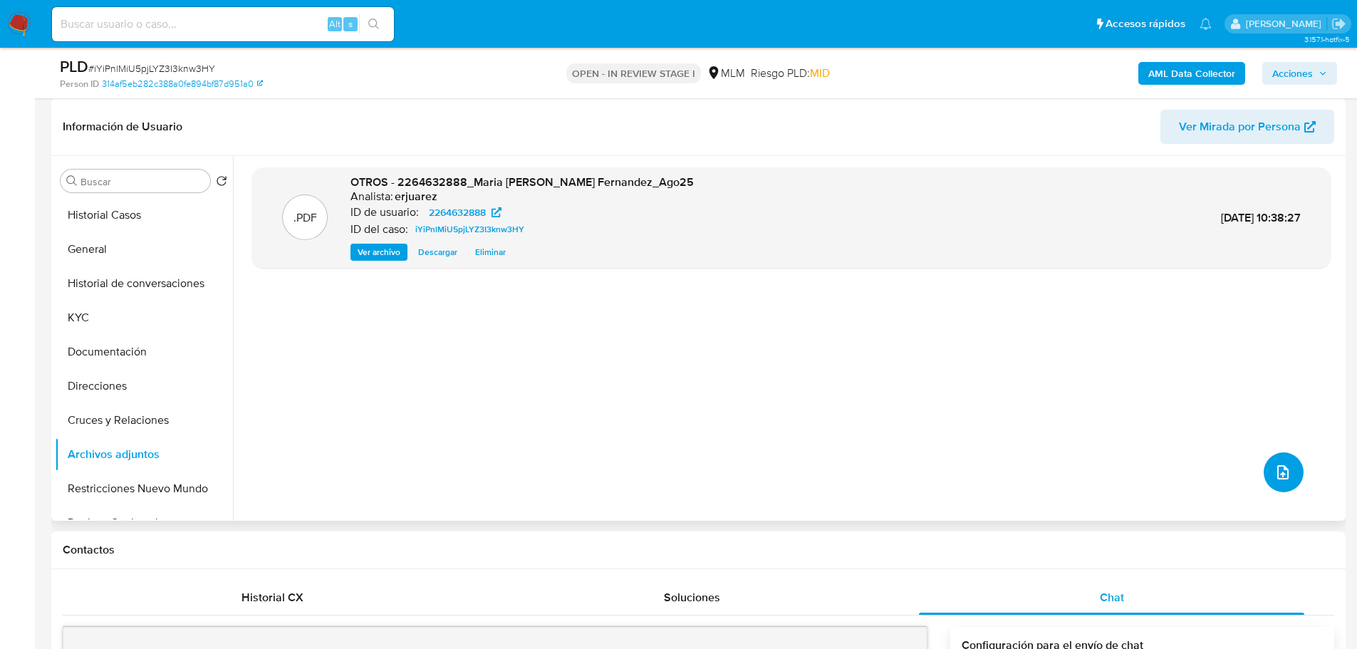
click at [1284, 467] on icon "upload-file" at bounding box center [1283, 472] width 17 height 17
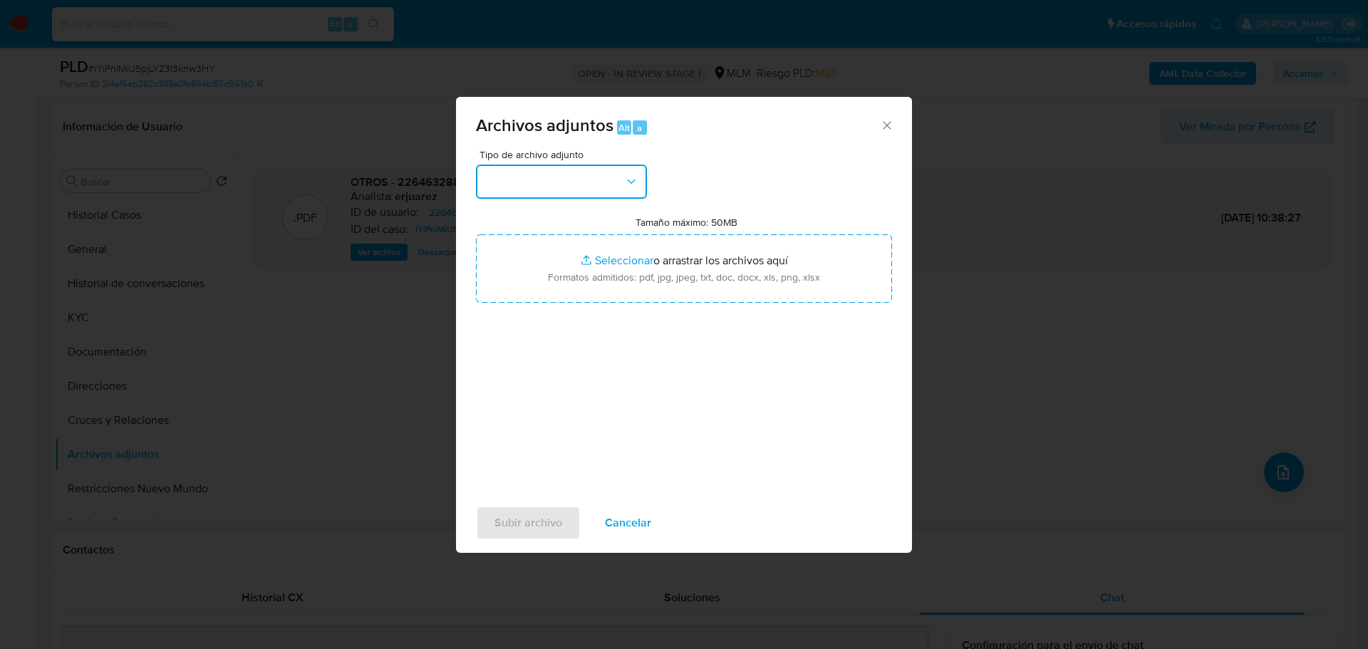
click at [569, 177] on button "button" at bounding box center [561, 182] width 171 height 34
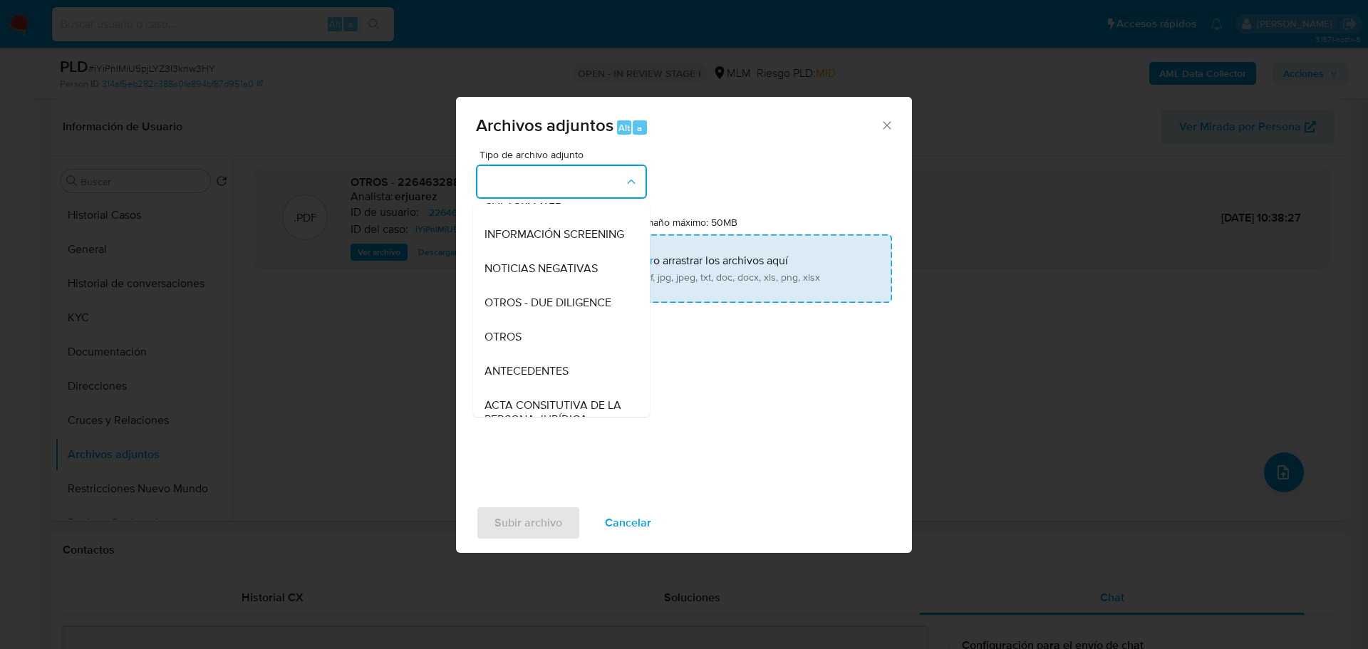
drag, startPoint x: 497, startPoint y: 356, endPoint x: 562, endPoint y: 281, distance: 99.6
click at [497, 344] on span "OTROS" at bounding box center [503, 337] width 37 height 14
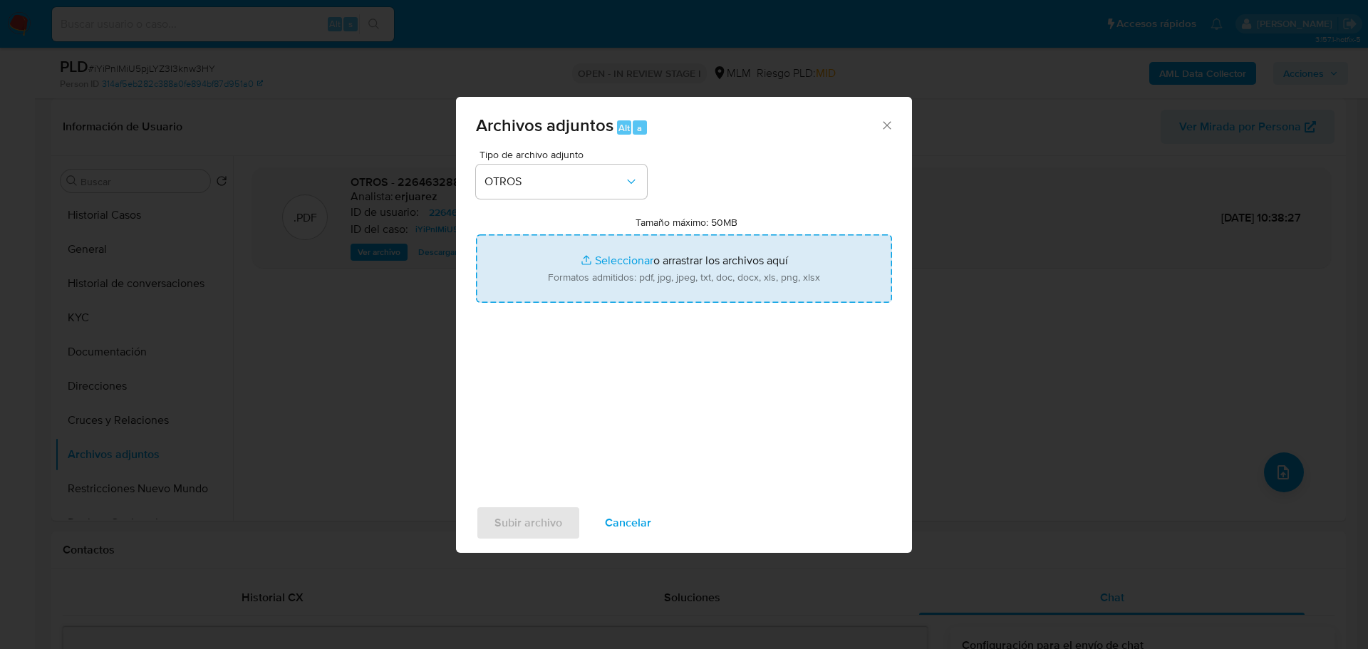
click at [620, 250] on input "Tamaño máximo: 50MB Seleccionar archivos" at bounding box center [684, 268] width 416 height 68
type input "C:\fakepath\2264632888_Maria Fernanda Gutierrez Fernandez_Ago25.xlsx"
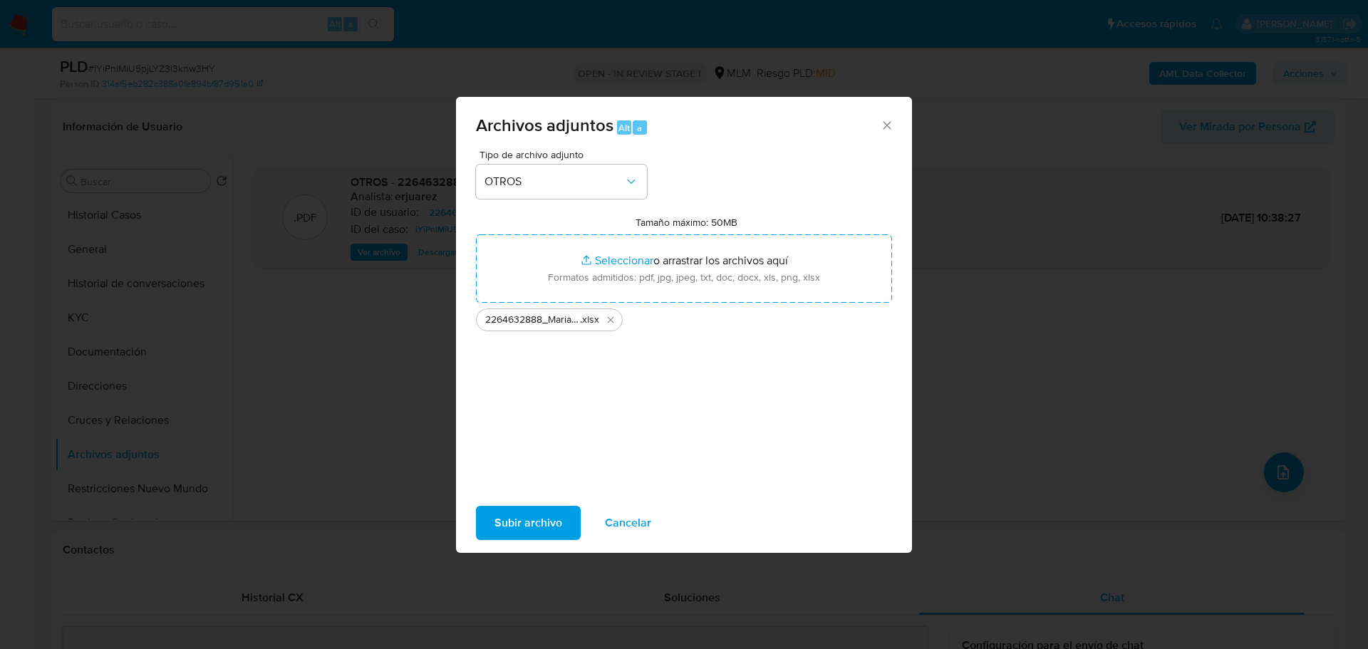
click at [556, 522] on span "Subir archivo" at bounding box center [529, 522] width 68 height 31
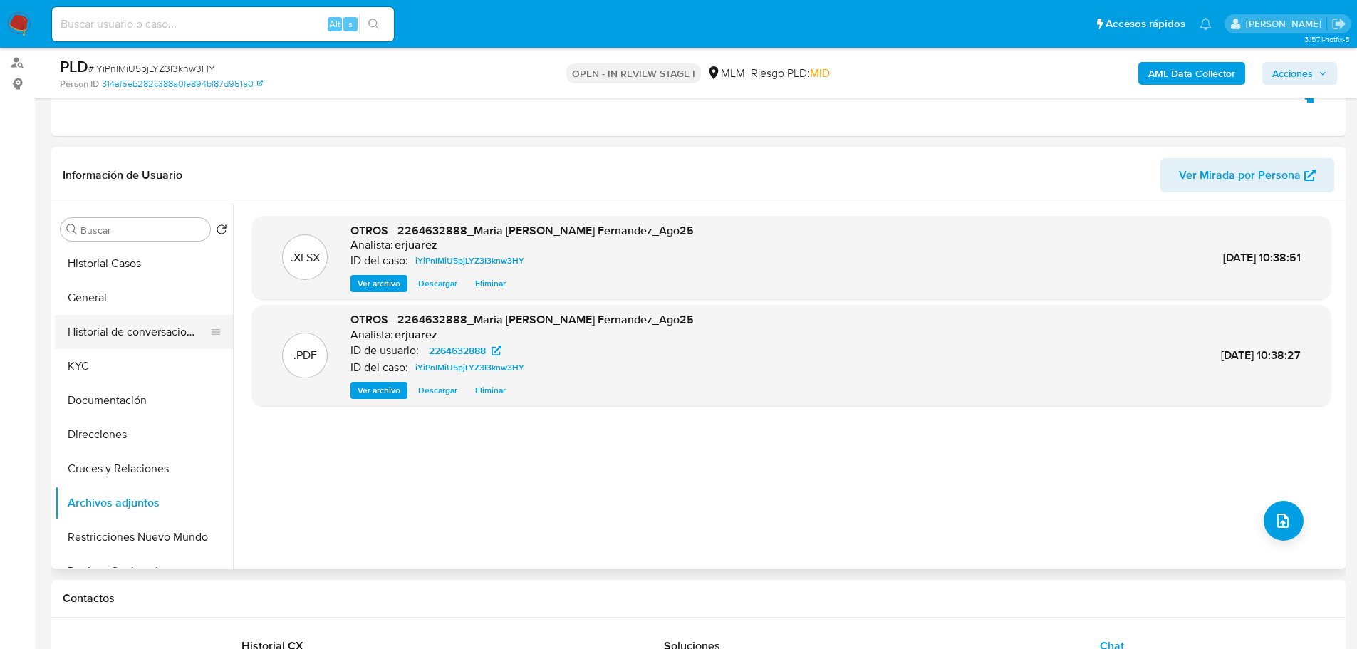
scroll to position [143, 0]
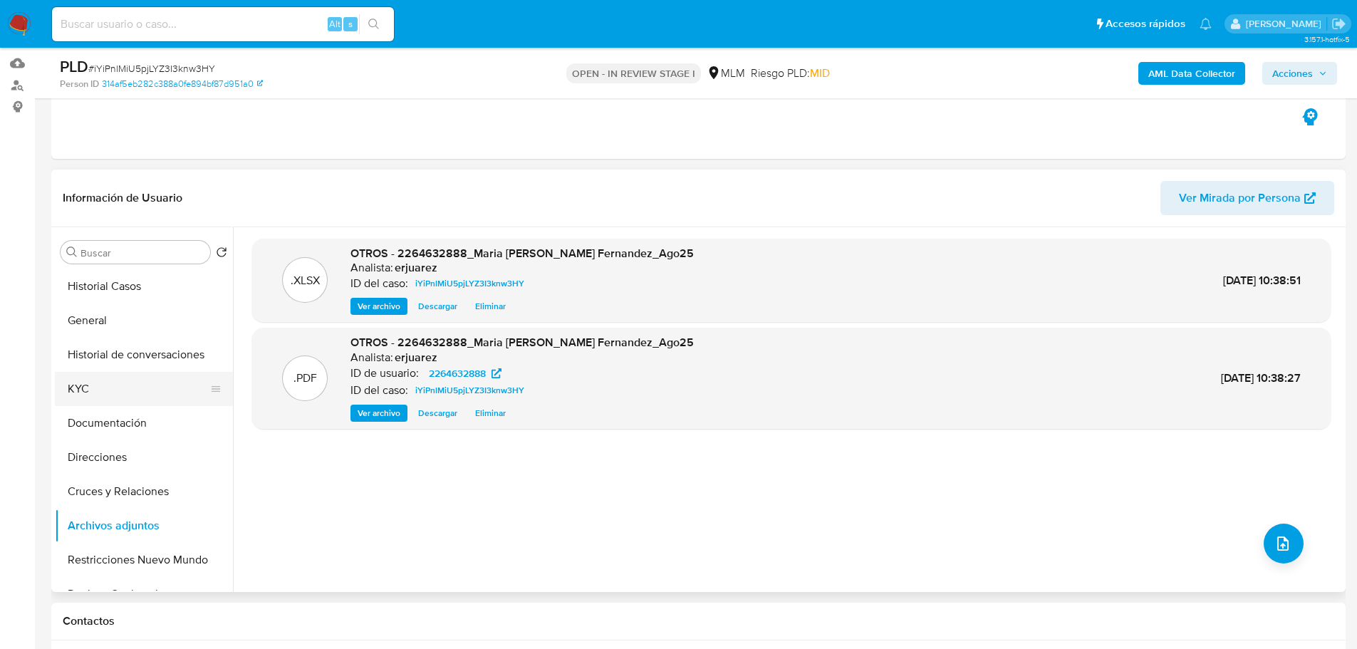
drag, startPoint x: 53, startPoint y: 390, endPoint x: 89, endPoint y: 381, distance: 36.8
click at [53, 390] on div "Buscar Volver al orden por defecto Historial Casos General Historial de convers…" at bounding box center [698, 409] width 1295 height 365
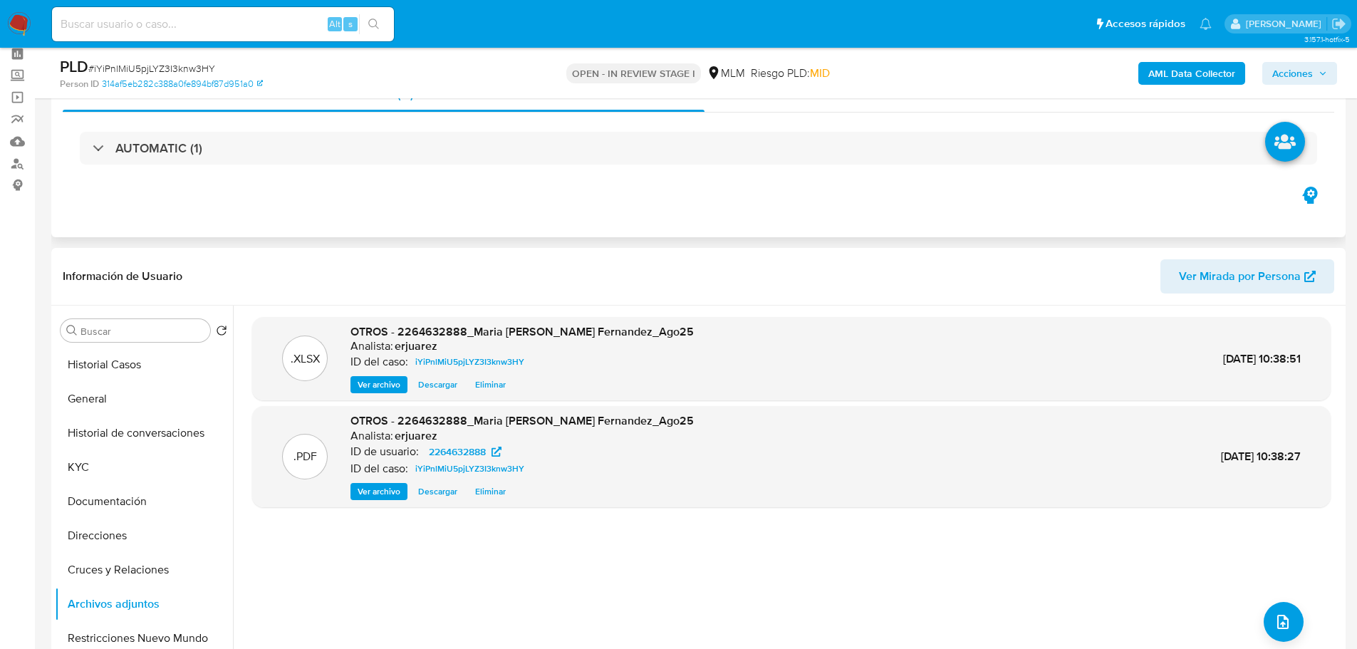
scroll to position [0, 0]
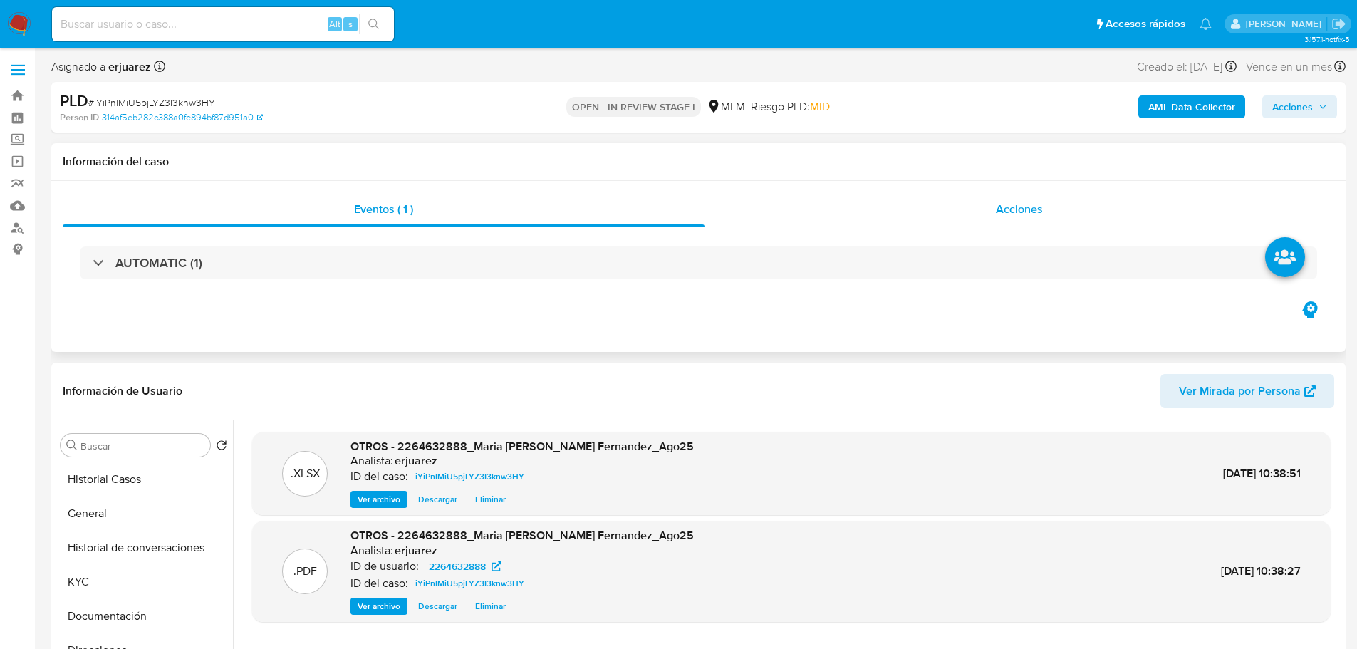
click at [1023, 215] on span "Acciones" at bounding box center [1019, 209] width 47 height 16
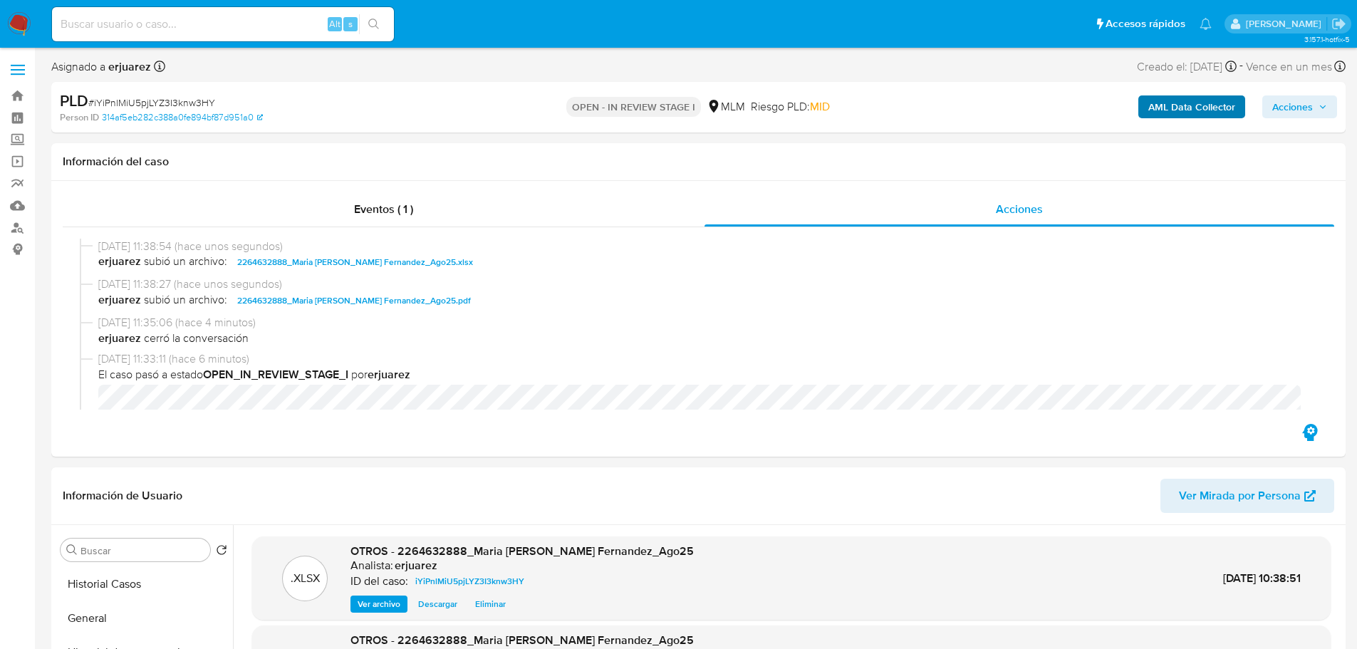
drag, startPoint x: 1292, startPoint y: 106, endPoint x: 1152, endPoint y: 113, distance: 140.6
click at [1292, 105] on span "Acciones" at bounding box center [1293, 106] width 41 height 23
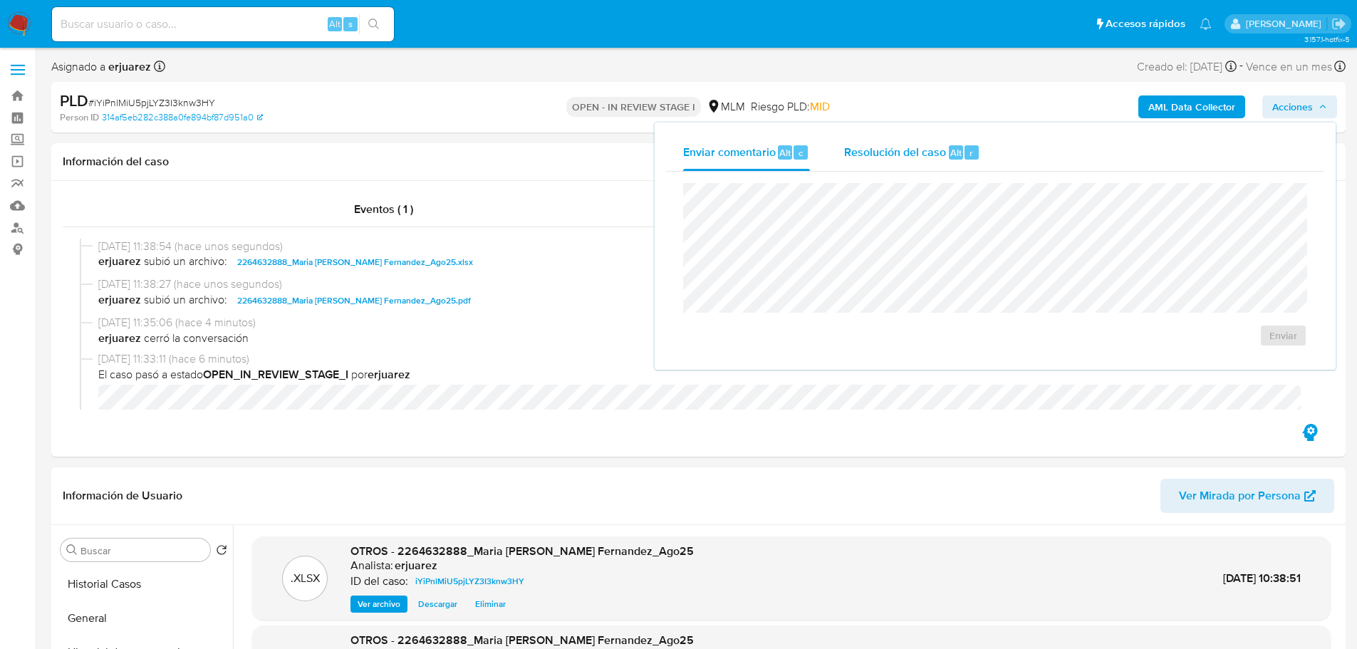
click at [935, 152] on span "Resolución del caso" at bounding box center [895, 152] width 102 height 16
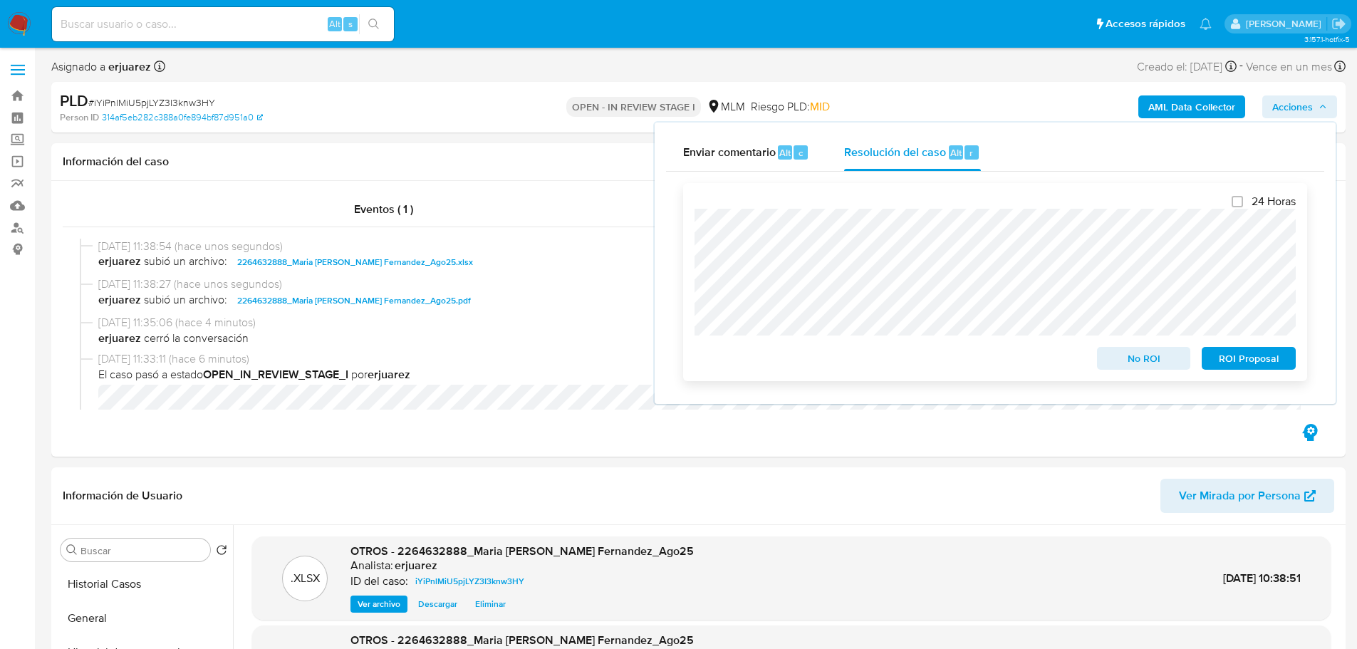
click at [1231, 360] on span "ROI Proposal" at bounding box center [1249, 358] width 74 height 20
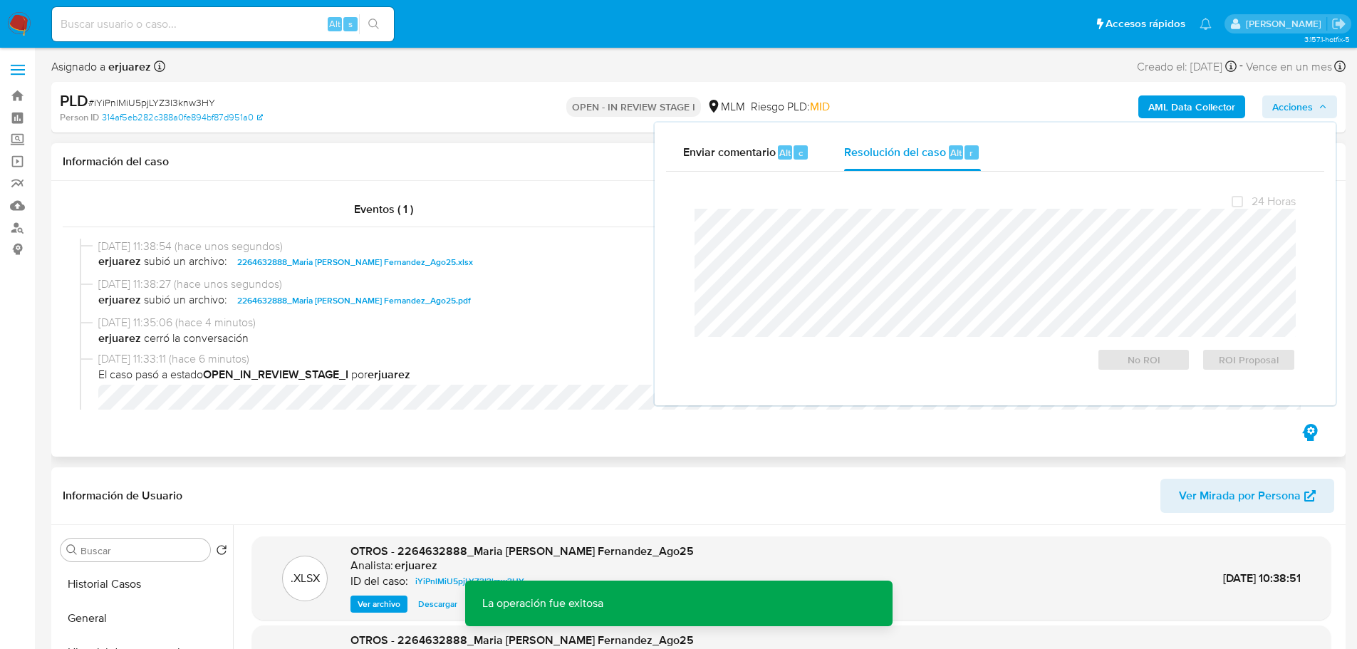
click at [526, 327] on span "01/09/2025 11:35:06 (hace 4 minutos)" at bounding box center [705, 323] width 1214 height 16
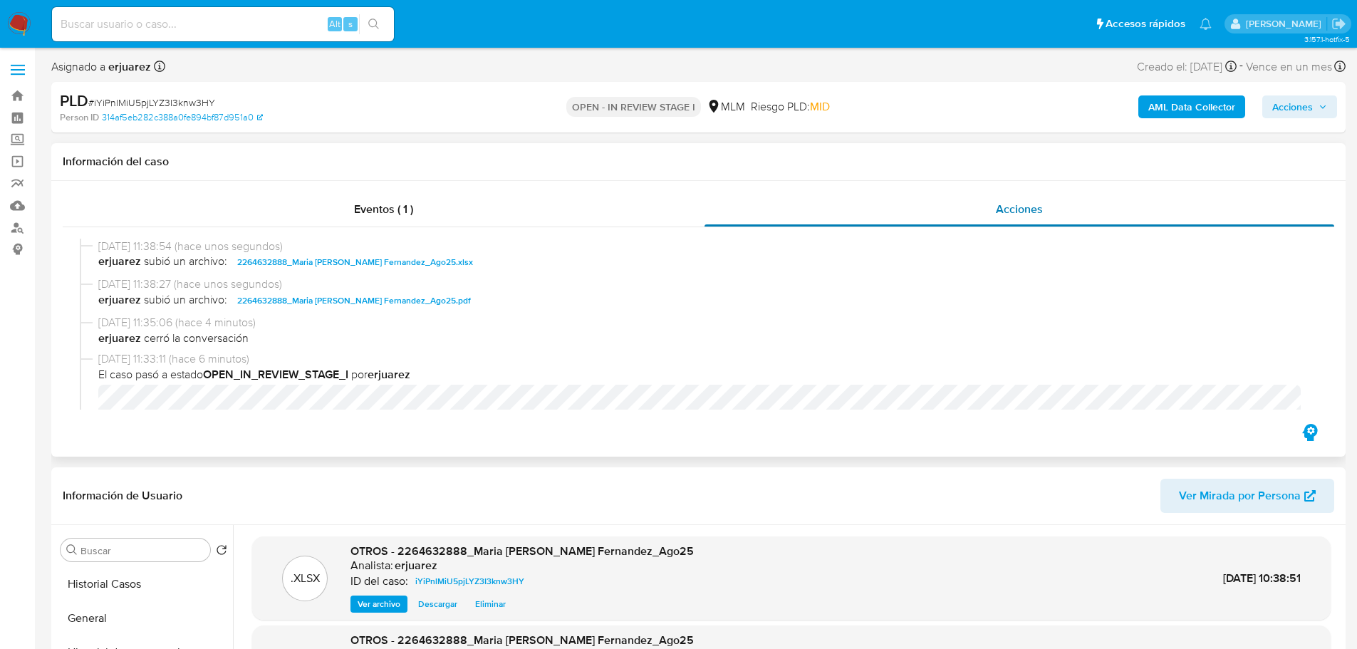
drag, startPoint x: 420, startPoint y: 203, endPoint x: 887, endPoint y: 206, distance: 467.5
click at [423, 203] on div "Eventos ( 1 )" at bounding box center [384, 209] width 642 height 34
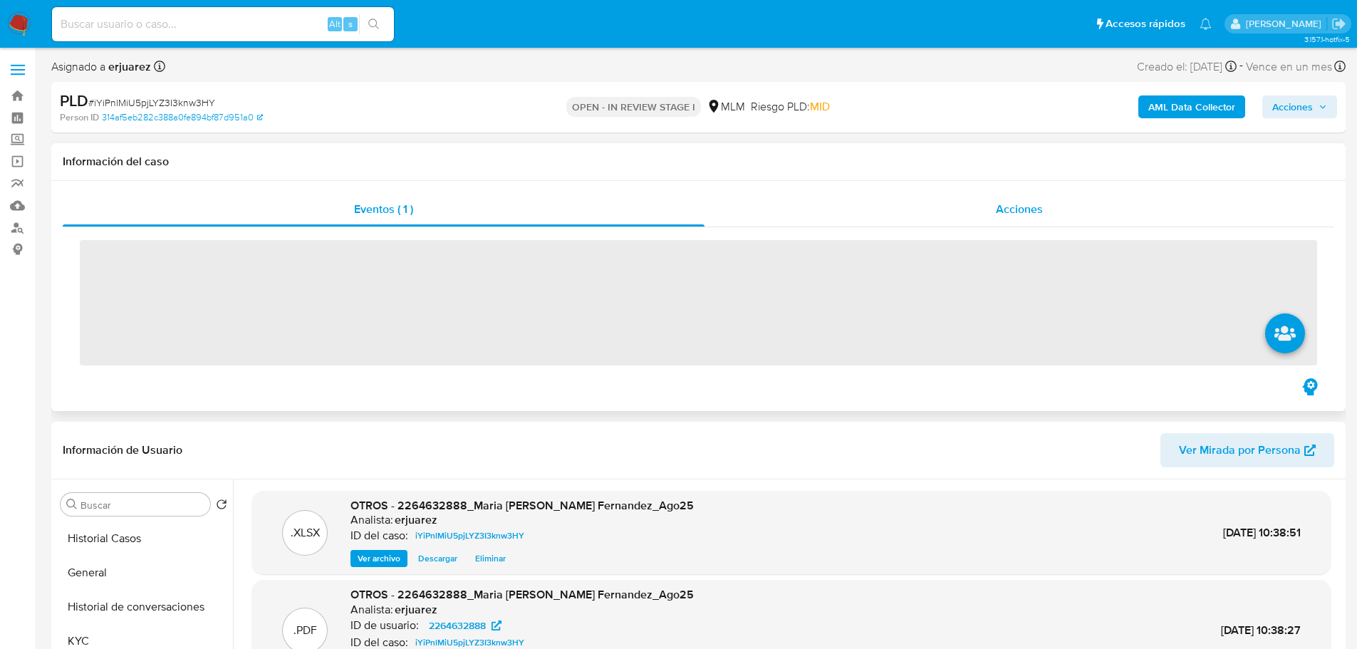
click at [910, 206] on div "Acciones" at bounding box center [1020, 209] width 630 height 34
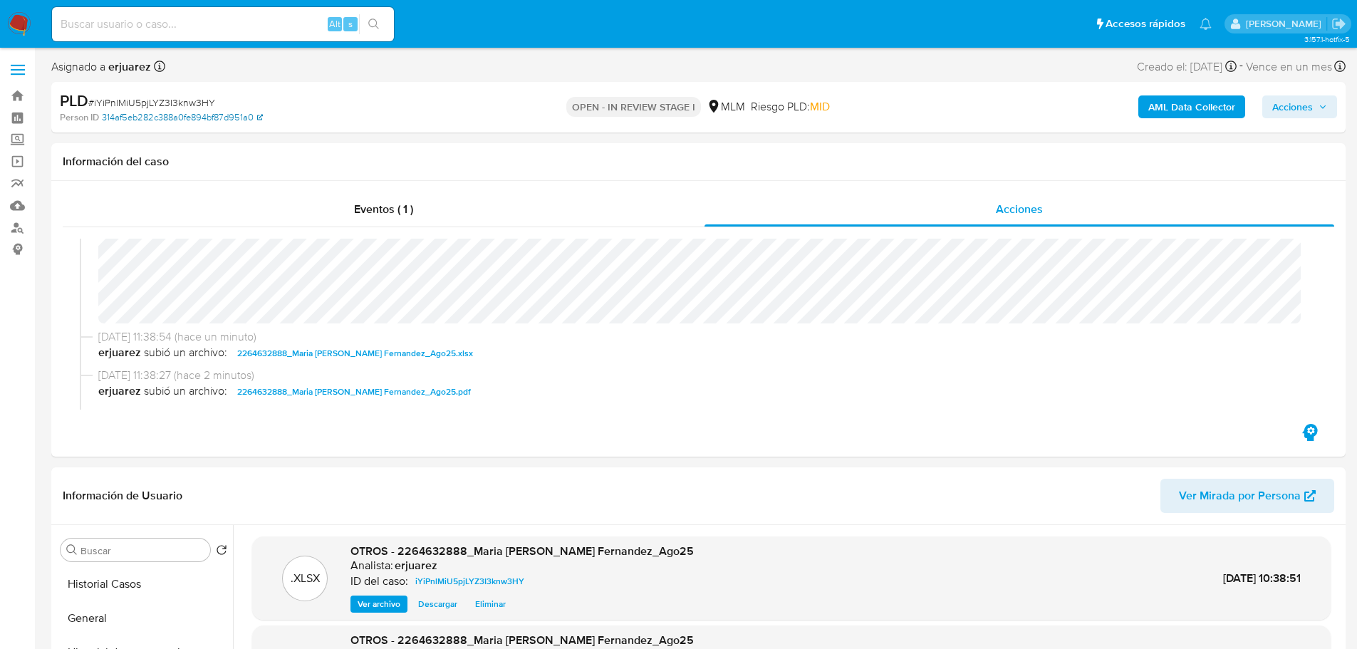
scroll to position [143, 0]
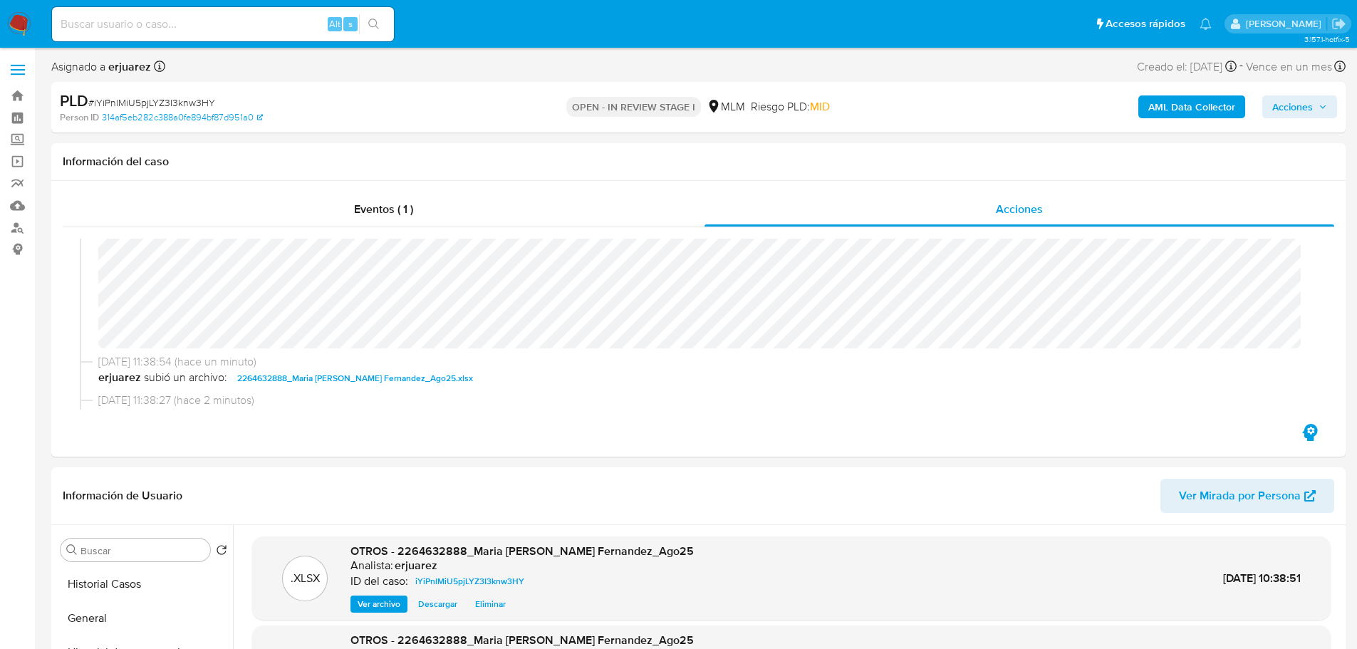
click at [14, 24] on img at bounding box center [19, 24] width 24 height 24
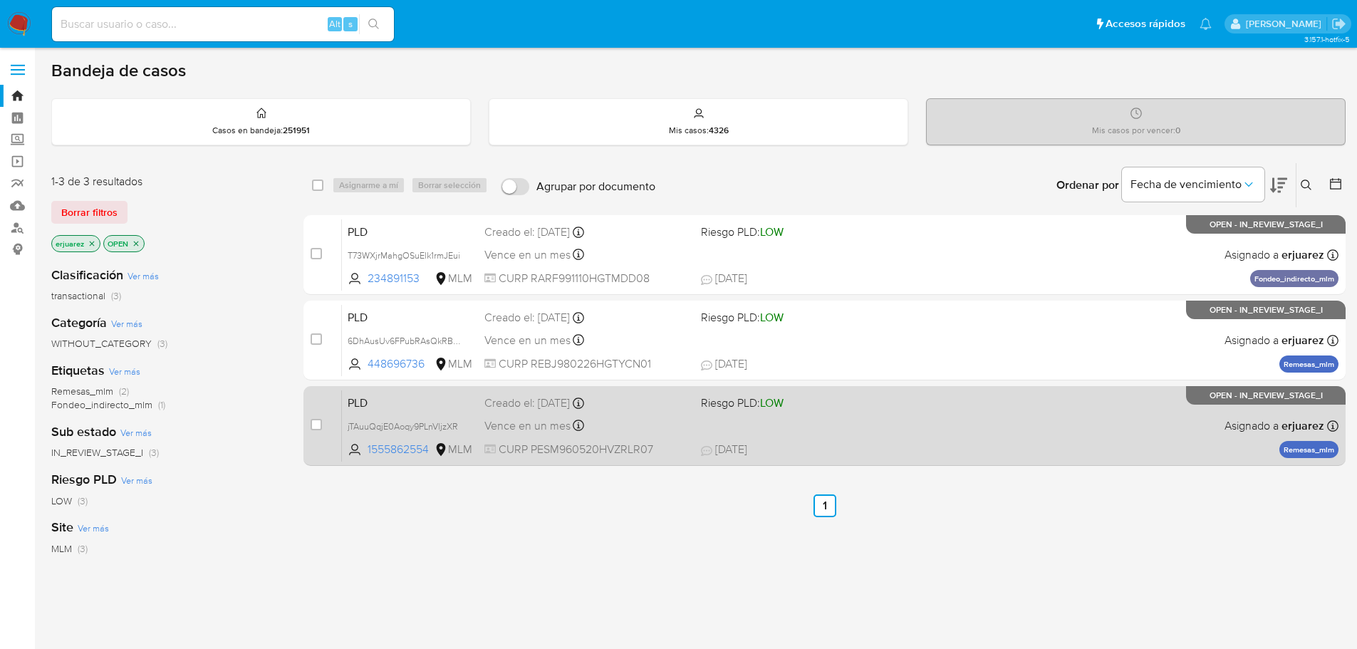
click at [936, 428] on div "PLD jTAuuQqjE0Aoqy9PLnVljzXR 1555862554 MLM Riesgo PLD: LOW Creado el: [DATE] C…" at bounding box center [840, 426] width 997 height 72
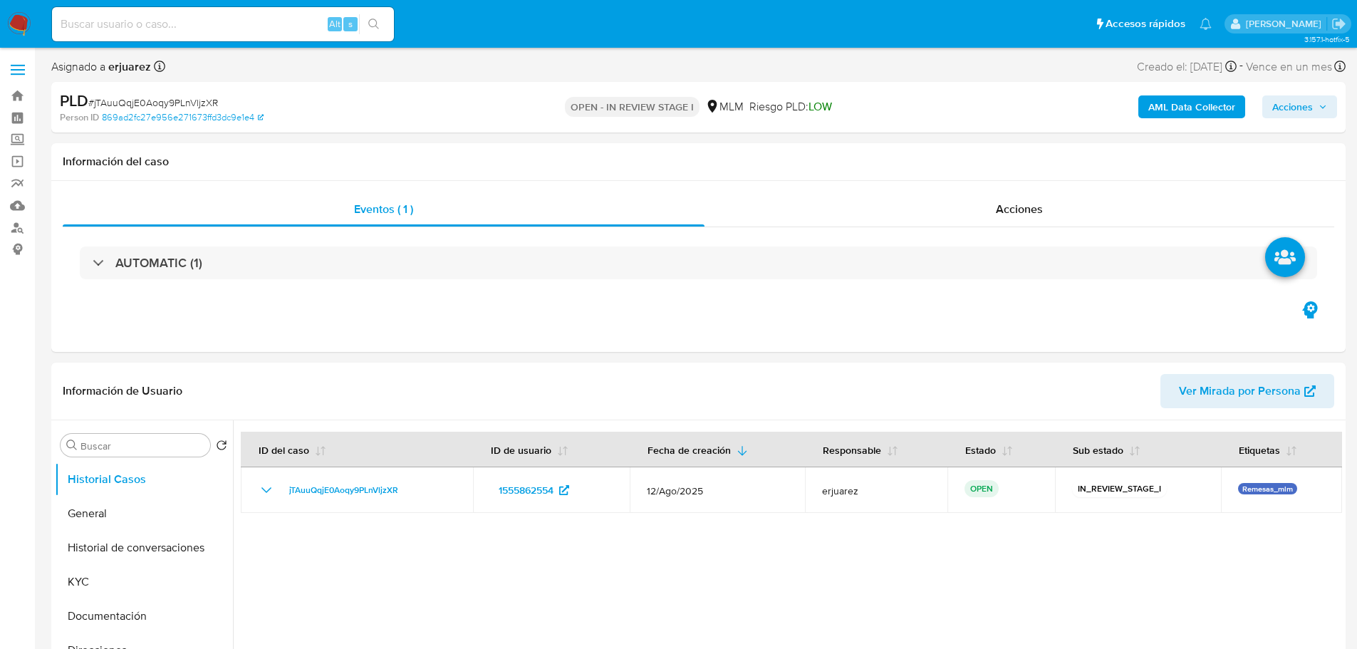
select select "10"
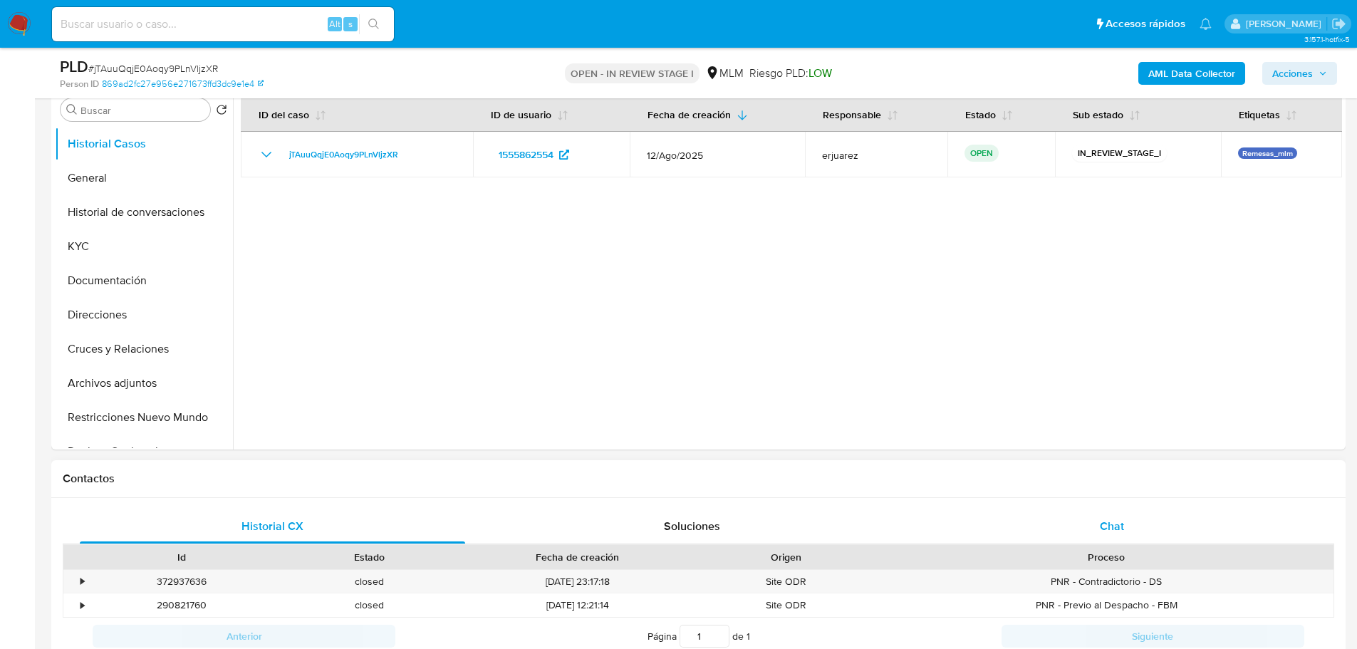
click at [1124, 518] on span "Chat" at bounding box center [1112, 526] width 24 height 16
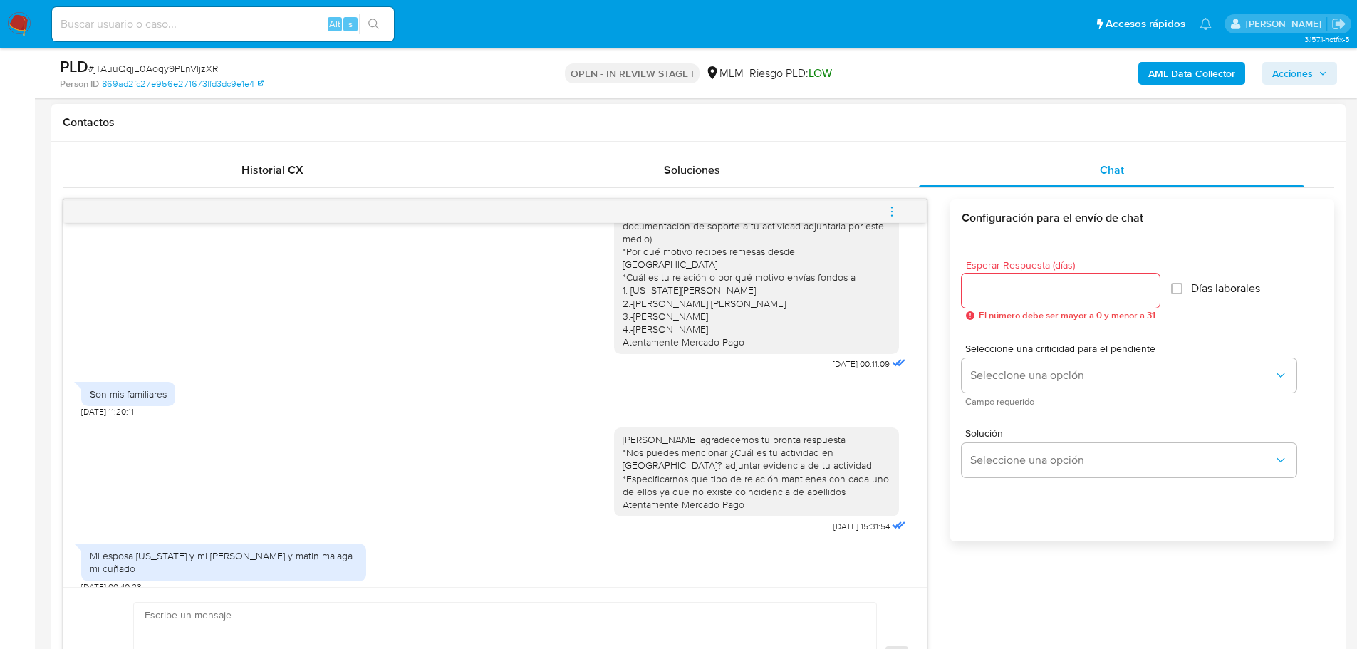
scroll to position [713, 0]
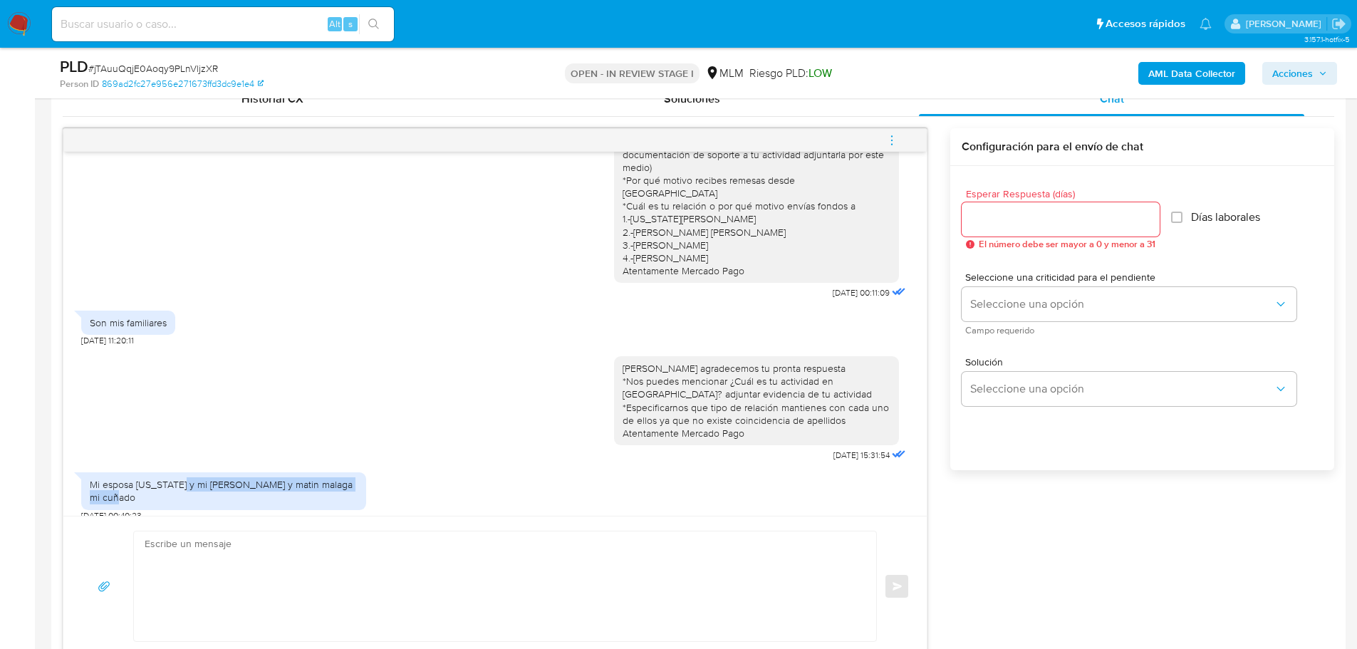
drag, startPoint x: 174, startPoint y: 472, endPoint x: 447, endPoint y: 490, distance: 273.5
click at [319, 490] on div "Mi esposa [US_STATE] y mi [PERSON_NAME] y matin malaga mi cuñado" at bounding box center [224, 491] width 268 height 26
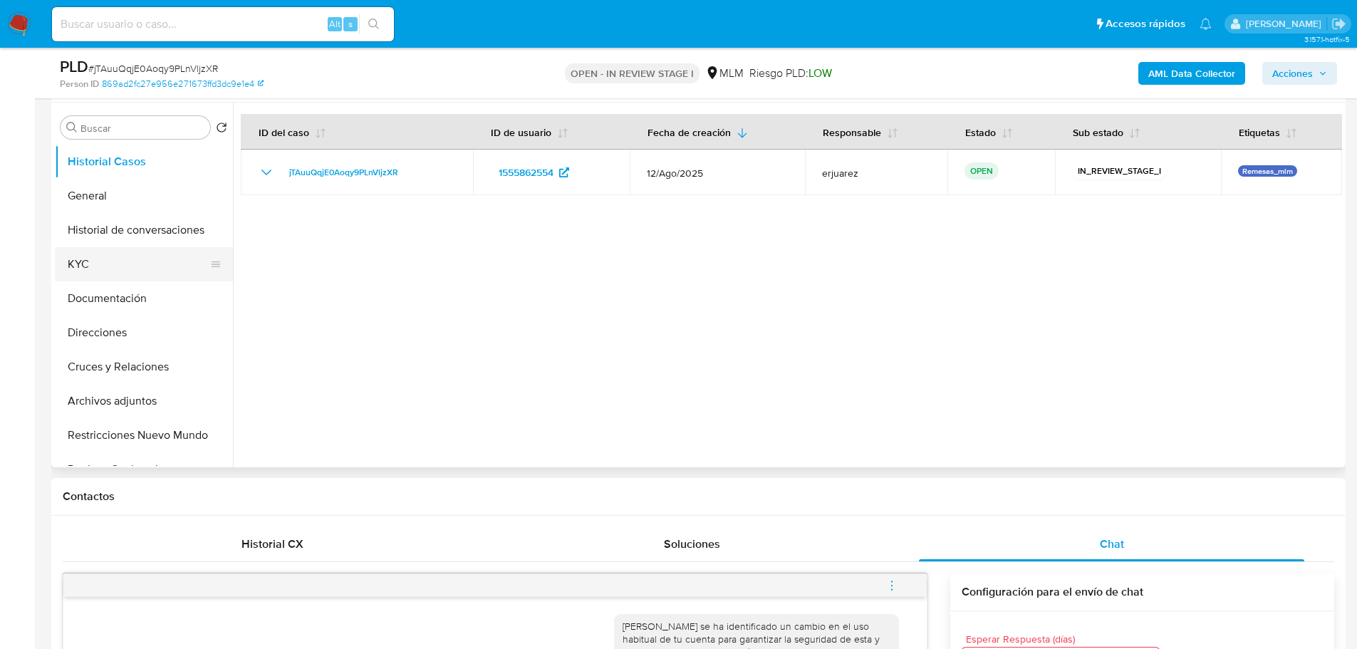
scroll to position [214, 0]
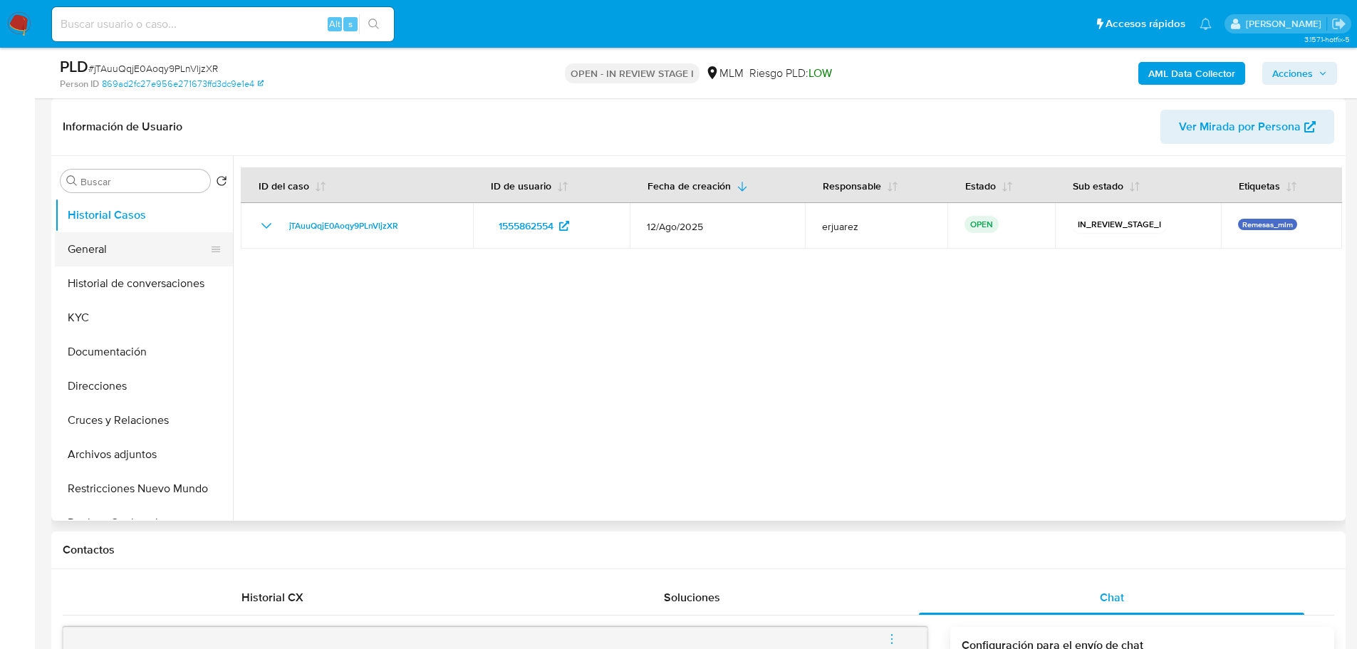
click at [108, 242] on button "General" at bounding box center [138, 249] width 167 height 34
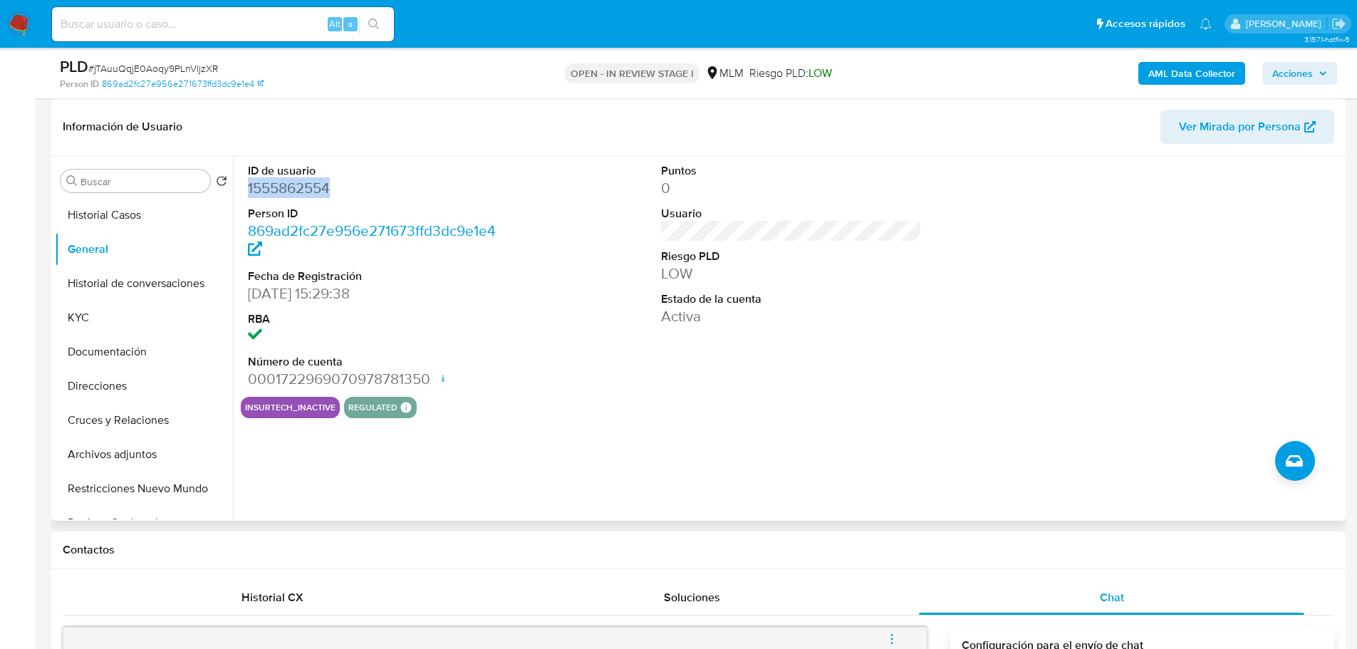
drag, startPoint x: 353, startPoint y: 187, endPoint x: 247, endPoint y: 188, distance: 106.2
click at [247, 188] on div "ID de usuario 1555862554 Person ID 869ad2fc27e956e271673ffd3dc9e1e4 Fecha de Re…" at bounding box center [379, 276] width 276 height 241
copy dd "1555862554"
click at [162, 212] on button "Historial Casos" at bounding box center [138, 215] width 167 height 34
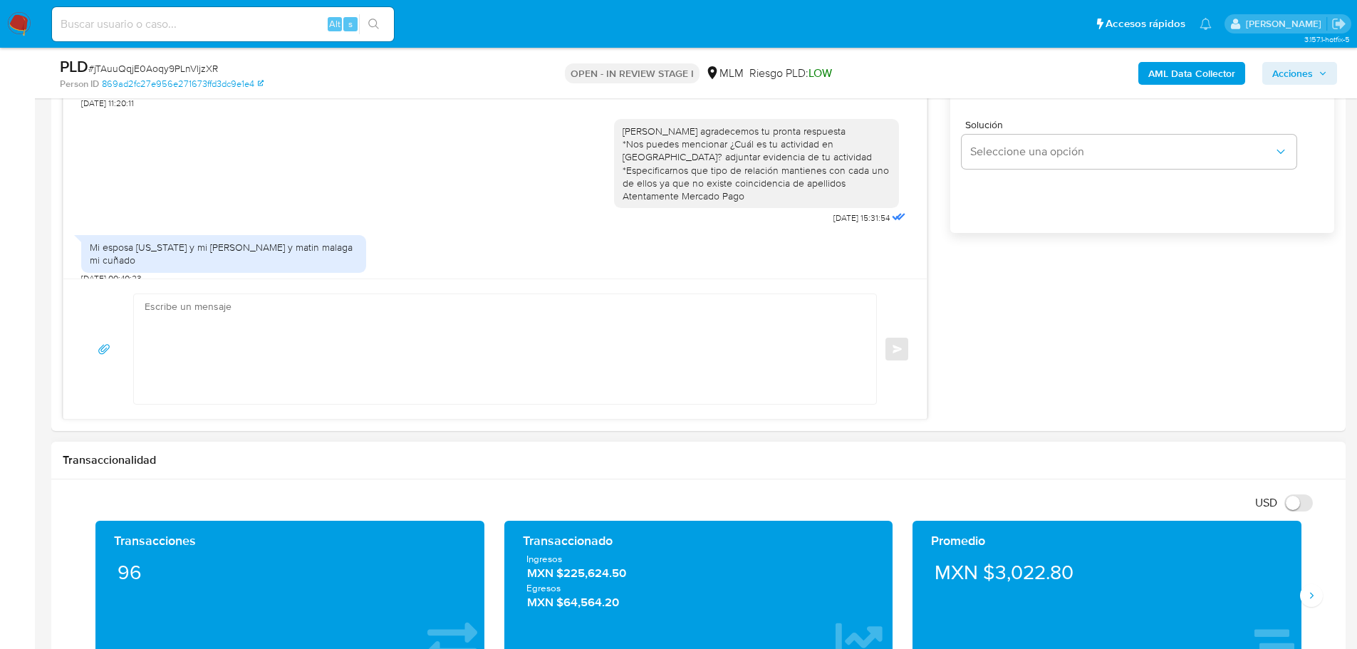
scroll to position [1069, 0]
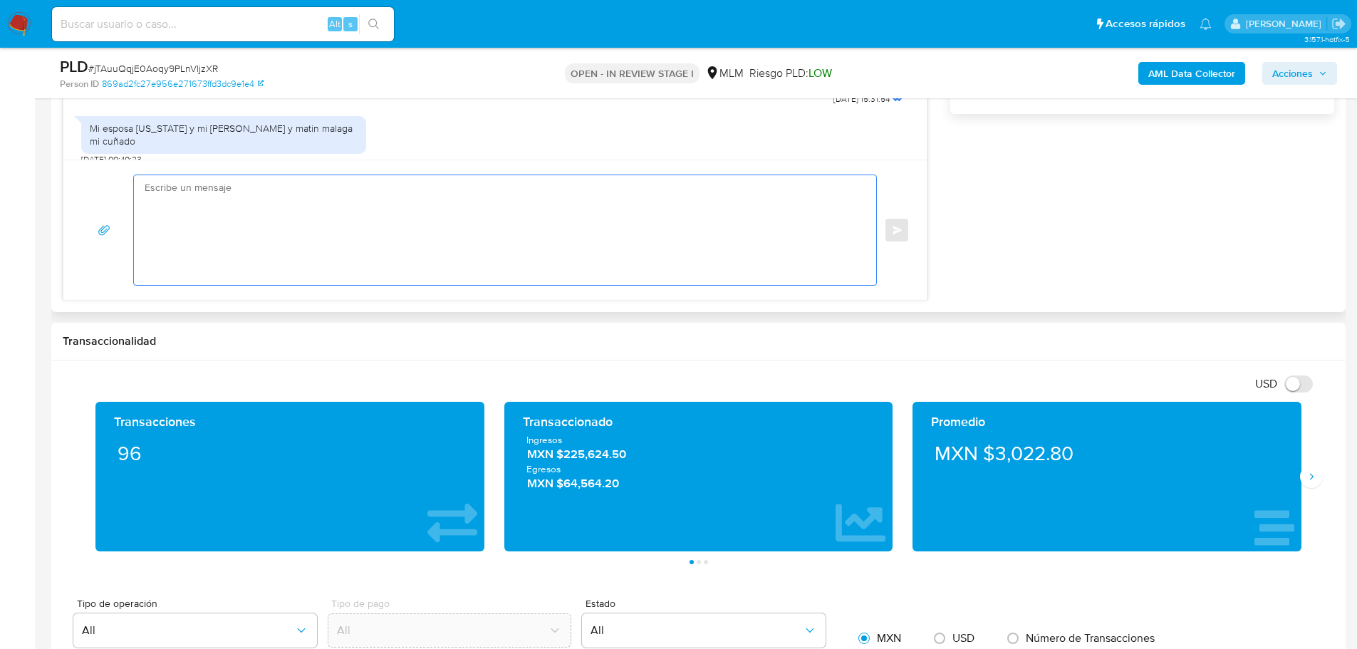
click at [341, 237] on textarea at bounding box center [502, 230] width 714 height 110
click at [184, 225] on textarea at bounding box center [502, 230] width 714 height 110
paste textarea "Agradecemos tu tiempo y documentación proporcionada. Te recordamos que esto fue…"
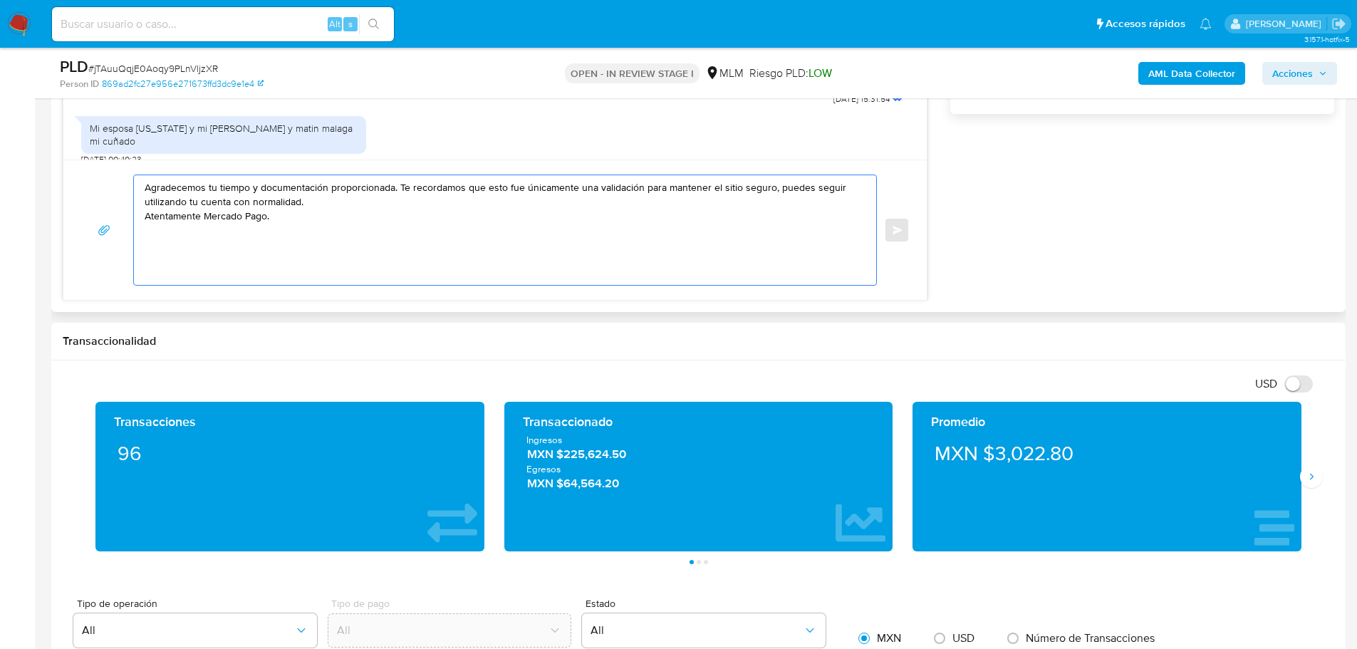
click at [252, 187] on textarea "Agradecemos tu tiempo y documentación proporcionada. Te recordamos que esto fue…" at bounding box center [502, 230] width 714 height 110
drag, startPoint x: 321, startPoint y: 185, endPoint x: 252, endPoint y: 188, distance: 69.2
click at [252, 188] on textarea "Agradecemos tu tiempo documentación proporcionada. Te recordamos que esto fue ú…" at bounding box center [502, 230] width 714 height 110
type textarea "Agradecemos tu tiempo e información proporcionada. Te recordamos que esto fue ú…"
drag, startPoint x: 403, startPoint y: 239, endPoint x: 296, endPoint y: 172, distance: 126.1
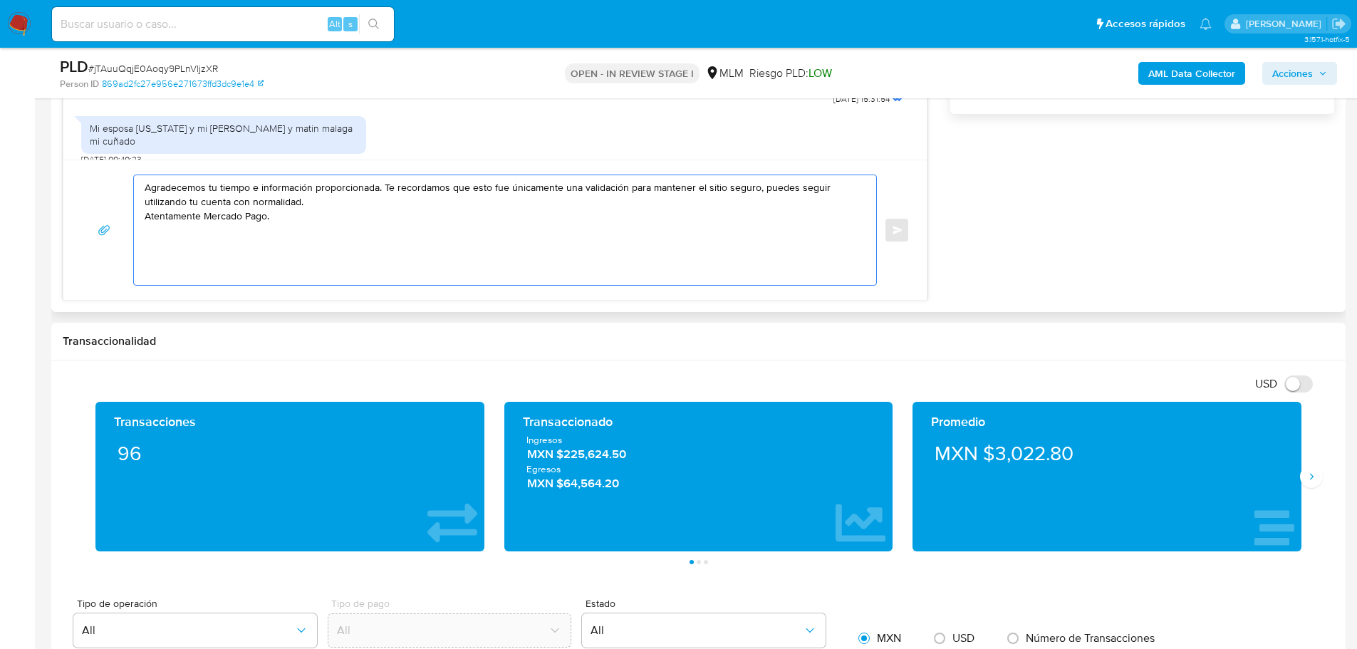
click at [24, 111] on section "Bandeja Tablero Screening Búsqueda en Listas Watchlist Herramientas Operaciones…" at bounding box center [678, 551] width 1357 height 3241
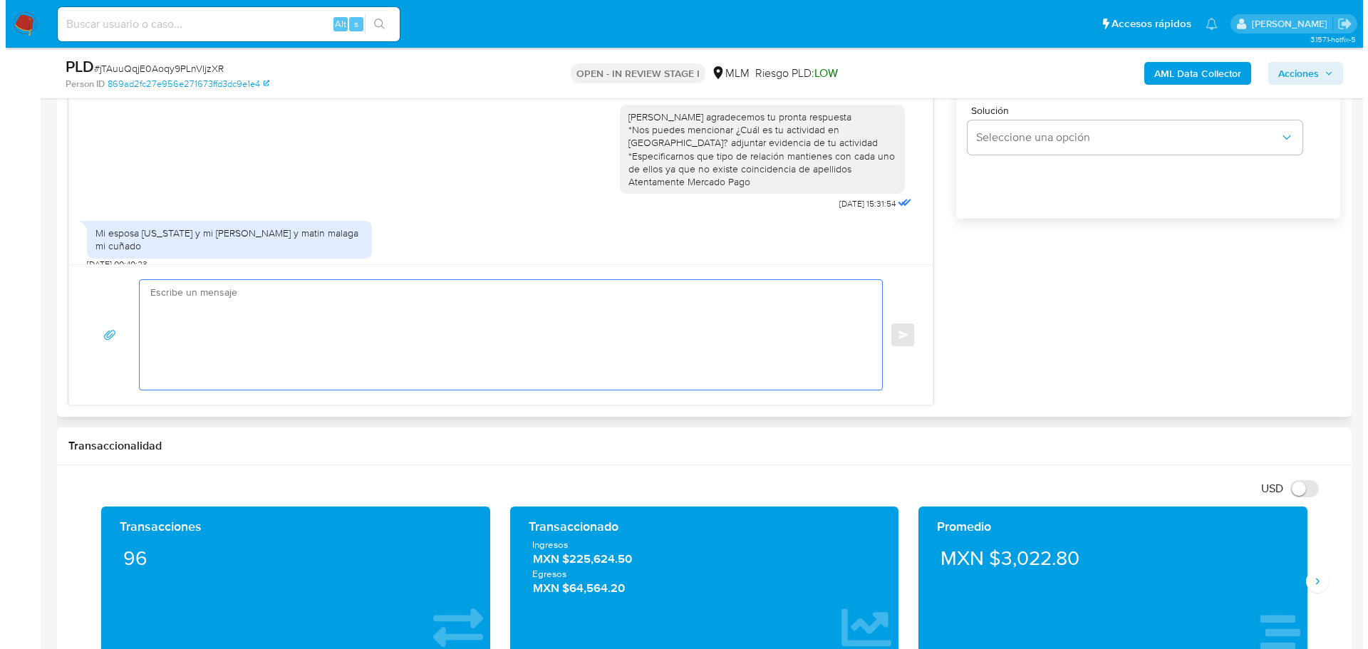
scroll to position [784, 0]
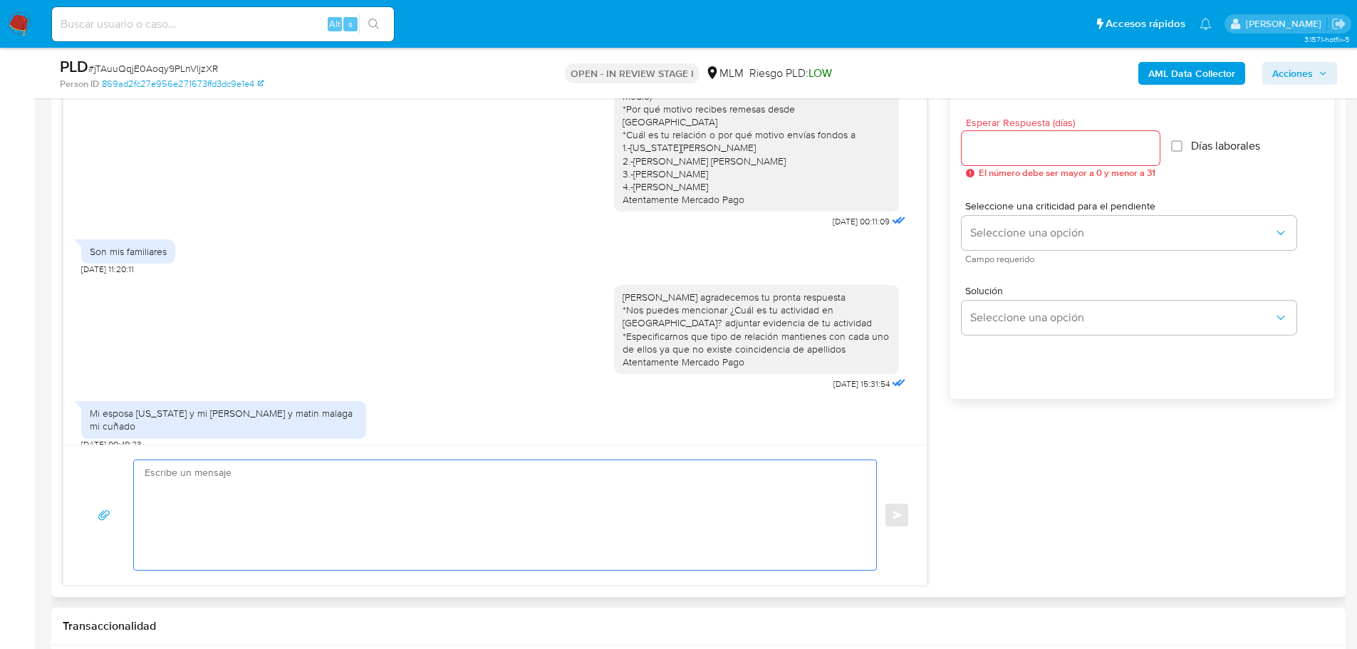
click at [1022, 127] on span "Esperar Respuesta (días)" at bounding box center [1065, 123] width 198 height 11
click at [1022, 139] on input "Esperar Respuesta (días)" at bounding box center [1061, 148] width 198 height 19
click at [1018, 143] on input "Esperar Respuesta (días)" at bounding box center [1061, 148] width 198 height 19
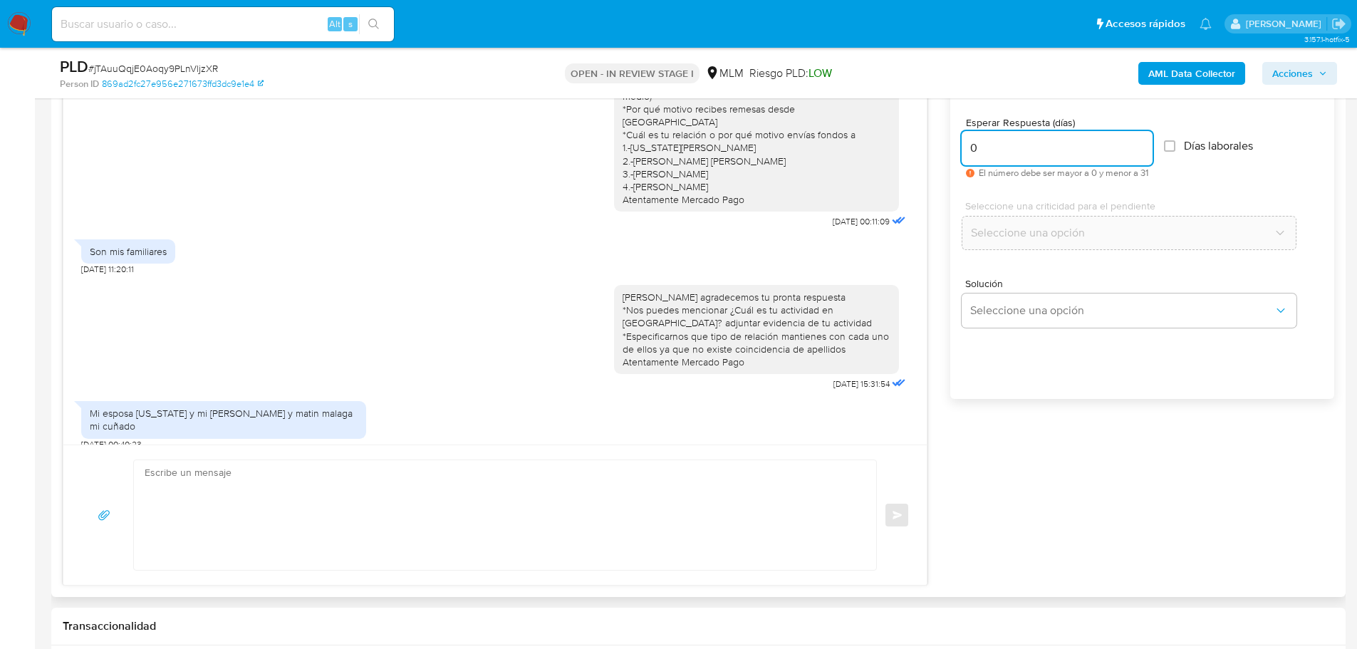
type input "0"
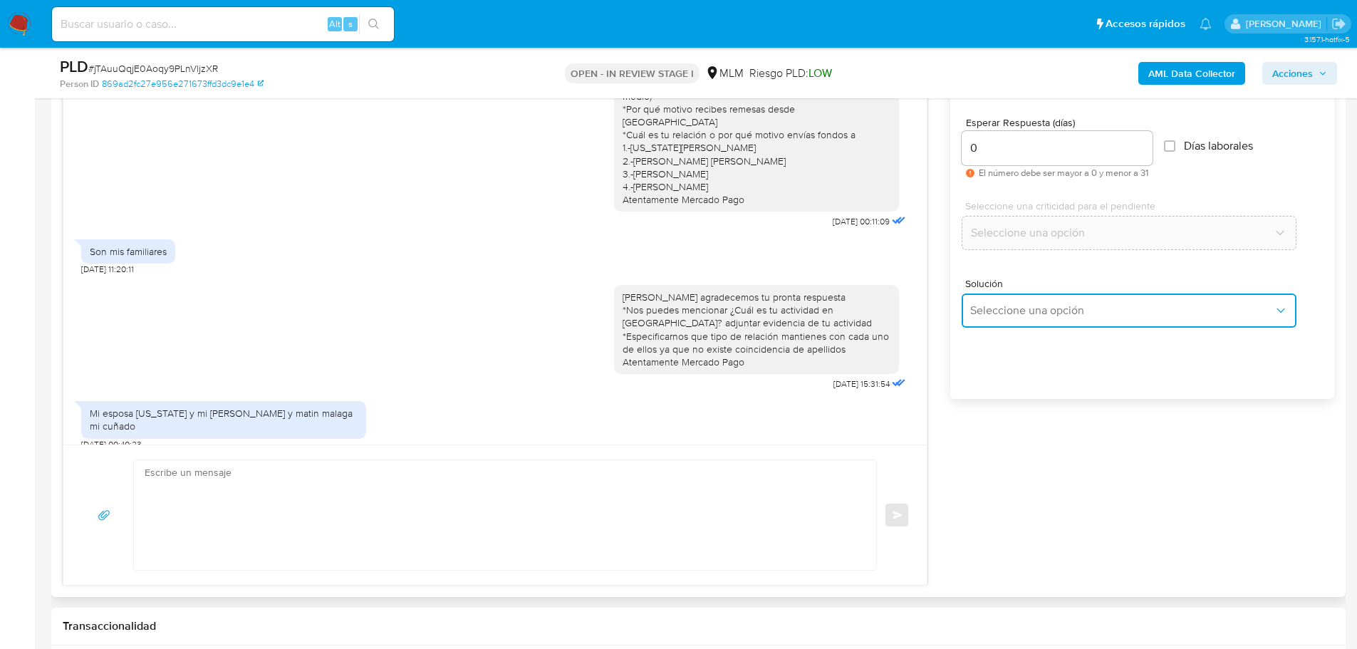
click at [1023, 316] on button "Seleccione una opción" at bounding box center [1129, 311] width 335 height 34
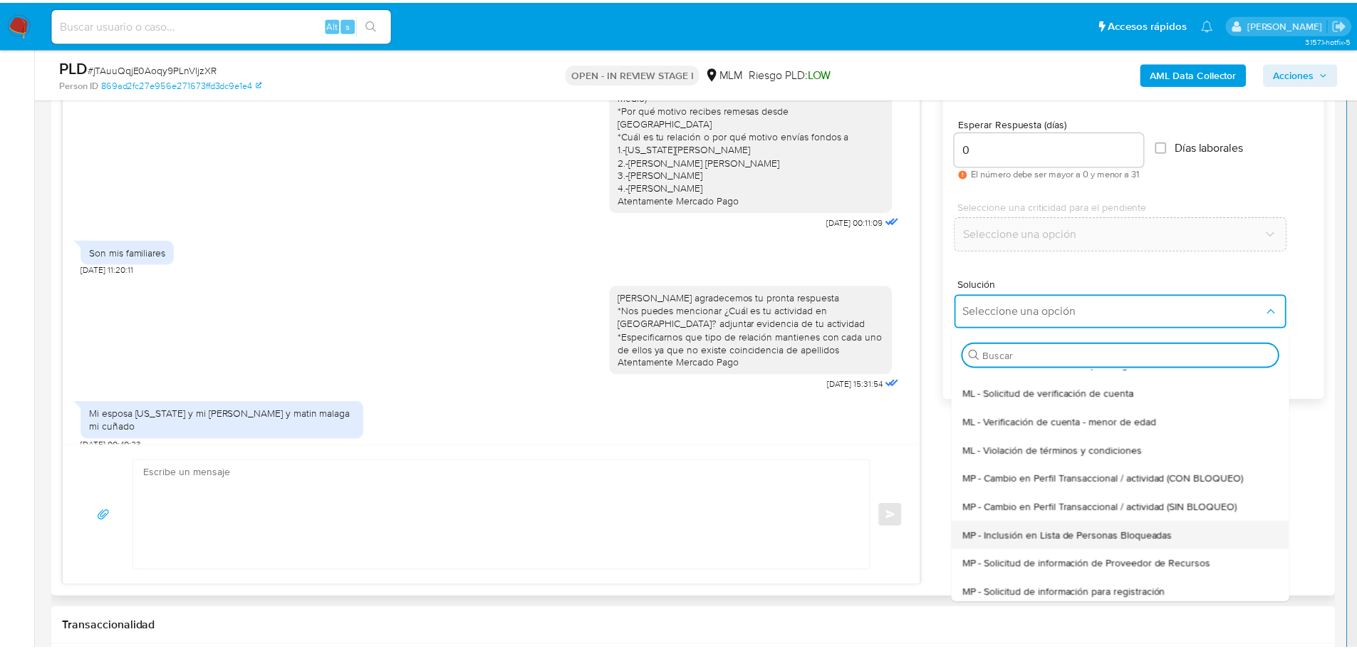
scroll to position [71, 0]
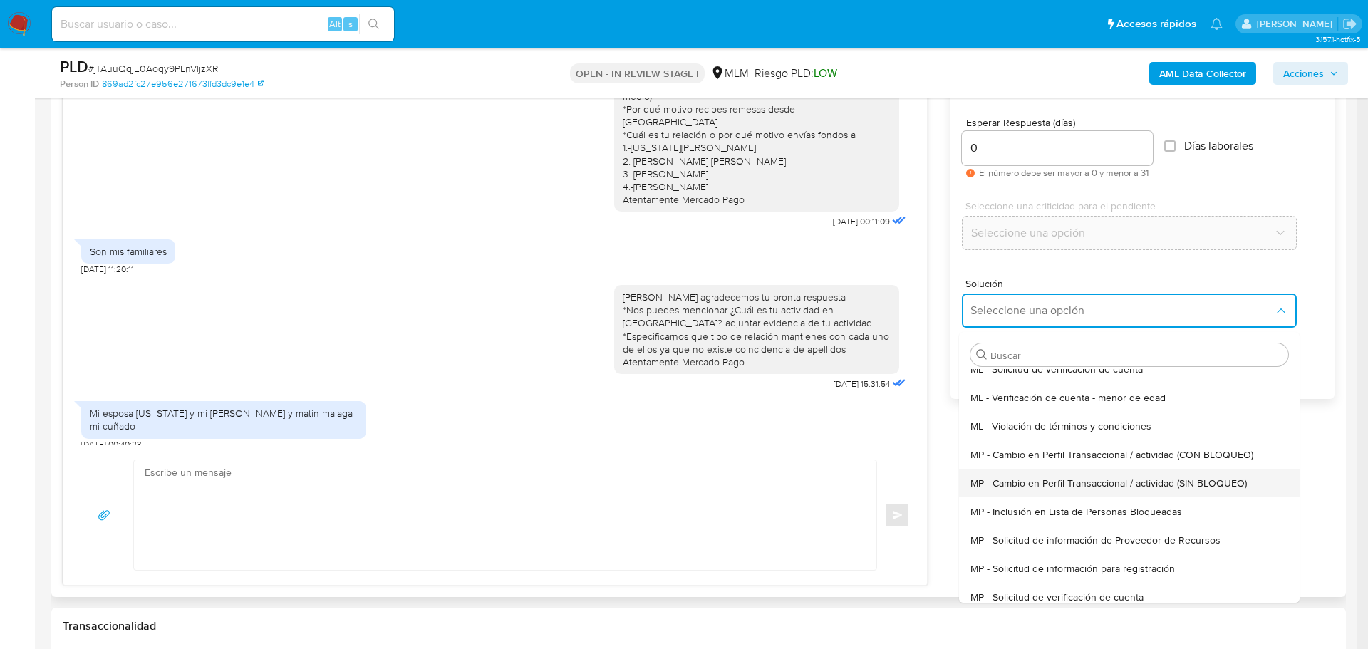
click at [1139, 485] on span "MP - Cambio en Perfil Transaccional / actividad (SIN BLOQUEO)" at bounding box center [1109, 483] width 276 height 13
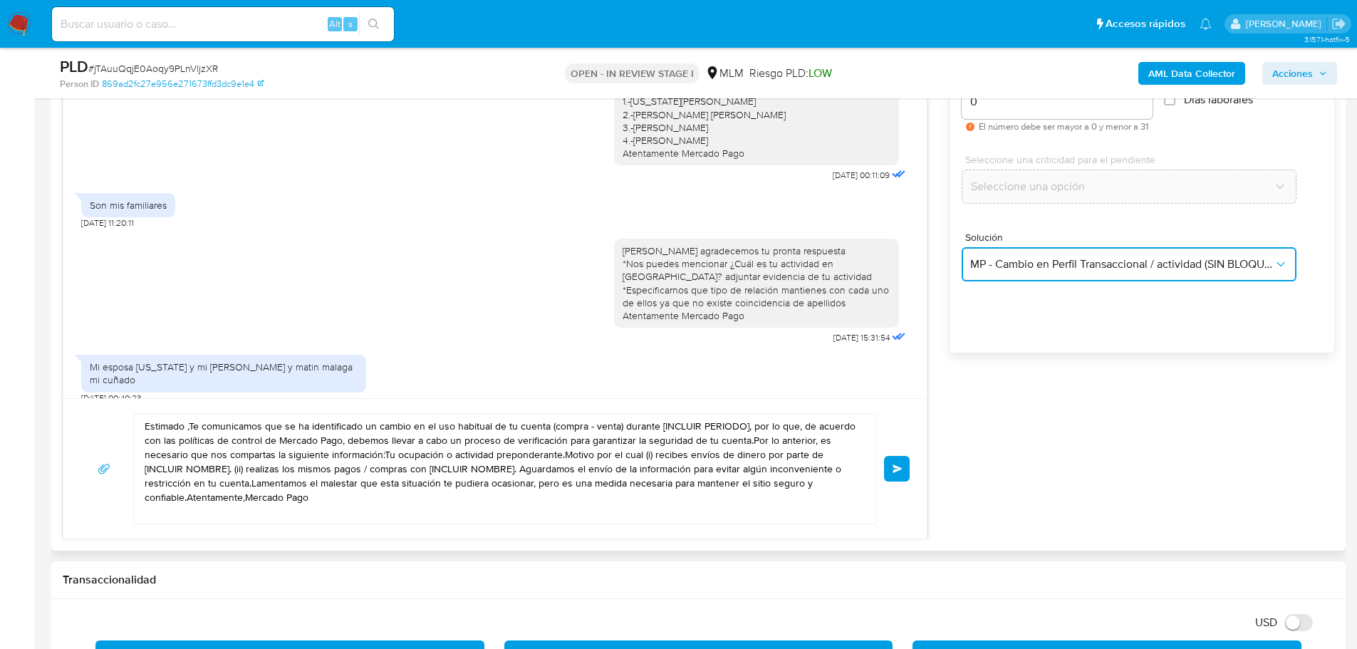
scroll to position [855, 0]
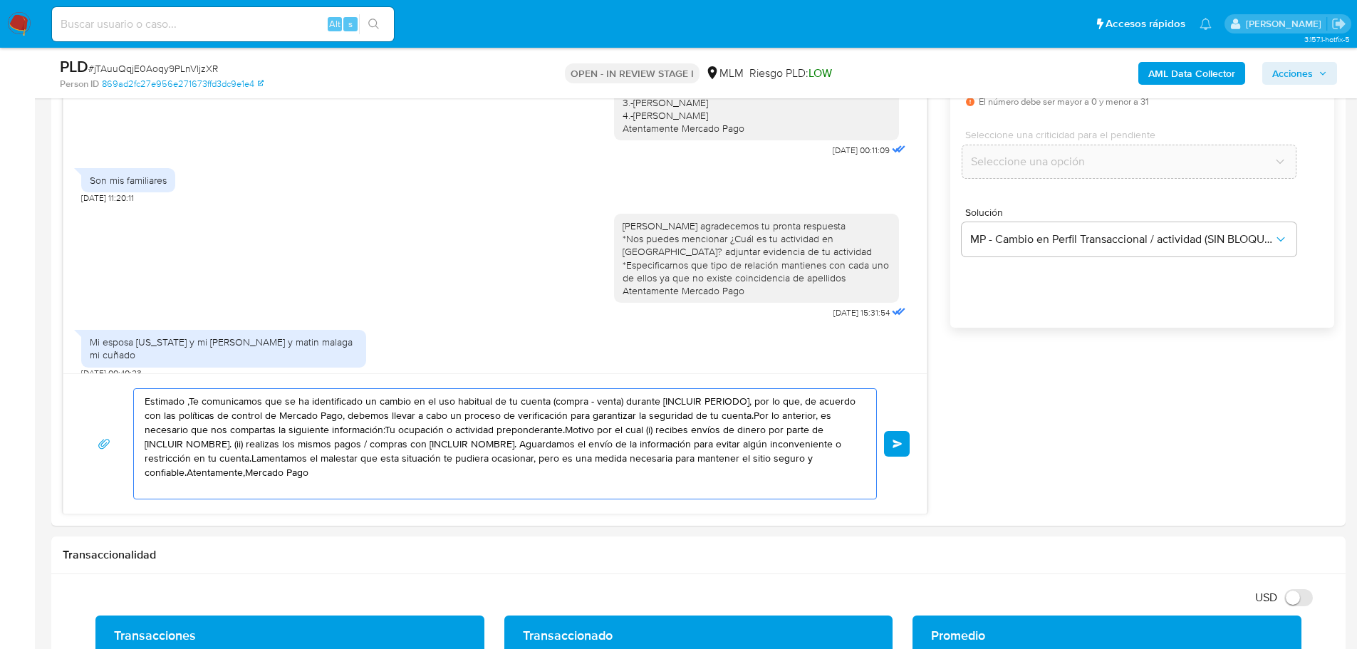
drag, startPoint x: 304, startPoint y: 470, endPoint x: -31, endPoint y: 367, distance: 351.0
paste textarea "Agradecemos tu tiempo e información proporcionada. Te recordamos que esto fue ú…"
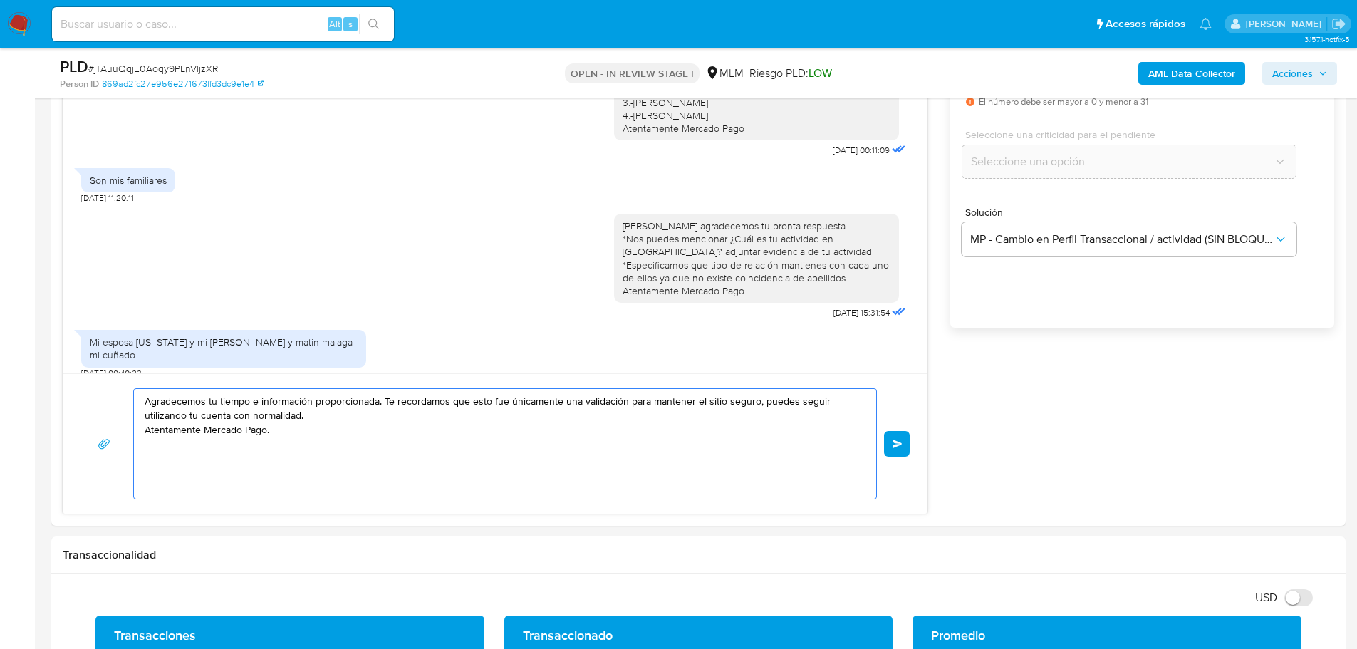
drag, startPoint x: 331, startPoint y: 432, endPoint x: 36, endPoint y: 378, distance: 299.8
type textarea "Agradecemos tu tiempo e información proporcionada. Te recordamos que esto fue ú…"
click at [907, 448] on button "Enviar" at bounding box center [897, 444] width 26 height 26
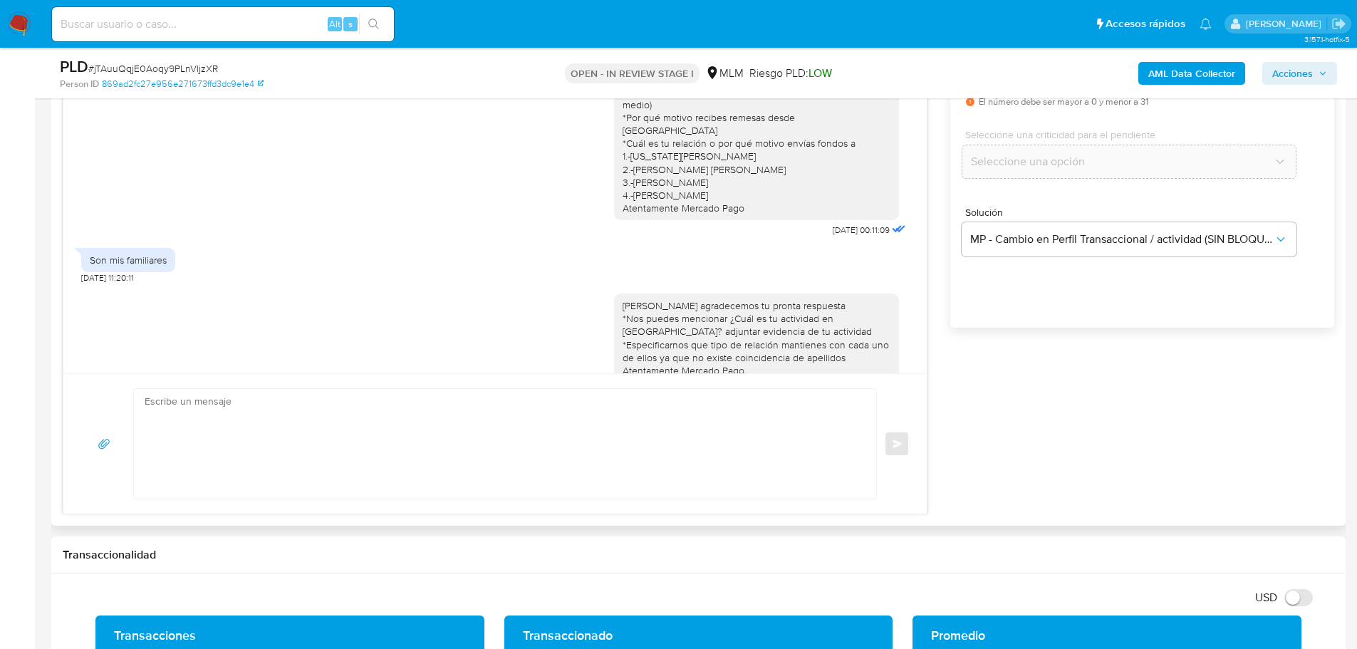
scroll to position [0, 0]
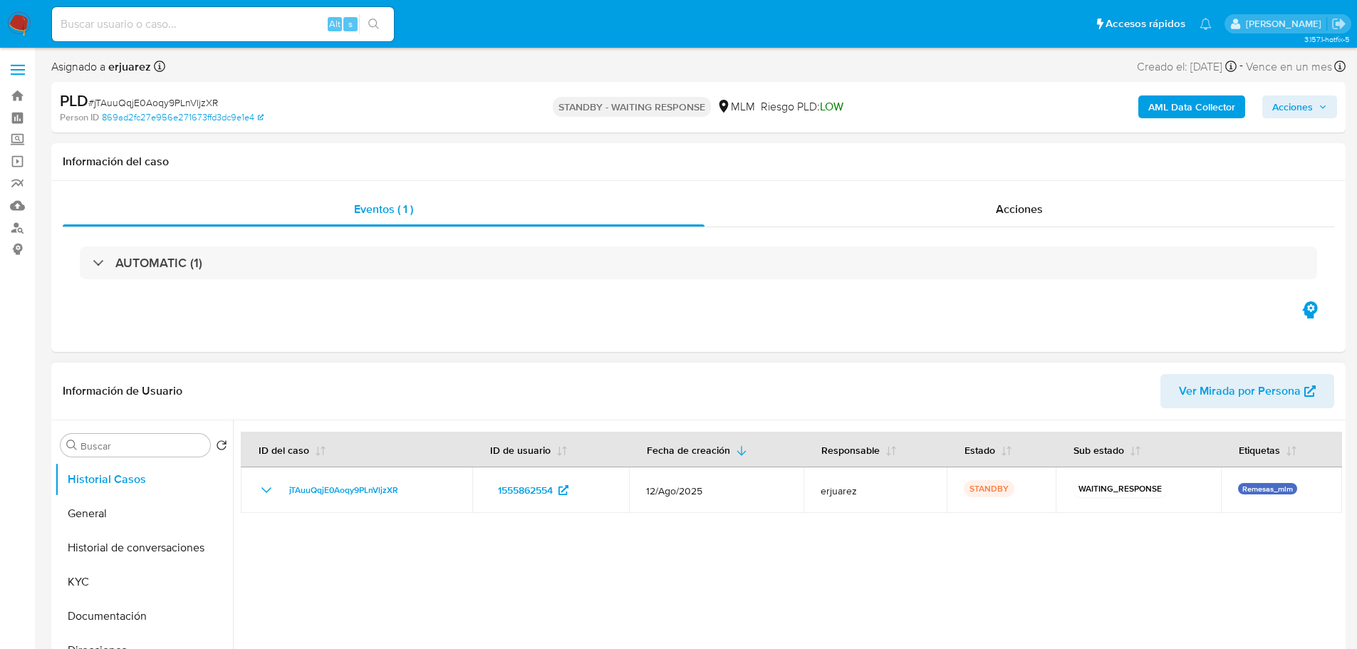
select select "10"
drag, startPoint x: 177, startPoint y: 554, endPoint x: 415, endPoint y: 539, distance: 238.5
click at [180, 554] on button "Historial de conversaciones" at bounding box center [144, 548] width 178 height 34
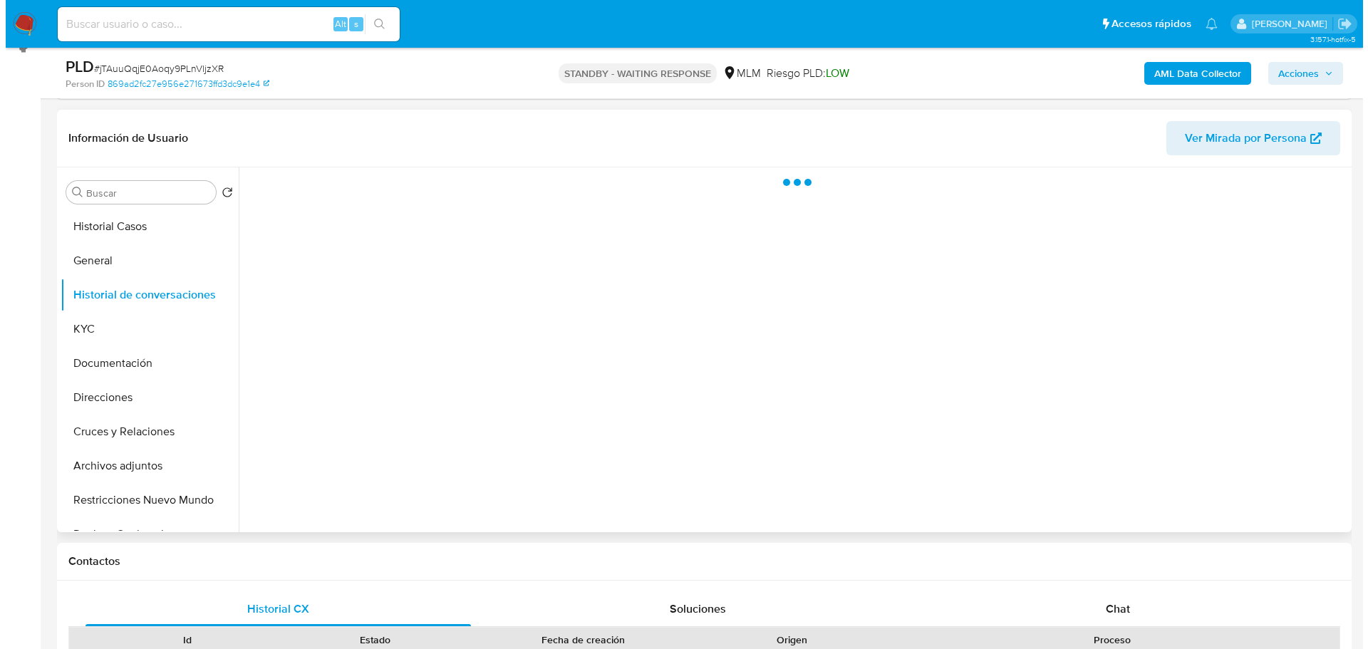
scroll to position [214, 0]
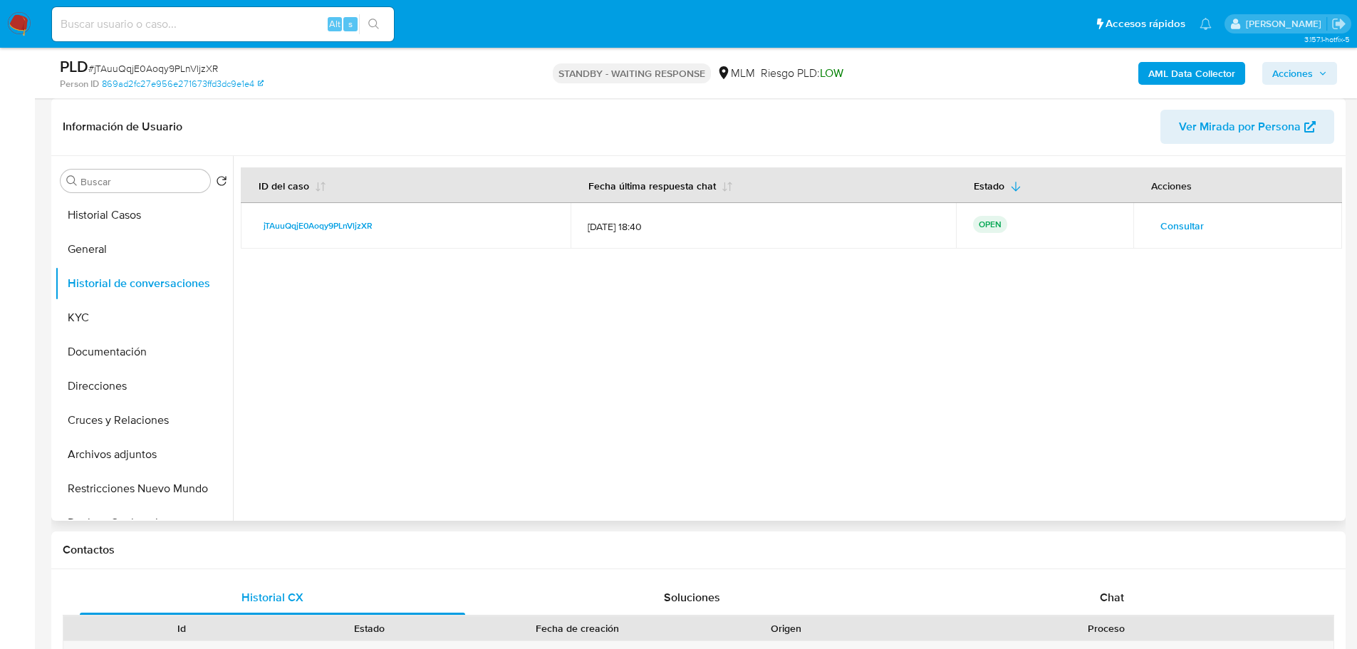
click at [1184, 221] on span "Consultar" at bounding box center [1182, 226] width 43 height 20
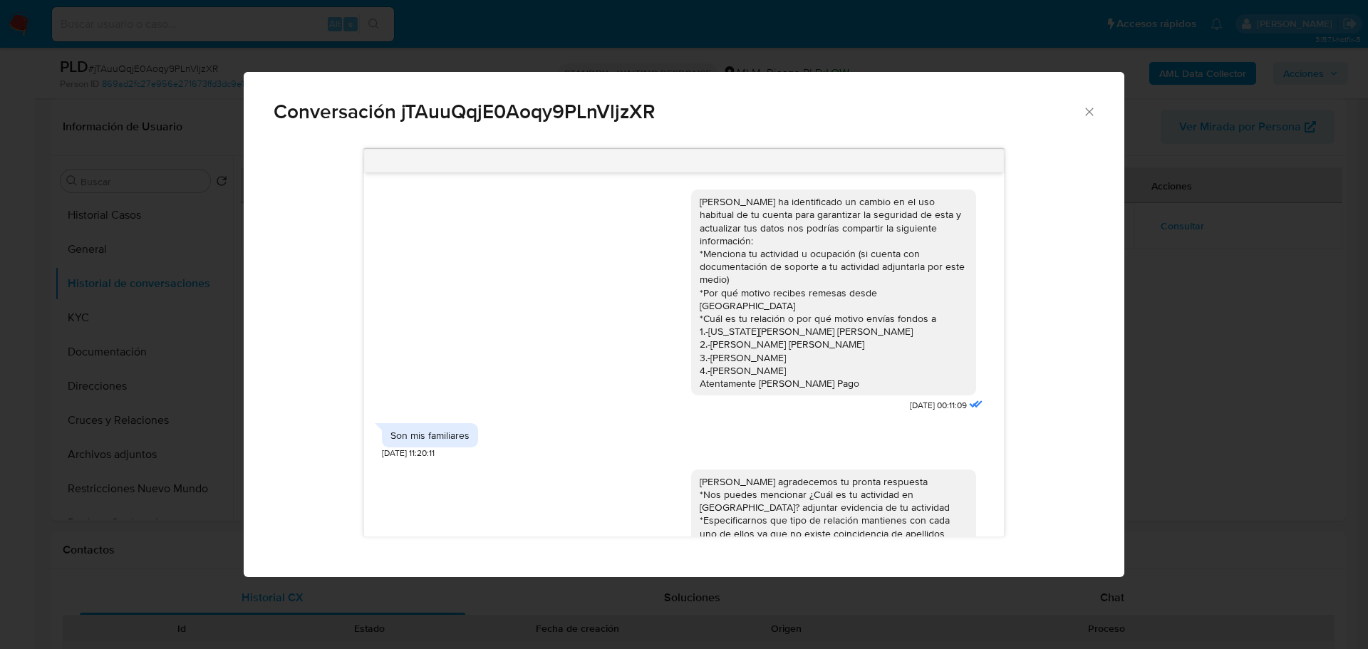
scroll to position [200, 0]
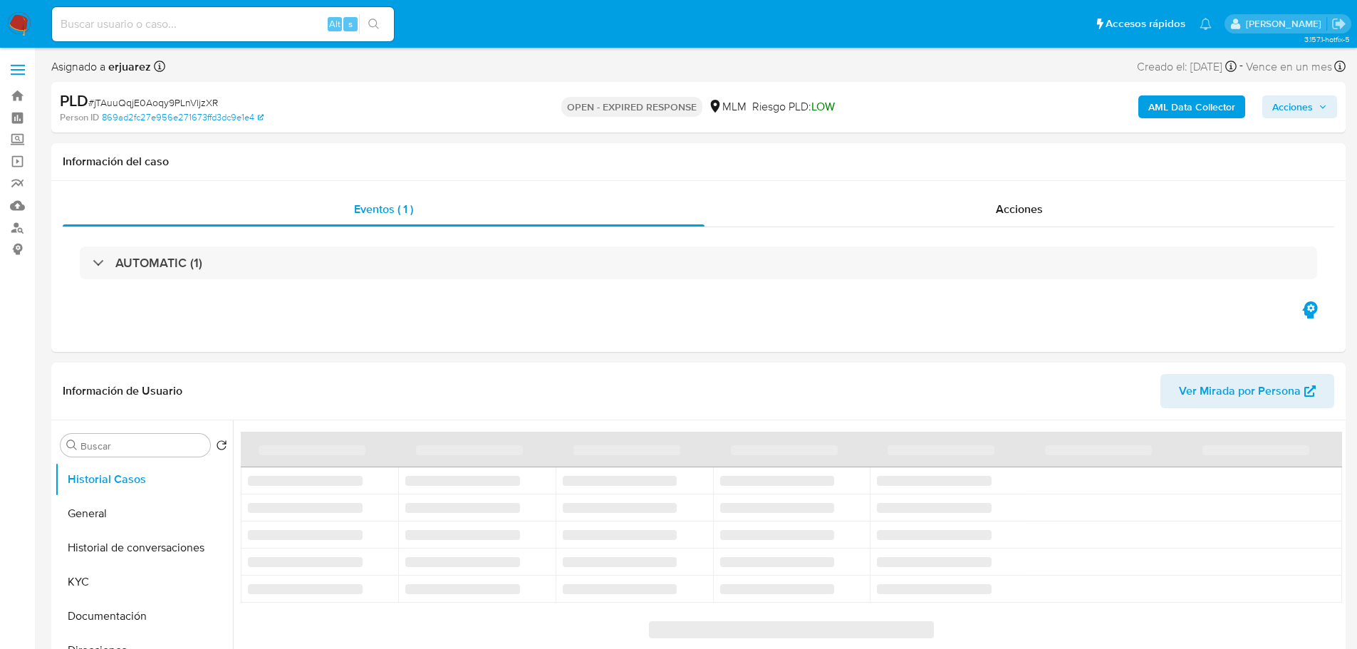
select select "10"
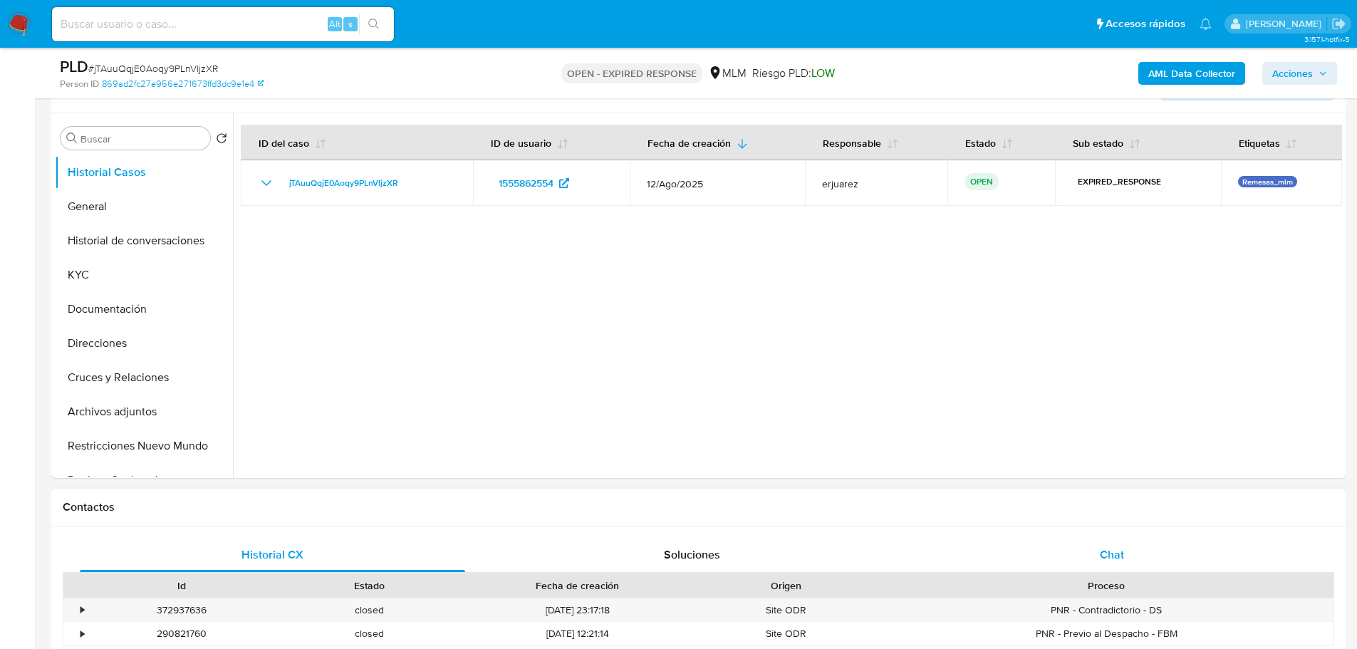
scroll to position [285, 0]
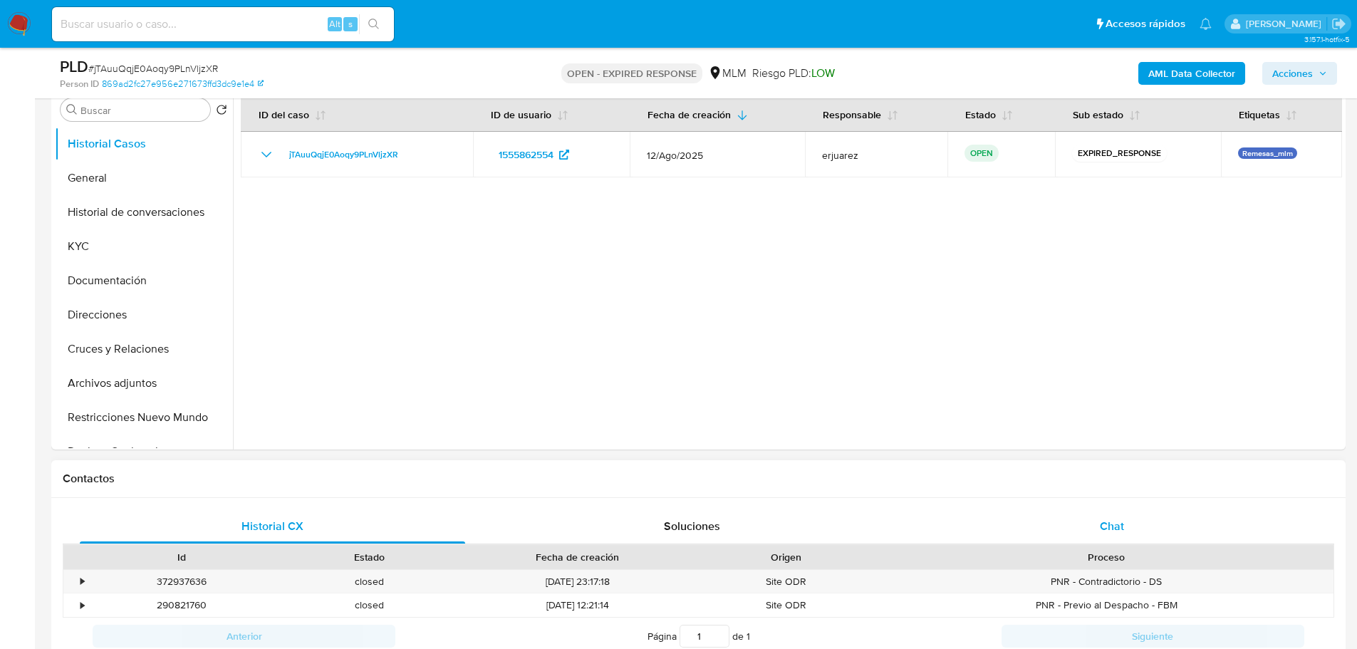
click at [1120, 529] on span "Chat" at bounding box center [1112, 526] width 24 height 16
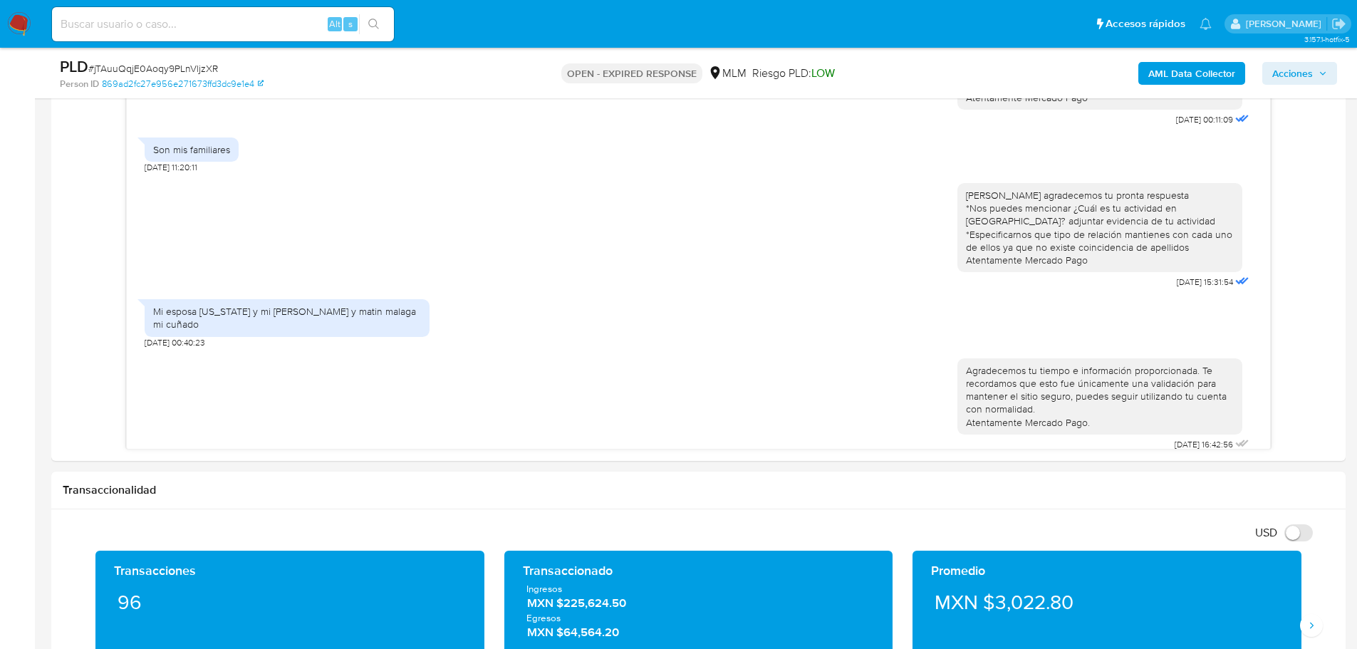
scroll to position [784, 0]
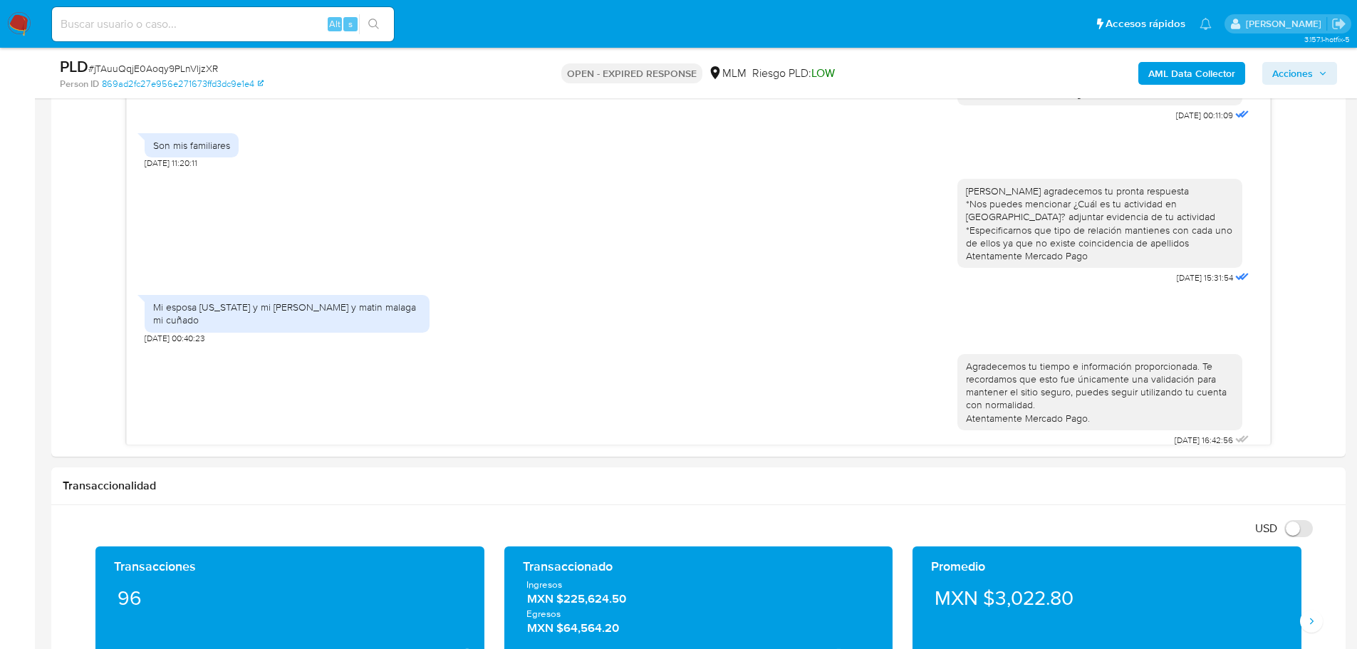
click at [26, 26] on img at bounding box center [19, 24] width 24 height 24
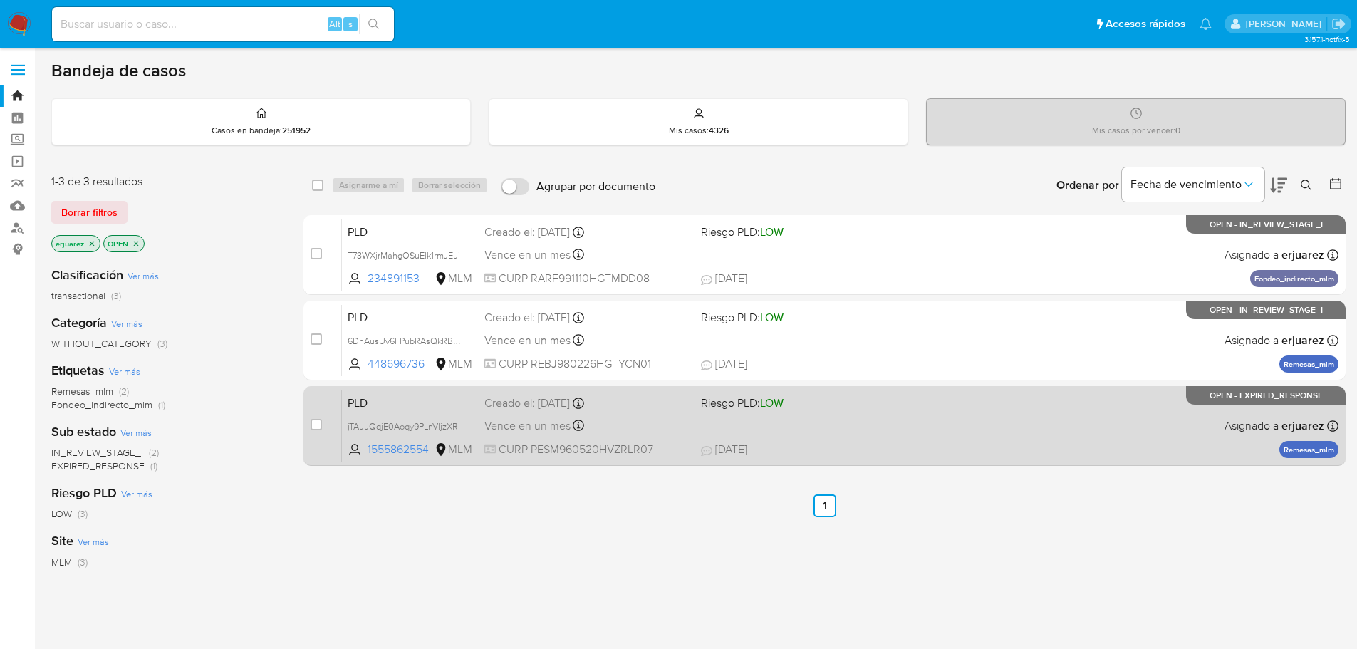
click at [904, 434] on div "PLD jTAuuQqjE0Aoqy9PLnVljzXR 1555862554 MLM Riesgo PLD: LOW Creado el: [DATE] C…" at bounding box center [840, 426] width 997 height 72
click at [321, 427] on input "checkbox" at bounding box center [316, 424] width 11 height 11
checkbox input "true"
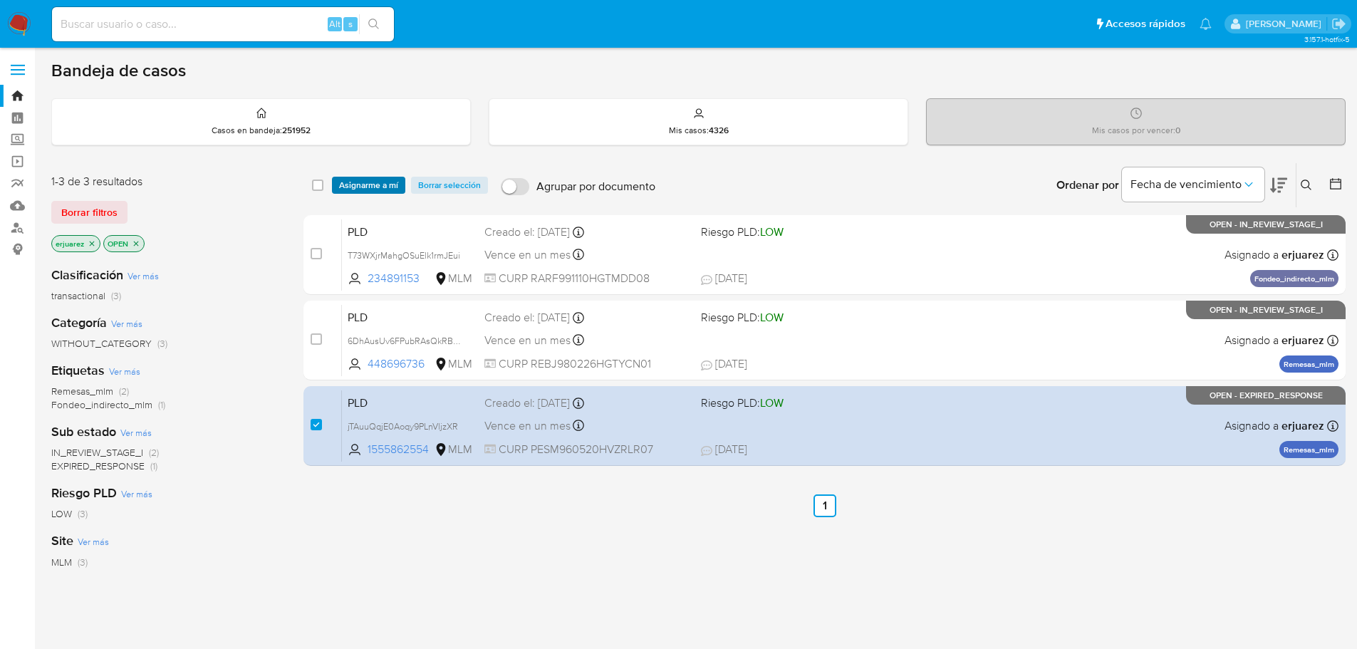
click at [363, 182] on span "Asignarme a mí" at bounding box center [368, 185] width 59 height 14
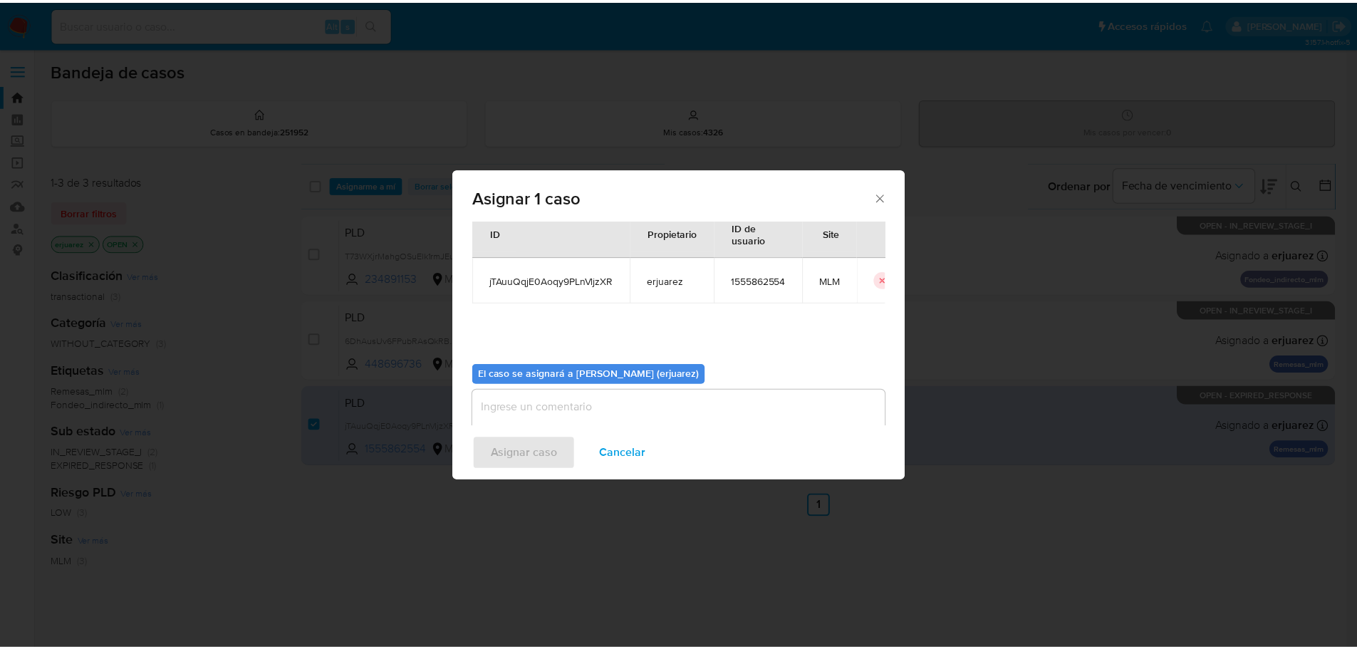
scroll to position [74, 0]
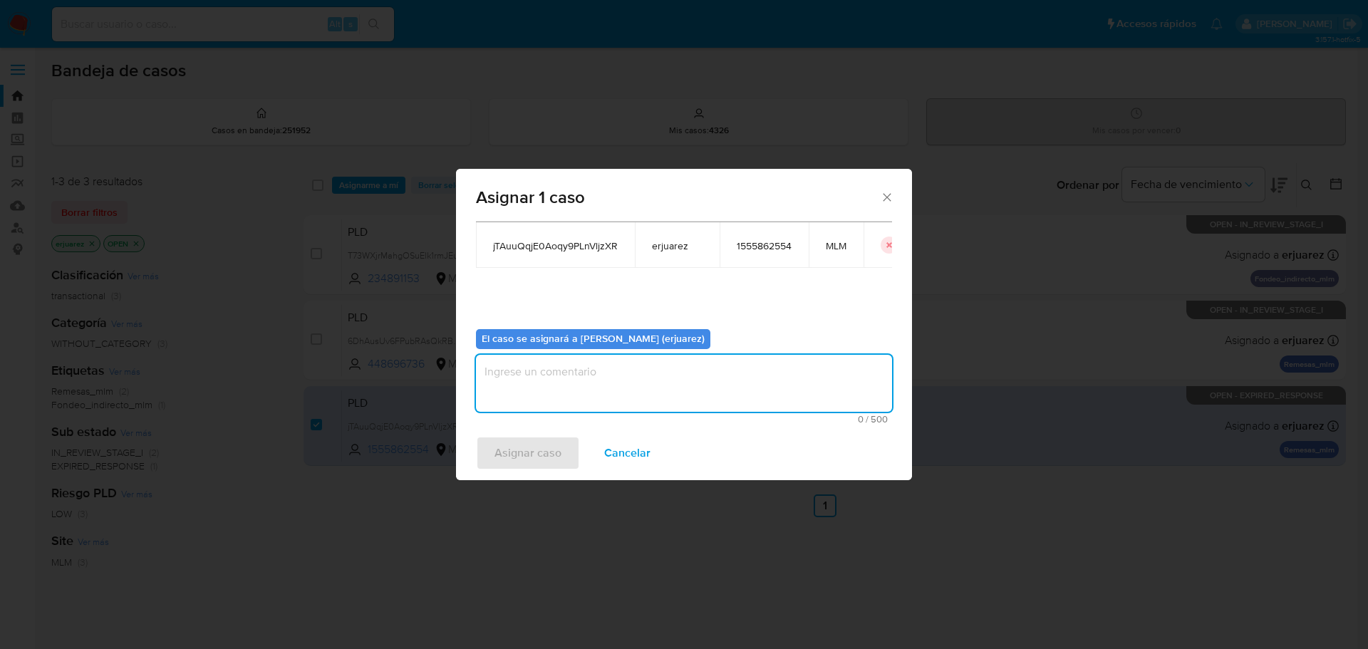
click at [613, 358] on textarea "assign-modal" at bounding box center [684, 383] width 416 height 57
type textarea "EPJU"
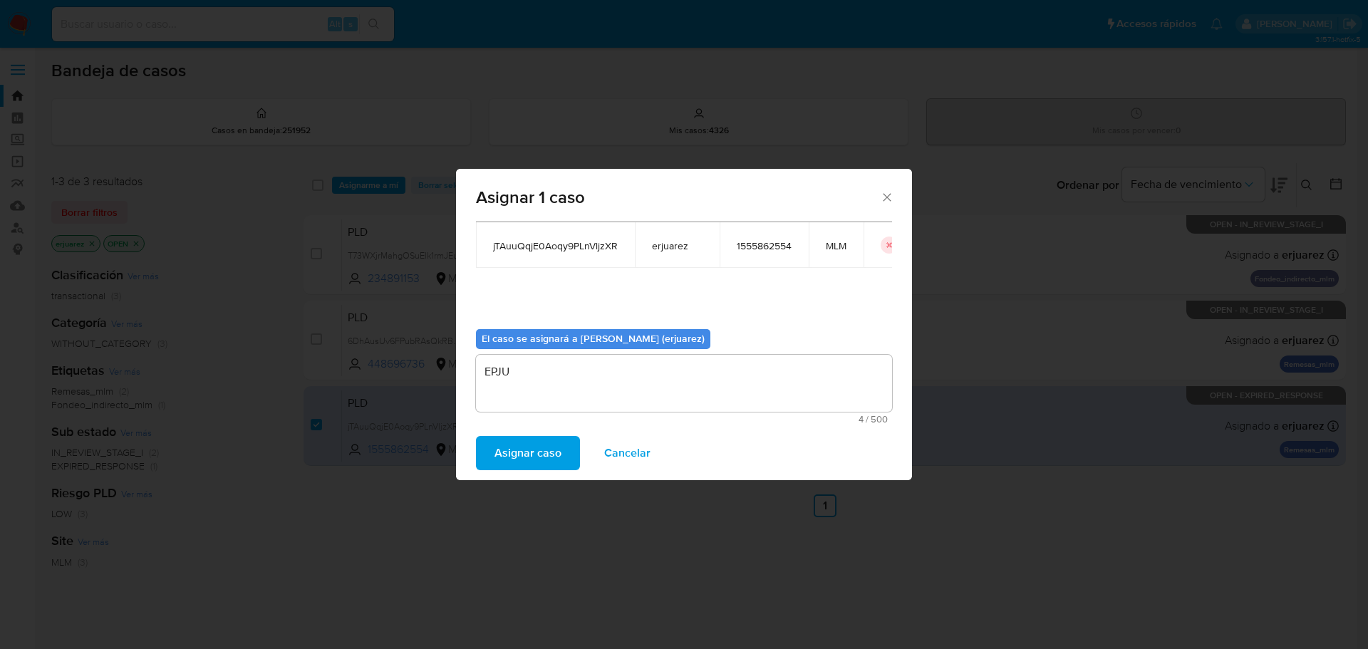
click at [514, 441] on span "Asignar caso" at bounding box center [528, 453] width 67 height 31
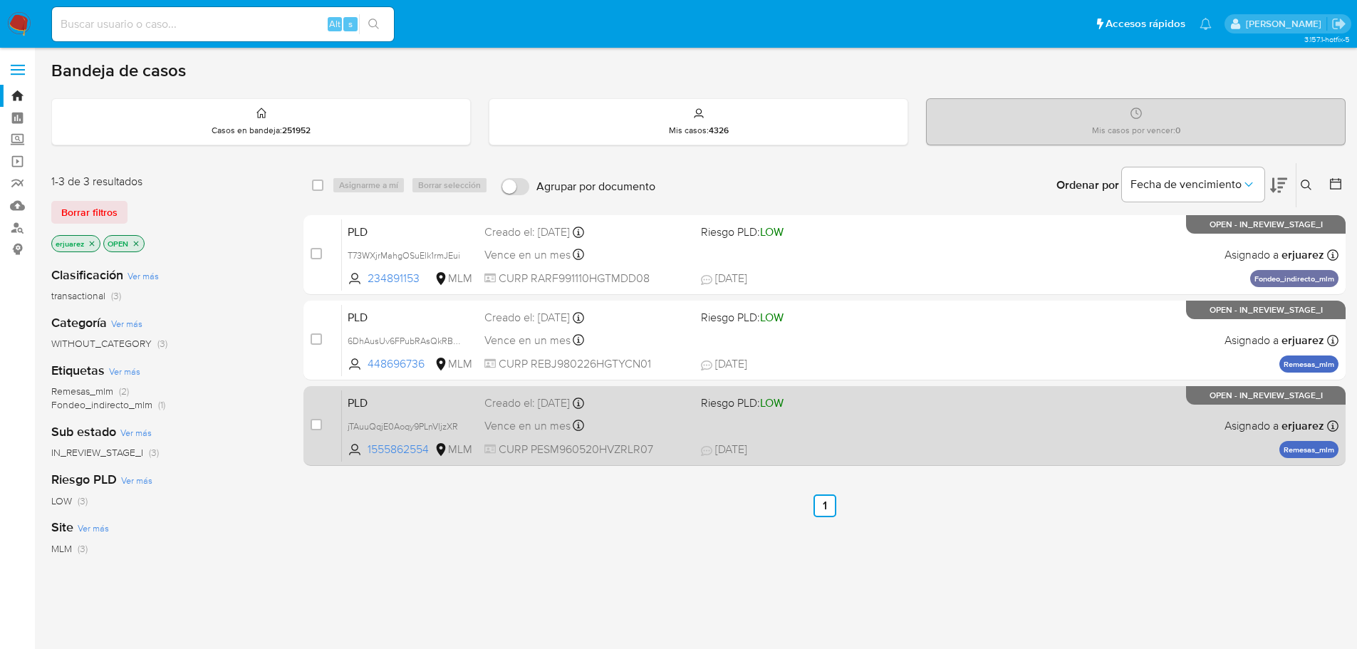
click at [928, 416] on div "PLD jTAuuQqjE0Aoqy9PLnVljzXR 1555862554 MLM Riesgo PLD: LOW Creado el: 12/08/20…" at bounding box center [840, 426] width 997 height 72
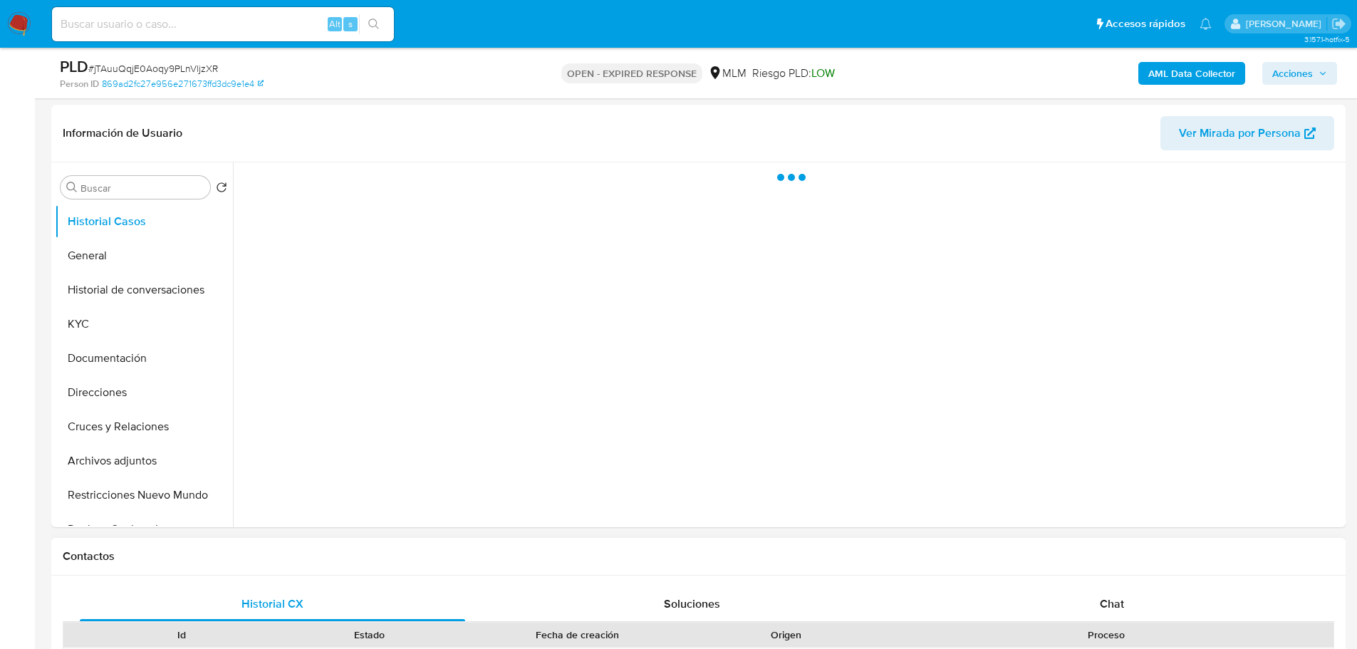
scroll to position [285, 0]
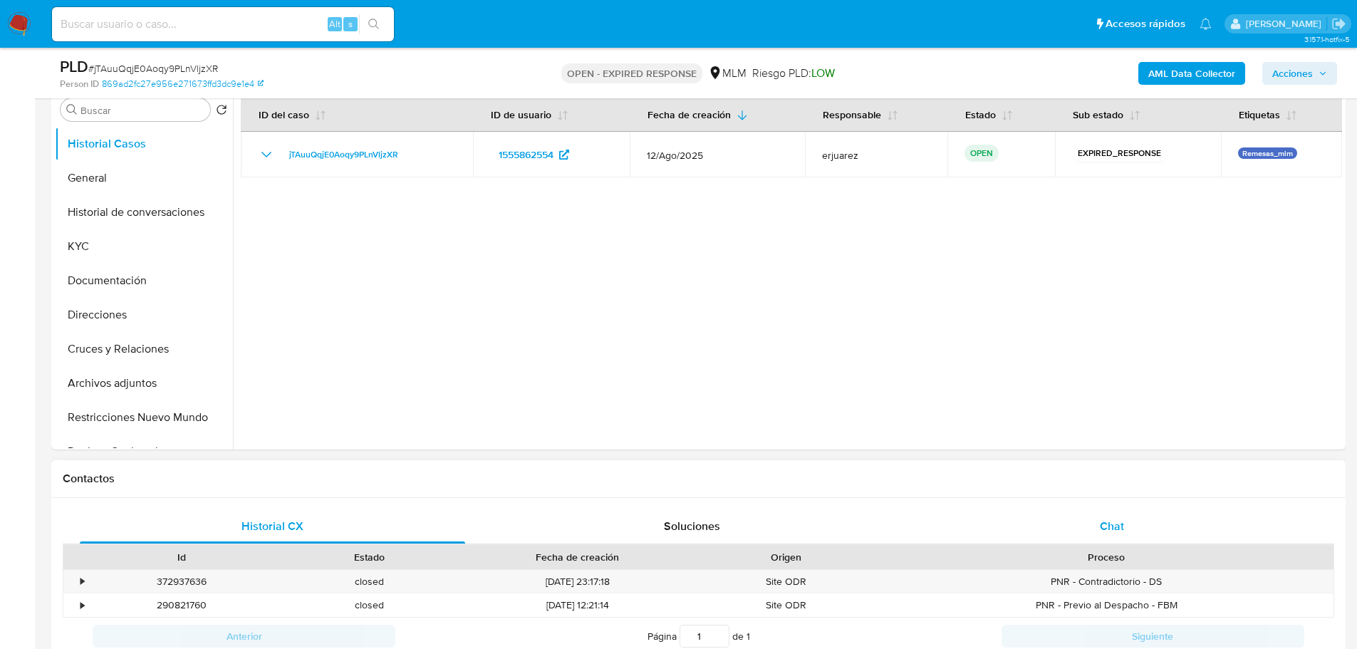
select select "10"
click at [1110, 519] on span "Chat" at bounding box center [1112, 526] width 24 height 16
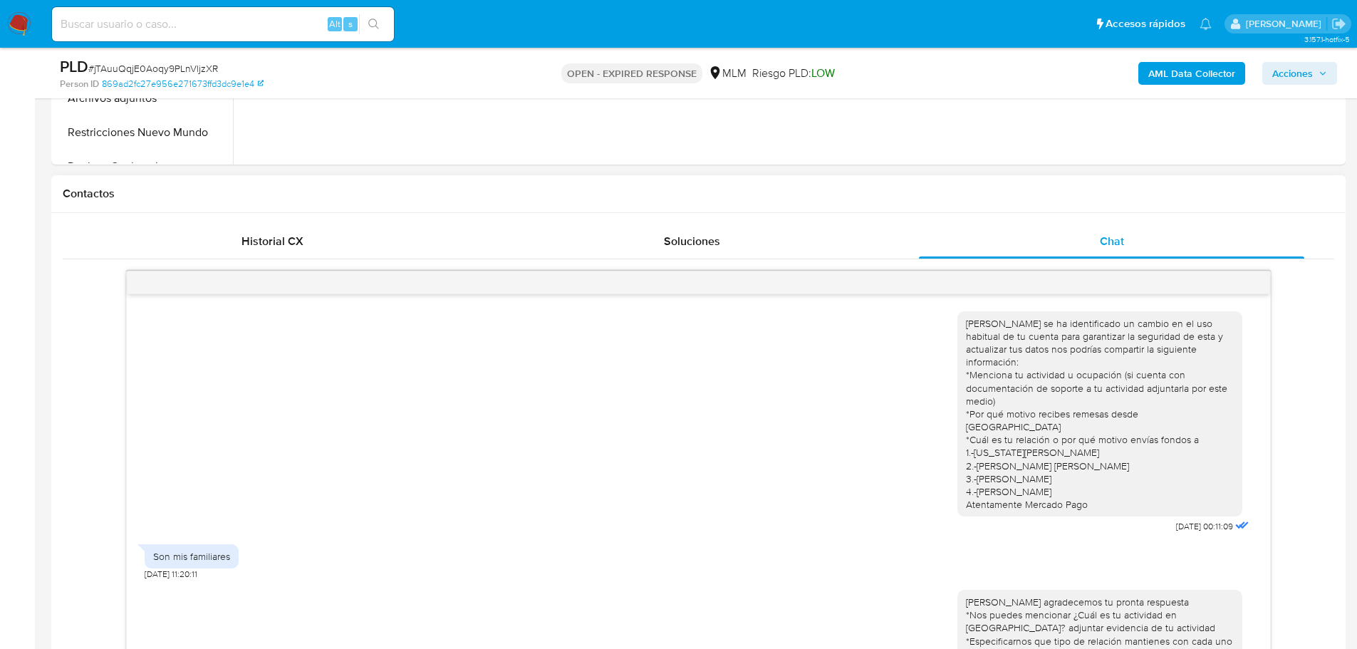
scroll to position [197, 0]
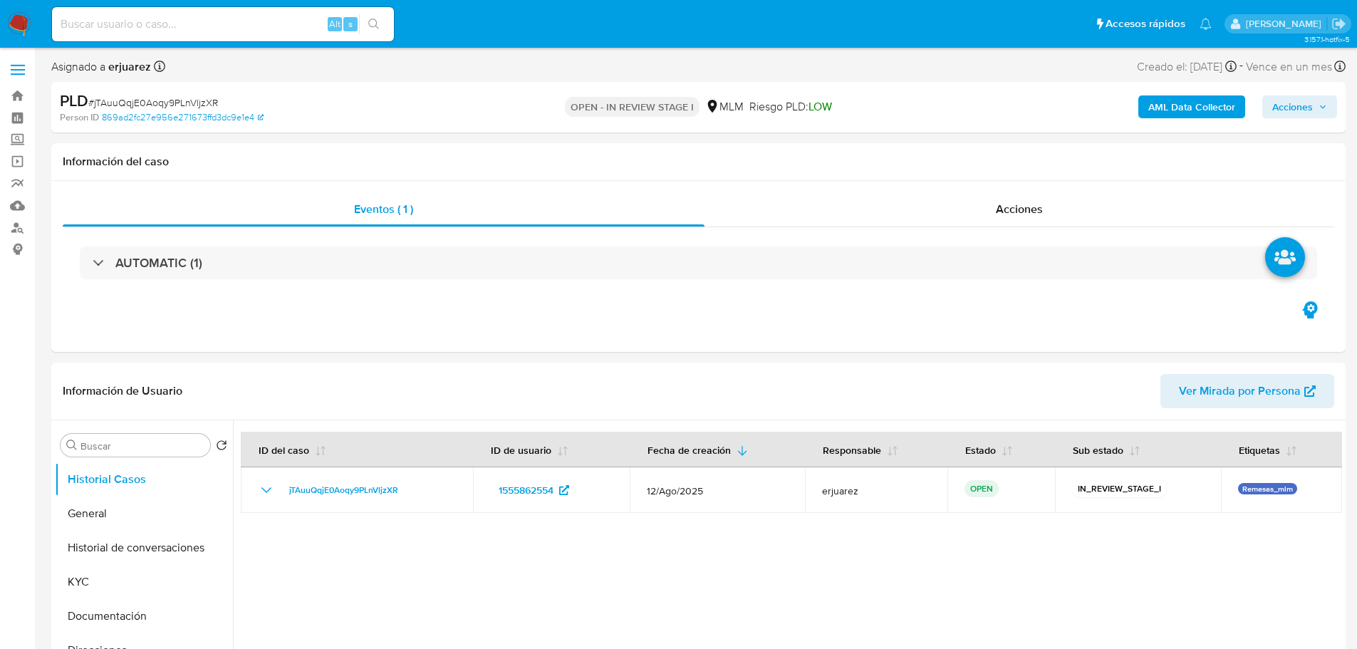
select select "10"
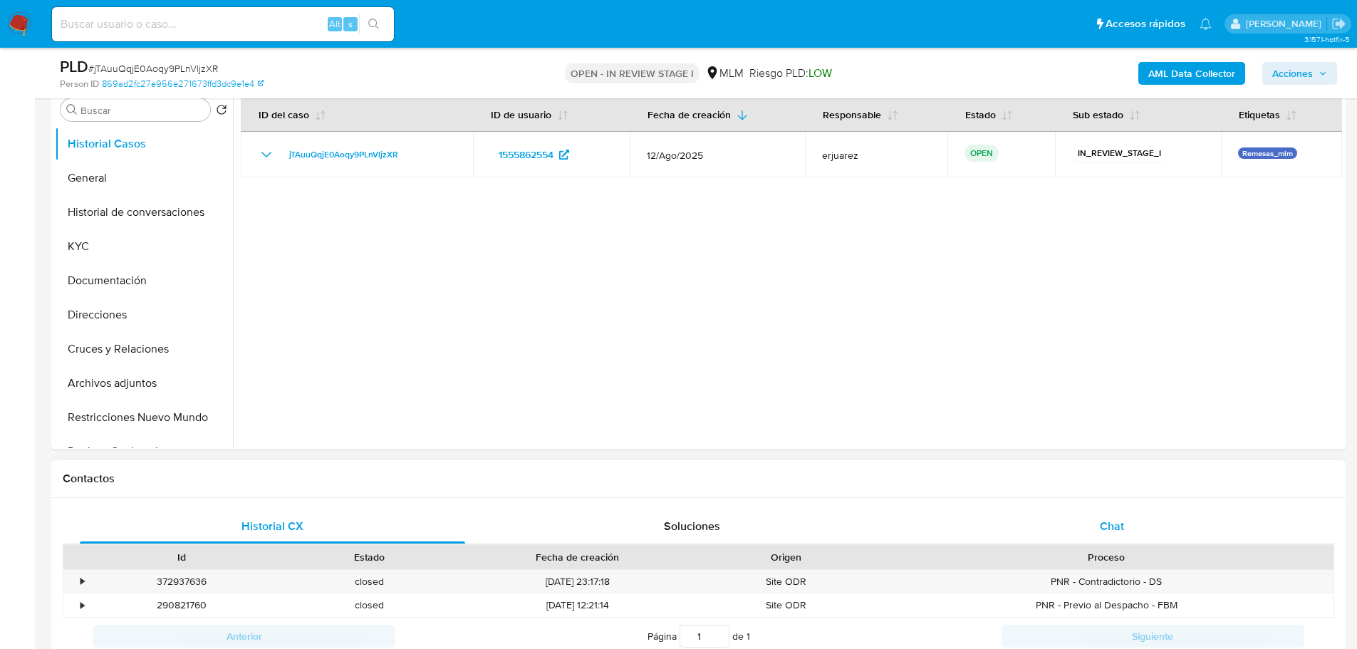
click at [1098, 518] on div "Chat" at bounding box center [1112, 526] width 386 height 34
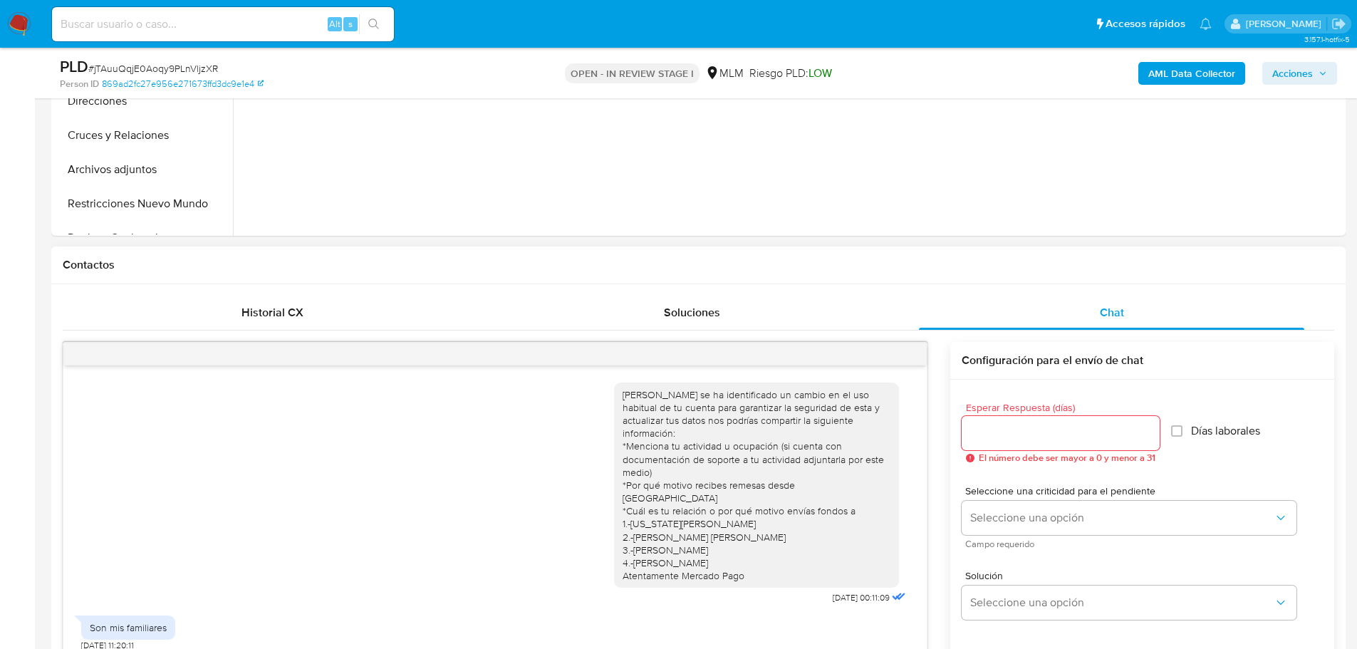
scroll to position [197, 0]
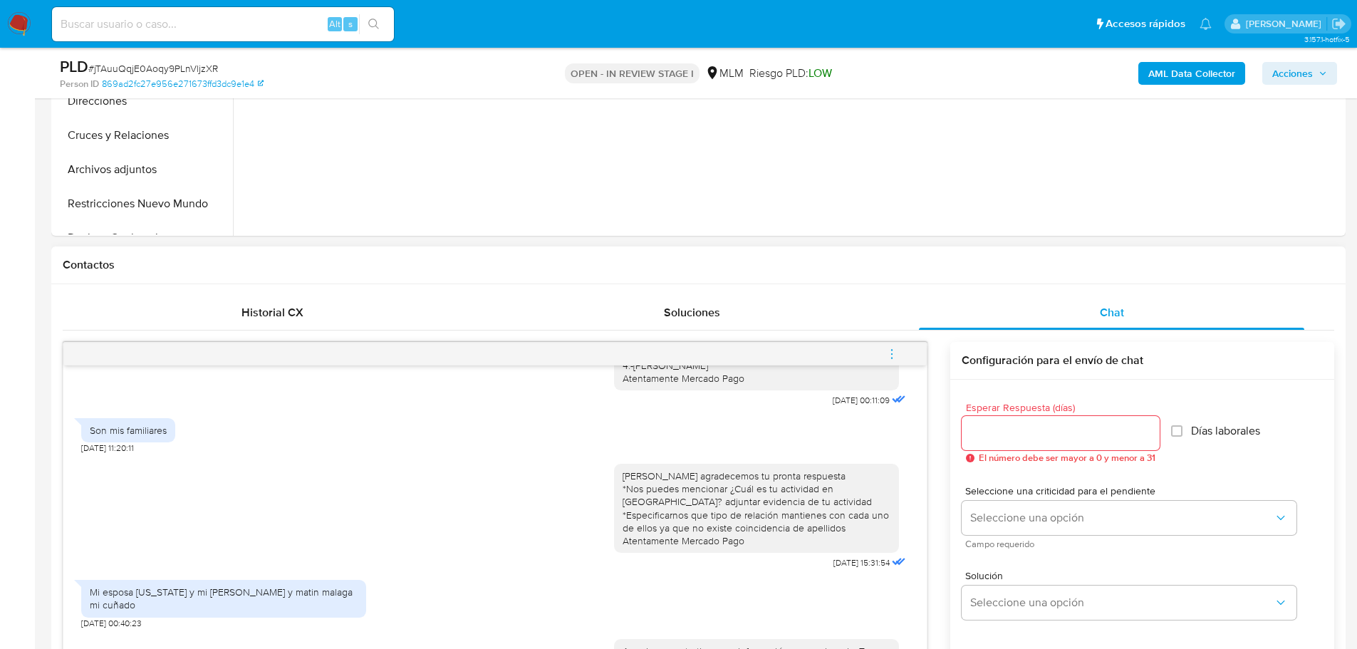
click at [889, 348] on icon "menu-action" at bounding box center [892, 354] width 13 height 13
click at [782, 331] on li "Cerrar conversación" at bounding box center [796, 327] width 146 height 26
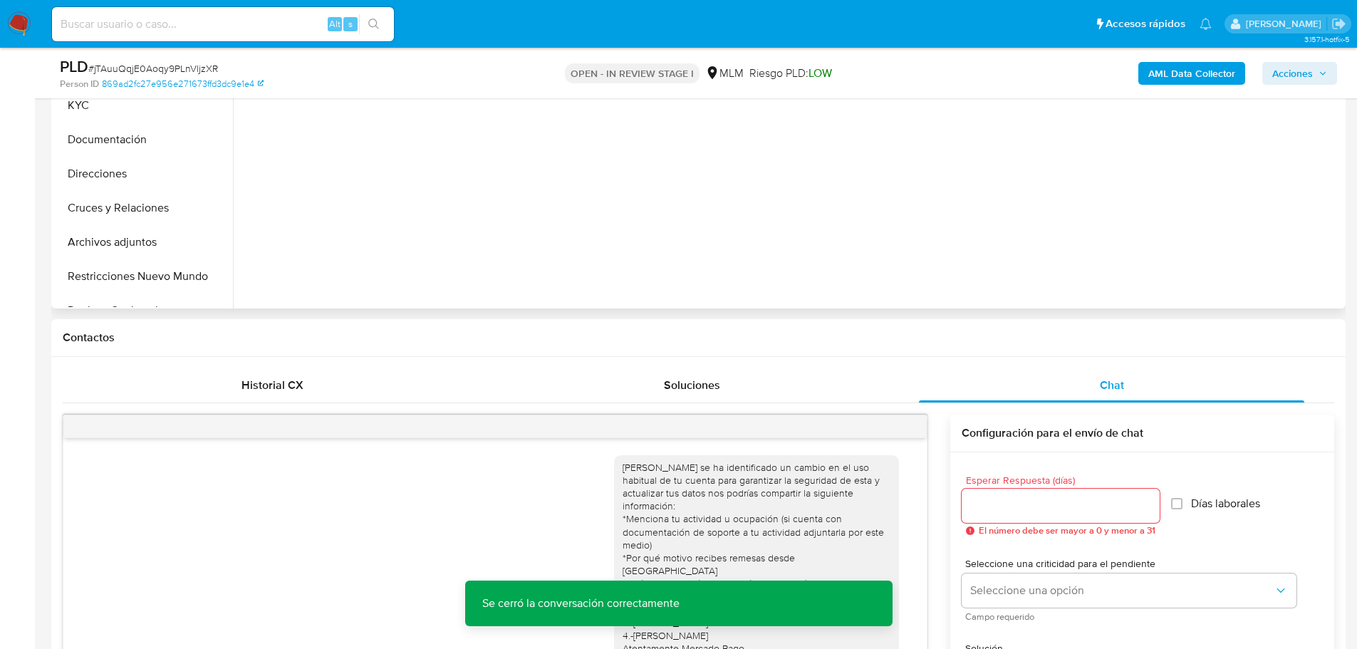
scroll to position [356, 0]
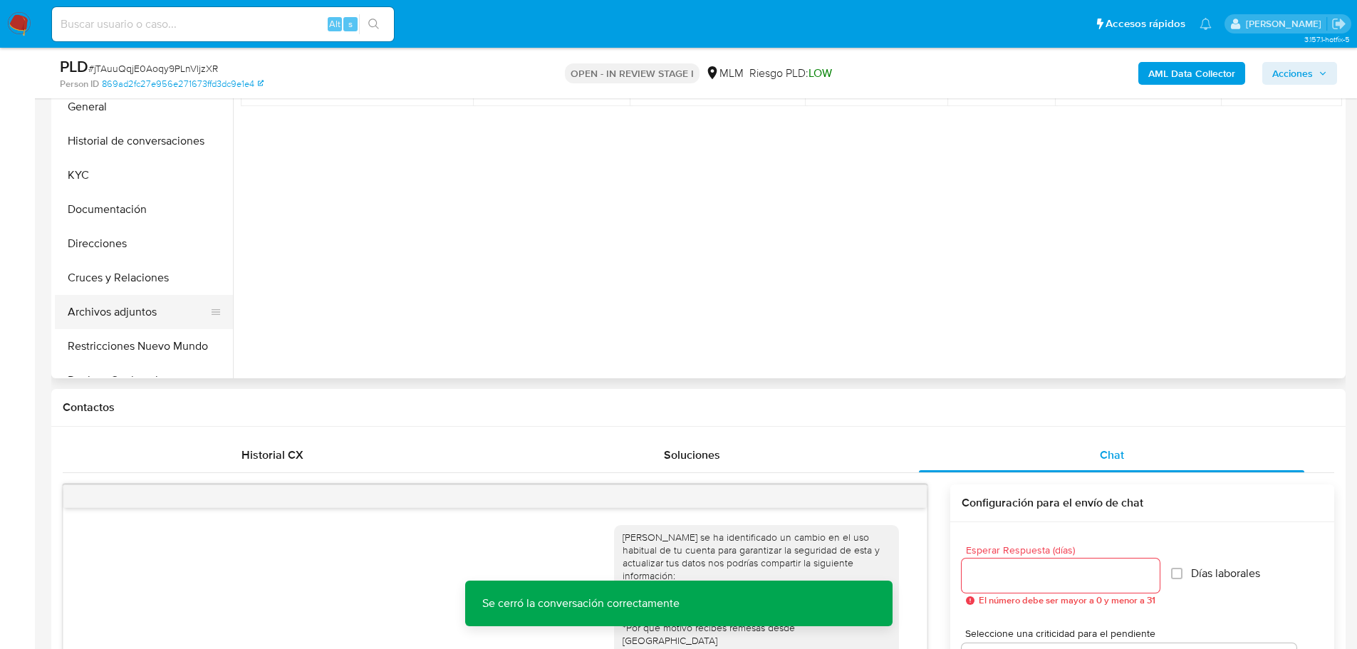
click at [115, 311] on button "Archivos adjuntos" at bounding box center [138, 312] width 167 height 34
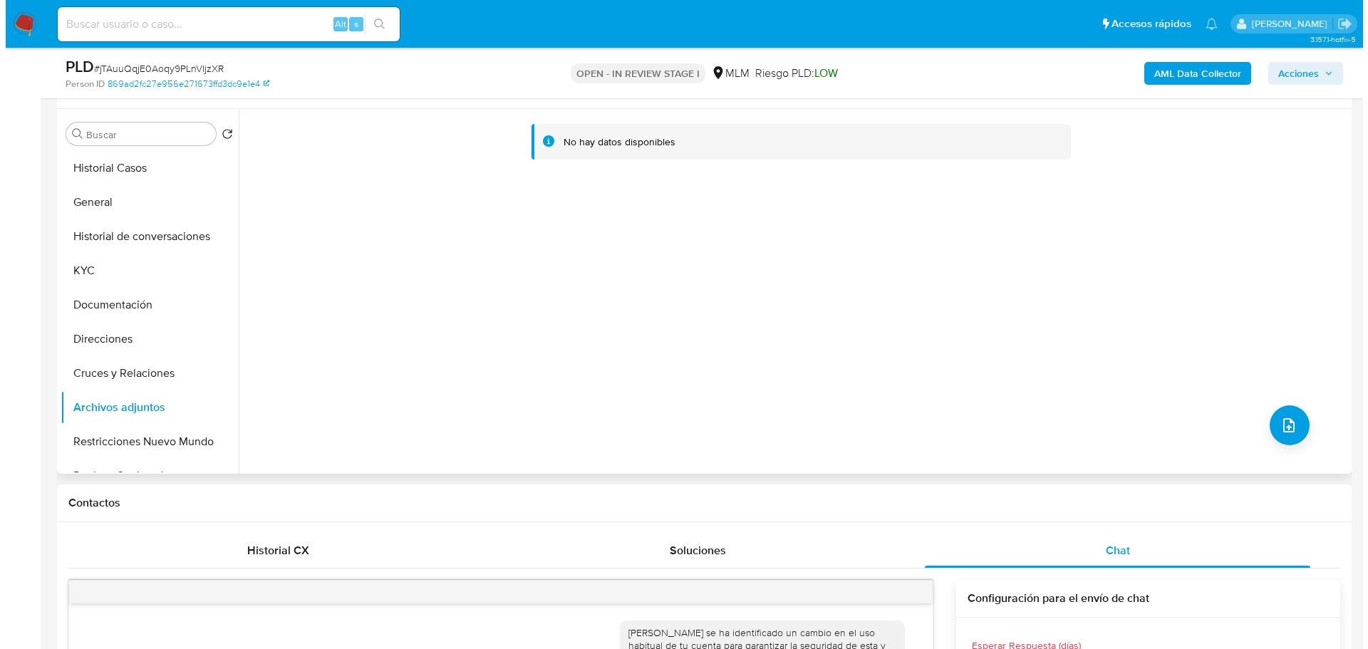
scroll to position [143, 0]
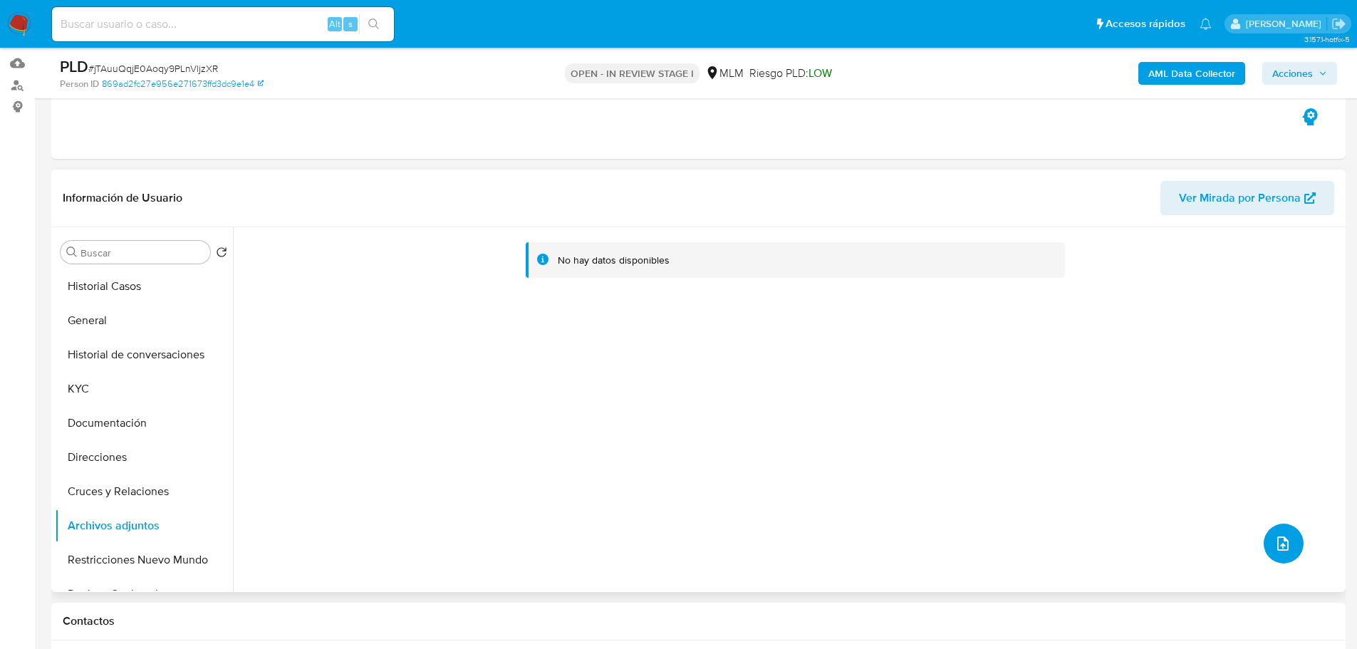
click at [1278, 554] on button "upload-file" at bounding box center [1284, 544] width 40 height 40
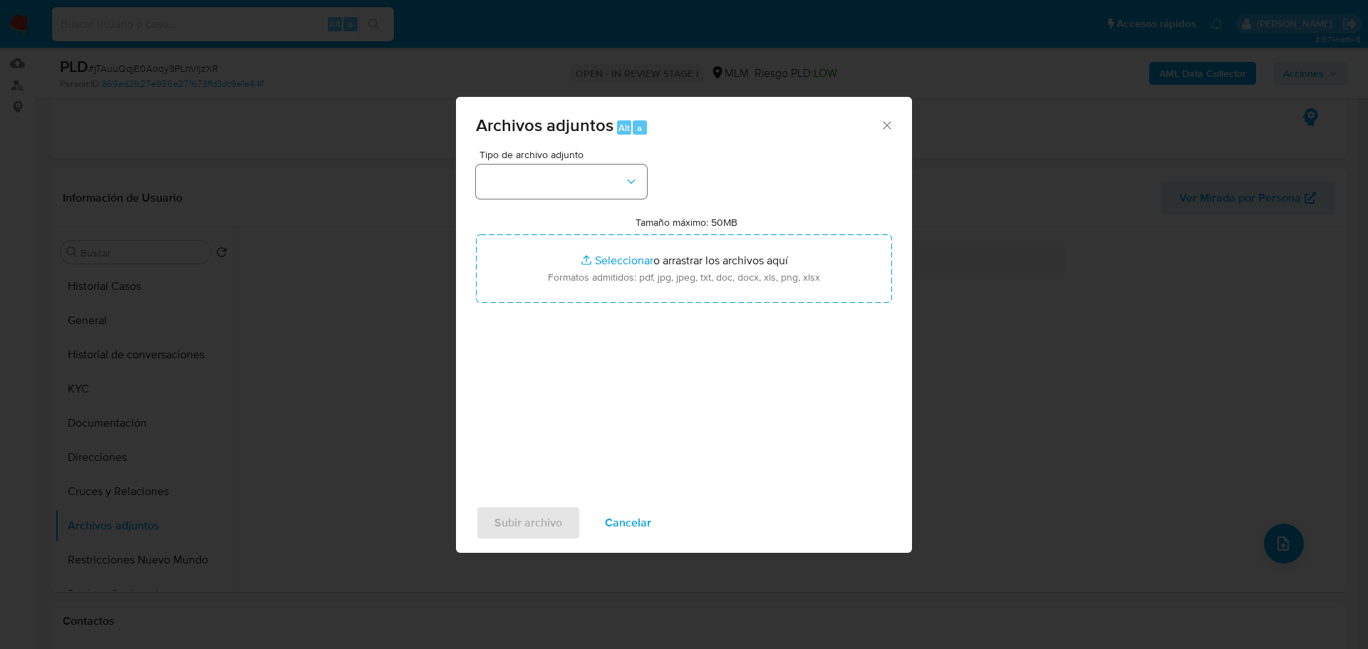
drag, startPoint x: 575, startPoint y: 139, endPoint x: 570, endPoint y: 171, distance: 32.5
click at [575, 145] on div "Archivos adjuntos Alt a" at bounding box center [684, 123] width 456 height 53
click at [570, 171] on button "button" at bounding box center [561, 182] width 171 height 34
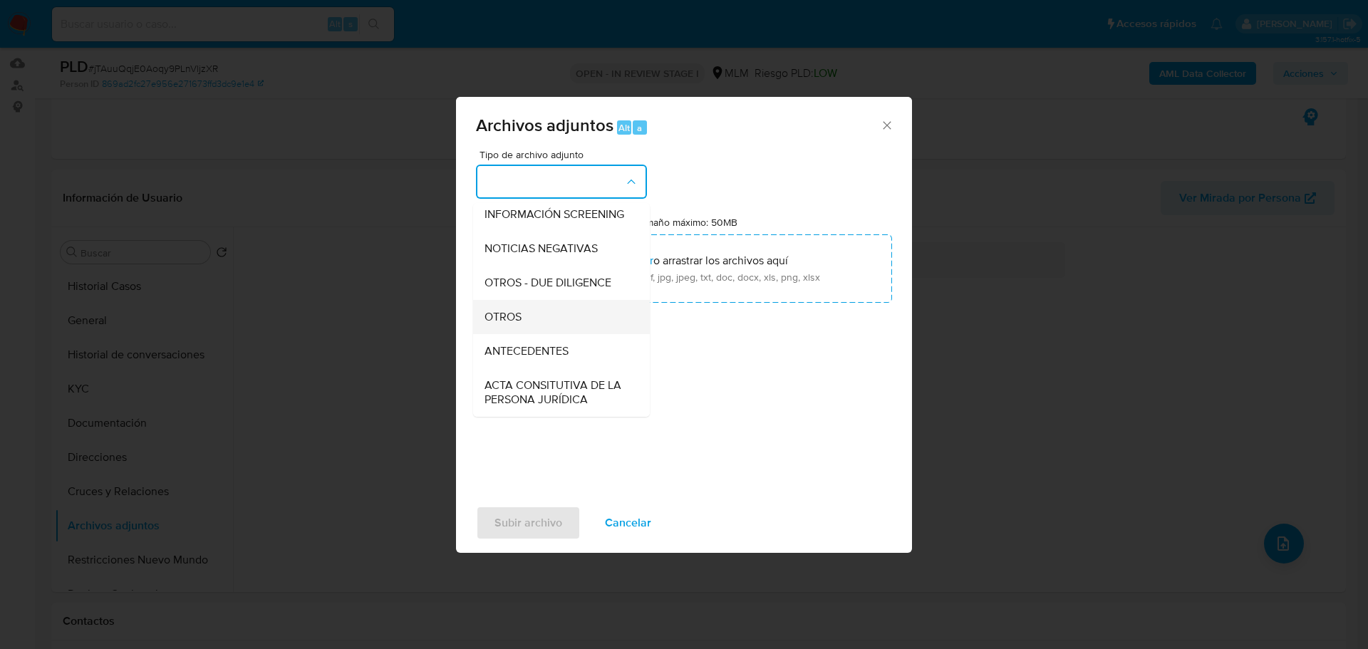
click at [501, 324] on span "OTROS" at bounding box center [503, 317] width 37 height 14
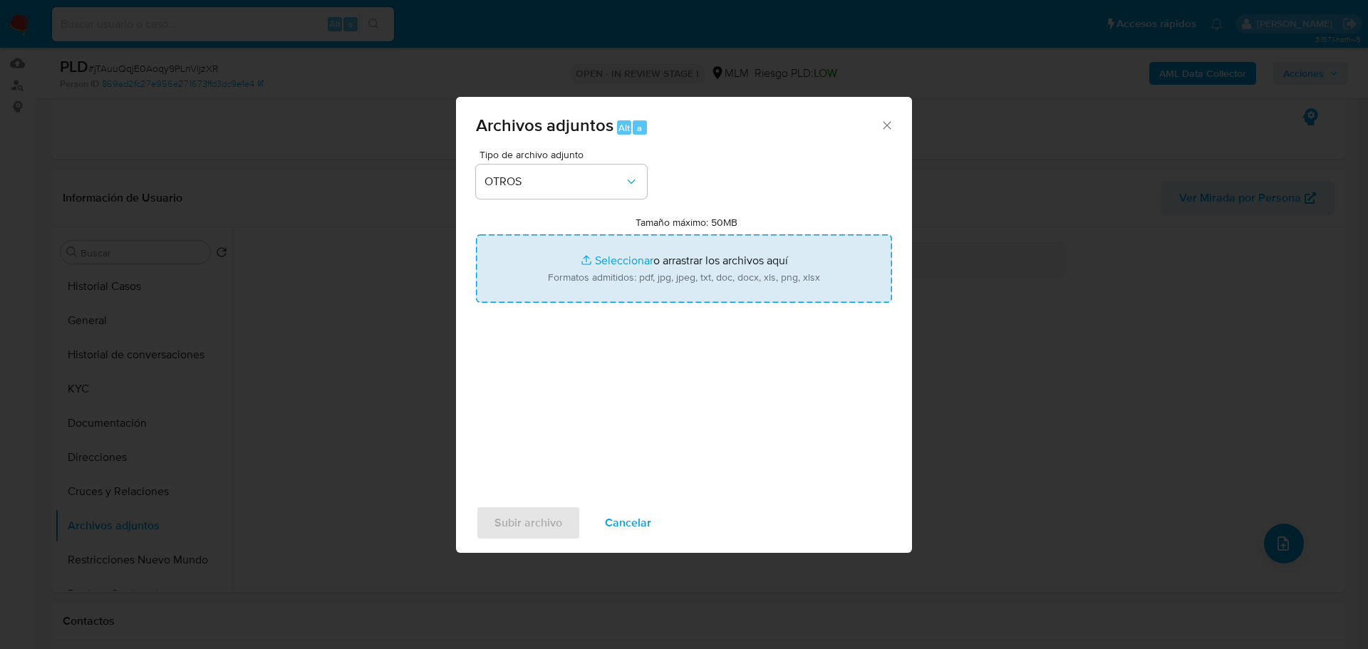
click at [631, 247] on input "Tamaño máximo: 50MB Seleccionar archivos" at bounding box center [684, 268] width 416 height 68
type input "C:\fakepath\1555862554_Martin Perez Salazar_Ago25.pdf"
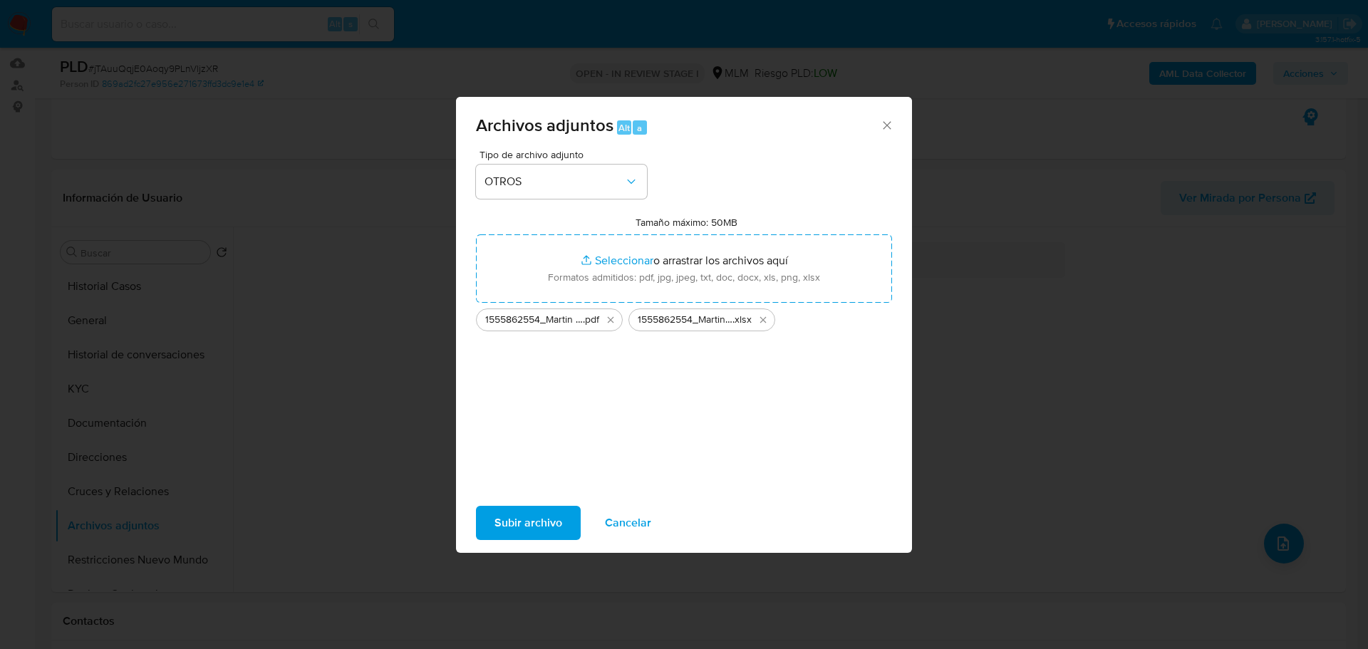
click at [552, 513] on span "Subir archivo" at bounding box center [529, 522] width 68 height 31
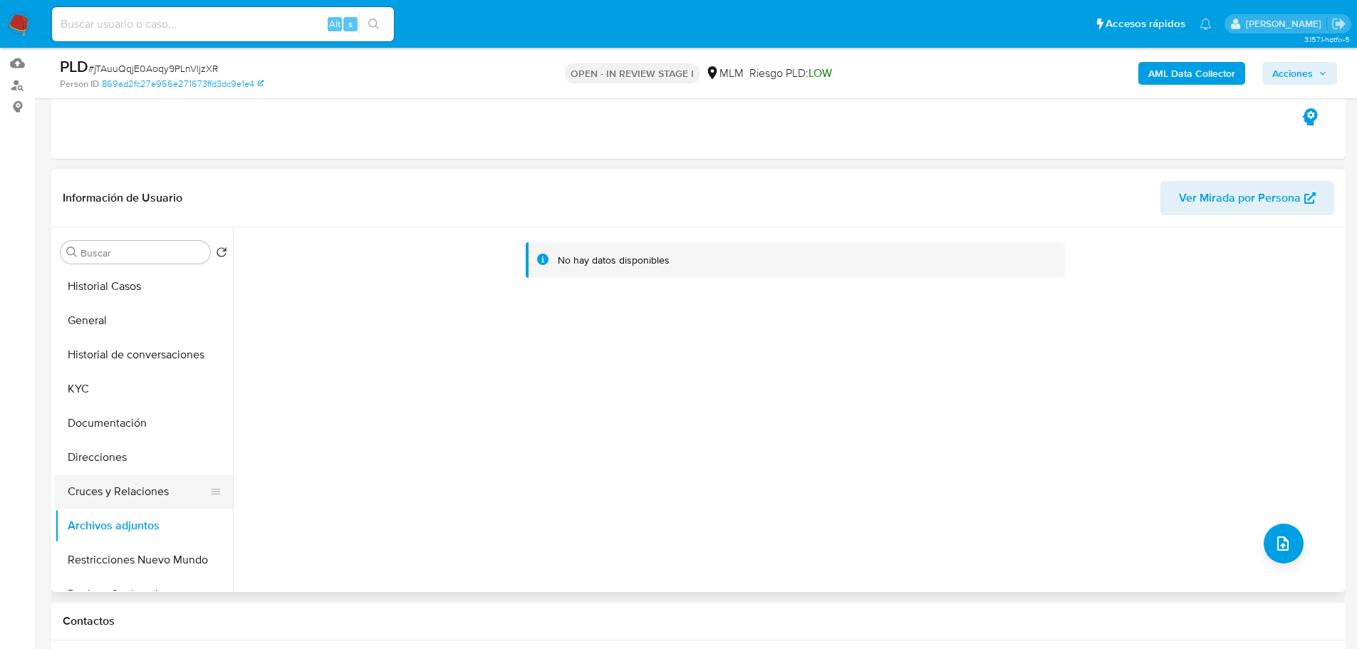
click at [114, 489] on button "Cruces y Relaciones" at bounding box center [138, 492] width 167 height 34
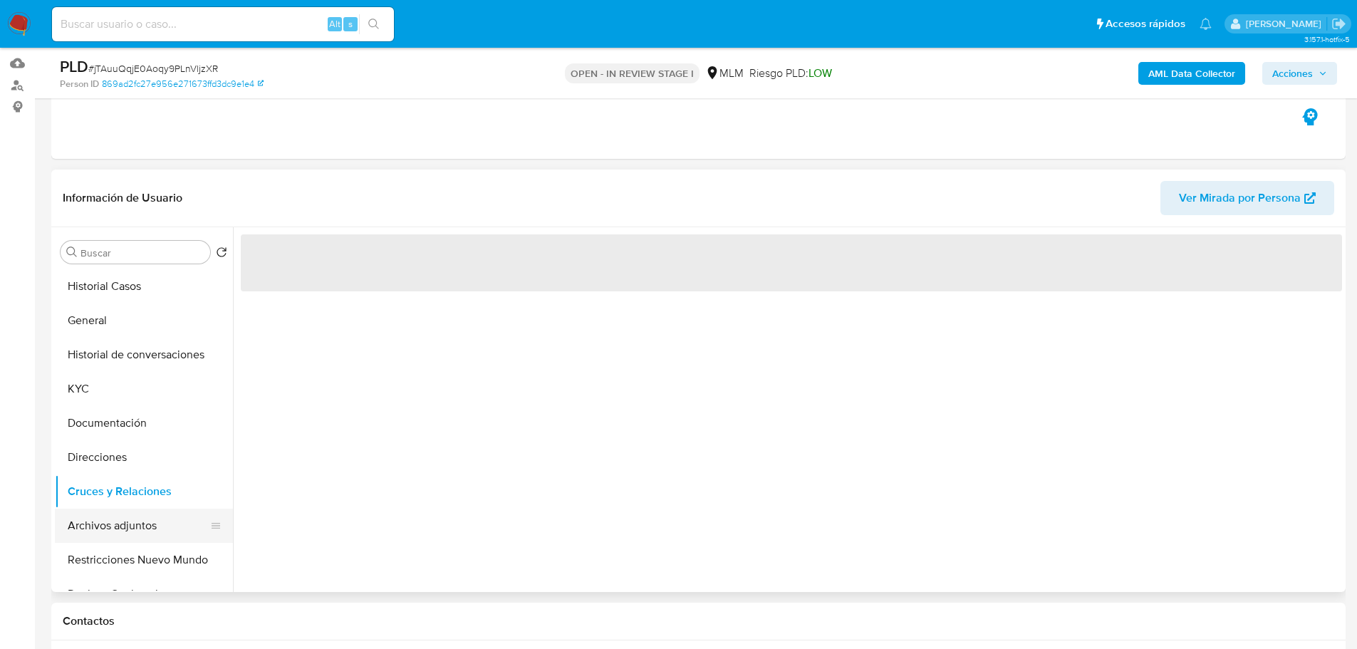
click at [121, 522] on button "Archivos adjuntos" at bounding box center [138, 526] width 167 height 34
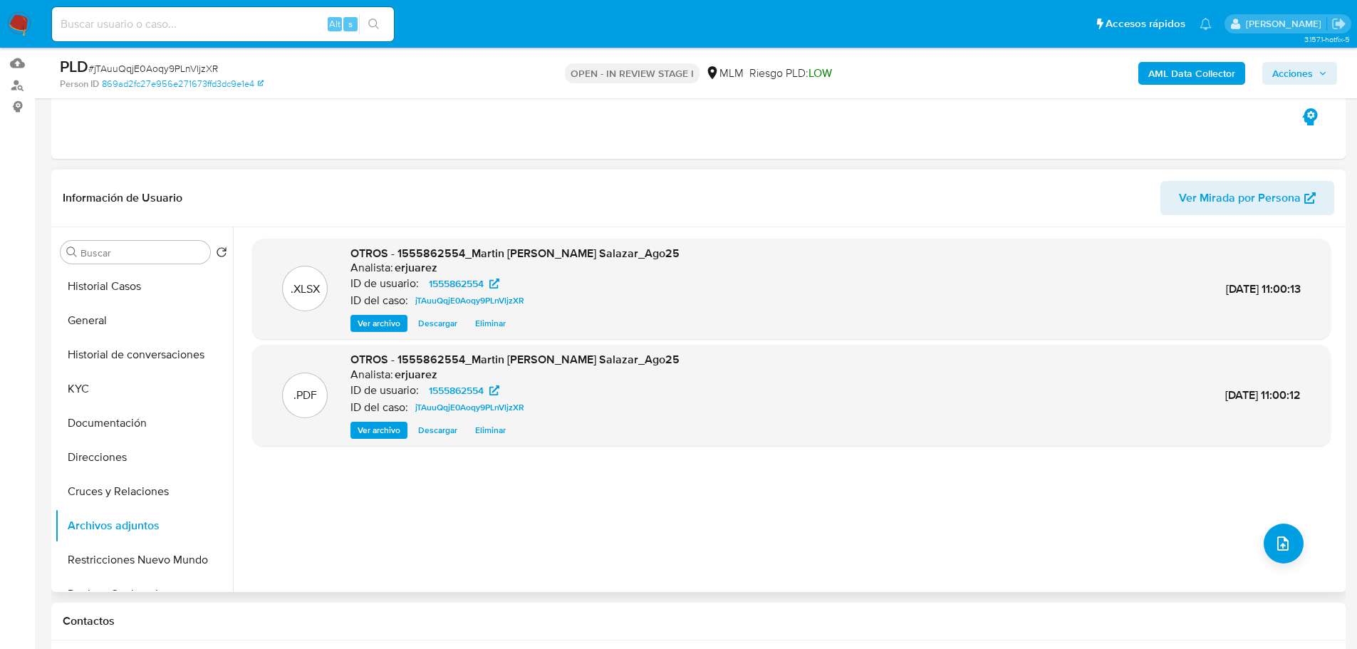
scroll to position [71, 0]
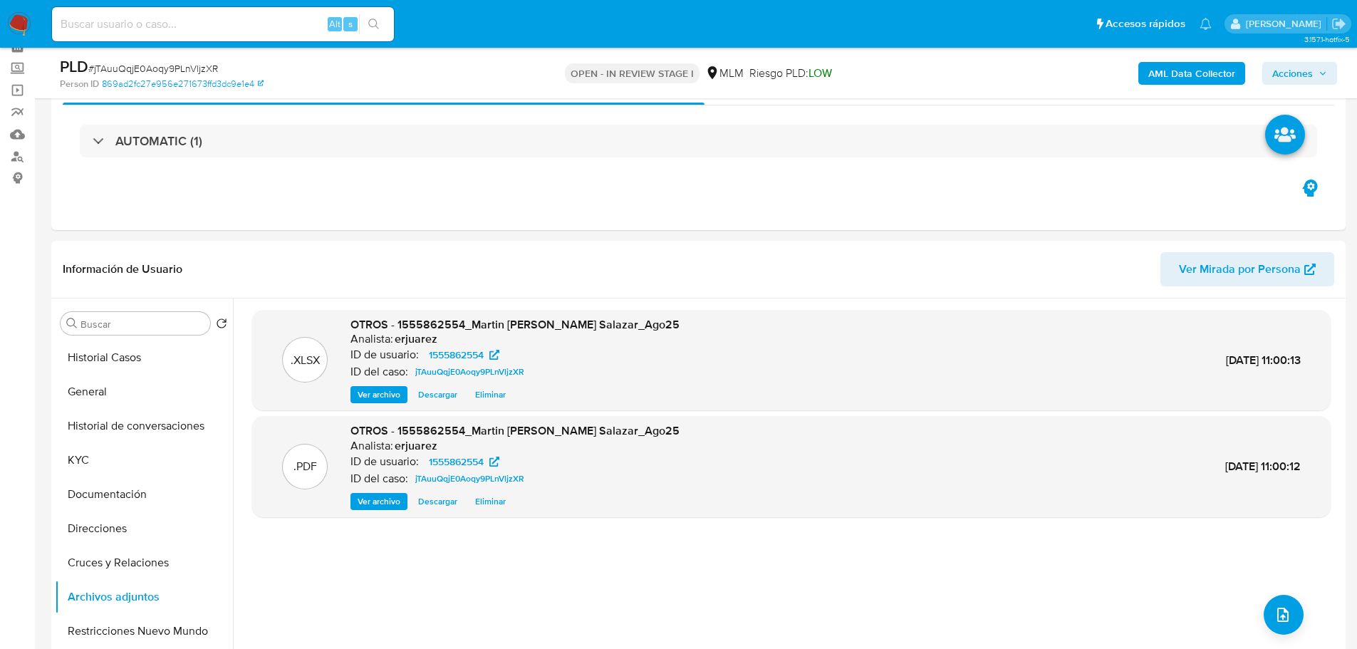
drag, startPoint x: 118, startPoint y: 353, endPoint x: 50, endPoint y: 353, distance: 67.7
click at [115, 353] on button "Historial Casos" at bounding box center [144, 358] width 178 height 34
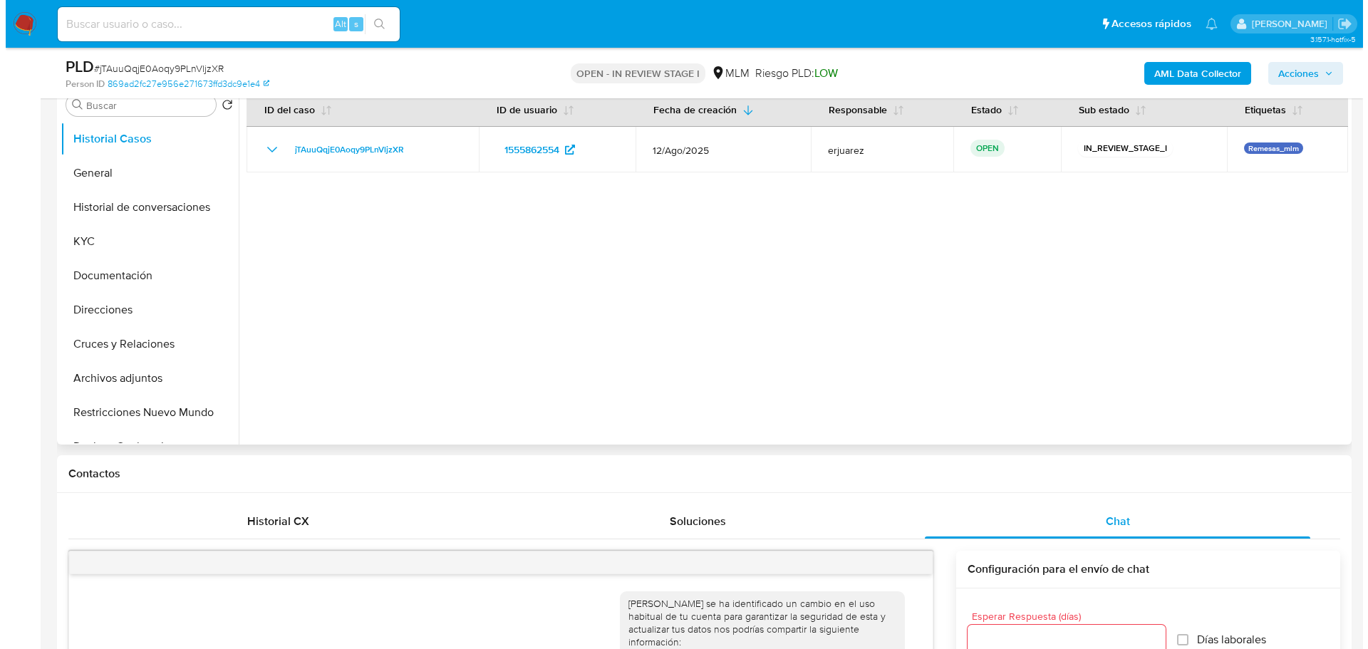
scroll to position [285, 0]
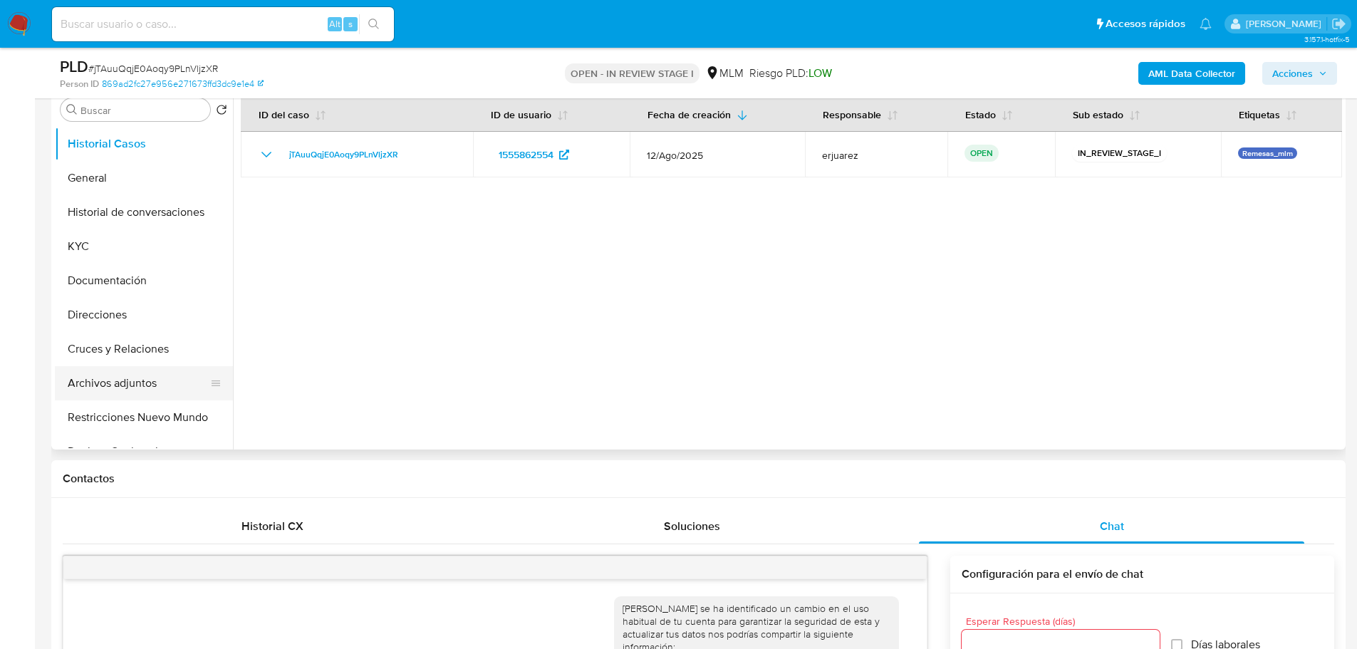
click at [135, 391] on button "Archivos adjuntos" at bounding box center [138, 383] width 167 height 34
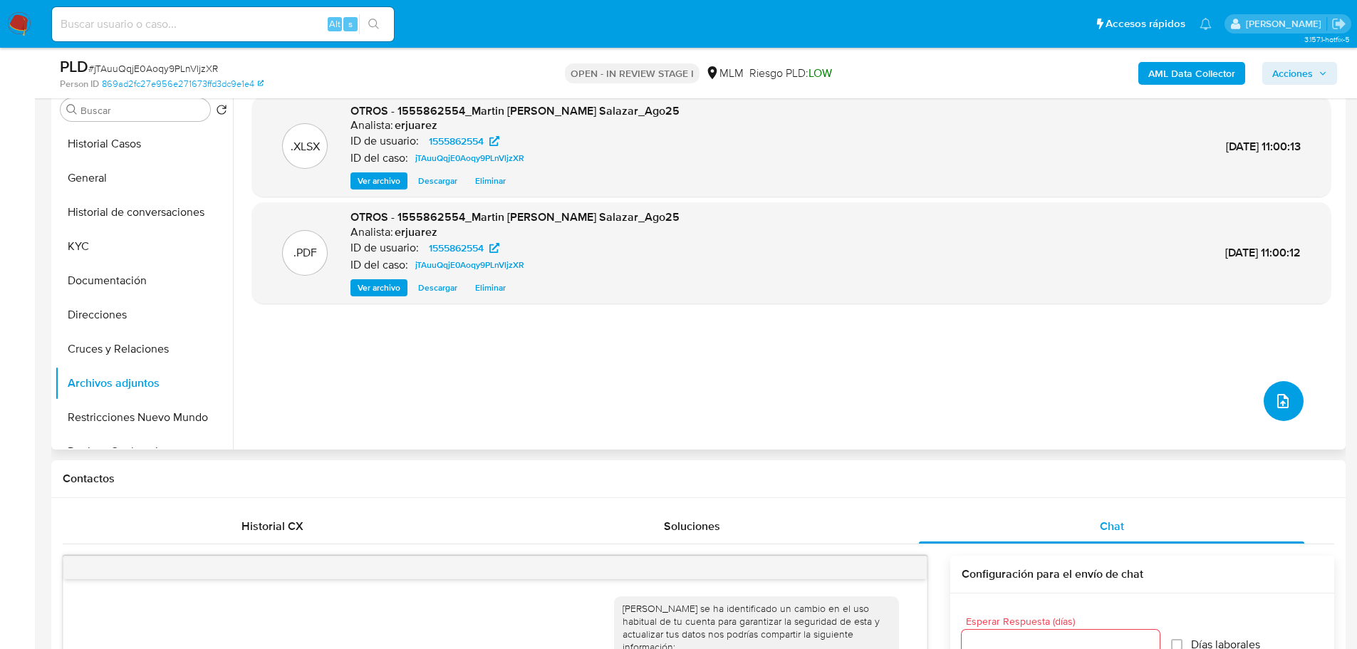
click at [1275, 397] on icon "upload-file" at bounding box center [1283, 401] width 17 height 17
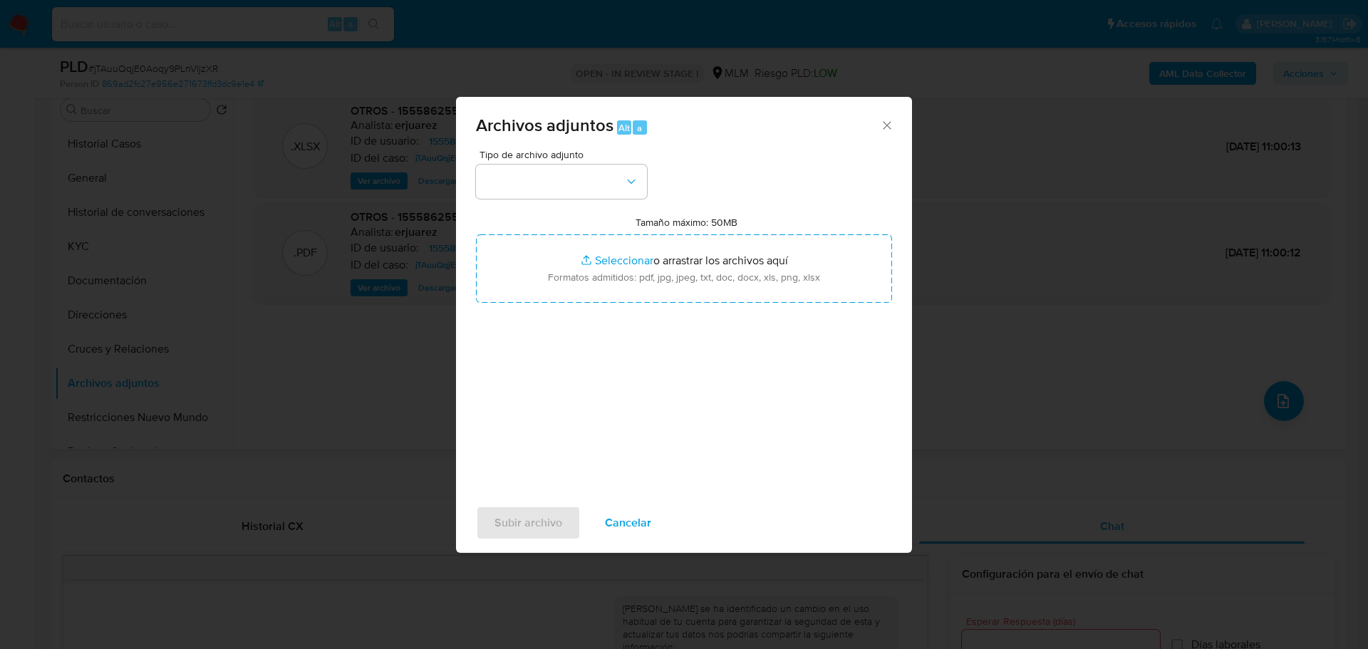
click at [316, 376] on div "Archivos adjuntos Alt a Tipo de archivo adjunto Tamaño máximo: 50MB Seleccionar…" at bounding box center [684, 324] width 1368 height 649
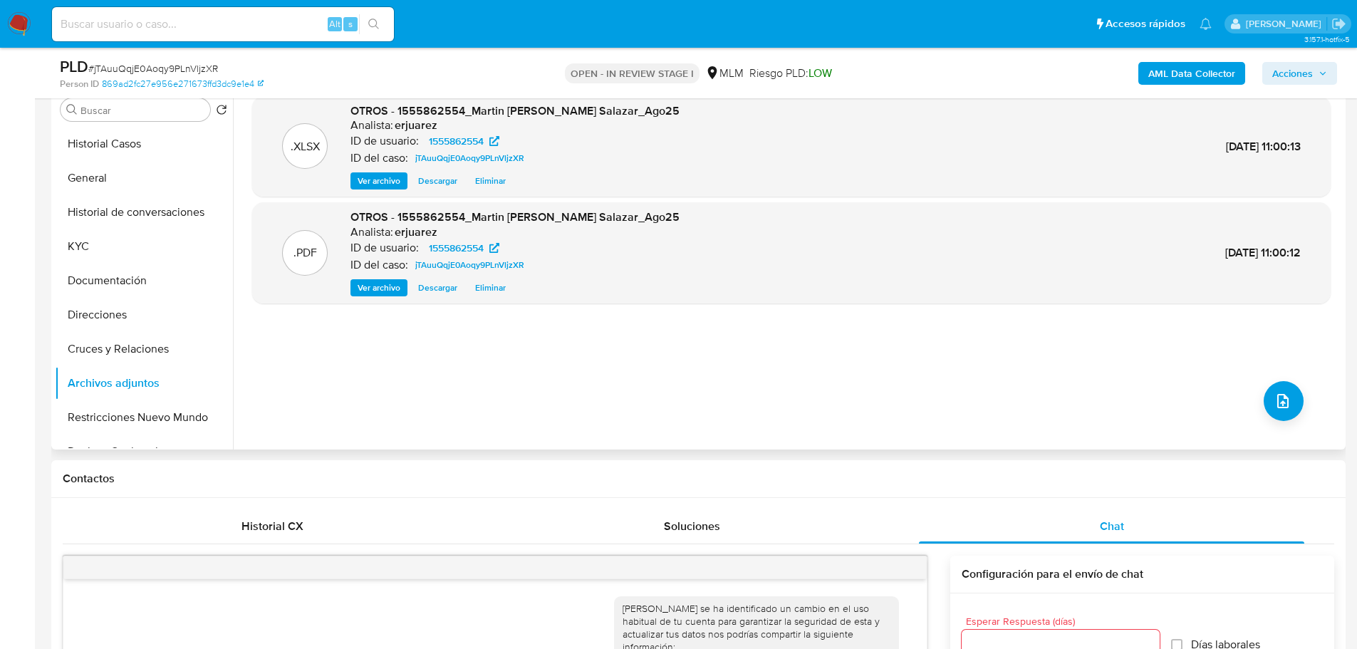
click at [378, 291] on span "Ver archivo" at bounding box center [379, 288] width 43 height 14
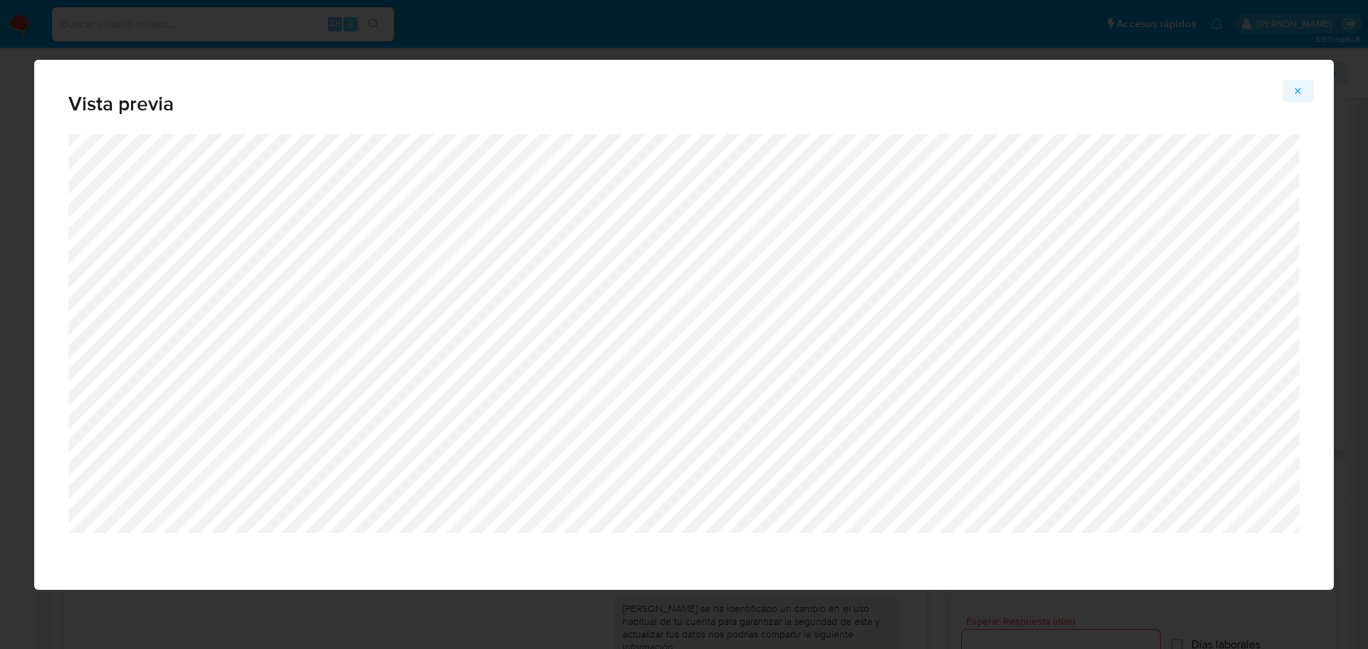
click at [1295, 90] on icon "Attachment preview" at bounding box center [1298, 91] width 11 height 11
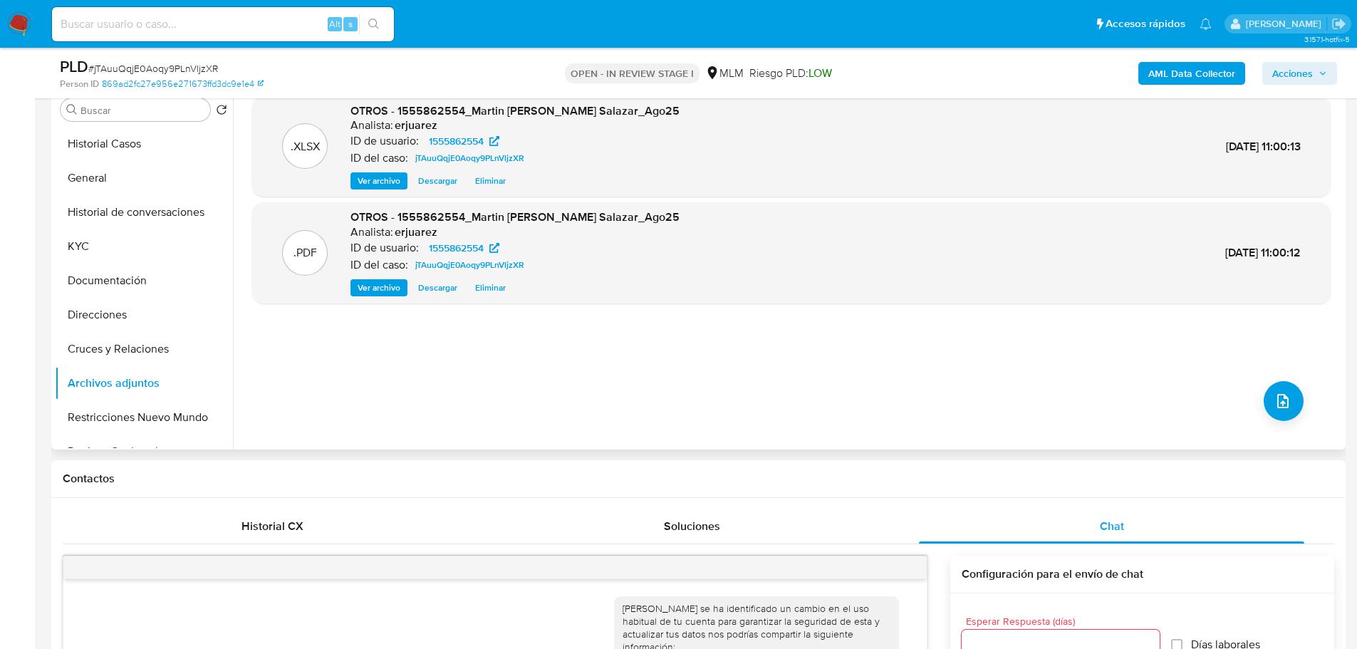
click at [499, 290] on span "Eliminar" at bounding box center [490, 288] width 31 height 14
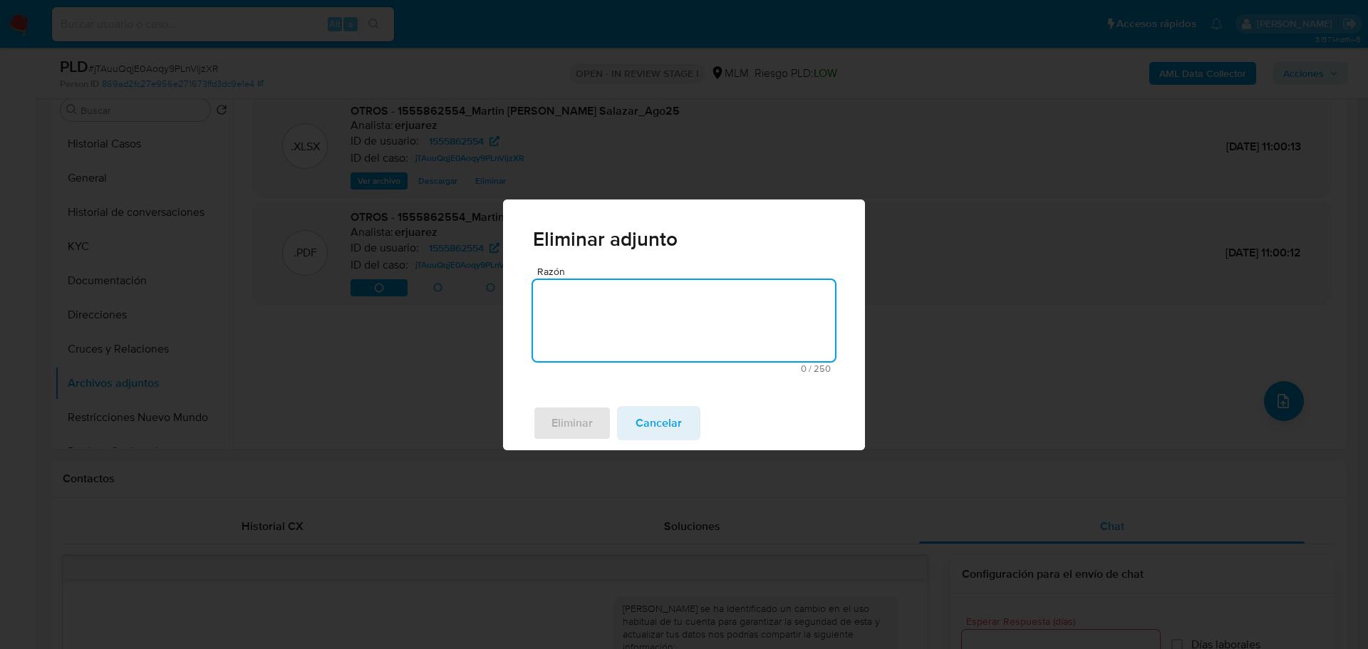
click at [651, 293] on textarea "Razón" at bounding box center [684, 320] width 302 height 81
type textarea "SE CORRIGE NARRATIVA"
click at [570, 423] on span "Eliminar" at bounding box center [572, 423] width 41 height 31
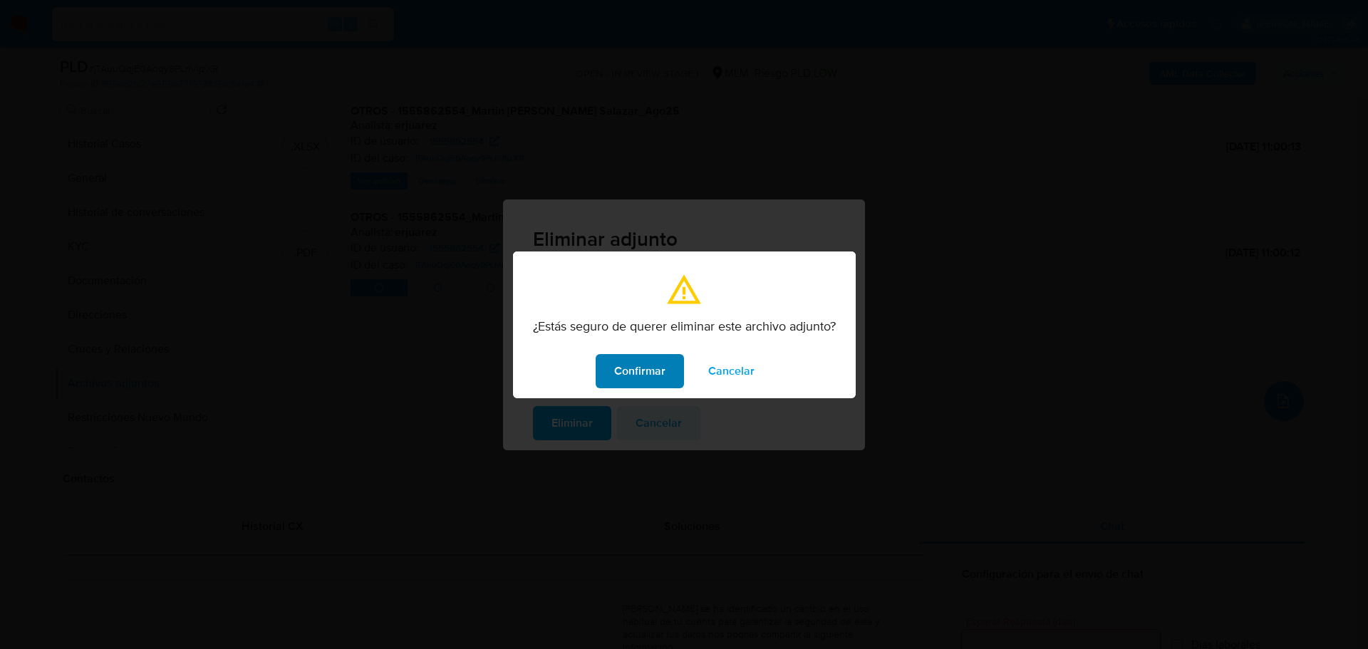
drag, startPoint x: 611, startPoint y: 380, endPoint x: 599, endPoint y: 380, distance: 11.4
click at [607, 380] on button "Confirmar" at bounding box center [640, 371] width 88 height 34
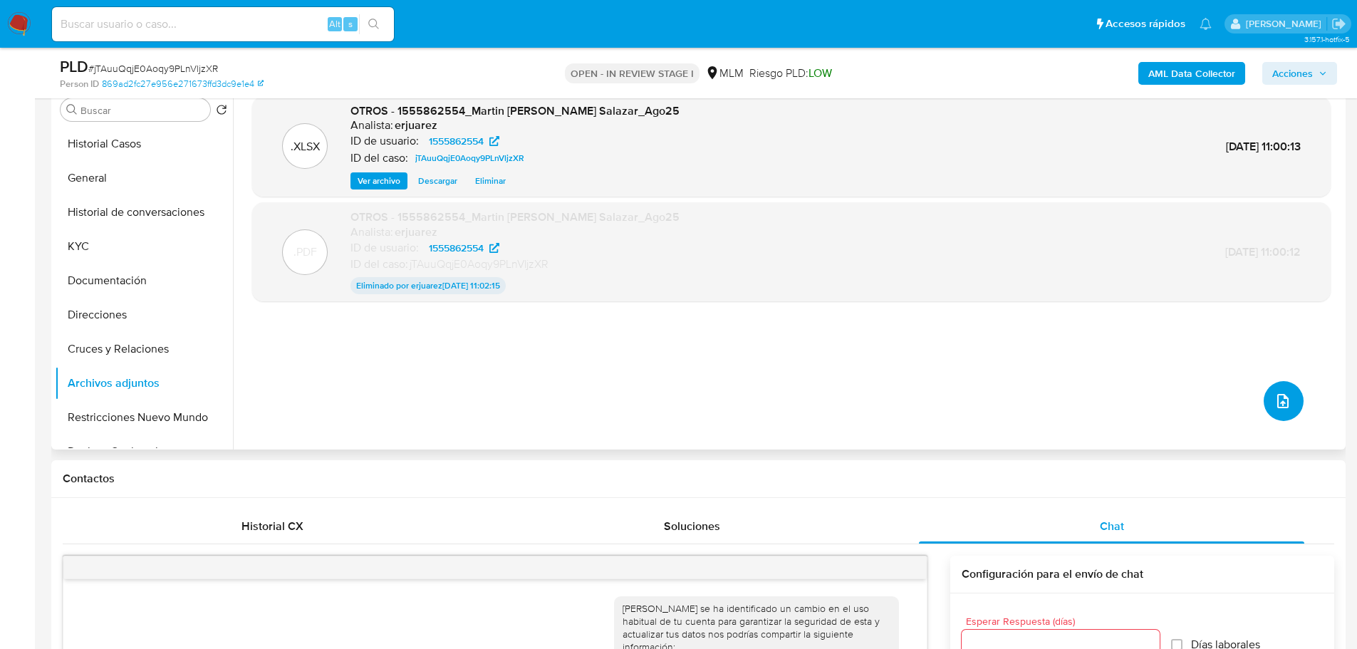
click at [1282, 395] on icon "upload-file" at bounding box center [1283, 401] width 17 height 17
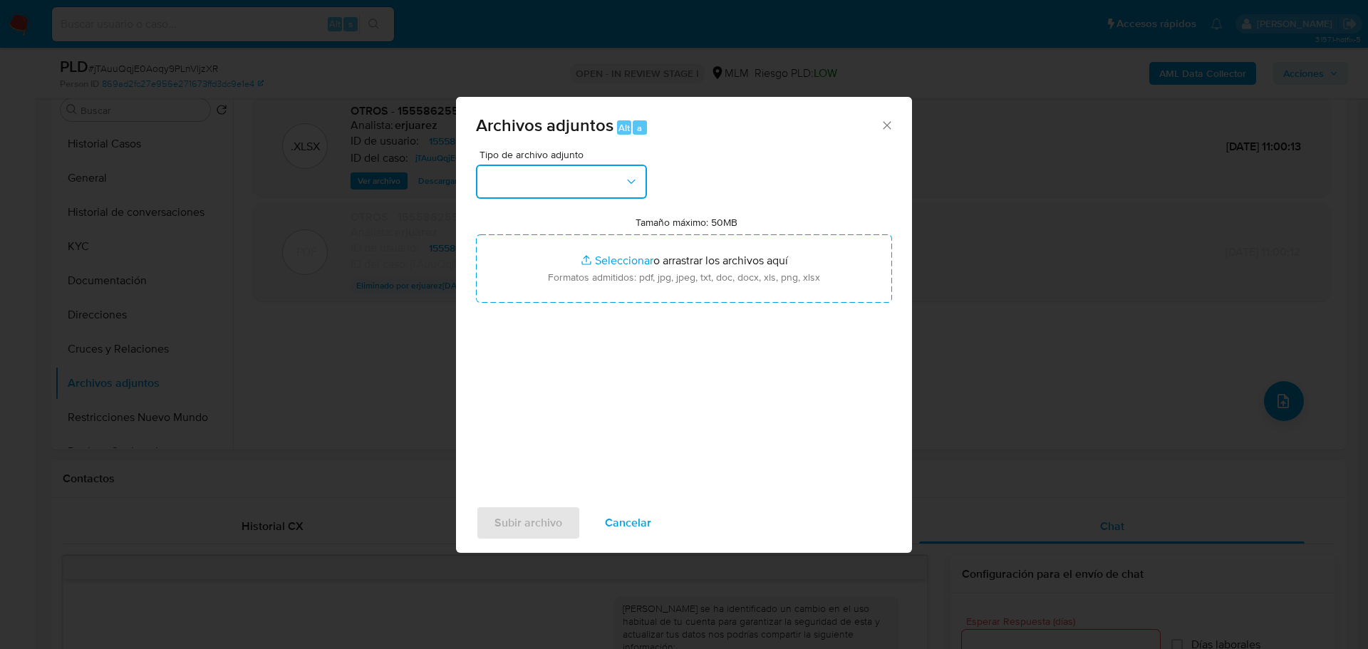
click at [605, 188] on button "button" at bounding box center [561, 182] width 171 height 34
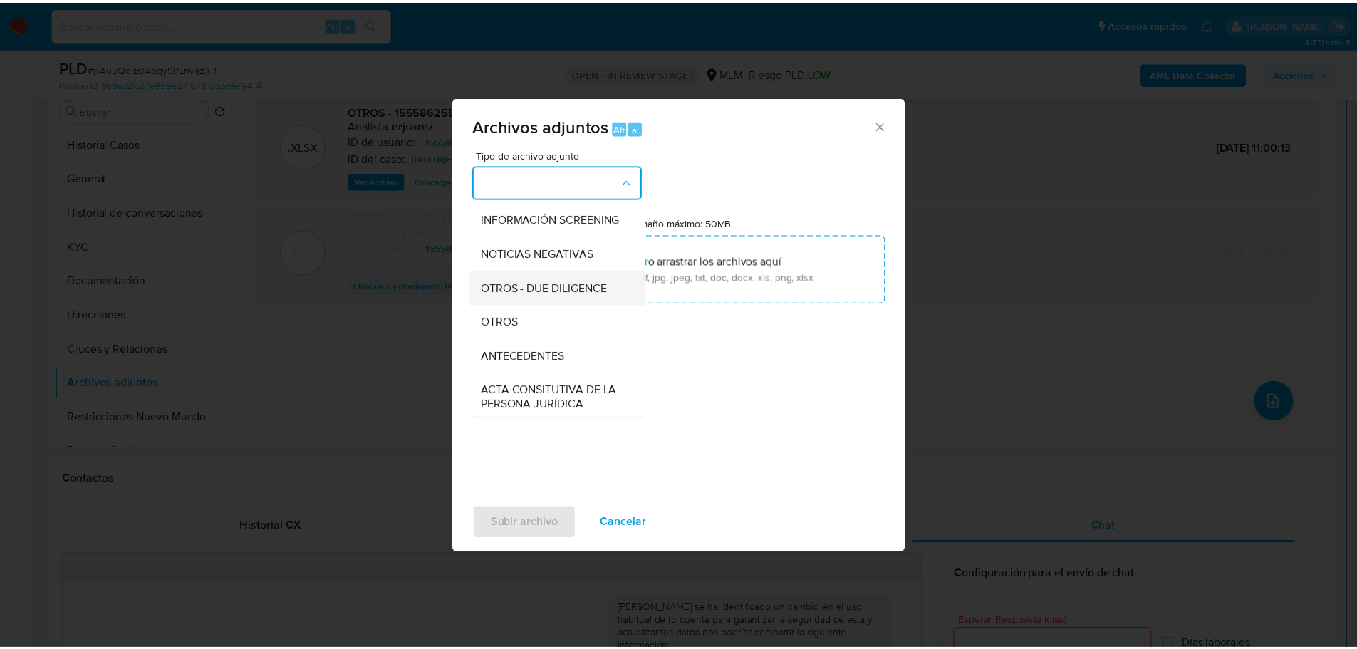
scroll to position [143, 0]
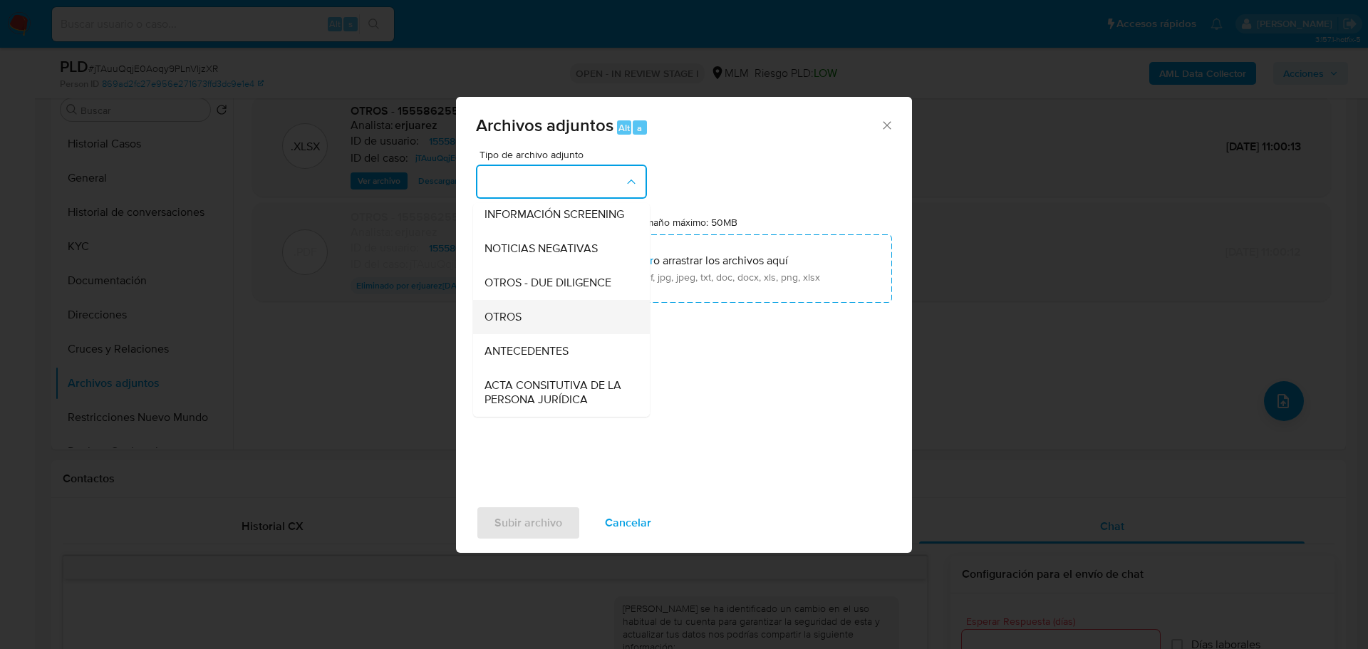
click at [518, 323] on span "OTROS" at bounding box center [503, 317] width 37 height 14
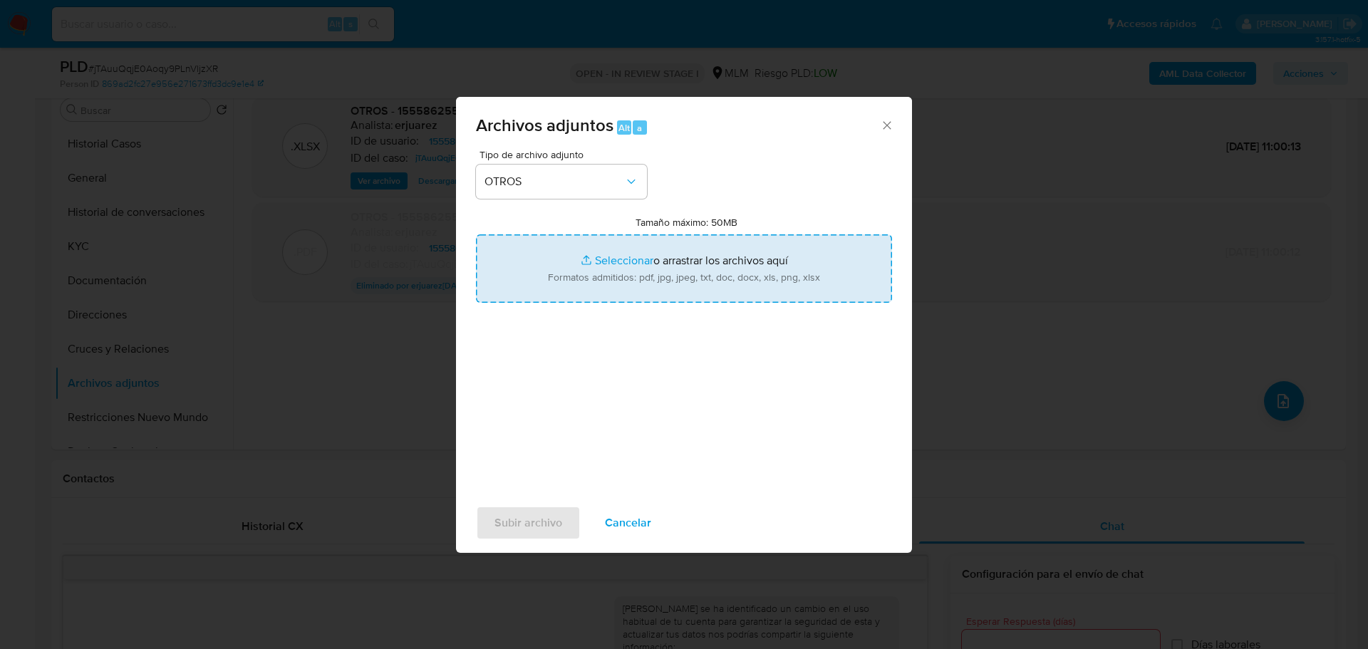
click at [629, 252] on input "Tamaño máximo: 50MB Seleccionar archivos" at bounding box center [684, 268] width 416 height 68
type input "C:\fakepath\1555862554_Martin Perez Salazar_Ago25F.pdf"
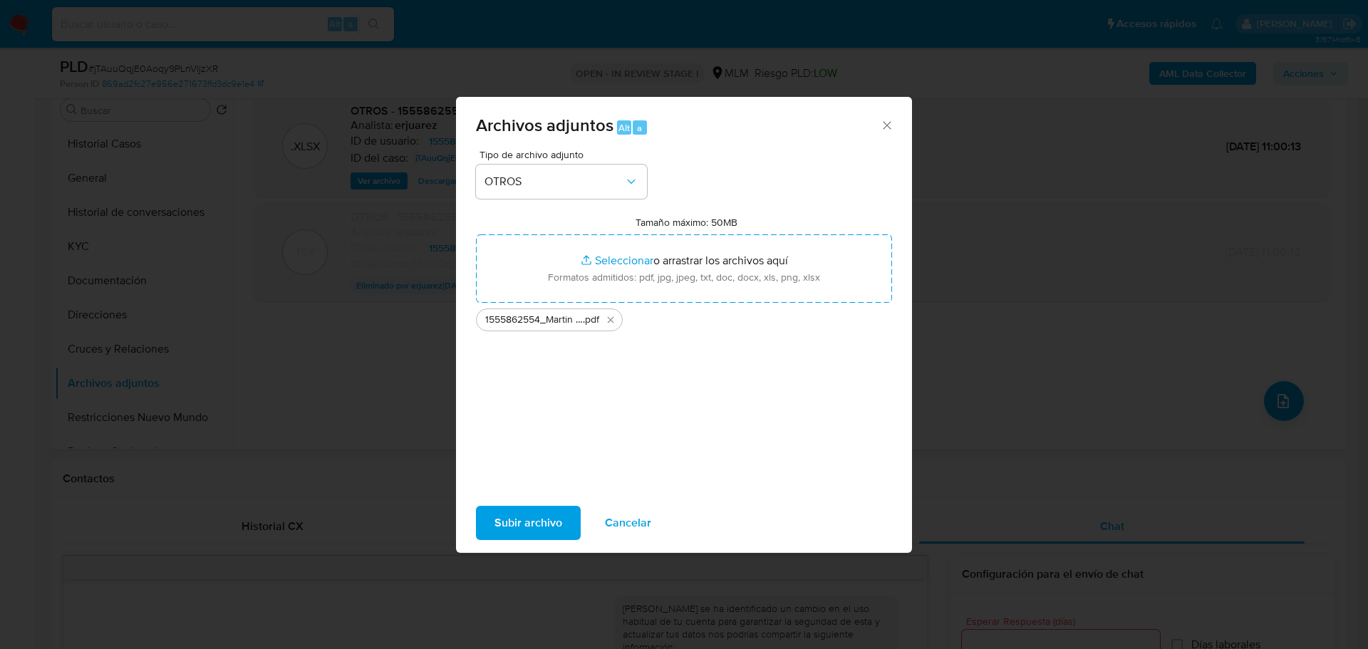
click at [524, 517] on span "Subir archivo" at bounding box center [529, 522] width 68 height 31
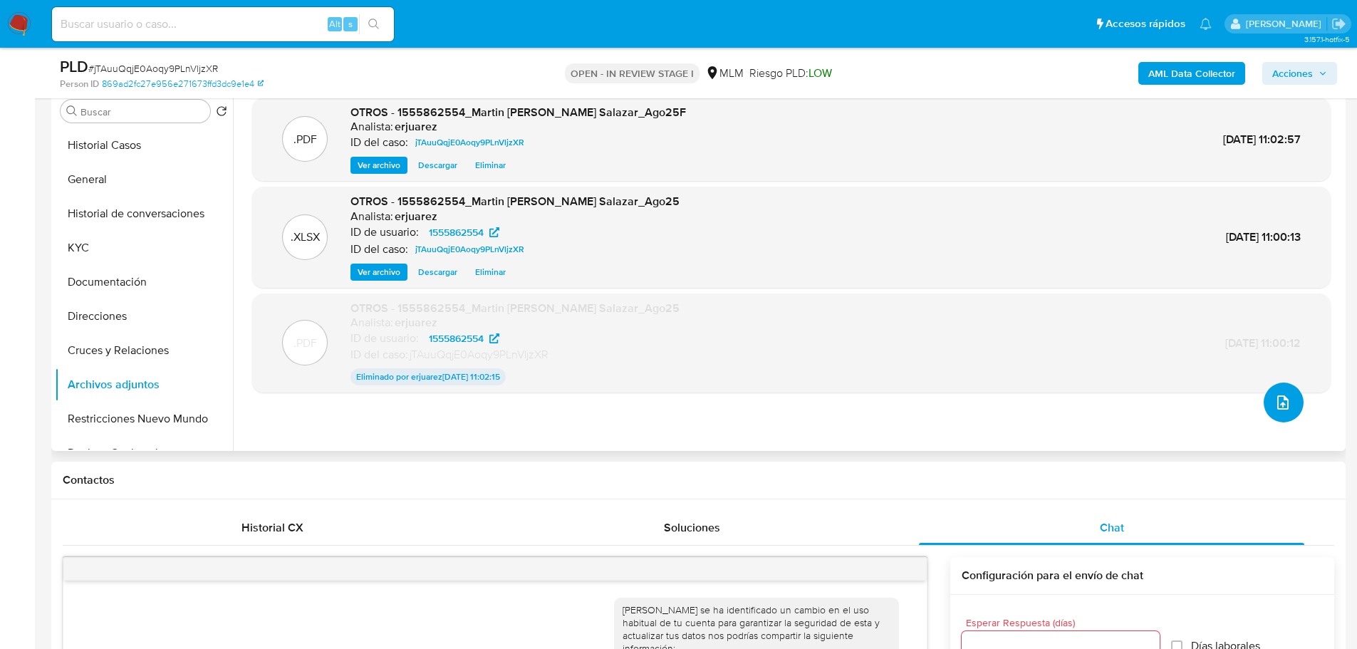
scroll to position [214, 0]
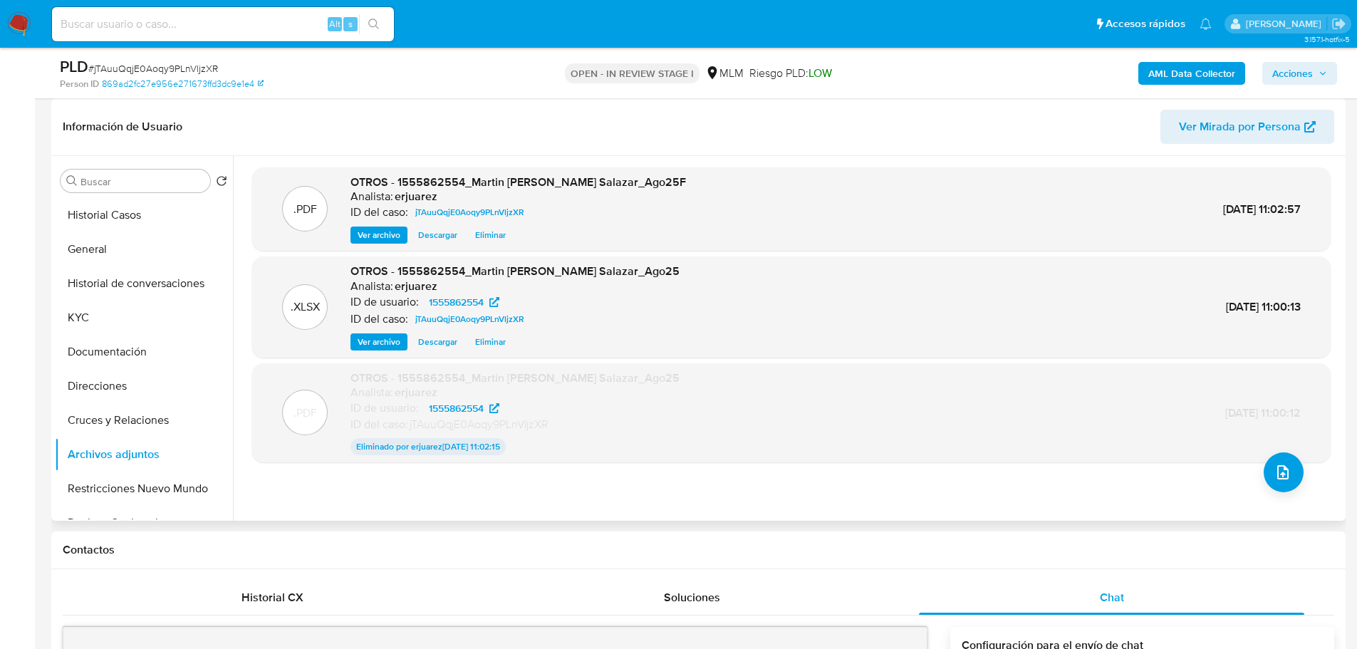
click at [352, 231] on button "Ver archivo" at bounding box center [379, 235] width 57 height 17
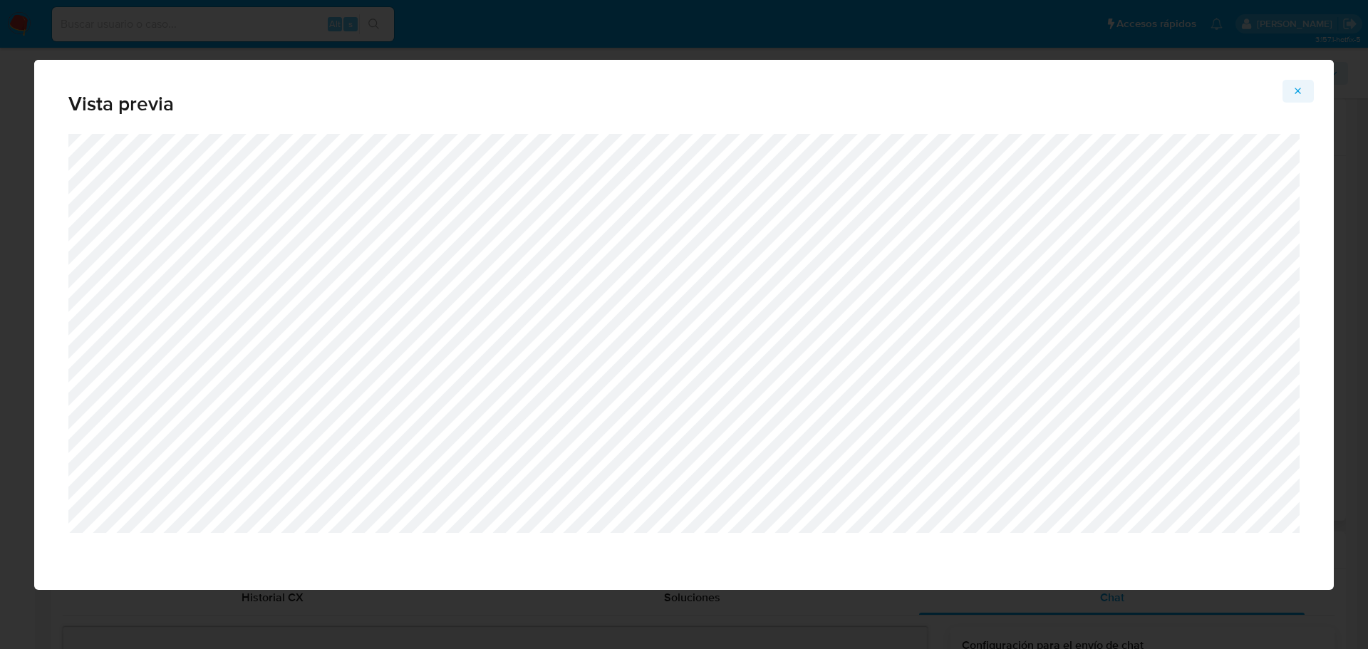
click at [1291, 90] on button "Attachment preview" at bounding box center [1298, 91] width 31 height 23
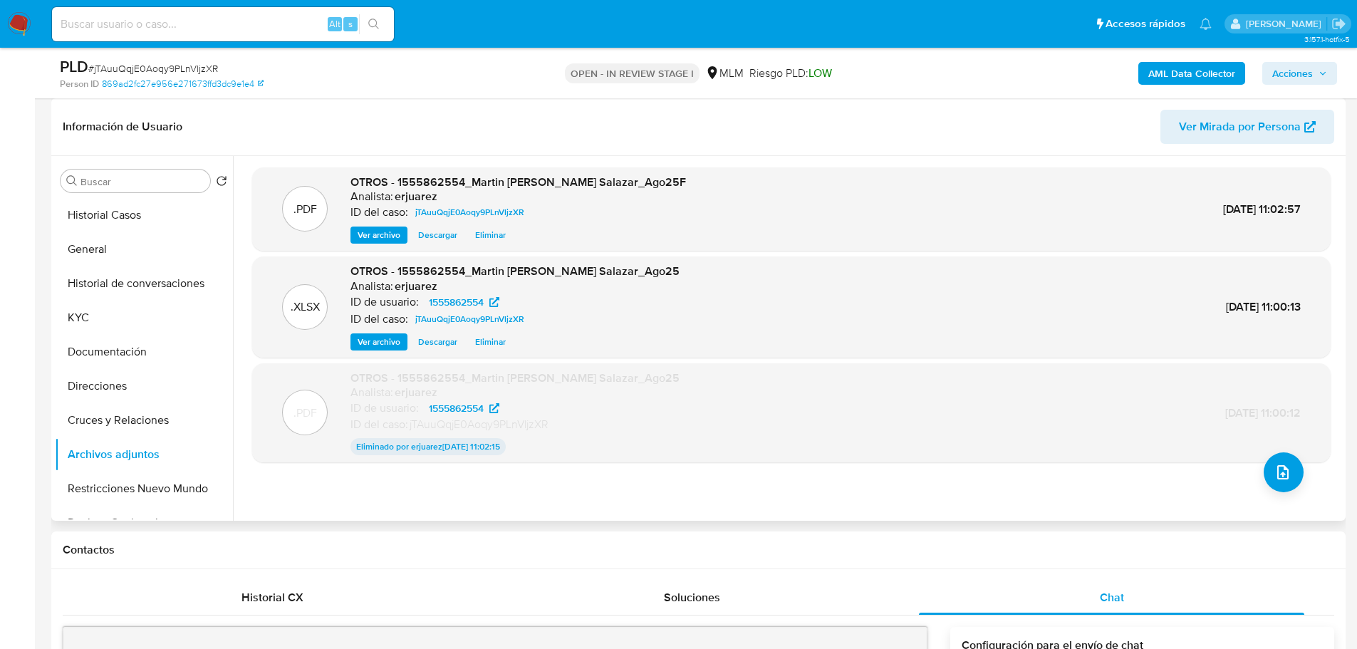
click at [1298, 81] on span "Acciones" at bounding box center [1293, 73] width 41 height 23
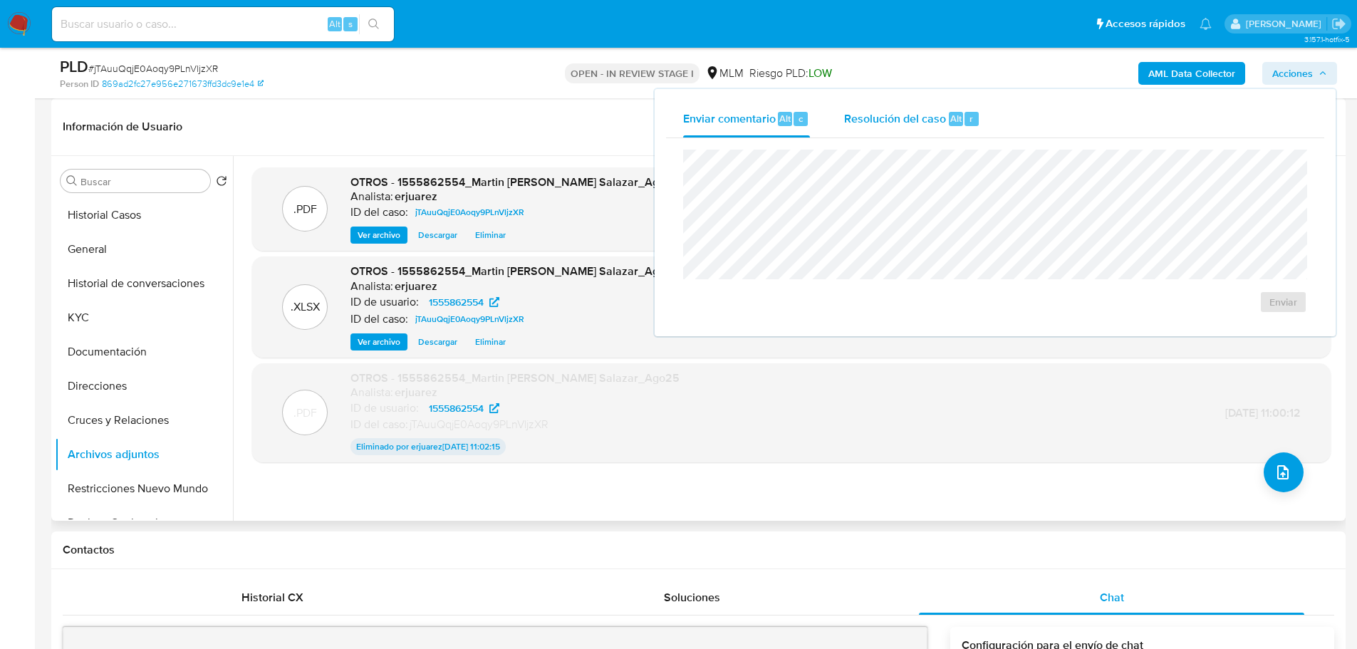
click at [910, 125] on span "Resolución del caso" at bounding box center [895, 118] width 102 height 16
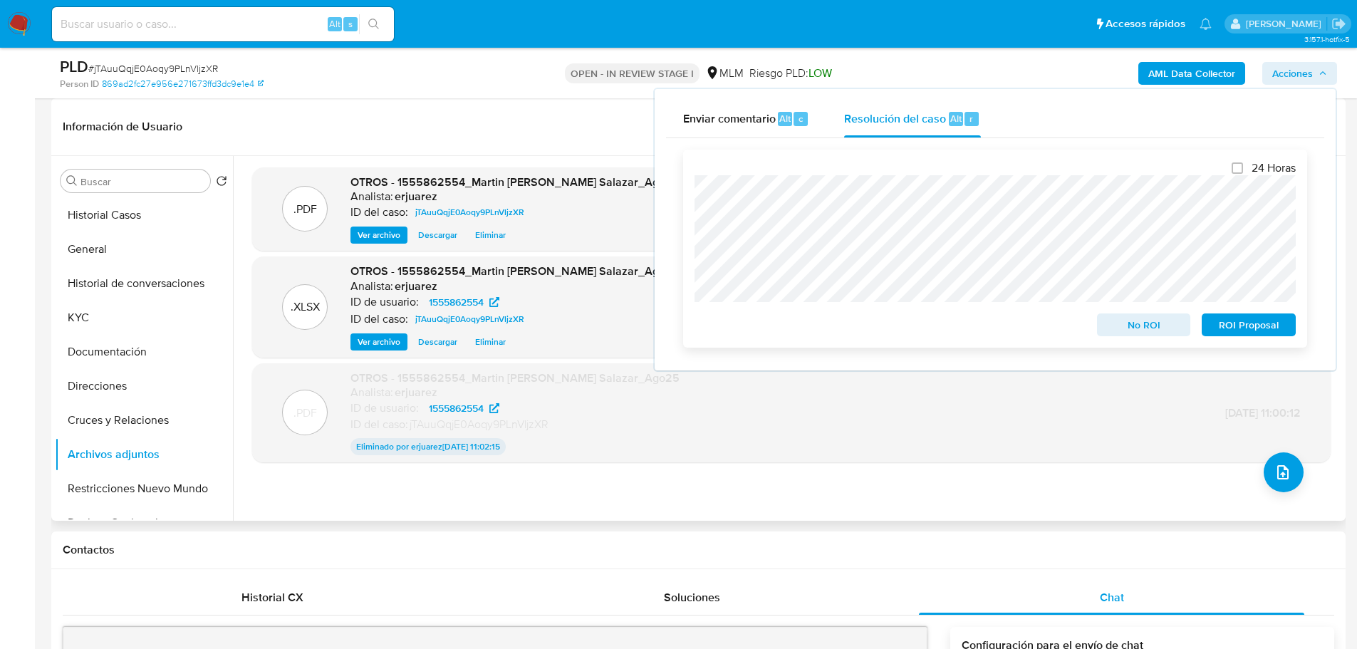
scroll to position [0, 0]
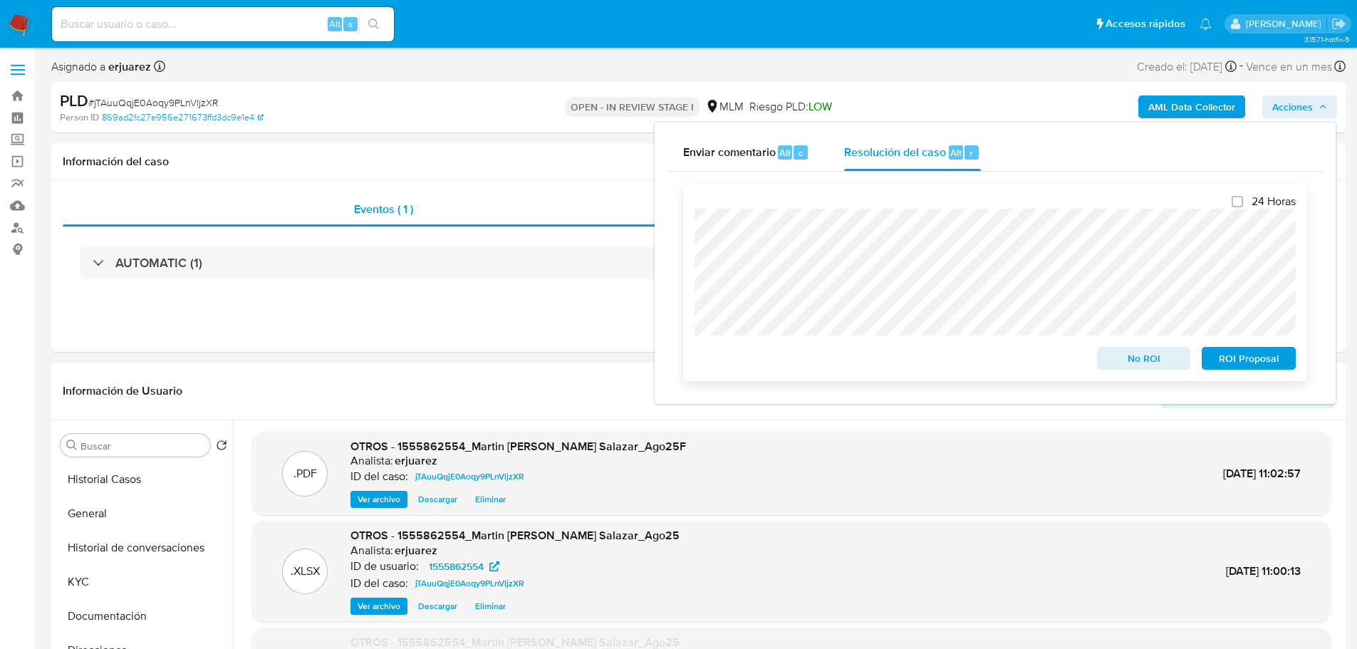
click at [689, 224] on div "24 Horas No ROI ROI Proposal" at bounding box center [995, 282] width 624 height 198
click at [691, 278] on div "24 Horas No ROI ROI Proposal" at bounding box center [995, 282] width 624 height 198
click at [1132, 363] on span "No ROI" at bounding box center [1144, 358] width 74 height 20
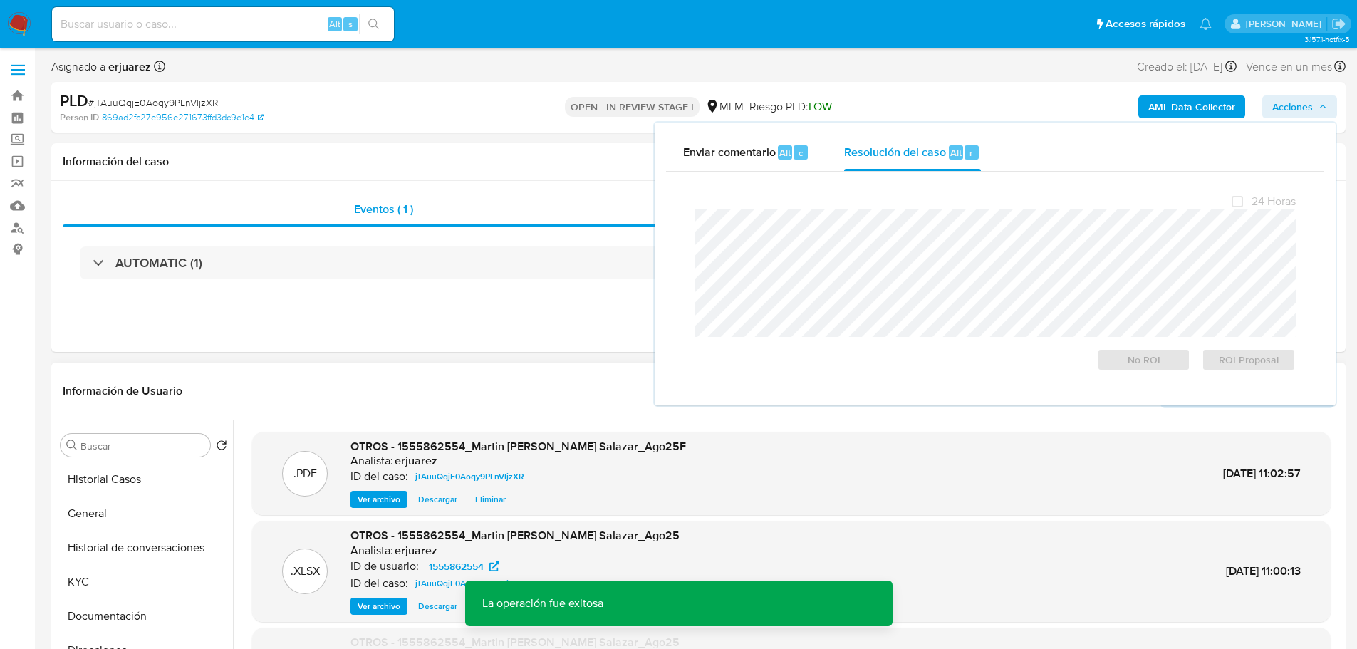
click at [20, 21] on img at bounding box center [19, 24] width 24 height 24
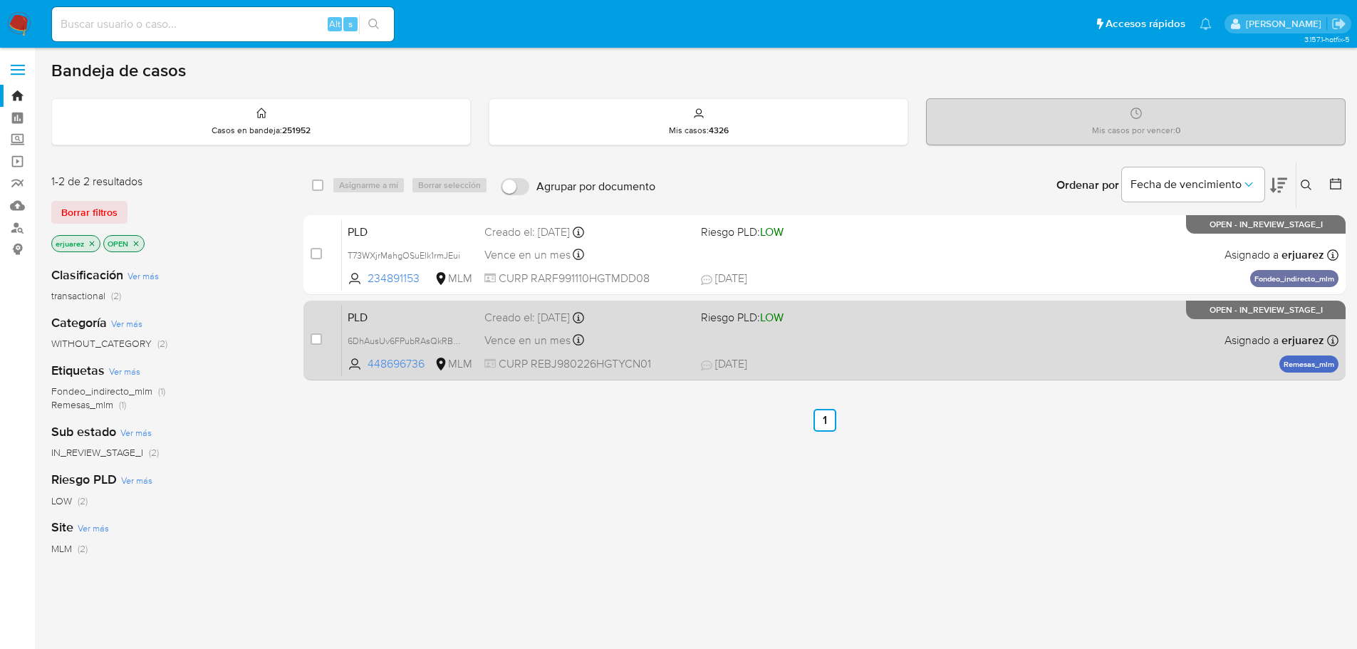
click at [1060, 350] on div "PLD 6DhAusUv6FPubRAsQkRBZqOv 448696736 MLM Riesgo PLD: LOW Creado el: [DATE] Cr…" at bounding box center [840, 340] width 997 height 72
click at [552, 309] on span "Creado el: [DATE] Creado el: [DATE] 02:11:56" at bounding box center [587, 316] width 205 height 19
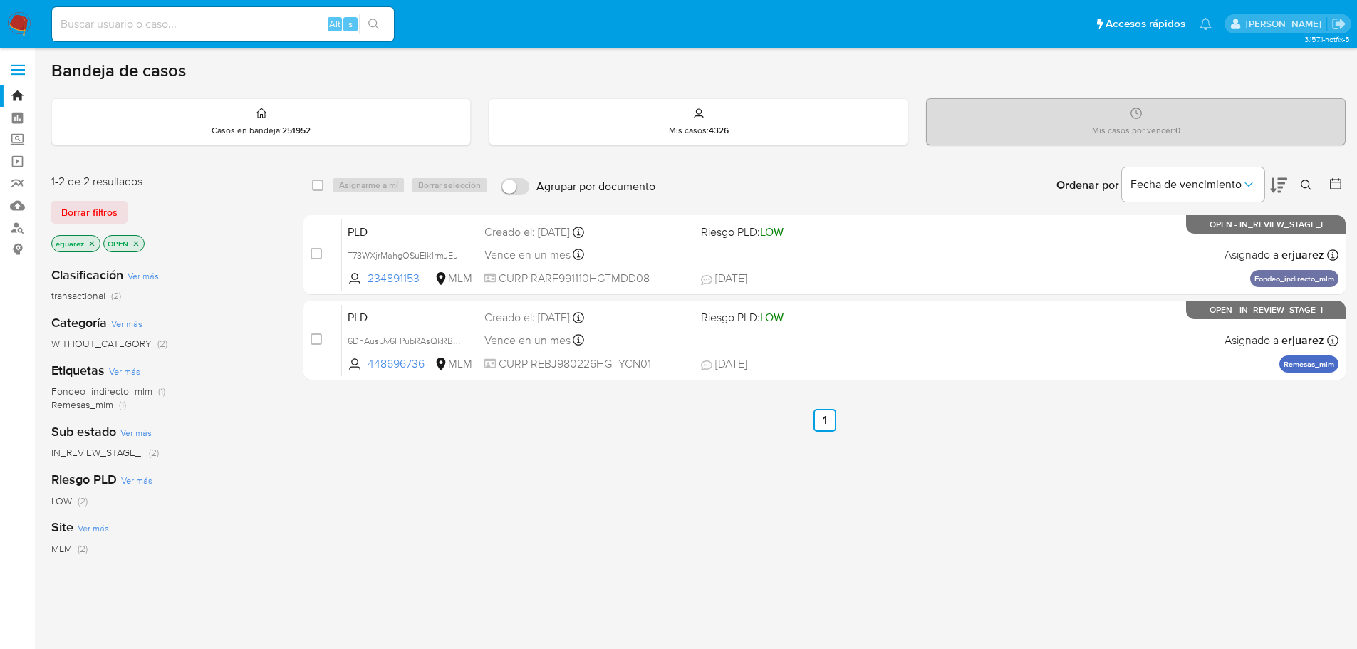
drag, startPoint x: 9, startPoint y: 30, endPoint x: 24, endPoint y: 20, distance: 18.0
click at [9, 30] on img at bounding box center [19, 24] width 24 height 24
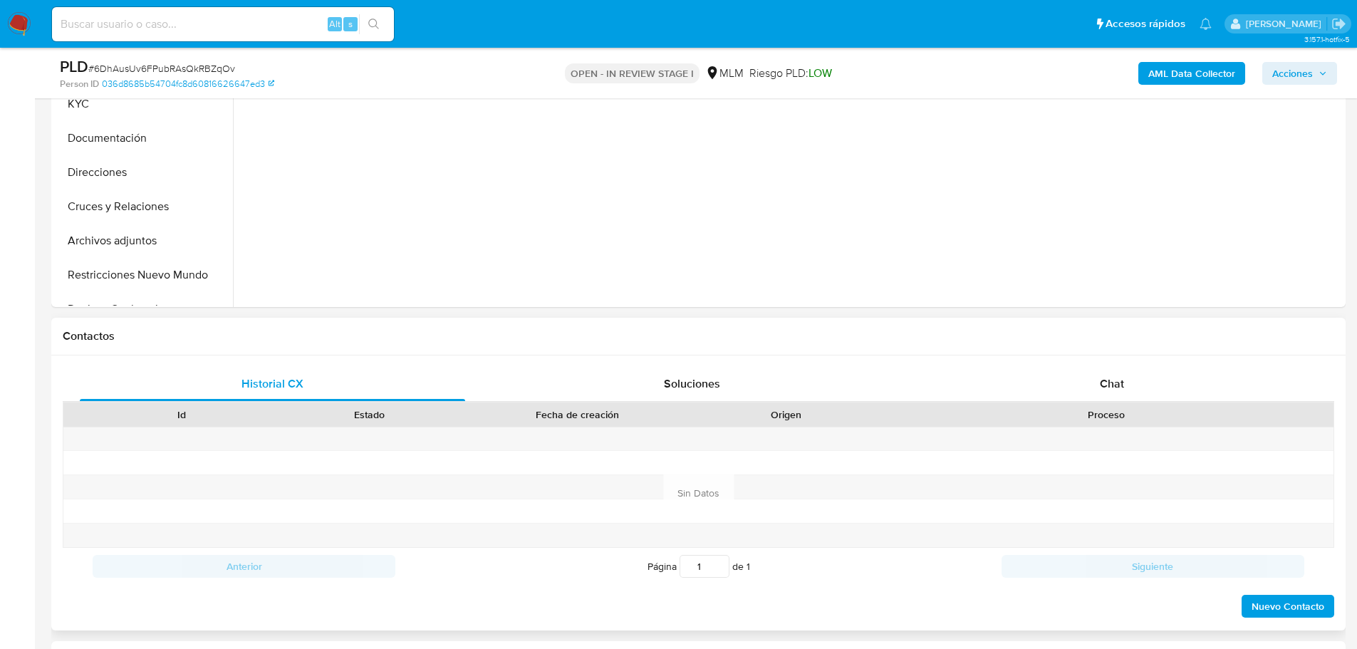
select select "10"
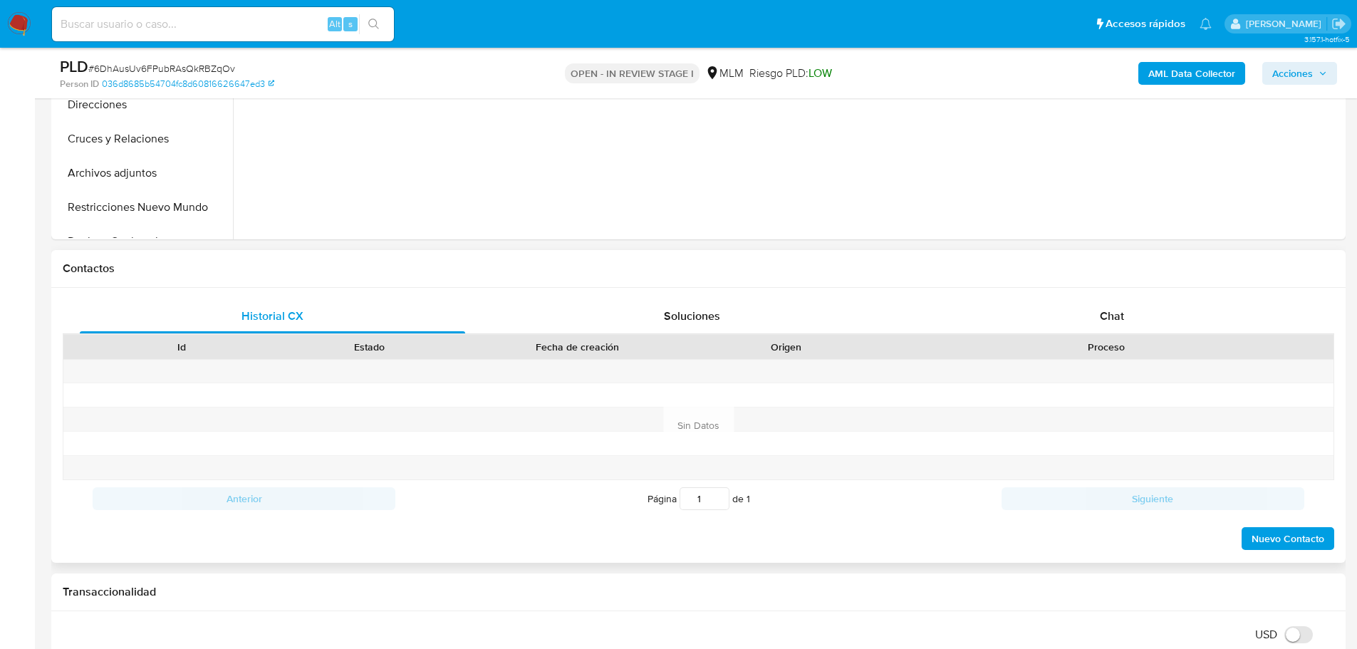
scroll to position [570, 0]
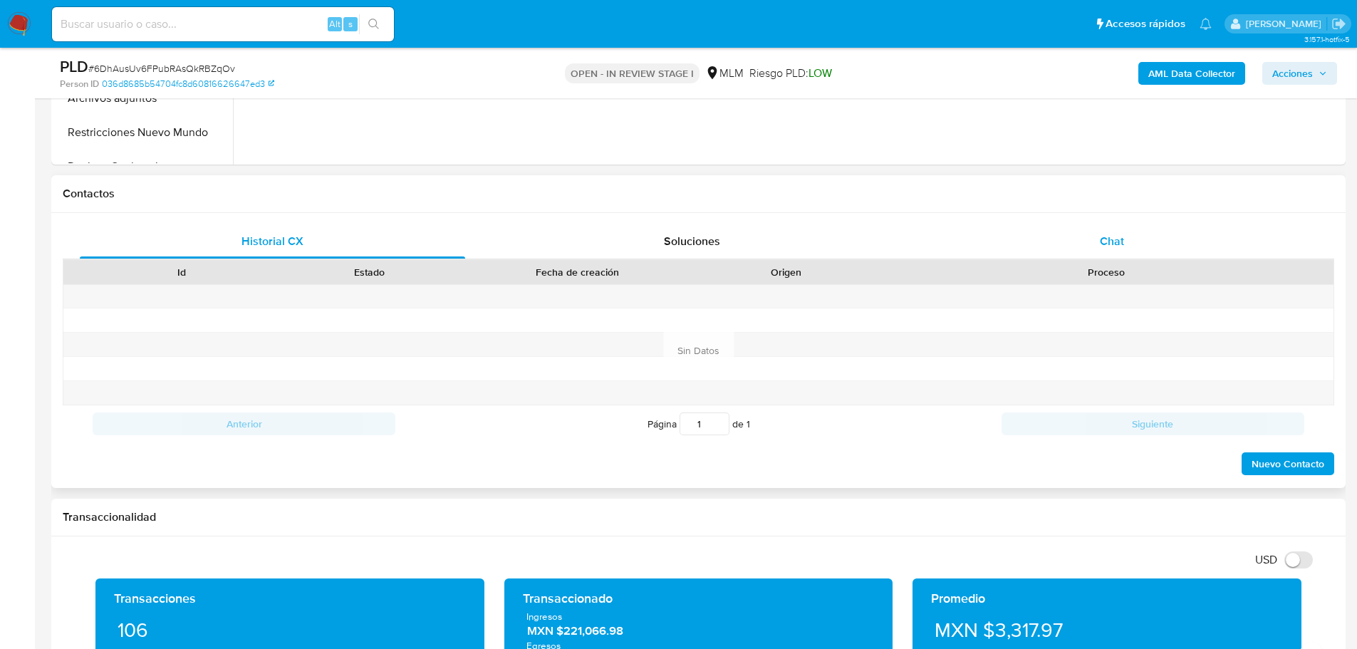
click at [1105, 228] on div "Chat" at bounding box center [1112, 241] width 386 height 34
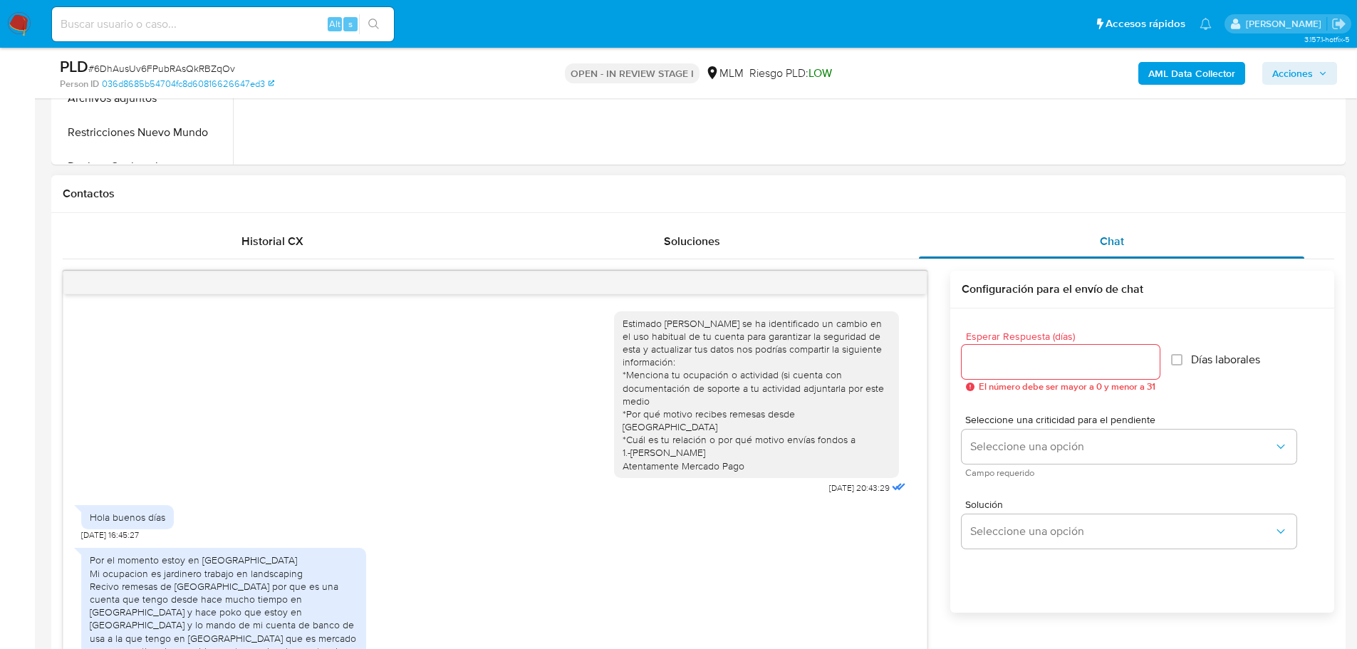
scroll to position [37, 0]
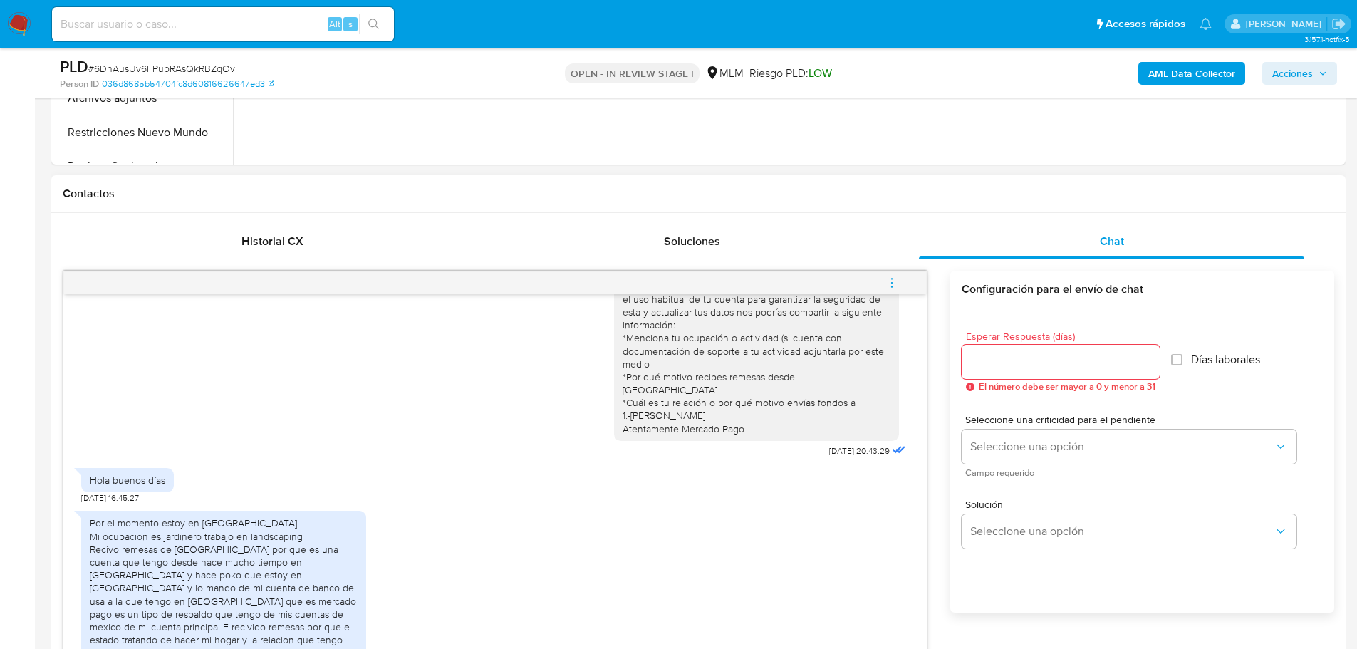
click at [887, 276] on icon "menu-action" at bounding box center [892, 282] width 13 height 13
click at [356, 429] on div at bounding box center [684, 324] width 1368 height 649
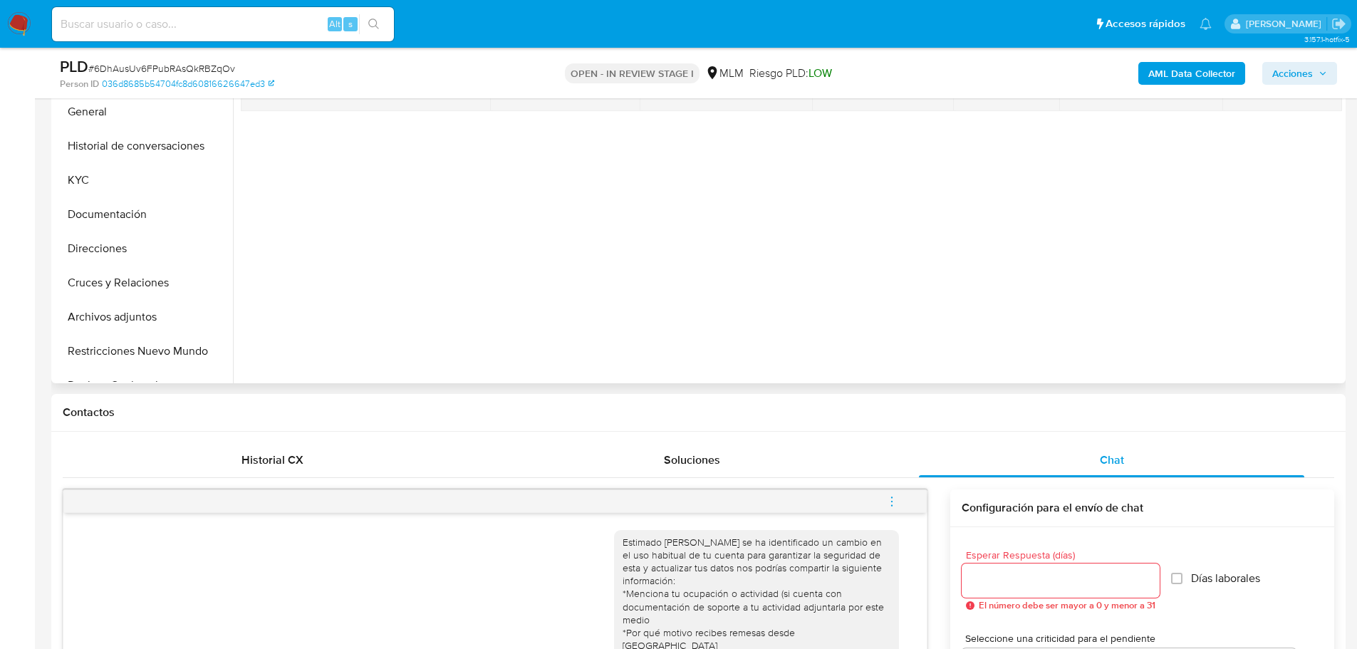
scroll to position [214, 0]
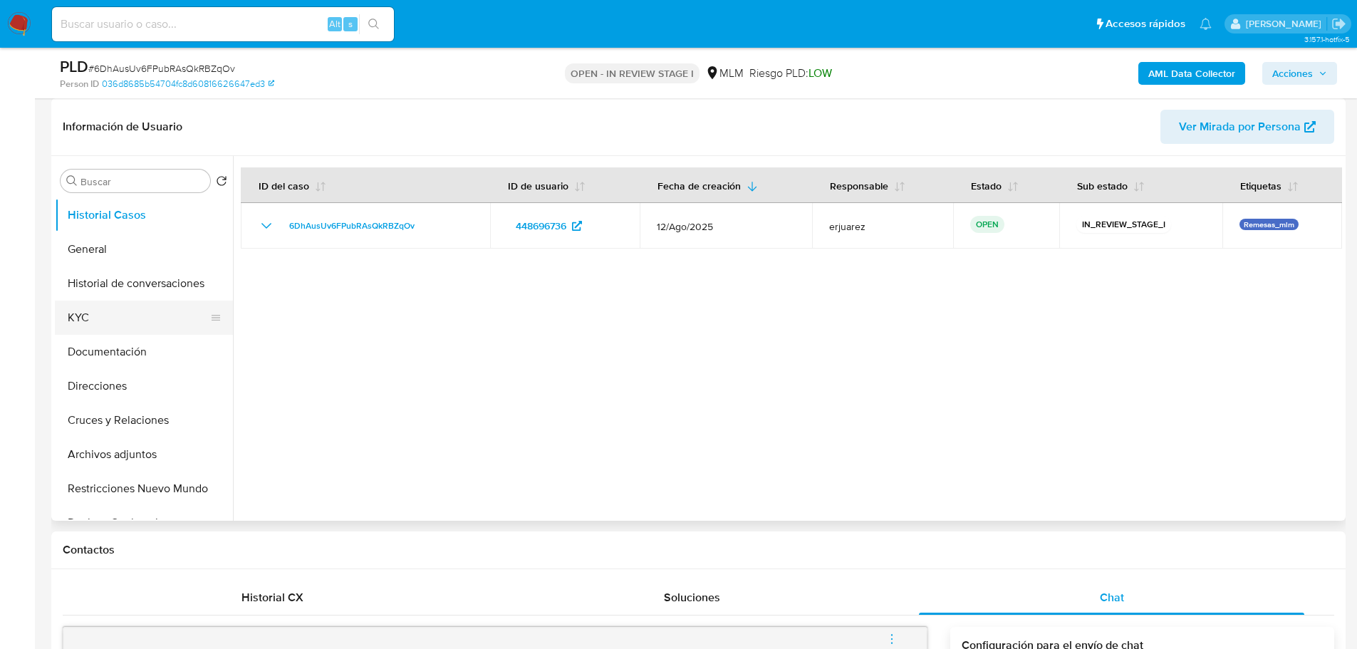
drag, startPoint x: 103, startPoint y: 309, endPoint x: 124, endPoint y: 304, distance: 22.0
click at [103, 309] on button "KYC" at bounding box center [138, 318] width 167 height 34
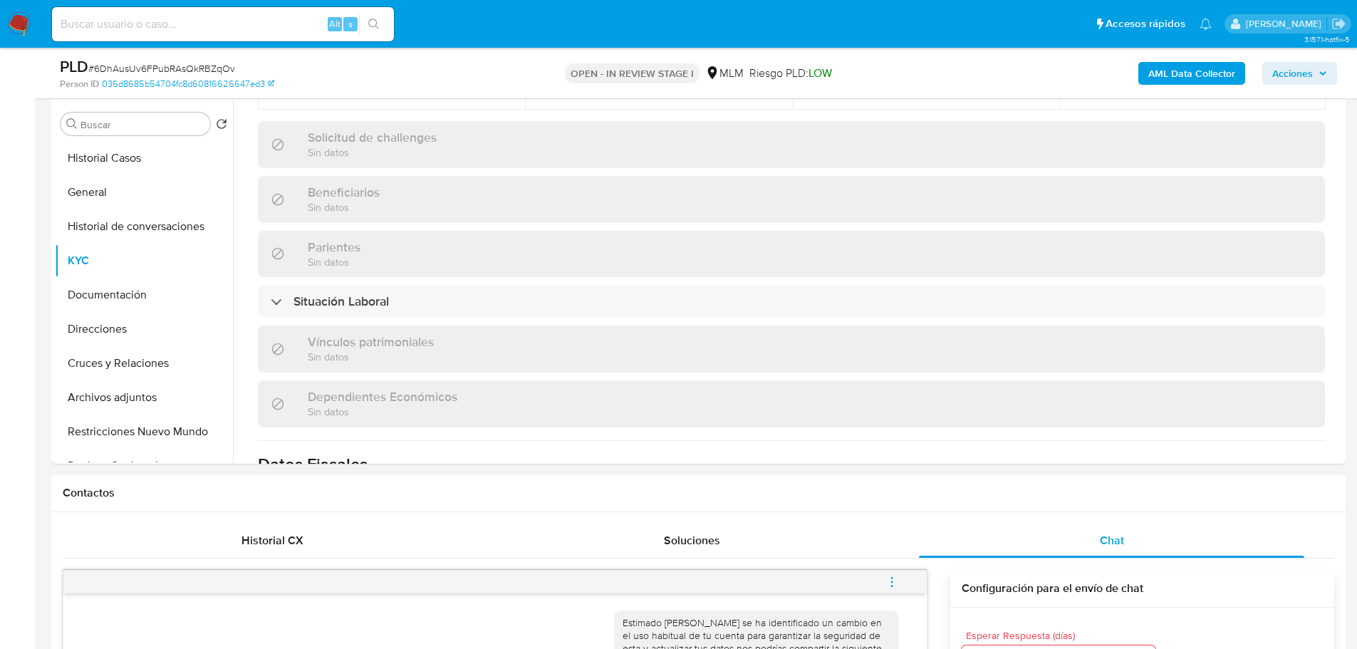
scroll to position [570, 0]
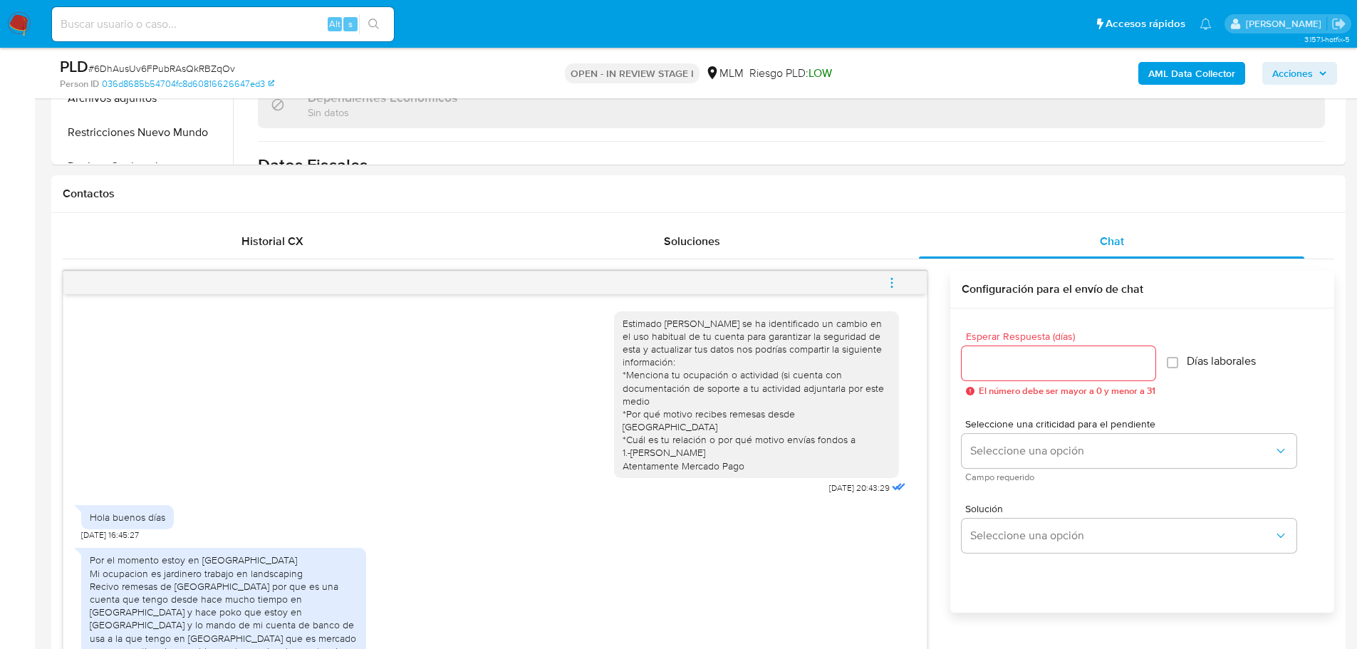
click at [894, 274] on span "menu-action" at bounding box center [892, 283] width 13 height 34
click at [333, 373] on div at bounding box center [684, 324] width 1368 height 649
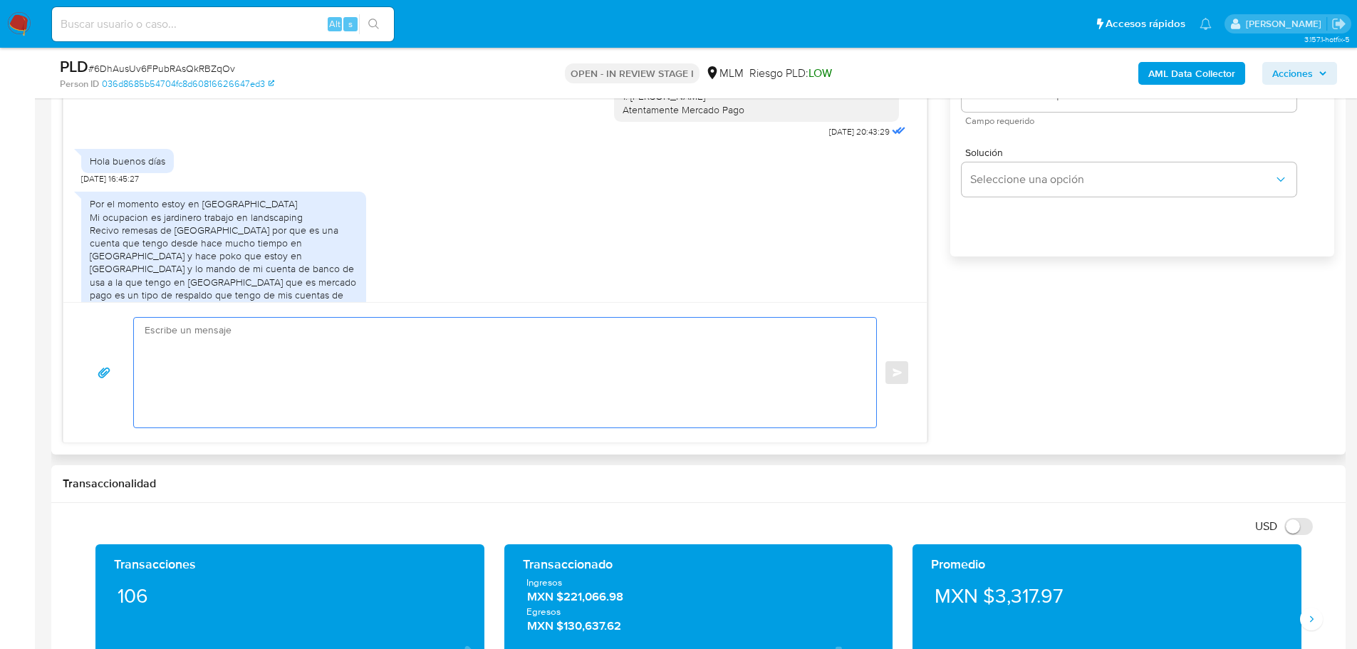
click at [321, 336] on textarea at bounding box center [502, 373] width 714 height 110
drag, startPoint x: 128, startPoint y: 418, endPoint x: 178, endPoint y: 388, distance: 58.2
click at [135, 414] on div "Enviar" at bounding box center [495, 372] width 829 height 111
click at [229, 340] on textarea at bounding box center [502, 373] width 714 height 110
paste textarea "Agradecemos tu tiempo y documentación proporcionada. Te recordamos que esto fue…"
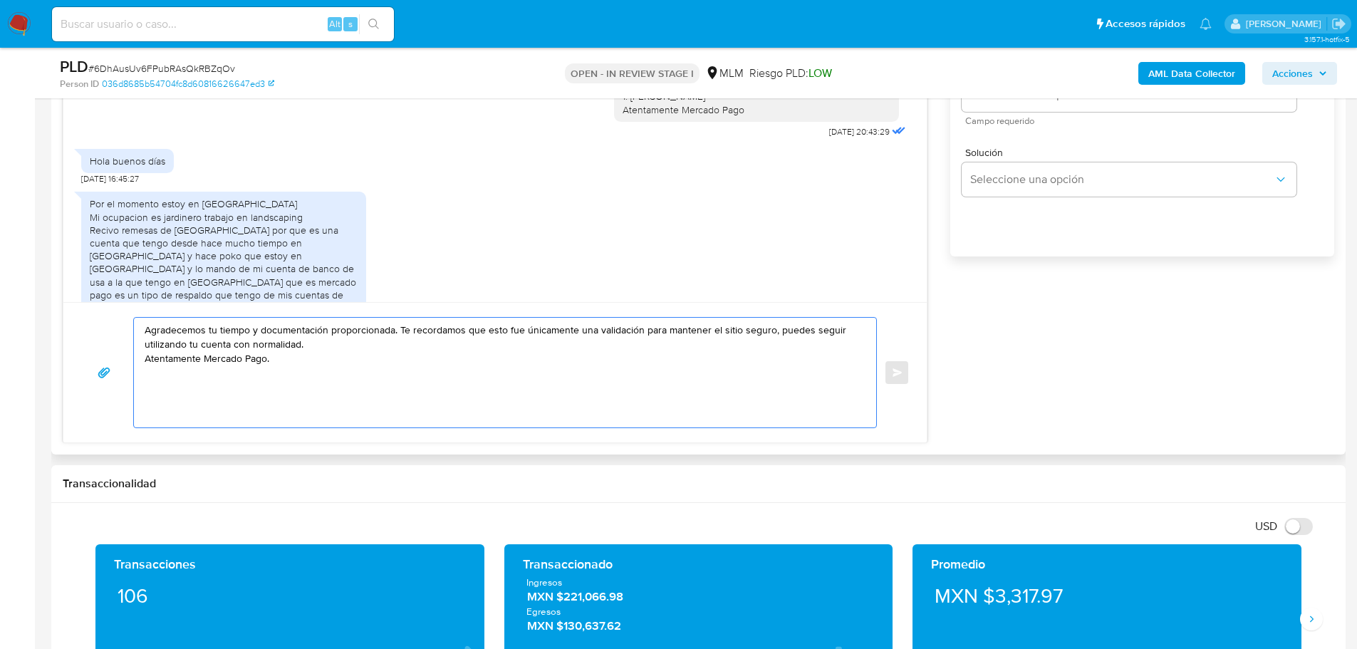
drag, startPoint x: 254, startPoint y: 333, endPoint x: 329, endPoint y: 333, distance: 74.8
click at [329, 333] on textarea "Agradecemos tu tiempo y documentación proporcionada. Te recordamos que esto fue…" at bounding box center [502, 373] width 714 height 110
type textarea "Agradecemos tu tiempo e información proporcionada. Te recordamos que esto fue ú…"
drag, startPoint x: 178, startPoint y: 325, endPoint x: 113, endPoint y: 318, distance: 65.2
click at [113, 318] on div "Agradecemos tu tiempo e información proporcionada. Te recordamos que esto fue ú…" at bounding box center [495, 372] width 829 height 111
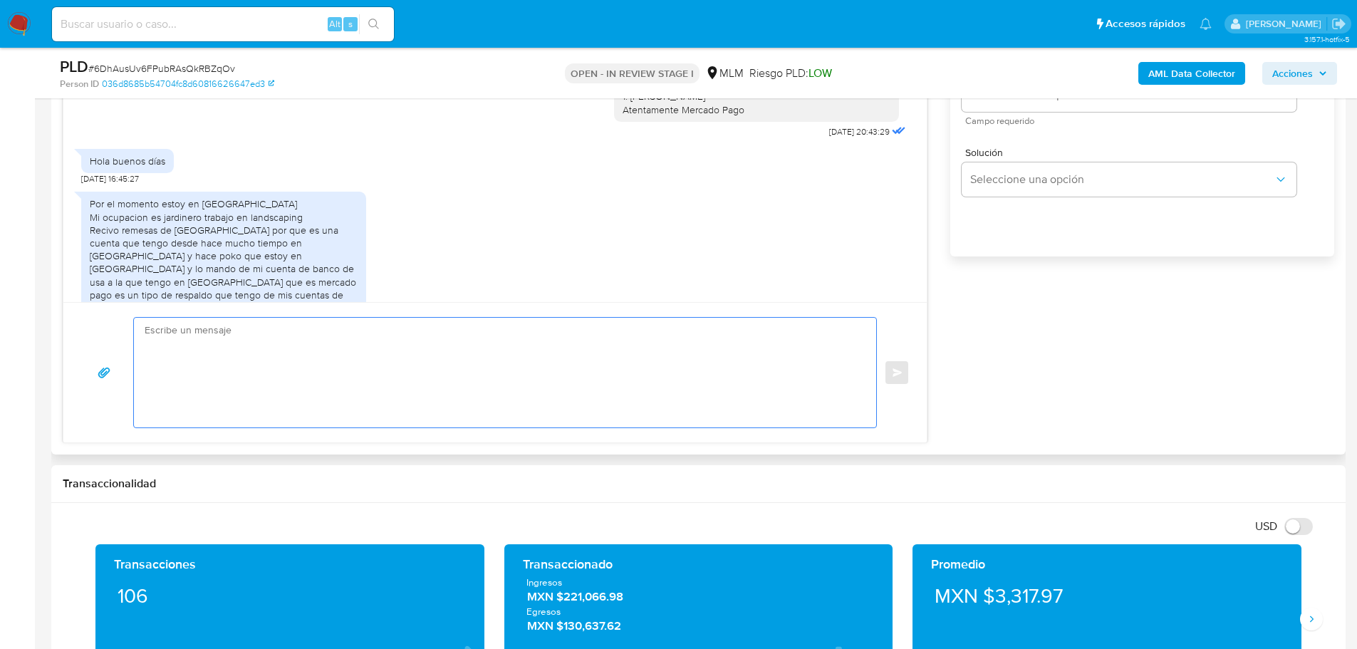
paste textarea "Agradecemos tu tiempo e información proporcionada. Te recordamos que esto fue ú…"
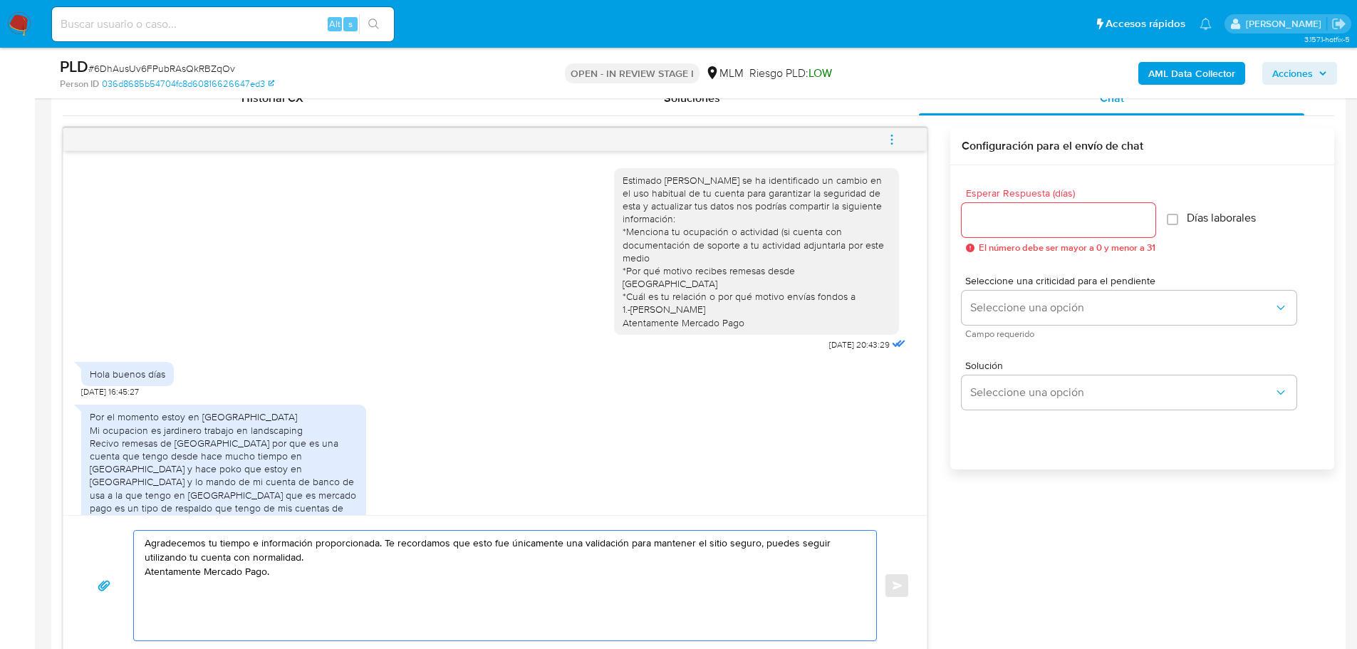
scroll to position [713, 0]
type textarea "Agradecemos tu tiempo e información proporcionada. Te recordamos que esto fue ú…"
click at [993, 224] on input "Esperar Respuesta (días)" at bounding box center [1059, 221] width 194 height 19
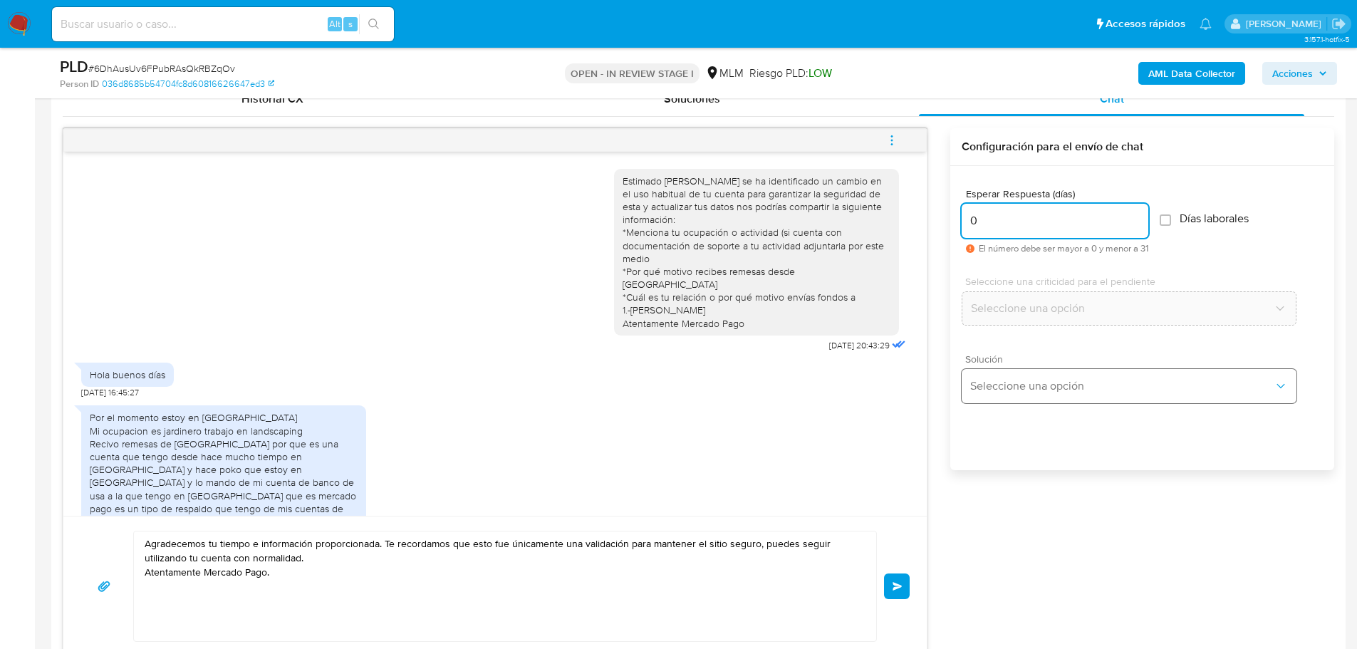
type input "0"
drag, startPoint x: 982, startPoint y: 390, endPoint x: 1039, endPoint y: 369, distance: 60.6
click at [983, 389] on span "Seleccione una opción" at bounding box center [1123, 386] width 304 height 14
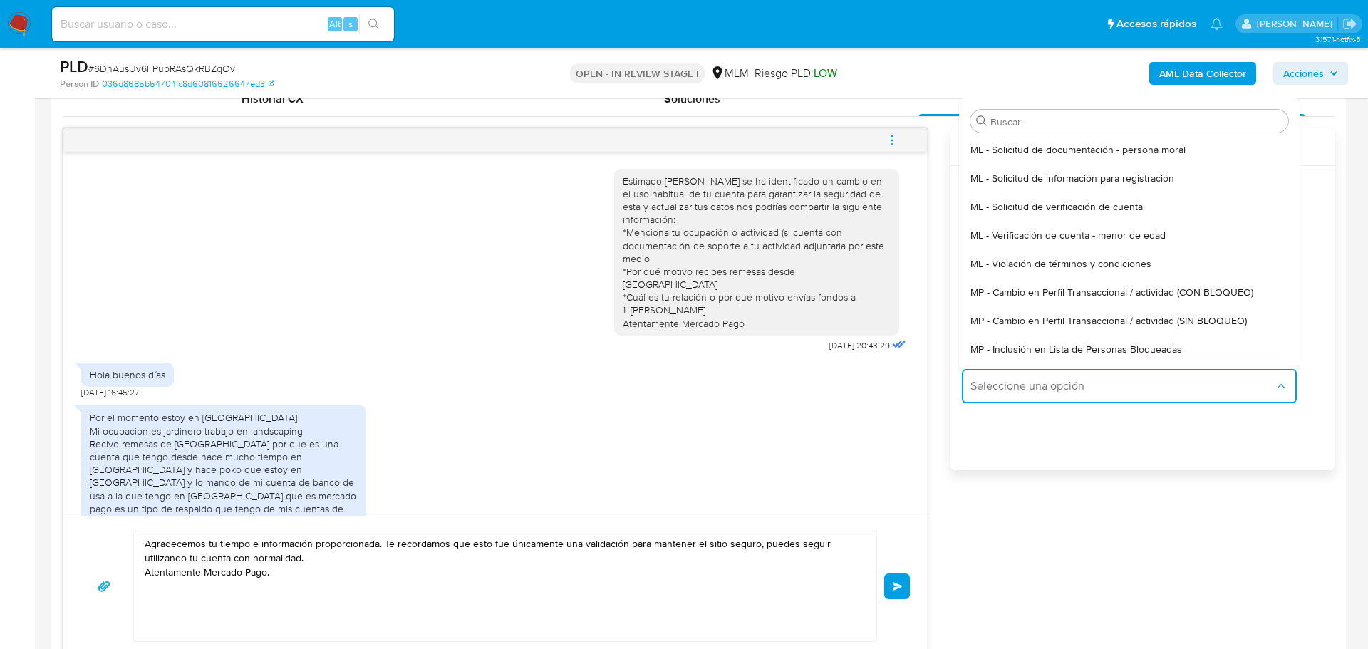
drag, startPoint x: 1141, startPoint y: 317, endPoint x: 489, endPoint y: 366, distance: 653.9
click at [1140, 317] on span "MP - Cambio en Perfil Transaccional / actividad (SIN BLOQUEO)" at bounding box center [1109, 320] width 276 height 13
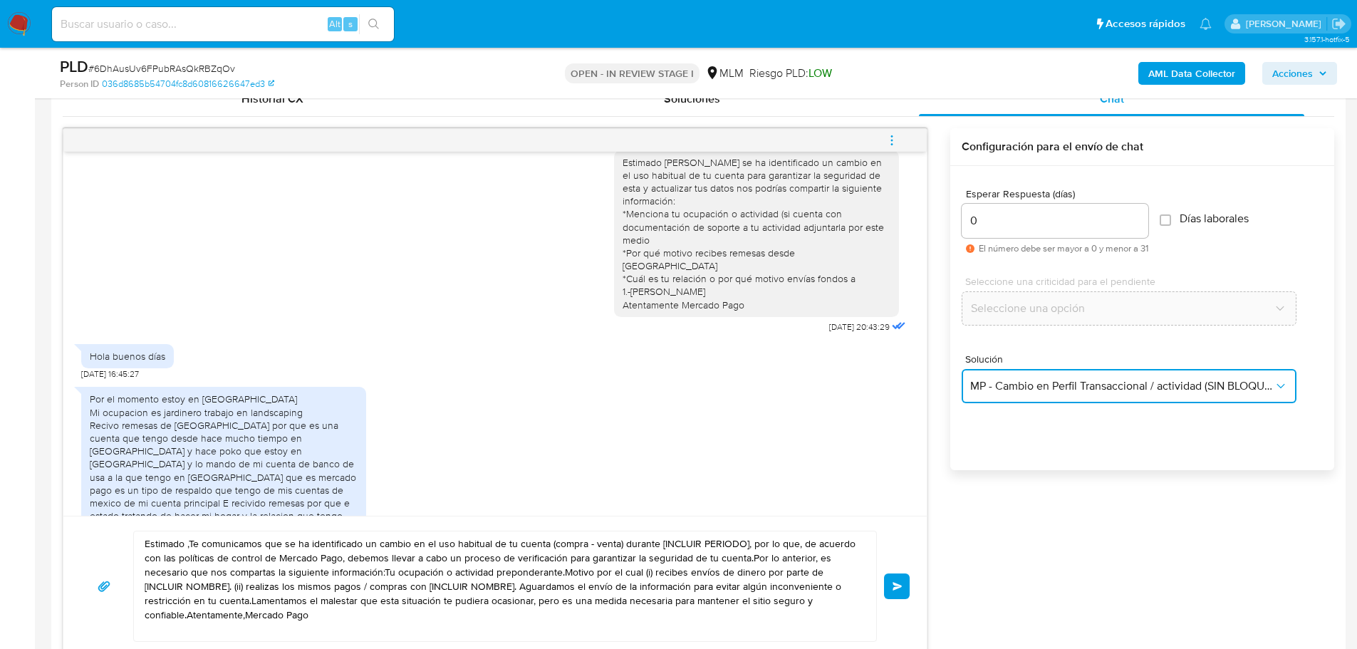
scroll to position [36, 0]
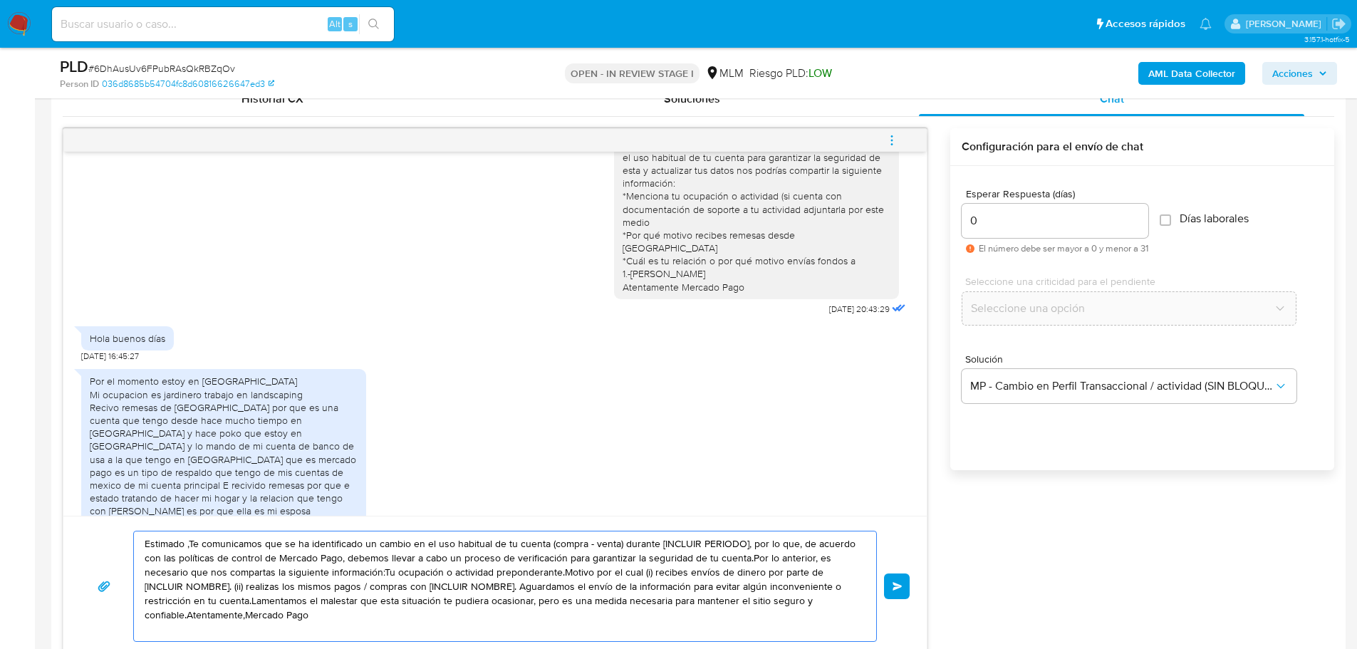
drag, startPoint x: 316, startPoint y: 615, endPoint x: 31, endPoint y: 500, distance: 307.9
paste textarea "Agradecemos tu tiempo e información proporcionada. Te recordamos que esto fue ú…"
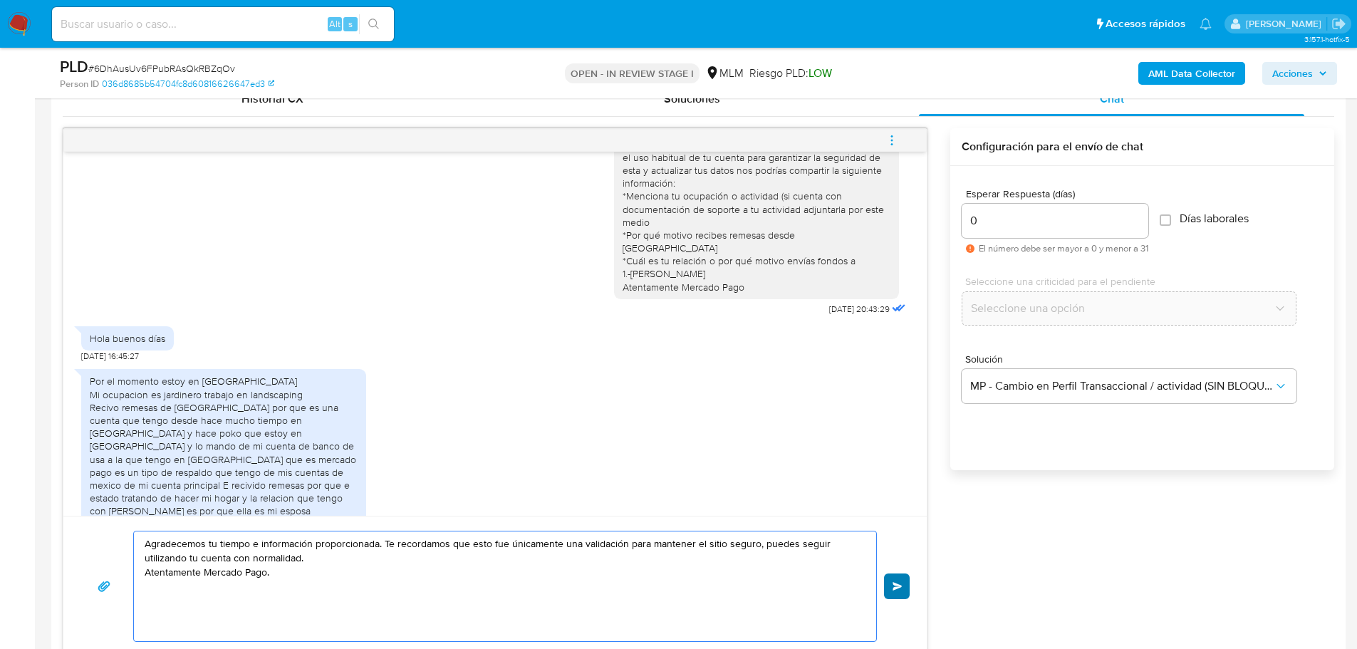
type textarea "Agradecemos tu tiempo e información proporcionada. Te recordamos que esto fue ú…"
click at [891, 587] on button "Enviar" at bounding box center [897, 587] width 26 height 26
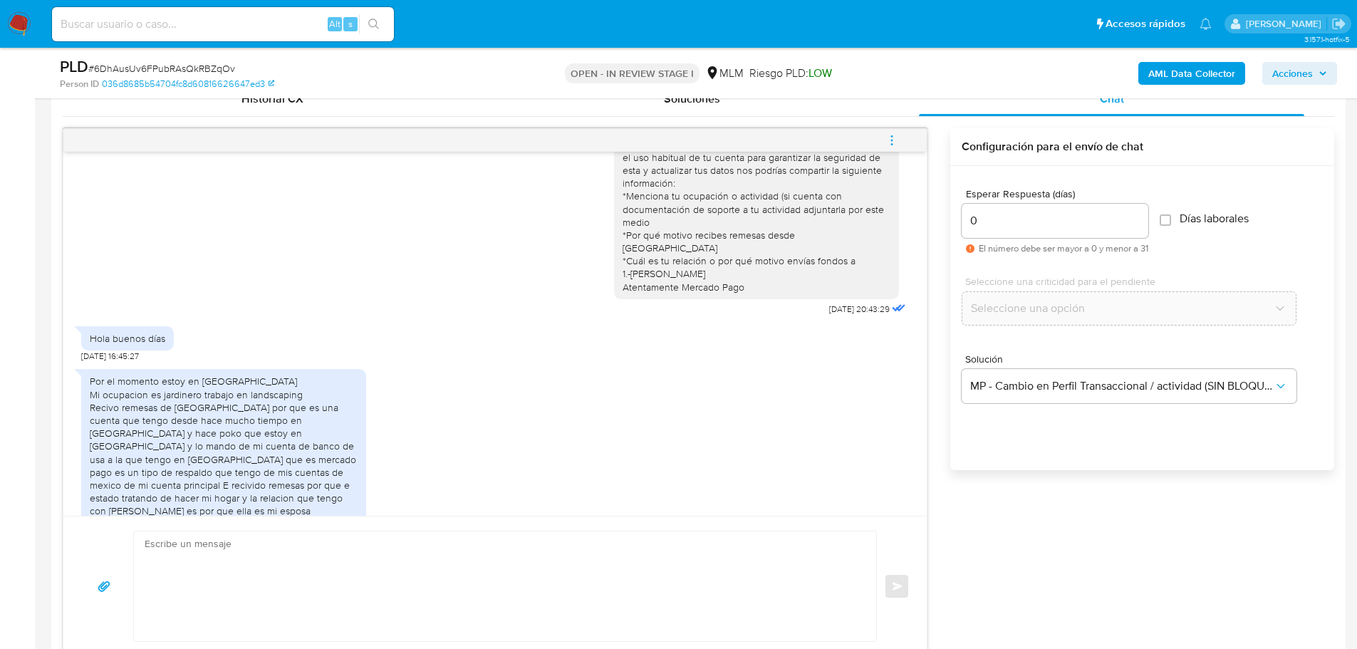
scroll to position [143, 0]
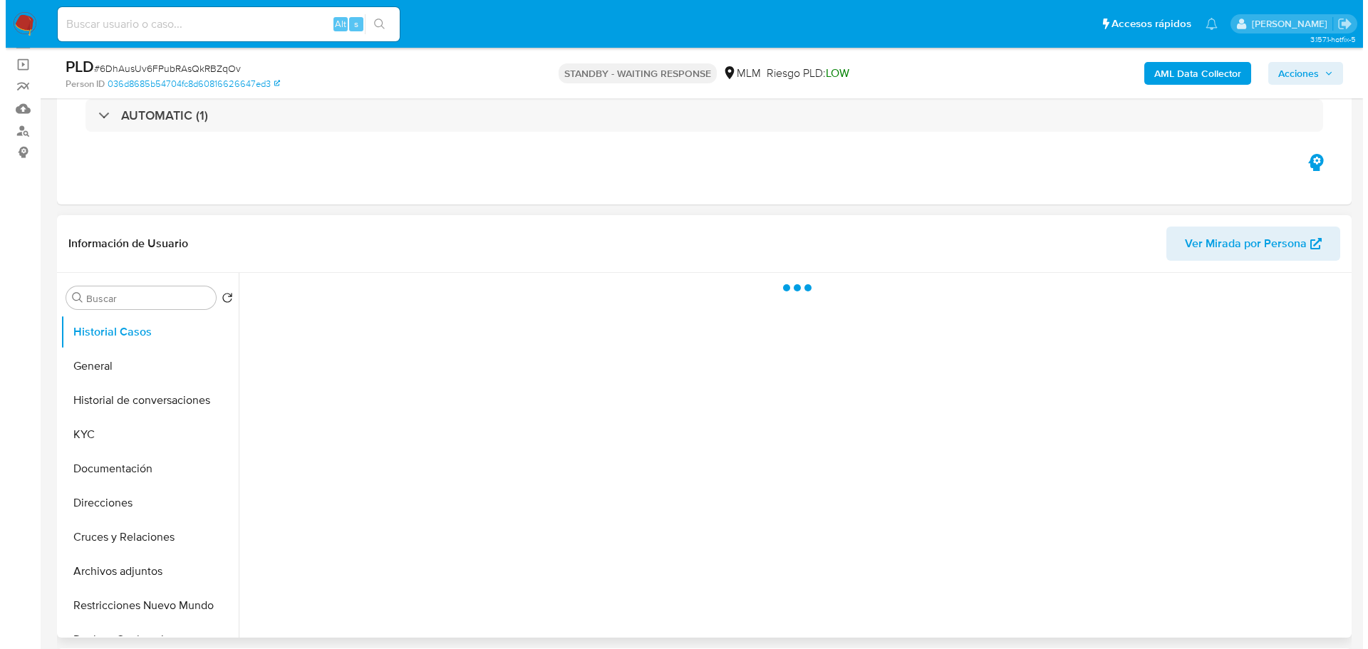
scroll to position [214, 0]
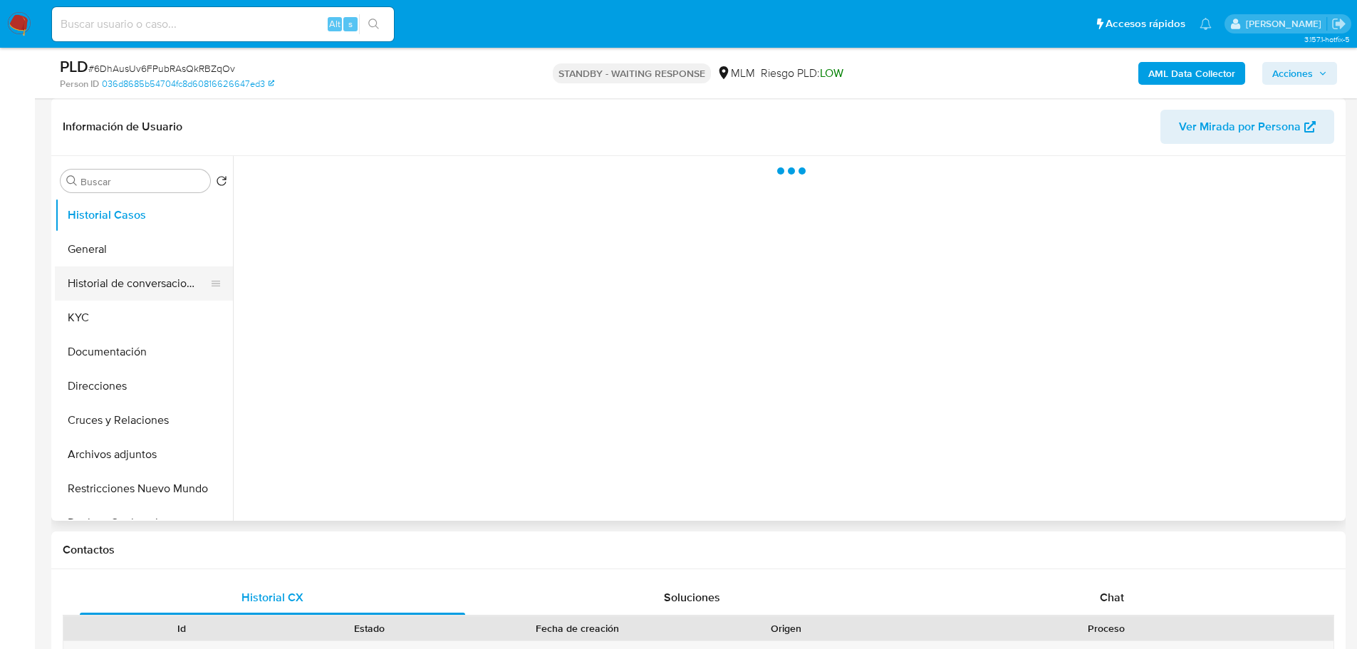
drag, startPoint x: 165, startPoint y: 274, endPoint x: 170, endPoint y: 267, distance: 8.7
click at [165, 274] on button "Historial de conversaciones" at bounding box center [138, 284] width 167 height 34
select select "10"
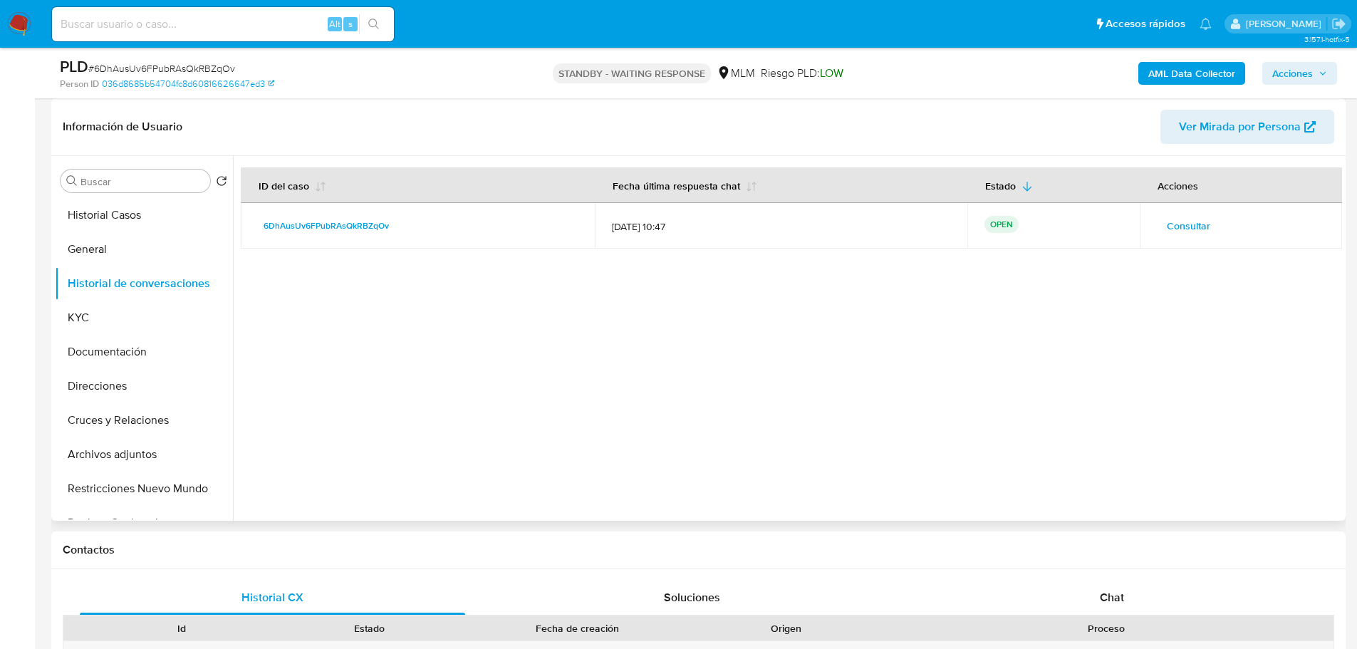
drag, startPoint x: 1162, startPoint y: 219, endPoint x: 1172, endPoint y: 220, distance: 10.7
click at [1172, 220] on button "Consultar" at bounding box center [1188, 225] width 63 height 23
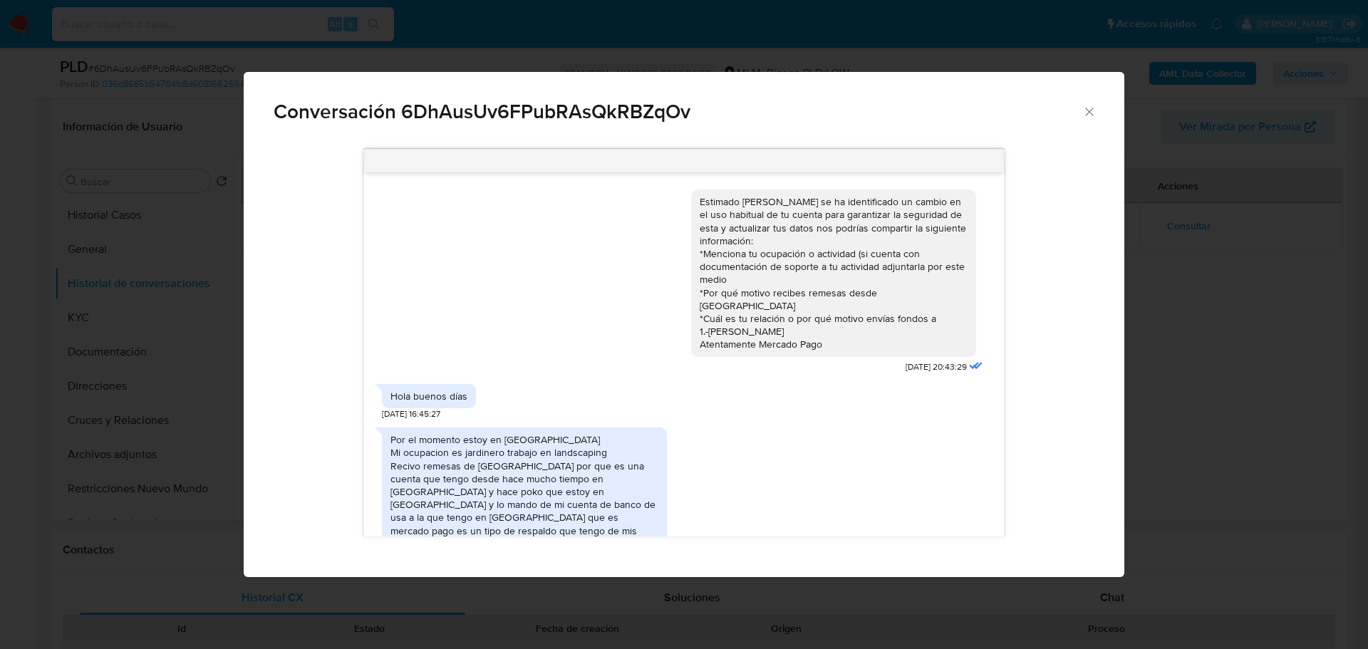
scroll to position [145, 0]
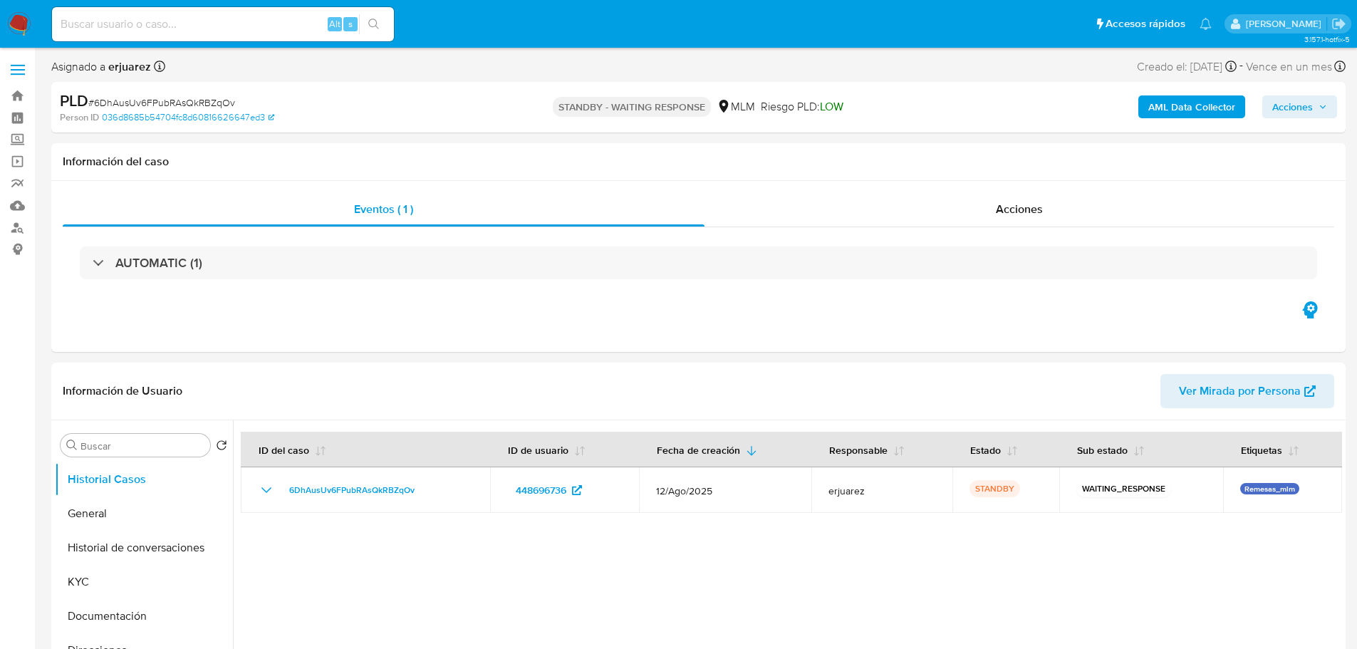
select select "10"
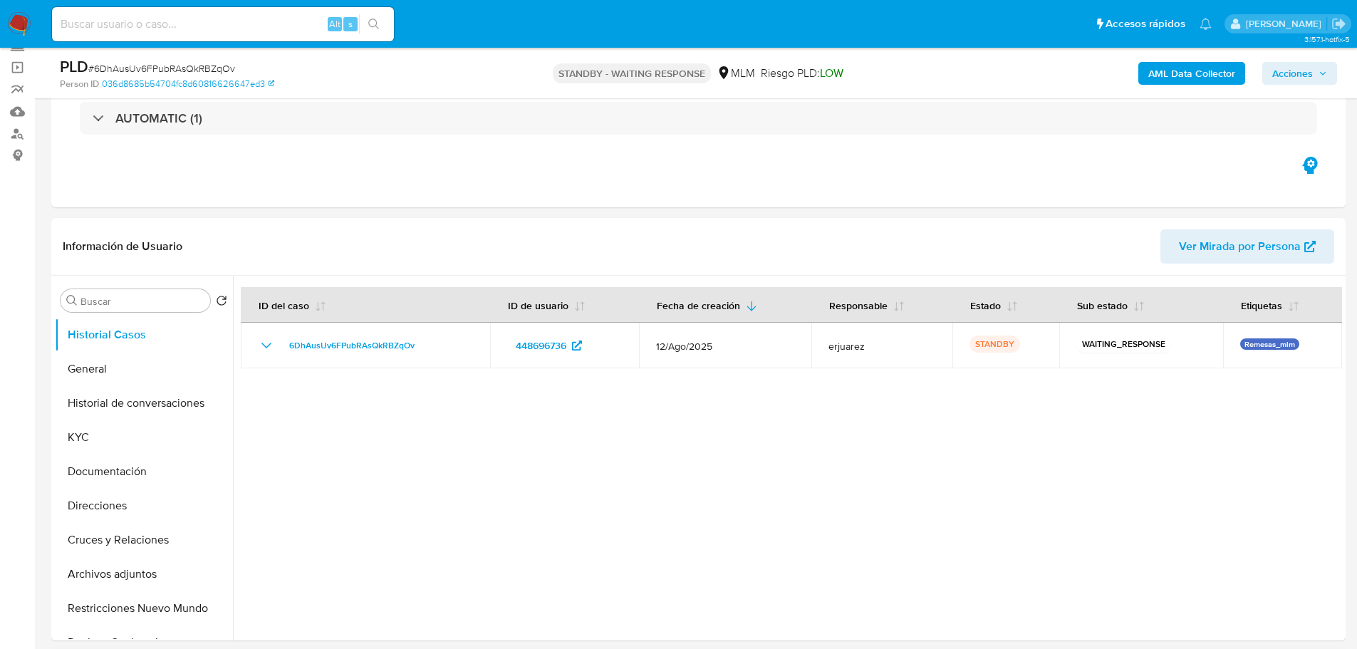
scroll to position [356, 0]
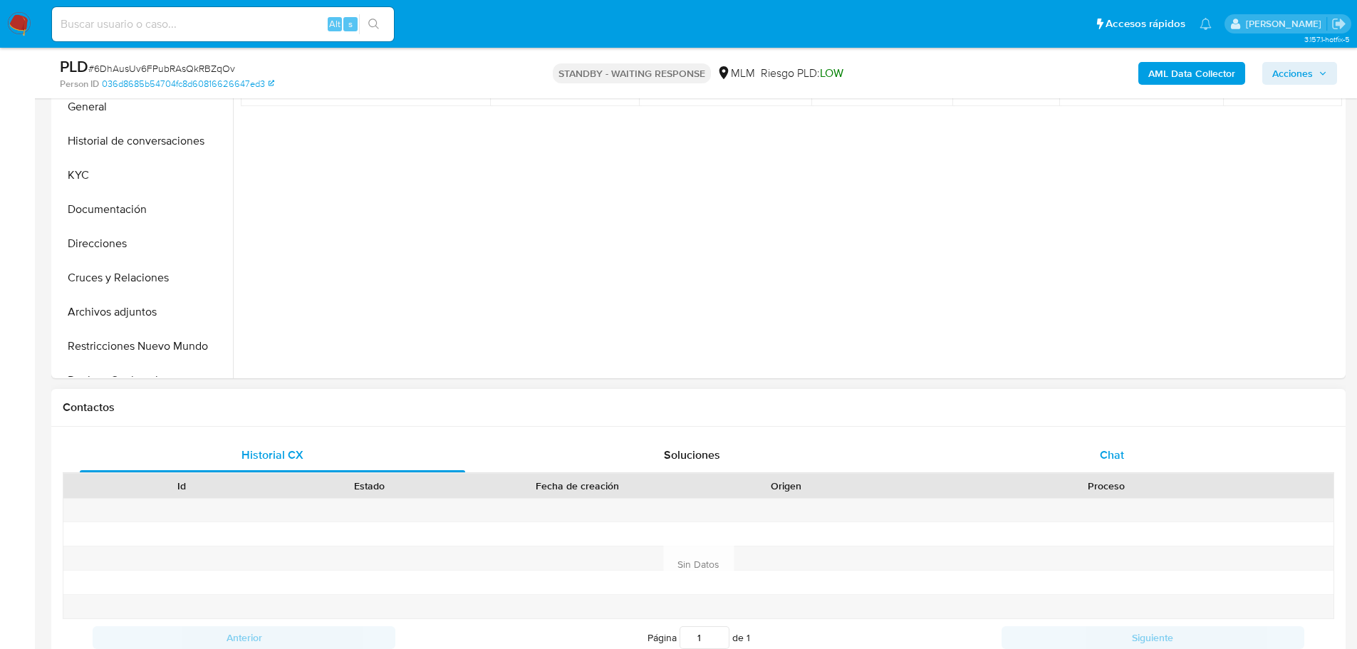
click at [1114, 457] on span "Chat" at bounding box center [1112, 455] width 24 height 16
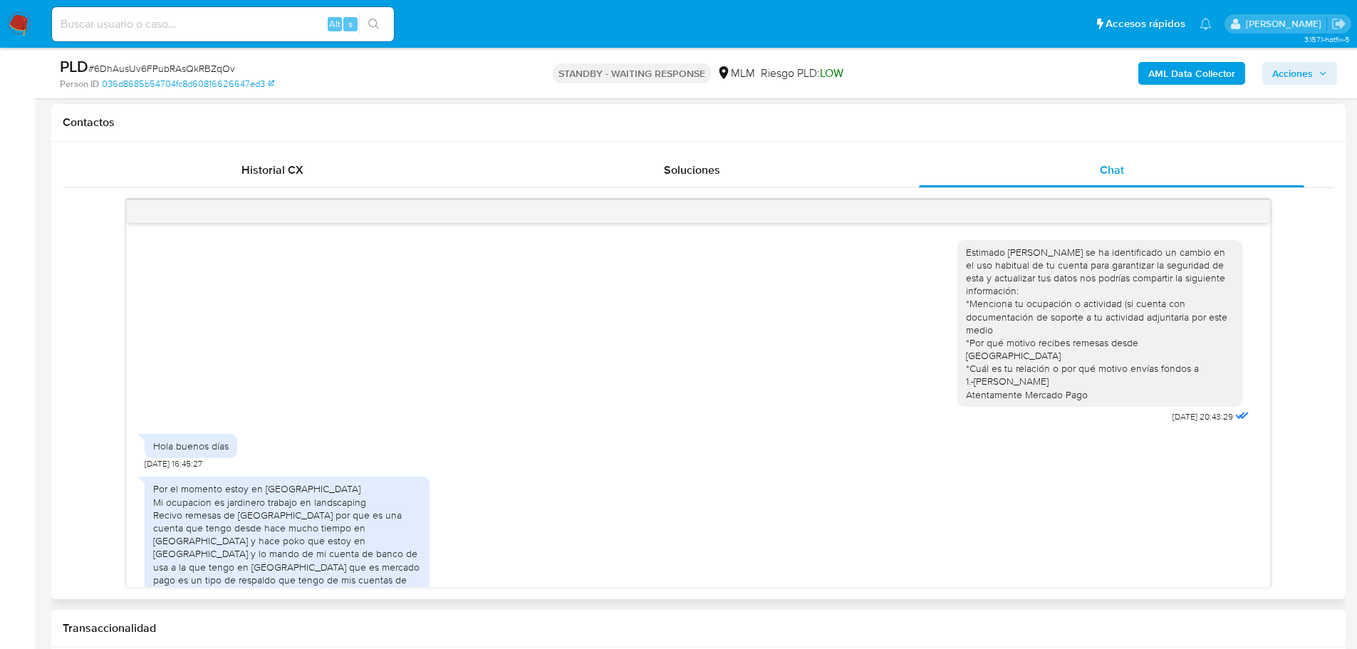
scroll to position [143, 0]
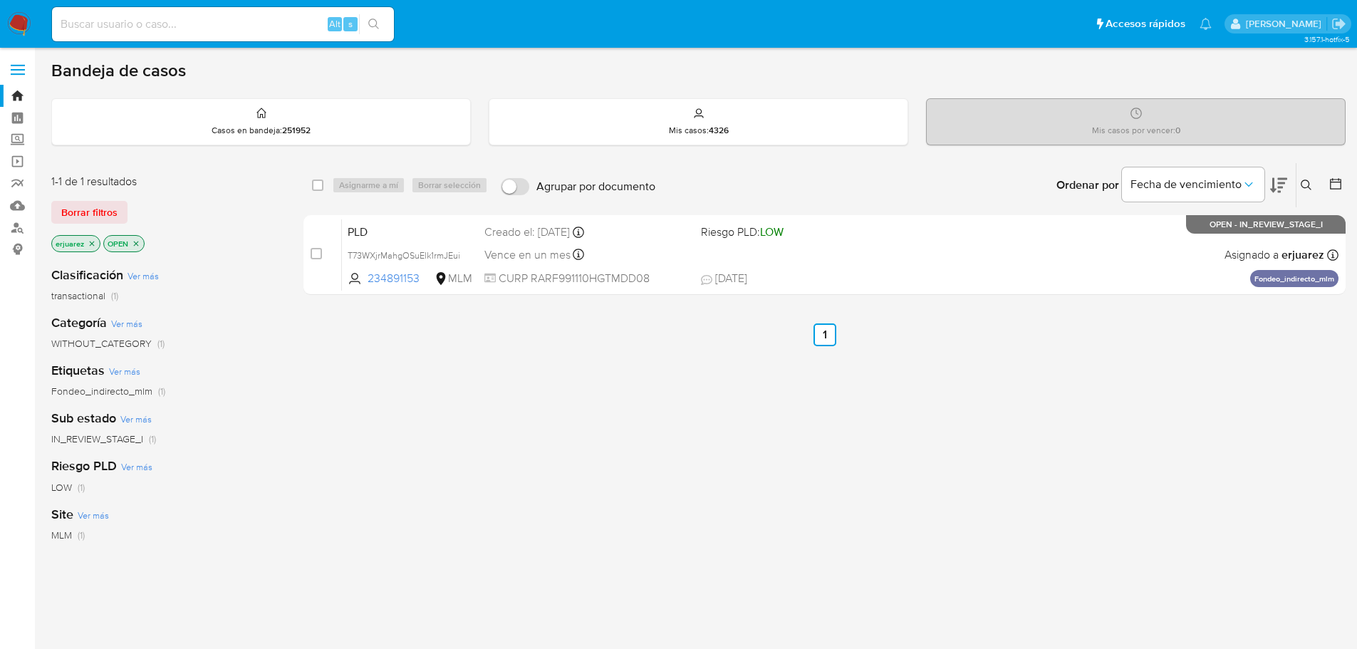
click at [19, 23] on img at bounding box center [19, 24] width 24 height 24
click at [28, 30] on img at bounding box center [19, 24] width 24 height 24
click at [91, 241] on icon "close-filter" at bounding box center [92, 243] width 9 height 9
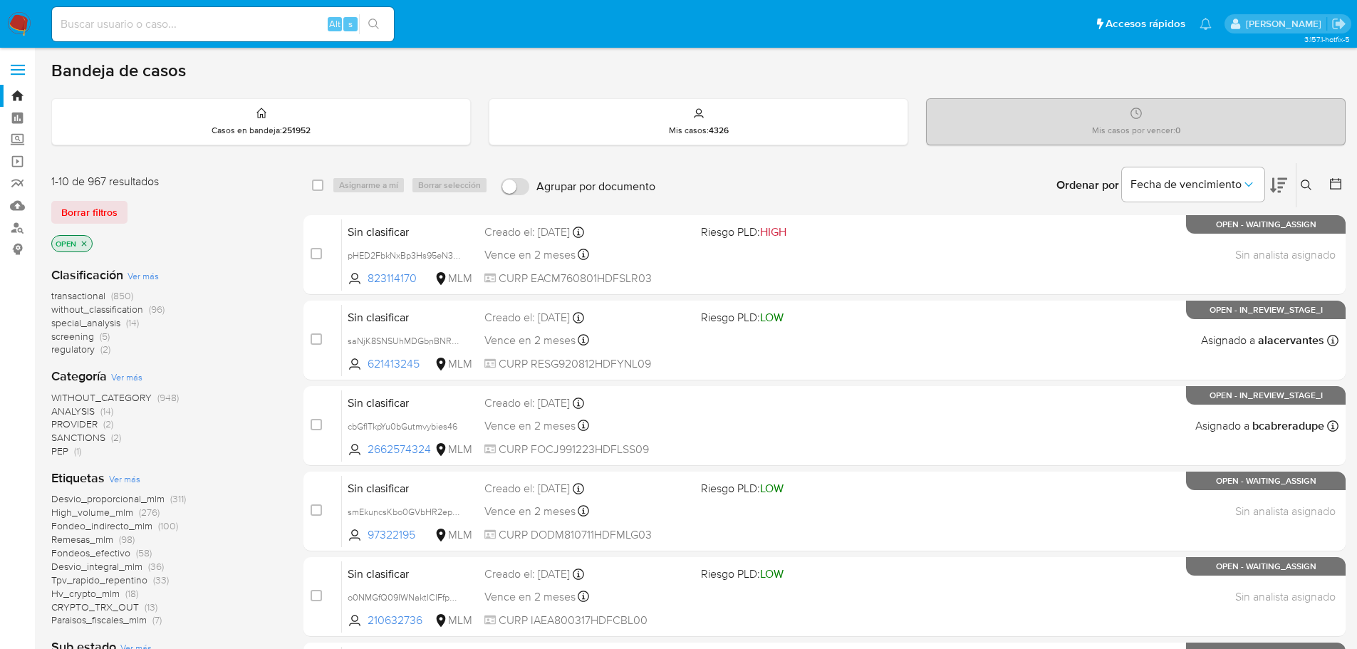
click at [1304, 183] on icon at bounding box center [1306, 185] width 11 height 11
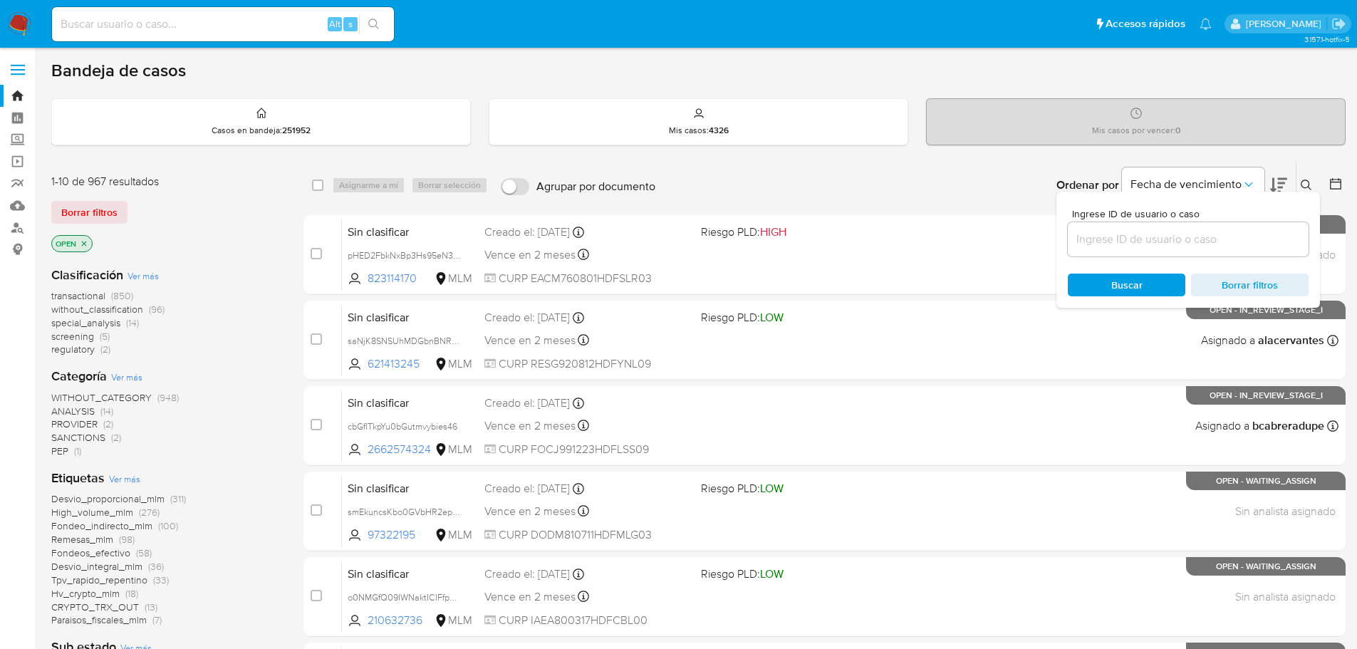
click at [1101, 239] on input at bounding box center [1188, 239] width 241 height 19
type input "2594125311"
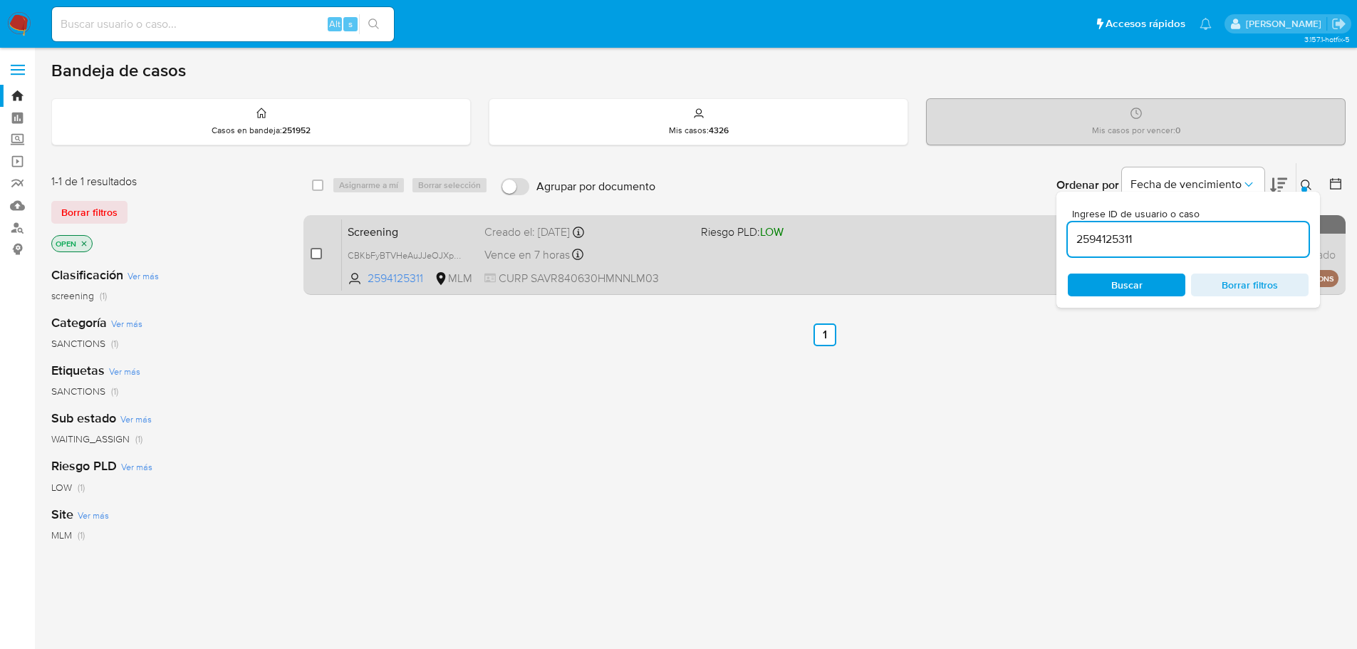
click at [314, 258] on input "checkbox" at bounding box center [316, 253] width 11 height 11
checkbox input "true"
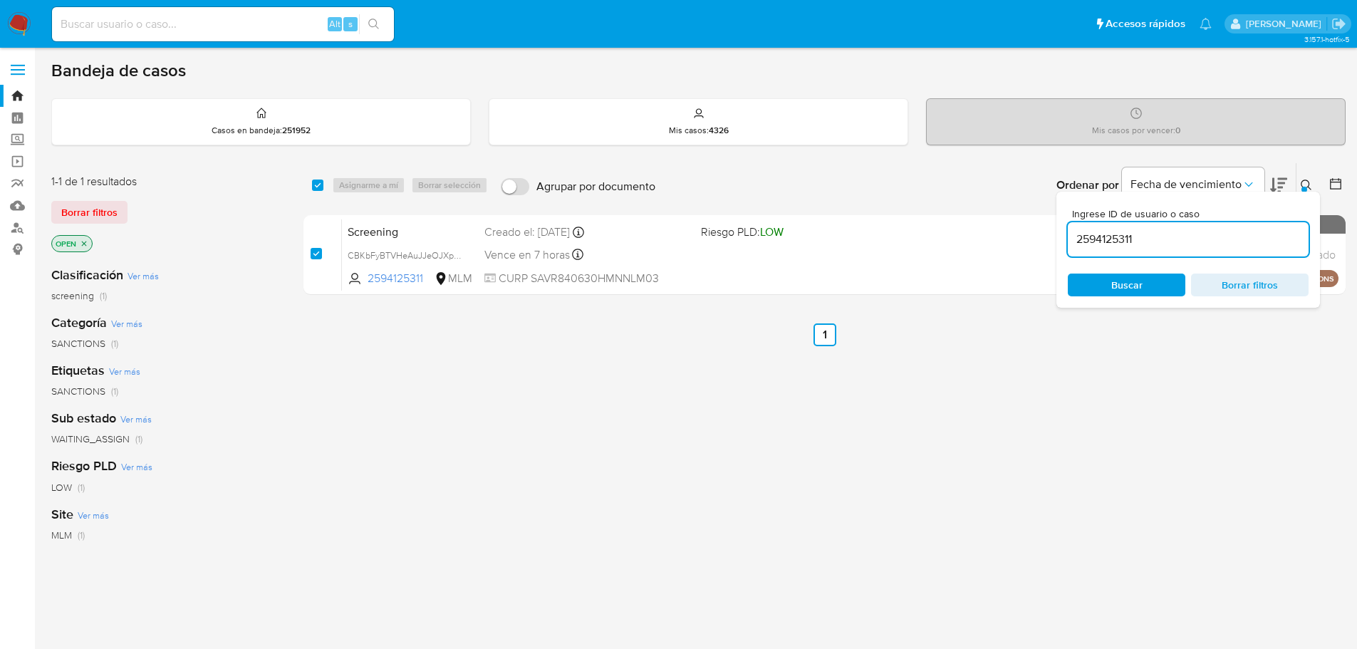
checkbox input "true"
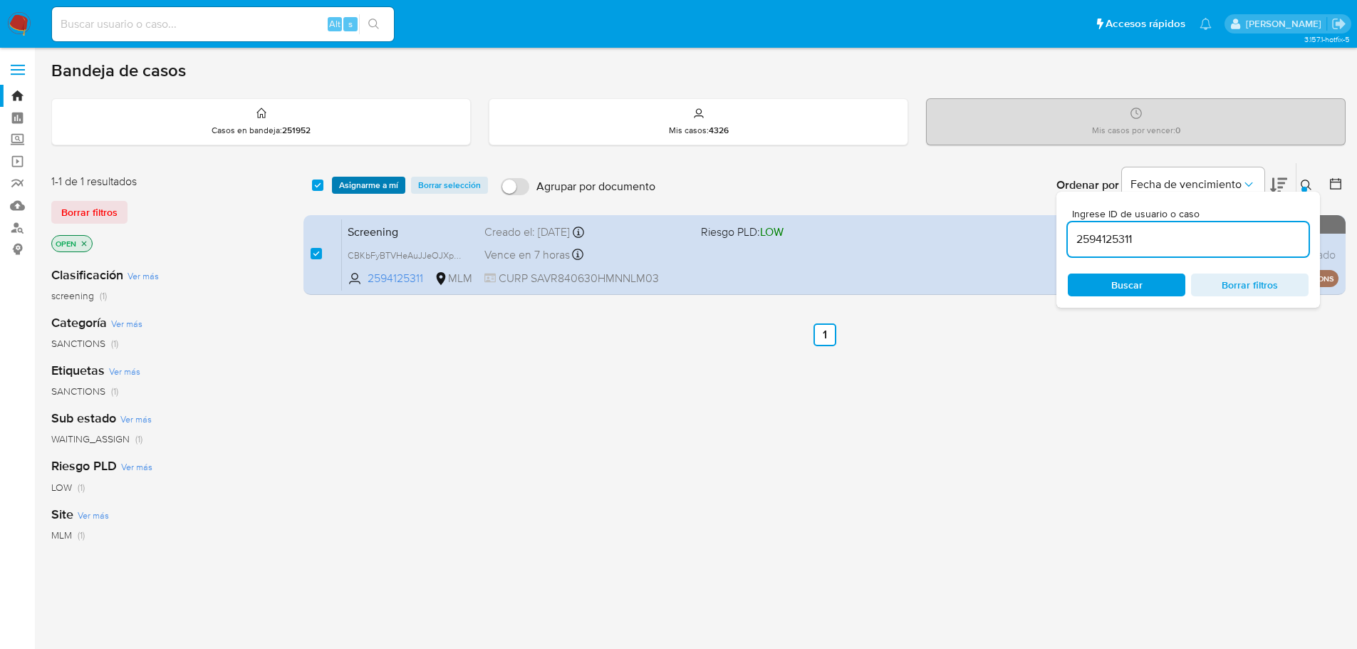
click at [355, 187] on span "Asignarme a mí" at bounding box center [368, 185] width 59 height 14
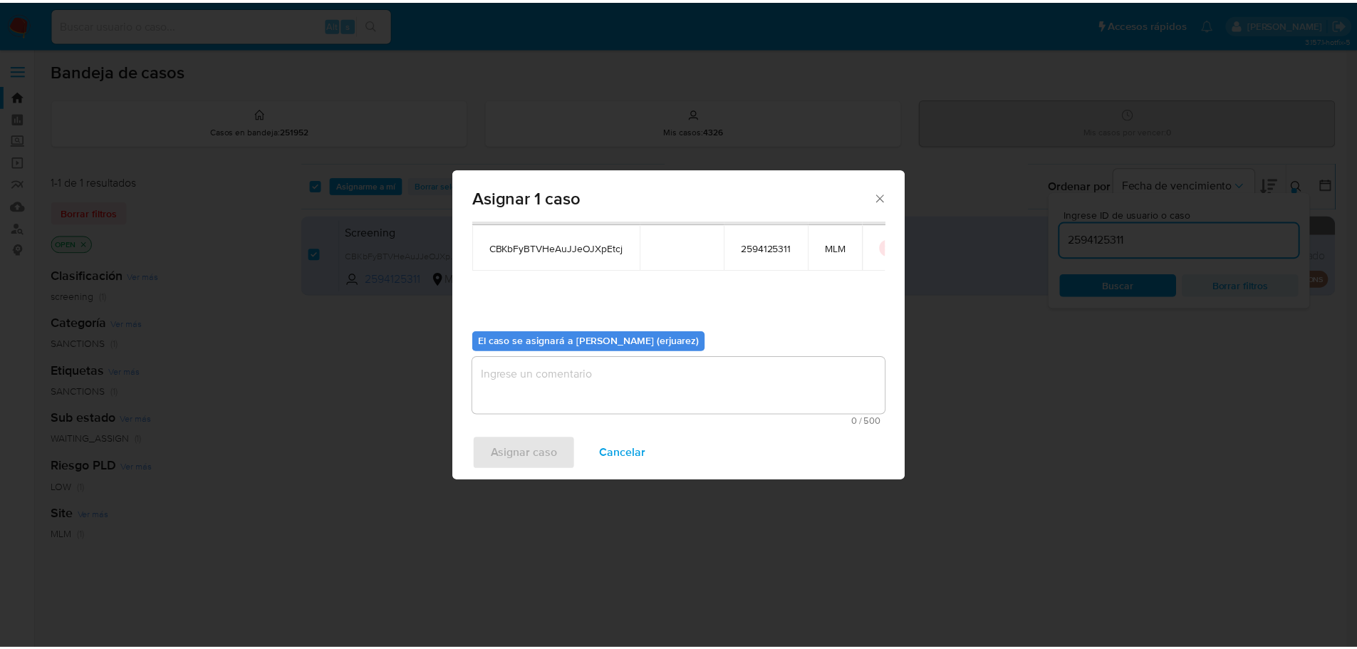
scroll to position [74, 0]
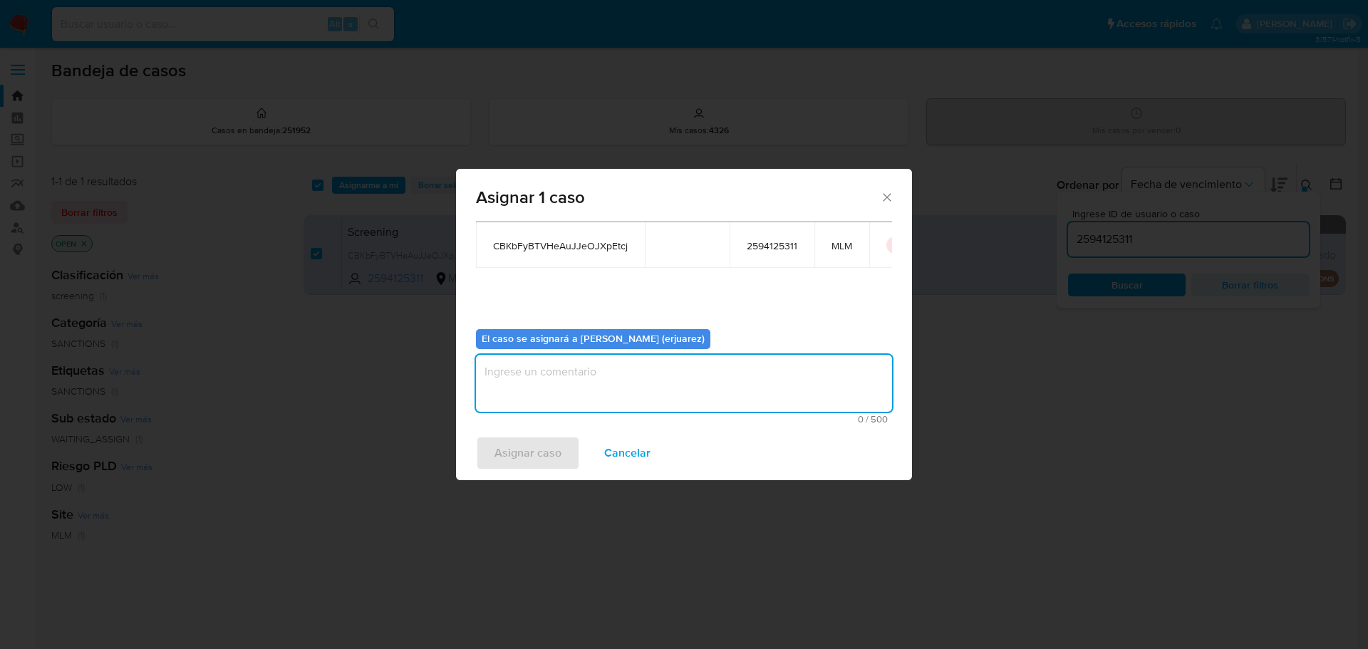
click at [507, 387] on textarea "assign-modal" at bounding box center [684, 383] width 416 height 57
type textarea "EPJU"
click at [515, 448] on span "Asignar caso" at bounding box center [528, 453] width 67 height 31
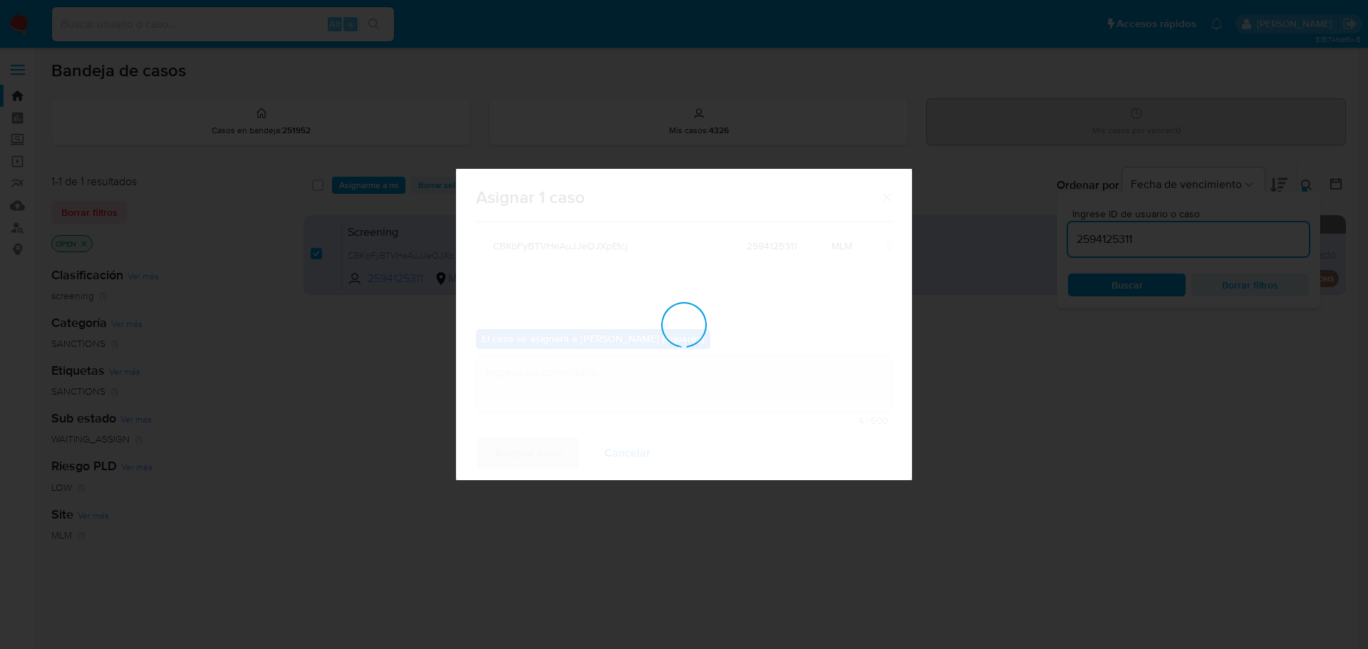
checkbox input "false"
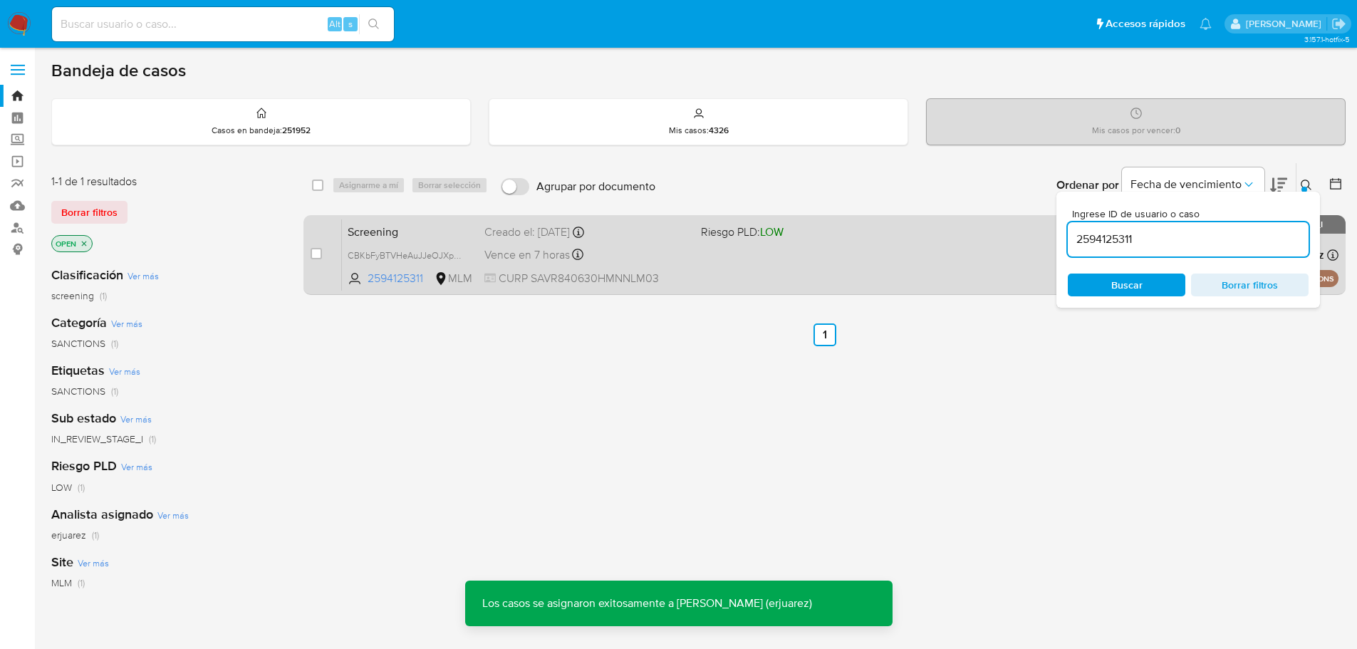
click at [844, 257] on div "Screening CBKbFyBTVHeAuJJeOJXpEtcj 2594125311 MLM Riesgo PLD: LOW Creado el: 31…" at bounding box center [840, 255] width 997 height 72
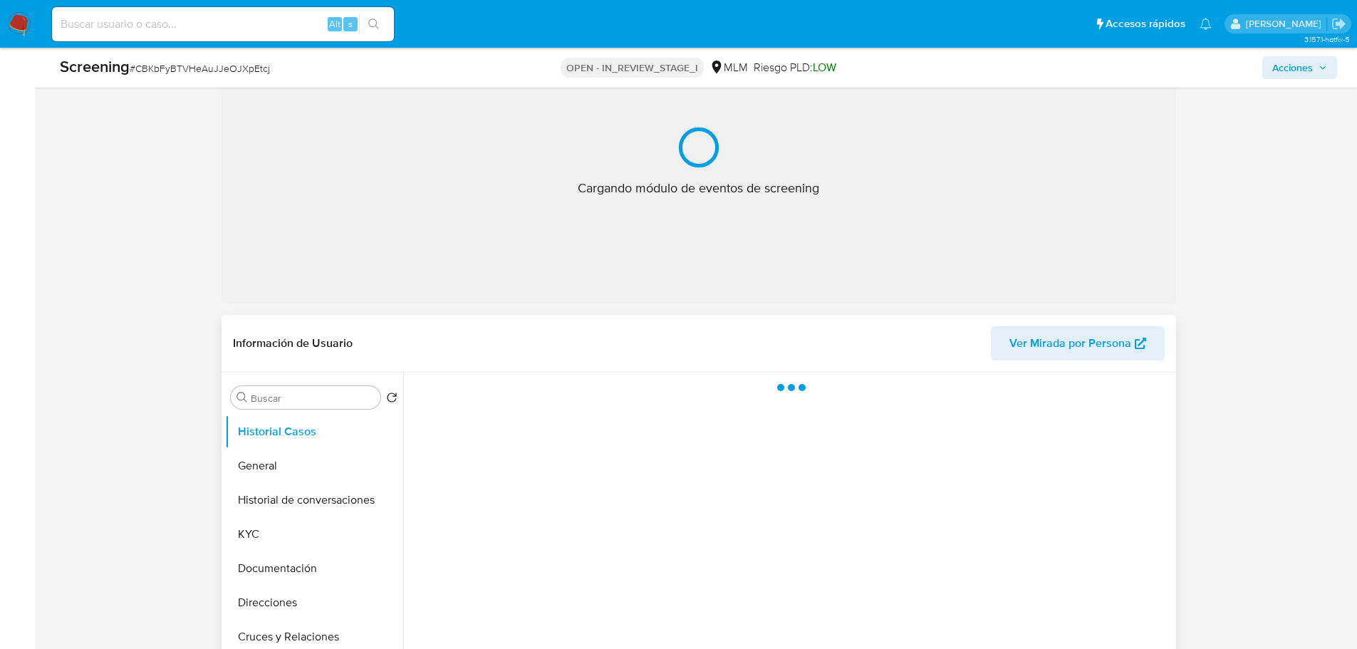
scroll to position [356, 0]
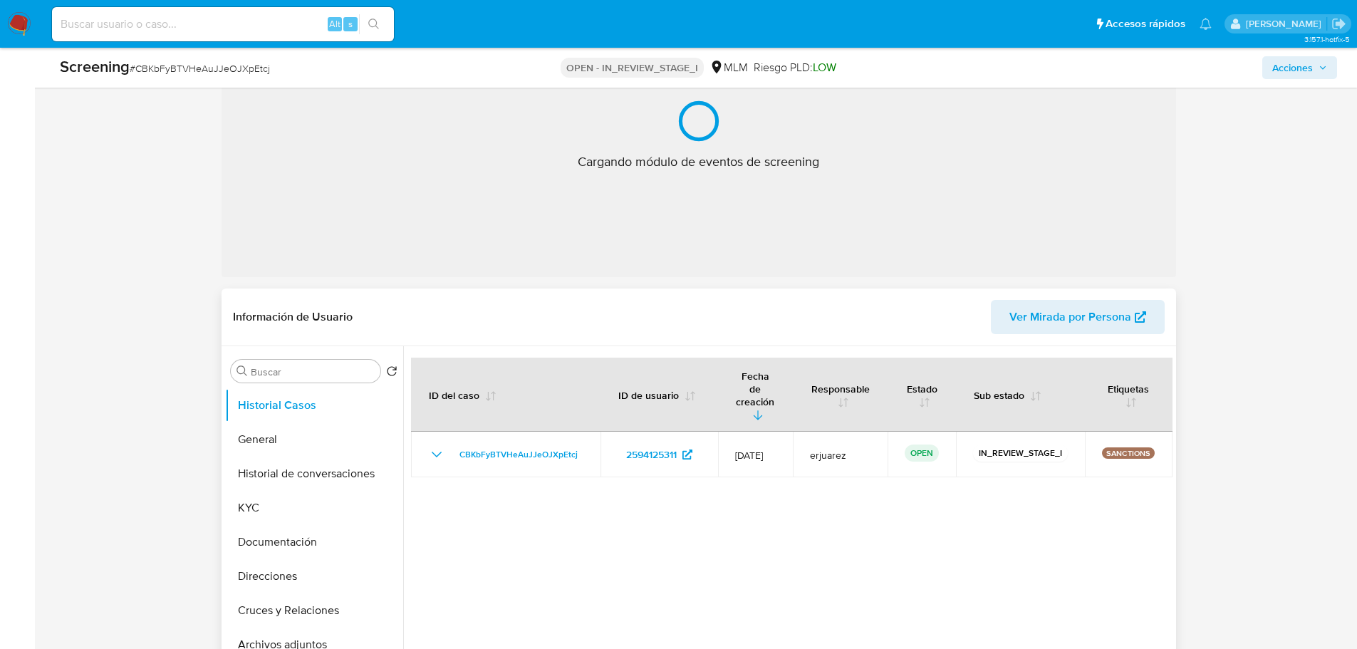
drag, startPoint x: 271, startPoint y: 507, endPoint x: 753, endPoint y: 343, distance: 509.3
click at [271, 508] on button "KYC" at bounding box center [314, 508] width 178 height 34
select select "10"
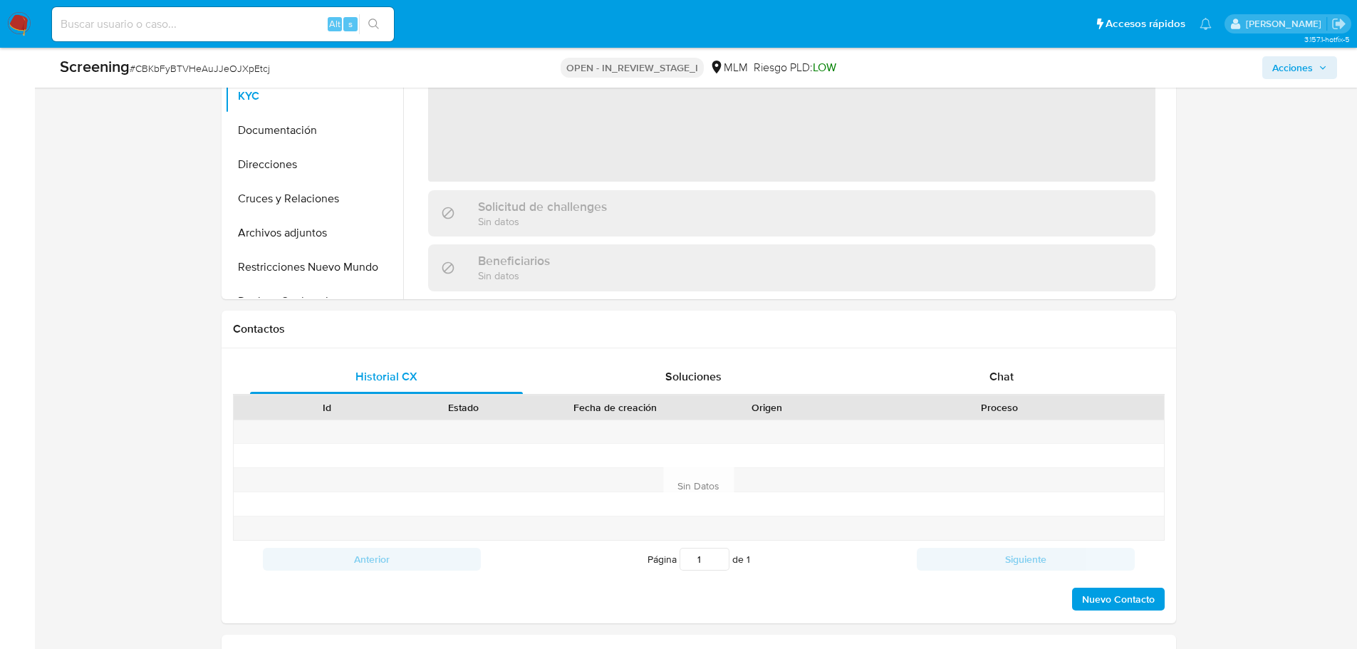
scroll to position [570, 0]
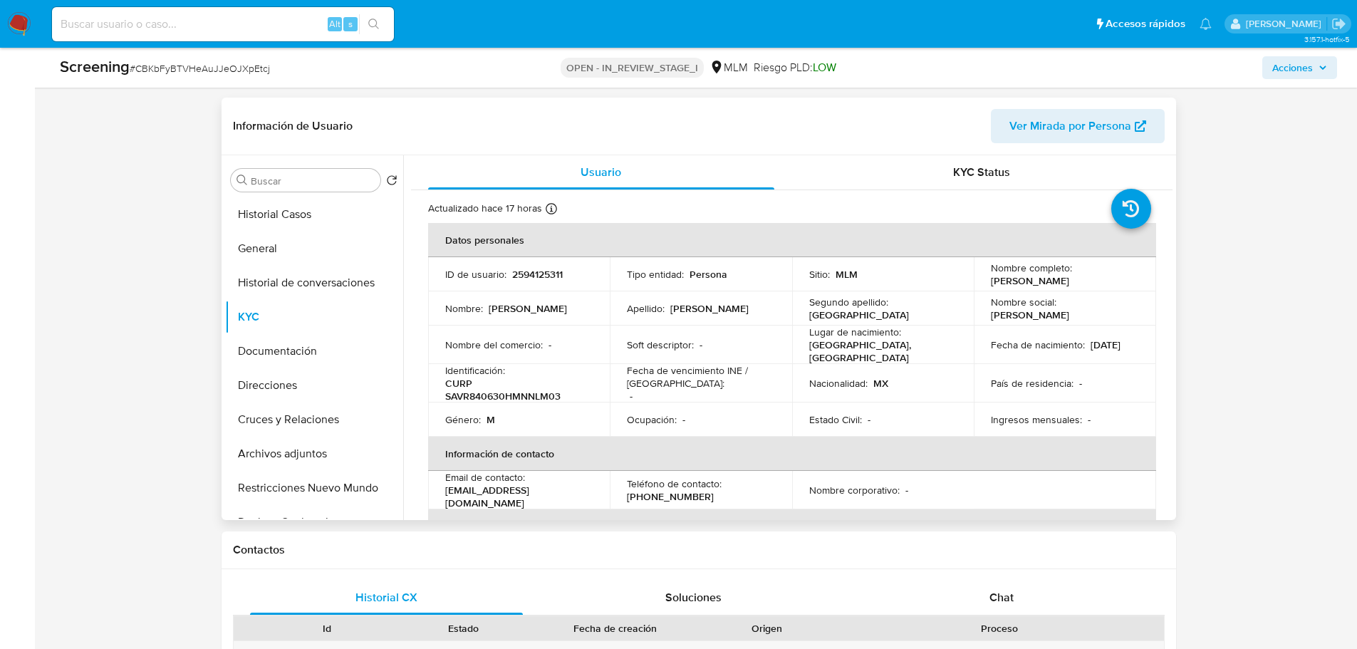
drag, startPoint x: 988, startPoint y: 282, endPoint x: 1102, endPoint y: 278, distance: 114.8
click at [1102, 278] on div "Nombre completo : [PERSON_NAME]" at bounding box center [1065, 275] width 148 height 26
copy p "[PERSON_NAME]"
drag, startPoint x: 445, startPoint y: 392, endPoint x: 572, endPoint y: 393, distance: 126.8
click at [572, 393] on p "CURP SAVR840630HMNNLM03" at bounding box center [516, 390] width 143 height 26
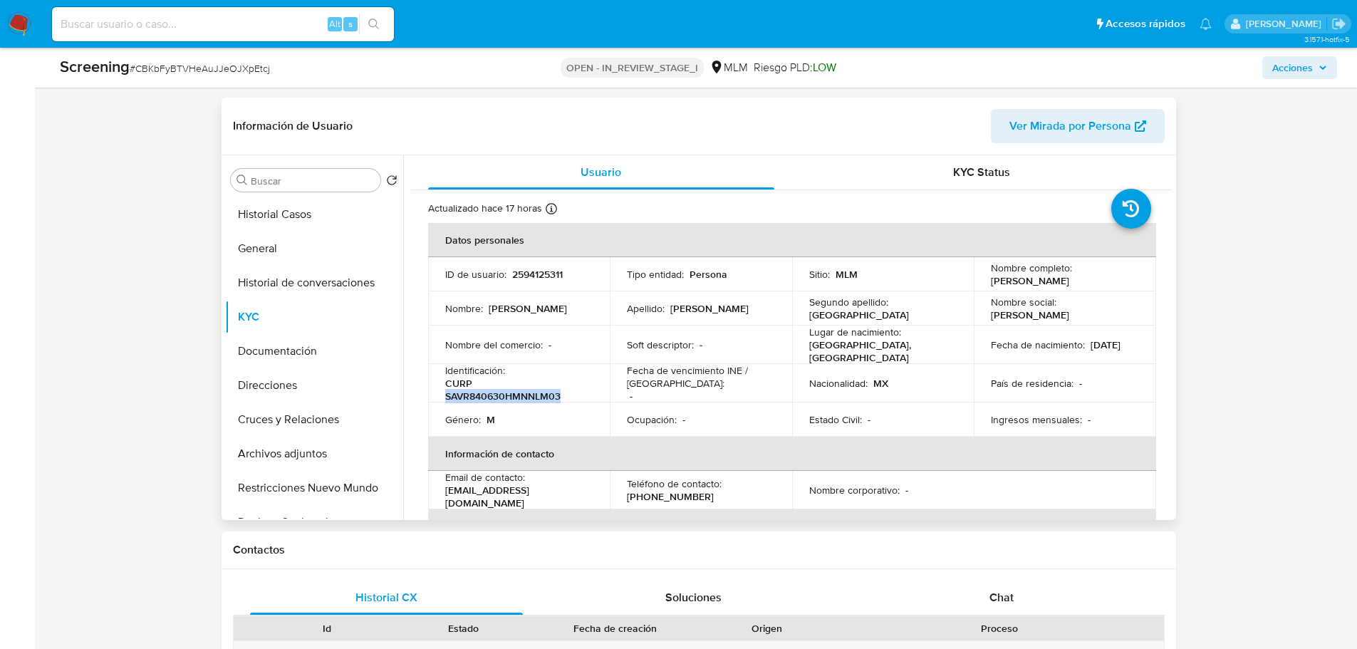
copy p "SAVR840630HMNNLM03"
drag, startPoint x: 726, startPoint y: 338, endPoint x: 804, endPoint y: 358, distance: 80.2
click at [728, 338] on div "Soft descriptor : -" at bounding box center [701, 344] width 148 height 13
drag, startPoint x: 988, startPoint y: 348, endPoint x: 1087, endPoint y: 349, distance: 99.8
click at [1087, 349] on div "Fecha de nacimiento : 30/06/1984" at bounding box center [1065, 344] width 148 height 13
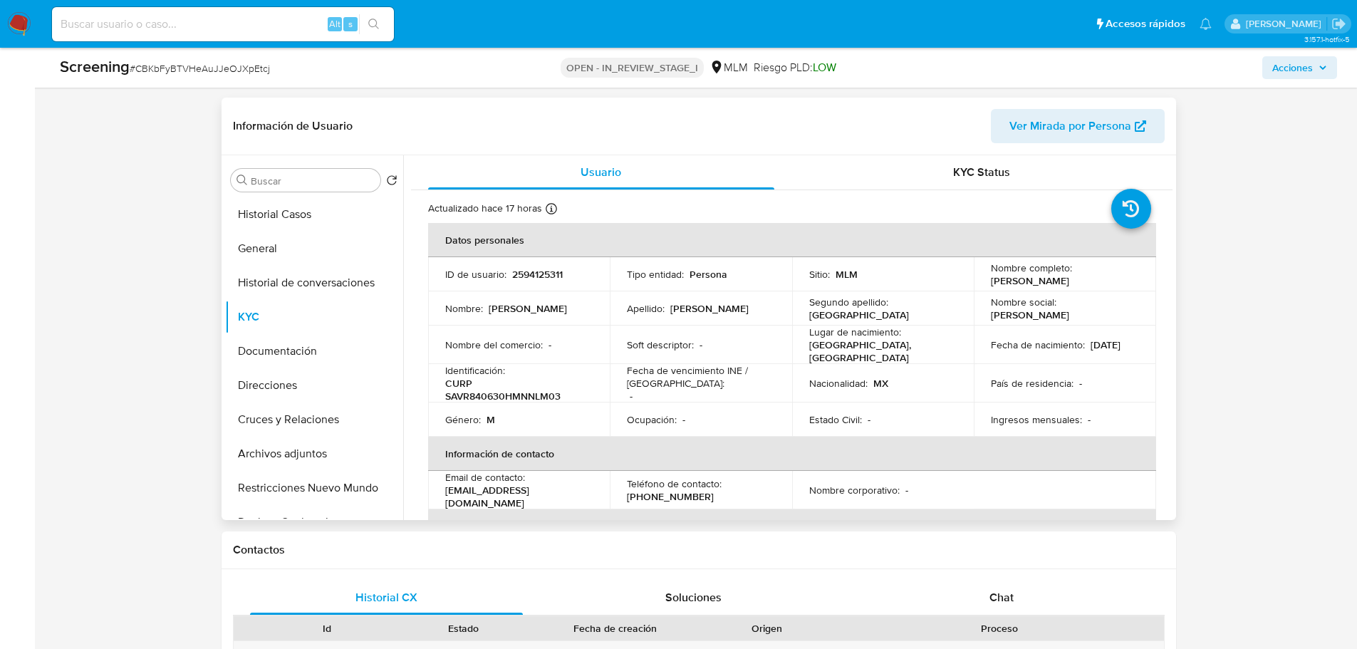
copy p "30/06/1984"
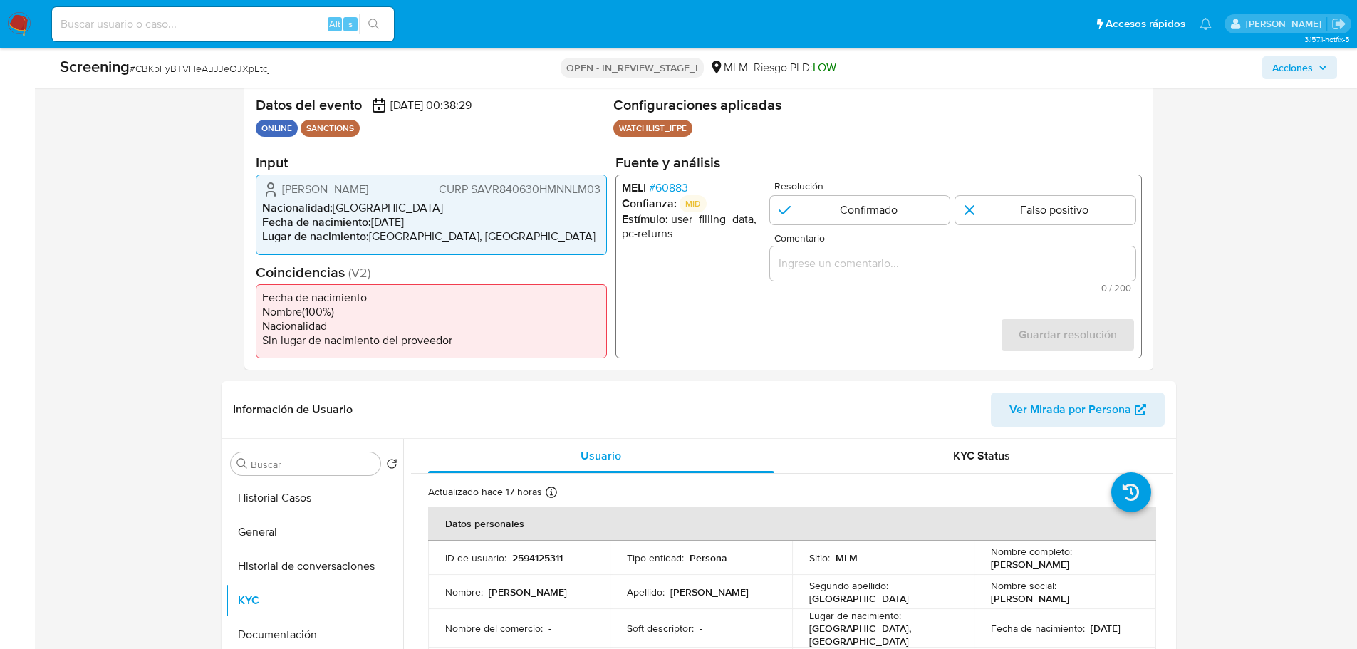
scroll to position [285, 0]
click at [658, 187] on span "# 60883" at bounding box center [667, 189] width 39 height 14
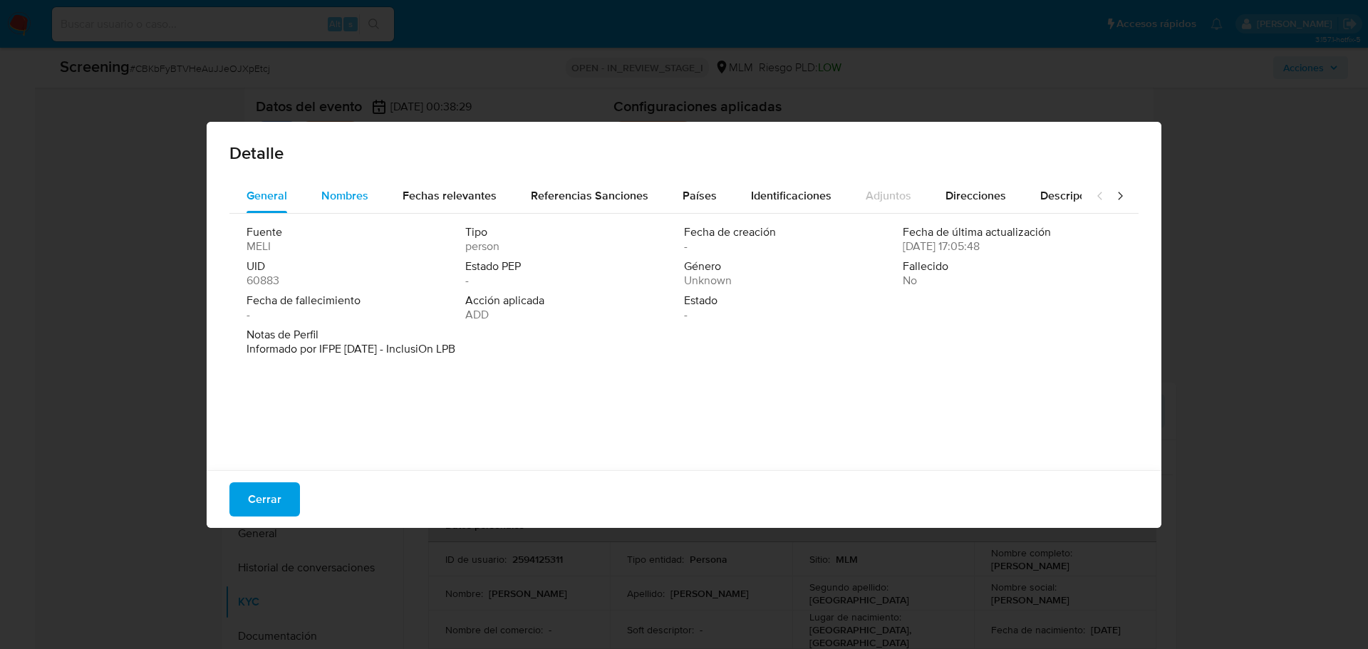
click at [326, 190] on span "Nombres" at bounding box center [344, 195] width 47 height 16
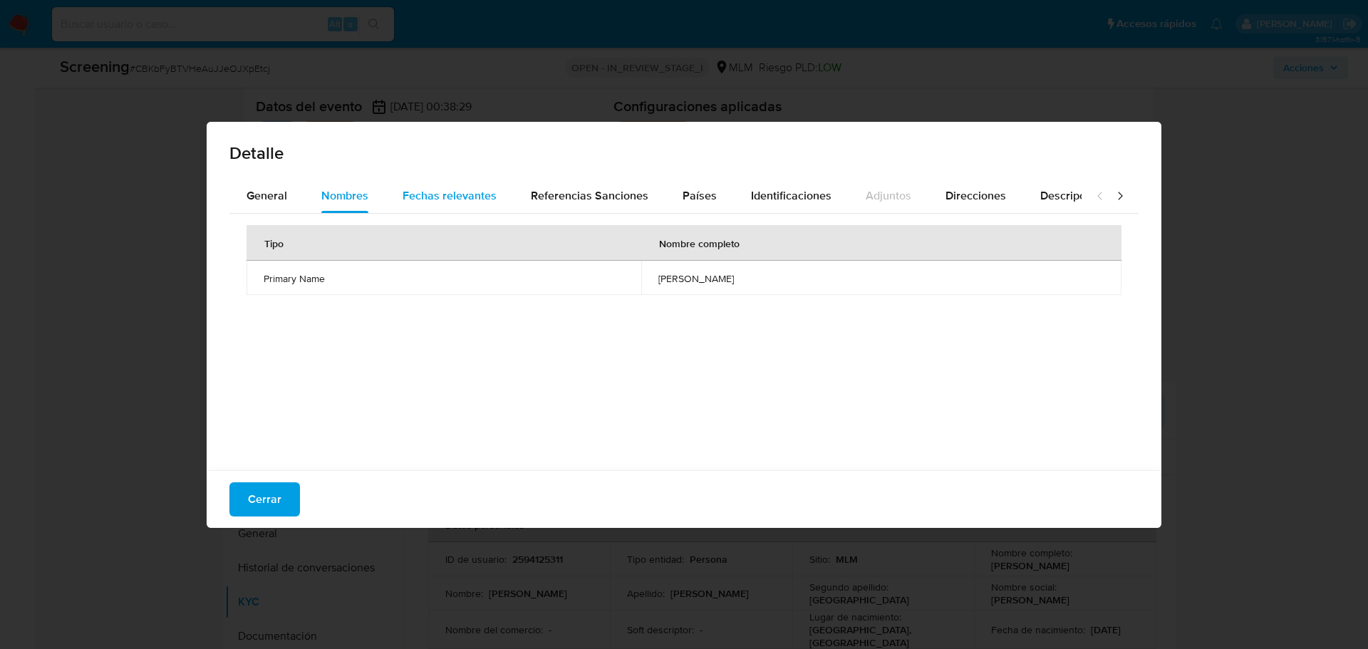
click at [482, 197] on span "Fechas relevantes" at bounding box center [450, 195] width 94 height 16
click at [579, 197] on span "Referencias Sanciones" at bounding box center [590, 195] width 118 height 16
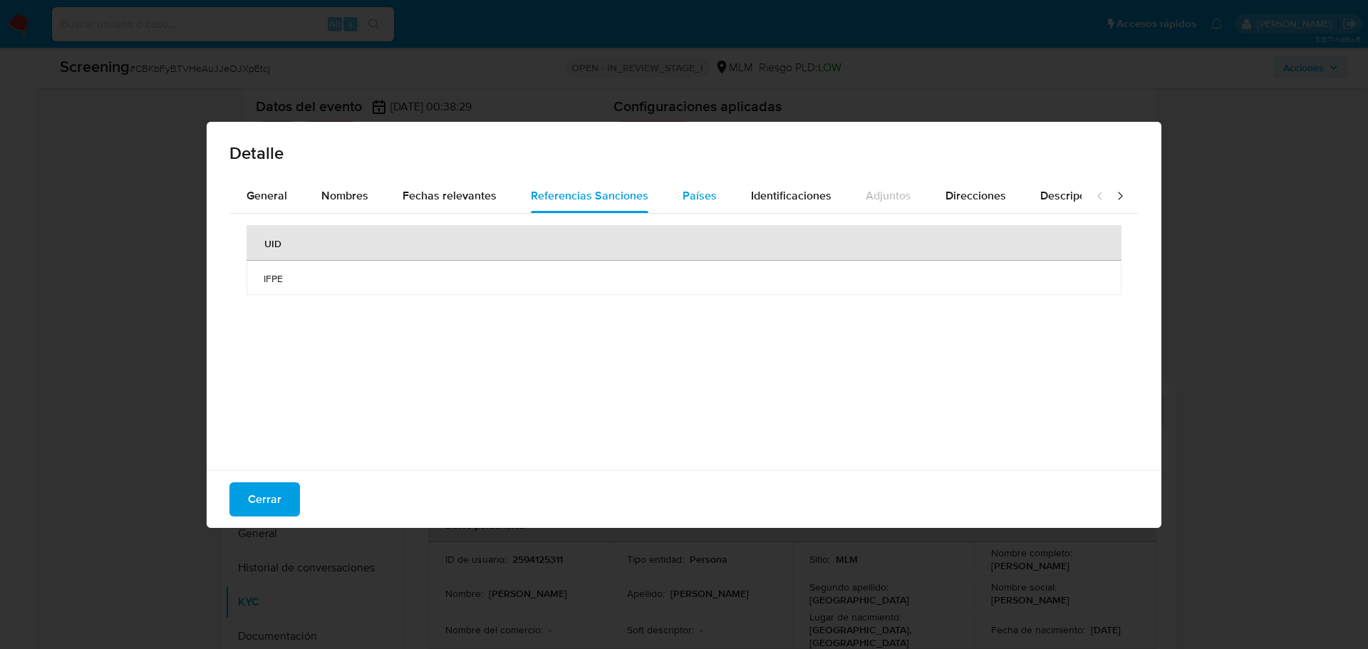
click at [715, 190] on button "Países" at bounding box center [700, 196] width 68 height 34
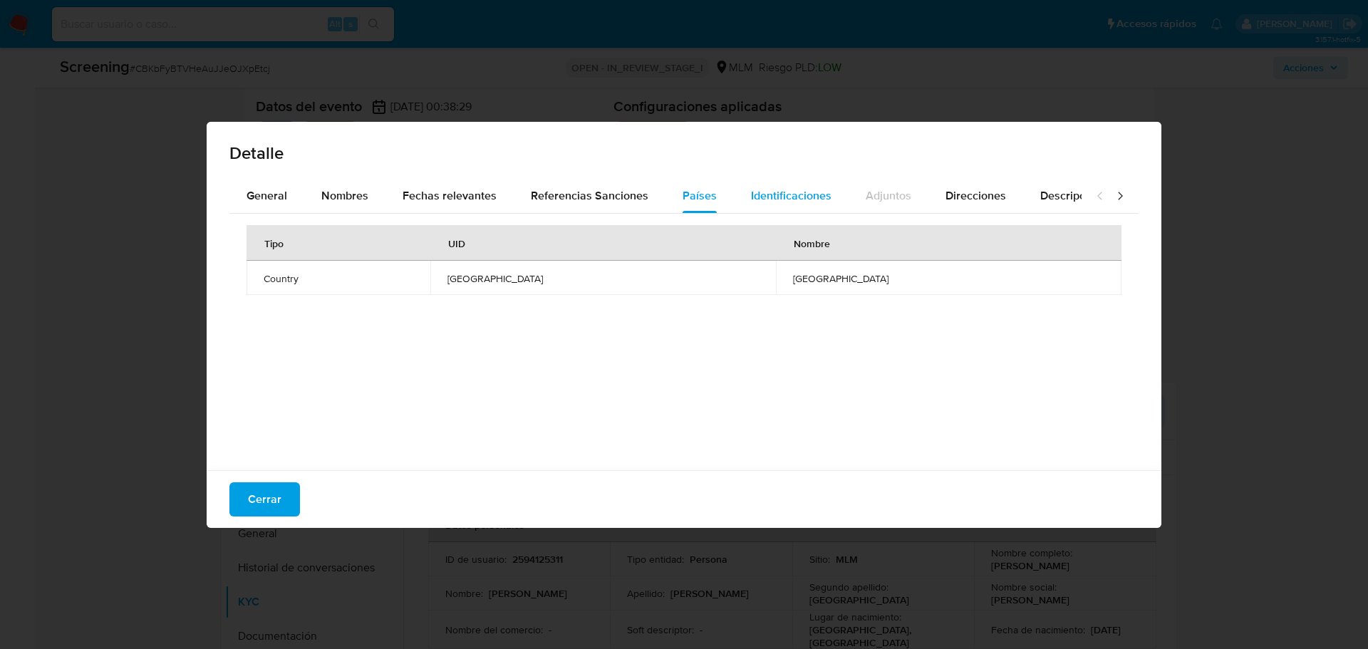
click at [775, 195] on span "Identificaciones" at bounding box center [791, 195] width 81 height 16
drag, startPoint x: 672, startPoint y: 281, endPoint x: 754, endPoint y: 279, distance: 82.0
click at [760, 279] on span "savr840630mp6" at bounding box center [889, 278] width 430 height 13
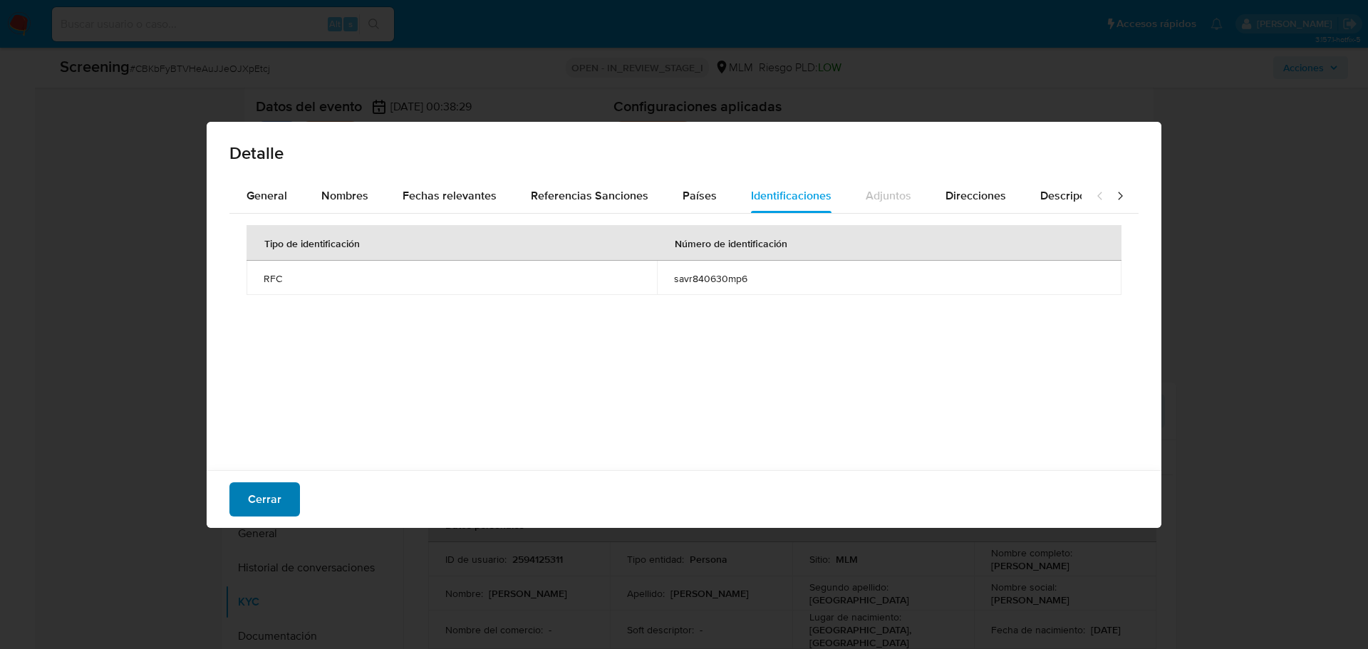
click at [270, 490] on span "Cerrar" at bounding box center [264, 499] width 33 height 31
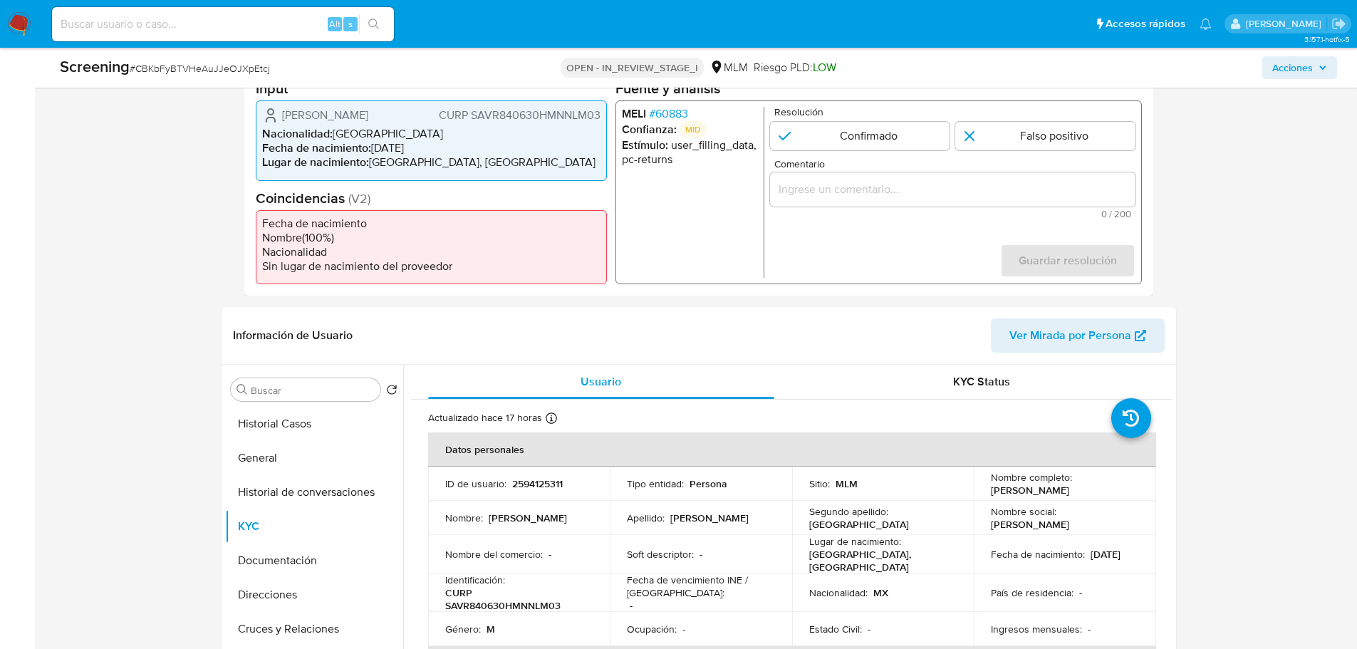
scroll to position [499, 0]
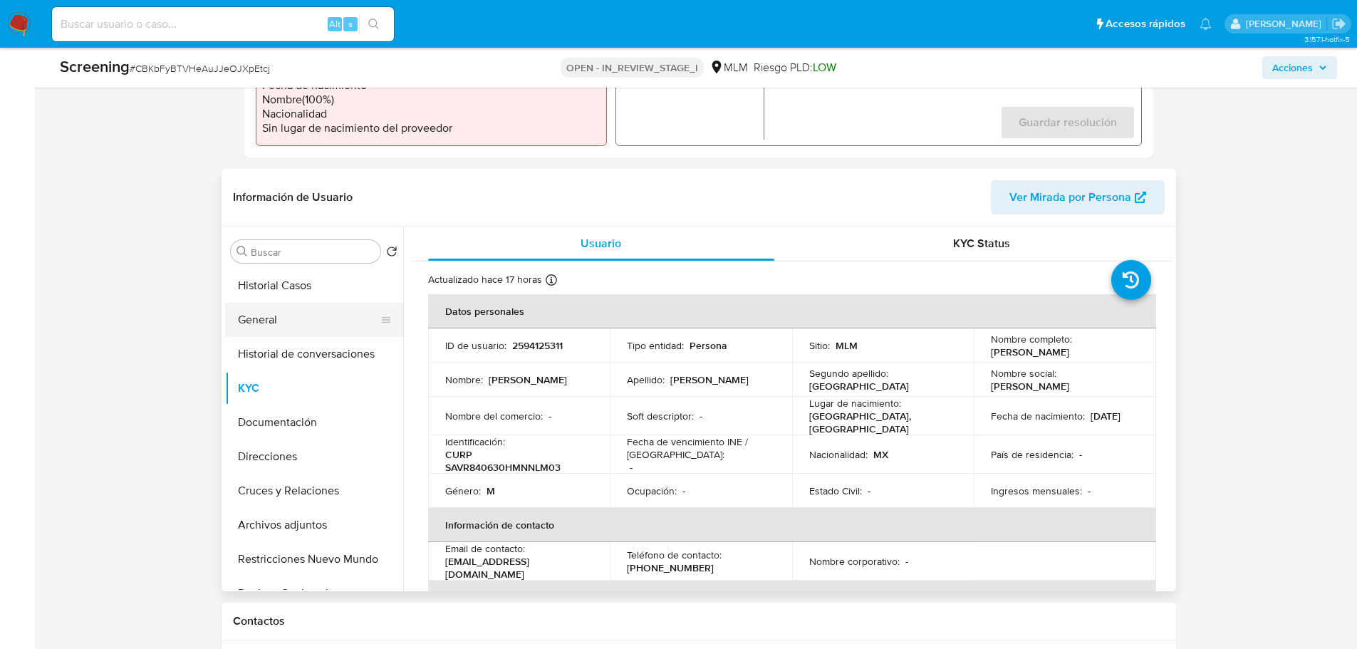
click at [281, 310] on button "General" at bounding box center [308, 320] width 167 height 34
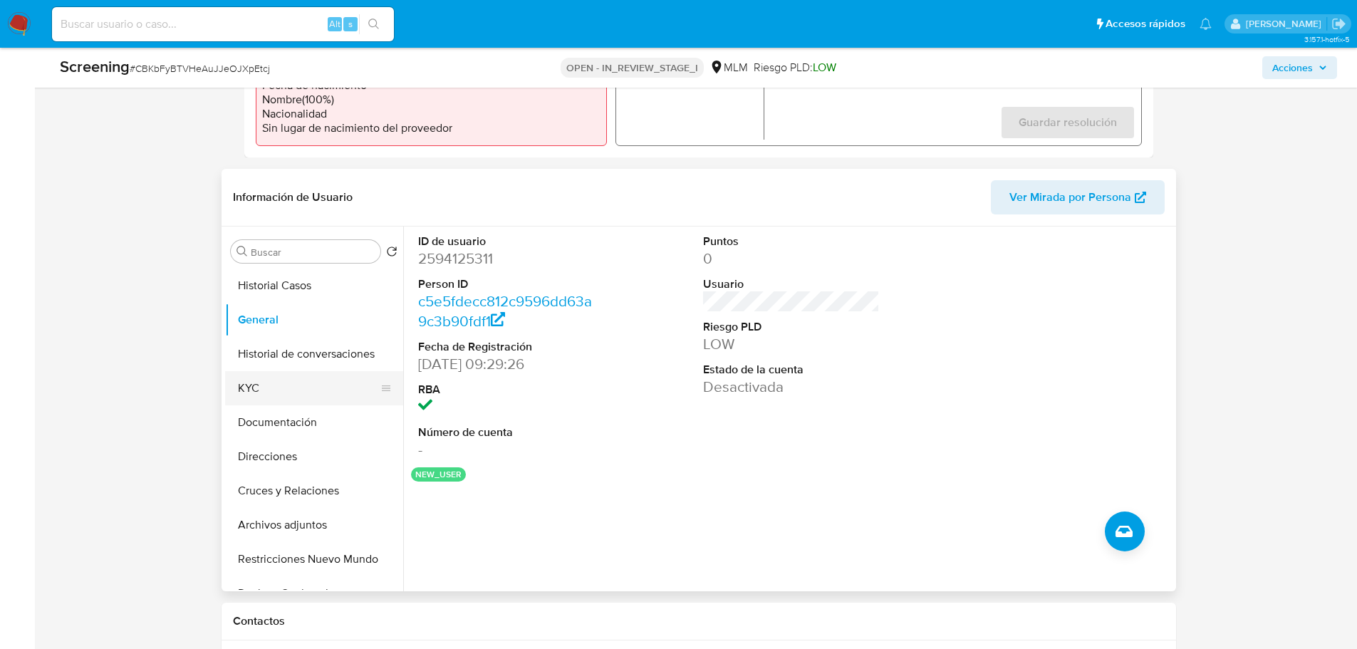
drag, startPoint x: 253, startPoint y: 390, endPoint x: 355, endPoint y: 371, distance: 103.6
click at [256, 390] on button "KYC" at bounding box center [308, 388] width 167 height 34
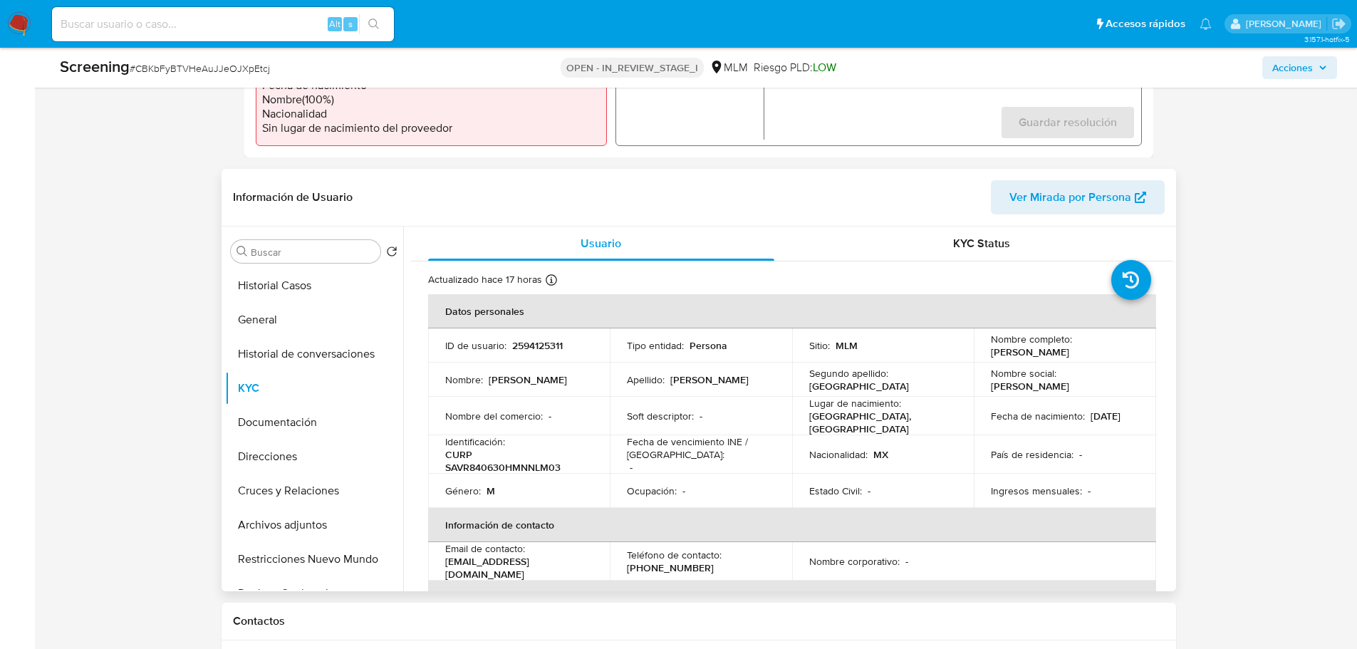
click at [542, 410] on p "Nombre del comercio :" at bounding box center [494, 416] width 98 height 13
click at [447, 463] on td "Identificación : CURP SAVR840630HMNNLM03" at bounding box center [519, 454] width 182 height 38
click at [445, 465] on p "CURP SAVR840630HMNNLM03" at bounding box center [516, 461] width 143 height 26
drag, startPoint x: 446, startPoint y: 465, endPoint x: 591, endPoint y: 460, distance: 145.4
click at [591, 460] on td "Identificación : CURP SAVR840630HMNNLM03" at bounding box center [519, 454] width 182 height 38
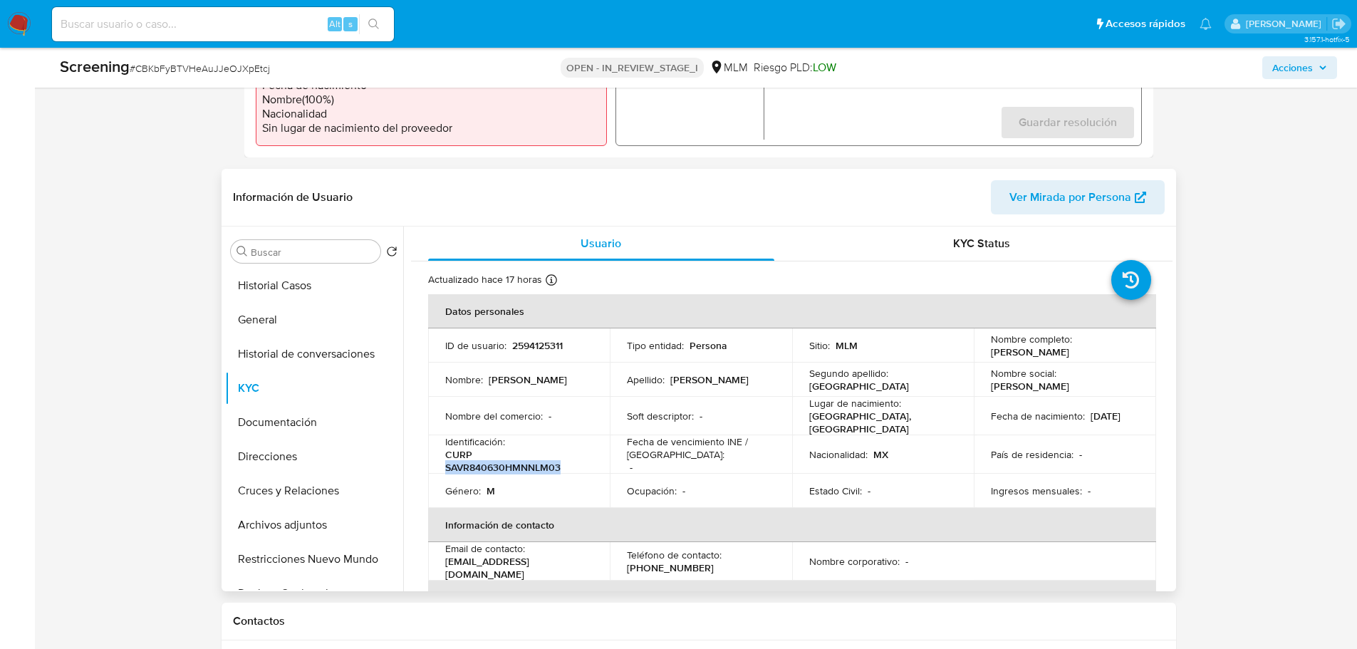
copy p "SAVR840630HMNNLM03"
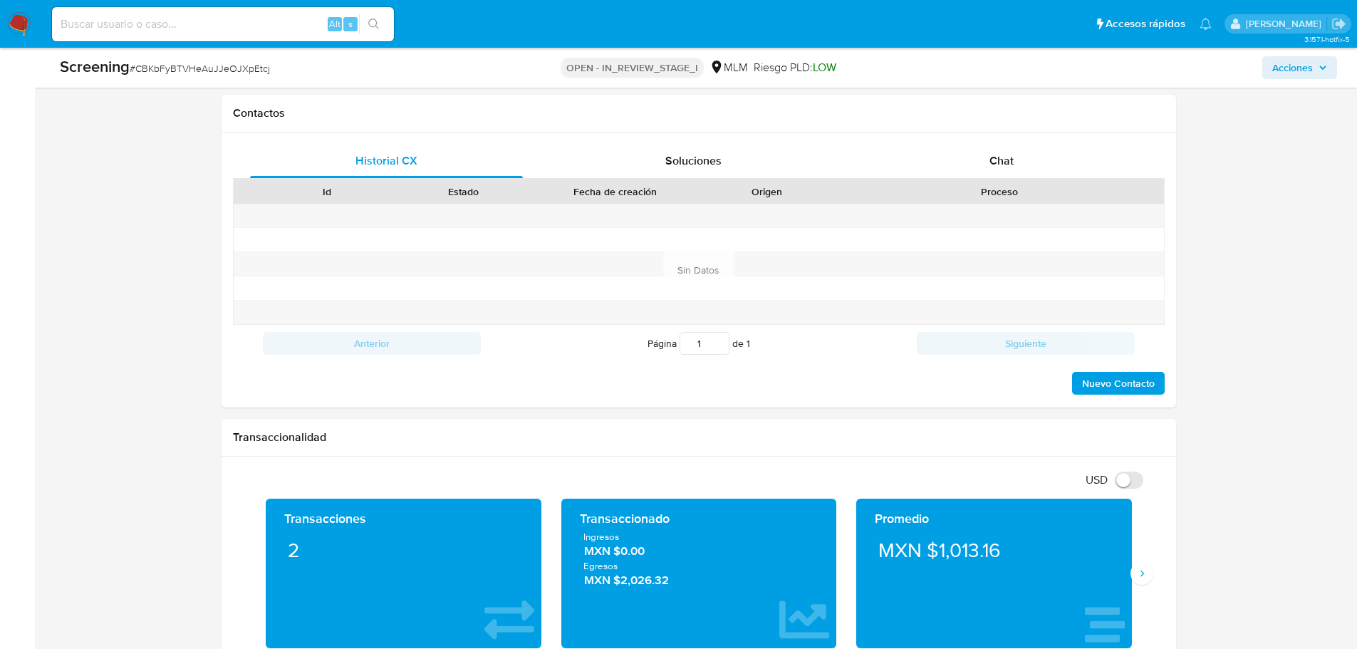
scroll to position [1211, 0]
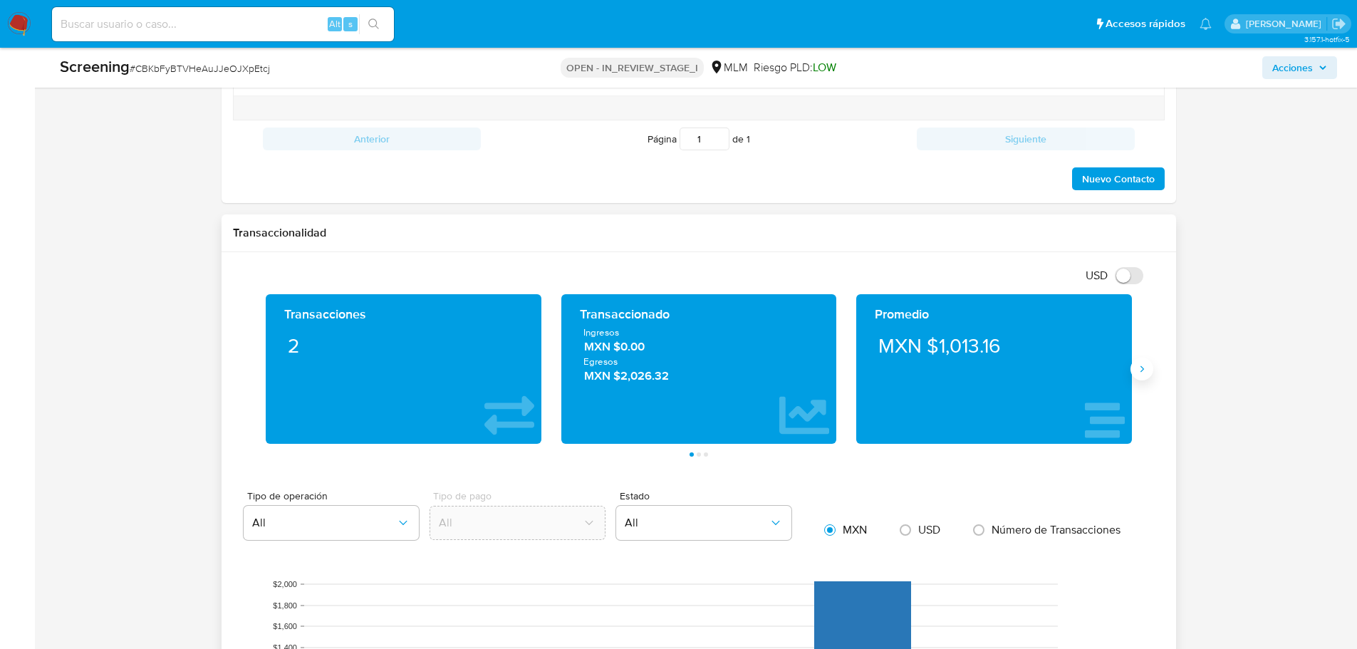
click at [1144, 369] on icon "Siguiente" at bounding box center [1142, 369] width 4 height 6
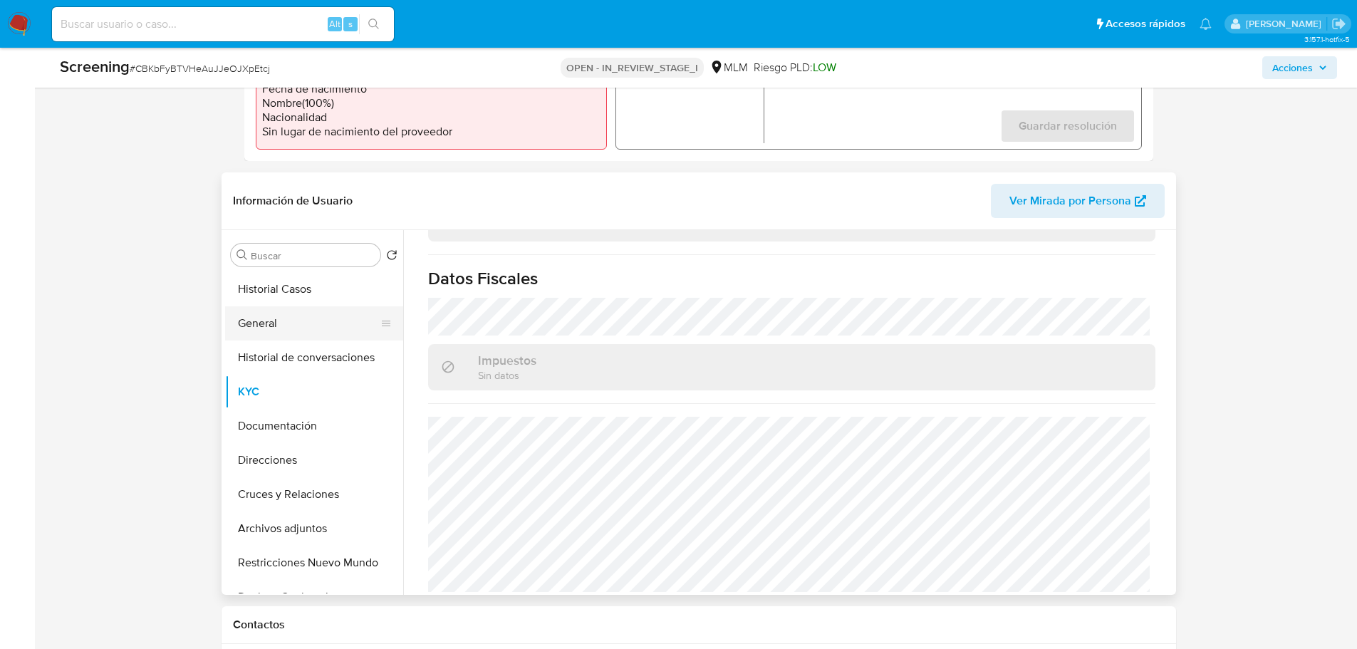
scroll to position [499, 0]
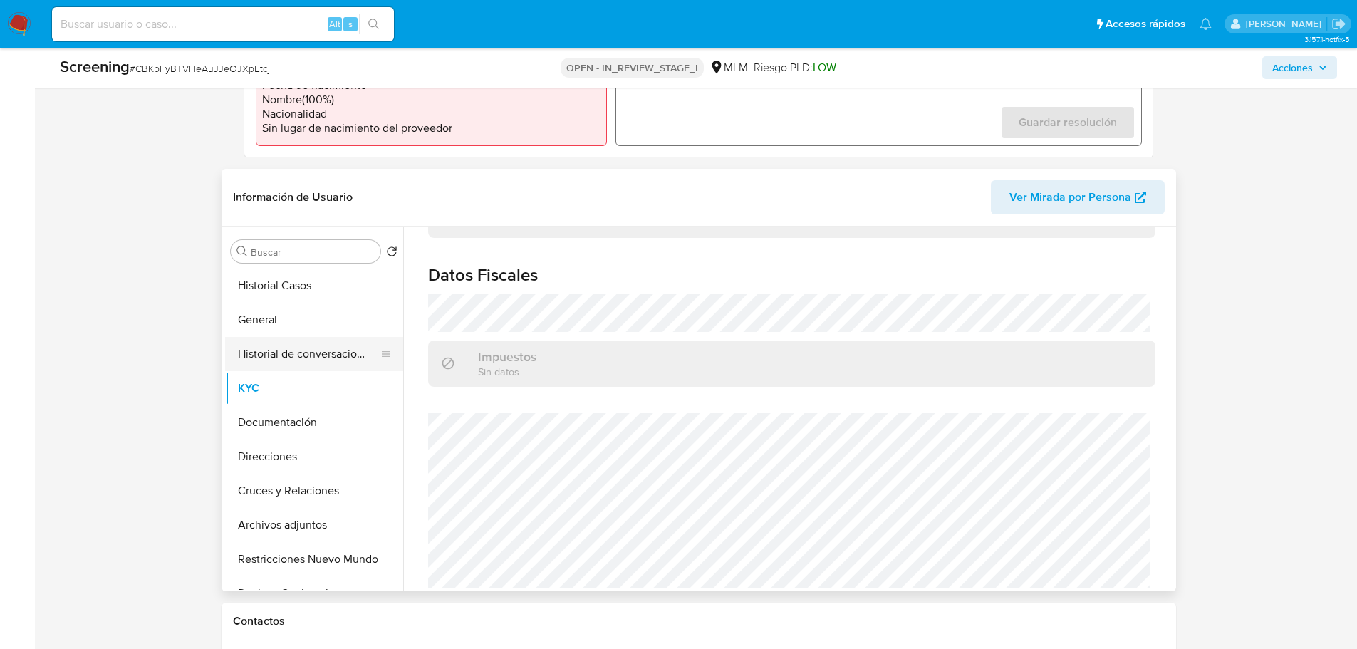
click at [235, 335] on button "General" at bounding box center [314, 320] width 178 height 34
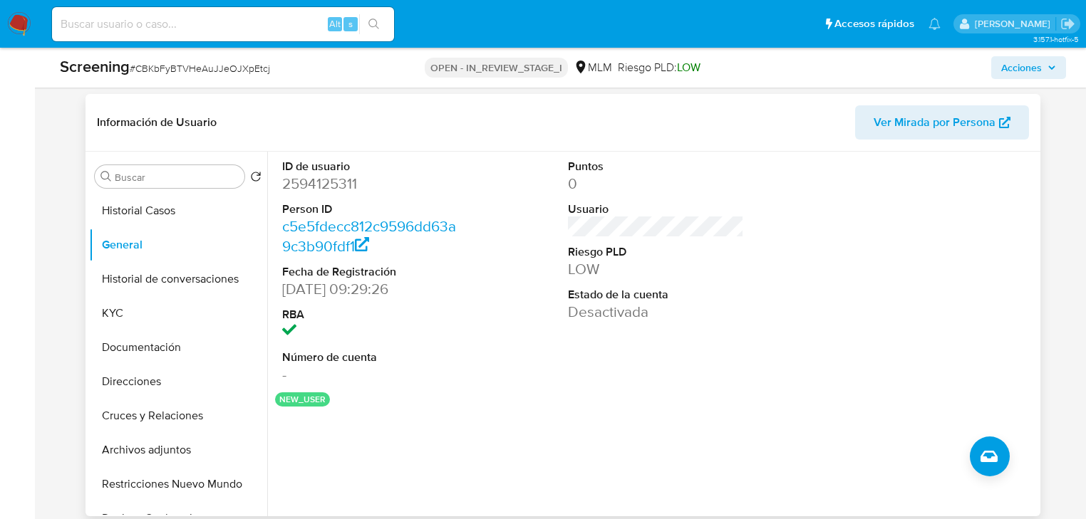
scroll to position [556, 0]
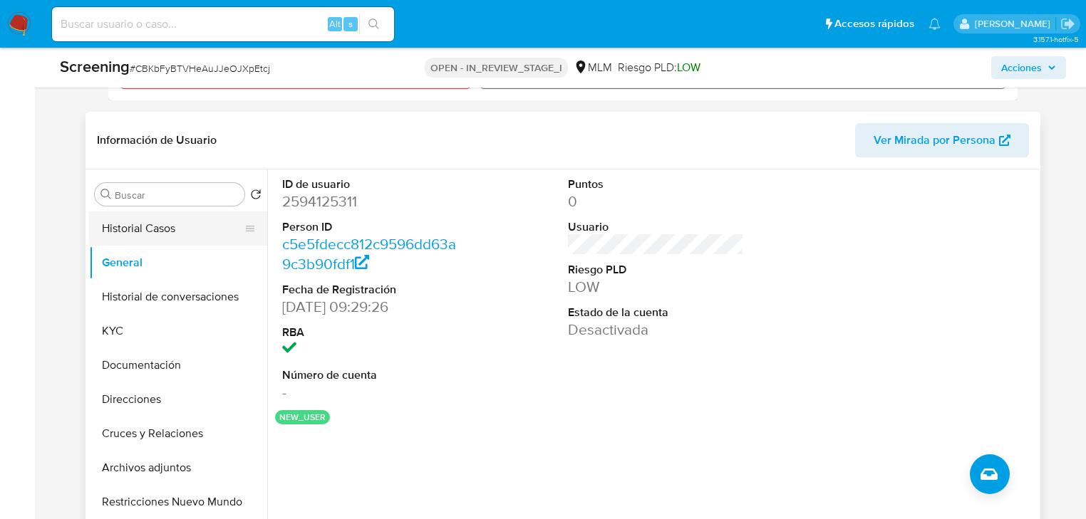
click at [160, 227] on button "Historial Casos" at bounding box center [172, 229] width 167 height 34
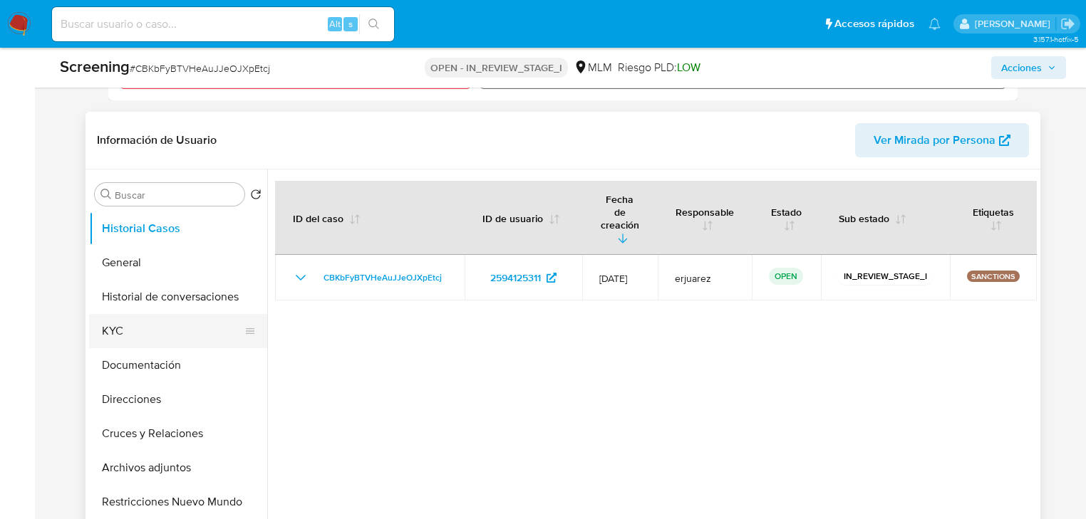
drag, startPoint x: 123, startPoint y: 319, endPoint x: 256, endPoint y: 326, distance: 132.8
click at [125, 319] on button "KYC" at bounding box center [172, 331] width 167 height 34
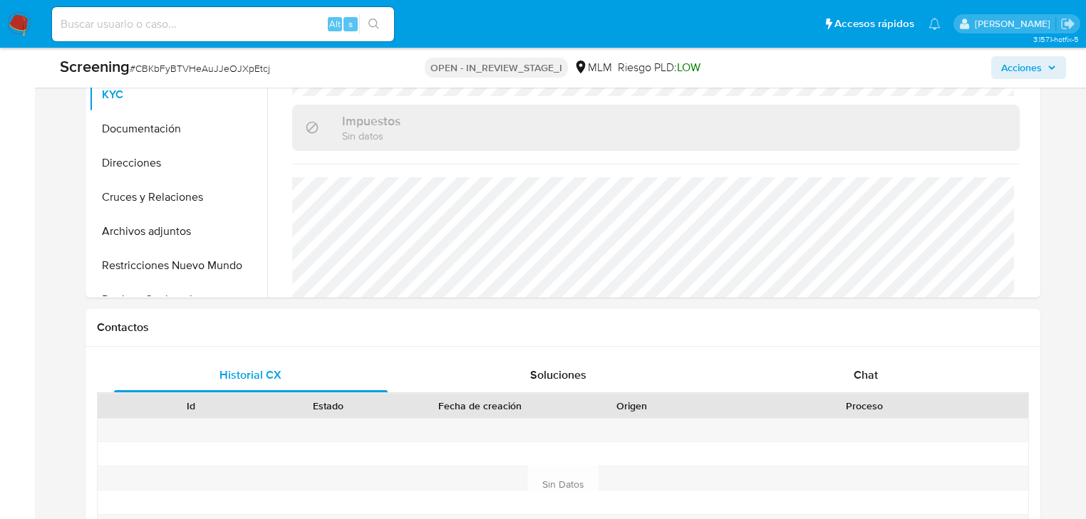
scroll to position [784, 0]
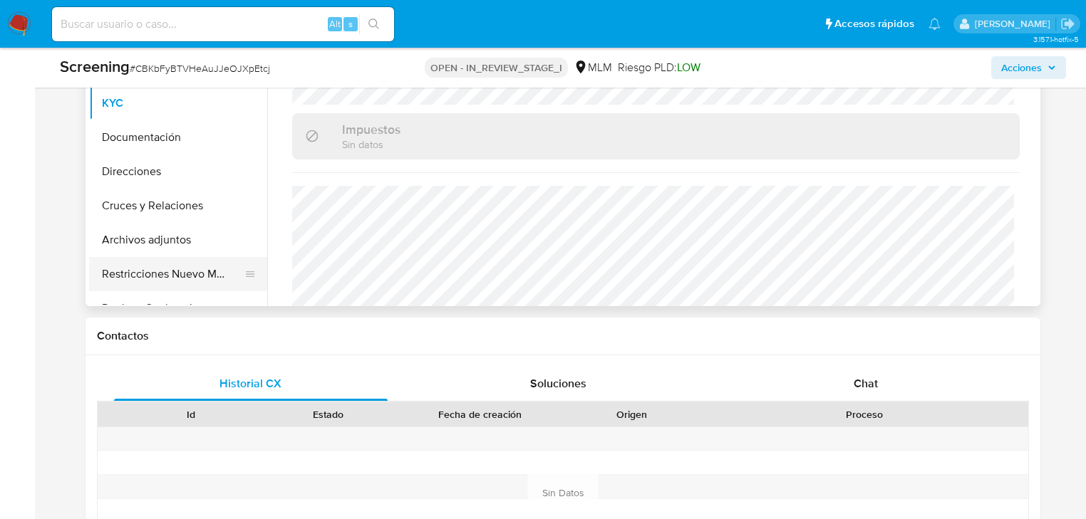
click at [149, 285] on button "Restricciones Nuevo Mundo" at bounding box center [172, 274] width 167 height 34
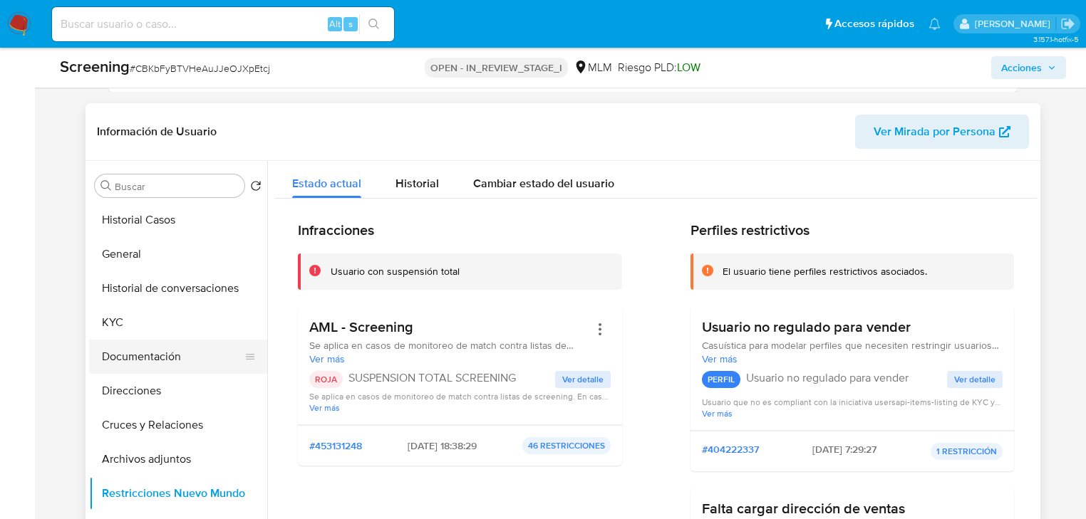
scroll to position [499, 0]
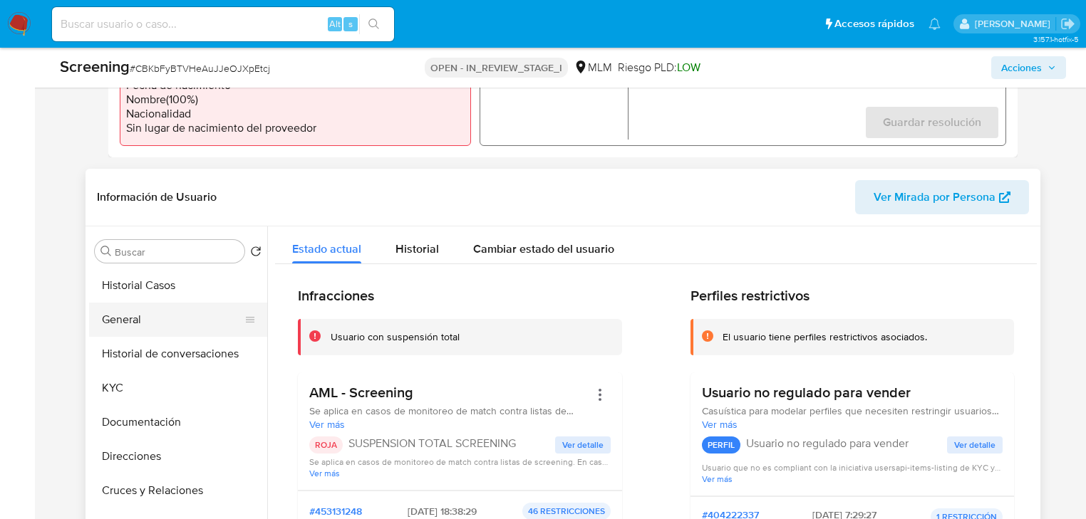
drag, startPoint x: 177, startPoint y: 353, endPoint x: 231, endPoint y: 329, distance: 59.3
click at [180, 353] on button "Historial de conversaciones" at bounding box center [178, 354] width 178 height 34
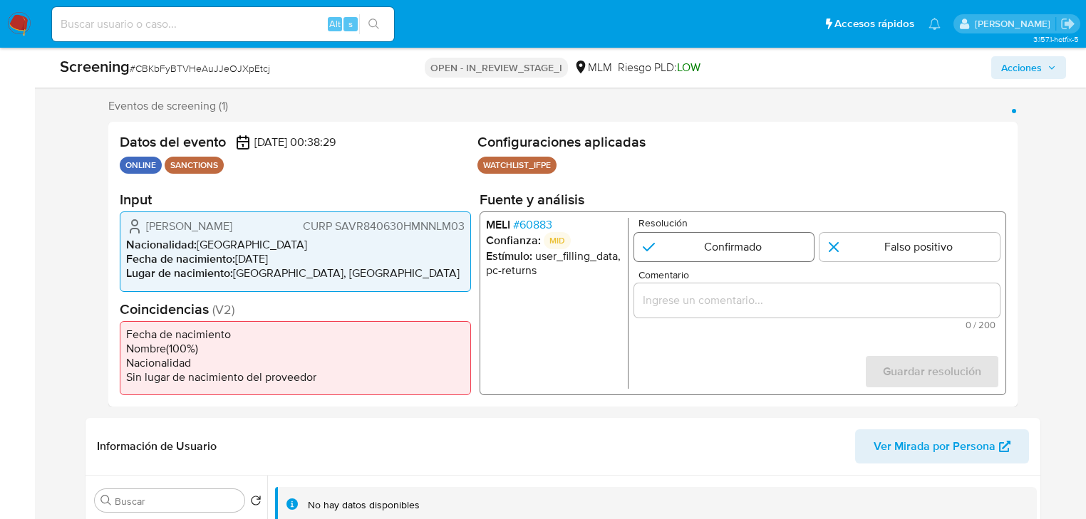
scroll to position [214, 0]
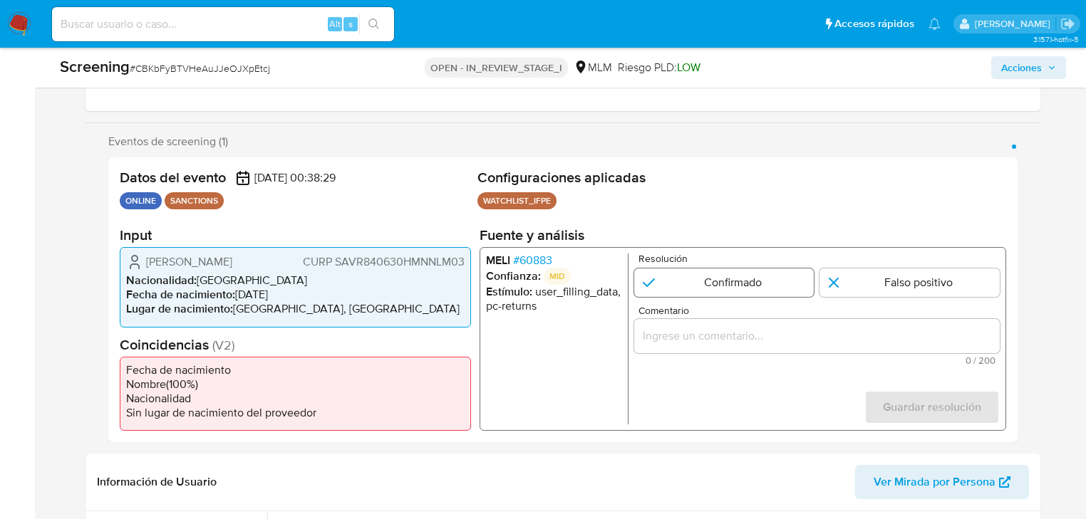
click at [730, 281] on input "1 de 1" at bounding box center [724, 283] width 180 height 29
radio input "true"
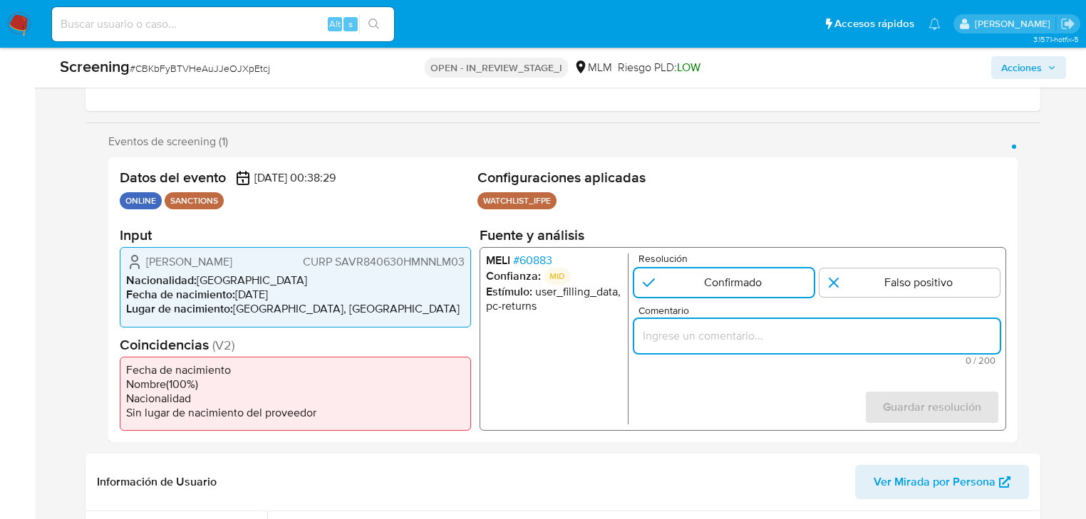
click at [683, 341] on input "Comentario" at bounding box center [817, 336] width 366 height 19
click at [671, 332] on input "Comentario" at bounding box center [817, 336] width 366 height 19
paste input "SE CONFIRMA COINCIDENCIA EN LISTA DE SANCIONES DENOMINADA IFPE LPB POR NOMBRE C…"
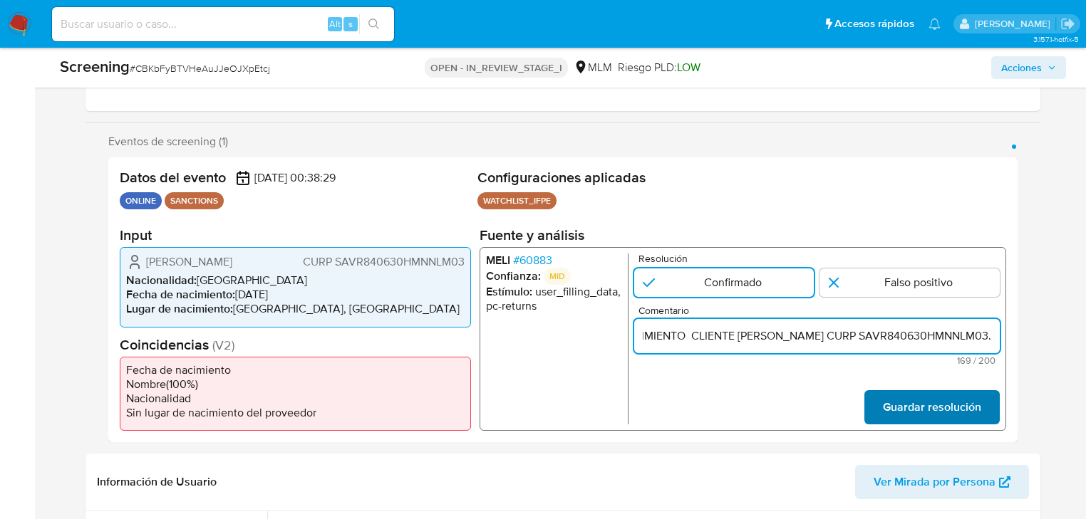
type input "SE CONFIRMA COINCIDENCIA EN LISTA DE SANCIONES DENOMINADA IFPE LPB POR NOMBRE C…"
click at [919, 416] on span "Guardar resolución" at bounding box center [932, 407] width 98 height 31
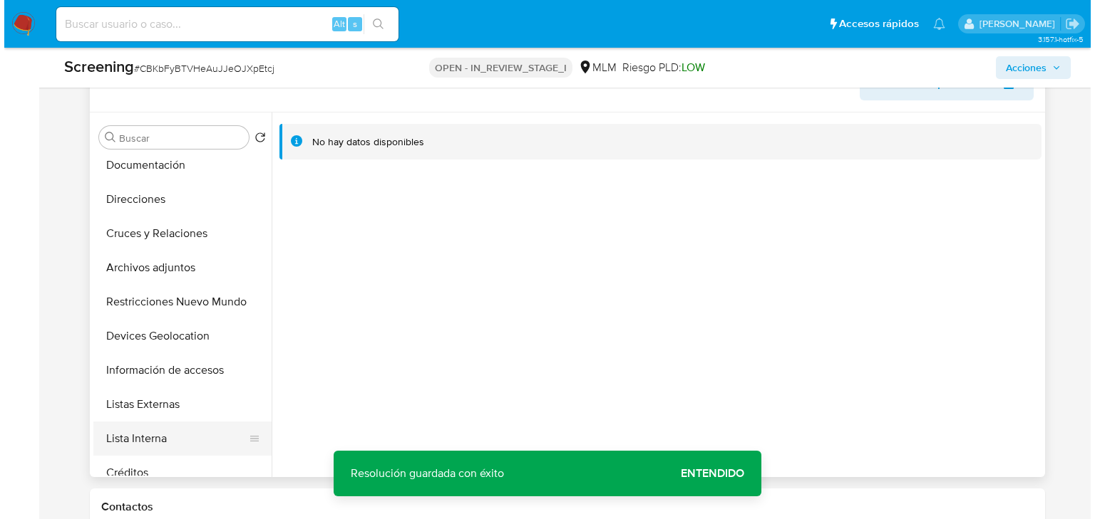
scroll to position [171, 0]
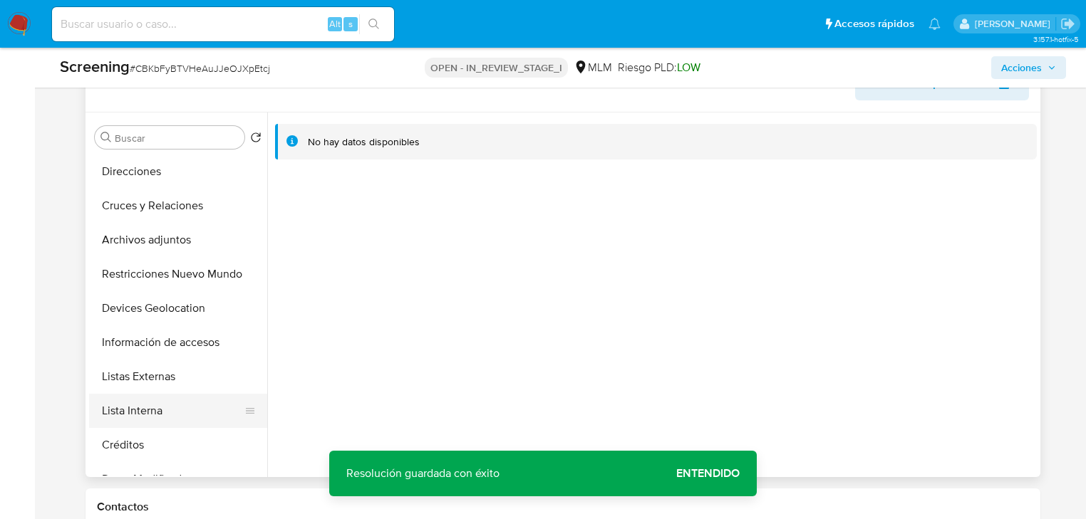
drag, startPoint x: 157, startPoint y: 407, endPoint x: 221, endPoint y: 409, distance: 64.2
click at [157, 408] on button "Lista Interna" at bounding box center [172, 411] width 167 height 34
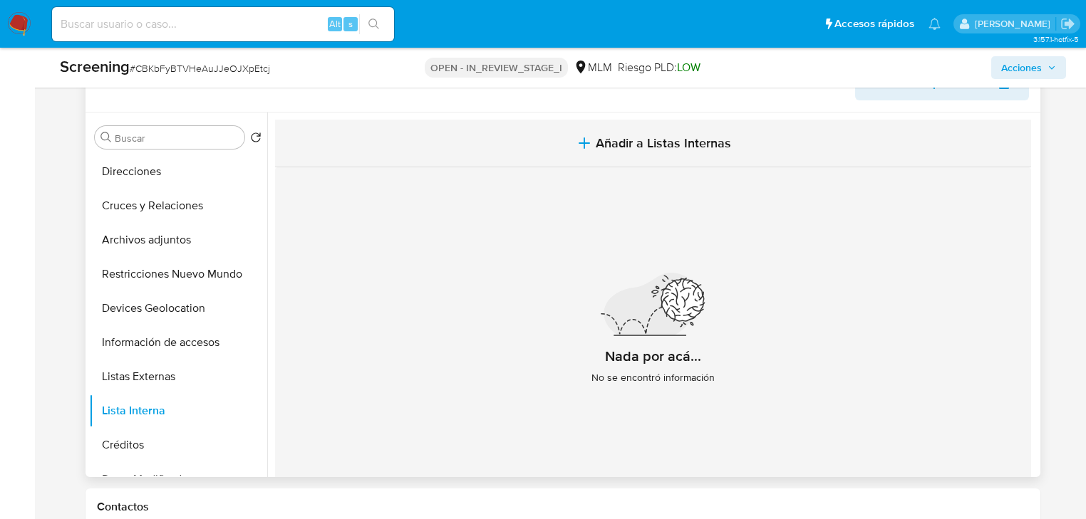
click at [647, 138] on span "Añadir a Listas Internas" at bounding box center [663, 143] width 135 height 16
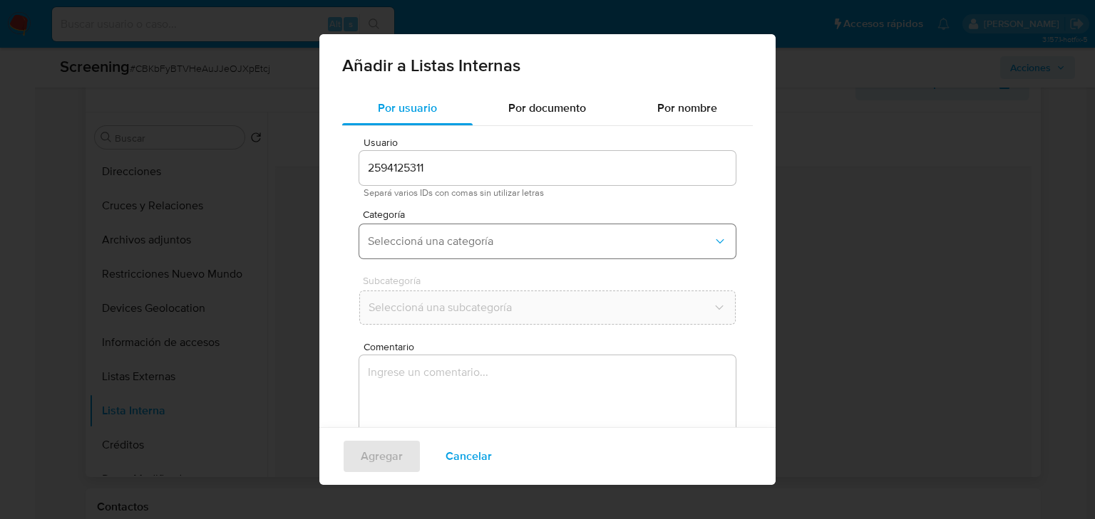
click at [416, 244] on span "Seleccioná una categoría" at bounding box center [540, 241] width 345 height 14
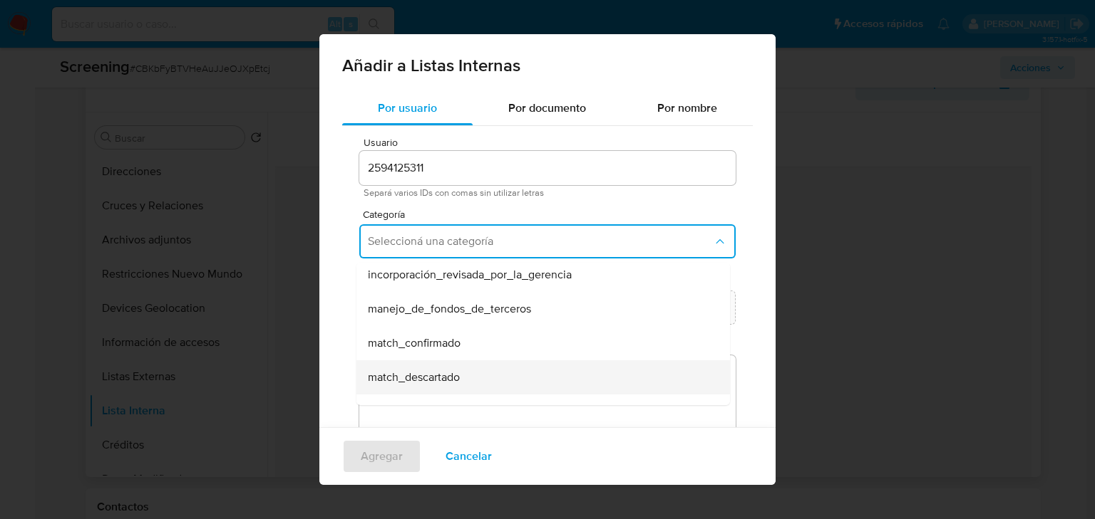
scroll to position [57, 0]
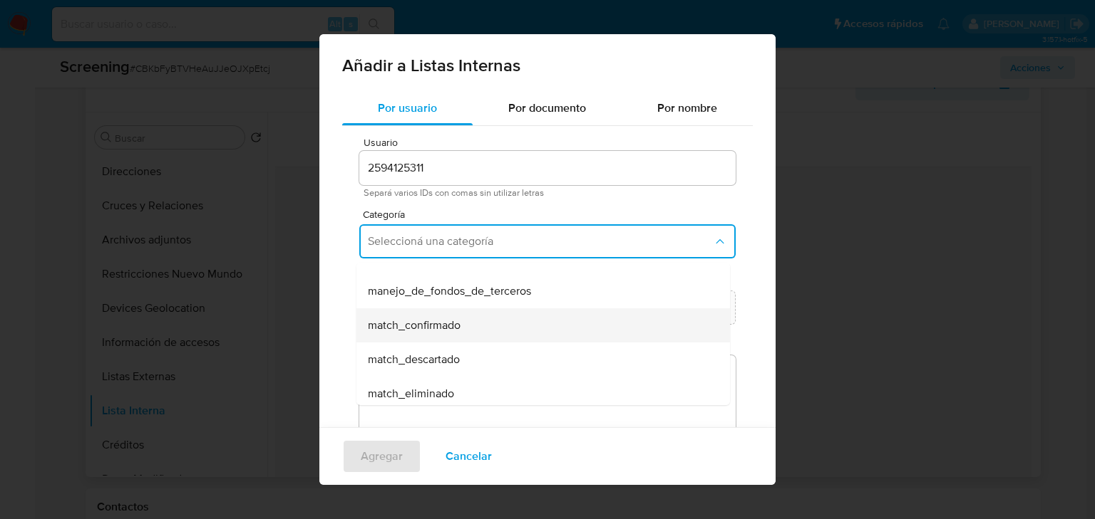
click at [433, 336] on div "match_confirmado" at bounding box center [539, 326] width 342 height 34
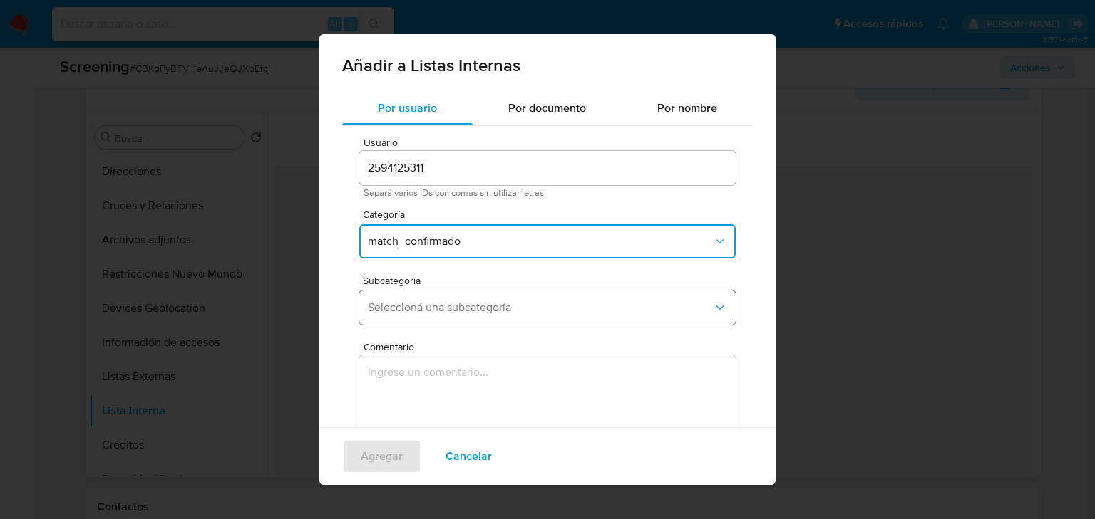
click at [435, 319] on button "Seleccioná una subcategoría" at bounding box center [547, 308] width 376 height 34
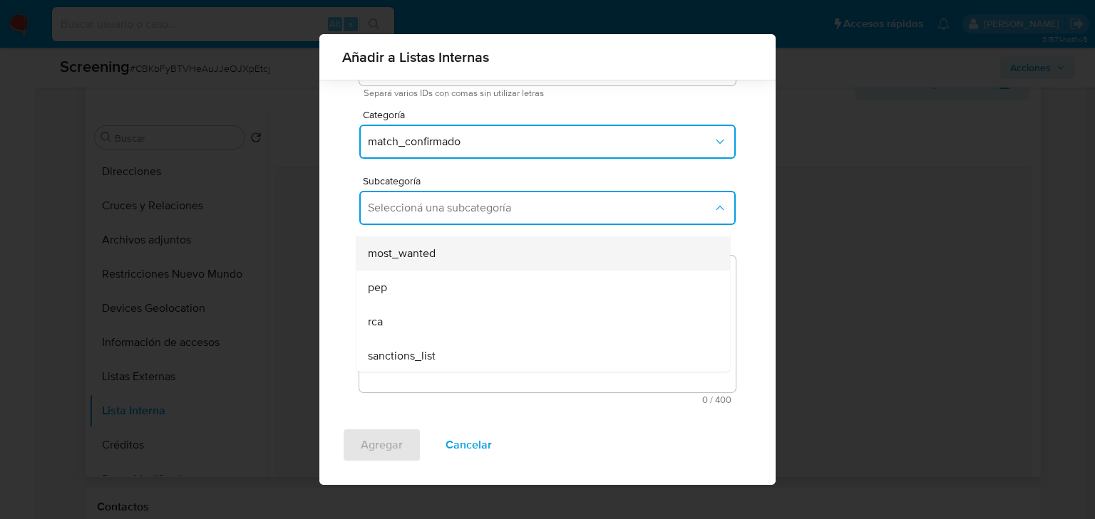
scroll to position [97, 0]
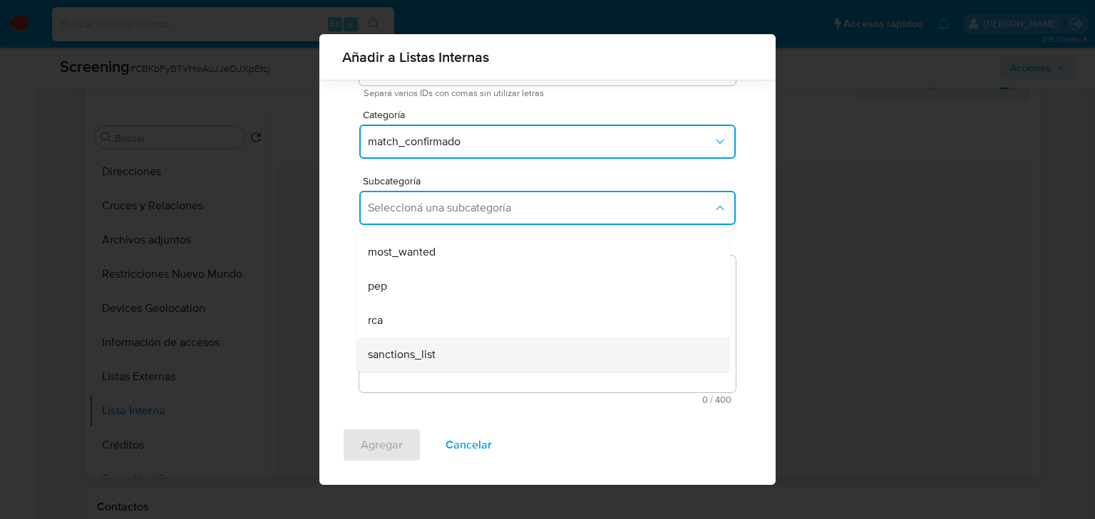
click at [433, 352] on span "sanctions_list" at bounding box center [402, 355] width 68 height 14
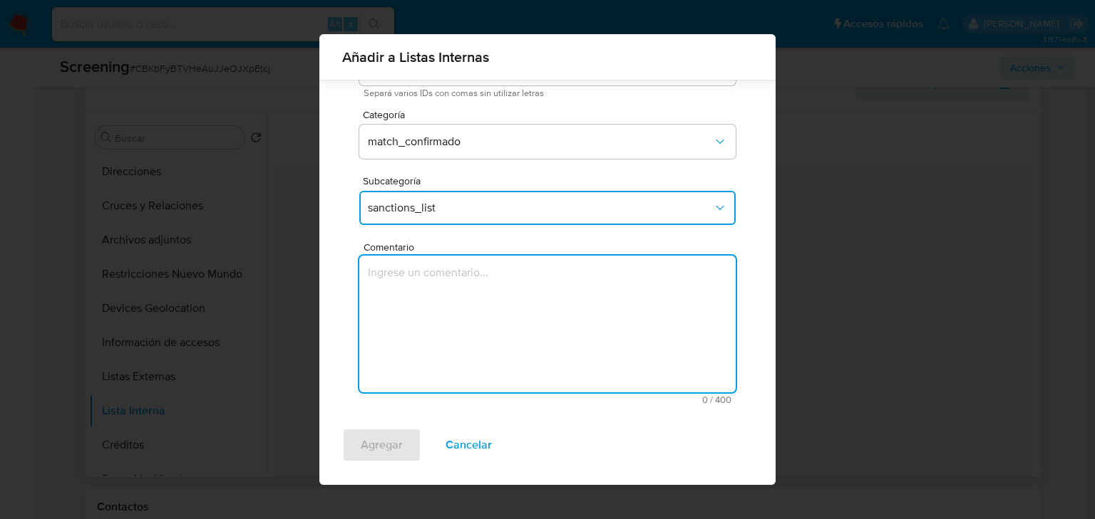
click at [437, 315] on textarea "Comentario" at bounding box center [547, 324] width 376 height 137
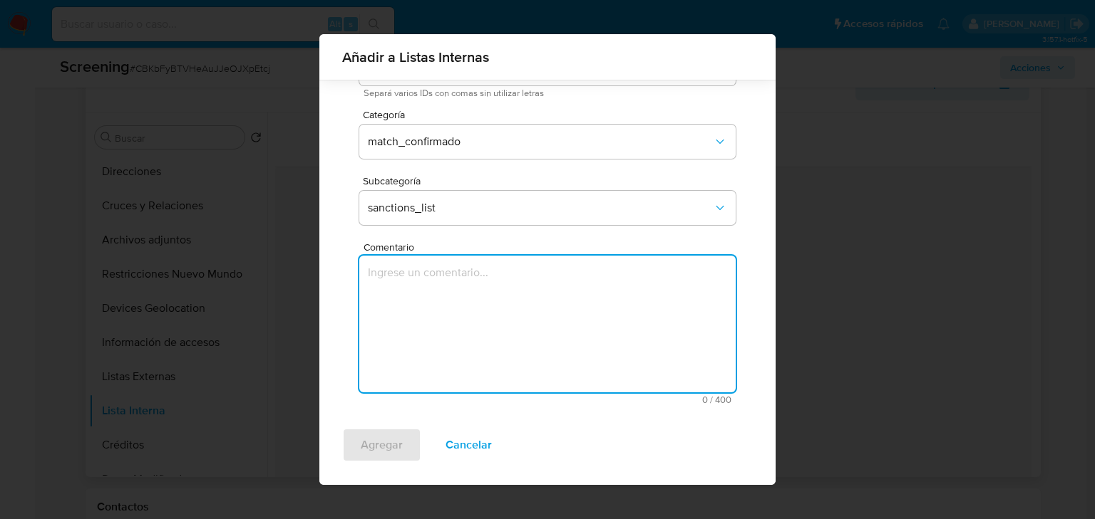
drag, startPoint x: 502, startPoint y: 279, endPoint x: 17, endPoint y: 291, distance: 484.7
click at [497, 279] on textarea "Comentario" at bounding box center [547, 324] width 376 height 137
click at [371, 316] on textarea "Comentario" at bounding box center [547, 324] width 376 height 137
paste textarea "SE CONFIRMA COINCIDENCIA EN LISTA DE SANCIONES DENOMINADA IFPE LPB POR NOMBRE C…"
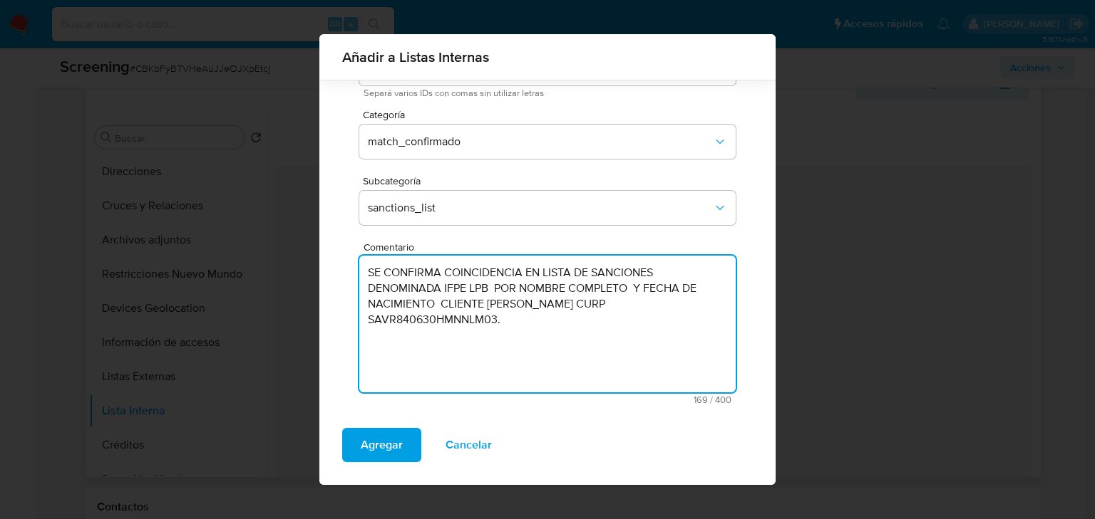
drag, startPoint x: 517, startPoint y: 321, endPoint x: 347, endPoint y: 267, distance: 178.7
click at [347, 267] on div "Usuario 2594125311 Separá varios IDs con comas sin utilizar letras Categoría ma…" at bounding box center [547, 221] width 410 height 390
type textarea "SE CONFIRMA COINCIDENCIA EN LISTA DE SANCIONES DENOMINADA IFPE LPB POR NOMBRE C…"
click at [371, 438] on span "Agregar" at bounding box center [382, 445] width 42 height 31
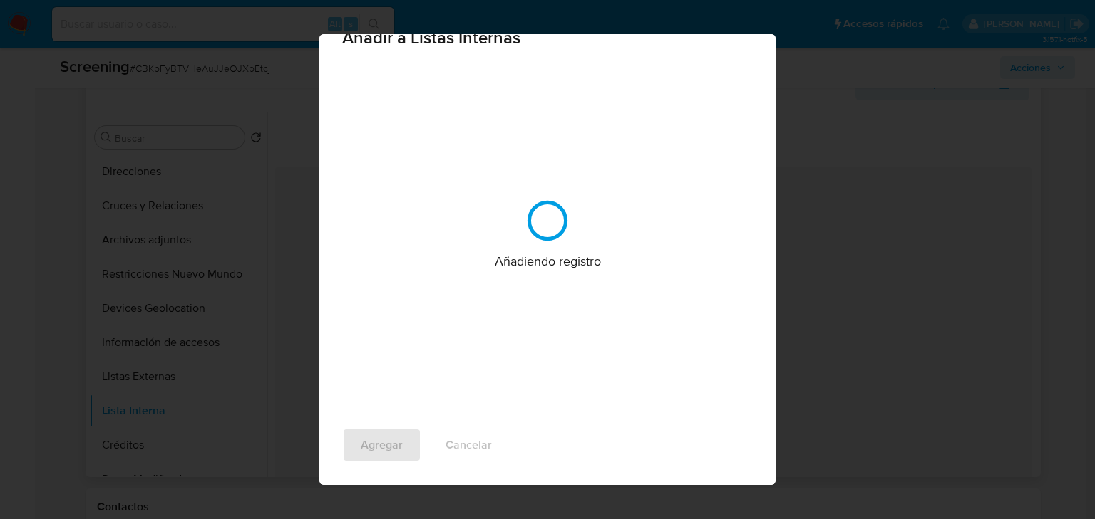
scroll to position [0, 0]
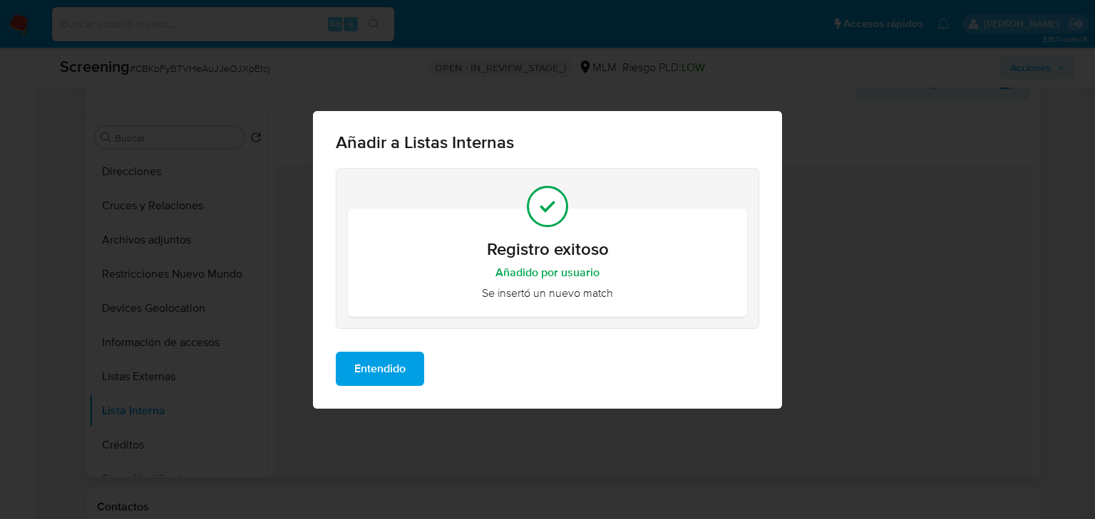
click at [404, 362] on span "Entendido" at bounding box center [379, 368] width 51 height 31
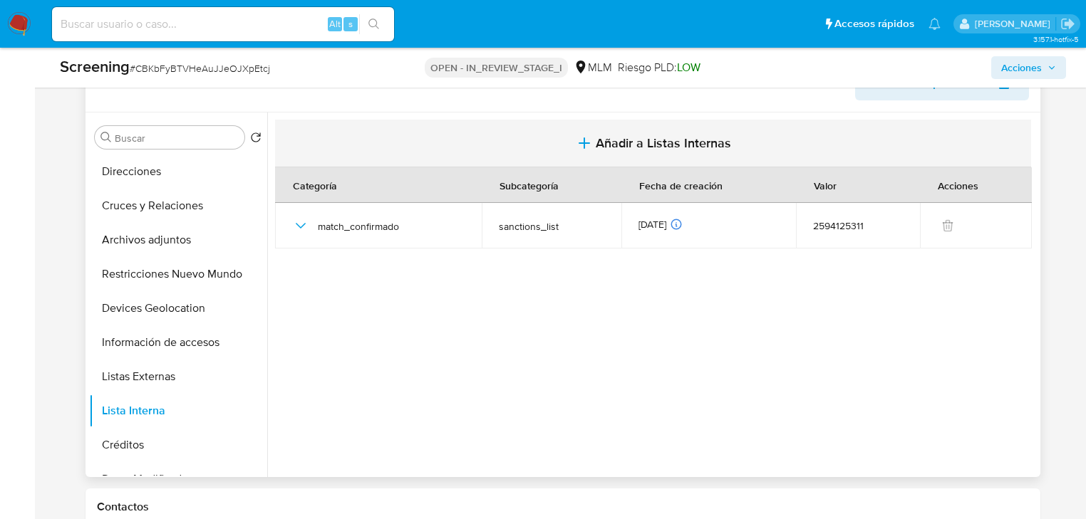
click at [583, 153] on button "Añadir a Listas Internas" at bounding box center [653, 144] width 756 height 48
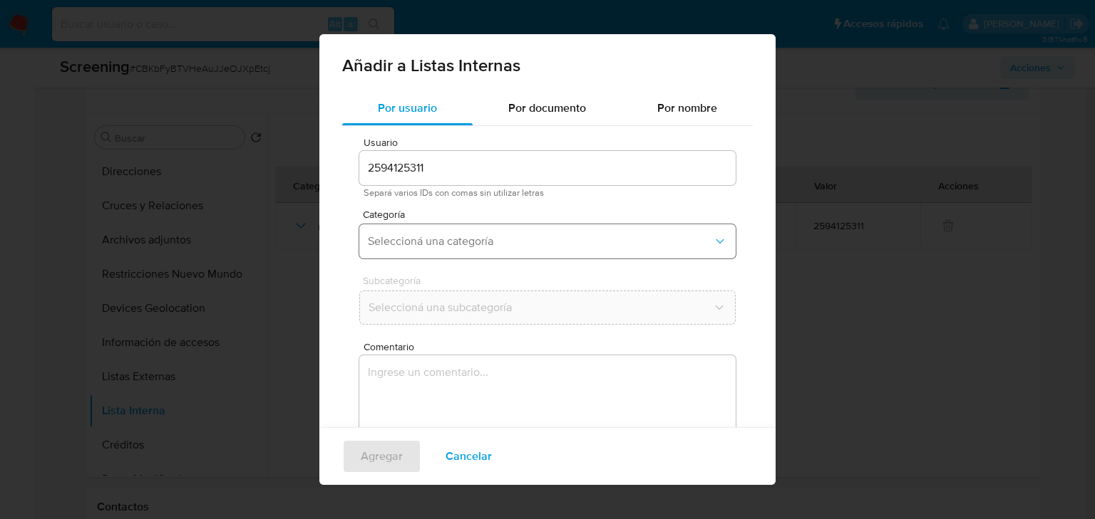
click at [408, 247] on span "Seleccioná una categoría" at bounding box center [540, 241] width 345 height 14
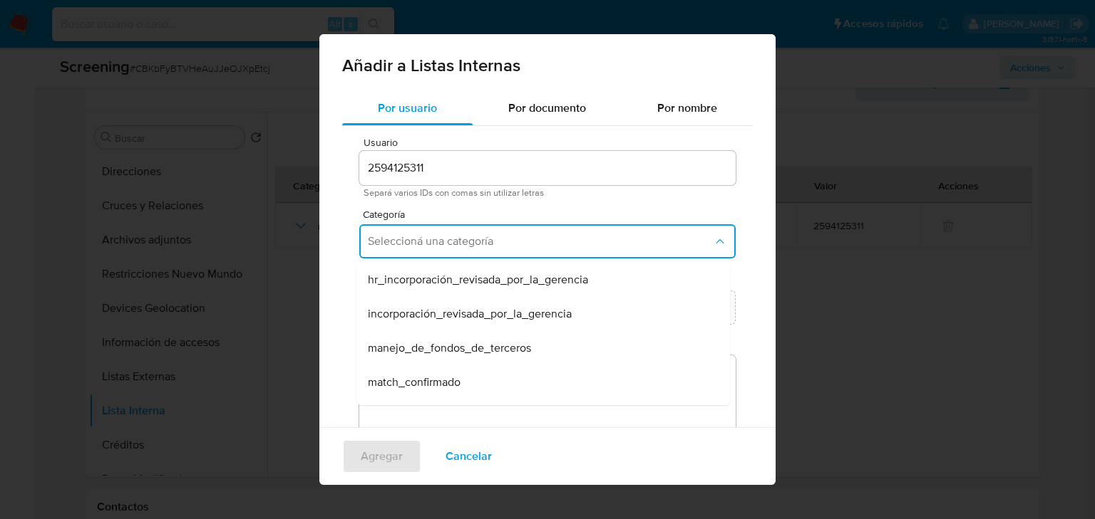
click at [413, 388] on span "match_confirmado" at bounding box center [414, 383] width 93 height 14
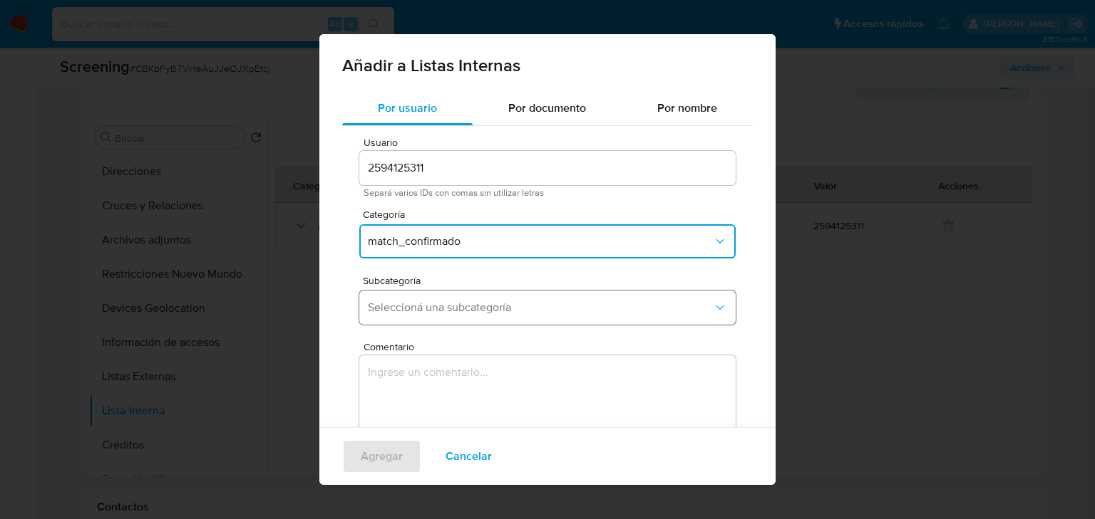
click at [430, 305] on span "Seleccioná una subcategoría" at bounding box center [540, 308] width 345 height 14
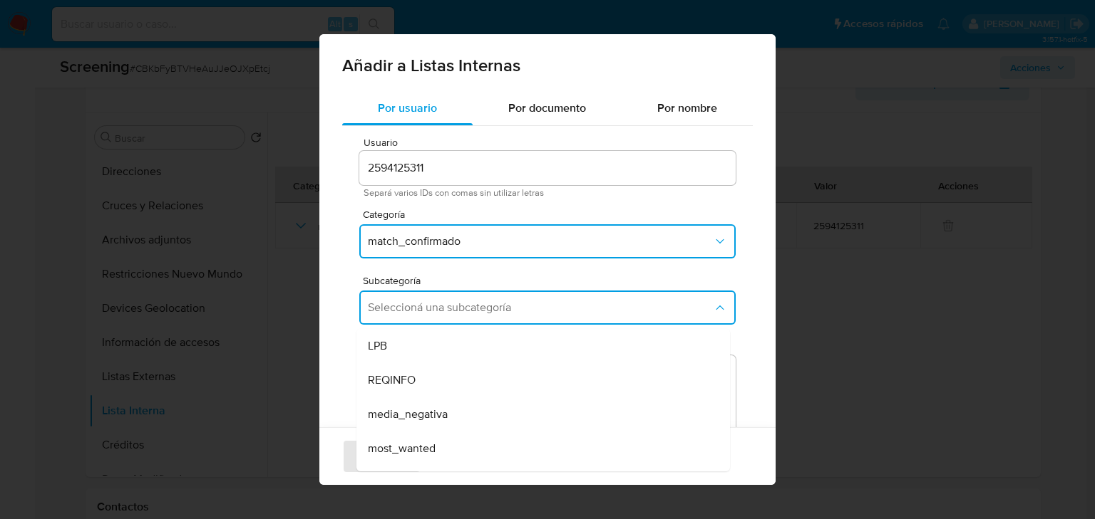
click at [405, 346] on div "LPB" at bounding box center [539, 346] width 342 height 34
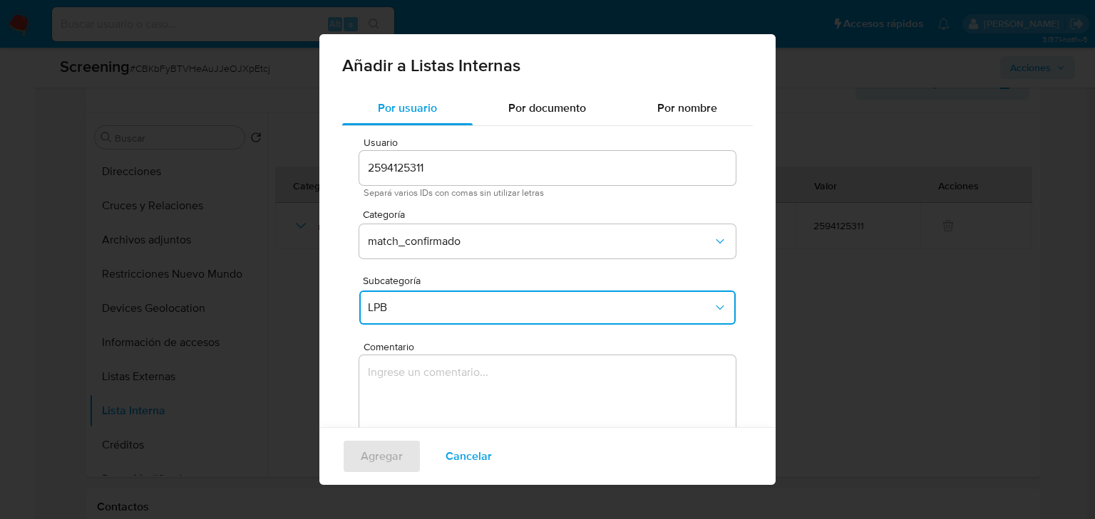
drag, startPoint x: 430, startPoint y: 351, endPoint x: 435, endPoint y: 366, distance: 16.7
click at [430, 354] on div "Comentario 0 / 400 400 caracteres restantes" at bounding box center [547, 423] width 376 height 162
click at [437, 368] on textarea "Comentario" at bounding box center [547, 424] width 376 height 137
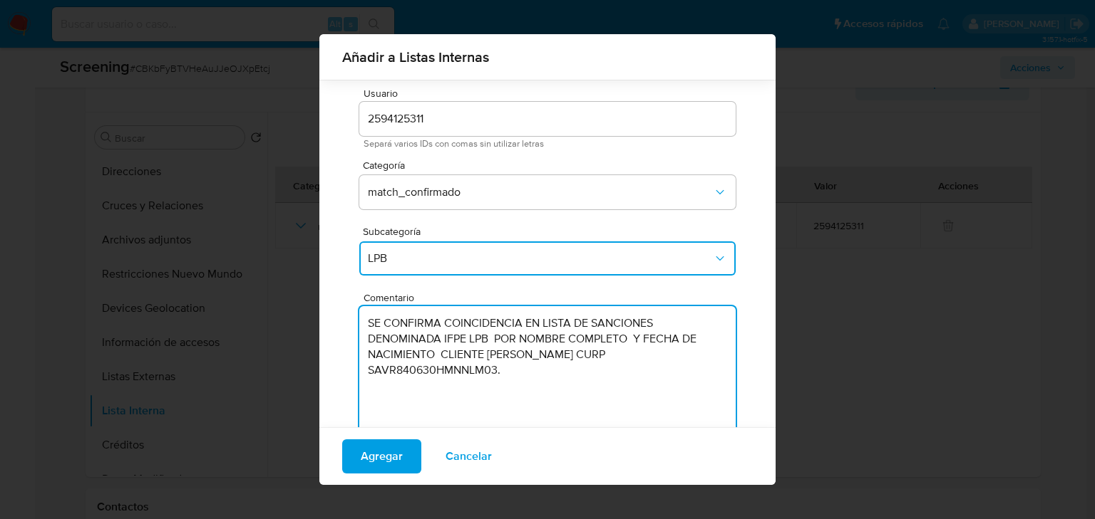
scroll to position [88, 0]
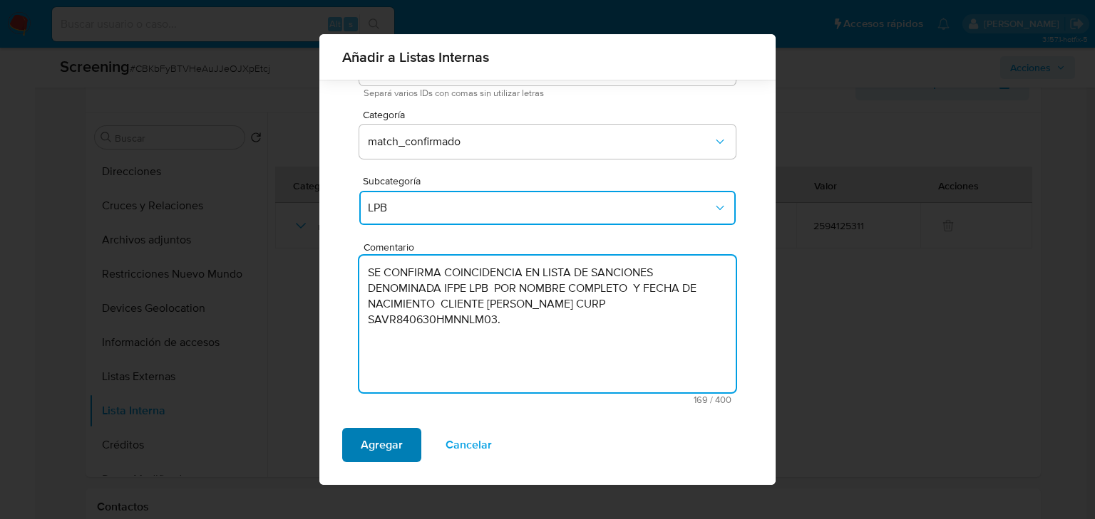
type textarea "SE CONFIRMA COINCIDENCIA EN LISTA DE SANCIONES DENOMINADA IFPE LPB POR NOMBRE C…"
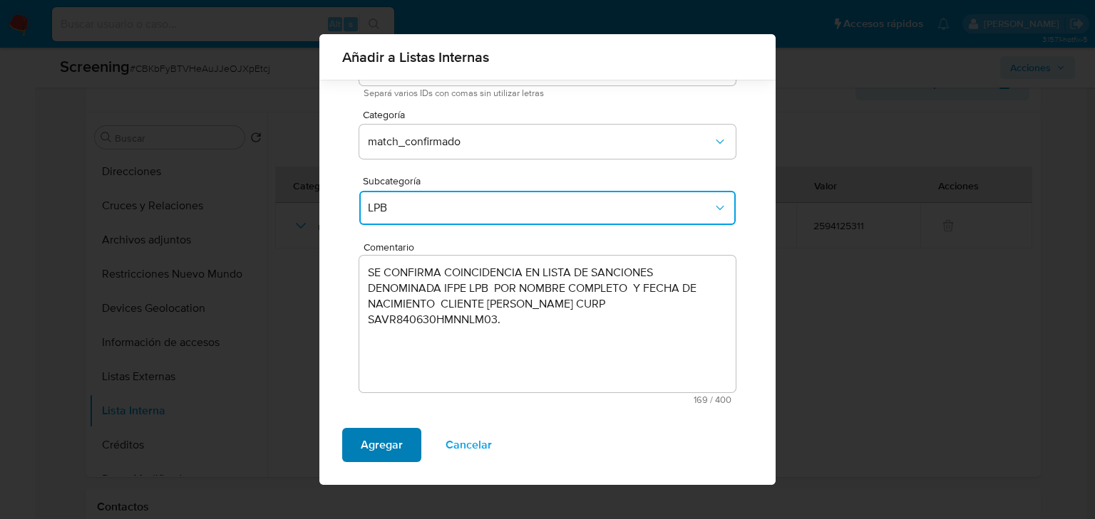
click at [373, 448] on span "Agregar" at bounding box center [382, 445] width 42 height 31
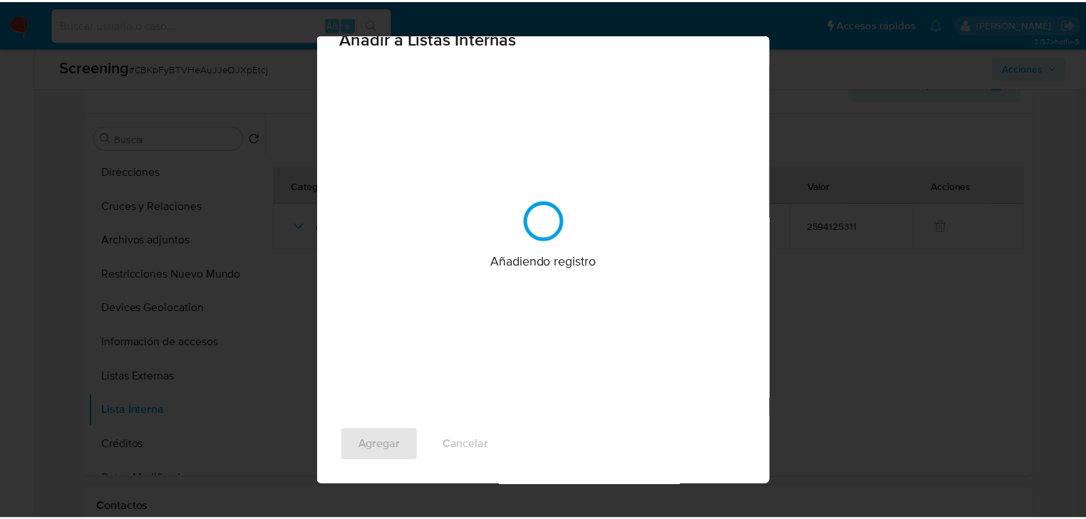
scroll to position [0, 0]
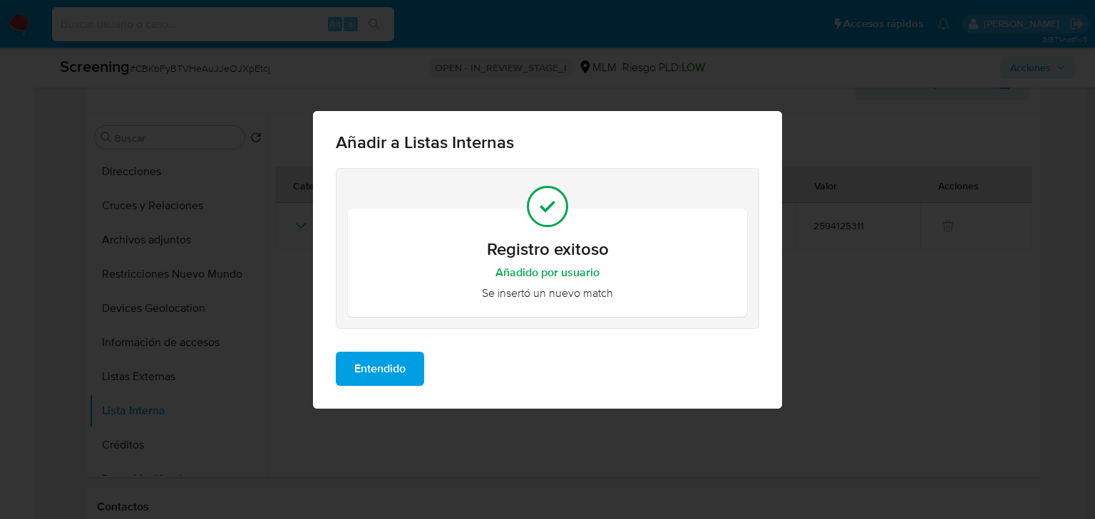
click at [373, 379] on span "Entendido" at bounding box center [379, 368] width 51 height 31
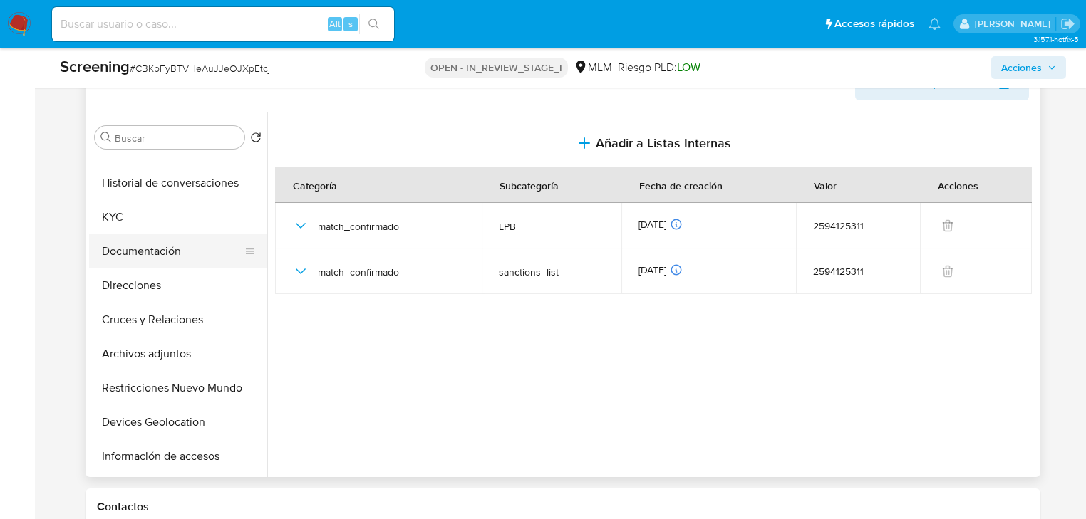
scroll to position [57, 0]
drag, startPoint x: 120, startPoint y: 222, endPoint x: 128, endPoint y: 222, distance: 8.6
click at [120, 222] on button "KYC" at bounding box center [172, 217] width 167 height 34
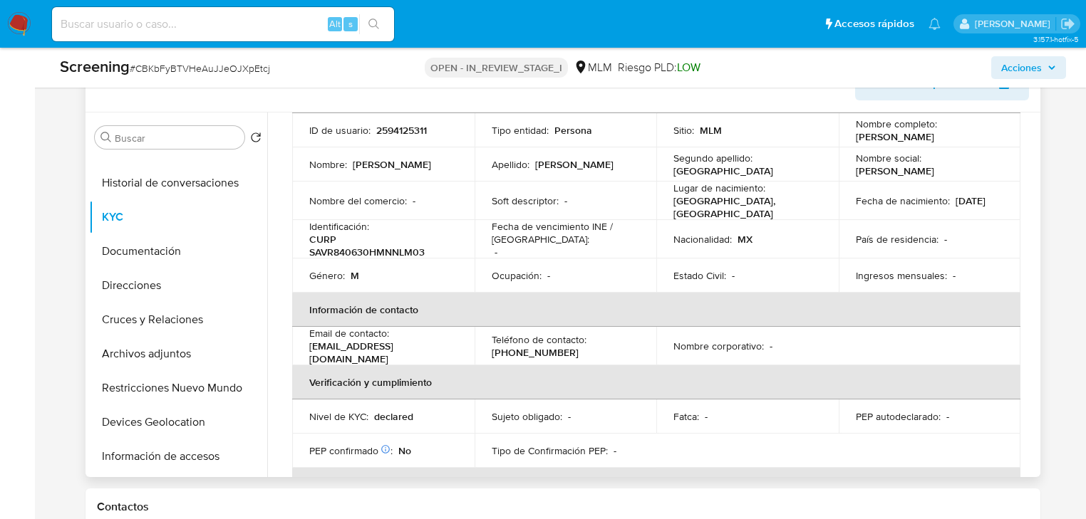
scroll to position [44, 0]
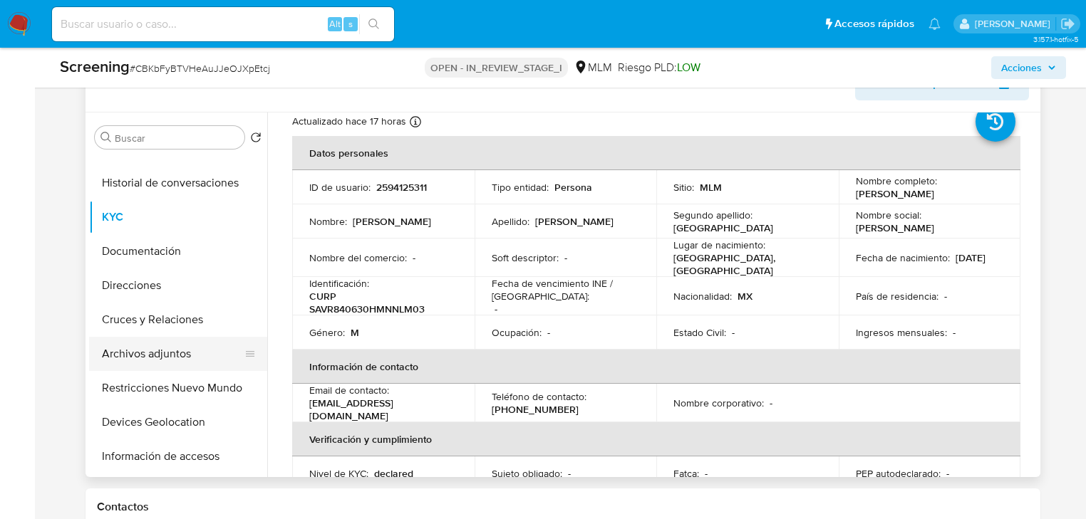
click at [169, 363] on button "Archivos adjuntos" at bounding box center [172, 354] width 167 height 34
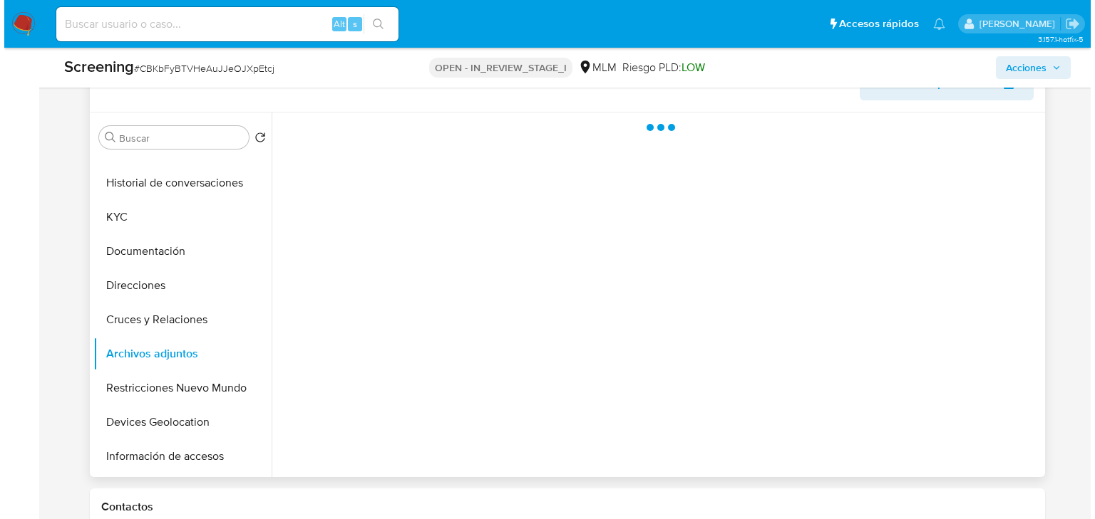
scroll to position [0, 0]
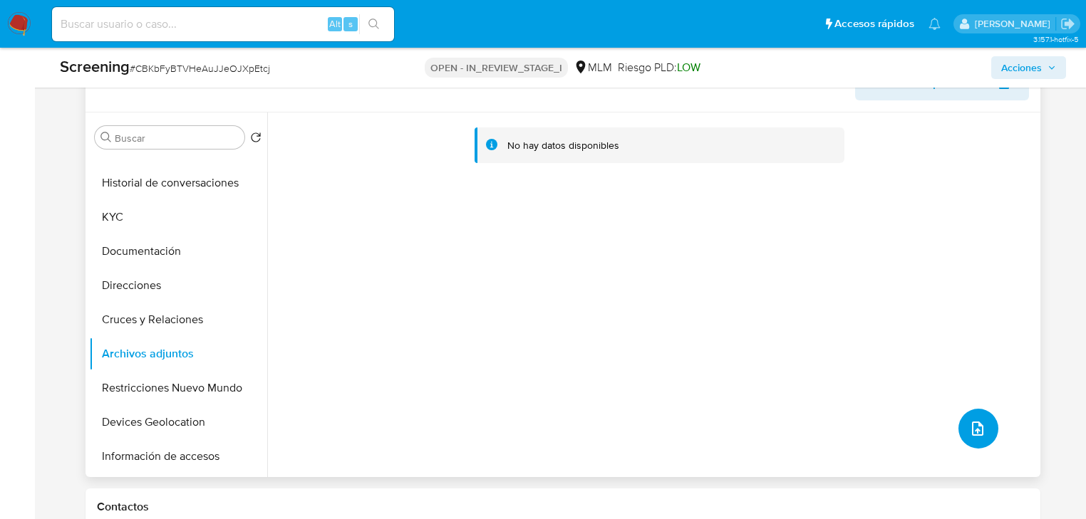
click at [960, 428] on button "upload-file" at bounding box center [978, 429] width 40 height 40
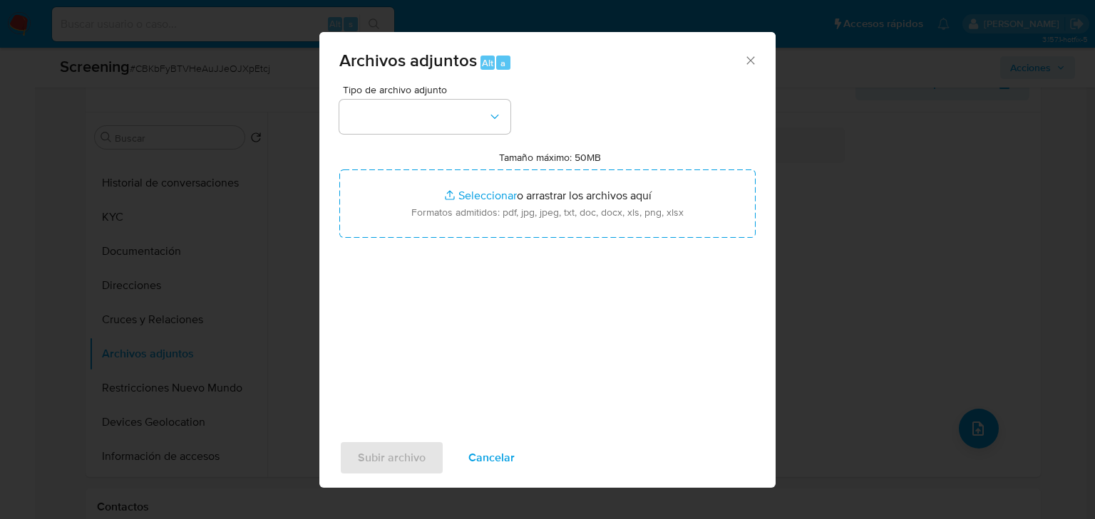
click at [387, 93] on span "Tipo de archivo adjunto" at bounding box center [428, 90] width 171 height 10
click at [390, 115] on button "button" at bounding box center [424, 117] width 171 height 34
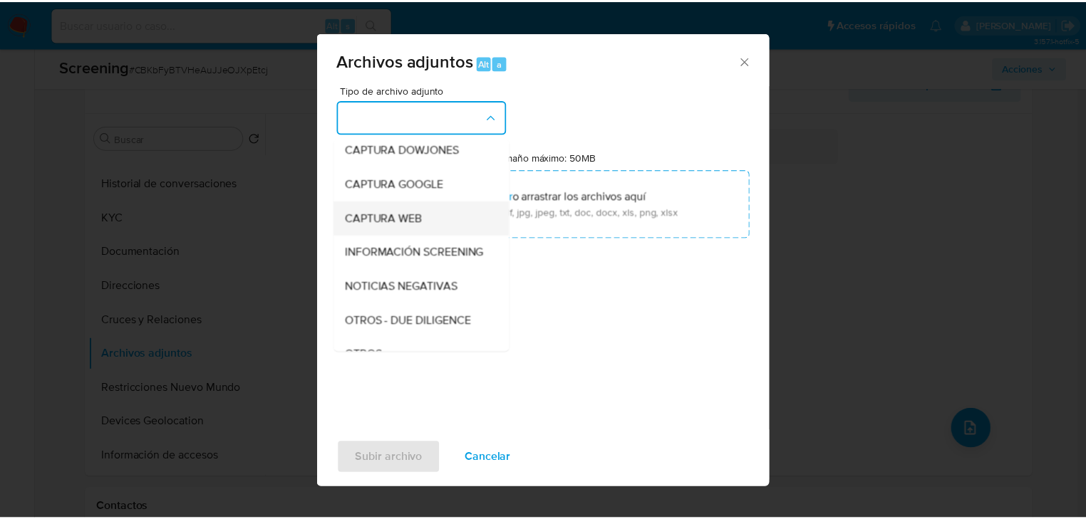
scroll to position [114, 0]
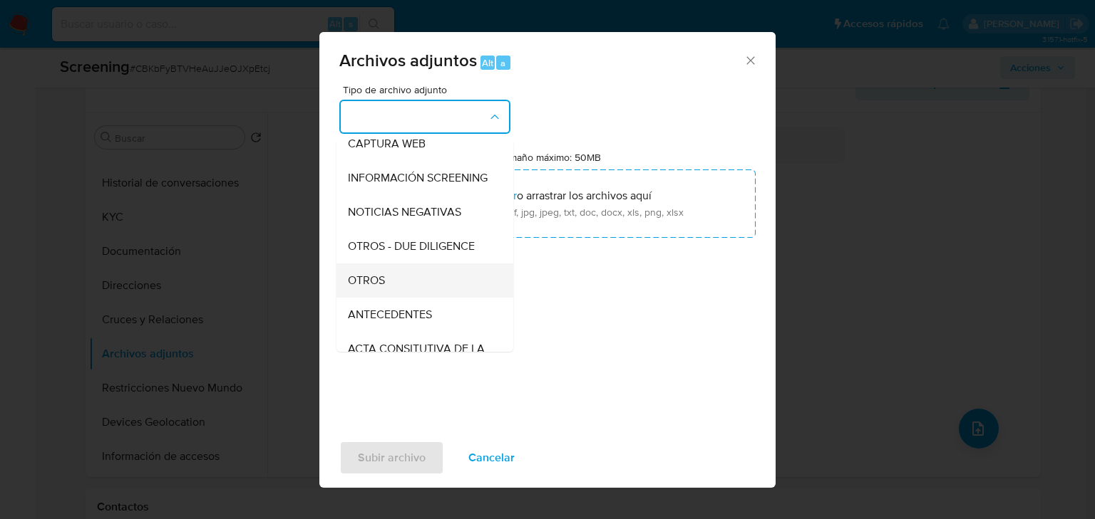
click at [371, 288] on span "OTROS" at bounding box center [366, 281] width 37 height 14
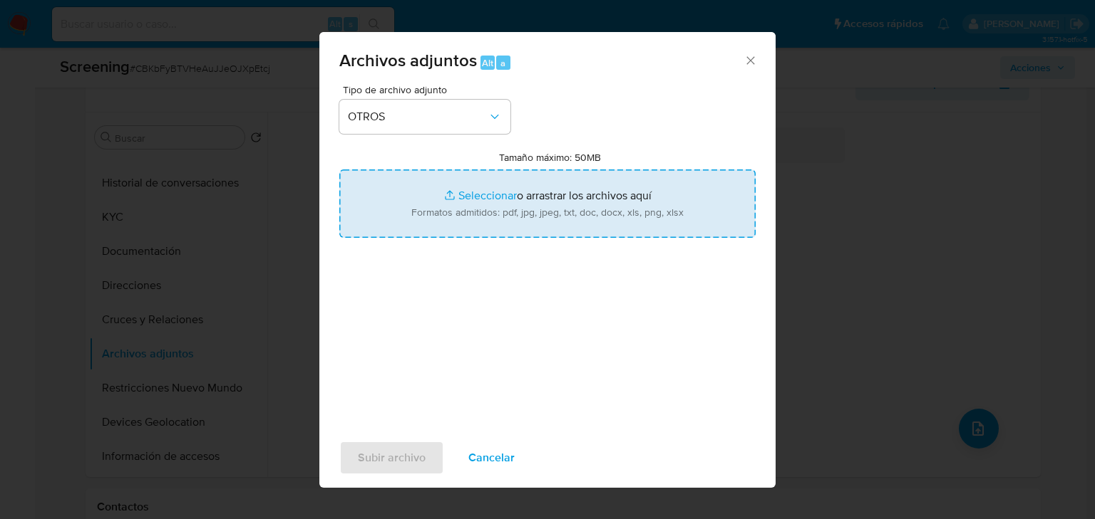
click at [493, 183] on input "Tamaño máximo: 50MB Seleccionar archivos" at bounding box center [547, 204] width 416 height 68
type input "C:\fakepath\2594125311_Ramiro Sanchez Valencia.pdf"
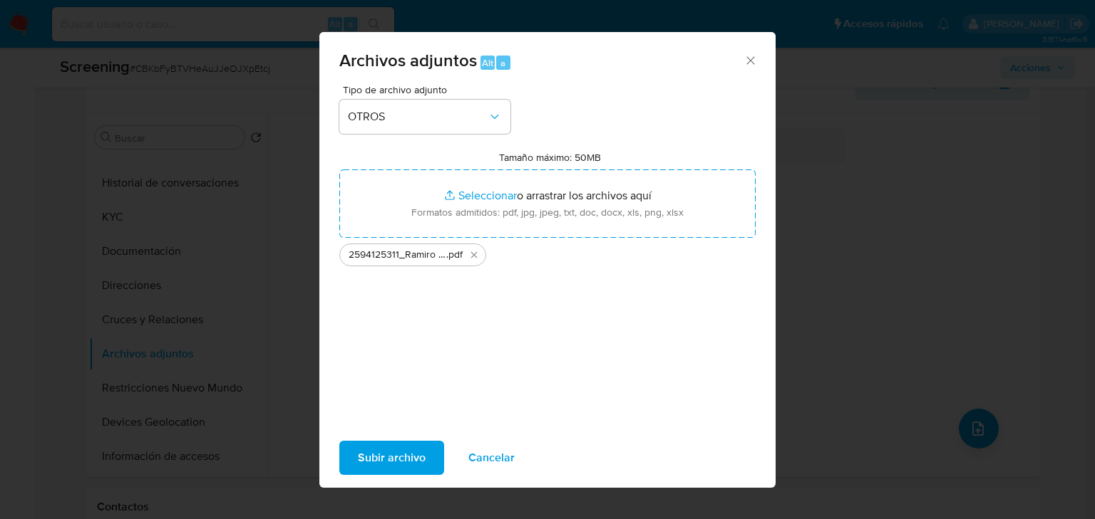
click at [399, 461] on span "Subir archivo" at bounding box center [392, 458] width 68 height 31
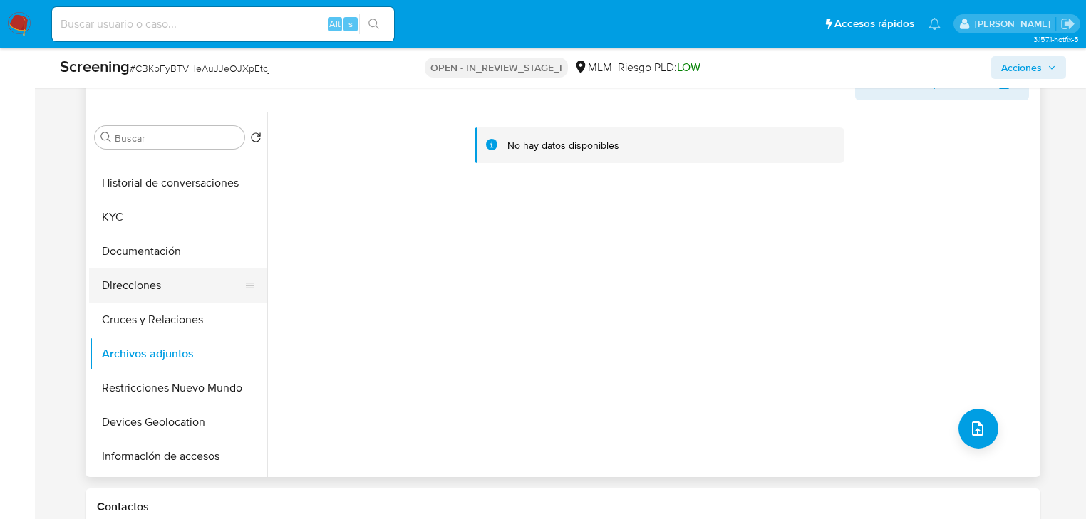
drag, startPoint x: 202, startPoint y: 289, endPoint x: 197, endPoint y: 309, distance: 19.9
click at [202, 290] on button "Direcciones" at bounding box center [178, 286] width 178 height 34
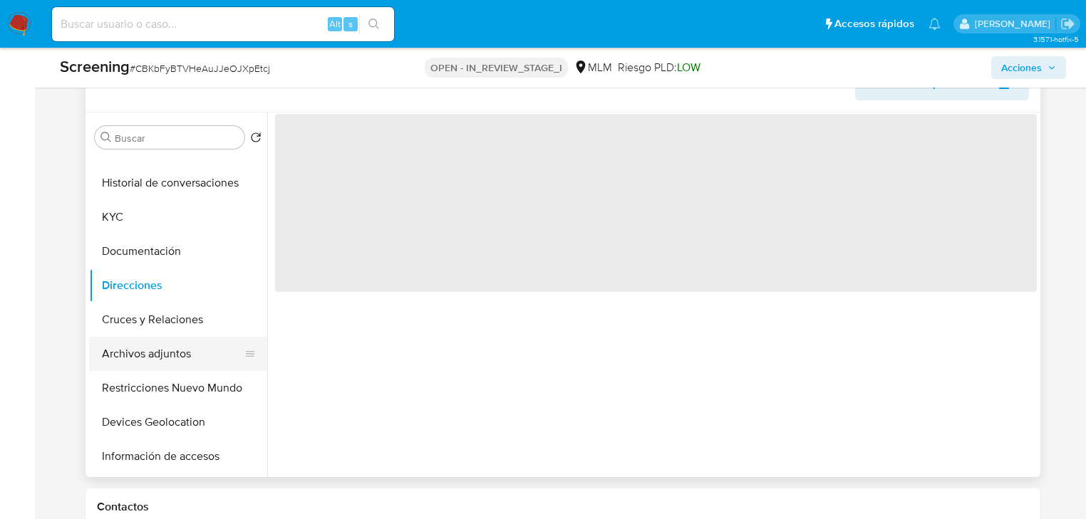
click at [171, 361] on button "Archivos adjuntos" at bounding box center [172, 354] width 167 height 34
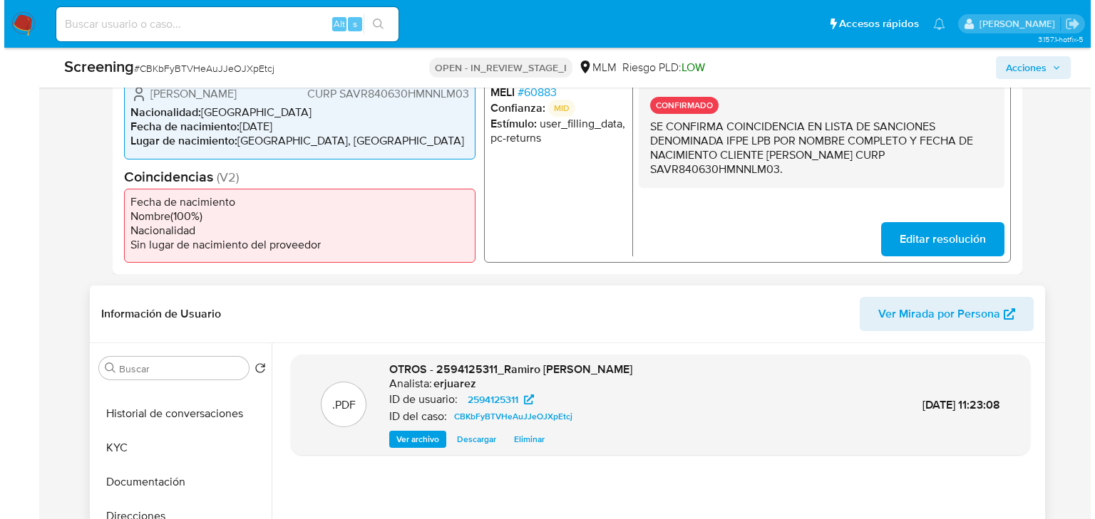
scroll to position [214, 0]
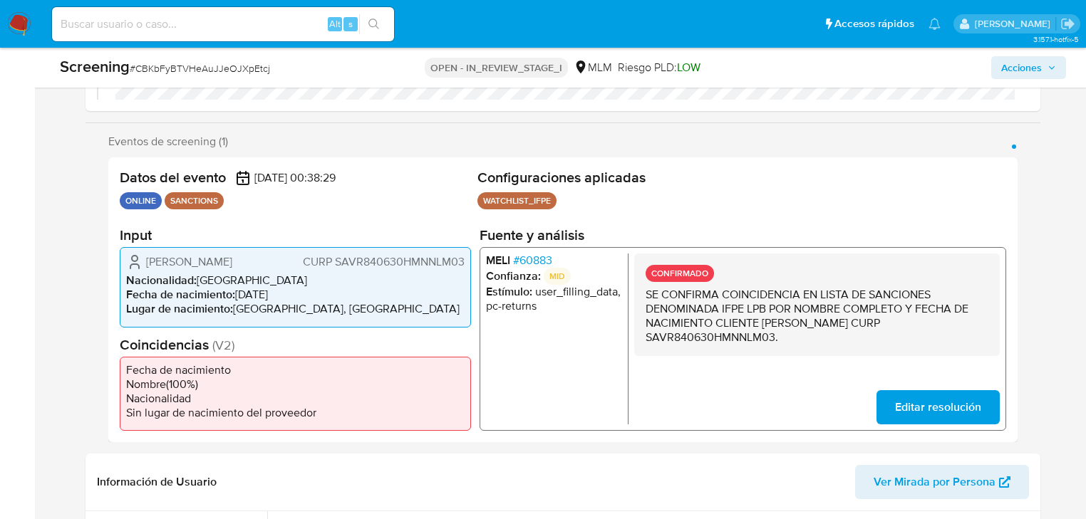
drag, startPoint x: 1017, startPoint y: 338, endPoint x: 1011, endPoint y: 328, distance: 11.5
click at [1015, 337] on div "Datos del evento 01/09/2025 00:38:29 ONLINE SANCTIONS Configuraciones aplicadas…" at bounding box center [562, 299] width 909 height 285
drag, startPoint x: 1011, startPoint y: 328, endPoint x: 638, endPoint y: 225, distance: 386.6
click at [1010, 328] on div "Datos del evento 01/09/2025 00:38:29 ONLINE SANCTIONS Configuraciones aplicadas…" at bounding box center [562, 299] width 909 height 285
drag, startPoint x: 1033, startPoint y: 69, endPoint x: 918, endPoint y: 76, distance: 114.9
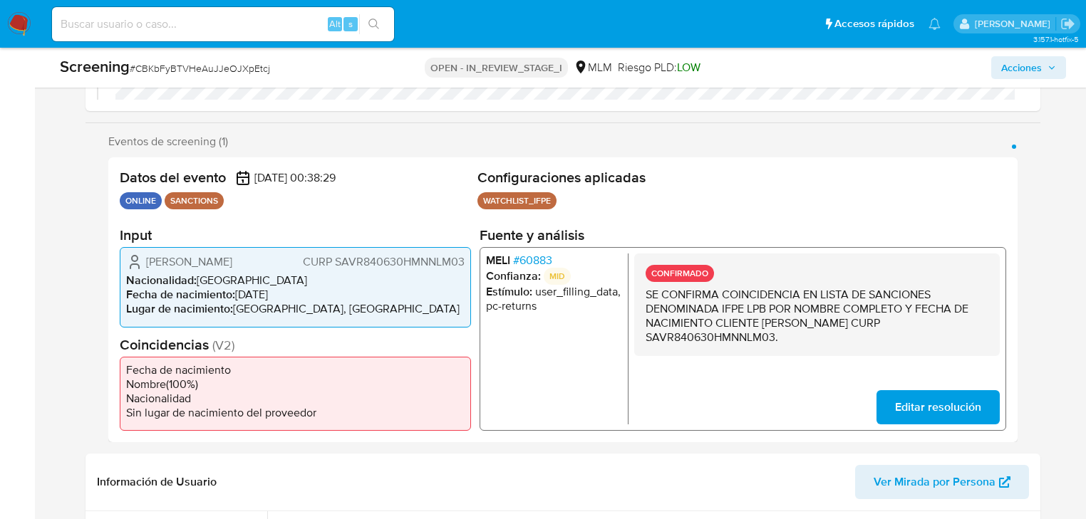
click at [1032, 70] on span "Acciones" at bounding box center [1021, 67] width 41 height 23
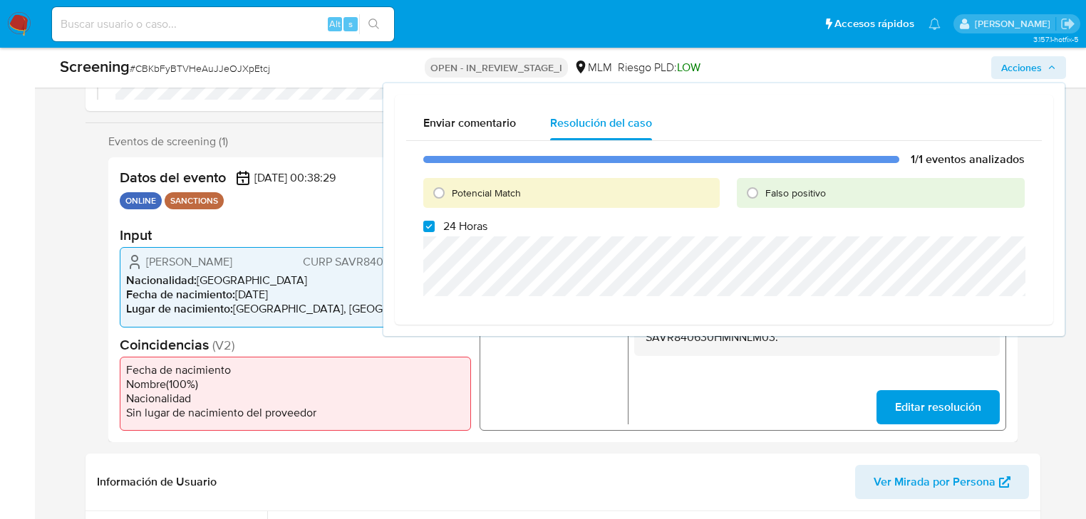
drag, startPoint x: 435, startPoint y: 197, endPoint x: 428, endPoint y: 217, distance: 20.5
click at [433, 204] on div "Potencial Match" at bounding box center [571, 193] width 296 height 30
click at [428, 231] on input "24 Horas" at bounding box center [428, 226] width 11 height 11
checkbox input "false"
click at [433, 197] on input "Potencial Match" at bounding box center [439, 193] width 23 height 23
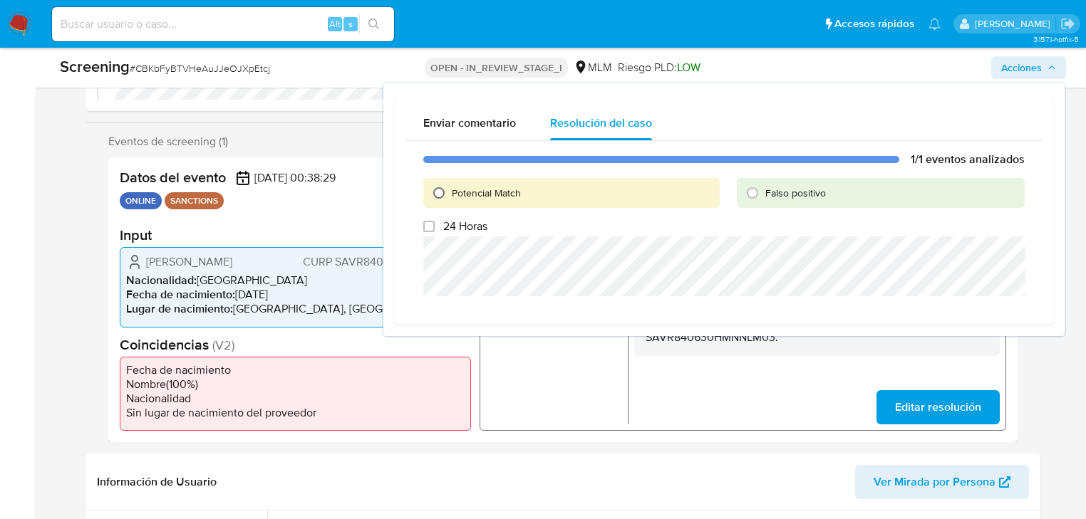
radio input "true"
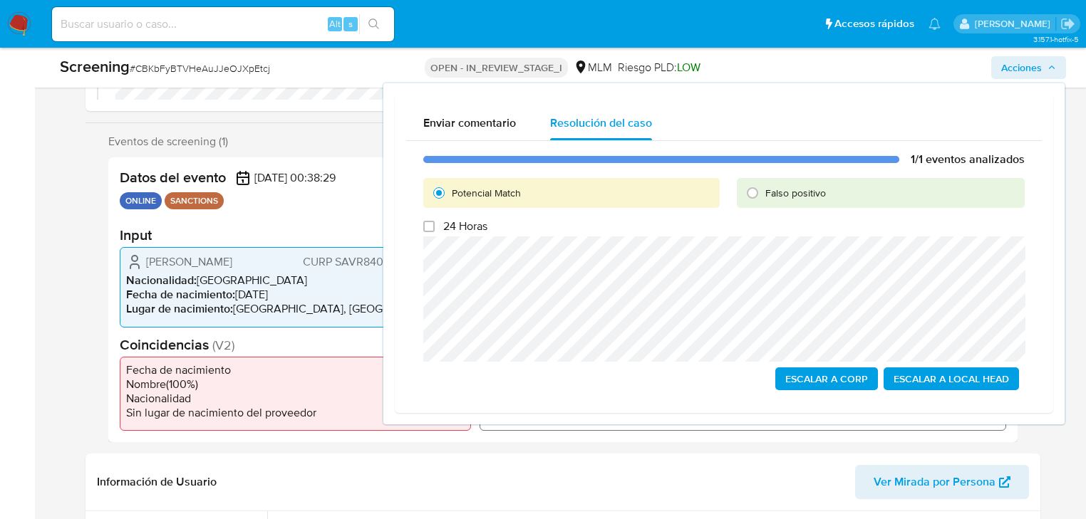
click at [927, 378] on span "Escalar a Local Head" at bounding box center [951, 379] width 115 height 20
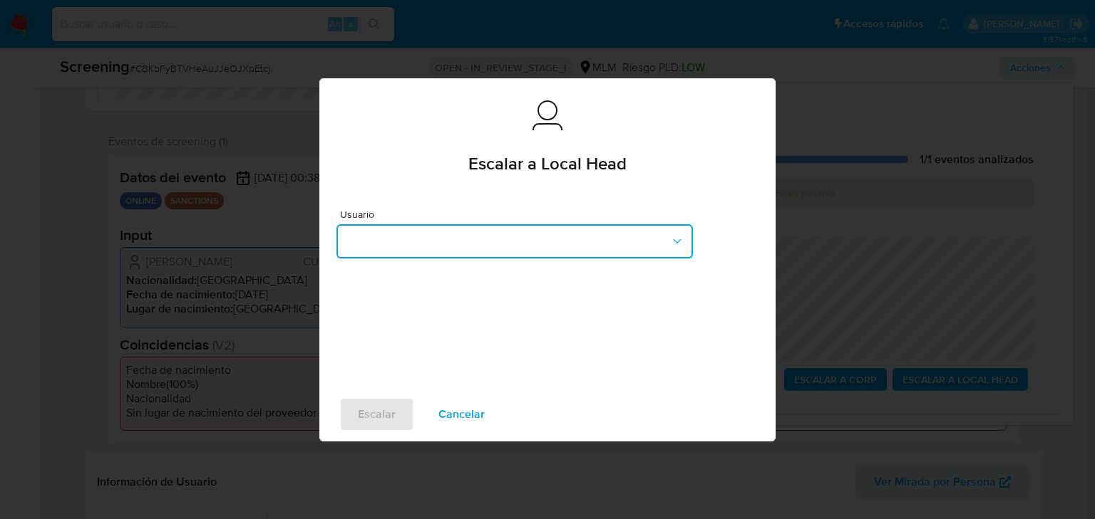
click at [391, 235] on button "button" at bounding box center [514, 241] width 356 height 34
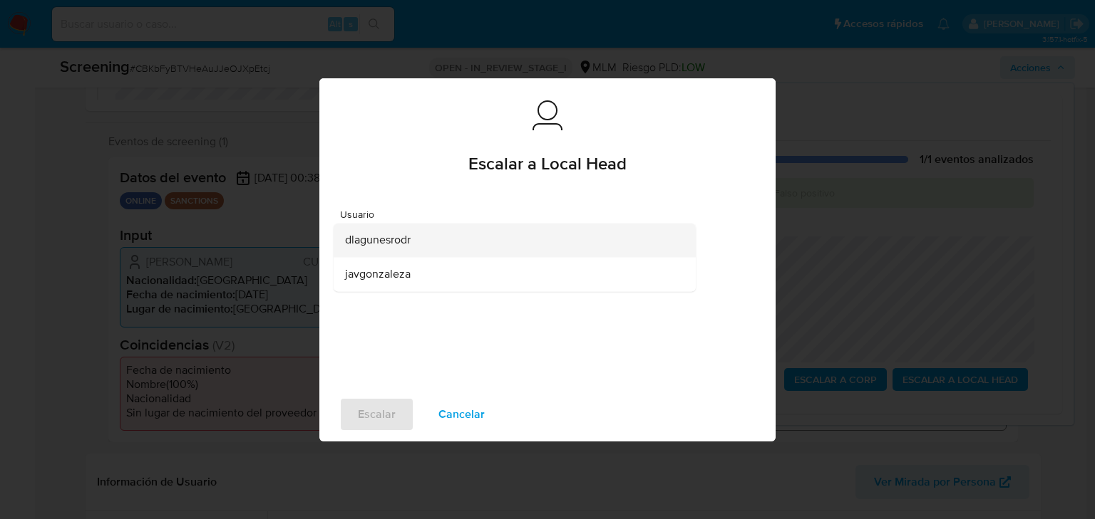
click at [401, 243] on span "dlagunesrodr" at bounding box center [378, 240] width 66 height 14
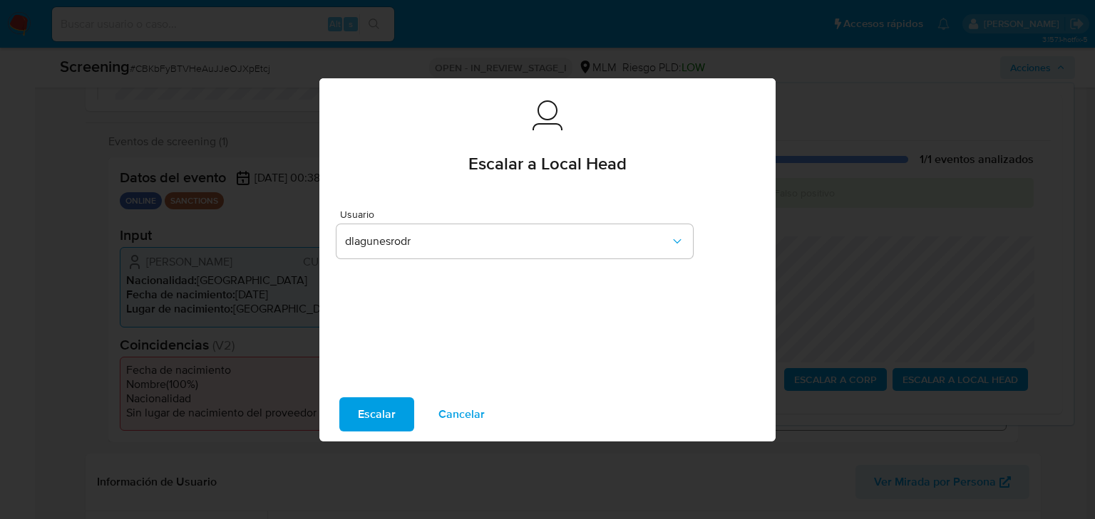
click at [371, 413] on span "Escalar" at bounding box center [377, 414] width 38 height 31
click at [385, 417] on span "Escalar" at bounding box center [377, 414] width 38 height 31
click at [390, 418] on span "Escalar" at bounding box center [377, 414] width 38 height 31
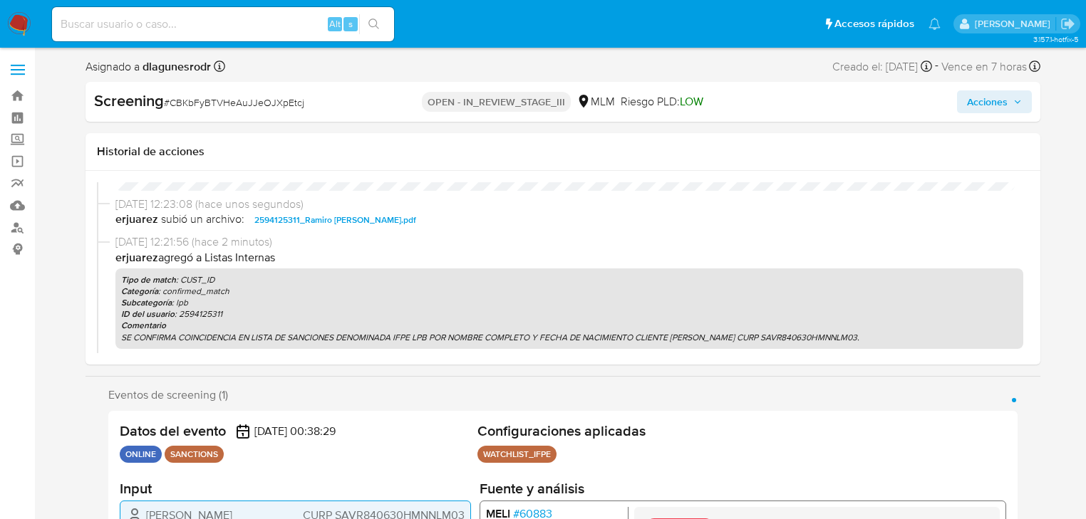
select select "10"
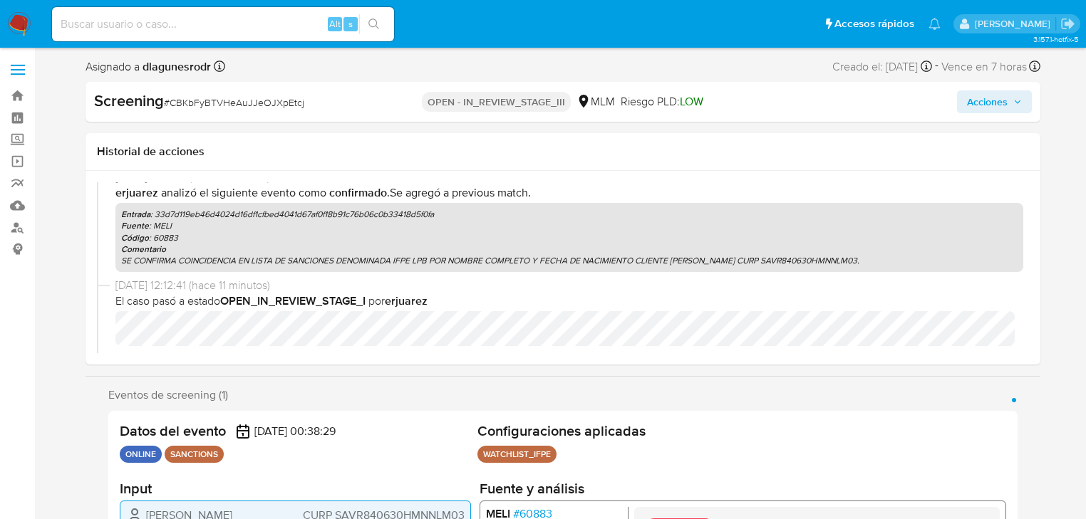
scroll to position [436, 0]
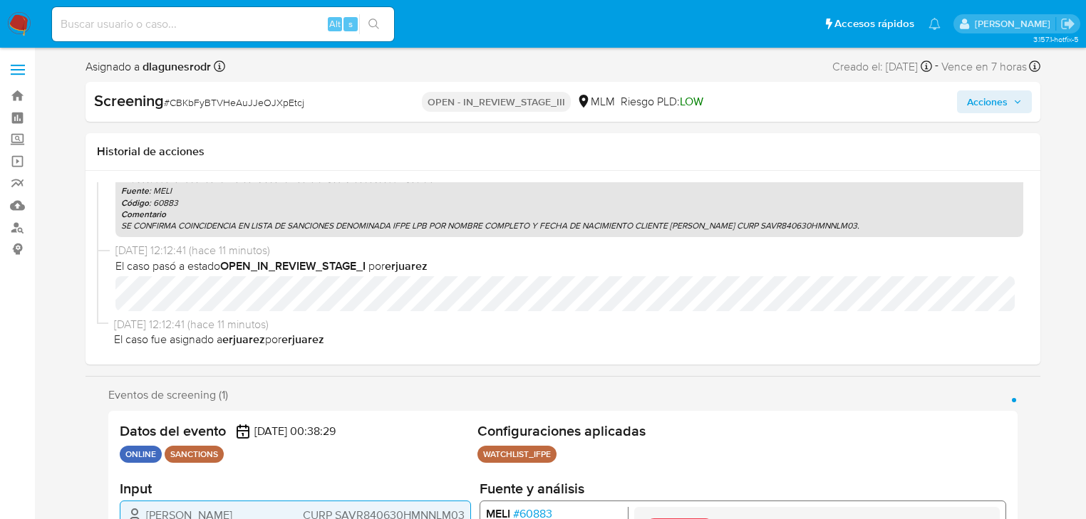
click at [28, 27] on img at bounding box center [19, 24] width 24 height 24
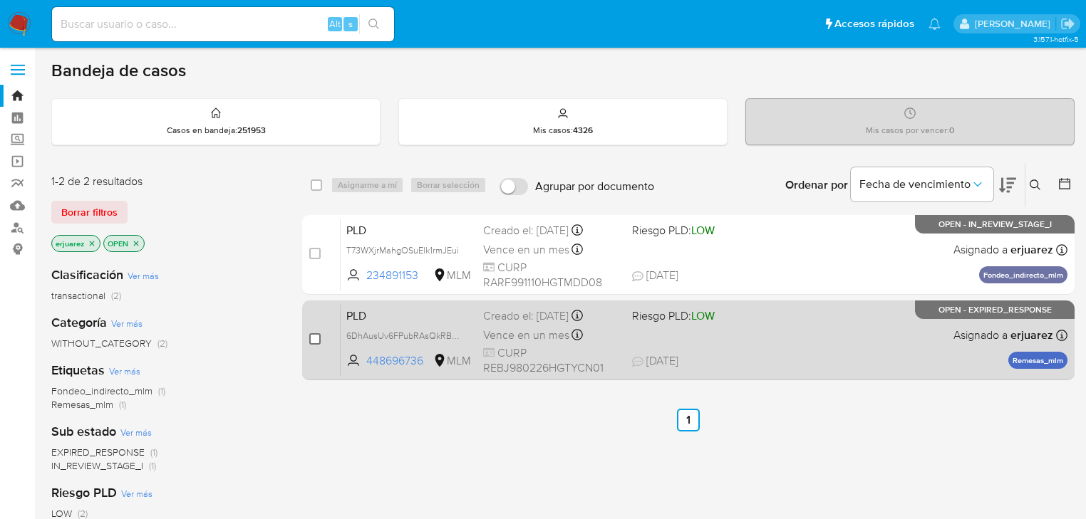
click at [313, 343] on input "checkbox" at bounding box center [314, 338] width 11 height 11
checkbox input "true"
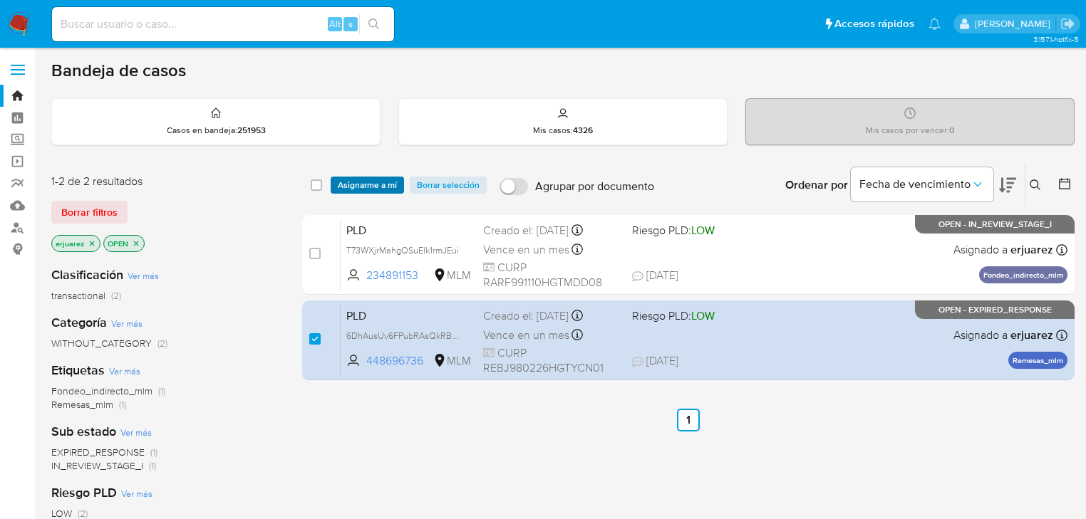
click at [368, 180] on span "Asignarme a mí" at bounding box center [367, 185] width 59 height 14
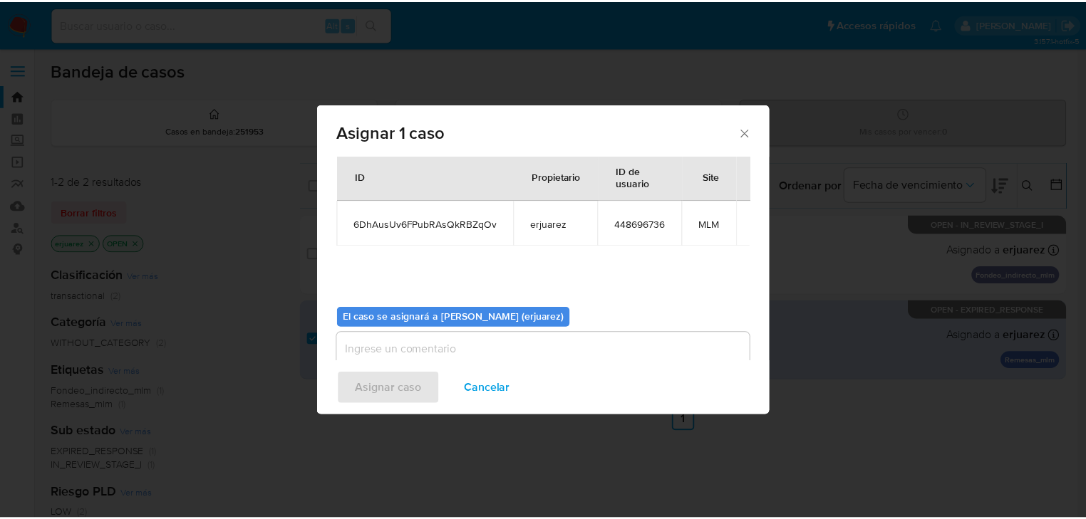
scroll to position [73, 0]
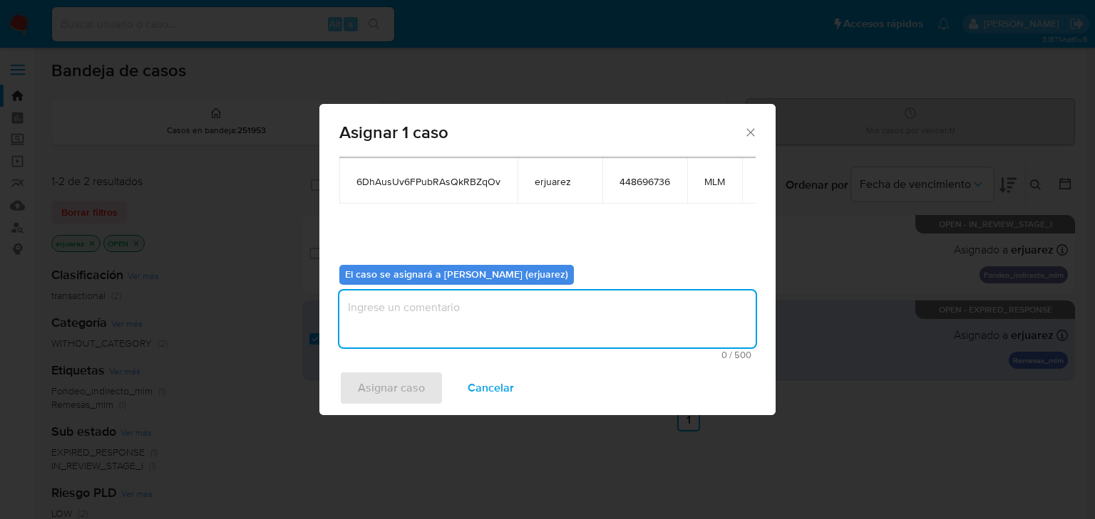
click at [395, 346] on textarea "assign-modal" at bounding box center [547, 319] width 416 height 57
type textarea "EPJU"
click at [365, 386] on span "Asignar caso" at bounding box center [391, 388] width 67 height 31
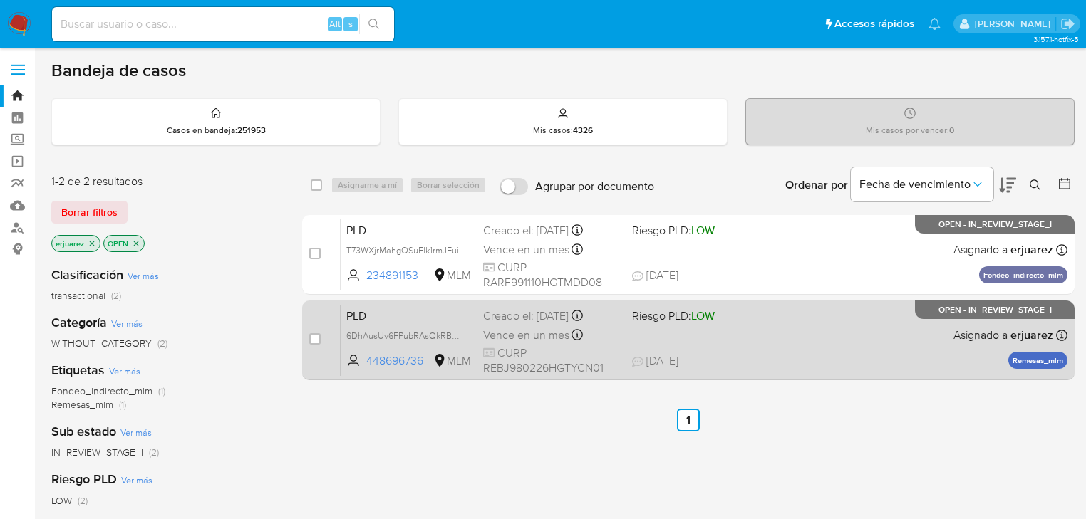
click at [889, 335] on div "PLD 6DhAusUv6FPubRAsQkRBZqOv 448696736 MLM Riesgo PLD: LOW Creado el: 12/08/202…" at bounding box center [704, 340] width 727 height 72
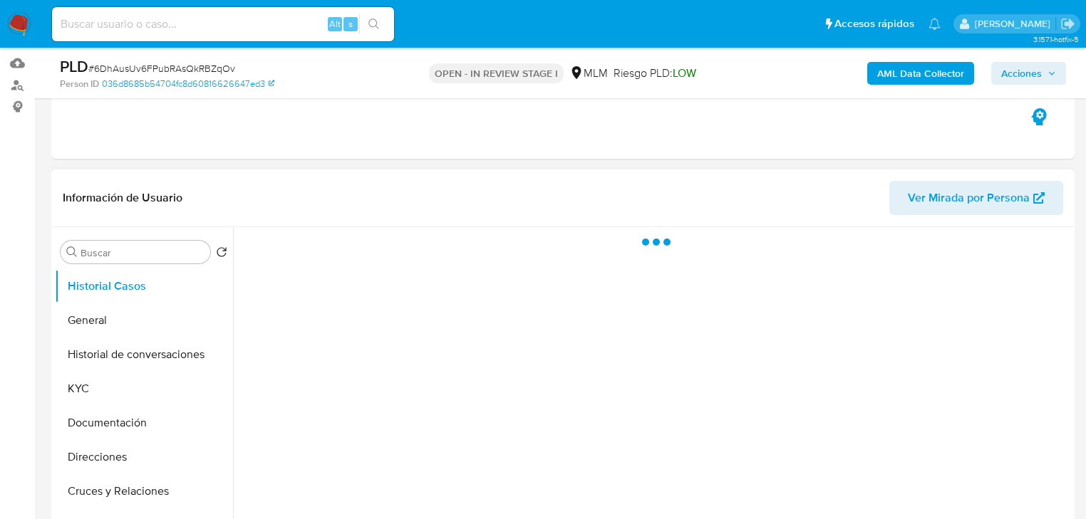
scroll to position [228, 0]
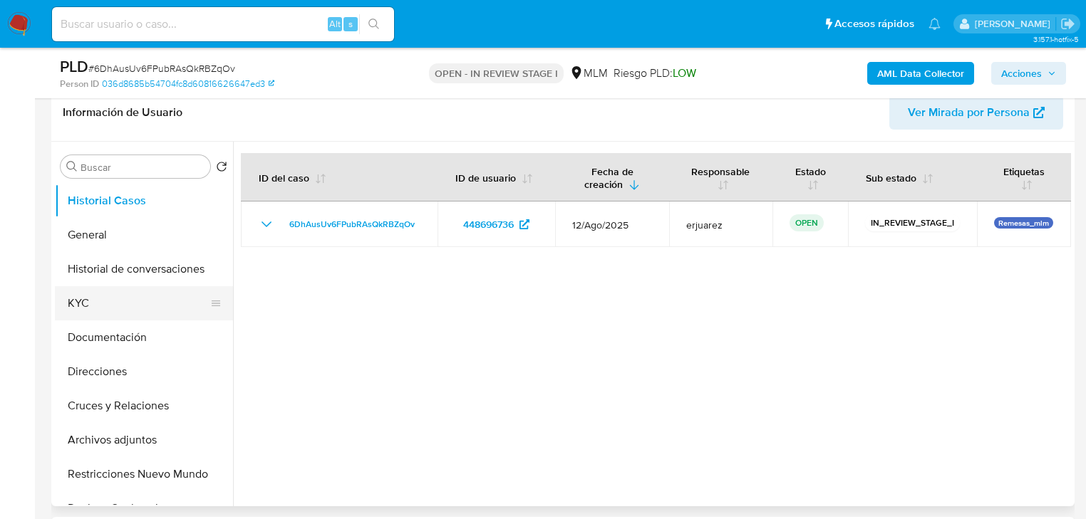
select select "10"
click at [108, 319] on button "KYC" at bounding box center [138, 303] width 167 height 34
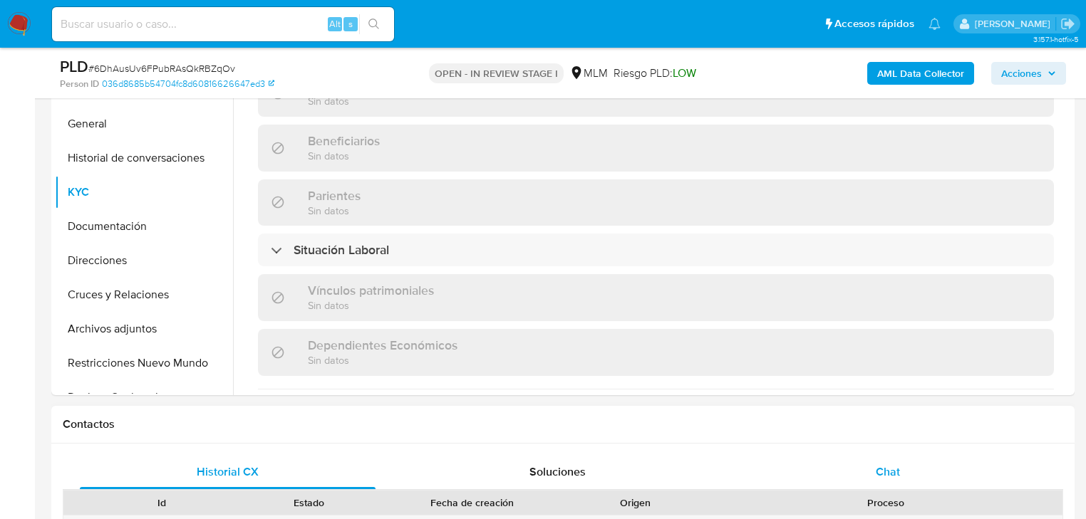
scroll to position [456, 0]
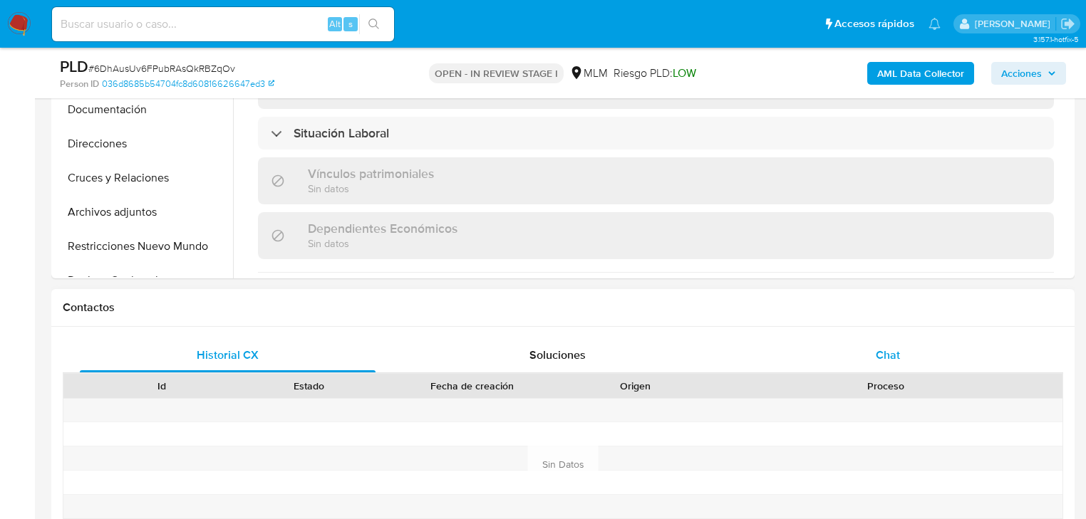
click at [887, 353] on span "Chat" at bounding box center [888, 355] width 24 height 16
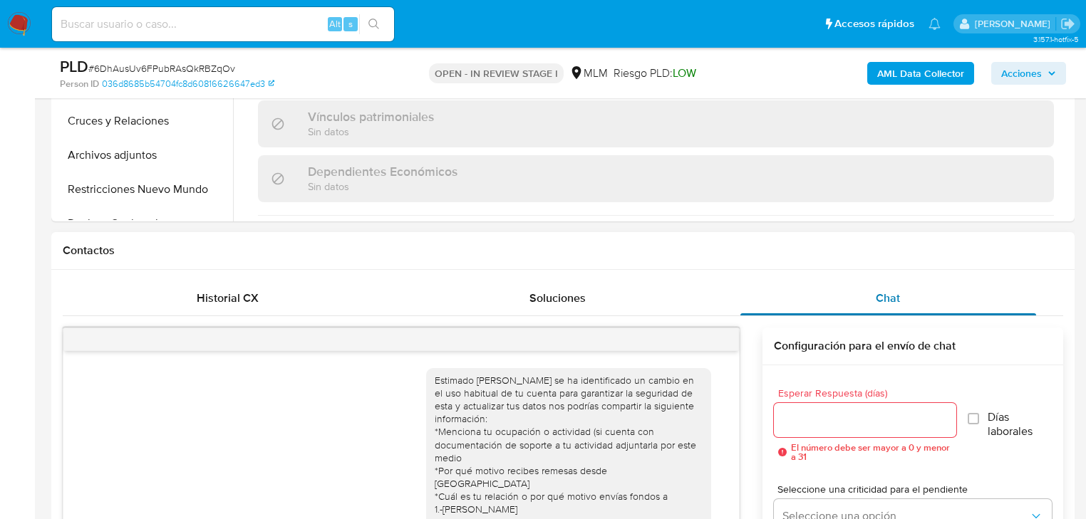
scroll to position [273, 0]
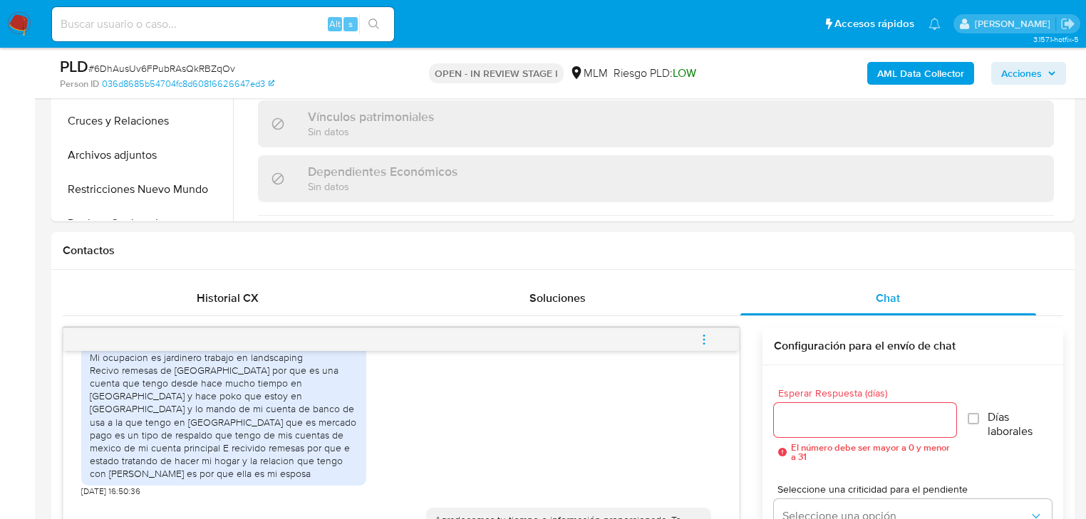
click at [698, 337] on icon "menu-action" at bounding box center [704, 339] width 13 height 13
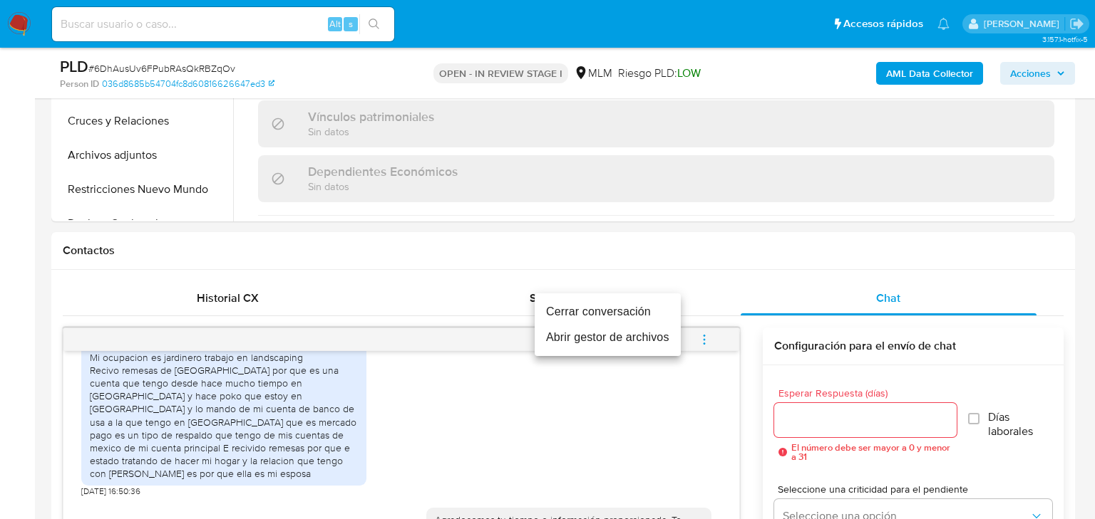
click at [593, 315] on li "Cerrar conversación" at bounding box center [607, 312] width 146 height 26
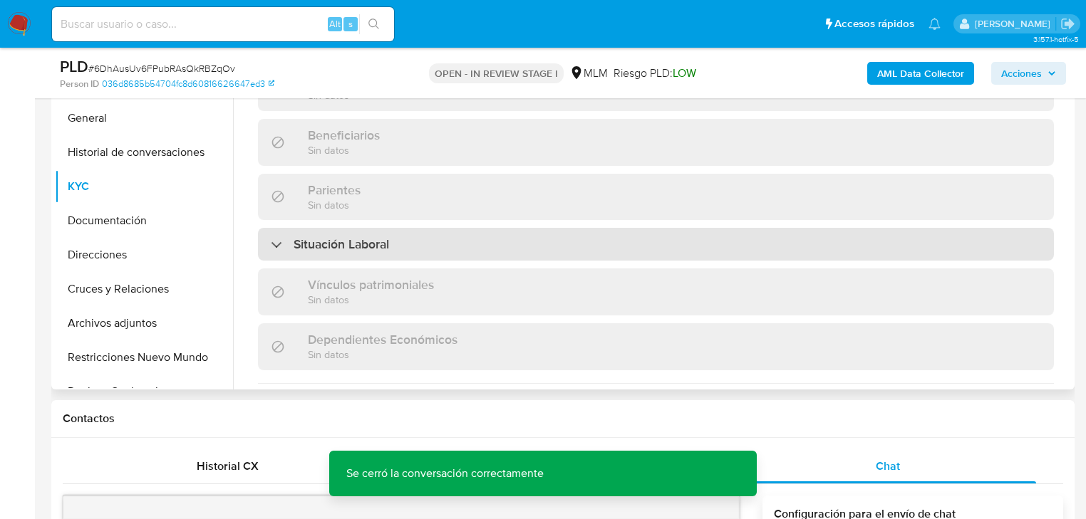
scroll to position [342, 0]
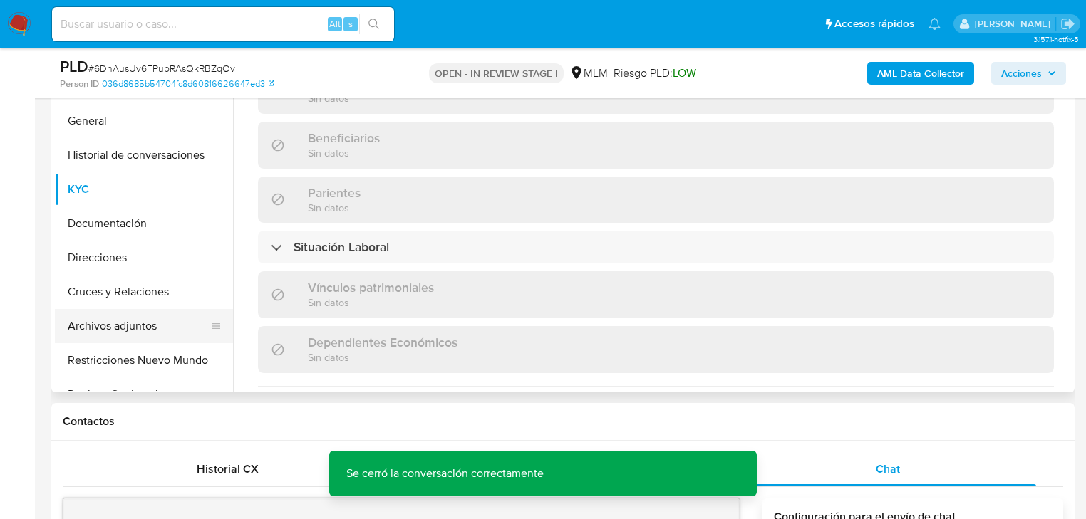
click at [120, 325] on button "Archivos adjuntos" at bounding box center [138, 326] width 167 height 34
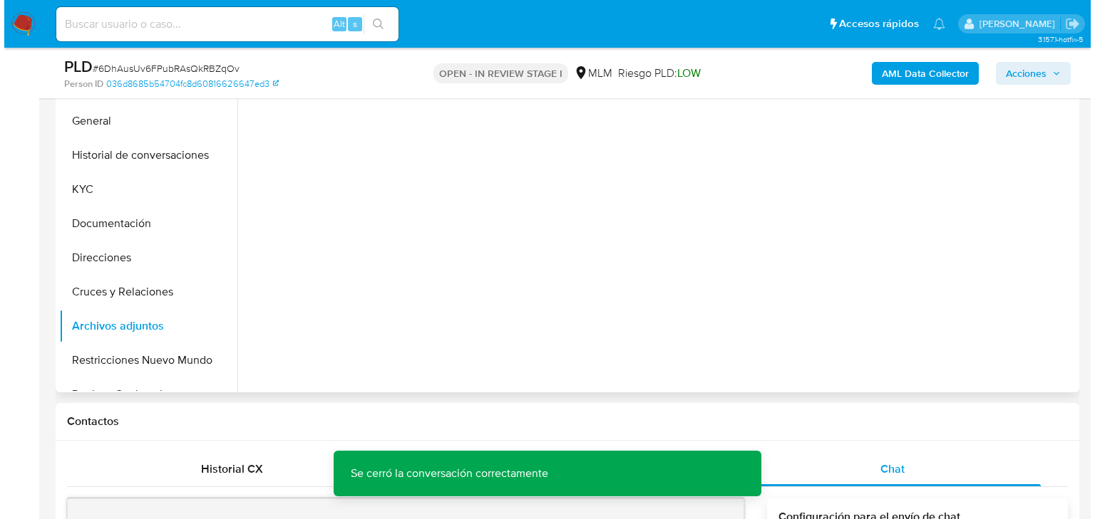
scroll to position [285, 0]
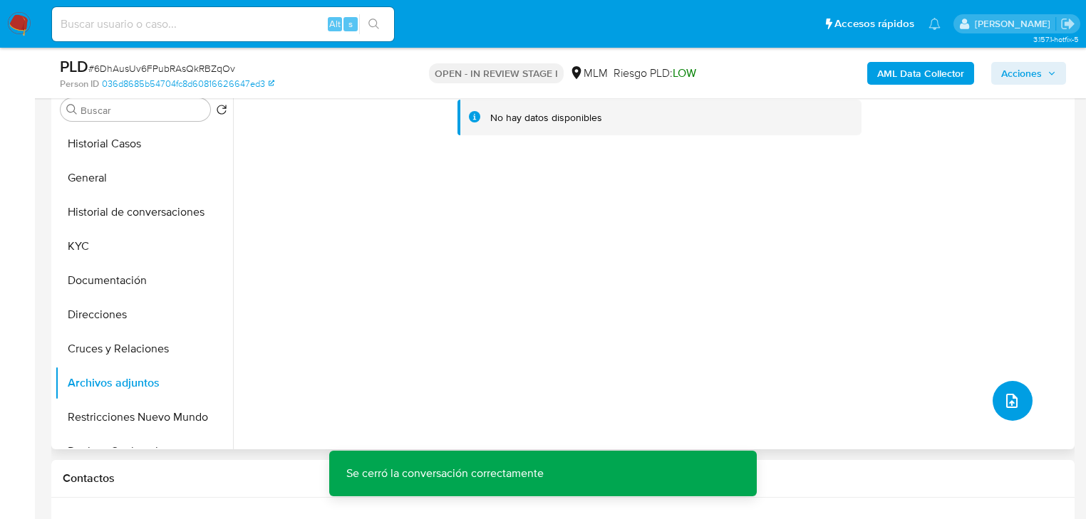
click at [1003, 394] on icon "upload-file" at bounding box center [1011, 401] width 17 height 17
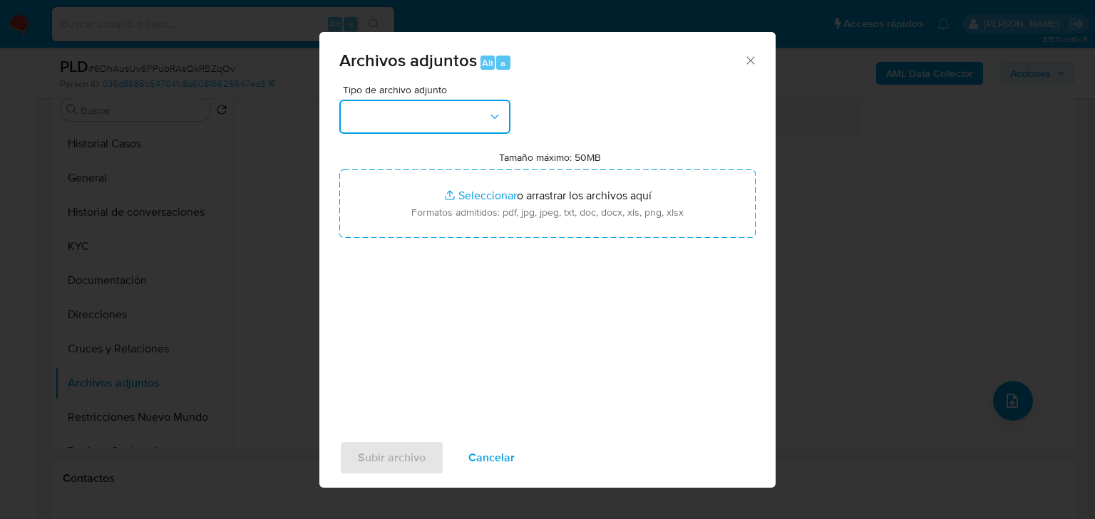
click at [445, 117] on button "button" at bounding box center [424, 117] width 171 height 34
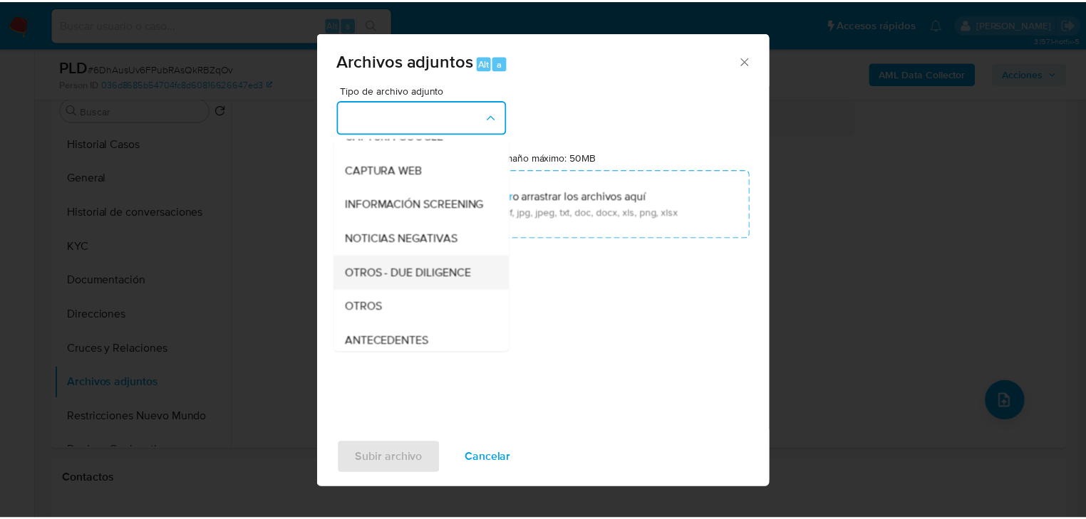
scroll to position [114, 0]
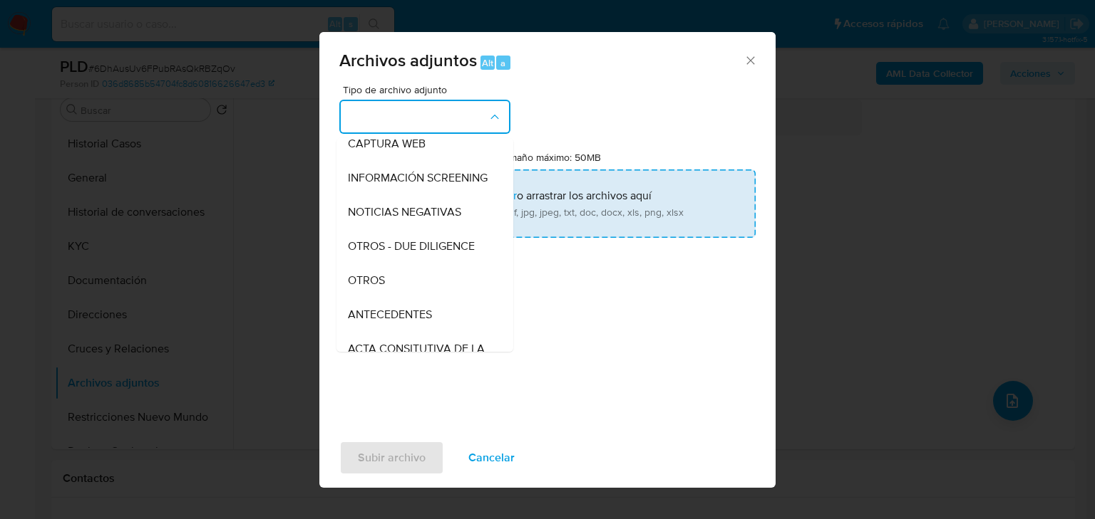
drag, startPoint x: 368, startPoint y: 296, endPoint x: 457, endPoint y: 194, distance: 136.3
click at [371, 288] on span "OTROS" at bounding box center [366, 281] width 37 height 14
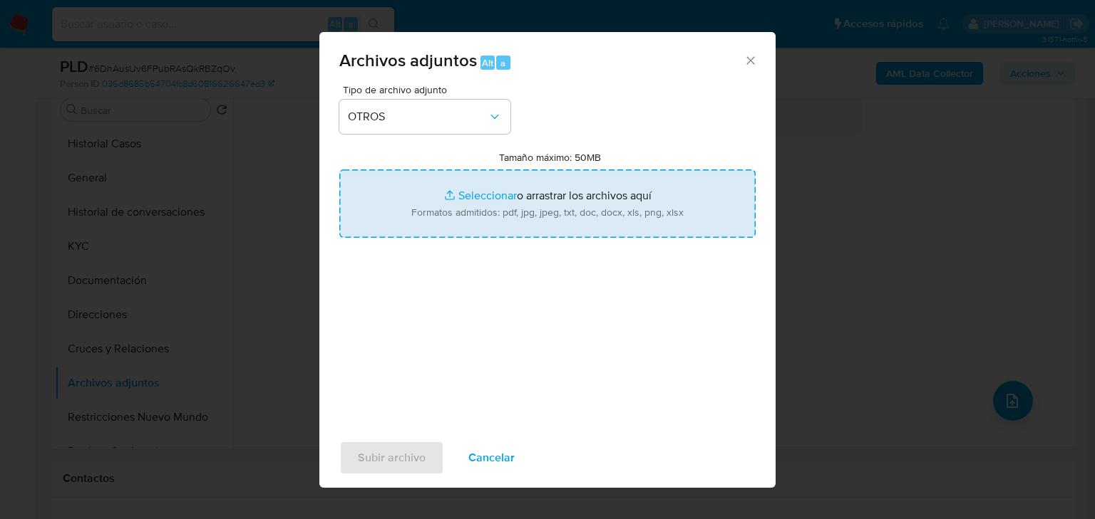
click at [470, 195] on input "Tamaño máximo: 50MB Seleccionar archivos" at bounding box center [547, 204] width 416 height 68
type input "C:\fakepath\448696736_Juan de Dios Reyes Bocanegra_Ago25.pdf"
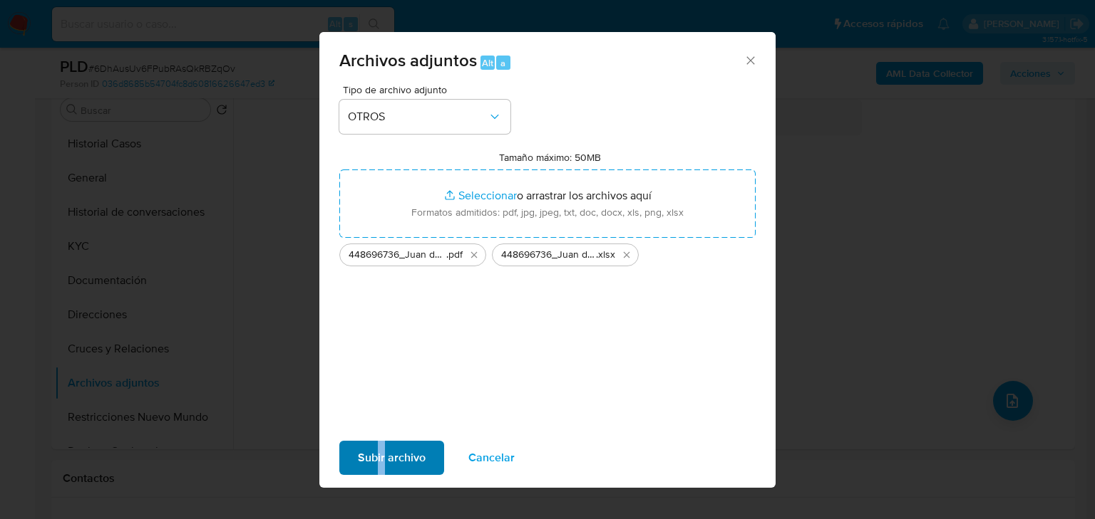
drag, startPoint x: 376, startPoint y: 435, endPoint x: 383, endPoint y: 459, distance: 25.1
click at [383, 459] on div "Subir archivo Cancelar" at bounding box center [547, 458] width 456 height 54
click at [385, 463] on span "Subir archivo" at bounding box center [392, 458] width 68 height 31
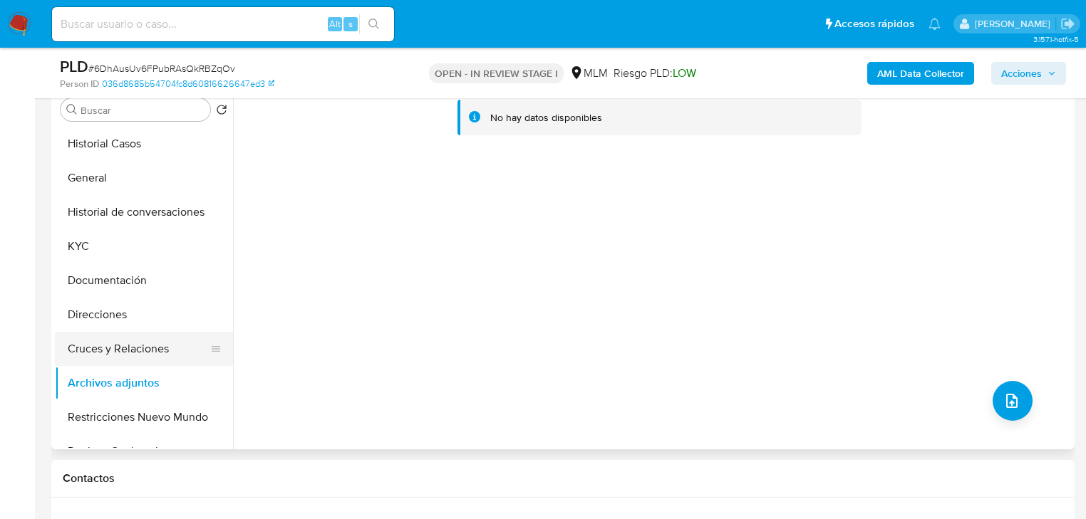
drag, startPoint x: 164, startPoint y: 249, endPoint x: 150, endPoint y: 356, distance: 107.8
click at [163, 251] on button "KYC" at bounding box center [144, 246] width 178 height 34
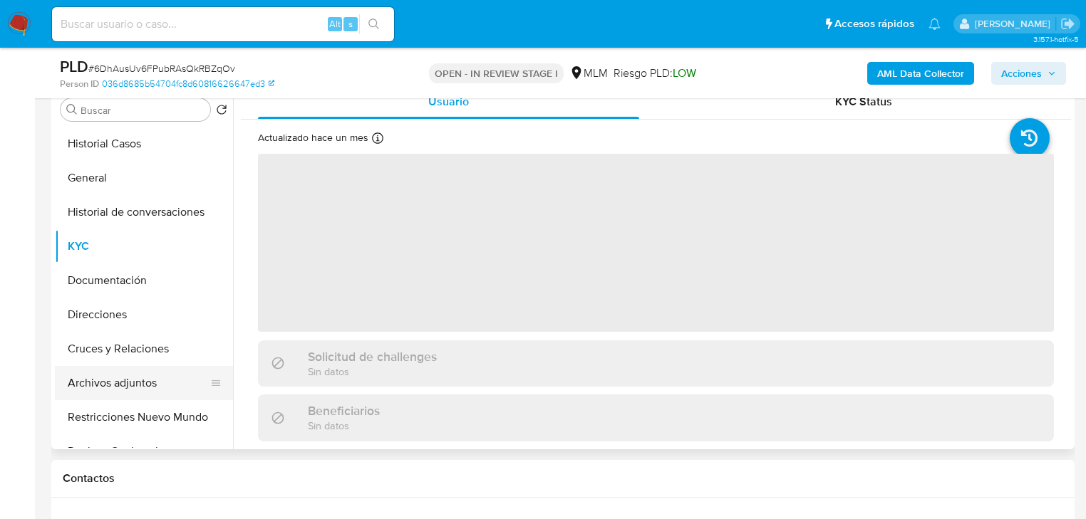
click at [135, 385] on button "Archivos adjuntos" at bounding box center [138, 383] width 167 height 34
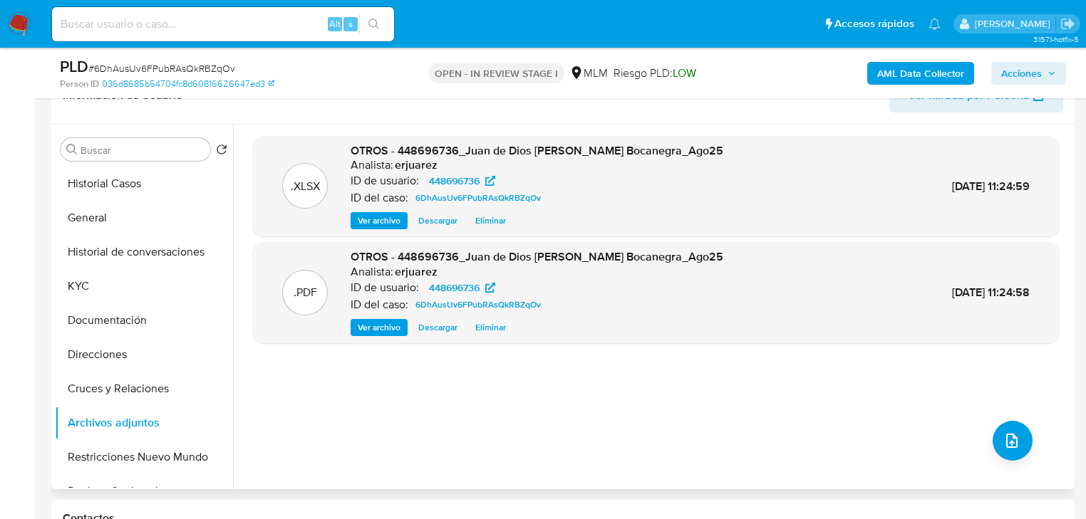
scroll to position [228, 0]
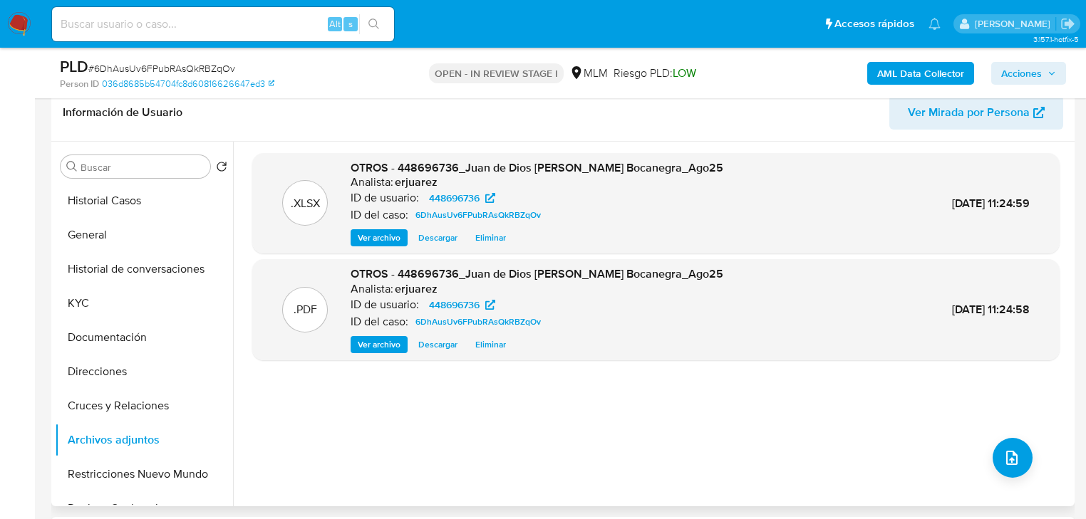
click at [359, 346] on span "Ver archivo" at bounding box center [379, 345] width 43 height 14
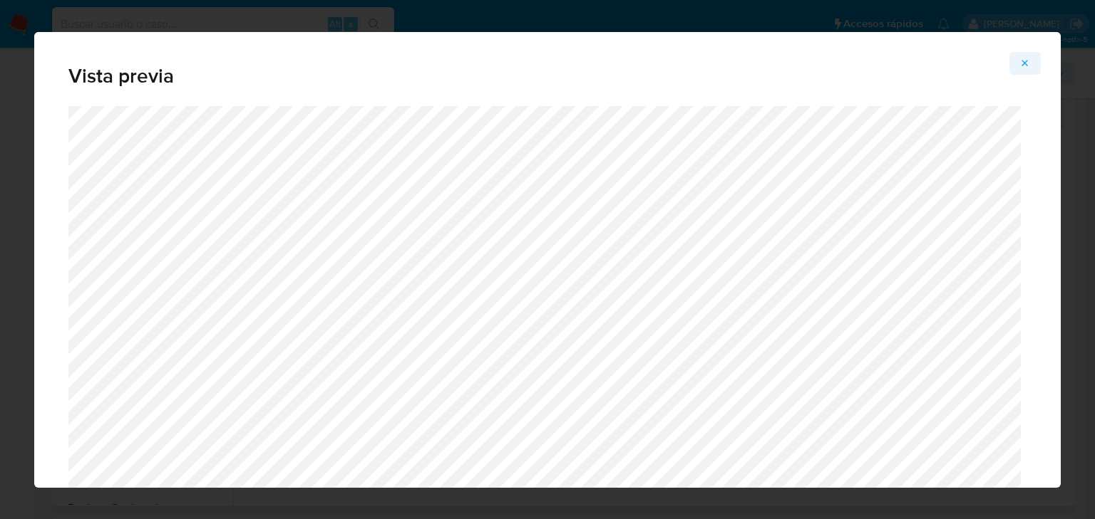
click at [1026, 58] on icon "Attachment preview" at bounding box center [1024, 63] width 11 height 11
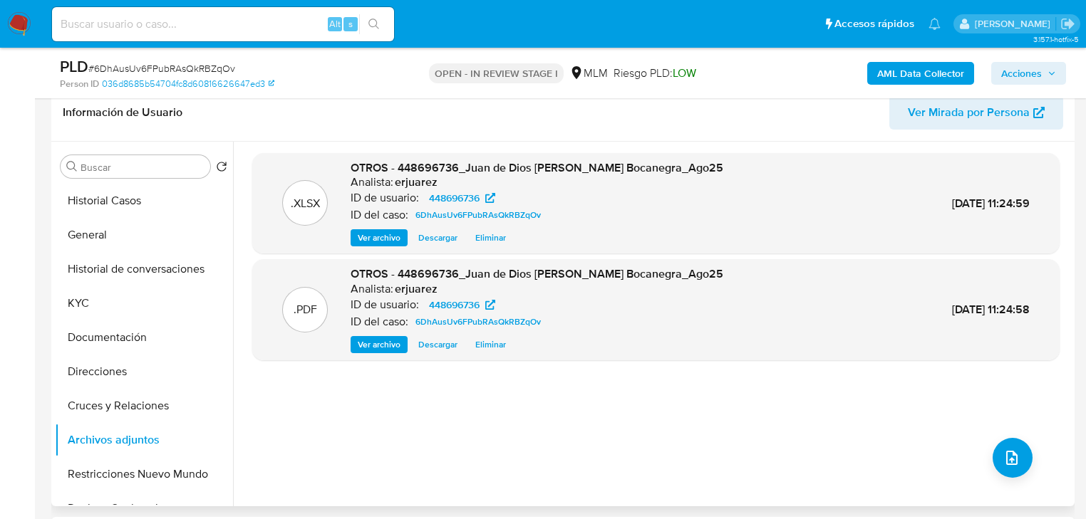
click at [1016, 68] on span "Acciones" at bounding box center [1021, 73] width 41 height 23
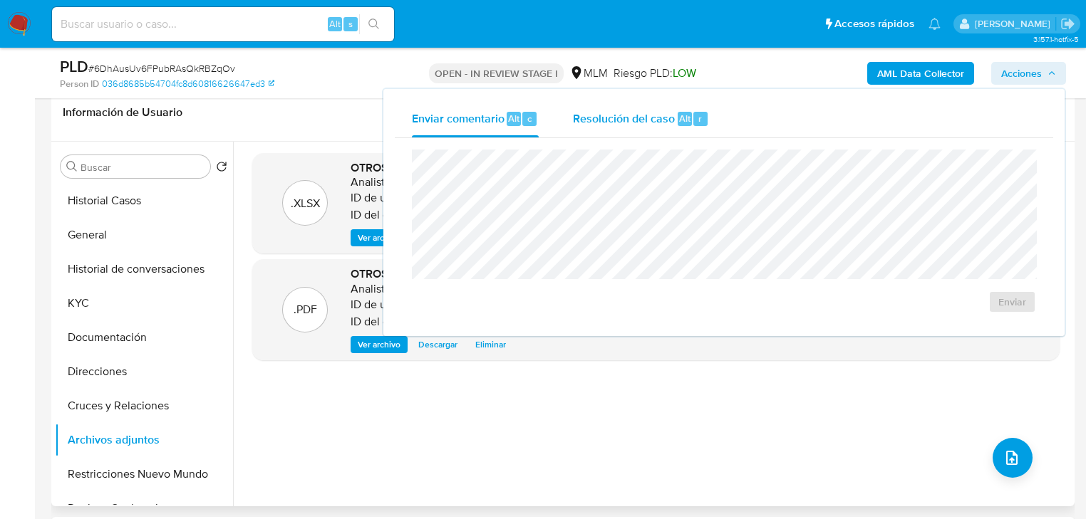
click at [657, 124] on span "Resolución del caso" at bounding box center [624, 118] width 102 height 16
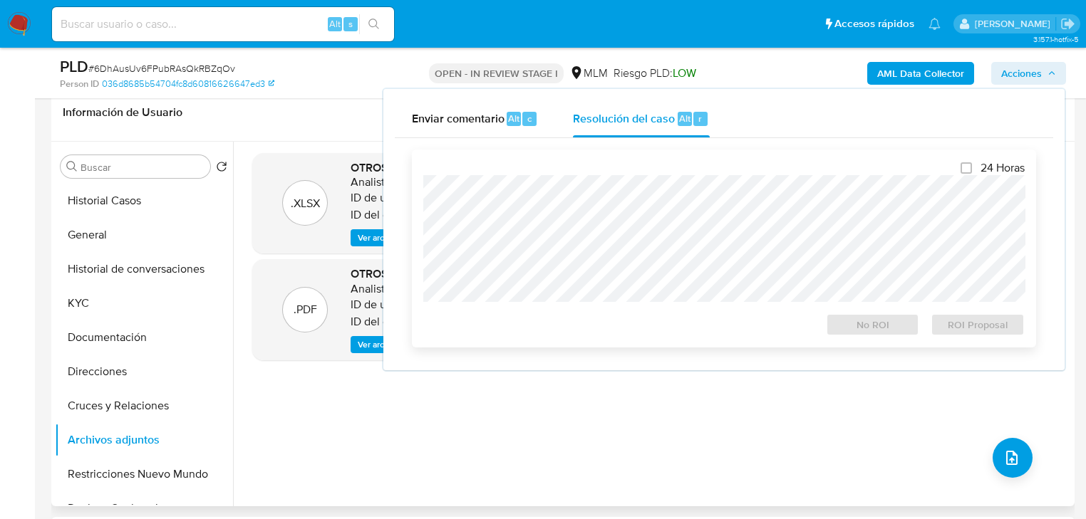
click at [573, 175] on div "24 Horas No ROI ROI Proposal" at bounding box center [723, 248] width 601 height 175
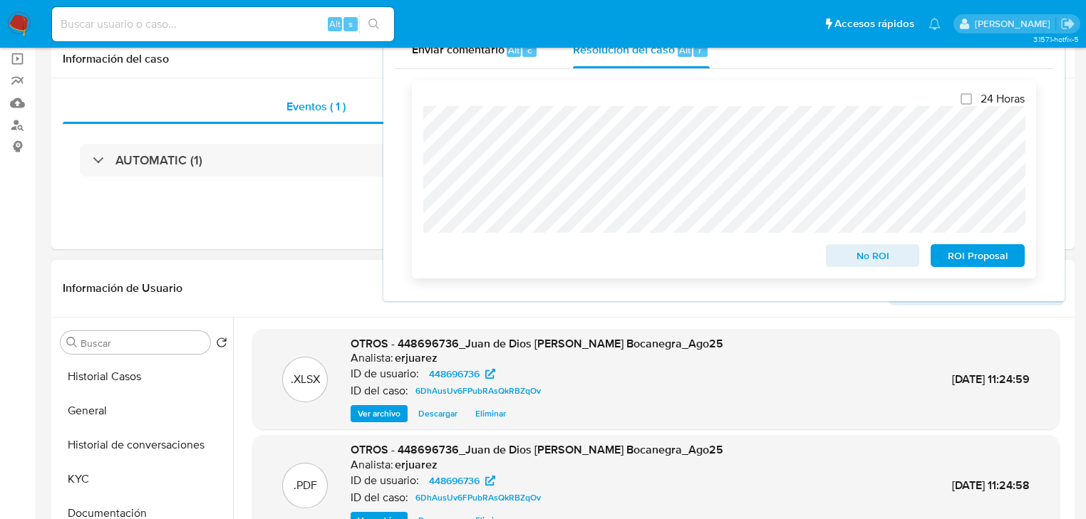
scroll to position [0, 0]
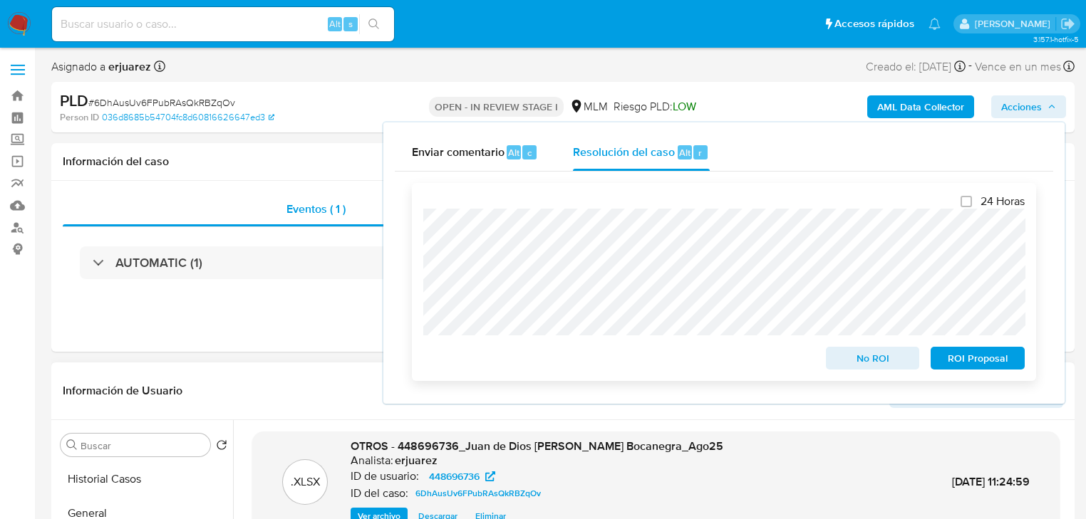
click at [418, 239] on div "24 Horas No ROI ROI Proposal" at bounding box center [724, 282] width 624 height 198
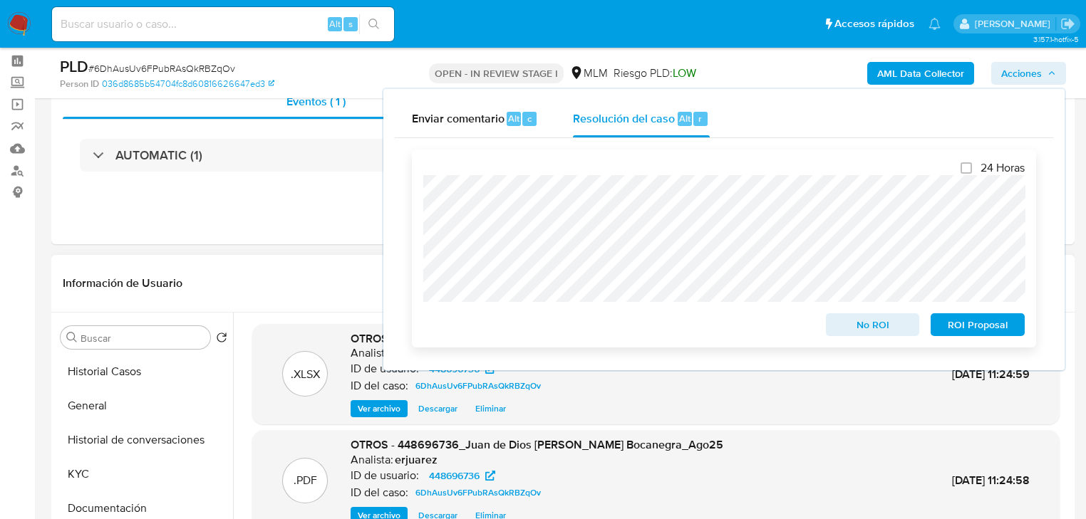
click at [836, 335] on span "No ROI" at bounding box center [873, 325] width 74 height 20
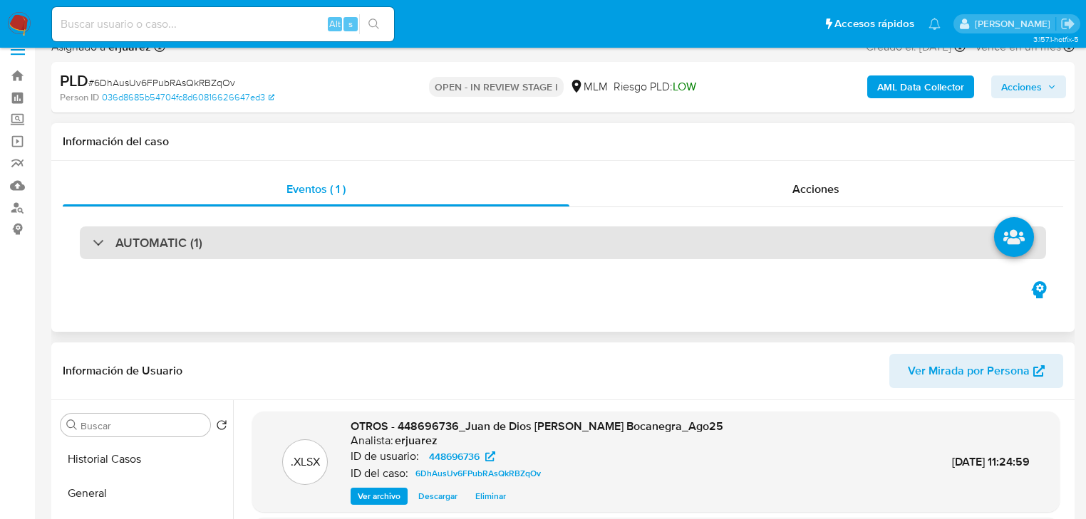
scroll to position [0, 0]
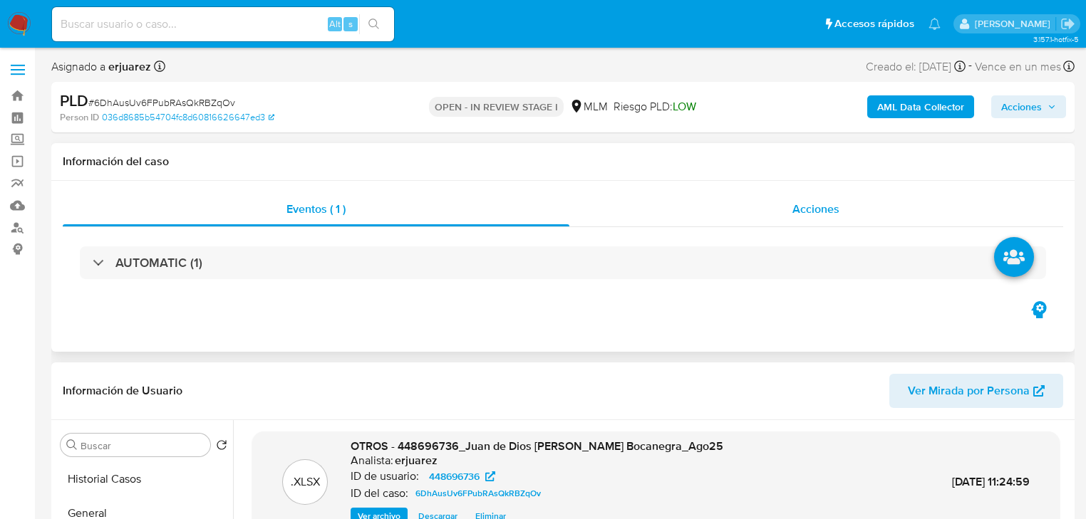
click at [708, 214] on div "Acciones" at bounding box center [816, 209] width 495 height 34
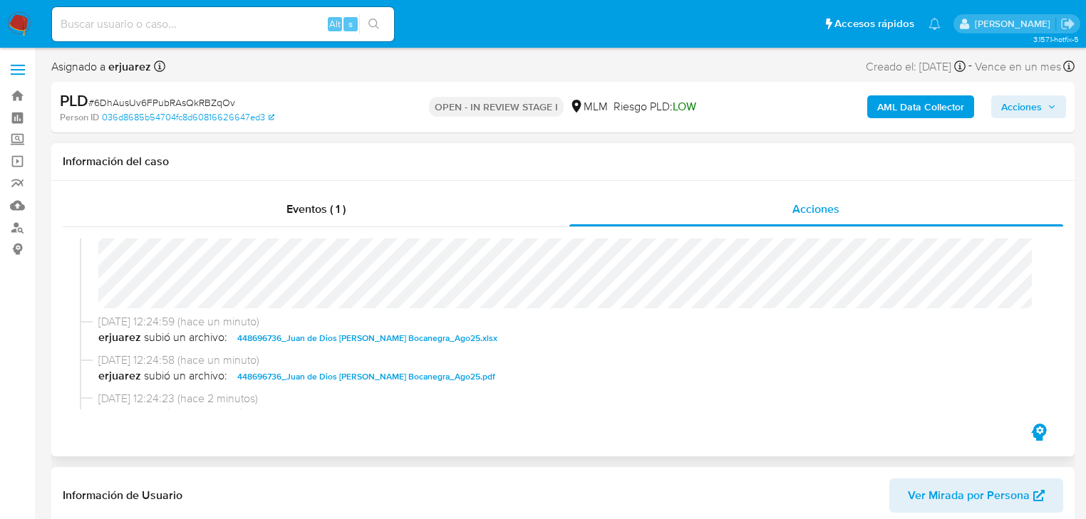
scroll to position [228, 0]
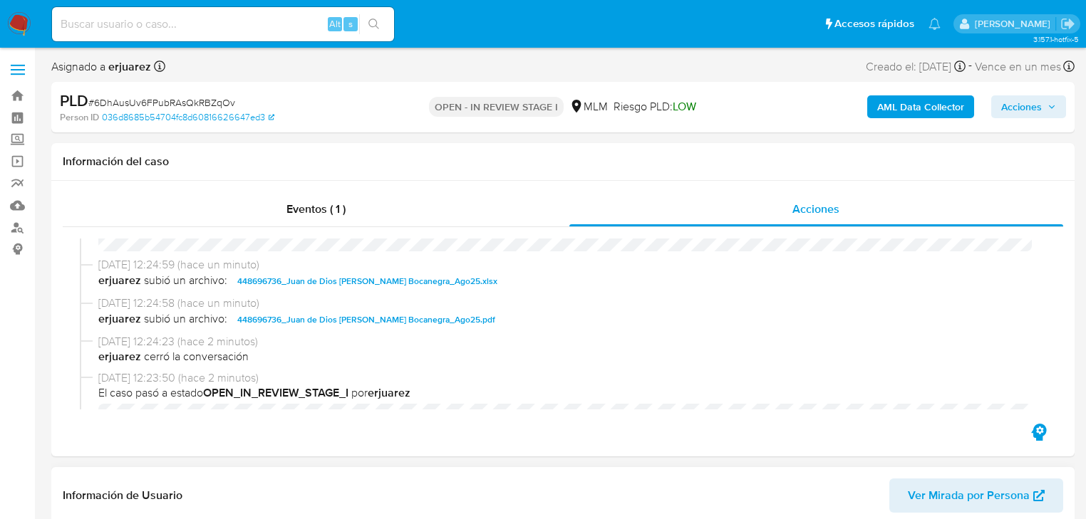
click at [20, 30] on img at bounding box center [19, 24] width 24 height 24
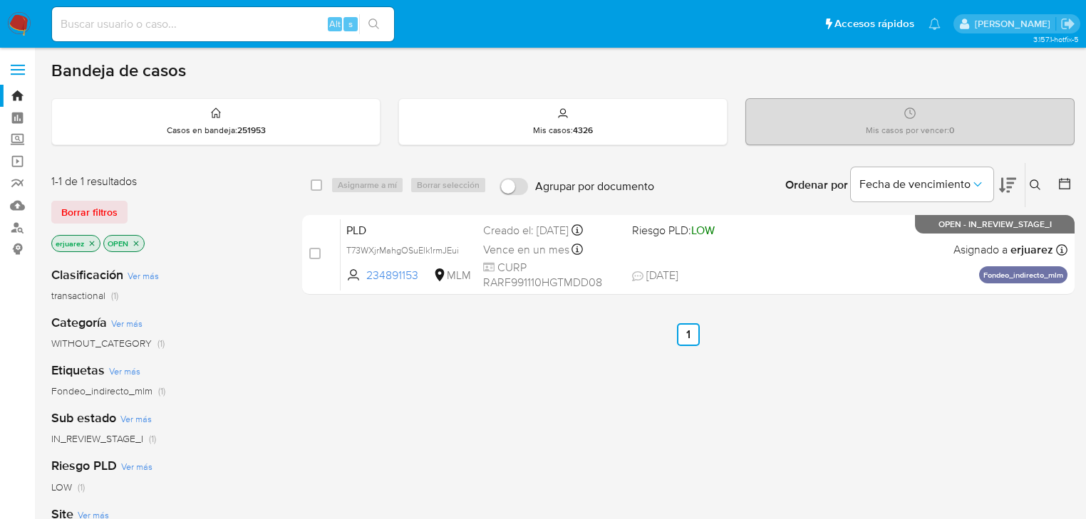
click at [97, 246] on p "erjuarez" at bounding box center [76, 244] width 48 height 16
click at [88, 242] on icon "close-filter" at bounding box center [92, 243] width 9 height 9
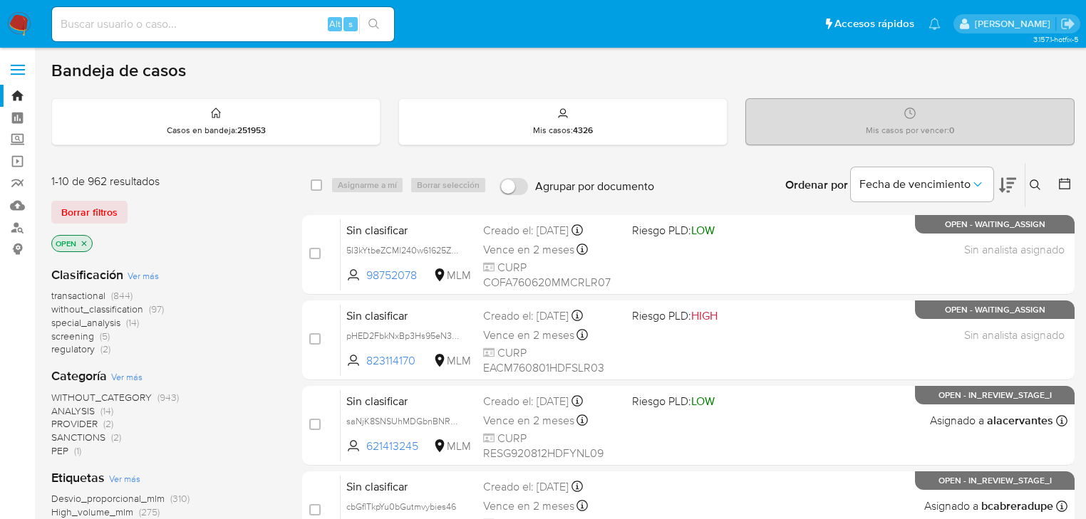
click at [1033, 180] on icon at bounding box center [1035, 185] width 11 height 11
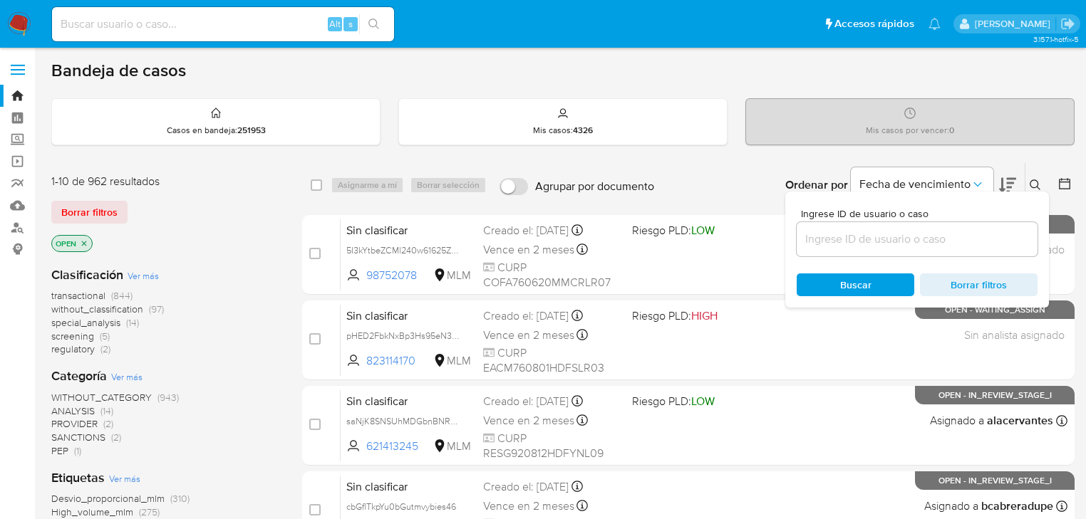
click at [937, 236] on input at bounding box center [917, 239] width 241 height 19
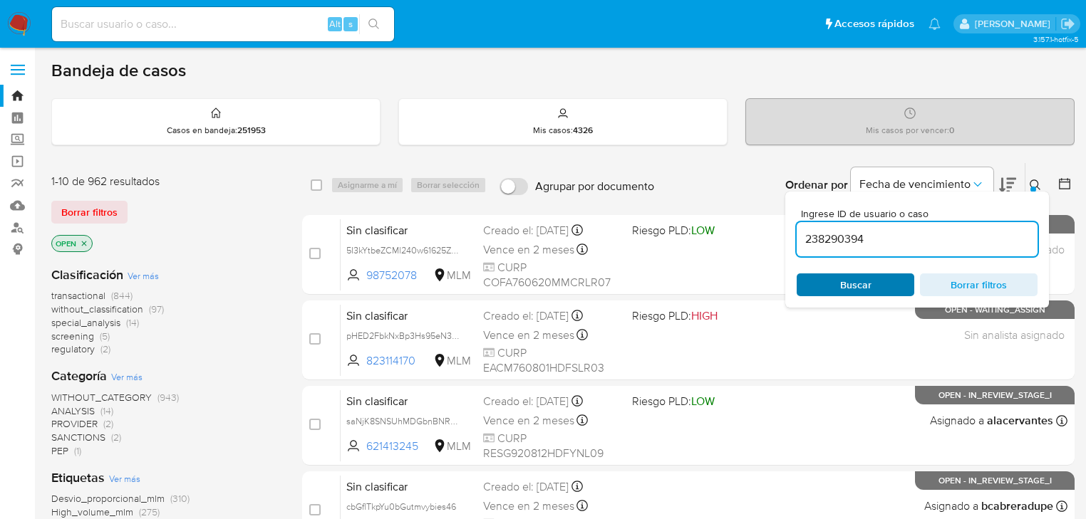
type input "238290394"
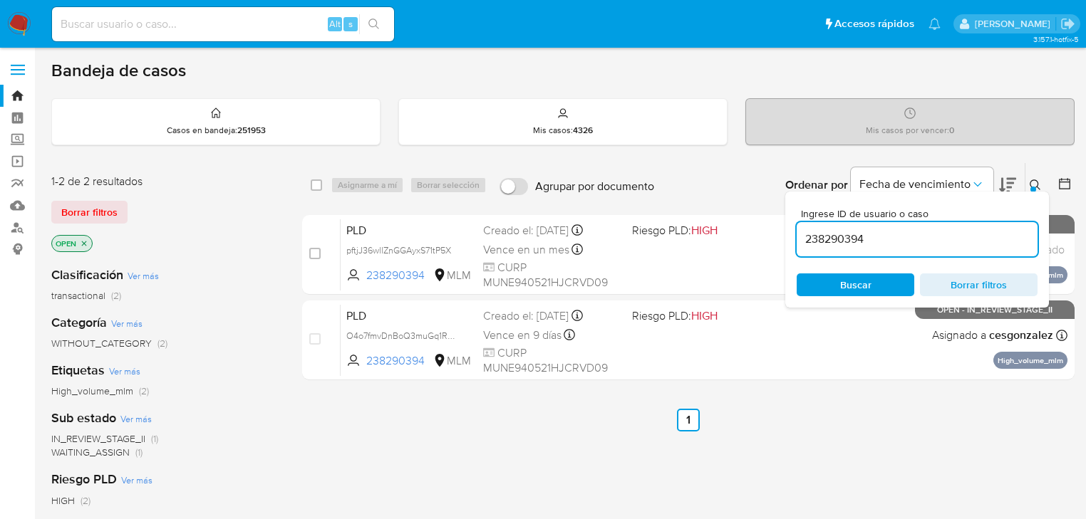
click at [810, 410] on ul "Anterior 1 Siguiente" at bounding box center [688, 420] width 772 height 23
click at [1035, 181] on icon at bounding box center [1035, 185] width 11 height 11
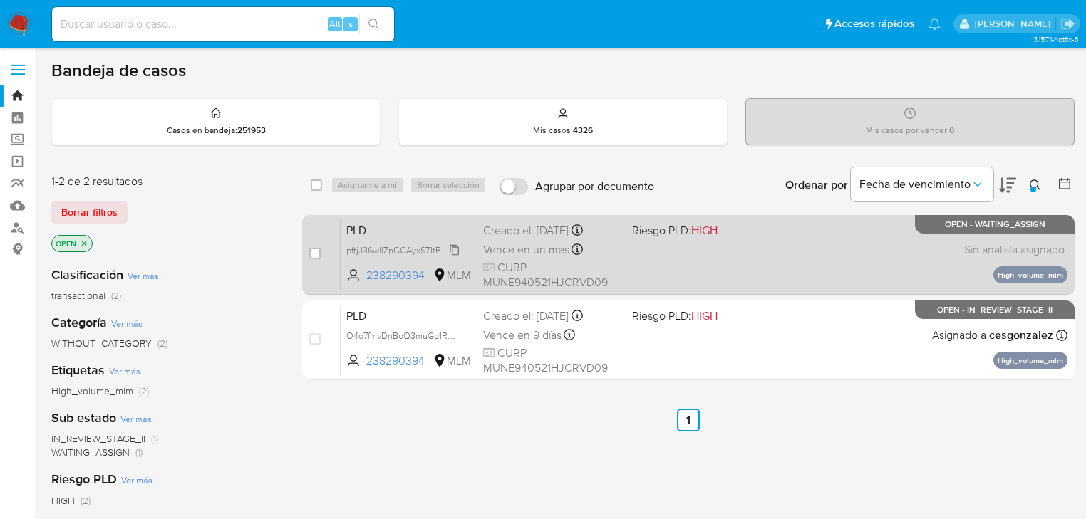
click at [365, 249] on span "pftjJ36wllZnGGAyxS71tP5X" at bounding box center [398, 250] width 105 height 16
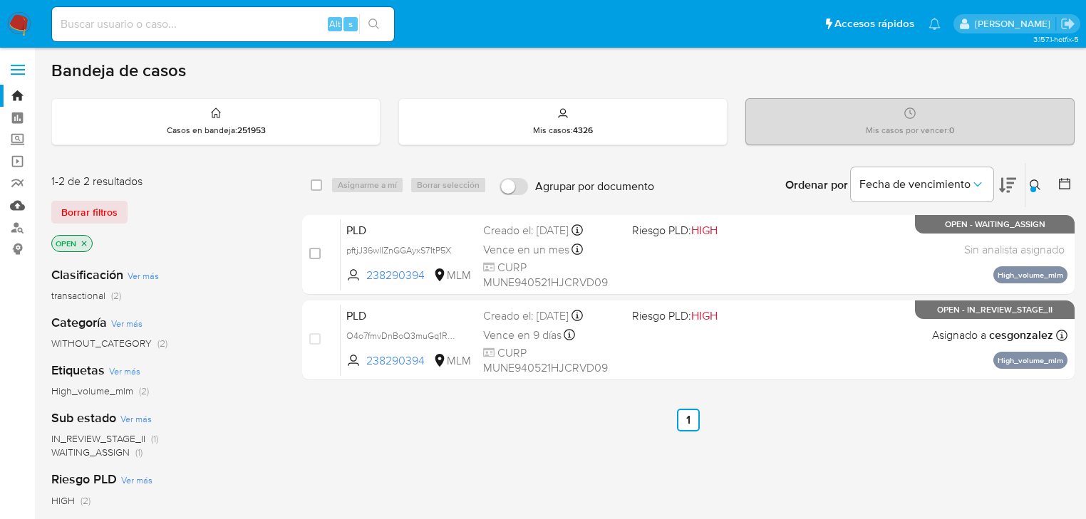
drag, startPoint x: 13, startPoint y: 210, endPoint x: 23, endPoint y: 210, distance: 10.0
click at [13, 210] on link "Mulan" at bounding box center [85, 206] width 170 height 22
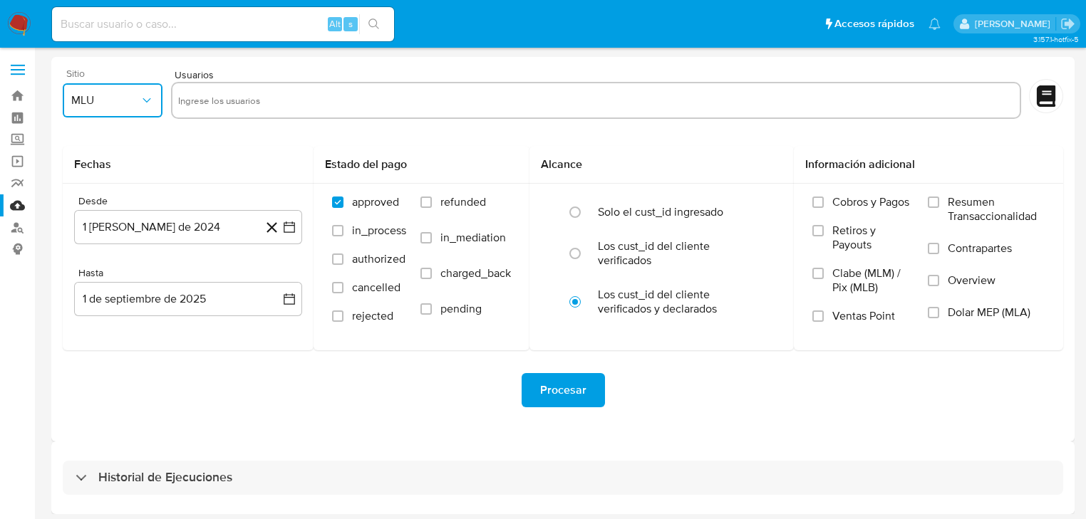
drag, startPoint x: 118, startPoint y: 100, endPoint x: 120, endPoint y: 111, distance: 11.6
click at [118, 100] on span "MLU" at bounding box center [105, 100] width 68 height 14
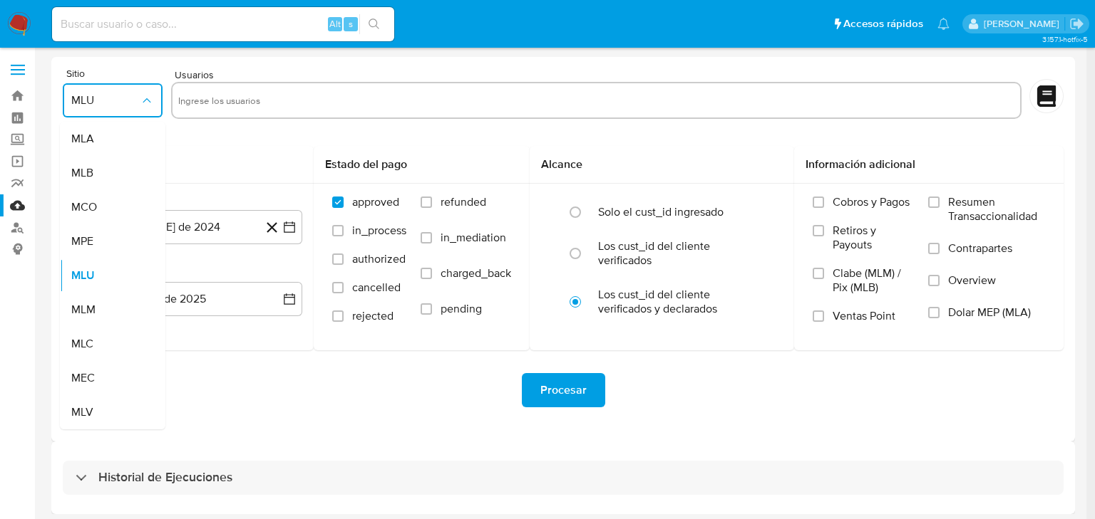
drag, startPoint x: 90, startPoint y: 316, endPoint x: 208, endPoint y: 128, distance: 222.2
click at [90, 314] on span "MLM" at bounding box center [83, 310] width 24 height 14
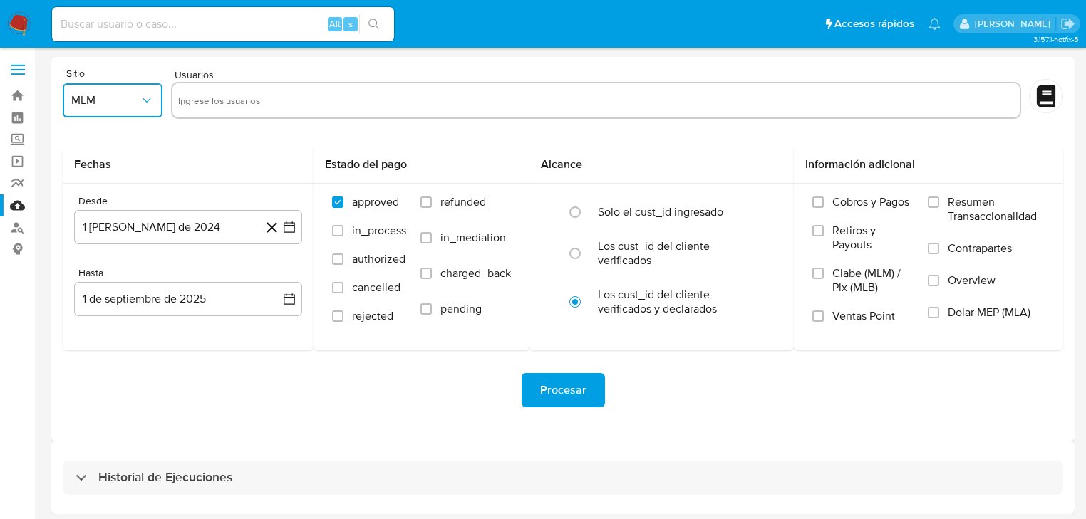
click at [221, 105] on input "text" at bounding box center [596, 100] width 836 height 23
type input "238290394"
click at [288, 219] on button "1 de agosto de 2024" at bounding box center [188, 227] width 228 height 34
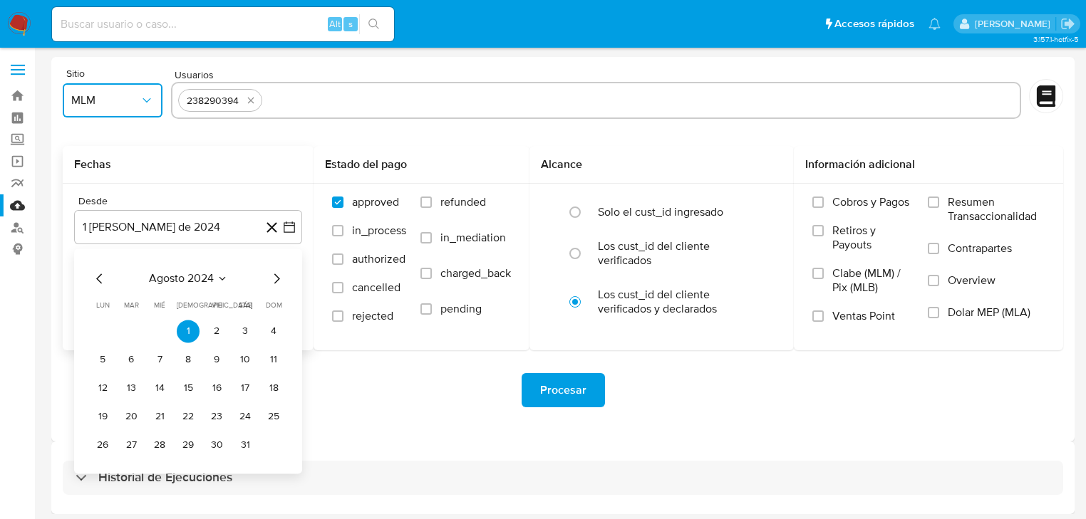
click at [281, 273] on icon "Mes siguiente" at bounding box center [276, 278] width 17 height 17
click at [276, 274] on icon "Mes siguiente" at bounding box center [276, 278] width 17 height 17
click at [274, 277] on icon "Mes siguiente" at bounding box center [276, 278] width 17 height 17
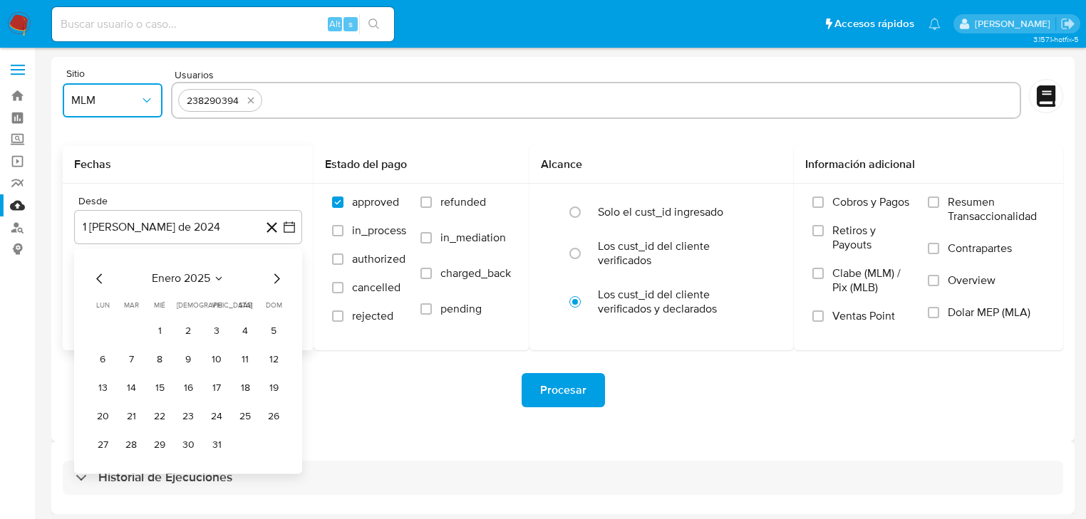
click at [274, 277] on icon "Mes siguiente" at bounding box center [276, 278] width 17 height 17
drag, startPoint x: 95, startPoint y: 278, endPoint x: 140, endPoint y: 294, distance: 46.9
click at [97, 278] on icon "Mes anterior" at bounding box center [99, 278] width 17 height 17
click at [245, 331] on button "1" at bounding box center [245, 331] width 23 height 23
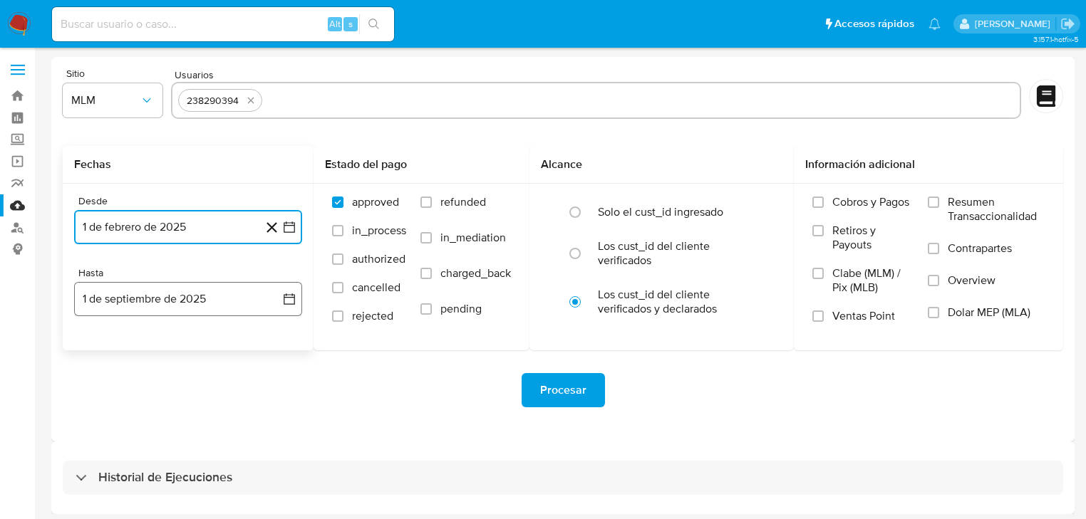
drag, startPoint x: 288, startPoint y: 289, endPoint x: 264, endPoint y: 319, distance: 39.1
click at [288, 289] on button "1 de septiembre de 2025" at bounding box center [188, 299] width 228 height 34
drag, startPoint x: 94, startPoint y: 345, endPoint x: 164, endPoint y: 445, distance: 122.4
click at [95, 349] on icon "Mes anterior" at bounding box center [99, 350] width 17 height 17
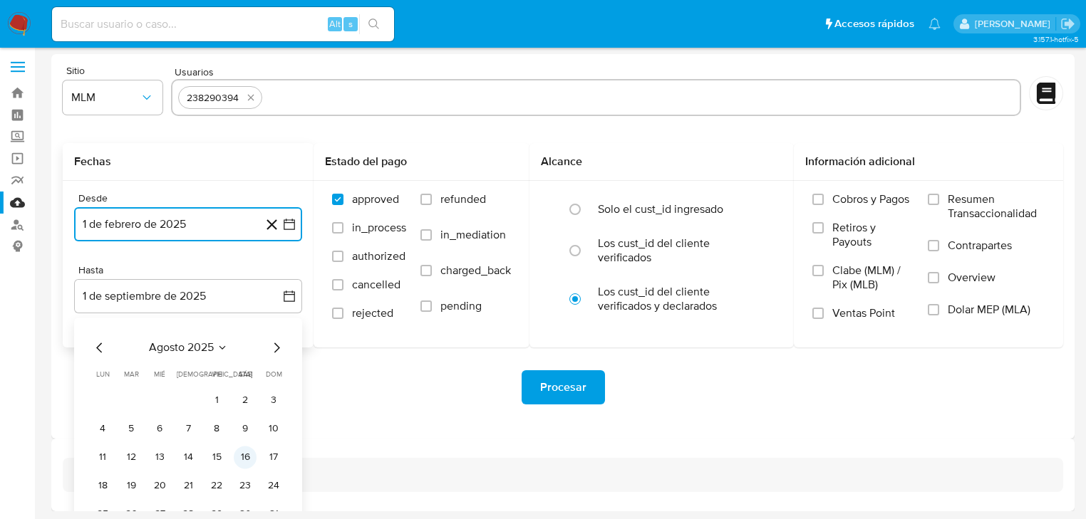
scroll to position [4, 0]
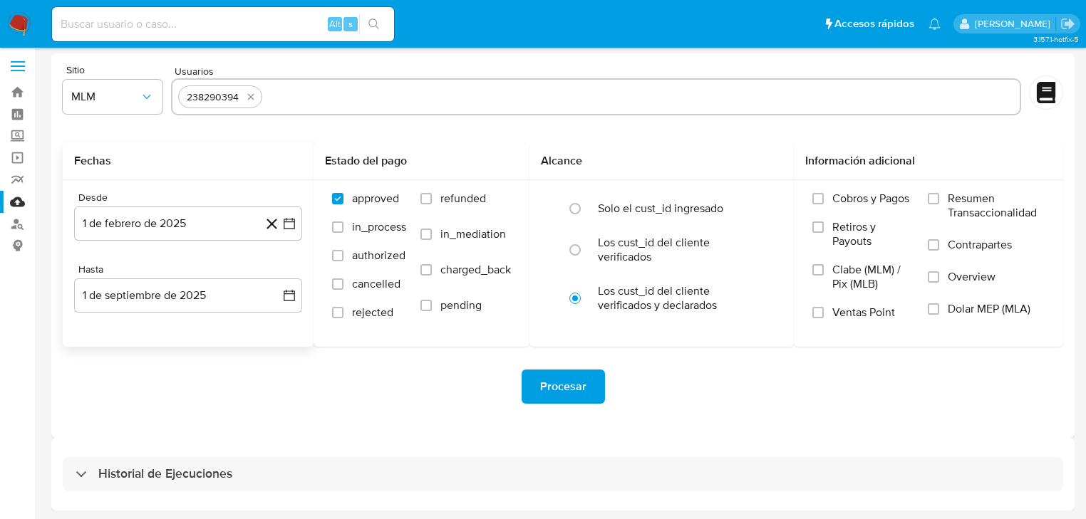
click at [279, 226] on icon at bounding box center [272, 224] width 18 height 18
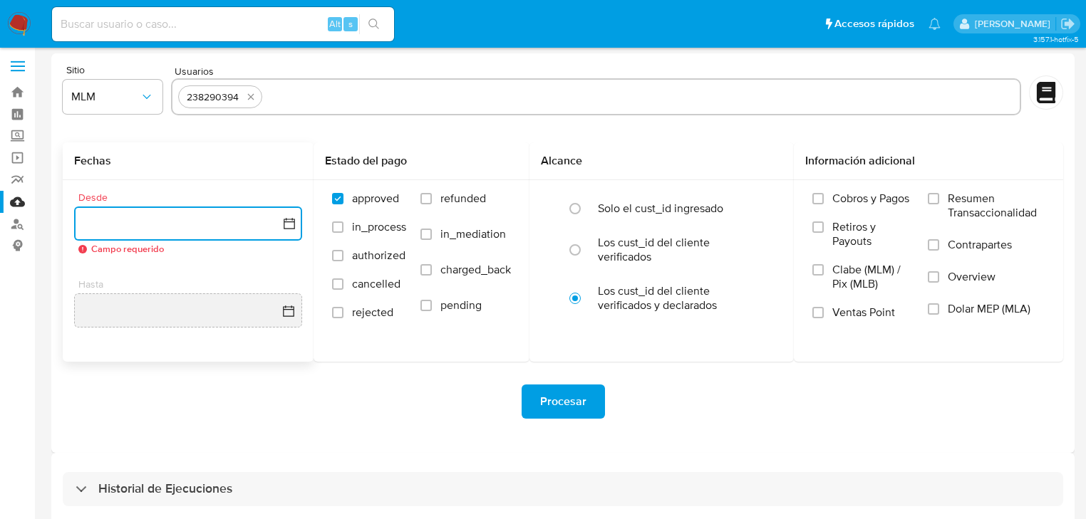
click at [294, 223] on icon "button" at bounding box center [289, 223] width 11 height 11
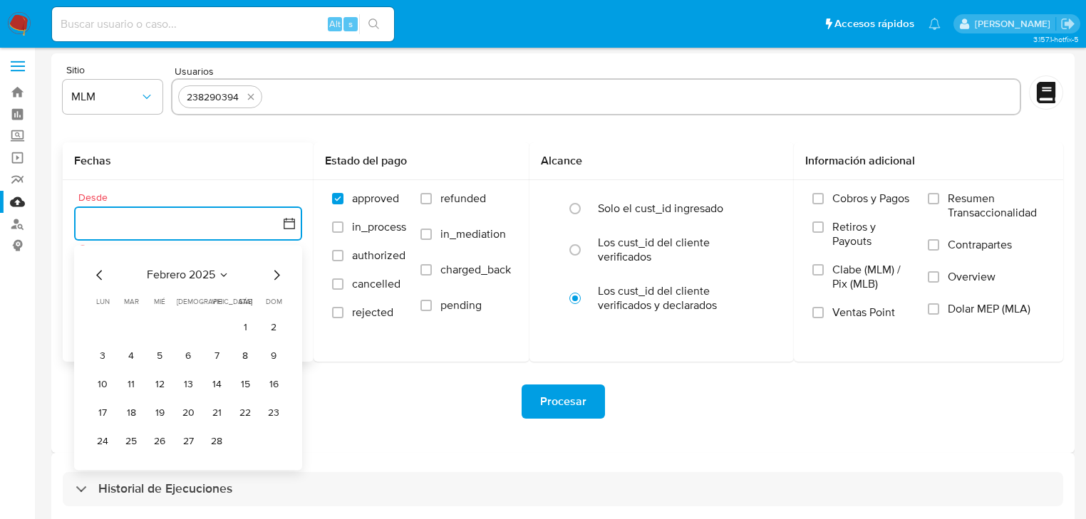
click at [279, 274] on icon "Mes siguiente" at bounding box center [277, 275] width 6 height 10
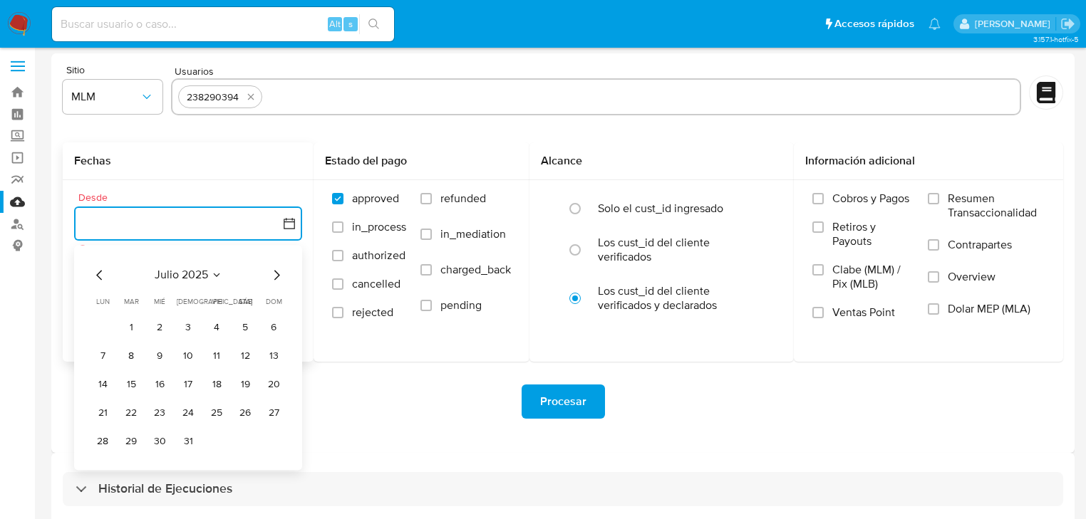
click at [279, 274] on icon "Mes siguiente" at bounding box center [277, 275] width 6 height 10
click at [98, 276] on icon "Mes anterior" at bounding box center [99, 275] width 17 height 17
click at [217, 327] on button "1" at bounding box center [216, 327] width 23 height 23
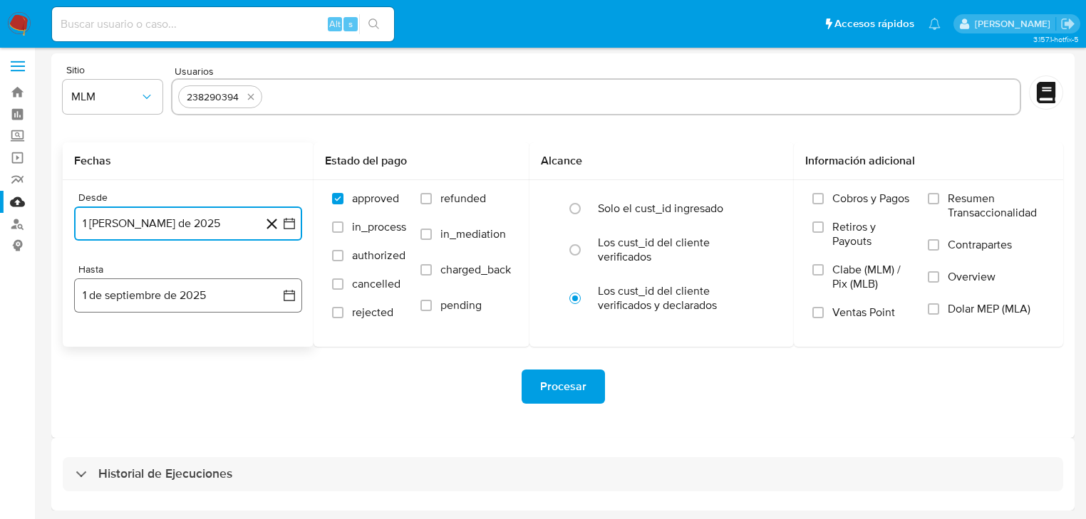
click at [282, 289] on icon "button" at bounding box center [289, 296] width 14 height 14
click at [101, 345] on icon "Mes anterior" at bounding box center [99, 346] width 17 height 17
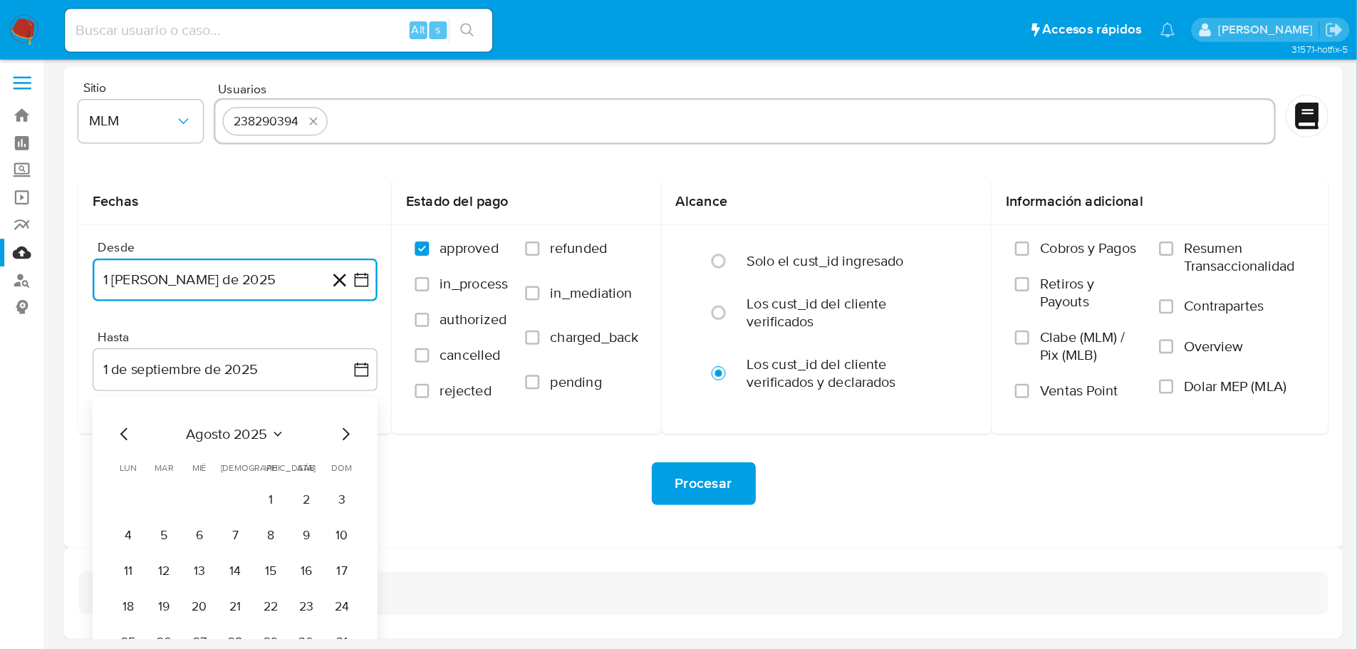
scroll to position [0, 0]
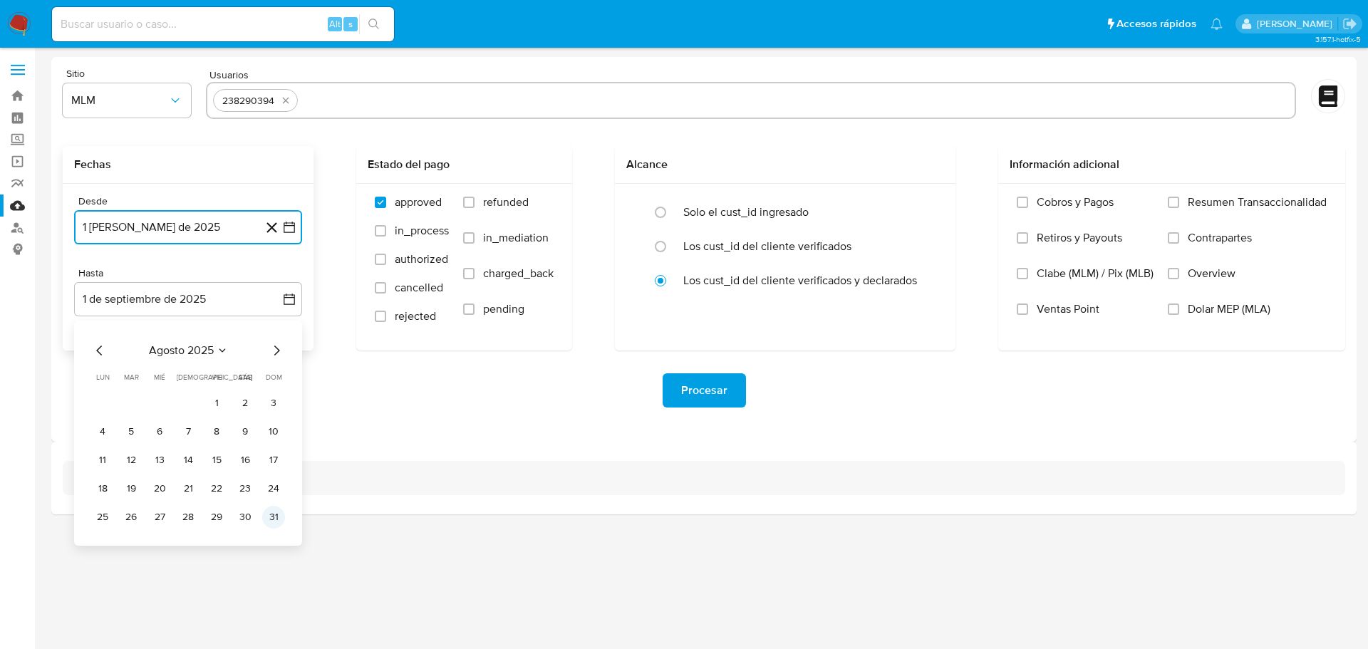
click at [276, 517] on button "31" at bounding box center [273, 517] width 23 height 23
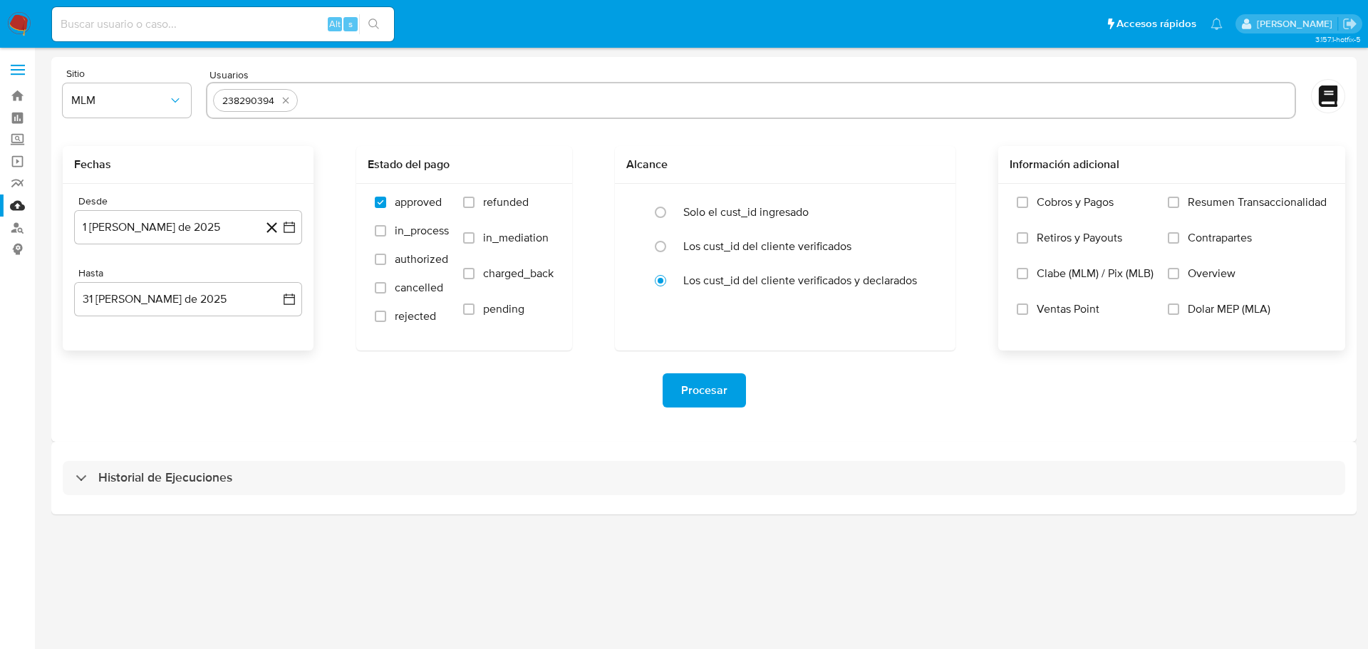
click at [1094, 274] on label "Overview" at bounding box center [1247, 285] width 159 height 36
click at [1094, 274] on input "Overview" at bounding box center [1173, 273] width 11 height 11
click at [702, 384] on span "Procesar" at bounding box center [704, 390] width 46 height 31
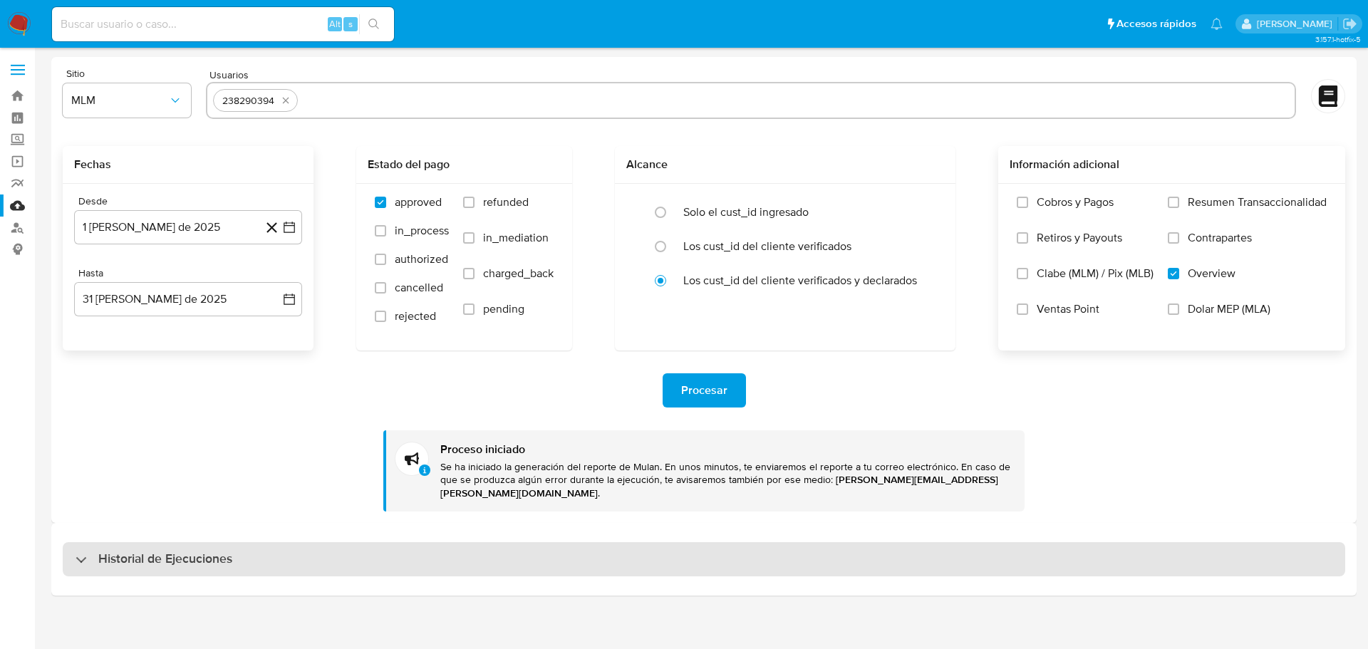
drag, startPoint x: 115, startPoint y: 553, endPoint x: 128, endPoint y: 535, distance: 21.5
click at [115, 519] on h3 "Historial de Ejecuciones" at bounding box center [165, 559] width 134 height 17
select select "10"
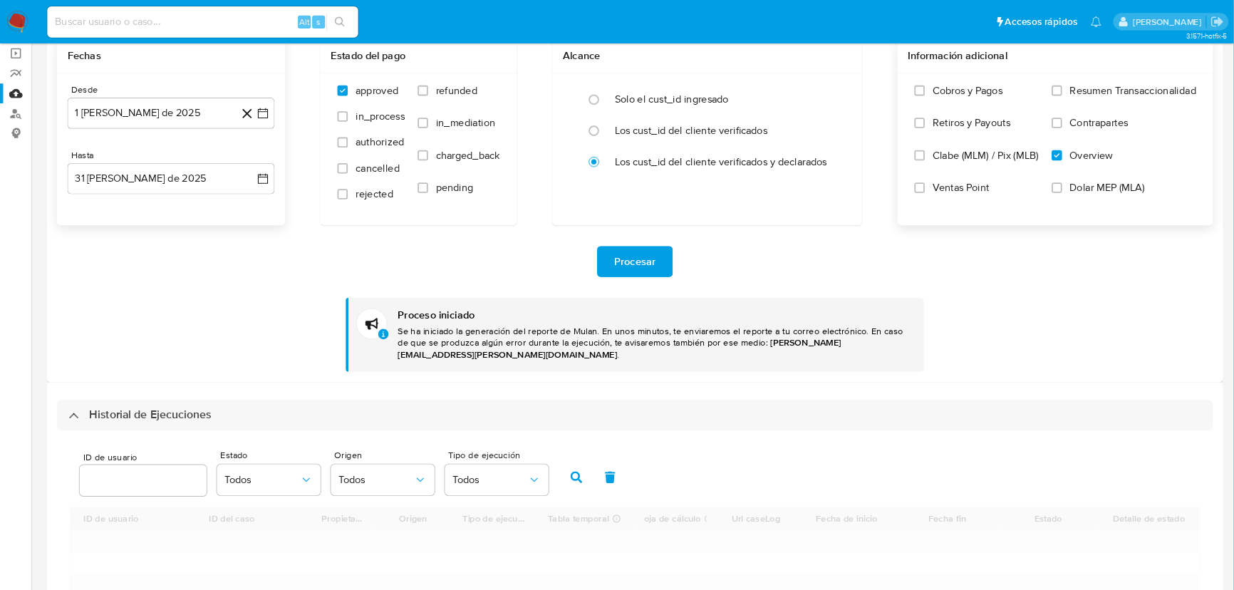
scroll to position [285, 0]
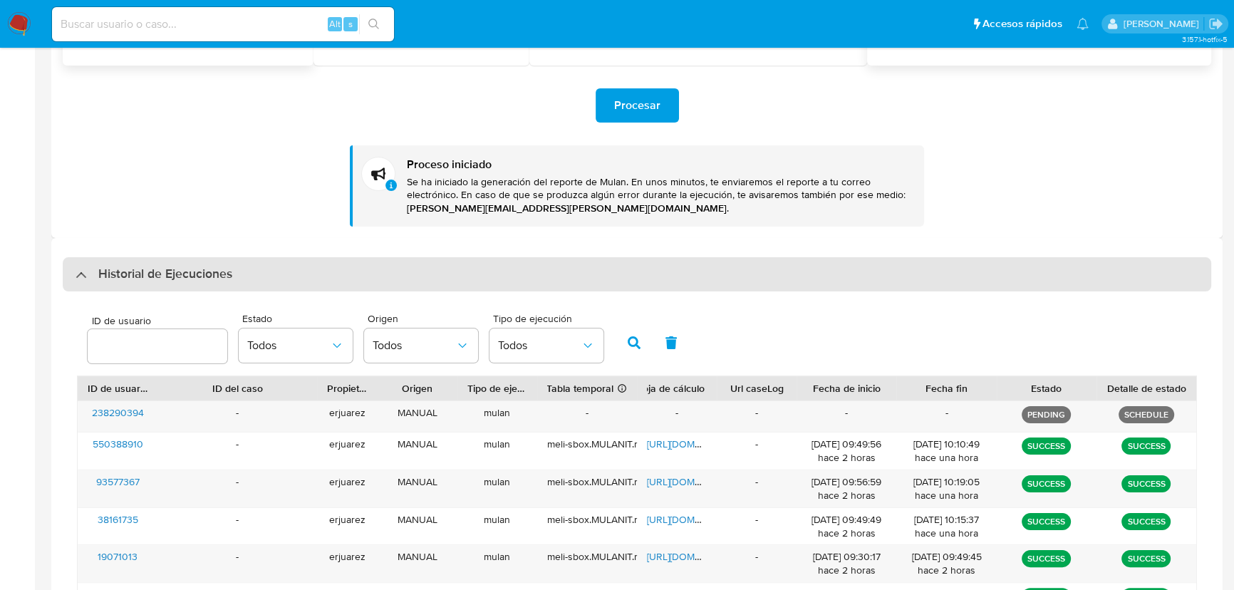
click at [81, 278] on div "Historial de Ejecuciones" at bounding box center [154, 274] width 157 height 17
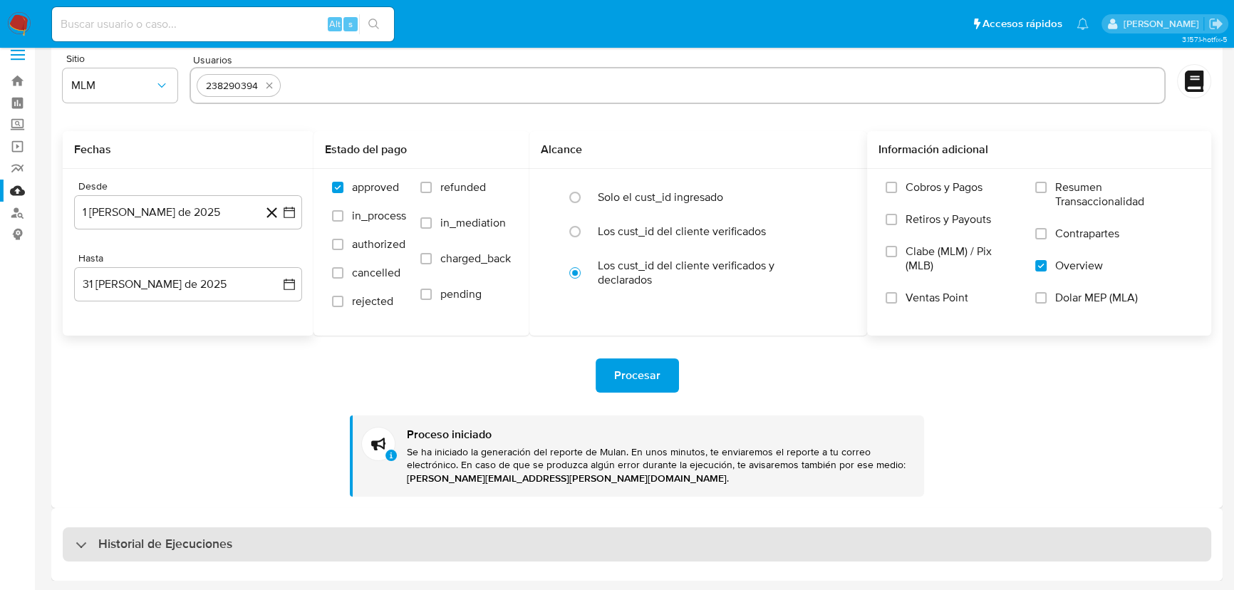
click at [74, 519] on div "Historial de Ejecuciones" at bounding box center [637, 544] width 1149 height 34
select select "10"
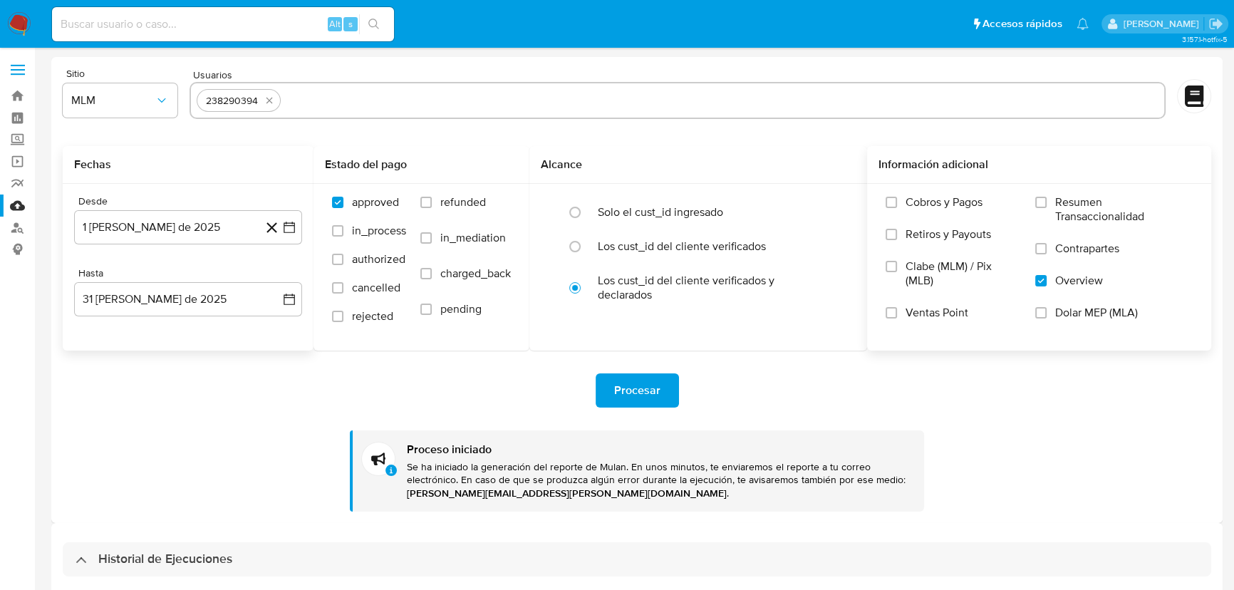
scroll to position [259, 0]
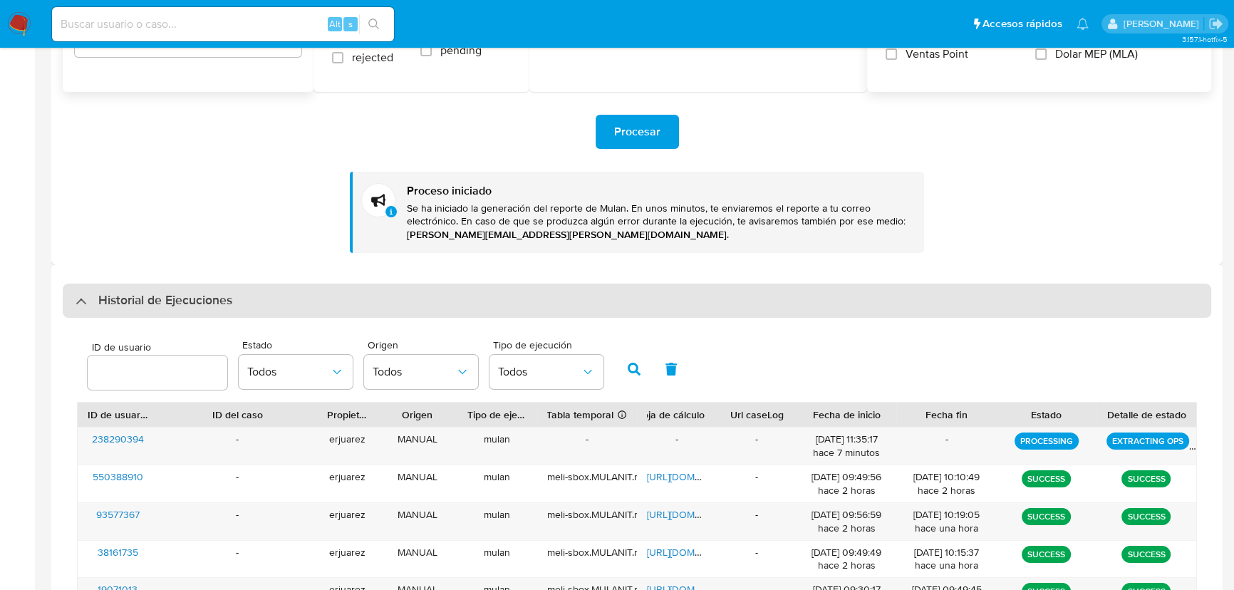
click at [89, 312] on div "Historial de Ejecuciones" at bounding box center [637, 301] width 1149 height 34
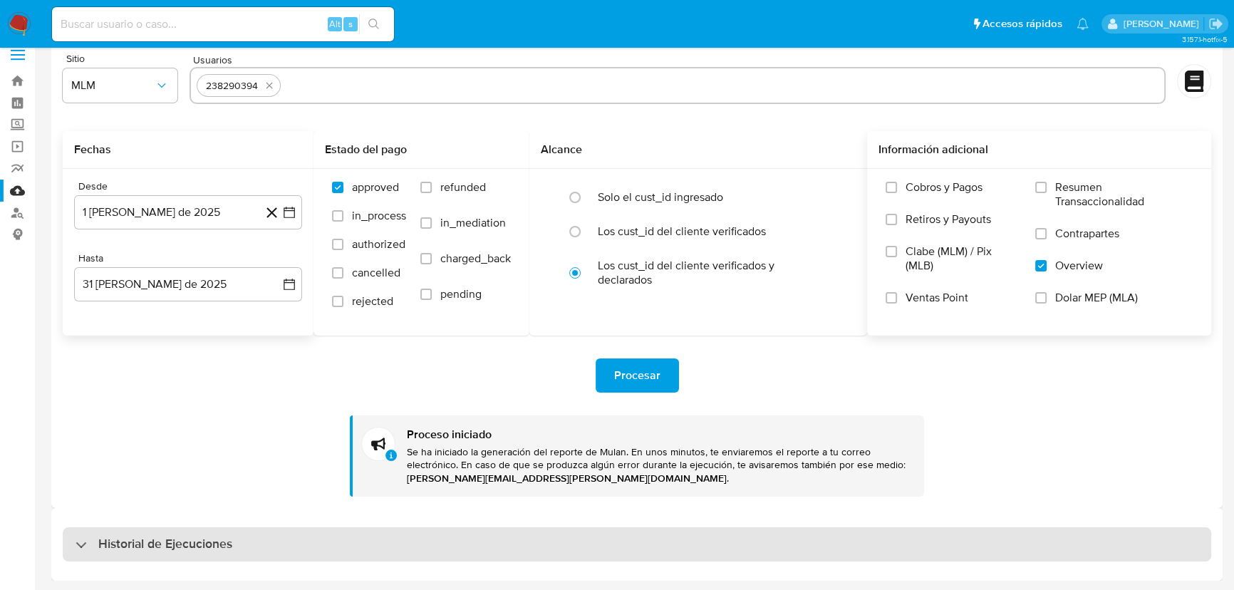
click at [95, 519] on div "Historial de Ejecuciones" at bounding box center [154, 544] width 157 height 17
select select "10"
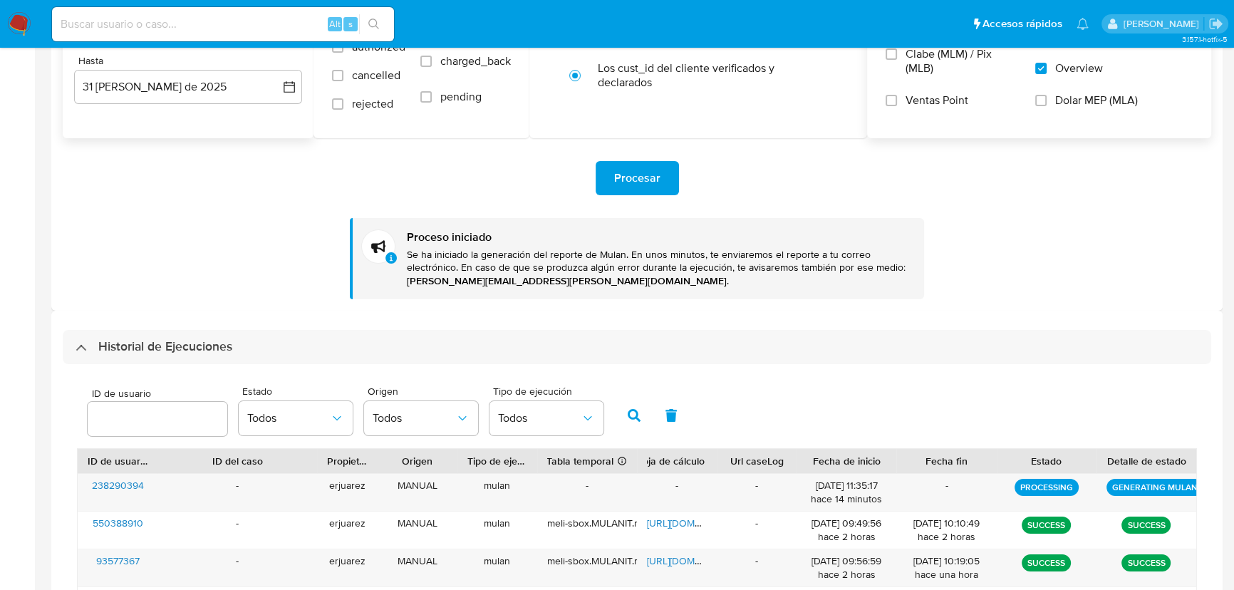
scroll to position [159, 0]
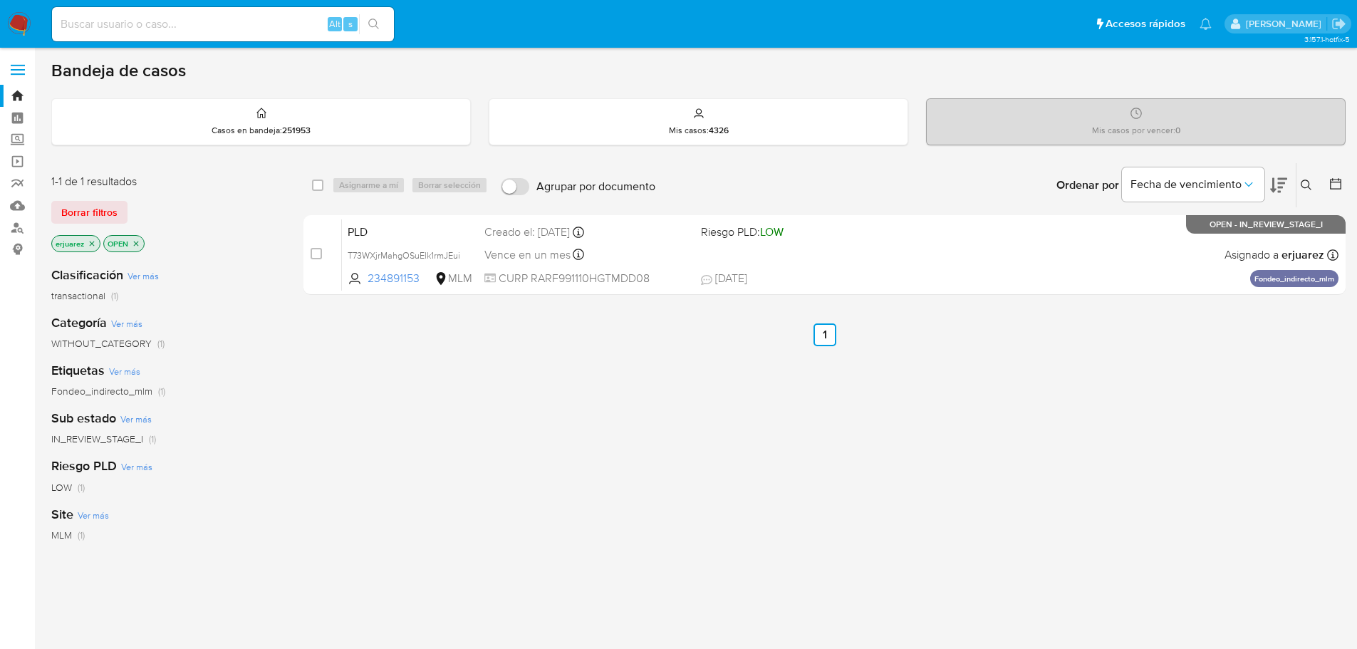
click at [620, 512] on div "select-all-cases-checkbox Asignarme a mí Borrar selección Agrupar por documento…" at bounding box center [825, 485] width 1043 height 646
click at [92, 242] on icon "close-filter" at bounding box center [92, 243] width 9 height 9
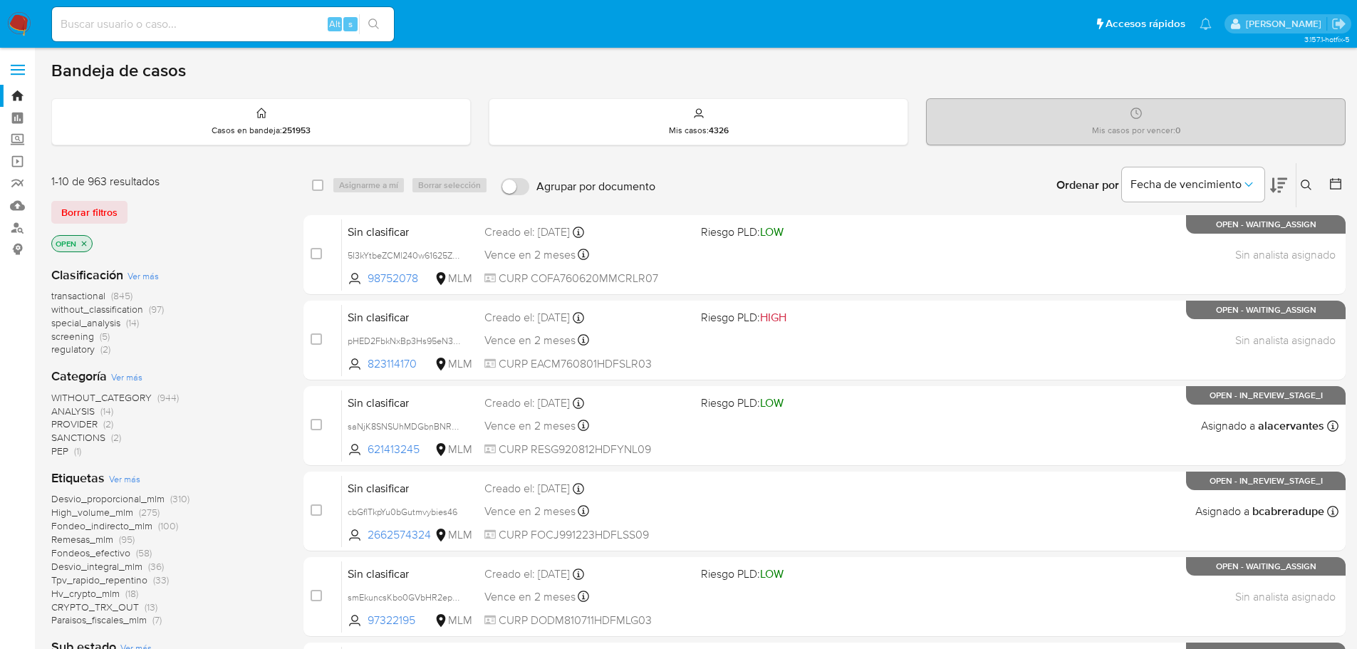
click at [1305, 185] on icon at bounding box center [1306, 185] width 11 height 11
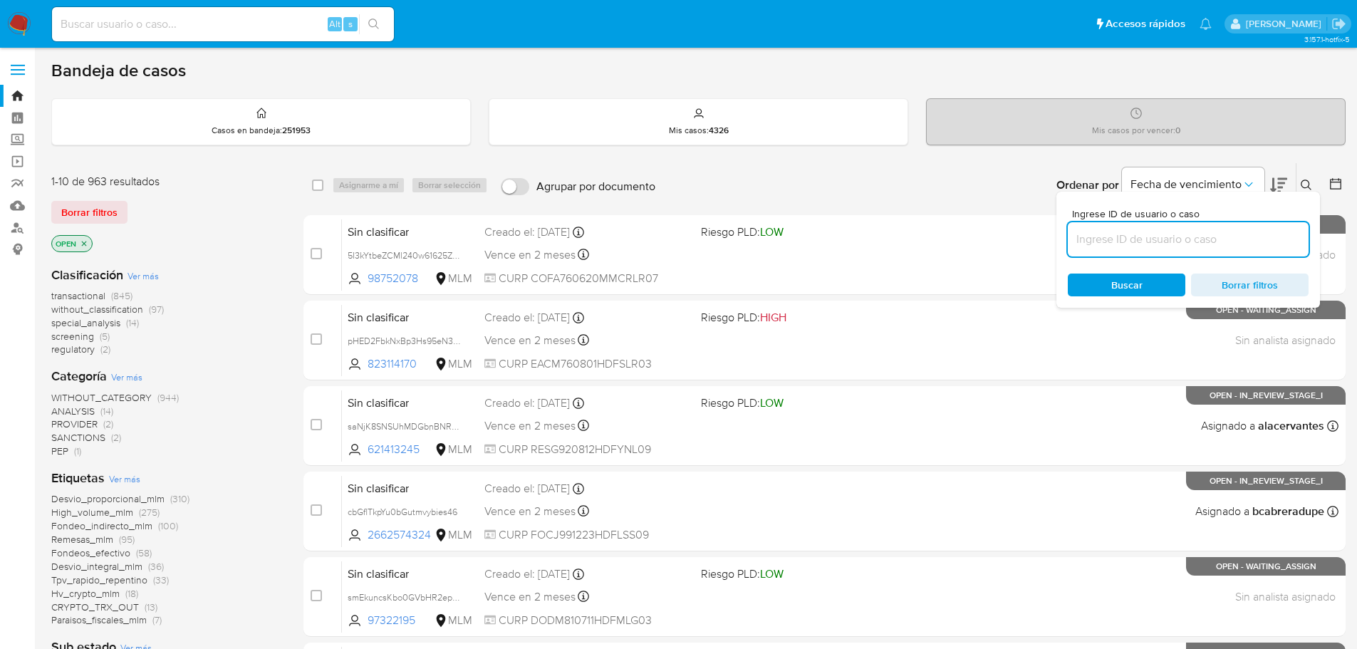
click at [1119, 244] on input at bounding box center [1188, 239] width 241 height 19
type input "238290394"
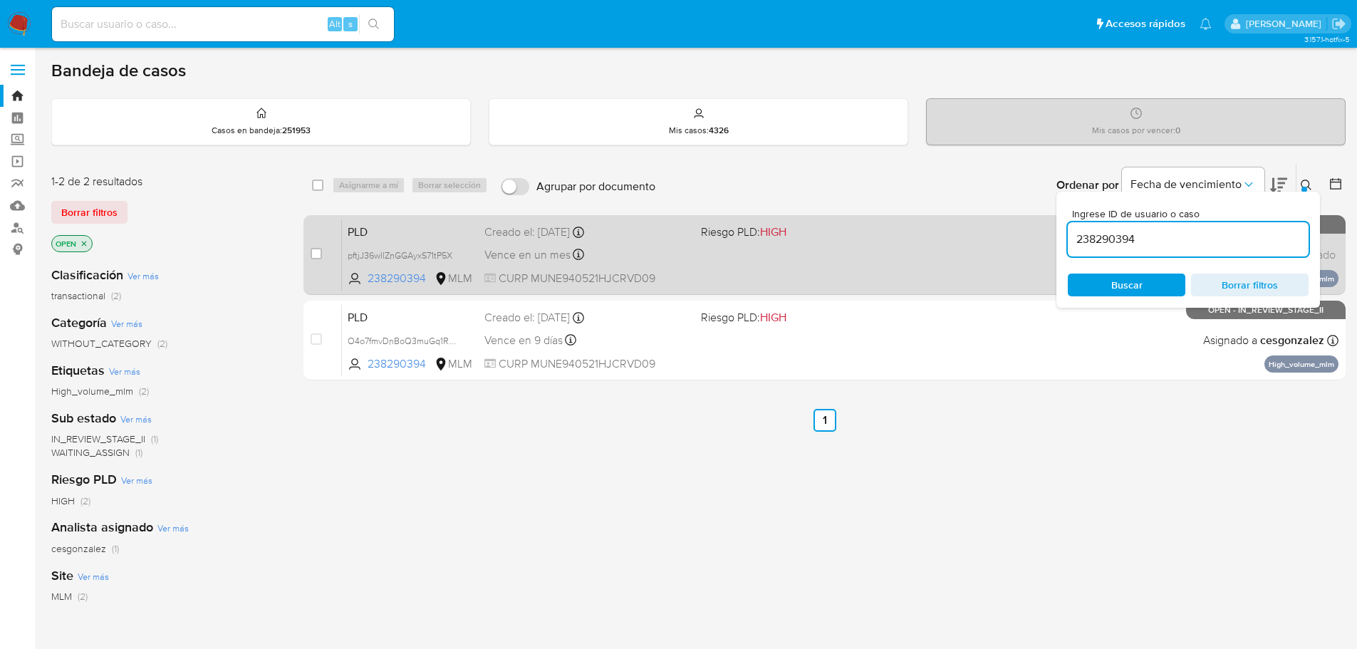
click at [919, 273] on div "PLD pftjJ36wllZnGGAyxS71tP5X 238290394 MLM Riesgo PLD: HIGH Creado el: [DATE] C…" at bounding box center [840, 255] width 997 height 72
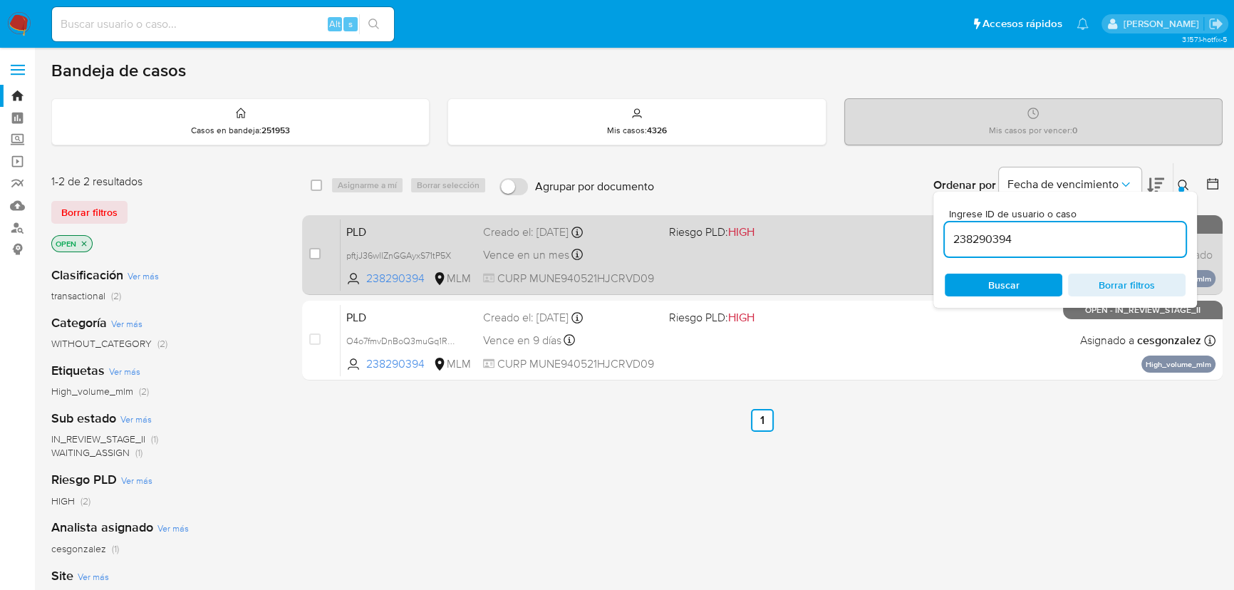
click at [726, 254] on div "PLD pftjJ36wllZnGGAyxS71tP5X 238290394 MLM Riesgo PLD: HIGH Creado el: [DATE] C…" at bounding box center [778, 255] width 875 height 72
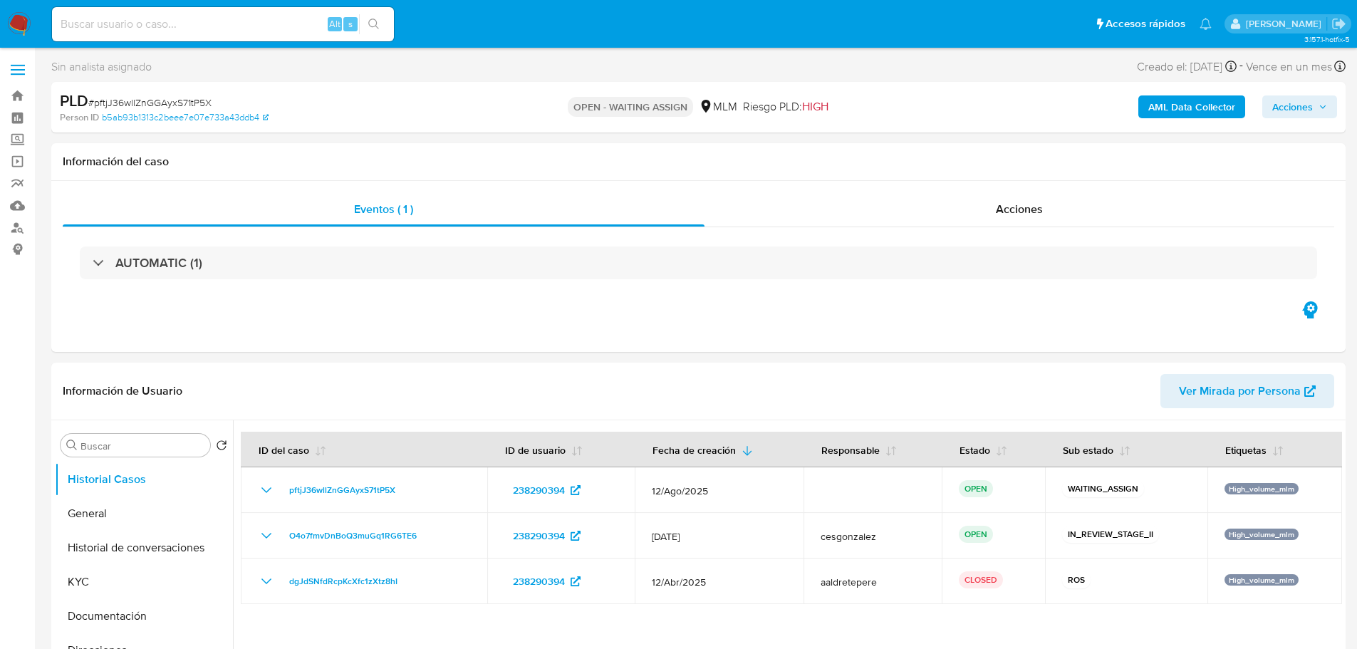
select select "10"
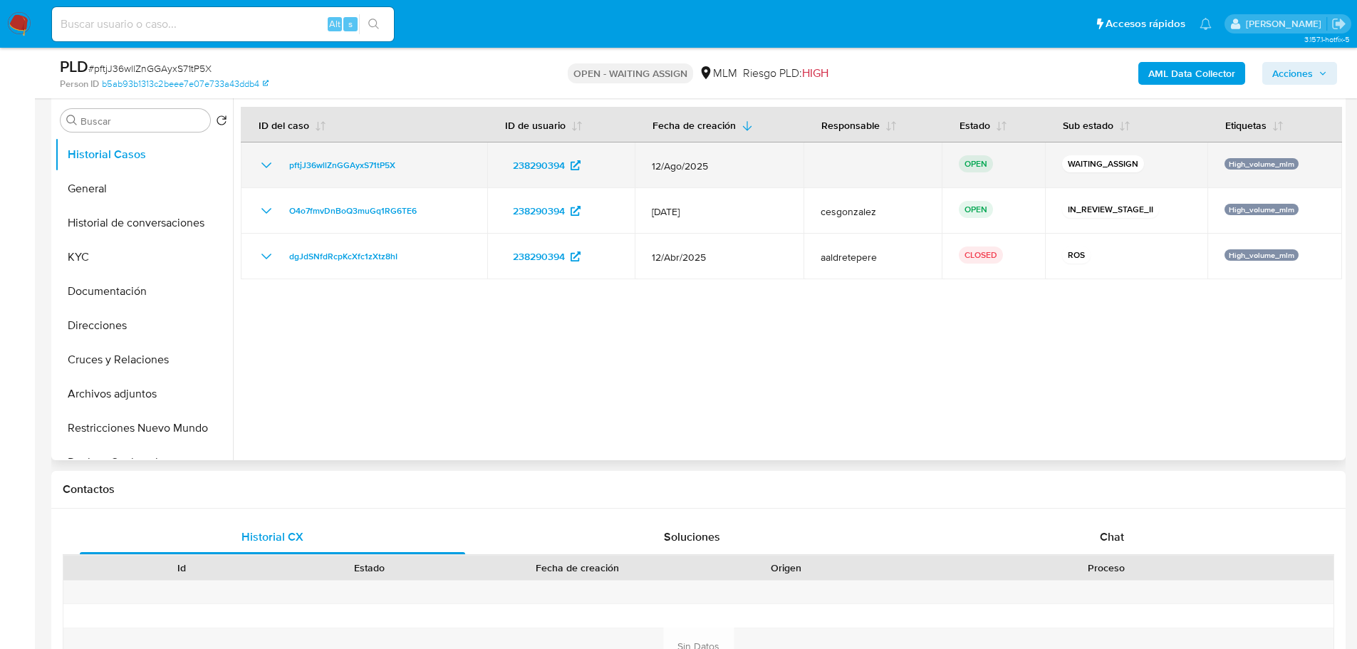
scroll to position [143, 0]
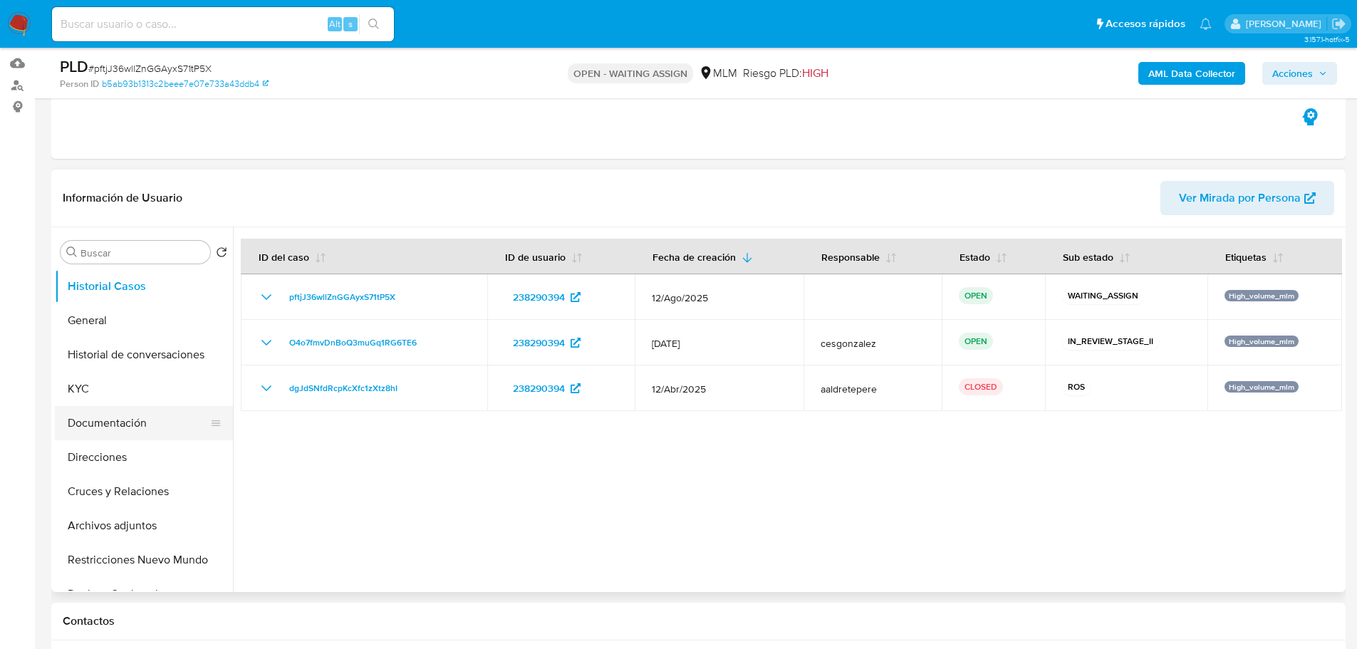
click at [71, 408] on button "Documentación" at bounding box center [138, 423] width 167 height 34
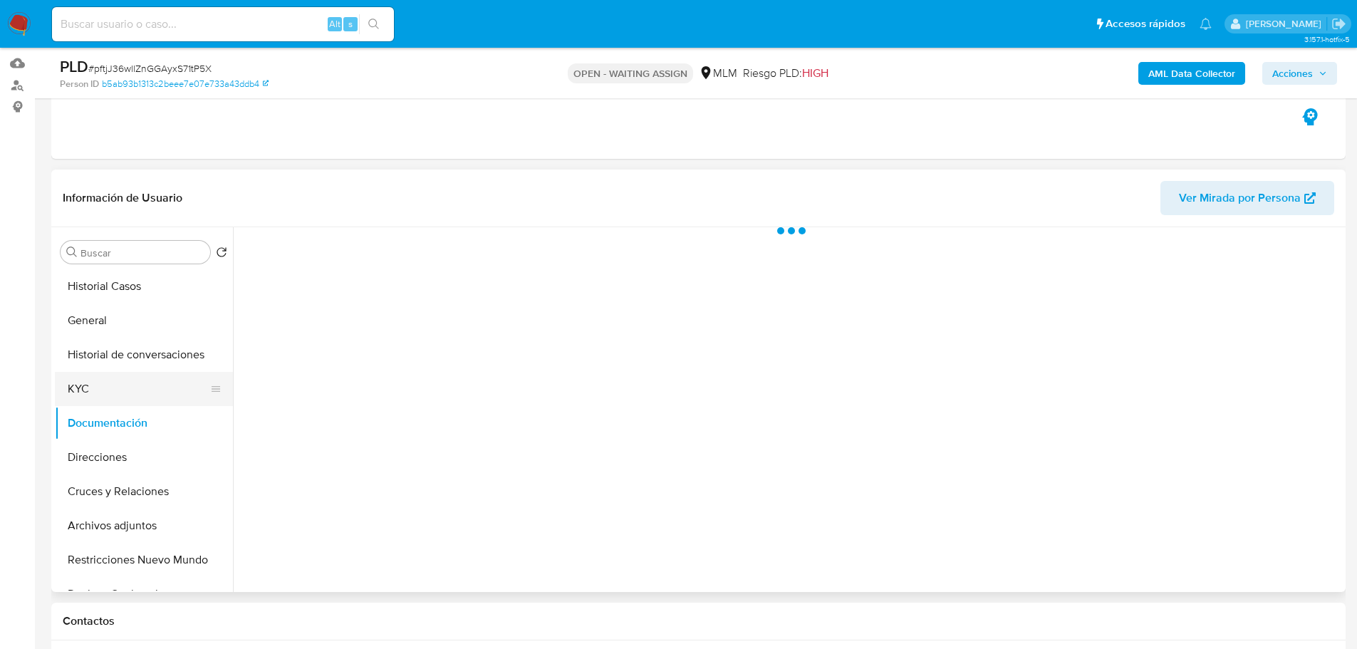
drag, startPoint x: 69, startPoint y: 393, endPoint x: 80, endPoint y: 386, distance: 12.5
click at [69, 392] on button "KYC" at bounding box center [138, 389] width 167 height 34
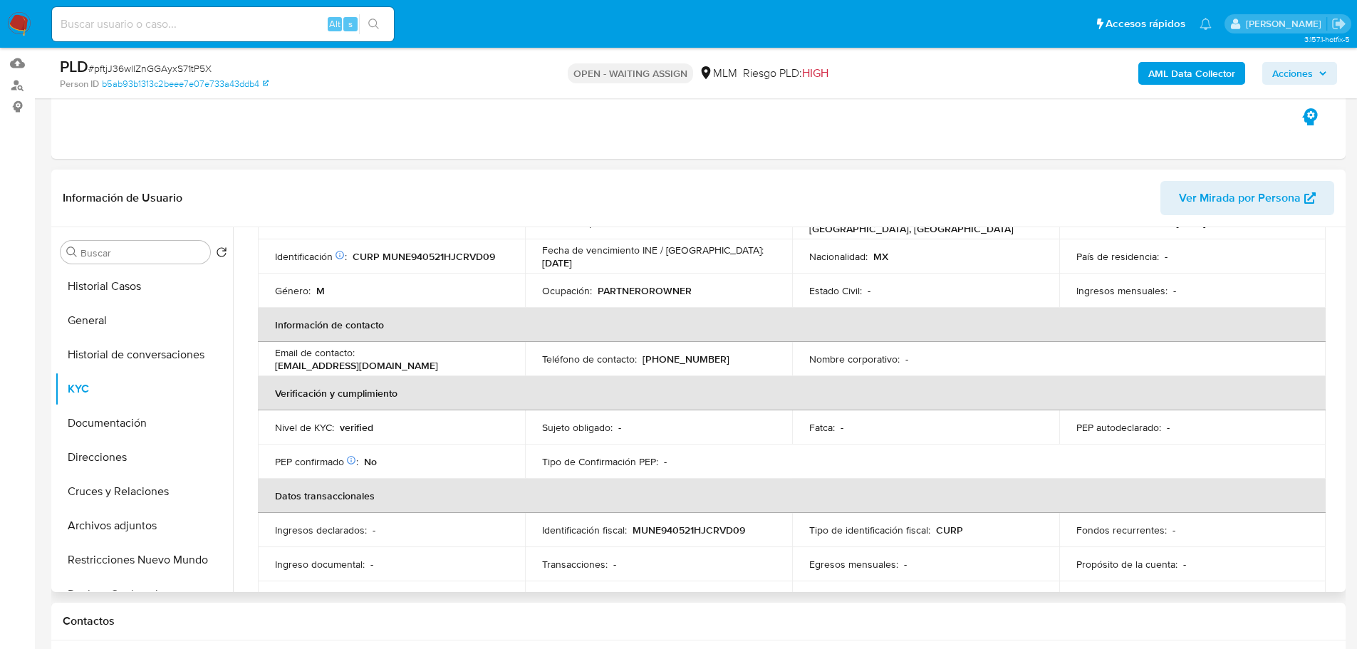
scroll to position [499, 0]
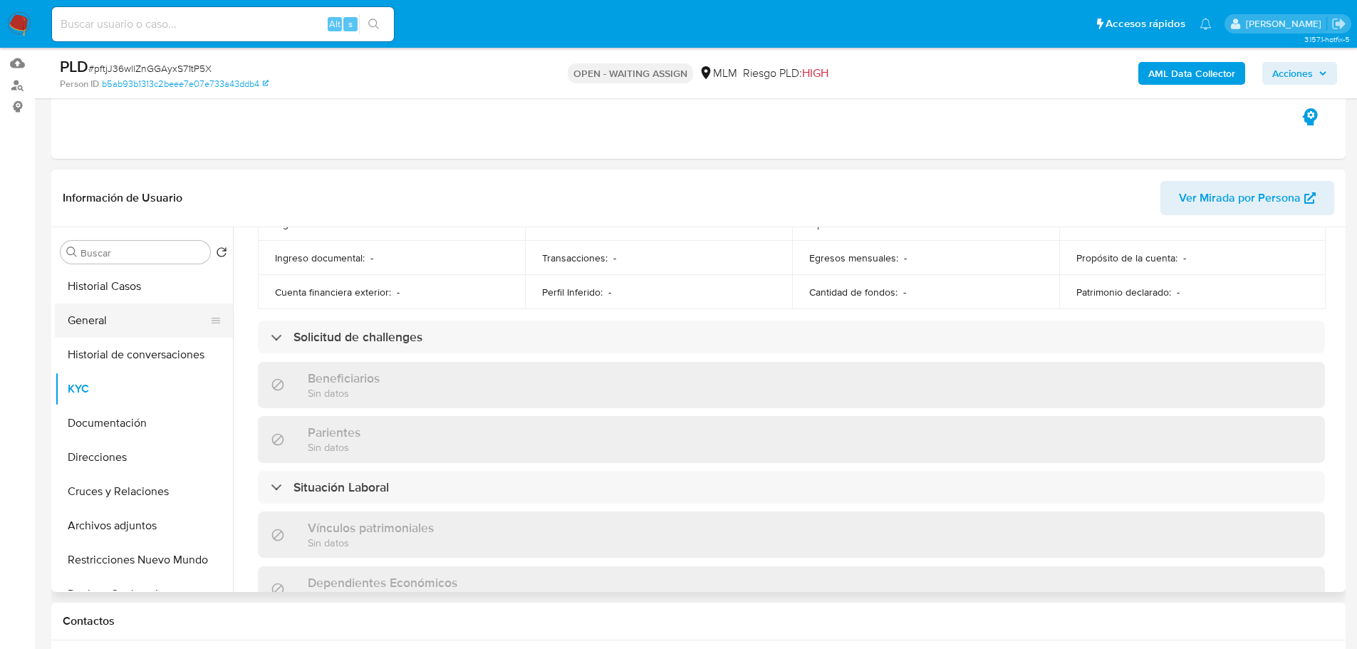
drag, startPoint x: 113, startPoint y: 324, endPoint x: 17, endPoint y: 311, distance: 97.1
click at [113, 324] on button "General" at bounding box center [144, 321] width 178 height 34
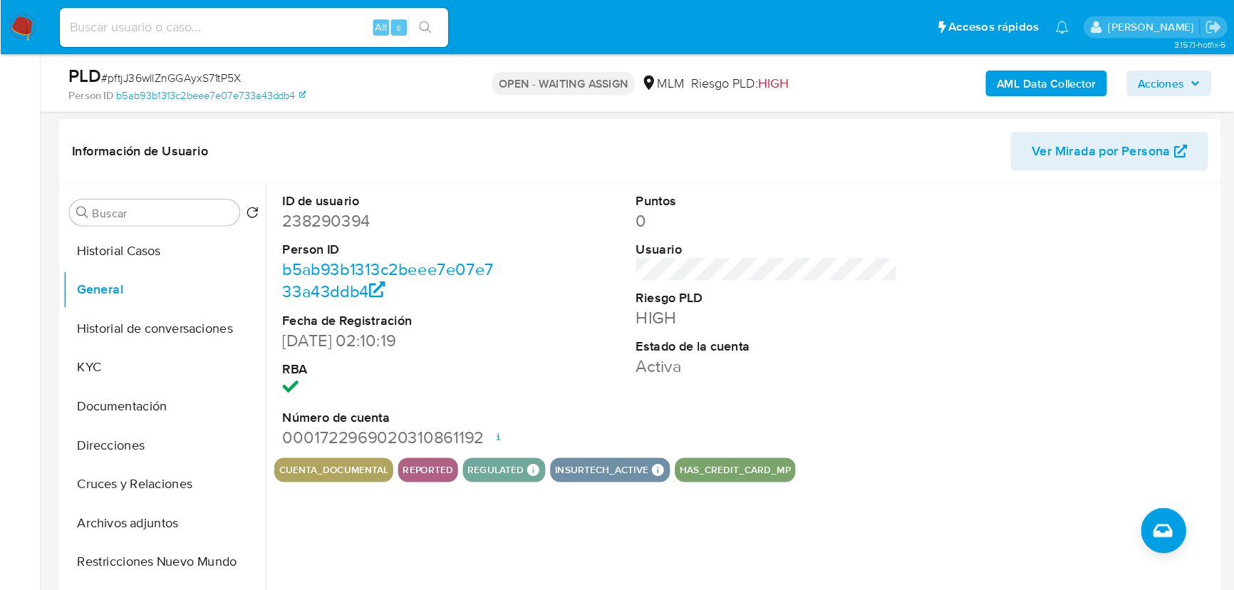
scroll to position [207, 0]
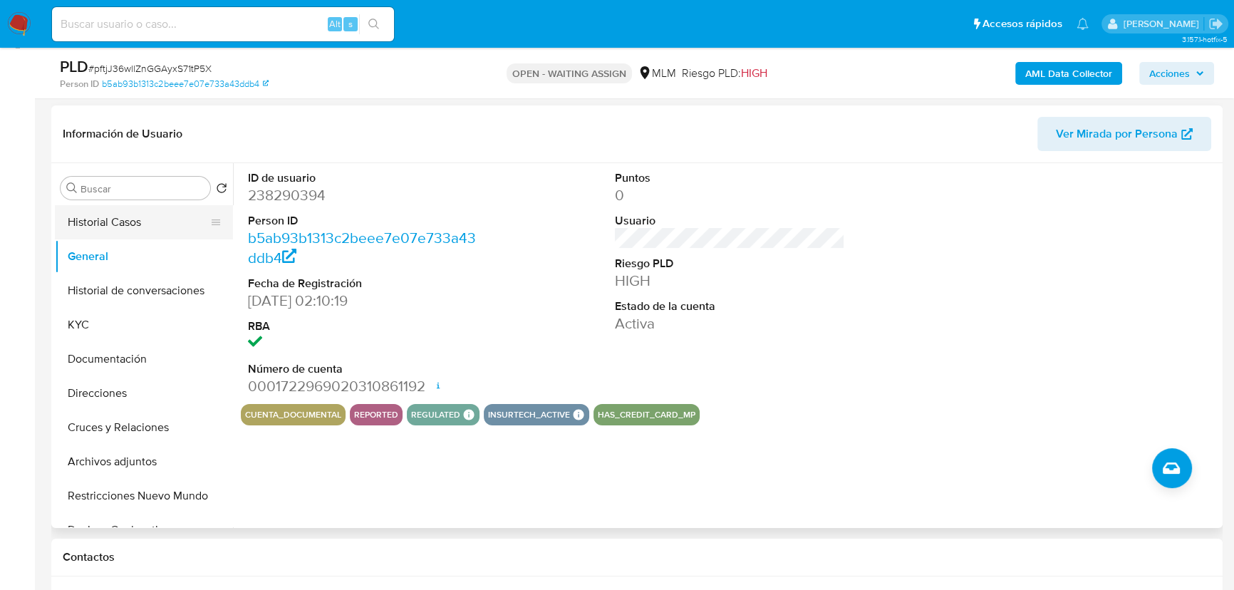
click at [130, 227] on button "Historial Casos" at bounding box center [138, 222] width 167 height 34
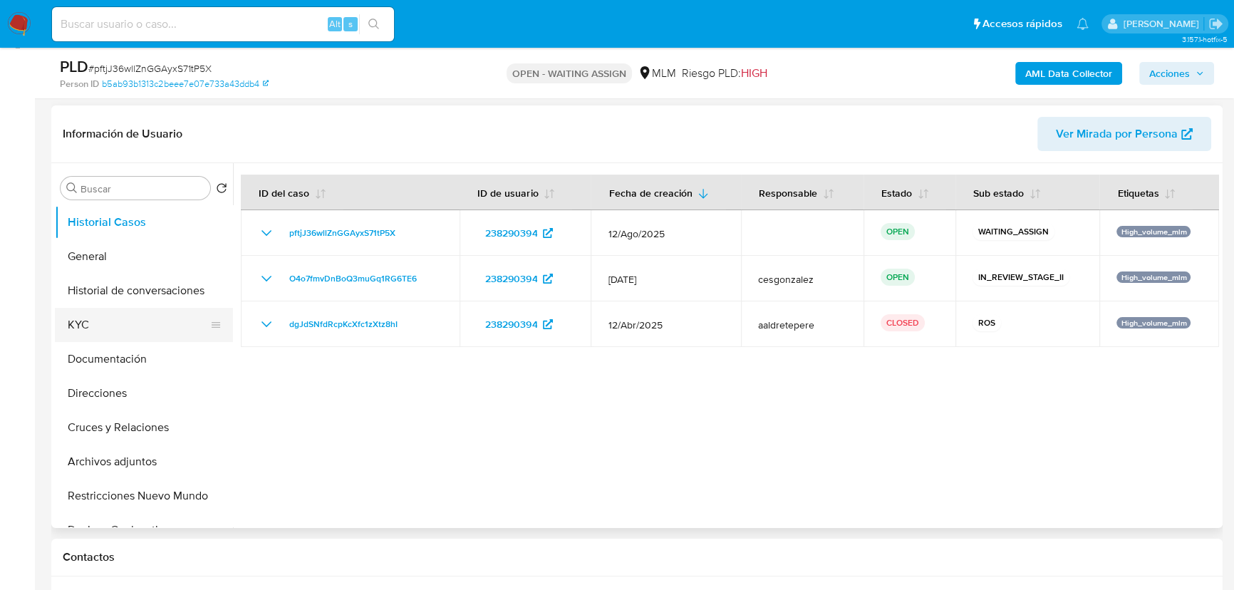
drag, startPoint x: 167, startPoint y: 327, endPoint x: 167, endPoint y: 319, distance: 7.9
click at [165, 326] on button "KYC" at bounding box center [138, 325] width 167 height 34
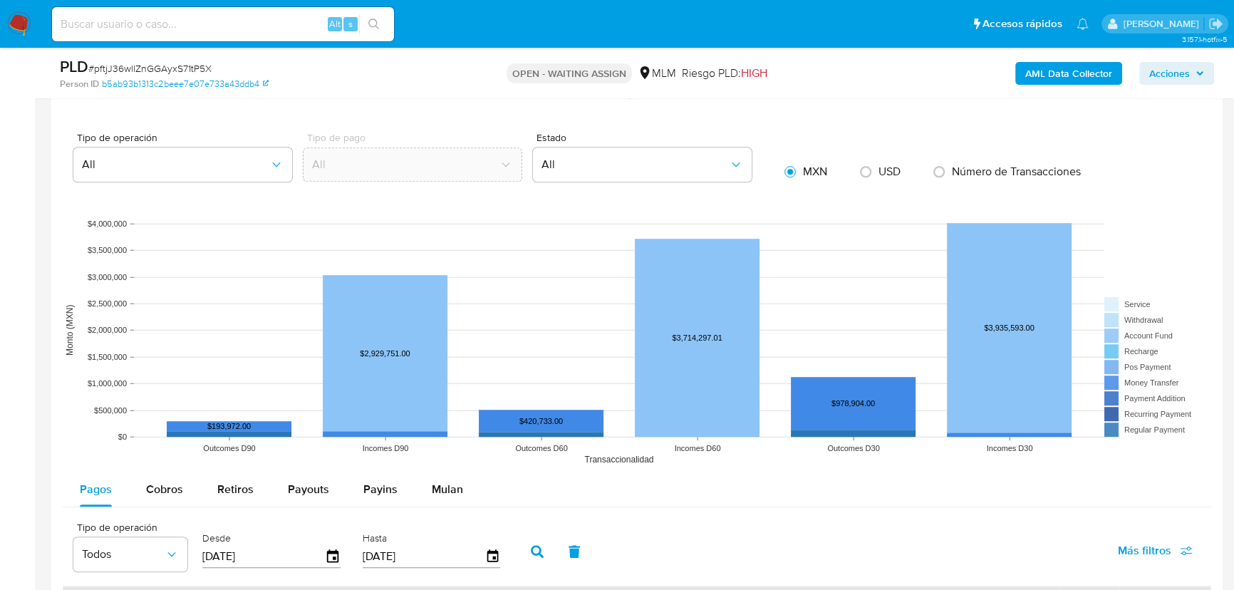
scroll to position [919, 0]
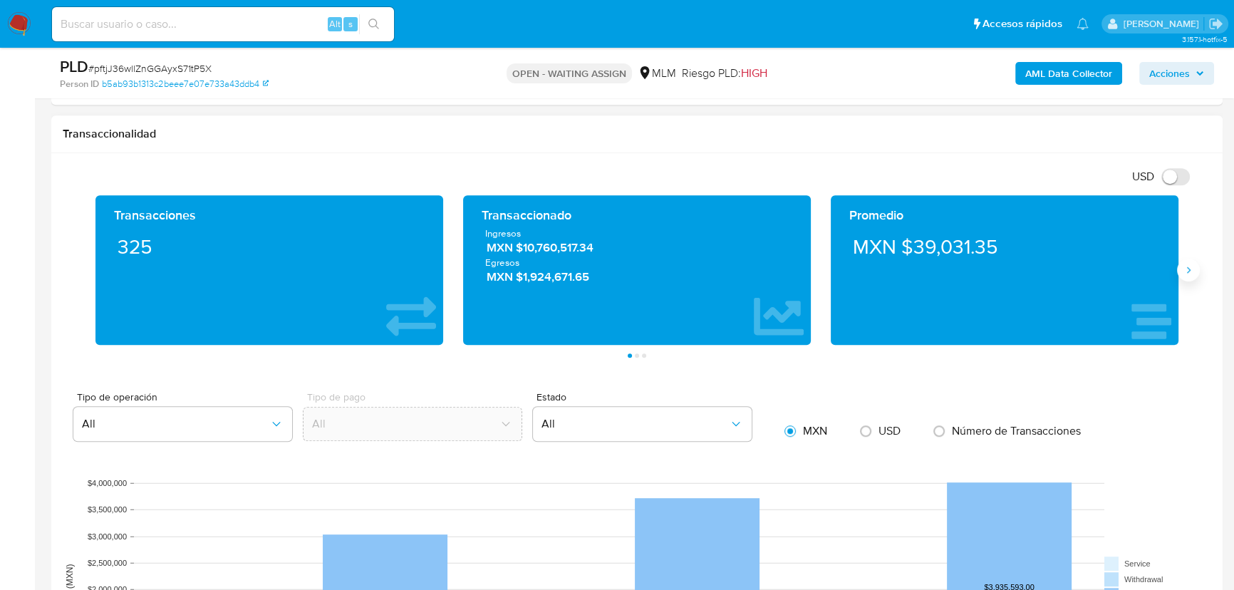
drag, startPoint x: 1183, startPoint y: 264, endPoint x: 1146, endPoint y: 259, distance: 37.4
click at [1183, 264] on icon "Siguiente" at bounding box center [1188, 269] width 11 height 11
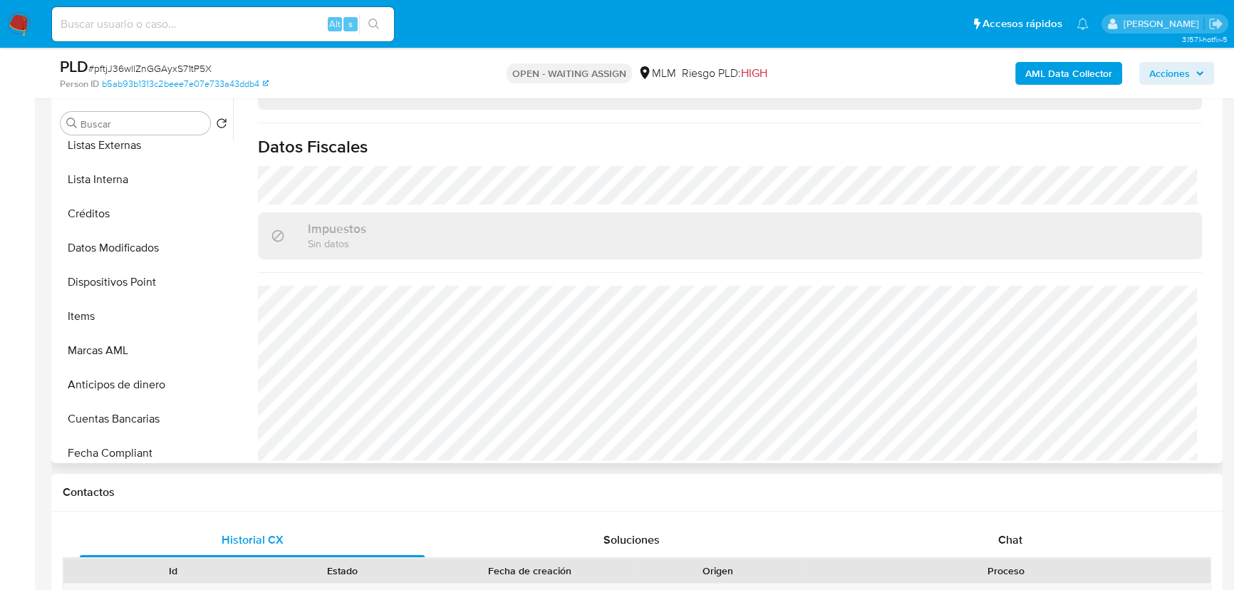
scroll to position [324, 0]
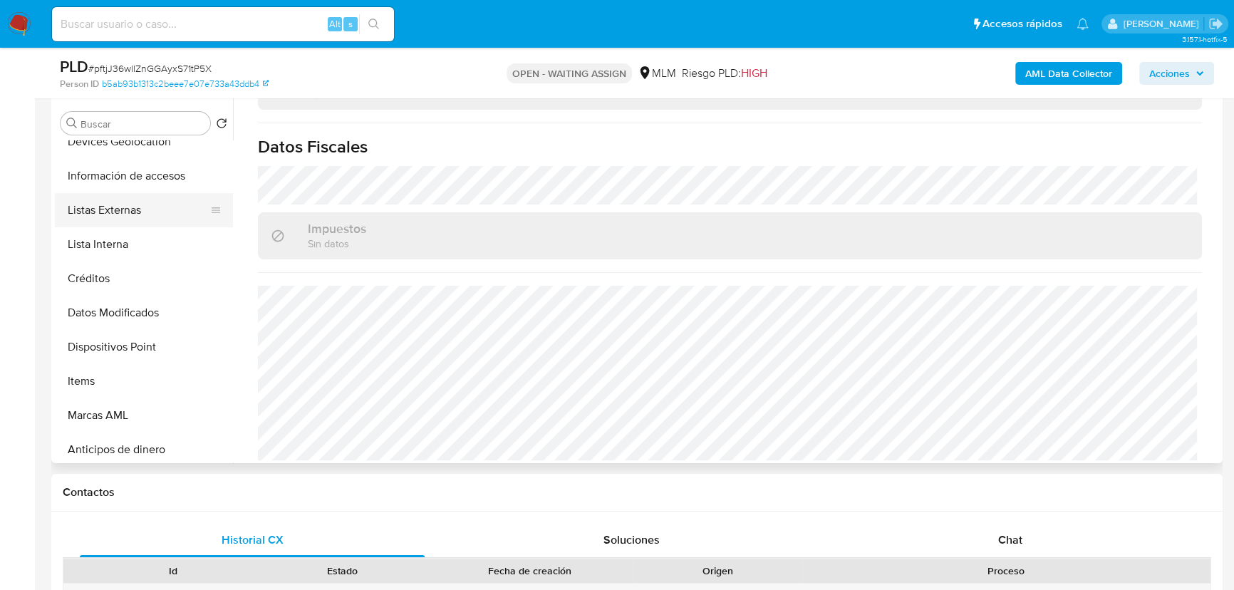
drag, startPoint x: 123, startPoint y: 214, endPoint x: 140, endPoint y: 214, distance: 16.4
click at [123, 214] on button "Listas Externas" at bounding box center [138, 210] width 167 height 34
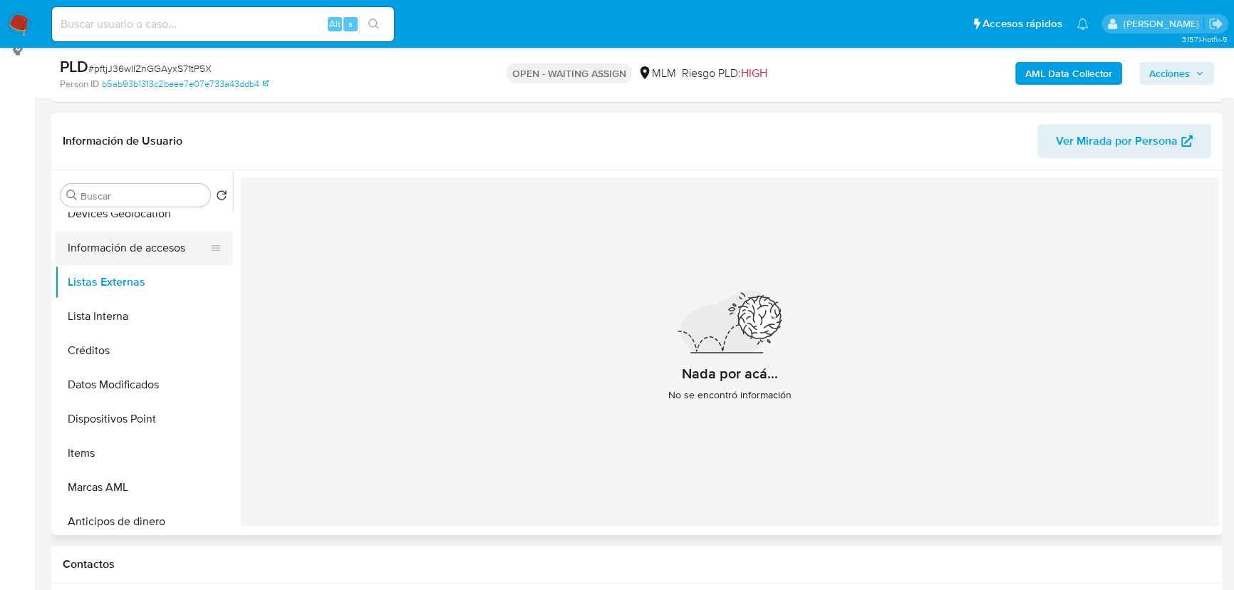
drag, startPoint x: 117, startPoint y: 253, endPoint x: 115, endPoint y: 260, distance: 7.3
click at [117, 253] on button "Información de accesos" at bounding box center [138, 248] width 167 height 34
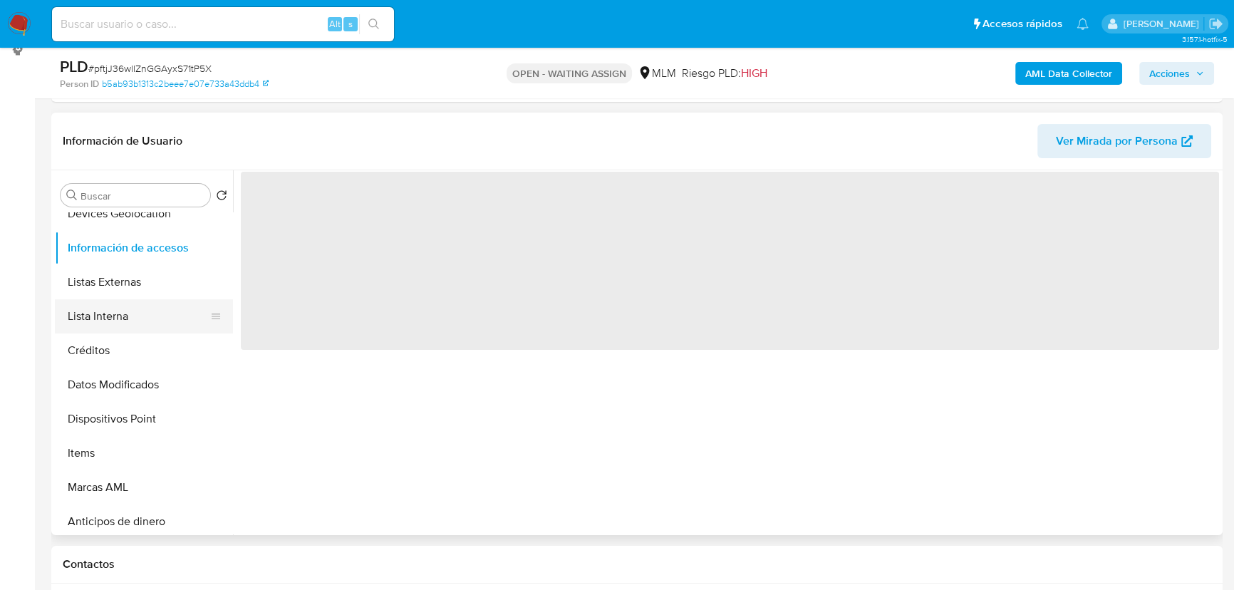
click at [109, 324] on button "Lista Interna" at bounding box center [138, 316] width 167 height 34
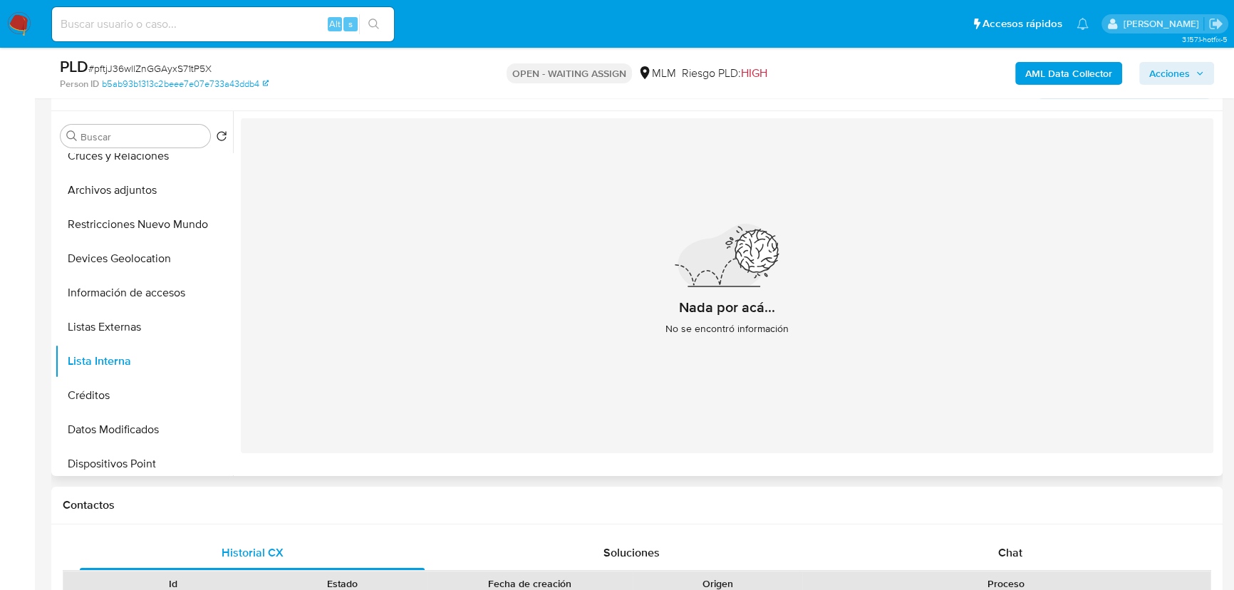
scroll to position [64, 0]
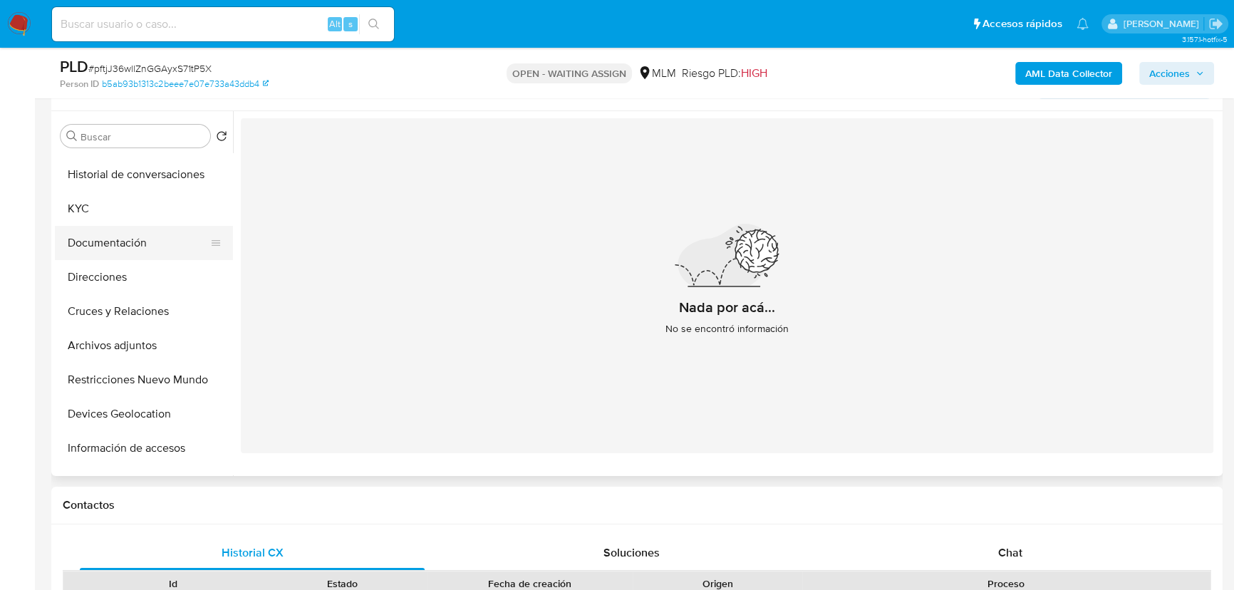
drag, startPoint x: 95, startPoint y: 228, endPoint x: 189, endPoint y: 228, distance: 94.1
click at [95, 228] on button "Documentación" at bounding box center [138, 243] width 167 height 34
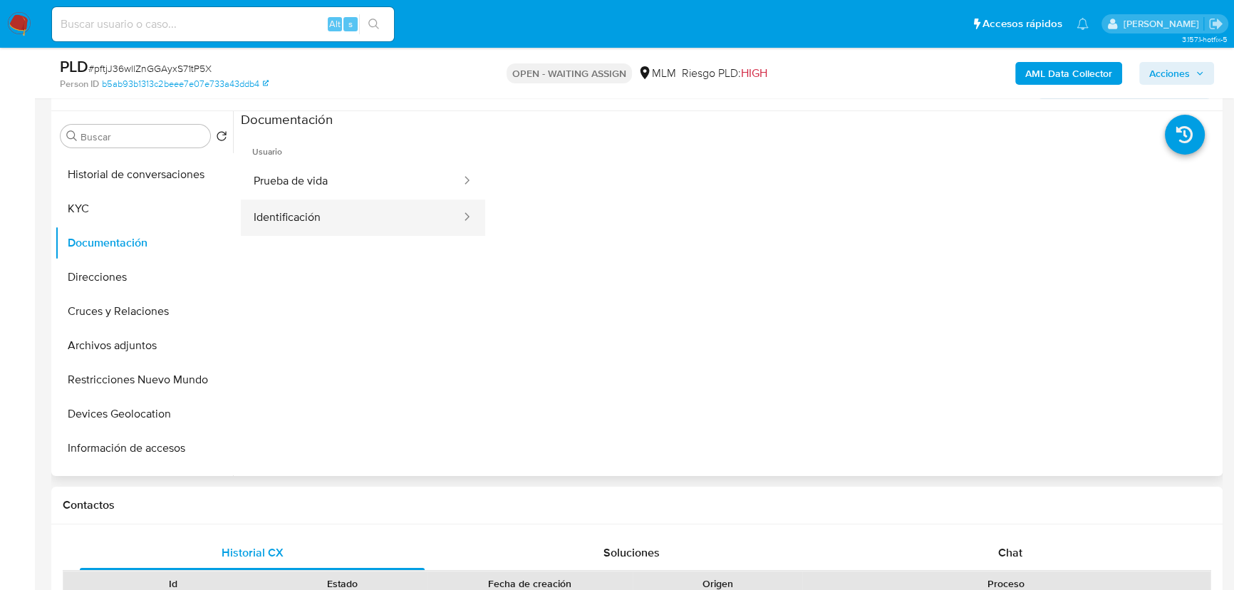
drag, startPoint x: 322, startPoint y: 229, endPoint x: 333, endPoint y: 214, distance: 18.4
click at [323, 227] on button "Identificación" at bounding box center [352, 218] width 222 height 36
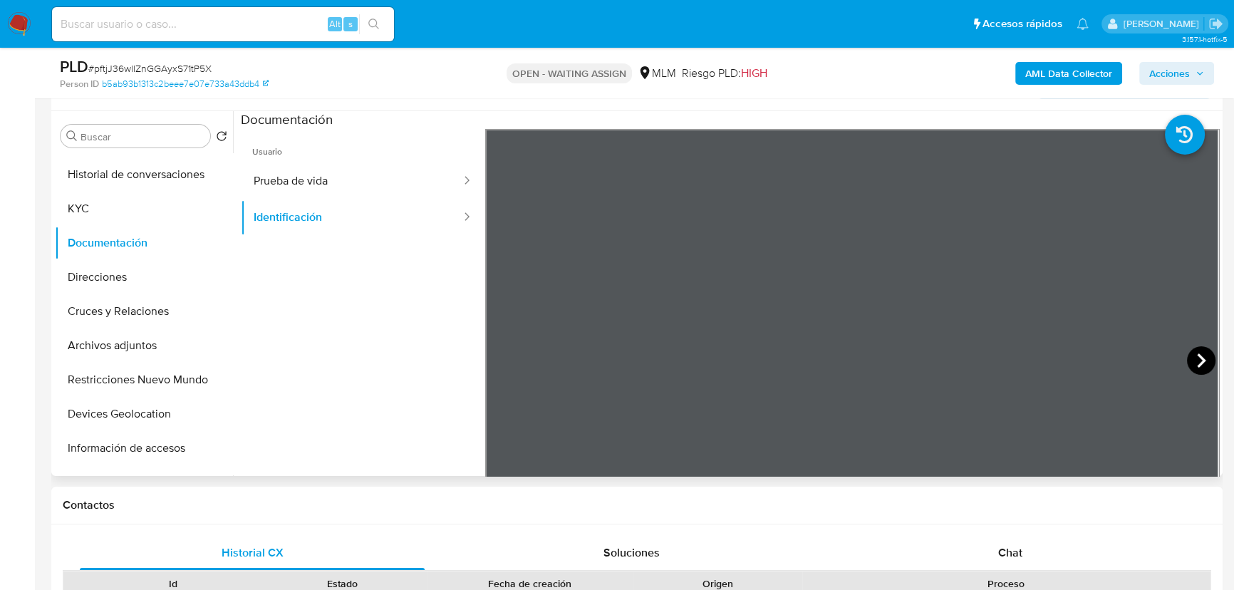
click at [1197, 351] on icon at bounding box center [1201, 360] width 29 height 29
click at [500, 348] on icon at bounding box center [503, 360] width 29 height 29
drag, startPoint x: 281, startPoint y: 177, endPoint x: 294, endPoint y: 179, distance: 12.9
click at [294, 179] on button "Prueba de vida" at bounding box center [352, 181] width 222 height 36
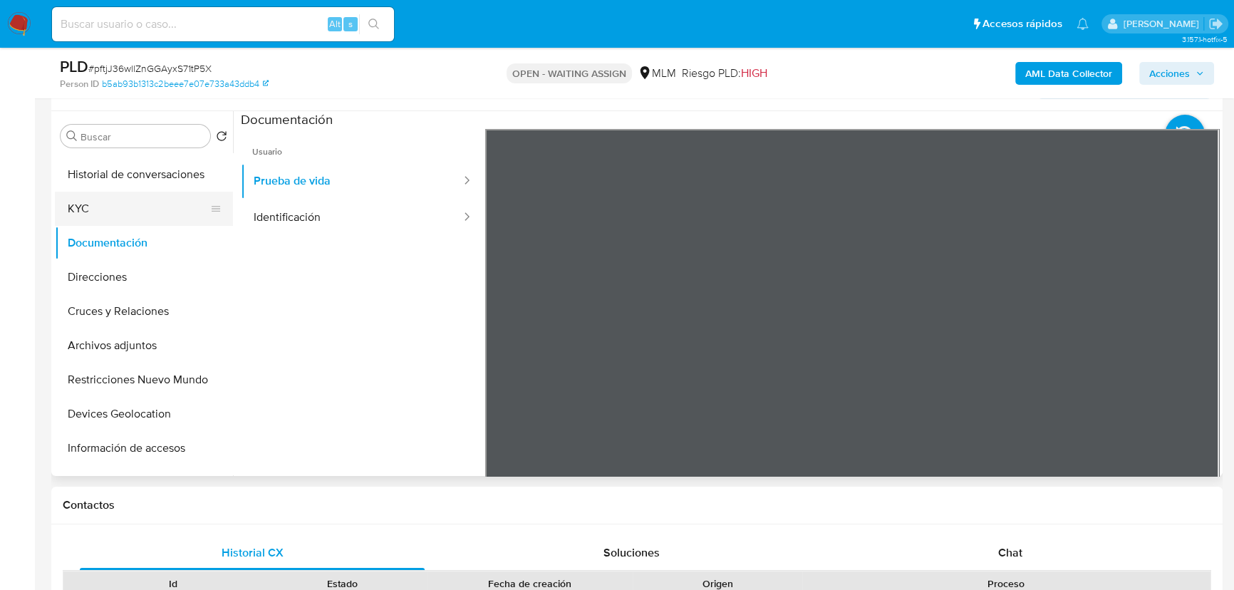
click at [98, 206] on button "KYC" at bounding box center [138, 209] width 167 height 34
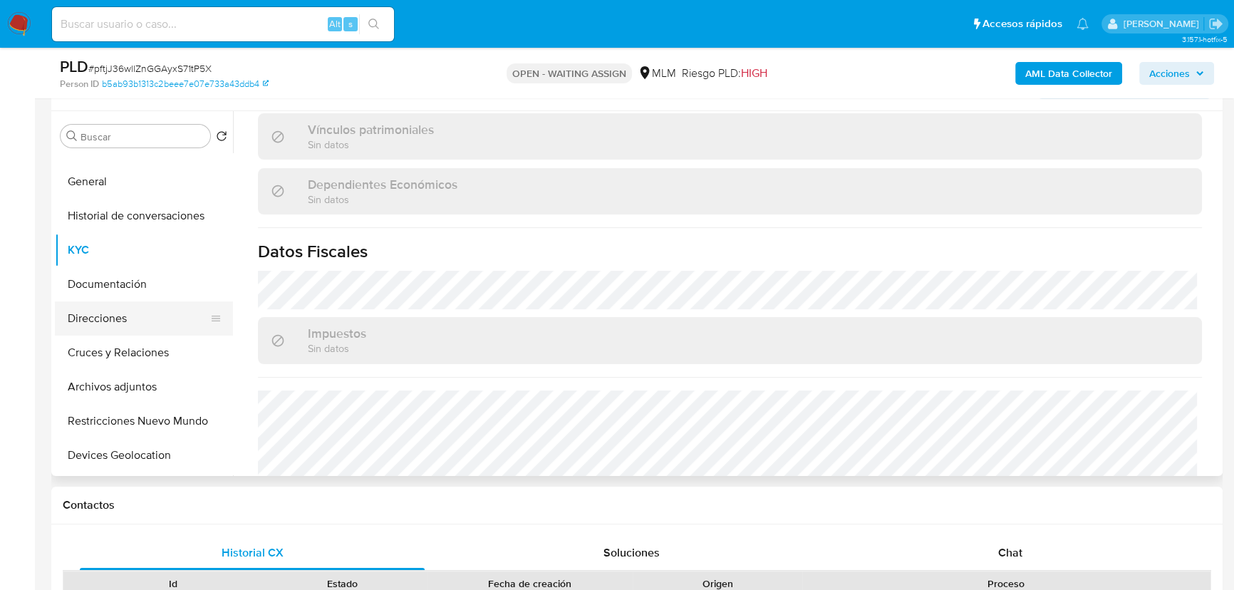
scroll to position [0, 0]
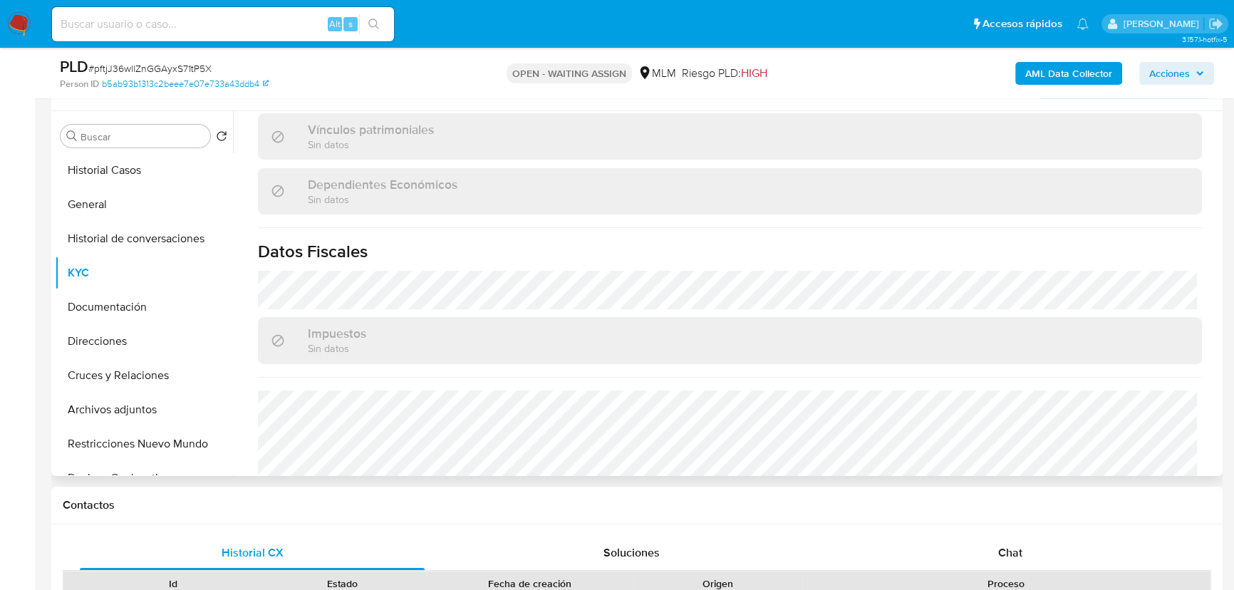
drag, startPoint x: 133, startPoint y: 299, endPoint x: 234, endPoint y: 280, distance: 102.3
click at [133, 299] on button "Documentación" at bounding box center [144, 307] width 178 height 34
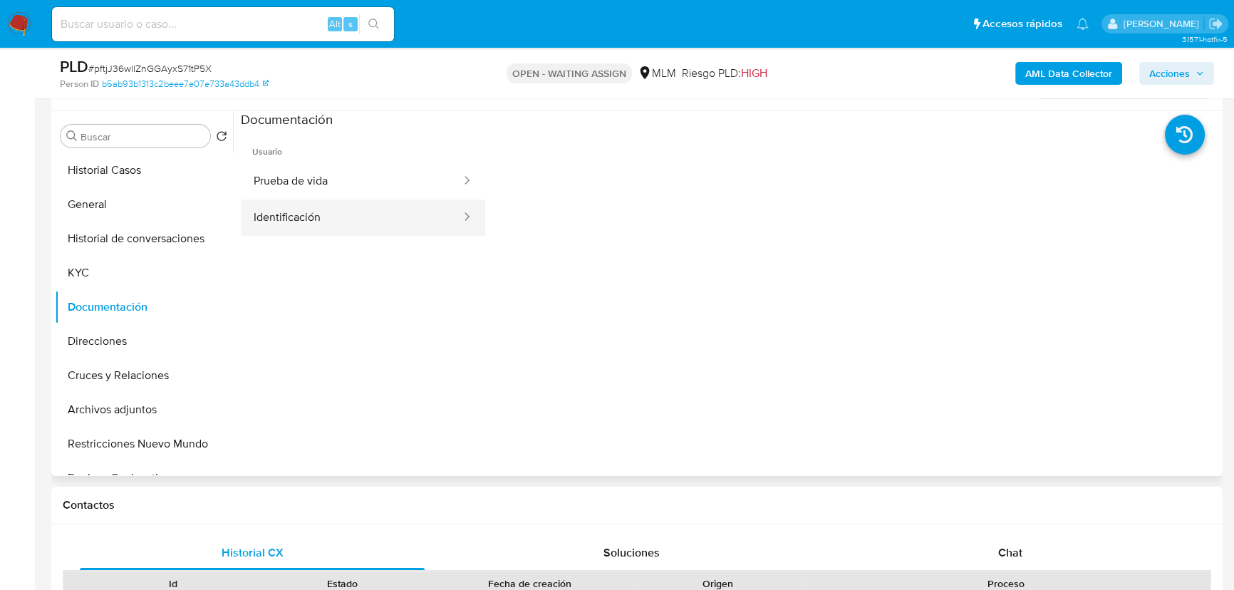
click at [316, 217] on button "Identificación" at bounding box center [352, 218] width 222 height 36
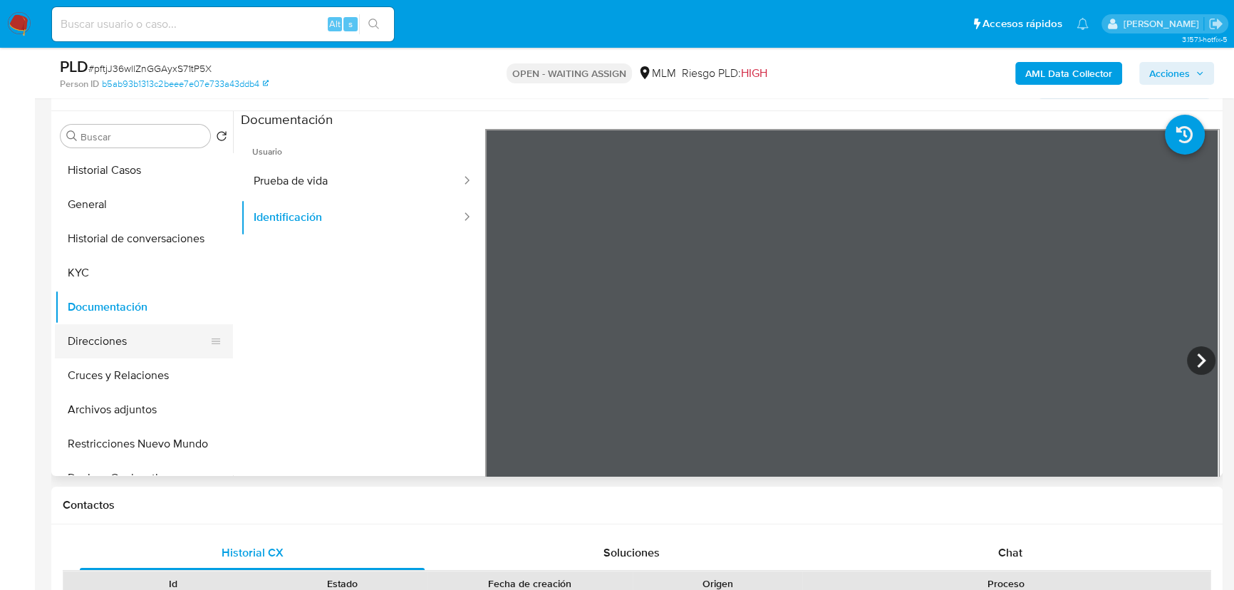
click at [121, 335] on button "Direcciones" at bounding box center [138, 341] width 167 height 34
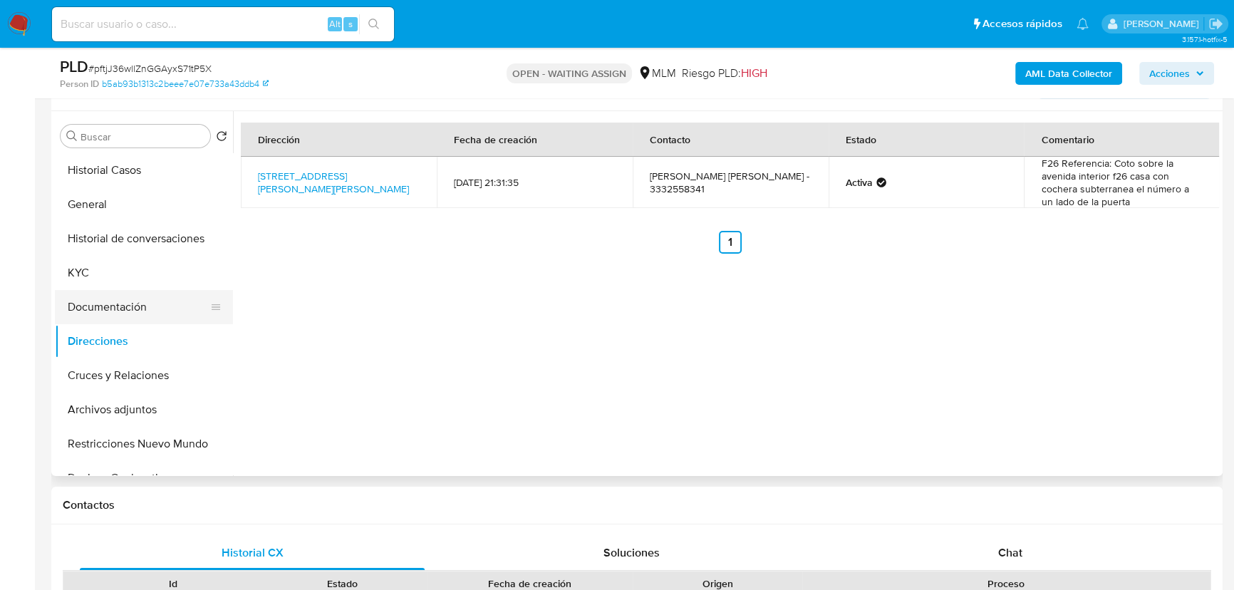
drag, startPoint x: 149, startPoint y: 322, endPoint x: 202, endPoint y: 289, distance: 63.1
click at [149, 321] on button "Documentación" at bounding box center [138, 307] width 167 height 34
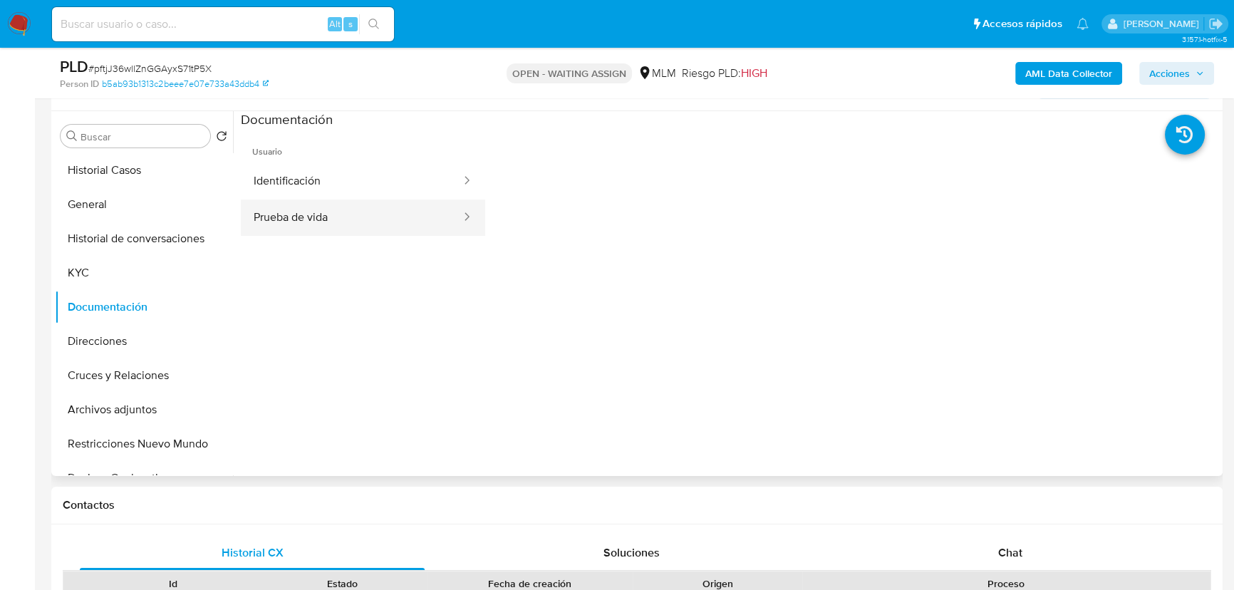
click at [252, 228] on button "Prueba de vida" at bounding box center [352, 218] width 222 height 36
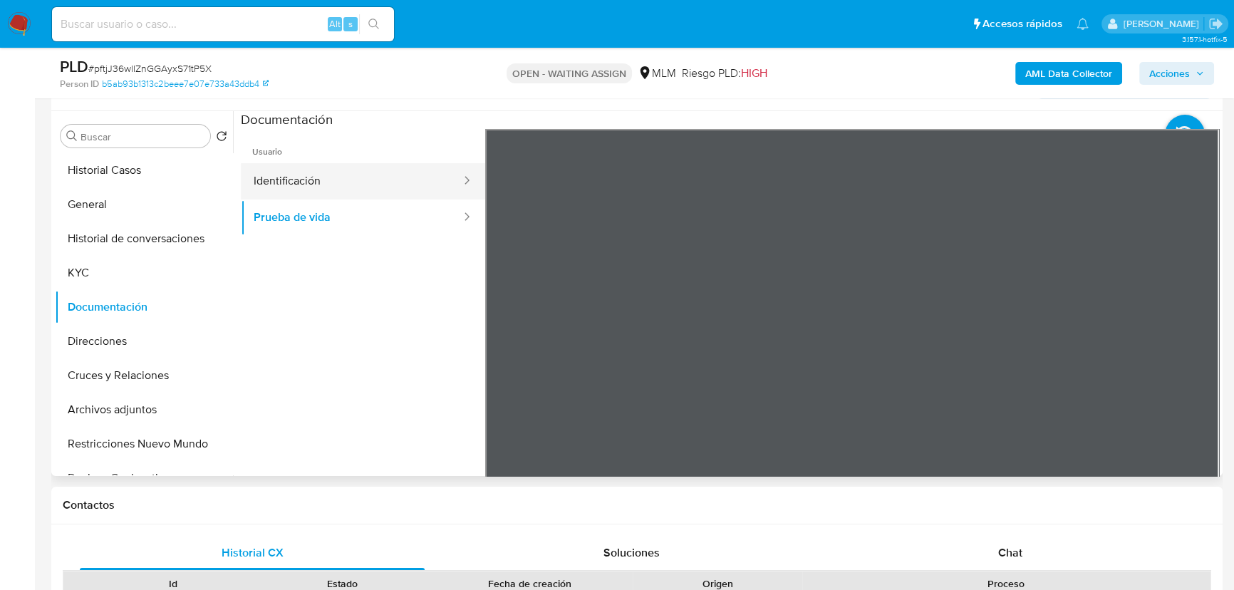
drag, startPoint x: 399, startPoint y: 168, endPoint x: 337, endPoint y: 166, distance: 62.0
click at [396, 170] on button "Identificación" at bounding box center [352, 181] width 222 height 36
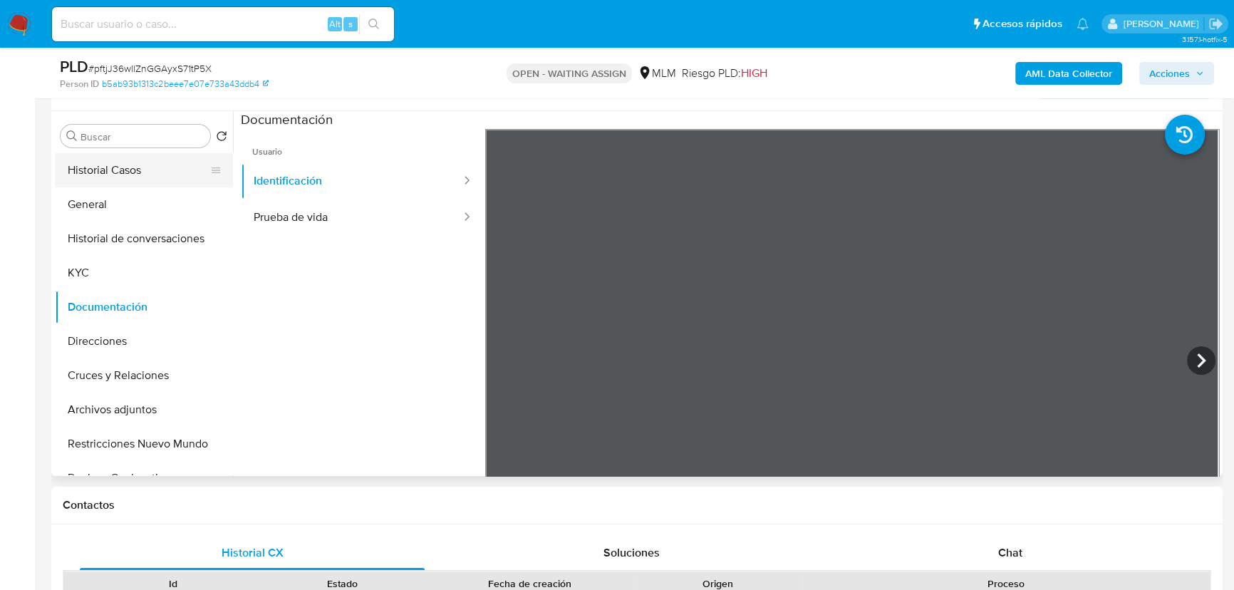
click at [154, 165] on button "Historial Casos" at bounding box center [138, 170] width 167 height 34
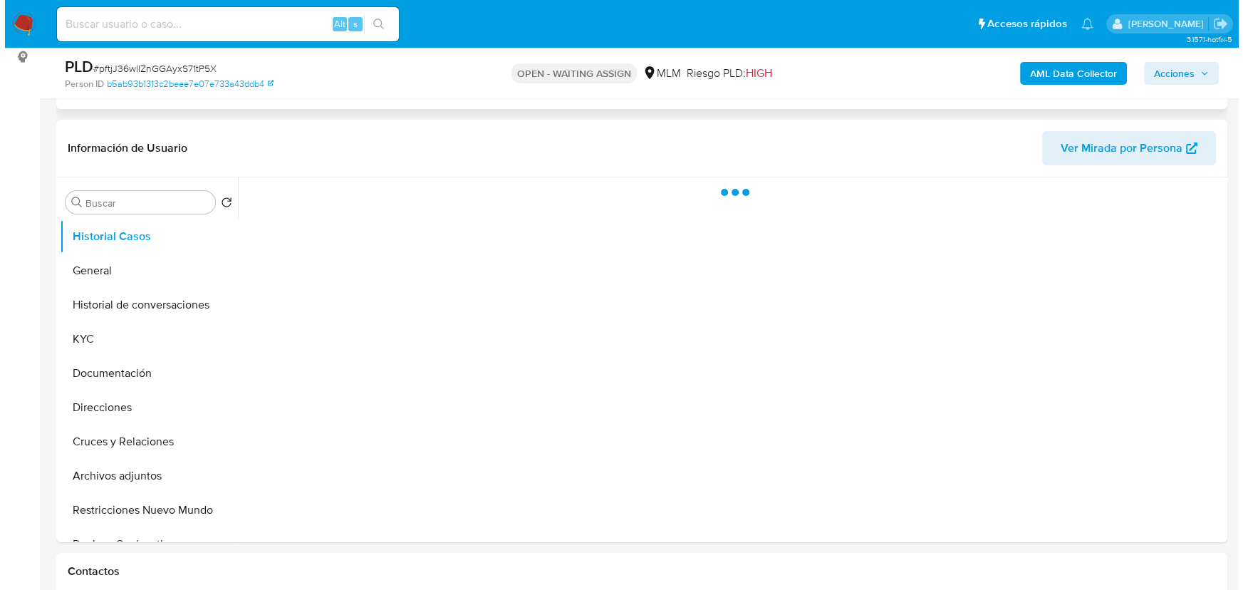
scroll to position [194, 0]
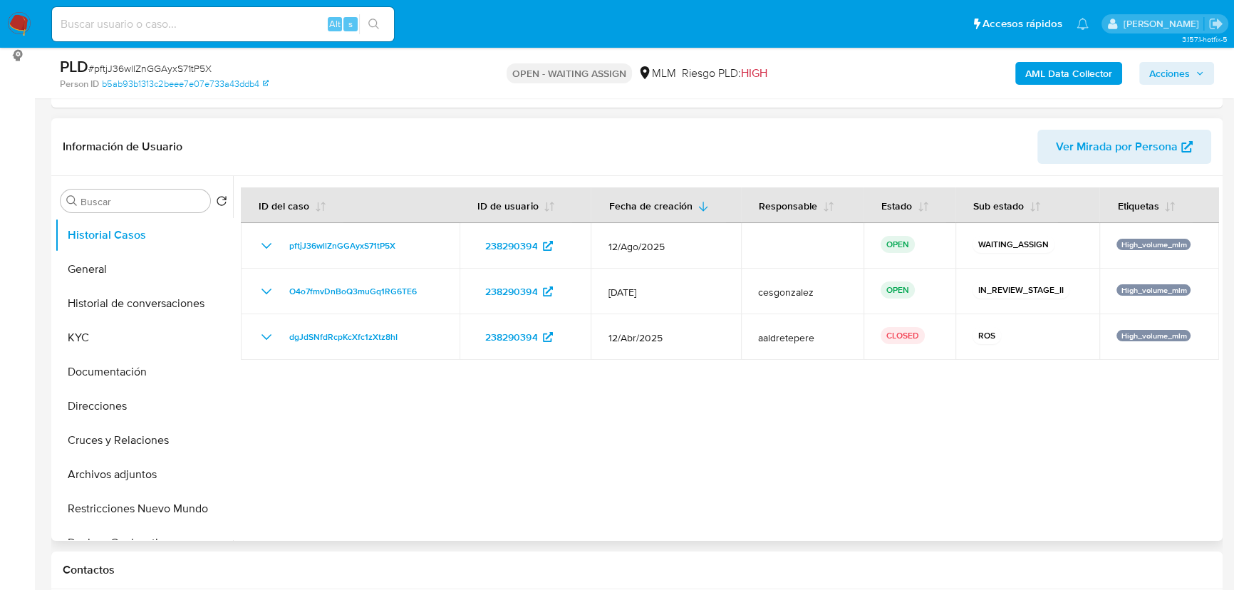
select select "10"
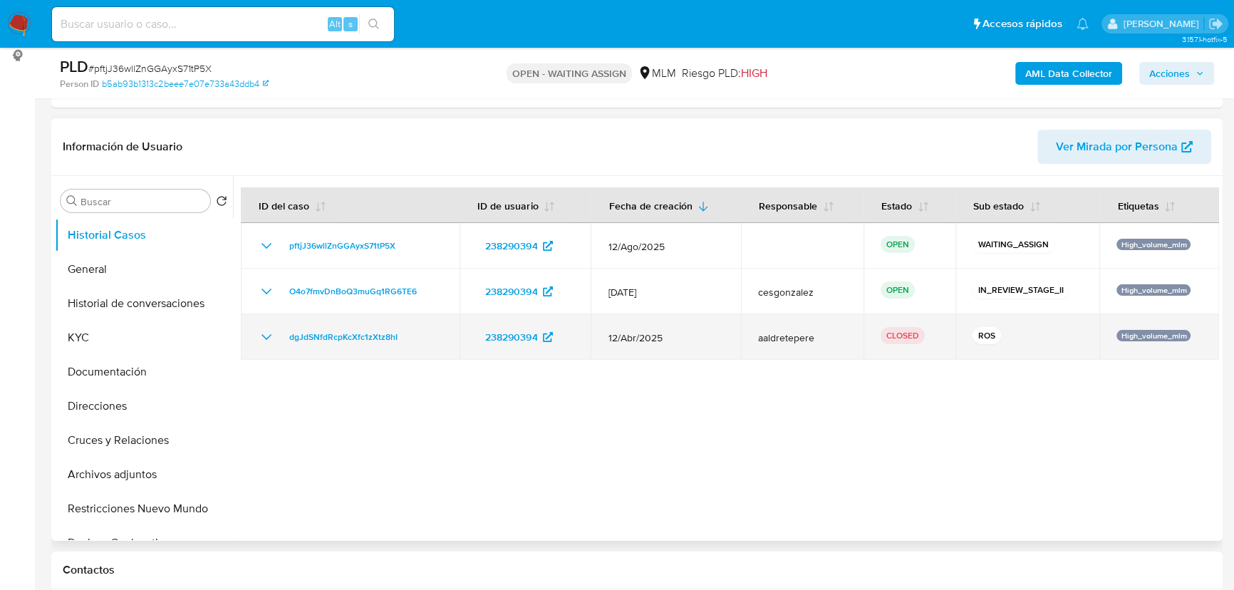
click at [280, 333] on div "dgJdSNfdRcpKcXfc1zXtz8hI" at bounding box center [350, 337] width 185 height 17
click at [310, 335] on span "dgJdSNfdRcpKcXfc1zXtz8hI" at bounding box center [343, 337] width 108 height 17
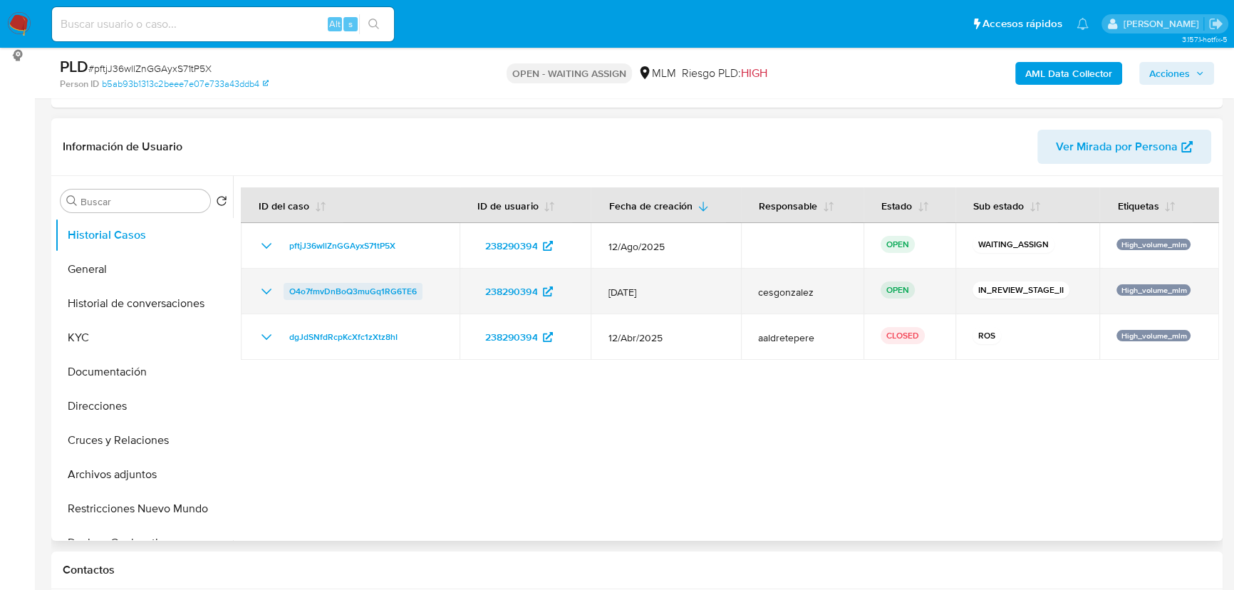
click at [374, 285] on span "O4o7fmvDnBoQ3muGq1RG6TE6" at bounding box center [353, 291] width 128 height 17
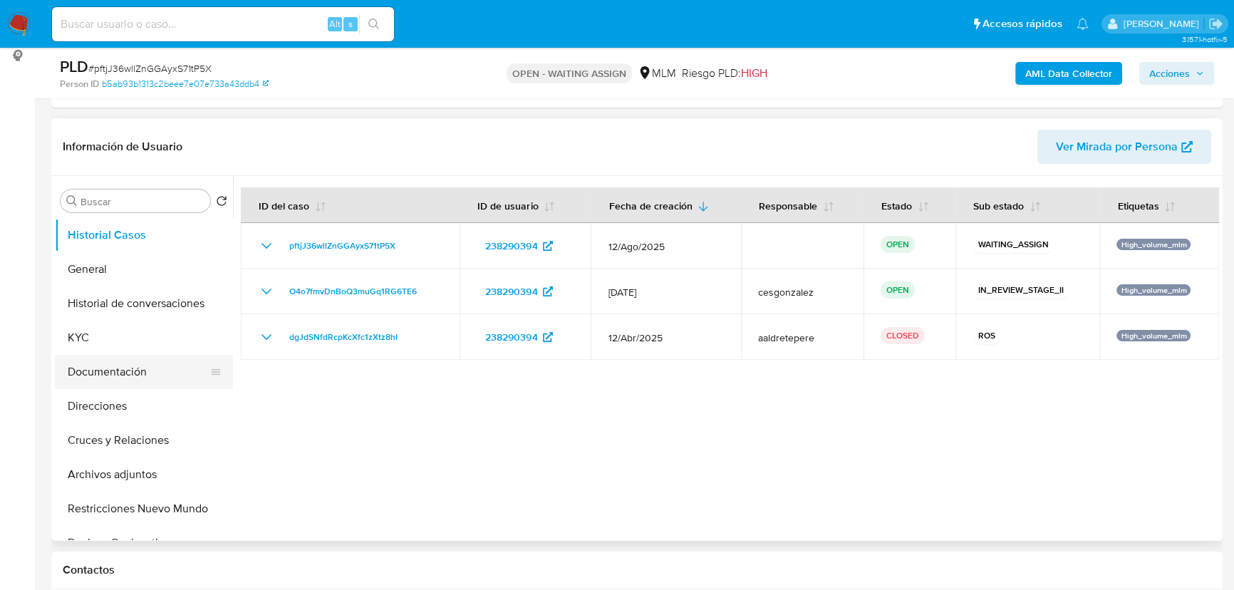
drag, startPoint x: 135, startPoint y: 378, endPoint x: 147, endPoint y: 371, distance: 13.4
click at [136, 378] on button "Documentación" at bounding box center [138, 372] width 167 height 34
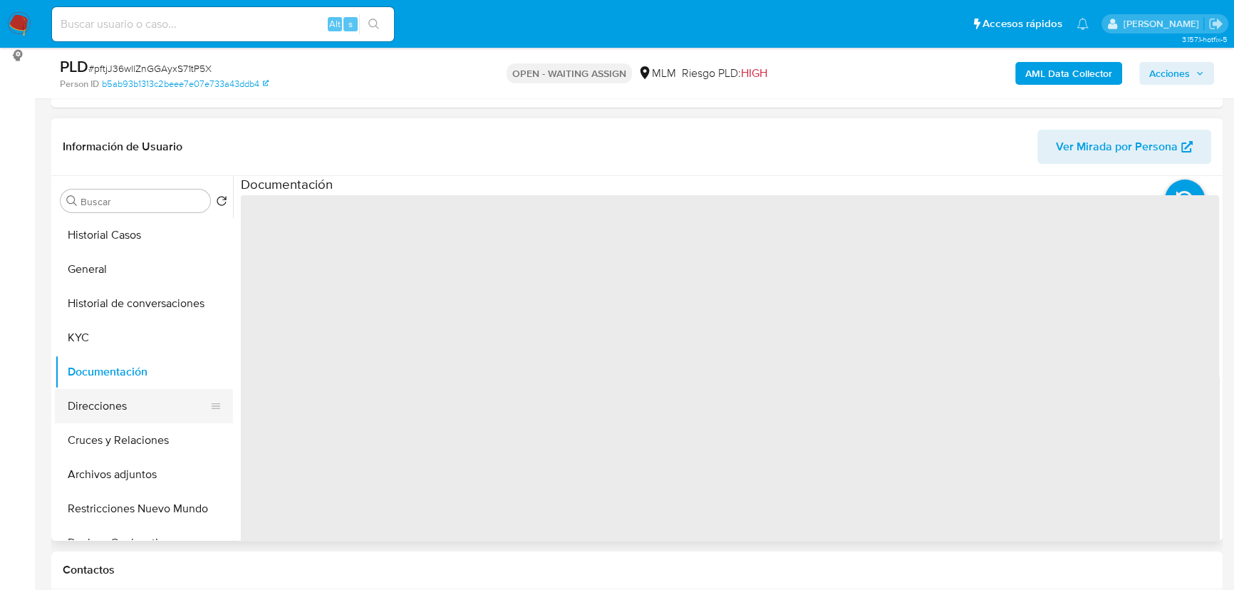
click at [116, 406] on button "Direcciones" at bounding box center [138, 406] width 167 height 34
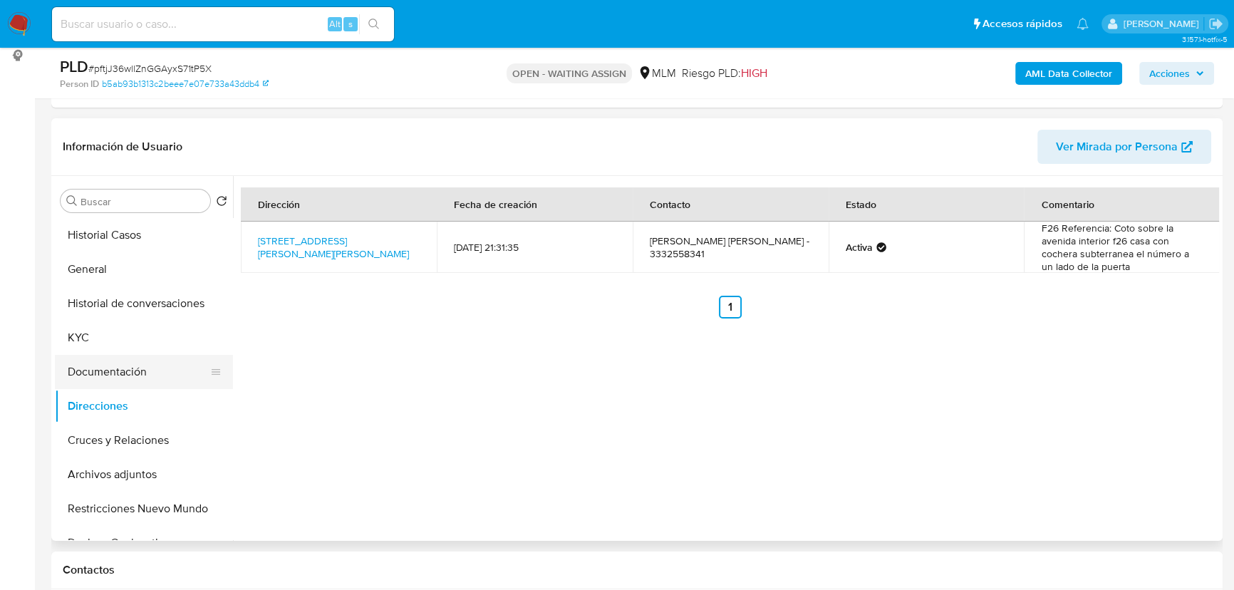
click at [143, 363] on button "Documentación" at bounding box center [138, 372] width 167 height 34
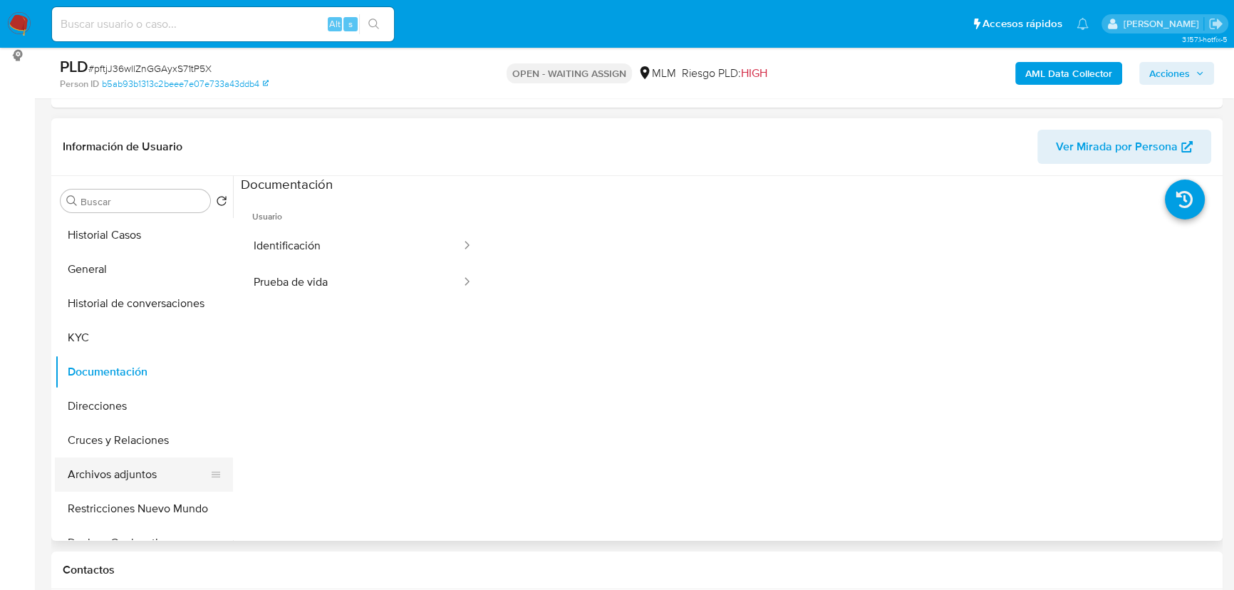
click at [134, 467] on button "Archivos adjuntos" at bounding box center [138, 474] width 167 height 34
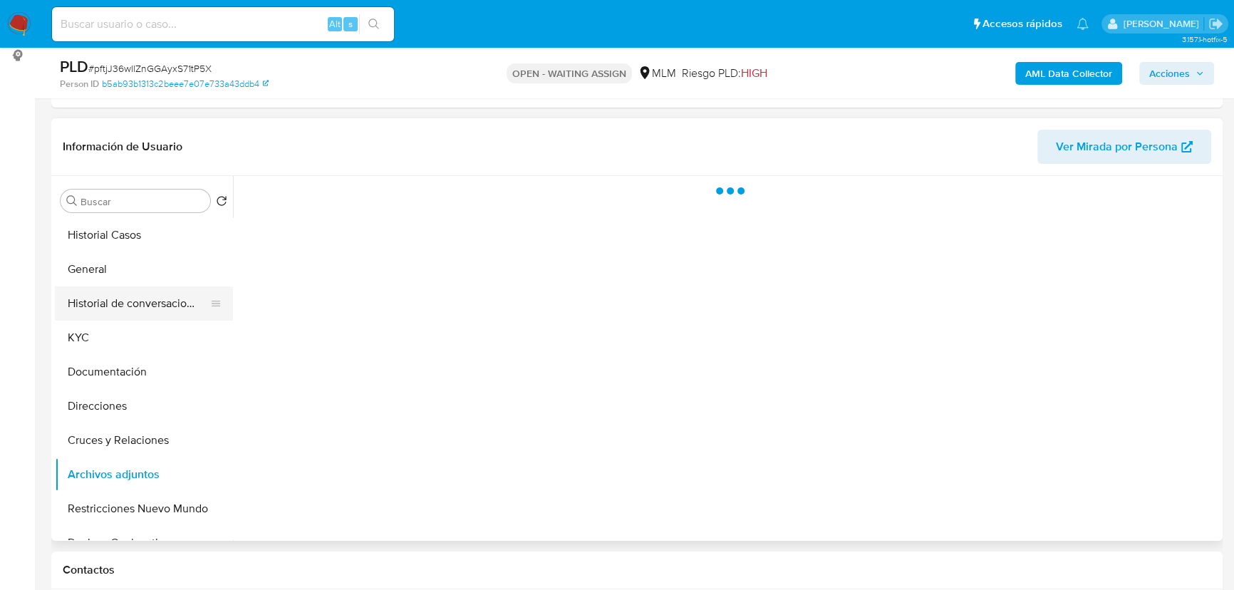
drag, startPoint x: 140, startPoint y: 299, endPoint x: 152, endPoint y: 294, distance: 13.8
click at [142, 299] on button "Historial de conversaciones" at bounding box center [138, 303] width 167 height 34
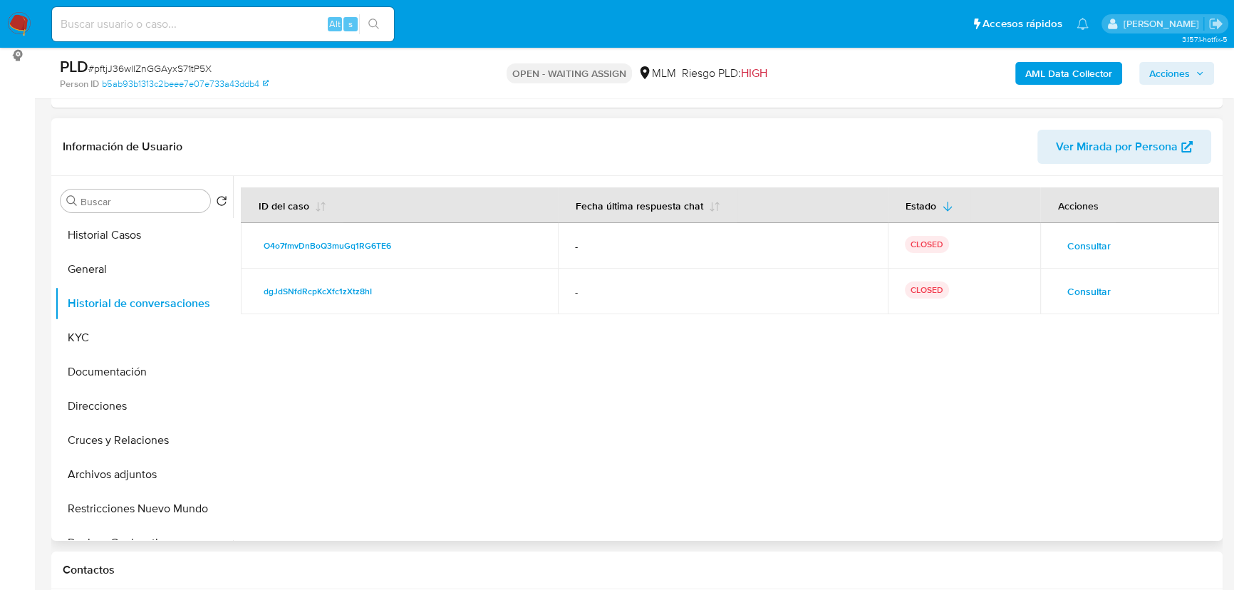
click at [1077, 281] on span "Consultar" at bounding box center [1088, 291] width 43 height 20
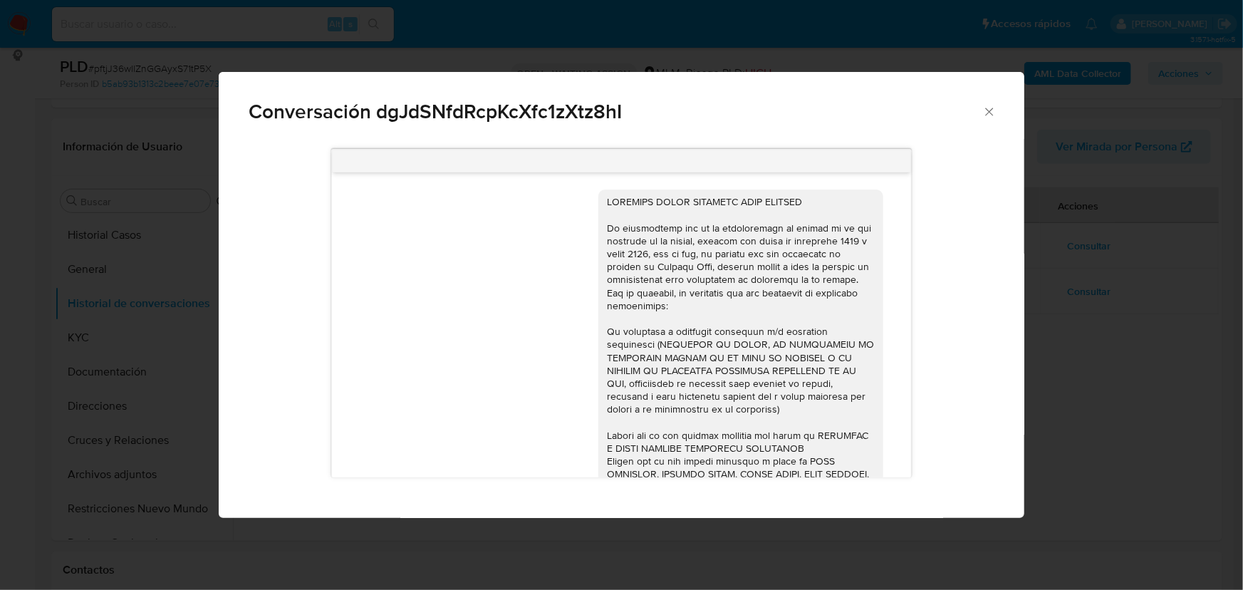
scroll to position [114, 0]
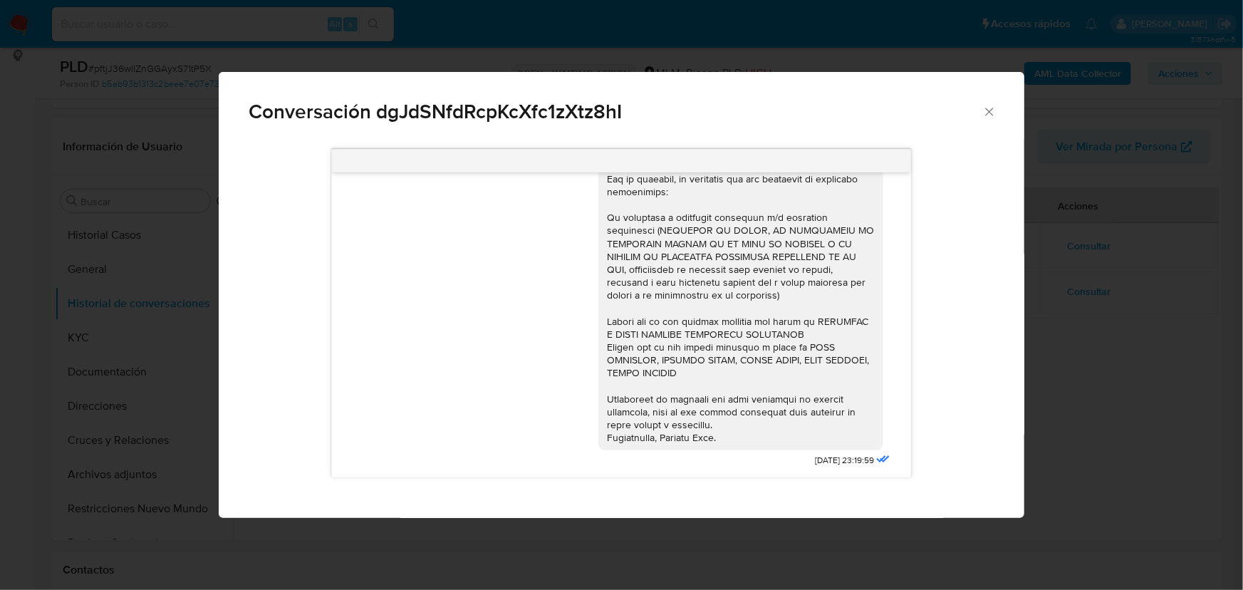
click at [1090, 254] on div "Conversación dgJdSNfdRcpKcXfc1zXtz8hI [DATE] 23:19:59" at bounding box center [621, 295] width 1243 height 590
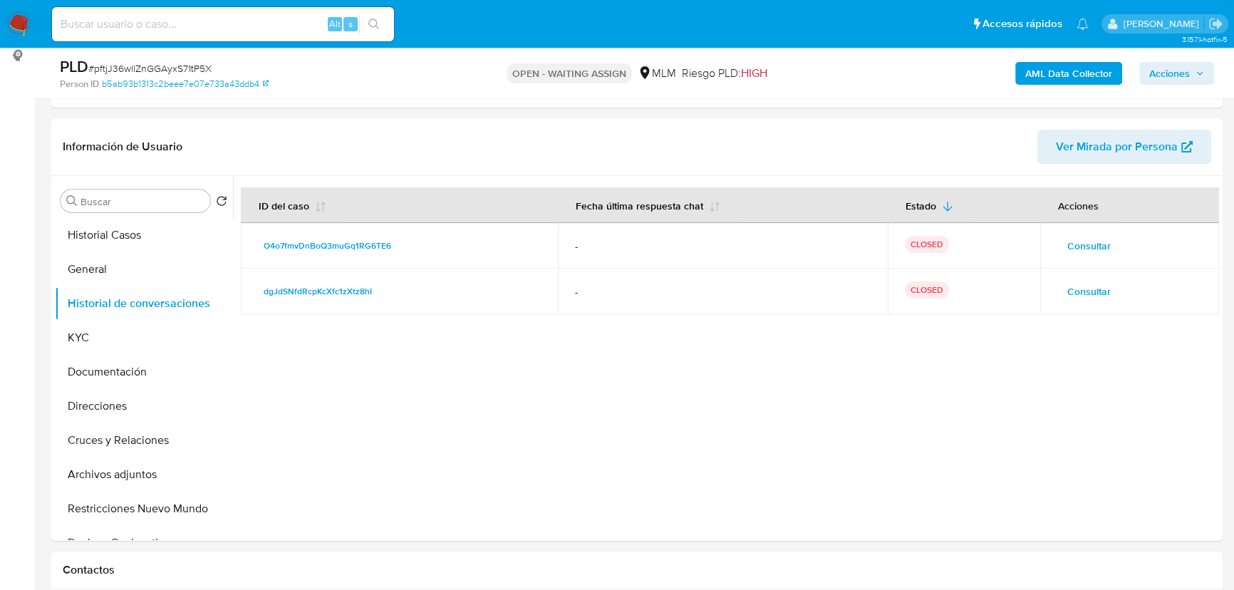
click at [1090, 254] on span "Consultar" at bounding box center [1088, 246] width 43 height 20
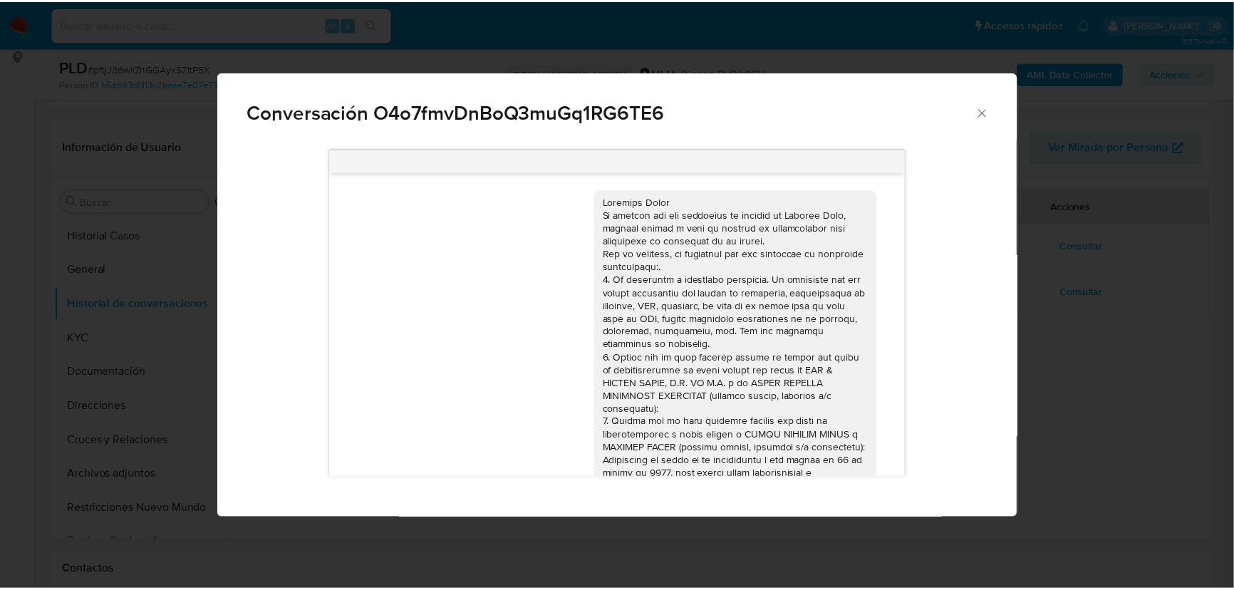
scroll to position [152, 0]
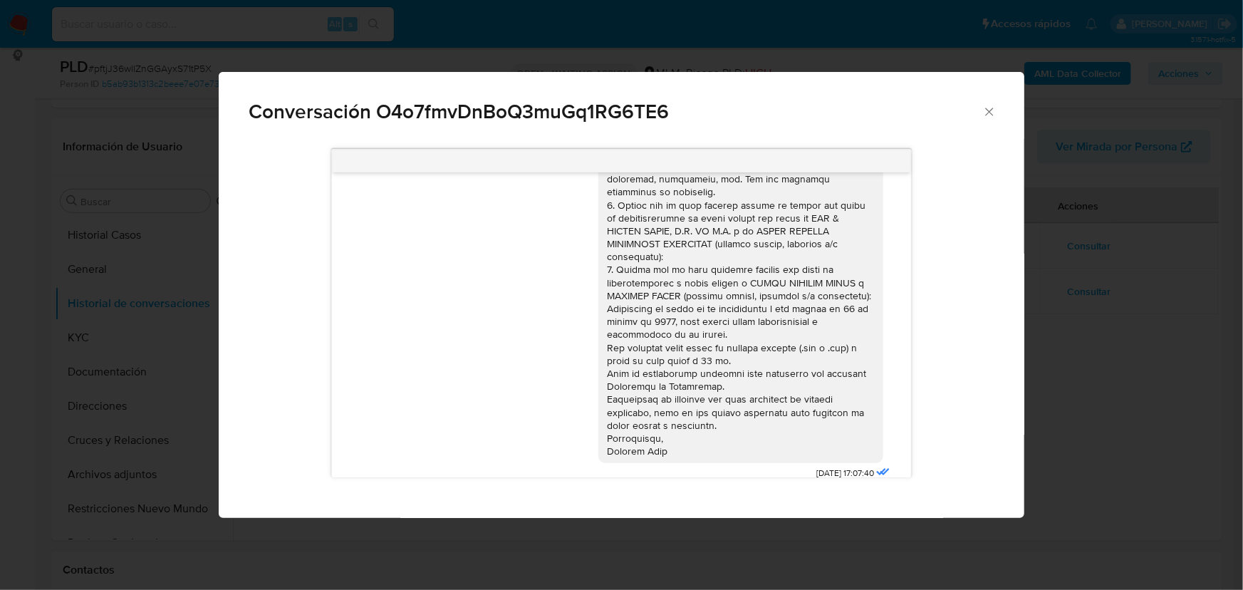
click at [135, 428] on div "Conversación O4o7fmvDnBoQ3muGq1RG6TE6 [DATE] 17:07:40" at bounding box center [621, 295] width 1243 height 590
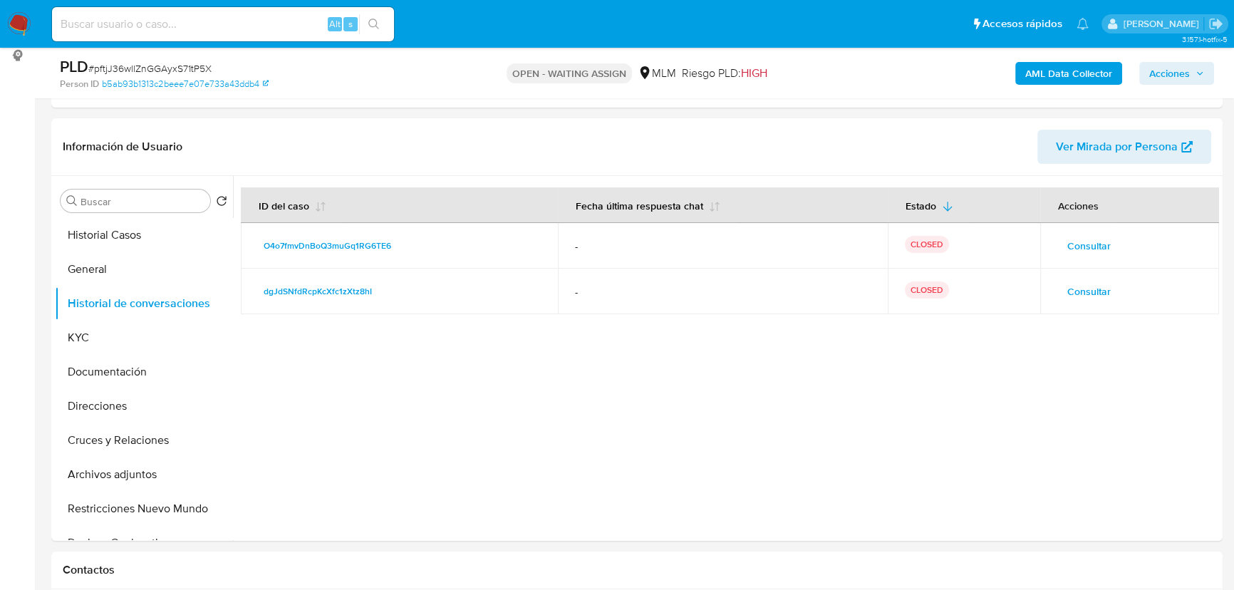
click at [130, 439] on button "Cruces y Relaciones" at bounding box center [144, 440] width 178 height 34
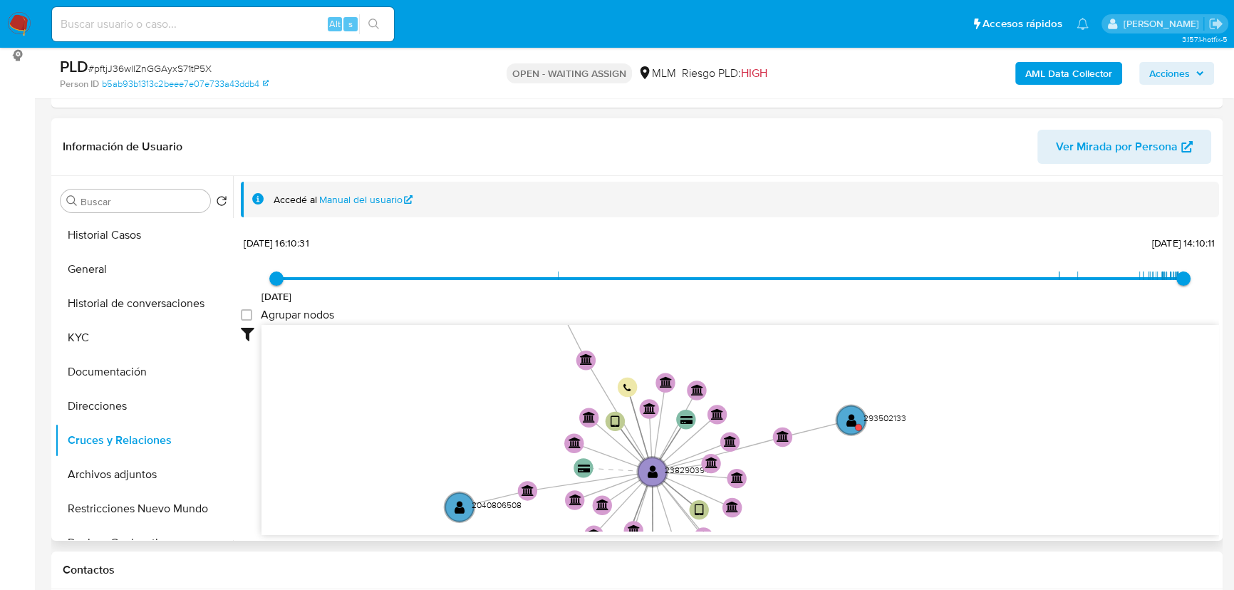
drag, startPoint x: 953, startPoint y: 403, endPoint x: 875, endPoint y: 487, distance: 115.0
click at [883, 492] on icon "device-67a40e2a854bb8a4ebcc1d3c  user-238290394  238290394 device-6148f8c7088…" at bounding box center [741, 428] width 958 height 207
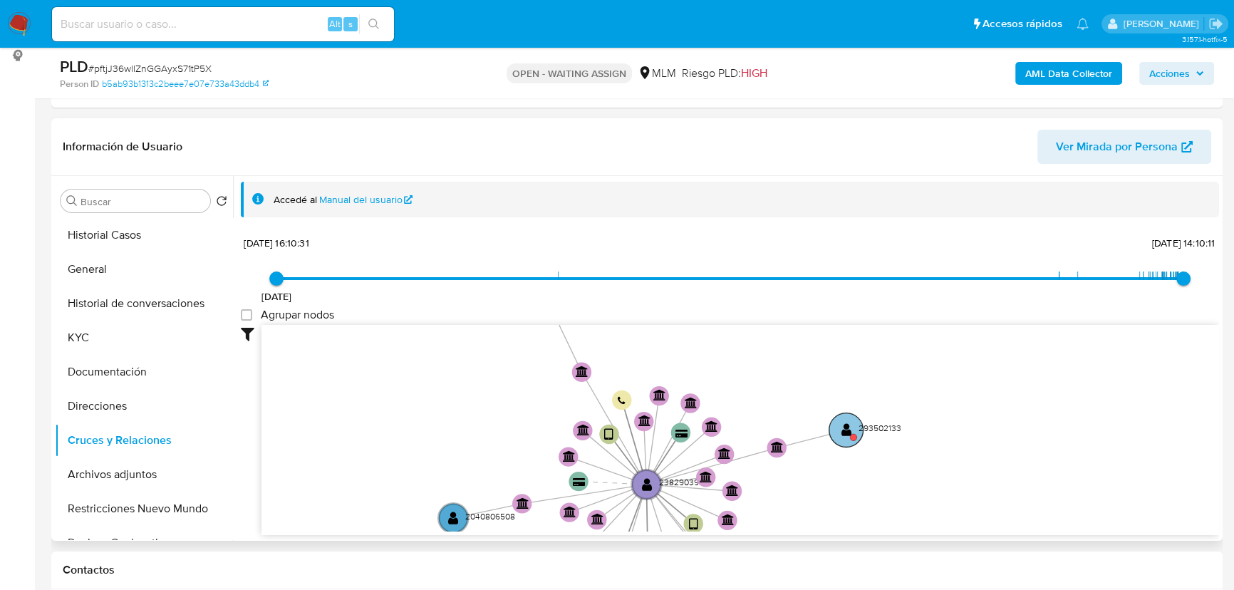
click at [862, 431] on text "293502133" at bounding box center [880, 428] width 43 height 12
click at [846, 422] on text "" at bounding box center [844, 427] width 11 height 14
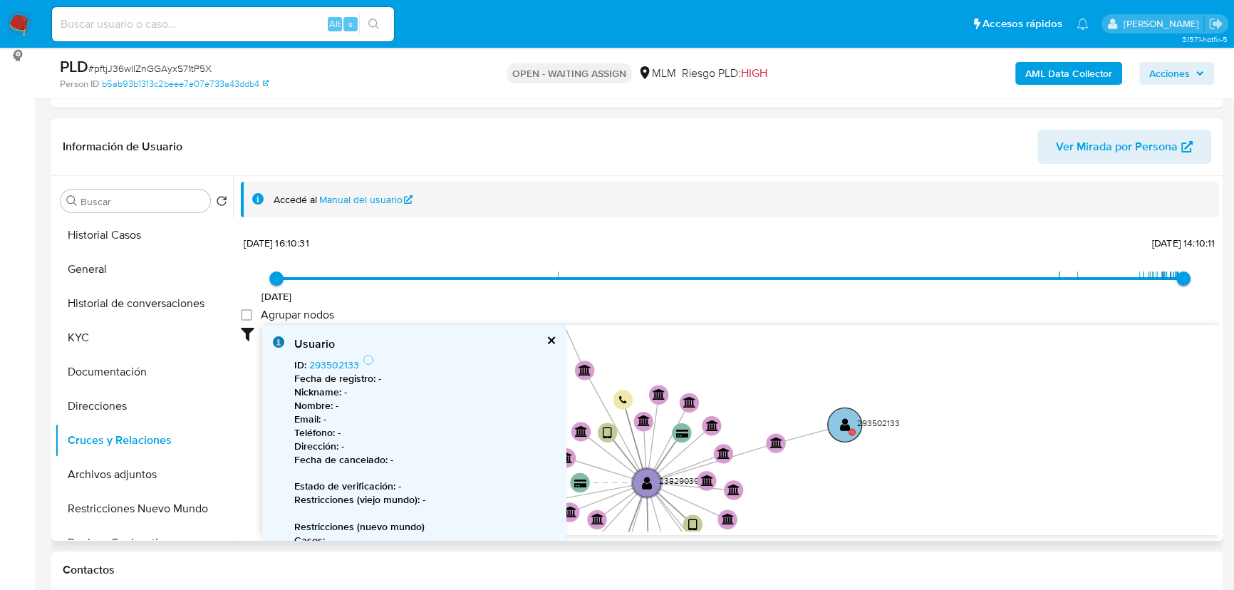
click at [847, 430] on text "" at bounding box center [845, 425] width 11 height 14
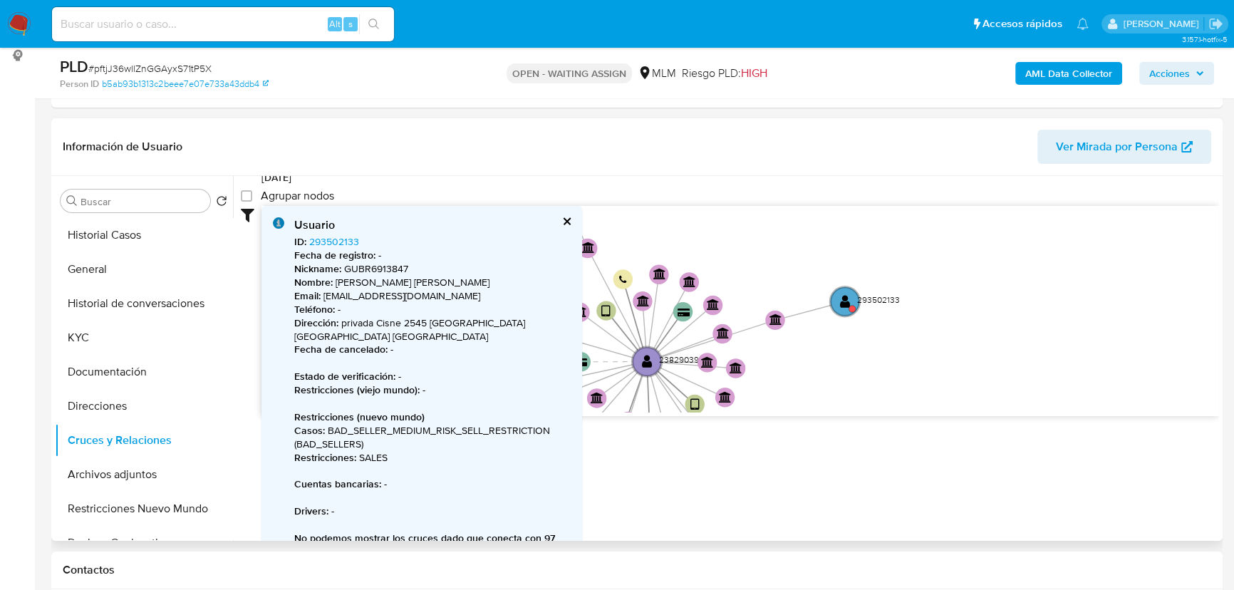
scroll to position [129, 0]
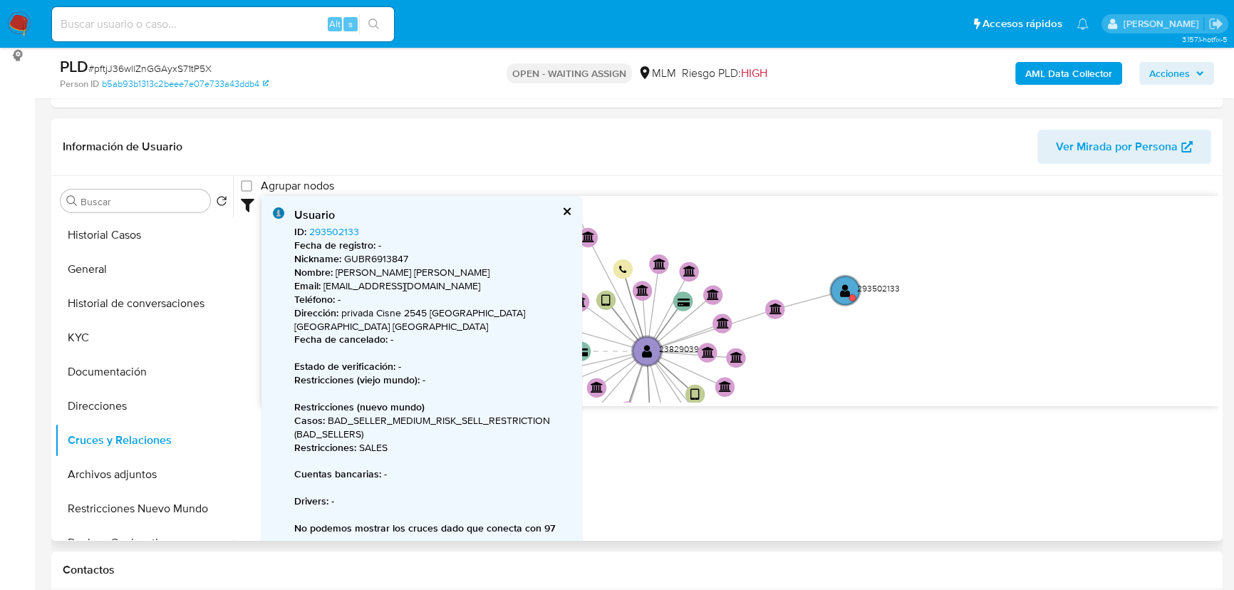
click at [570, 208] on button "cerrar" at bounding box center [566, 211] width 9 height 9
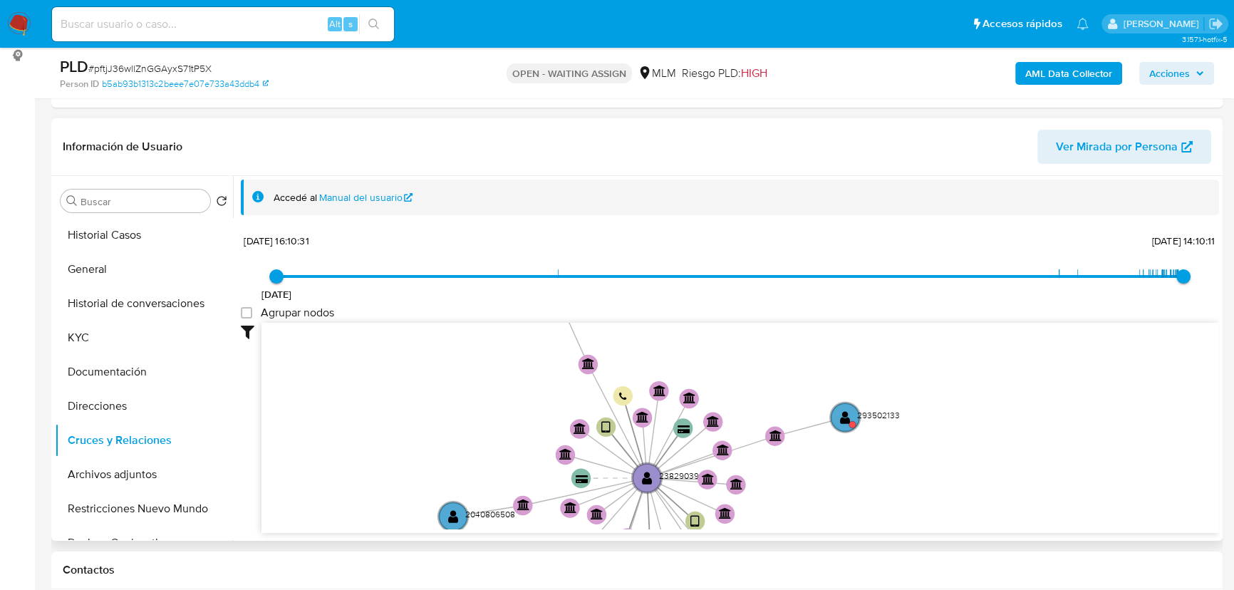
scroll to position [1, 0]
drag, startPoint x: 463, startPoint y: 253, endPoint x: 476, endPoint y: 320, distance: 68.2
click at [464, 279] on div "20/9/2021 20/9/2021, 16:10:31 20/8/2025, 14:10:11 Agrupar nodos Filtros Confian…" at bounding box center [730, 383] width 978 height 303
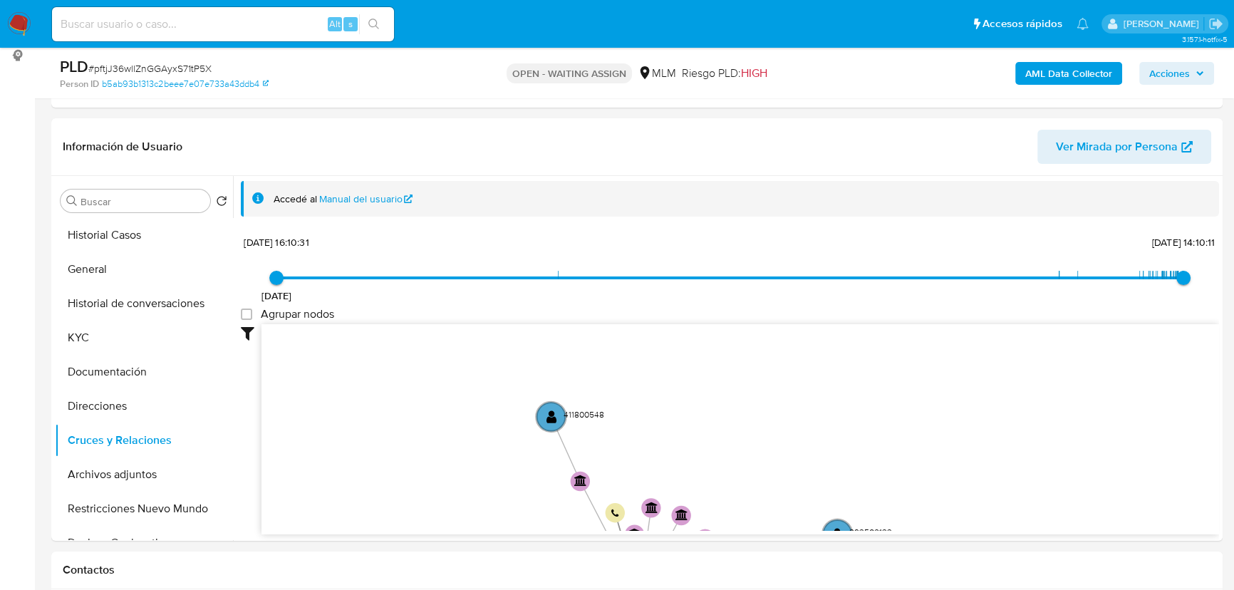
drag, startPoint x: 527, startPoint y: 392, endPoint x: 519, endPoint y: 507, distance: 115.7
click at [519, 507] on icon "device-67a40e2a854bb8a4ebcc1d3c  user-238290394  238290394 device-6148f8c7088…" at bounding box center [741, 427] width 958 height 207
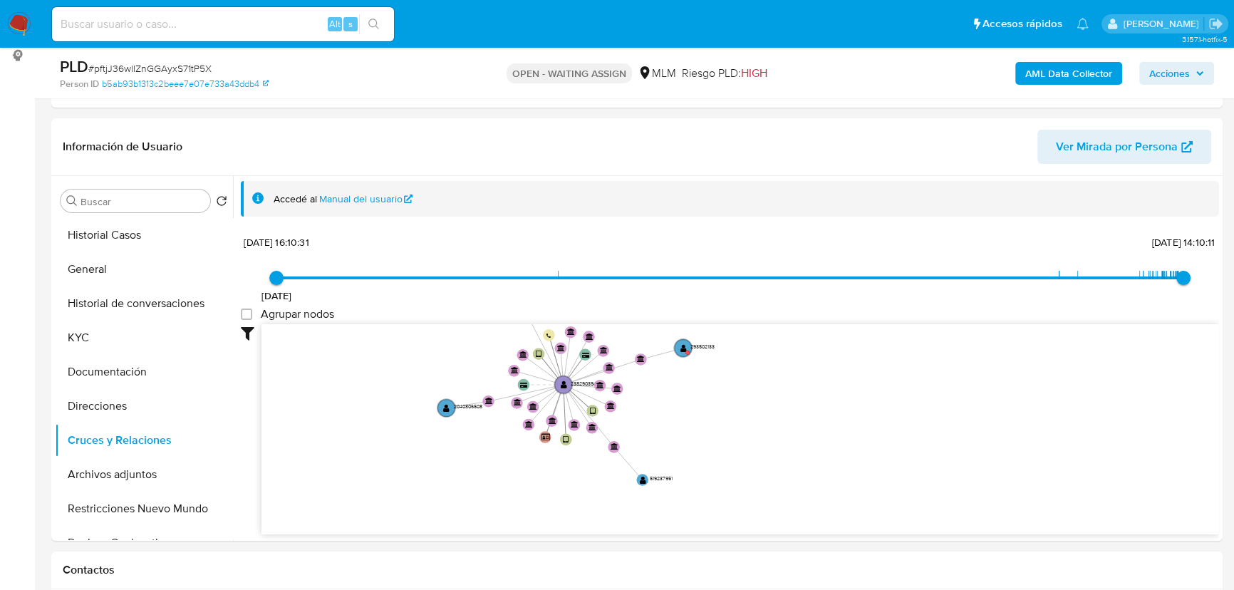
drag, startPoint x: 785, startPoint y: 412, endPoint x: 574, endPoint y: 271, distance: 253.8
click at [745, 291] on div "20/9/2021 20/9/2021, 16:10:31 20/8/2025, 14:10:11 Agrupar nodos Filtros Confian…" at bounding box center [730, 383] width 978 height 303
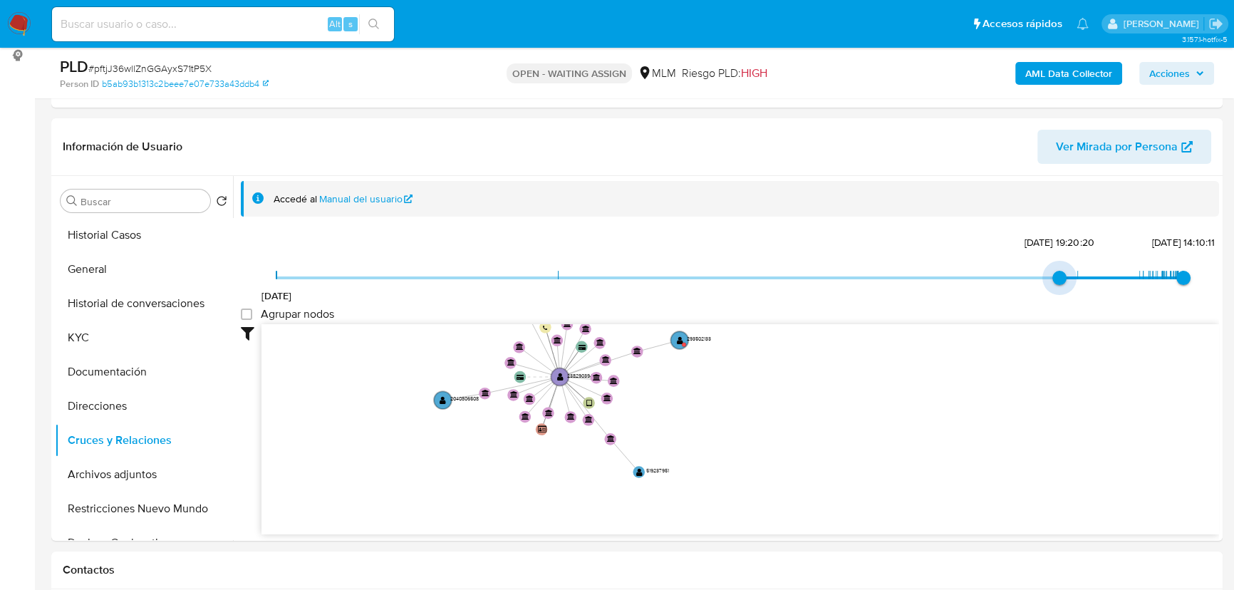
drag, startPoint x: 449, startPoint y: 280, endPoint x: 828, endPoint y: 325, distance: 381.7
click at [828, 325] on div "20/9/2021 5/2/2025, 19:20:20 20/8/2025, 14:10:11 Agrupar nodos Filtros Confianz…" at bounding box center [730, 383] width 978 height 303
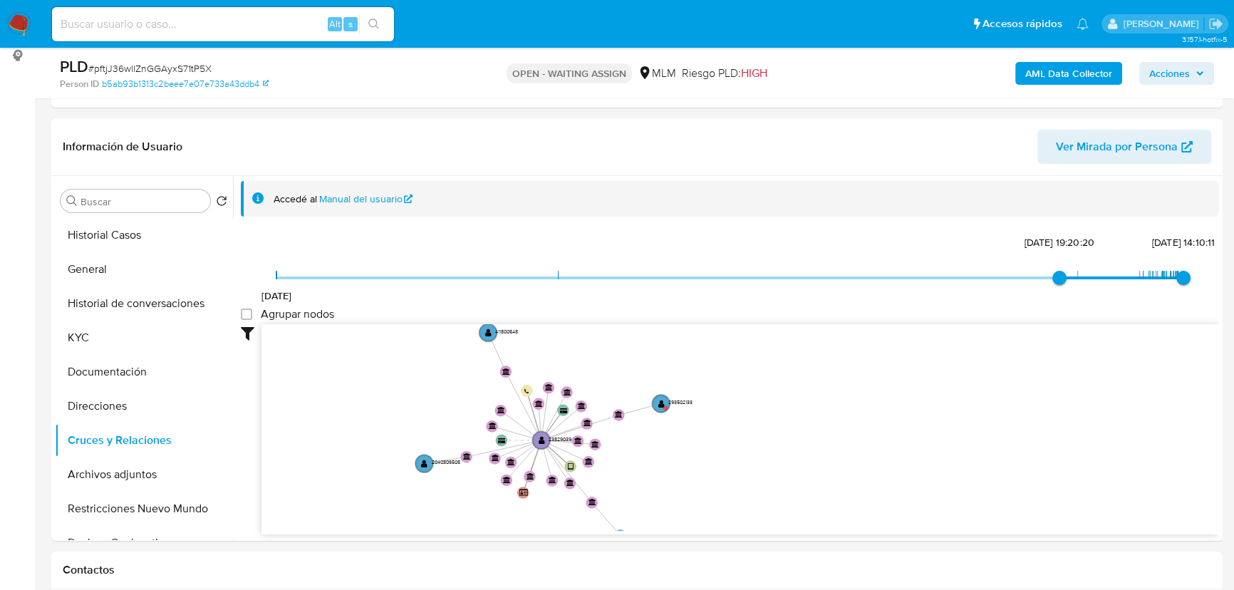
drag, startPoint x: 753, startPoint y: 420, endPoint x: 741, endPoint y: 467, distance: 49.3
click at [741, 467] on icon "device-67a40e2a854bb8a4ebcc1d3c  user-238290394  238290394 device-6148f8c7088…" at bounding box center [741, 427] width 958 height 207
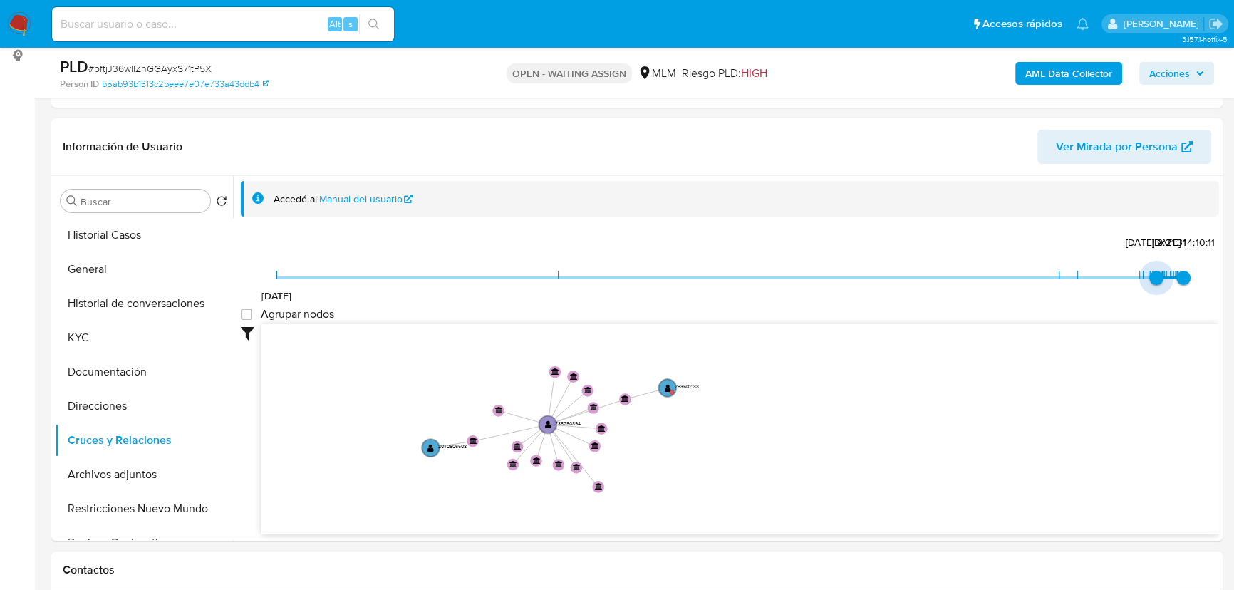
type input "1751040334000"
drag, startPoint x: 1067, startPoint y: 276, endPoint x: 1142, endPoint y: 281, distance: 75.7
click at [1142, 281] on span "27/6/2025, 10:05:34" at bounding box center [1149, 278] width 14 height 14
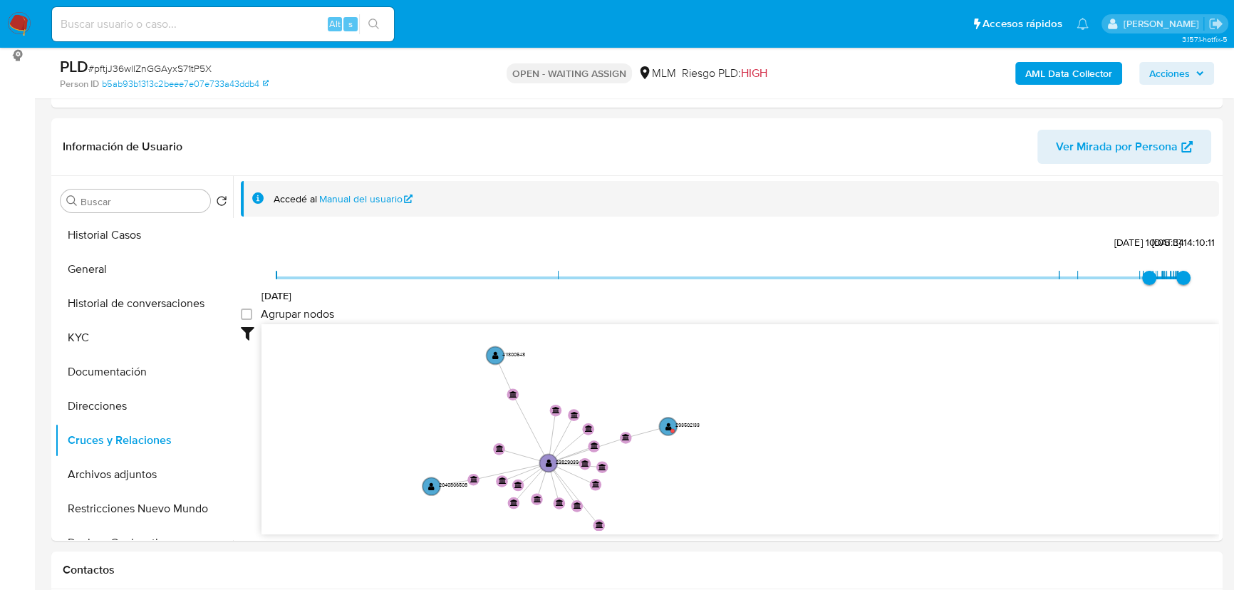
drag, startPoint x: 532, startPoint y: 363, endPoint x: 532, endPoint y: 377, distance: 14.3
click at [532, 377] on icon "device-67a40e2a854bb8a4ebcc1d3c  user-238290394  238290394 device-6148f8c7088…" at bounding box center [741, 427] width 958 height 207
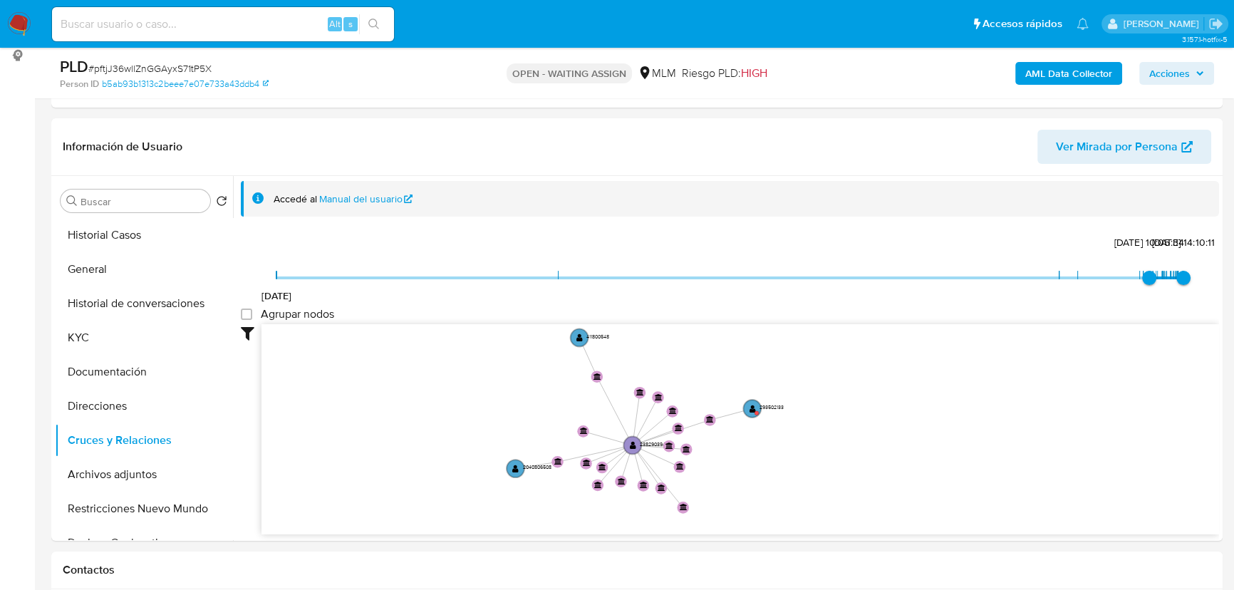
drag, startPoint x: 598, startPoint y: 517, endPoint x: 686, endPoint y: 501, distance: 89.7
click at [686, 501] on icon "device-67a40e2a854bb8a4ebcc1d3c  user-238290394  238290394 device-6148f8c7088…" at bounding box center [741, 427] width 958 height 207
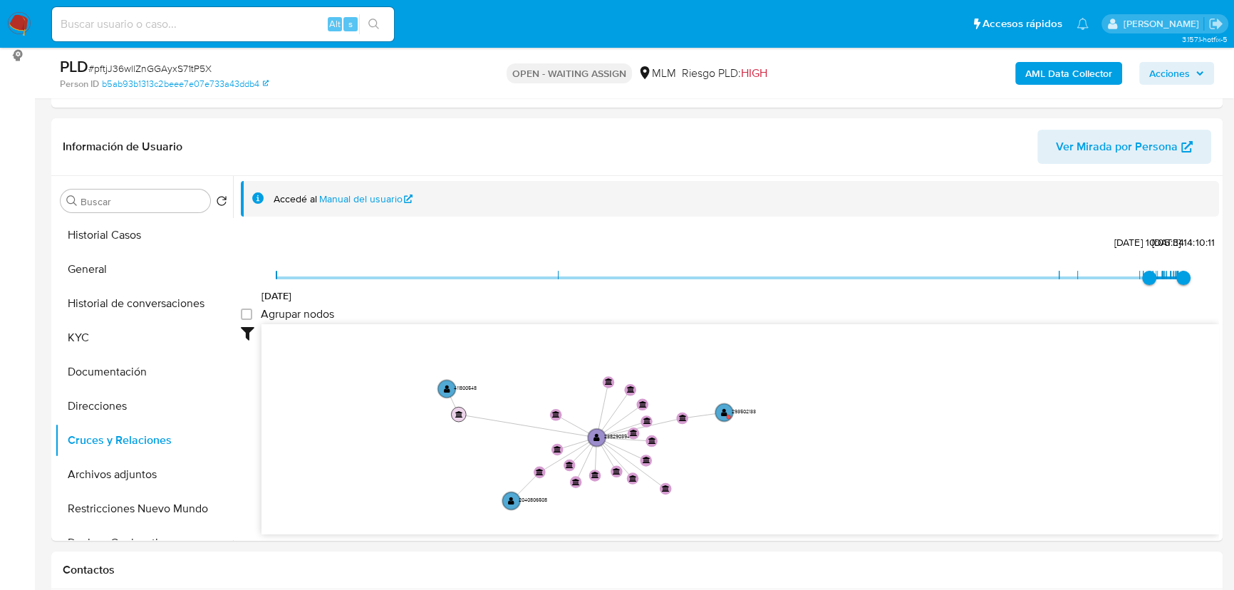
drag, startPoint x: 601, startPoint y: 371, endPoint x: 459, endPoint y: 407, distance: 146.9
click at [459, 407] on circle at bounding box center [458, 414] width 15 height 15
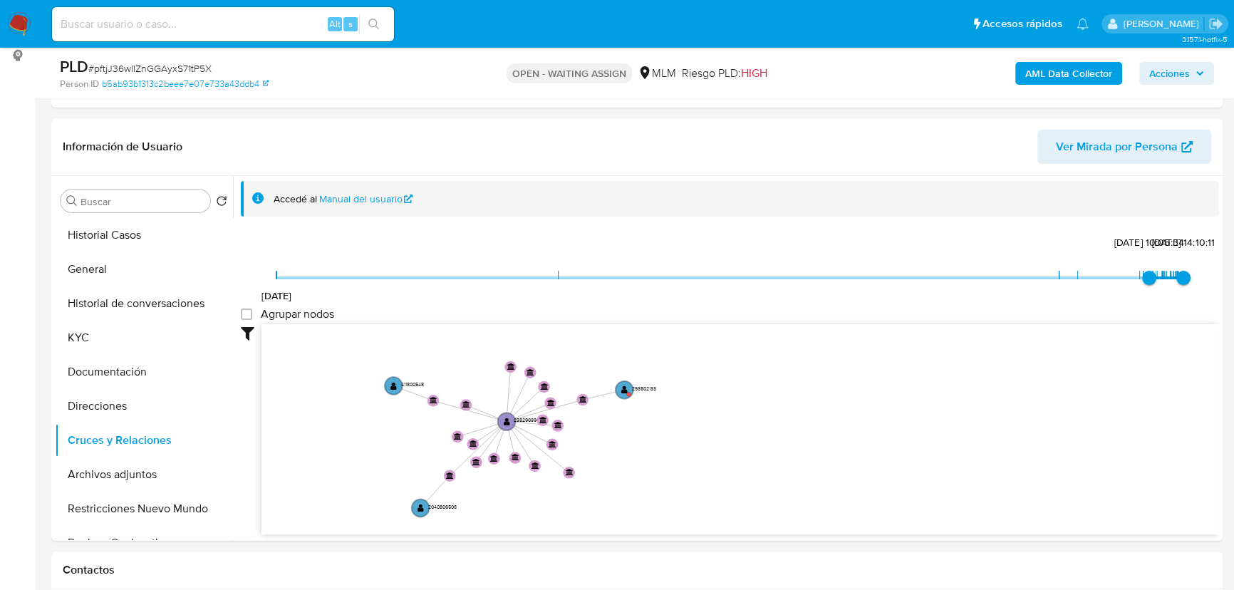
drag, startPoint x: 584, startPoint y: 505, endPoint x: 527, endPoint y: 499, distance: 58.0
click at [527, 499] on icon "device-67a40e2a854bb8a4ebcc1d3c  user-238290394  238290394 device-6148f8c7088…" at bounding box center [741, 427] width 958 height 207
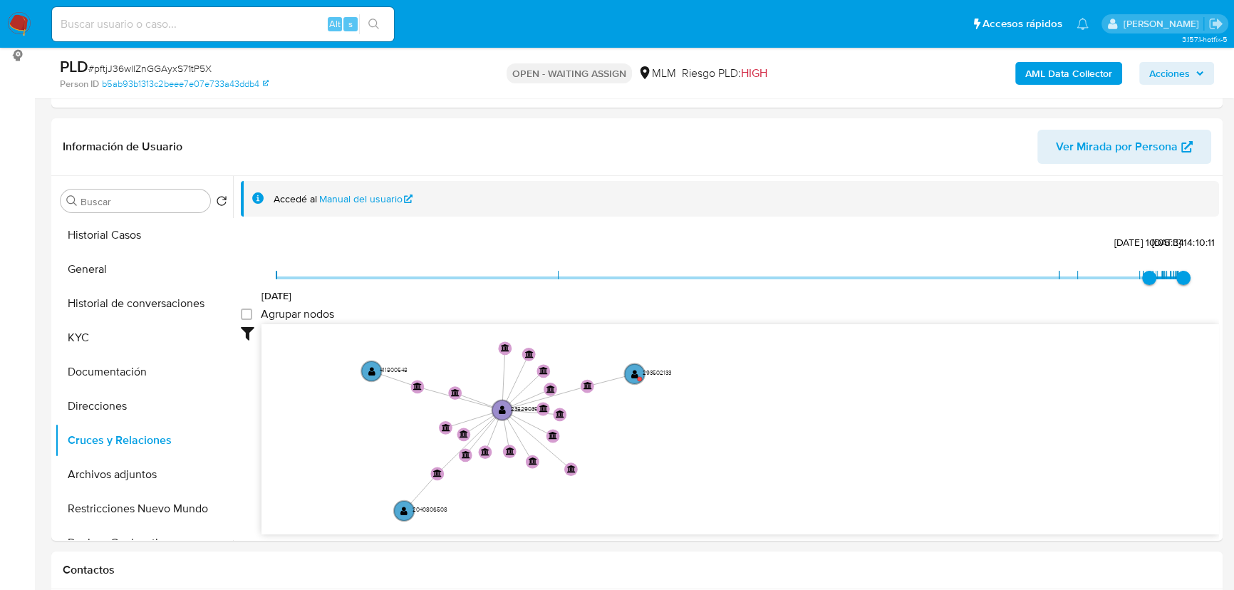
drag, startPoint x: 534, startPoint y: 489, endPoint x: 527, endPoint y: 488, distance: 7.2
click at [527, 488] on icon "device-67a40e2a854bb8a4ebcc1d3c  user-238290394  238290394 device-6148f8c7088…" at bounding box center [741, 427] width 958 height 207
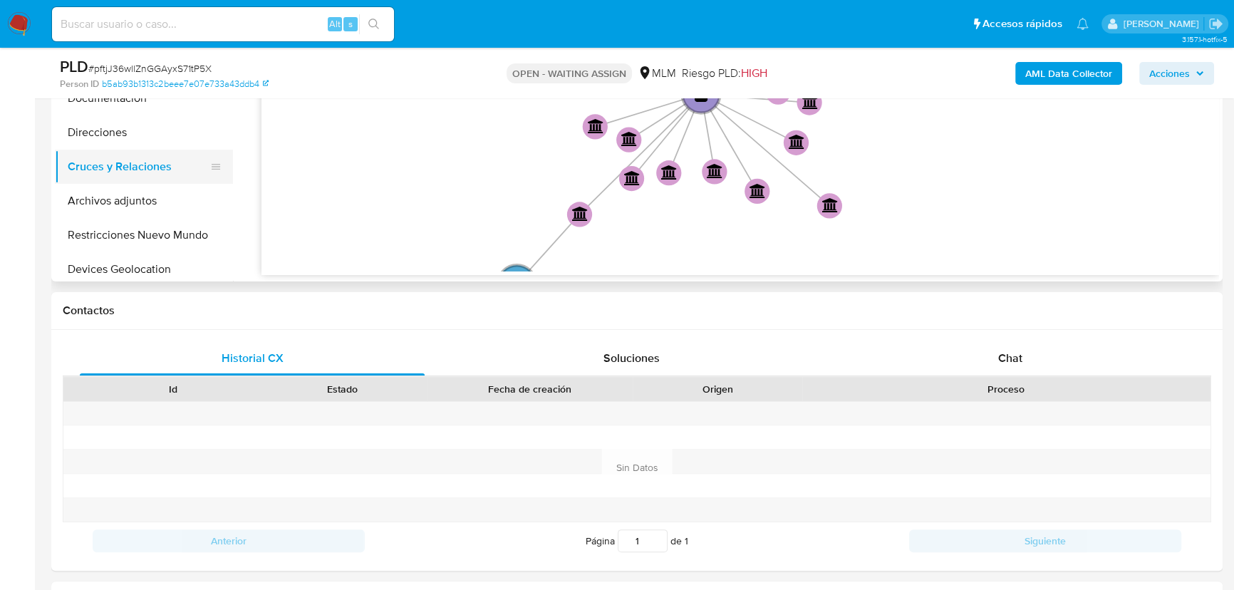
scroll to position [0, 0]
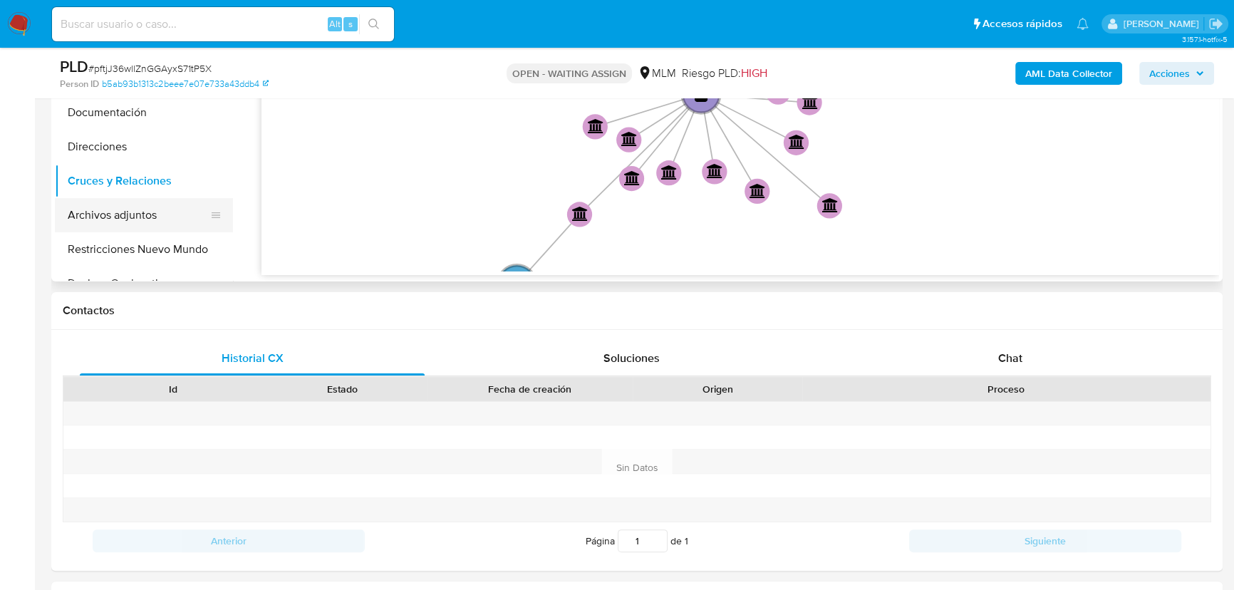
drag, startPoint x: 130, startPoint y: 249, endPoint x: 169, endPoint y: 229, distance: 44.0
click at [130, 250] on button "Restricciones Nuevo Mundo" at bounding box center [144, 249] width 178 height 34
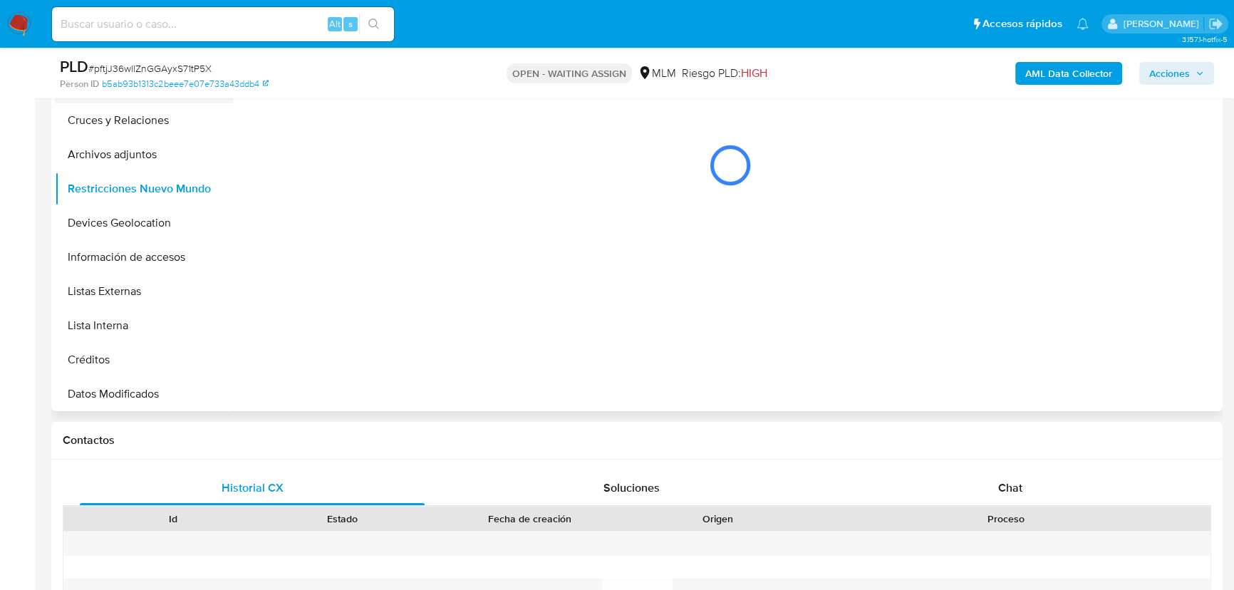
scroll to position [194, 0]
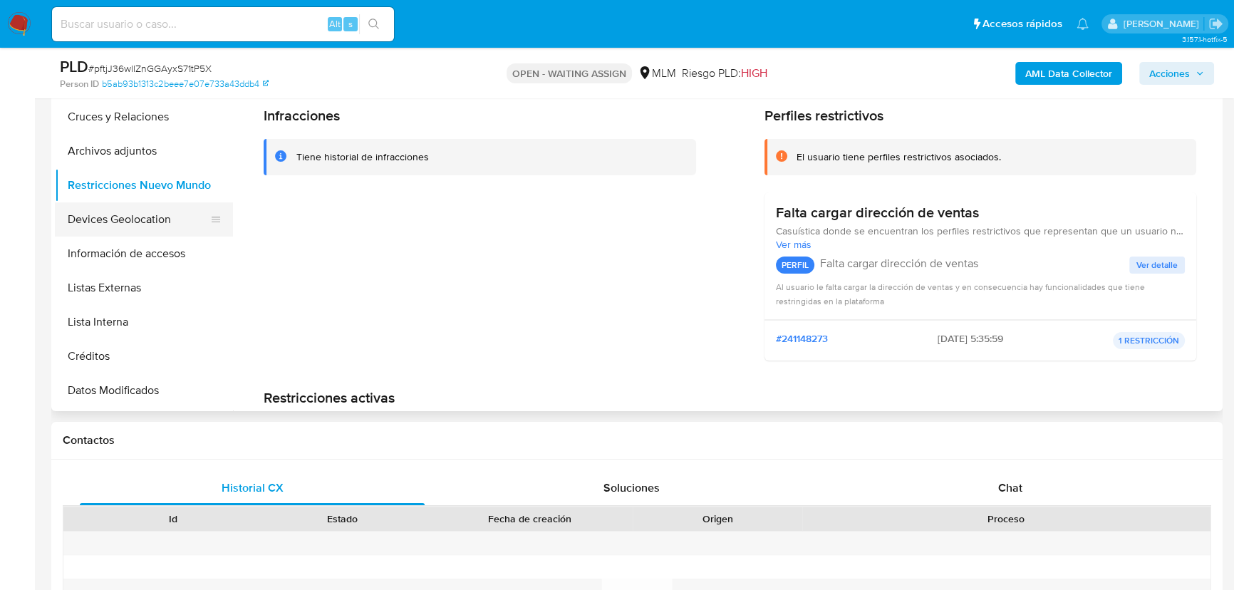
click at [145, 219] on button "Devices Geolocation" at bounding box center [138, 219] width 167 height 34
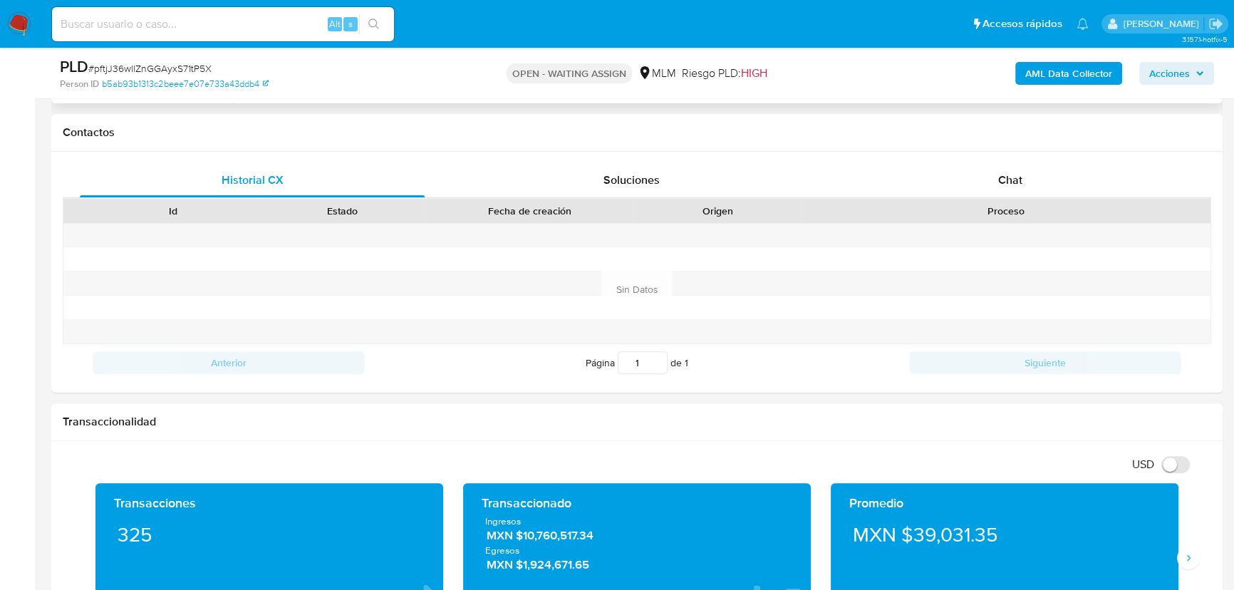
scroll to position [842, 0]
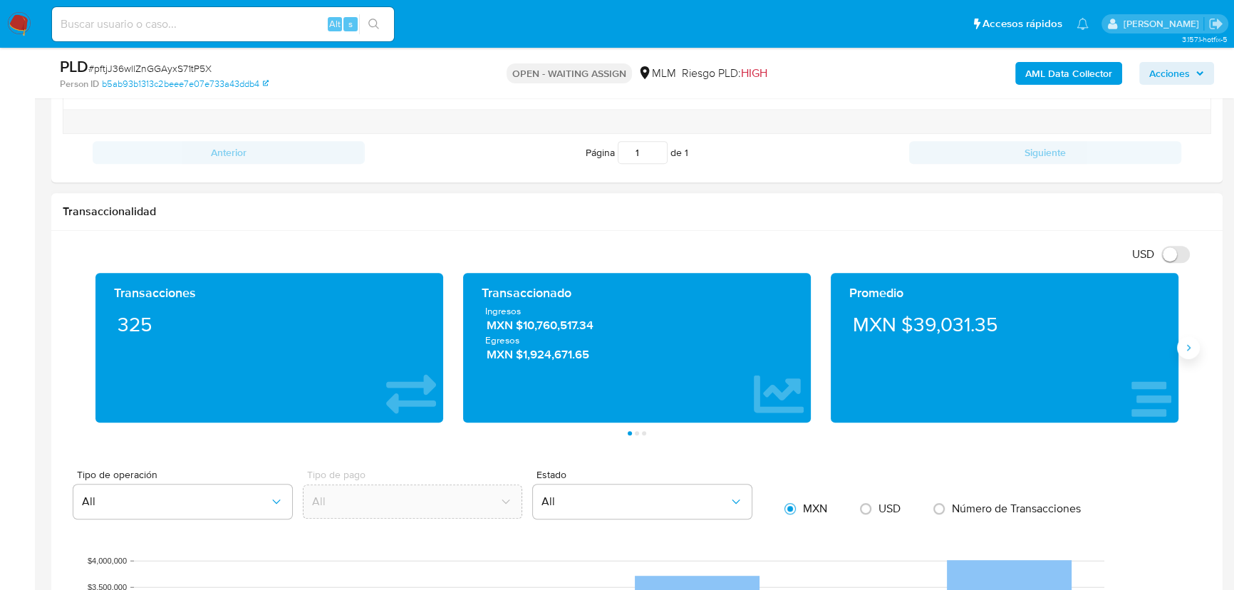
click at [1190, 337] on button "Siguiente" at bounding box center [1188, 347] width 23 height 23
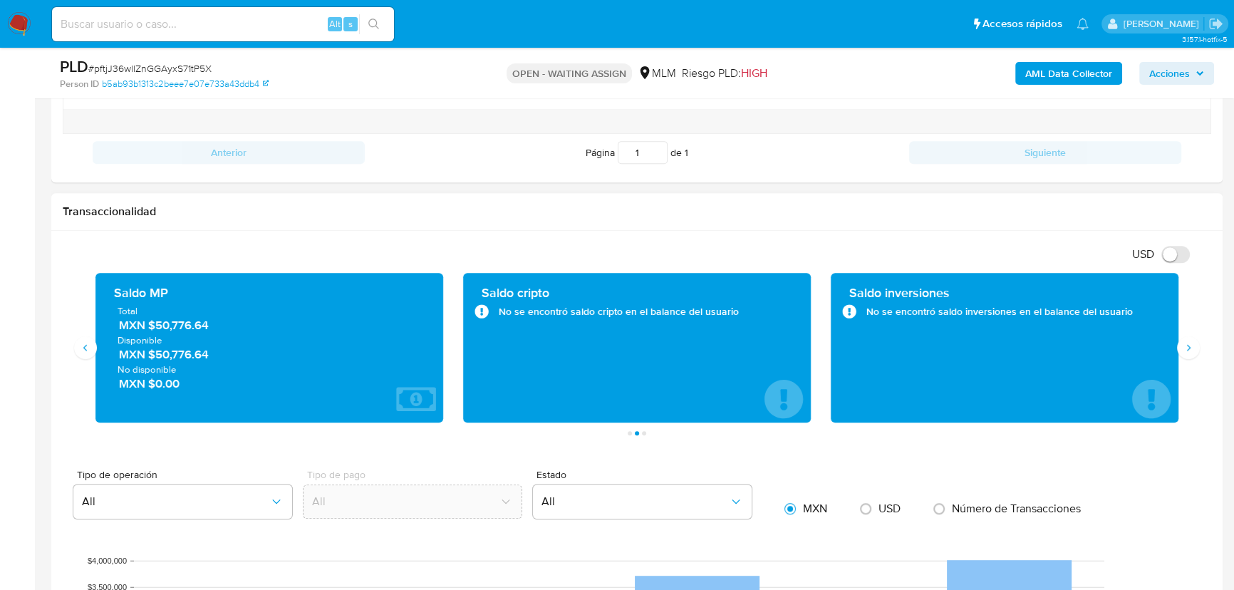
drag, startPoint x: 153, startPoint y: 331, endPoint x: 221, endPoint y: 324, distance: 68.1
click at [221, 324] on span "MXN $50,776.64" at bounding box center [270, 325] width 302 height 16
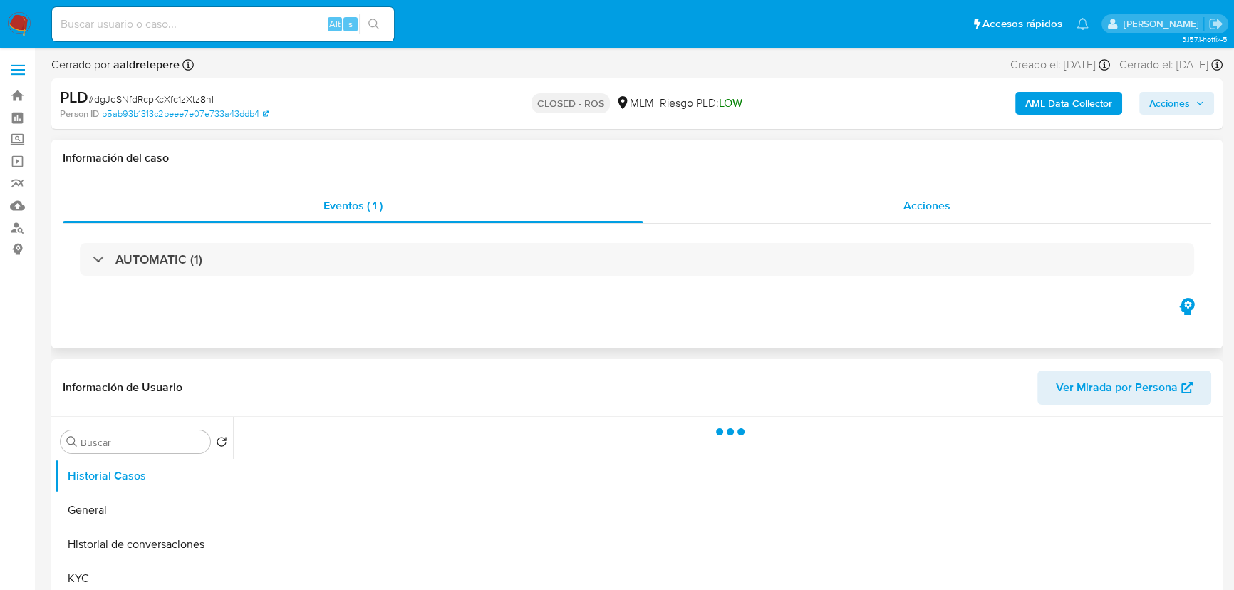
click at [846, 211] on div "Acciones" at bounding box center [927, 206] width 569 height 34
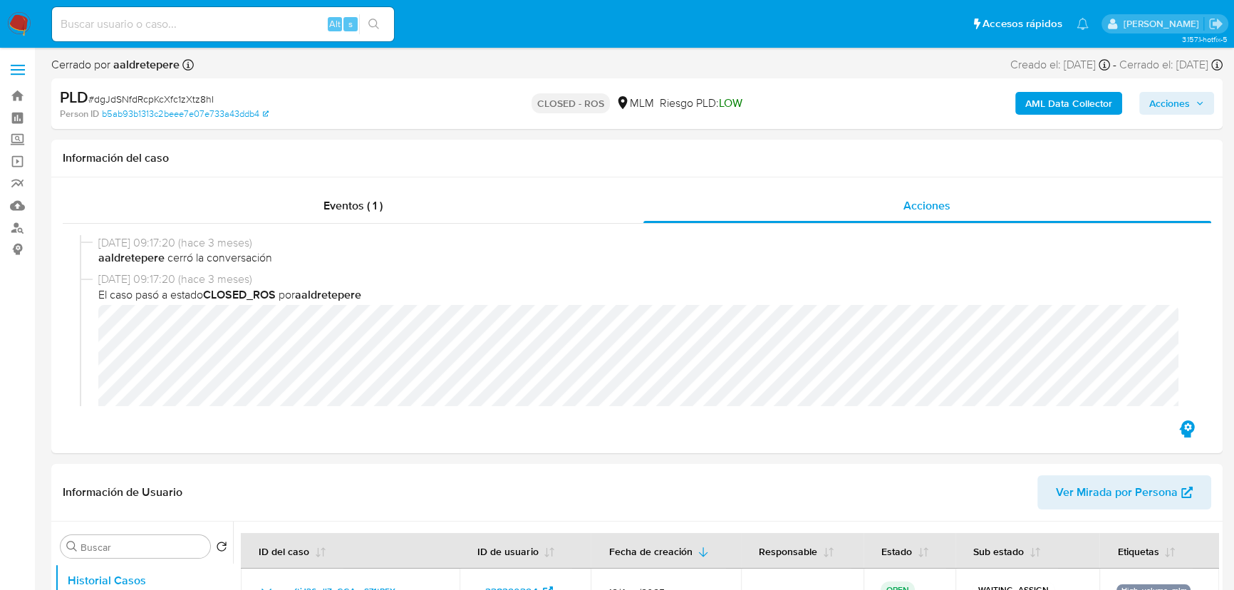
select select "10"
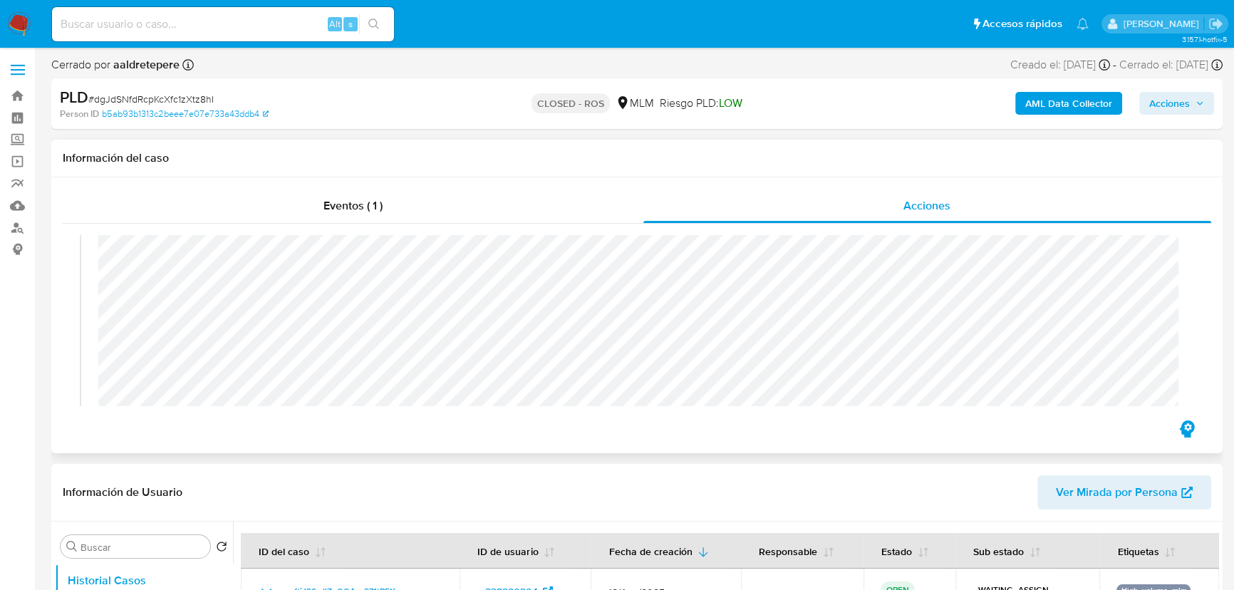
scroll to position [906, 0]
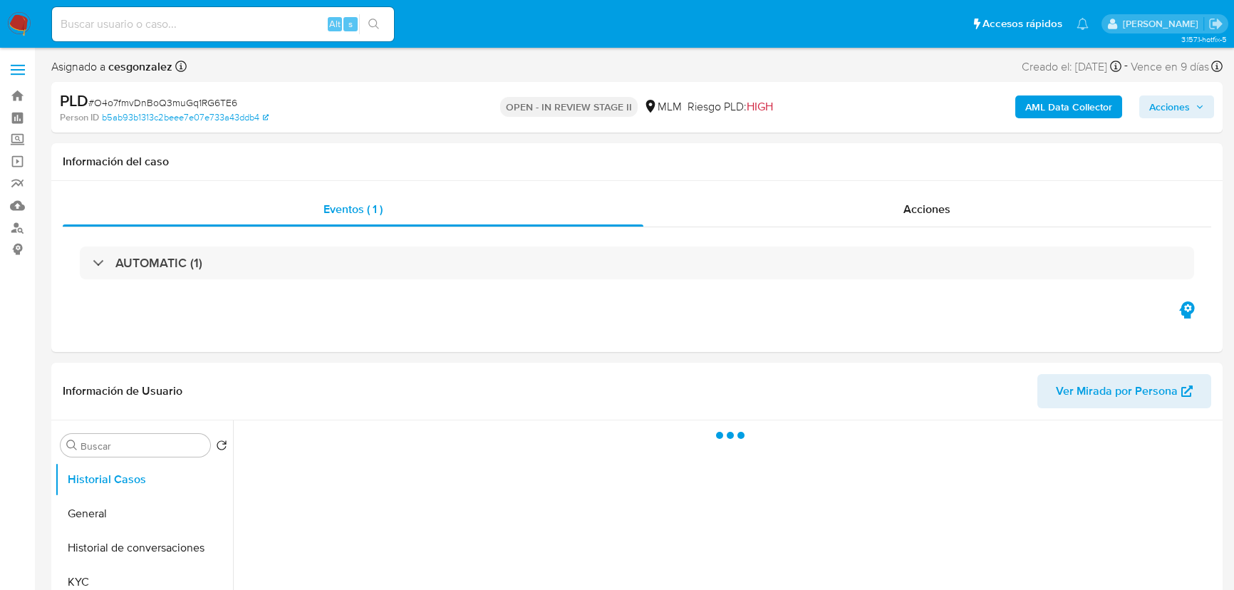
select select "10"
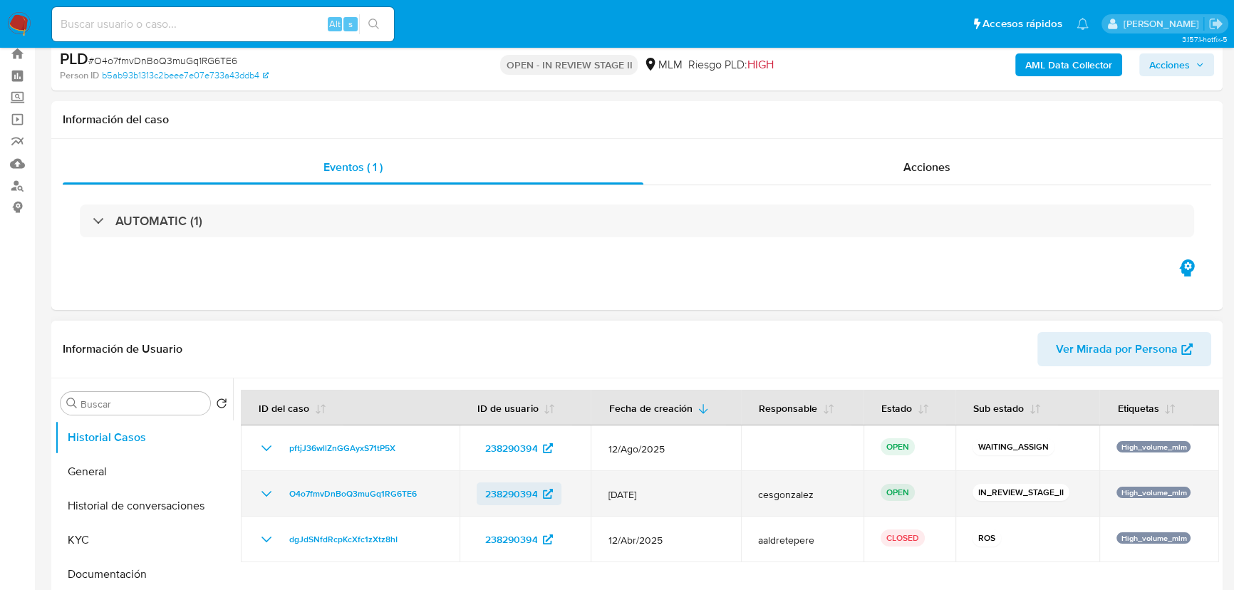
scroll to position [64, 0]
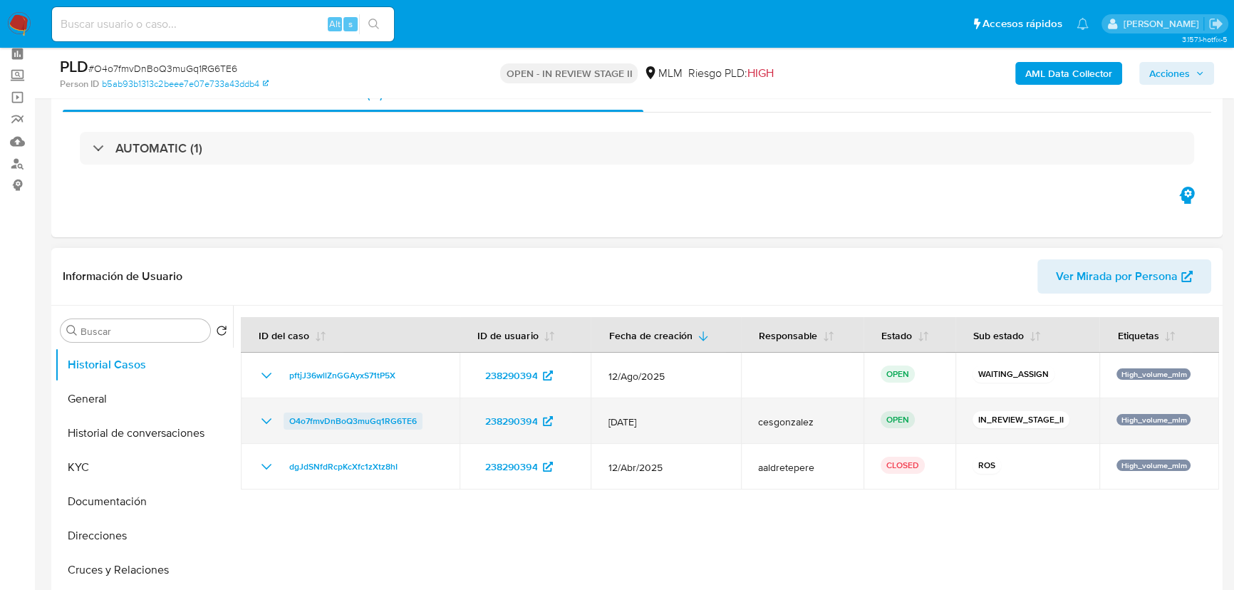
click at [348, 415] on span "O4o7fmvDnBoQ3muGq1RG6TE6" at bounding box center [353, 421] width 128 height 17
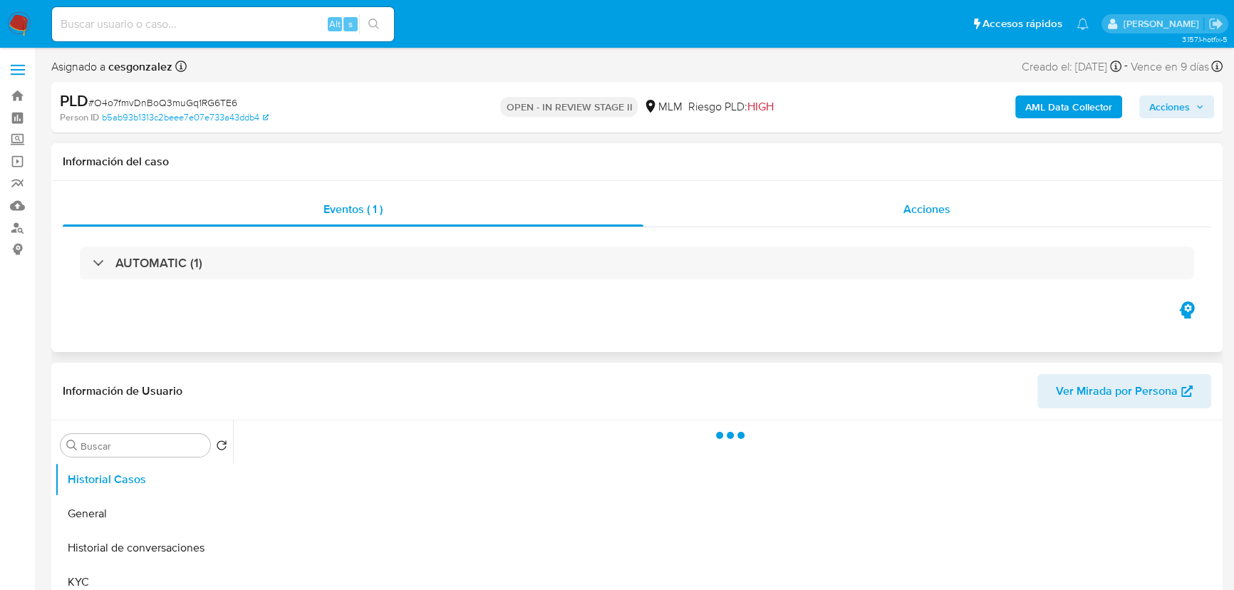
click at [929, 215] on span "Acciones" at bounding box center [927, 209] width 47 height 16
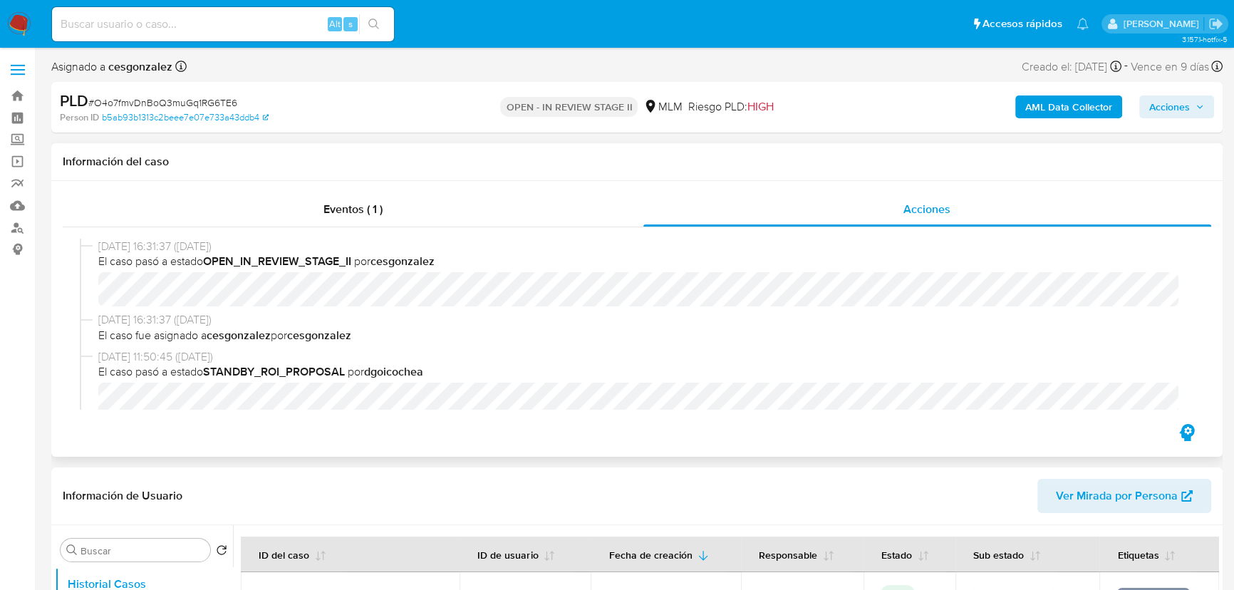
select select "10"
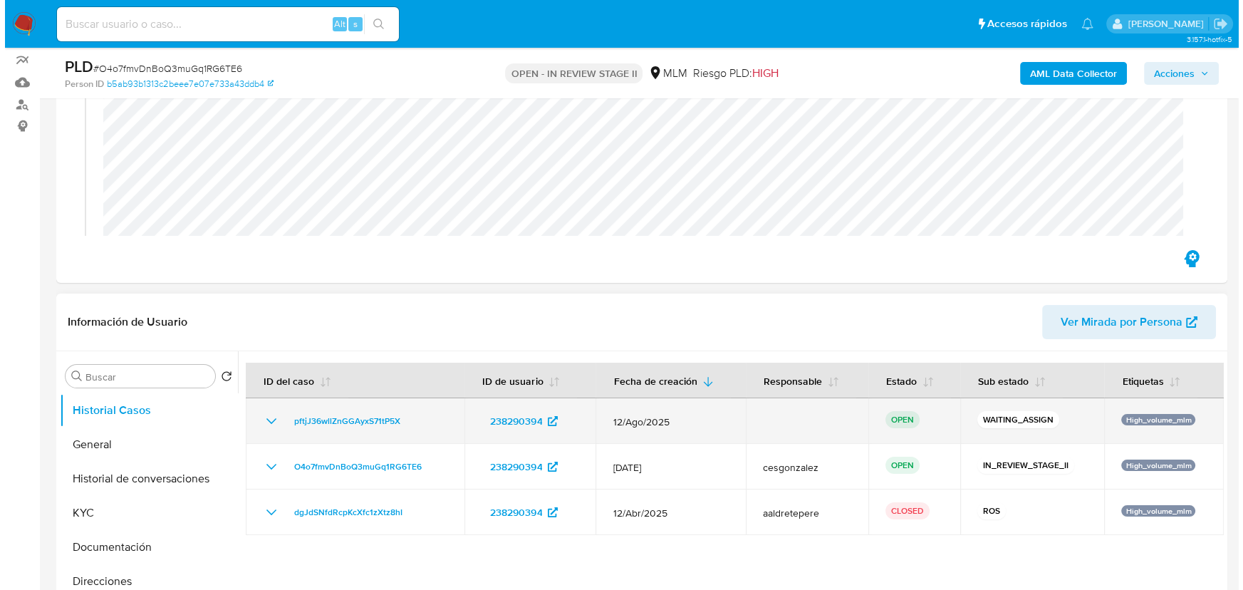
scroll to position [129, 0]
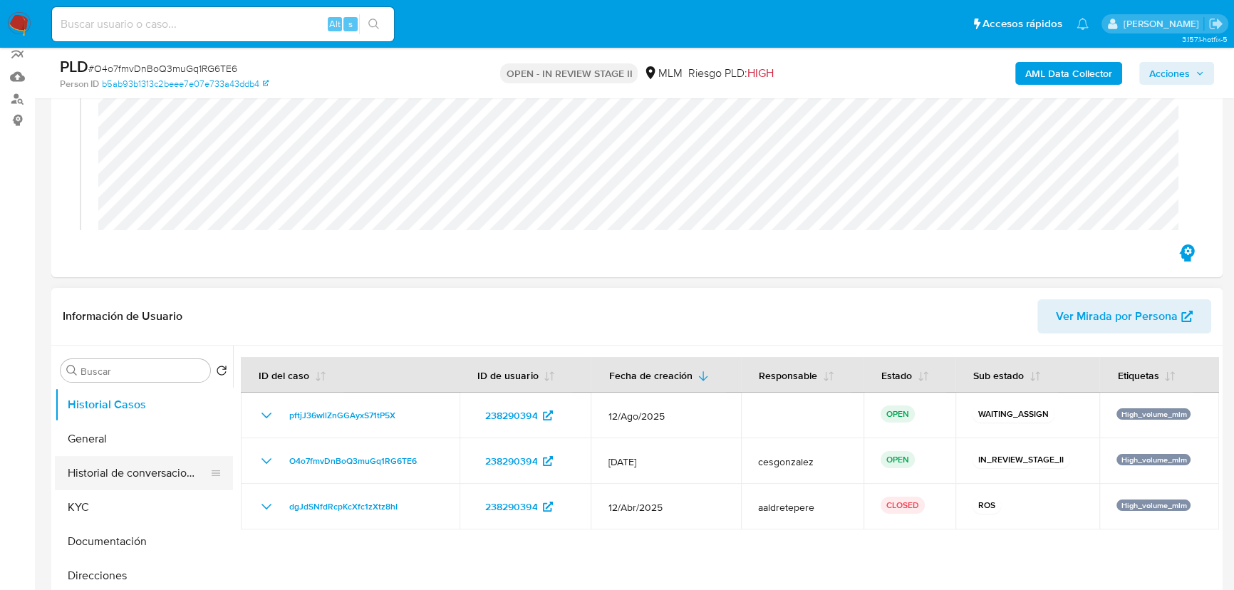
click at [197, 472] on button "Historial de conversaciones" at bounding box center [138, 473] width 167 height 34
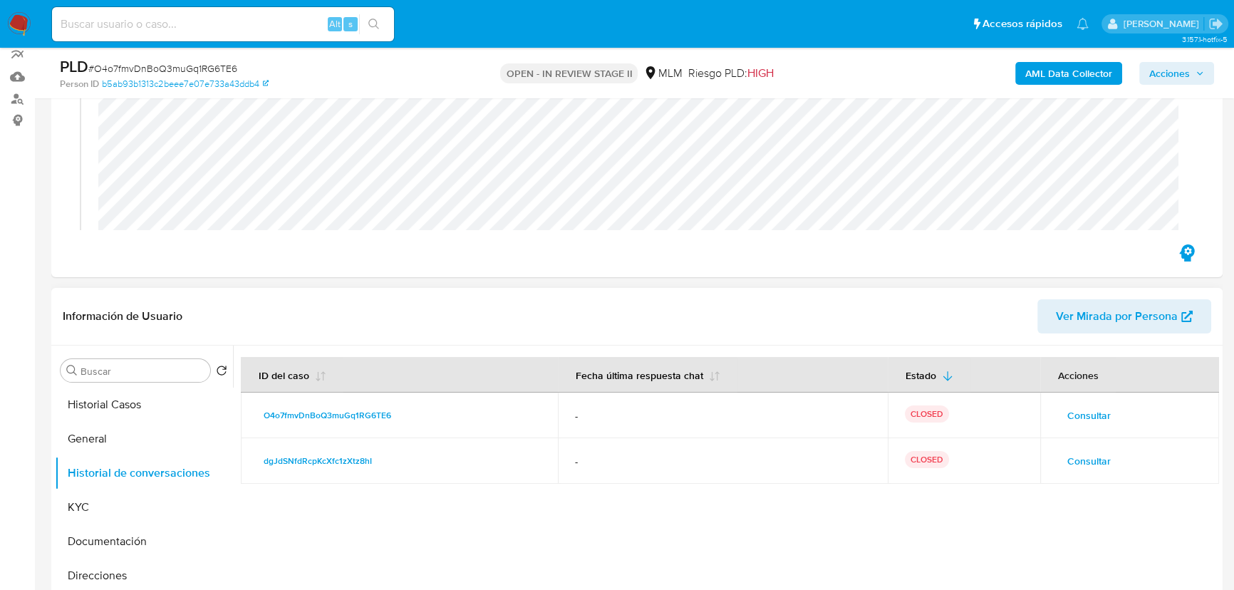
click at [1105, 457] on button "Consultar" at bounding box center [1088, 461] width 63 height 23
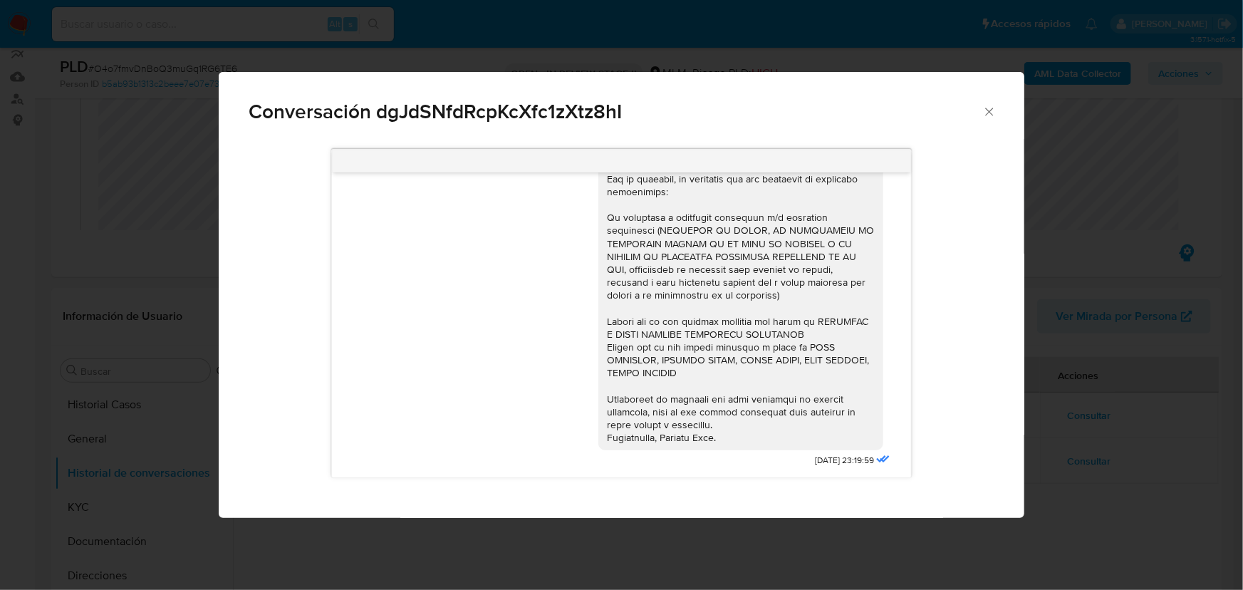
scroll to position [0, 0]
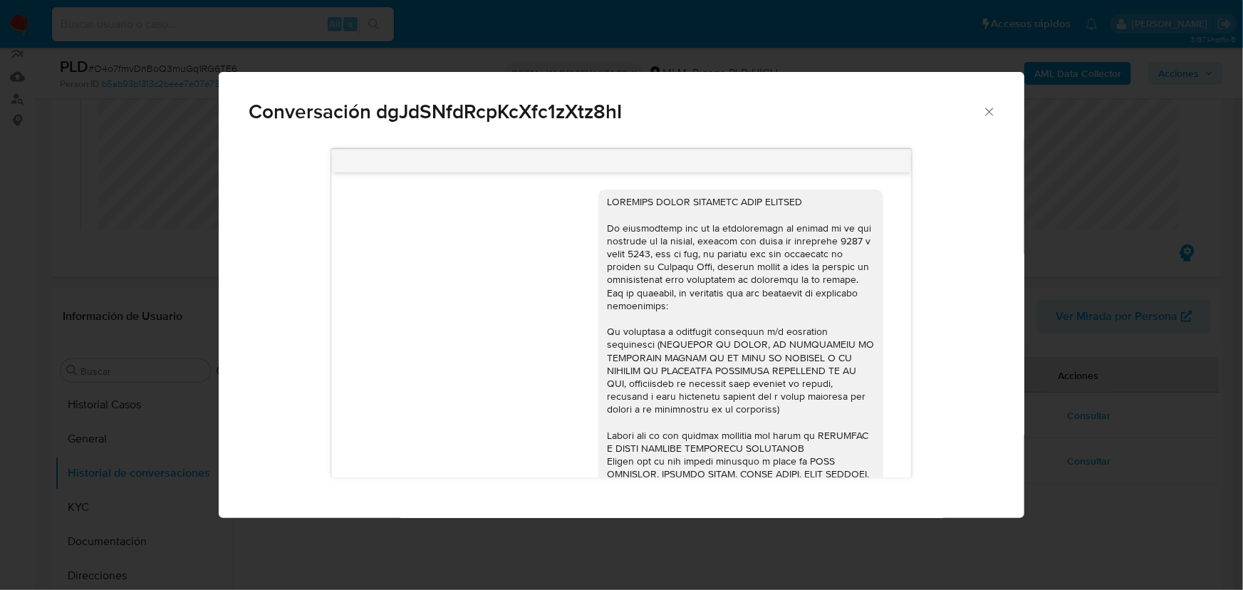
click at [1171, 482] on div "Conversación dgJdSNfdRcpKcXfc1zXtz8hI [DATE] 23:19:59" at bounding box center [621, 295] width 1243 height 590
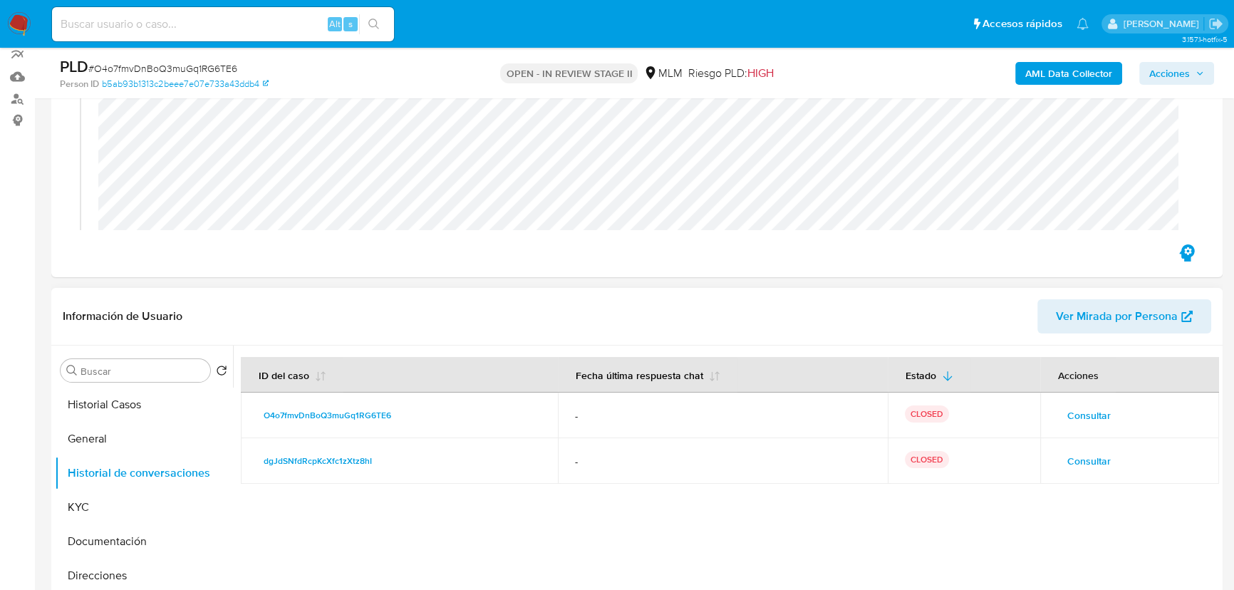
click at [1068, 409] on span "Consultar" at bounding box center [1088, 415] width 43 height 20
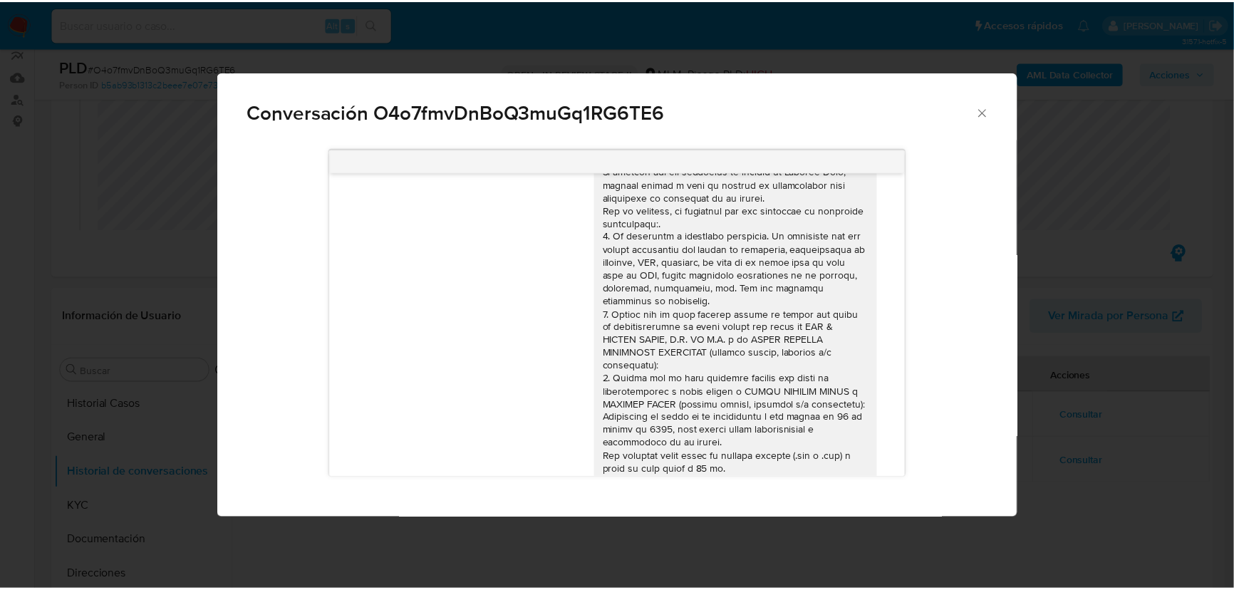
scroll to position [64, 0]
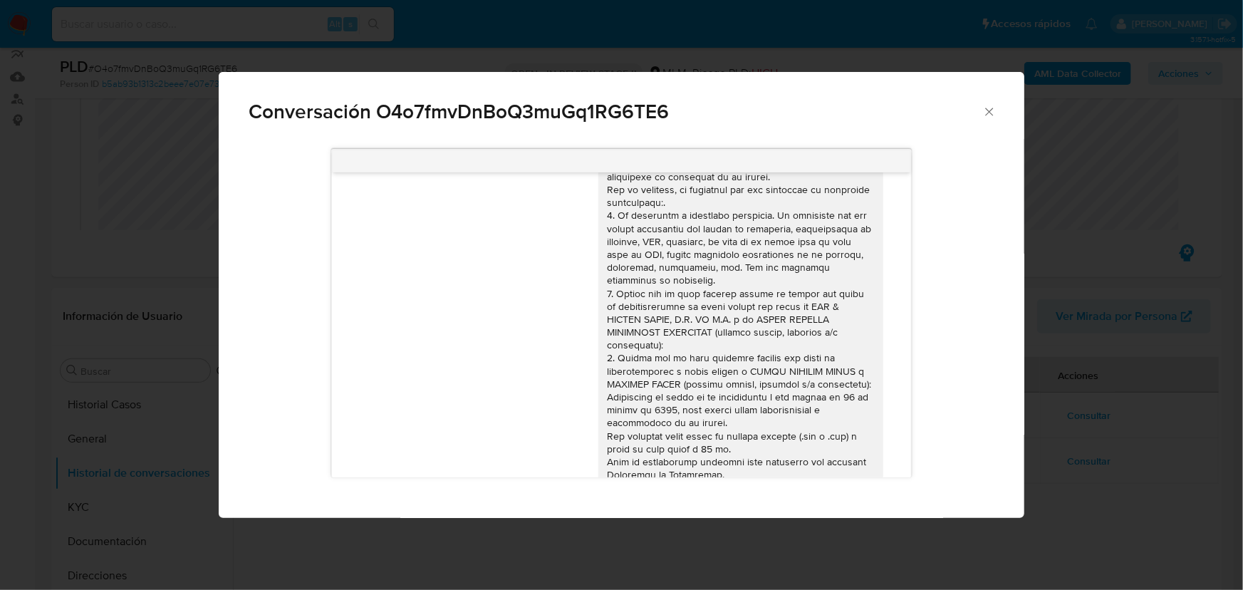
click at [1163, 502] on div "Conversación O4o7fmvDnBoQ3muGq1RG6TE6 [DATE] 17:07:40" at bounding box center [621, 295] width 1243 height 590
